Goal: Task Accomplishment & Management: Manage account settings

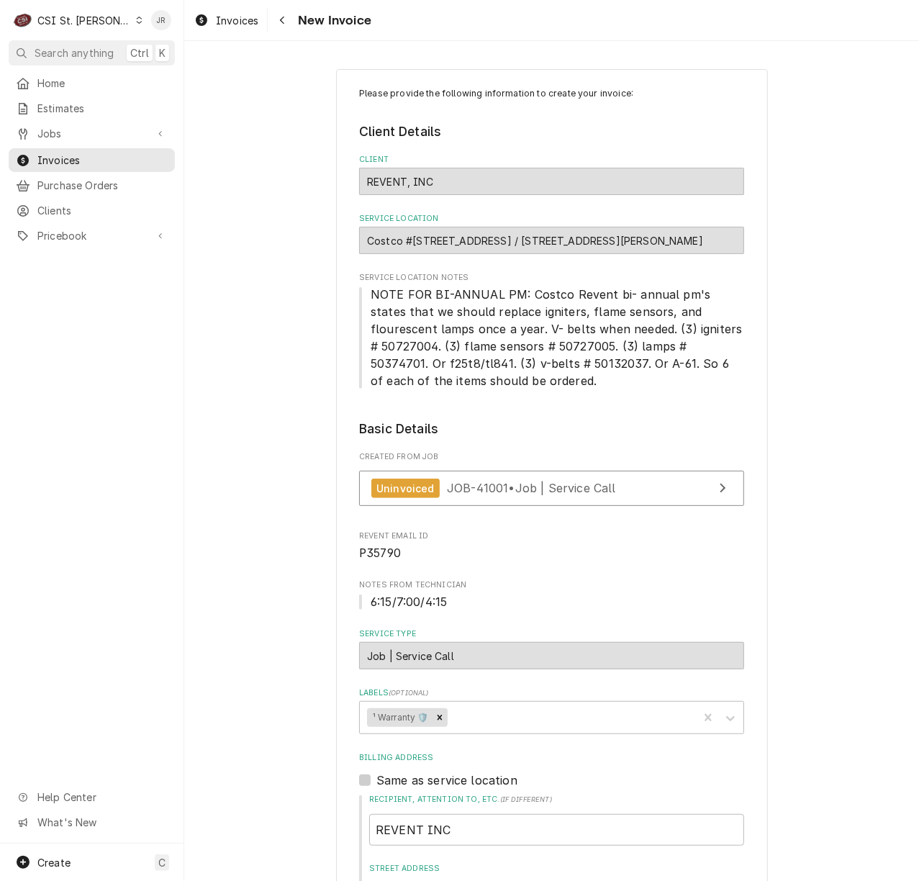
scroll to position [2584, 0]
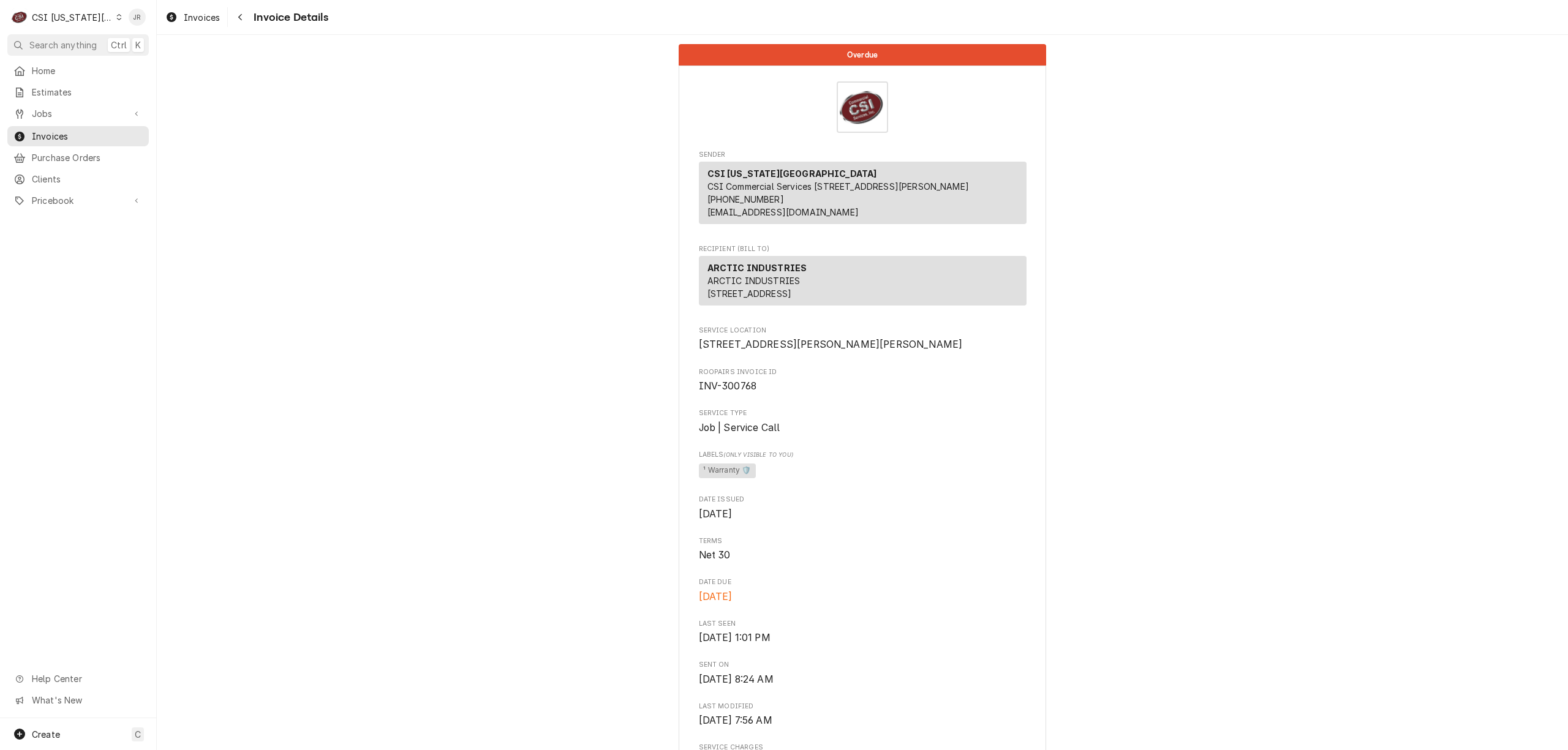
click at [51, 20] on div "CSI [US_STATE][GEOGRAPHIC_DATA]" at bounding box center [72, 17] width 81 height 13
click at [165, 49] on div "CSI Kentucky" at bounding box center [210, 45] width 179 height 13
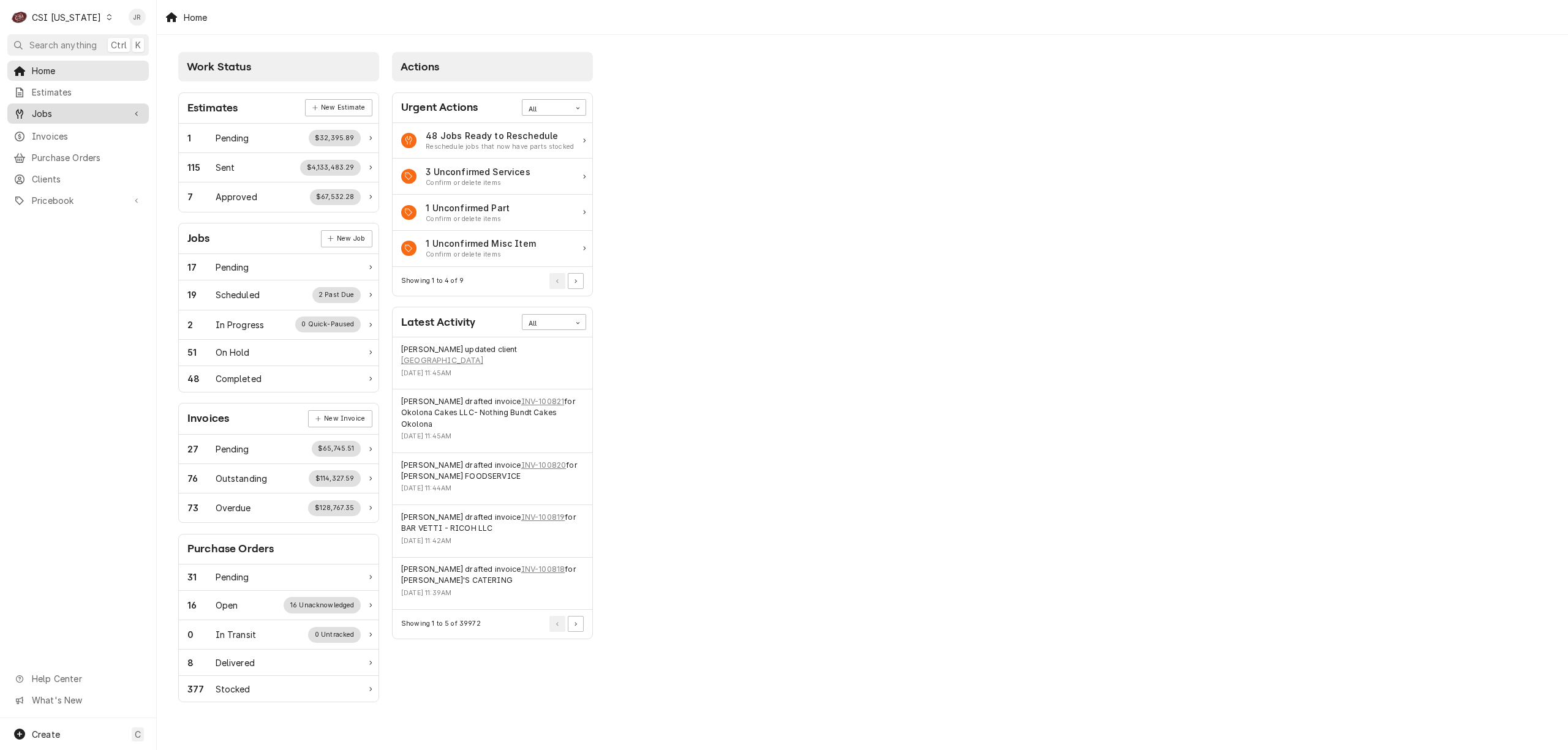
click at [62, 112] on span "Jobs" at bounding box center [77, 113] width 93 height 13
click at [54, 130] on span "Jobs" at bounding box center [87, 135] width 111 height 13
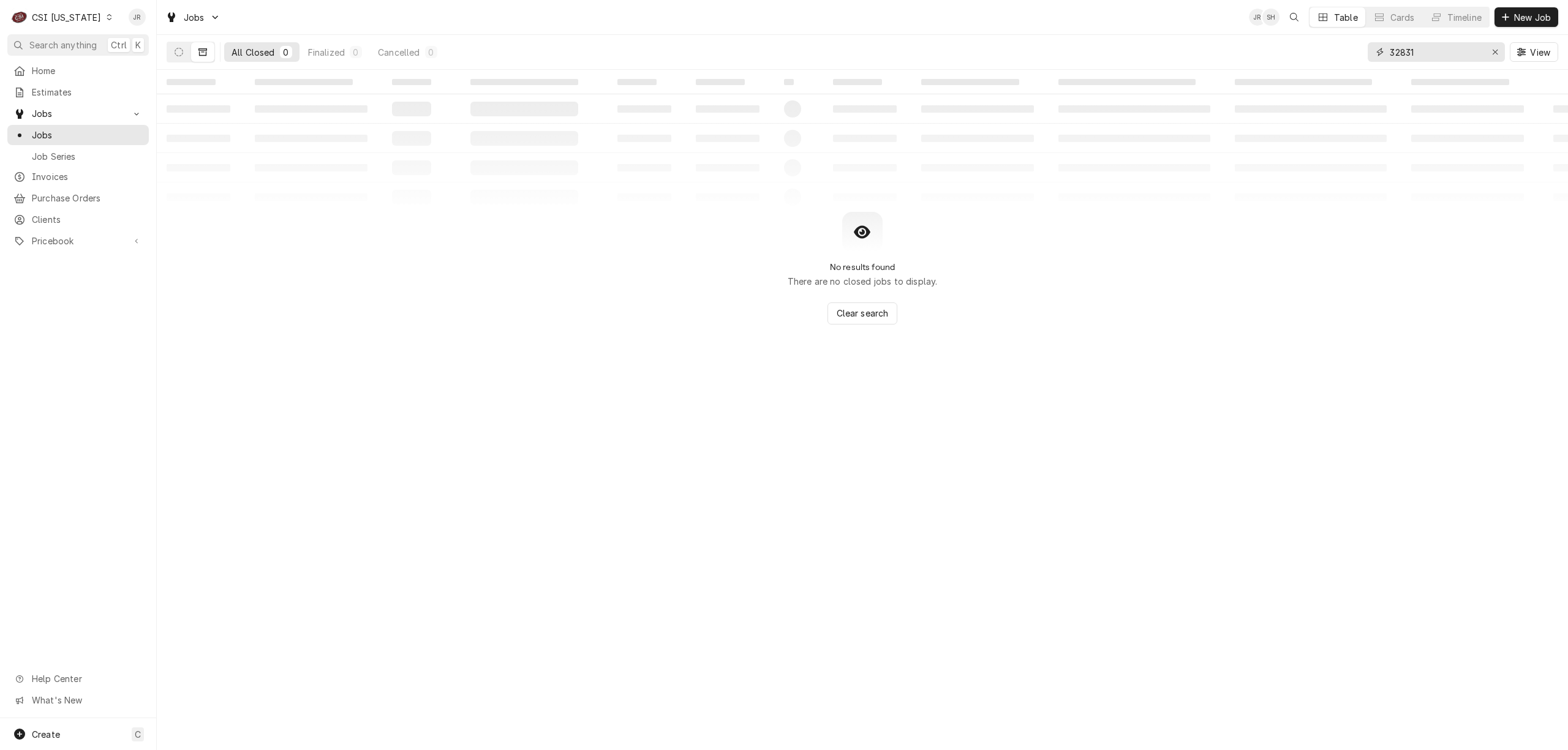
drag, startPoint x: 1309, startPoint y: 43, endPoint x: 1182, endPoint y: 40, distance: 127.0
click at [1182, 40] on div "All Closed 0 Finalized 0 Cancelled 0 32831 View" at bounding box center [862, 52] width 1392 height 34
paste input "100354"
type input "100354"
click at [60, 175] on span "Invoices" at bounding box center [87, 176] width 111 height 13
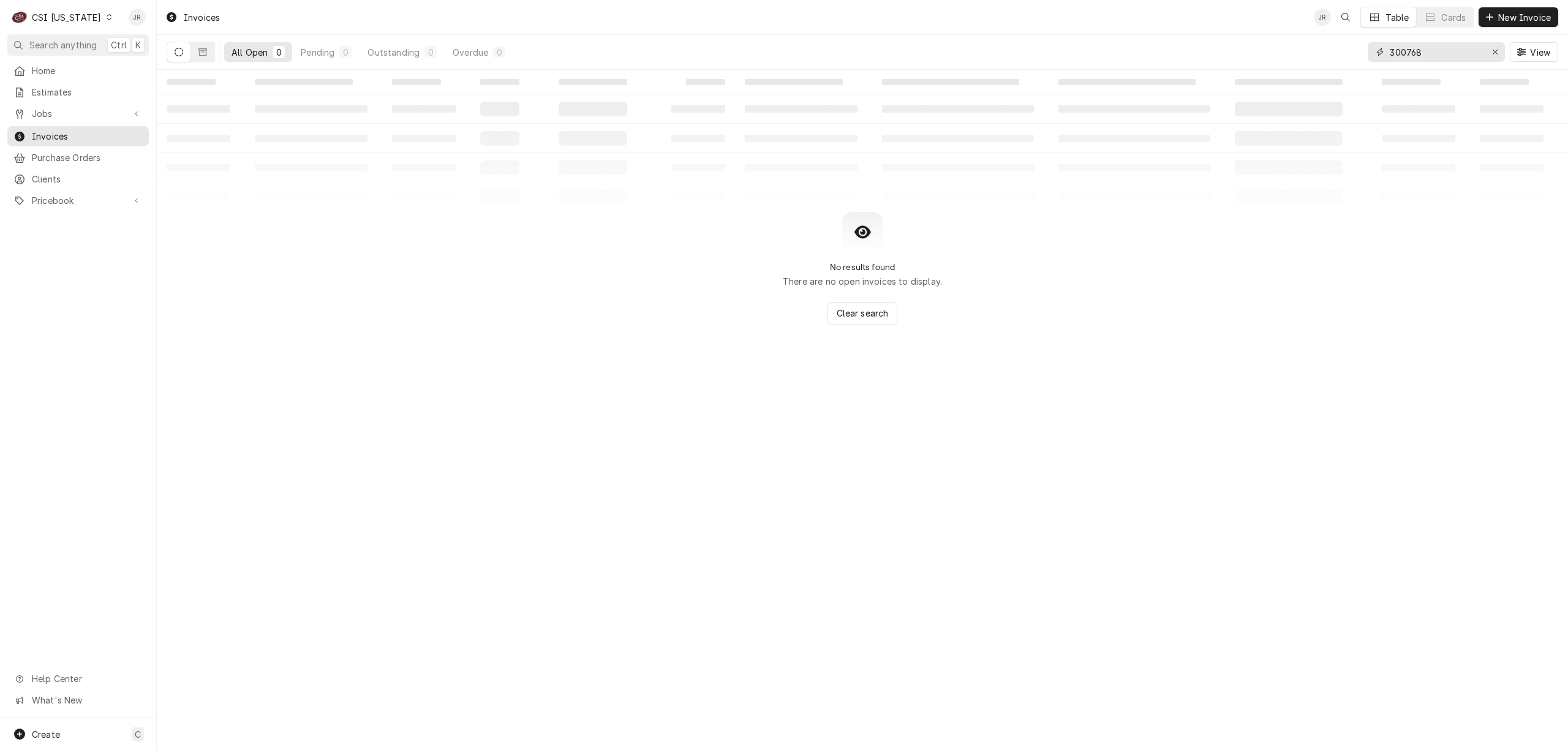
click at [1429, 49] on input "300768" at bounding box center [1435, 52] width 92 height 20
paste input "100354"
type input "100354"
click at [184, 58] on button "Dynamic Content Wrapper" at bounding box center [178, 52] width 23 height 20
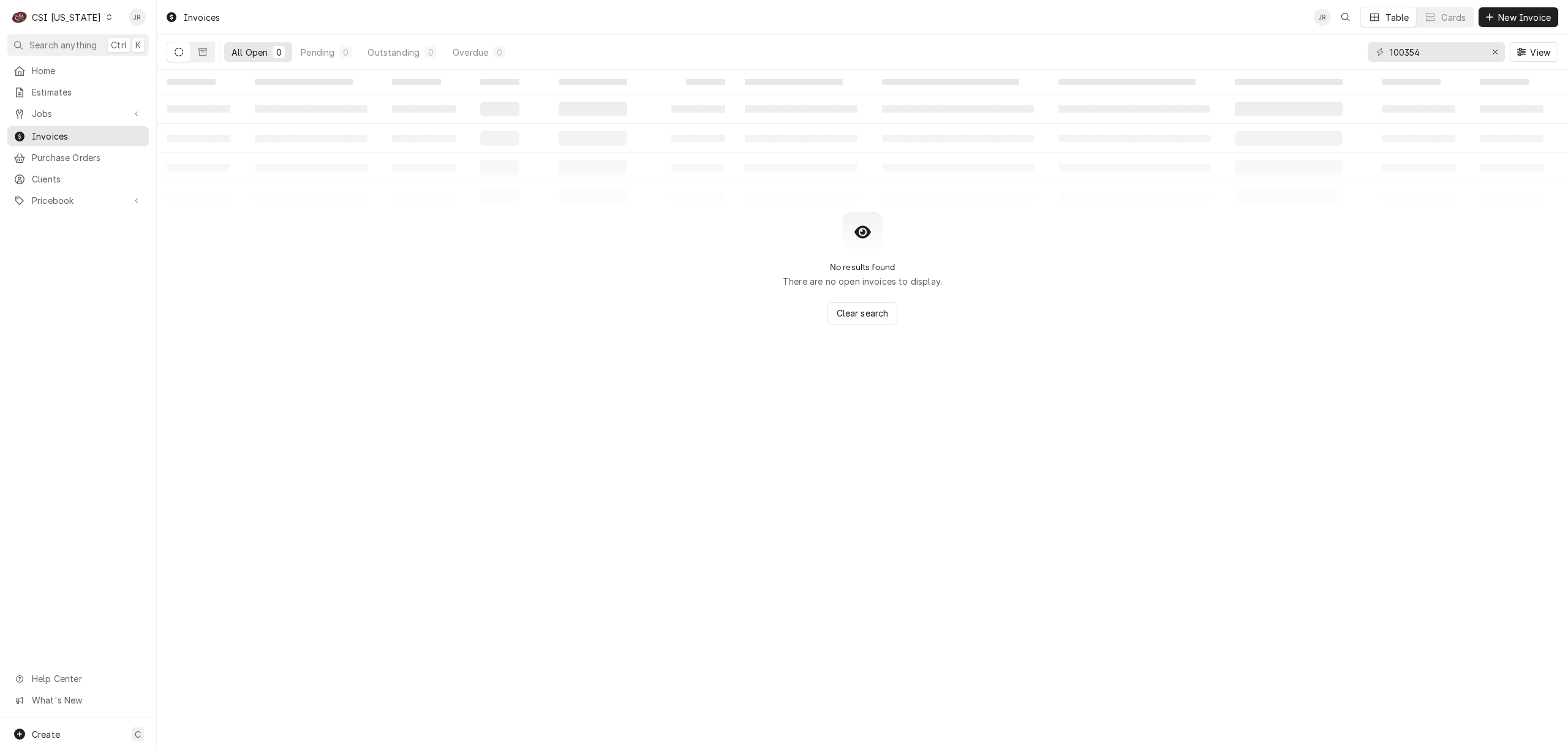
click at [175, 54] on icon "Dynamic Content Wrapper" at bounding box center [179, 52] width 9 height 9
click at [173, 52] on button "Dynamic Content Wrapper" at bounding box center [178, 52] width 23 height 20
click at [1434, 56] on input "100354" at bounding box center [1435, 52] width 92 height 20
click at [74, 140] on link "Invoices" at bounding box center [78, 136] width 141 height 20
click at [178, 54] on icon "Dynamic Content Wrapper" at bounding box center [179, 52] width 9 height 9
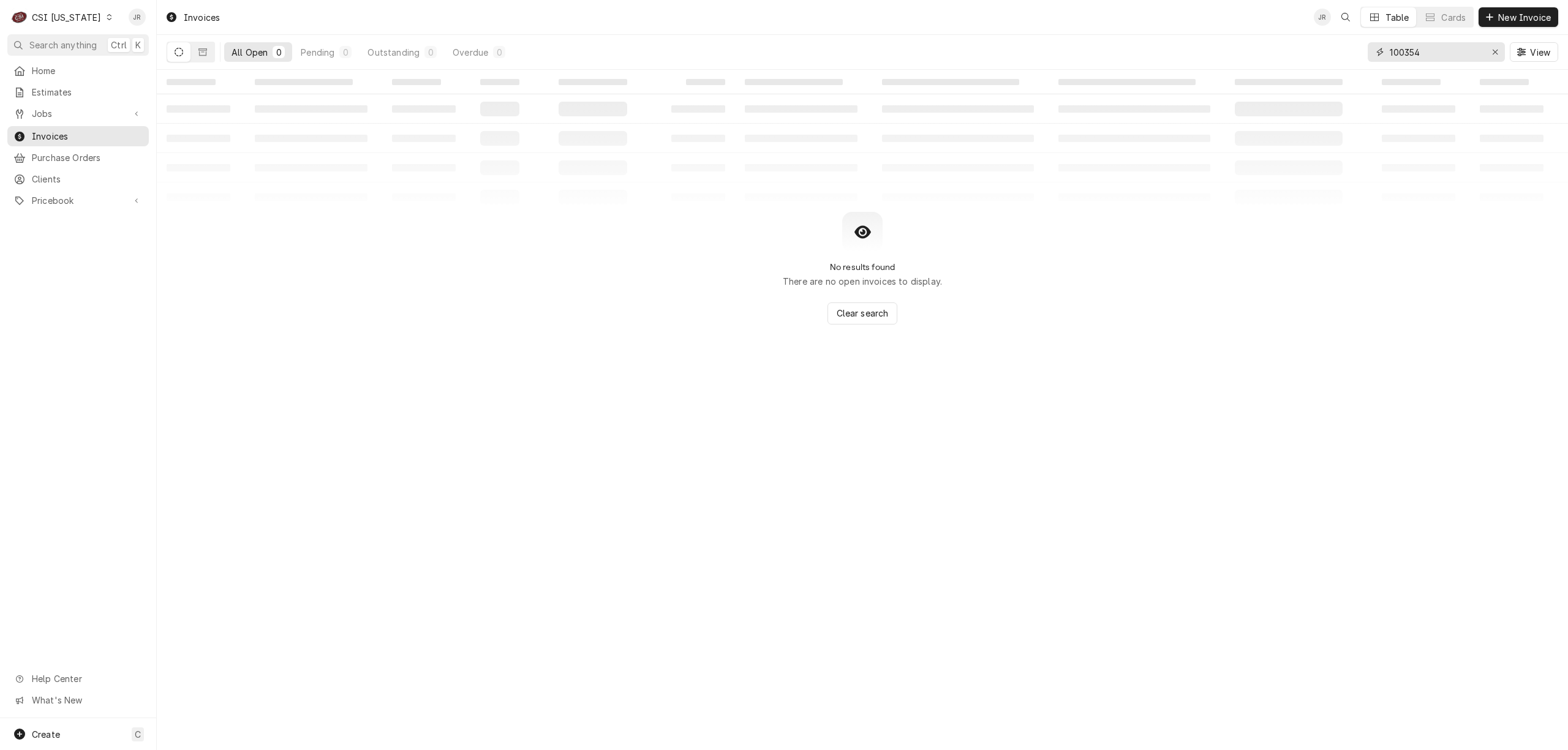
click at [1424, 60] on input "100354" at bounding box center [1435, 52] width 92 height 20
click at [196, 47] on button "Dynamic Content Wrapper" at bounding box center [202, 52] width 23 height 20
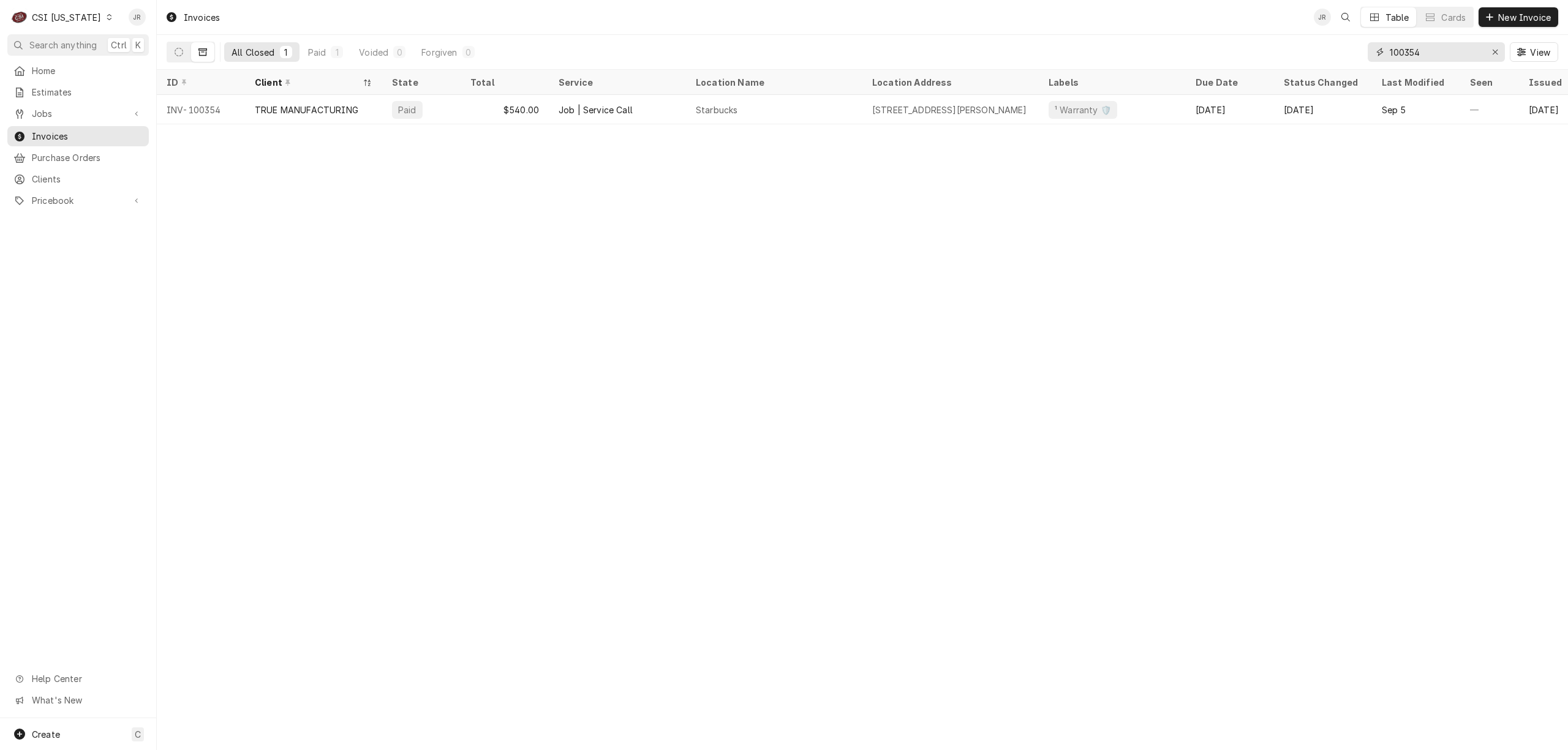
click at [1445, 54] on input "100354" at bounding box center [1435, 52] width 92 height 20
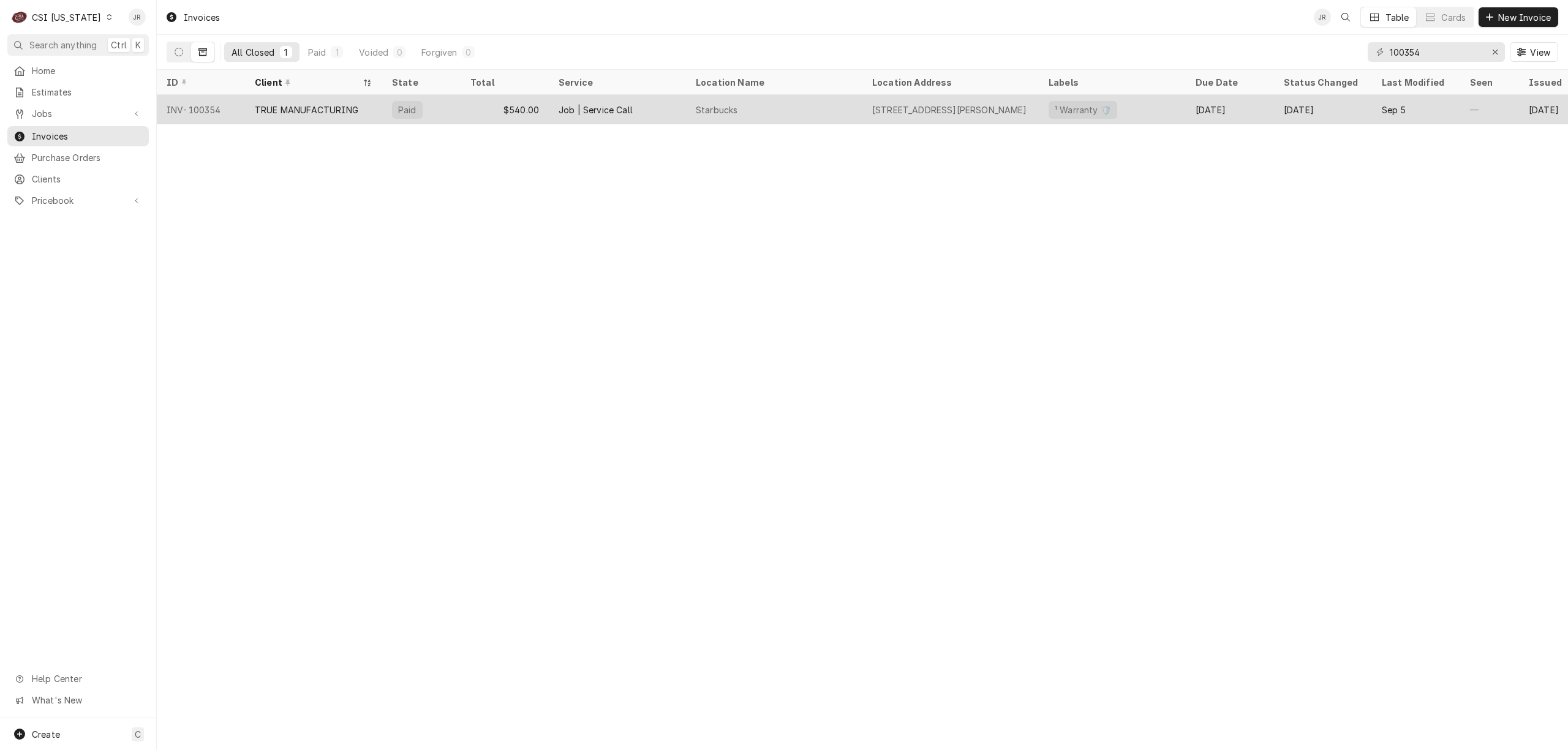
click at [637, 104] on div "Job | Service Call" at bounding box center [617, 110] width 137 height 30
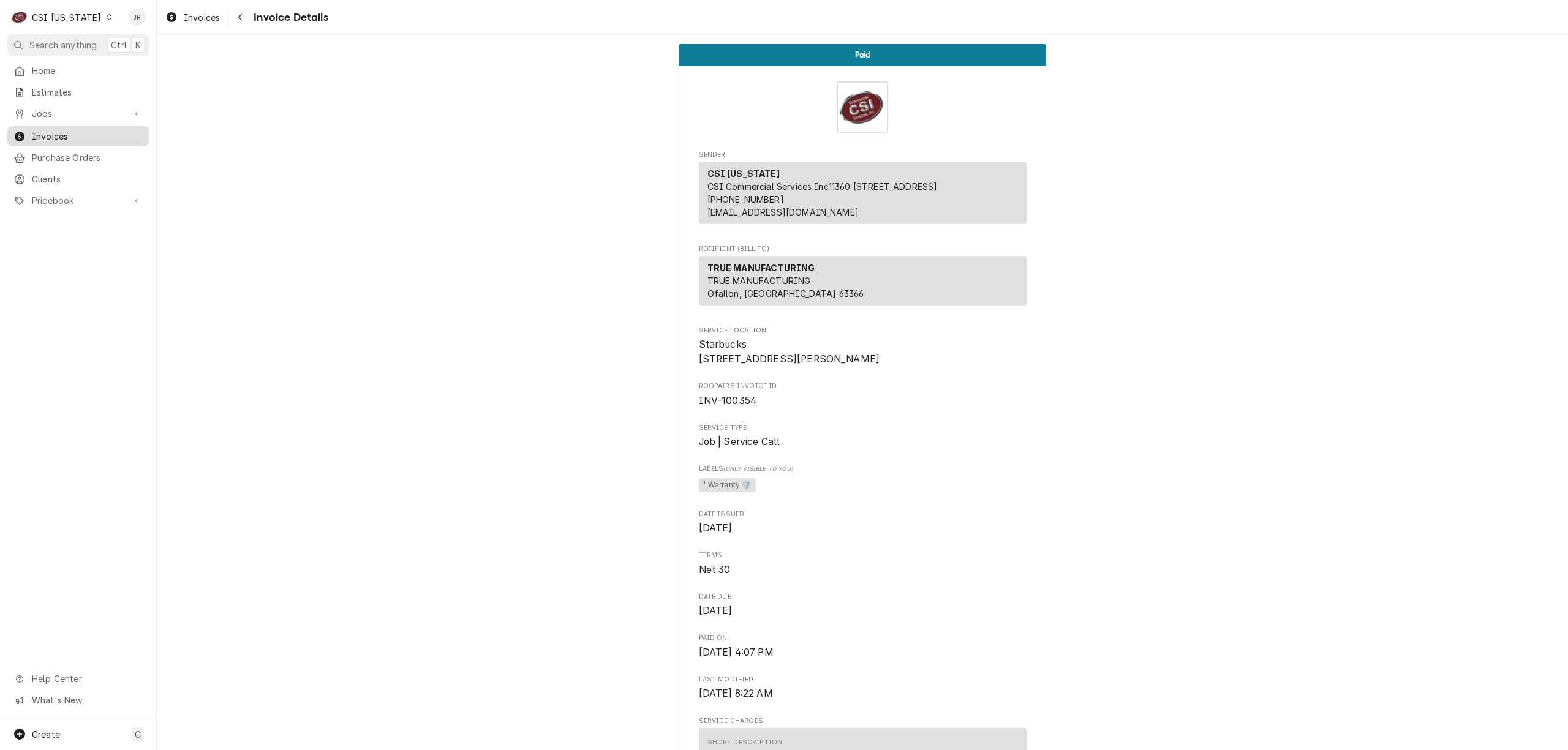
click at [43, 134] on span "Invoices" at bounding box center [87, 136] width 111 height 13
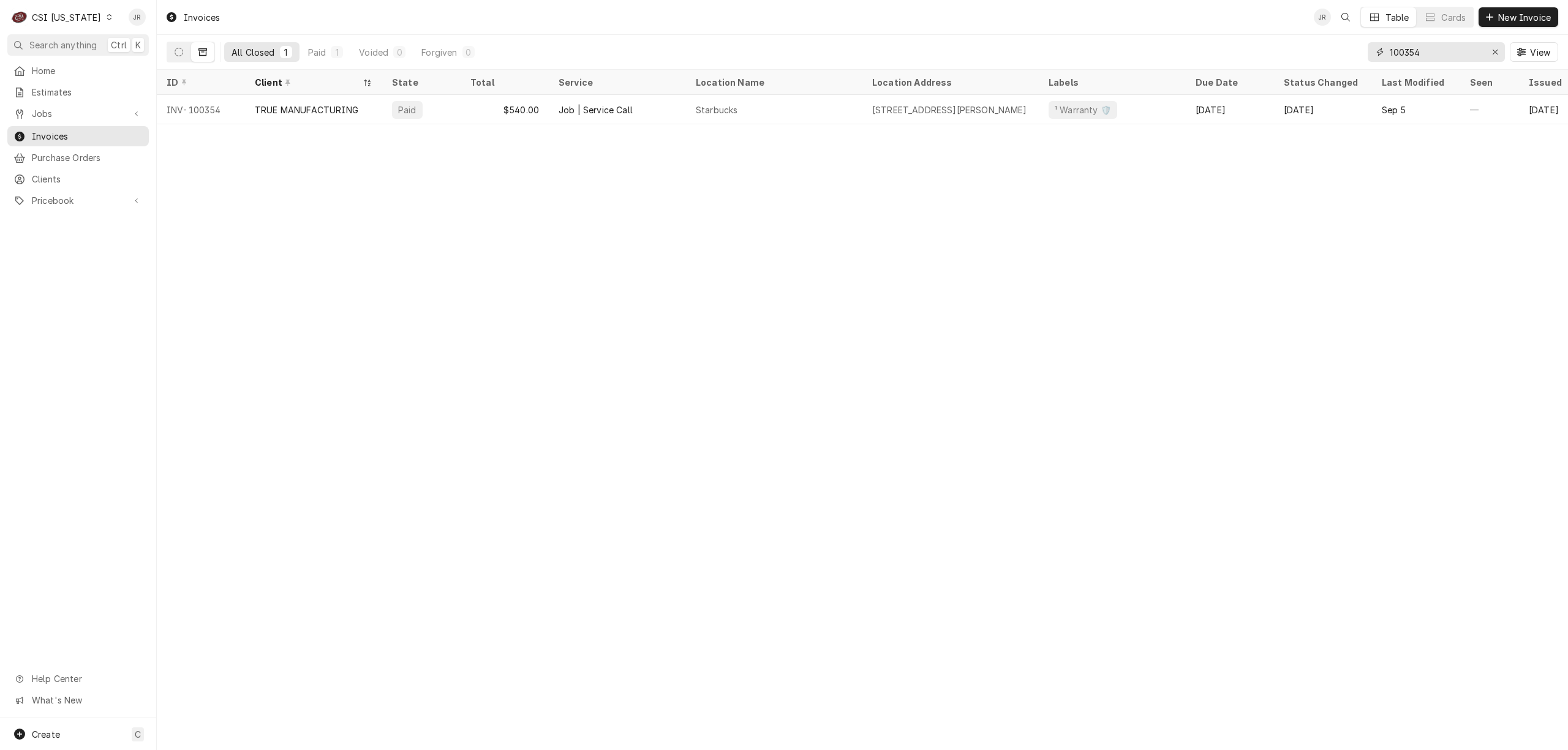
click at [1431, 53] on input "100354" at bounding box center [1435, 52] width 92 height 20
paste input "77"
type input "100377"
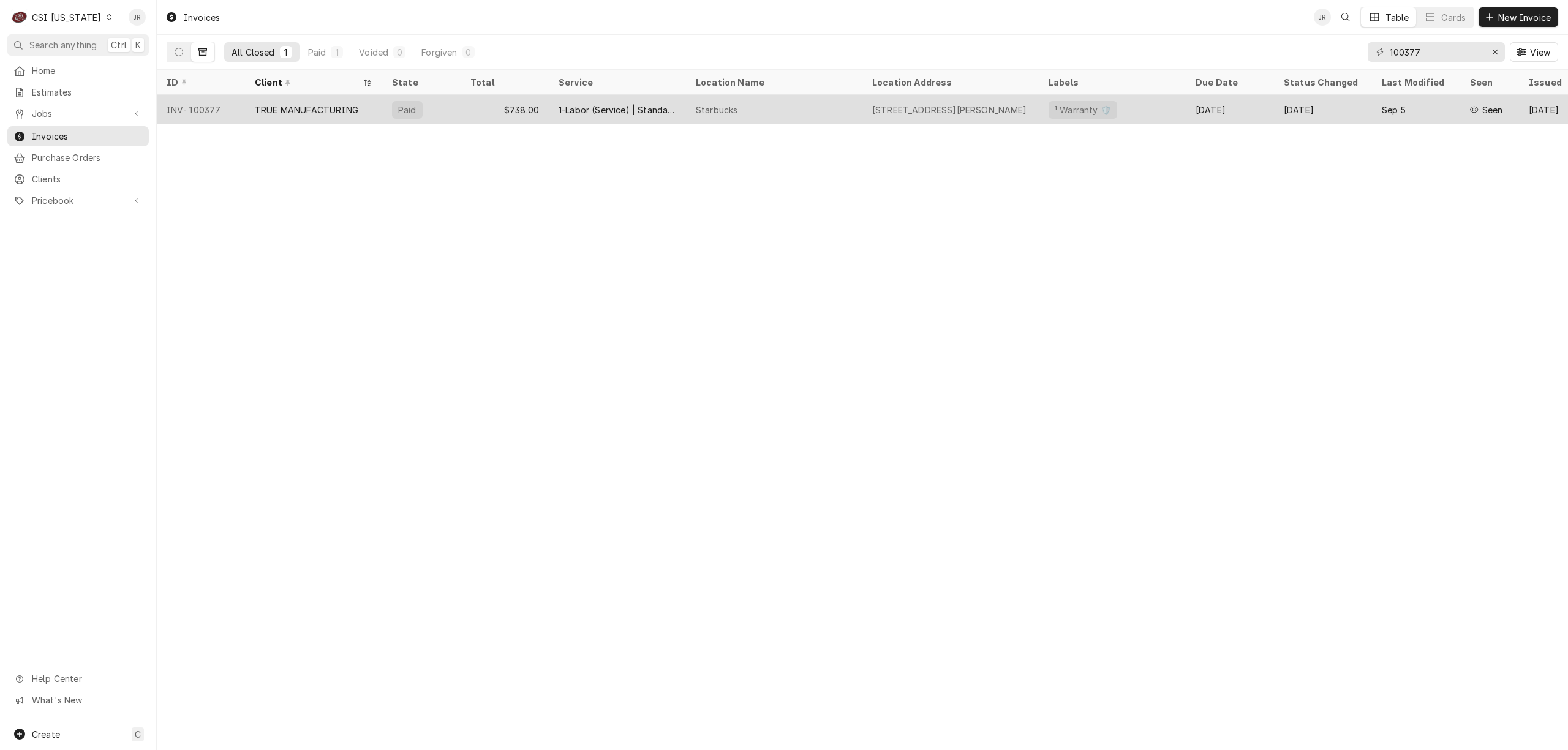
click at [662, 104] on div "1-Labor (Service) | Standard | Incurred" at bounding box center [617, 110] width 117 height 13
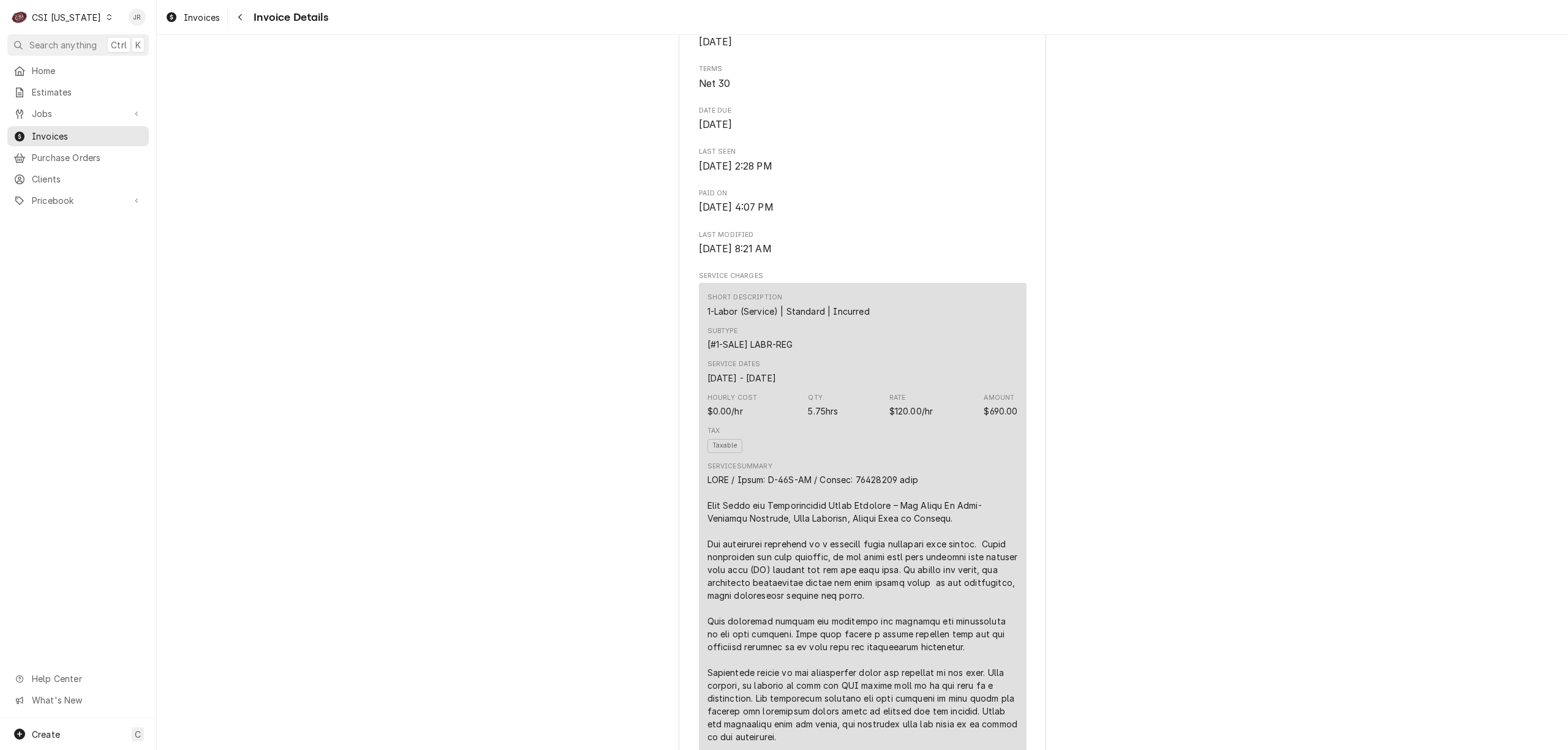
scroll to position [408, 0]
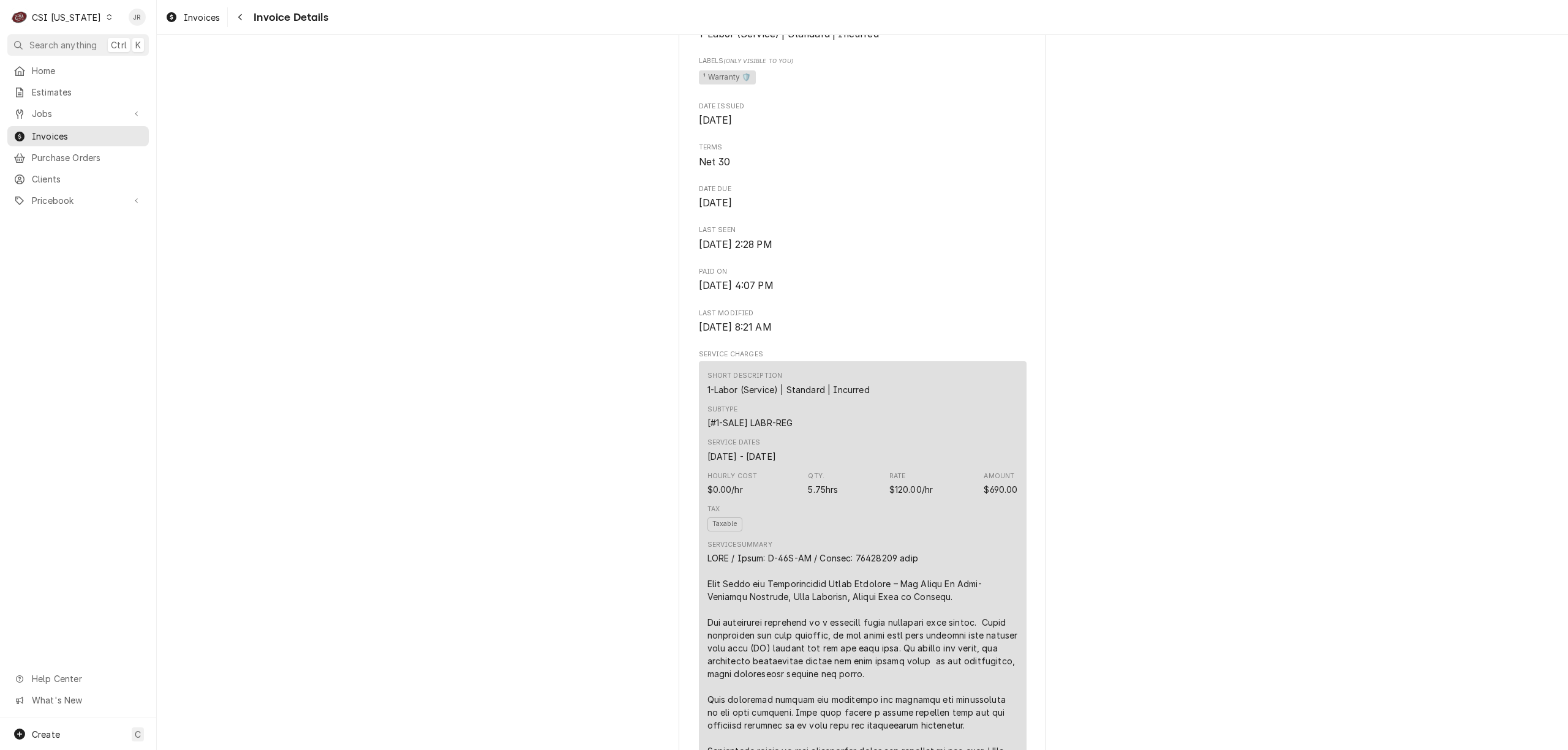
click at [62, 13] on div "CSI [US_STATE]" at bounding box center [66, 17] width 69 height 13
click at [180, 22] on div "CSI Kansas City" at bounding box center [192, 24] width 162 height 13
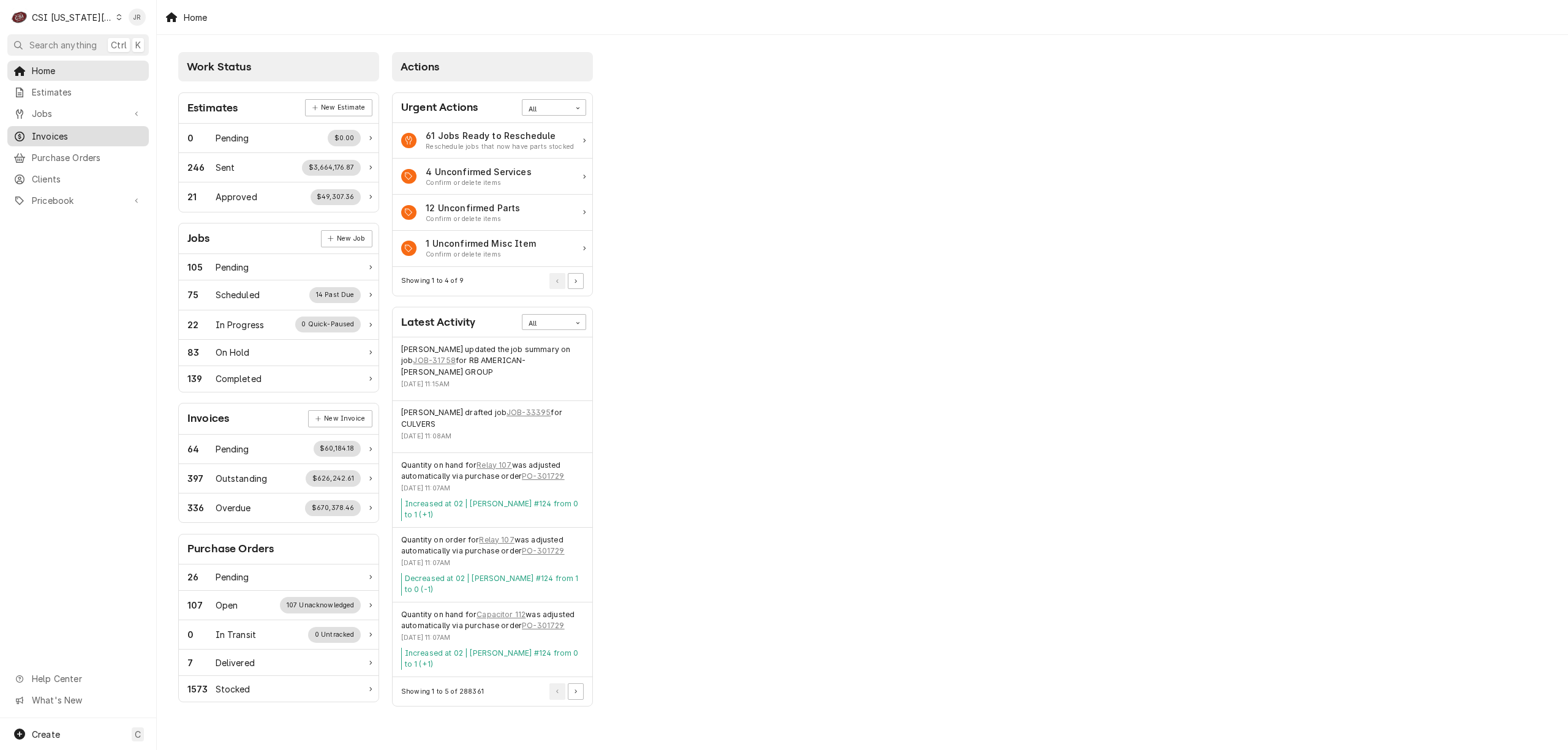
click at [65, 135] on span "Invoices" at bounding box center [87, 136] width 111 height 13
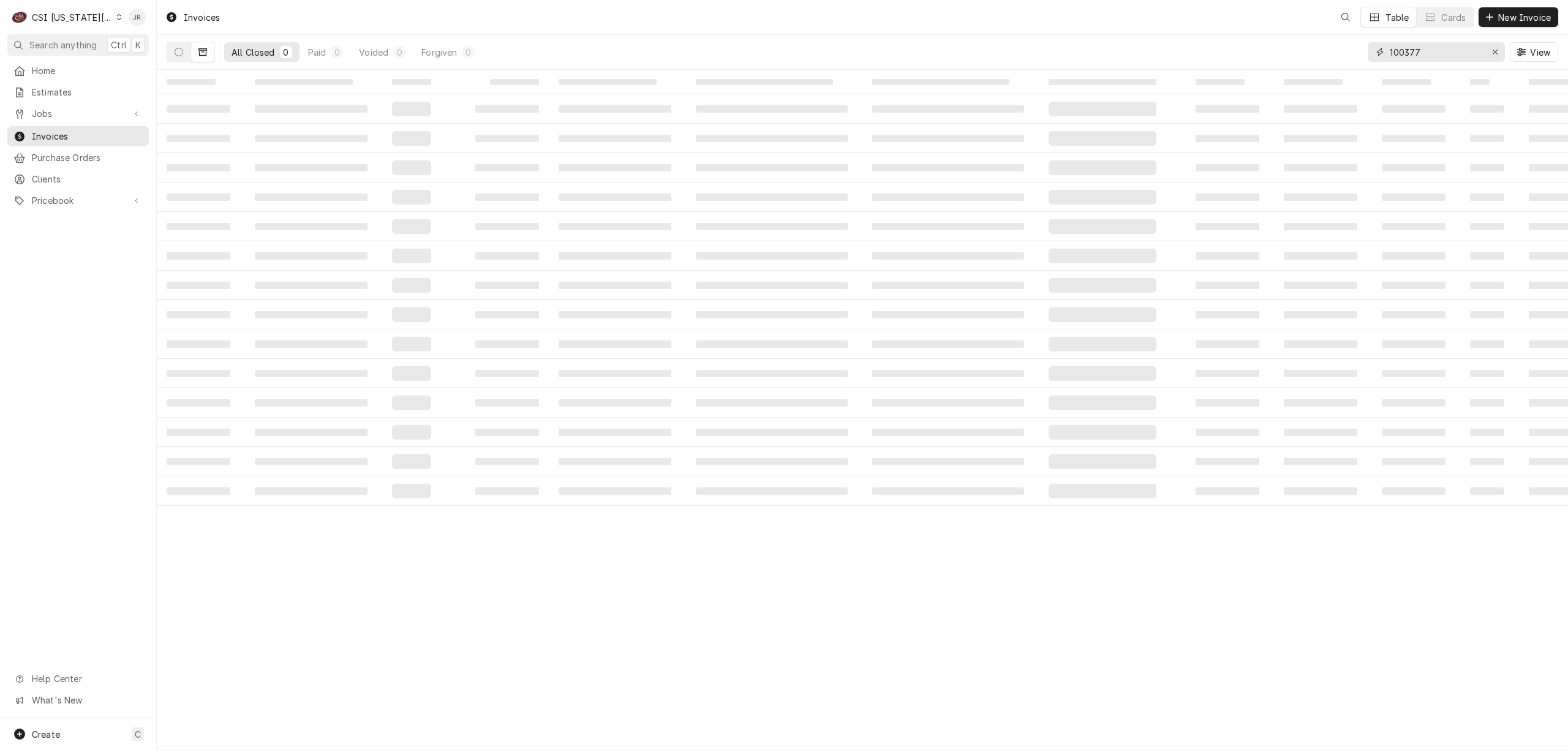
click at [1443, 58] on input "100377" at bounding box center [1435, 52] width 92 height 20
click at [1442, 58] on input "100377" at bounding box center [1435, 52] width 92 height 20
drag, startPoint x: 1442, startPoint y: 58, endPoint x: 1415, endPoint y: 54, distance: 27.3
click at [1416, 54] on input "100377" at bounding box center [1435, 52] width 92 height 20
click at [1415, 54] on input "100377" at bounding box center [1435, 52] width 92 height 20
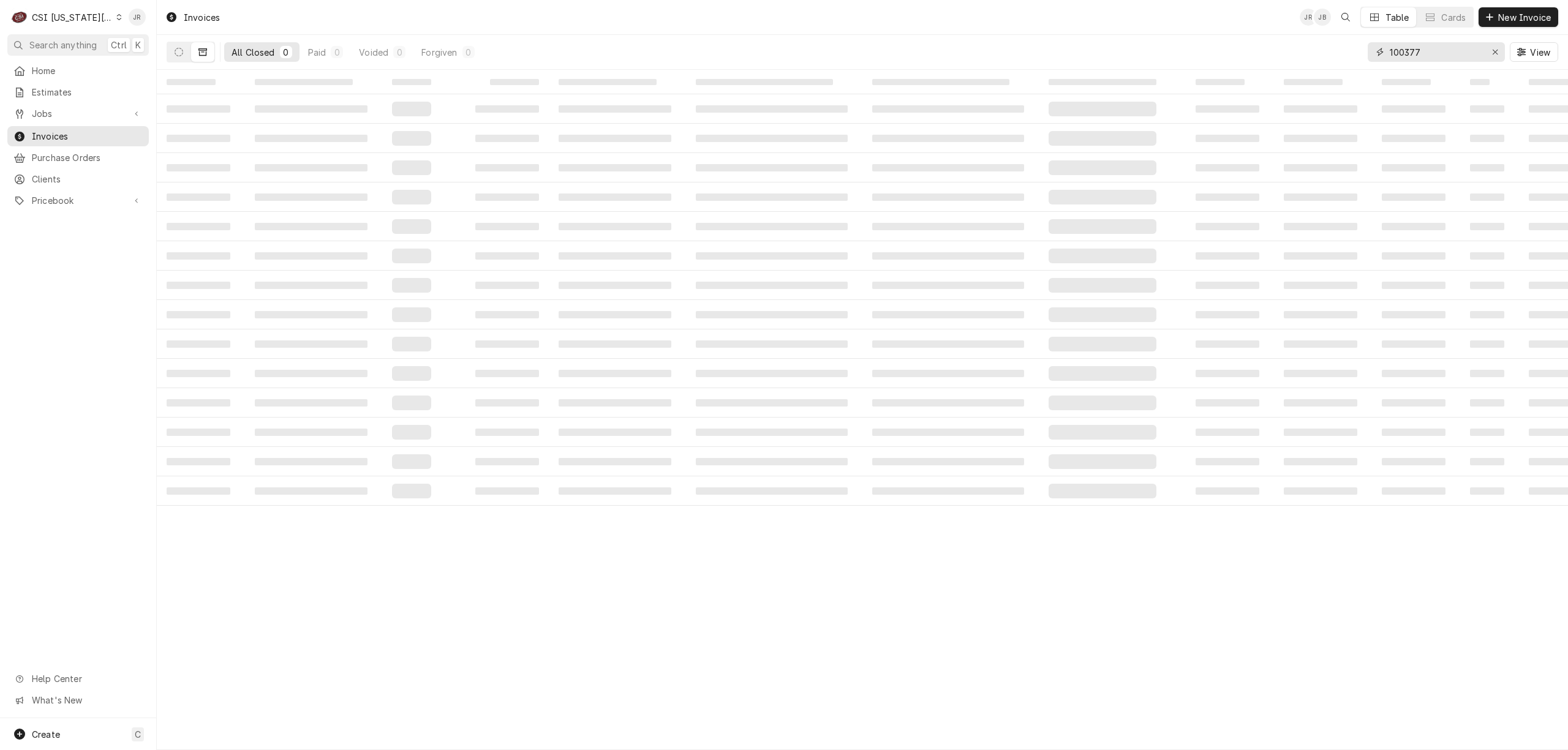
click at [1414, 51] on input "100377" at bounding box center [1435, 52] width 92 height 20
paste input "302943"
type input "302943"
click at [180, 55] on icon "Dynamic Content Wrapper" at bounding box center [179, 52] width 9 height 9
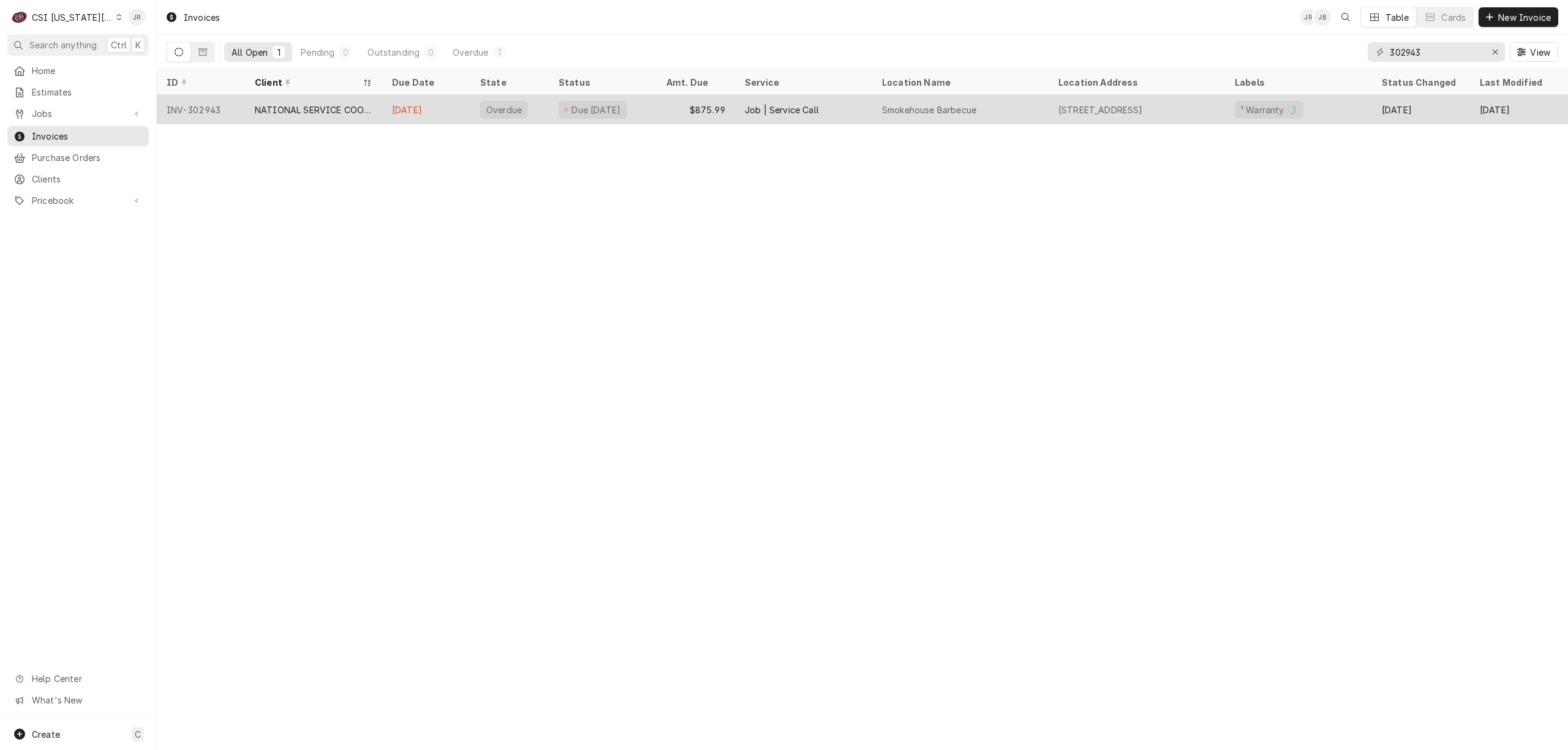
click at [277, 108] on div "NATIONAL SERVICE COOPERATIVE" at bounding box center [313, 110] width 117 height 13
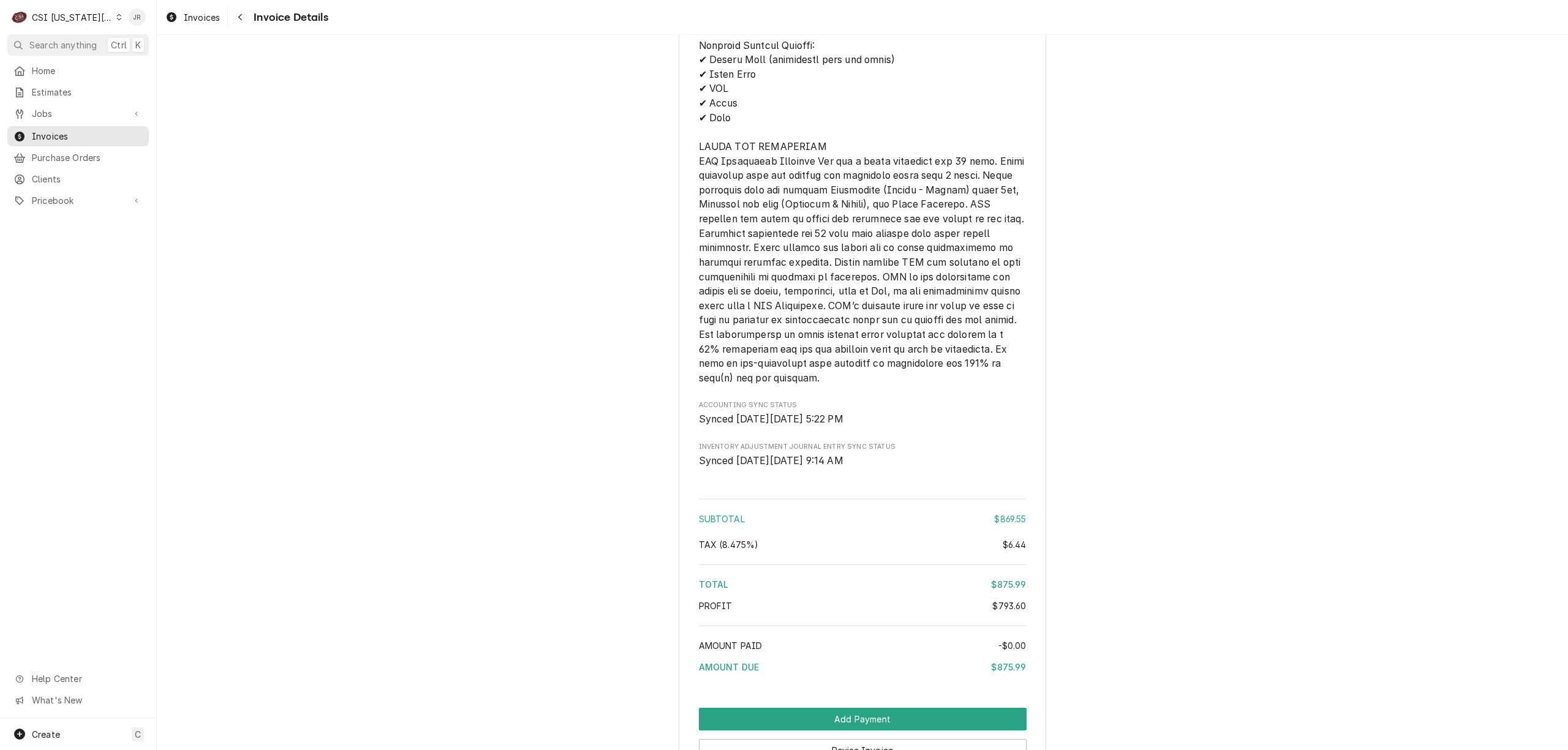
scroll to position [2293, 0]
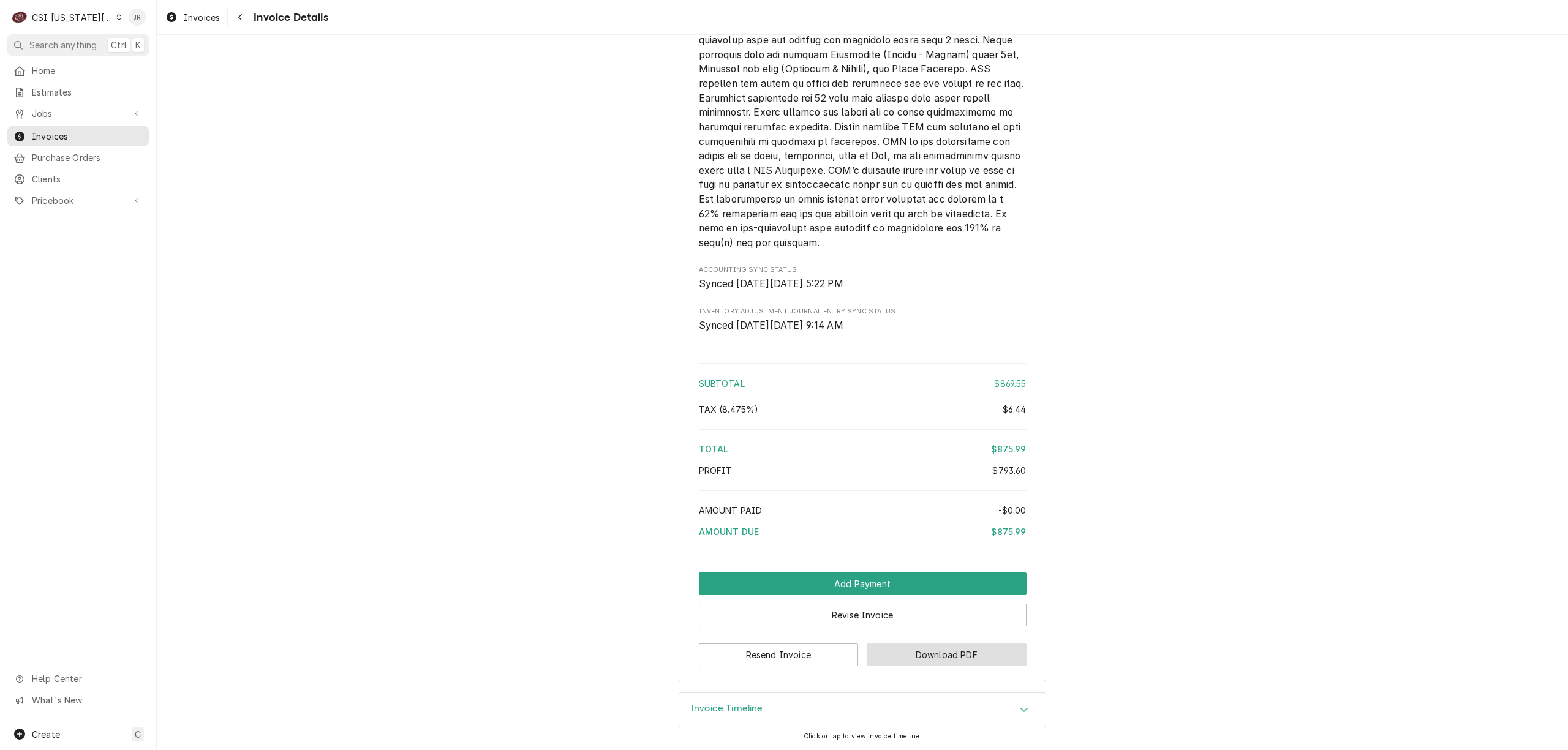
click at [919, 660] on button "Download PDF" at bounding box center [947, 655] width 160 height 23
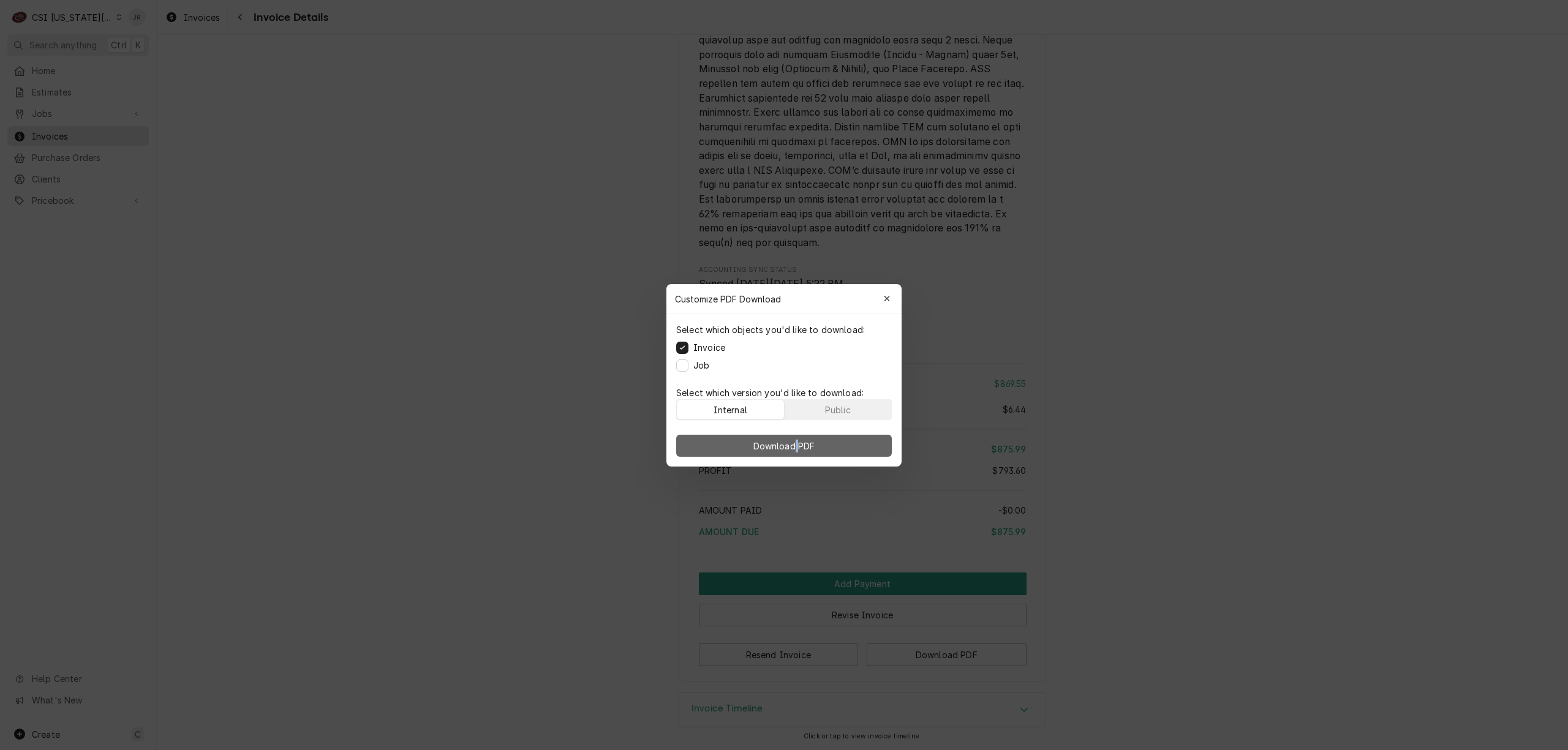
drag, startPoint x: 796, startPoint y: 429, endPoint x: 800, endPoint y: 434, distance: 6.4
click at [799, 434] on div "Download PDF" at bounding box center [784, 445] width 235 height 42
click at [818, 454] on button "Download PDF" at bounding box center [783, 446] width 215 height 22
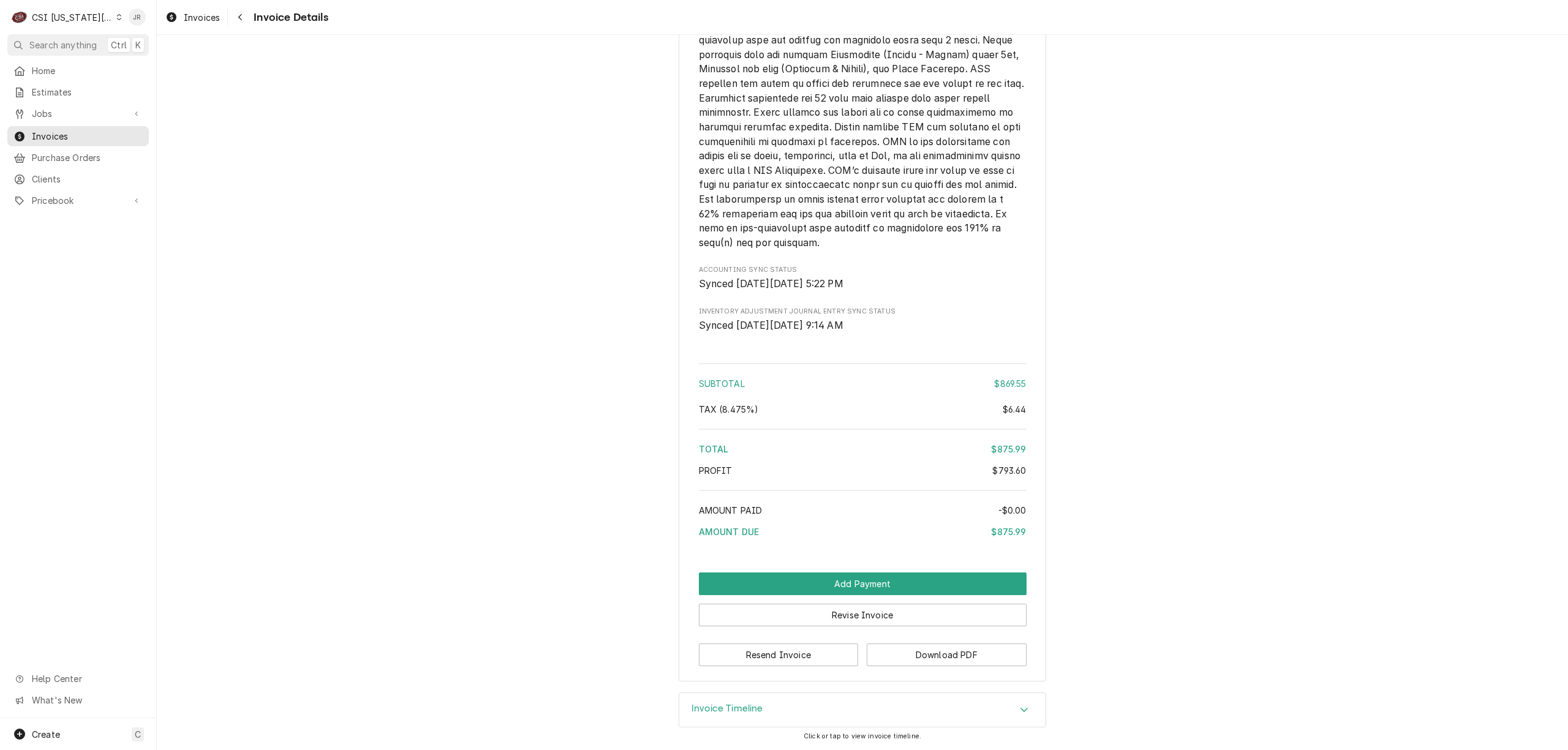
click at [807, 438] on div "Subtotal $869.55 Tax ( 8.475% ) $6.44 Total $875.99 Profit $793.60 Amount Paid …" at bounding box center [862, 453] width 328 height 188
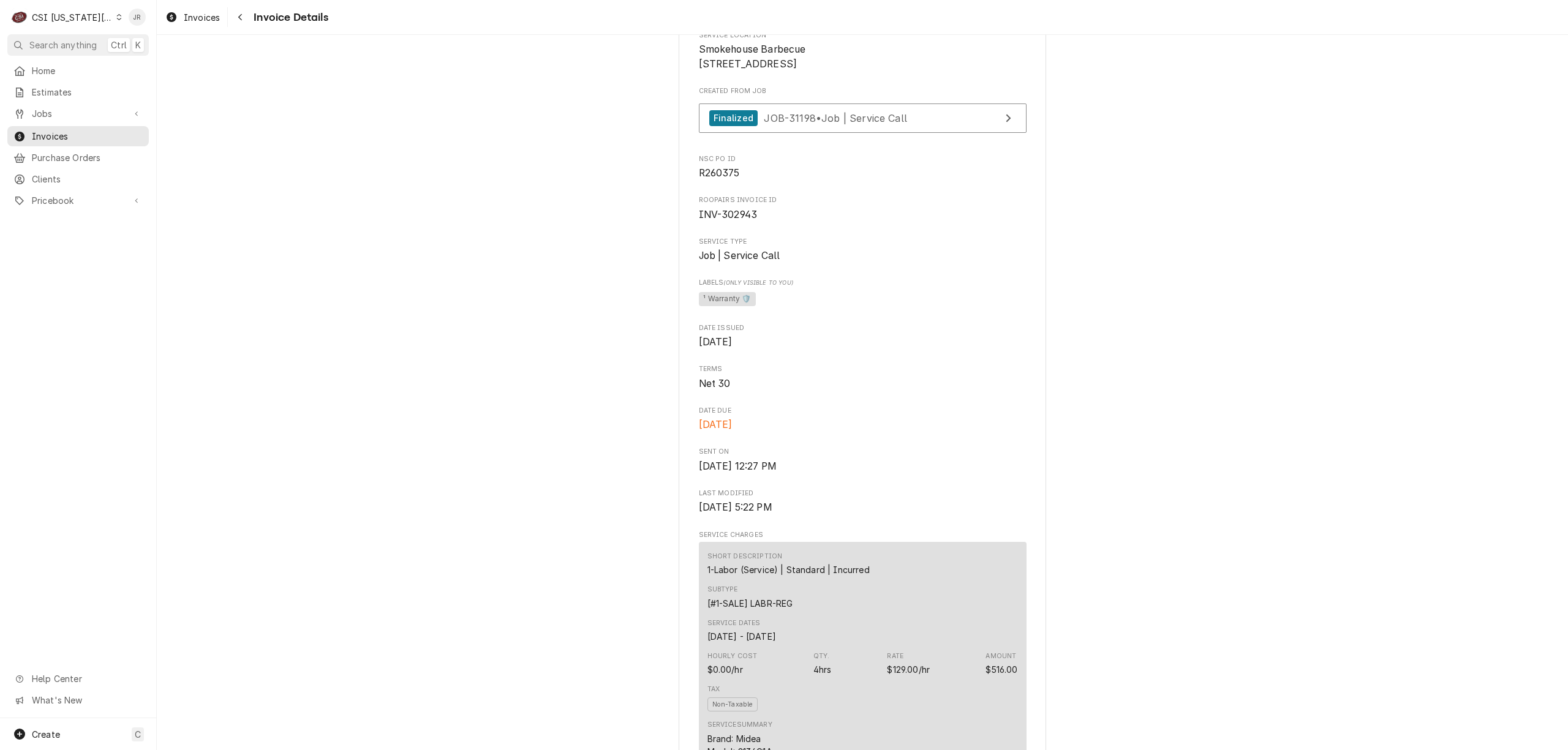
scroll to position [0, 0]
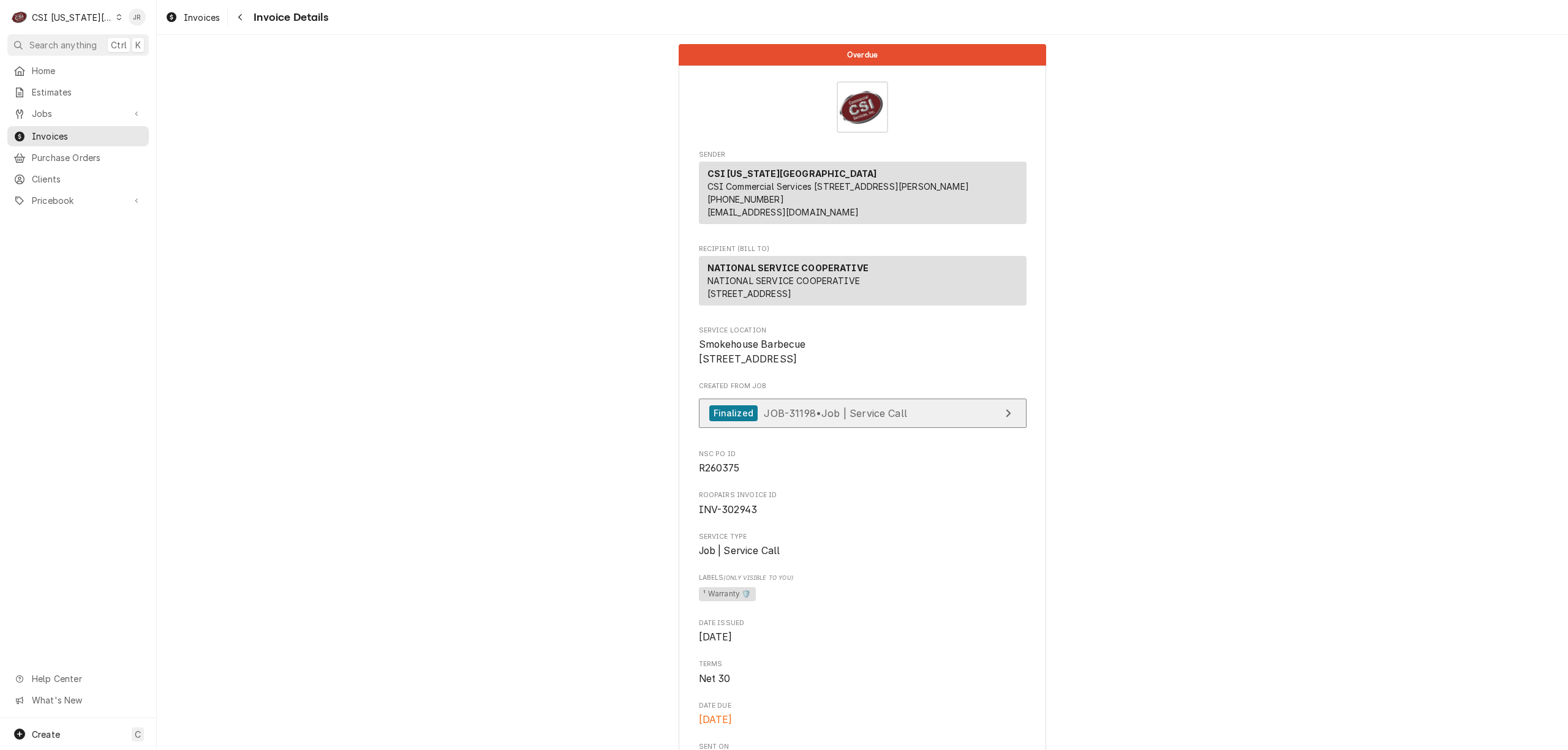
click at [901, 419] on span "JOB-31198 • Job | Service Call" at bounding box center [835, 413] width 143 height 12
click at [45, 137] on span "Invoices" at bounding box center [87, 136] width 111 height 13
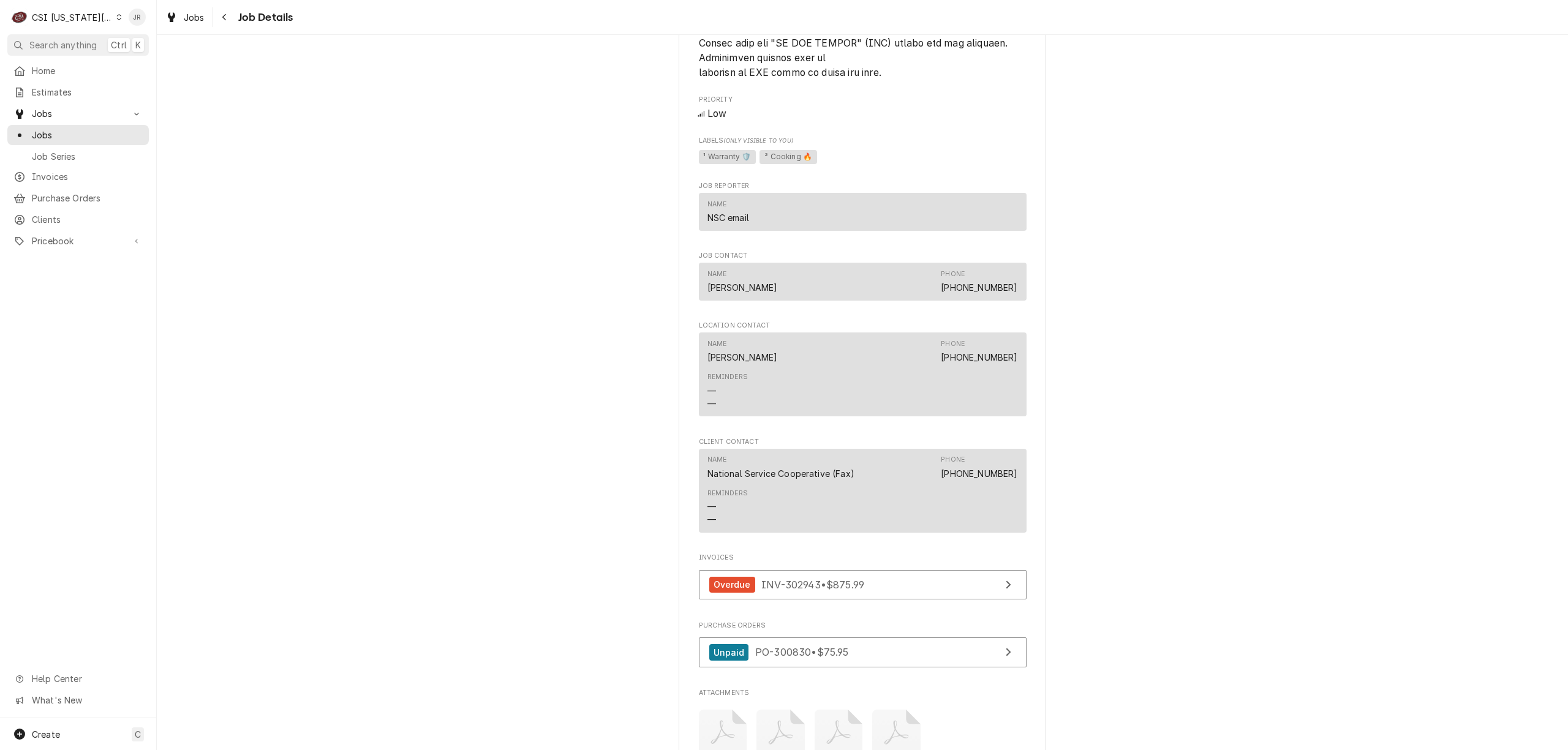
scroll to position [1878, 0]
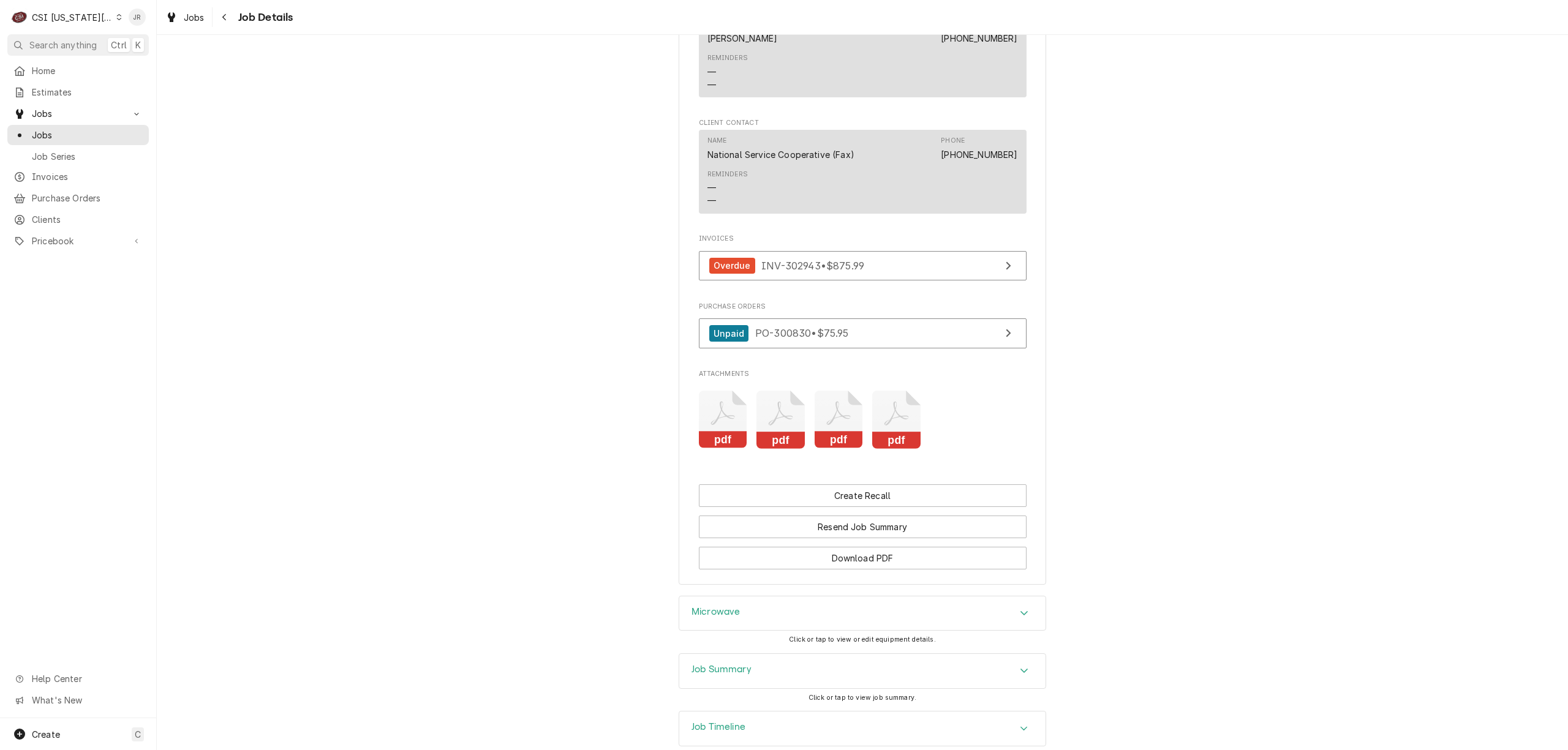
click at [735, 436] on icon "Attachments" at bounding box center [723, 420] width 49 height 58
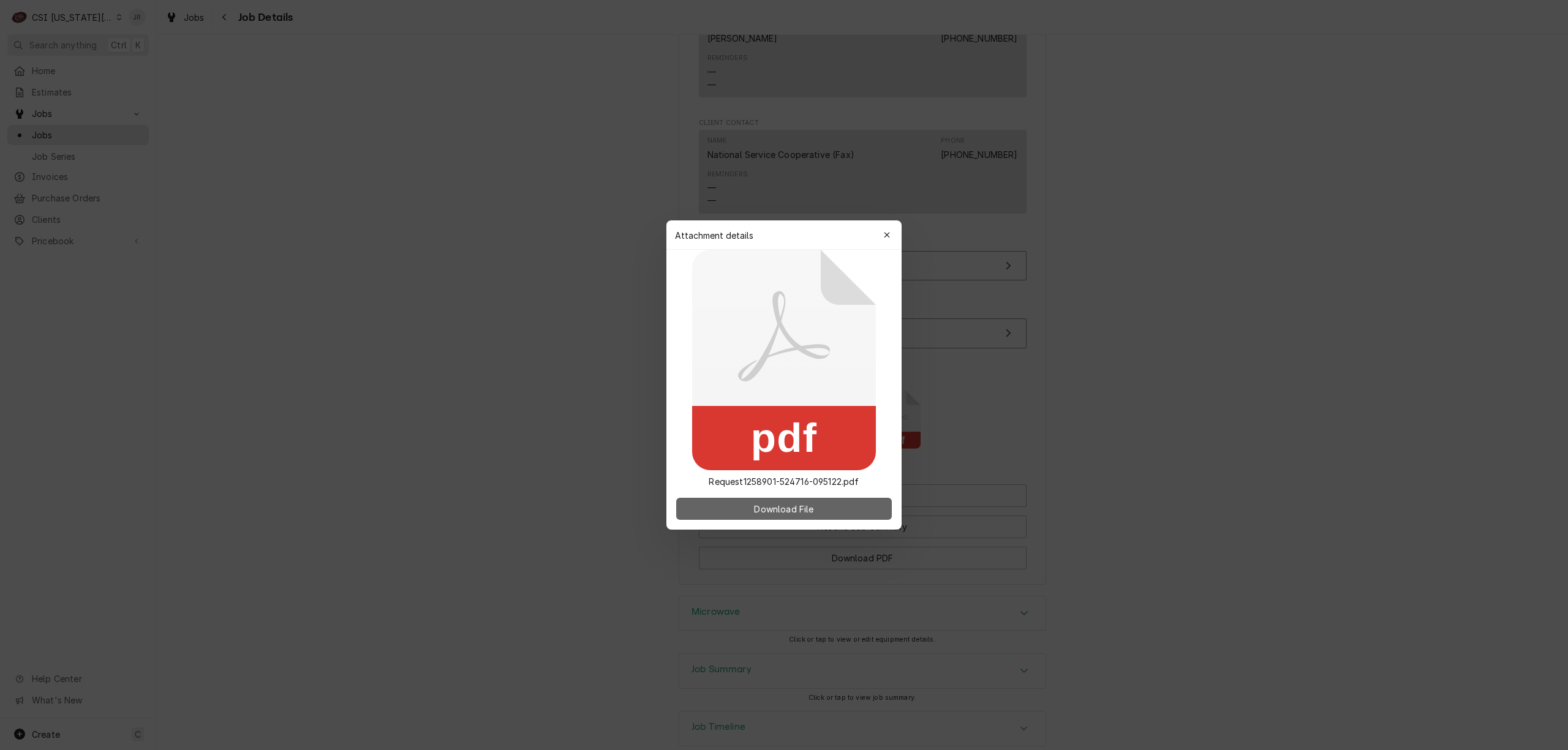
click at [762, 511] on span "Download File" at bounding box center [784, 509] width 65 height 13
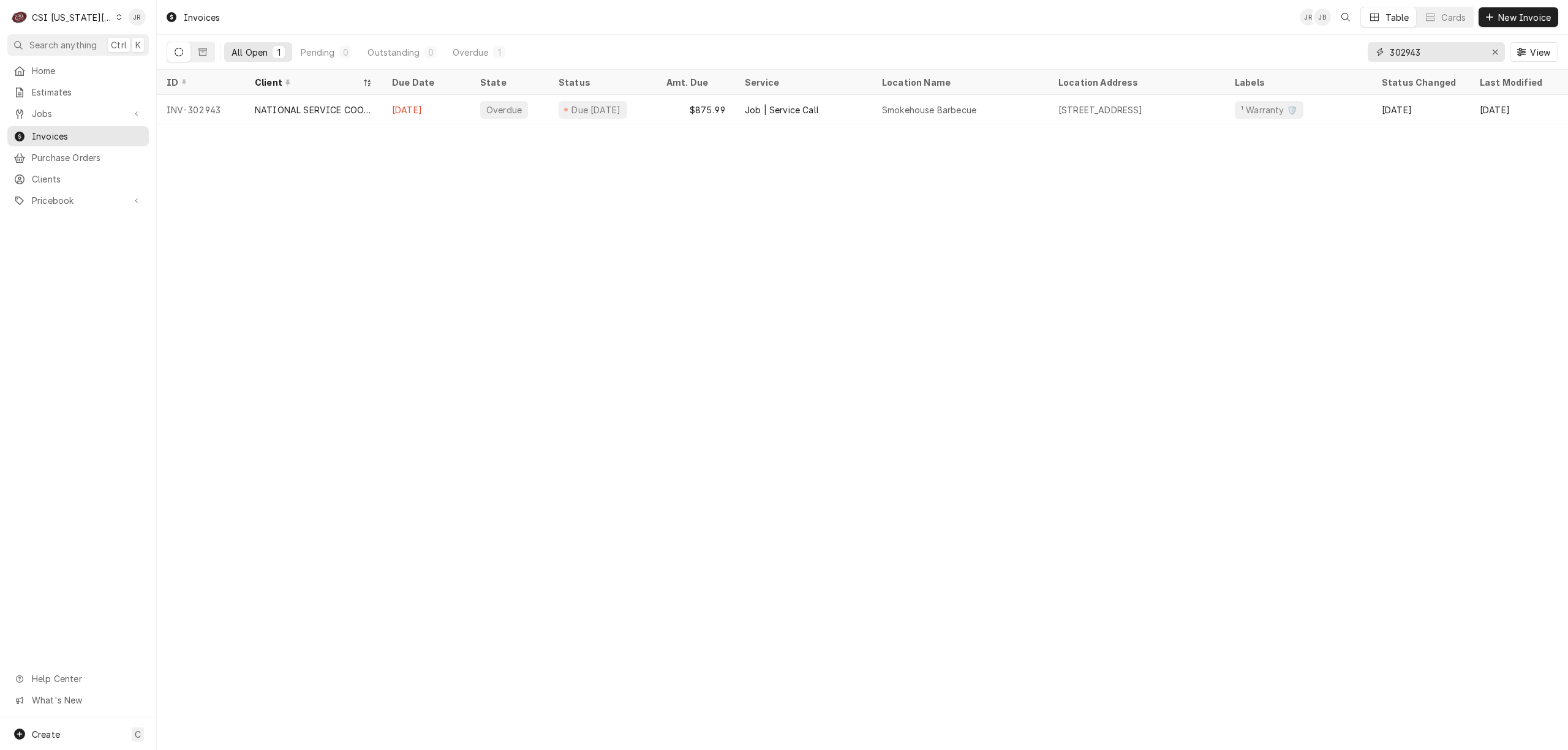
drag, startPoint x: 1446, startPoint y: 44, endPoint x: 1443, endPoint y: 53, distance: 9.5
click at [1445, 45] on input "302943" at bounding box center [1435, 52] width 92 height 20
click at [1442, 55] on input "302943" at bounding box center [1435, 52] width 92 height 20
type input "303566"
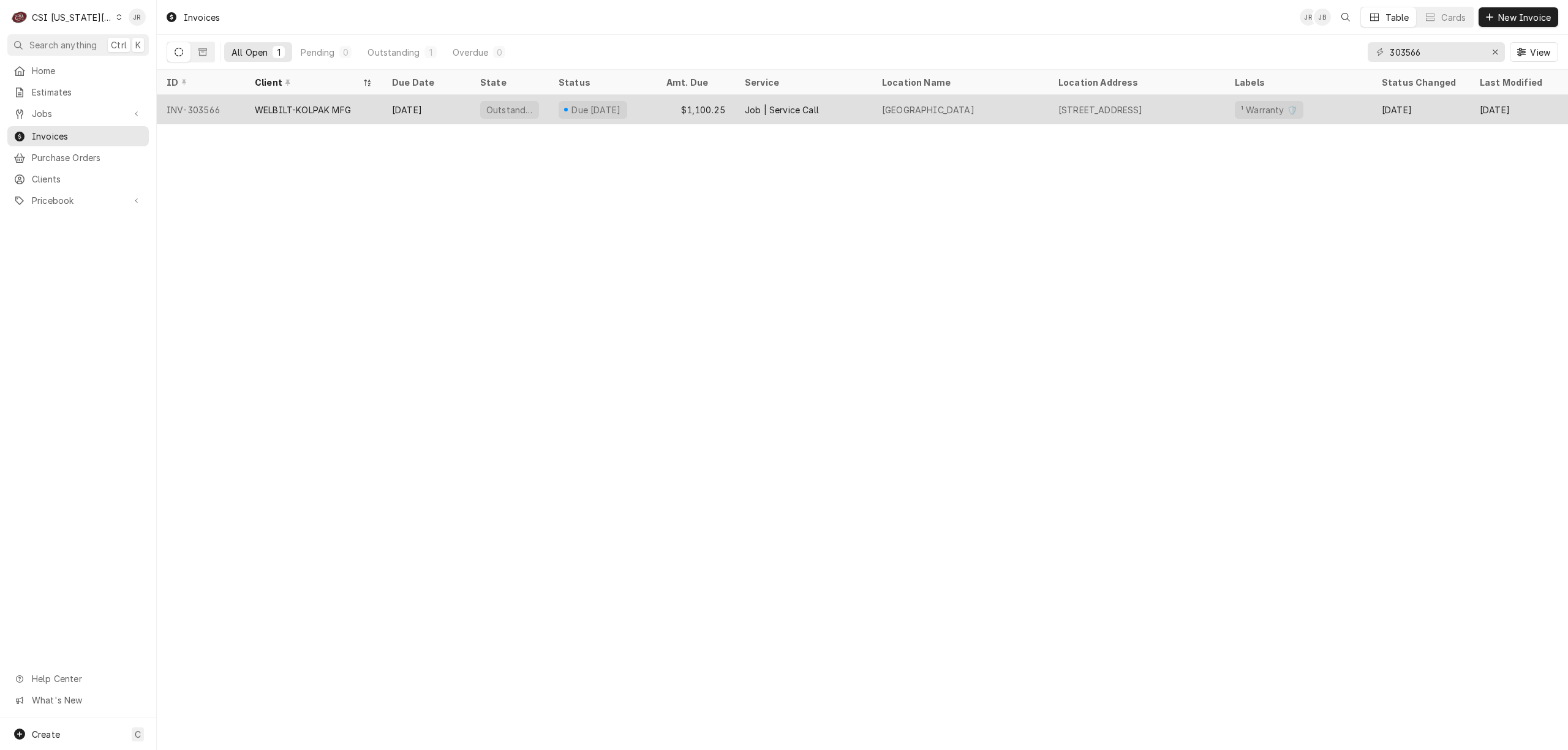
click at [363, 106] on div "WELBILT-KOLPAK MFG" at bounding box center [313, 110] width 137 height 30
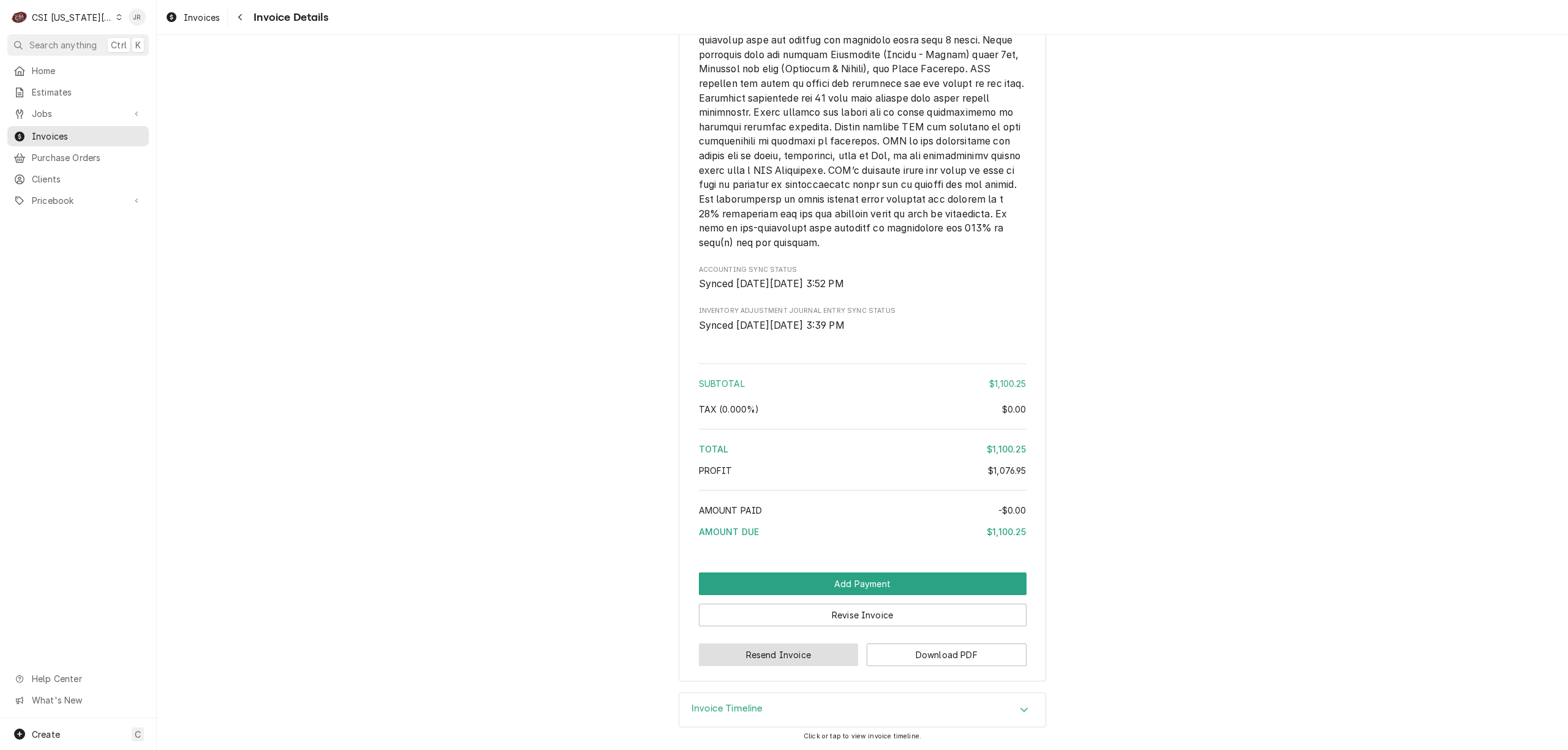
scroll to position [2285, 0]
click at [850, 610] on button "Revise Invoice" at bounding box center [862, 615] width 328 height 23
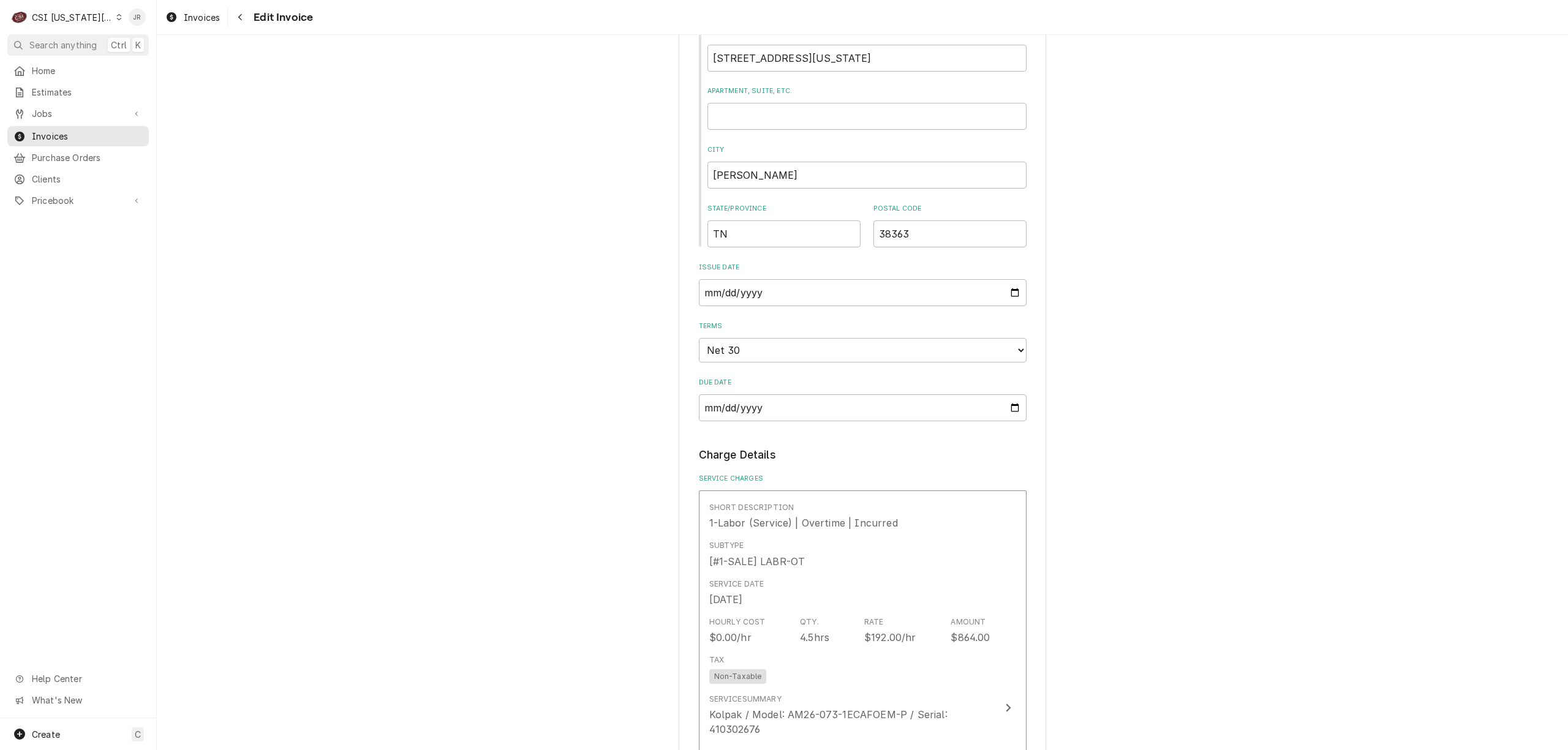
scroll to position [1388, 0]
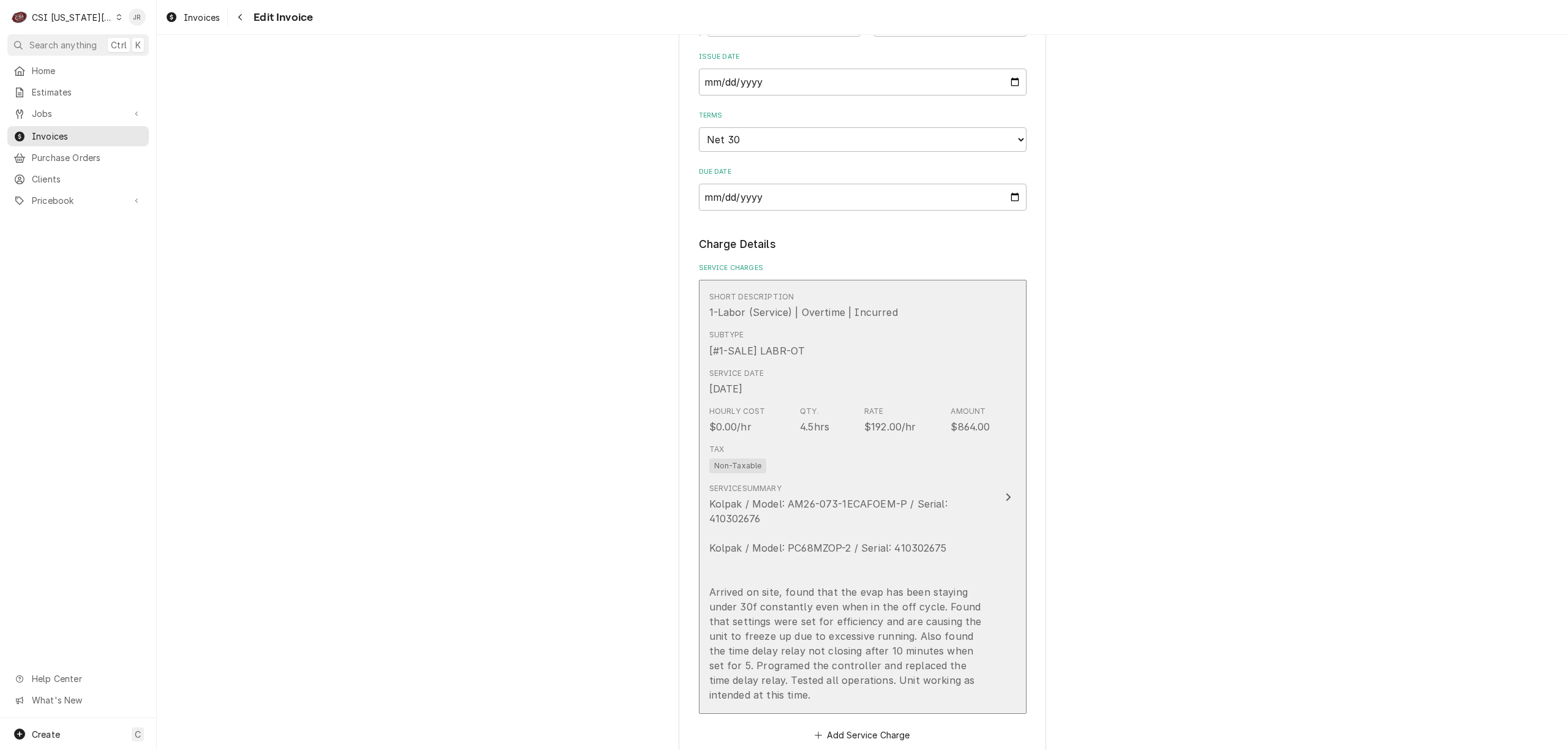
click at [927, 489] on div "Service Summary Kolpak / Model: AM26-073-1ECAFOEM-P / Serial: 410302676 Kolpak …" at bounding box center [850, 593] width 281 height 220
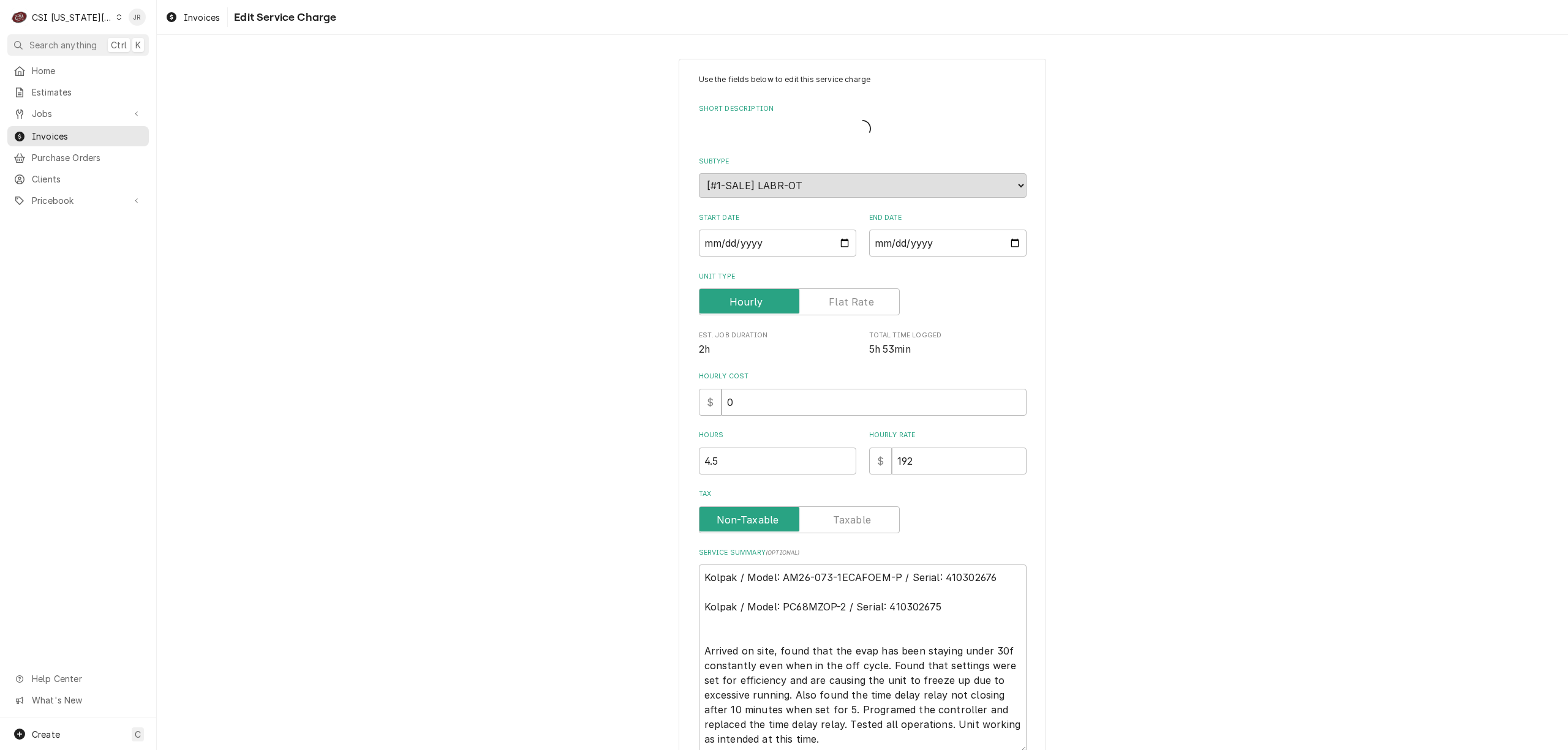
type textarea "x"
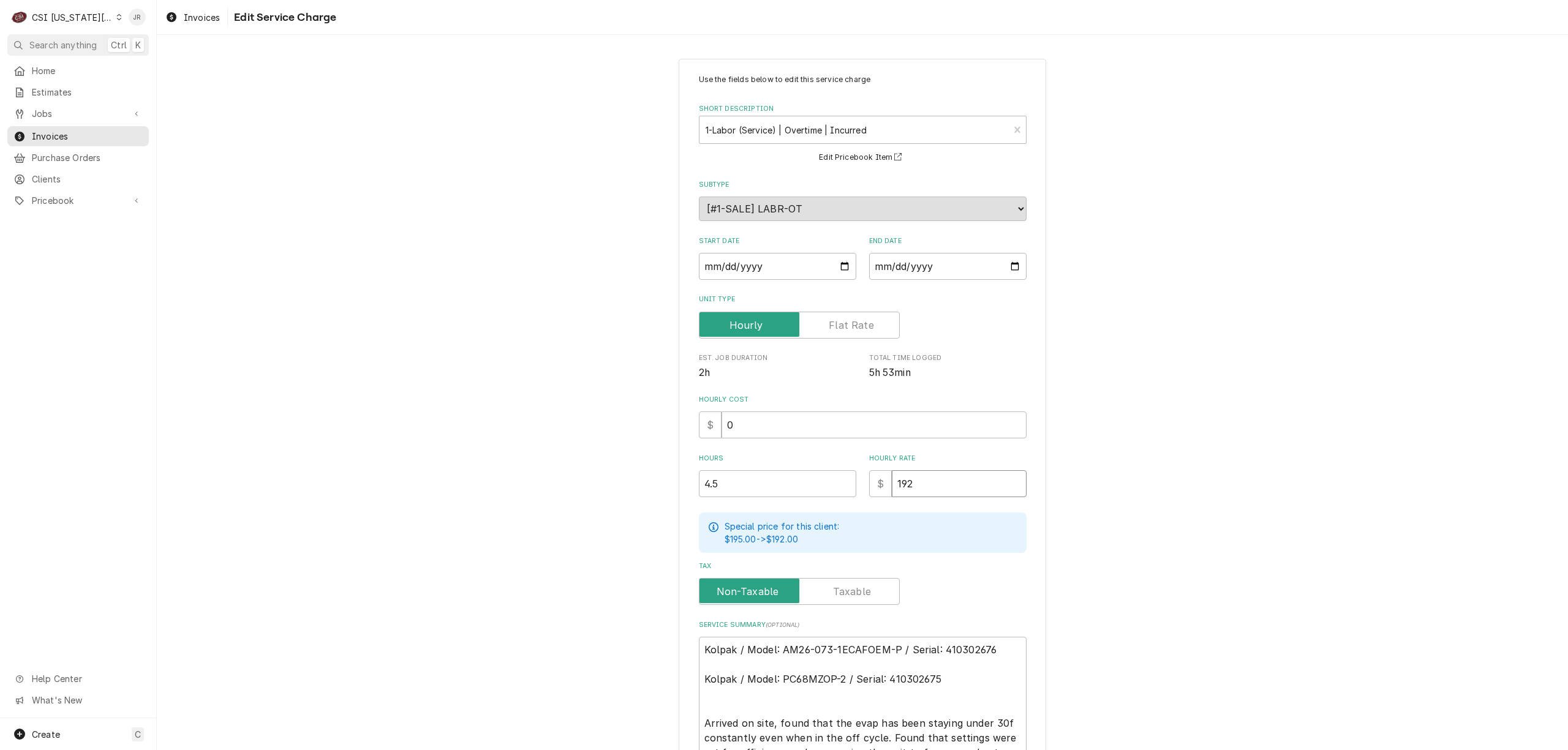
drag, startPoint x: 927, startPoint y: 490, endPoint x: 798, endPoint y: 478, distance: 129.6
click at [798, 478] on div "Hours 4.5 Hourly Rate $ 192" at bounding box center [862, 475] width 328 height 43
type input "1"
type textarea "x"
type input "10"
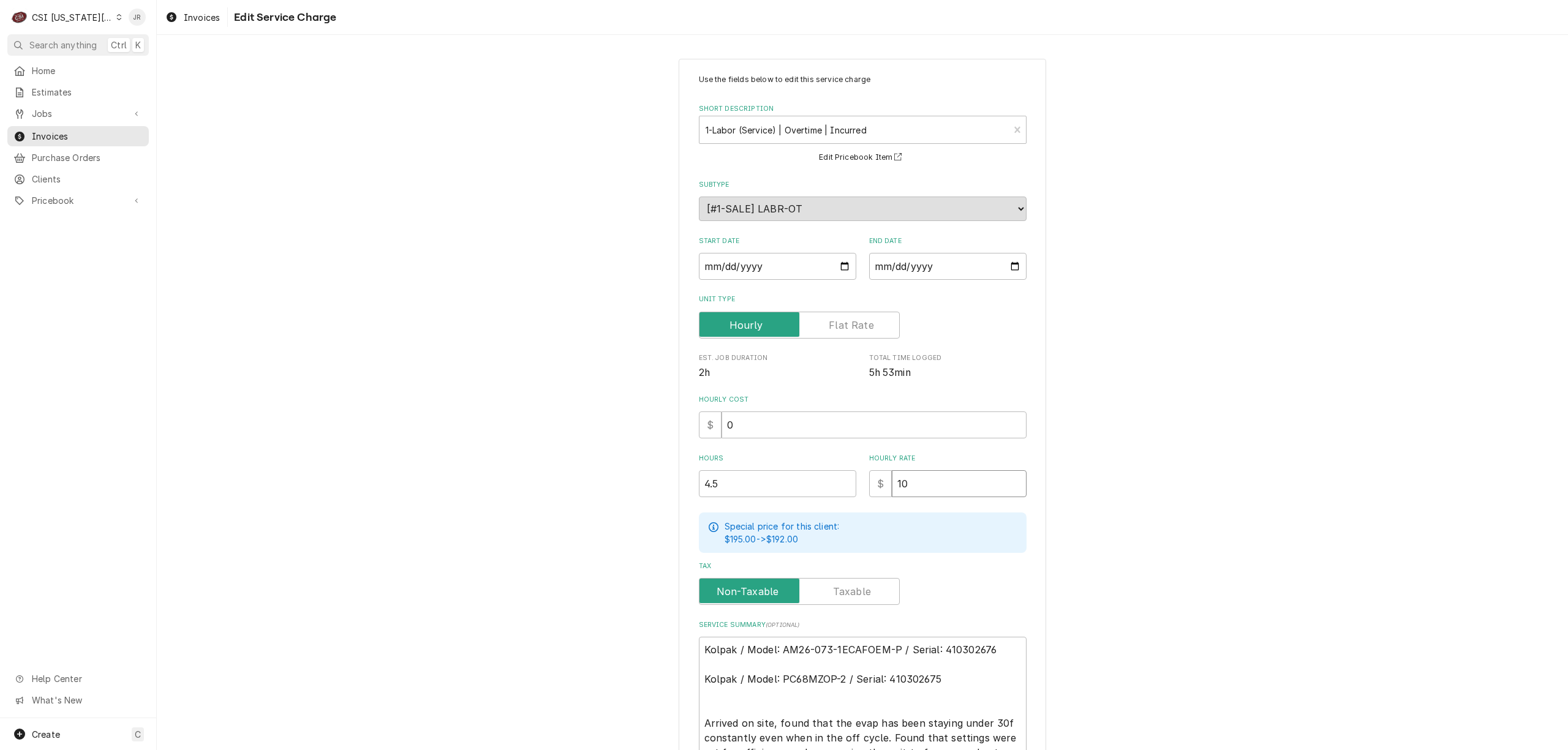
type textarea "x"
type input "102"
type textarea "x"
type input "1028"
type textarea "x"
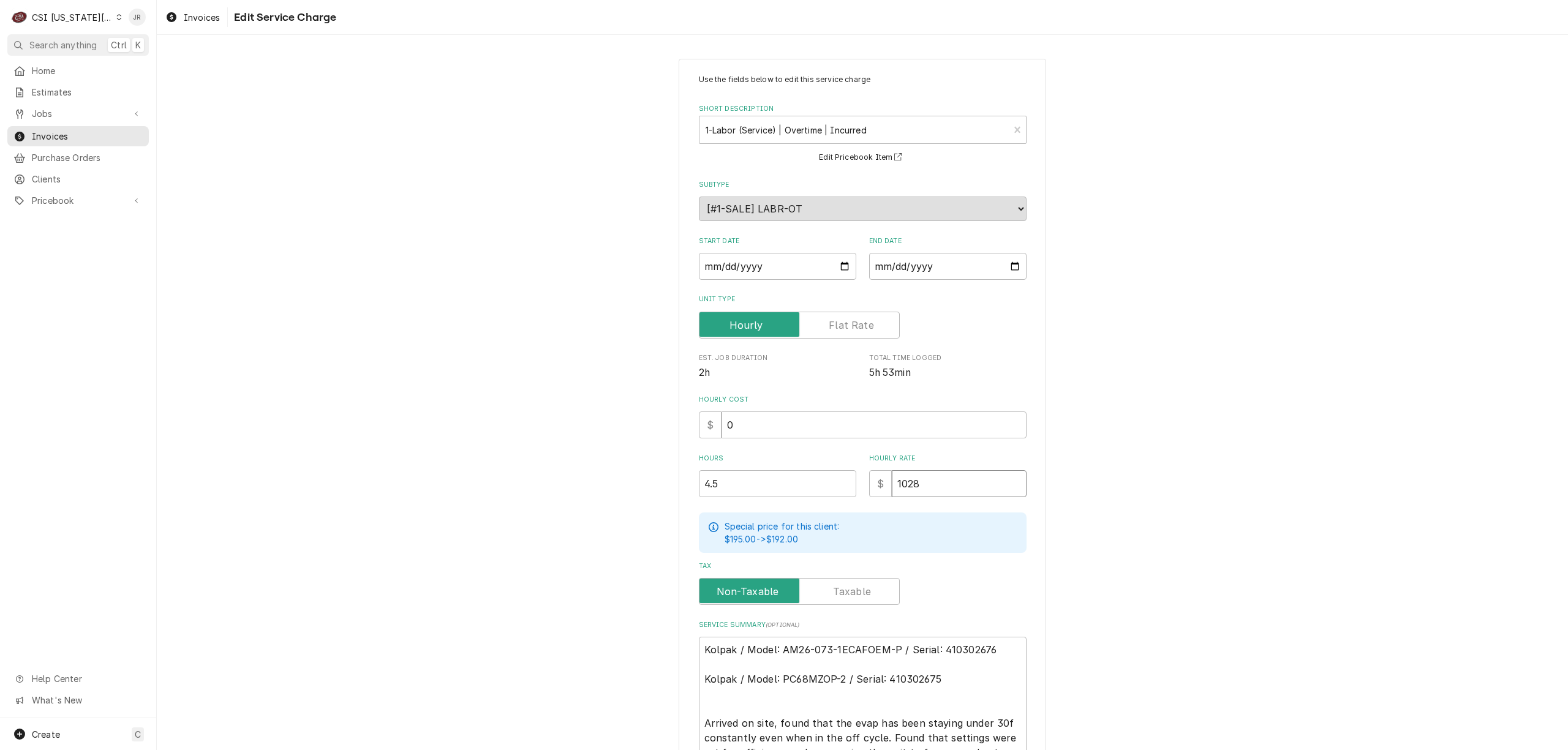
type input "102"
type textarea "x"
type input "10"
type textarea "x"
type input "1"
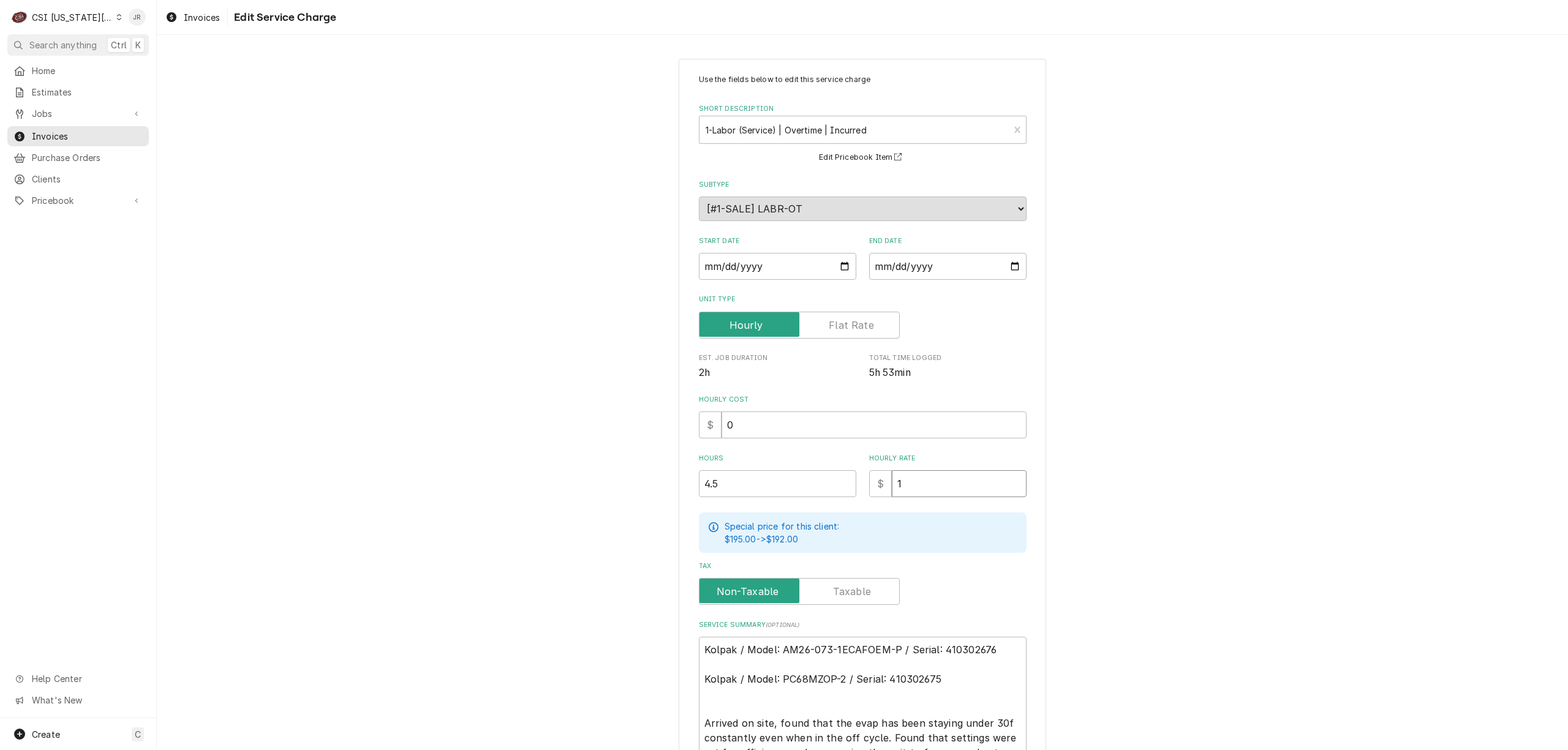
type textarea "x"
type input "12"
type textarea "x"
type input "128"
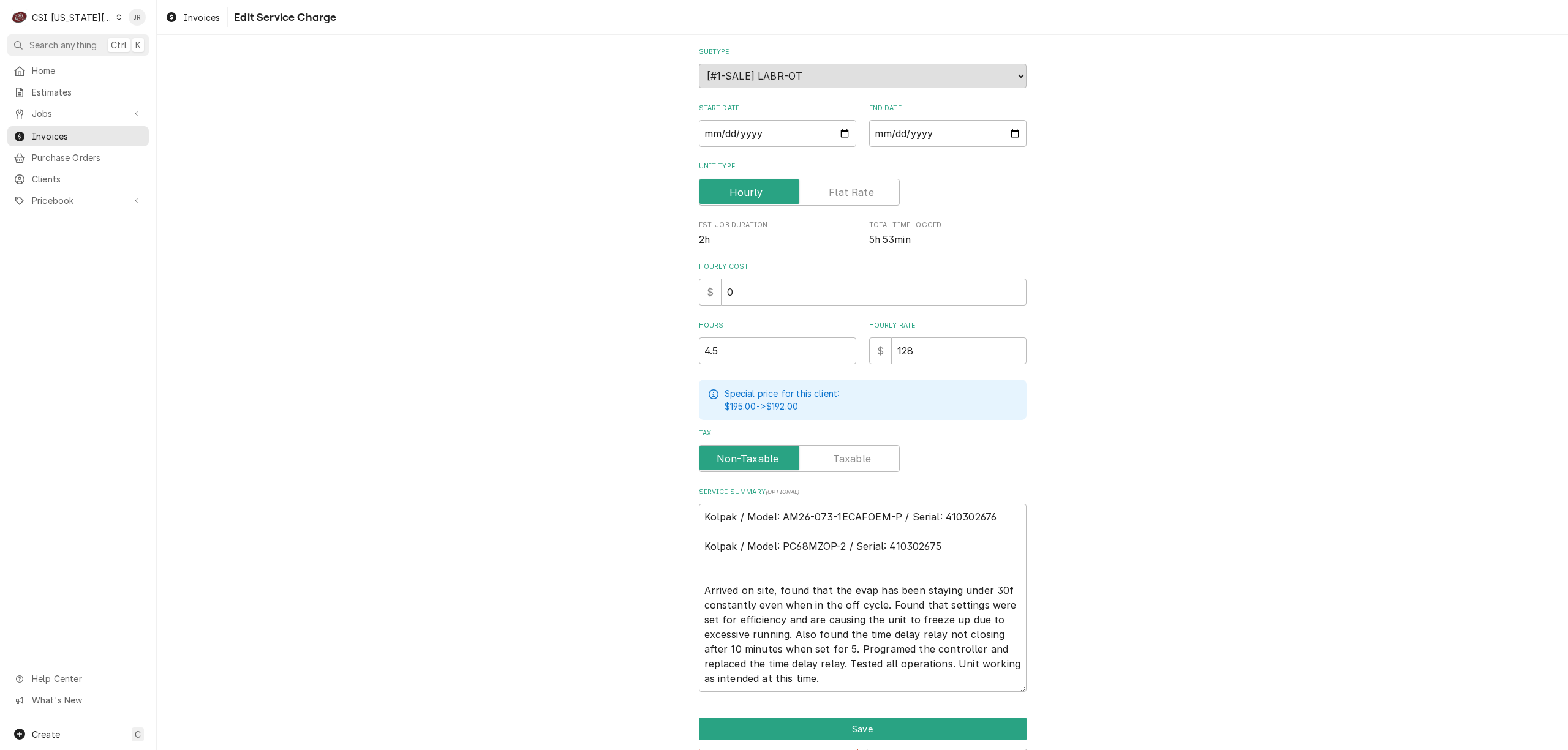
scroll to position [180, 0]
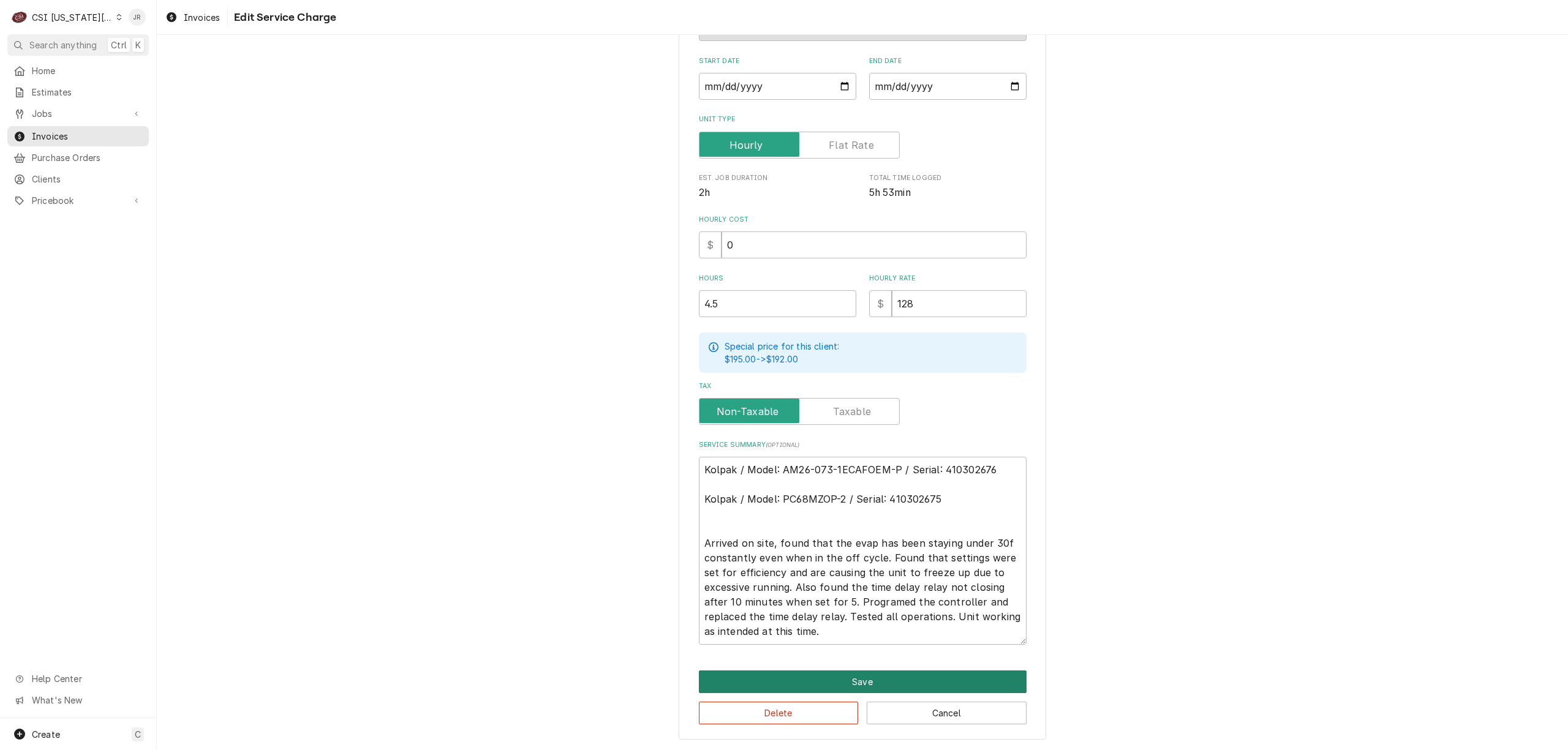
click at [844, 679] on button "Save" at bounding box center [862, 682] width 328 height 23
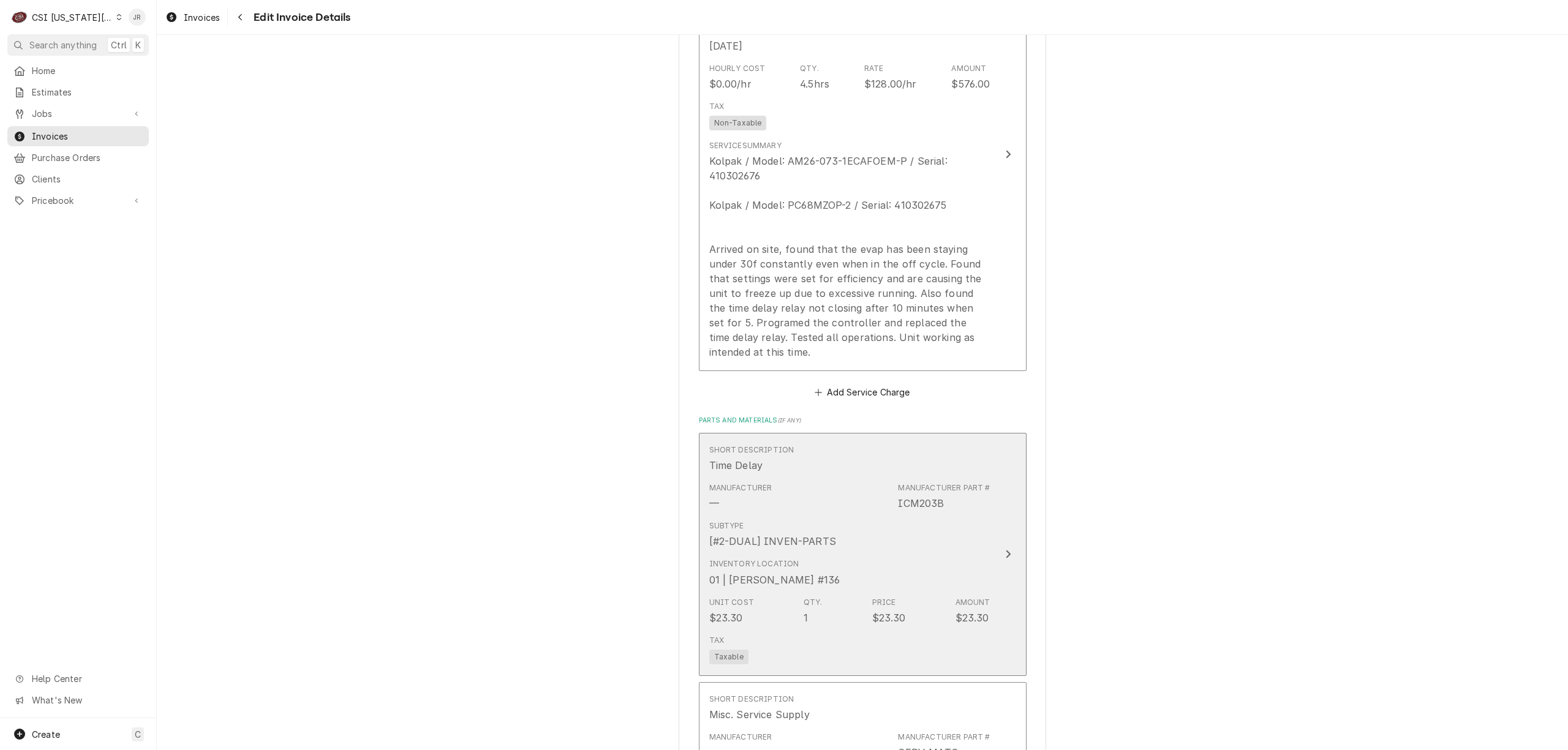
scroll to position [1864, 0]
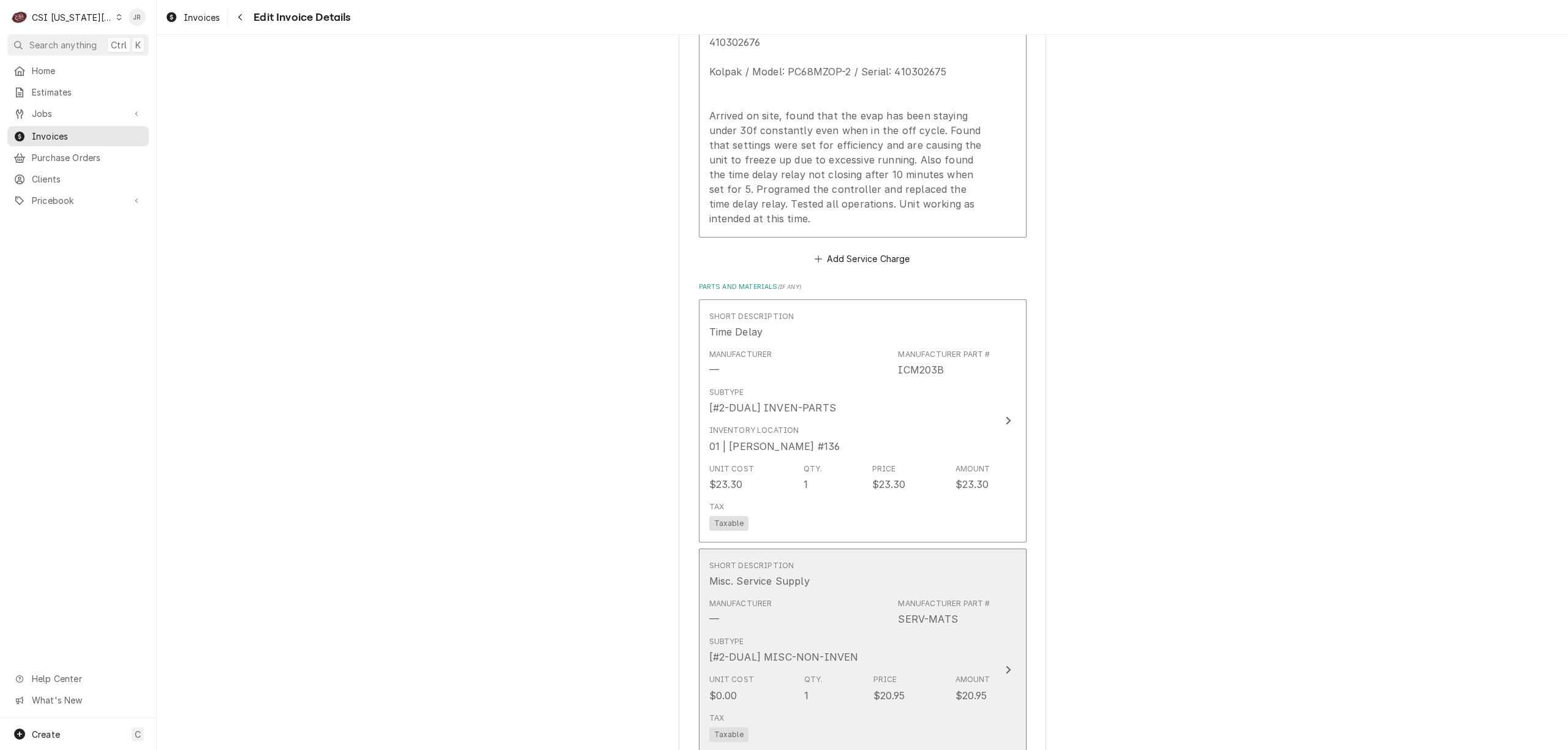
drag, startPoint x: 890, startPoint y: 650, endPoint x: 1261, endPoint y: 615, distance: 372.6
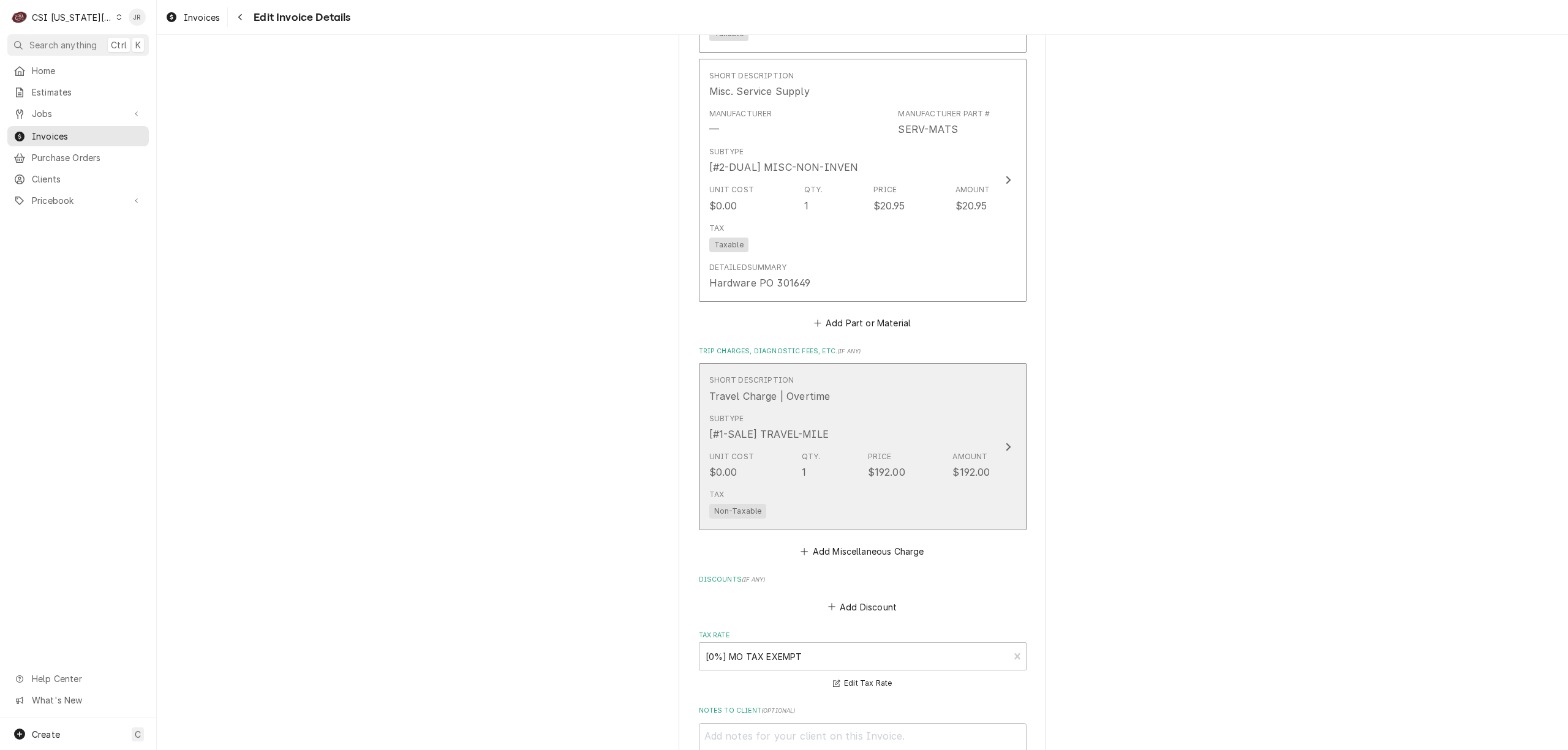
click at [833, 437] on div "Subtype [#1-SALE] TRAVEL-MILE" at bounding box center [850, 427] width 281 height 38
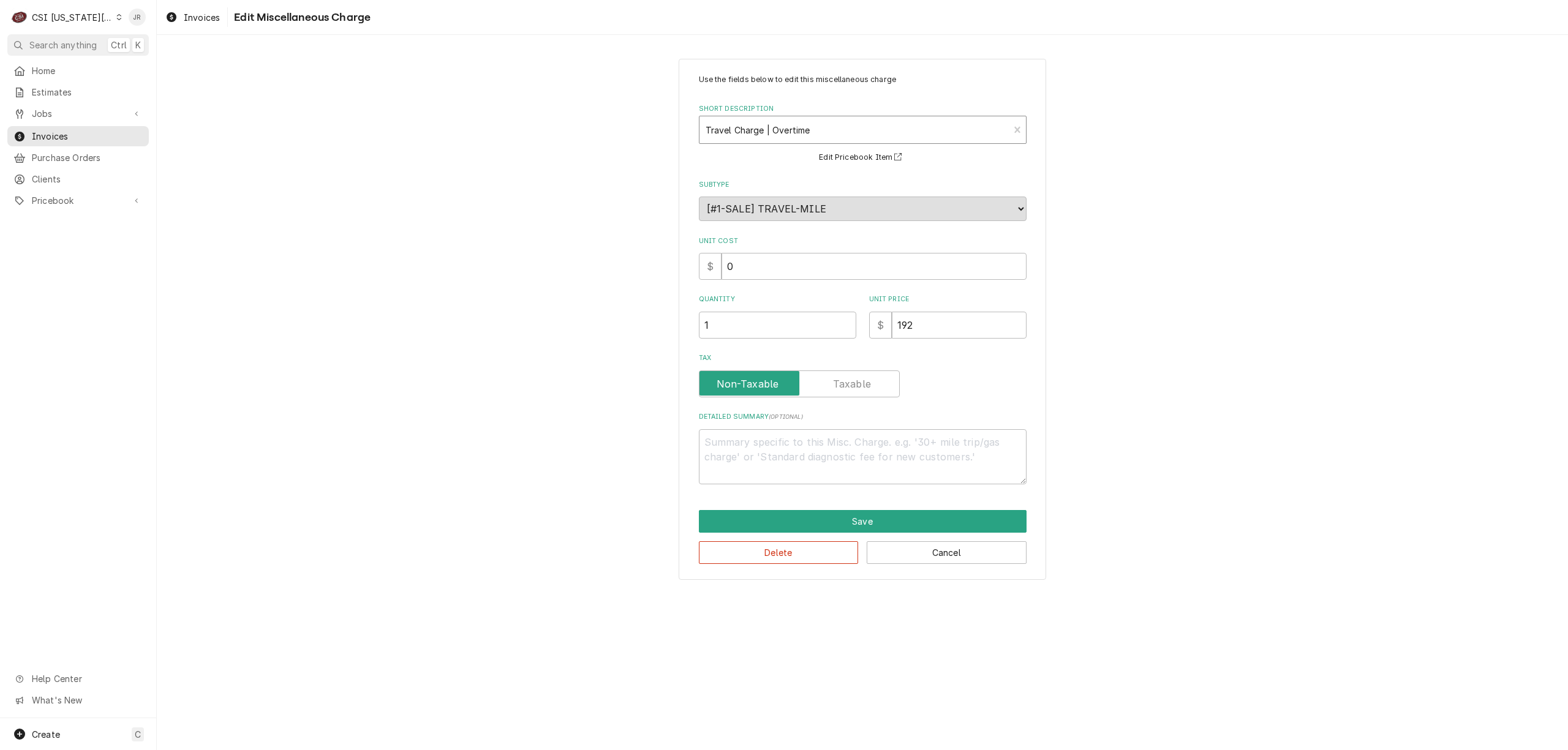
type textarea "x"
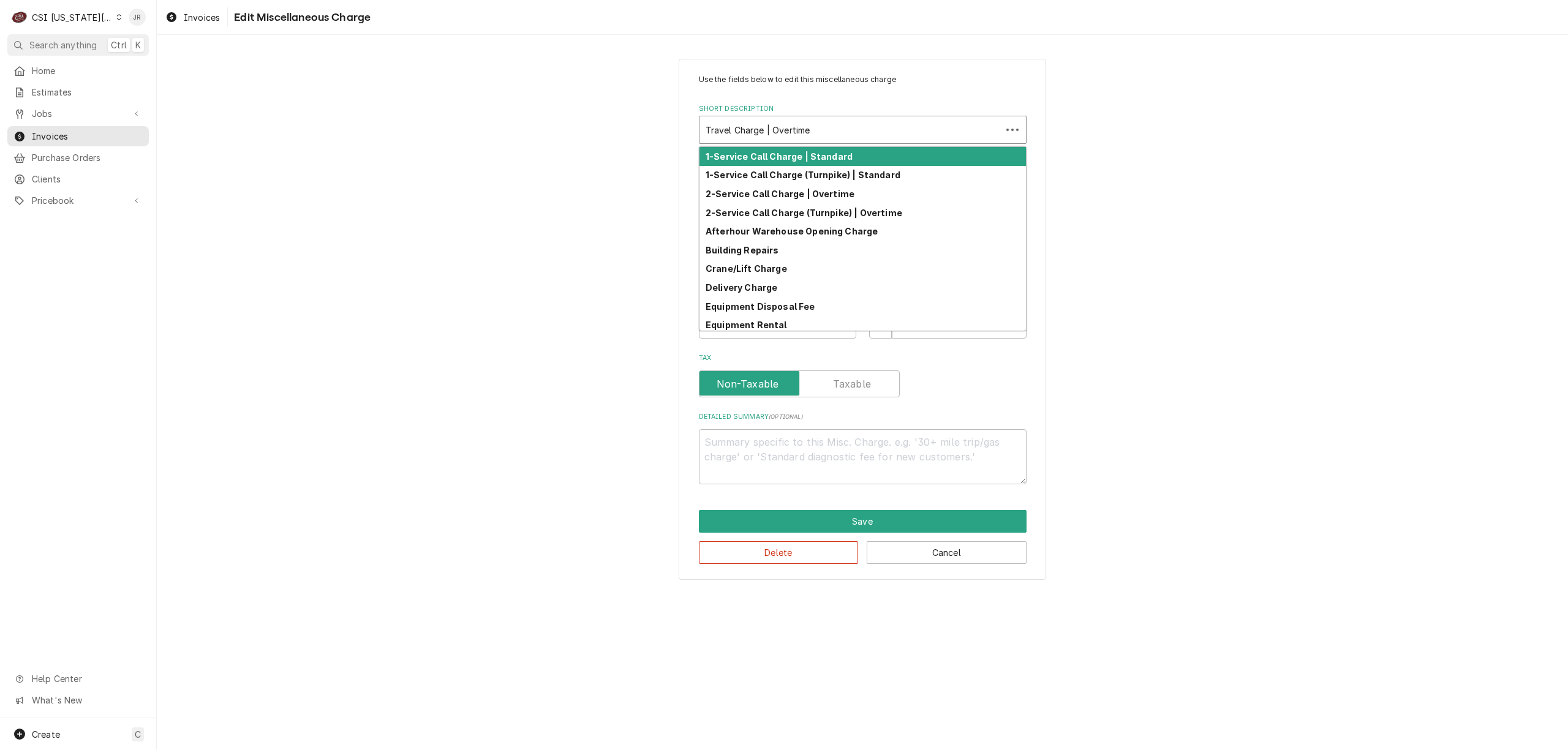
click at [809, 126] on div "Short Description" at bounding box center [850, 130] width 289 height 22
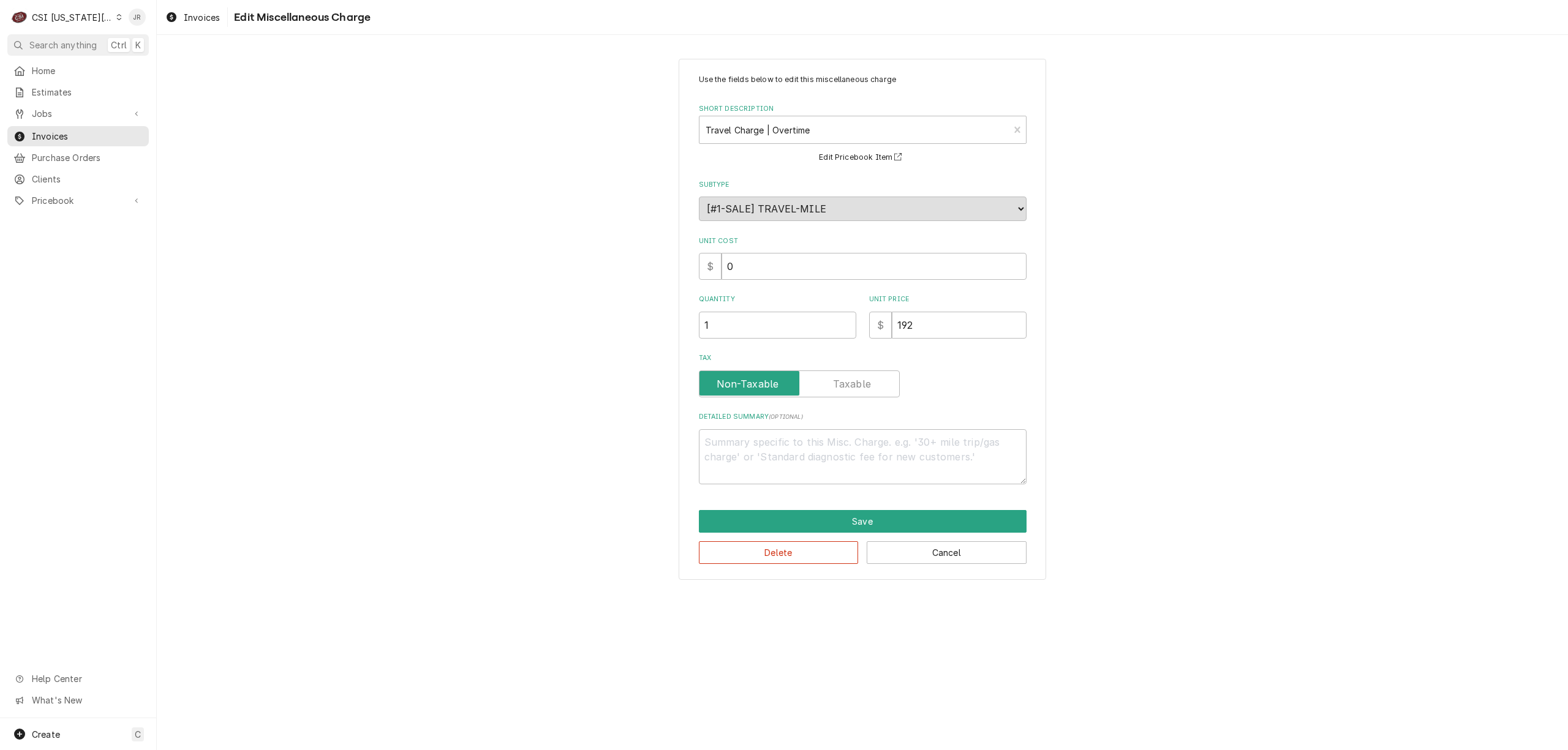
click at [1299, 216] on div "Use the fields below to edit this miscellaneous charge Short Description Travel…" at bounding box center [862, 318] width 1411 height 542
click at [836, 134] on div "Short Description" at bounding box center [855, 130] width 298 height 22
type input "trave"
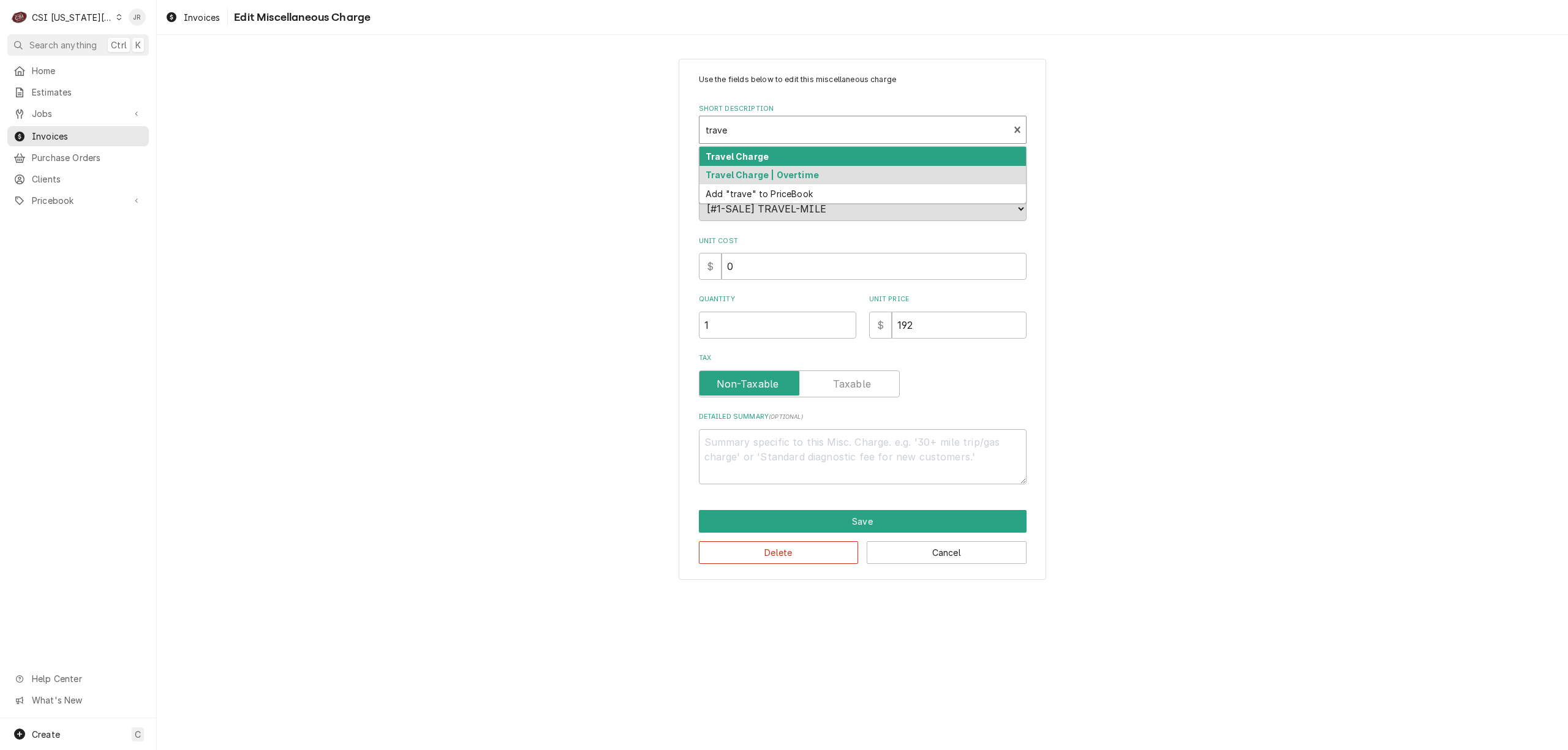
click at [833, 157] on div "Travel Charge" at bounding box center [862, 157] width 326 height 19
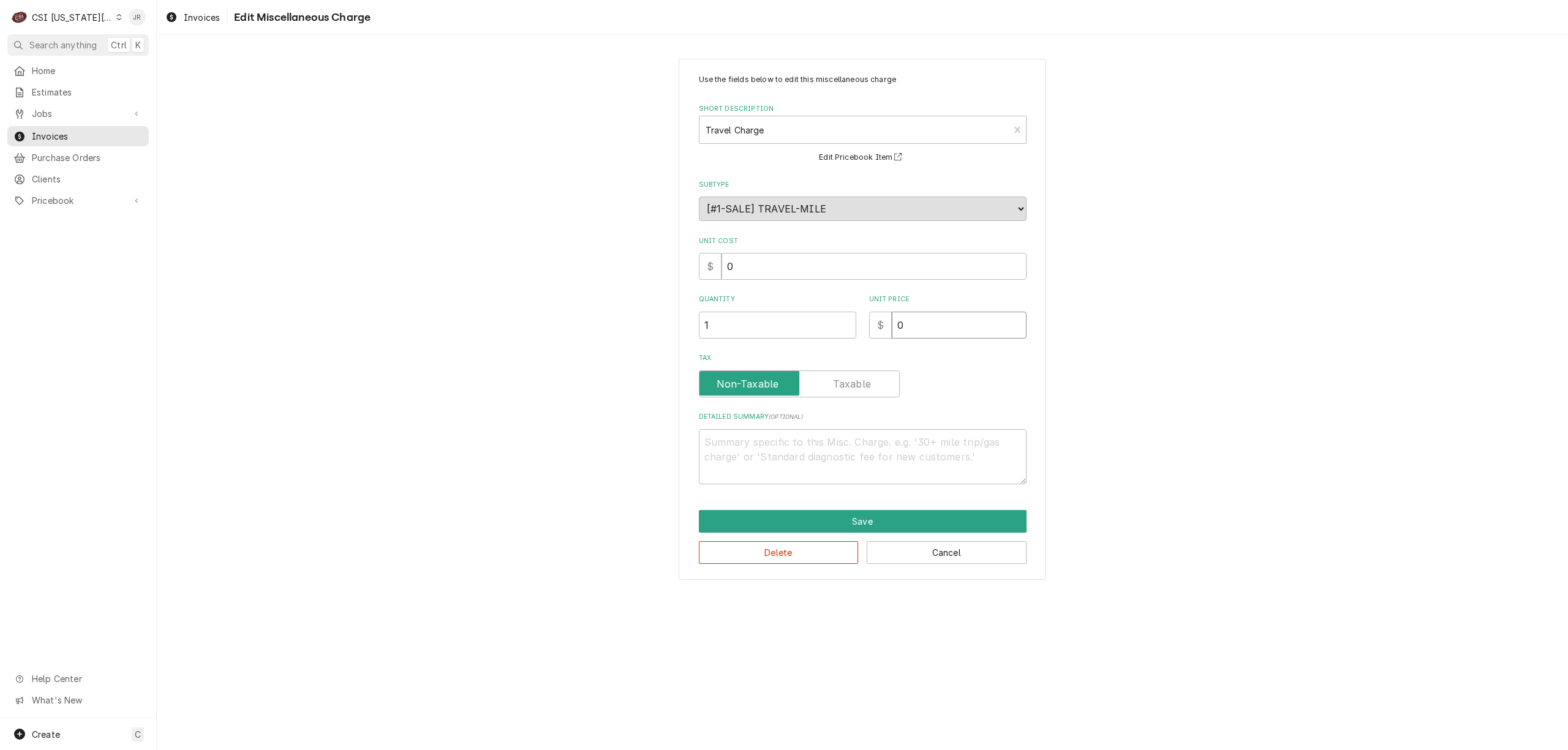
drag, startPoint x: 933, startPoint y: 319, endPoint x: 665, endPoint y: 290, distance: 269.6
click at [665, 290] on div "Use the fields below to edit this miscellaneous charge Short Description Travel…" at bounding box center [862, 318] width 1411 height 542
type textarea "x"
type input "1"
type textarea "x"
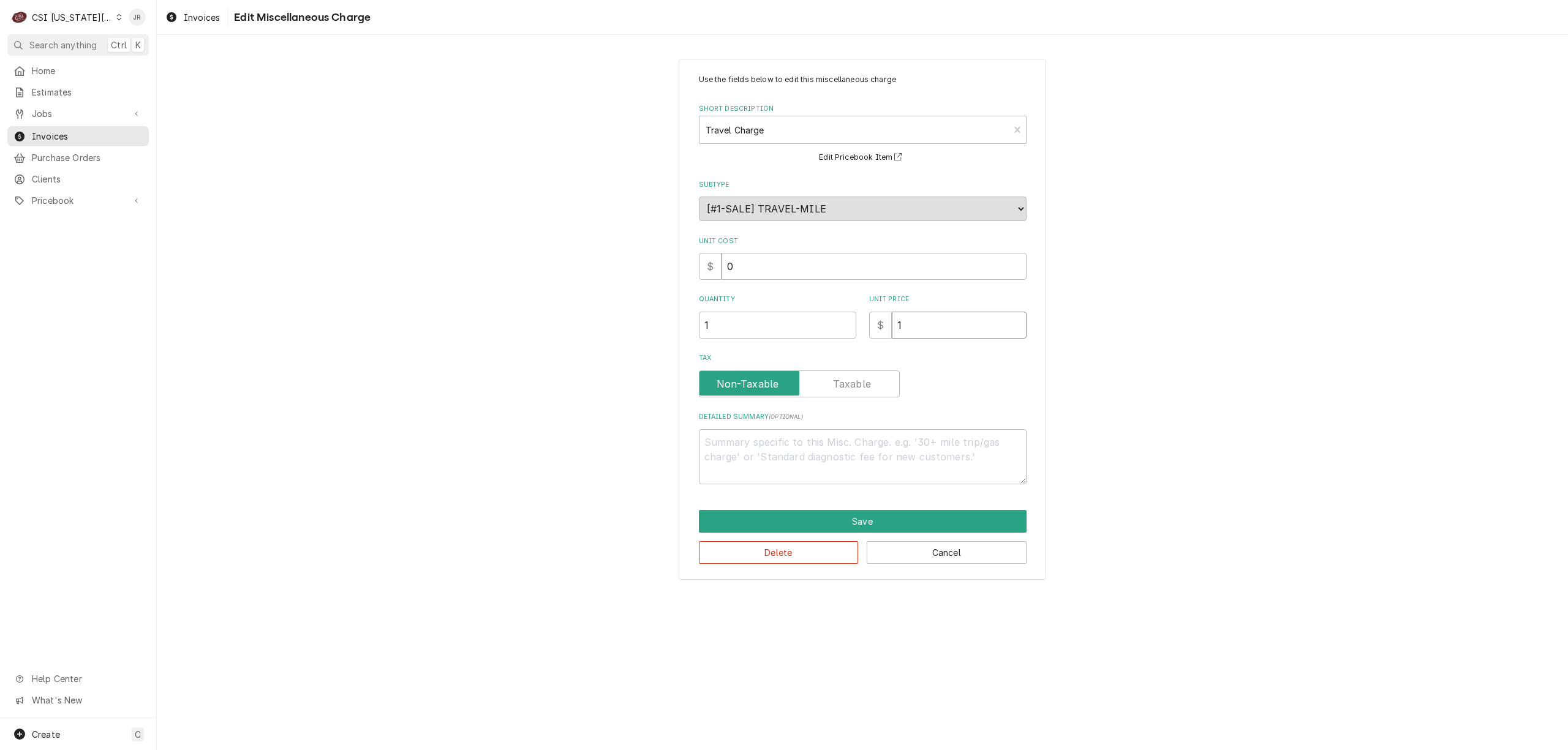
type input "12"
type textarea "x"
type input "128"
click at [845, 514] on button "Save" at bounding box center [862, 521] width 328 height 23
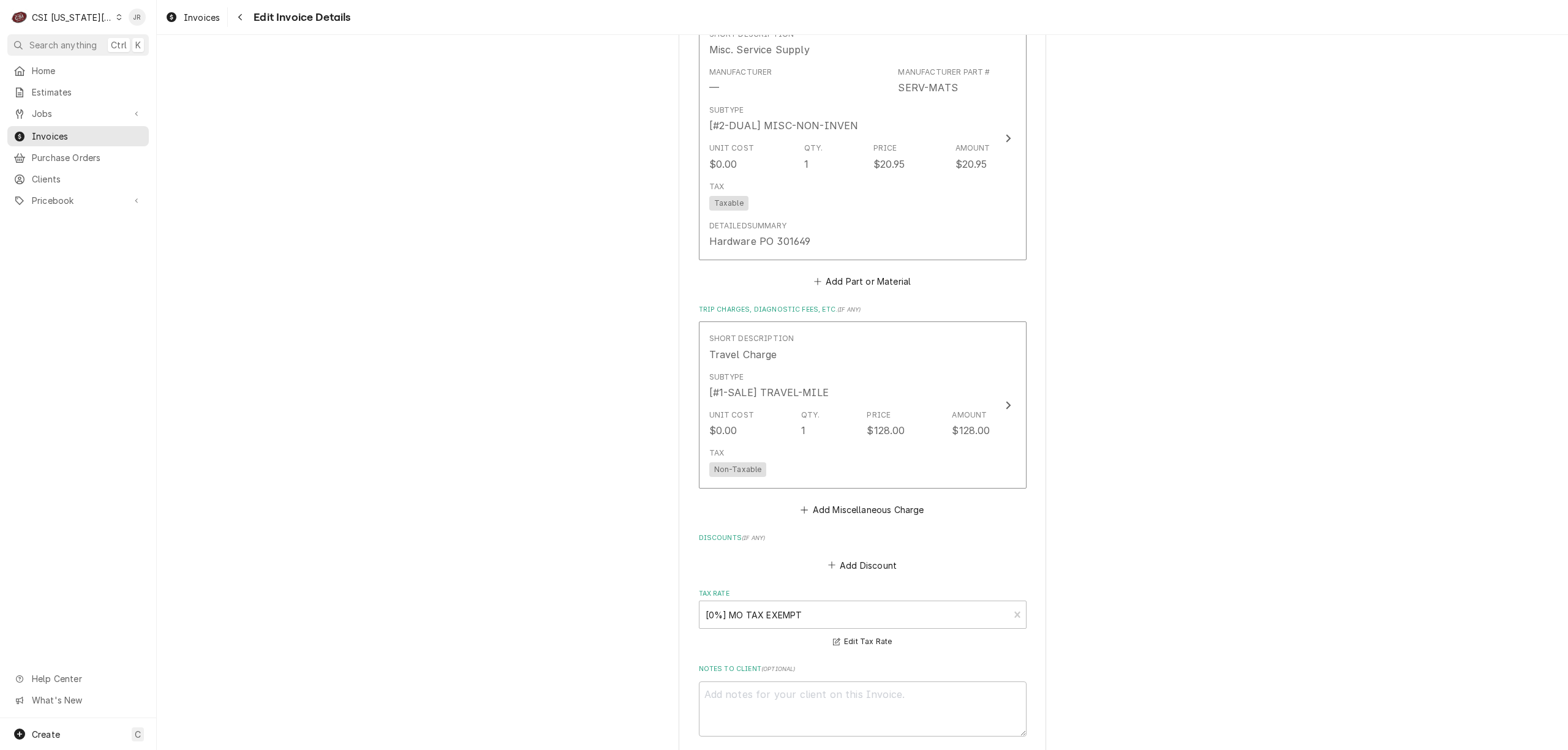
scroll to position [2201, 0]
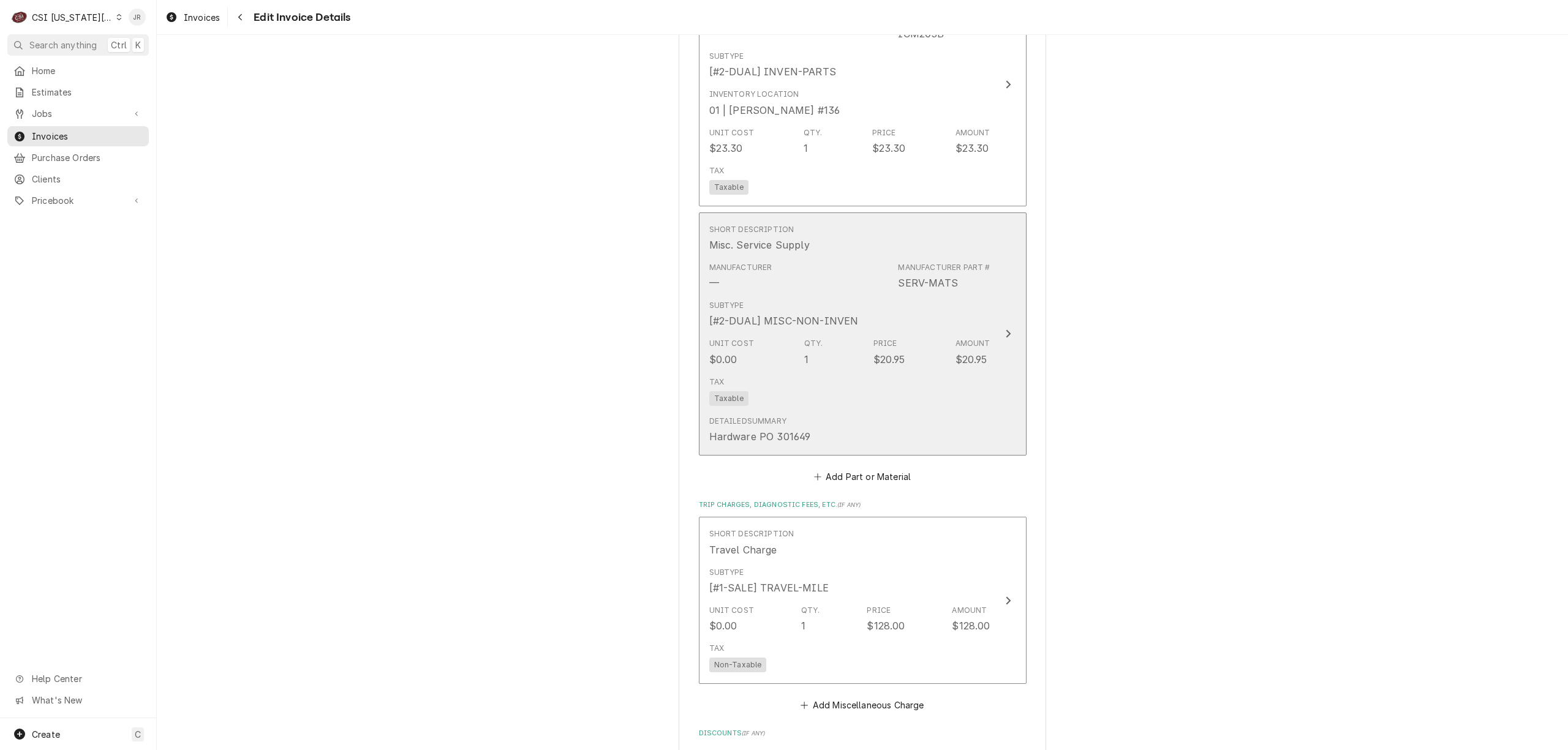
click at [883, 326] on div "Subtype [#2-DUAL] MISC-NON-INVEN" at bounding box center [850, 314] width 281 height 38
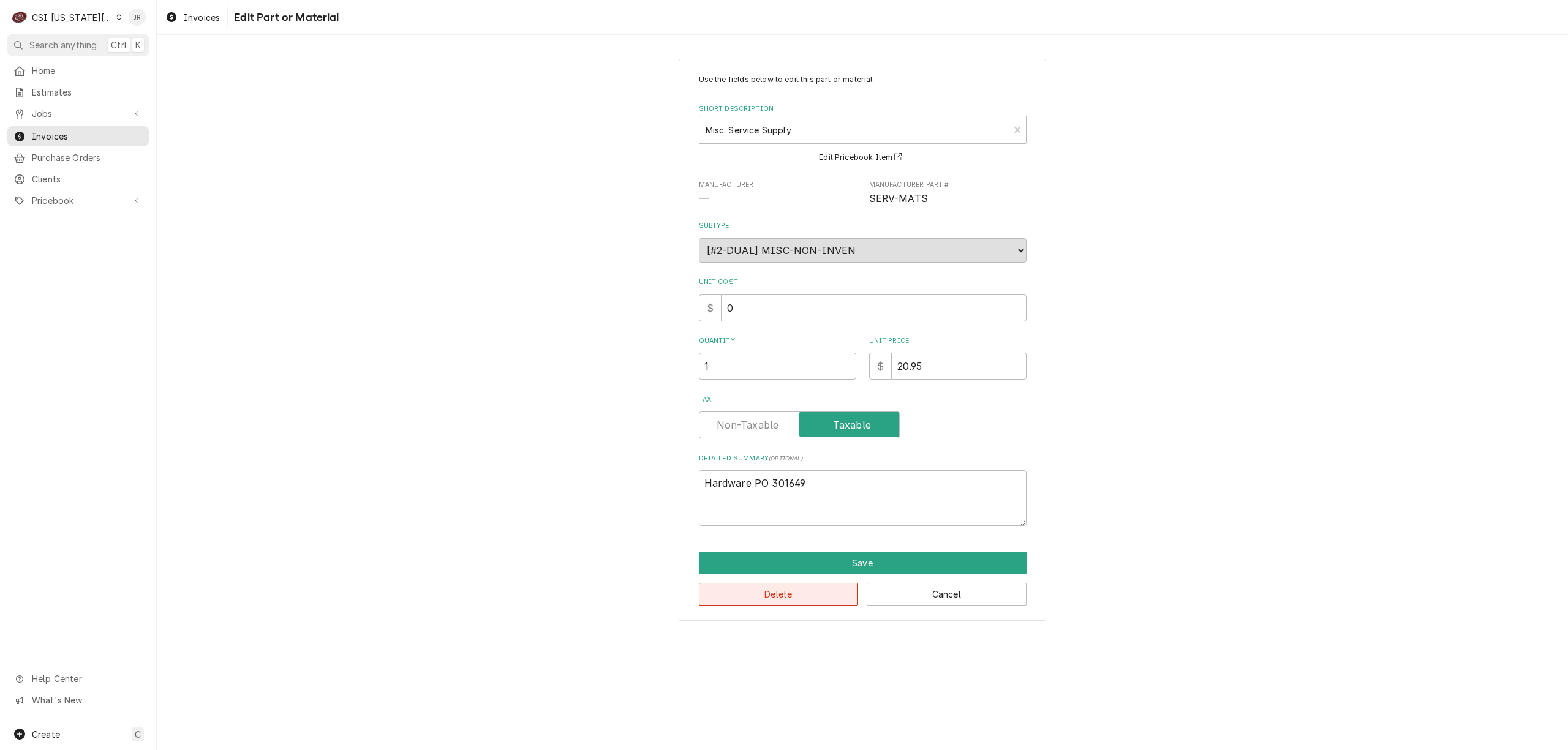
click at [789, 594] on button "Delete" at bounding box center [779, 594] width 160 height 23
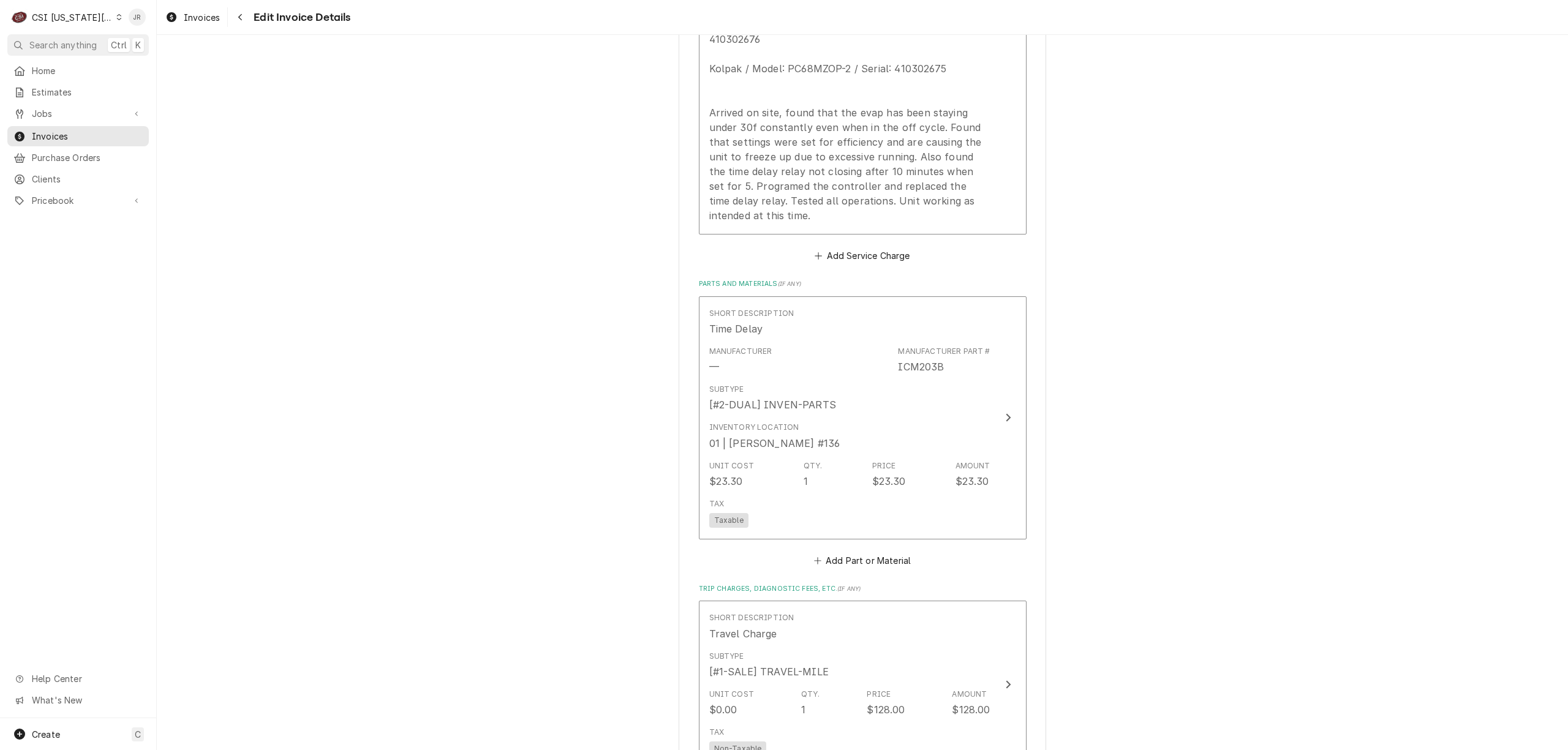
scroll to position [1638, 0]
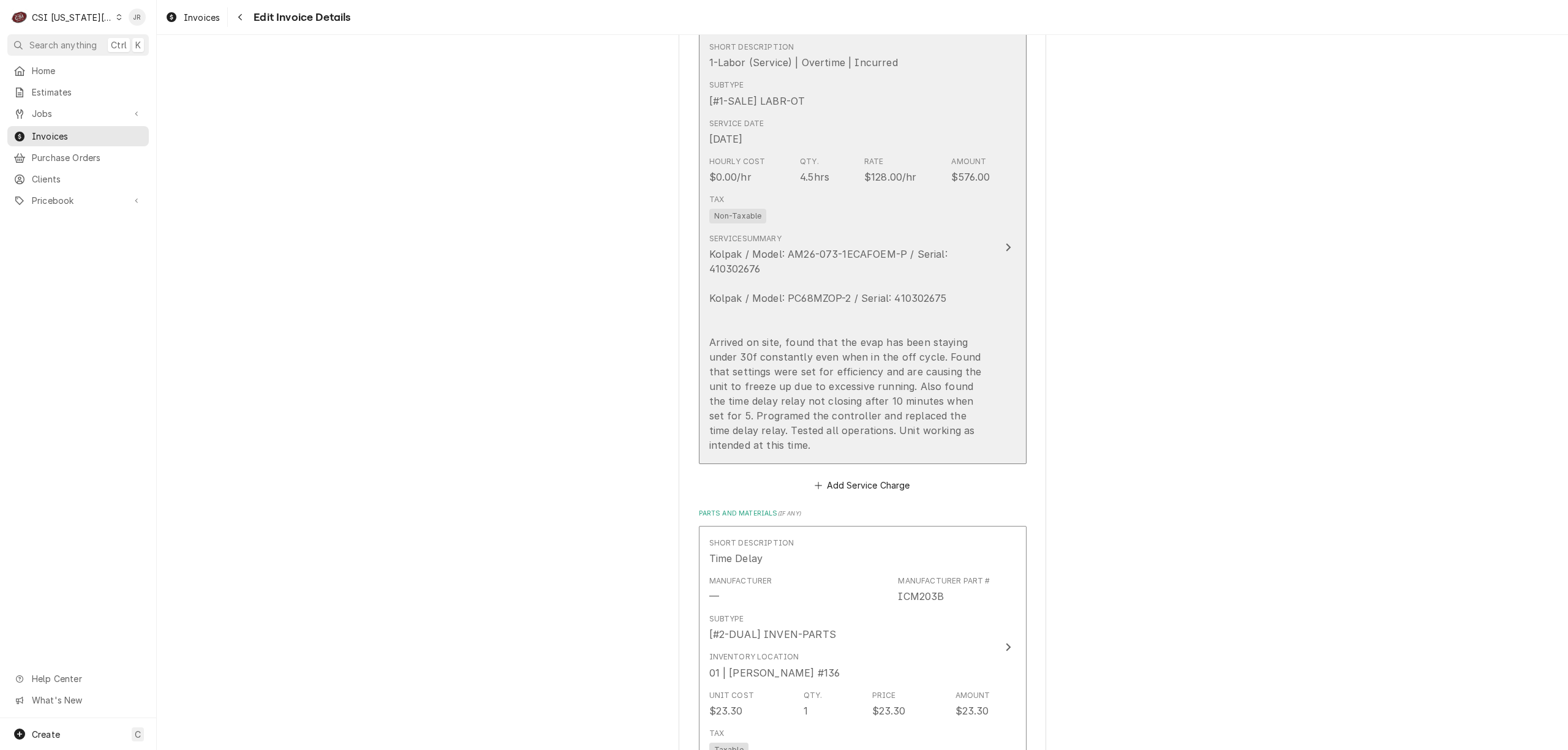
click at [885, 252] on div "Kolpak / Model: AM26-073-1ECAFOEM-P / Serial: 410302676 Kolpak / Model: PC68MZO…" at bounding box center [850, 350] width 281 height 206
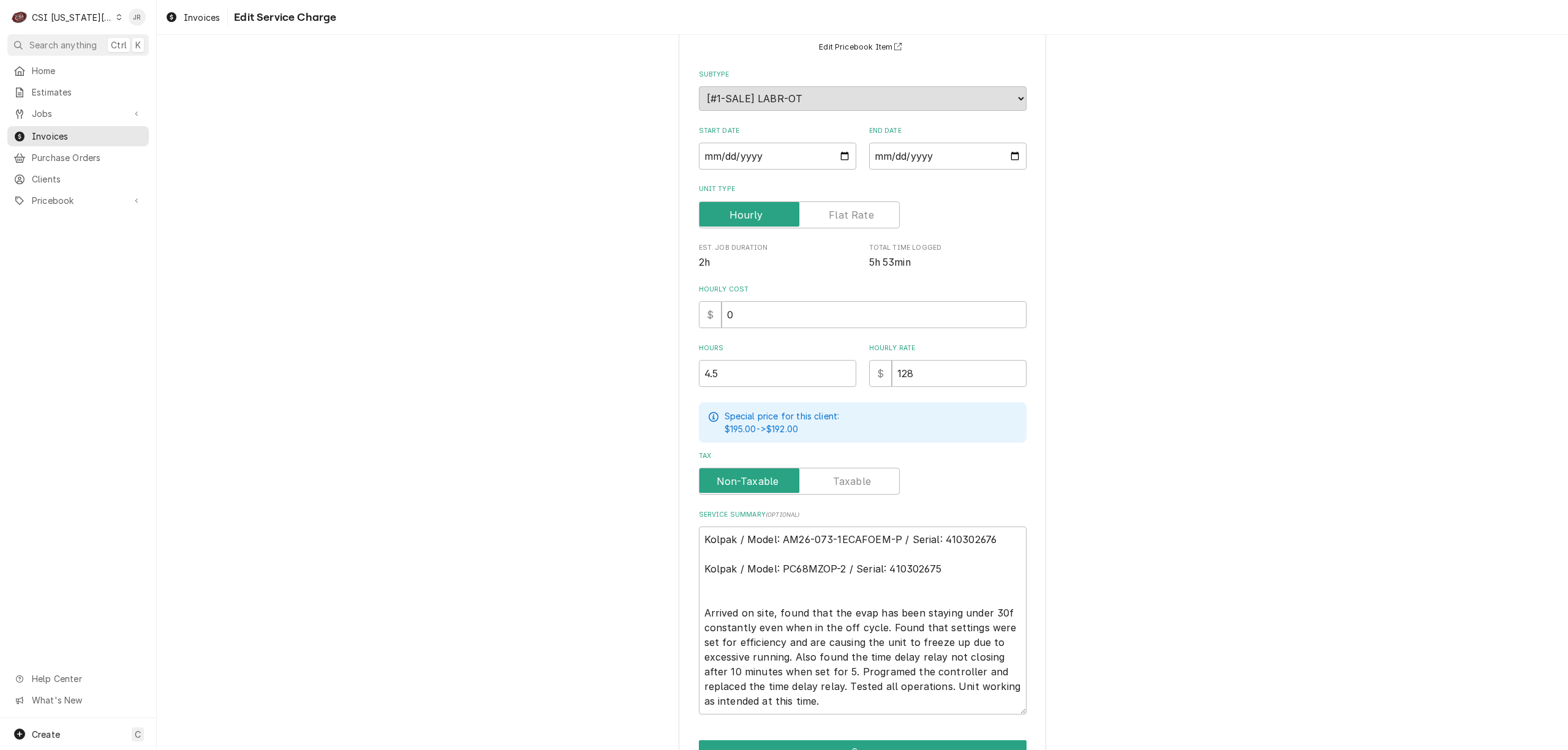
scroll to position [180, 0]
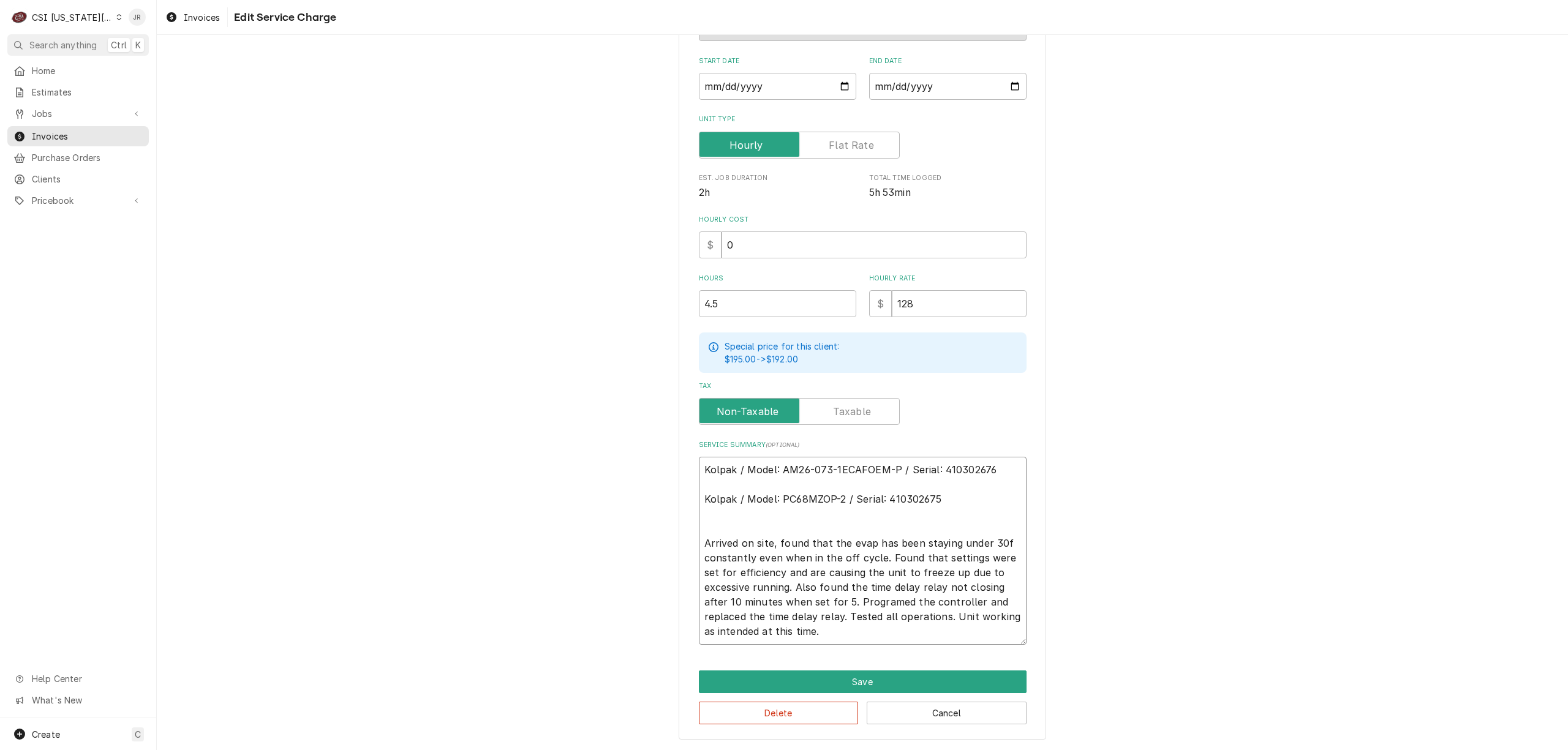
drag, startPoint x: 841, startPoint y: 637, endPoint x: 695, endPoint y: 469, distance: 222.6
click at [655, 449] on div "Use the fields below to edit this service charge Short Description 1-Labor (Ser…" at bounding box center [862, 309] width 1411 height 883
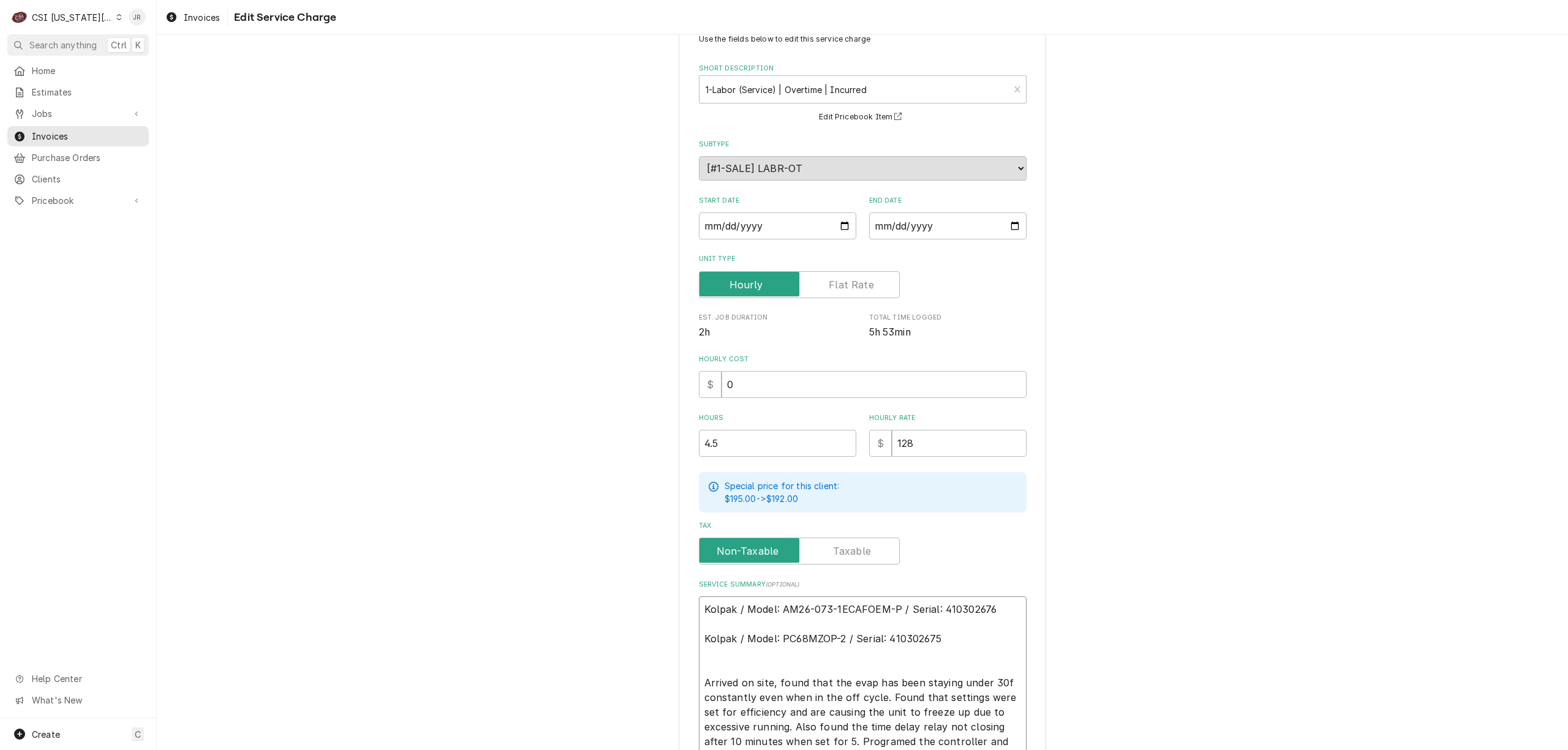
scroll to position [17, 0]
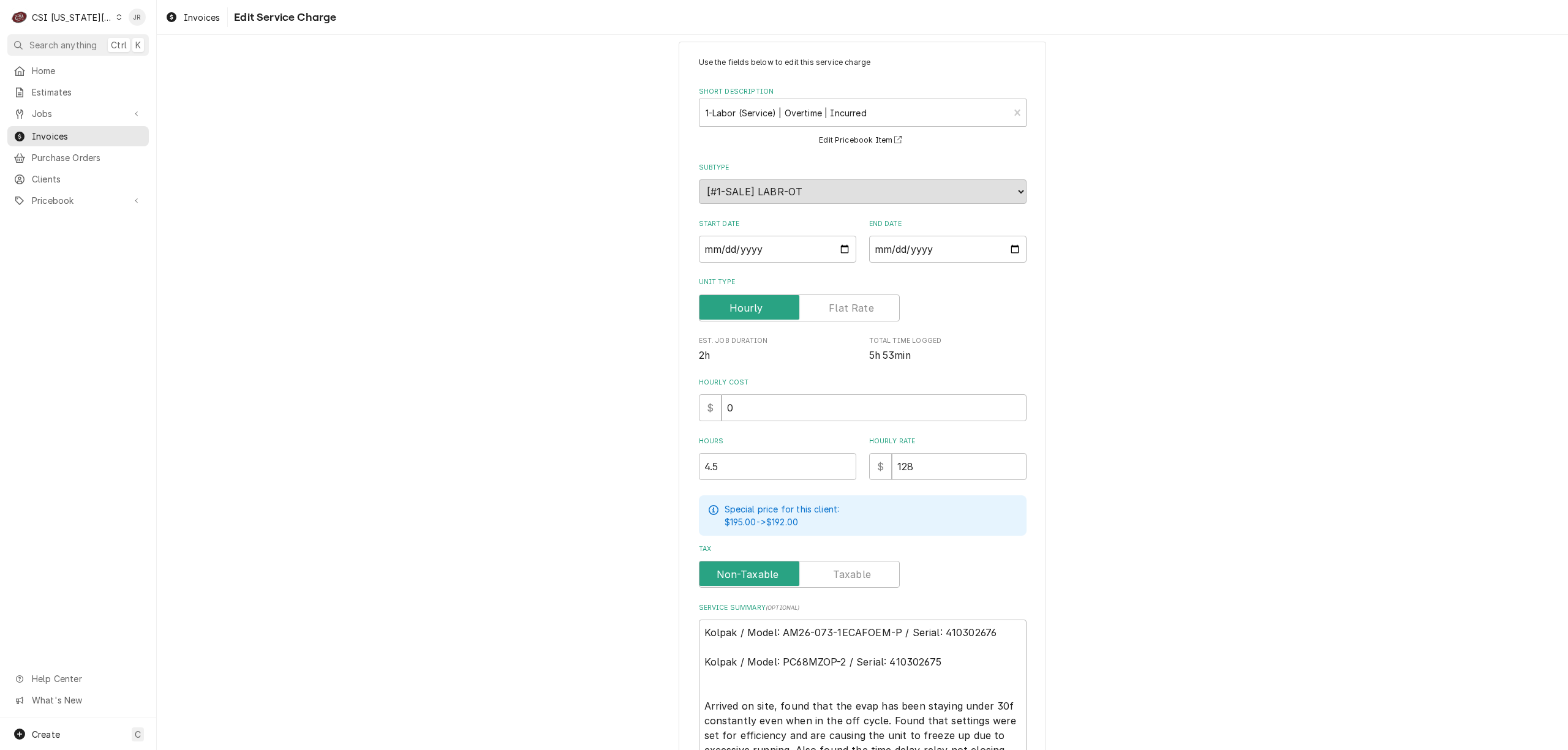
click at [802, 99] on div "Short Description 1-Labor (Service) | Overtime | Incurred ² Billing Rate 💸 Edit…" at bounding box center [862, 117] width 328 height 60
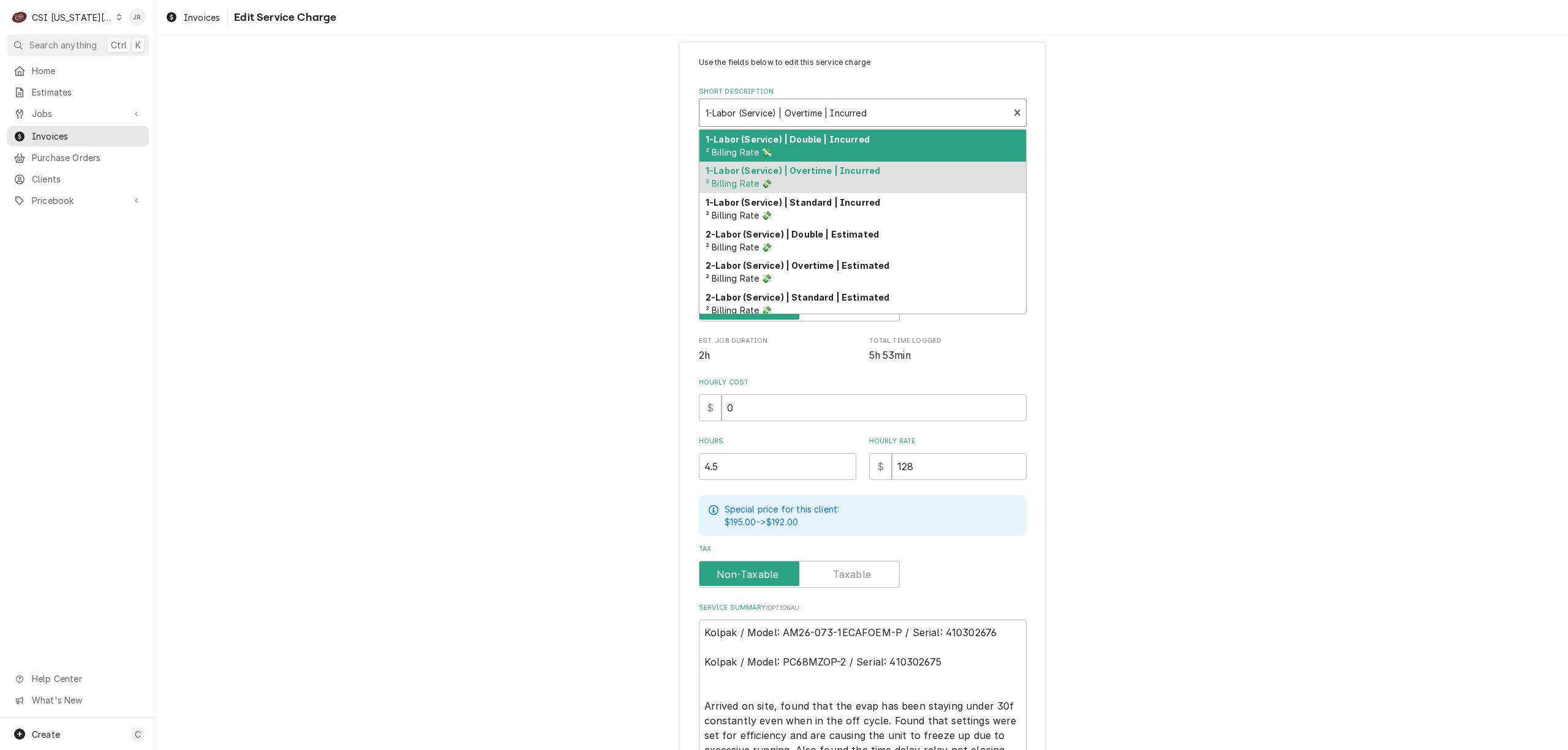
click at [806, 106] on div "Short Description" at bounding box center [855, 112] width 298 height 22
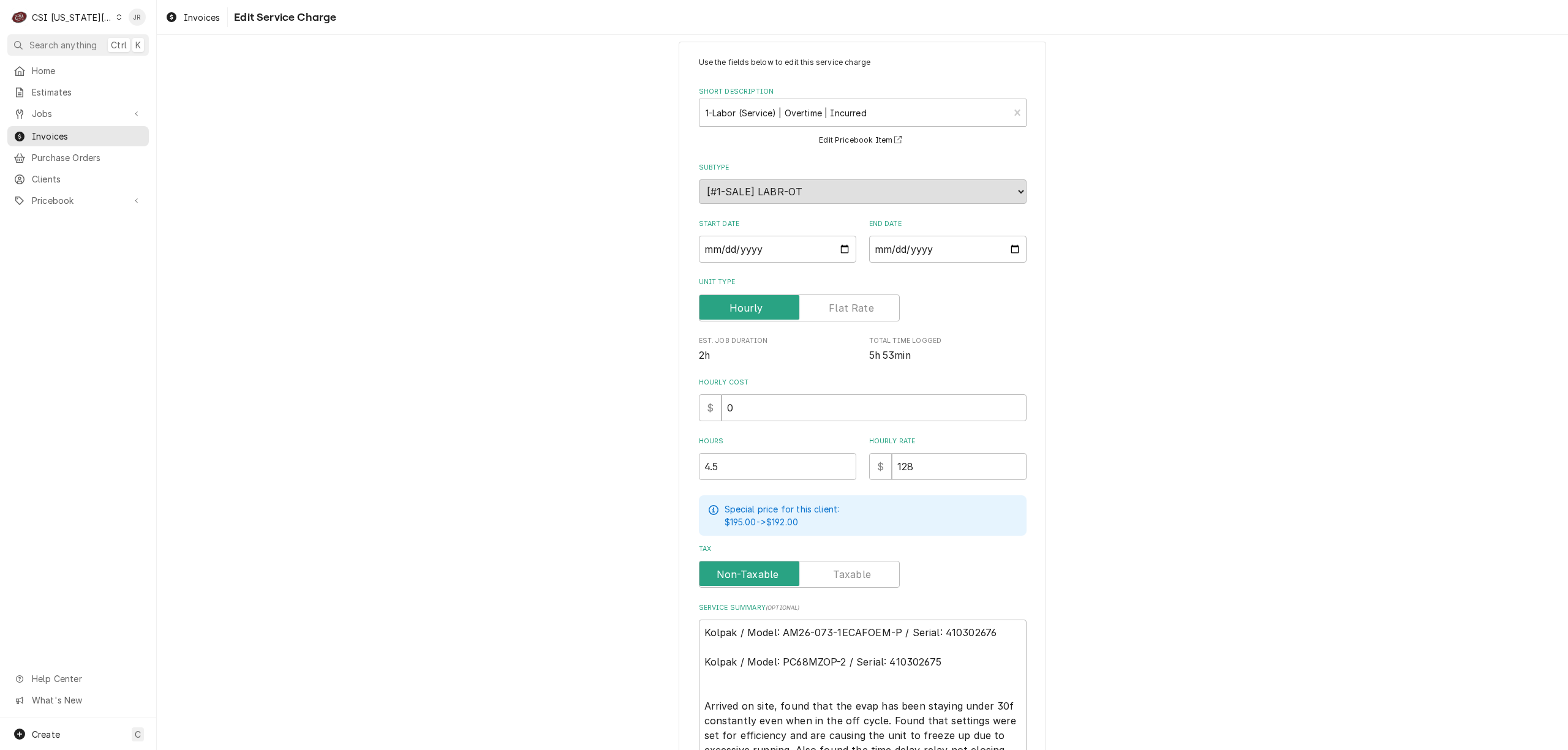
click at [1334, 130] on div "Use the fields below to edit this service charge Short Description 1-Labor (Ser…" at bounding box center [862, 472] width 1411 height 883
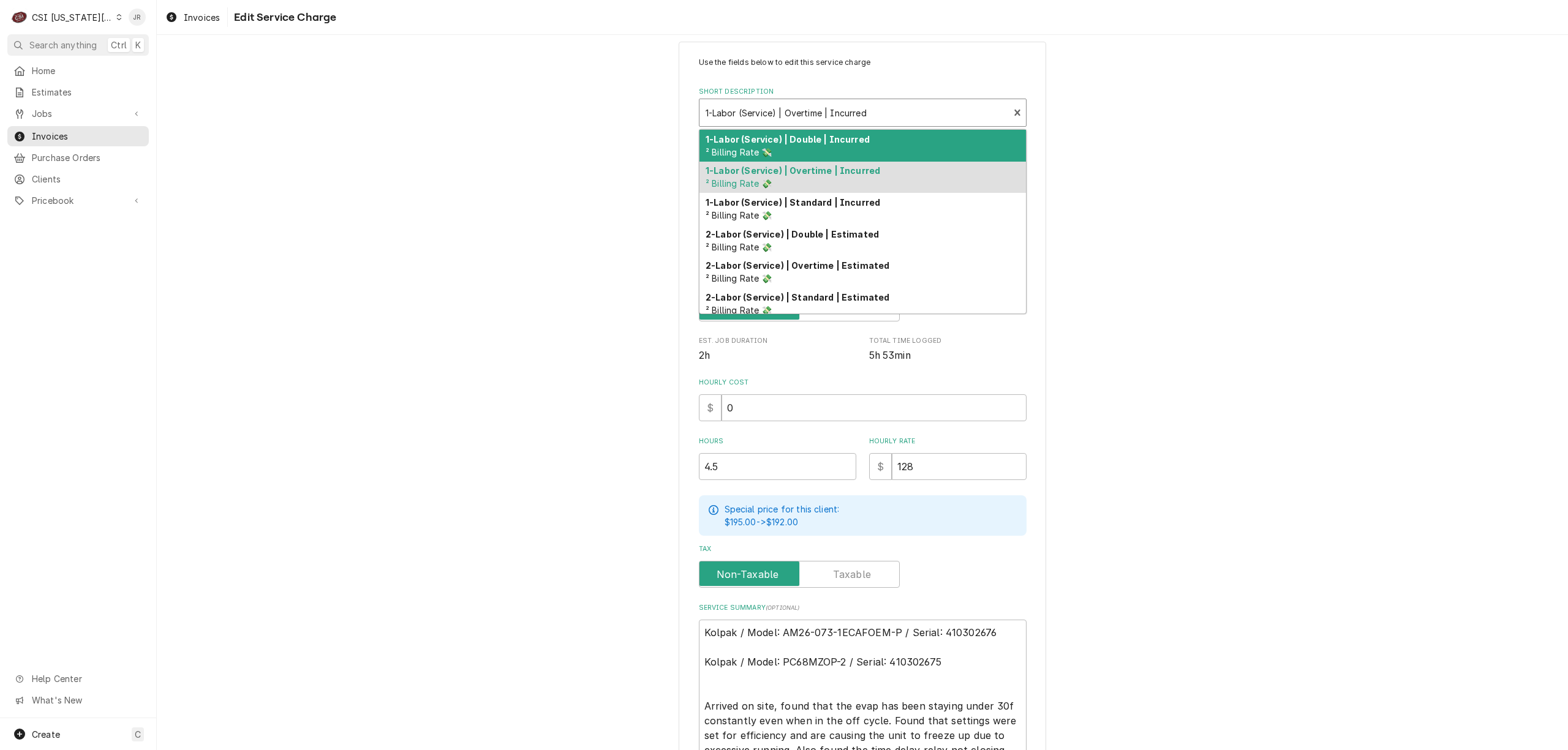
click at [770, 108] on div "Short Description" at bounding box center [855, 112] width 298 height 22
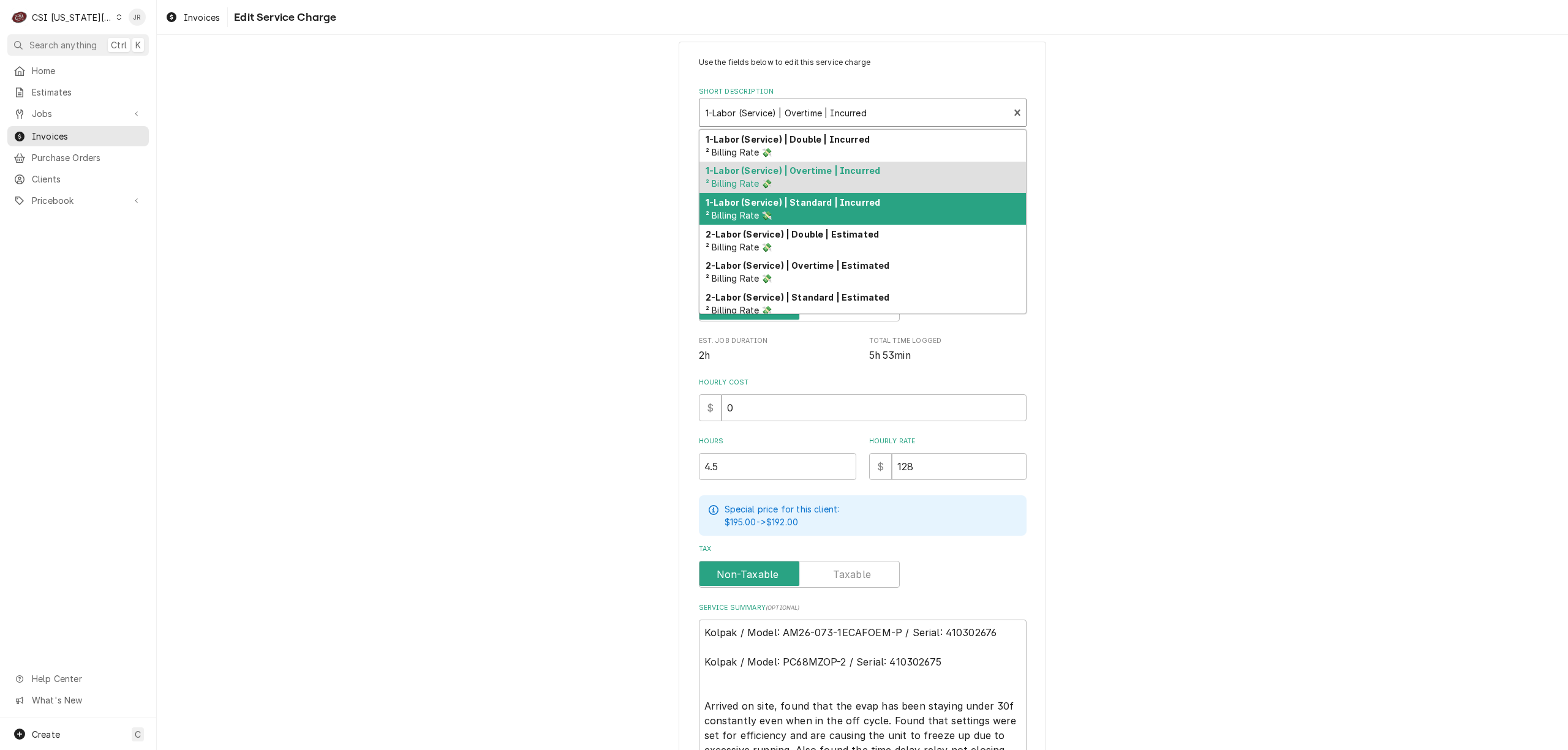
click at [821, 201] on strong "1-Labor (Service) | Standard | Incurred" at bounding box center [793, 203] width 175 height 10
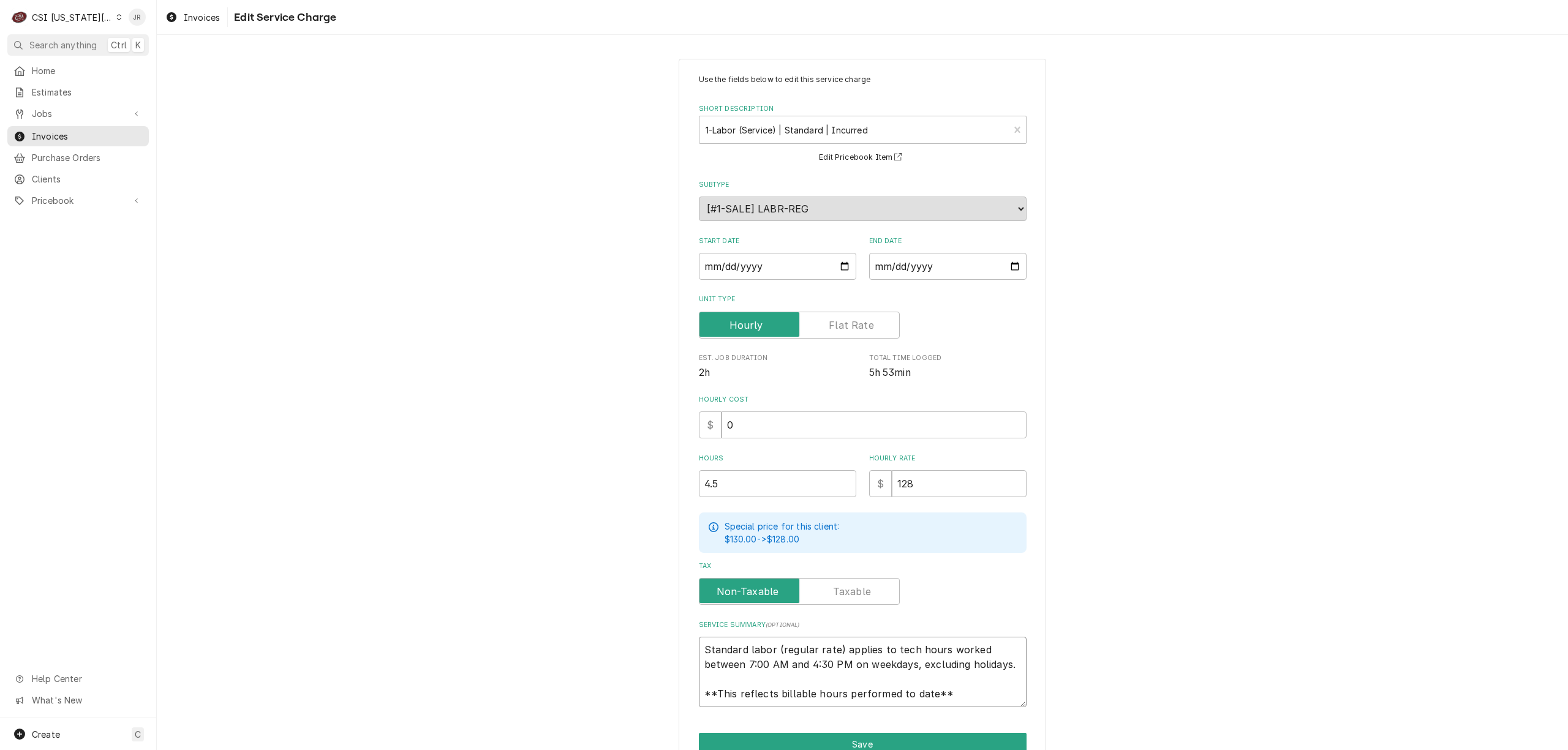
scroll to position [14, 0]
drag, startPoint x: 701, startPoint y: 652, endPoint x: 1001, endPoint y: 686, distance: 301.9
click at [1021, 693] on div "Use the fields below to edit this service charge Short Description 1-Labor (Ser…" at bounding box center [862, 431] width 368 height 744
paste textarea "Kolpak / Model: AM26-073-1ECAFOEM-P / Serial: 410302676 Kolpak / Model: PC68MZO…"
type textarea "x"
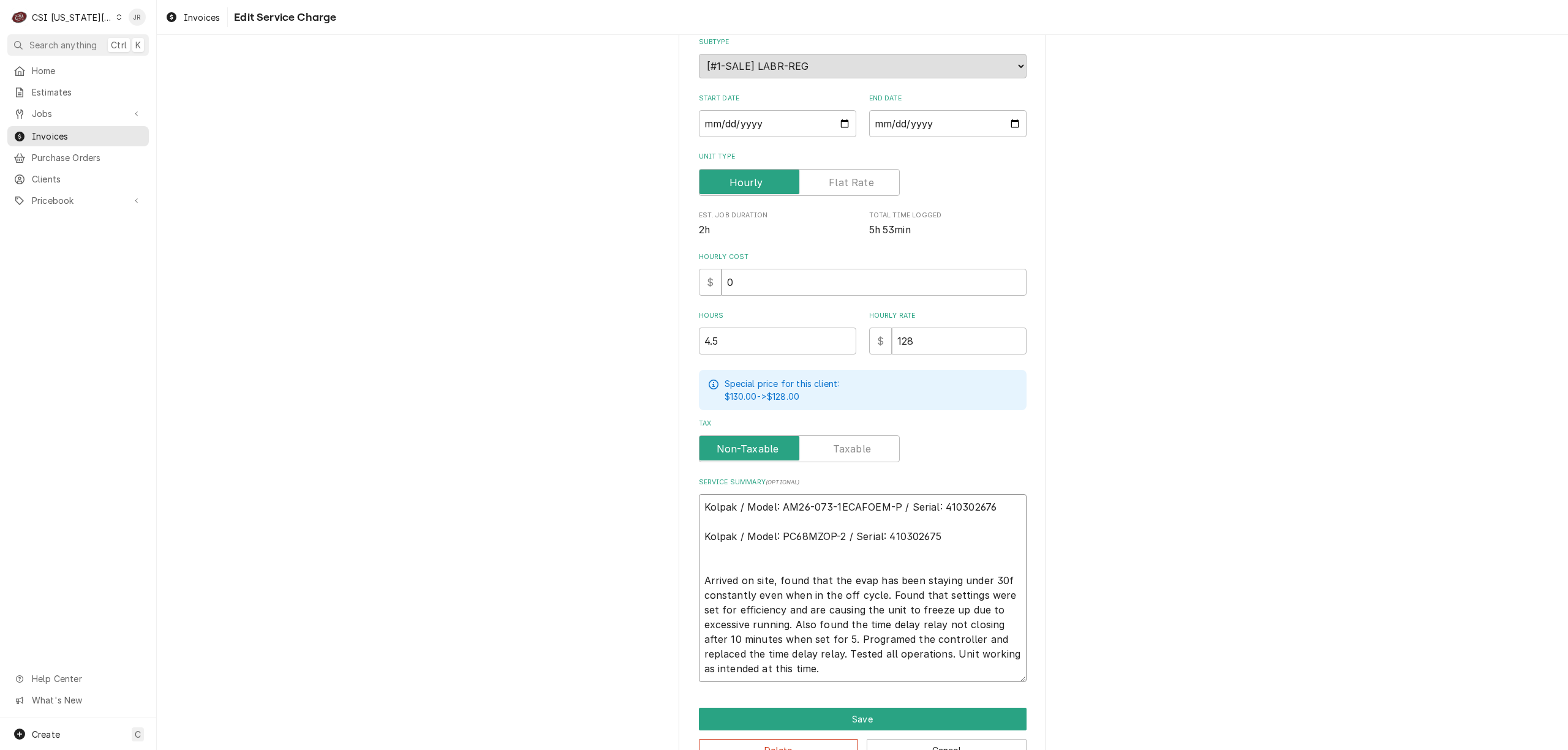
scroll to position [180, 0]
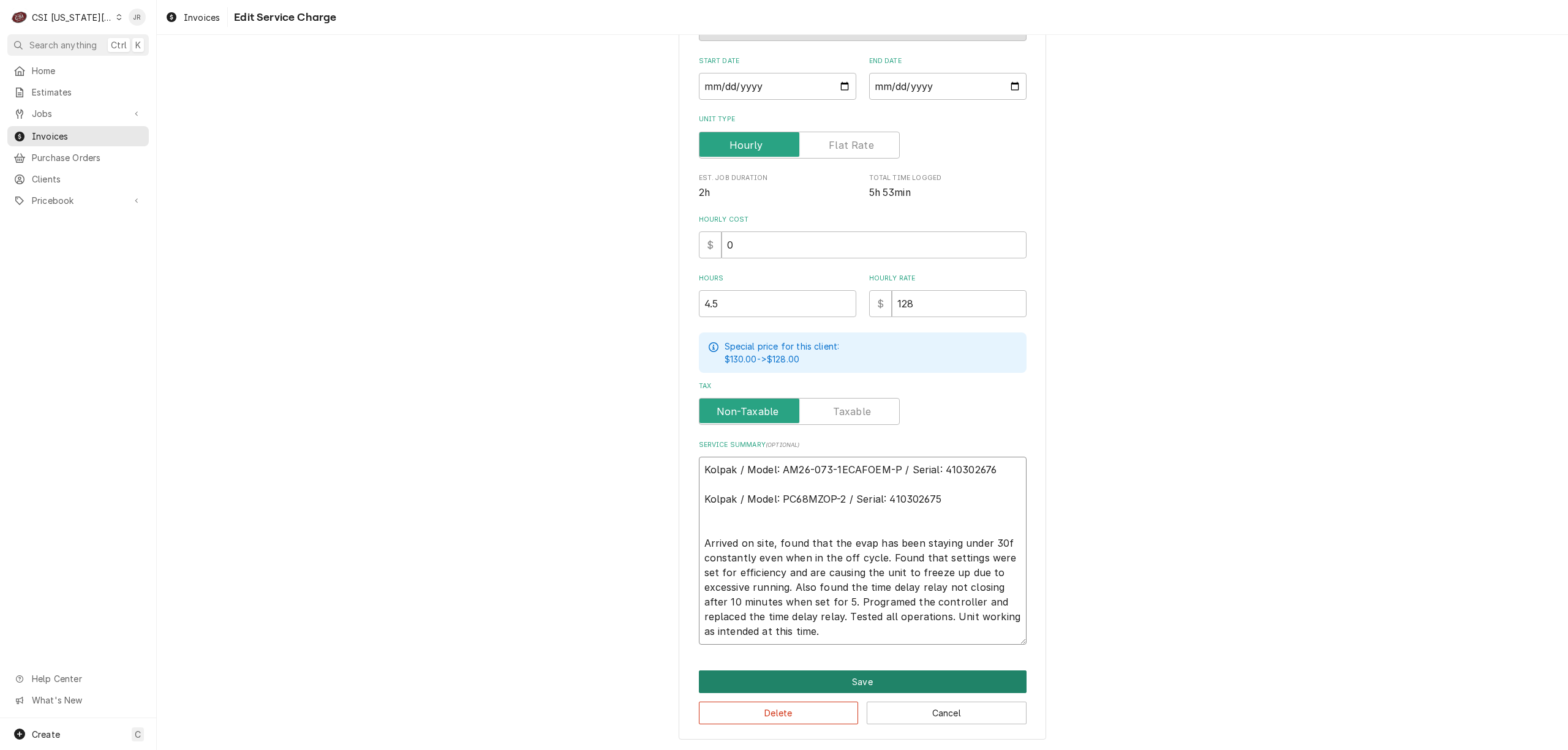
type textarea "Kolpak / Model: AM26-073-1ECAFOEM-P / Serial: 410302676 Kolpak / Model: PC68MZO…"
click at [868, 674] on button "Save" at bounding box center [862, 682] width 328 height 23
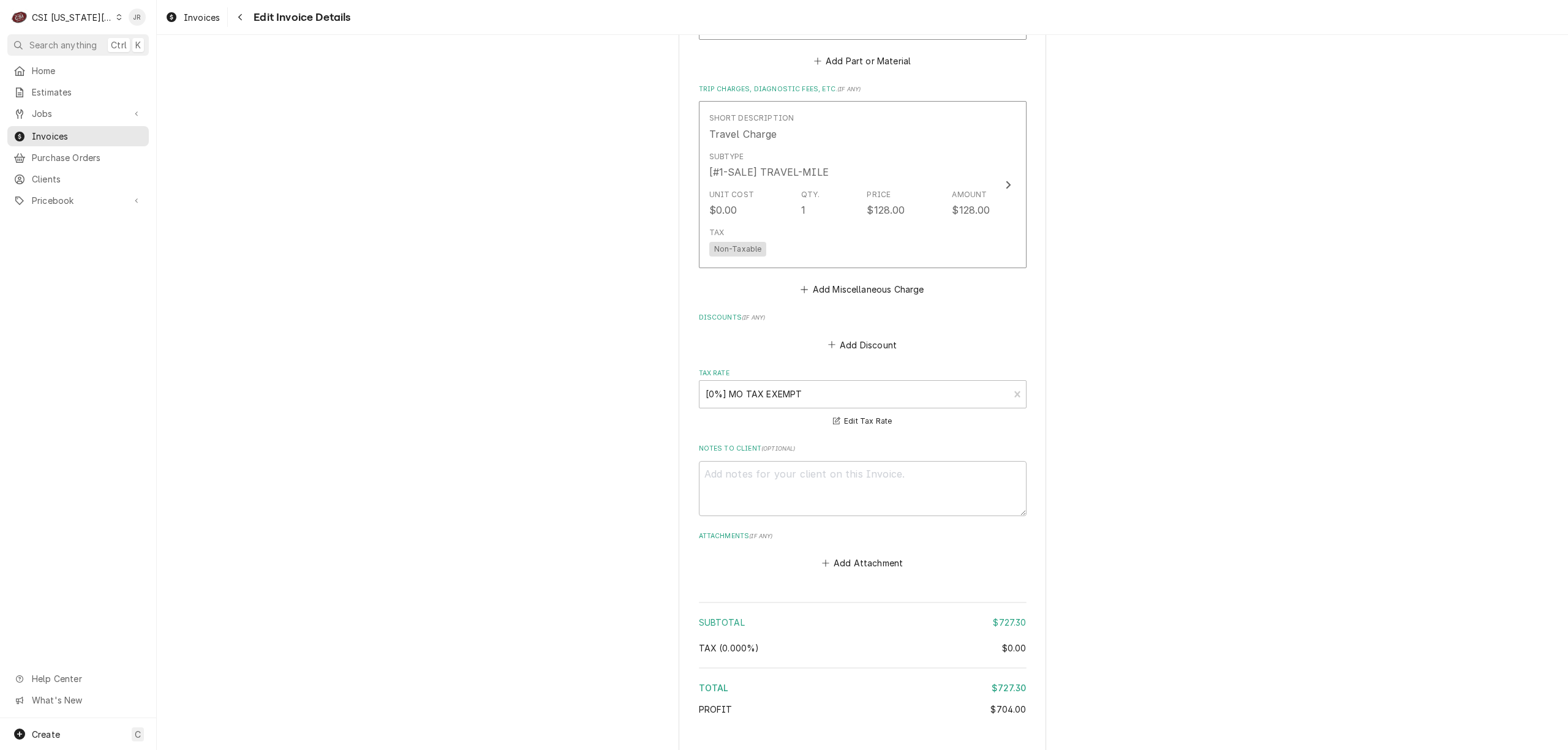
scroll to position [2476, 0]
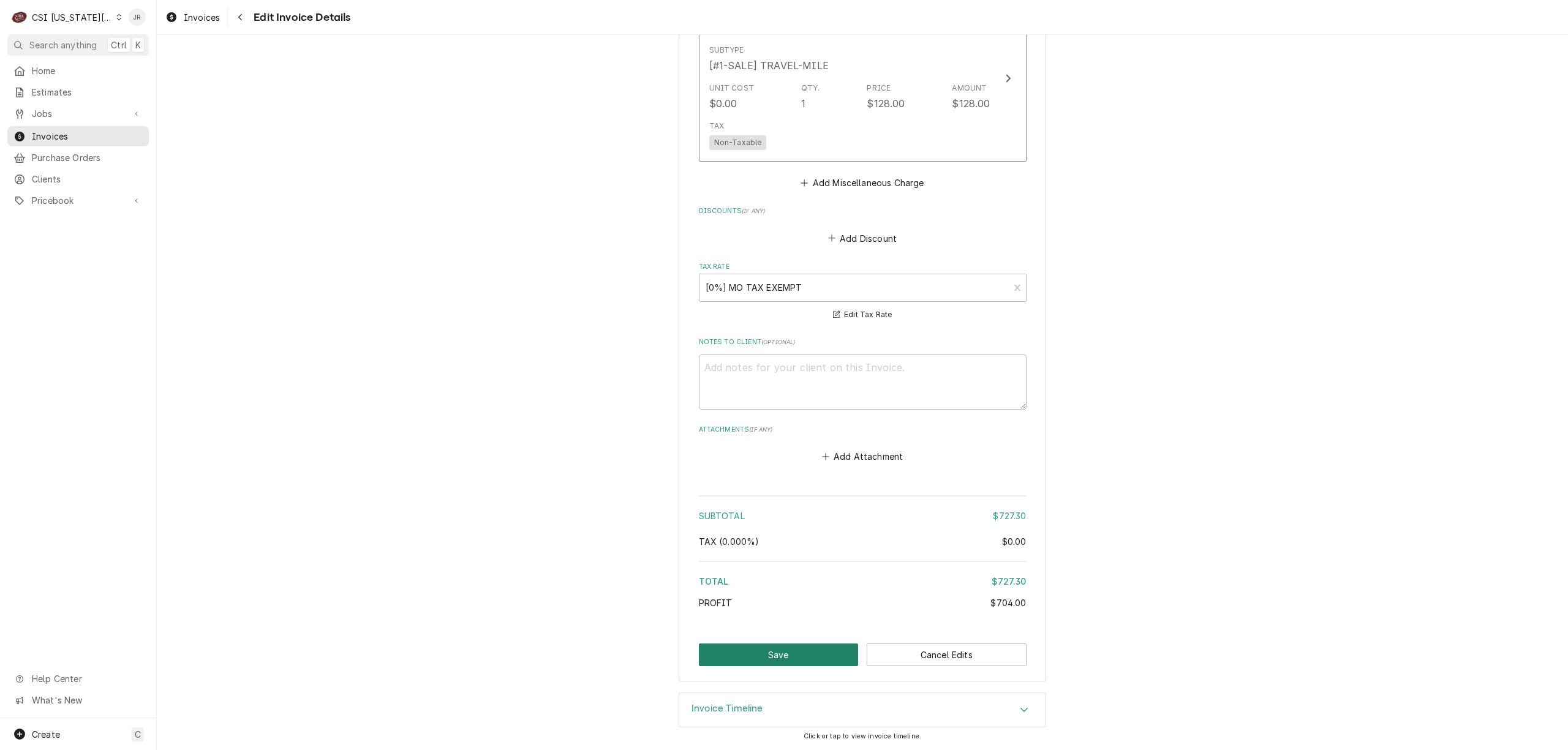
click at [804, 652] on button "Save" at bounding box center [779, 655] width 160 height 23
type textarea "x"
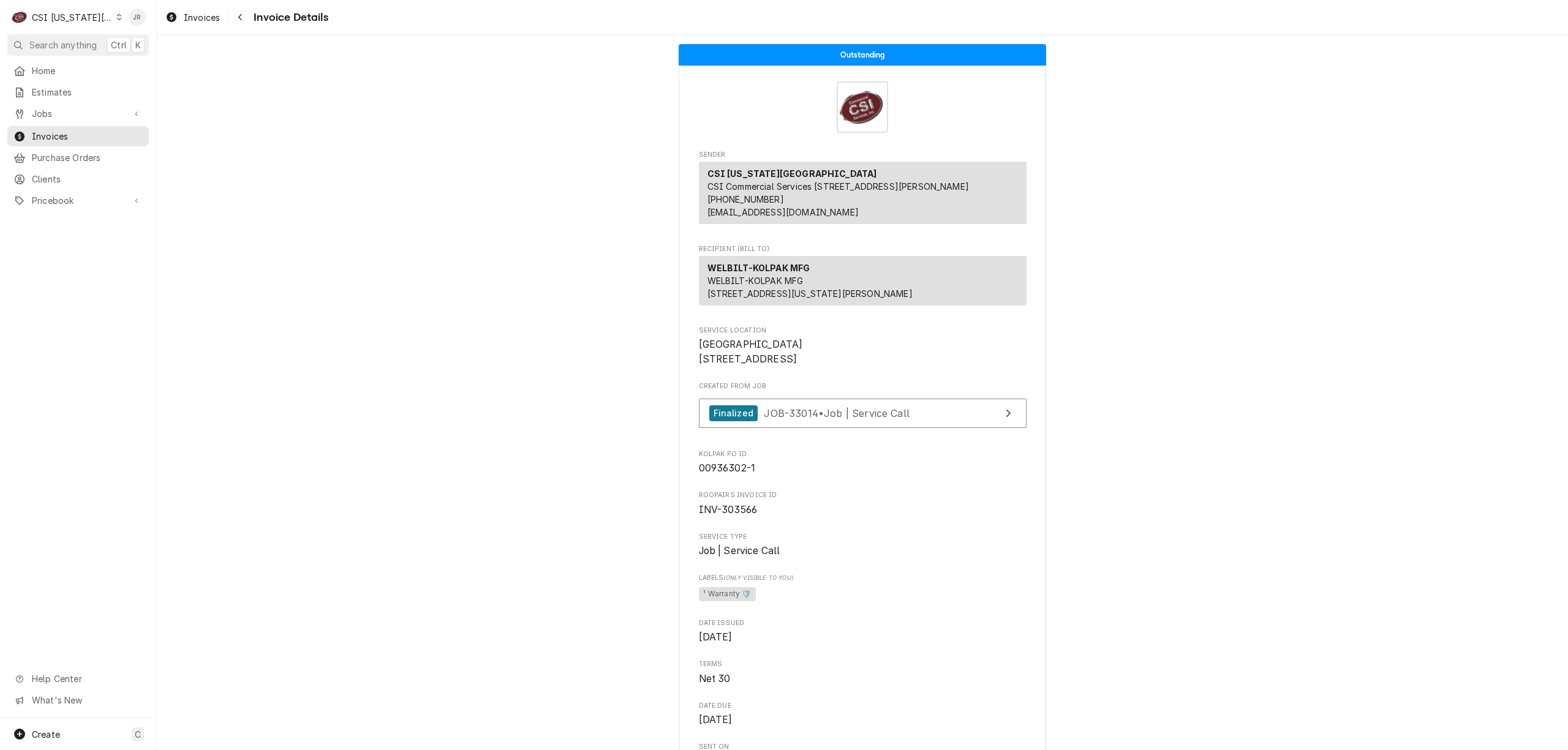
click at [827, 429] on link "Finalized JOB-33014 • Job | Service Call" at bounding box center [862, 413] width 328 height 30
click at [741, 516] on span "INV-303566" at bounding box center [728, 510] width 59 height 12
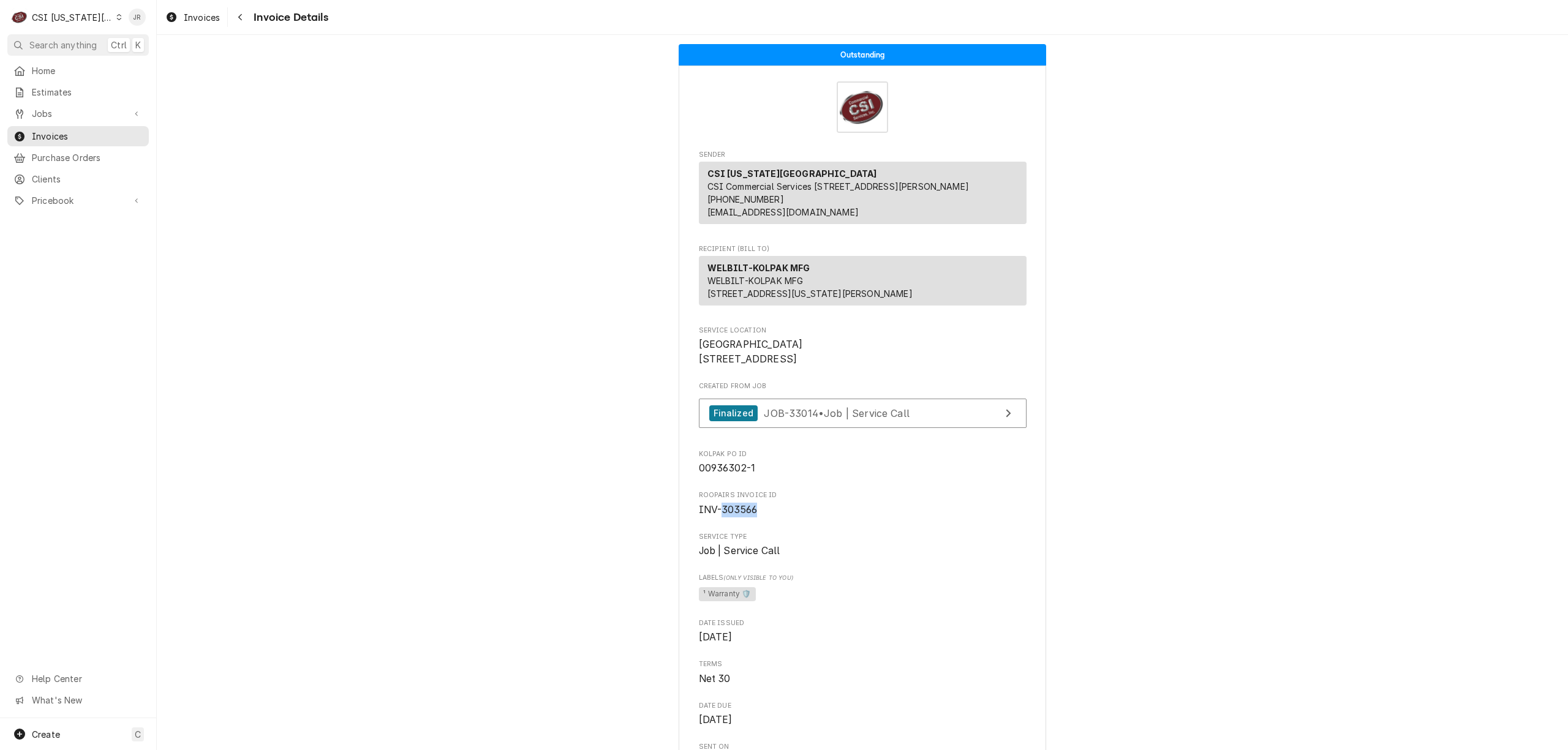
click at [741, 516] on span "INV-303566" at bounding box center [728, 510] width 59 height 12
click at [757, 361] on div "Service Location [GEOGRAPHIC_DATA] [STREET_ADDRESS]" at bounding box center [862, 346] width 328 height 41
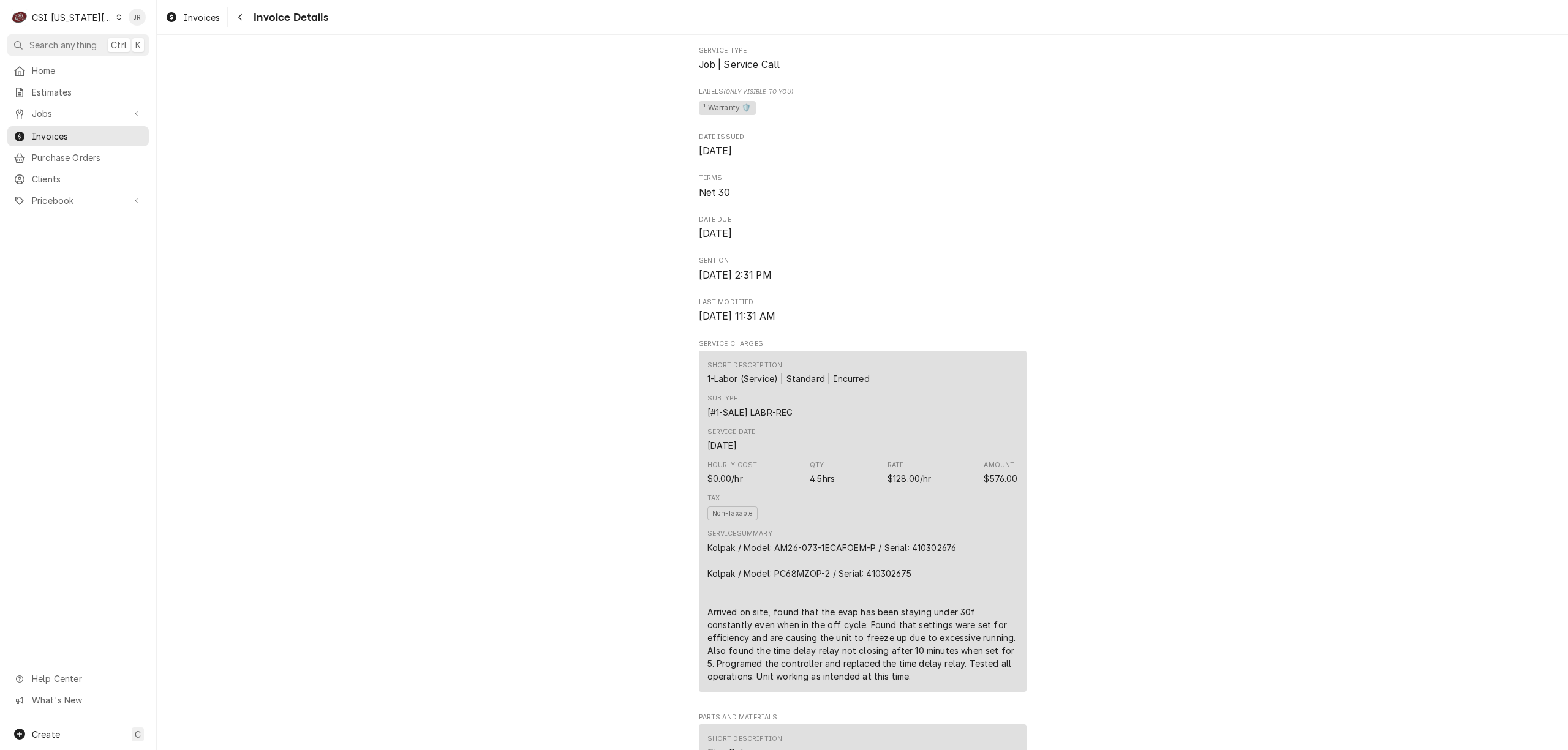
scroll to position [653, 0]
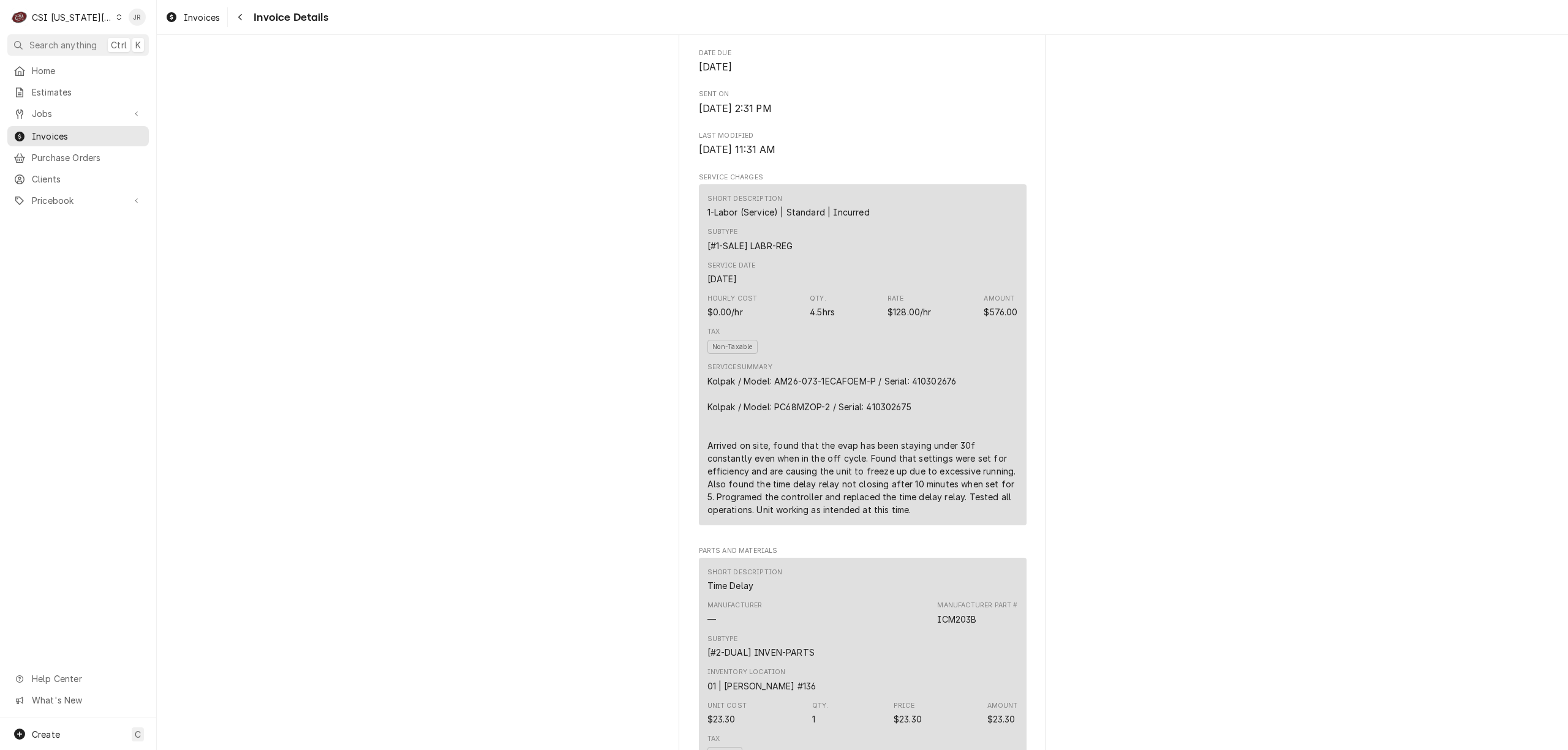
click at [927, 415] on div "Kolpak / Model: AM26-073-1ECAFOEM-P / Serial: 410302676 Kolpak / Model: PC68MZO…" at bounding box center [862, 445] width 311 height 141
click at [929, 415] on div "Kolpak / Model: AM26-073-1ECAFOEM-P / Serial: 410302676 Kolpak / Model: PC68MZO…" at bounding box center [862, 445] width 311 height 141
copy div "410302676"
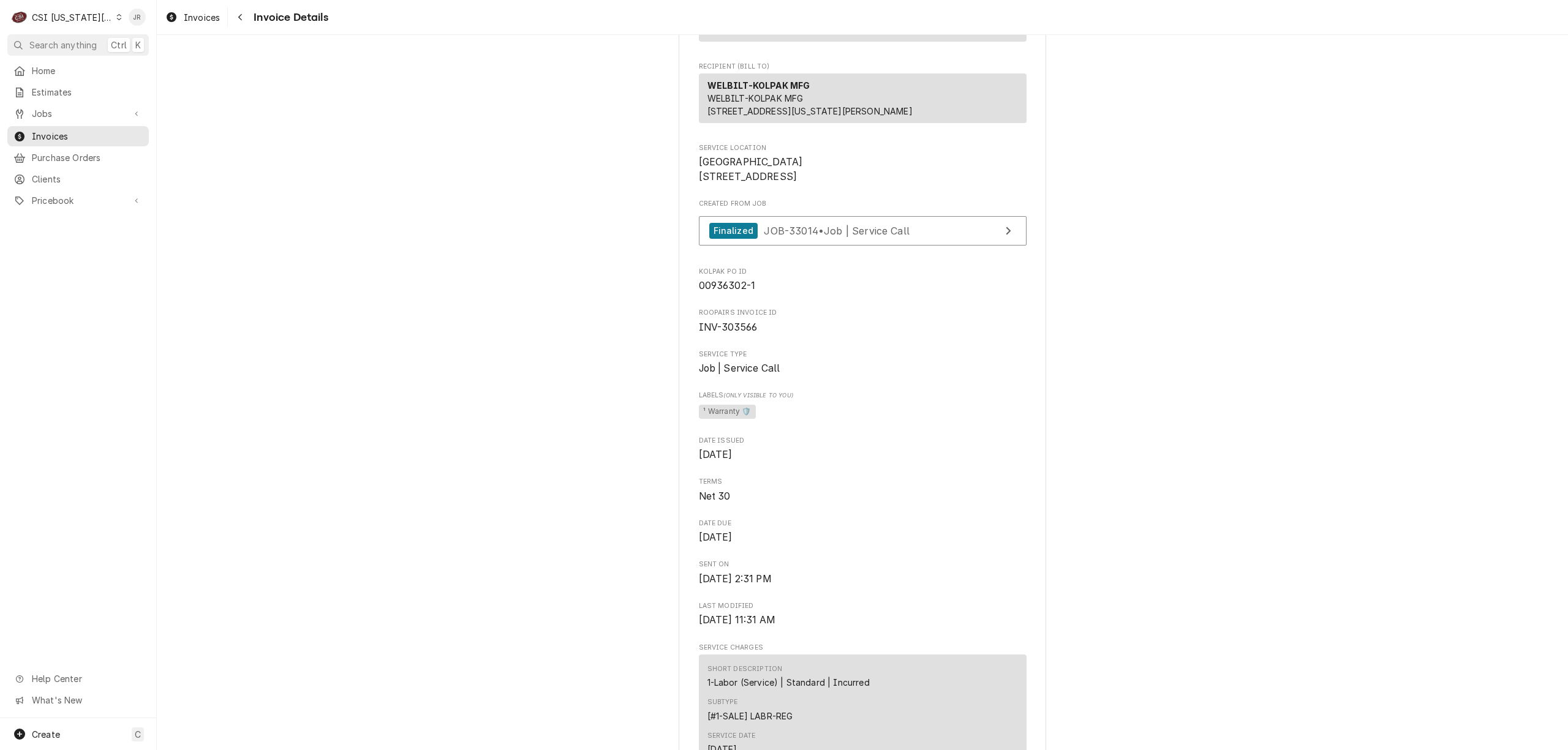
scroll to position [0, 0]
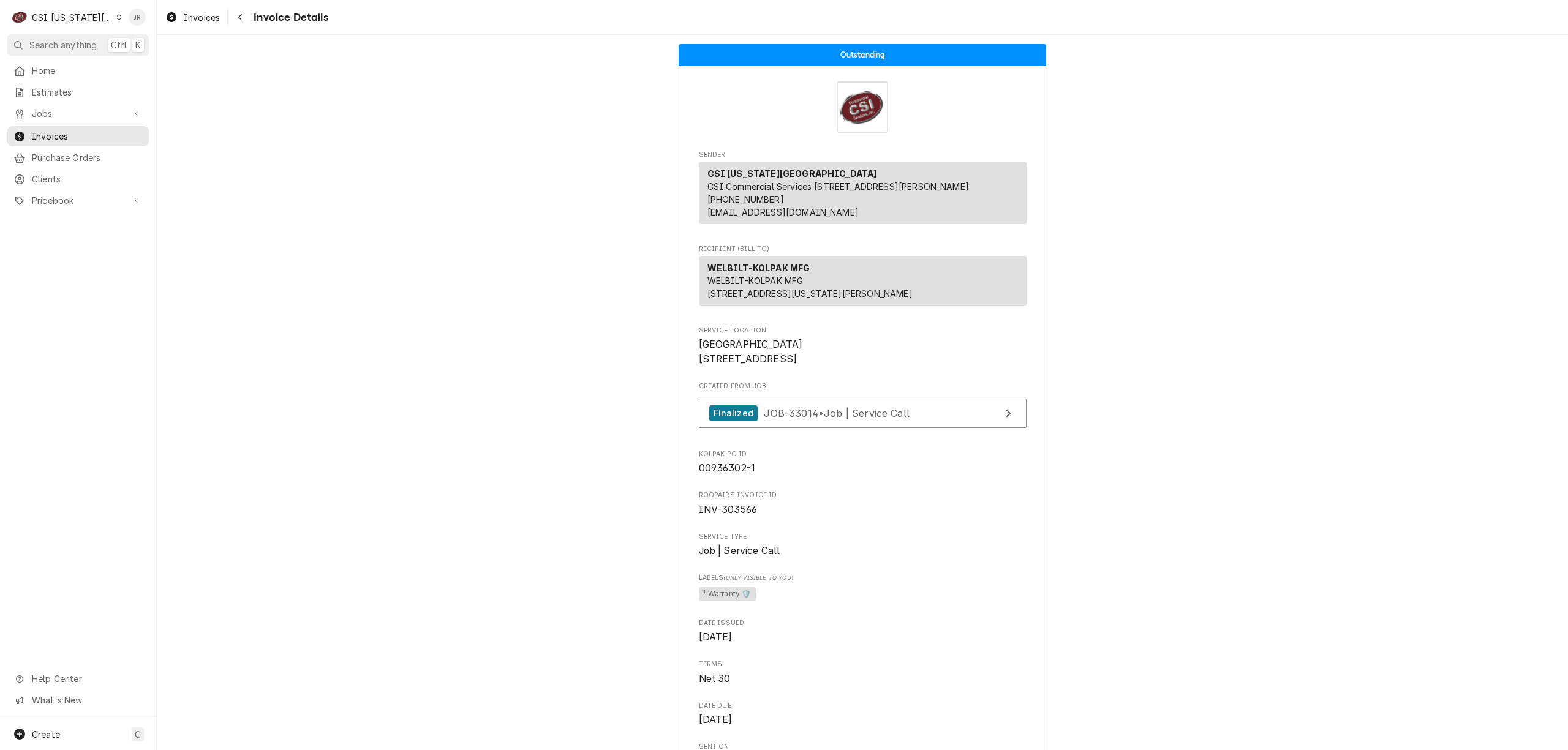
click at [725, 516] on span "INV-303566" at bounding box center [728, 510] width 59 height 12
copy span "303566"
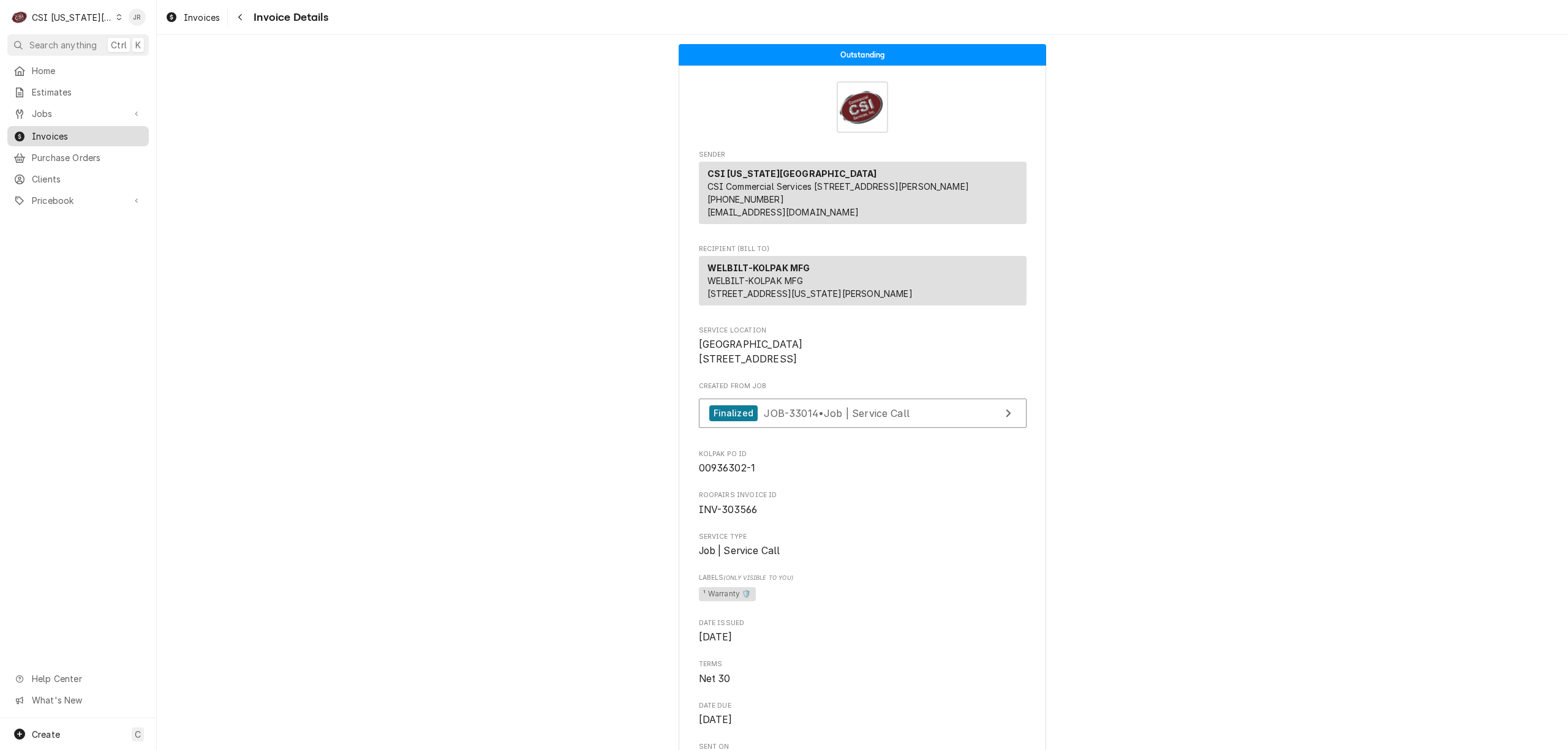
click at [64, 130] on span "Invoices" at bounding box center [87, 136] width 111 height 13
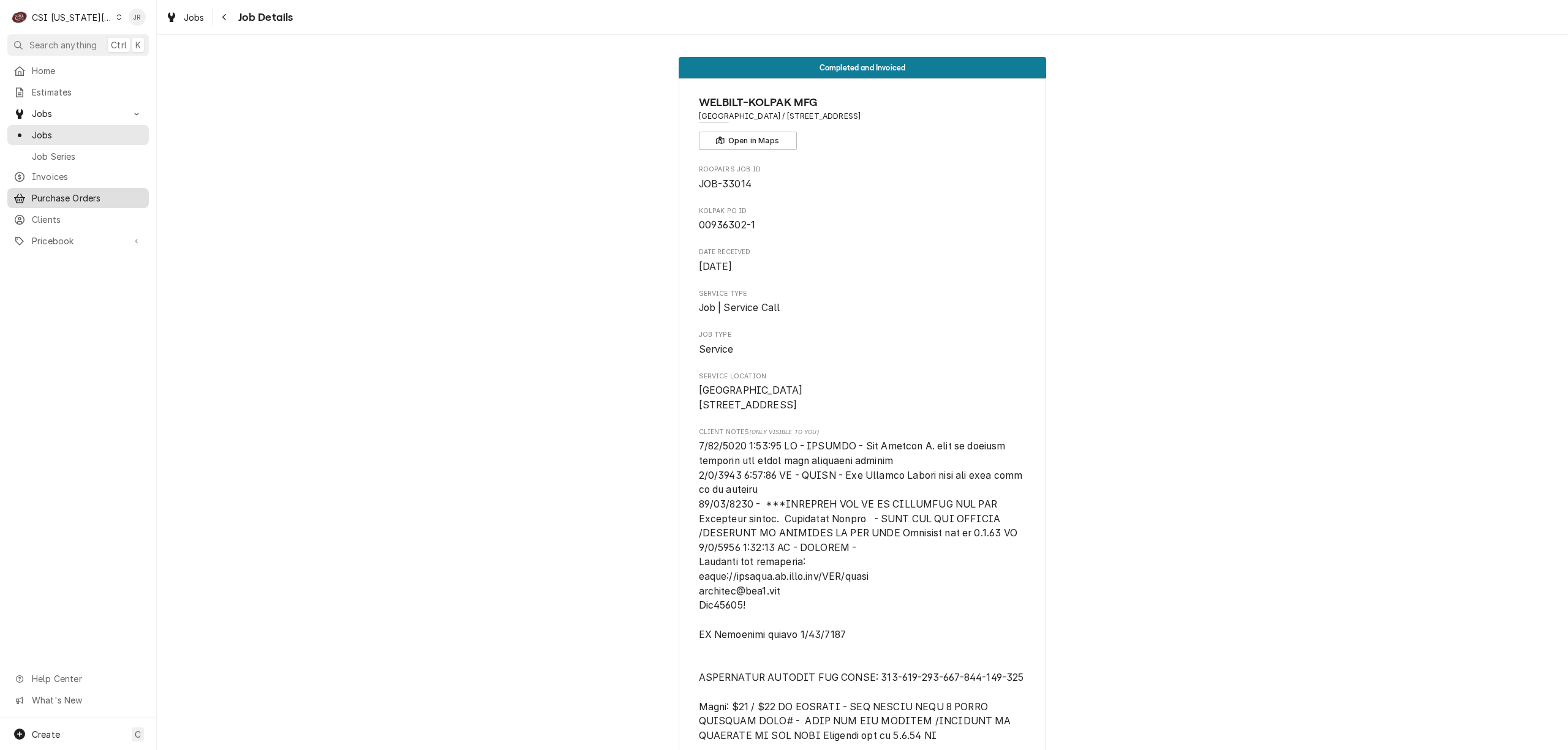
click at [69, 192] on span "Purchase Orders" at bounding box center [87, 198] width 111 height 13
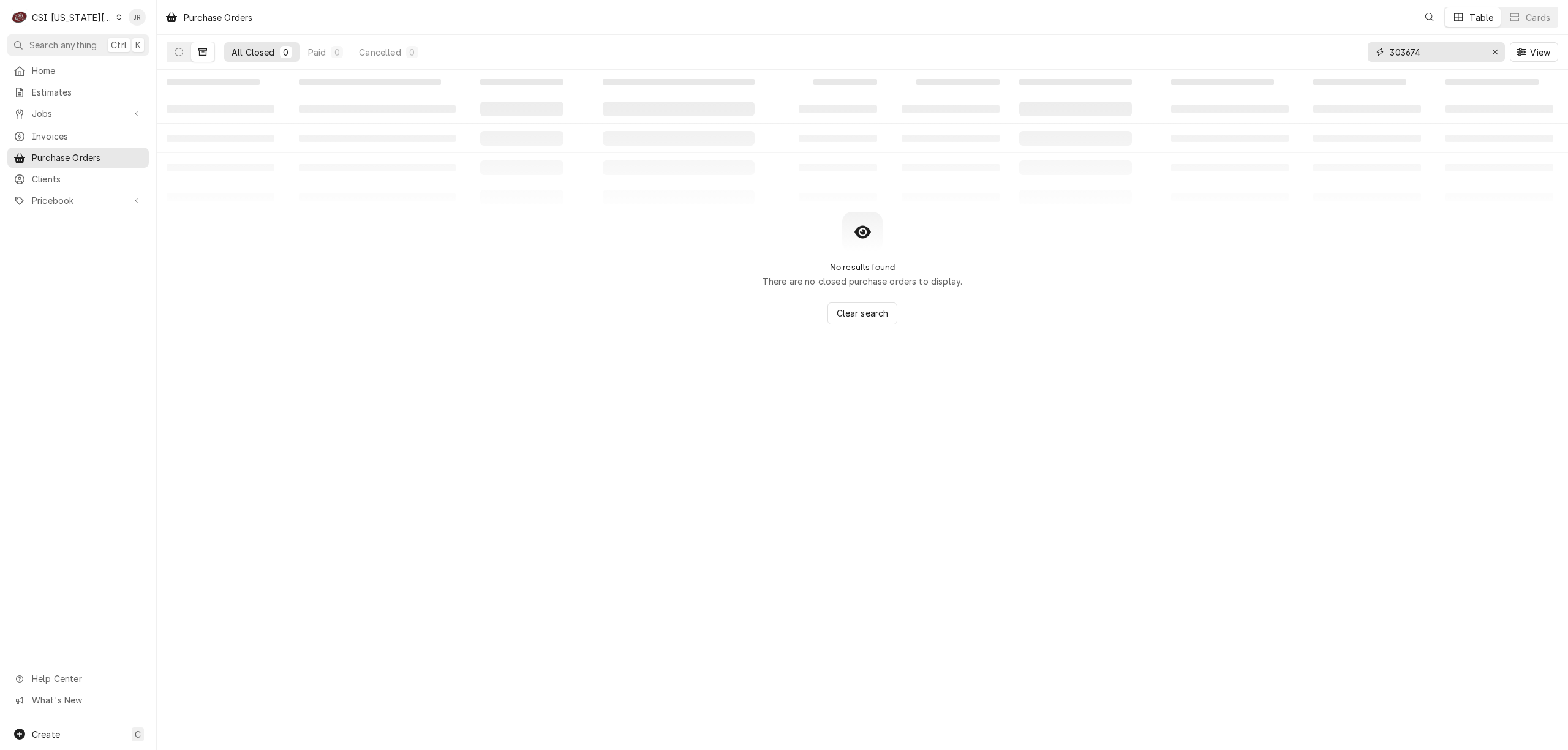
click at [1424, 57] on input "303674" at bounding box center [1435, 52] width 92 height 20
click at [1427, 58] on input "303674" at bounding box center [1435, 52] width 92 height 20
click at [1427, 60] on input "303674" at bounding box center [1435, 52] width 92 height 20
click at [1418, 50] on input "303674" at bounding box center [1435, 52] width 92 height 20
click at [1416, 50] on input "303674" at bounding box center [1435, 52] width 92 height 20
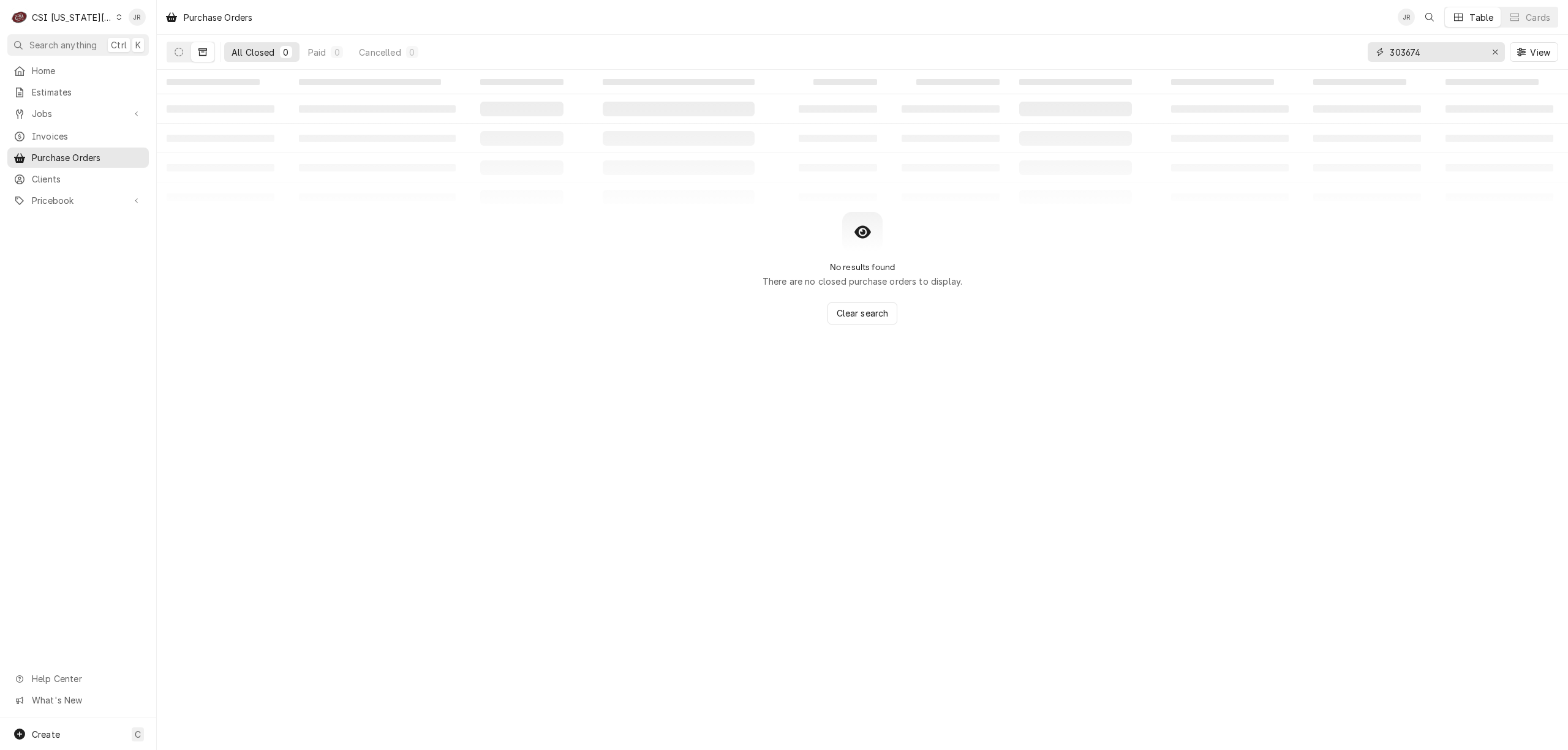
paste input "1640"
type input "301640"
click at [177, 54] on icon "Dynamic Content Wrapper" at bounding box center [179, 52] width 9 height 9
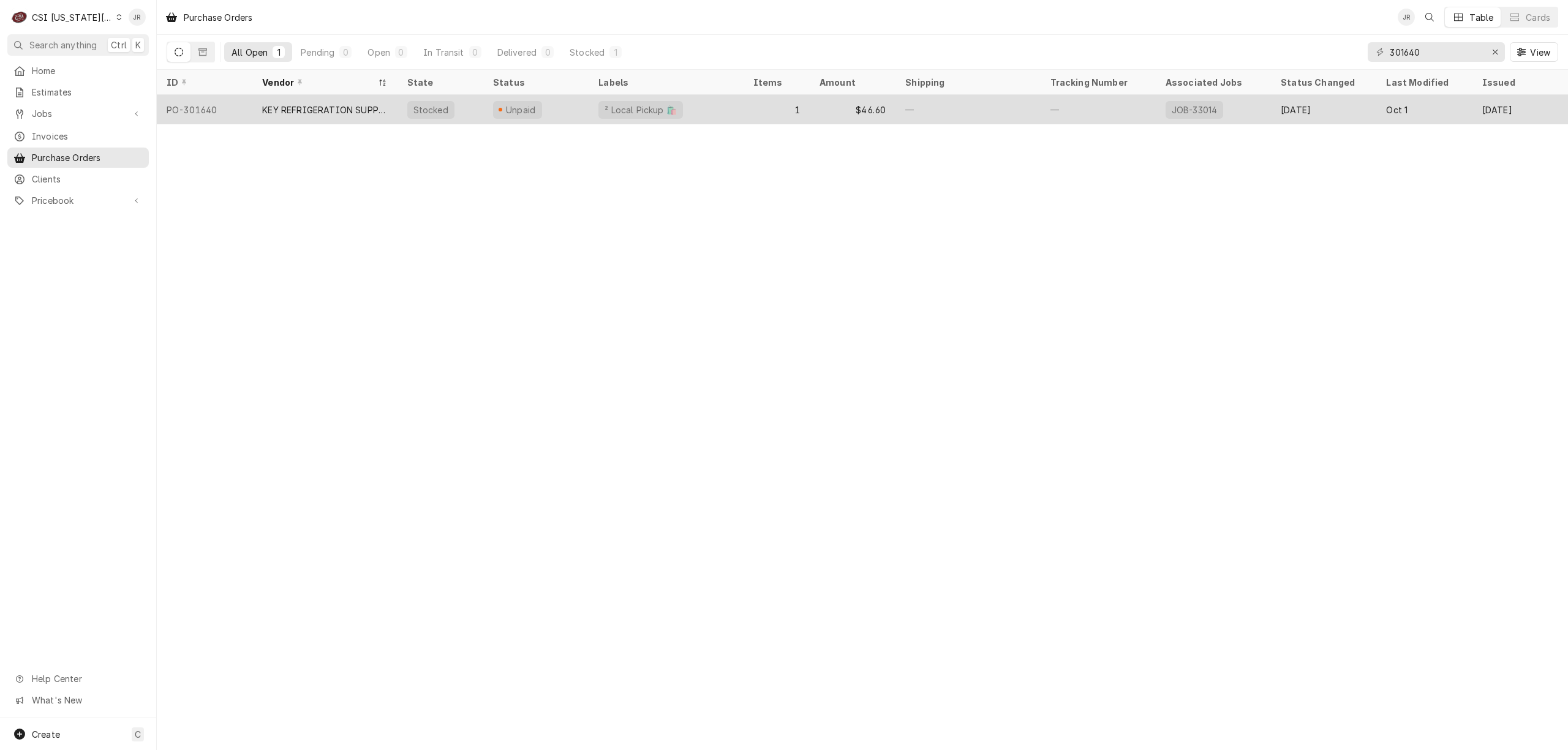
click at [335, 112] on div "KEY REFRIGERATION SUPPLY" at bounding box center [324, 110] width 125 height 13
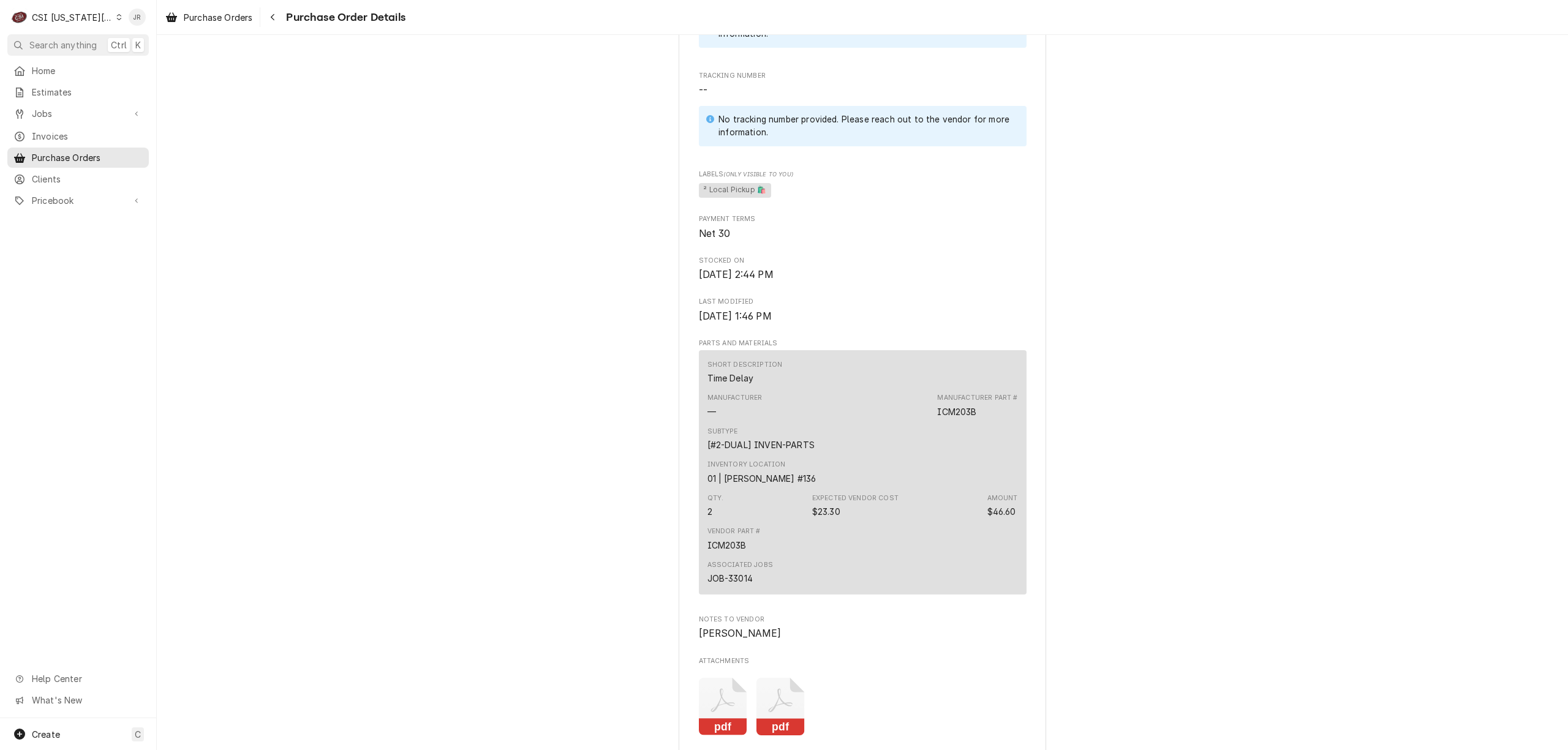
scroll to position [873, 0]
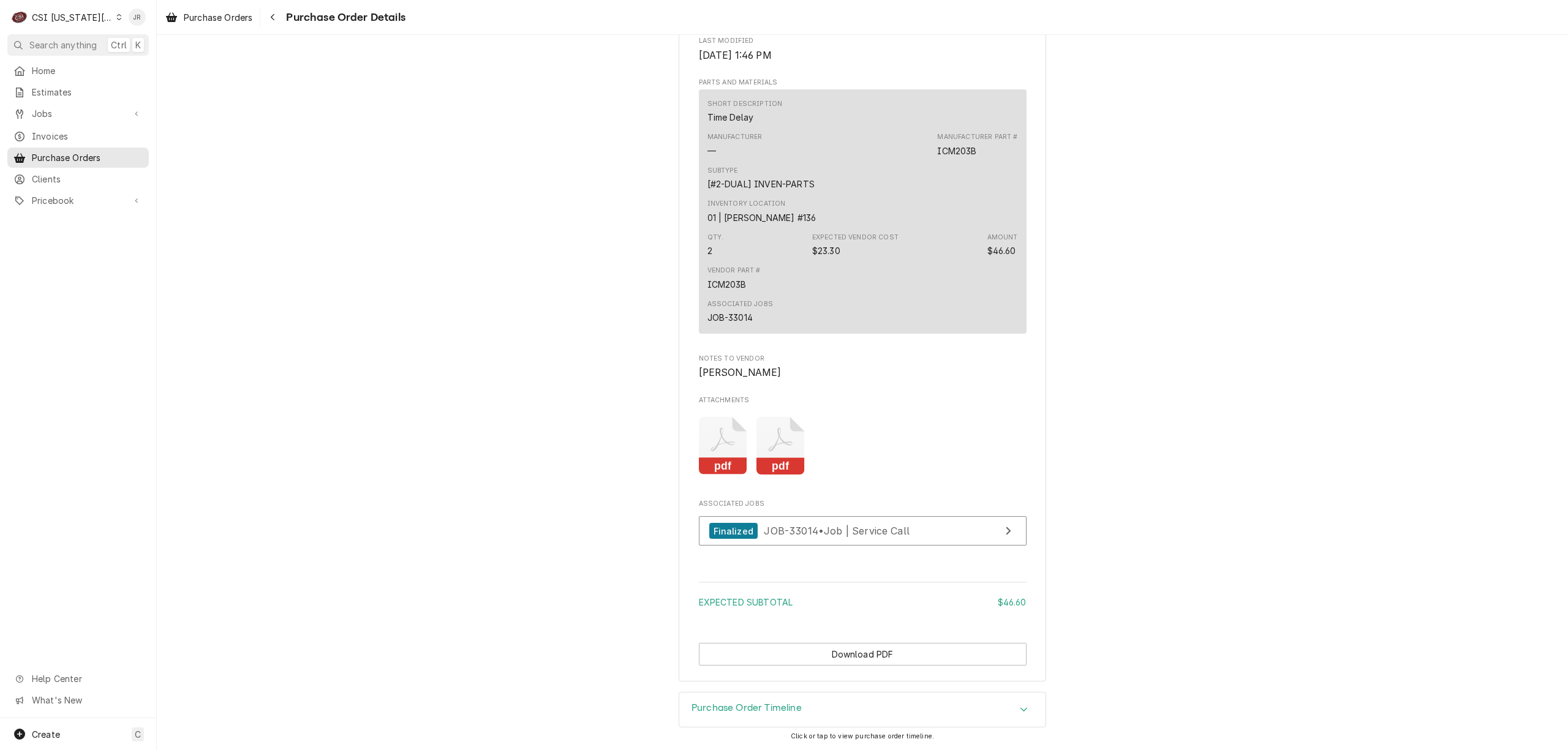
click at [777, 449] on icon "Attachments" at bounding box center [781, 446] width 49 height 58
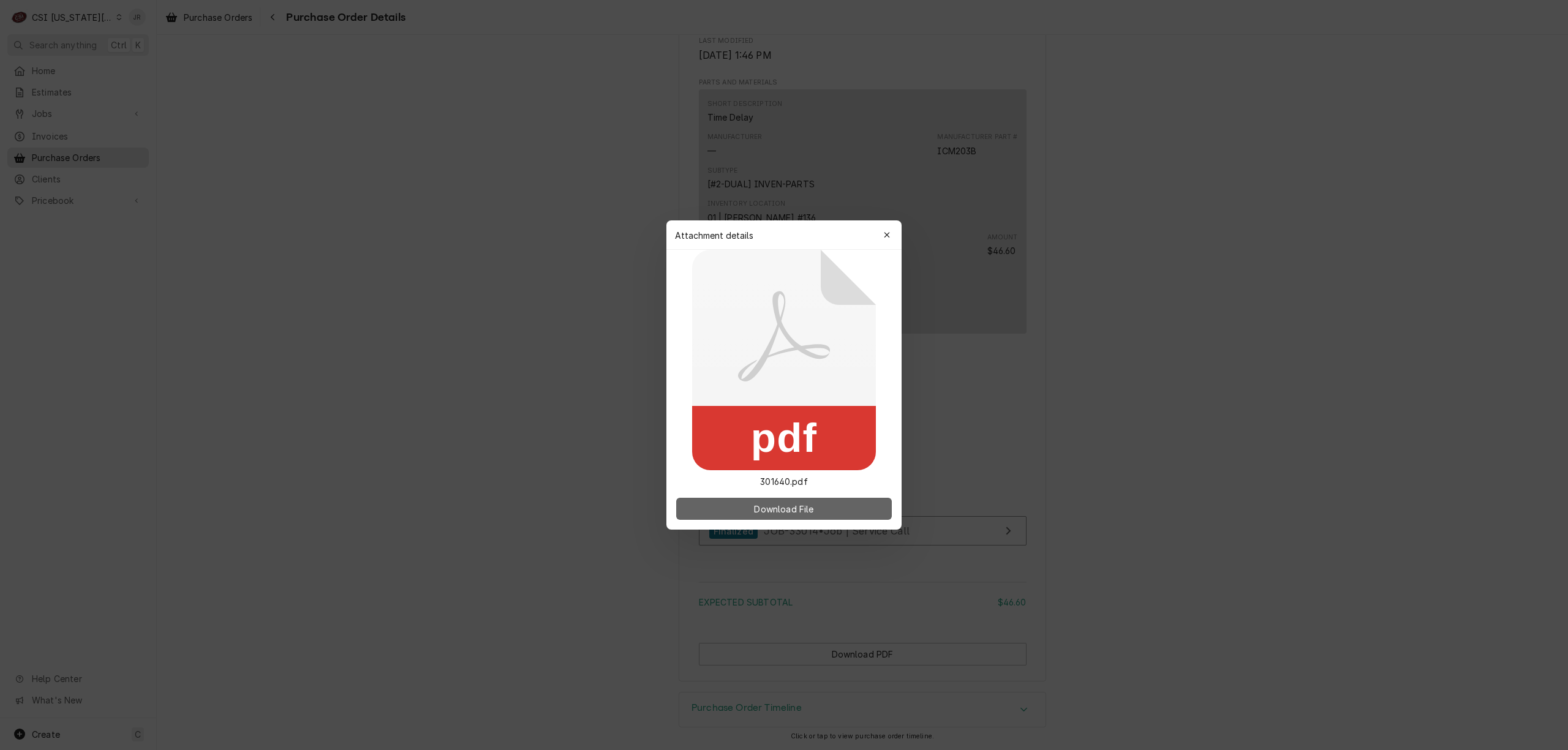
drag, startPoint x: 784, startPoint y: 484, endPoint x: 800, endPoint y: 506, distance: 27.2
click at [789, 495] on div "Attachment details Close pdf 301640.pdf Download File" at bounding box center [784, 375] width 235 height 309
click at [803, 507] on span "Download File" at bounding box center [784, 509] width 65 height 13
click at [810, 511] on span "Download File" at bounding box center [784, 509] width 65 height 13
click at [888, 232] on div "Attachment details Close" at bounding box center [784, 235] width 235 height 30
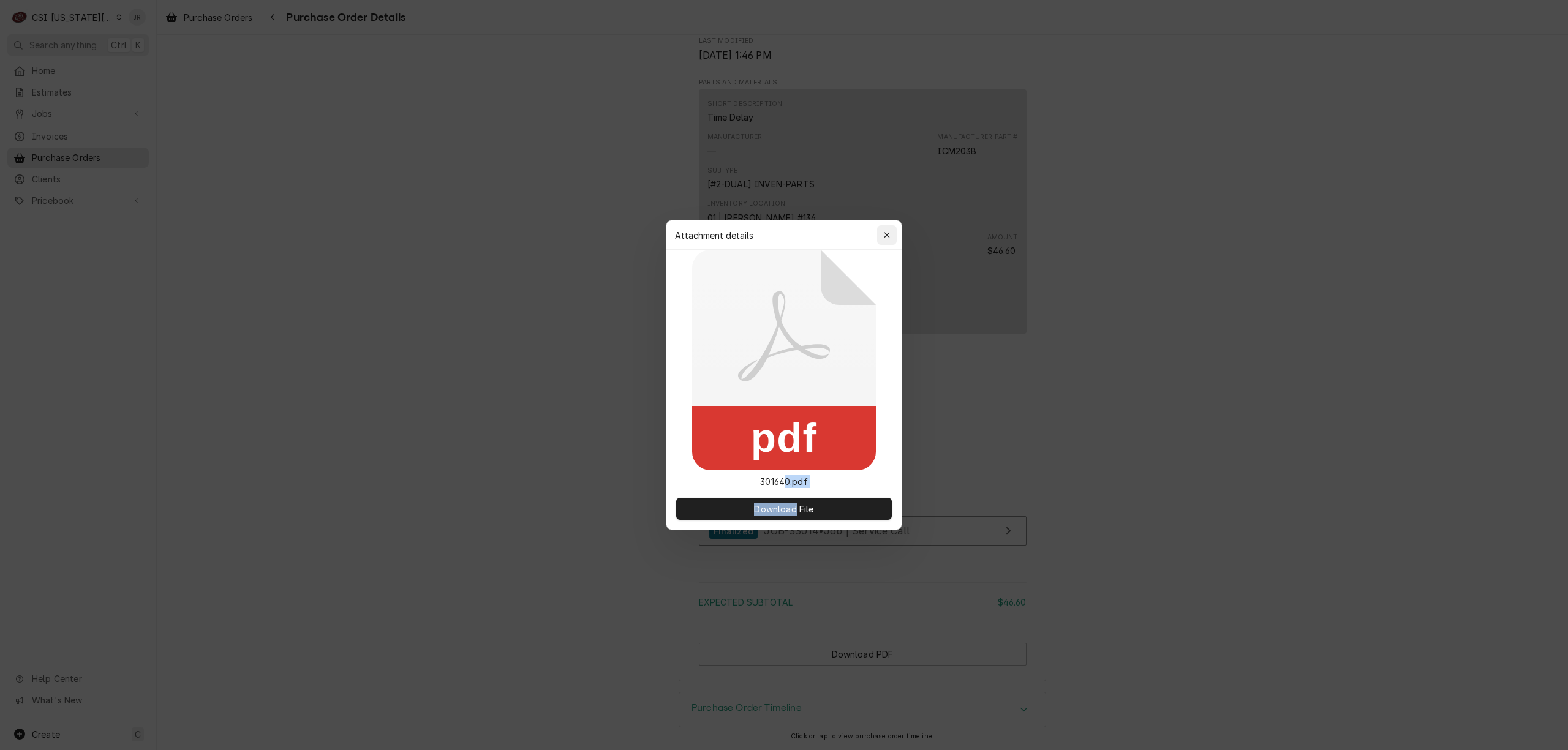
click at [888, 232] on icon "button" at bounding box center [887, 235] width 7 height 9
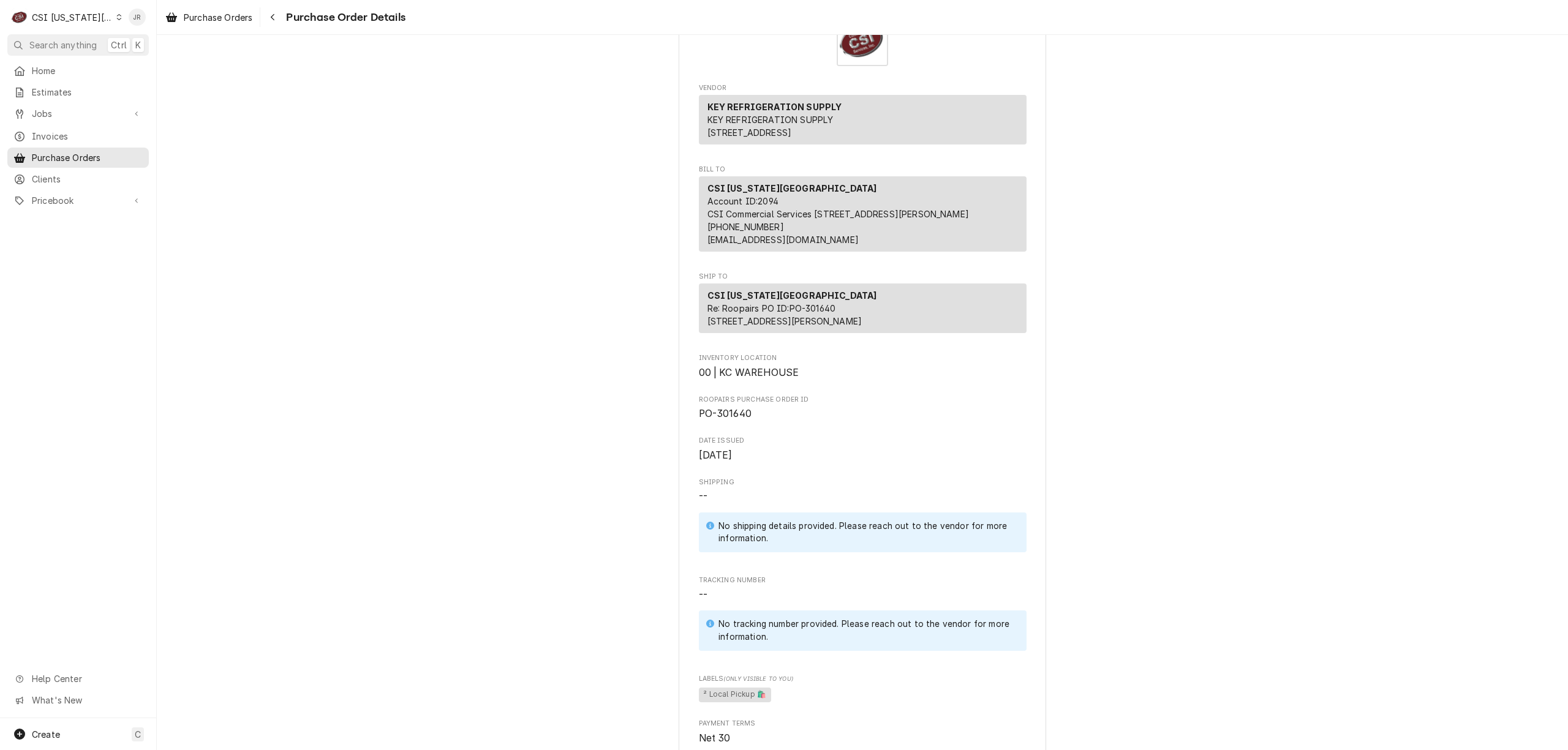
scroll to position [55, 0]
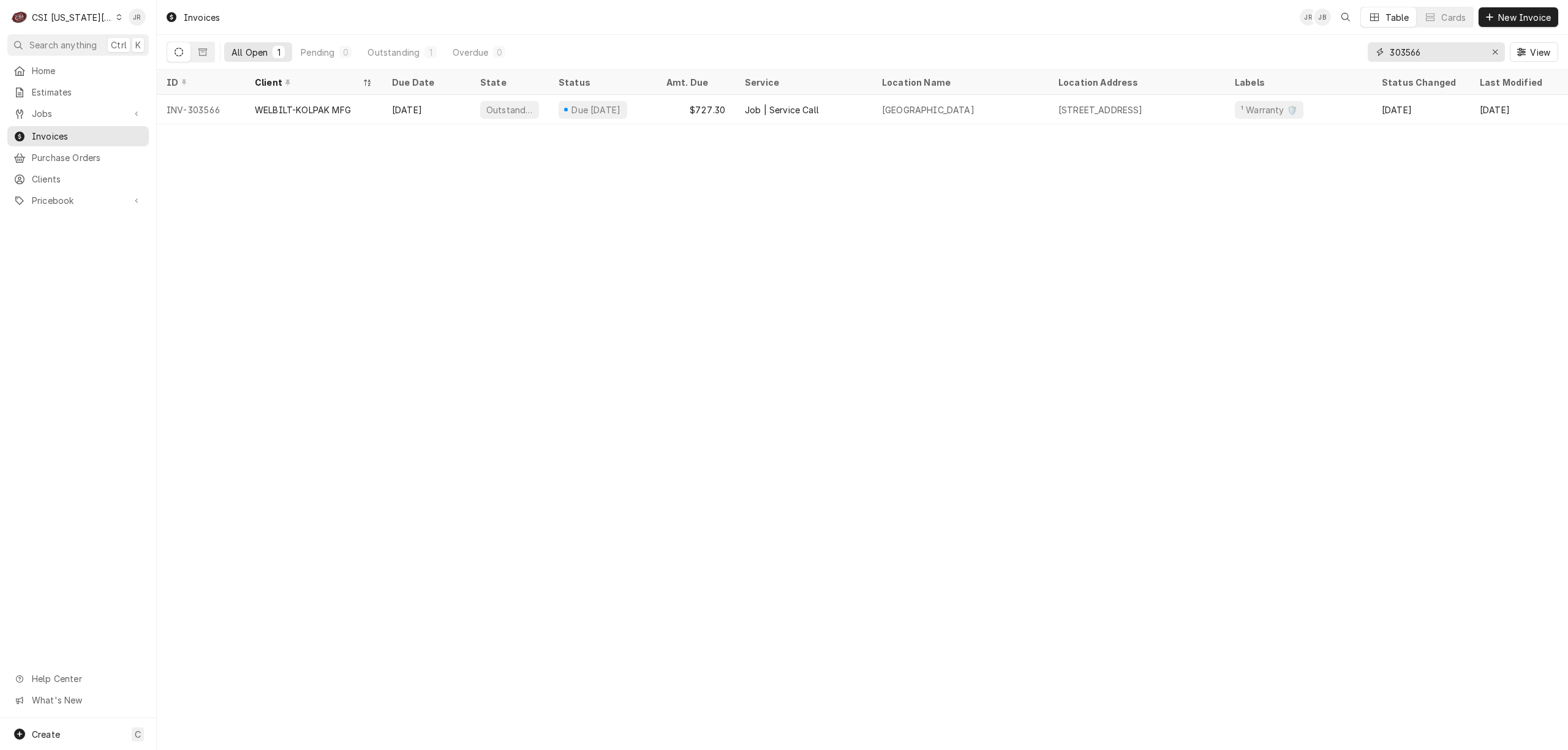
click at [1411, 52] on input "303566" at bounding box center [1435, 52] width 92 height 20
click at [1411, 51] on input "303566" at bounding box center [1435, 52] width 92 height 20
paste input "688"
type input "303688"
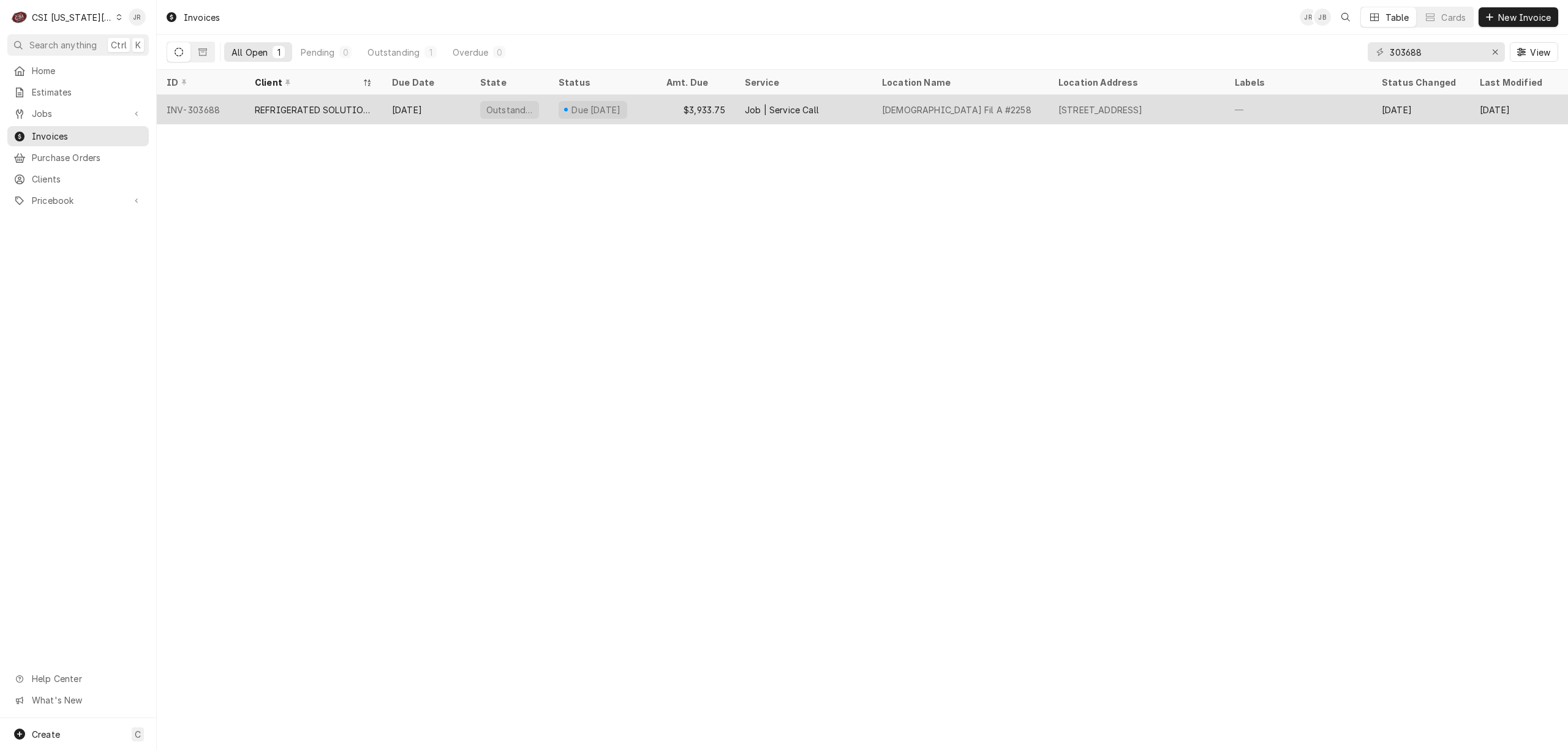
click at [1004, 99] on div "Chick Fil A #2258" at bounding box center [960, 110] width 176 height 30
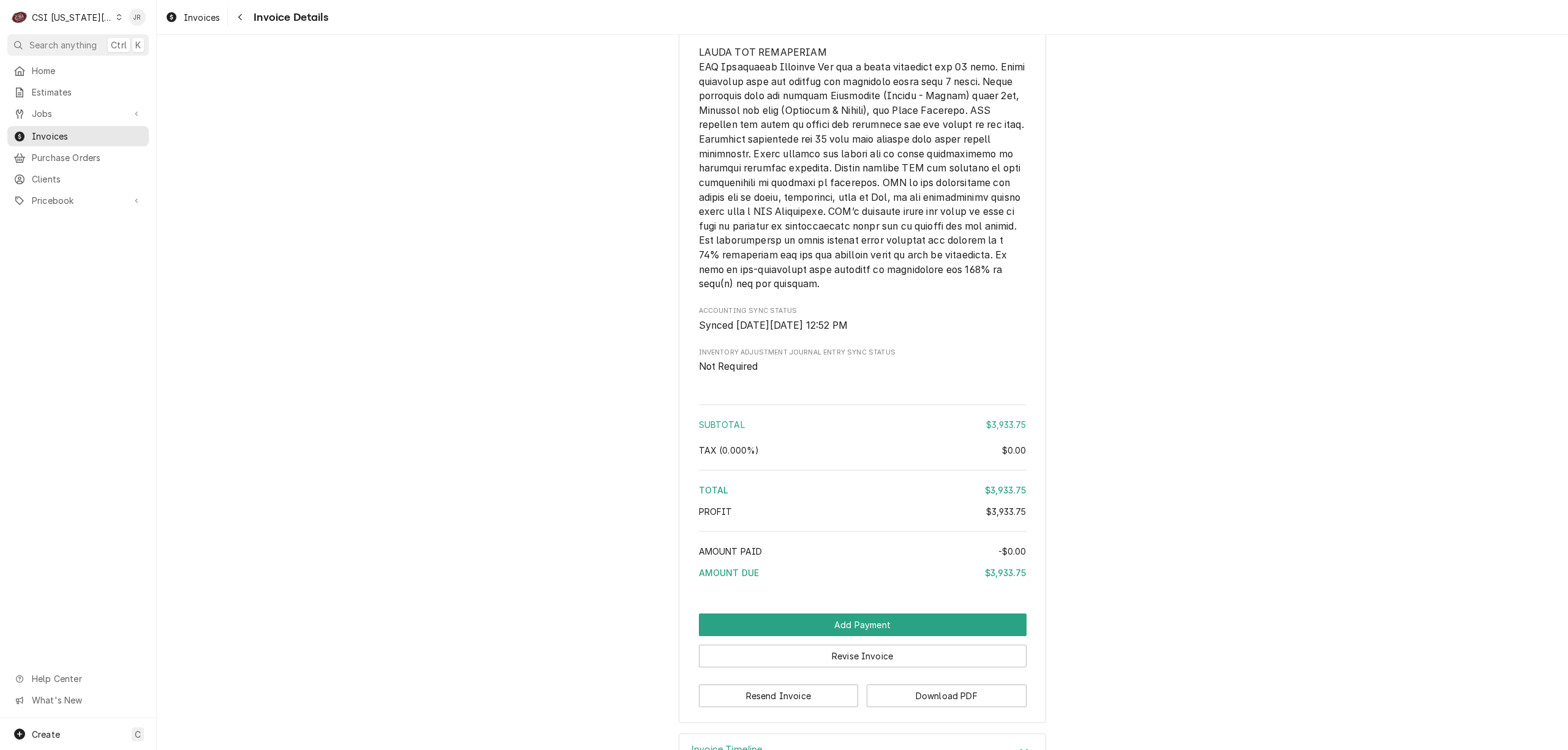
scroll to position [2484, 0]
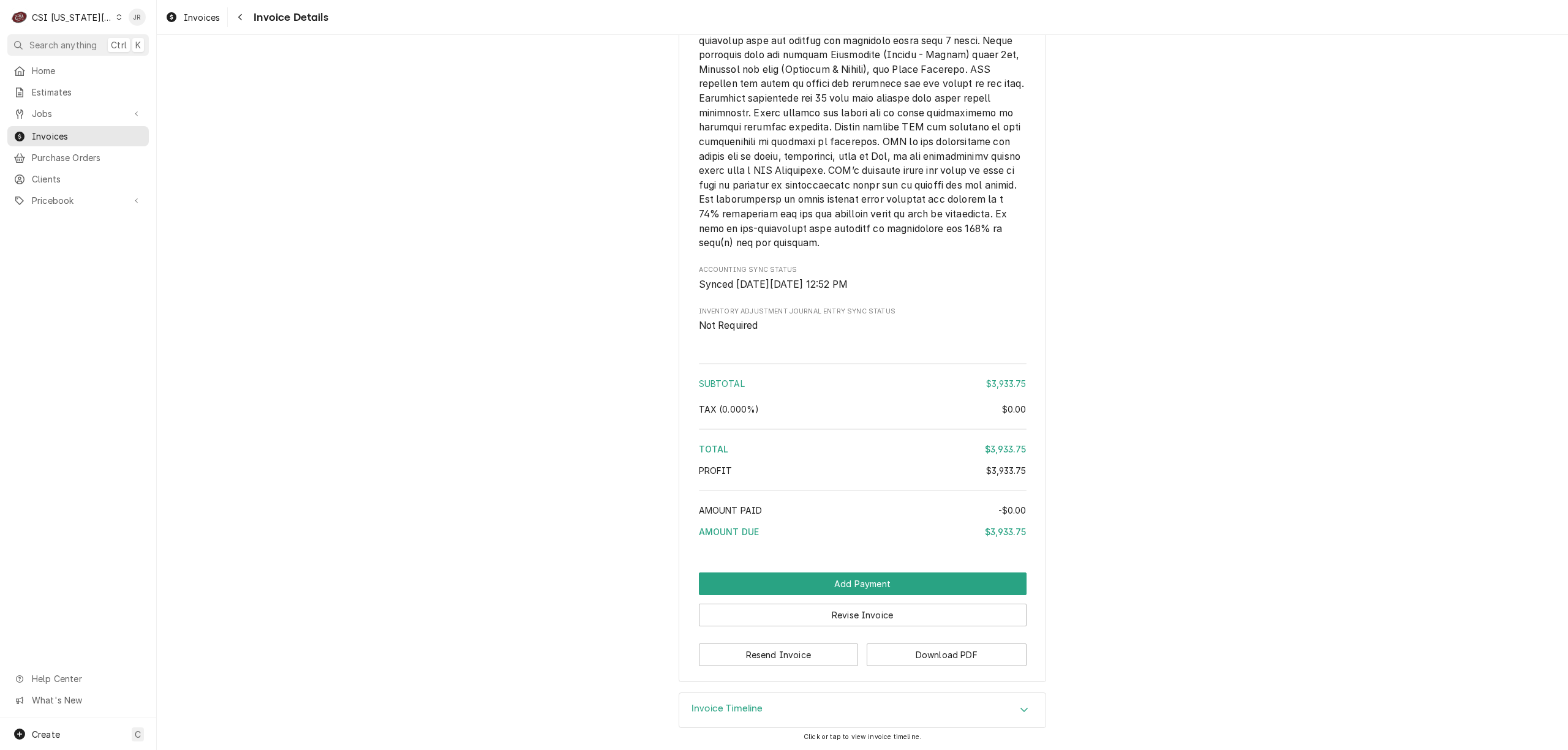
click at [733, 717] on div "Invoice Timeline" at bounding box center [727, 710] width 72 height 14
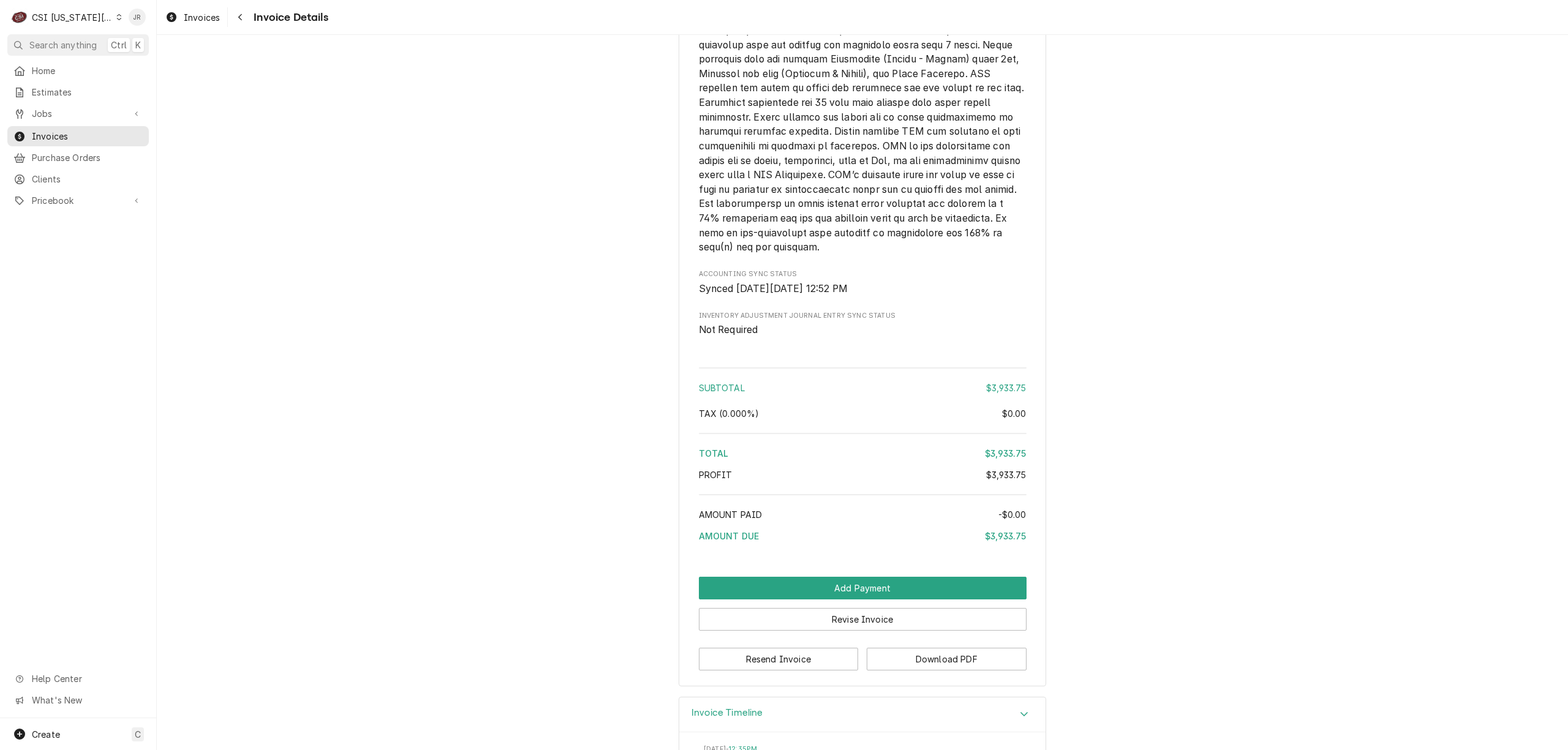
scroll to position [2597, 0]
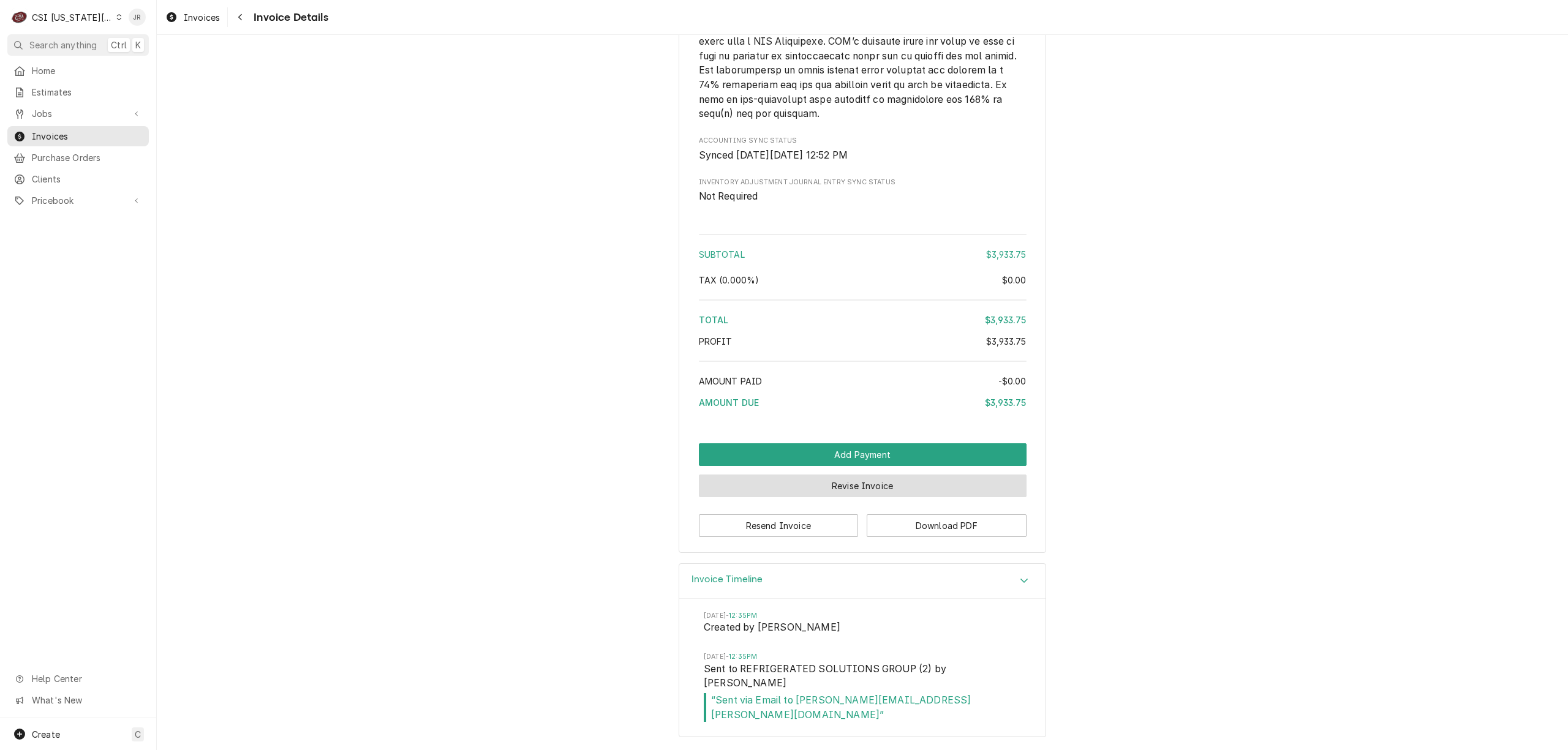
click at [866, 495] on button "Revise Invoice" at bounding box center [862, 486] width 328 height 23
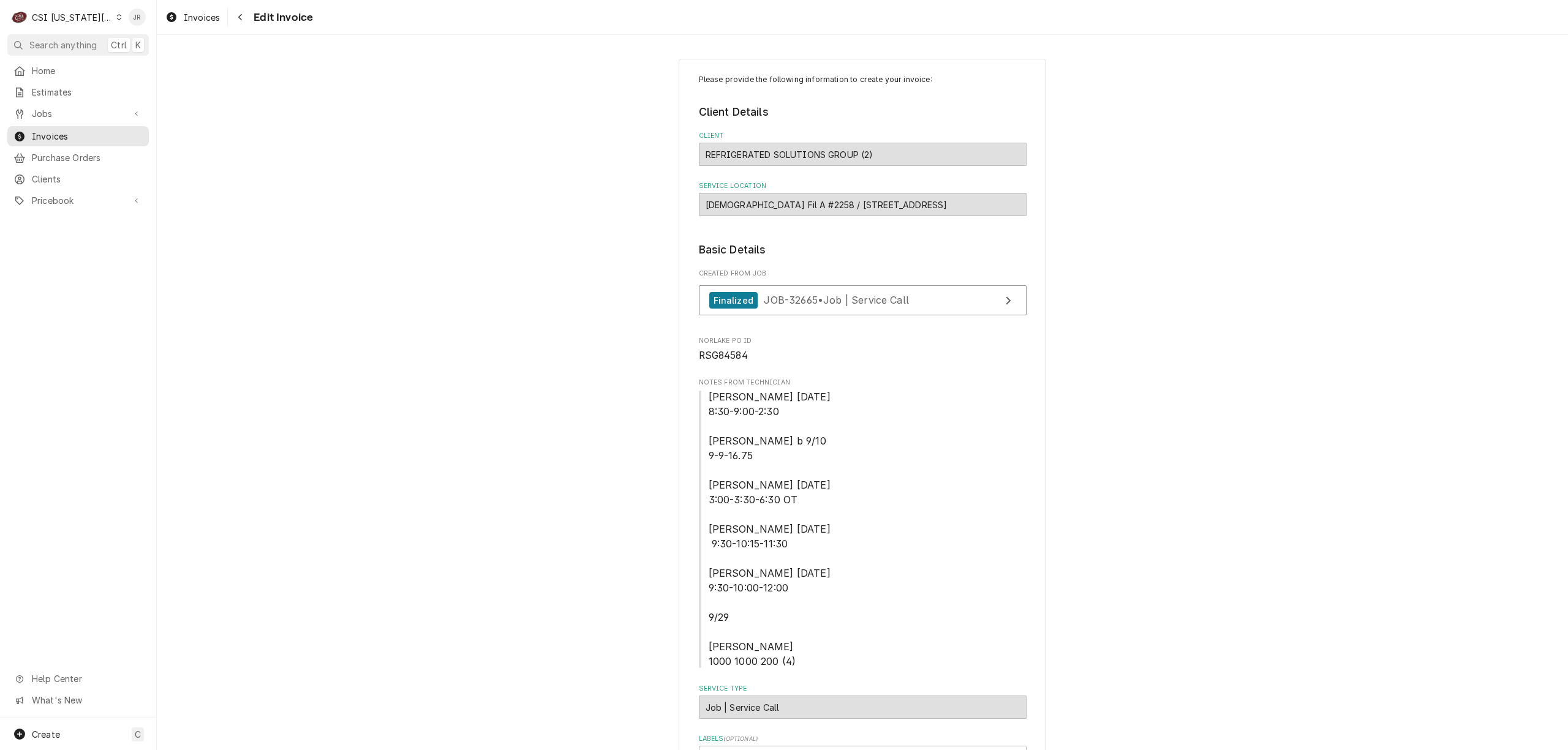
scroll to position [490, 0]
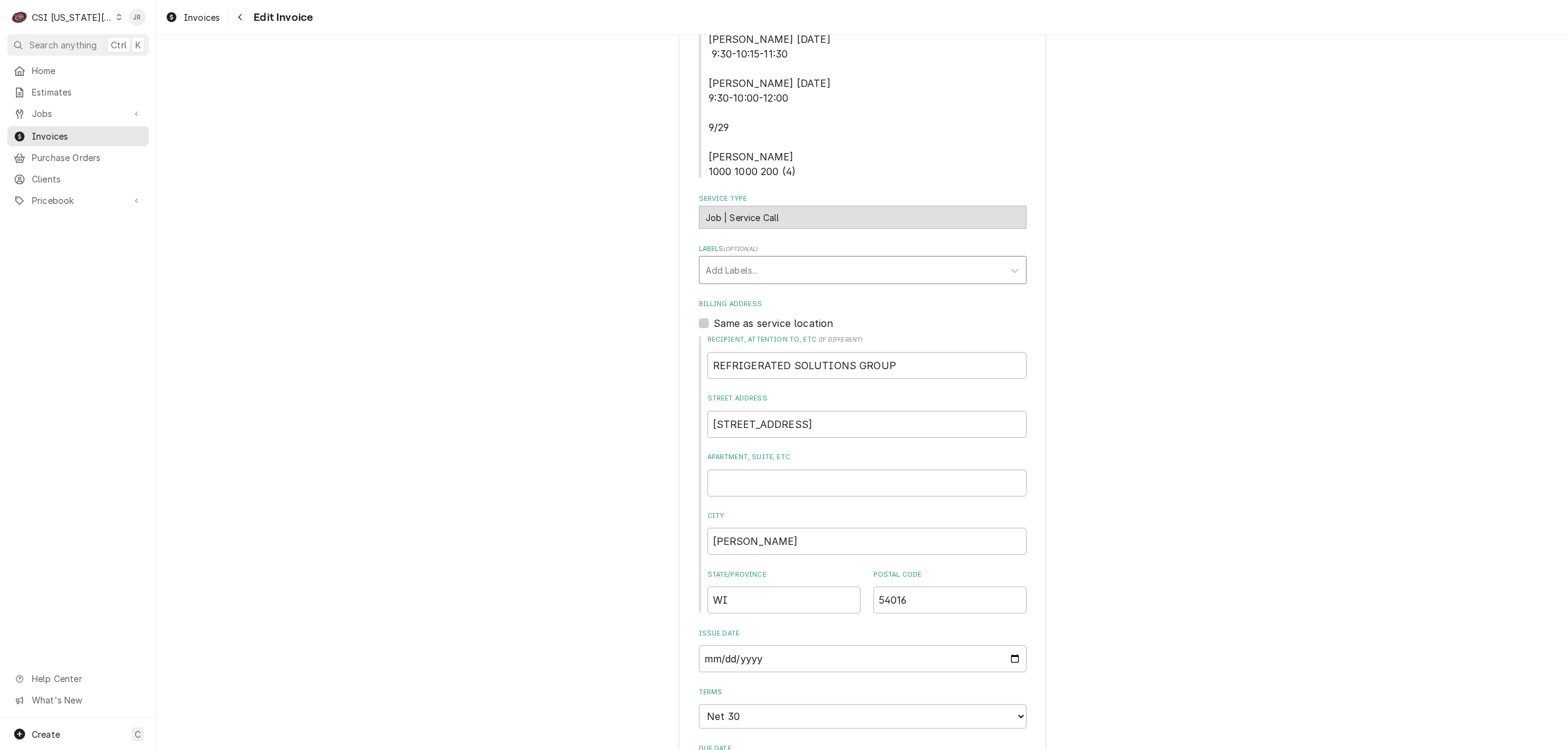
drag, startPoint x: 718, startPoint y: 263, endPoint x: 724, endPoint y: 277, distance: 15.2
click at [718, 263] on div "Labels" at bounding box center [851, 270] width 292 height 22
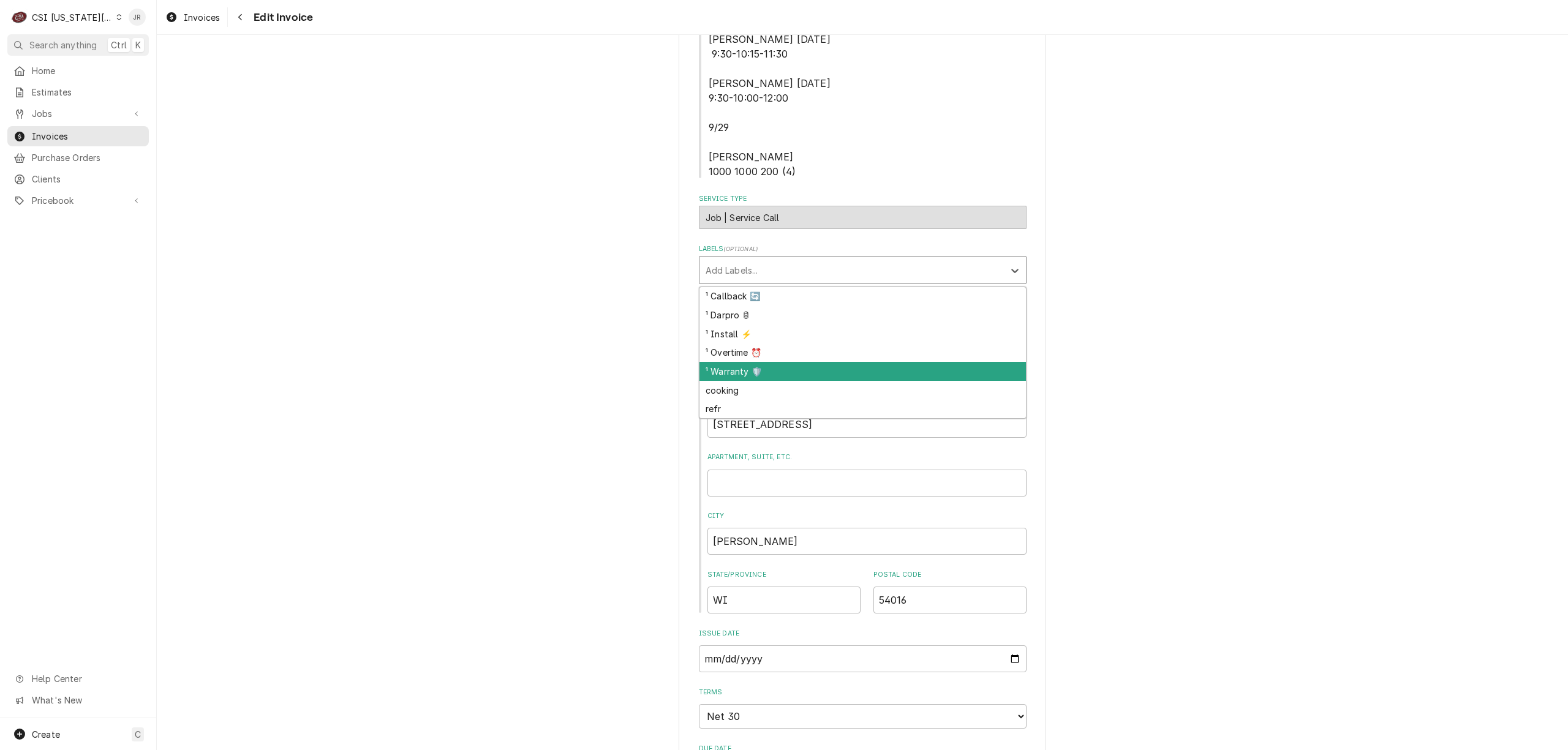
click at [726, 376] on div "¹ Warranty 🛡️" at bounding box center [862, 371] width 326 height 19
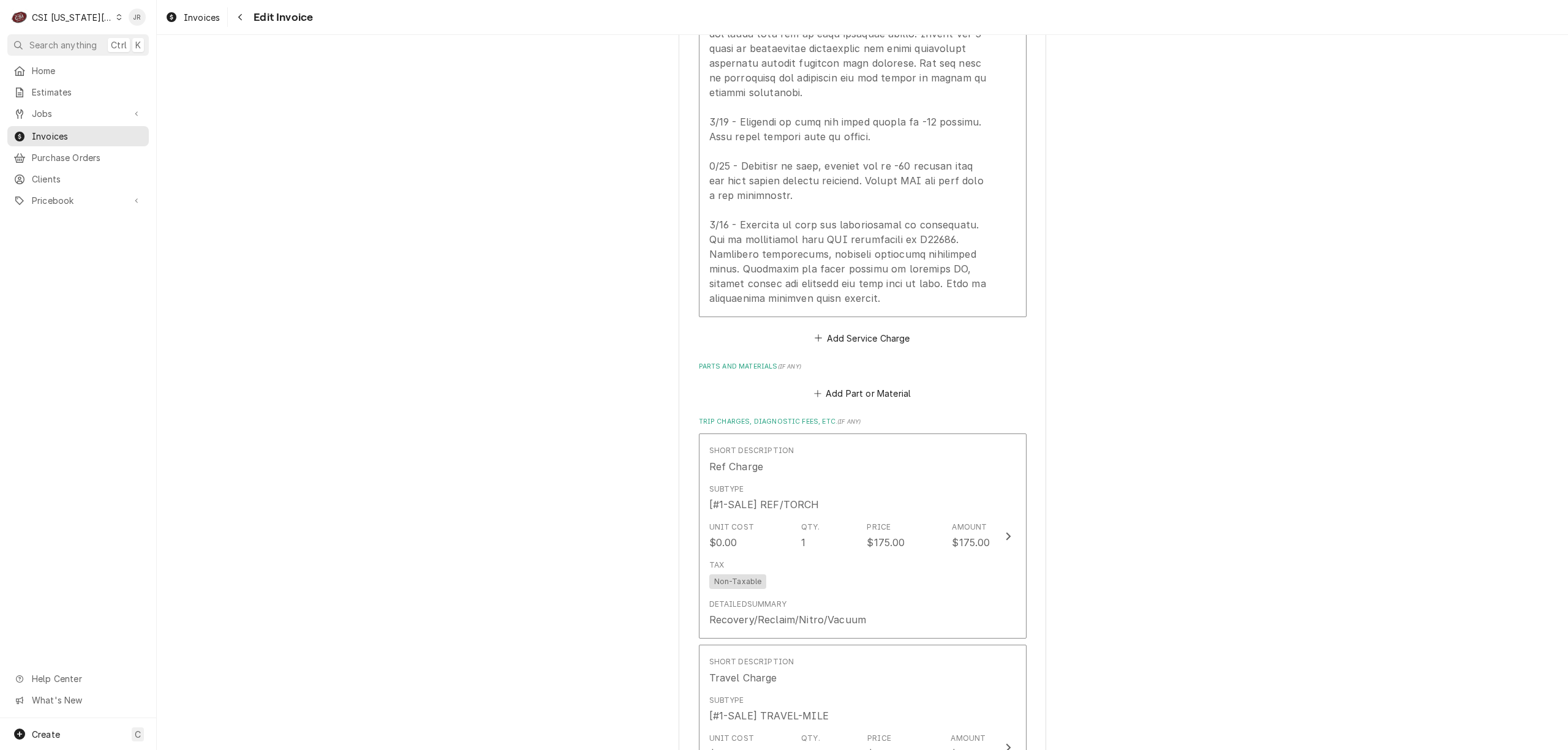
scroll to position [2205, 0]
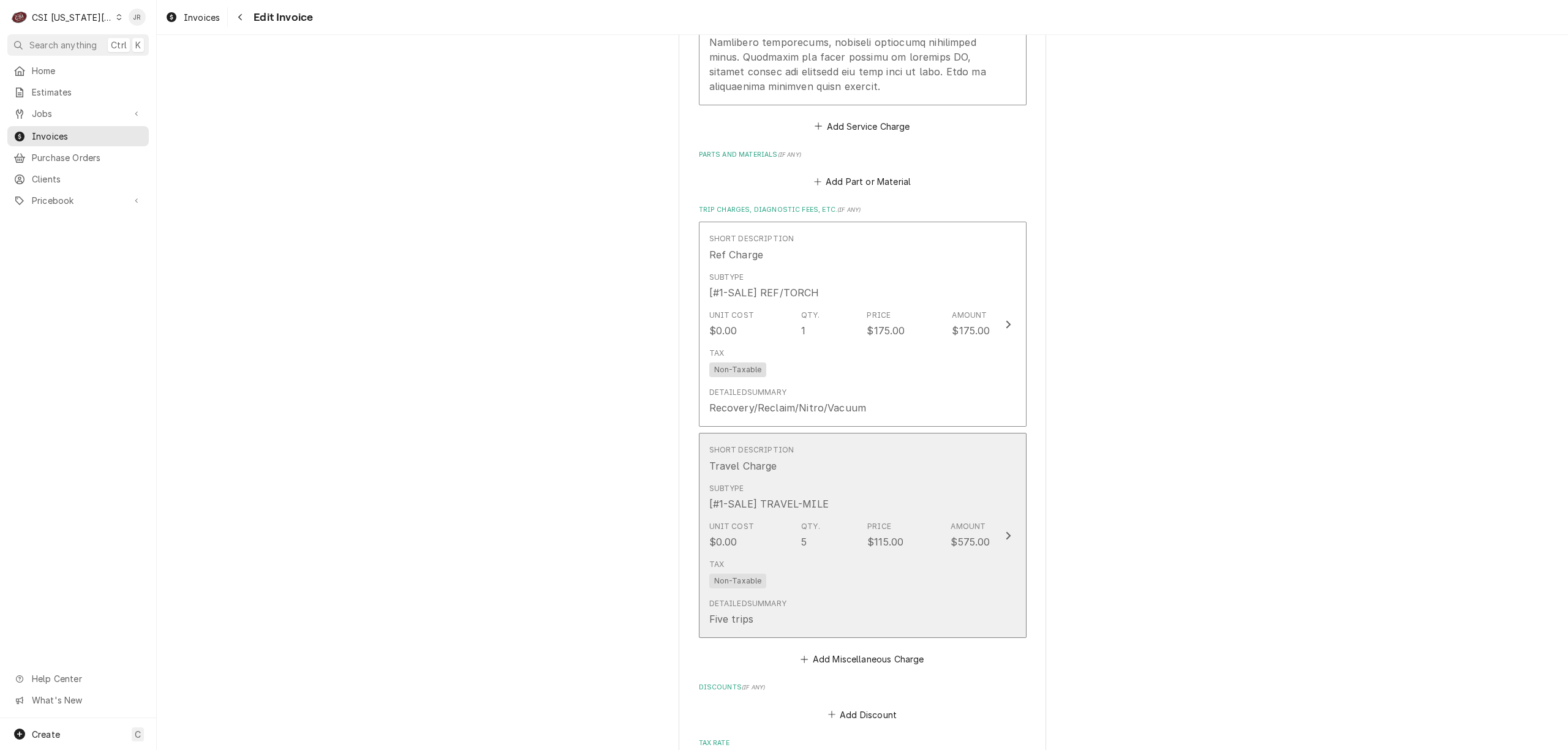
click at [980, 537] on div "$575.00" at bounding box center [970, 541] width 39 height 14
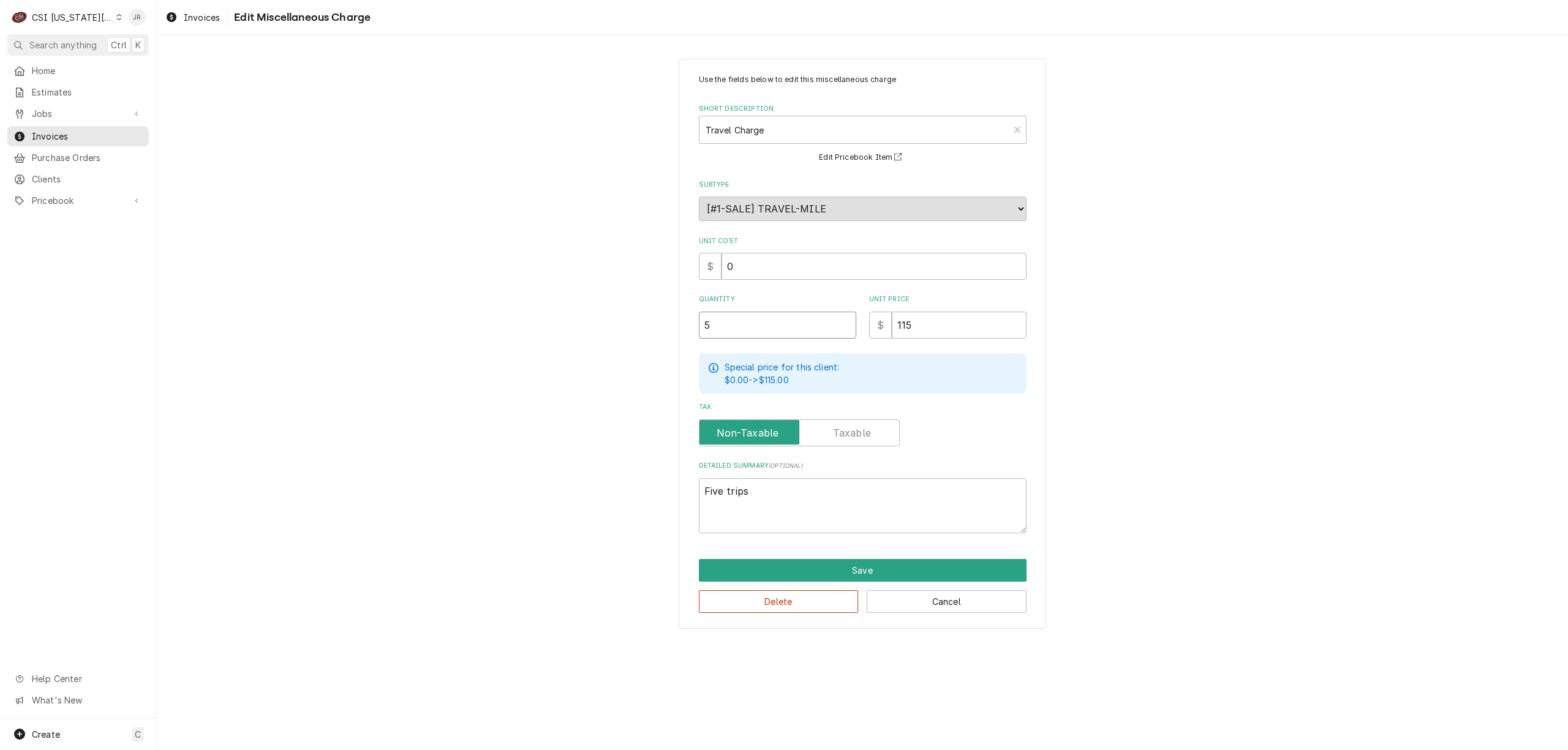
drag, startPoint x: 754, startPoint y: 322, endPoint x: 653, endPoint y: 321, distance: 101.0
click at [653, 321] on div "Use the fields below to edit this miscellaneous charge Short Description Travel…" at bounding box center [862, 343] width 1411 height 592
type textarea "x"
type input "4"
drag, startPoint x: 724, startPoint y: 489, endPoint x: 597, endPoint y: 467, distance: 128.9
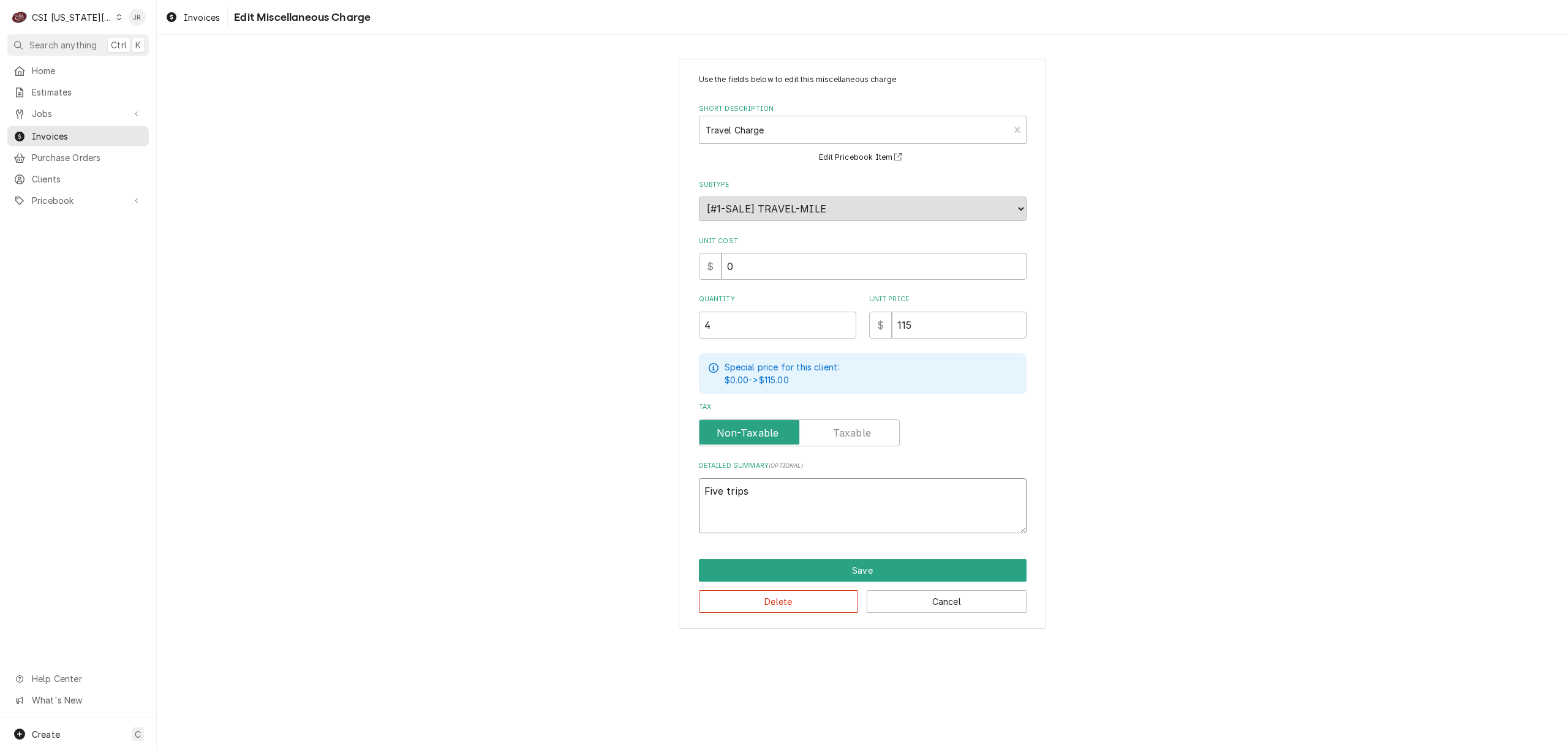
click at [597, 467] on div "Use the fields below to edit this miscellaneous charge Short Description Travel…" at bounding box center [862, 343] width 1411 height 592
type textarea "x"
type textarea "trips"
type textarea "x"
type textarea "F trips"
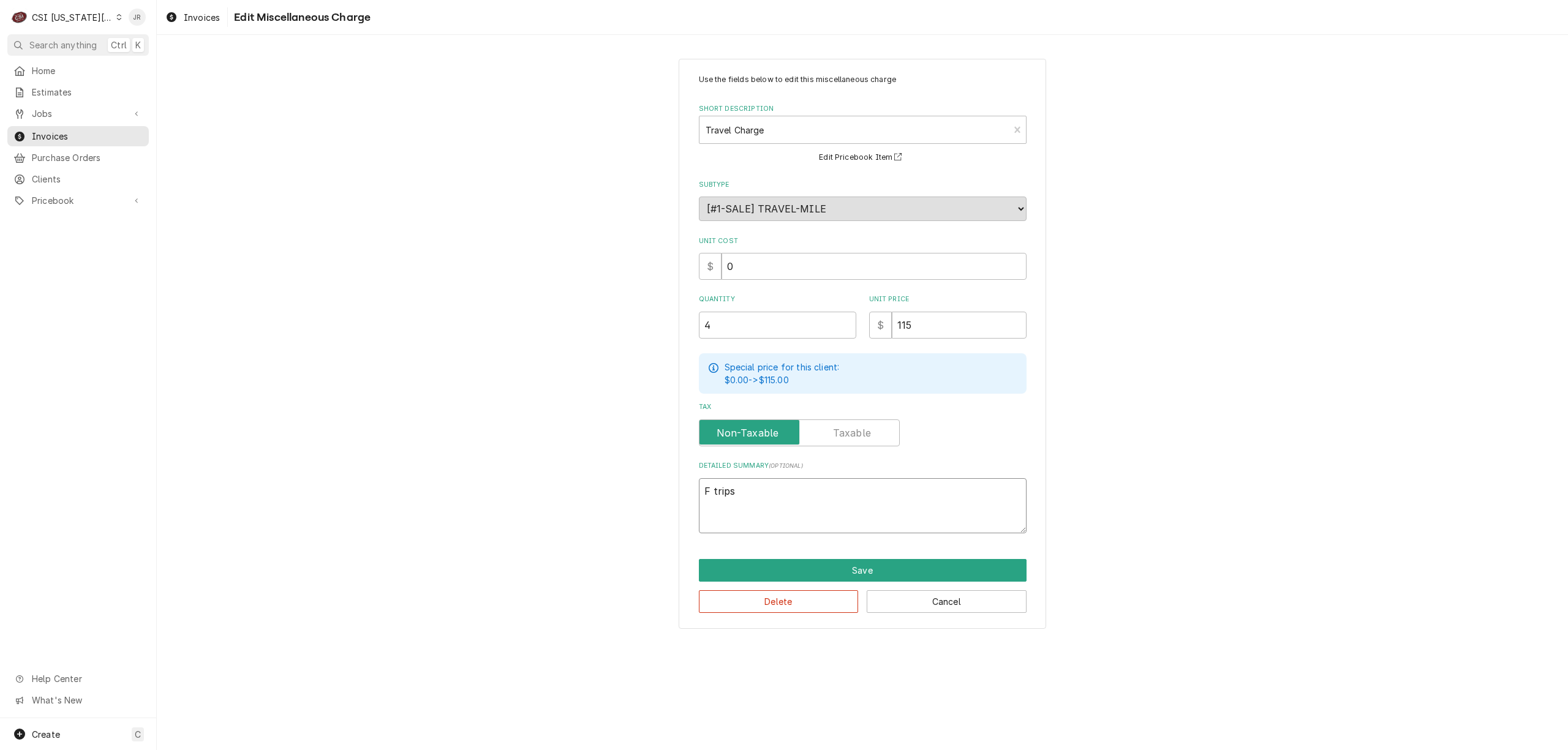
type textarea "x"
type textarea "Fo trips"
type textarea "x"
type textarea "Fou trips"
type textarea "x"
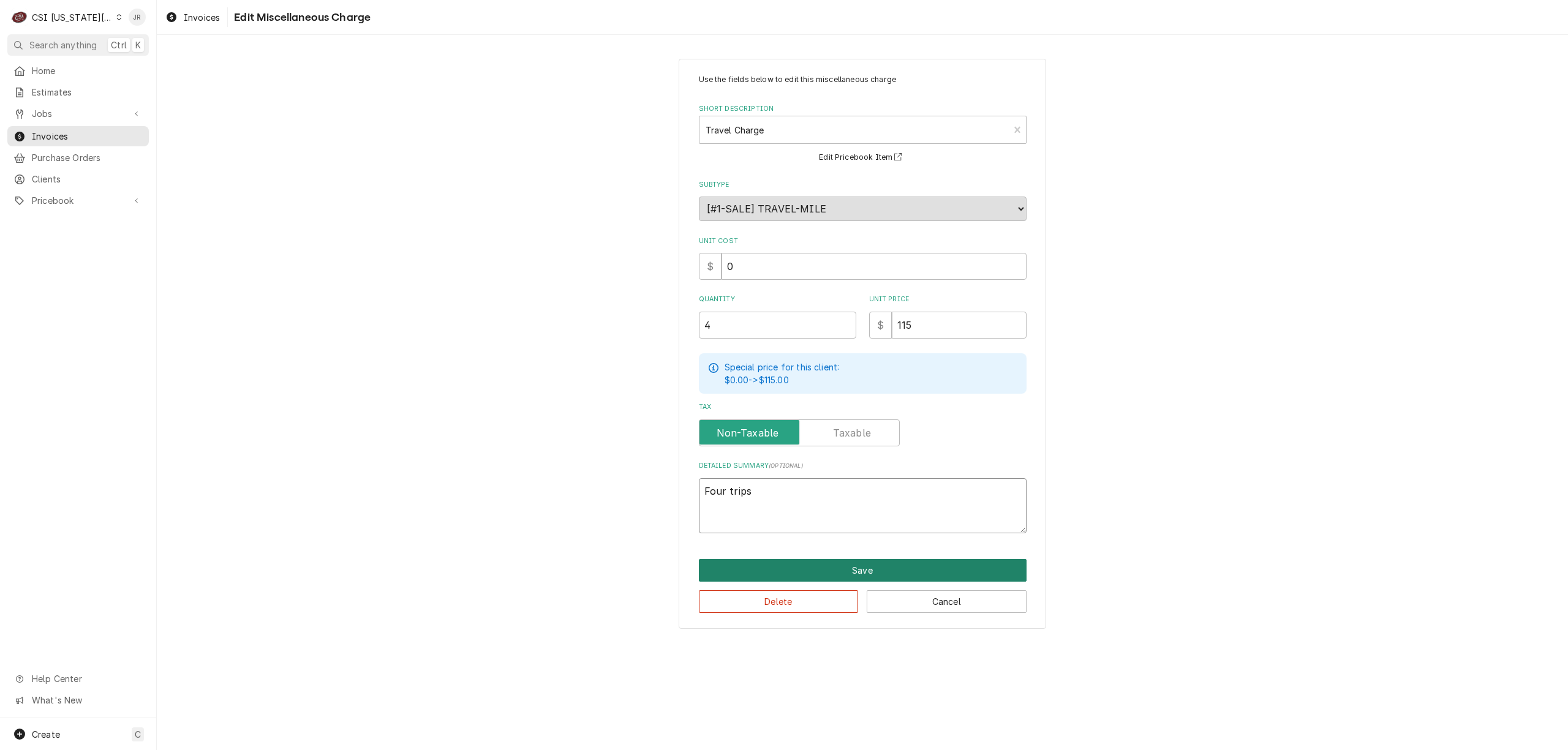
type textarea "Four trips"
click at [924, 569] on button "Save" at bounding box center [862, 570] width 328 height 23
type textarea "x"
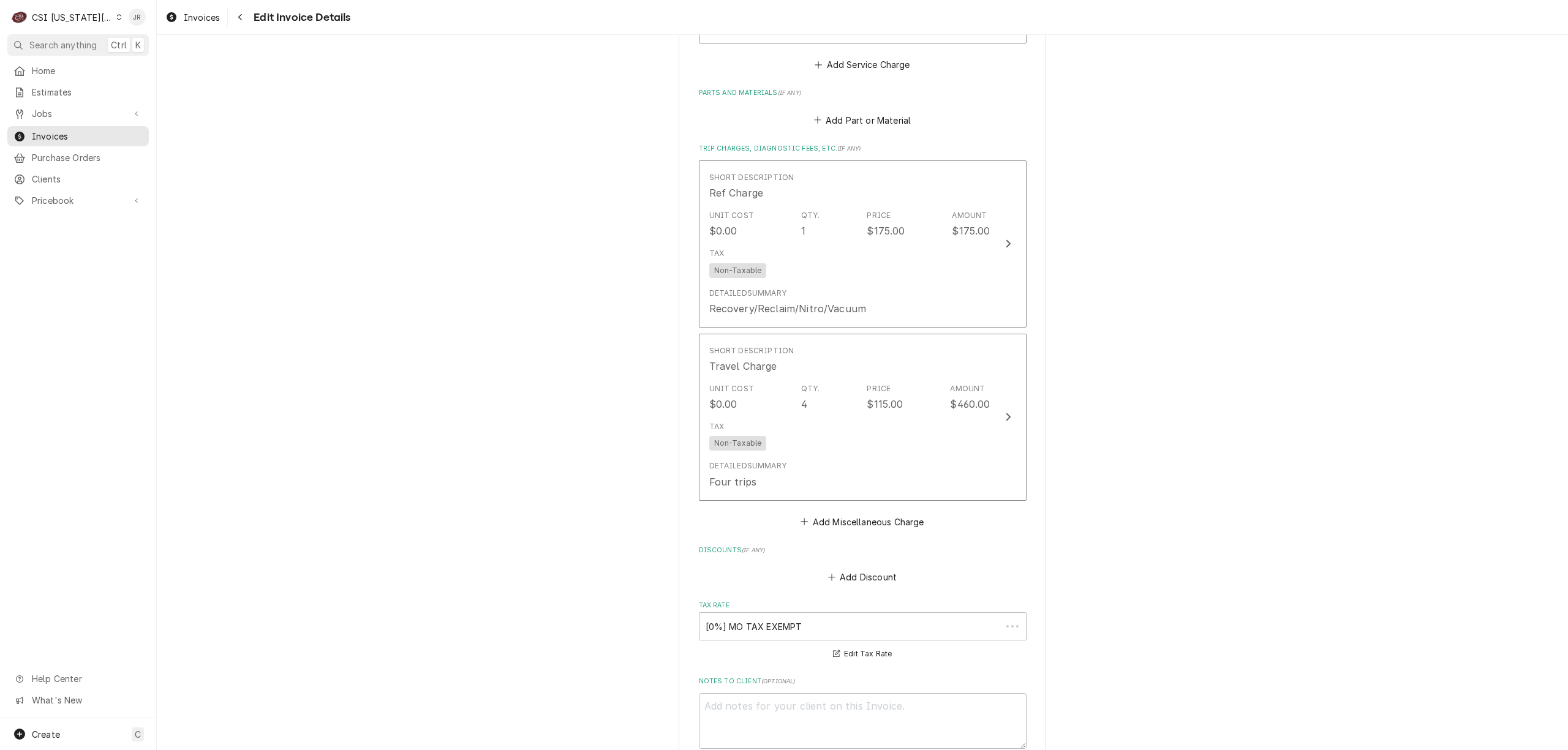
scroll to position [2191, 0]
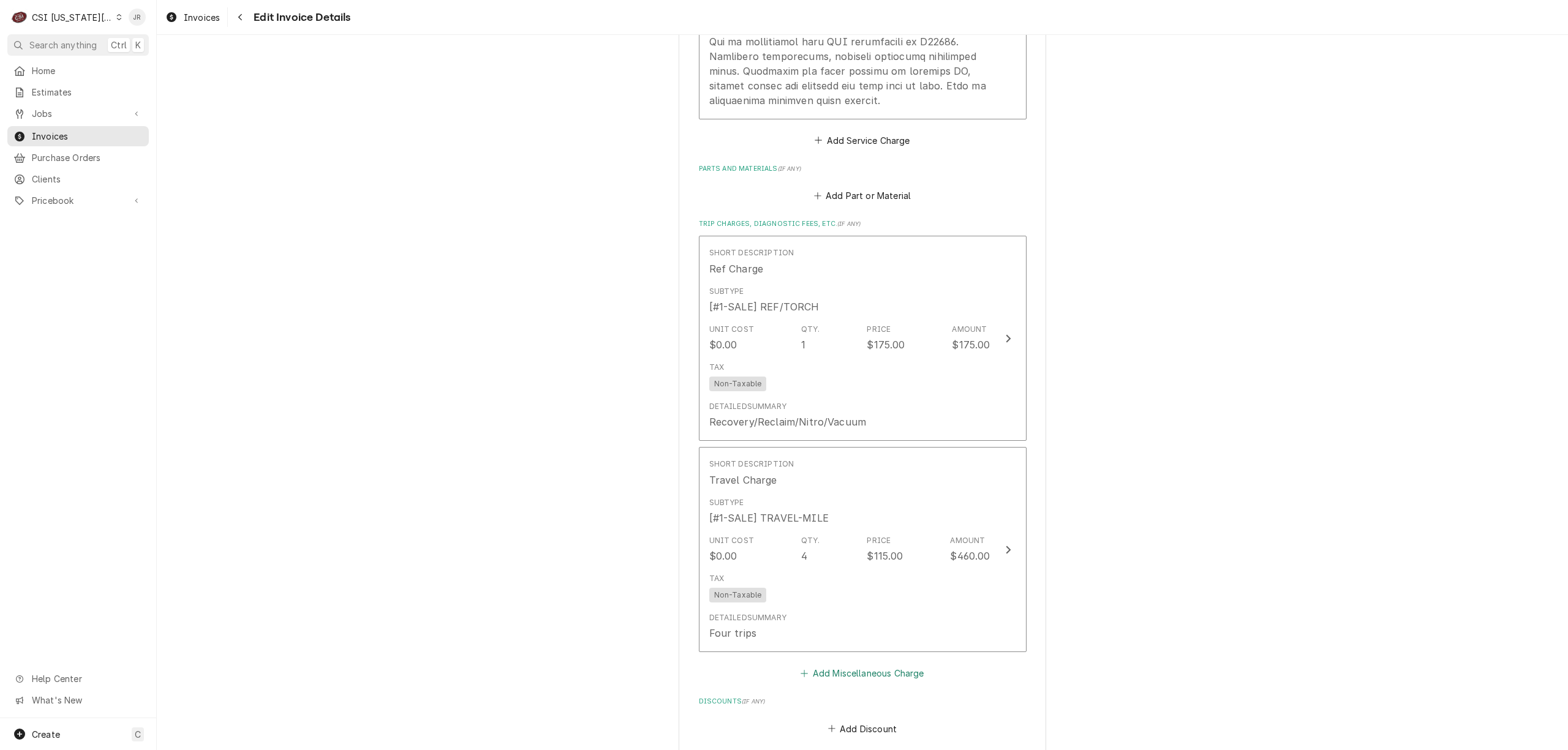
click at [887, 677] on button "Add Miscellaneous Charge" at bounding box center [862, 673] width 128 height 17
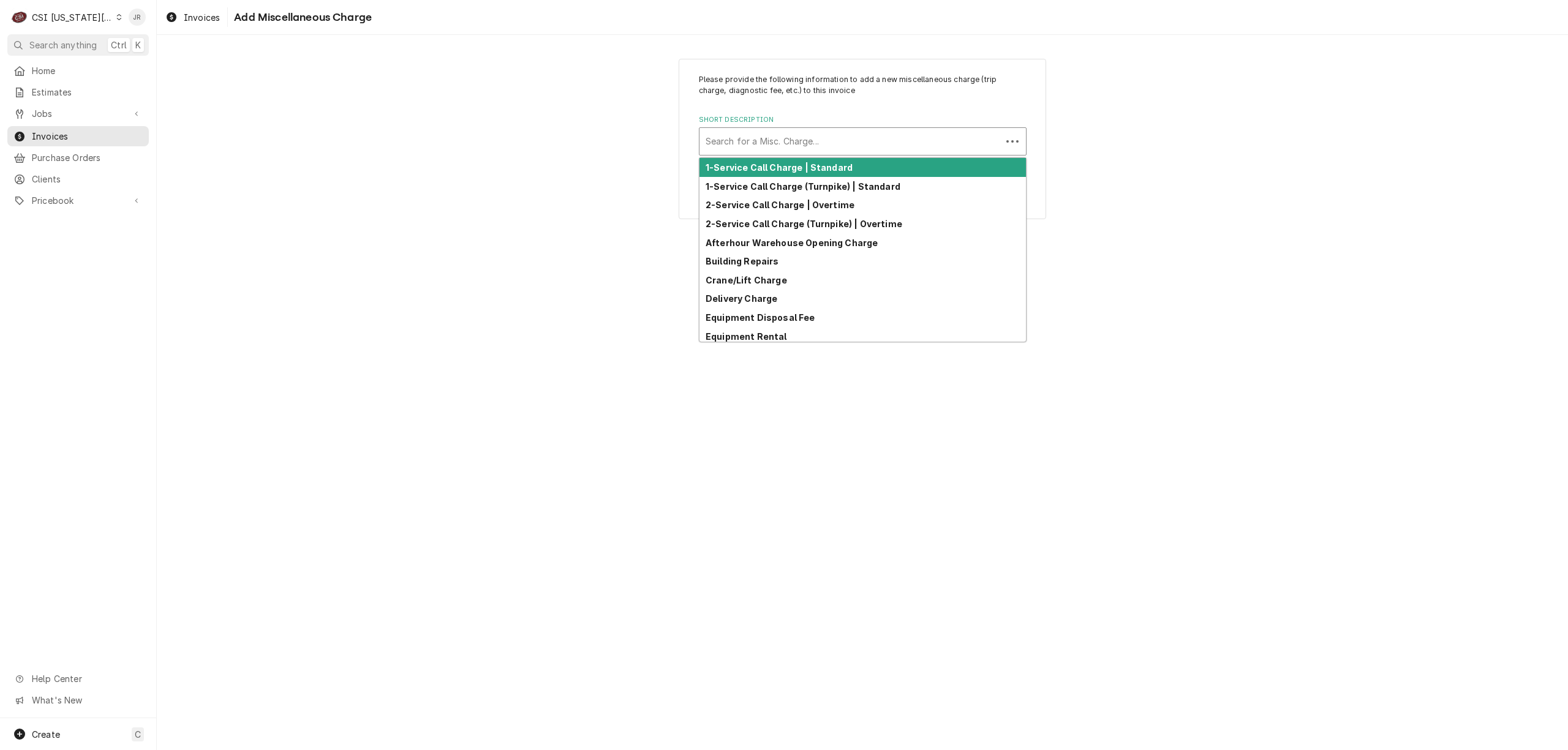
click at [827, 147] on div "Short Description" at bounding box center [850, 141] width 289 height 22
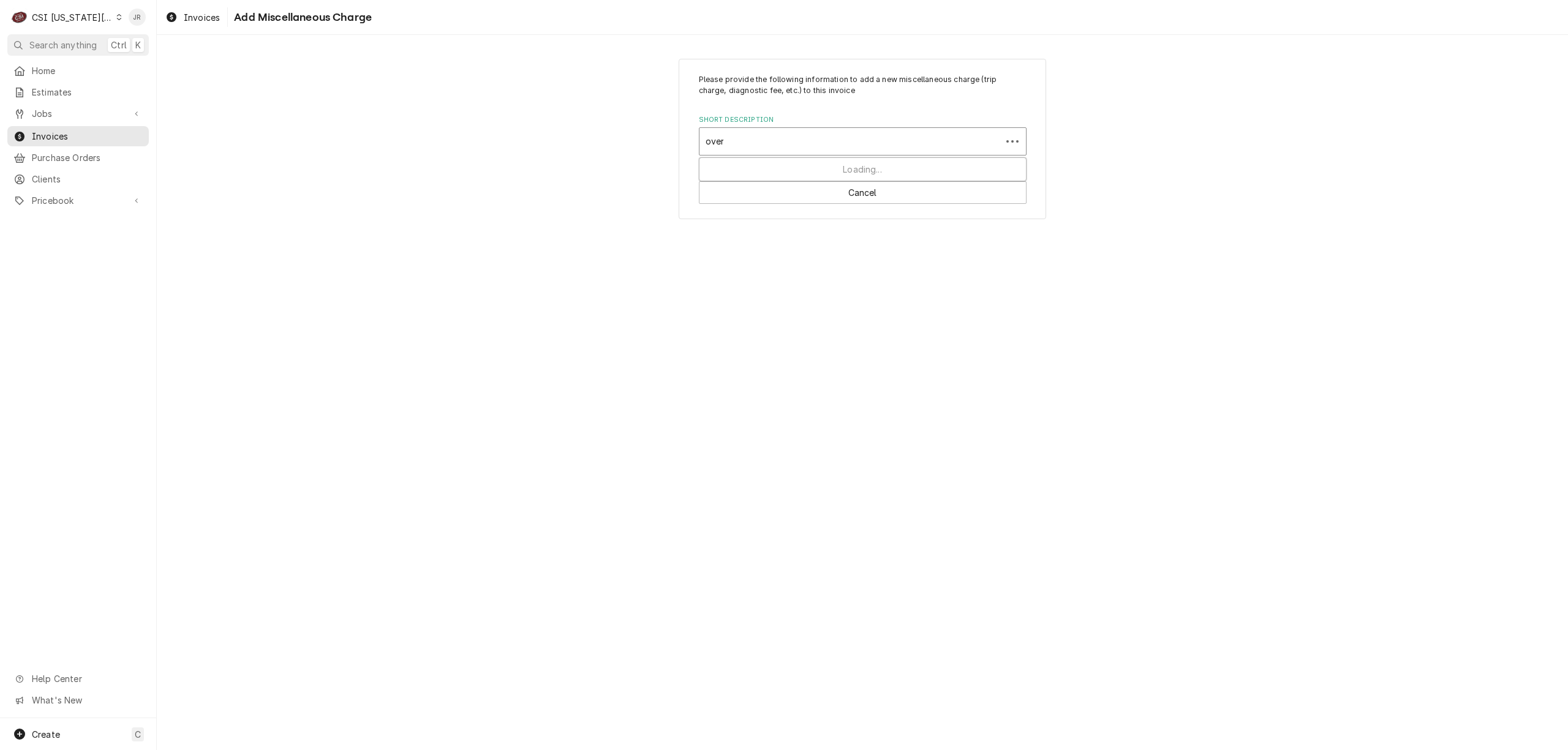
type input "overt"
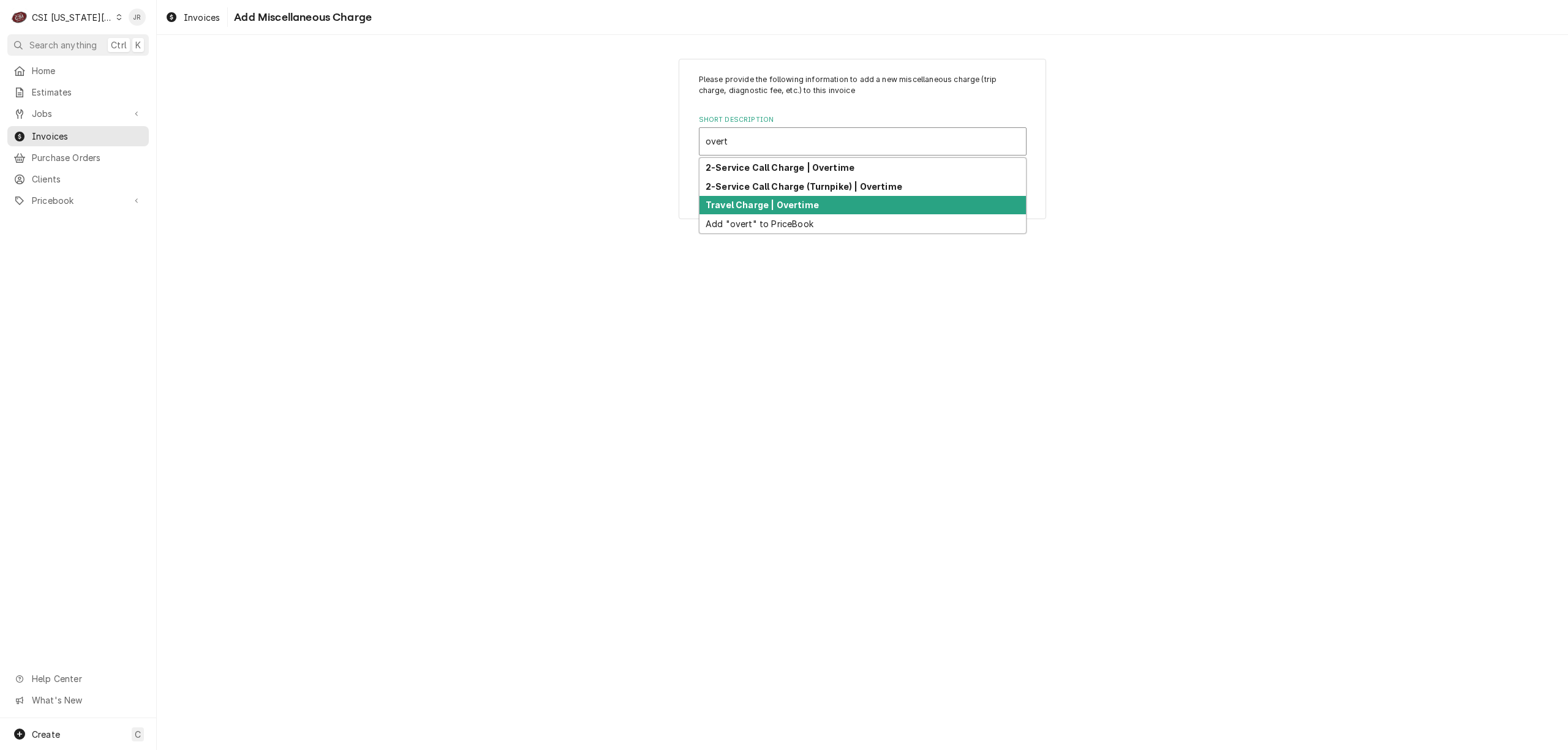
click at [851, 200] on div "Travel Charge | Overtime" at bounding box center [862, 205] width 326 height 19
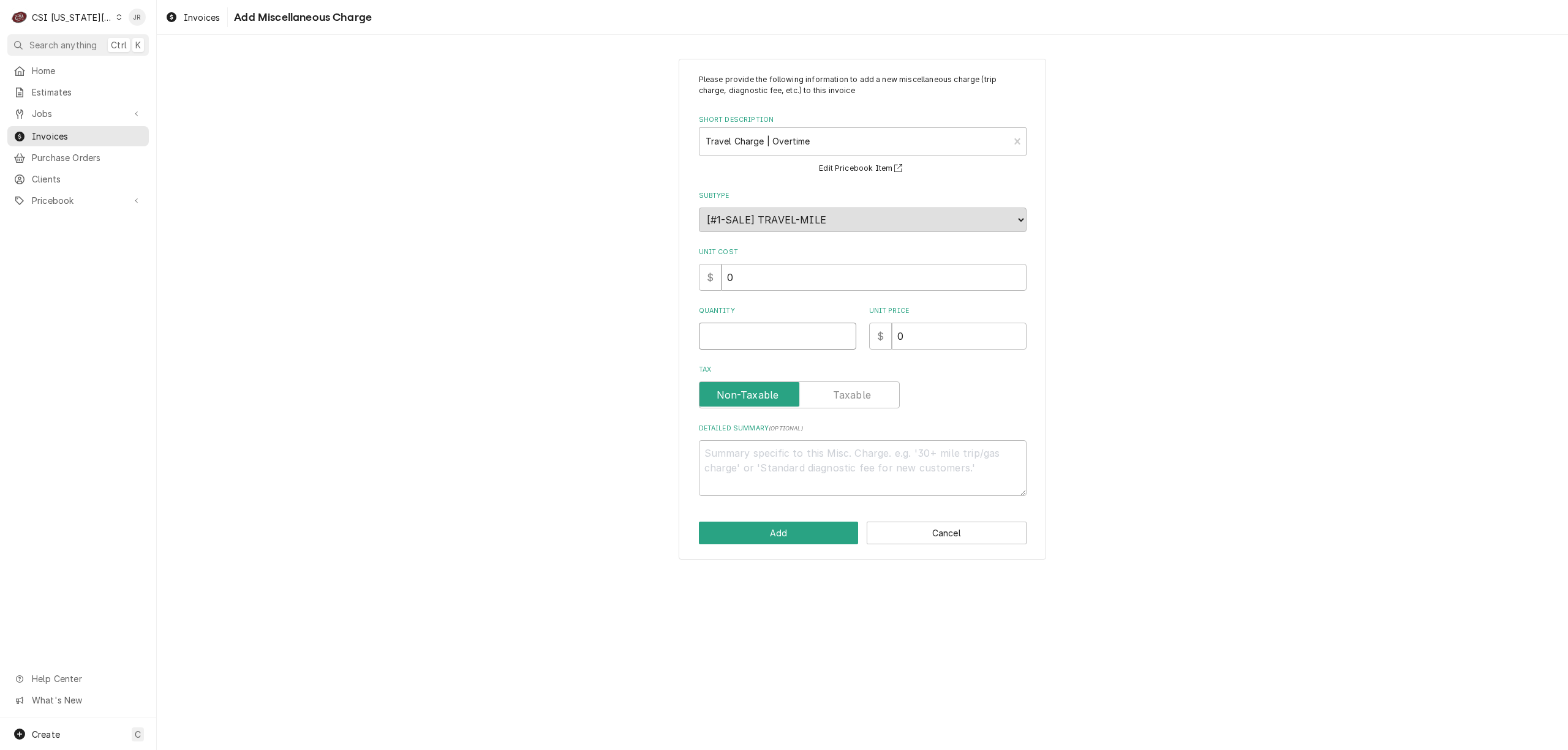
click at [764, 335] on input "Quantity" at bounding box center [777, 336] width 157 height 27
type textarea "x"
type input "1"
type textarea "x"
type input "7"
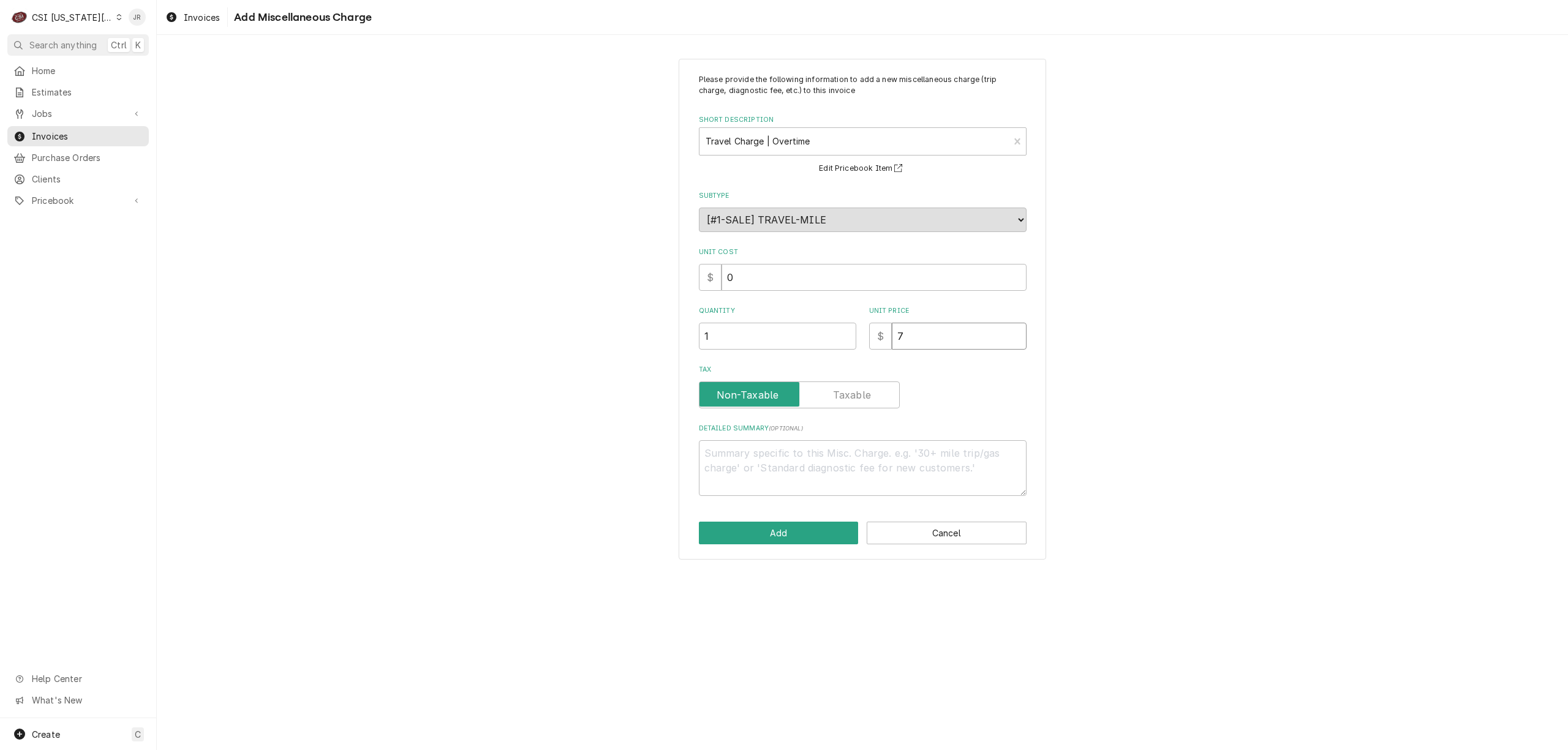
type textarea "x"
type input "72"
type textarea "x"
type input "7"
type textarea "x"
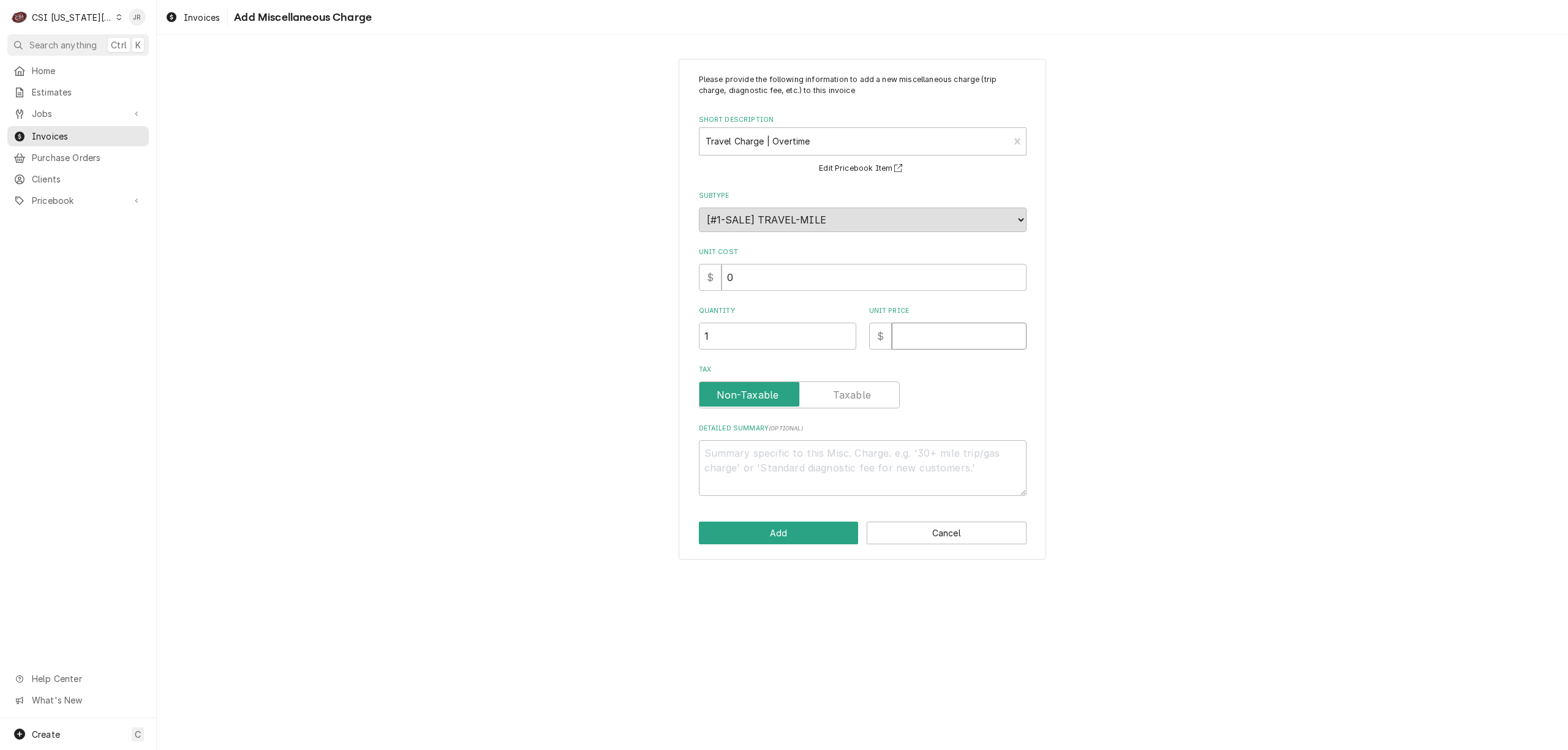
type textarea "x"
type input "1"
type textarea "x"
type input "17"
type textarea "x"
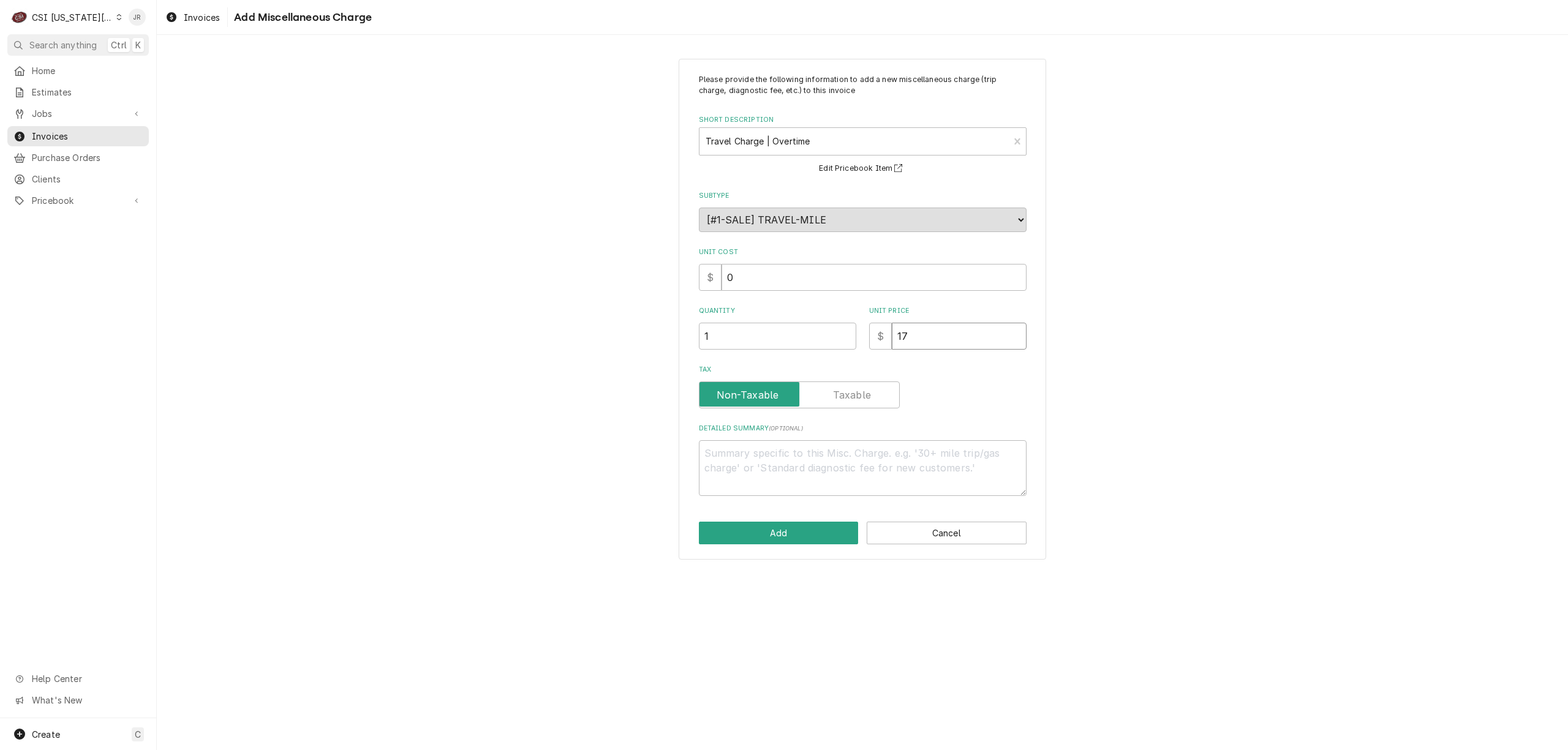
type input "172"
type textarea "x"
type input "172.5"
type textarea "x"
type input "172.50"
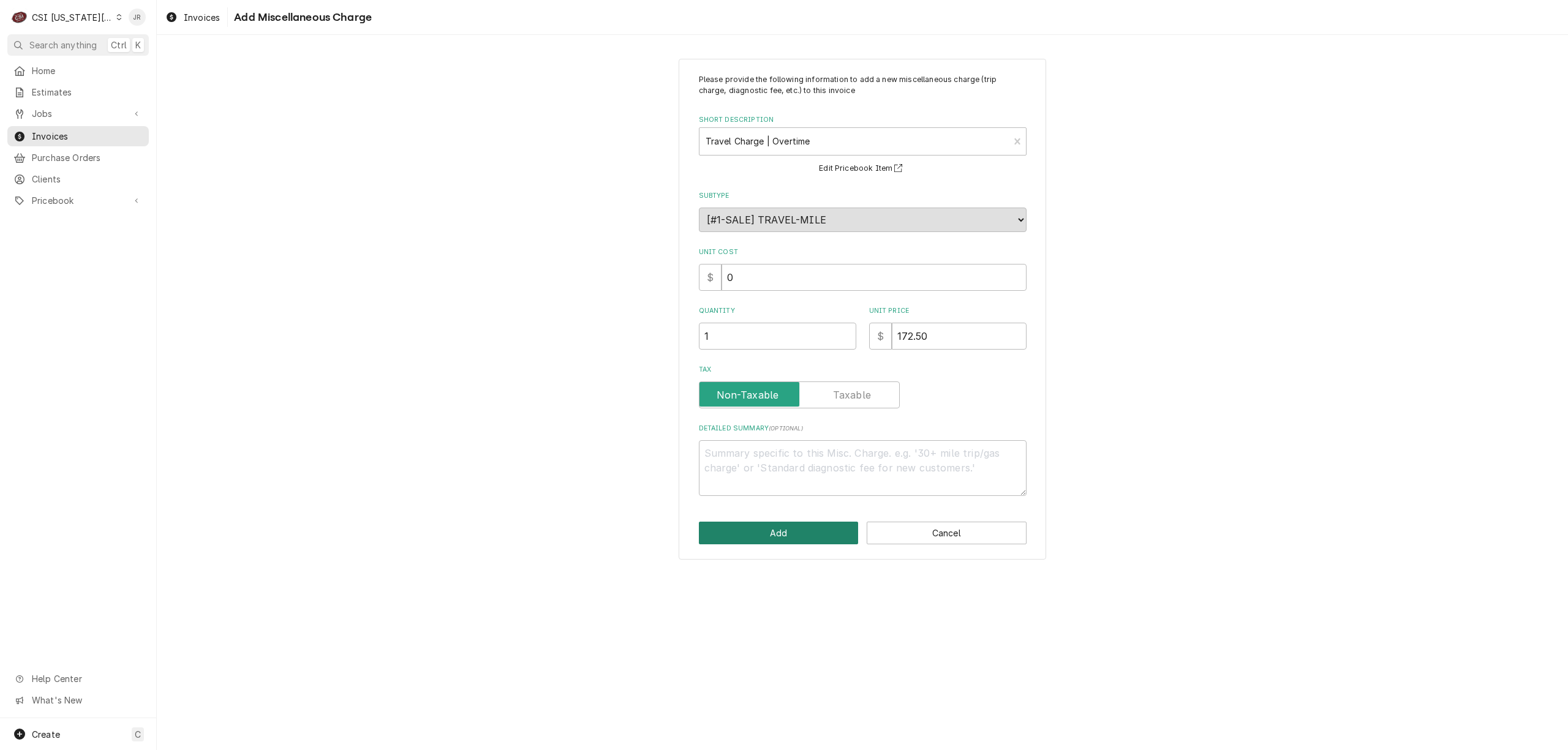
click at [781, 535] on button "Add" at bounding box center [779, 533] width 160 height 23
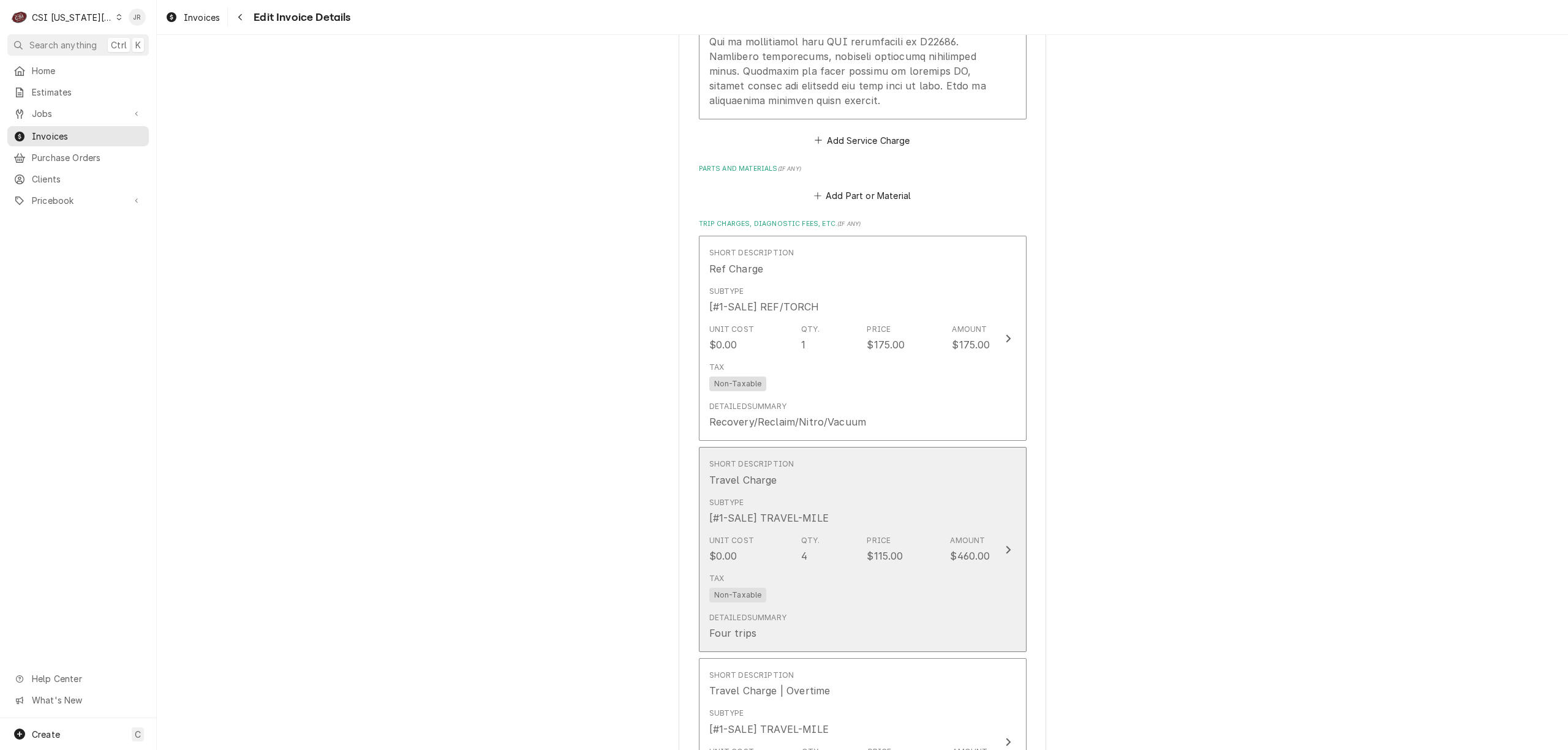
scroll to position [2253, 0]
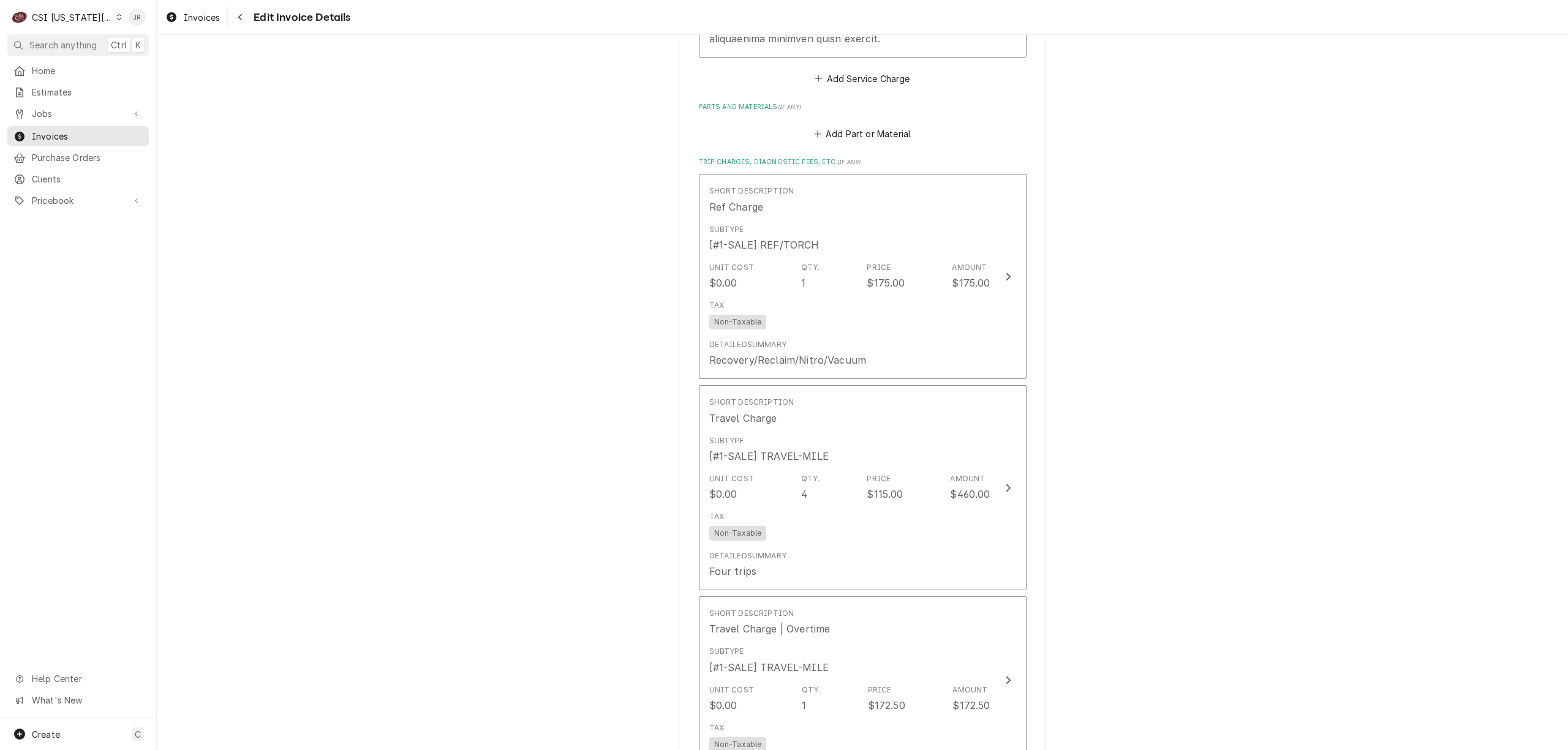
click at [956, 126] on div "Add Part or Material" at bounding box center [862, 131] width 328 height 24
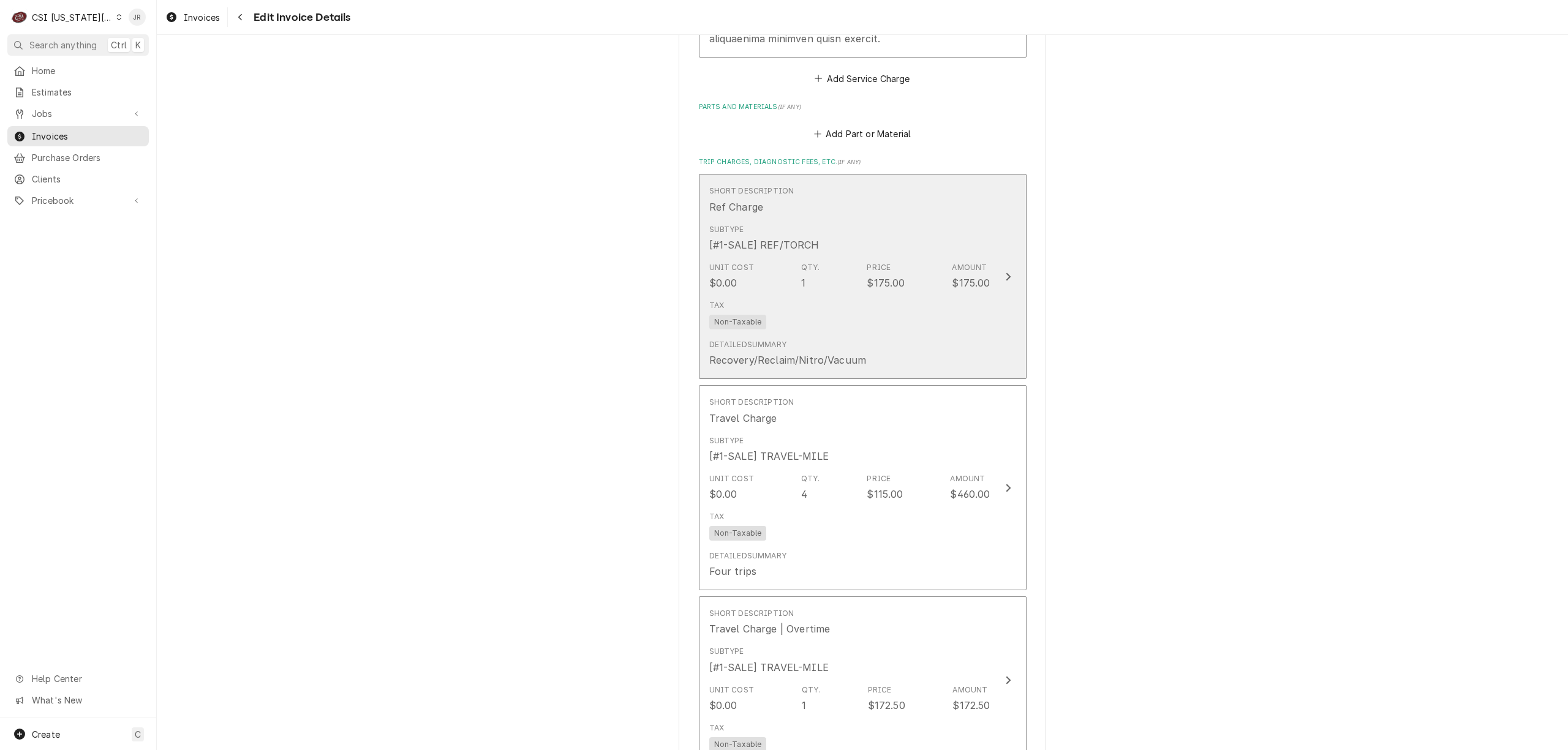
click at [934, 216] on div "Short Description Ref Charge" at bounding box center [850, 199] width 281 height 38
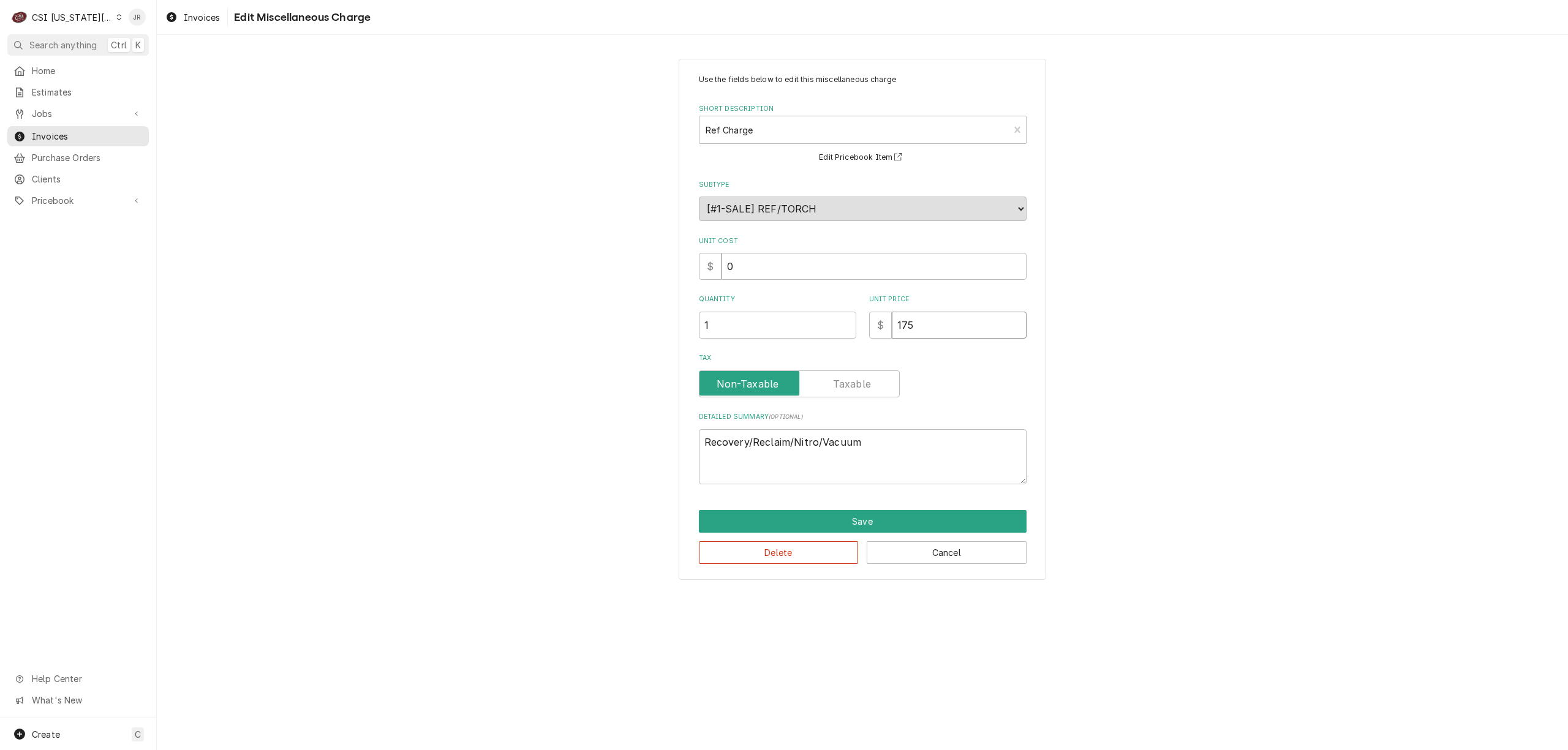
drag, startPoint x: 921, startPoint y: 326, endPoint x: 840, endPoint y: 334, distance: 81.4
click at [840, 334] on div "Quantity 1 Unit Price $ 175" at bounding box center [862, 316] width 328 height 43
type textarea "x"
type input "5"
type textarea "x"
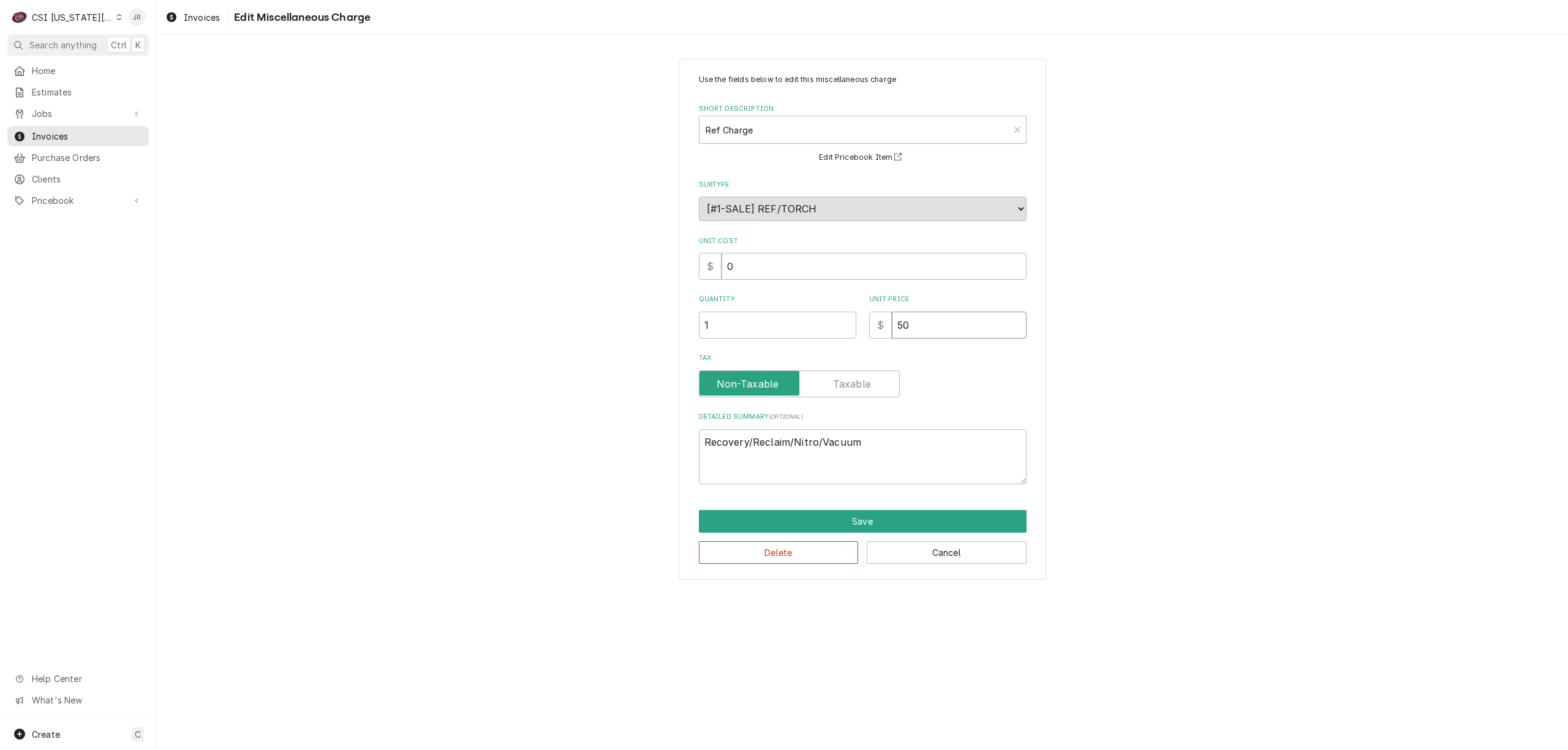
type input "50"
drag, startPoint x: 952, startPoint y: 507, endPoint x: 960, endPoint y: 517, distance: 12.8
click at [959, 517] on div "Use the fields below to edit this miscellaneous charge Short Description Ref Ch…" at bounding box center [862, 319] width 368 height 521
click at [966, 520] on button "Save" at bounding box center [862, 521] width 328 height 23
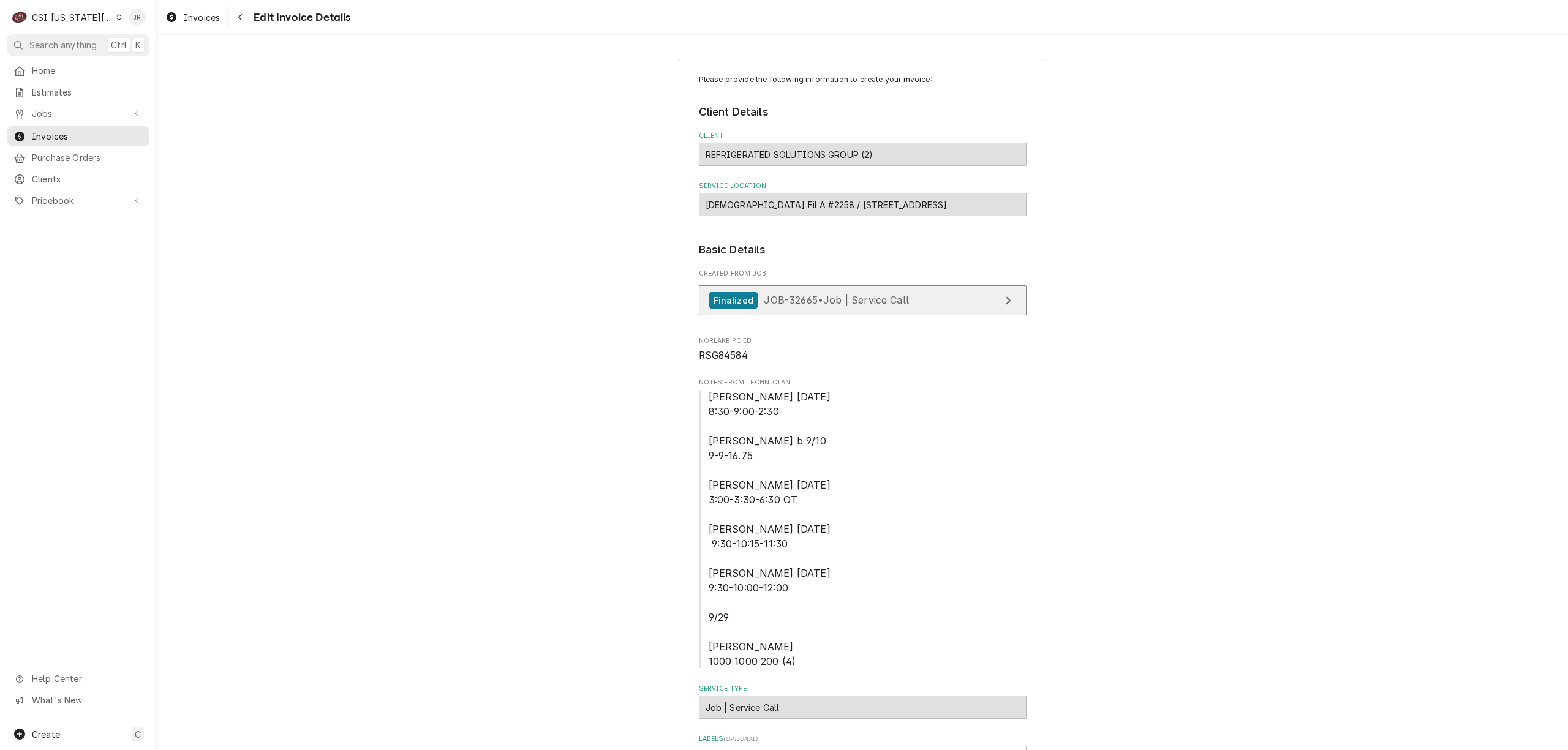
click at [885, 302] on span "JOB-32665 • Job | Service Call" at bounding box center [836, 300] width 146 height 12
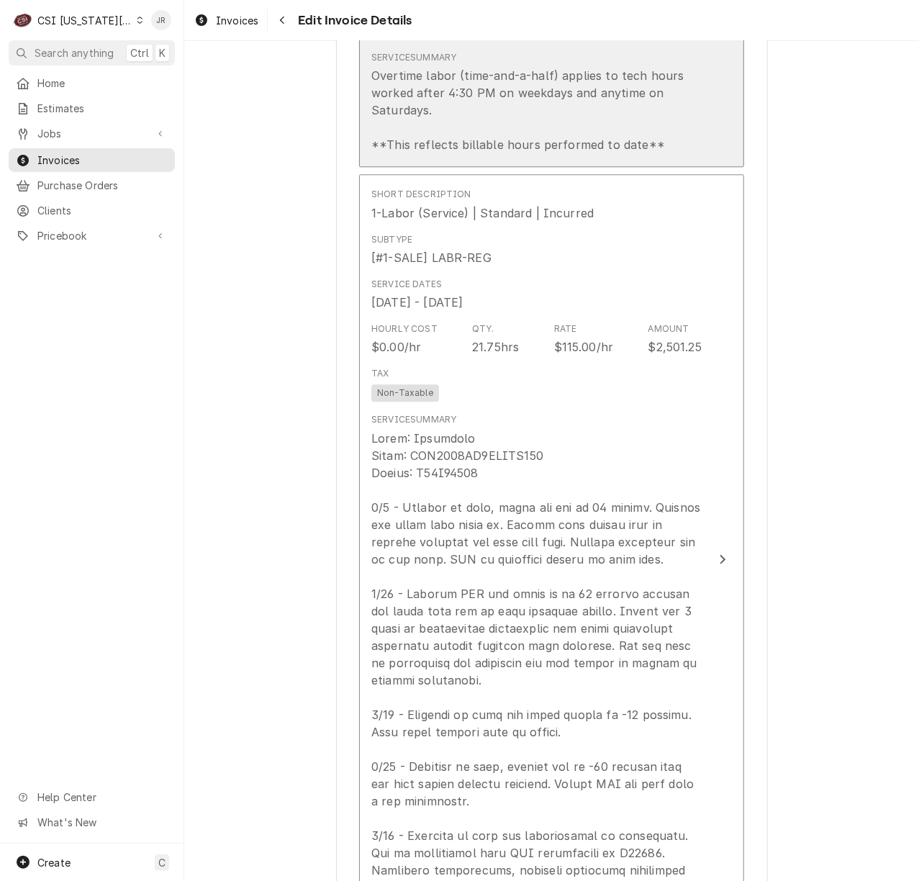
scroll to position [1439, 0]
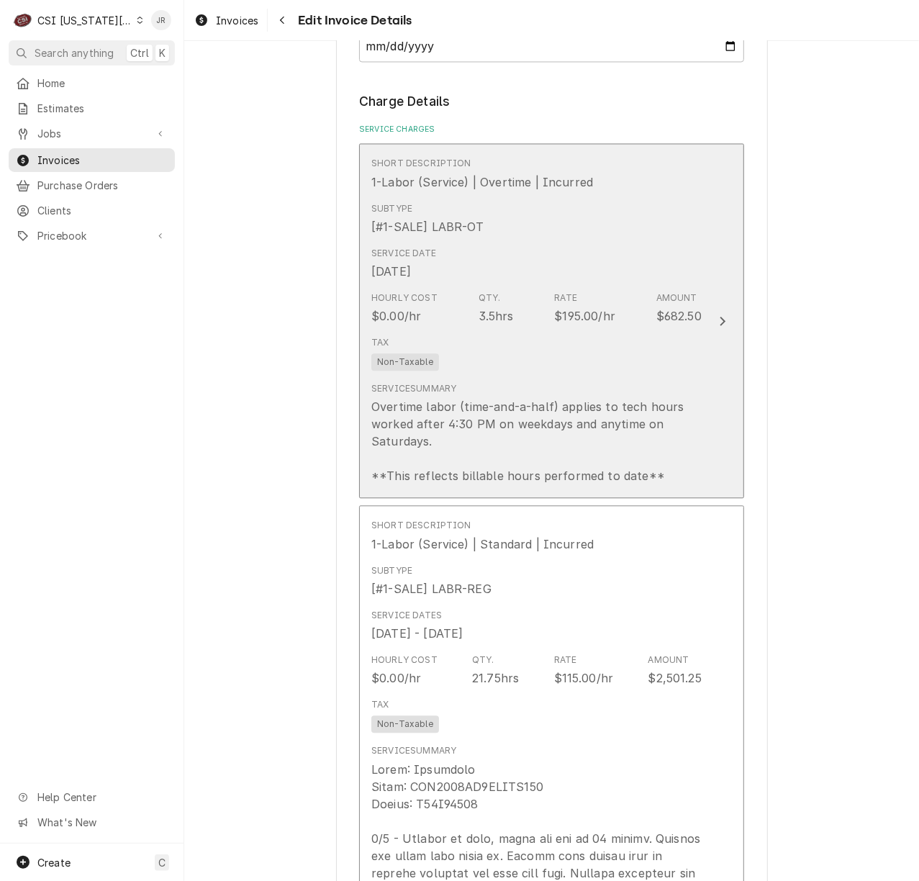
click at [554, 306] on div "Rate $195.00/hr" at bounding box center [584, 307] width 61 height 33
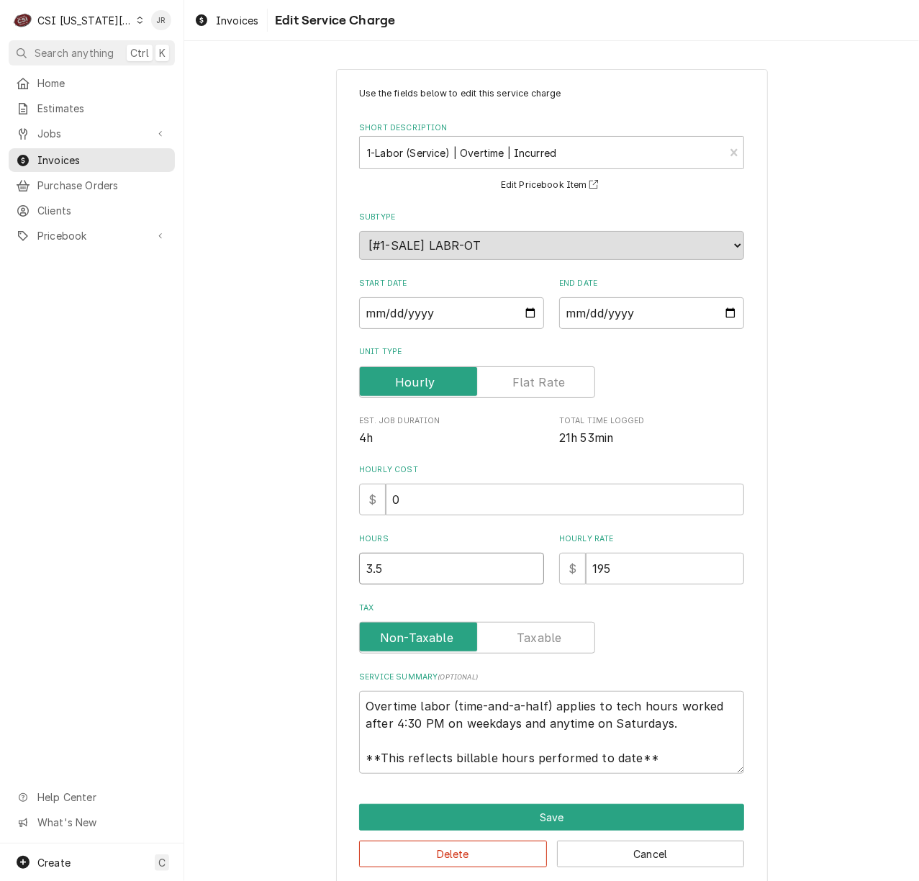
drag, startPoint x: 416, startPoint y: 571, endPoint x: 214, endPoint y: 544, distance: 203.3
click at [214, 544] on div "Use the fields below to edit this service charge Short Description 1-Labor (Ser…" at bounding box center [551, 477] width 735 height 842
type textarea "x"
type input "3"
drag, startPoint x: 617, startPoint y: 585, endPoint x: 269, endPoint y: 561, distance: 349.0
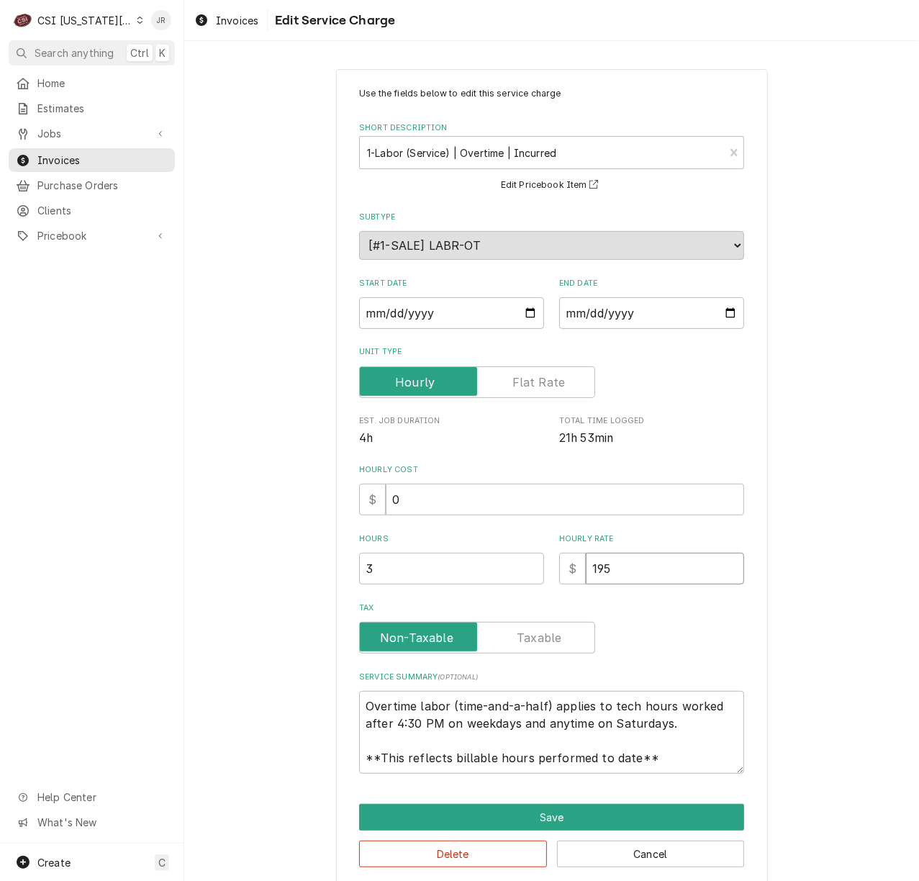
click at [269, 560] on div "Use the fields below to edit this service charge Short Description 1-Labor (Ser…" at bounding box center [551, 477] width 735 height 842
type textarea "x"
type input "1"
type textarea "x"
type input "17"
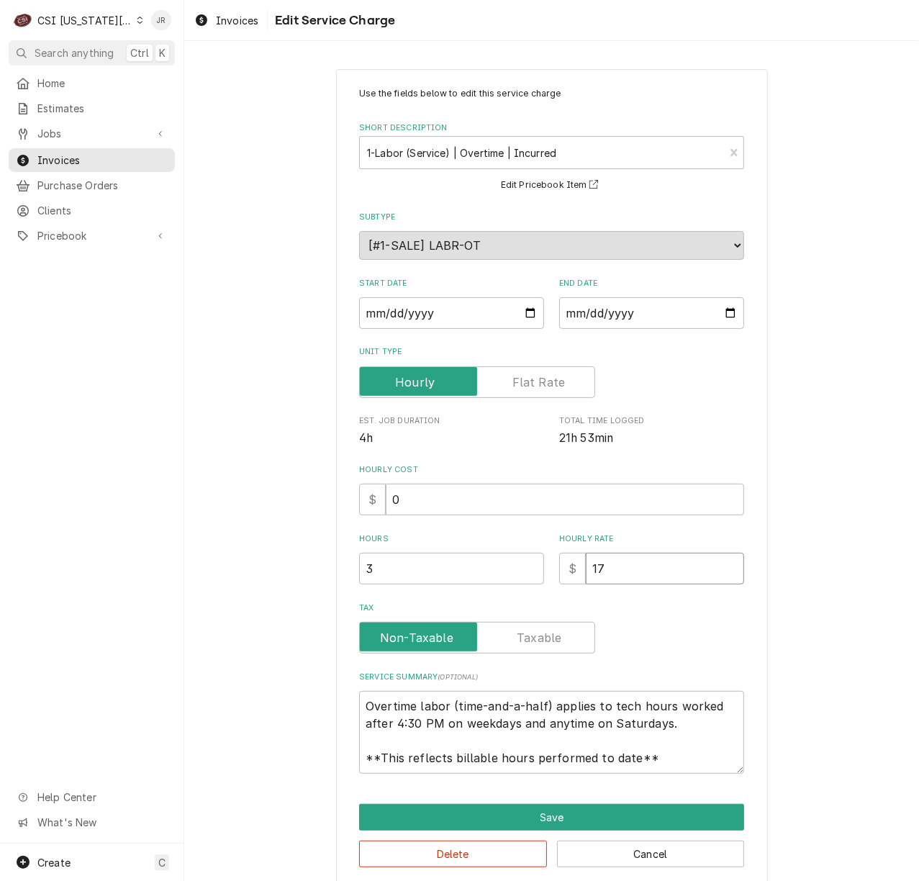
type textarea "x"
type input "172"
type textarea "x"
type input "172.5"
type textarea "x"
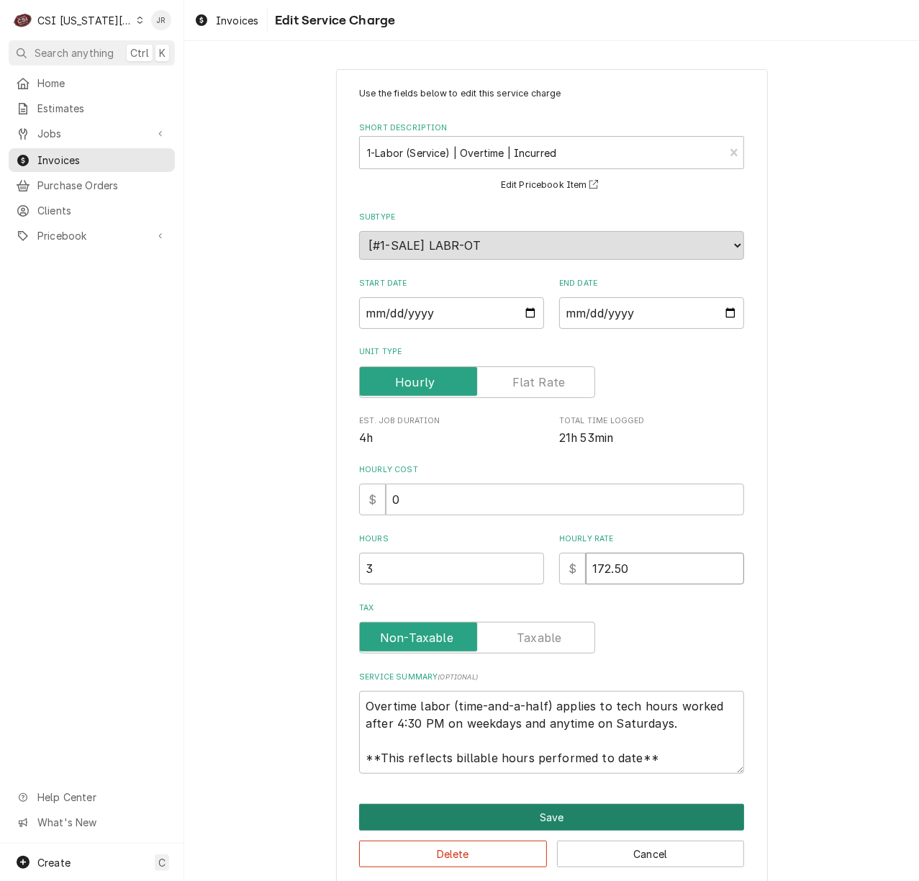
type input "172.50"
click at [637, 807] on button "Save" at bounding box center [551, 817] width 385 height 27
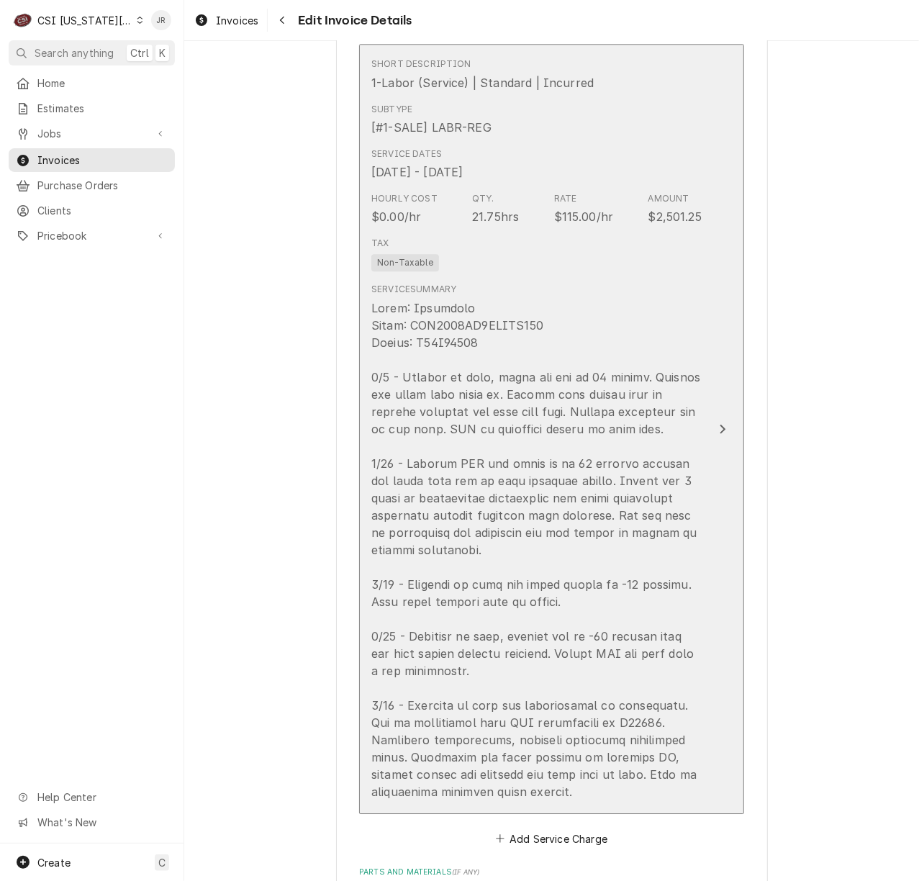
scroll to position [1902, 0]
click at [519, 323] on div "Update Line Item" at bounding box center [536, 547] width 330 height 501
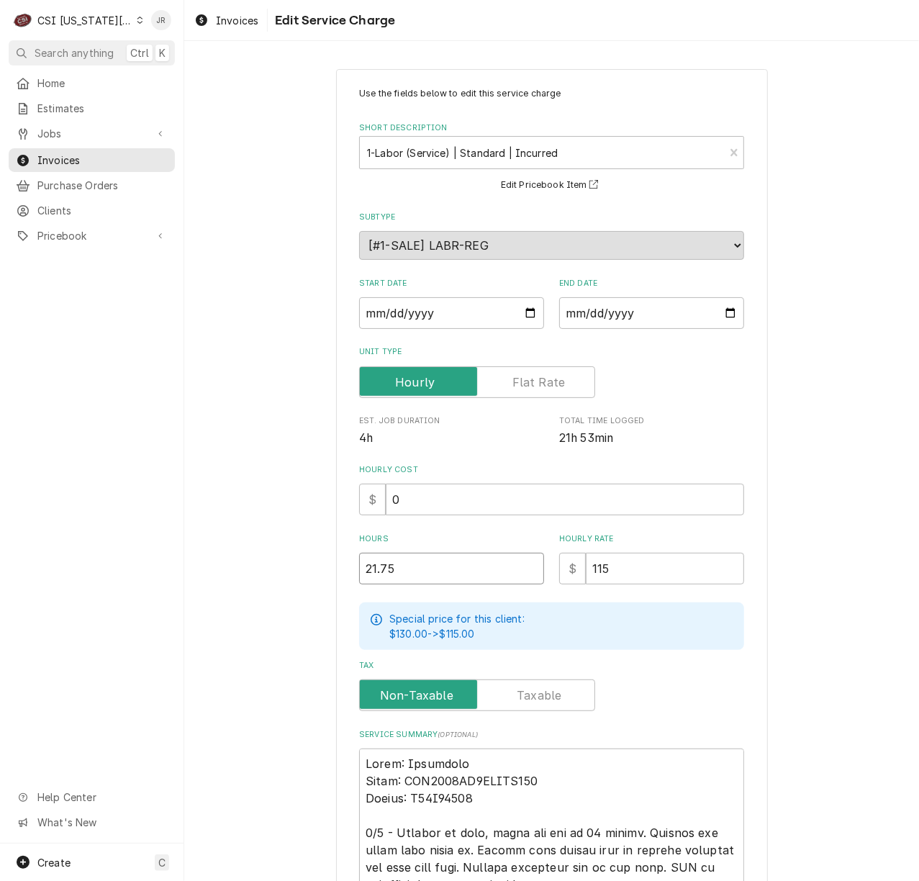
drag, startPoint x: 463, startPoint y: 550, endPoint x: 260, endPoint y: 561, distance: 203.2
click at [260, 562] on div "Use the fields below to edit this service charge Short Description 1-Labor (Ser…" at bounding box center [551, 704] width 735 height 1296
type textarea "x"
type input "2"
type textarea "x"
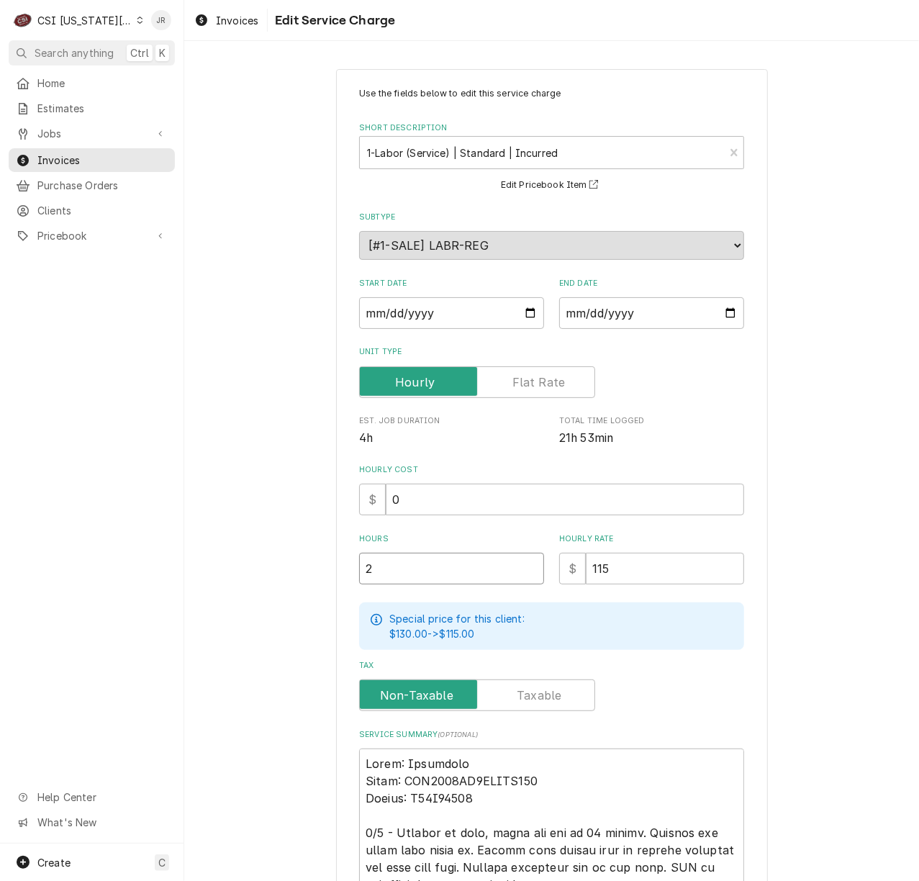
type input "20"
type textarea "x"
type input "20.5"
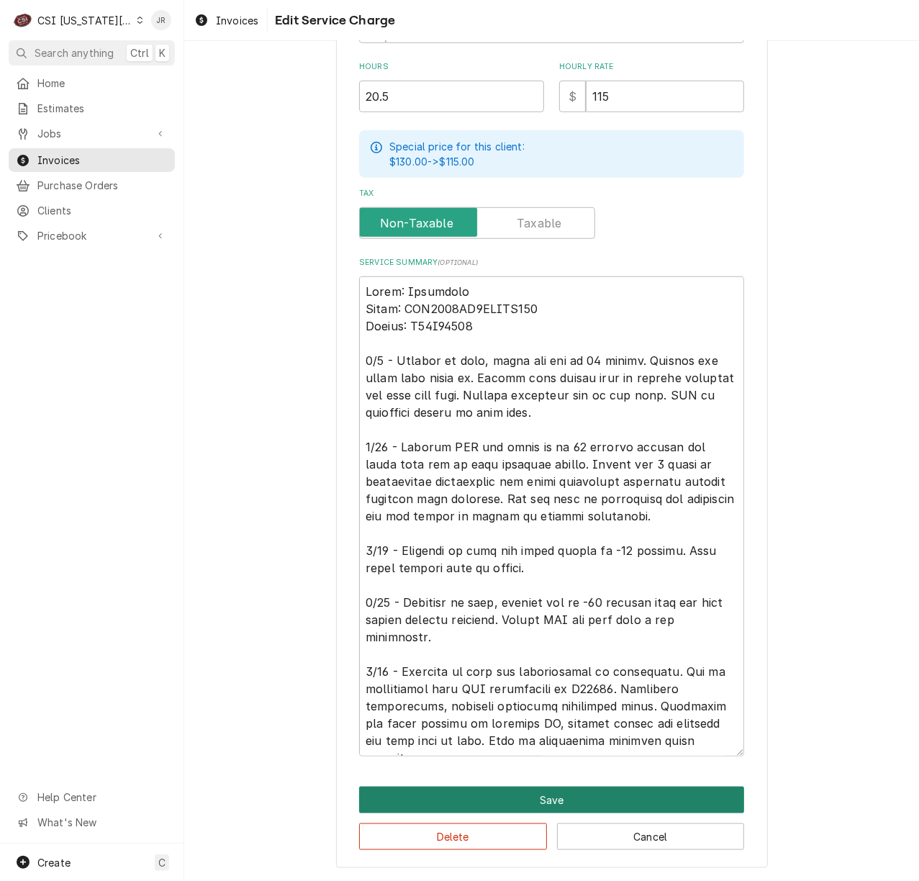
click at [508, 799] on button "Save" at bounding box center [551, 799] width 385 height 27
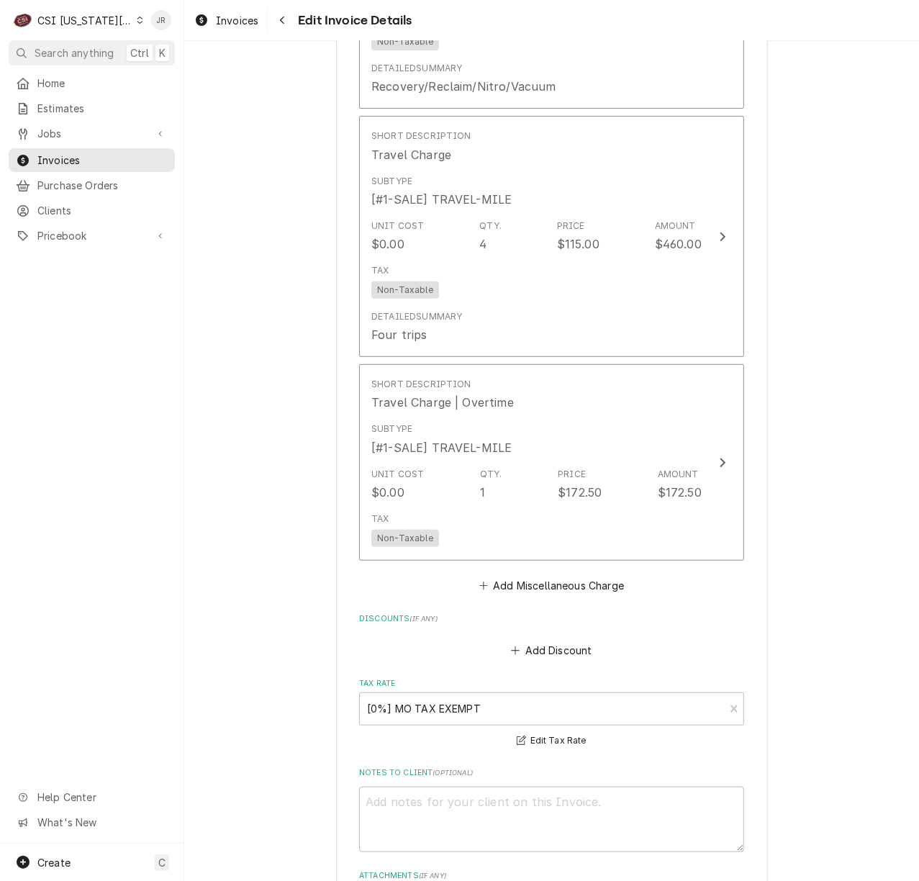
scroll to position [2985, 0]
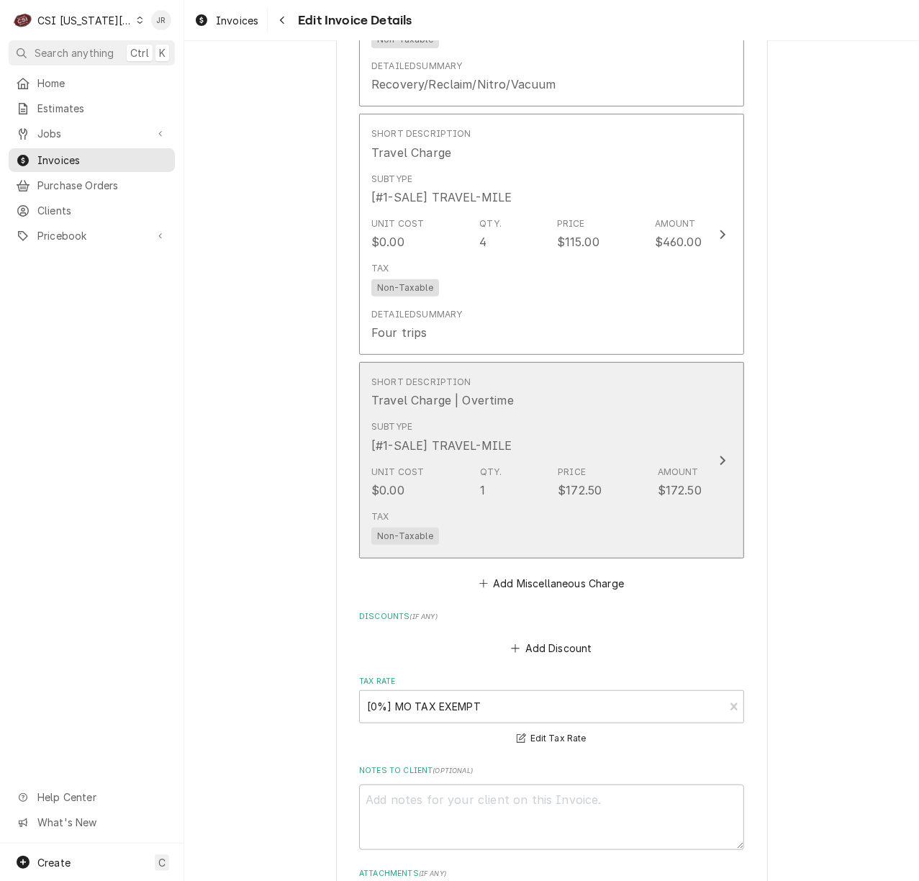
click at [701, 466] on button "Short Description Travel Charge | Overtime Subtype [#1-SALE] TRAVEL-MILE Unit C…" at bounding box center [551, 460] width 385 height 196
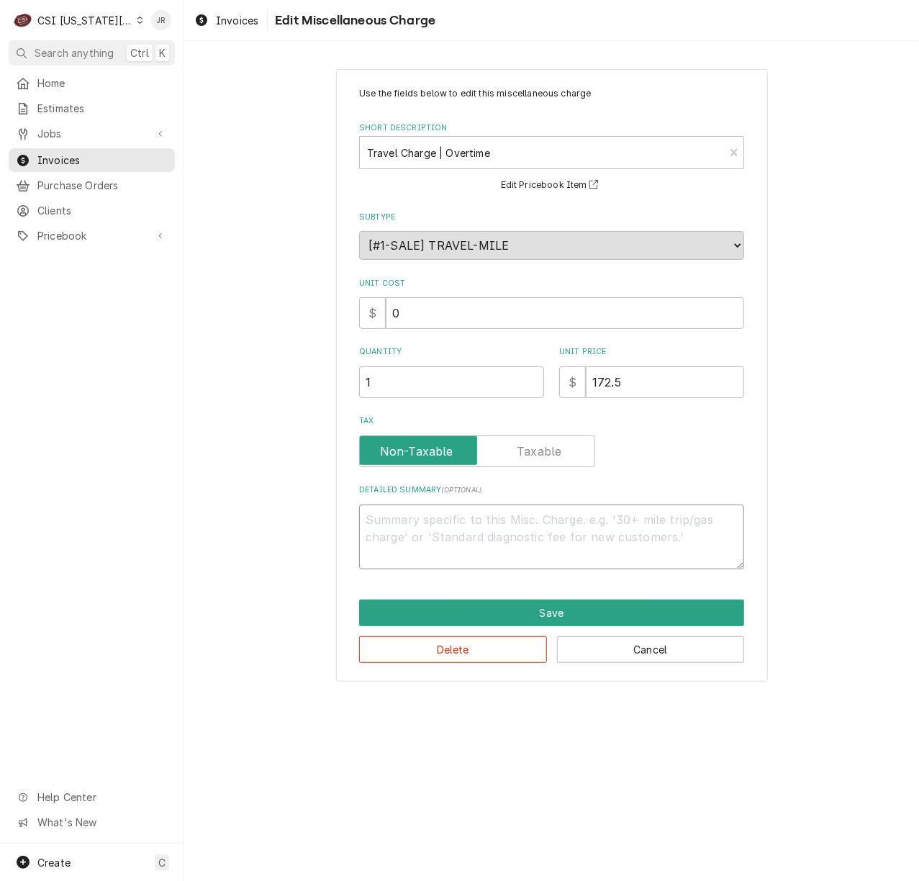
click at [522, 534] on textarea "Detailed Summary ( optional )" at bounding box center [551, 536] width 385 height 65
type textarea "x"
type textarea "S"
type textarea "x"
type textarea "Se"
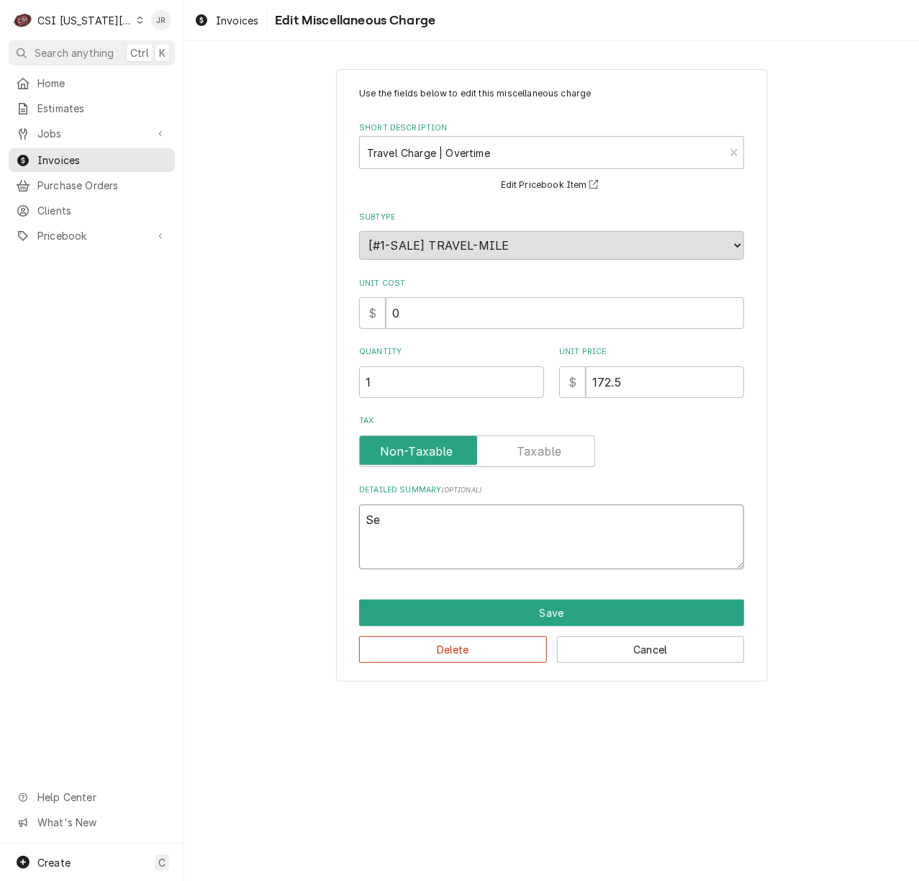
type textarea "x"
type textarea "Ser"
type textarea "x"
type textarea "Serv"
type textarea "x"
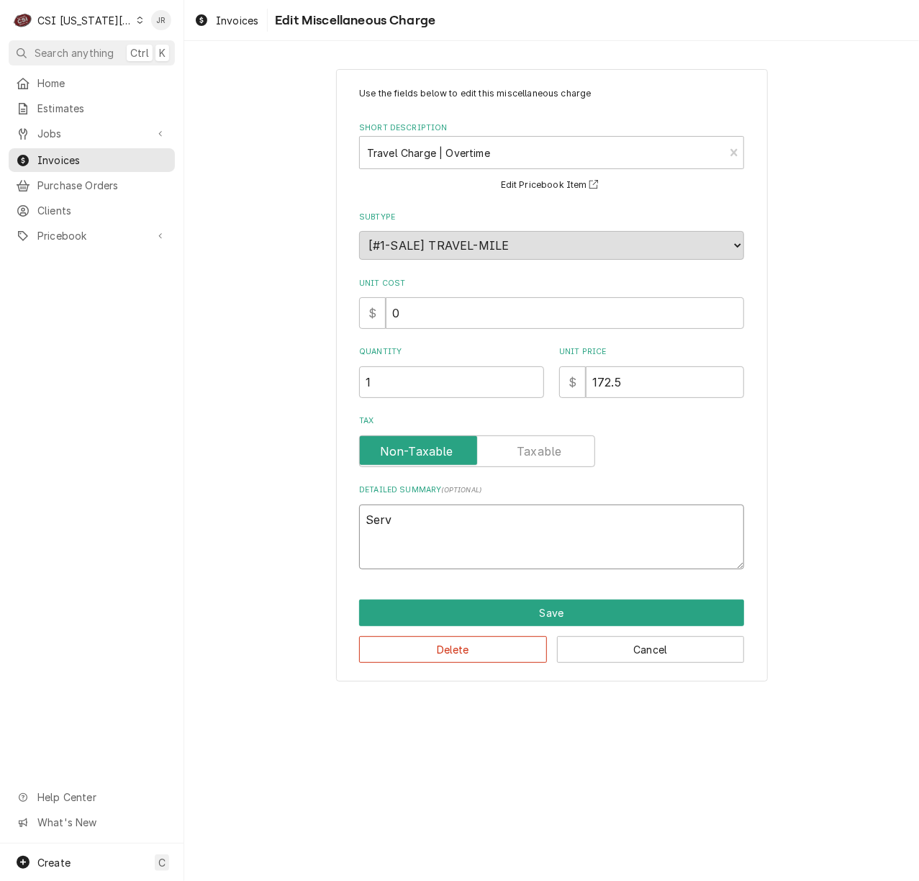
type textarea "Servi"
type textarea "x"
type textarea "Servic"
type textarea "x"
type textarea "Service"
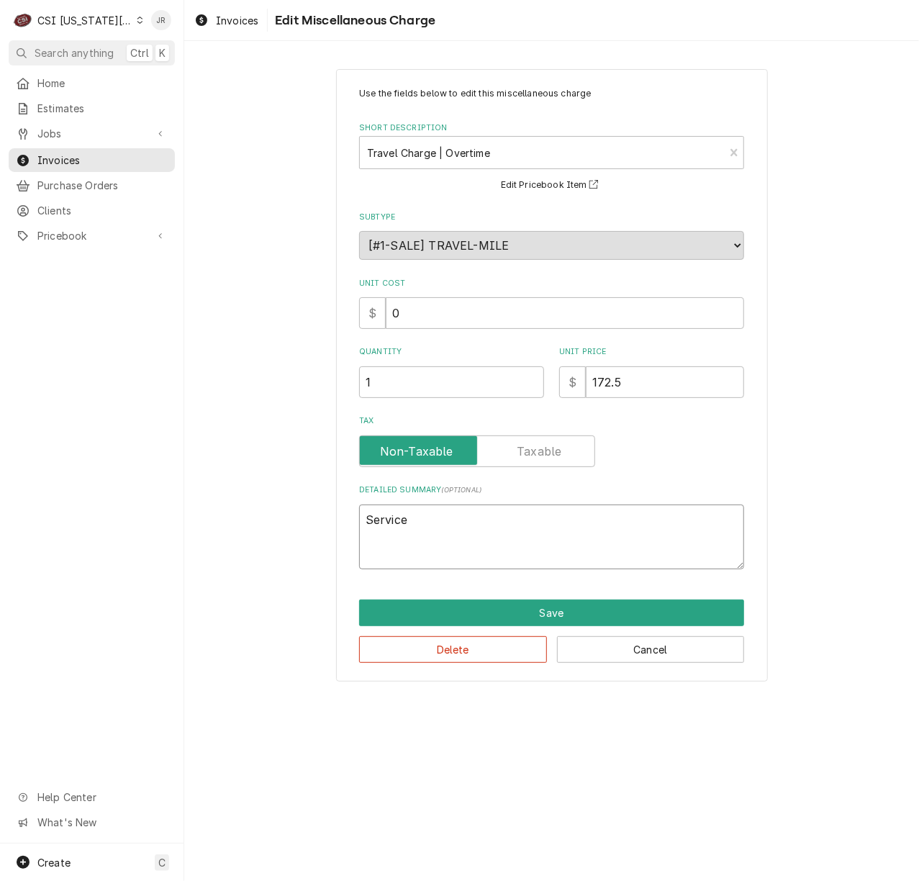
type textarea "x"
type textarea "Service"
type textarea "x"
type textarea "Service D"
type textarea "x"
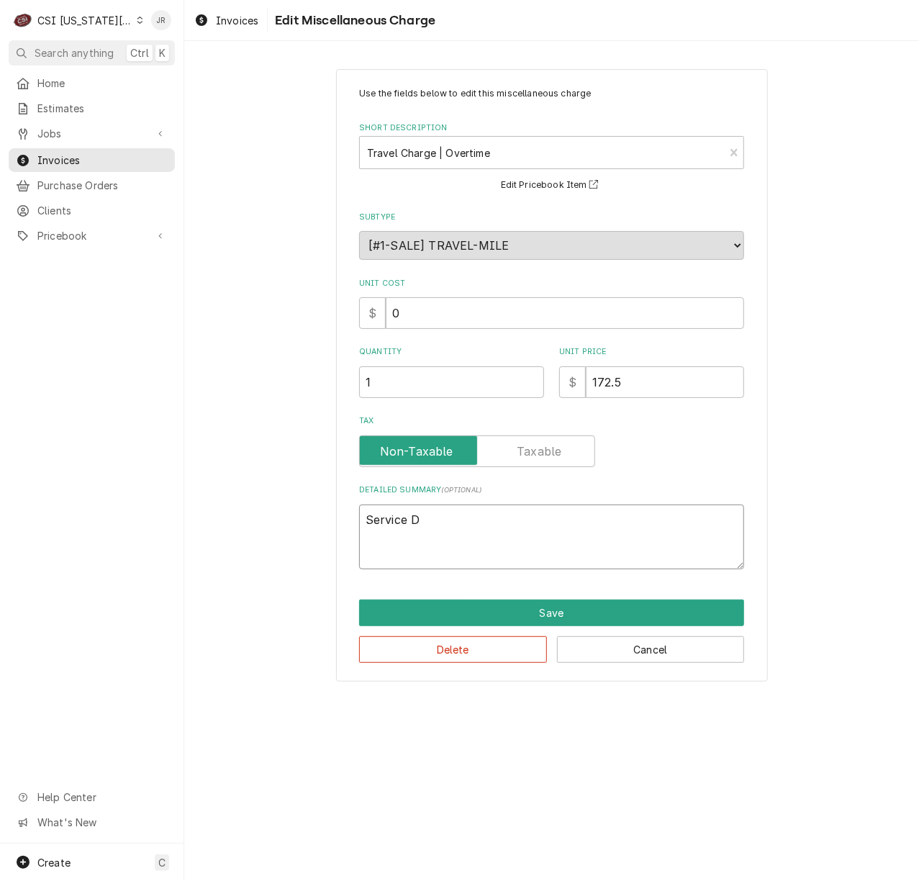
type textarea "Service Da"
type textarea "x"
type textarea "Service Dat"
type textarea "x"
type textarea "Service Date"
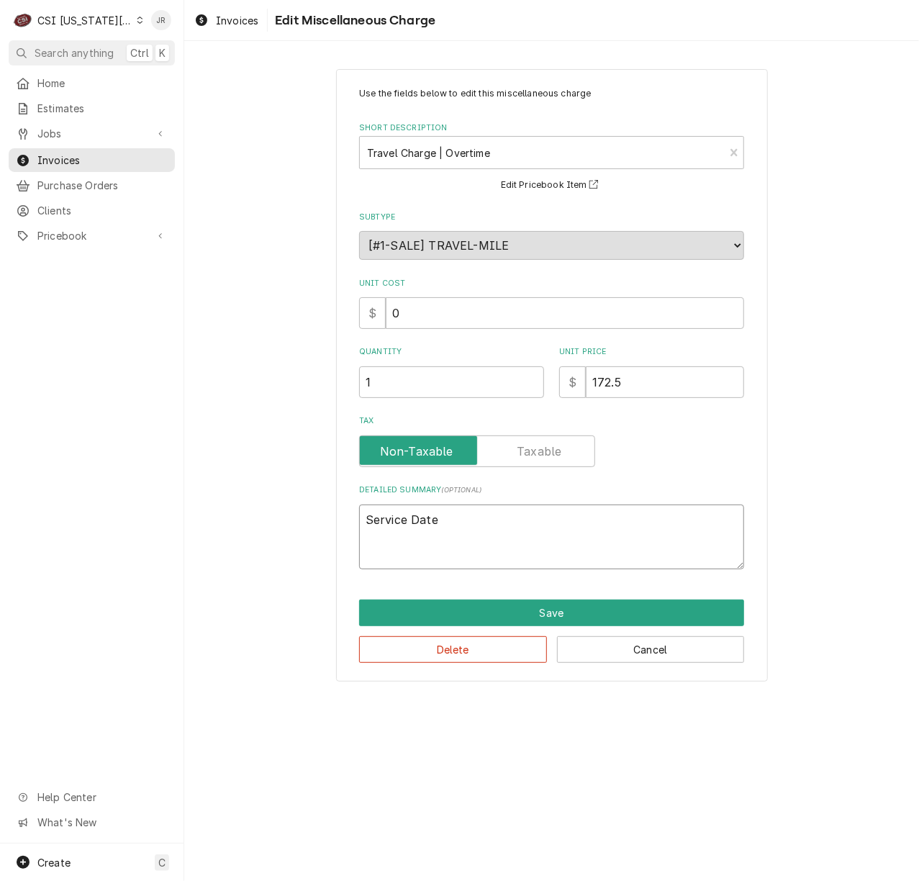
type textarea "x"
type textarea "Service Date0"
type textarea "x"
type textarea "Service Date0"
type textarea "x"
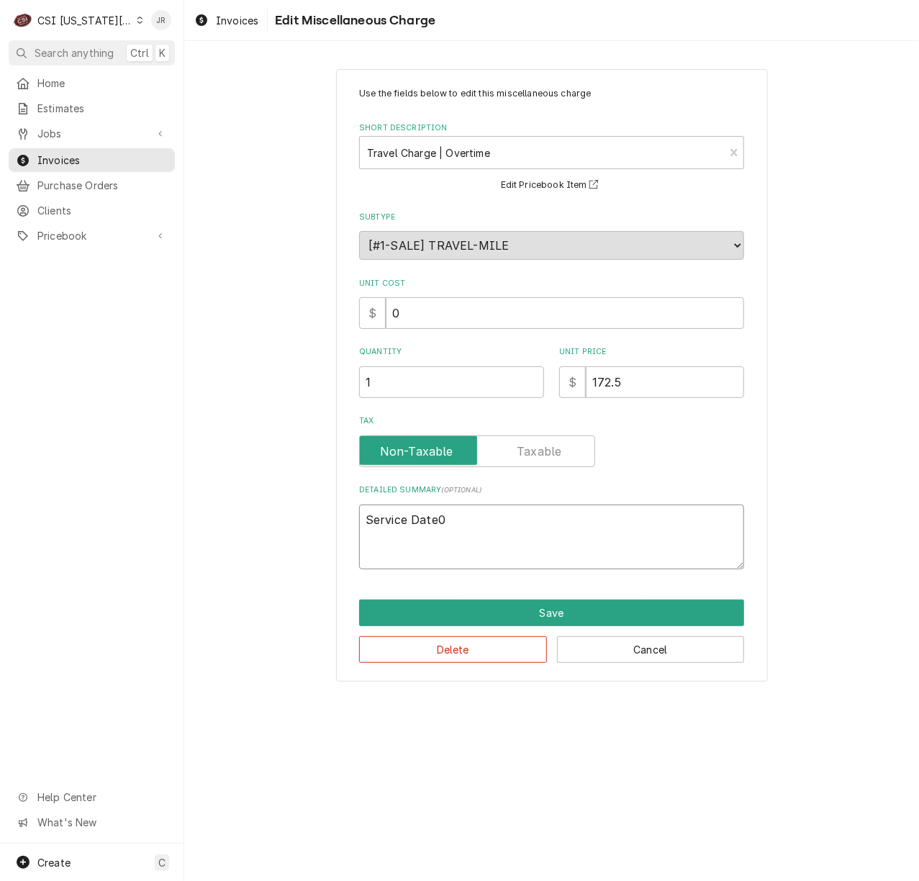
type textarea "Service Date0"
type textarea "x"
type textarea "Service Date"
type textarea "x"
type textarea "Service Date"
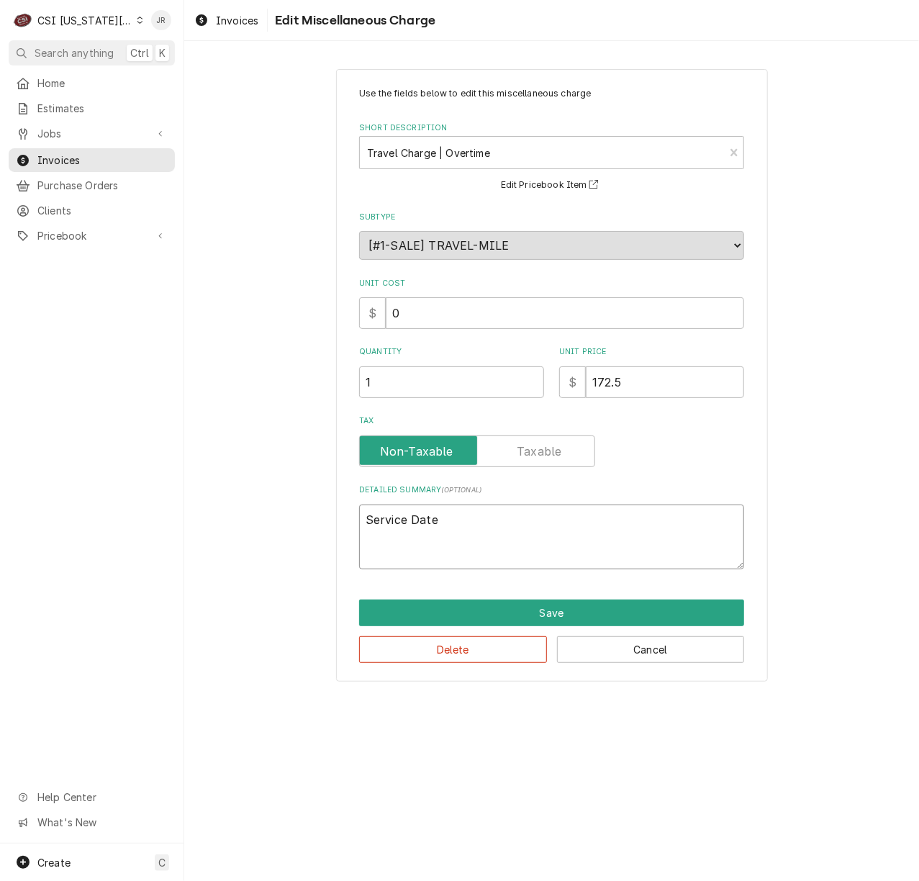
type textarea "x"
type textarea "Service Date 0"
type textarea "x"
type textarea "Service Date 09"
type textarea "x"
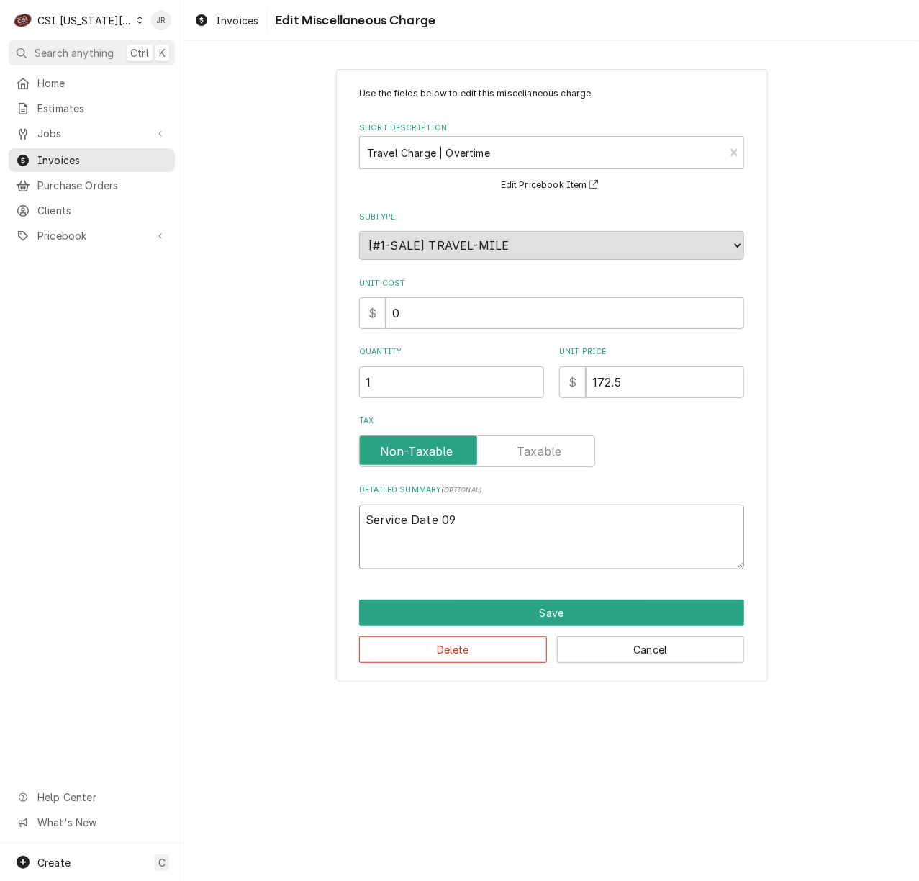
type textarea "Service Date 09/"
type textarea "x"
type textarea "Service Date 09/1"
type textarea "x"
type textarea "Service Date 09/15"
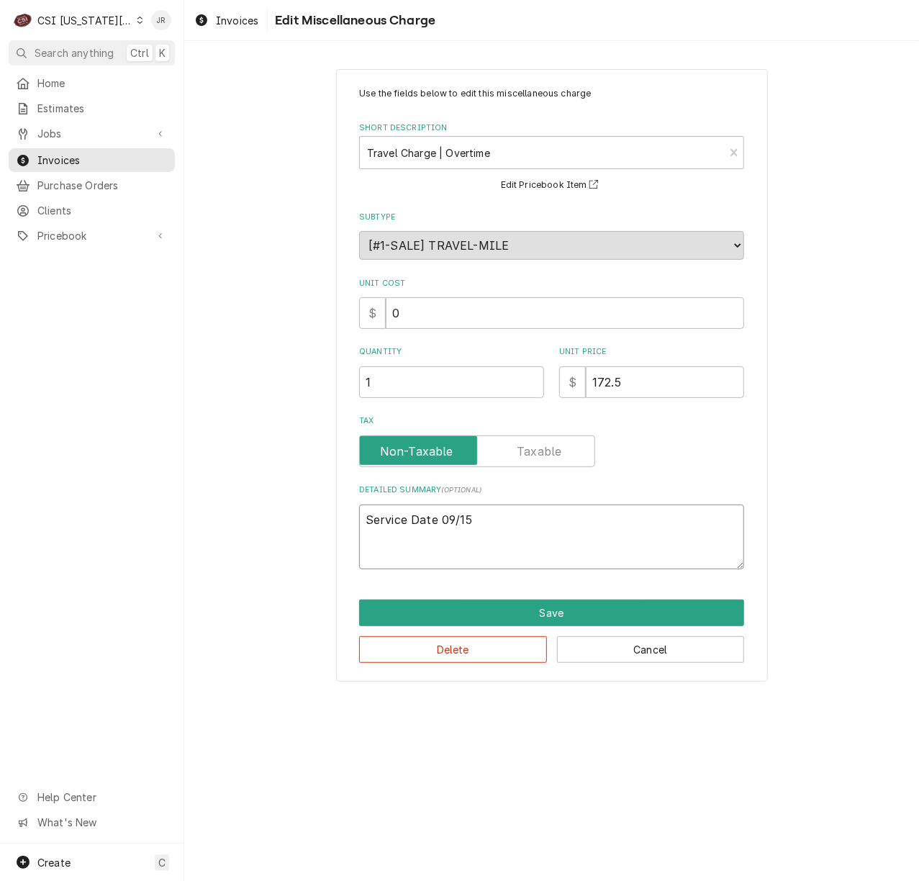
type textarea "x"
type textarea "Service Date 09/154"
type textarea "x"
type textarea "Service Date 09/15"
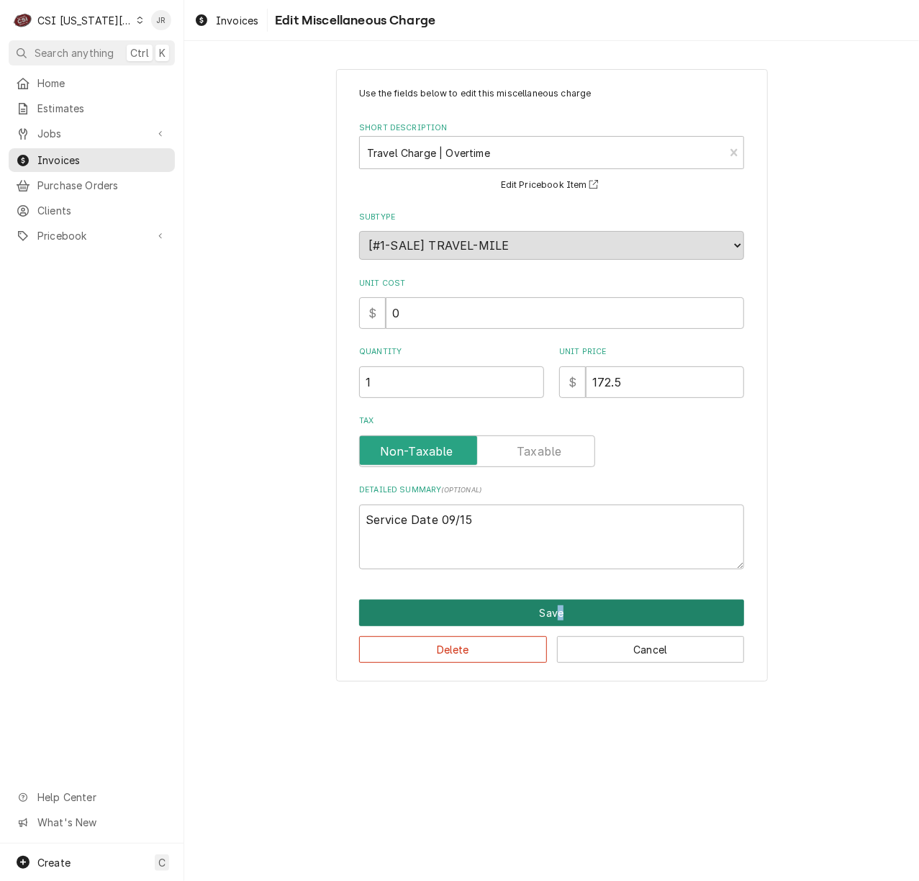
drag, startPoint x: 555, startPoint y: 596, endPoint x: 567, endPoint y: 608, distance: 16.3
click at [563, 604] on div "Use the fields below to edit this miscellaneous charge Short Description Travel…" at bounding box center [552, 375] width 432 height 612
click at [579, 613] on button "Save" at bounding box center [551, 612] width 385 height 27
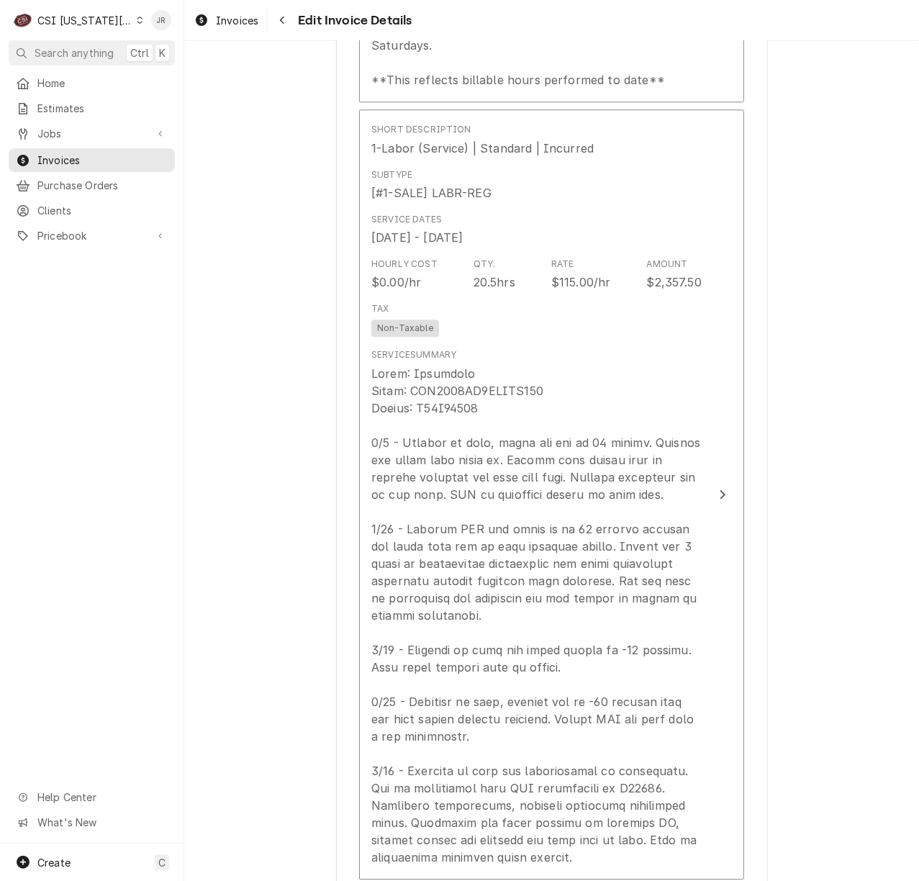
scroll to position [1822, 0]
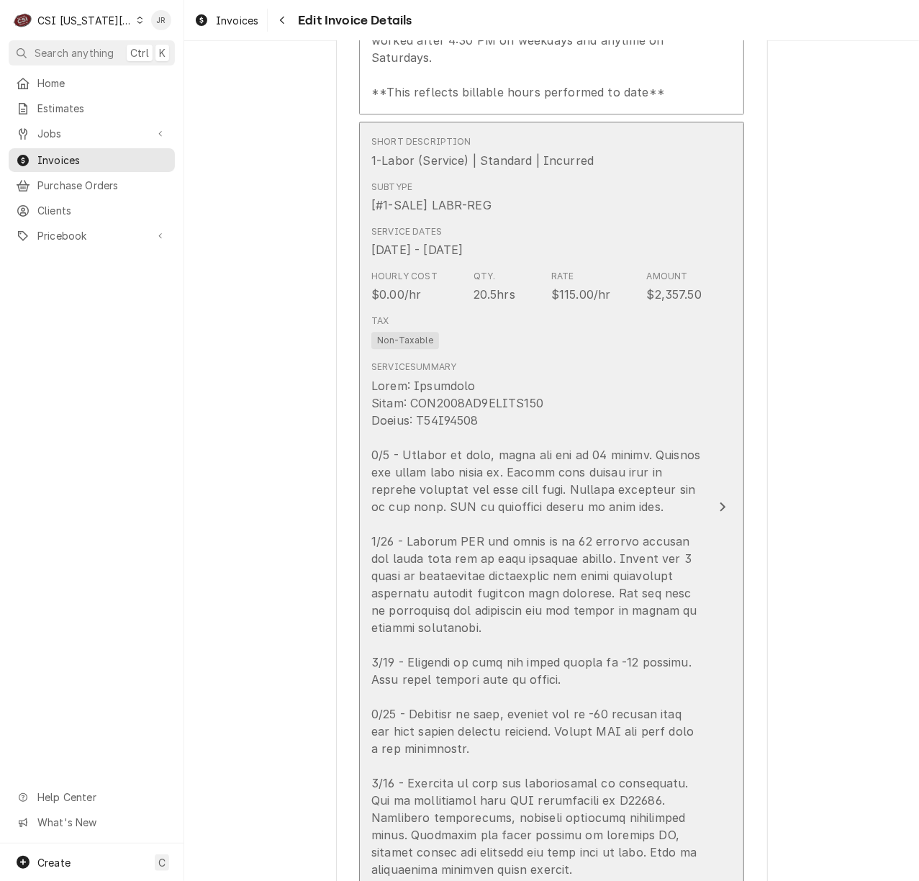
click at [655, 501] on div "Update Line Item" at bounding box center [536, 627] width 330 height 501
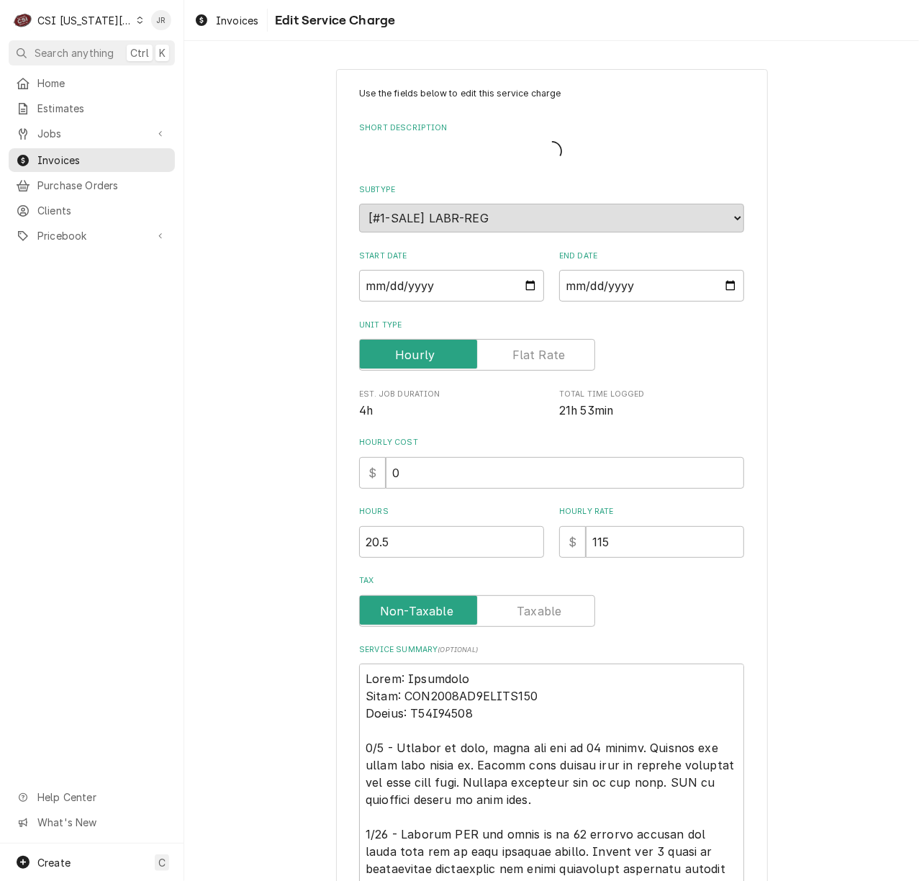
type textarea "x"
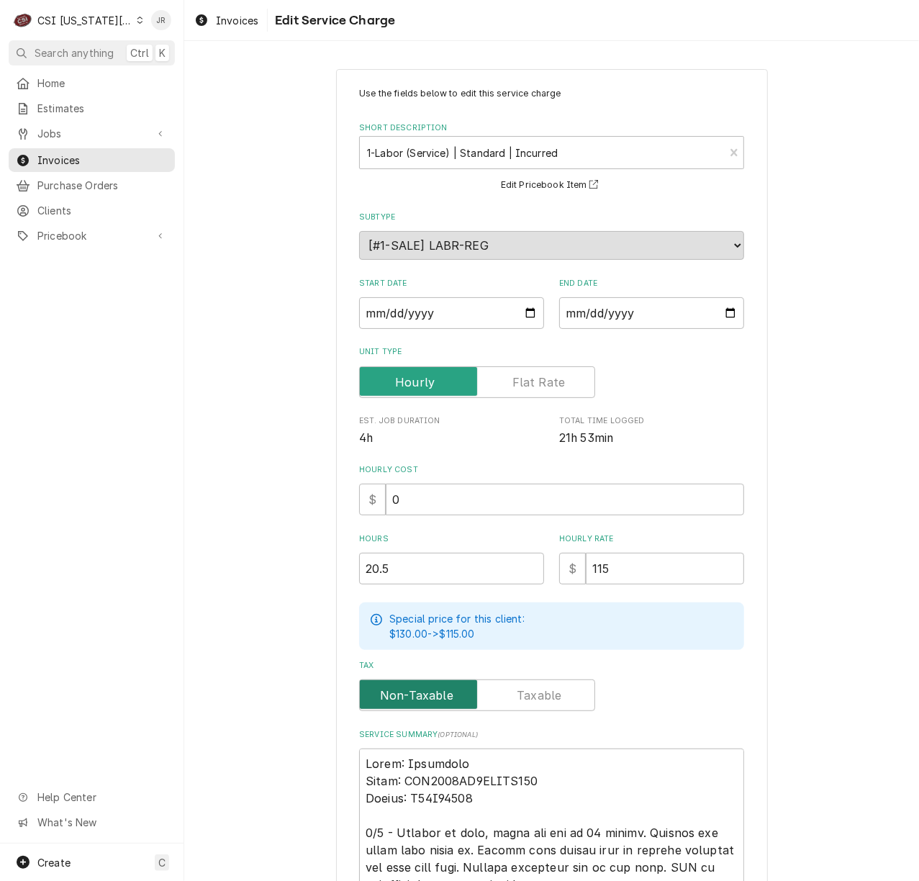
click at [571, 679] on input "Tax" at bounding box center [476, 695] width 223 height 32
checkbox input "true"
type textarea "x"
click at [449, 698] on input "Tax" at bounding box center [476, 695] width 223 height 32
checkbox input "false"
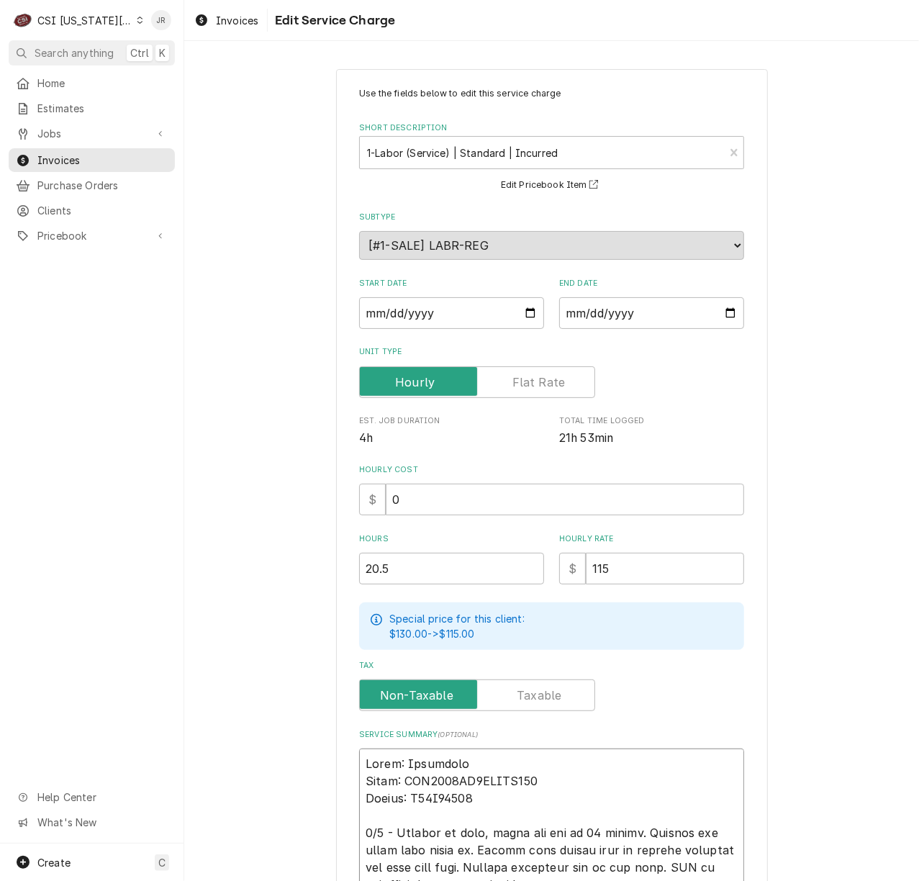
type textarea "x"
type textarea "Brand: Heatcraft Model: BEL0130BS6EEAYE215 Serial: T25E08254 9/9 - Arrived on s…"
paste textarea "T25D15936"
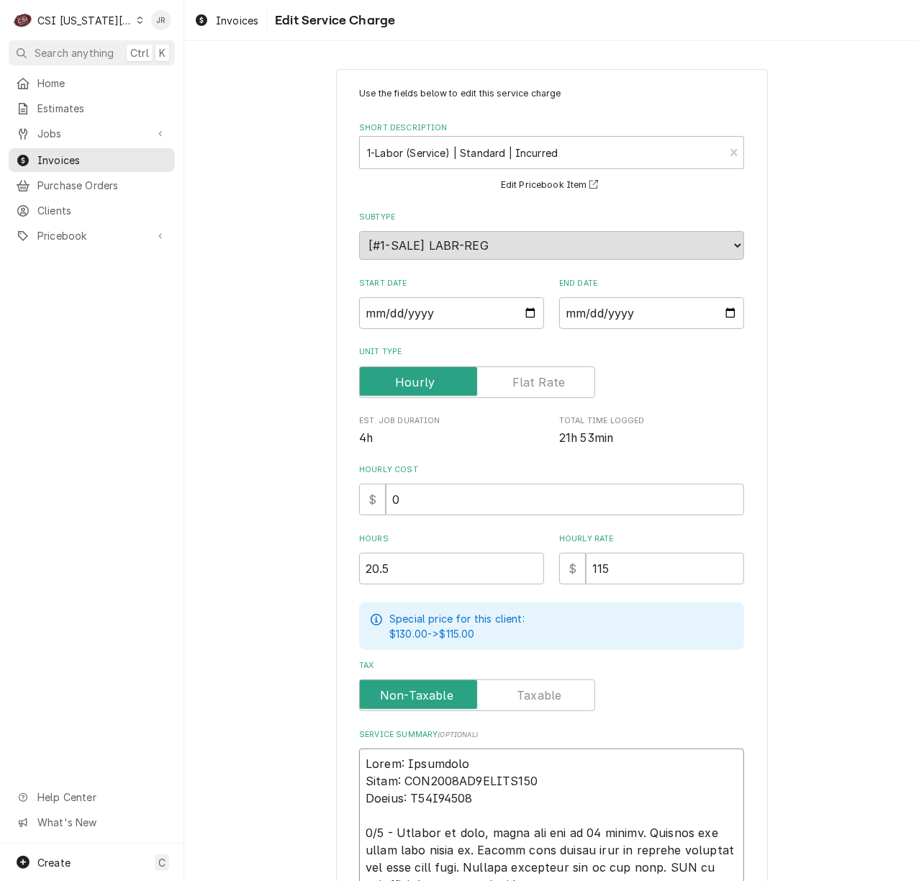
type textarea "x"
type textarea "T25D15936 Brand: Heatcraft Model: BEL0130BS6EEAYE215 Serial: T25E08254 9/9 - Ar…"
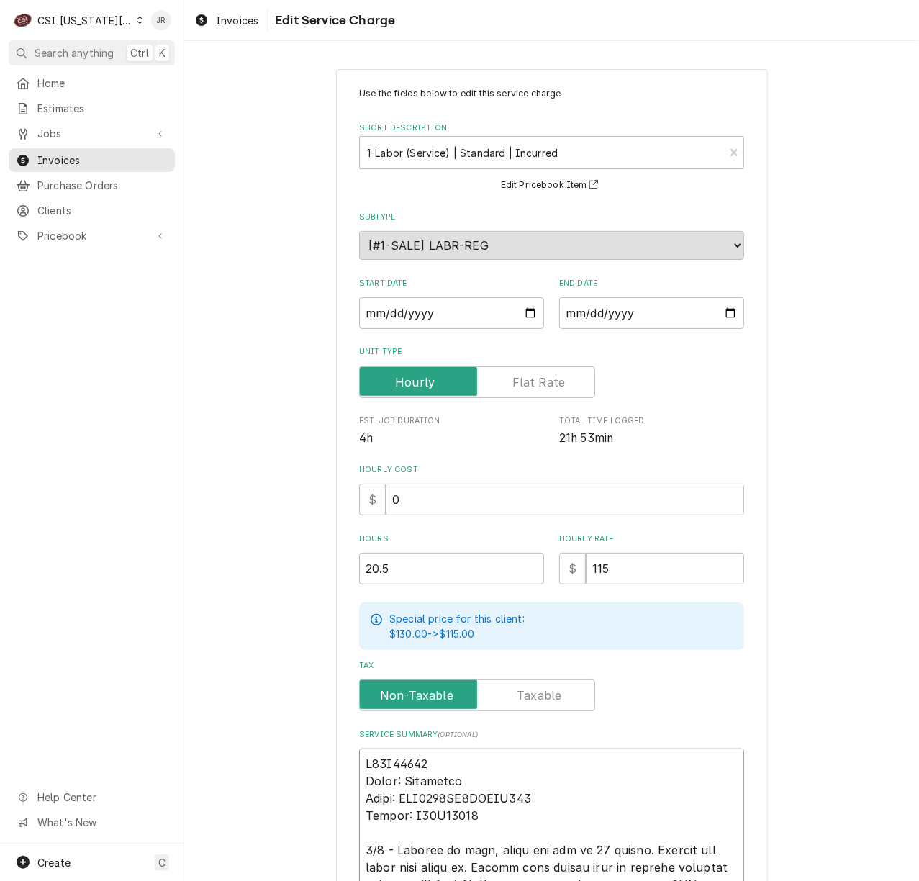
type textarea "x"
type textarea "MT25D15936 Brand: Heatcraft Model: BEL0130BS6EEAYE215 Serial: T25E08254 9/9 - A…"
type textarea "x"
type textarea "MoT25D15936 Brand: Heatcraft Model: BEL0130BS6EEAYE215 Serial: T25E08254 9/9 - …"
type textarea "x"
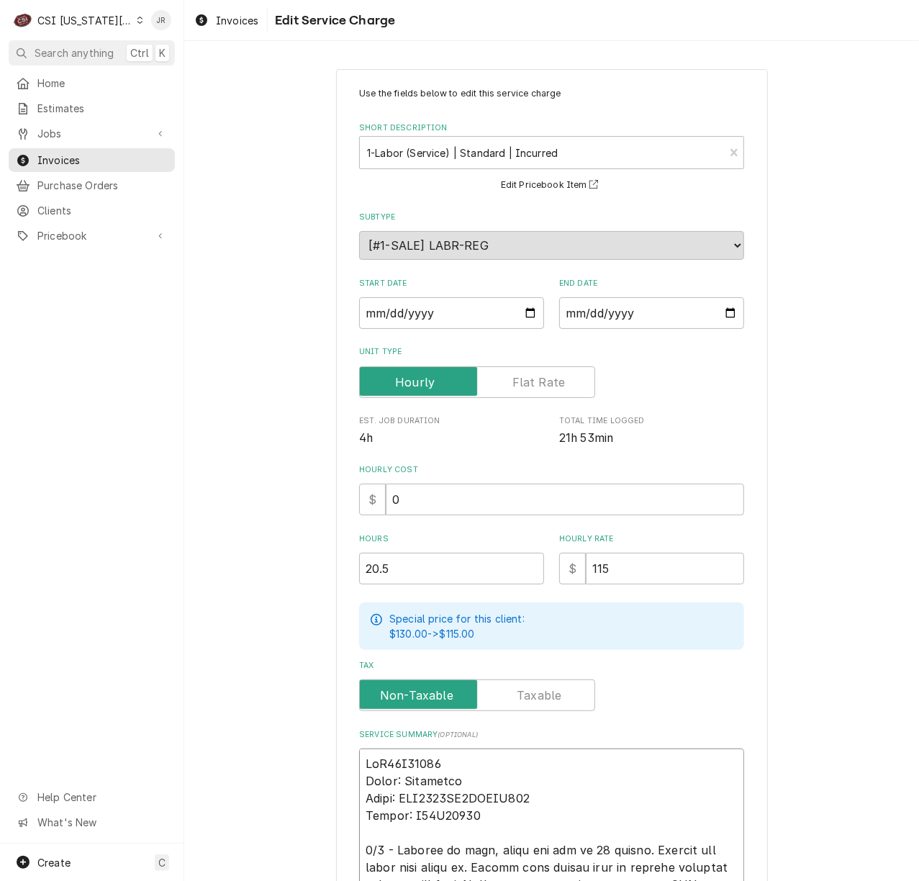
type textarea "ModT25D15936 Brand: Heatcraft Model: BEL0130BS6EEAYE215 Serial: T25E08254 9/9 -…"
type textarea "x"
type textarea "ModeT25D15936 Brand: Heatcraft Model: BEL0130BS6EEAYE215 Serial: T25E08254 9/9 …"
type textarea "x"
type textarea "ModelT25D15936 Brand: Heatcraft Model: BEL0130BS6EEAYE215 Serial: T25E08254 9/9…"
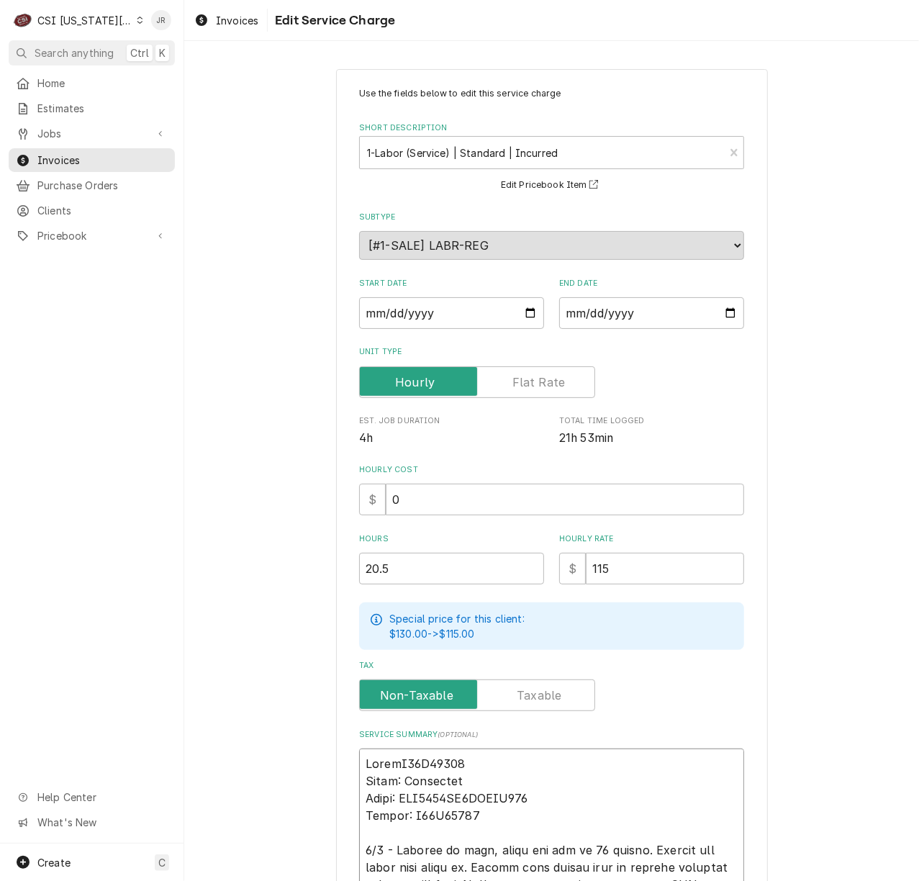
type textarea "x"
type textarea "Model:T25D15936 Brand: Heatcraft Model: BEL0130BS6EEAYE215 Serial: T25E08254 9/…"
type textarea "x"
type textarea "Model: T25D15936 Brand: Heatcraft Model: BEL0130BS6EEAYE215 Serial: T25E08254 9…"
type textarea "x"
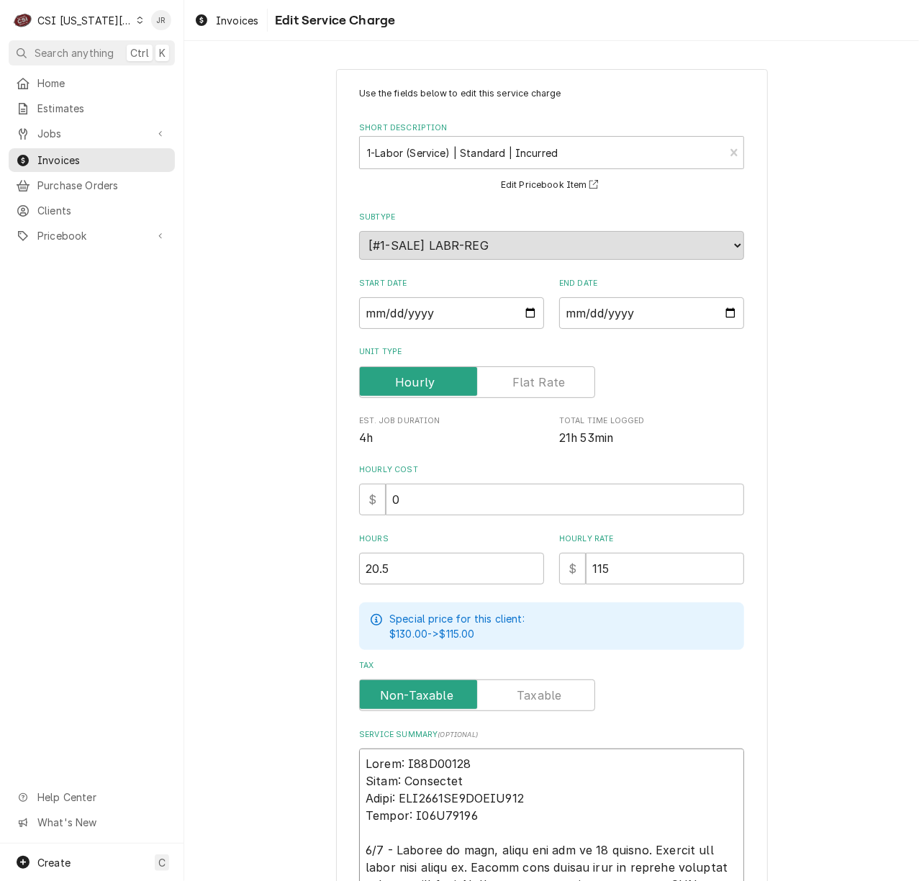
type textarea "Model: /T25D15936 Brand: Heatcraft Model: BEL0130BS6EEAYE215 Serial: T25E08254 …"
type textarea "x"
type textarea "Model: / T25D15936 Brand: Heatcraft Model: BEL0130BS6EEAYE215 Serial: T25E08254…"
type textarea "x"
type textarea "Model: / ST25D15936 Brand: Heatcraft Model: BEL0130BS6EEAYE215 Serial: T25E0825…"
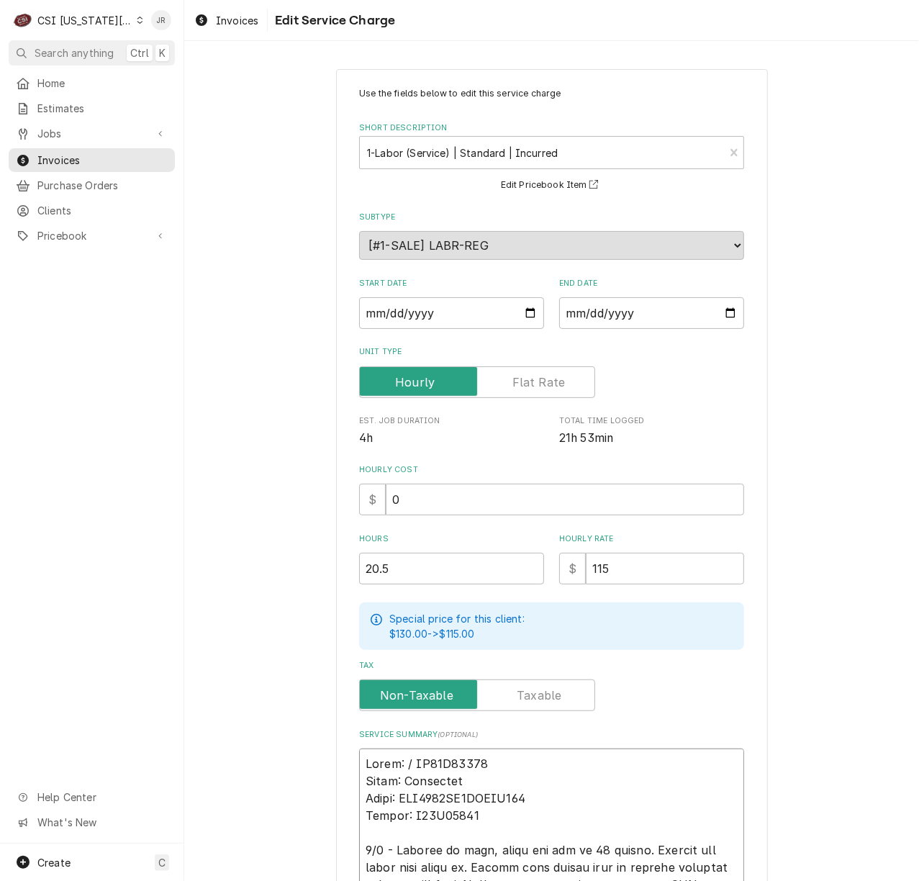
type textarea "x"
type textarea "Model: / SeT25D15936 Brand: Heatcraft Model: BEL0130BS6EEAYE215 Serial: T25E082…"
type textarea "x"
type textarea "Model: / SerT25D15936 Brand: Heatcraft Model: BEL0130BS6EEAYE215 Serial: T25E08…"
type textarea "x"
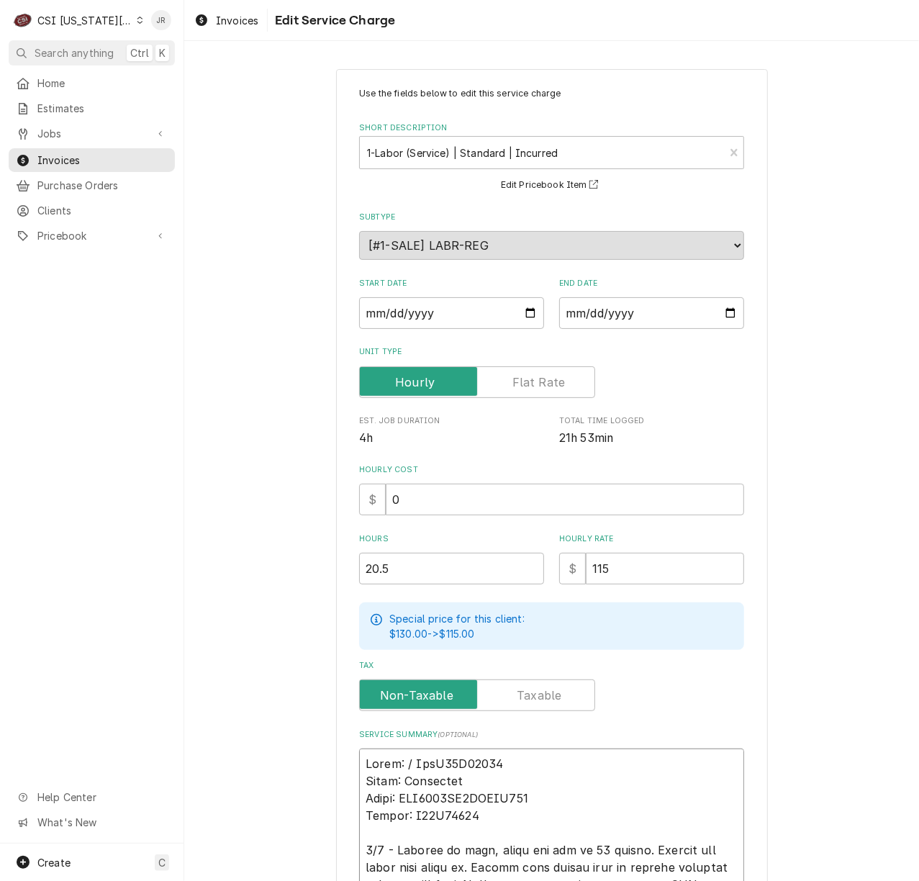
type textarea "Model: / SeriT25D15936 Brand: Heatcraft Model: BEL0130BS6EEAYE215 Serial: T25E0…"
type textarea "x"
type textarea "Model: / SeriaT25D15936 Brand: Heatcraft Model: BEL0130BS6EEAYE215 Serial: T25E…"
type textarea "x"
type textarea "Model: / SerialT25D15936 Brand: Heatcraft Model: BEL0130BS6EEAYE215 Serial: T25…"
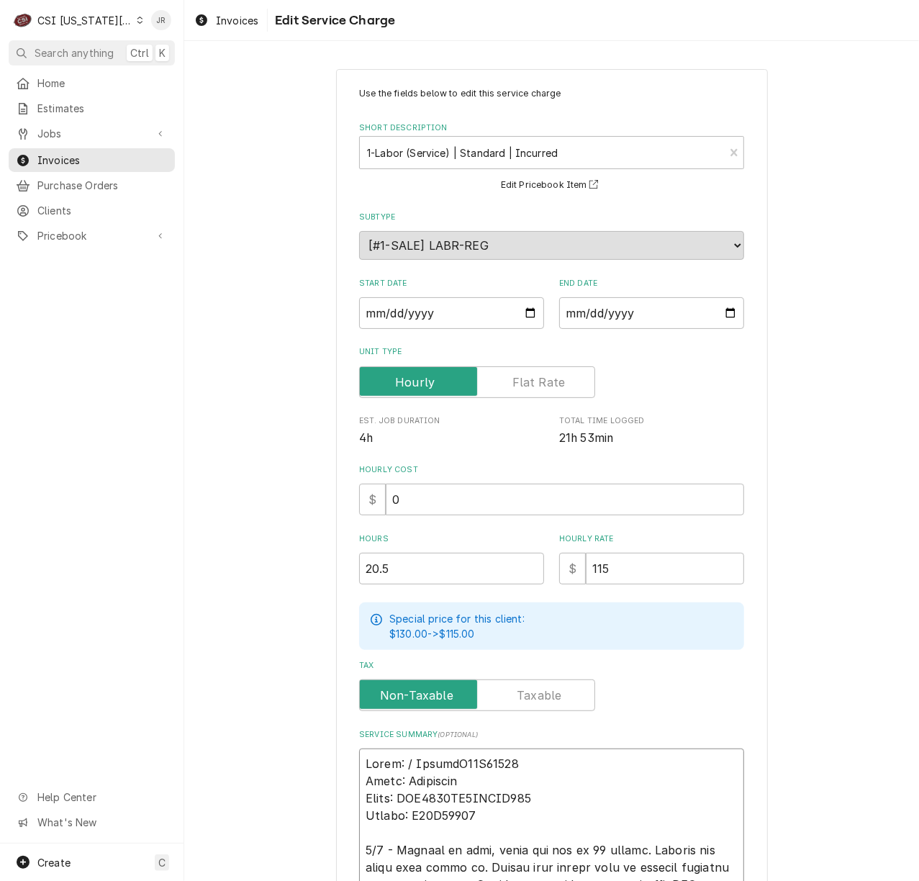
type textarea "x"
type textarea "Model: / Serial:T25D15936 Brand: Heatcraft Model: BEL0130BS6EEAYE215 Serial: T2…"
type textarea "x"
type textarea "Model: / Serial: T25D15936 Brand: Heatcraft Model: BEL0130BS6EEAYE215 Serial: T…"
type textarea "x"
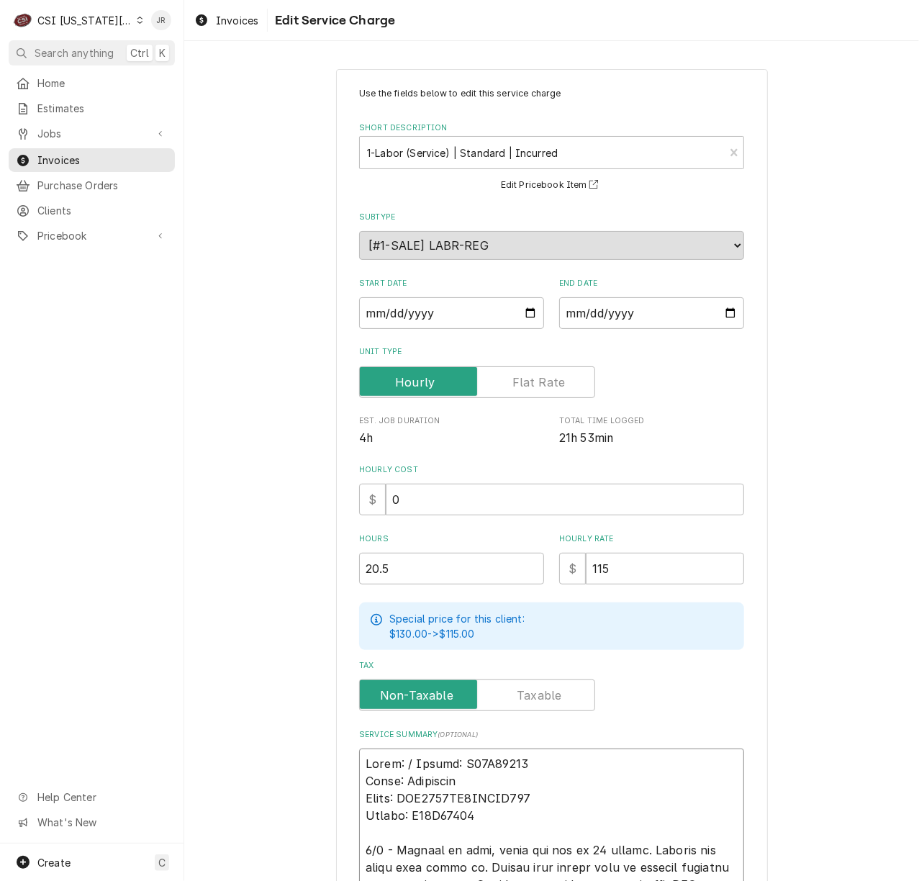
type textarea "Model: / Serial: T25D15936 Brand: Heatcraft Model: BEL0130BS6EEAYE215 Serial: T…"
type textarea "x"
type textarea "Model: / Serial: T25D15936 Heatcraft Model: BEL0130BS6EEAYE215 Serial: T25E0825…"
type textarea "x"
type textarea "Model: / Serial: T25D15936 Heatcraft Model: BEL0130BS6EEAYE215 Serial: T25E0825…"
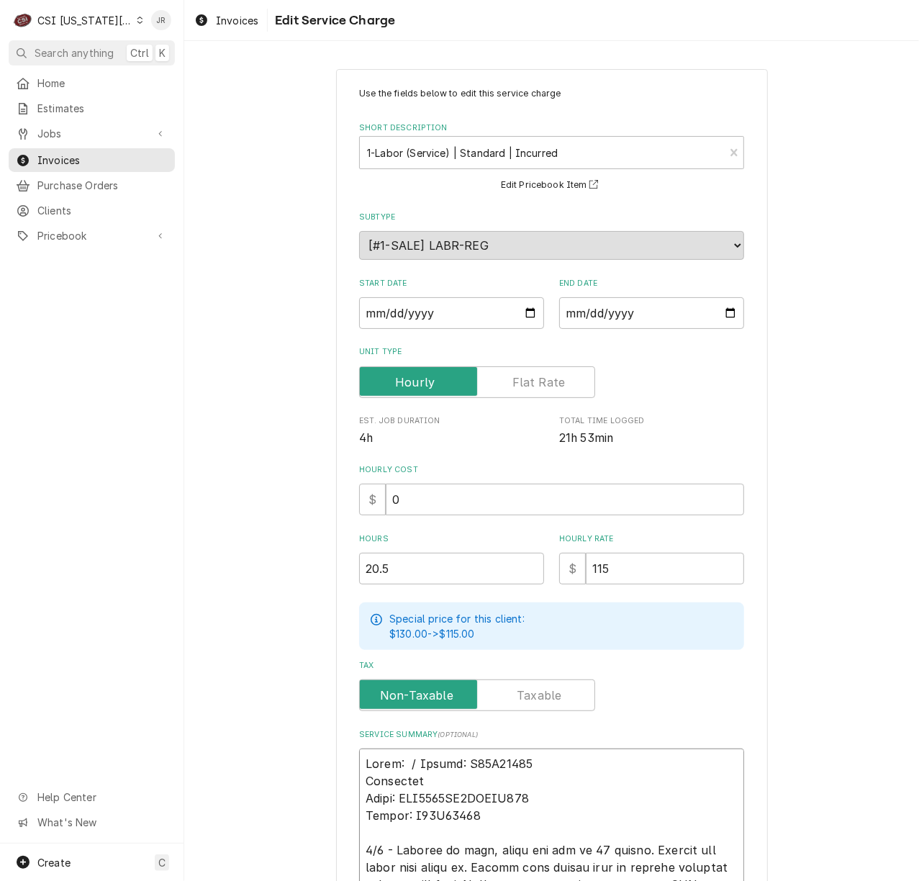
type textarea "x"
type textarea "Model: / Serial: T25D15936 Heatcraft / Model: BEL0130BS6EEAYE215 Serial: T25E08…"
type textarea "x"
type textarea "Model: / Serial: T25D15936 Heatcraft / Model: BEL0130BS6EEAYE215 Serial: T25E08…"
type textarea "x"
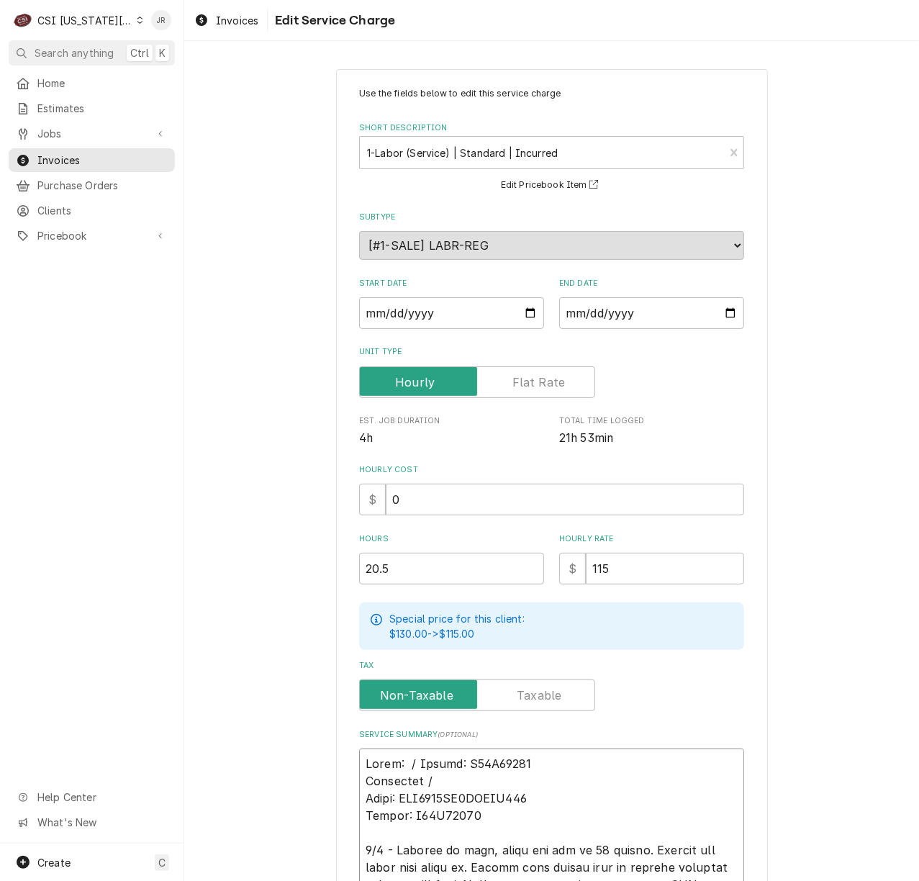
type textarea "Model: / Serial: T25D15936 Heatcraft /Model: BEL0130BS6EEAYE215 Serial: T25E082…"
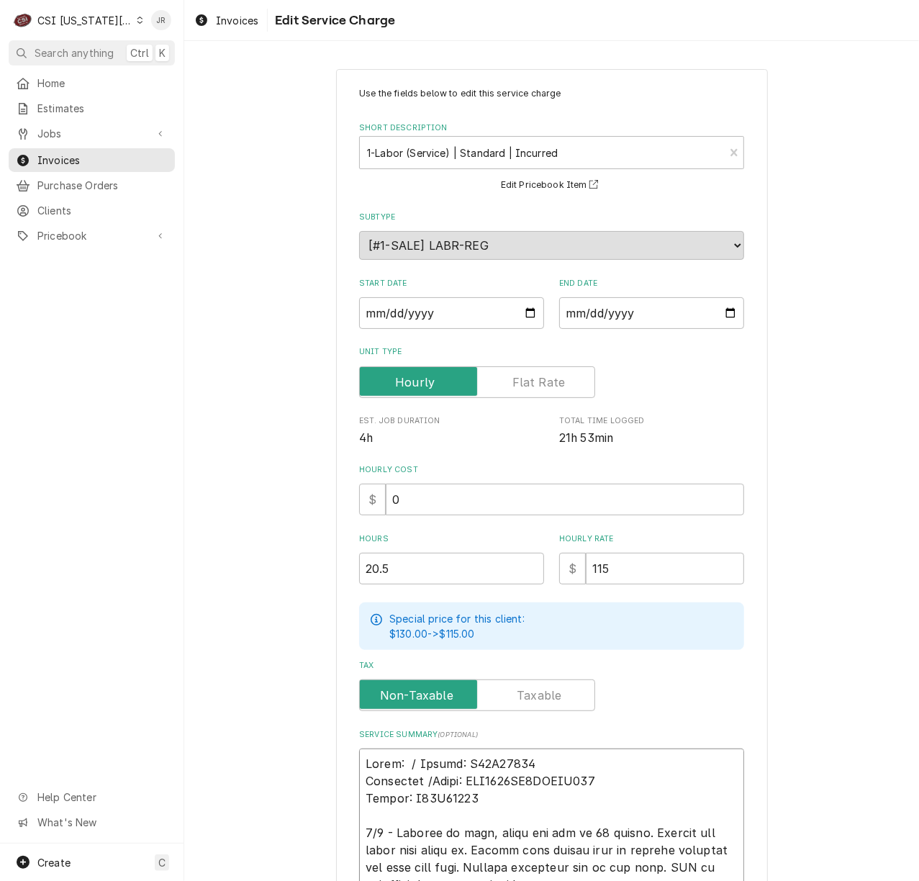
type textarea "x"
type textarea "Model: / Serial: T25D15936 Heatcraft /Model: BEL0130BS6EEAYE215 Serial: T25E082…"
type textarea "x"
type textarea "Model: / Serial: T25D15936 Heatcraft /Model: BEL0130BS6EEAYE215 Serial: T25E082…"
type textarea "x"
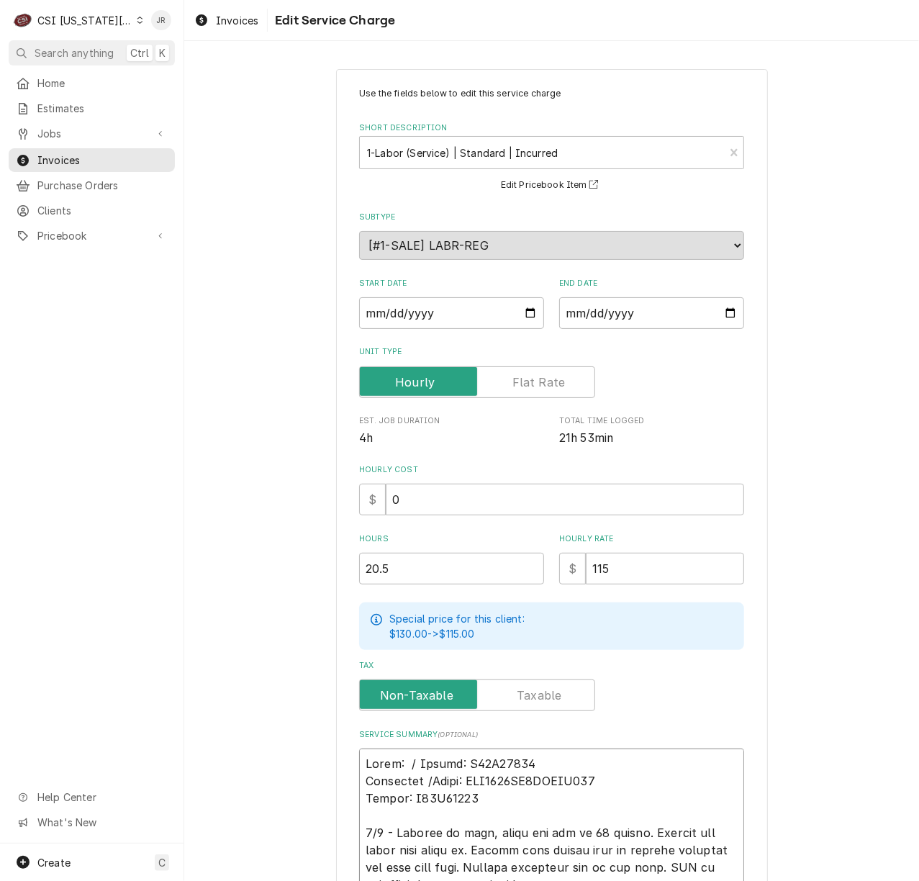
type textarea "Model: / Serial: T25D15936 Heatcraft / Model: BEL0130BS6EEAYE215 Serial: T25E08…"
type textarea "x"
type textarea "Model: / Serial: T25D15936 Heatcraft / Model: BEL0130BS6EEAYE215 Serial: T25E08…"
type textarea "x"
type textarea "Model: / Serial: T25D15936 Heatcraft / Model: BEL0130BS6EEAYE215 / Serial: T25E…"
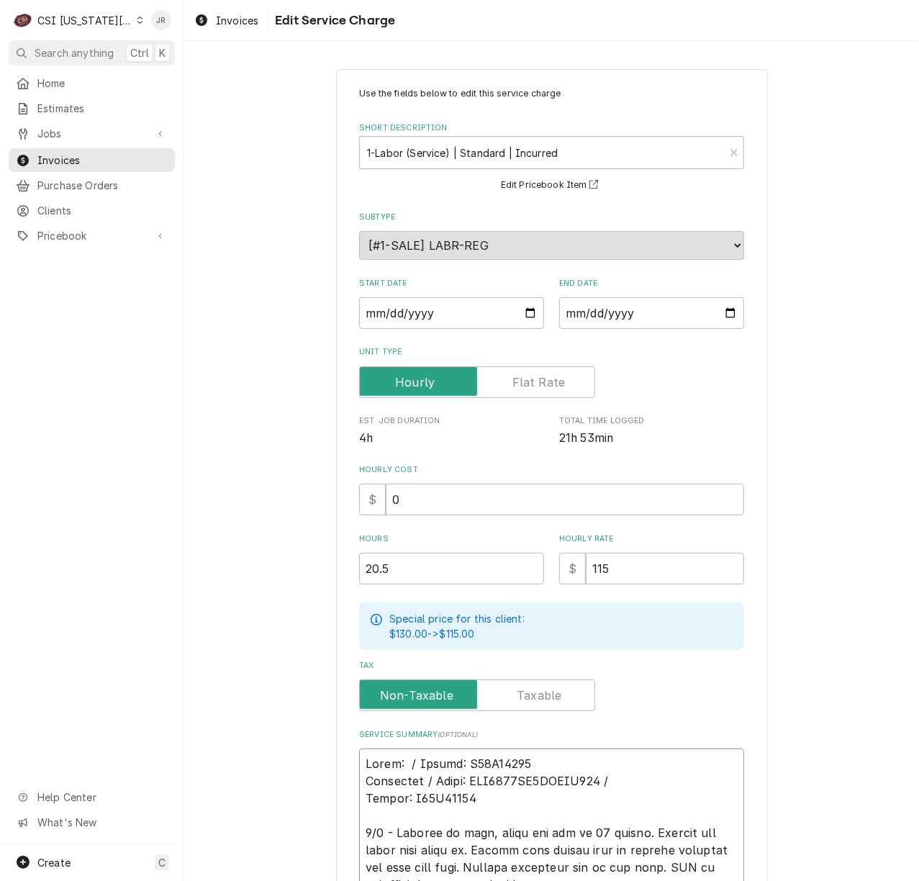
type textarea "x"
type textarea "Model: / Serial: T25D15936 Heatcraft / Model: BEL0130BS6EEAYE215 /Serial: T25E0…"
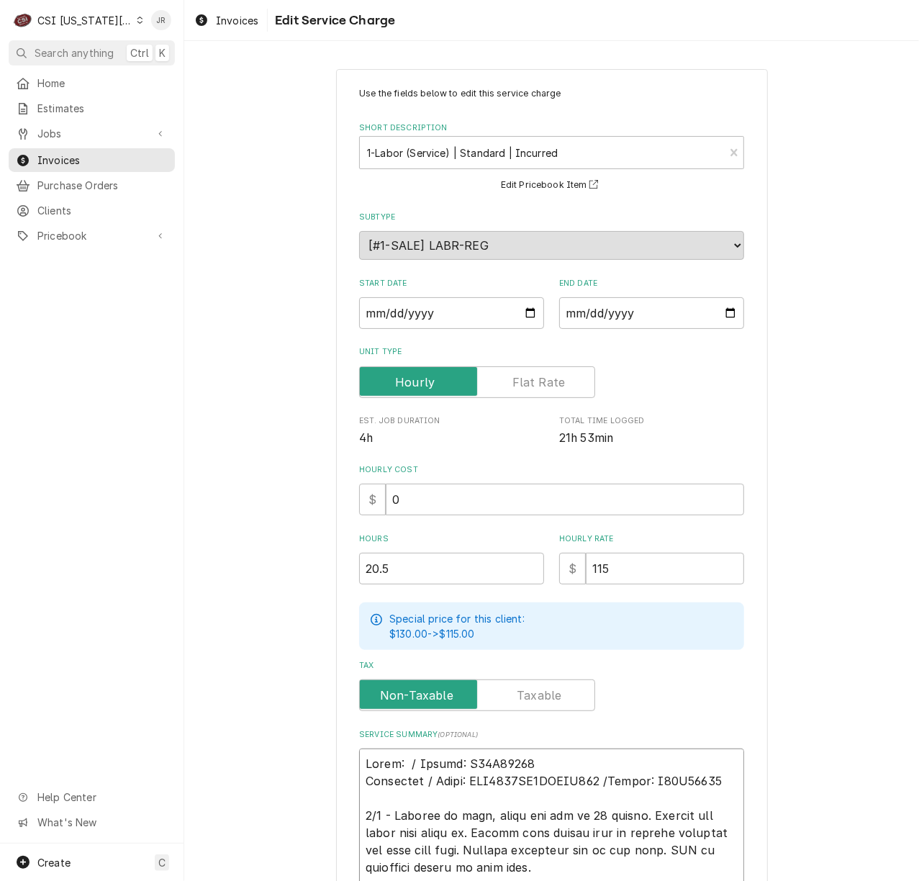
type textarea "x"
type textarea "Model: / Serial: T25D15936 Heatcraft / Model: BEL0130BS6EEAYE215 / Serial: T25E…"
type textarea "x"
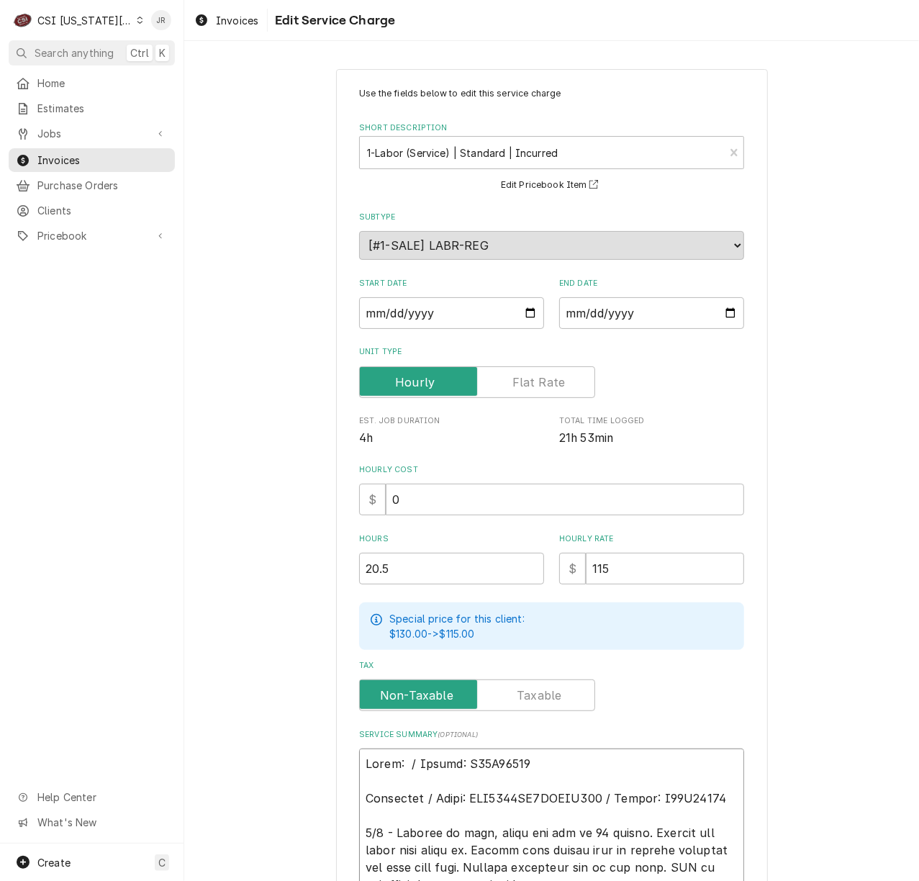
type textarea "Model: / Serial: T25D15936 Heatcraft / Model: BEL0130BS6EEAYE215 / Serial: T25E…"
drag, startPoint x: 398, startPoint y: 760, endPoint x: 426, endPoint y: 748, distance: 30.6
paste textarea "BCH0035LCBCZX2228"
type textarea "x"
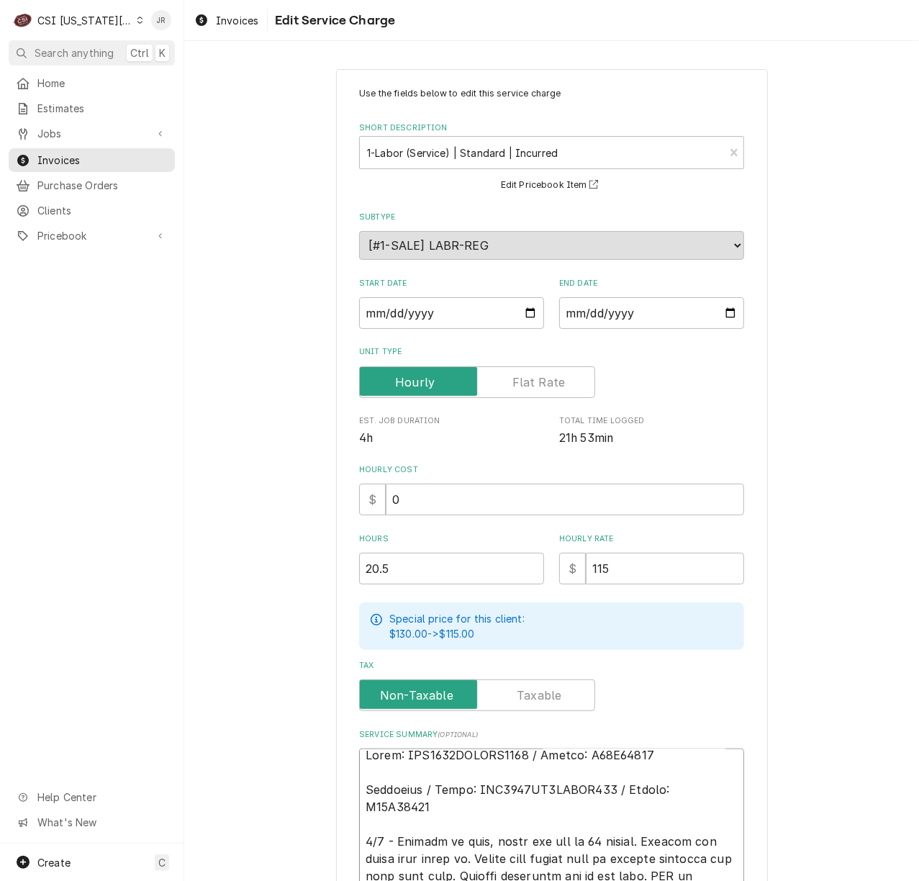
scroll to position [17, 0]
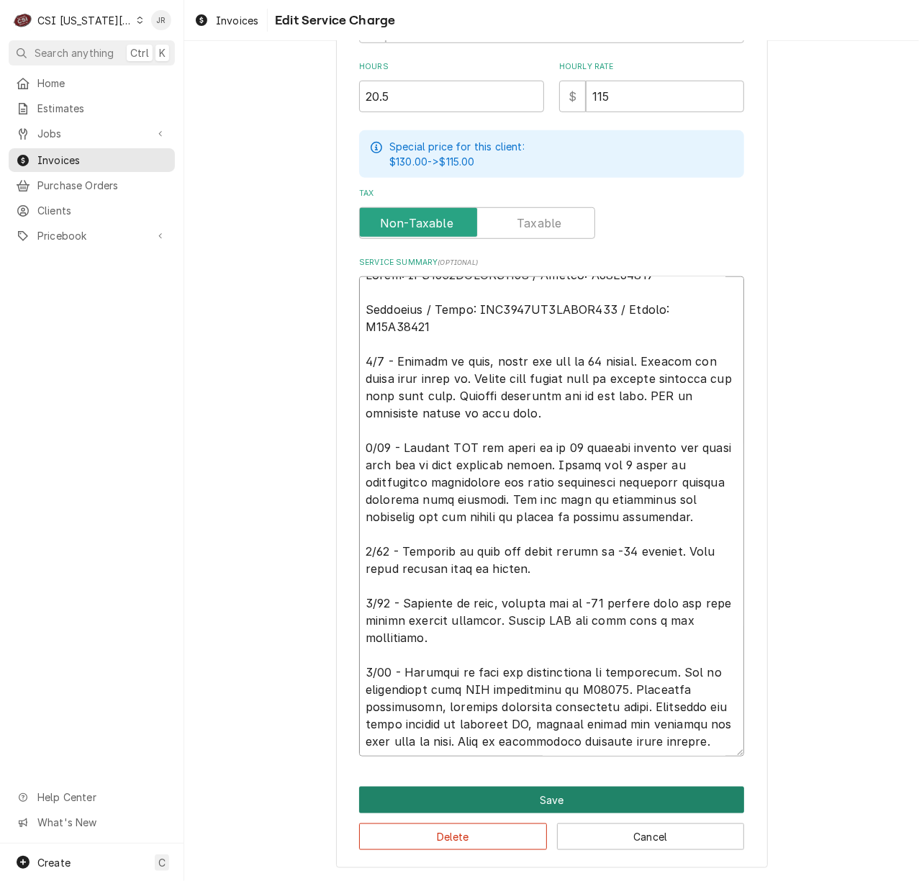
type textarea "Model: BCH0035LCBCZX2228 / Serial: T25D15936 Heatcraft / Model: BEL0130BS6EEAYE…"
click at [479, 801] on button "Save" at bounding box center [551, 799] width 385 height 27
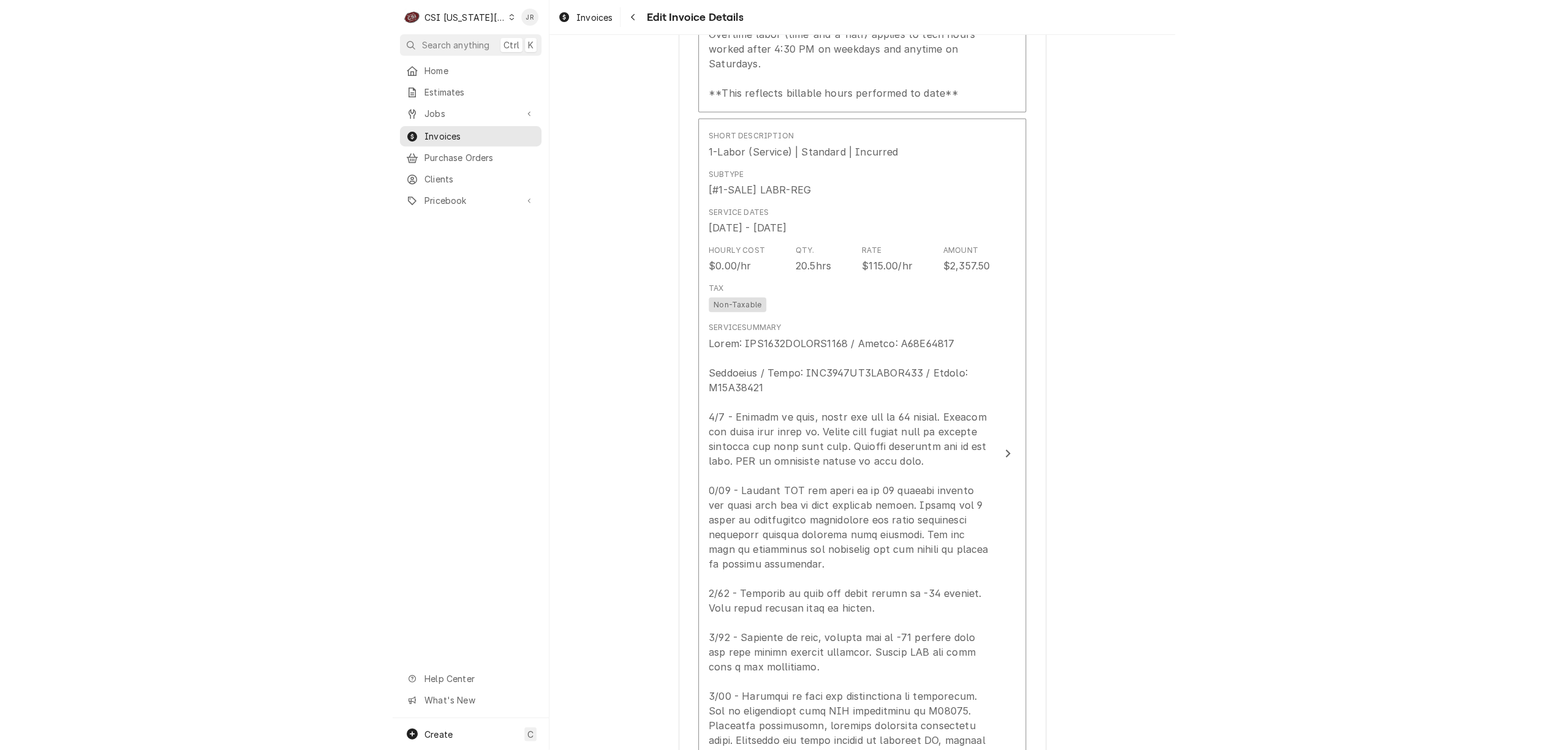
scroll to position [1576, 0]
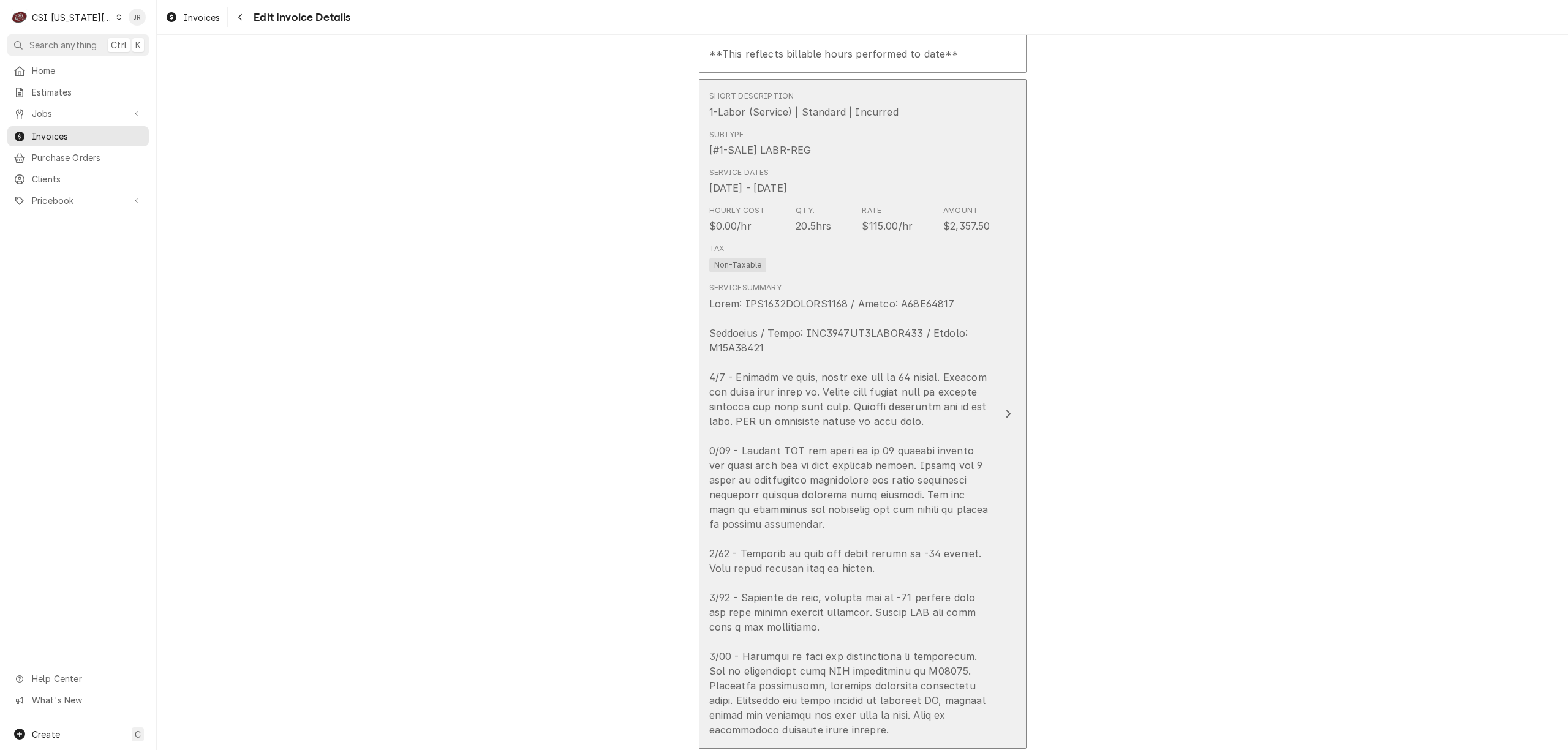
click at [815, 471] on div "Update Line Item" at bounding box center [850, 517] width 281 height 441
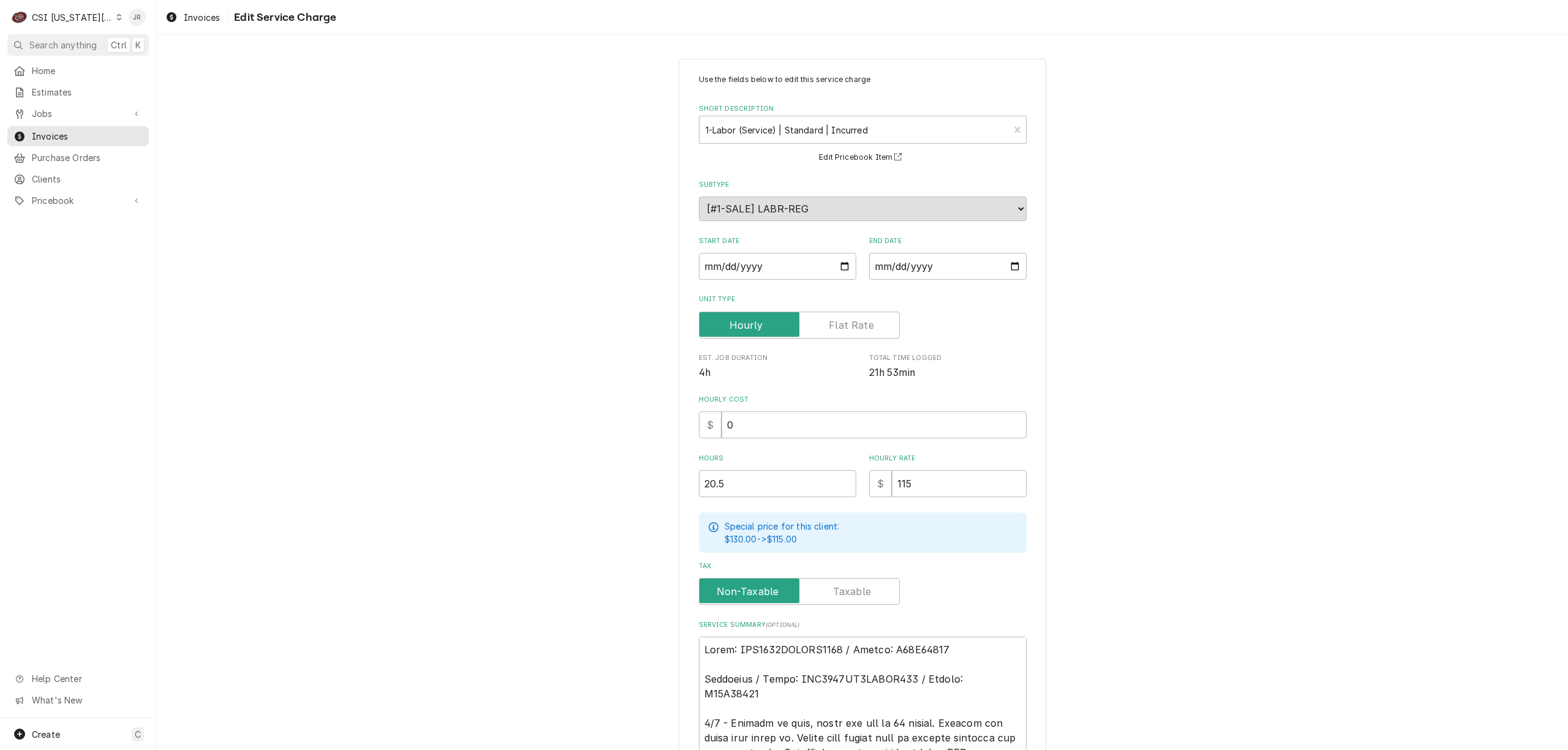
scroll to position [14, 0]
drag, startPoint x: 931, startPoint y: 664, endPoint x: 1076, endPoint y: 638, distance: 147.3
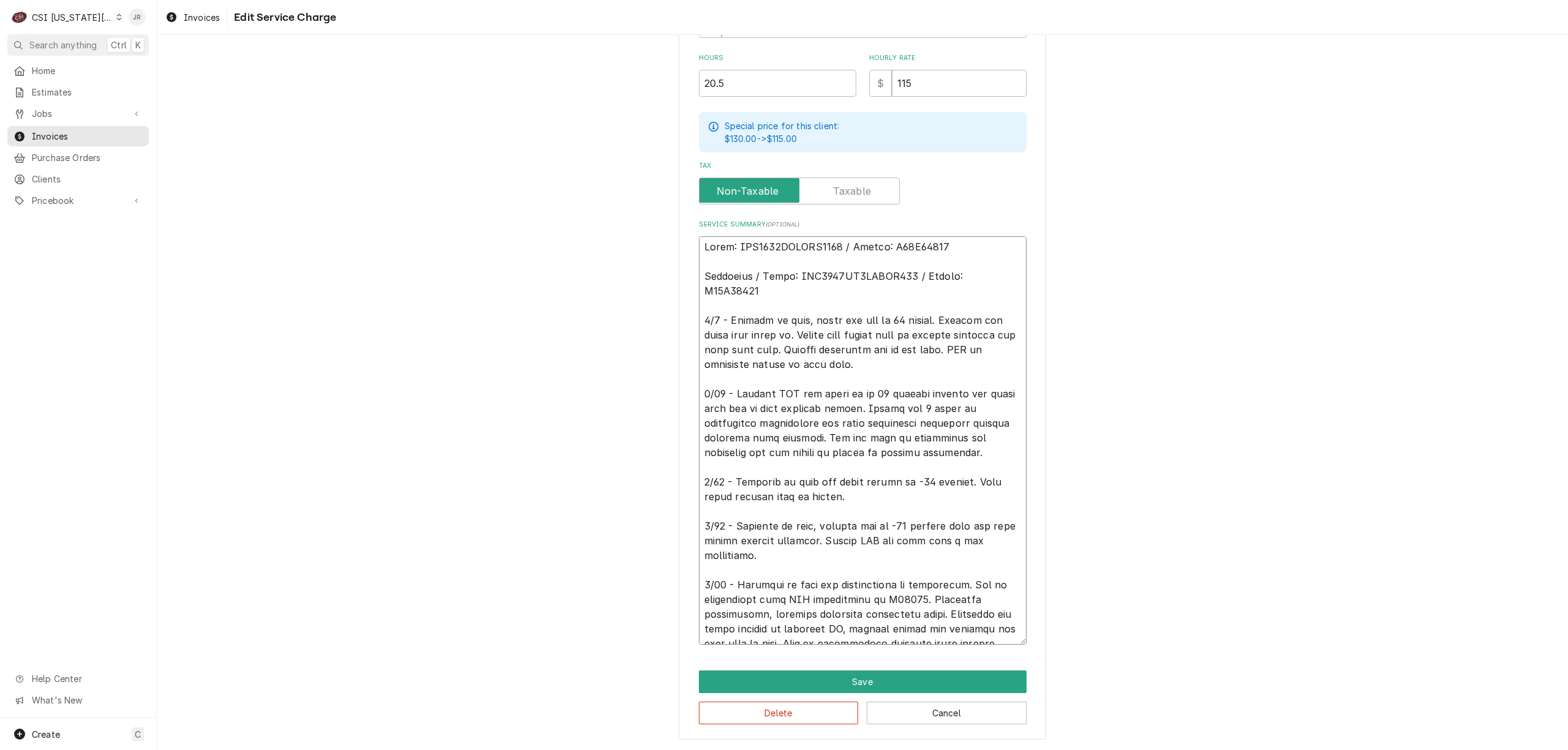
scroll to position [0, 0]
click at [939, 673] on button "Save" at bounding box center [862, 682] width 328 height 23
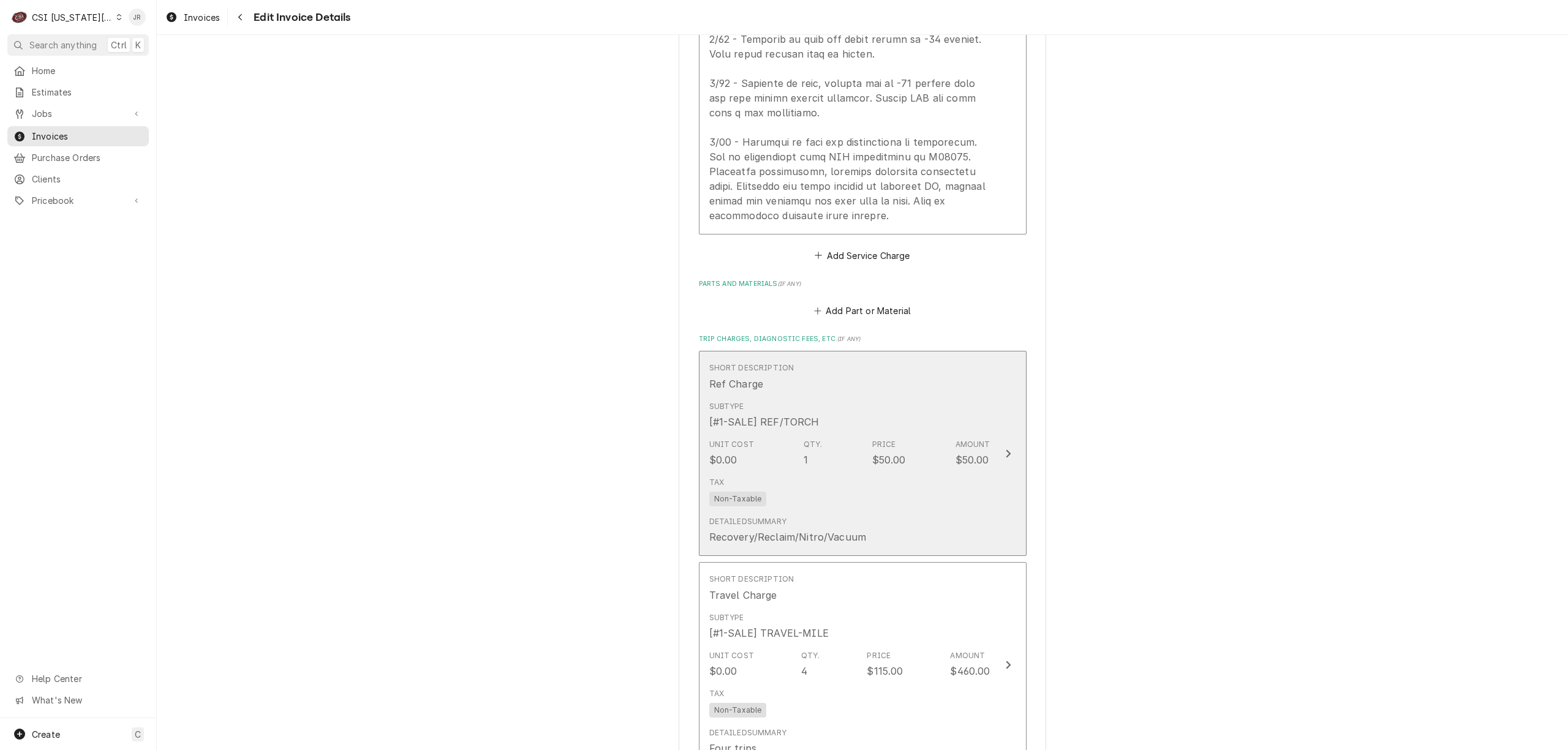
scroll to position [2662, 0]
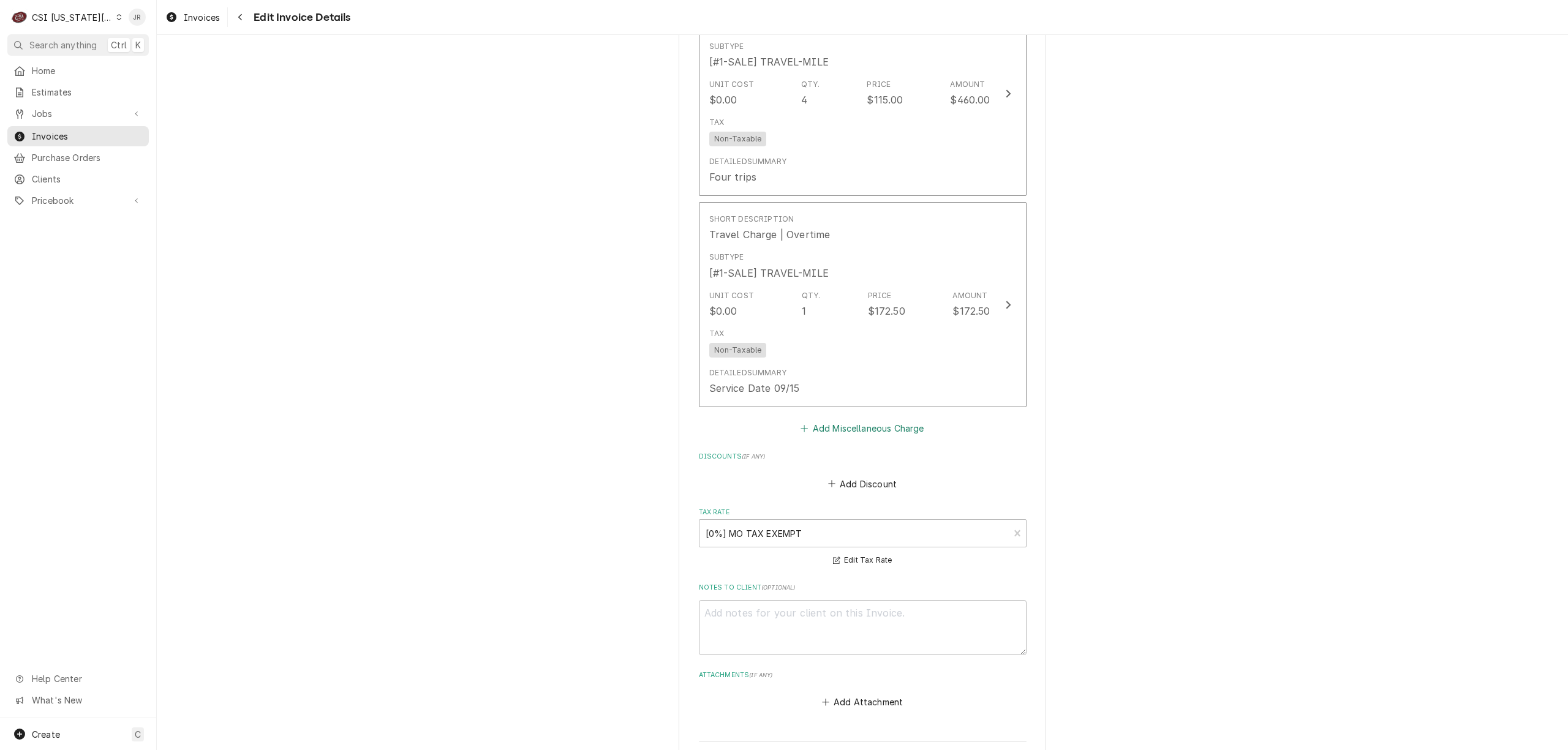
click at [856, 429] on button "Add Miscellaneous Charge" at bounding box center [862, 429] width 128 height 17
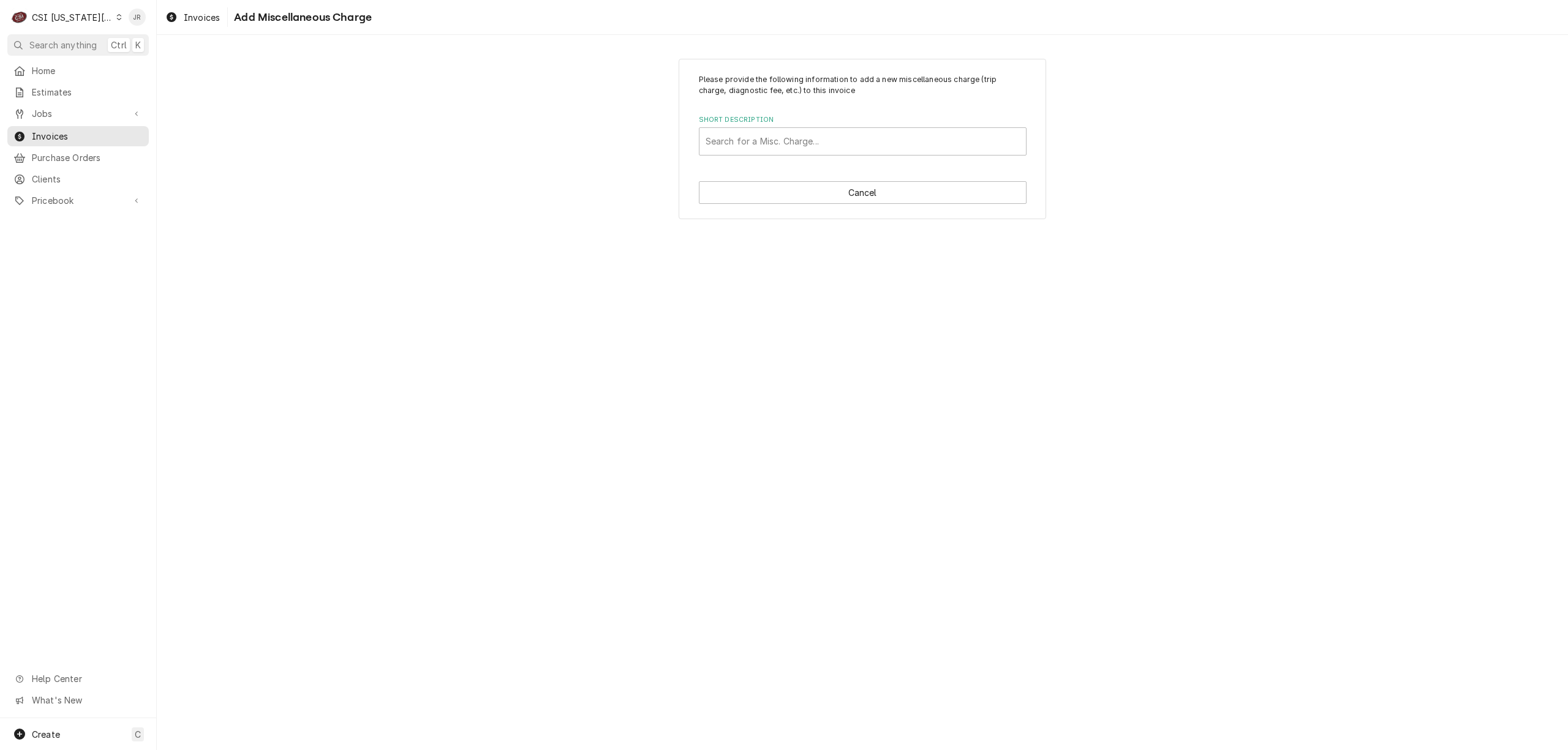
type textarea "x"
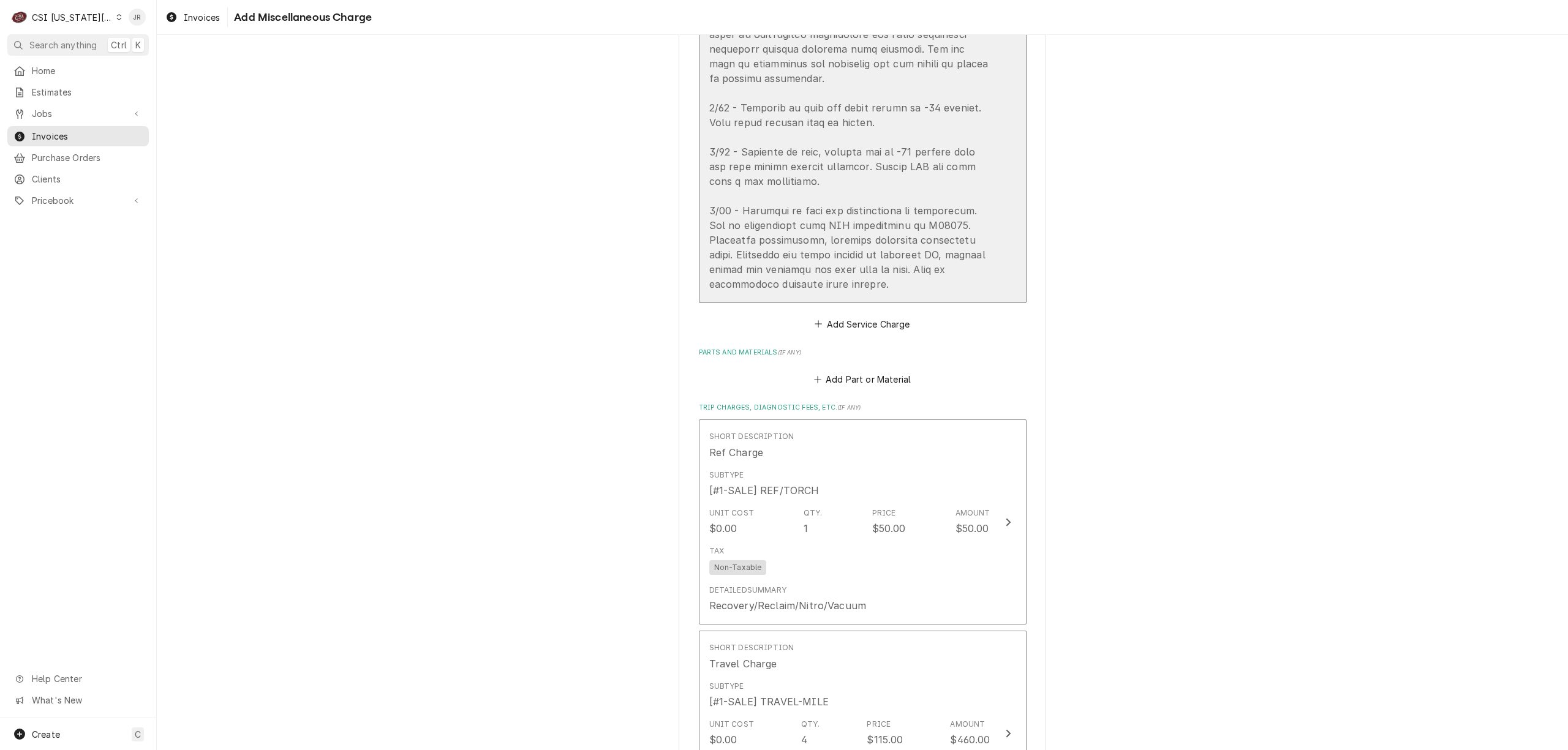
scroll to position [2172, 0]
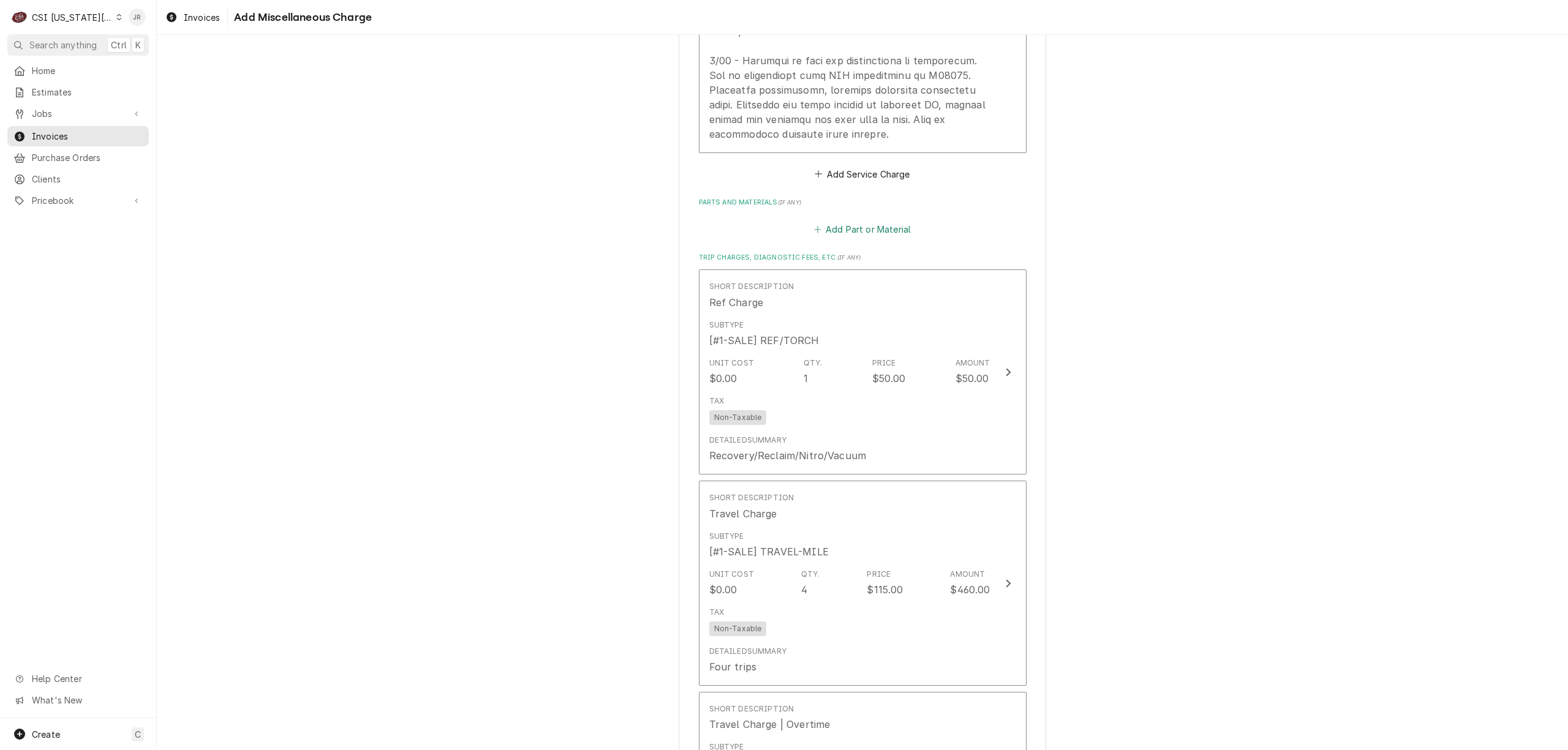
click at [849, 237] on button "Add Part or Material" at bounding box center [861, 229] width 101 height 17
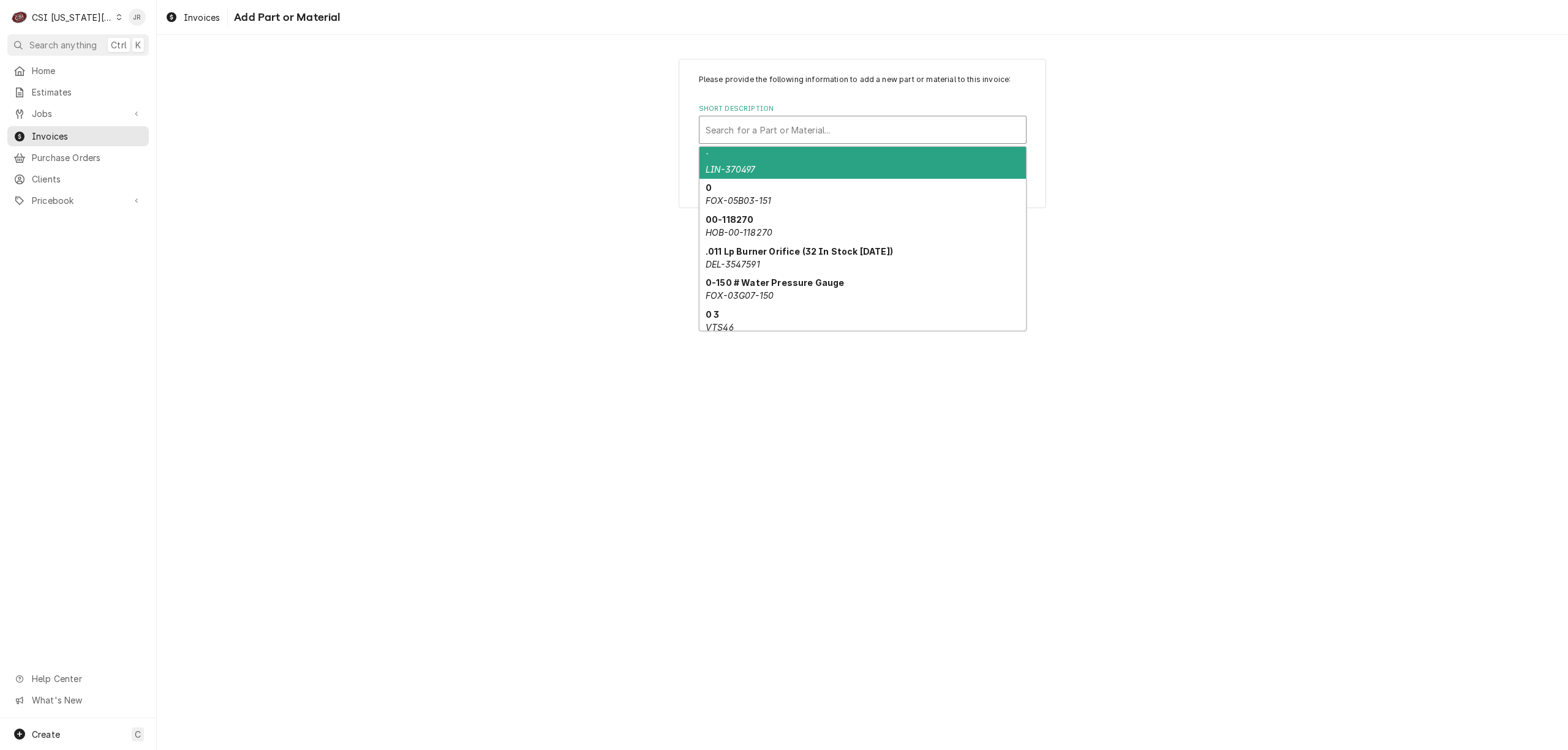
click at [804, 138] on div "Short Description" at bounding box center [862, 130] width 314 height 22
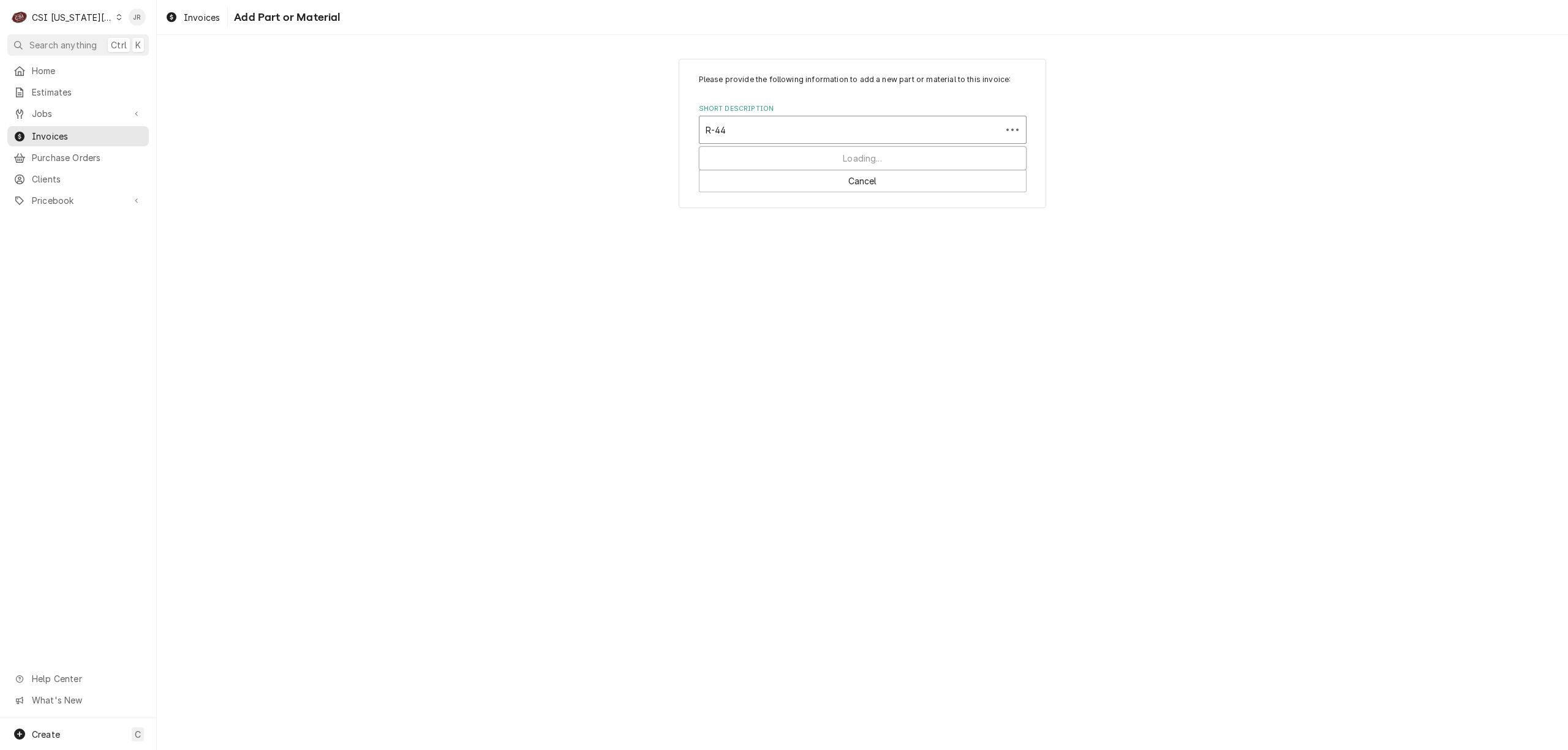
type input "R-448"
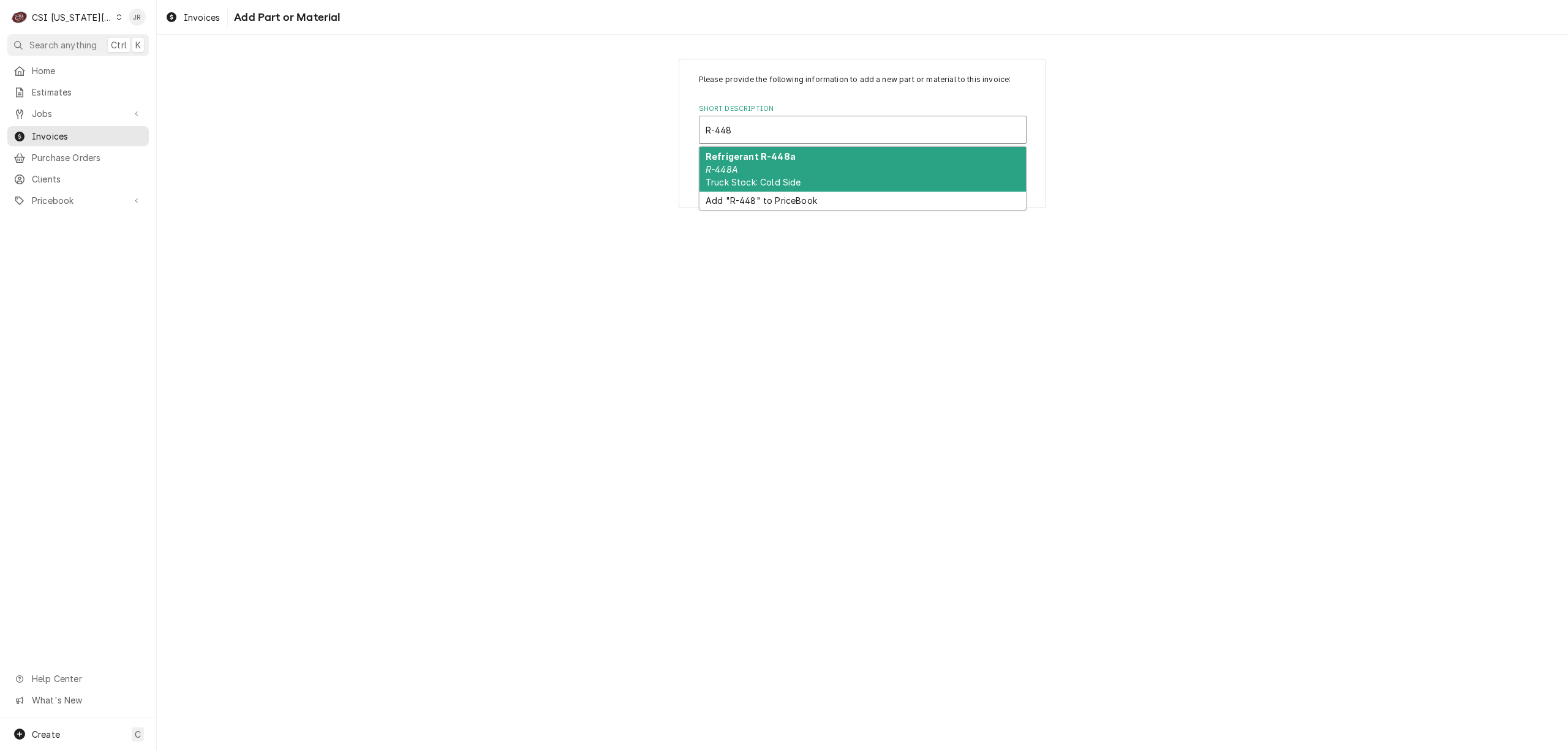
click at [809, 164] on div "Refrigerant R-448a R-448A Truck Stock: Cold Side" at bounding box center [862, 169] width 326 height 45
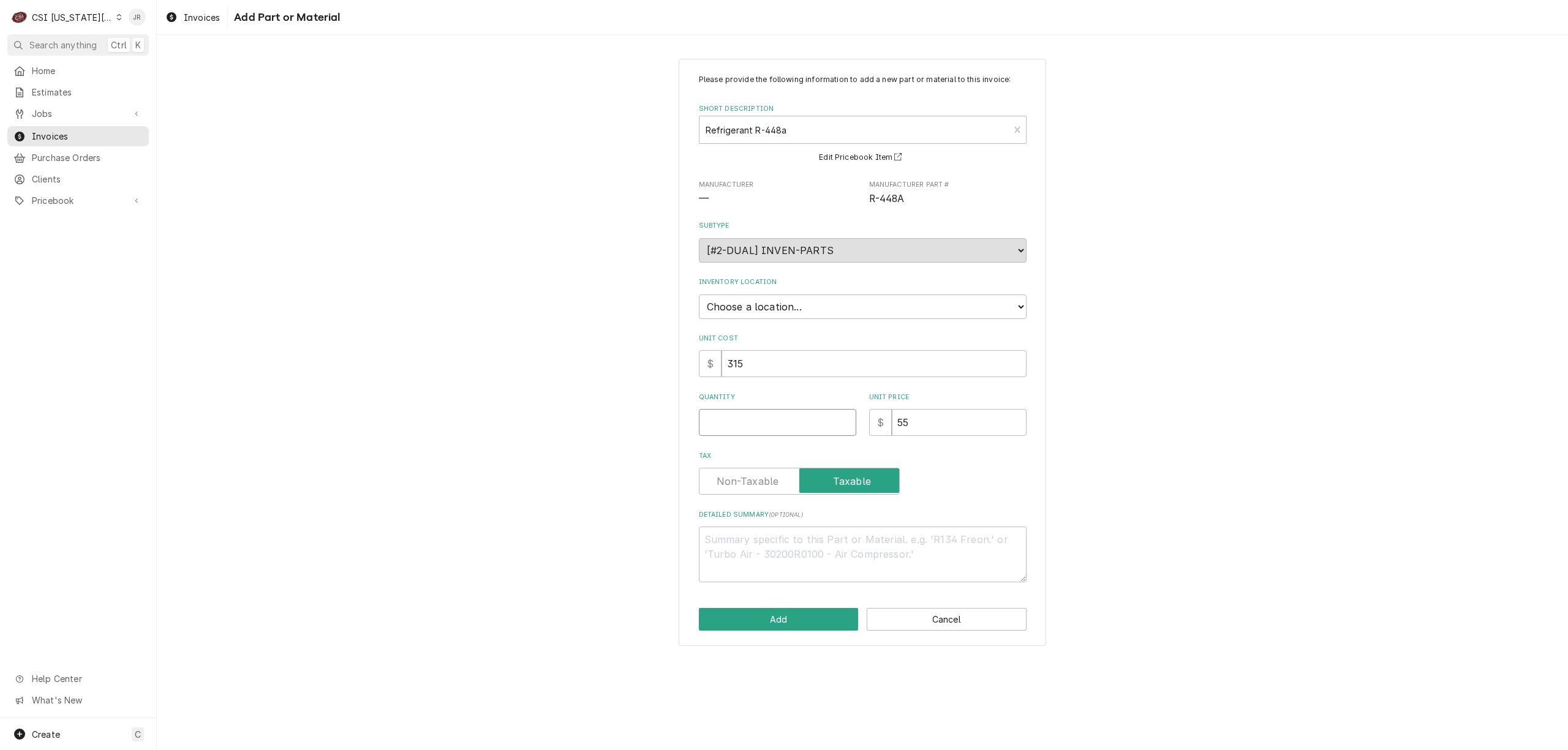
click at [728, 427] on input "Quantity" at bounding box center [777, 423] width 157 height 27
click at [756, 300] on select "Choose a location... 00 | KC WAREHOUSE 00 | MAIN WAREHOUSE 01 | BRIAN BREAZIER …" at bounding box center [862, 306] width 328 height 25
click at [819, 619] on button "Add" at bounding box center [779, 619] width 160 height 23
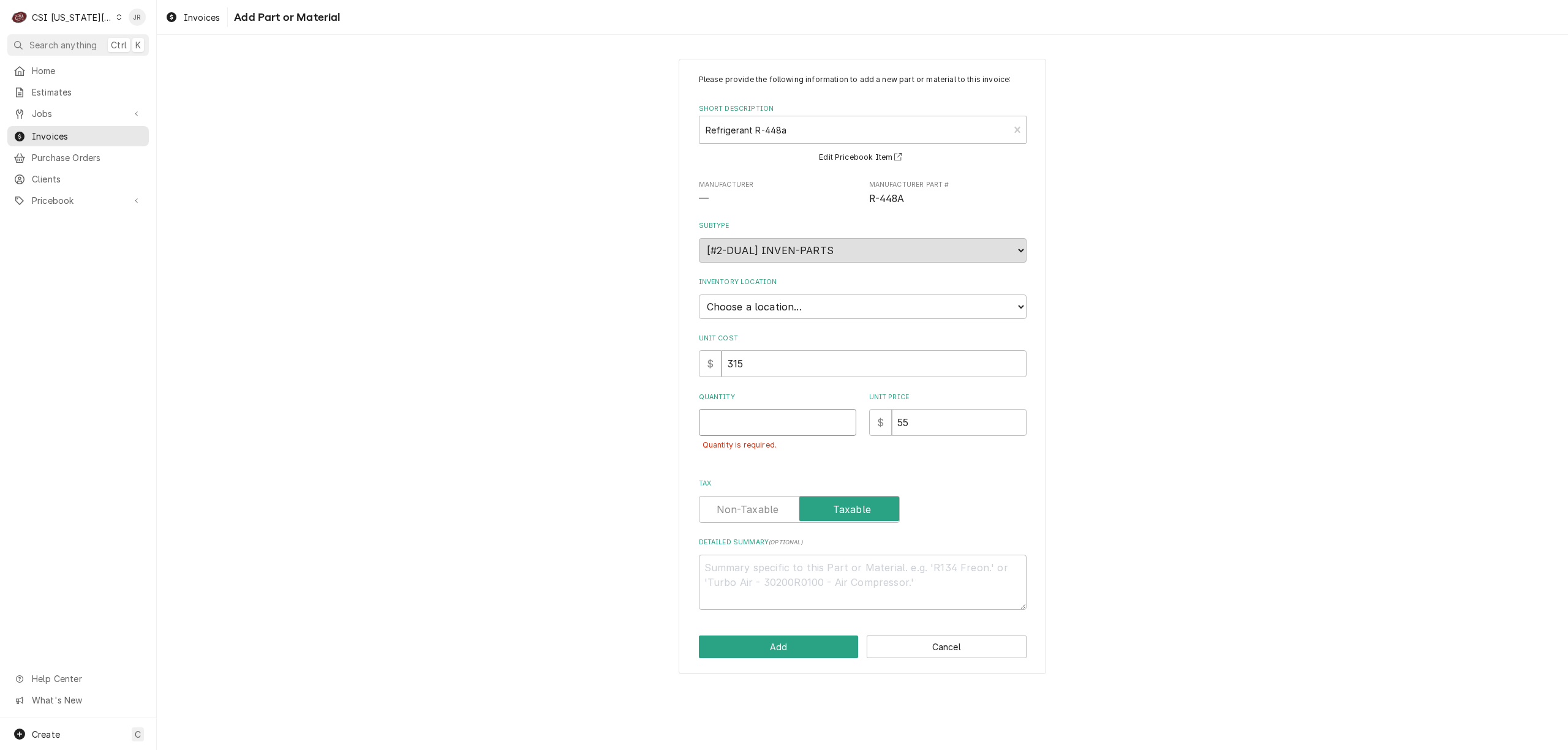
click at [804, 427] on input "Quantity" at bounding box center [777, 423] width 157 height 27
type textarea "x"
type input "2"
drag, startPoint x: 807, startPoint y: 650, endPoint x: 785, endPoint y: 464, distance: 187.3
click at [785, 464] on div "Please provide the following information to add a new part or material to this …" at bounding box center [862, 366] width 368 height 615
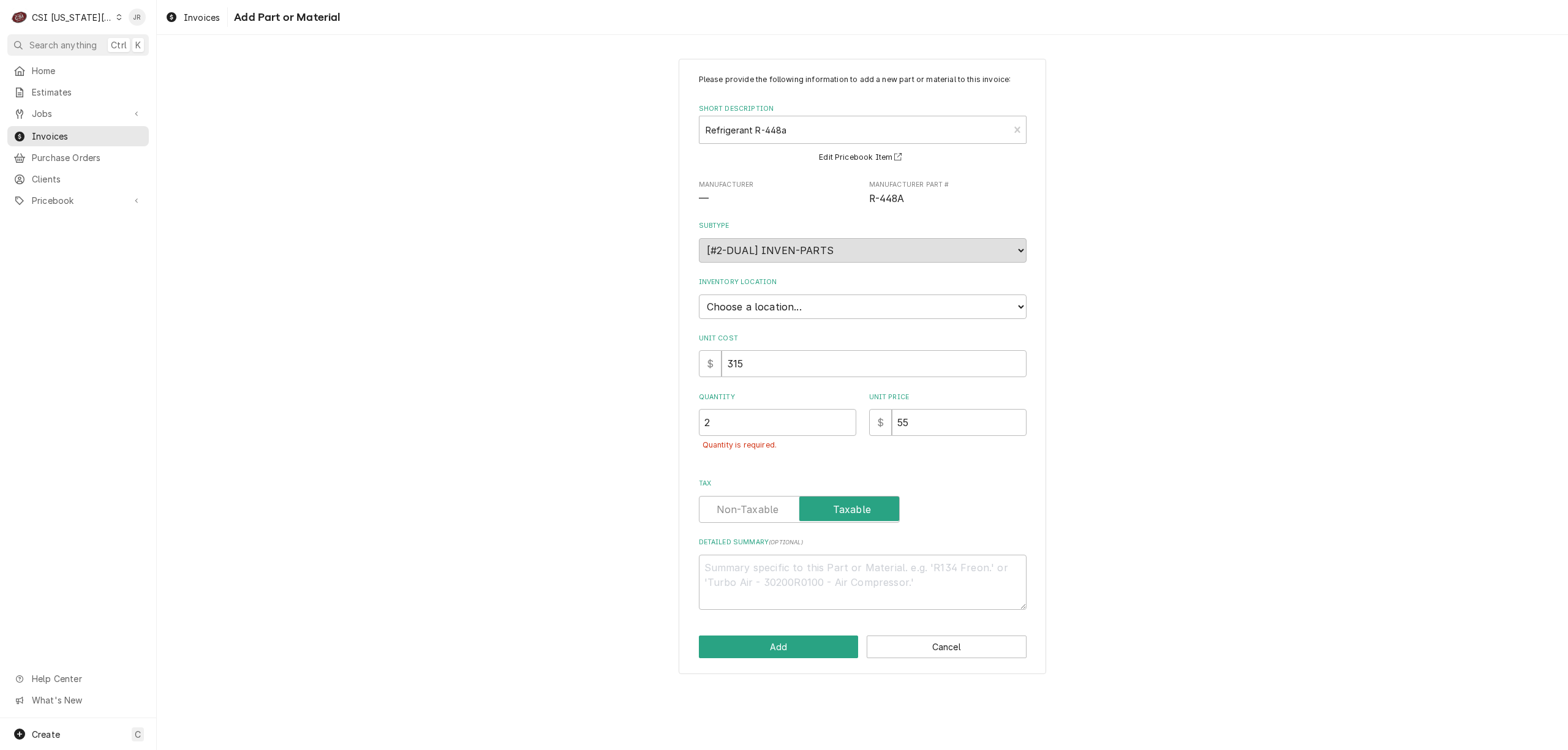
drag, startPoint x: 750, startPoint y: 398, endPoint x: 743, endPoint y: 425, distance: 27.9
click at [743, 409] on div "Quantity 2 Quantity is required." at bounding box center [777, 428] width 157 height 72
drag, startPoint x: 741, startPoint y: 429, endPoint x: 536, endPoint y: 388, distance: 209.1
click at [536, 388] on div "Please provide the following information to add a new part or material to this …" at bounding box center [862, 366] width 1411 height 637
type textarea "x"
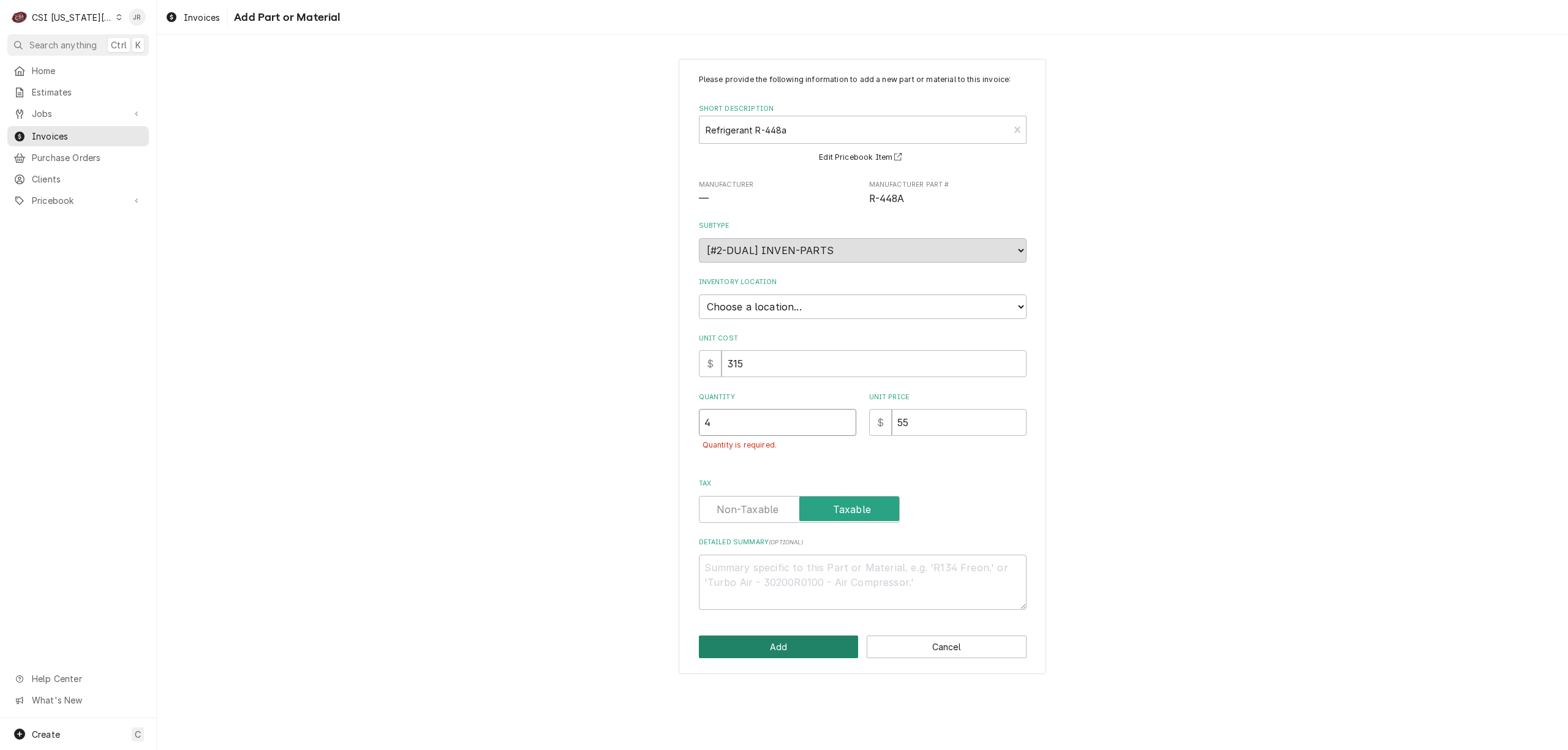
type input "4"
click at [758, 650] on button "Add" at bounding box center [779, 647] width 160 height 23
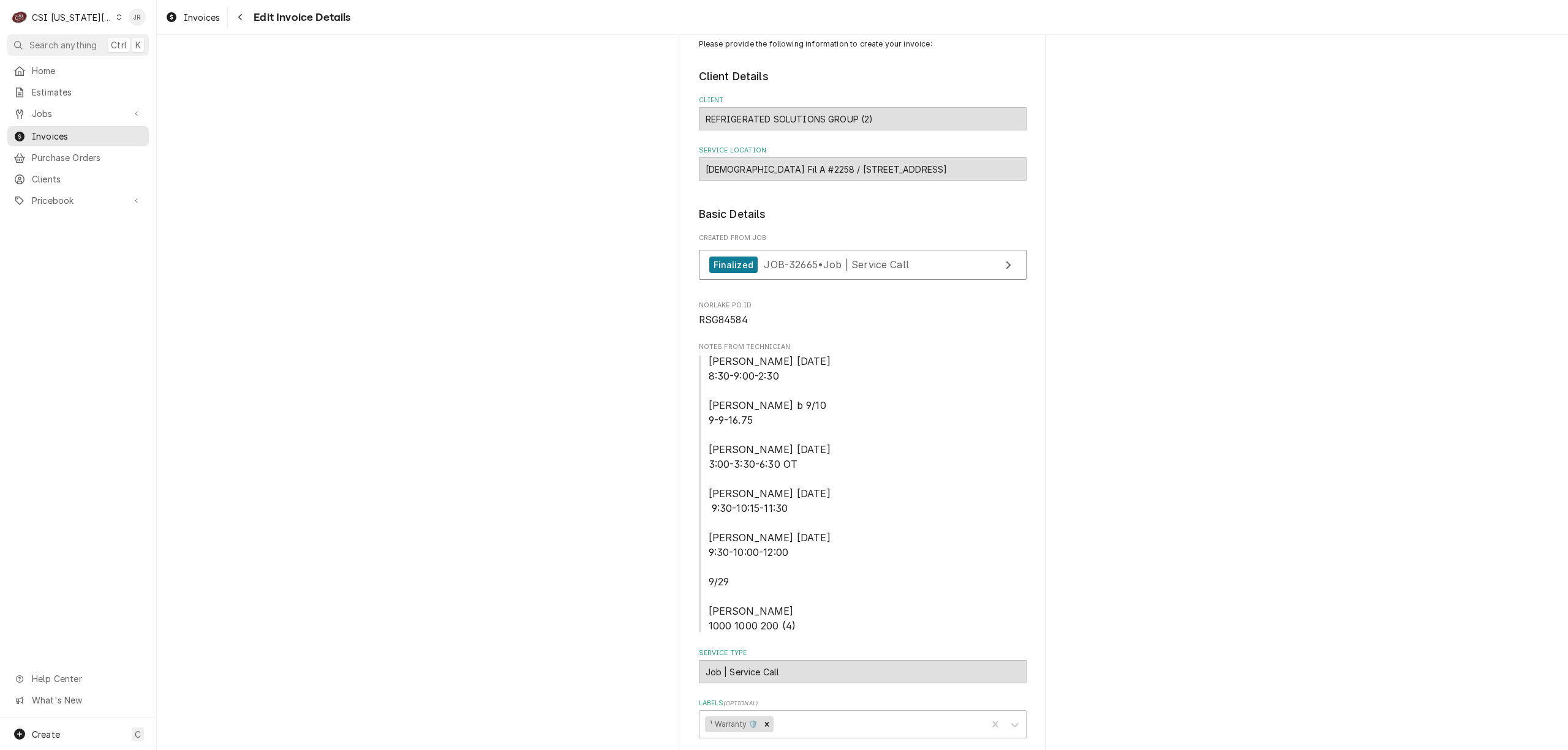
scroll to position [30, 0]
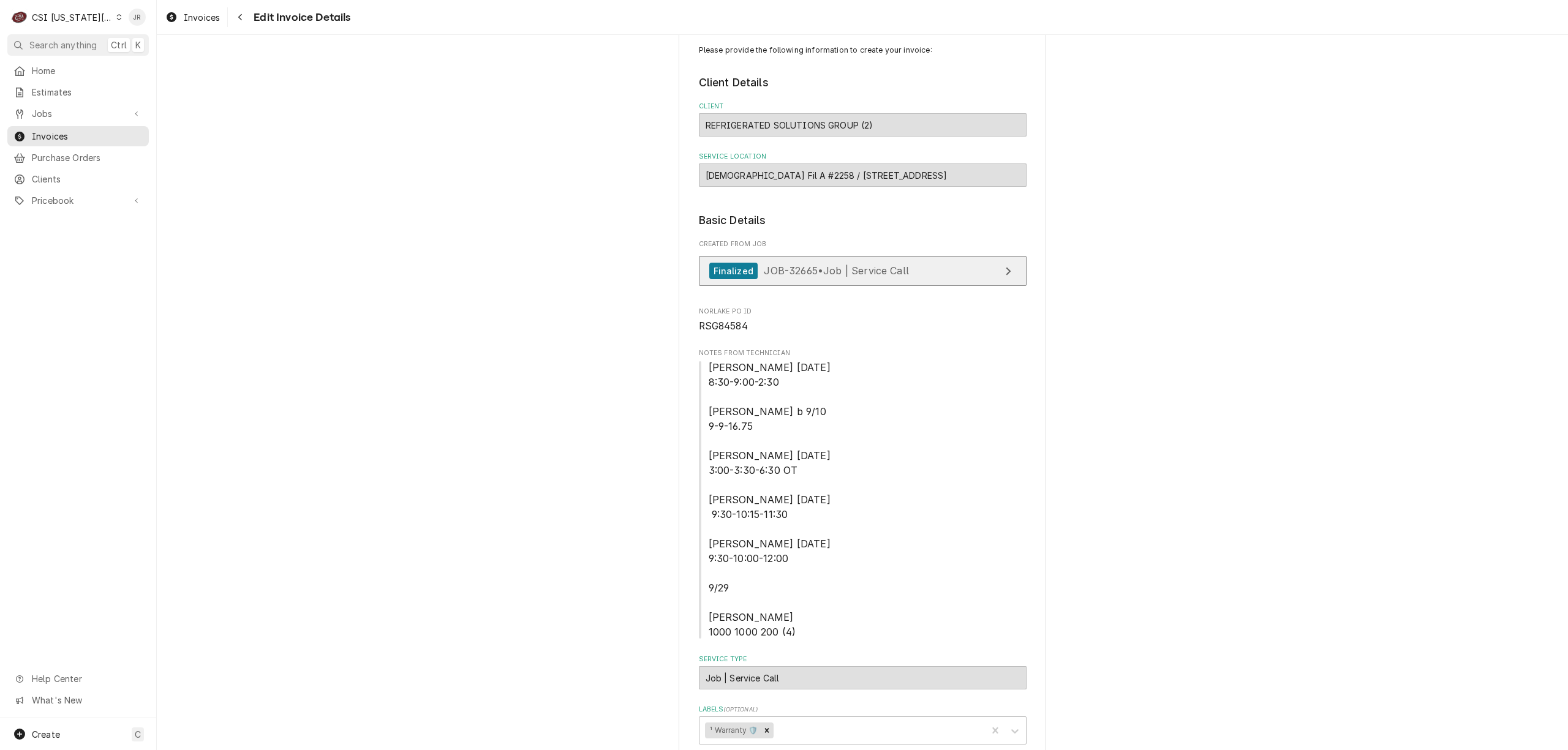
click at [1000, 266] on div "View Job" at bounding box center [1008, 271] width 16 height 14
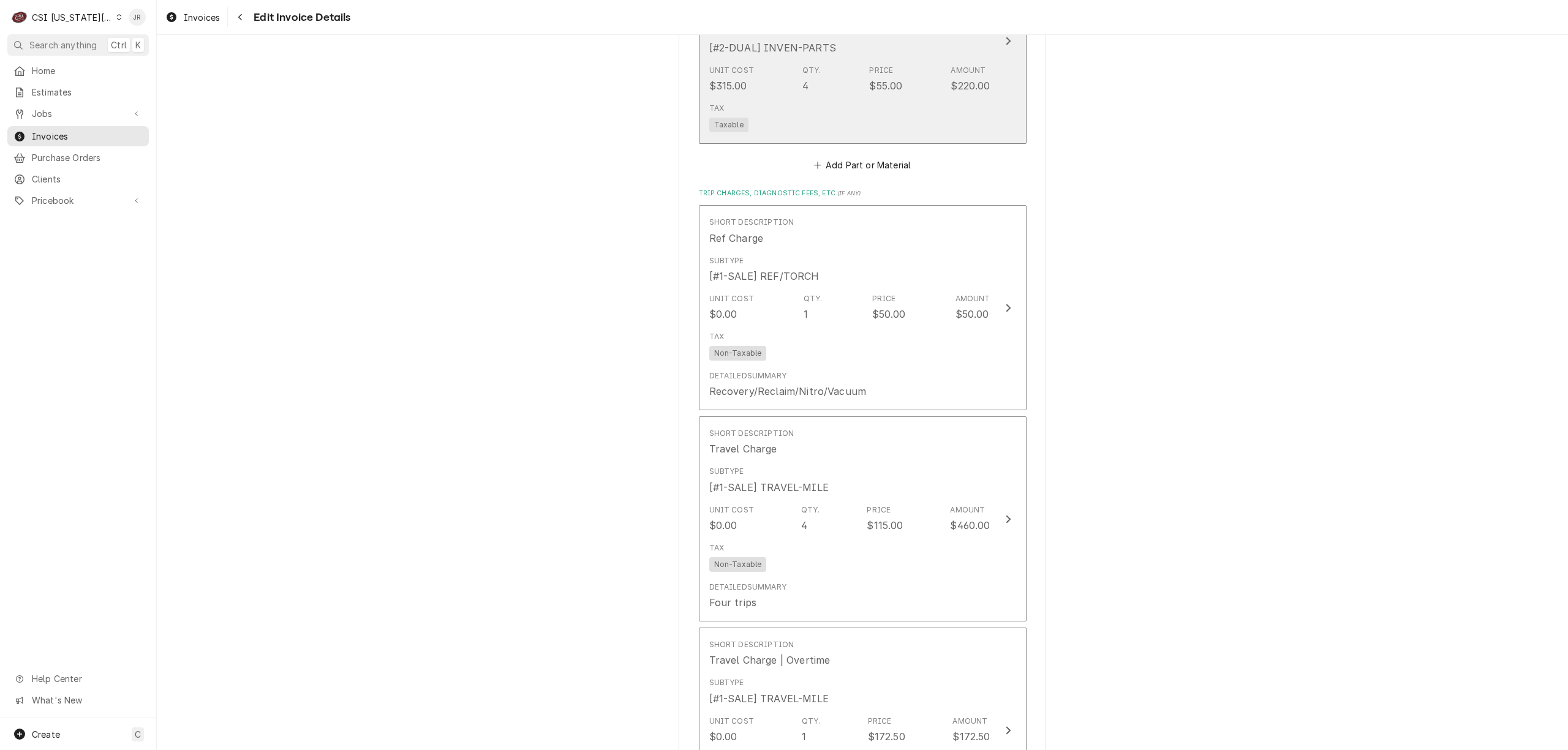
scroll to position [2071, 0]
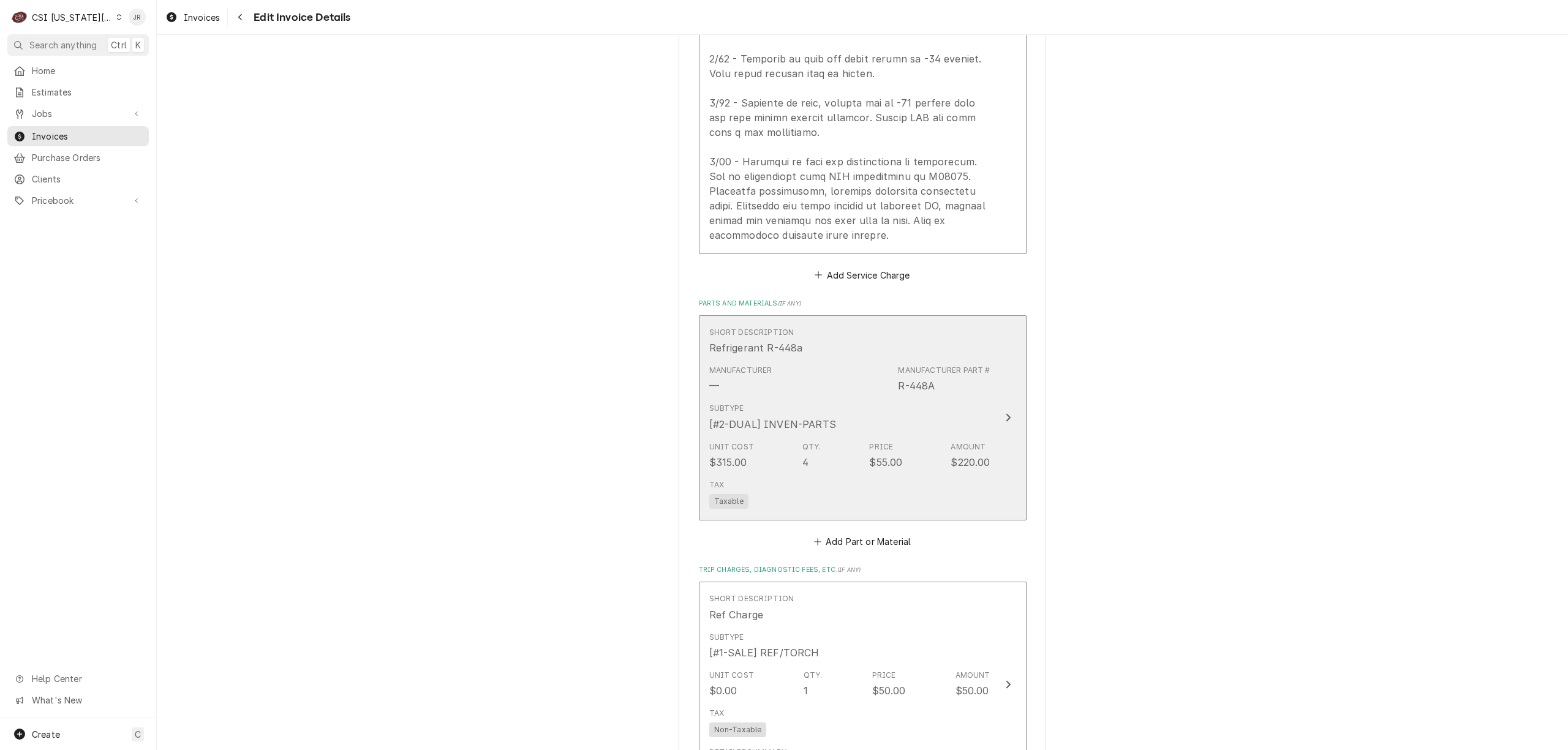
click at [910, 427] on div "Subtype [#2-DUAL] INVEN-PARTS" at bounding box center [850, 417] width 281 height 38
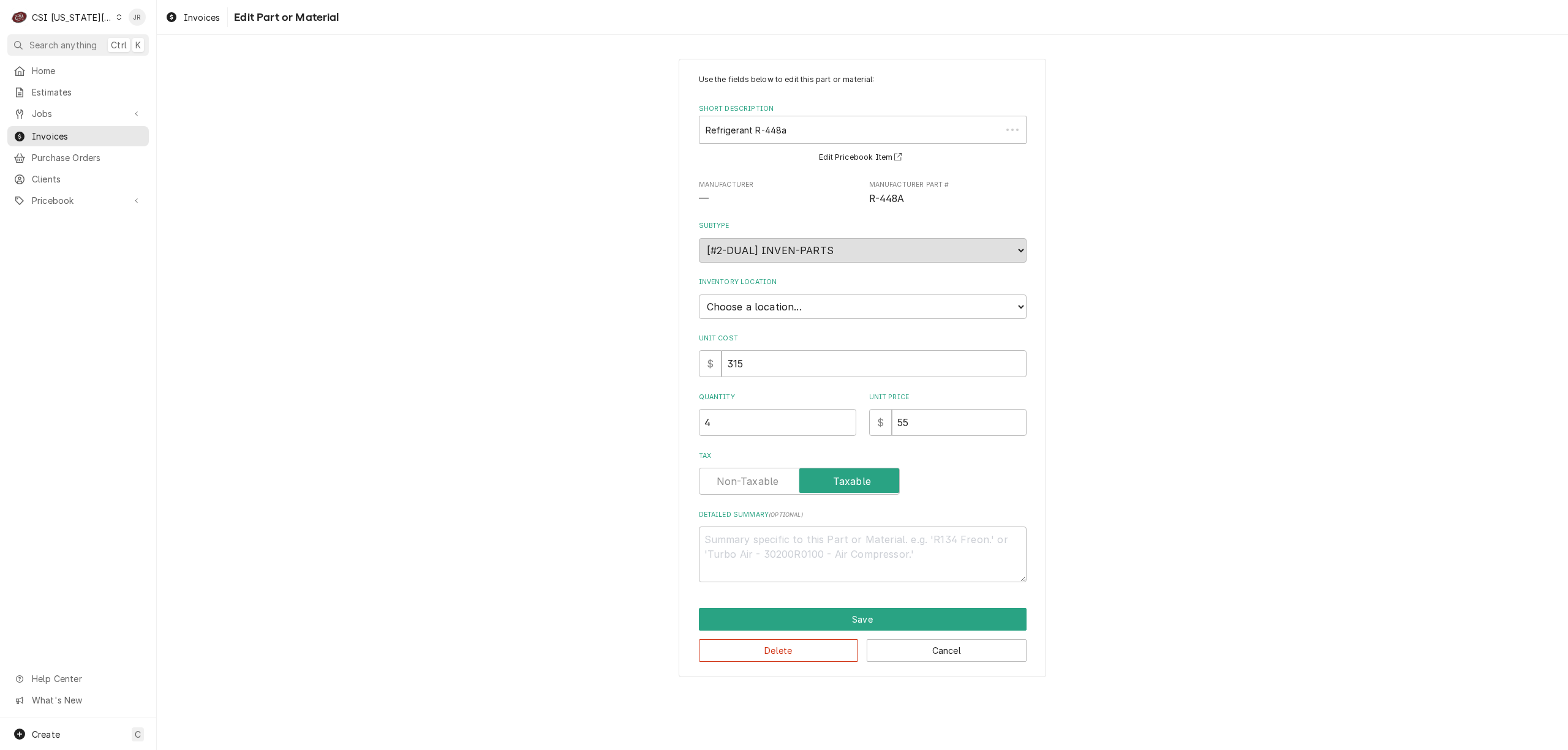
type textarea "x"
click at [773, 295] on select "Choose a location... 00 | KC WAREHOUSE 00 | MAIN WAREHOUSE 01 | BRIAN BREAZIER …" at bounding box center [862, 306] width 328 height 25
select select "2756"
click at [699, 295] on select "Choose a location... 00 | KC WAREHOUSE 00 | MAIN WAREHOUSE 01 | BRIAN BREAZIER …" at bounding box center [862, 306] width 328 height 25
click at [829, 616] on button "Save" at bounding box center [862, 619] width 328 height 23
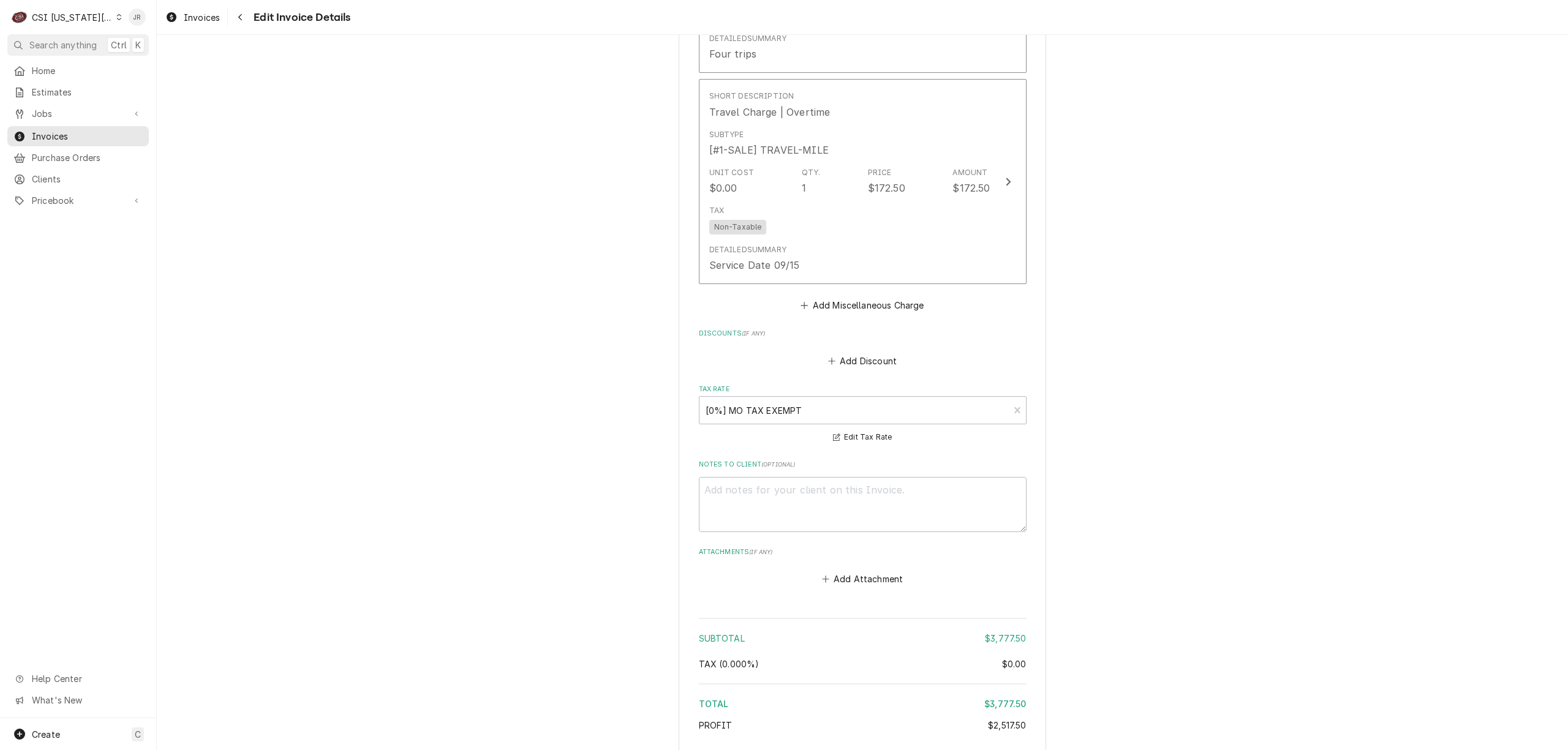
scroll to position [3158, 0]
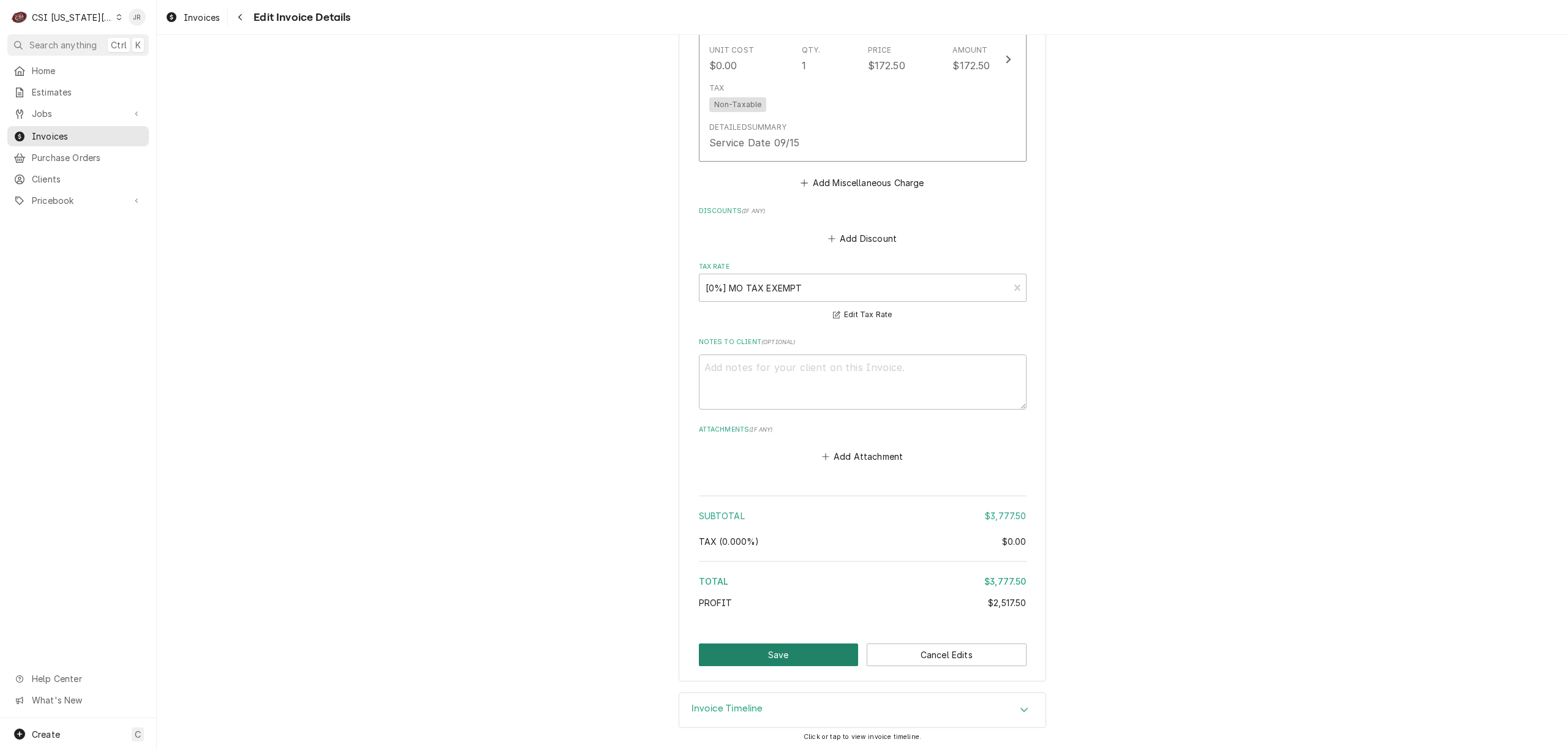
click at [787, 647] on button "Save" at bounding box center [779, 655] width 160 height 23
type textarea "x"
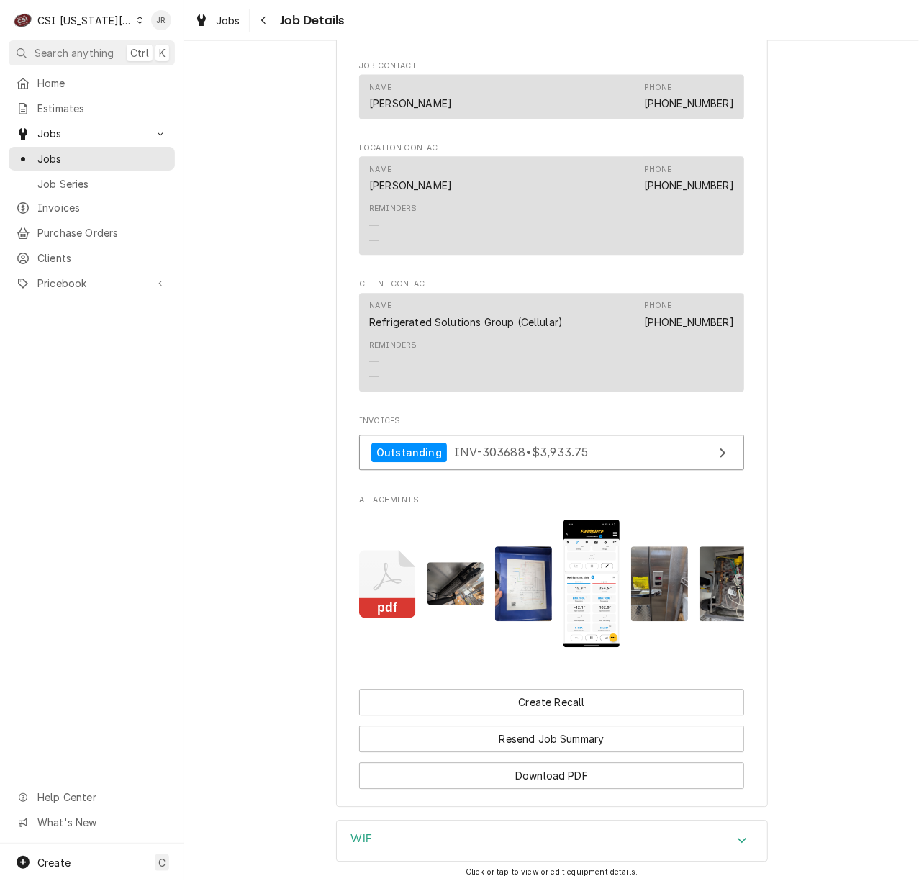
scroll to position [1907, 0]
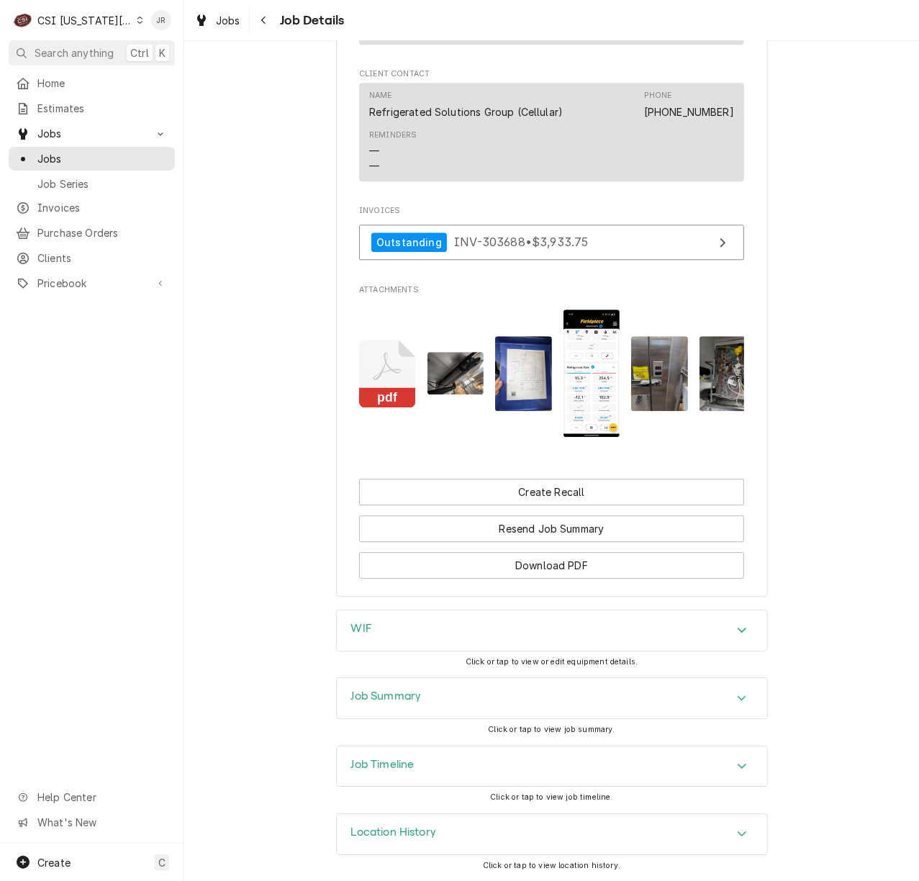
drag, startPoint x: 422, startPoint y: 709, endPoint x: 494, endPoint y: 668, distance: 83.2
click at [424, 708] on div "Job Summary" at bounding box center [552, 698] width 430 height 40
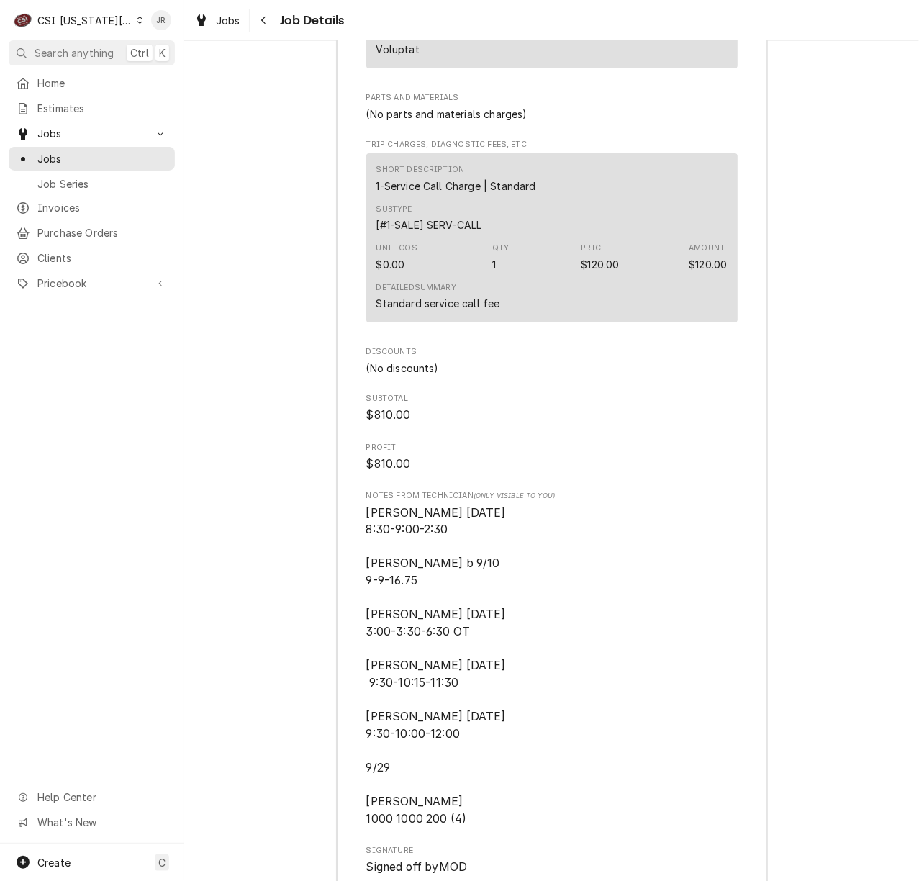
scroll to position [5986, 0]
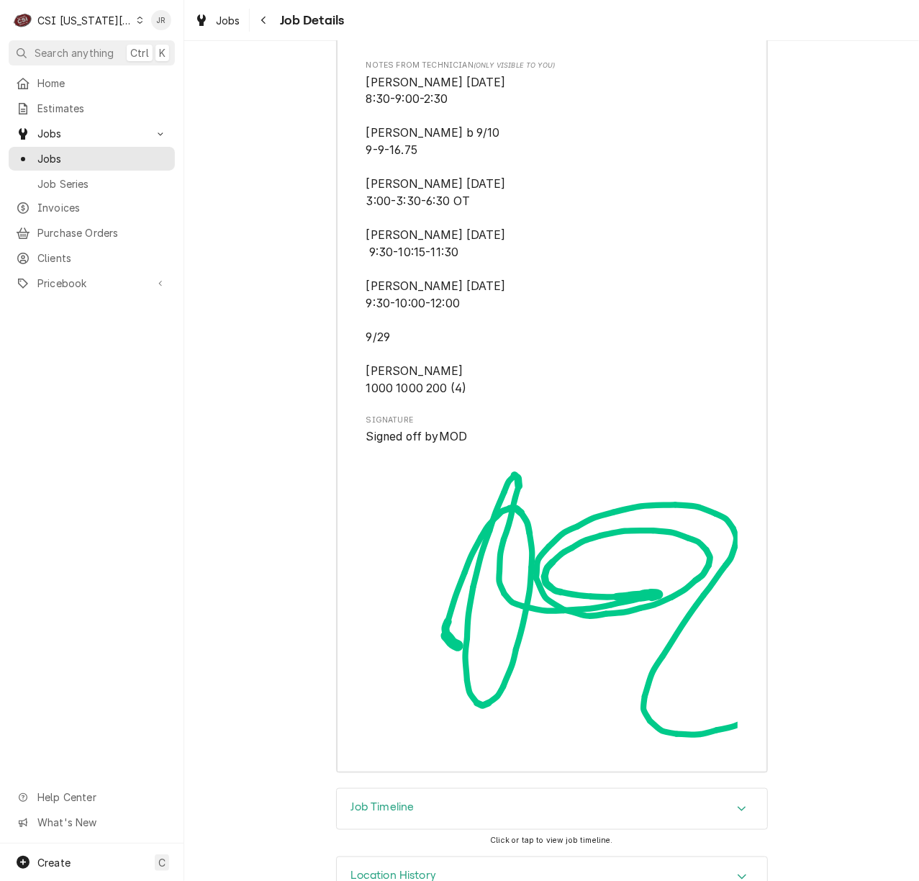
click at [727, 683] on img "Signator" at bounding box center [551, 593] width 371 height 296
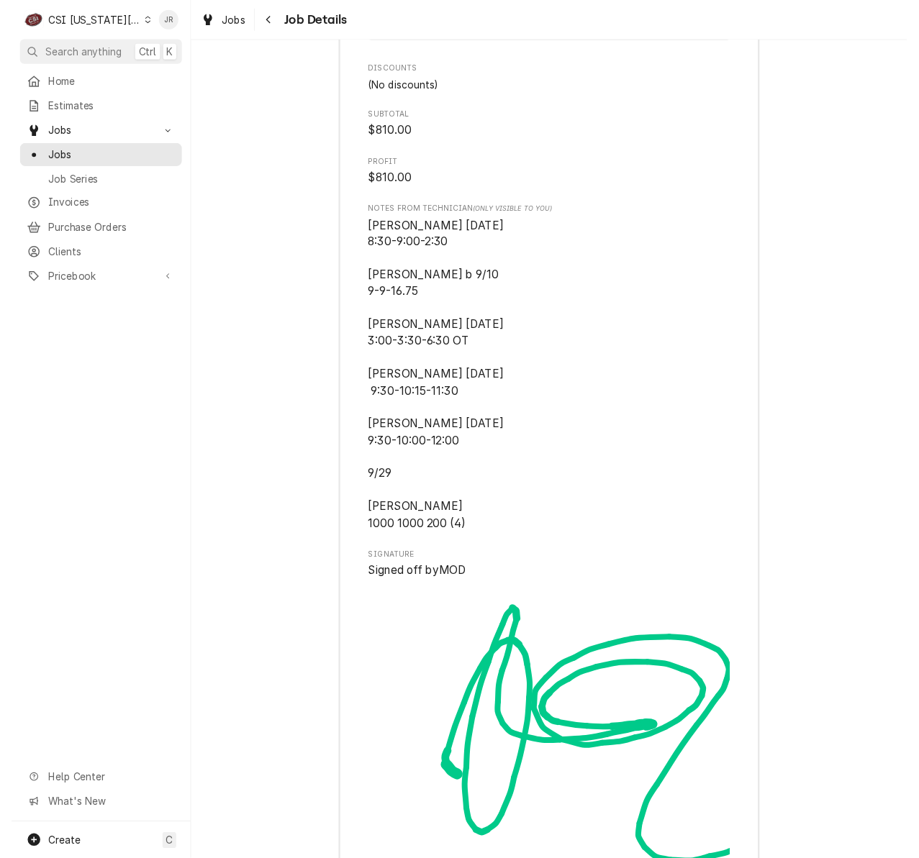
scroll to position [0, 0]
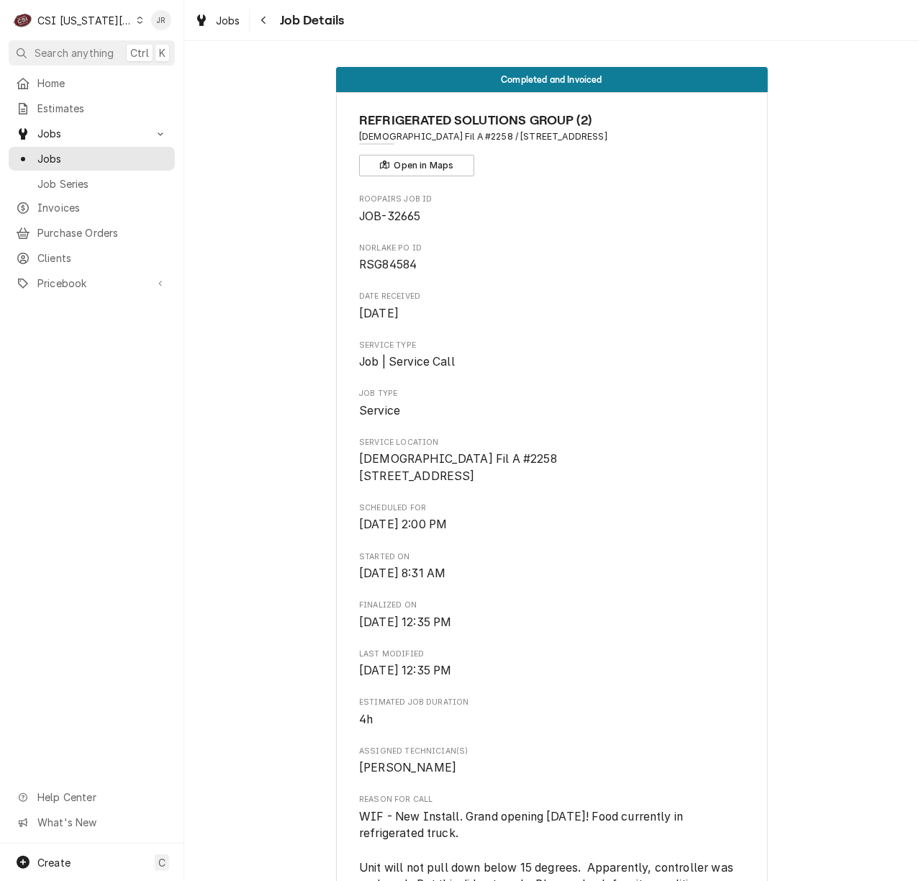
click at [380, 255] on div "Norlake PO ID RSG84584" at bounding box center [551, 257] width 385 height 31
click at [380, 268] on span "RSG84584" at bounding box center [388, 265] width 58 height 14
click at [380, 265] on span "RSG84584" at bounding box center [388, 265] width 58 height 14
copy span "RSG84584"
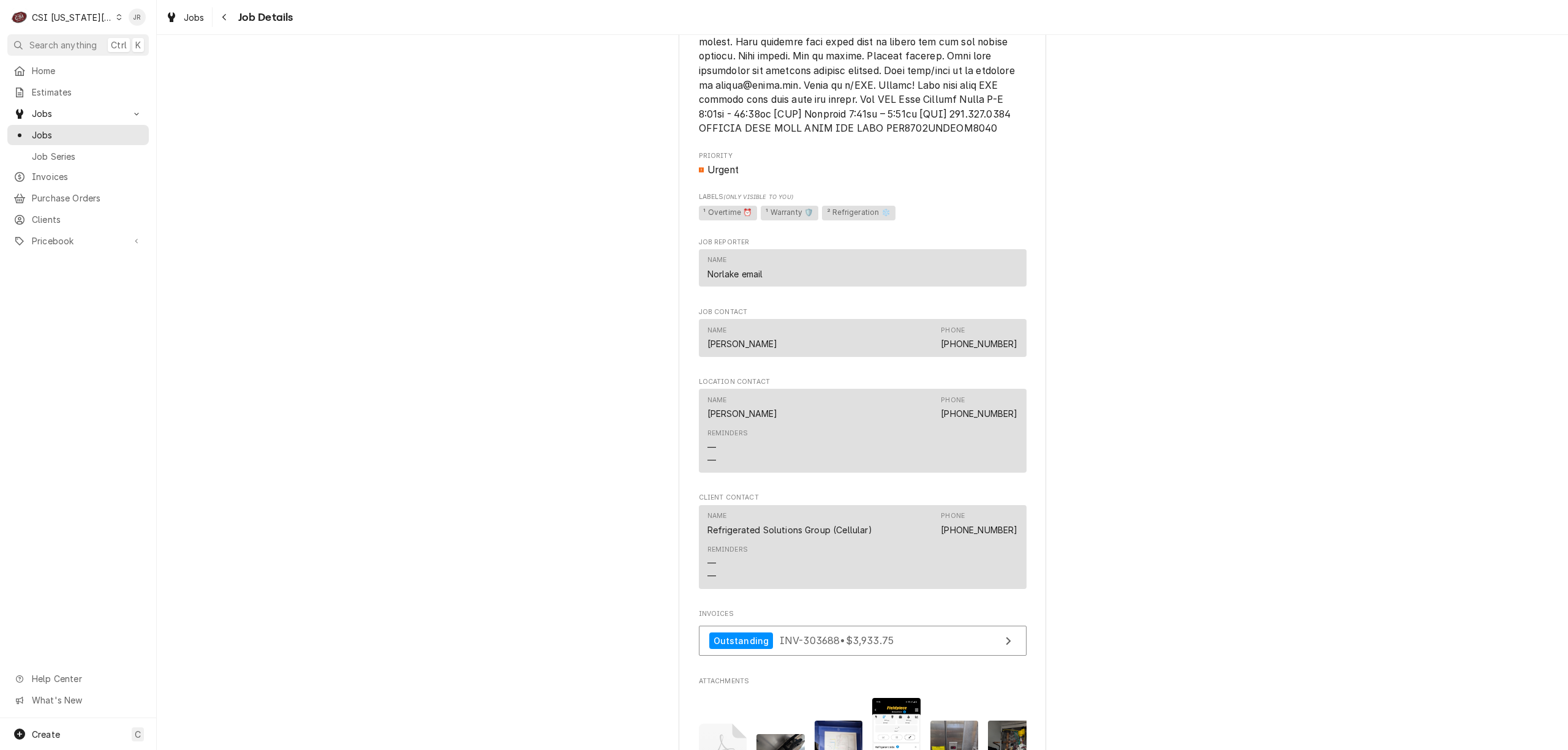
scroll to position [1623, 0]
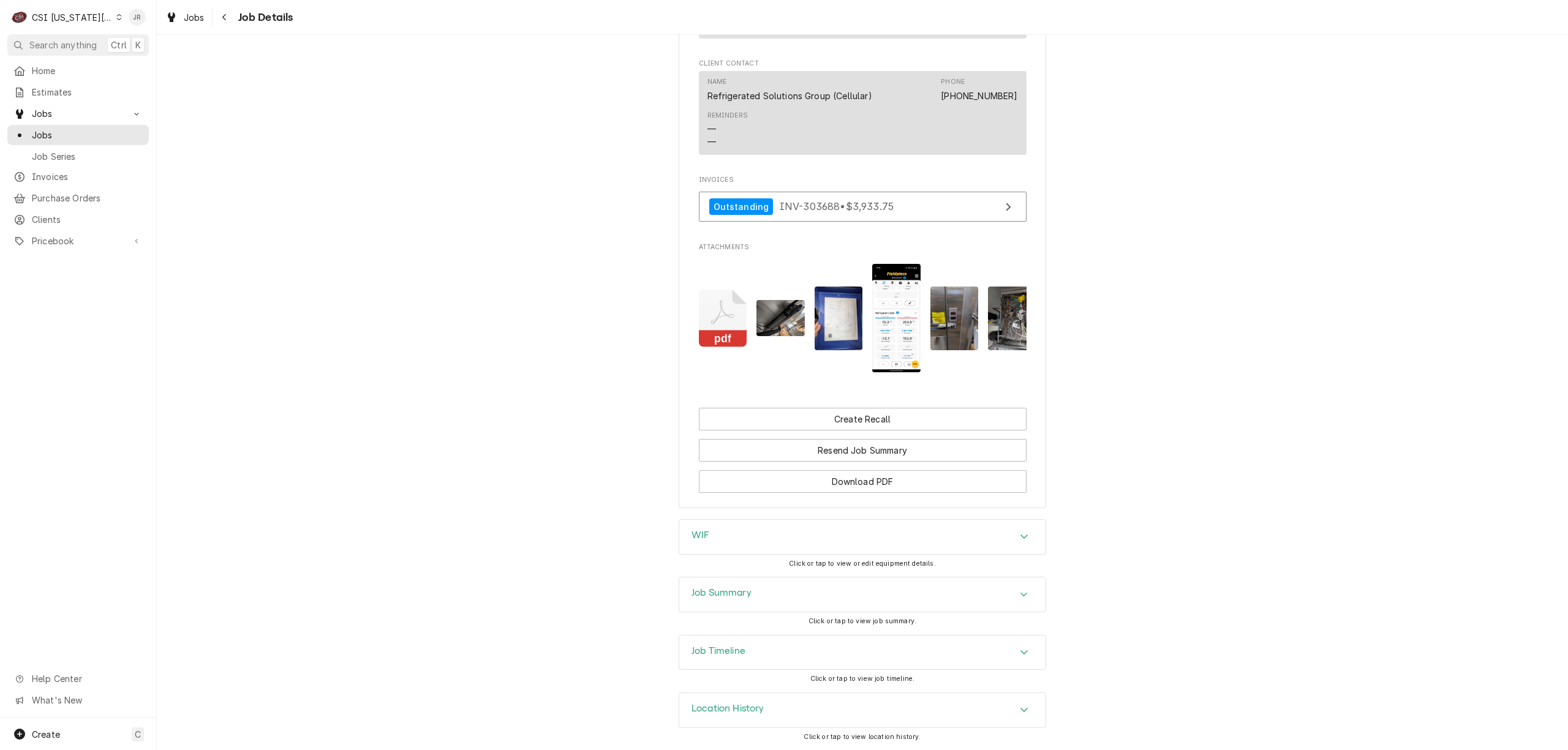
drag, startPoint x: 767, startPoint y: 611, endPoint x: 777, endPoint y: 613, distance: 10.2
click at [770, 613] on div "Job Summary Click or tap to view job summary." at bounding box center [862, 606] width 368 height 58
click at [765, 571] on div "WIF Click or tap to view or edit equipment details." at bounding box center [862, 548] width 368 height 58
click at [846, 583] on div "Job Summary" at bounding box center [862, 594] width 366 height 34
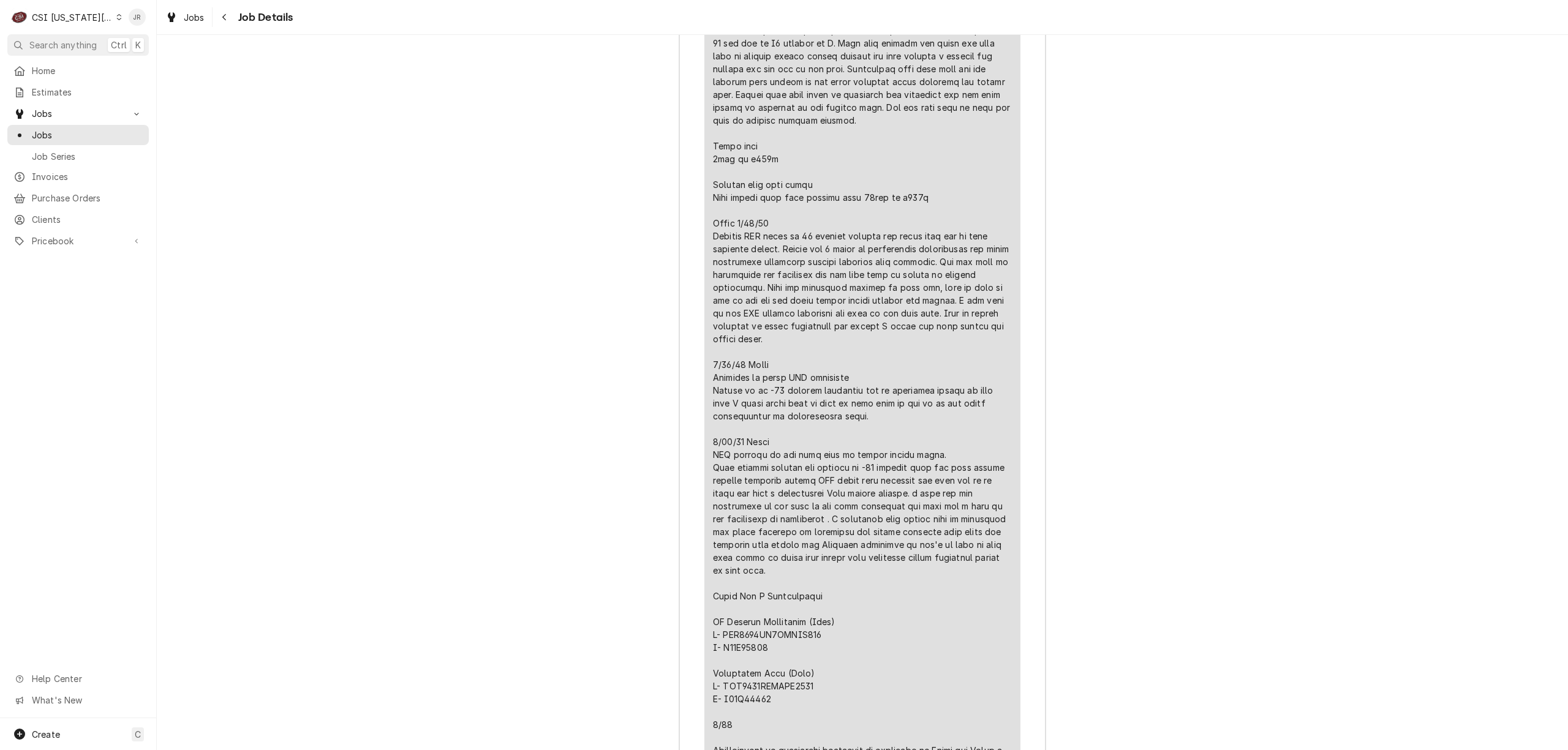
scroll to position [3942, 0]
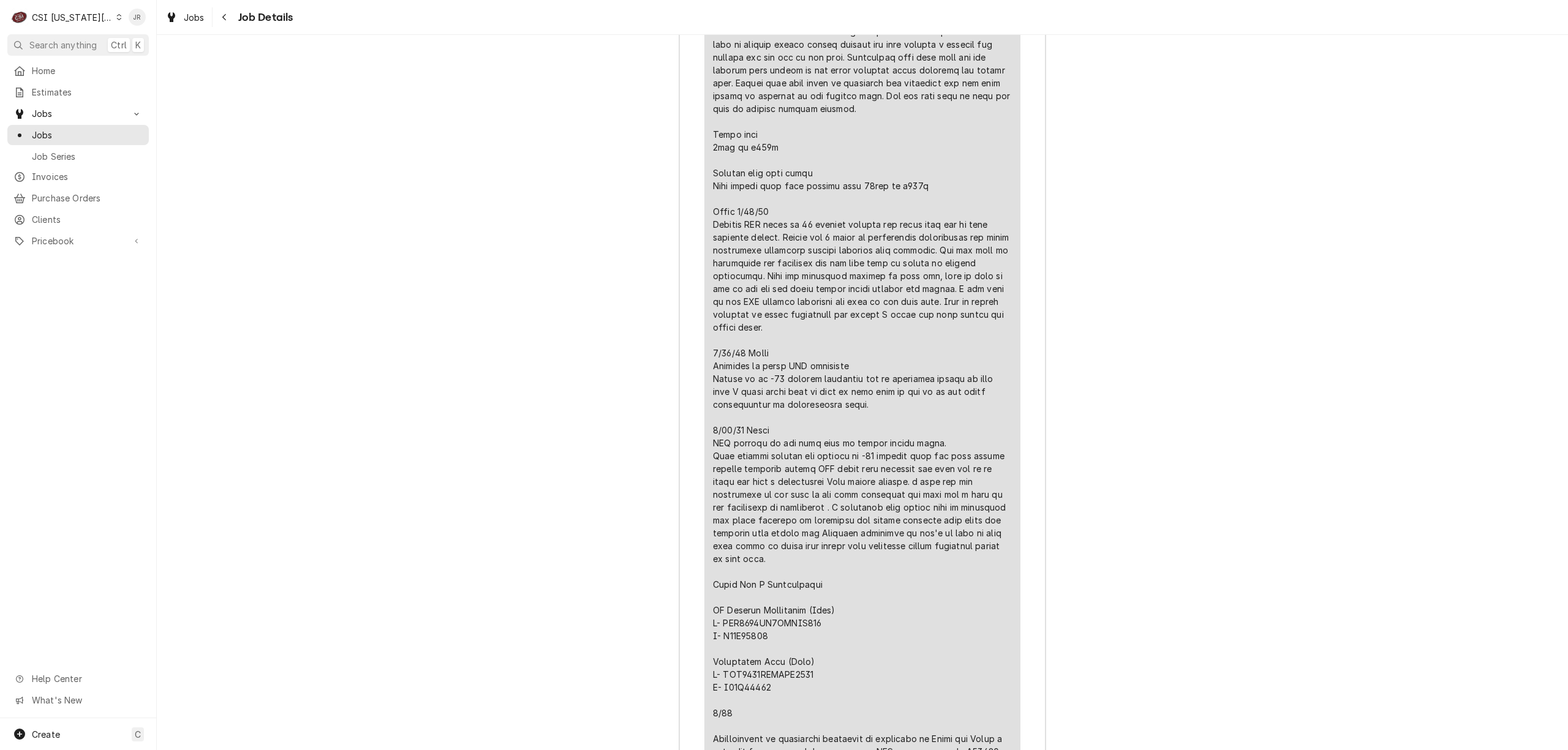
click at [1174, 260] on div "Job Summary Roopairs Job ID JOB-32665 [GEOGRAPHIC_DATA] RSG84584 Service Type J…" at bounding box center [862, 17] width 1411 height 3612
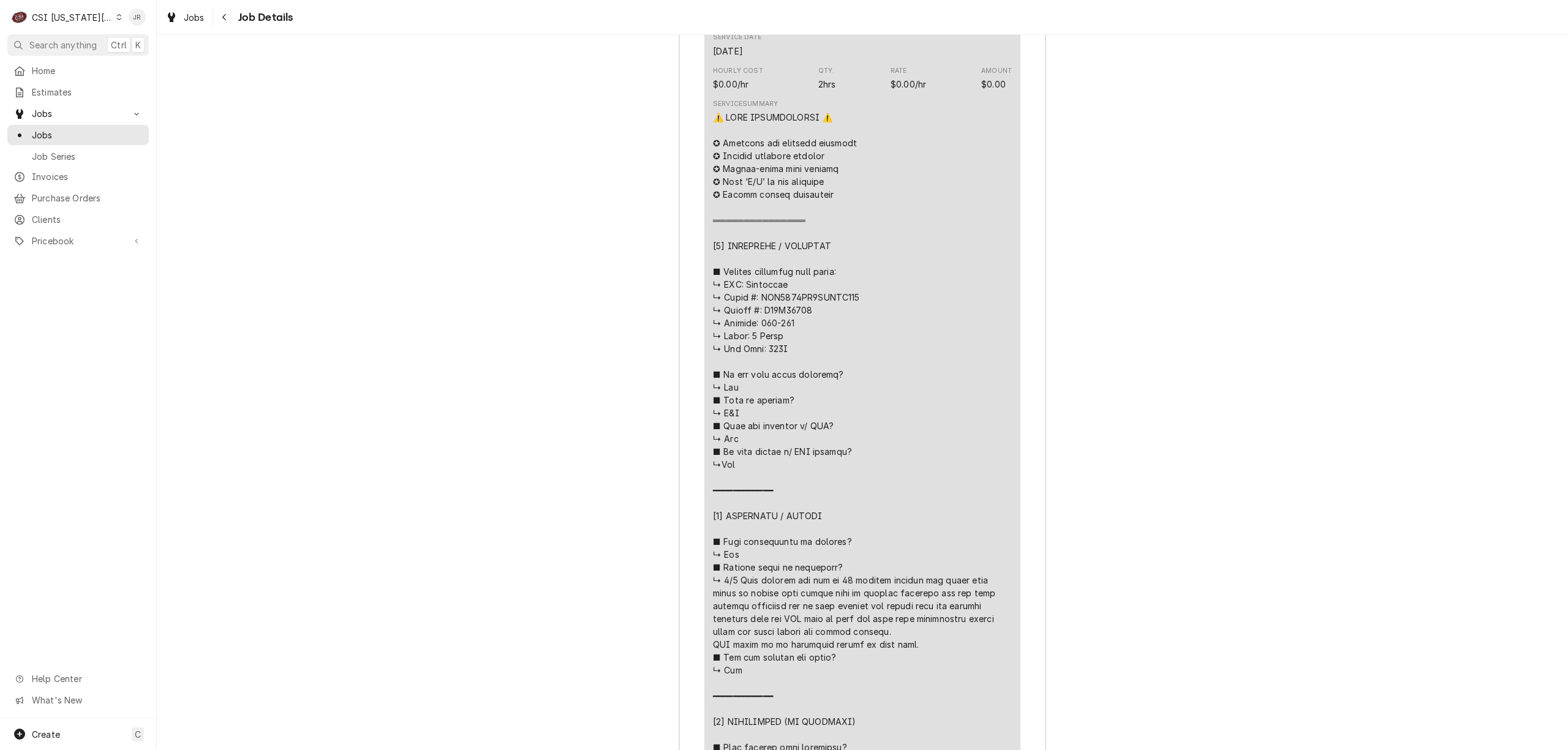
scroll to position [3496, 0]
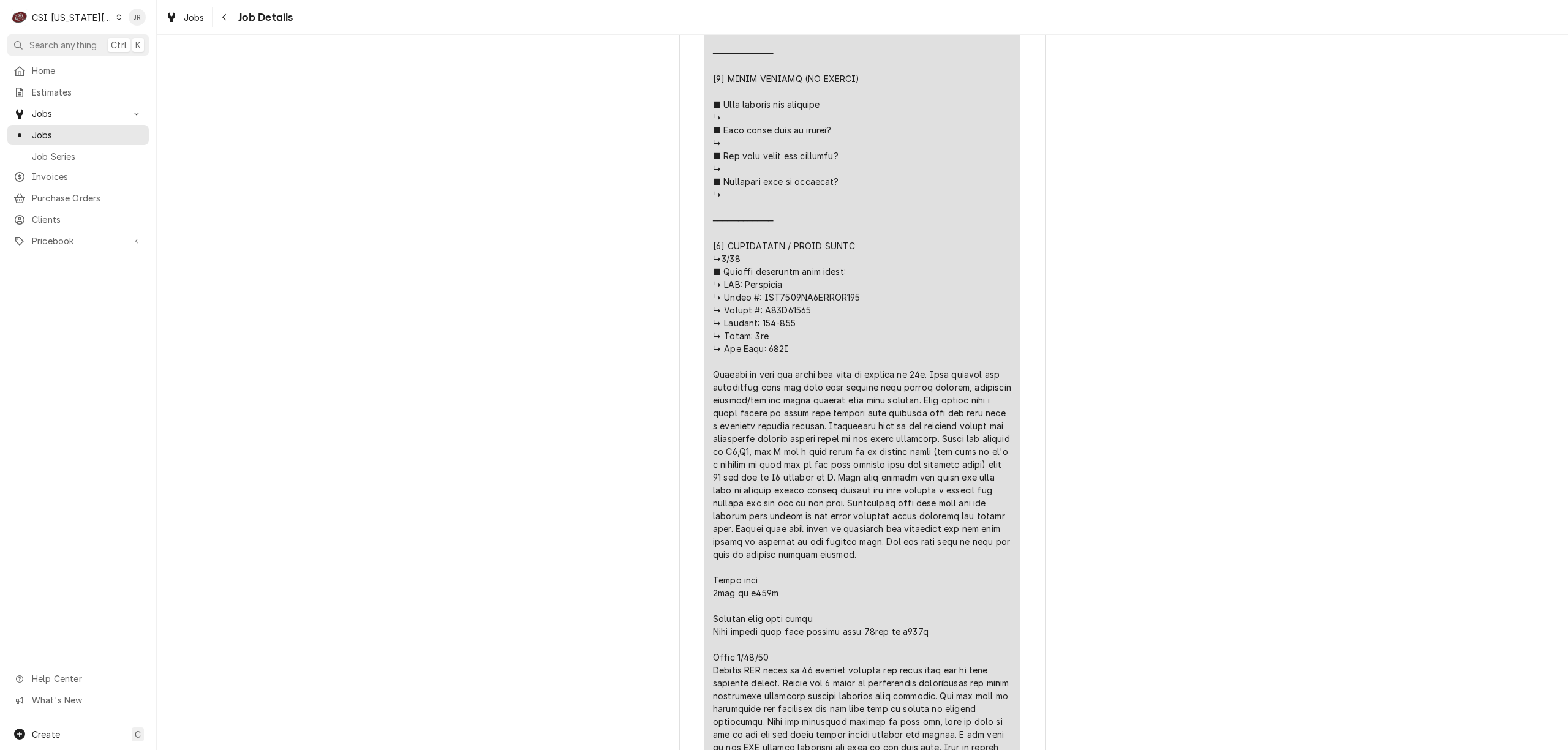
drag, startPoint x: 708, startPoint y: 672, endPoint x: 953, endPoint y: 670, distance: 245.0
click at [953, 670] on div "Line Item" at bounding box center [861, 290] width 299 height 1981
click at [946, 670] on div "Line Item" at bounding box center [861, 290] width 299 height 1981
drag, startPoint x: 807, startPoint y: 630, endPoint x: 802, endPoint y: 645, distance: 15.8
click at [803, 647] on div "Line Item" at bounding box center [861, 290] width 299 height 1981
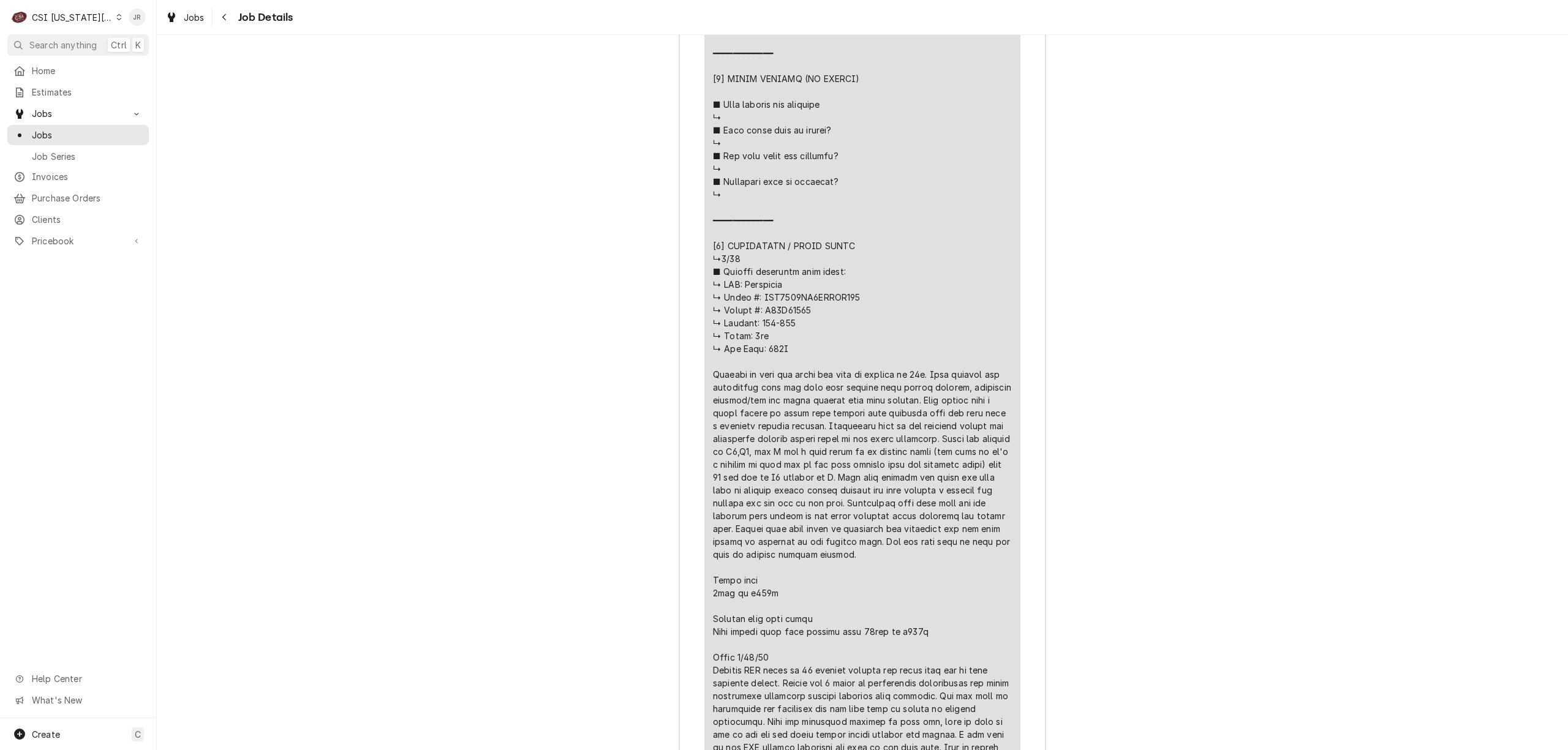
click at [794, 639] on div "Line Item" at bounding box center [861, 290] width 299 height 1981
drag, startPoint x: 702, startPoint y: 656, endPoint x: 970, endPoint y: 684, distance: 269.5
click at [970, 684] on div "Short Description Job | Service Call Subtype [#1-SALE] LABR-REG Service Date [D…" at bounding box center [861, 218] width 316 height 2145
click at [836, 661] on div "Line Item" at bounding box center [861, 290] width 299 height 1981
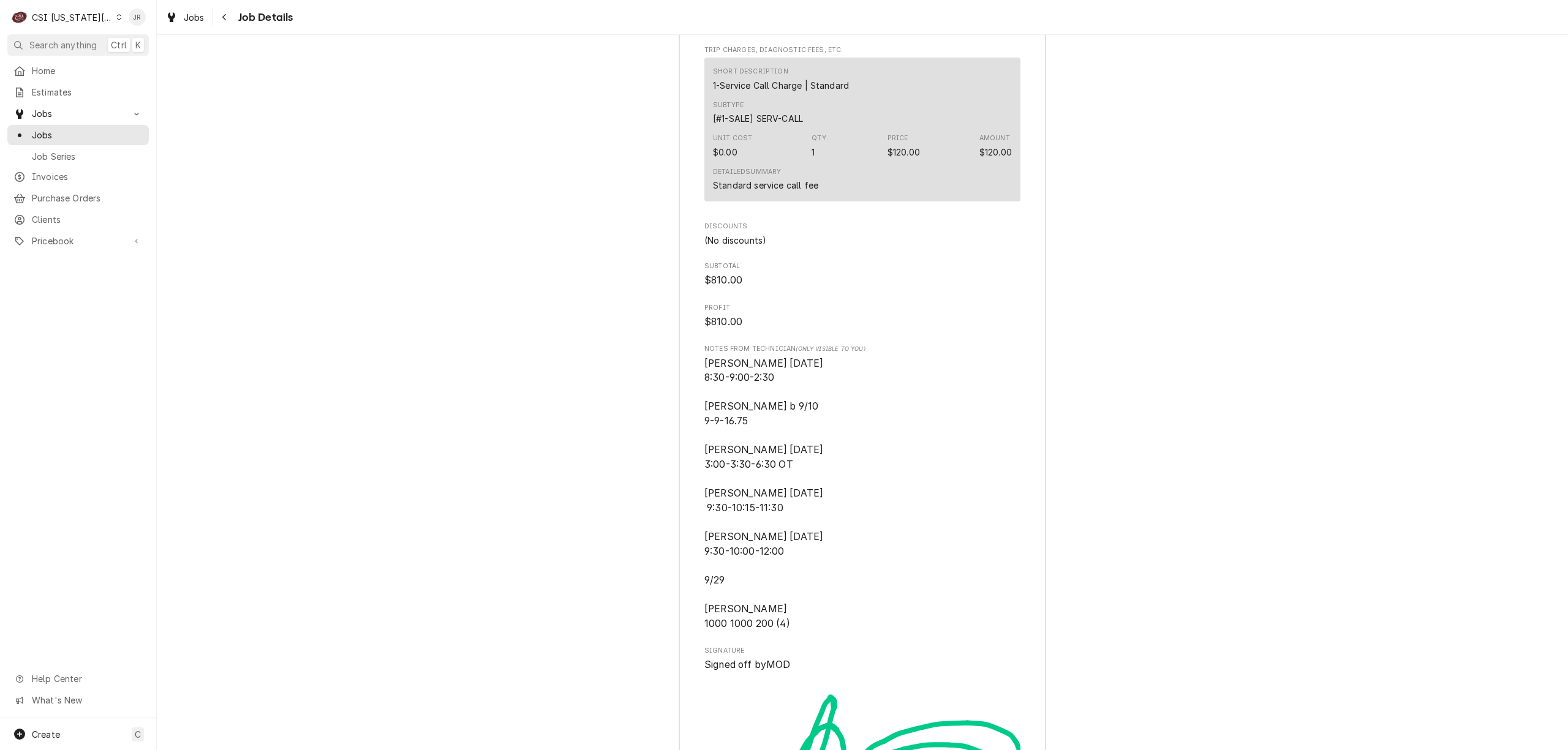
scroll to position [4803, 0]
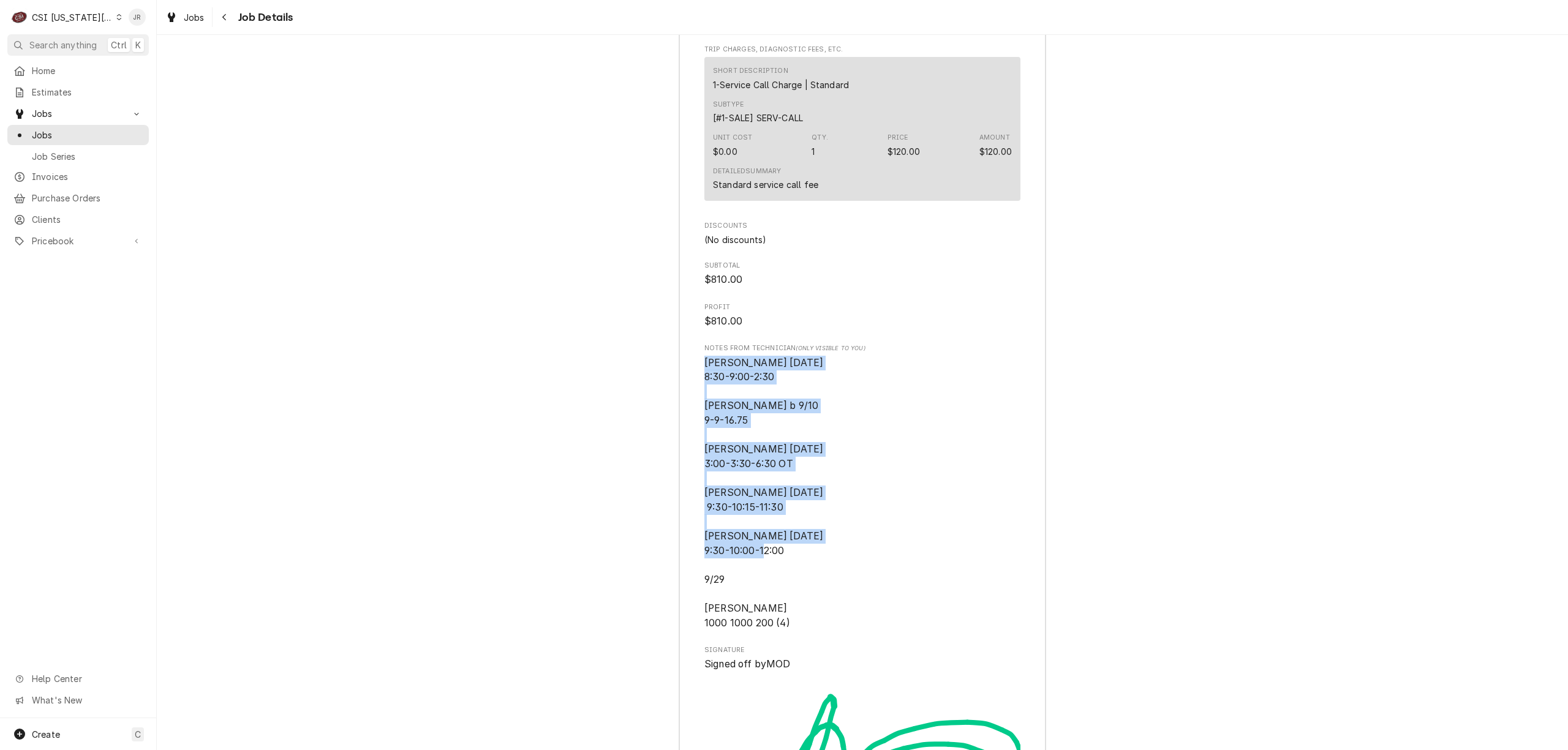
drag, startPoint x: 792, startPoint y: 669, endPoint x: 686, endPoint y: 410, distance: 279.9
copy span "[PERSON_NAME] [DATE] 8:30-9:00-2:30 Phil b 9/10 9-9-16.75 [PERSON_NAME] [DATE] …"
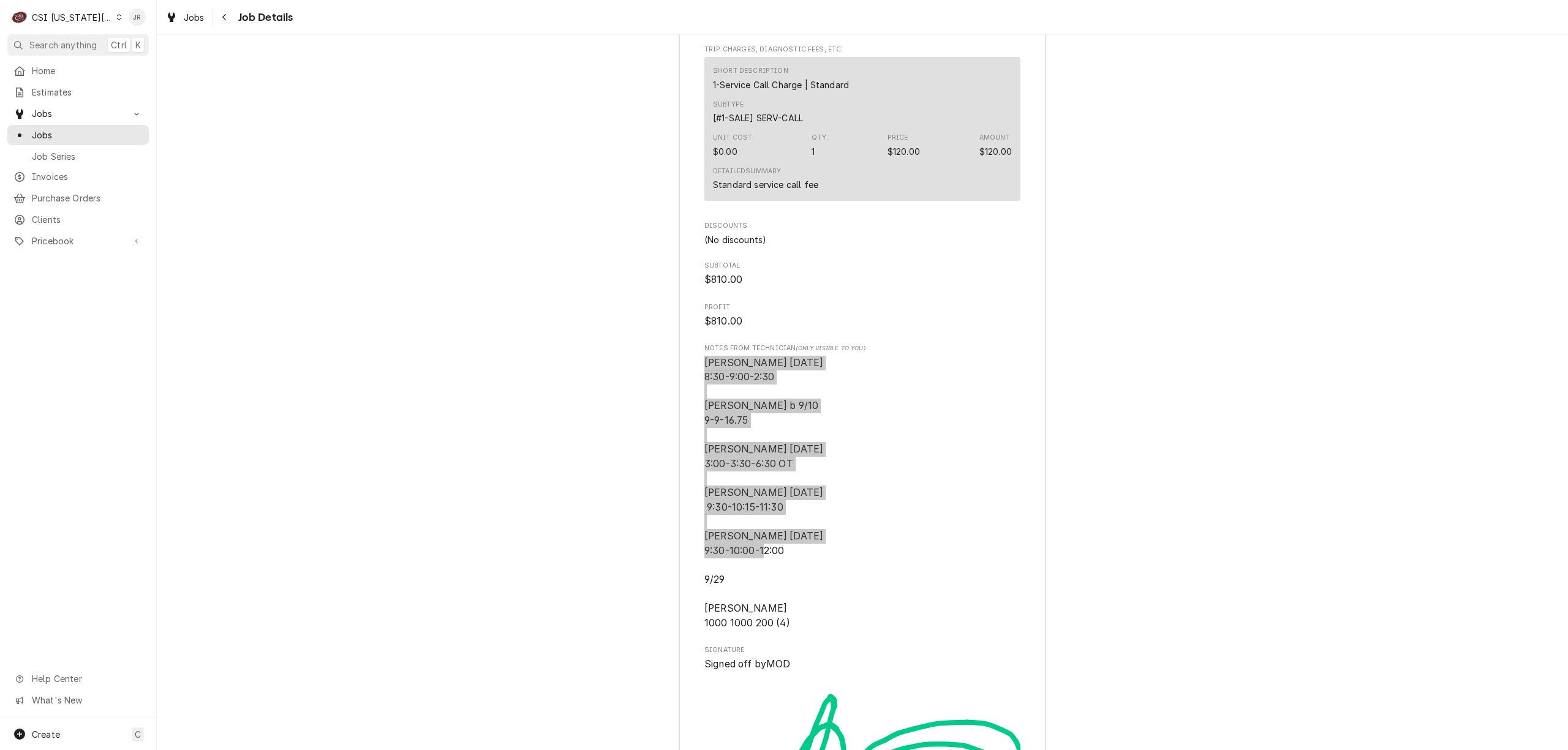
scroll to position [4313, 0]
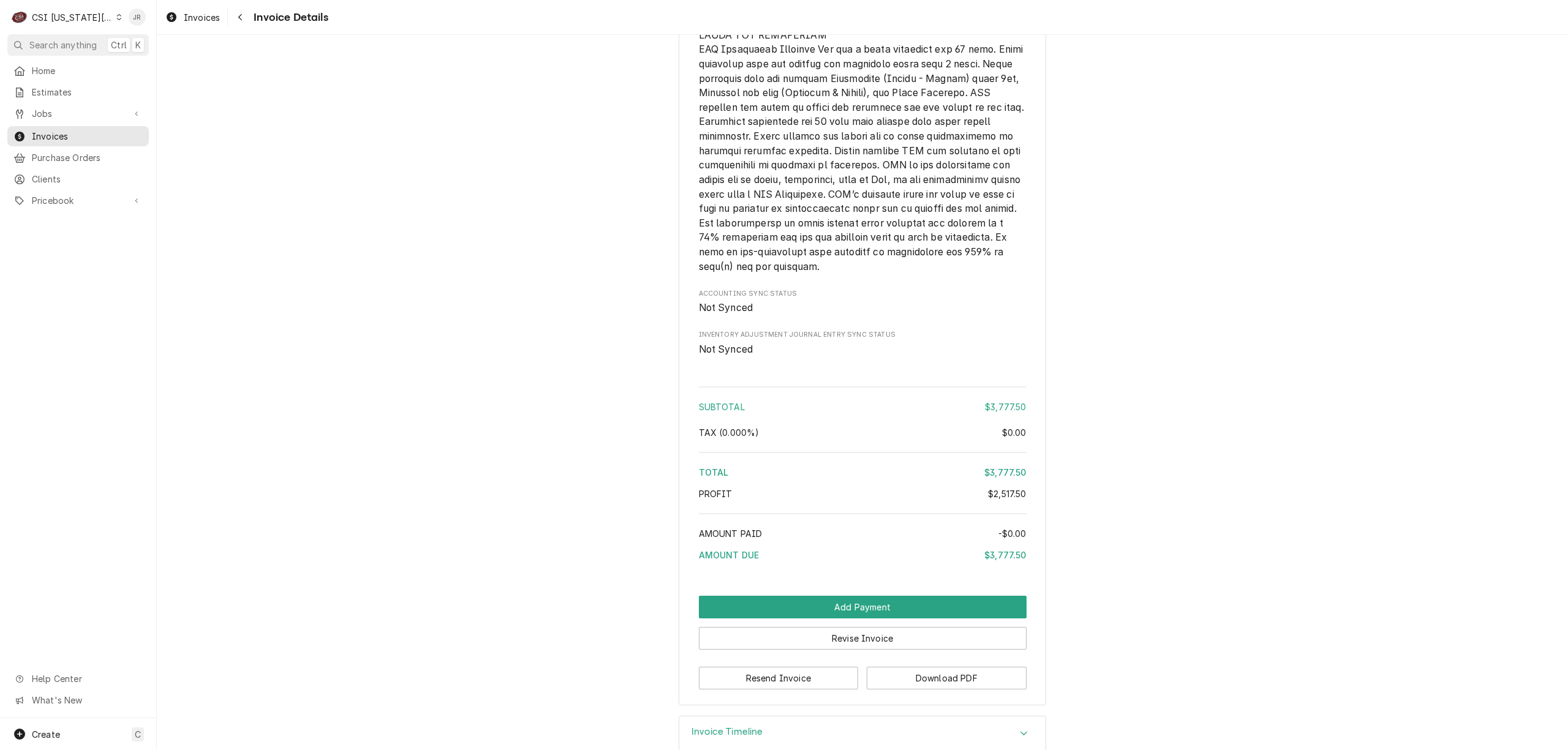
scroll to position [2918, 0]
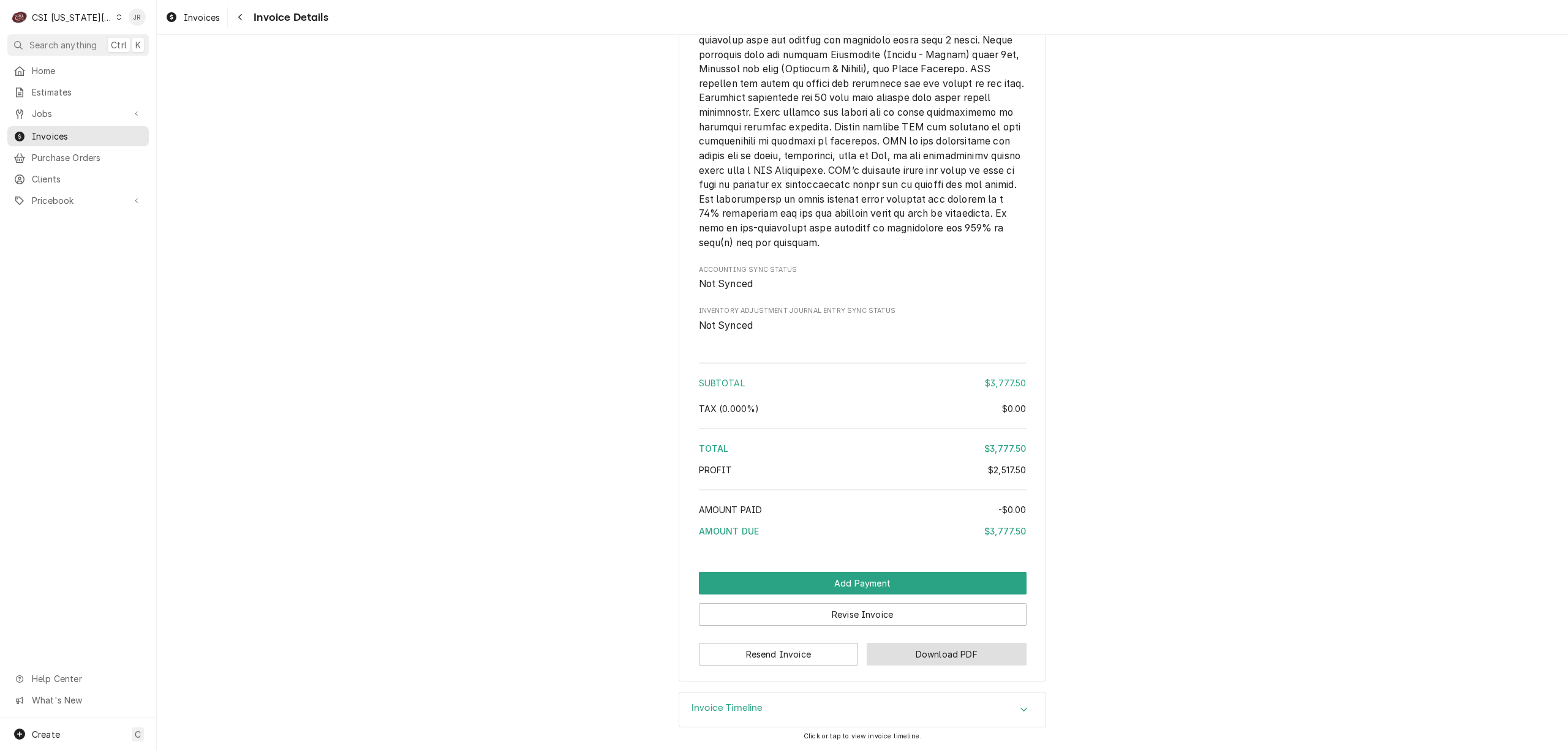
click at [913, 652] on button "Download PDF" at bounding box center [947, 654] width 160 height 23
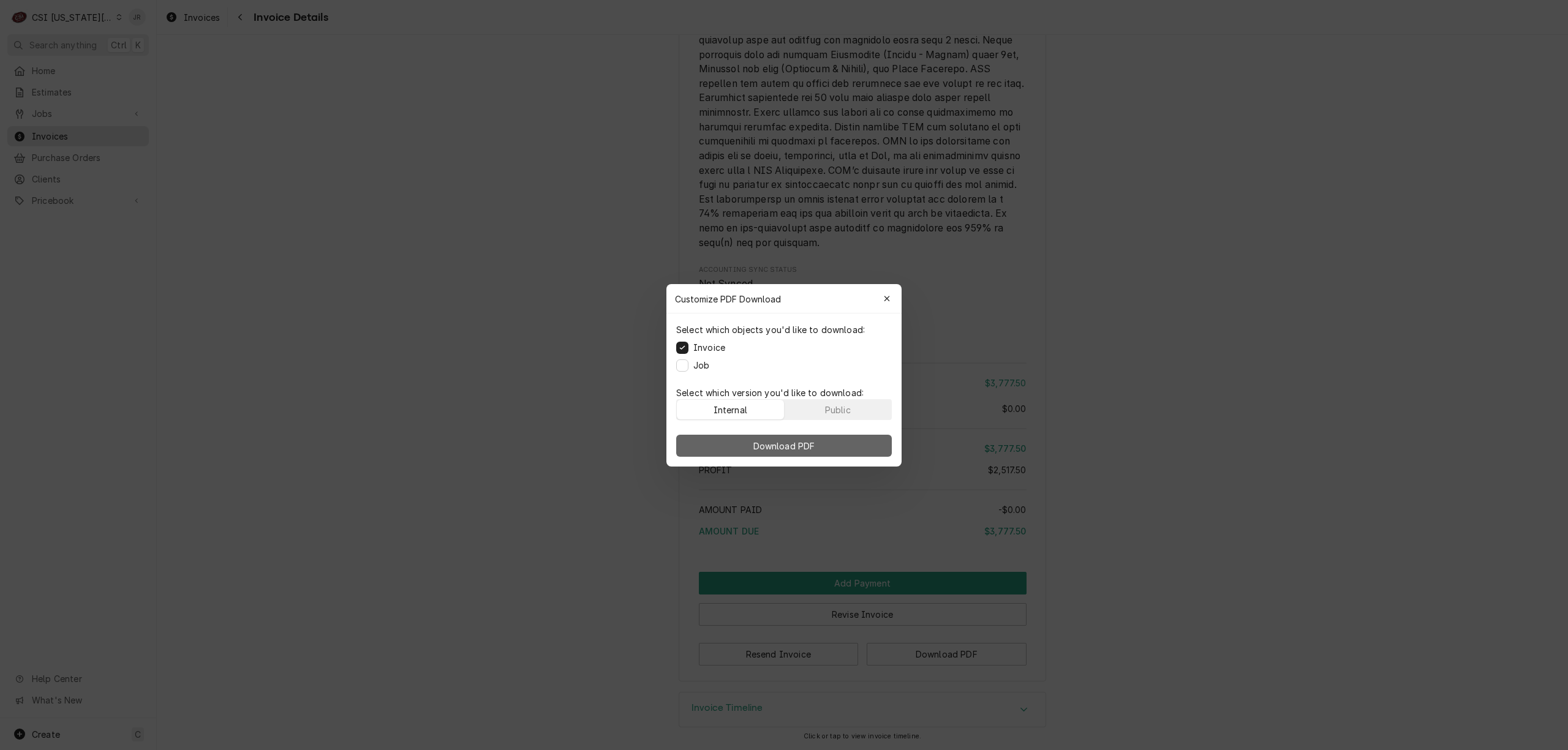
drag, startPoint x: 804, startPoint y: 455, endPoint x: 796, endPoint y: 444, distance: 13.6
click at [796, 444] on button "Download PDF" at bounding box center [783, 446] width 215 height 22
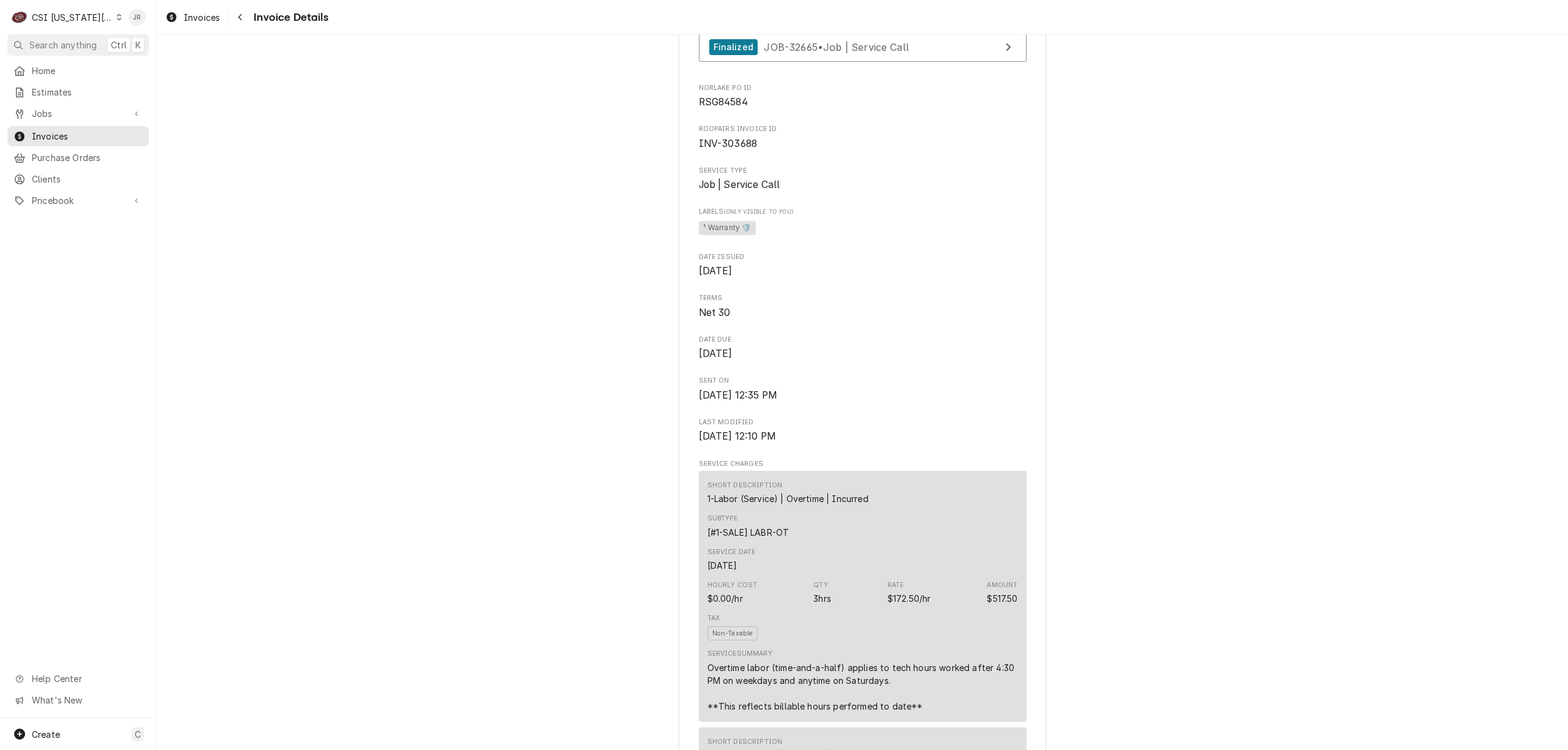
scroll to position [0, 0]
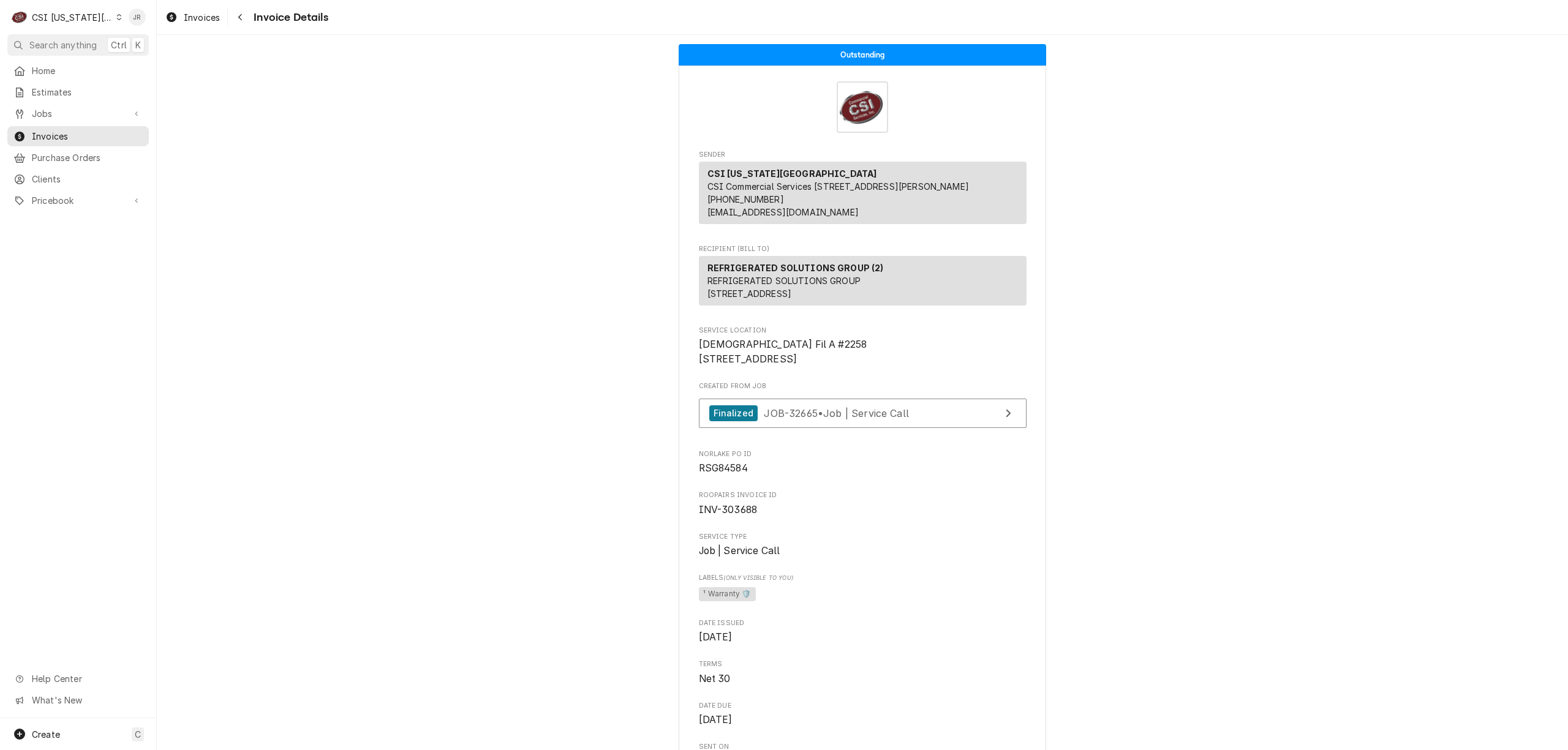
click at [730, 516] on span "INV-303688" at bounding box center [728, 510] width 59 height 12
copy span "303688"
click at [56, 132] on span "Invoices" at bounding box center [87, 136] width 111 height 13
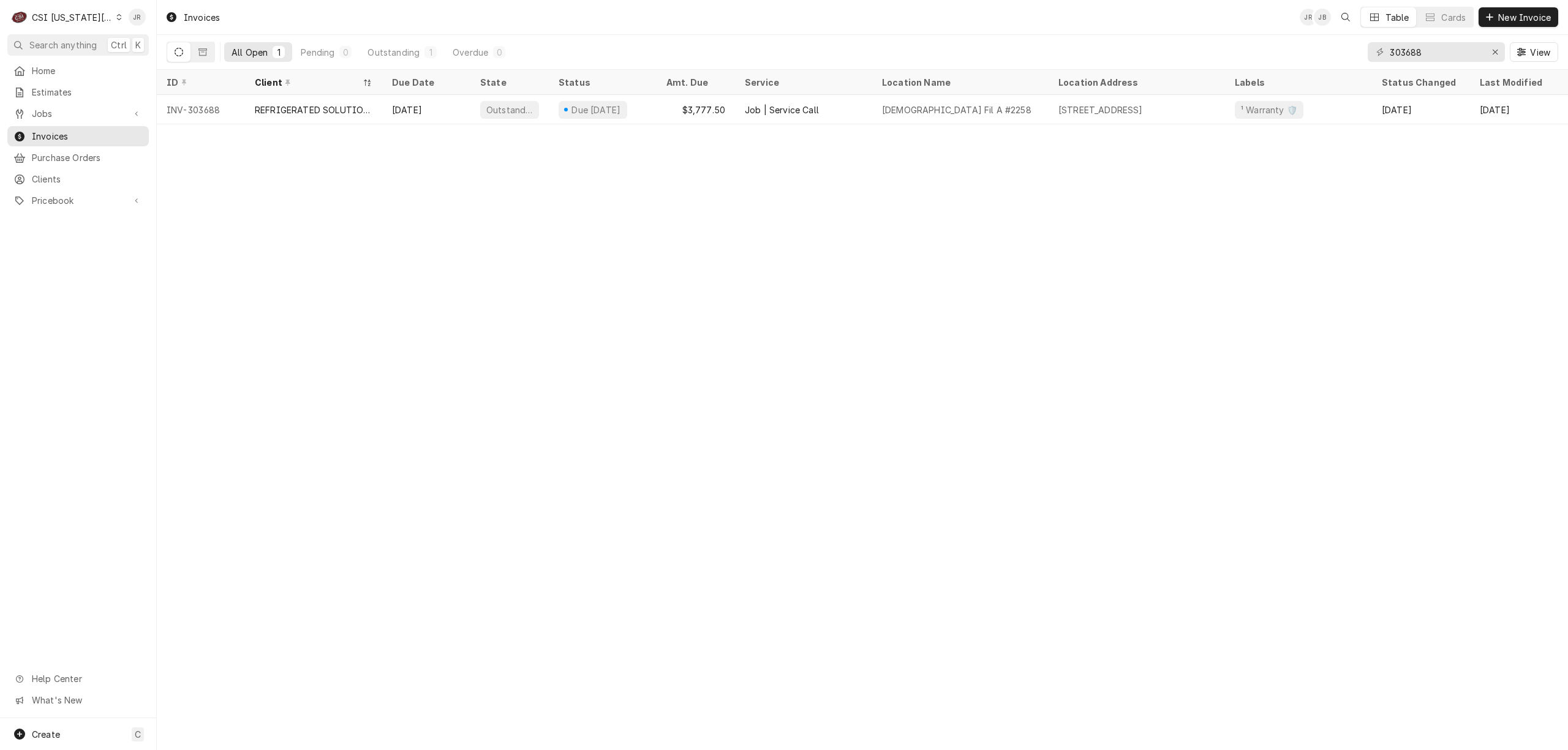
drag, startPoint x: 1456, startPoint y: 66, endPoint x: 1451, endPoint y: 62, distance: 6.4
click at [1453, 65] on div "303688 View" at bounding box center [1463, 52] width 191 height 34
click at [1443, 53] on input "303688" at bounding box center [1435, 52] width 92 height 20
paste input "5"
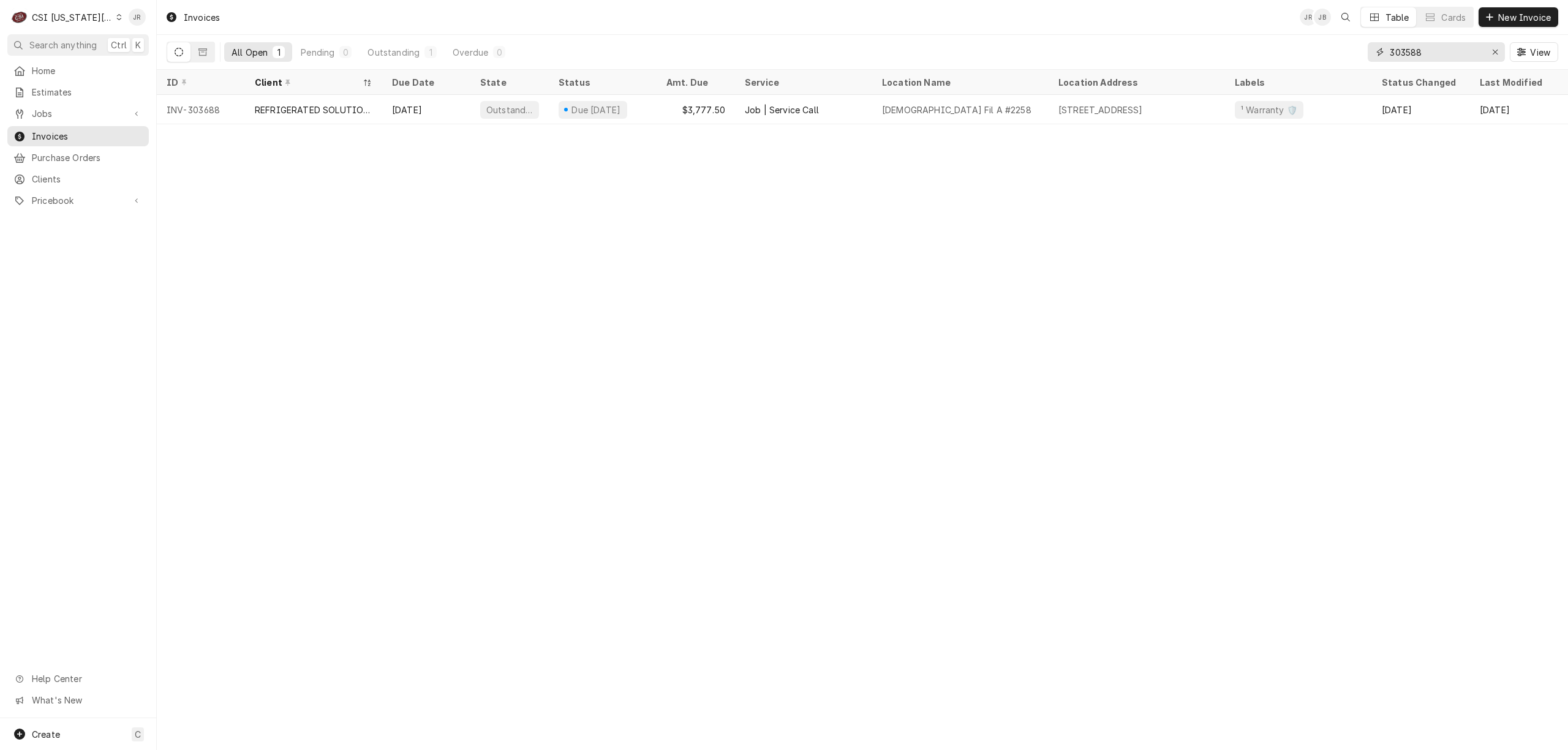
type input "303588"
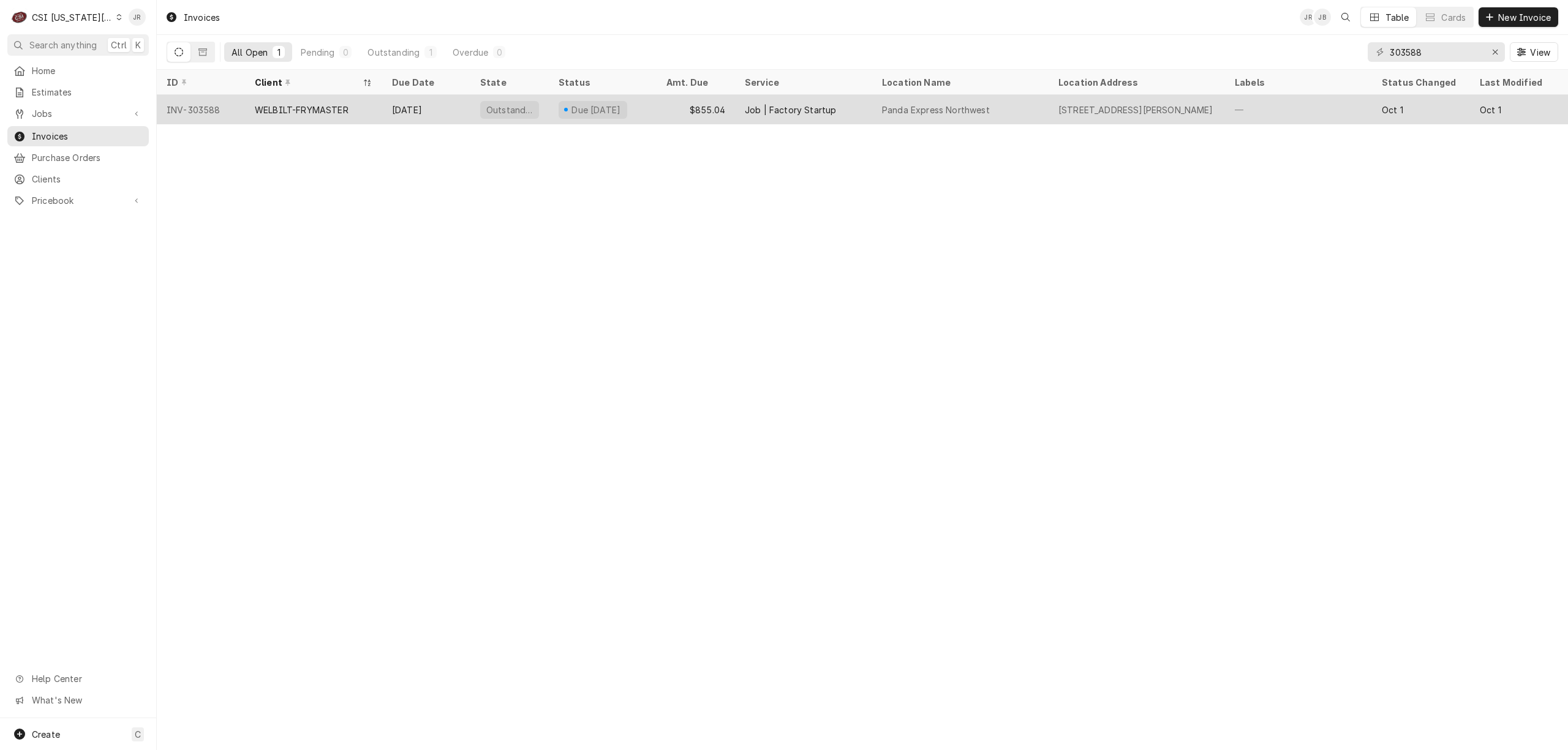
click at [392, 112] on div "Oct 30" at bounding box center [426, 110] width 89 height 30
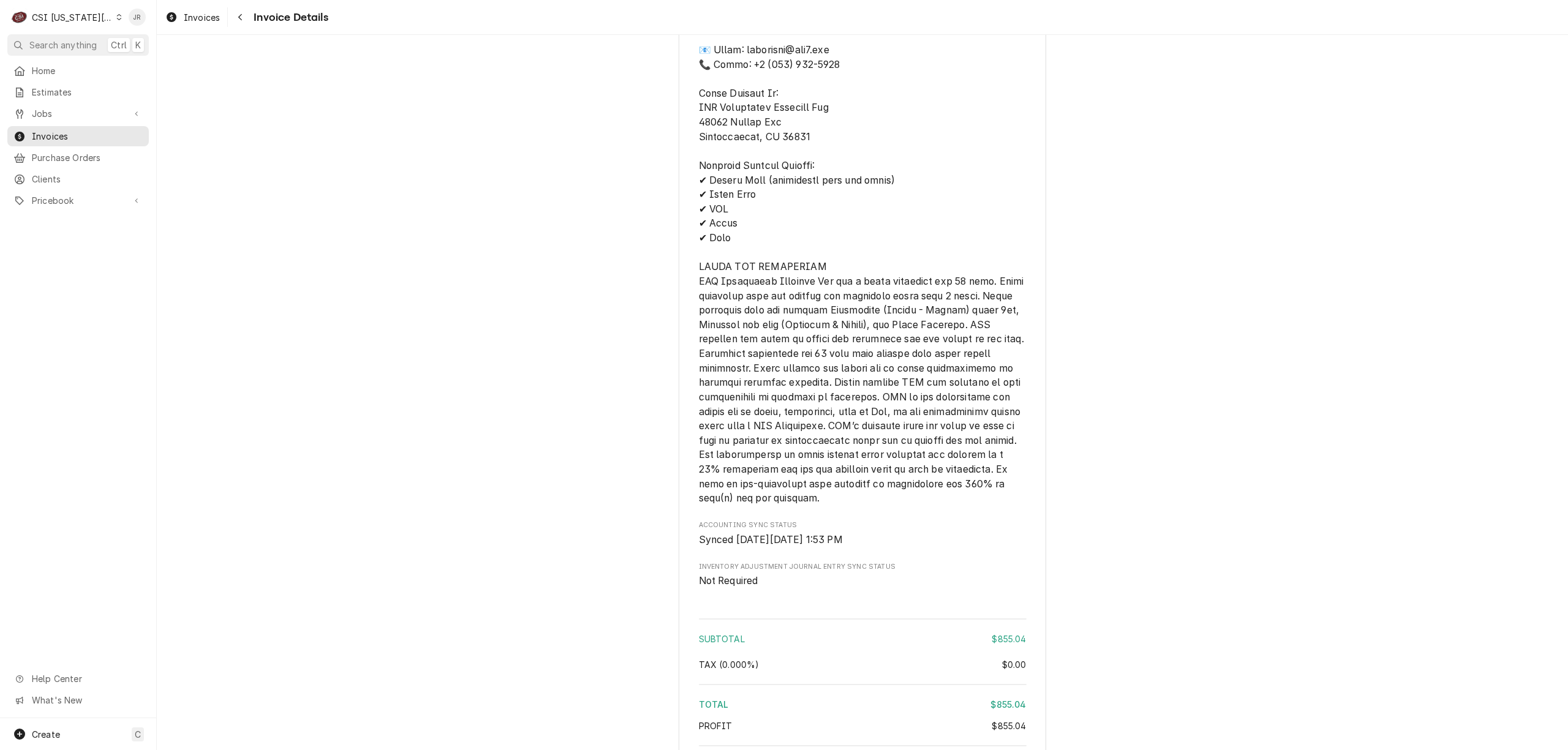
scroll to position [1929, 0]
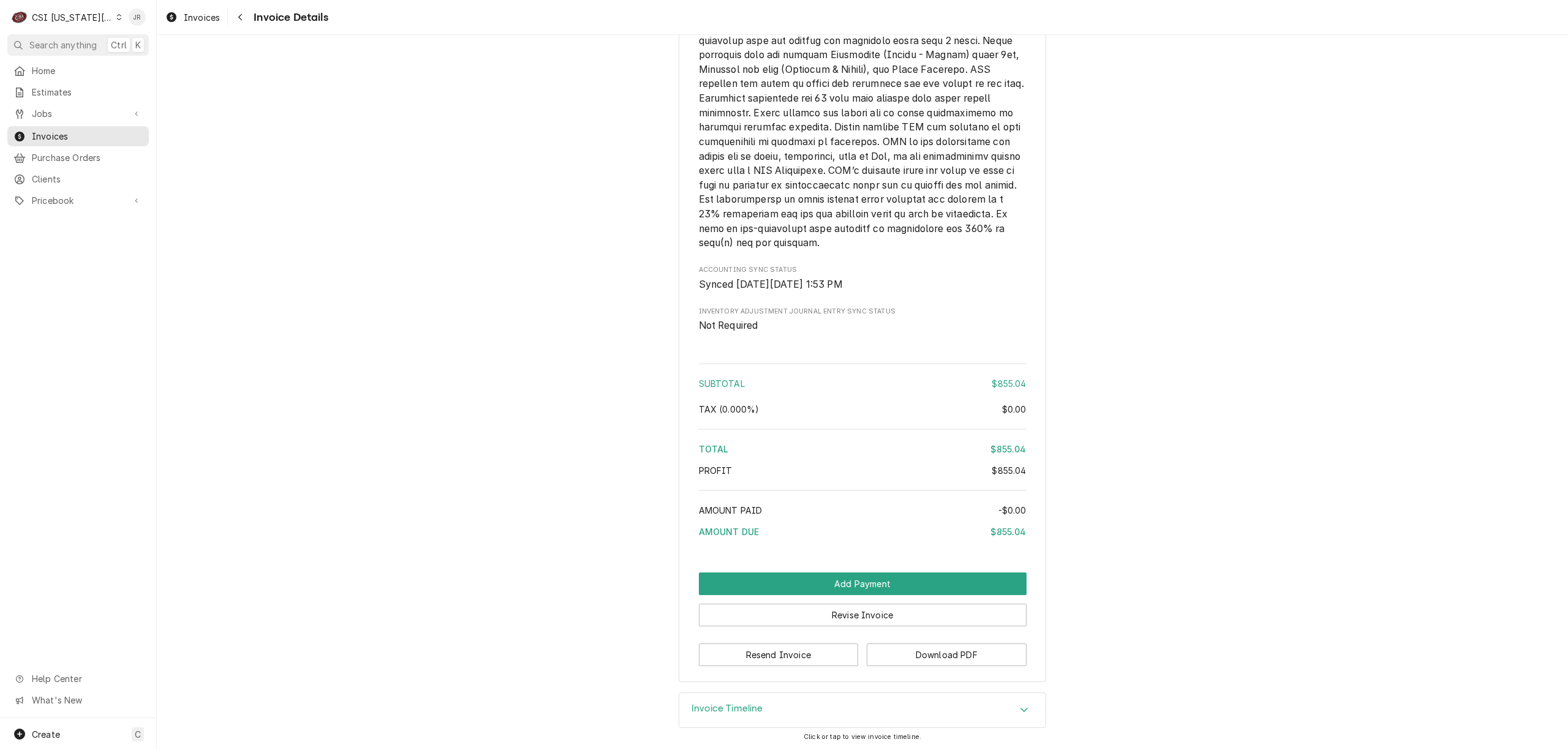
drag, startPoint x: 850, startPoint y: 601, endPoint x: 874, endPoint y: 610, distance: 25.6
click at [858, 608] on div "Revise Invoice" at bounding box center [862, 610] width 328 height 31
click at [874, 610] on button "Revise Invoice" at bounding box center [862, 615] width 328 height 23
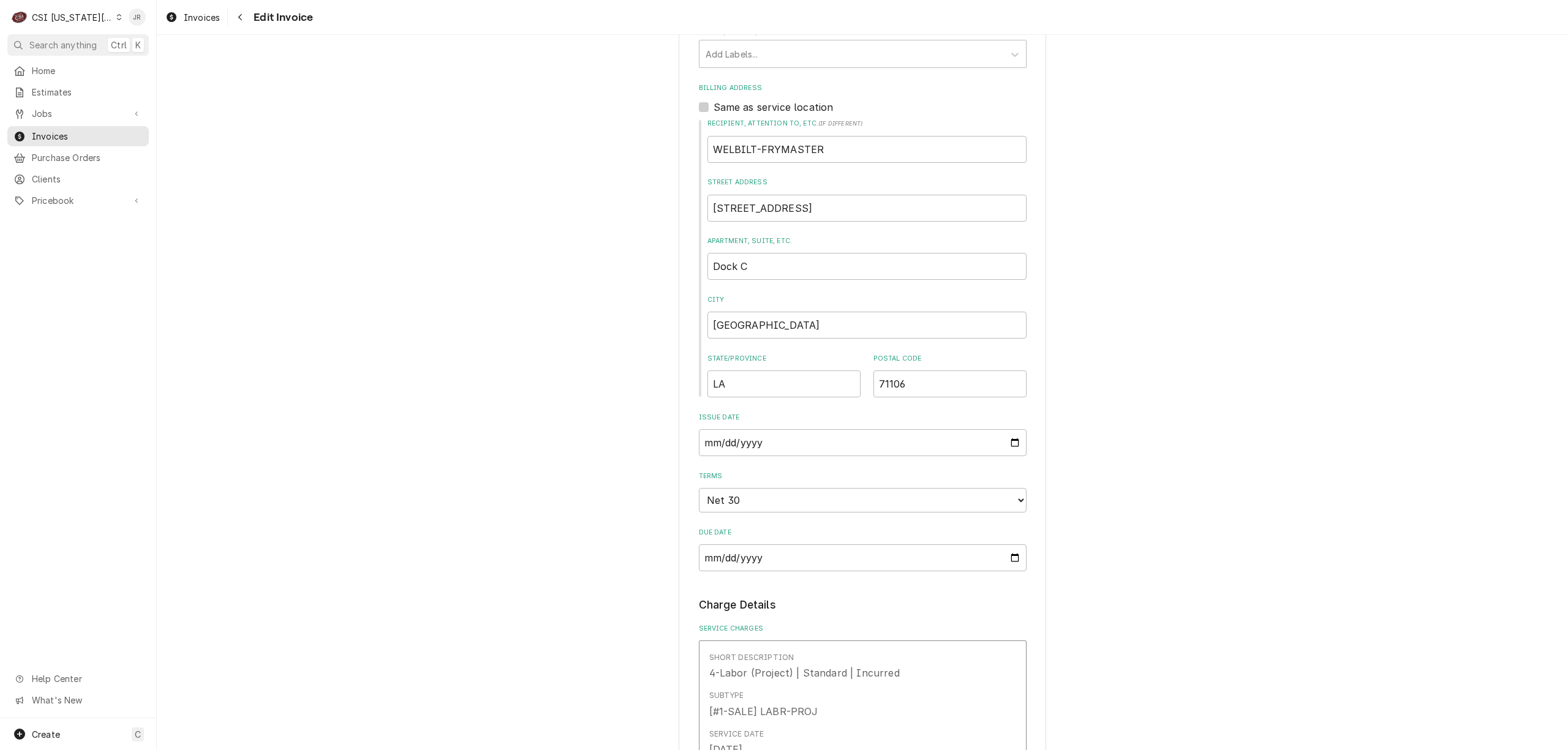
scroll to position [980, 0]
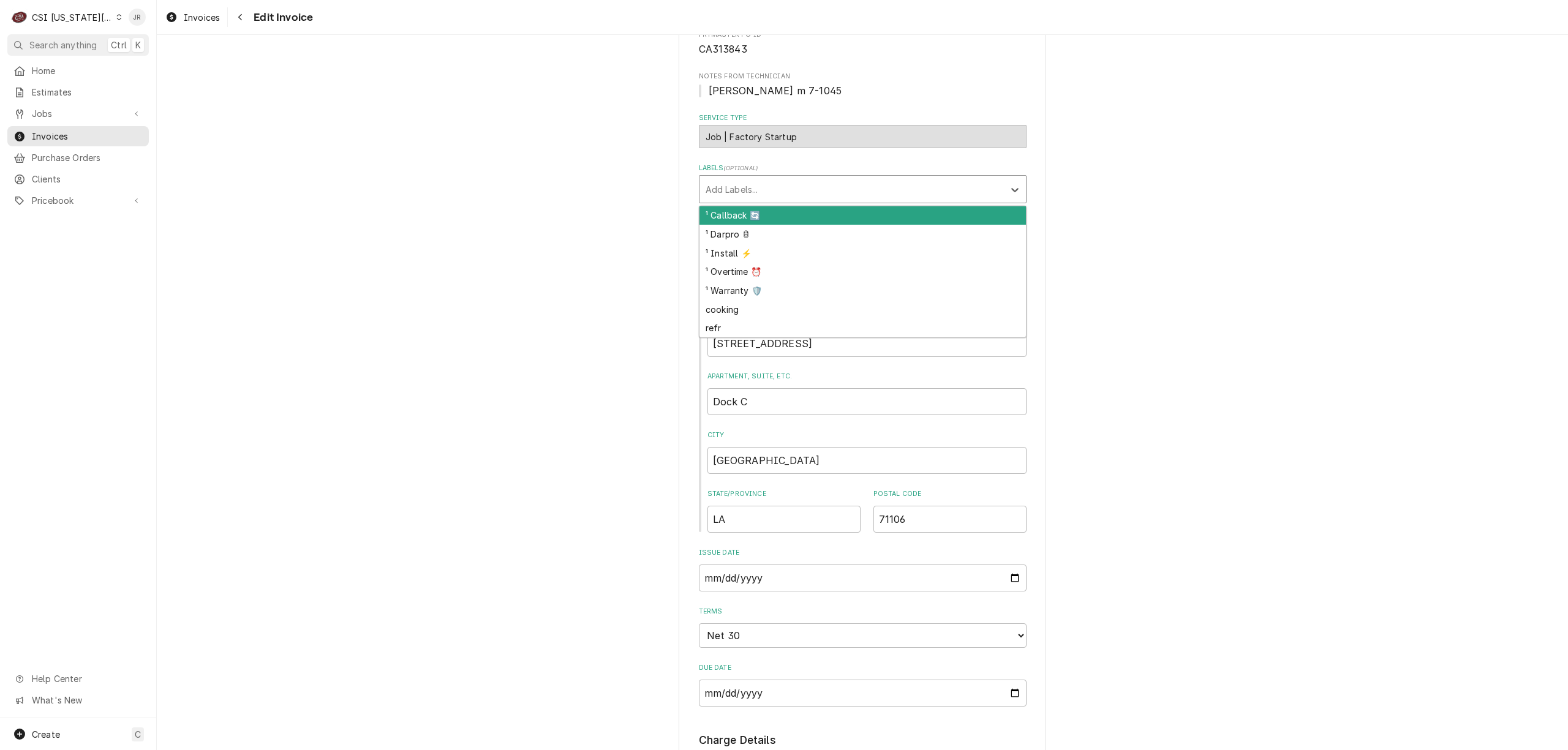
click at [738, 178] on div "Labels" at bounding box center [851, 189] width 292 height 22
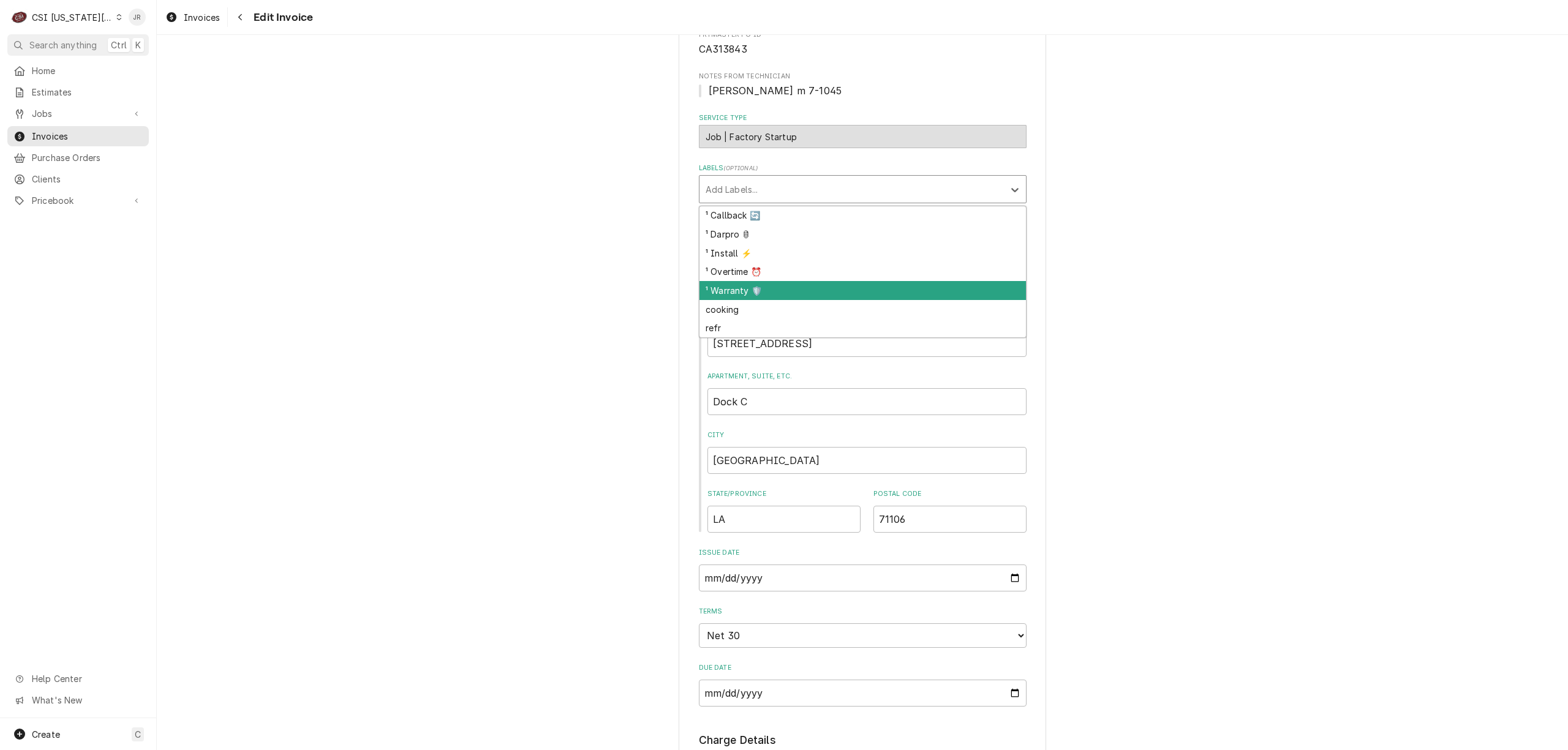
click at [768, 281] on div "¹ Warranty 🛡️" at bounding box center [862, 290] width 326 height 19
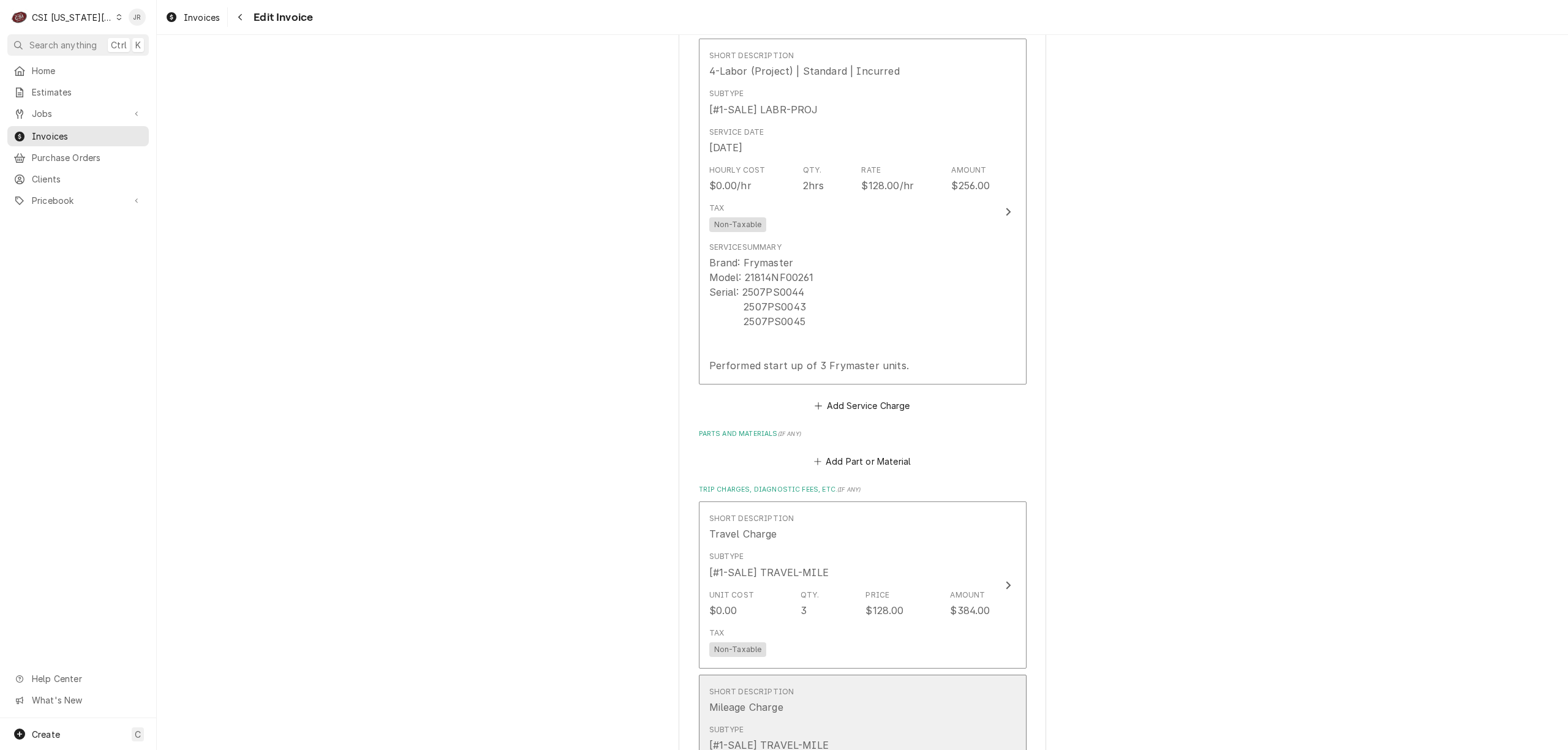
scroll to position [1878, 0]
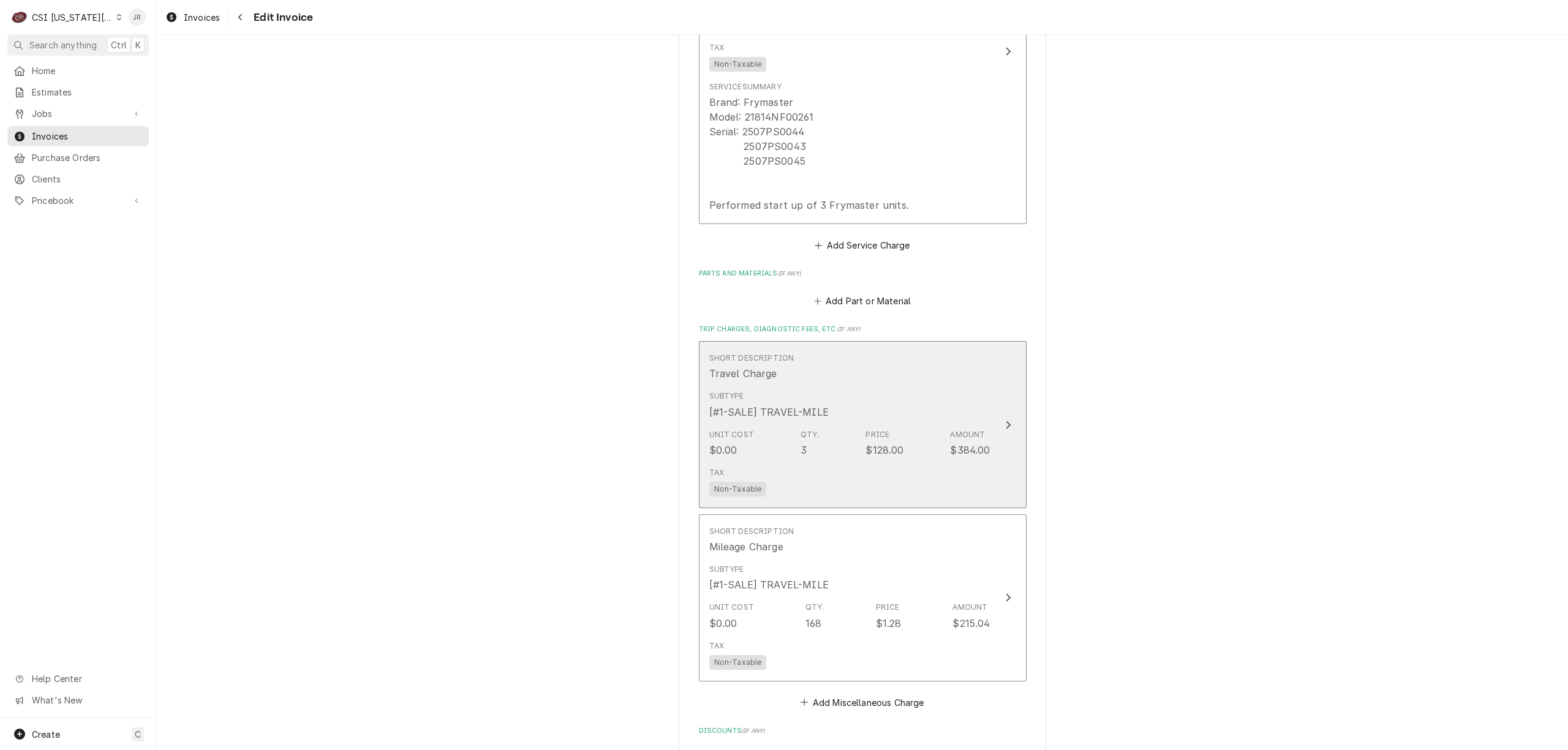
click at [868, 425] on div "Unit Cost $0.00 Qty. 3 Price $128.00 Amount $384.00" at bounding box center [850, 444] width 281 height 38
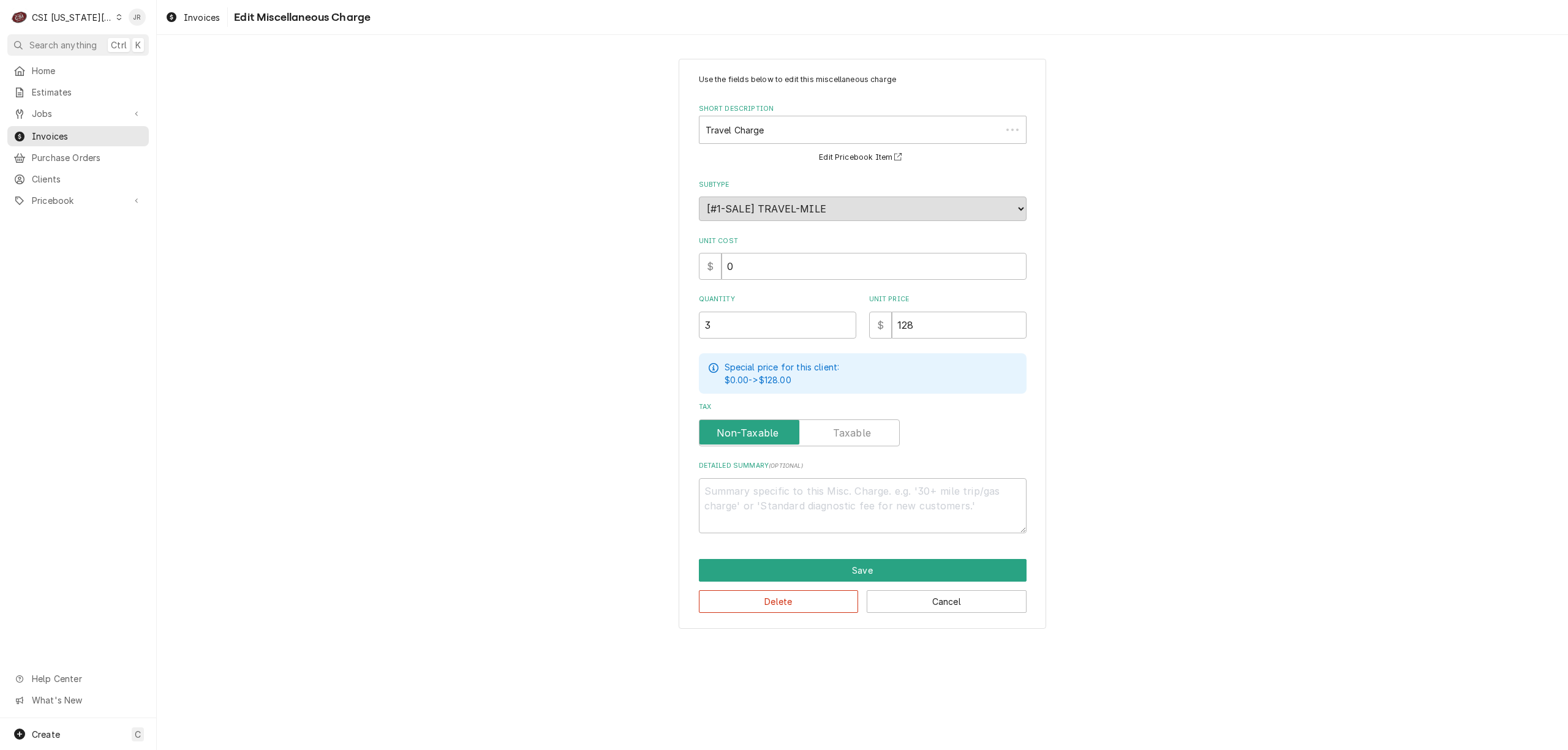
click at [855, 397] on div "Use the fields below to edit this miscellaneous charge Short Description Travel…" at bounding box center [862, 304] width 328 height 460
click at [899, 520] on textarea "Detailed Summary ( optional )" at bounding box center [862, 506] width 328 height 55
type textarea "x"
type textarea "e"
type textarea "x"
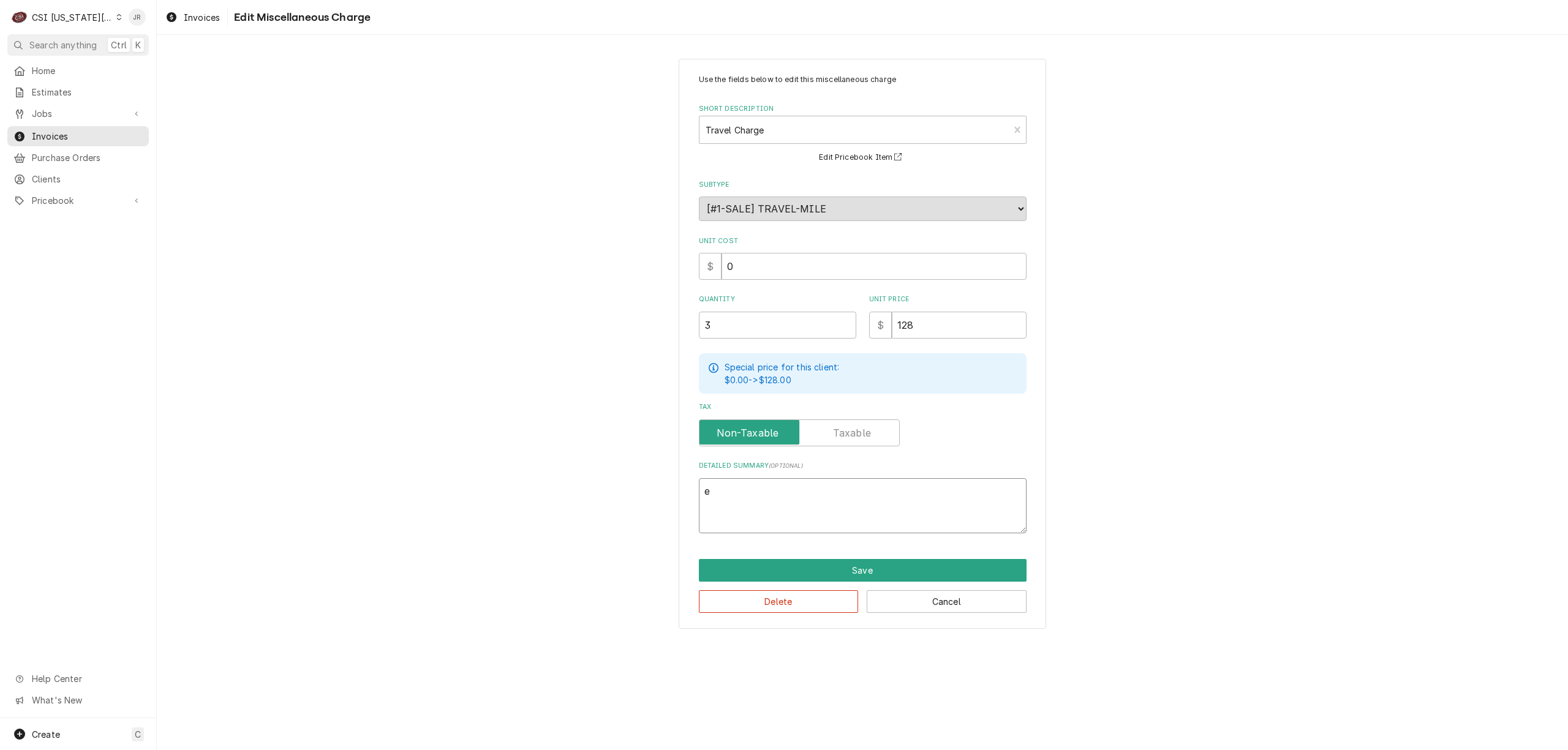
type textarea "ex"
type textarea "x"
type textarea "ext"
type textarea "x"
type textarea "exte"
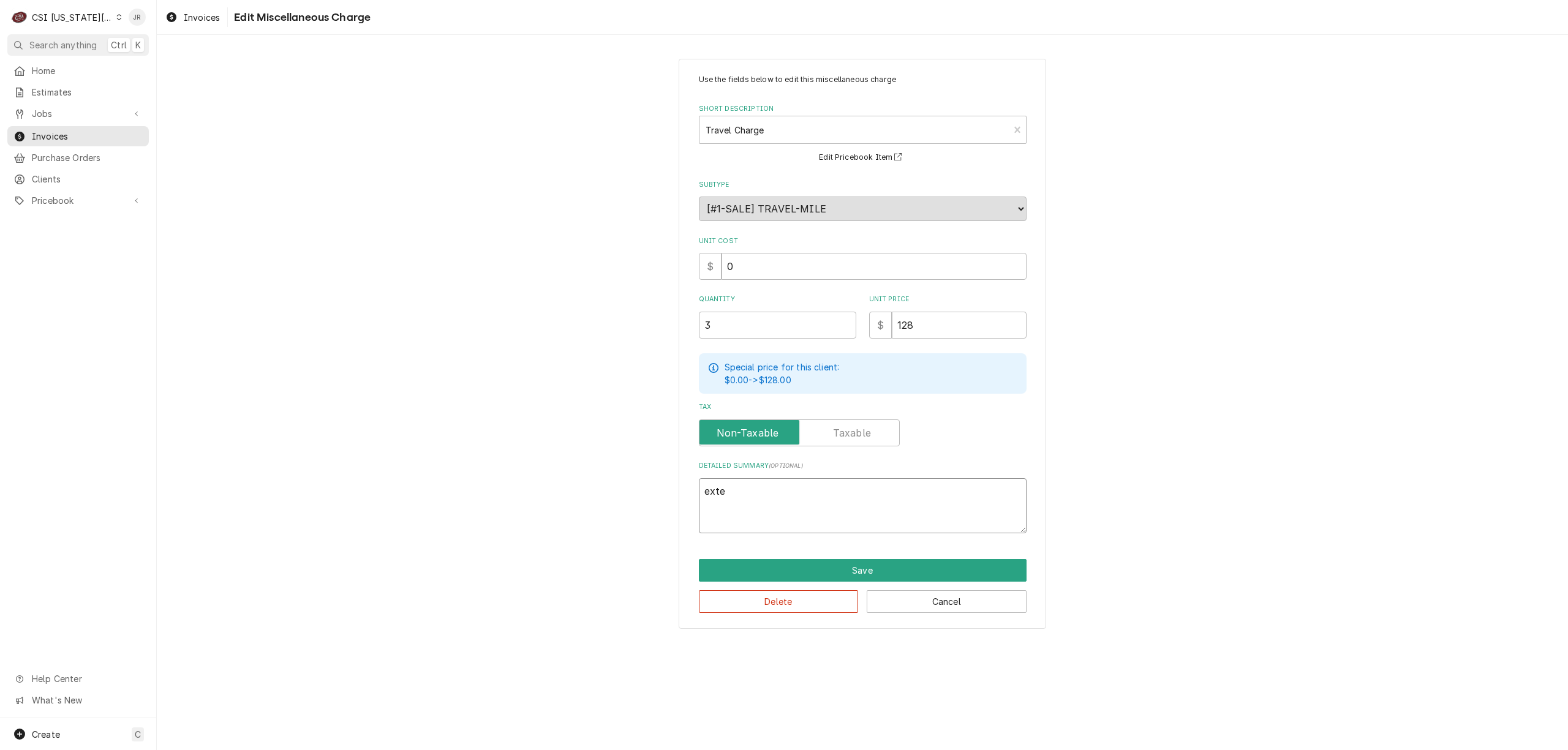
type textarea "x"
type textarea "exten"
type textarea "x"
type textarea "extend"
type textarea "x"
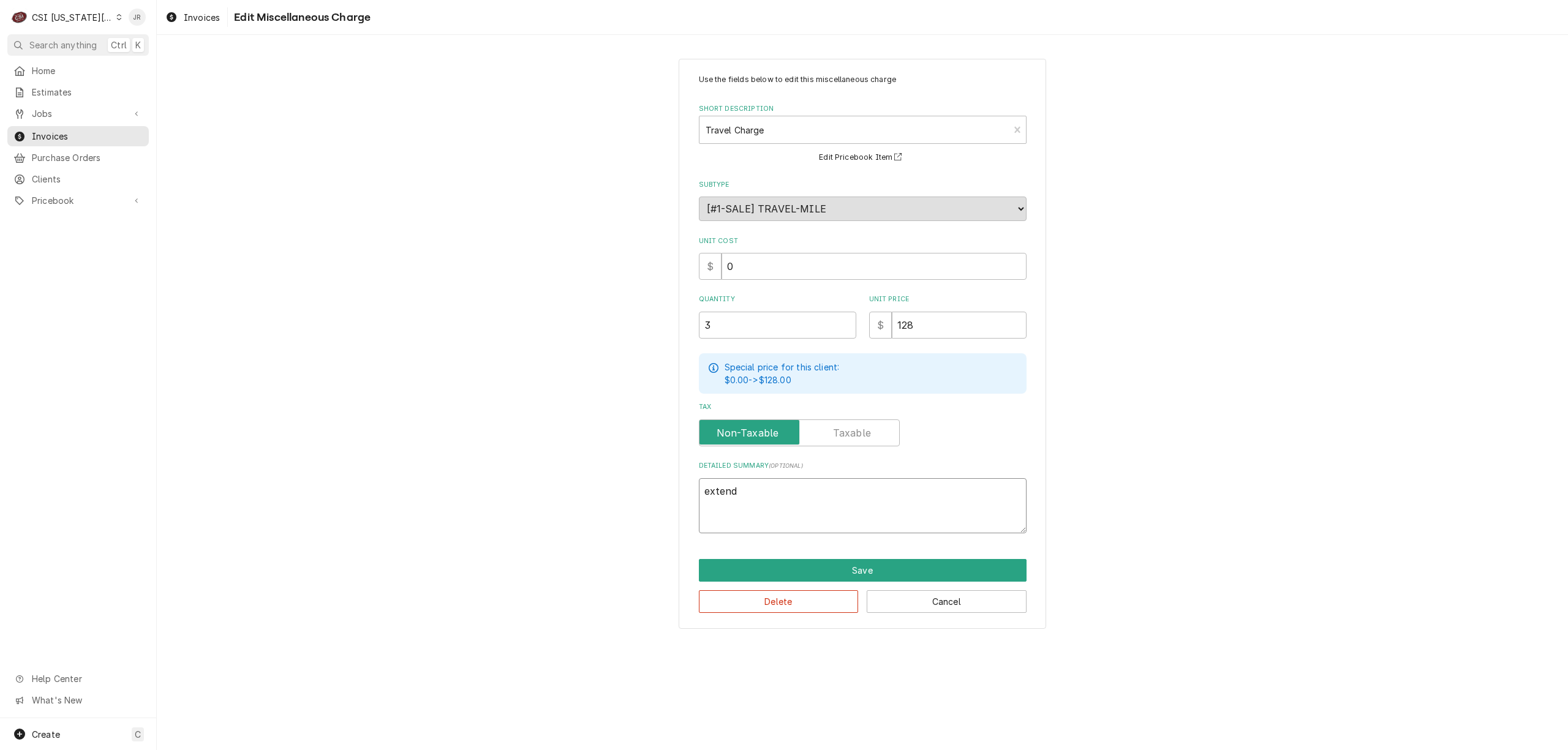
type textarea "extende"
type textarea "x"
type textarea "extended"
type textarea "x"
type textarea "extended"
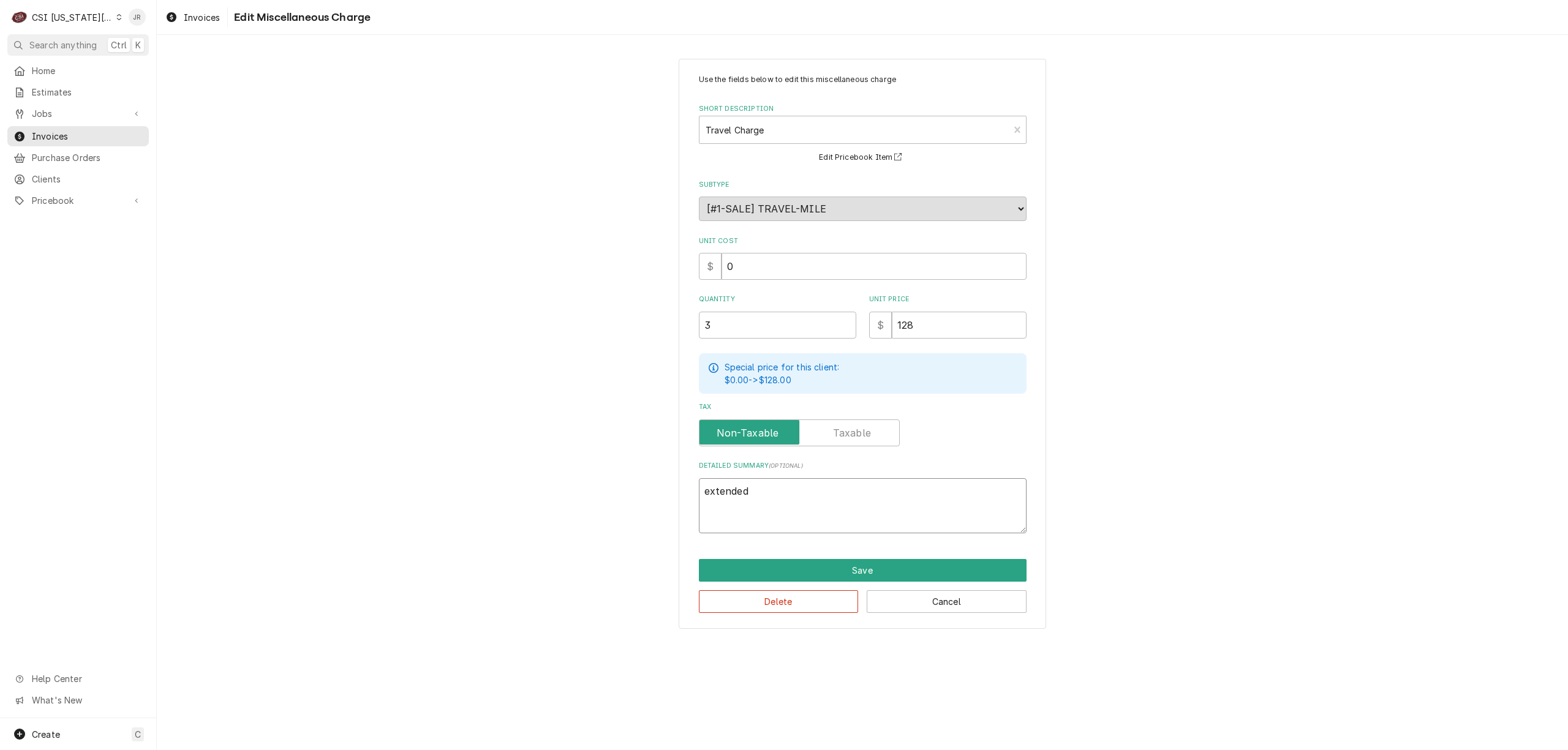
type textarea "x"
type textarea "extended t"
type textarea "x"
type textarea "extended tr"
type textarea "x"
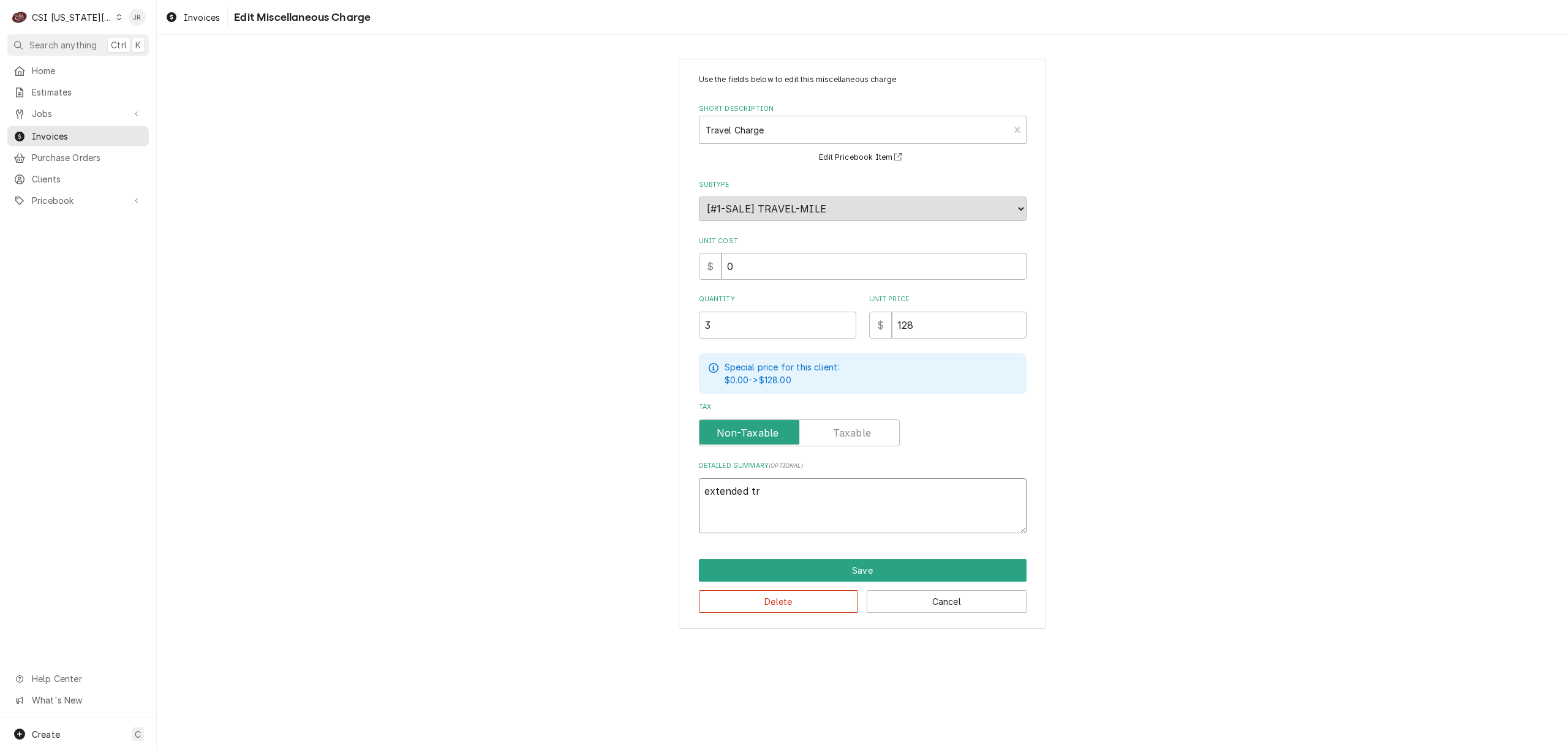
type textarea "extended tra"
type textarea "x"
type textarea "extended trav"
type textarea "x"
type textarea "extended trave"
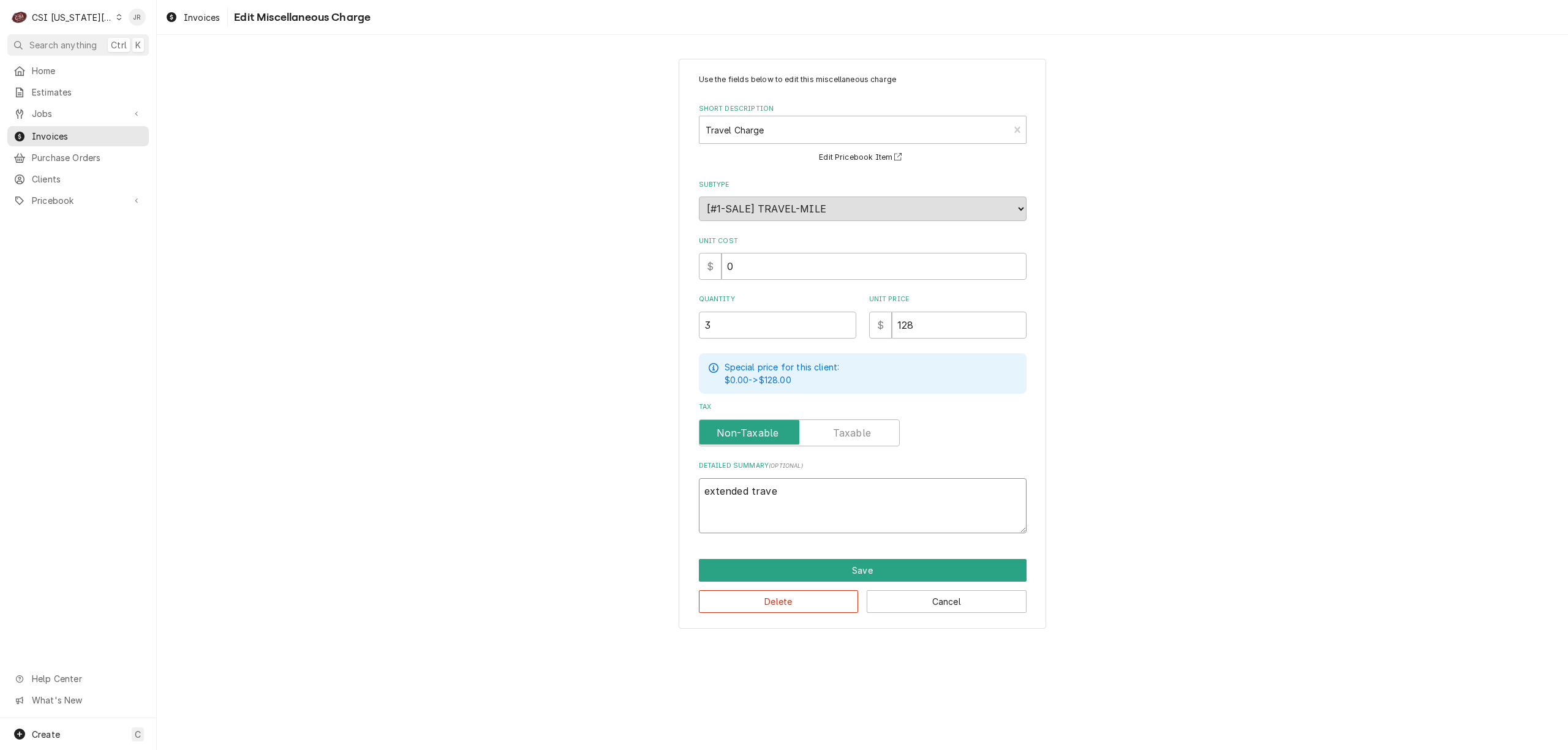
type textarea "x"
type textarea "extended travel"
type textarea "x"
type textarea "extended travel"
type textarea "x"
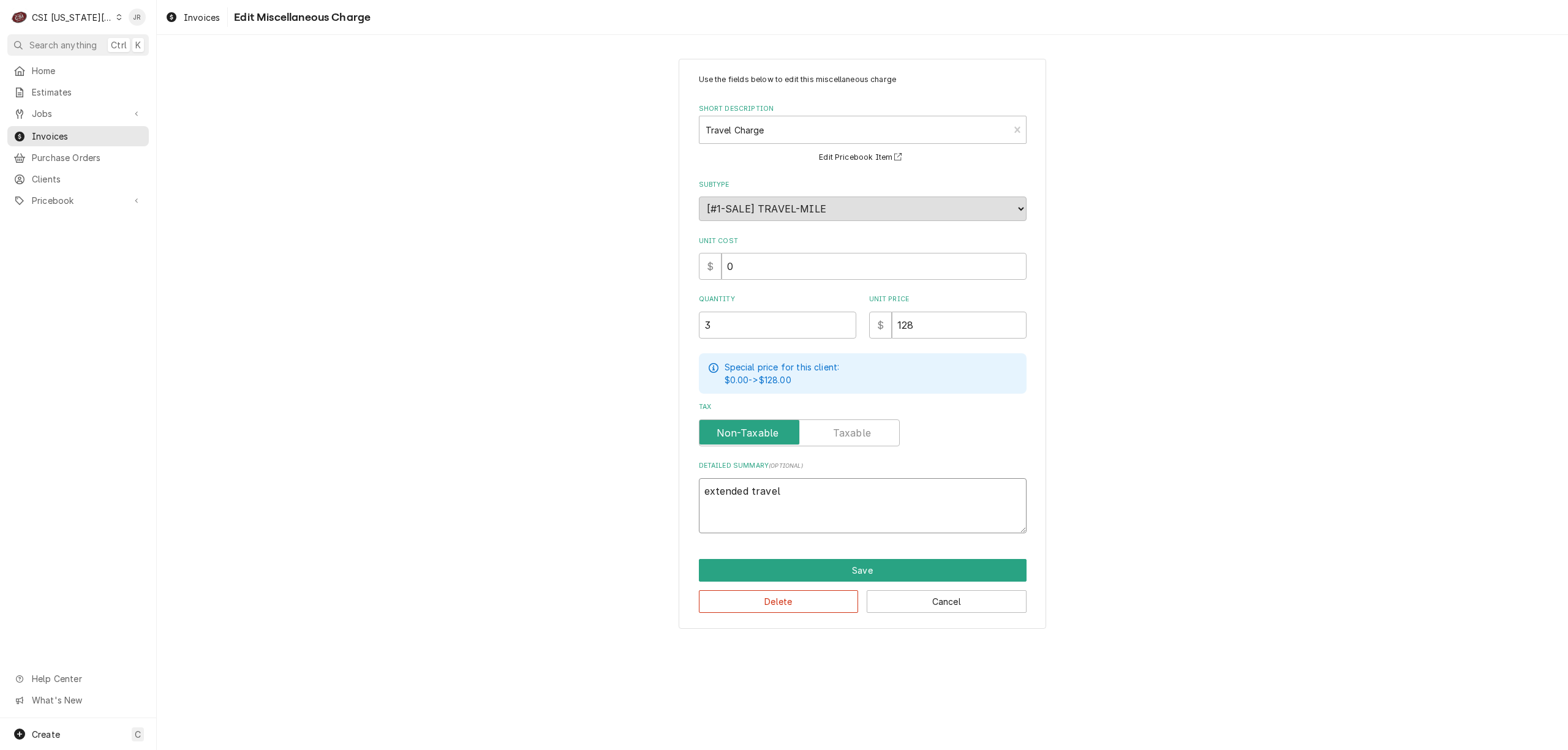
type textarea "extended travel s"
type textarea "x"
type textarea "extended travel sa"
type textarea "x"
type textarea "extended travel s"
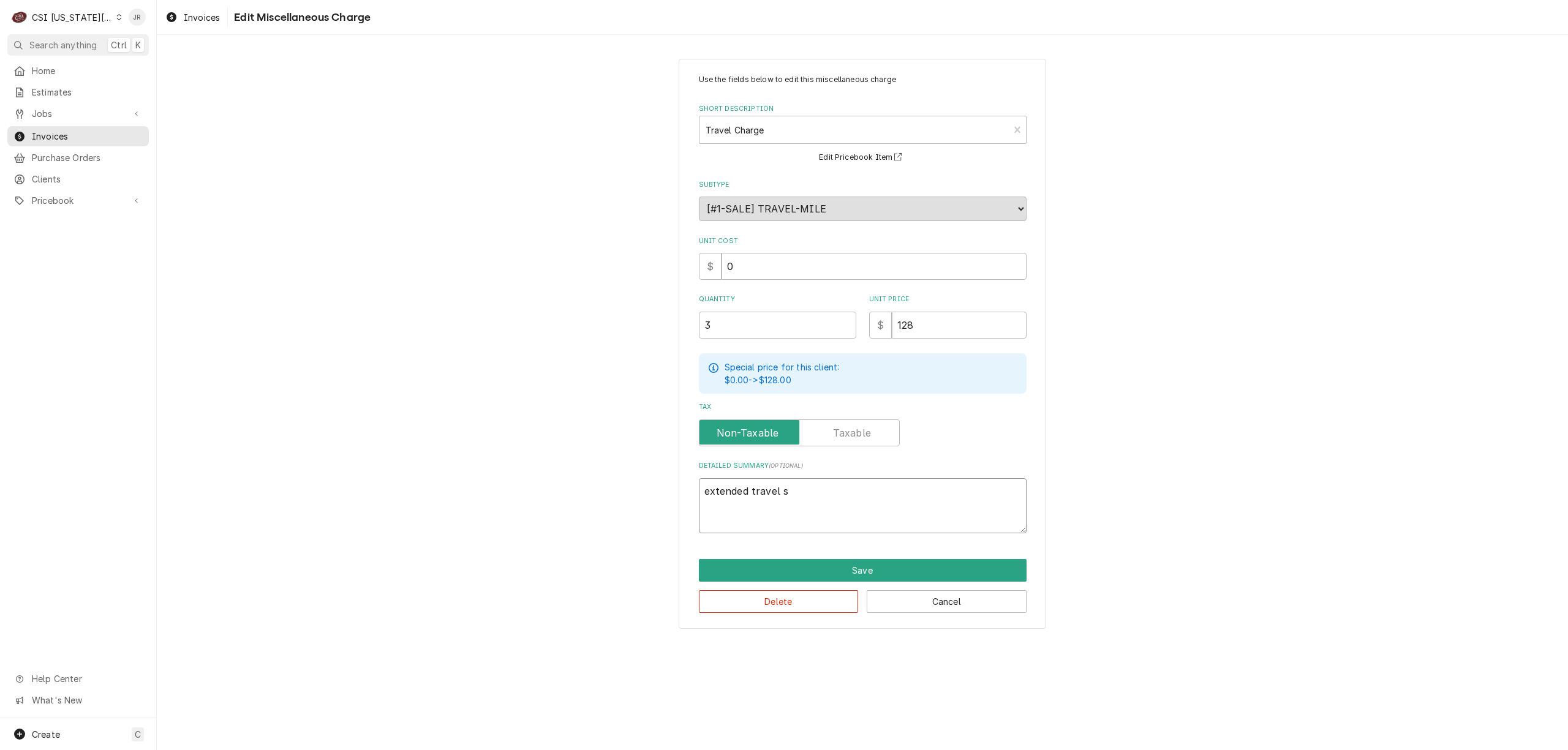
type textarea "x"
type textarea "extended travel"
type textarea "x"
type textarea "extended travel a"
type textarea "x"
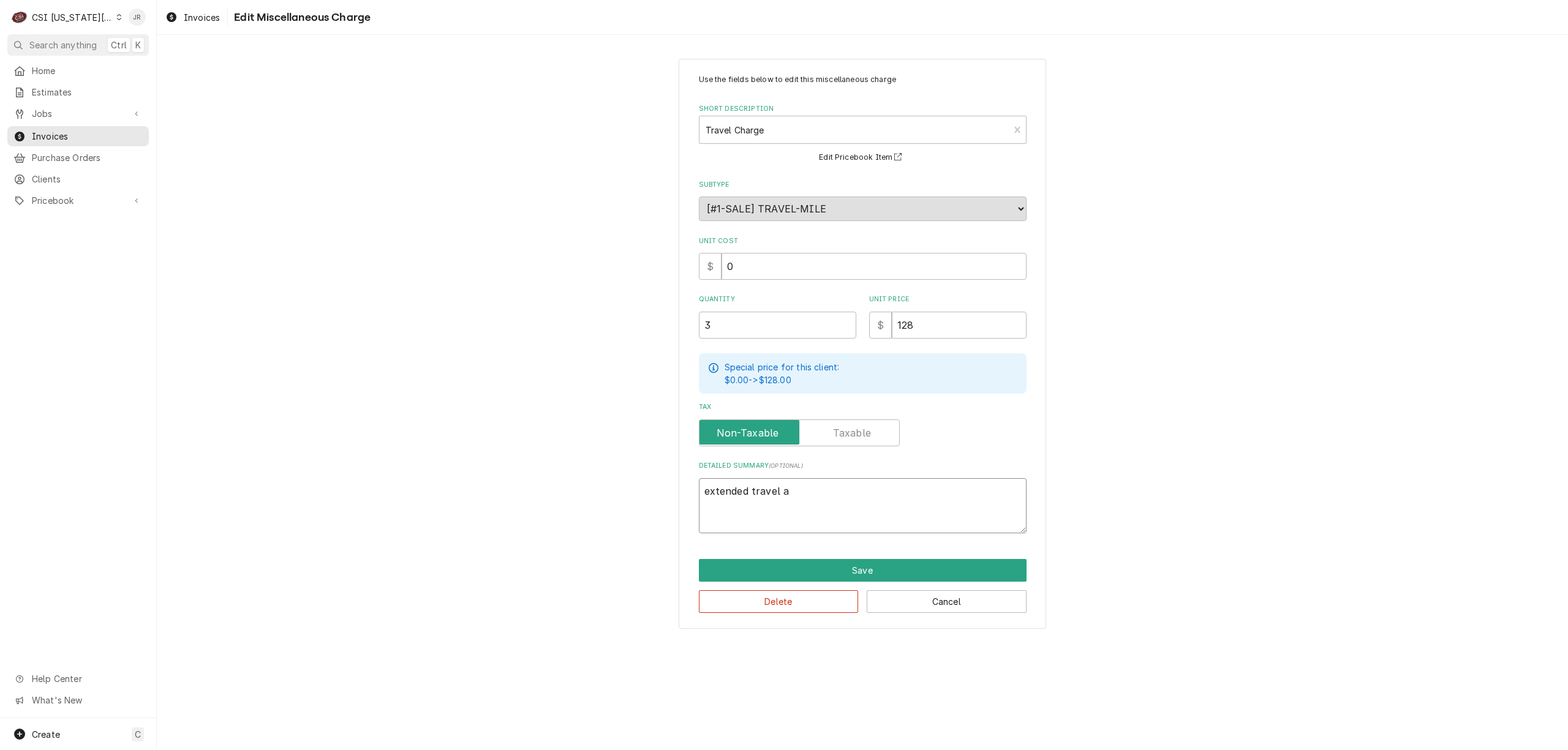
type textarea "extended travel au"
type textarea "x"
type textarea "extended travel aut"
type textarea "x"
type textarea "extended travel auth"
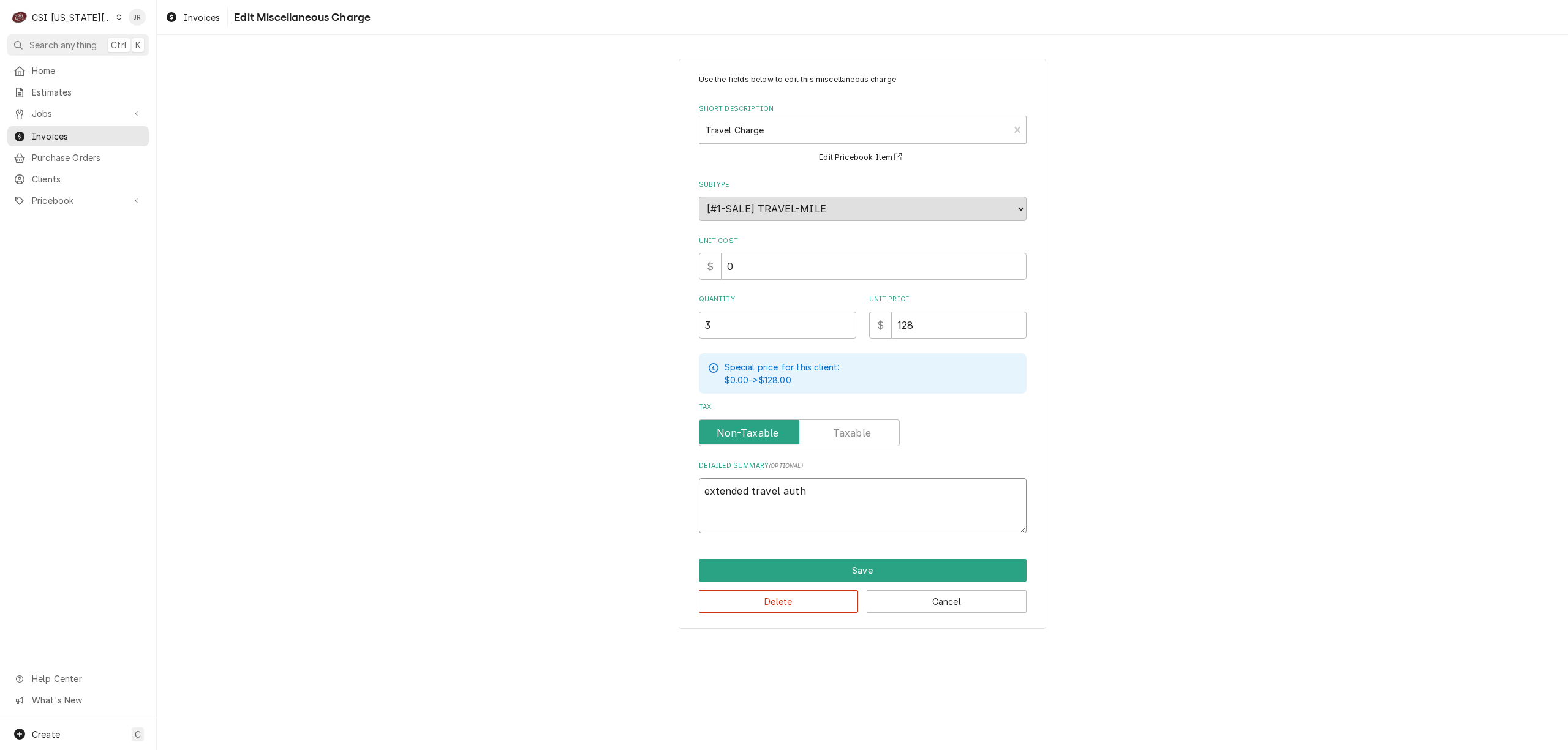
type textarea "x"
type textarea "extended travel autho"
type textarea "x"
type textarea "extended travel authoi"
type textarea "x"
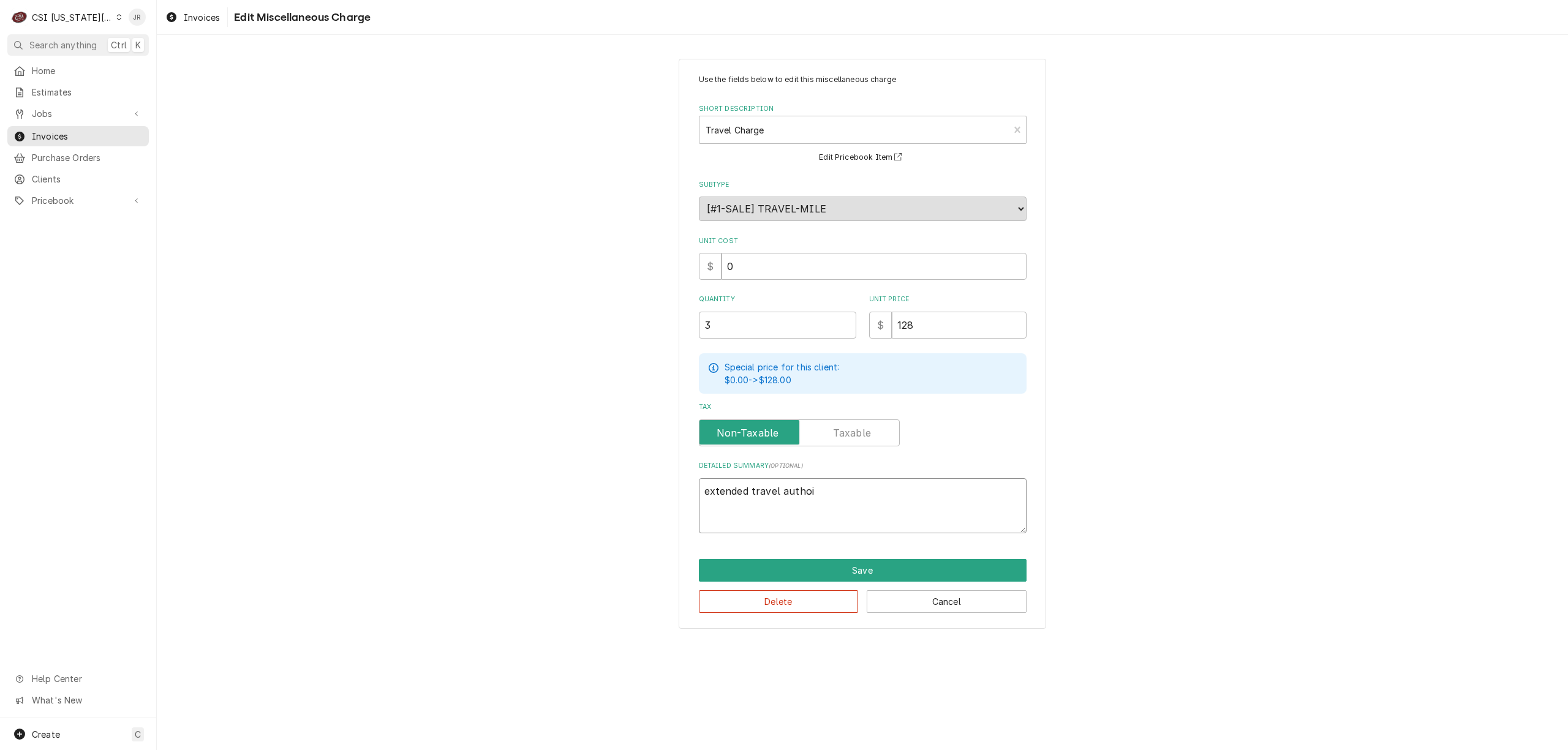
type textarea "extended travel autho"
type textarea "x"
type textarea "extended travel author"
type textarea "x"
type textarea "extended travel authori"
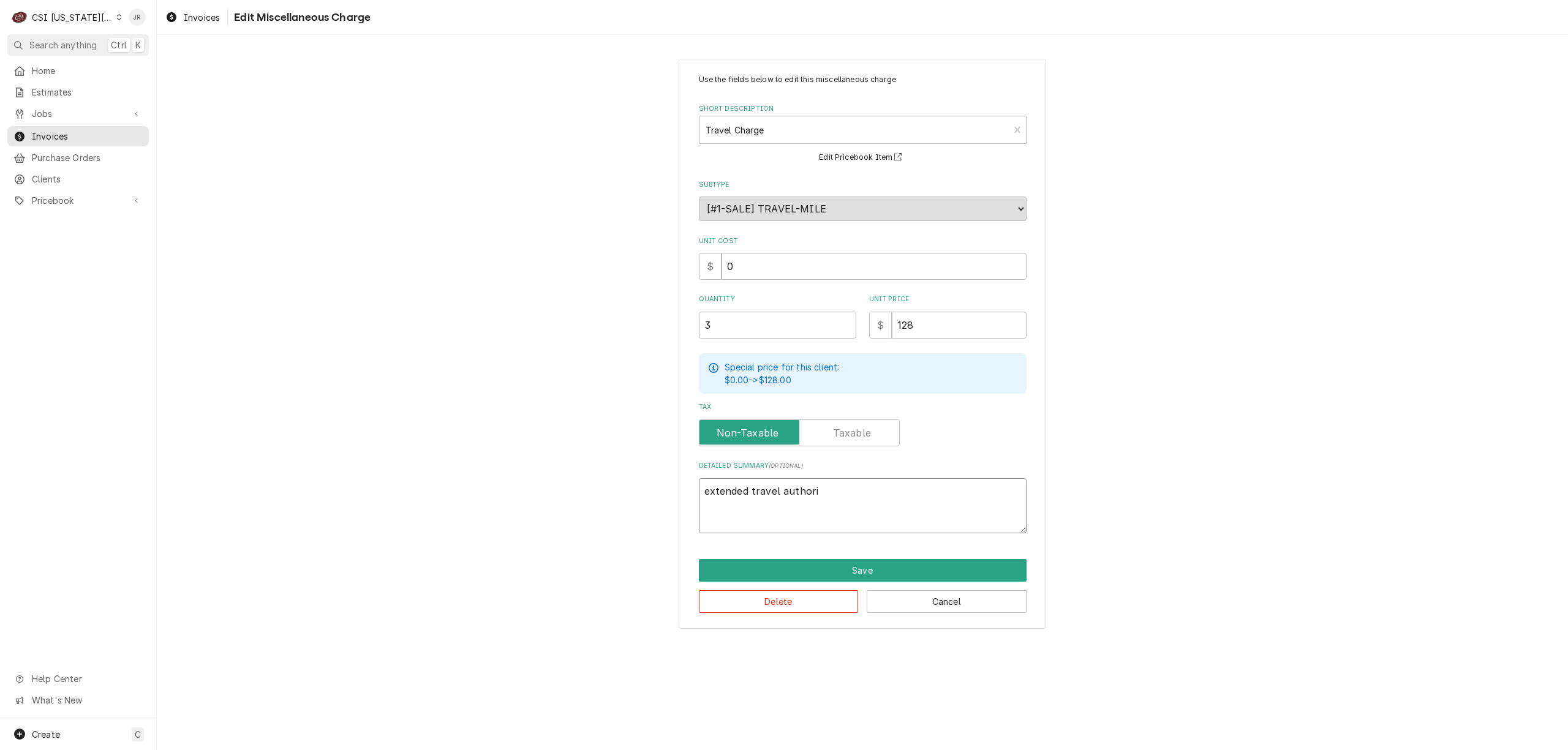
type textarea "x"
type textarea "T"
type textarea "x"
type textarea "Tr"
type textarea "x"
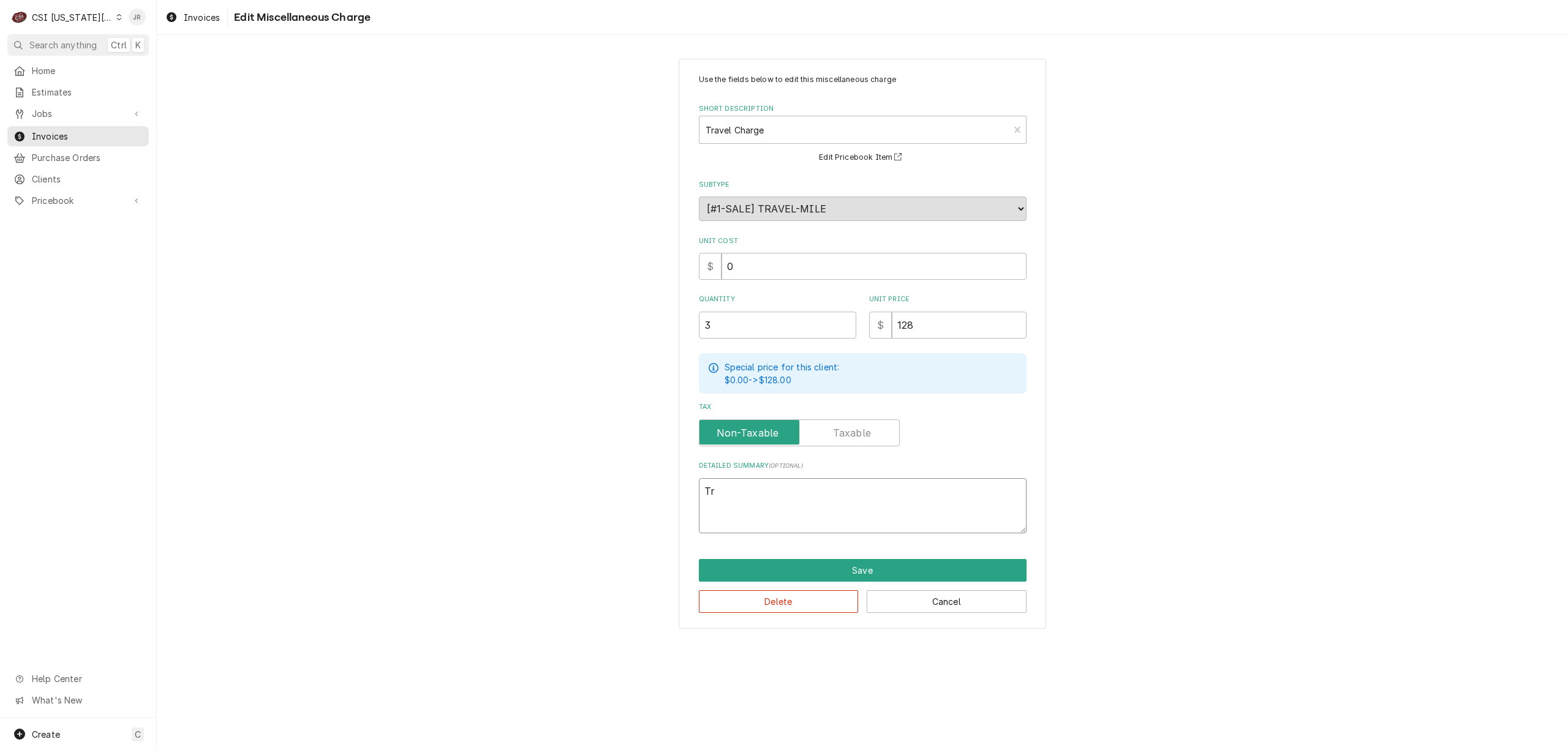
type textarea "T"
type textarea "x"
type textarea "T"
type textarea "x"
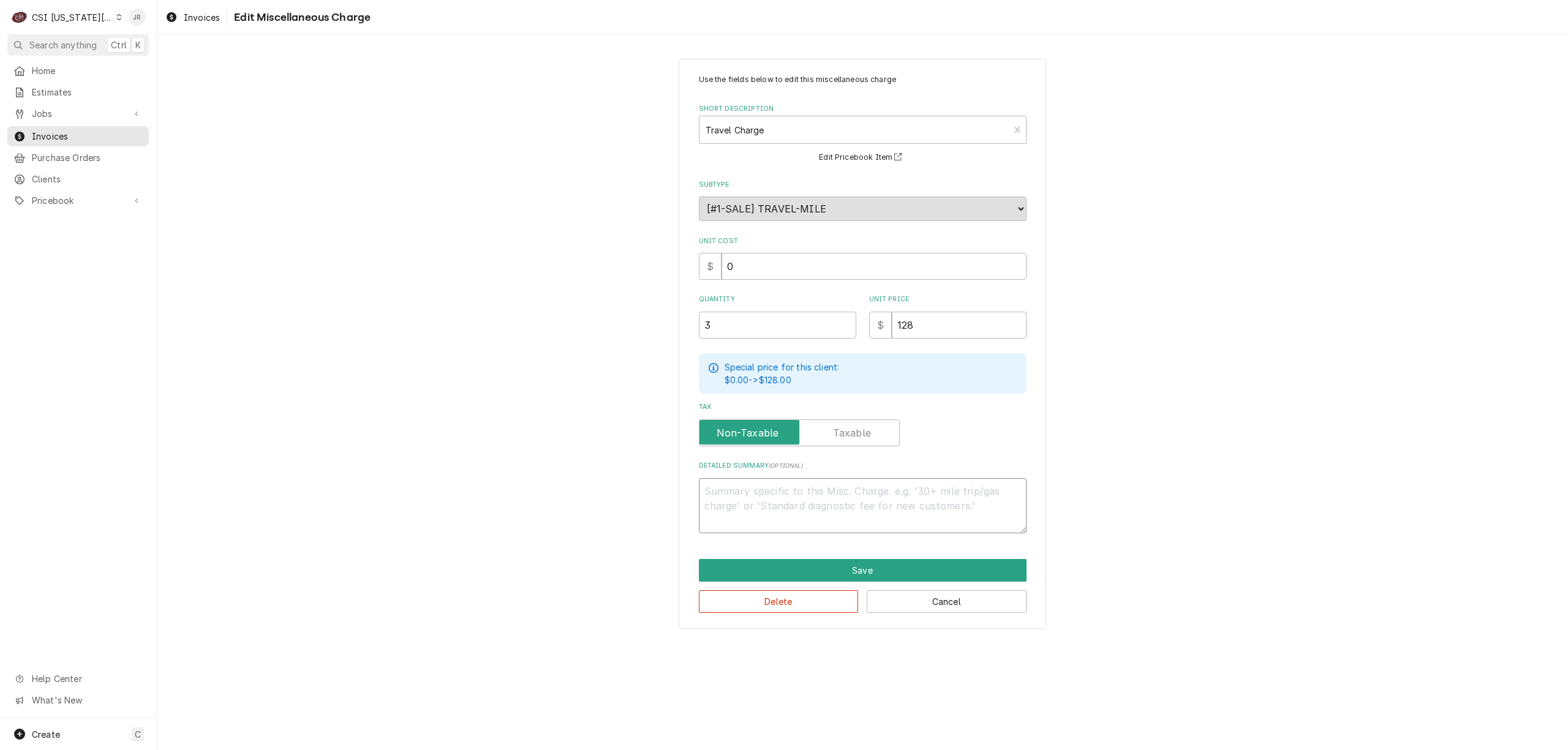
type textarea "x"
type textarea "E"
type textarea "x"
type textarea "Ex"
type textarea "x"
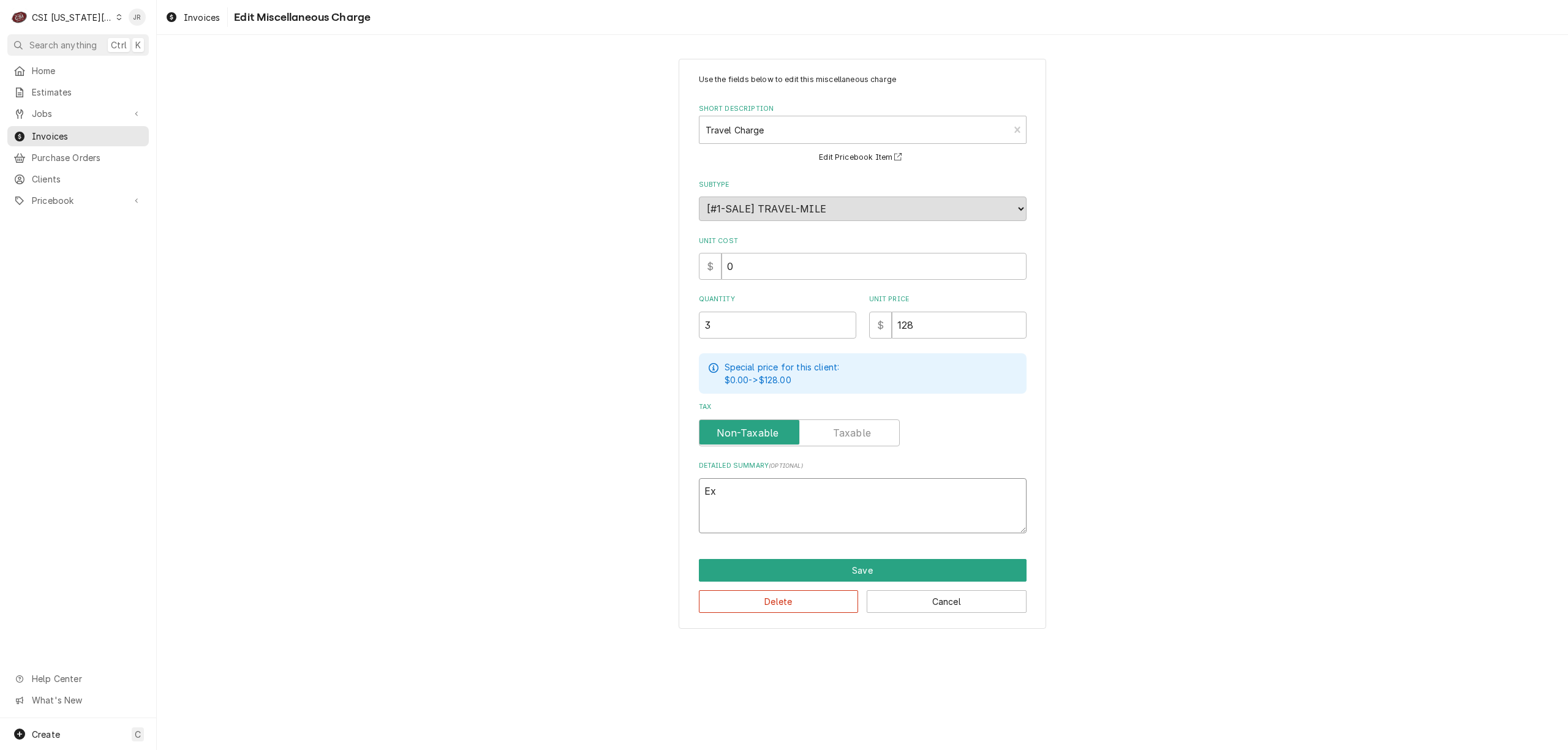
type textarea "Ext"
type textarea "x"
type textarea "Exte"
type textarea "x"
type textarea "Exten"
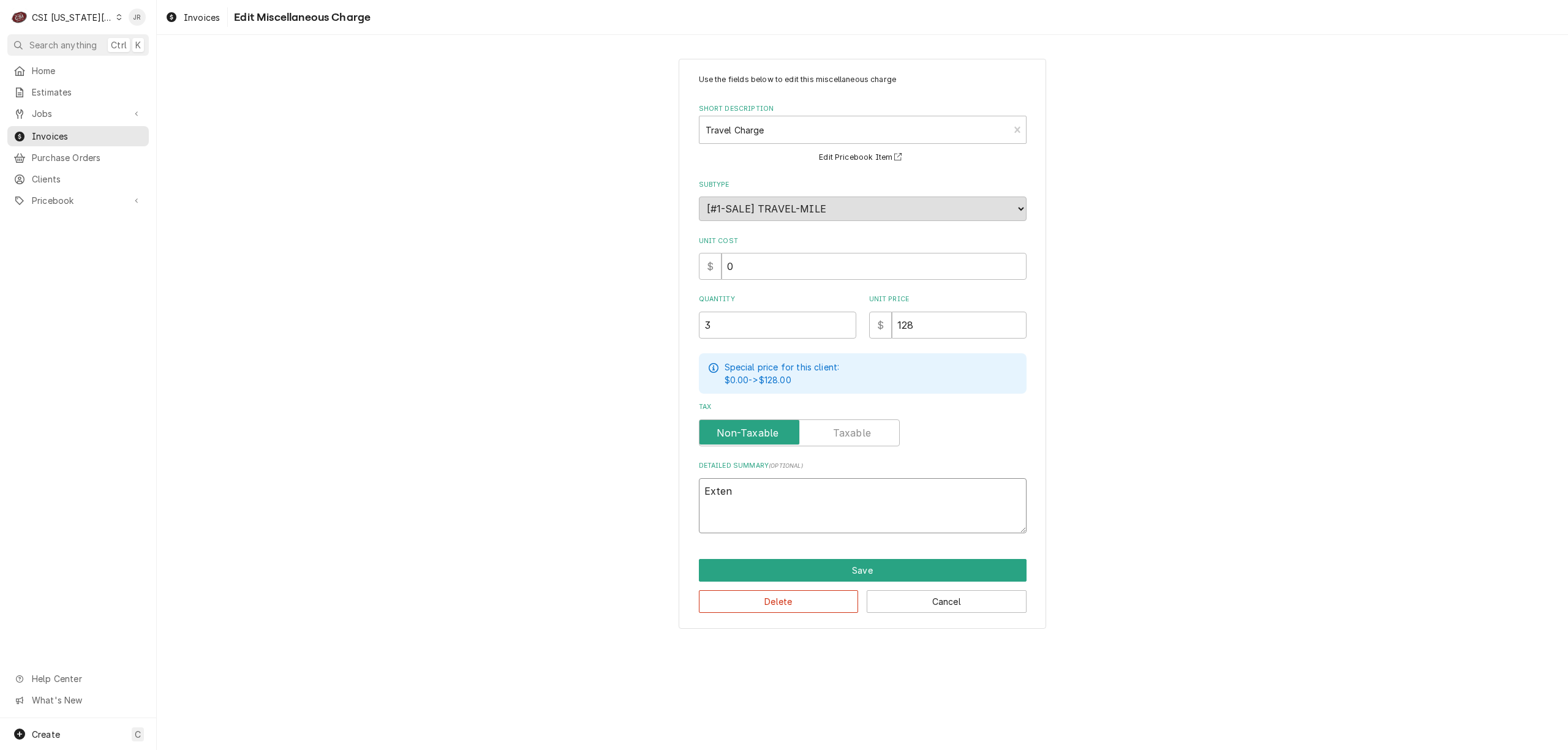
type textarea "x"
type textarea "Extend"
type textarea "x"
type textarea "Extende"
type textarea "x"
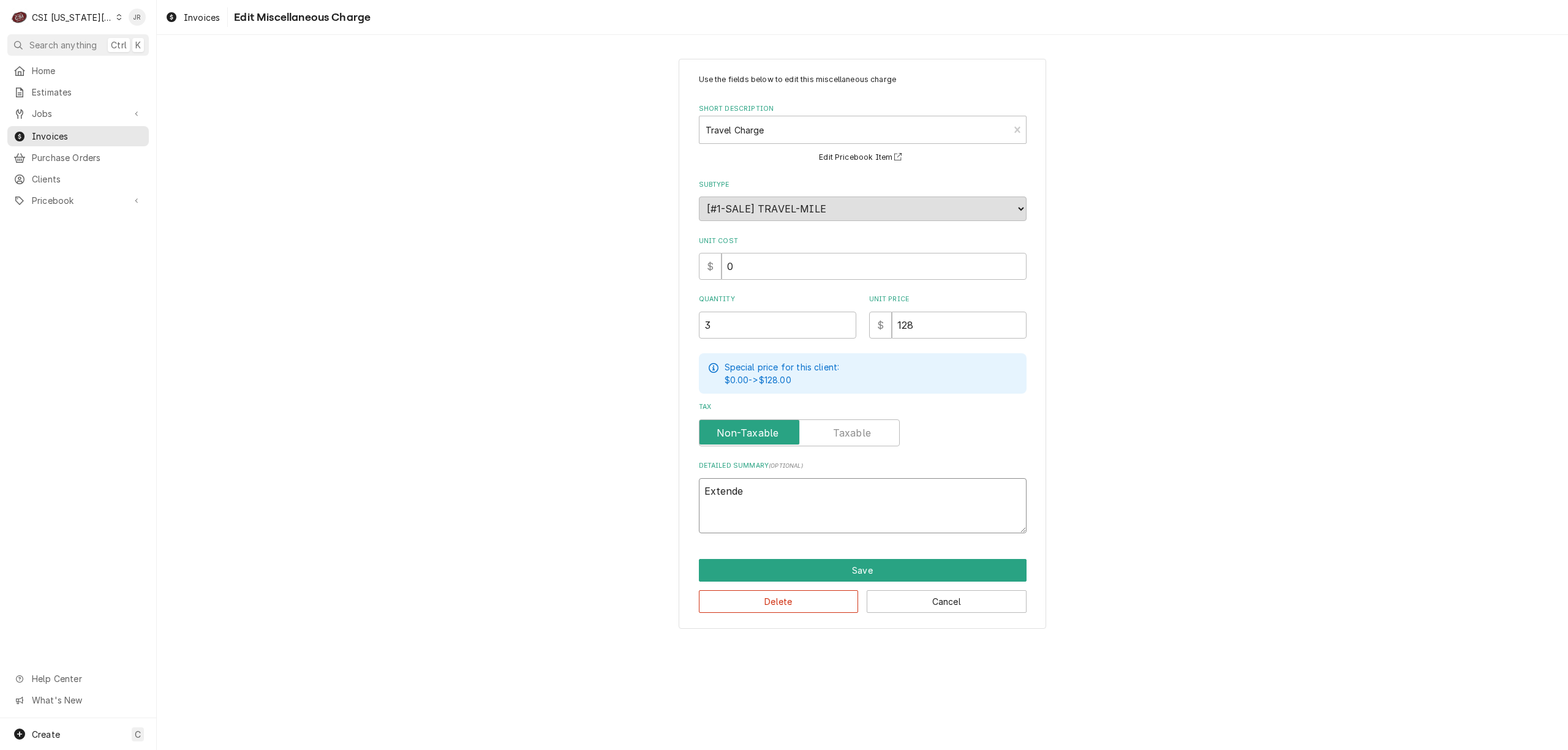
type textarea "Extended"
type textarea "x"
type textarea "Extended"
type textarea "x"
type textarea "Extended t"
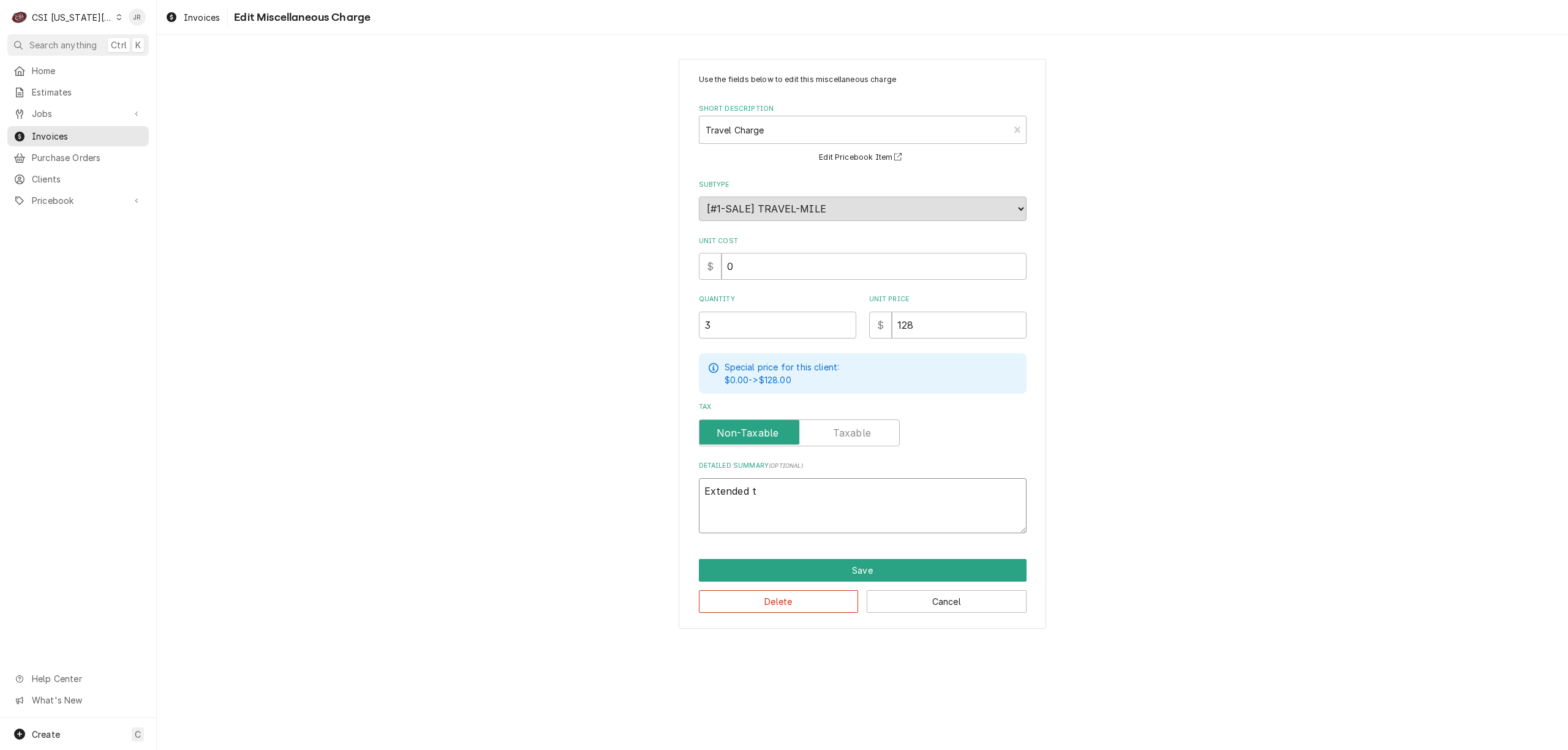
type textarea "x"
type textarea "Extended tr"
type textarea "x"
type textarea "Extended tra"
type textarea "x"
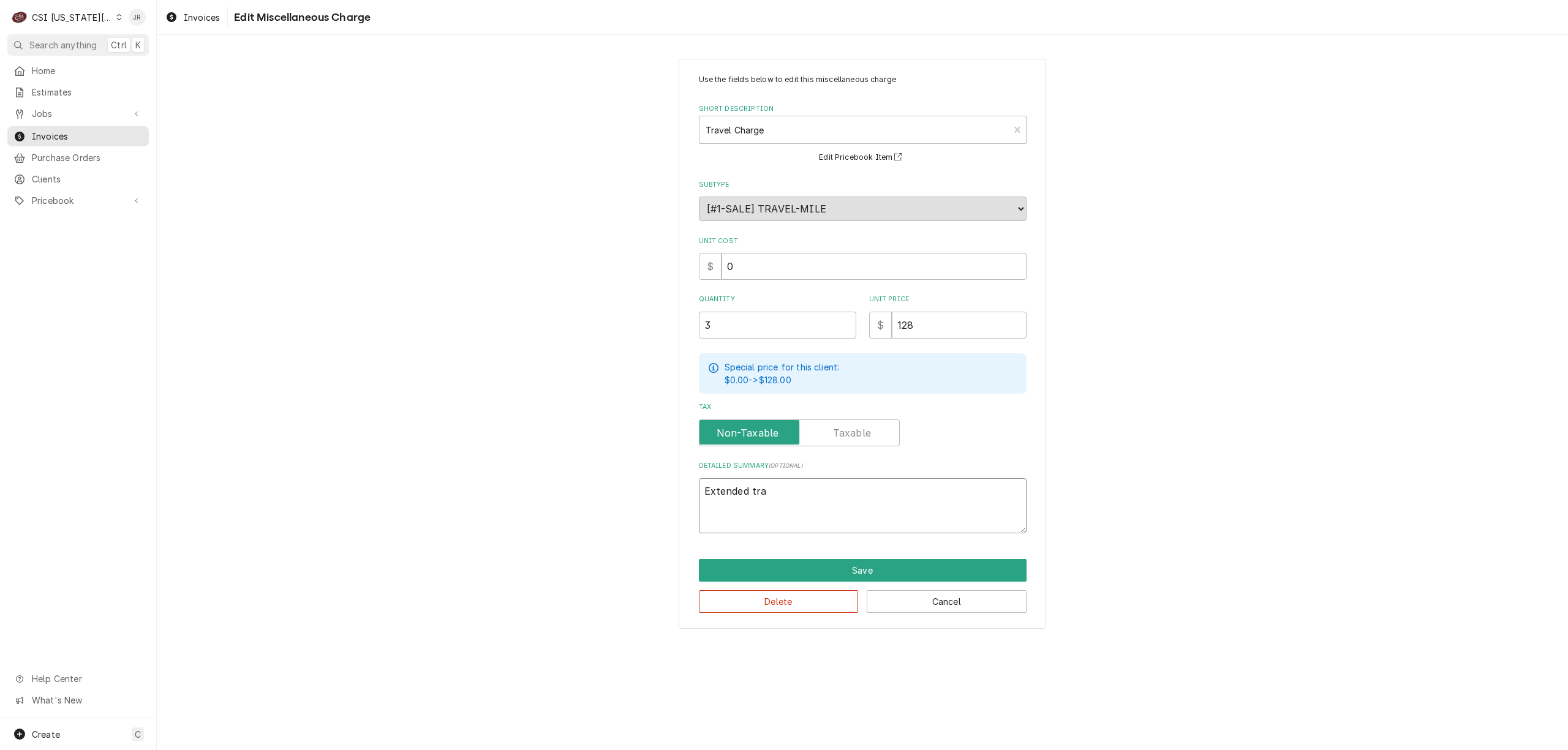
type textarea "Extended trav"
type textarea "x"
type textarea "Extended trave"
type textarea "x"
type textarea "Extended travel"
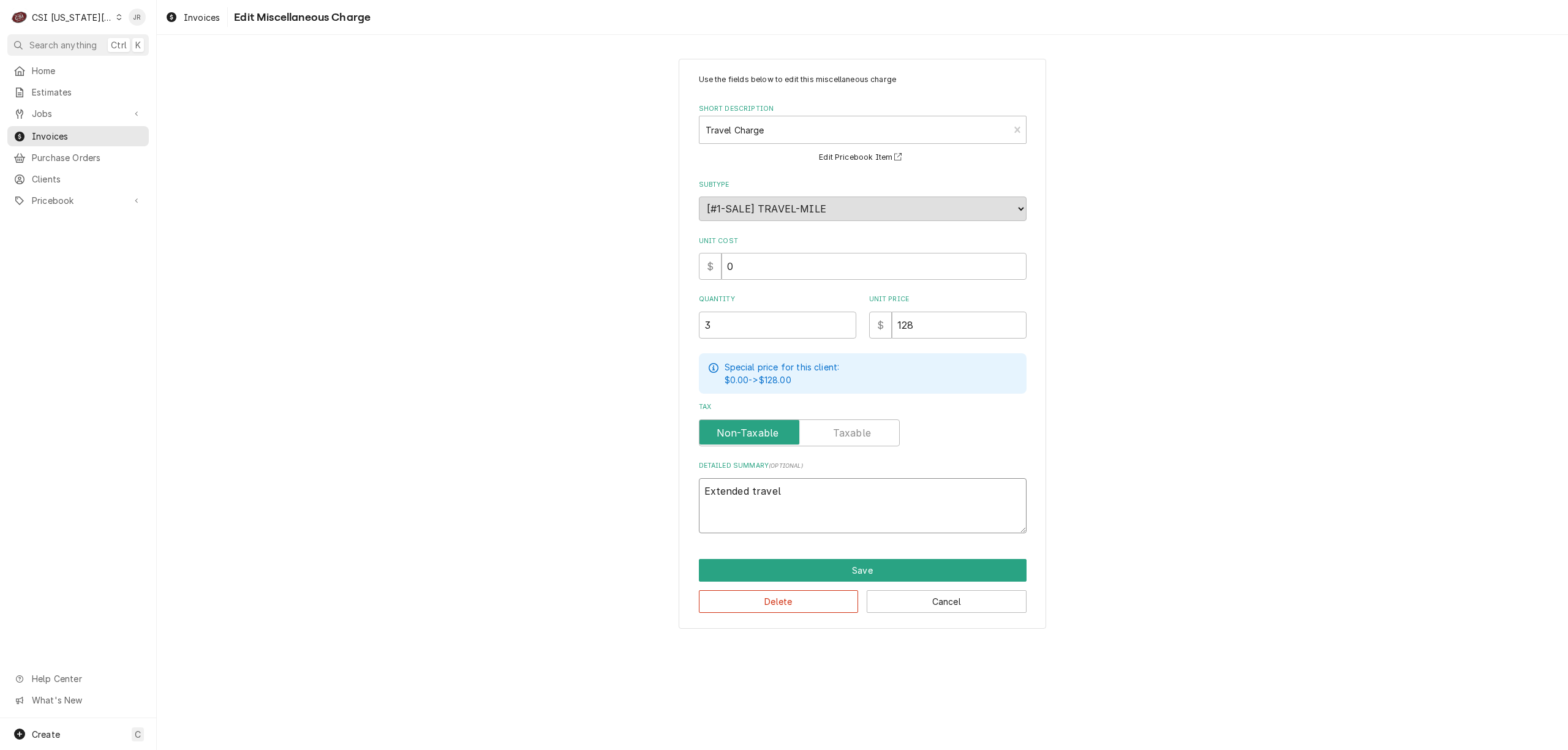
type textarea "x"
type textarea "Extended travel"
type textarea "x"
type textarea "Extended travel i"
type textarea "x"
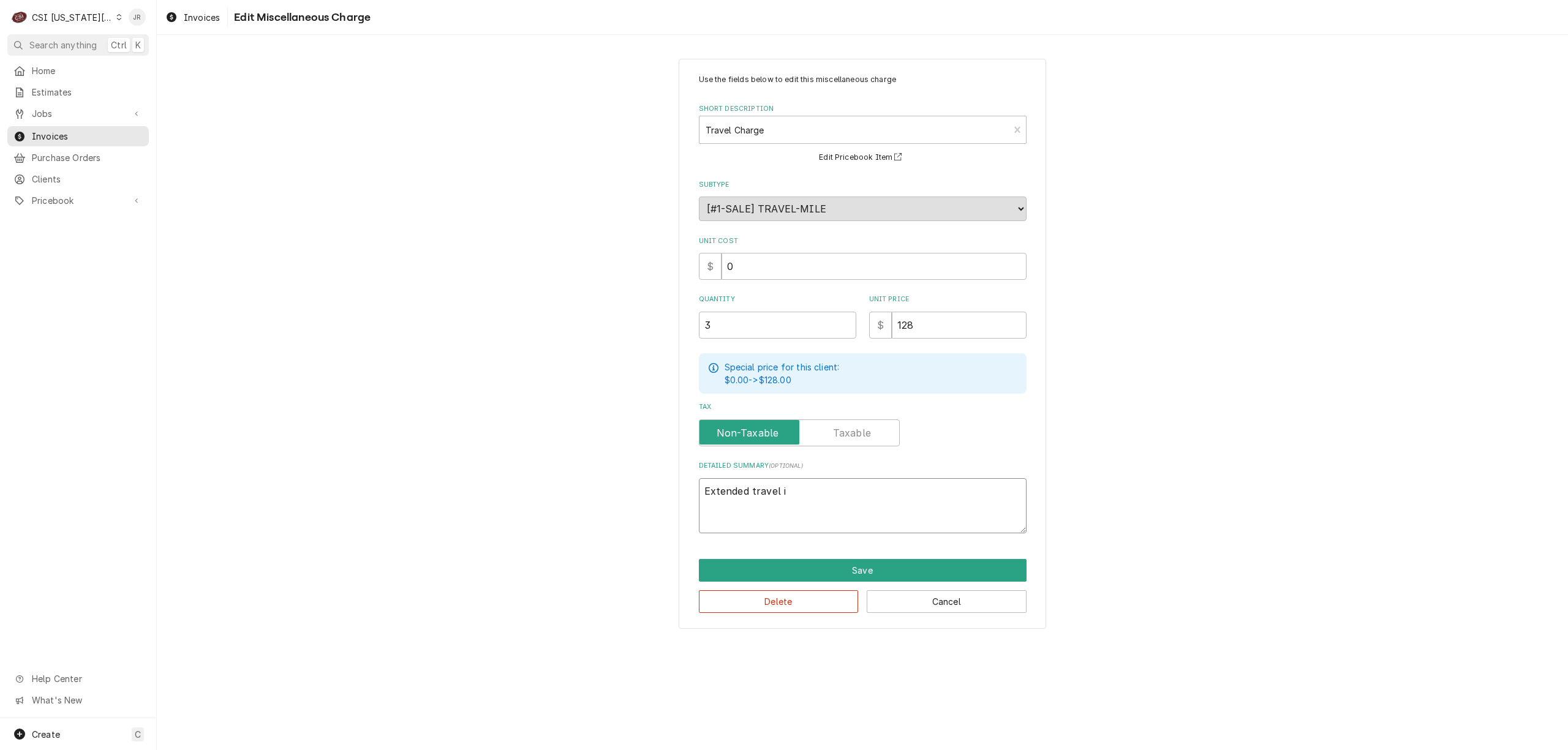
type textarea "Extended travel is"
type textarea "x"
type textarea "Extended travel is"
type textarea "x"
type textarea "Extended travel is a"
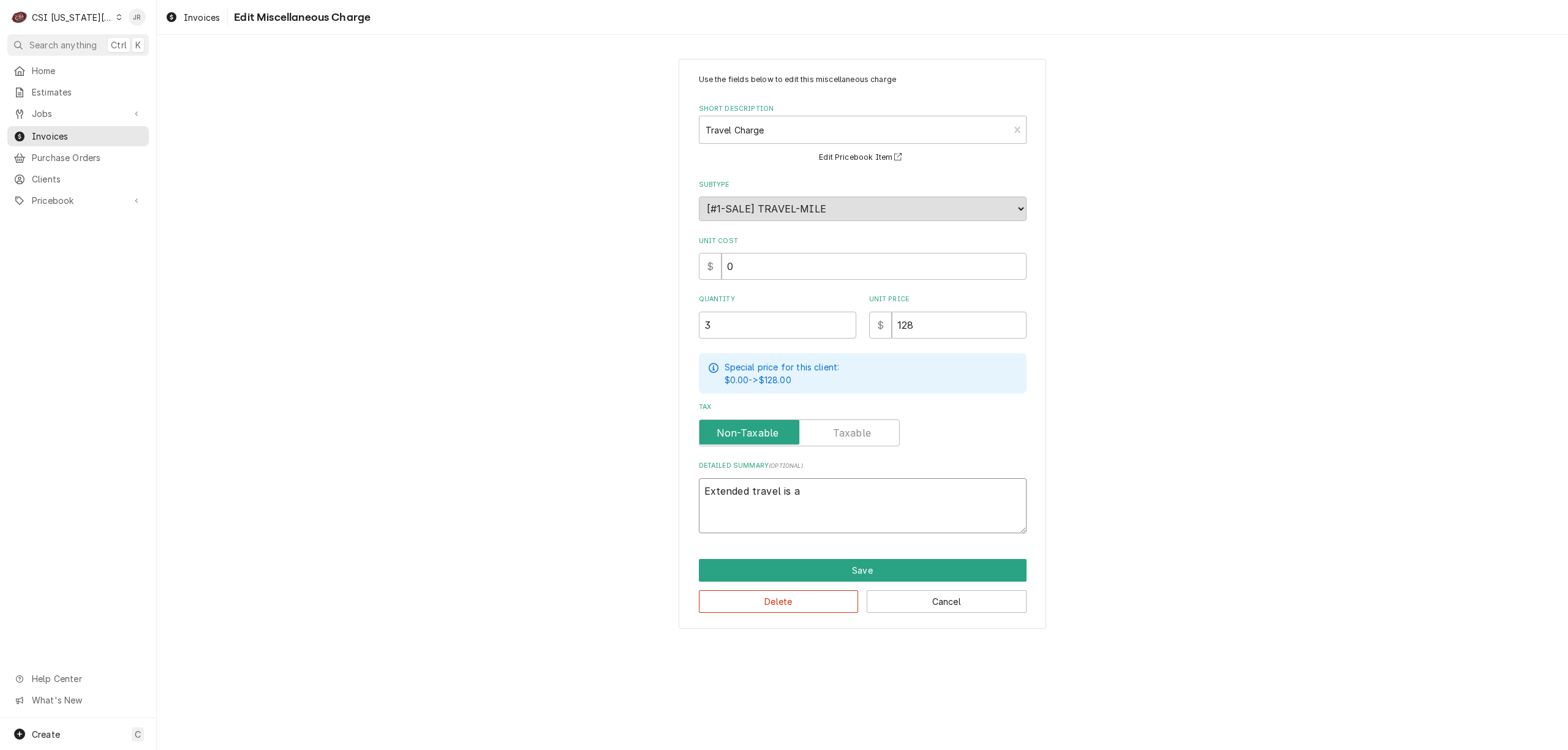
type textarea "x"
type textarea "Extended travel is ap"
type textarea "x"
type textarea "Extended travel is app"
type textarea "x"
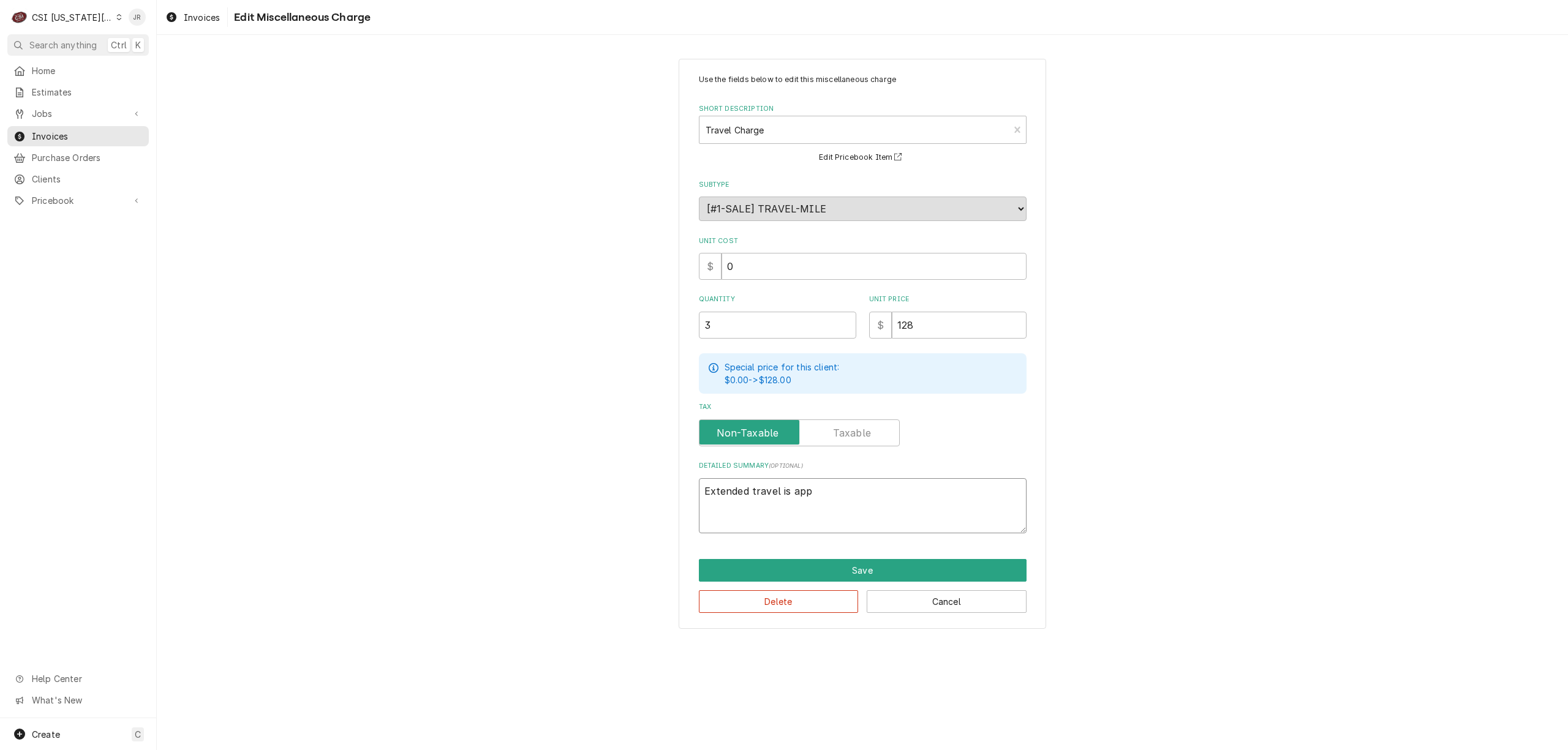
type textarea "Extended travel is appr"
type textarea "x"
type textarea "Extended travel is appro"
type textarea "x"
type textarea "Extended travel is approv"
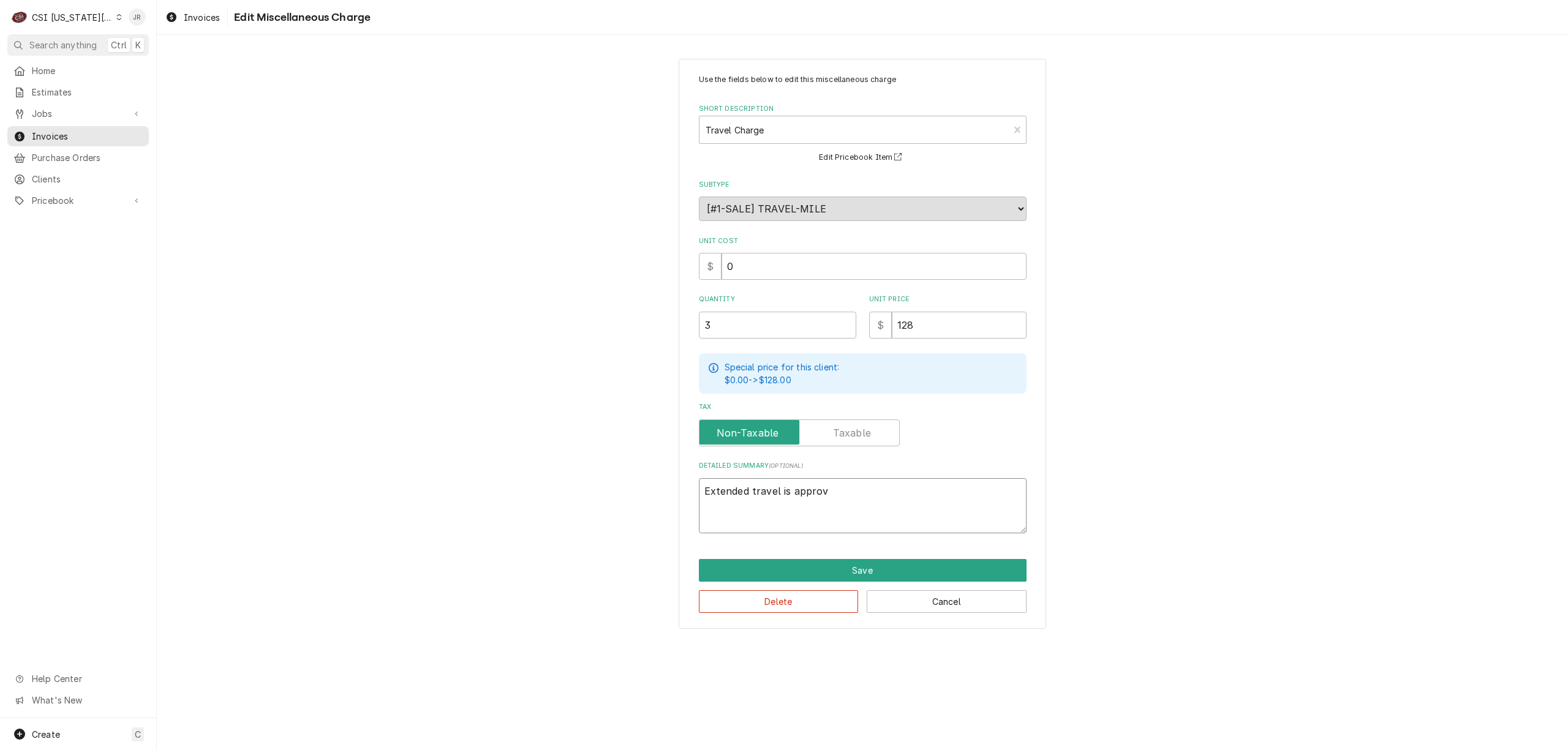
type textarea "x"
type textarea "Extended travel is approve"
type textarea "x"
type textarea "Extended travel is approved"
type textarea "x"
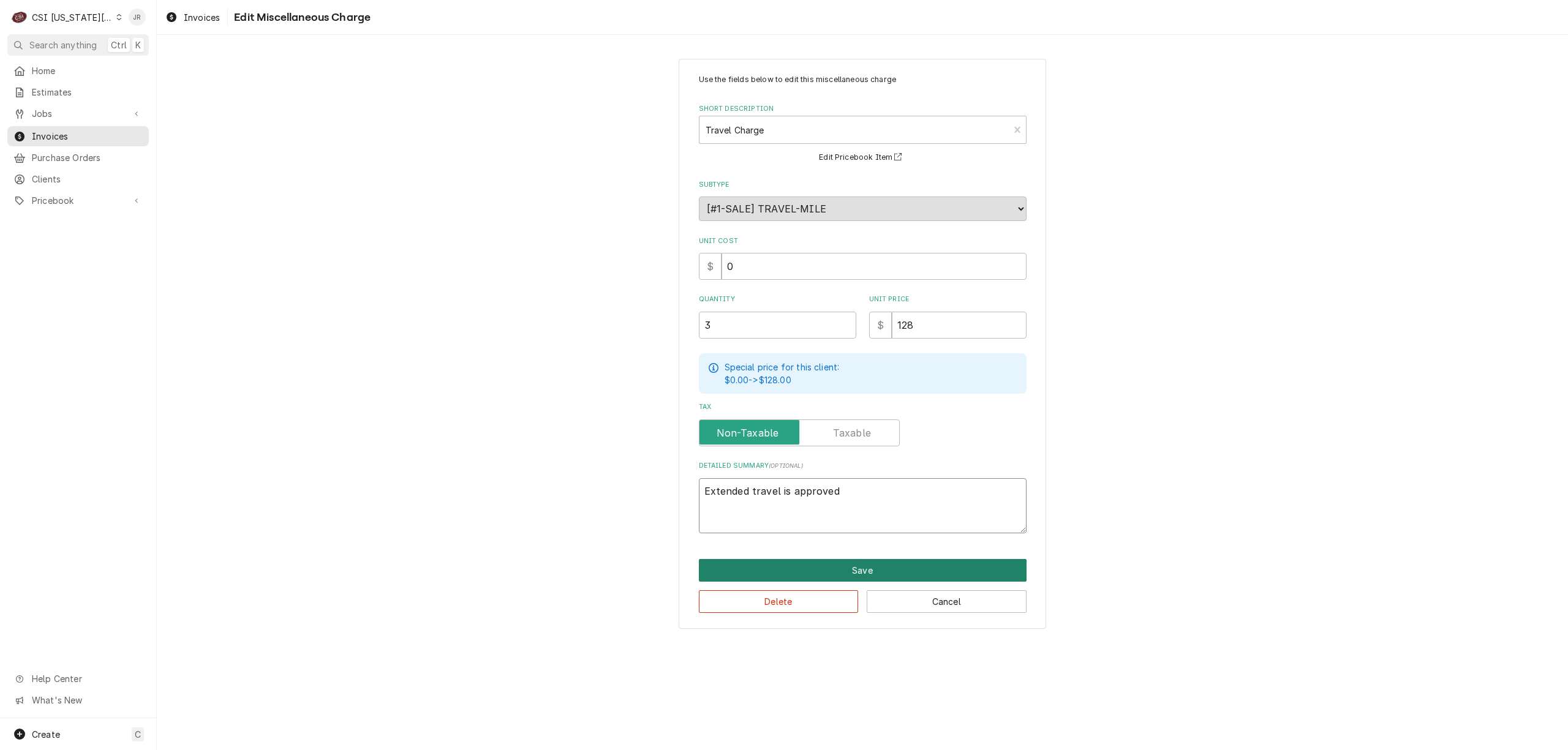
type textarea "Extended travel is approved"
click at [896, 564] on button "Save" at bounding box center [862, 570] width 328 height 23
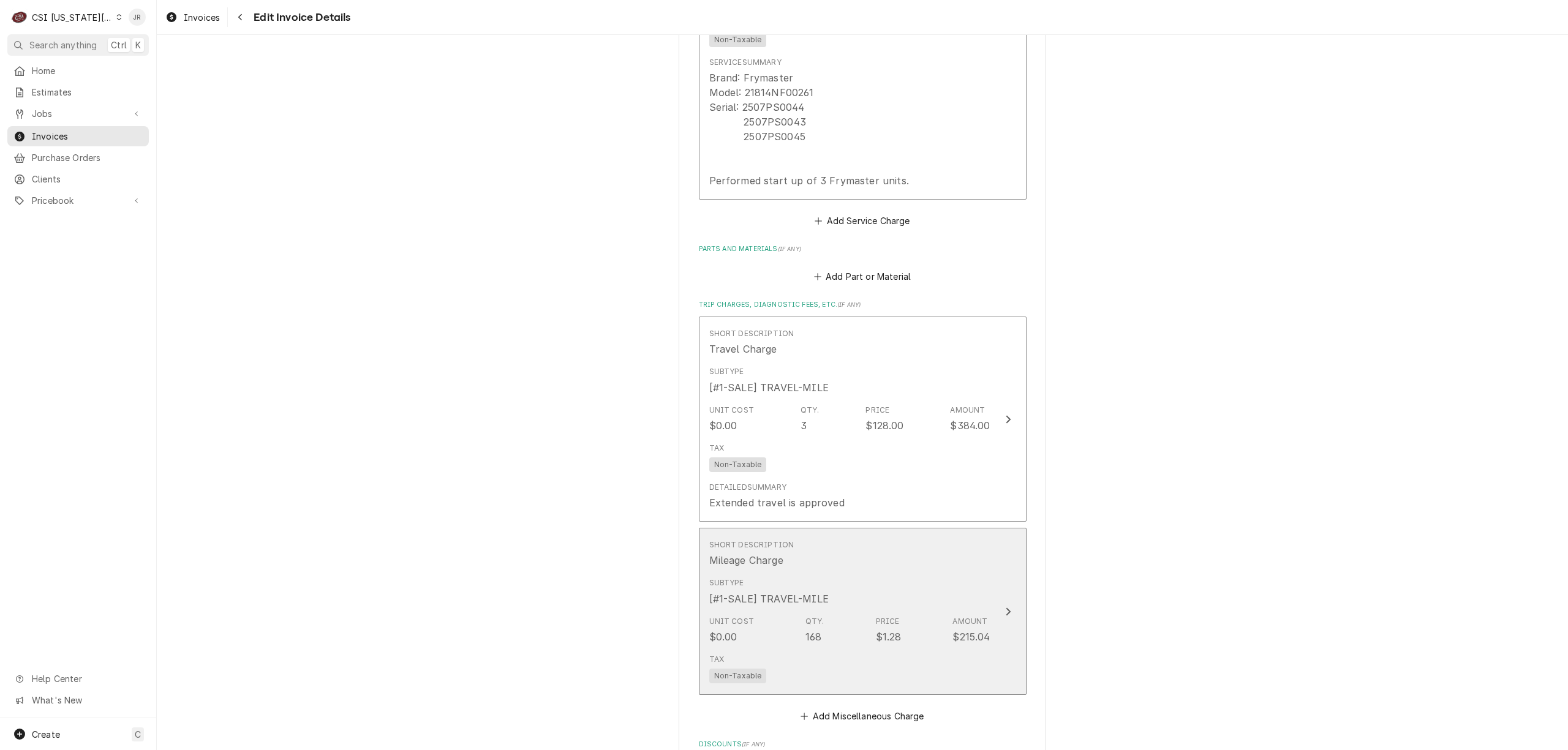
scroll to position [2364, 0]
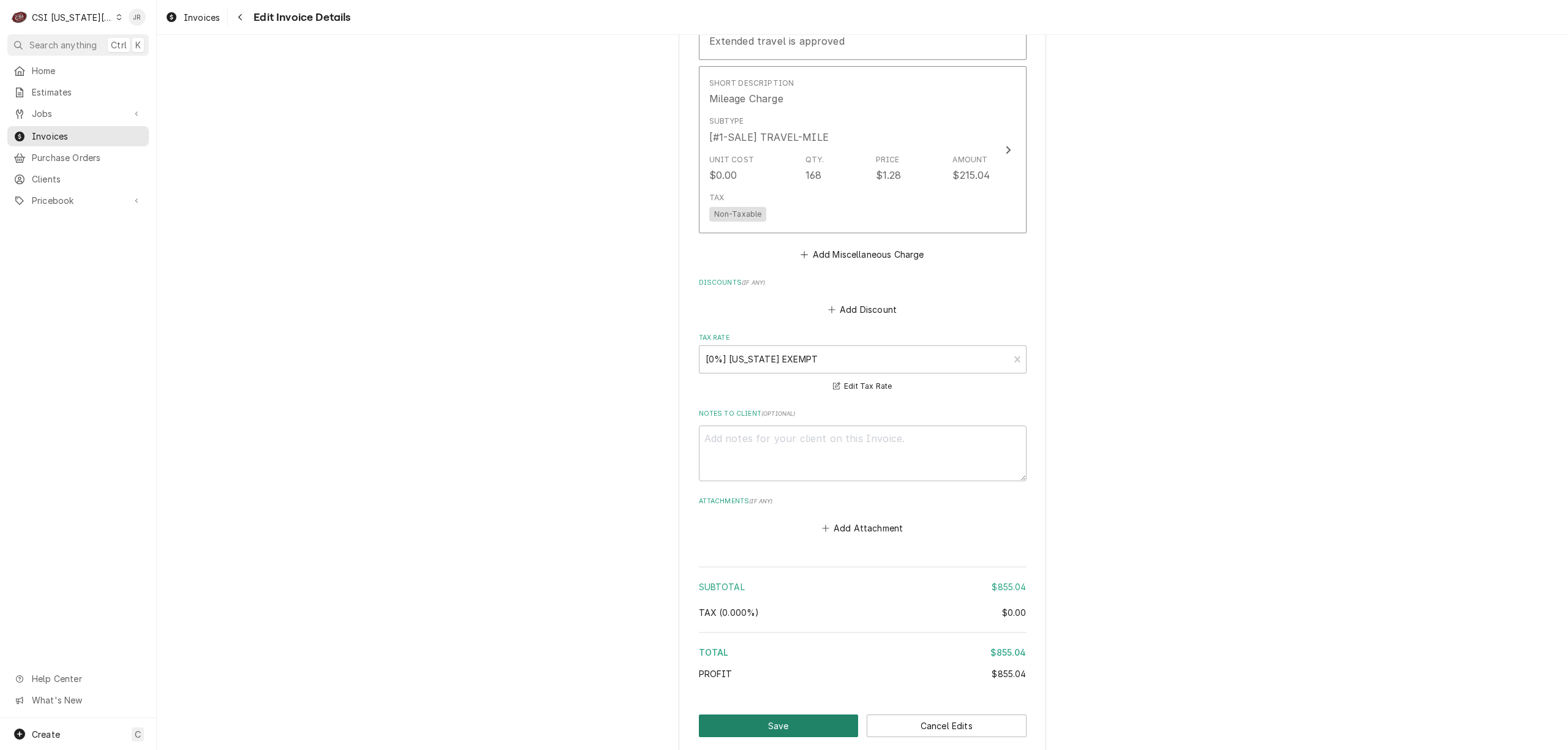
click at [795, 715] on button "Save" at bounding box center [779, 726] width 160 height 23
type textarea "x"
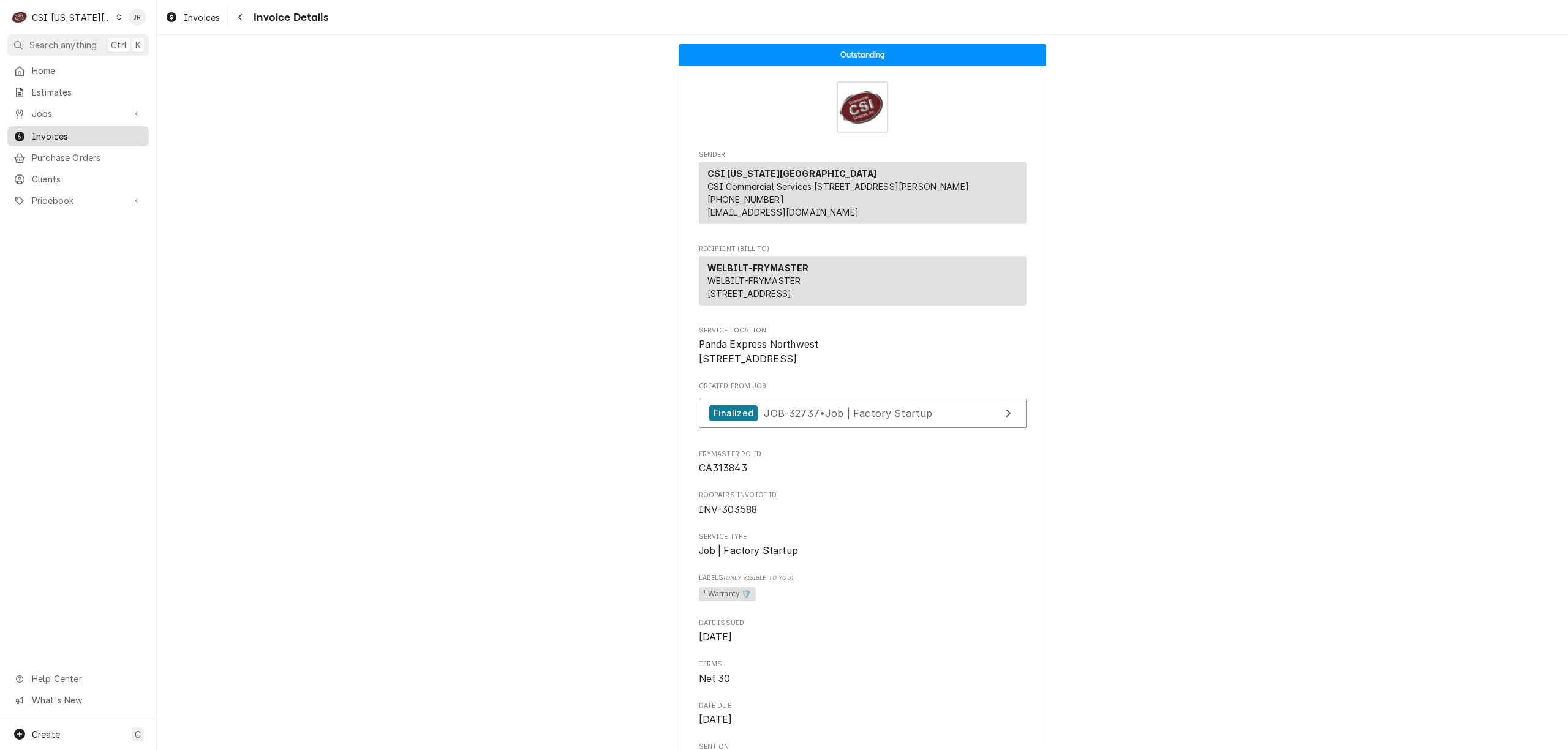
click at [65, 130] on span "Invoices" at bounding box center [87, 136] width 111 height 13
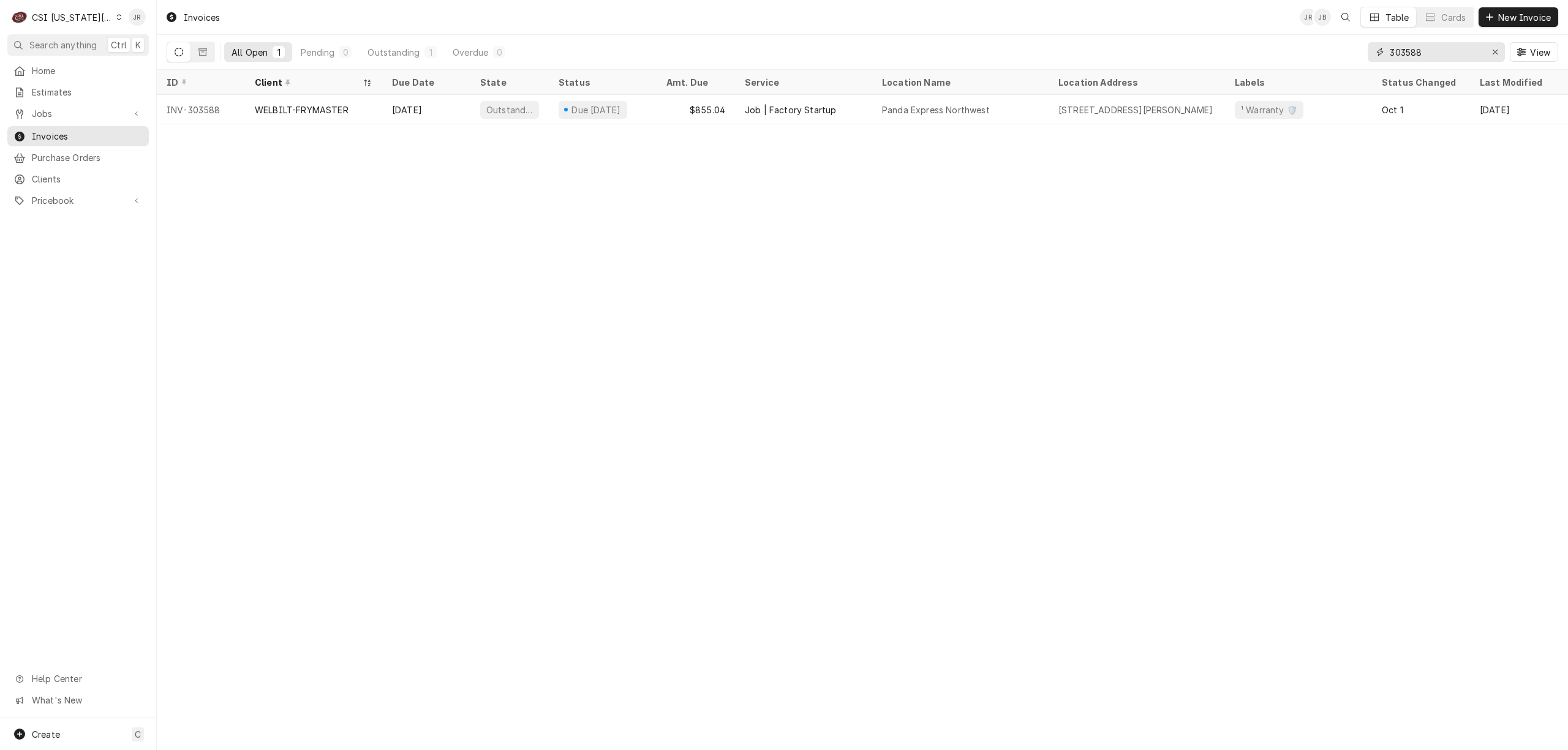
click at [1416, 51] on input "303588" at bounding box center [1435, 52] width 92 height 20
click at [1416, 50] on input "303588" at bounding box center [1435, 52] width 92 height 20
click at [70, 104] on link "Jobs" at bounding box center [78, 114] width 141 height 20
click at [71, 129] on span "Jobs" at bounding box center [87, 135] width 111 height 13
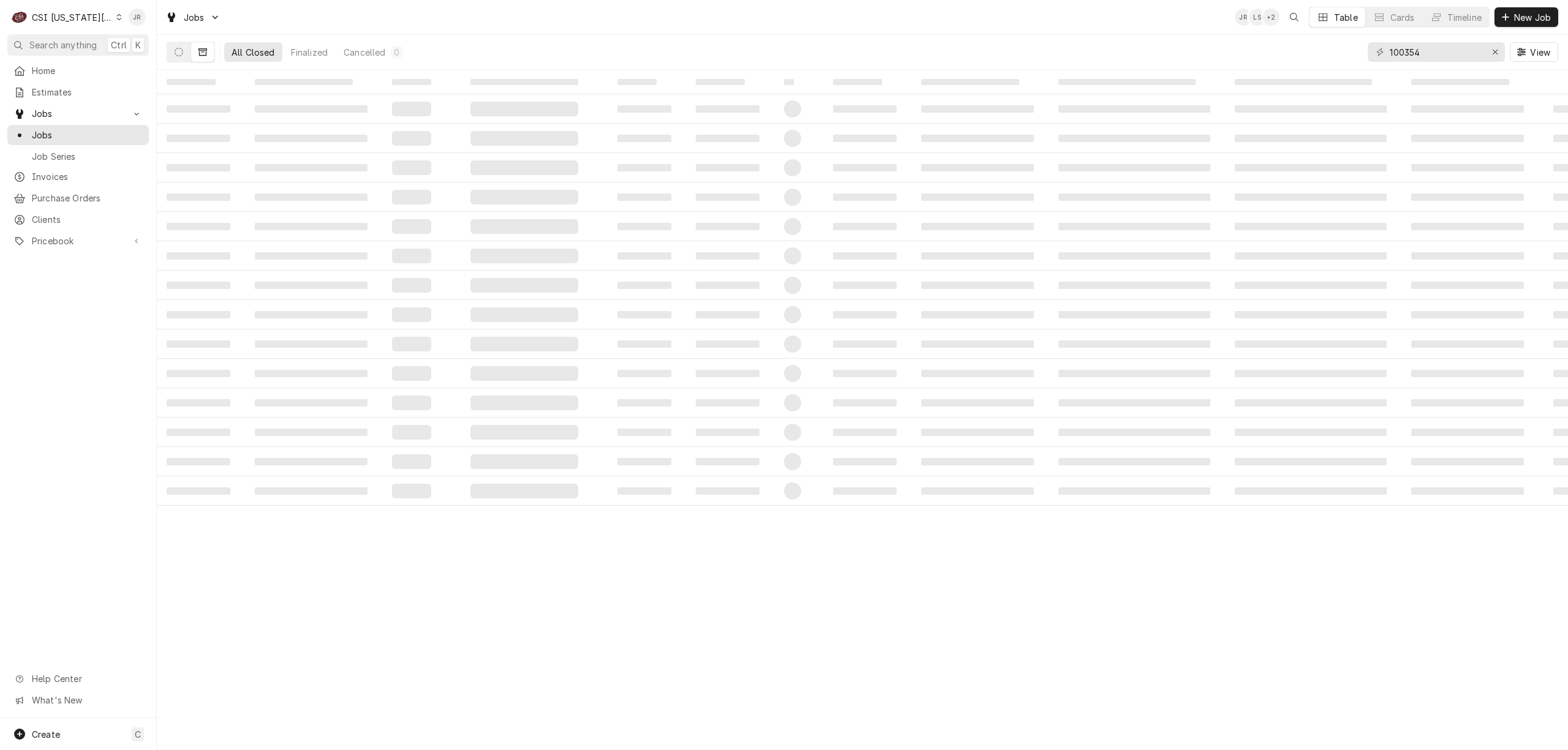
drag, startPoint x: 1460, startPoint y: 32, endPoint x: 1423, endPoint y: 51, distance: 41.6
click at [1424, 49] on div "Jobs JR LS + 2 Table Cards Timeline New Job All Closed Finalized Cancelled 0 10…" at bounding box center [862, 35] width 1411 height 70
click at [1422, 51] on input "100354" at bounding box center [1435, 52] width 92 height 20
type input "R"
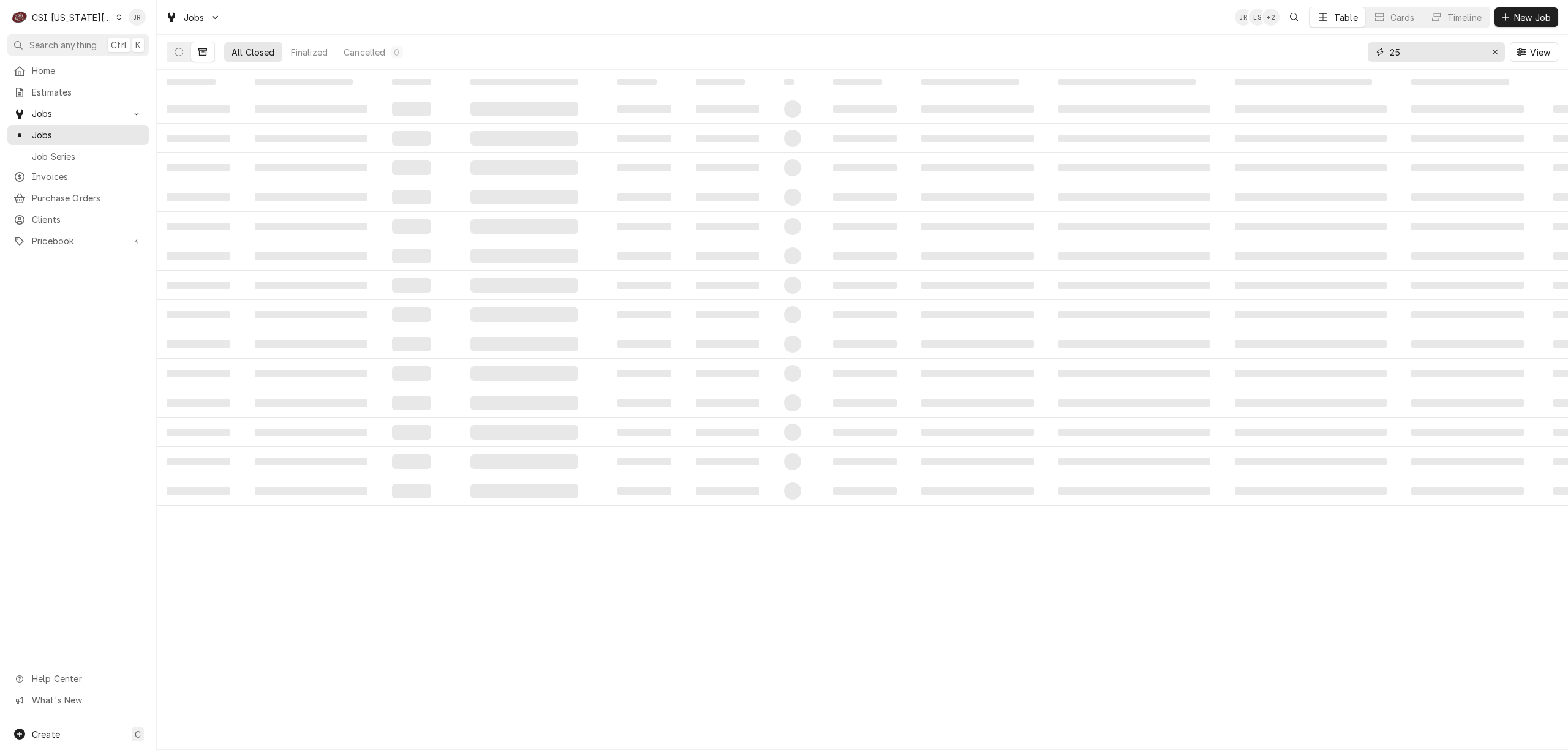
type input "2"
type input "R259558"
click at [387, 169] on td "‌" at bounding box center [421, 168] width 78 height 30
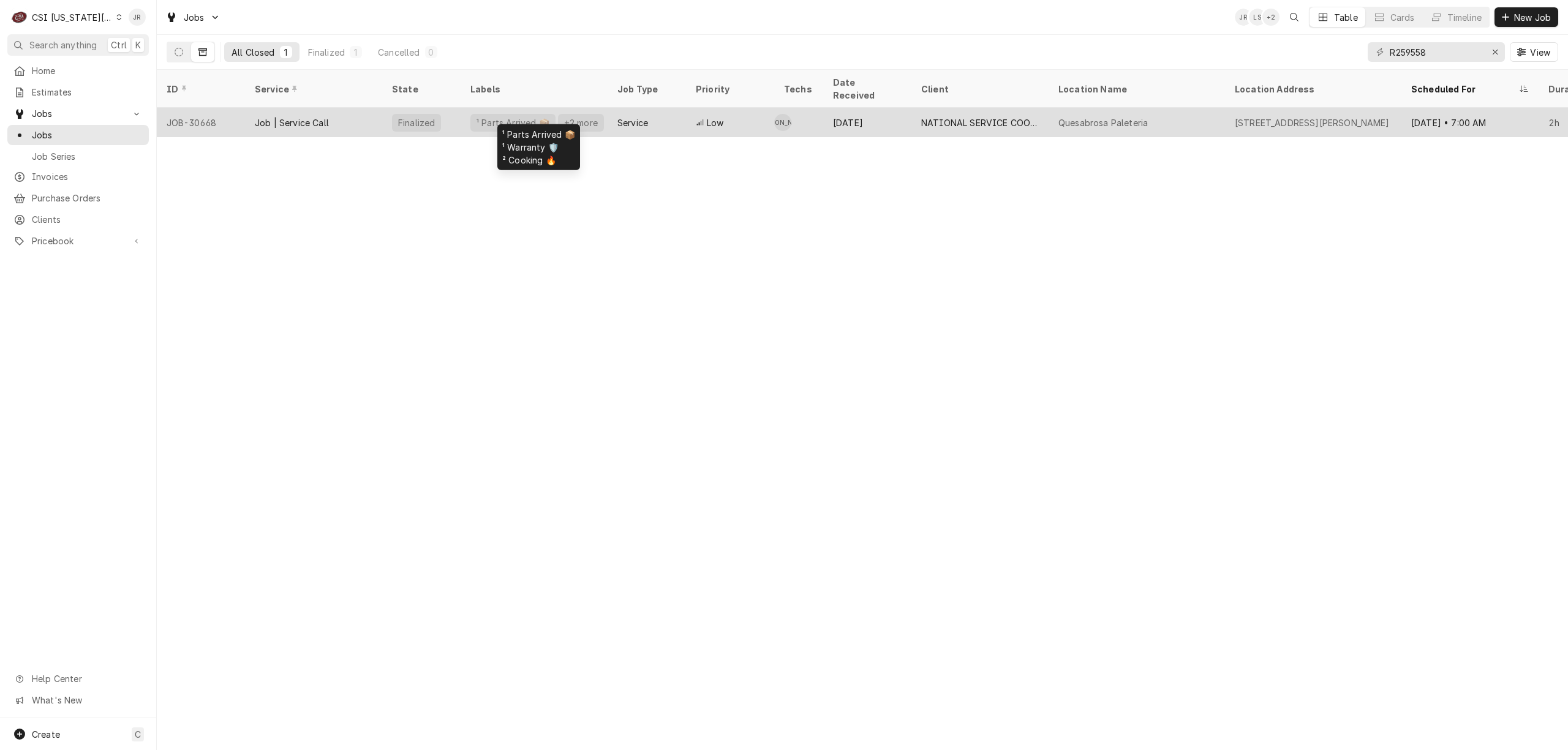
click at [563, 117] on div "+2 more" at bounding box center [581, 123] width 36 height 13
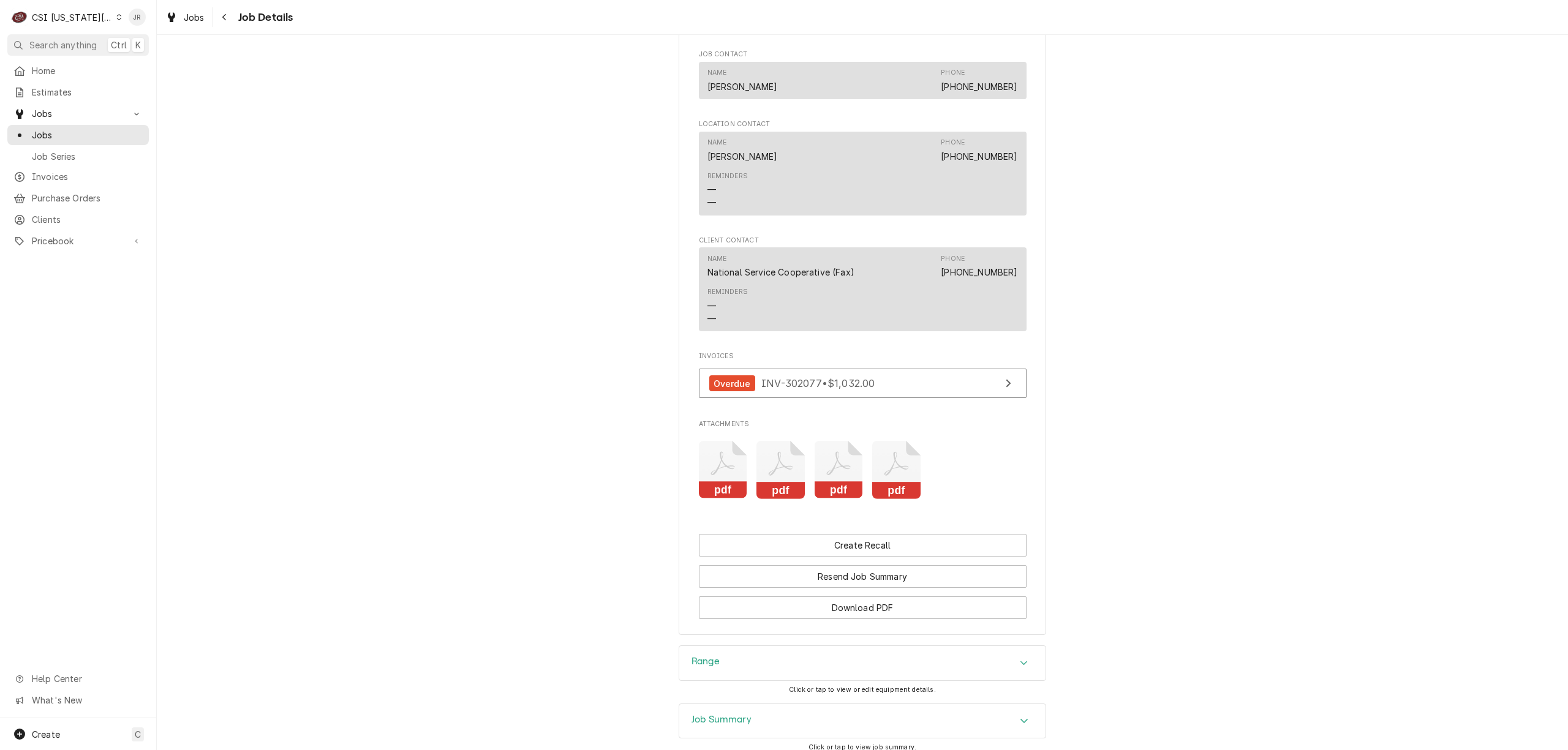
scroll to position [2322, 0]
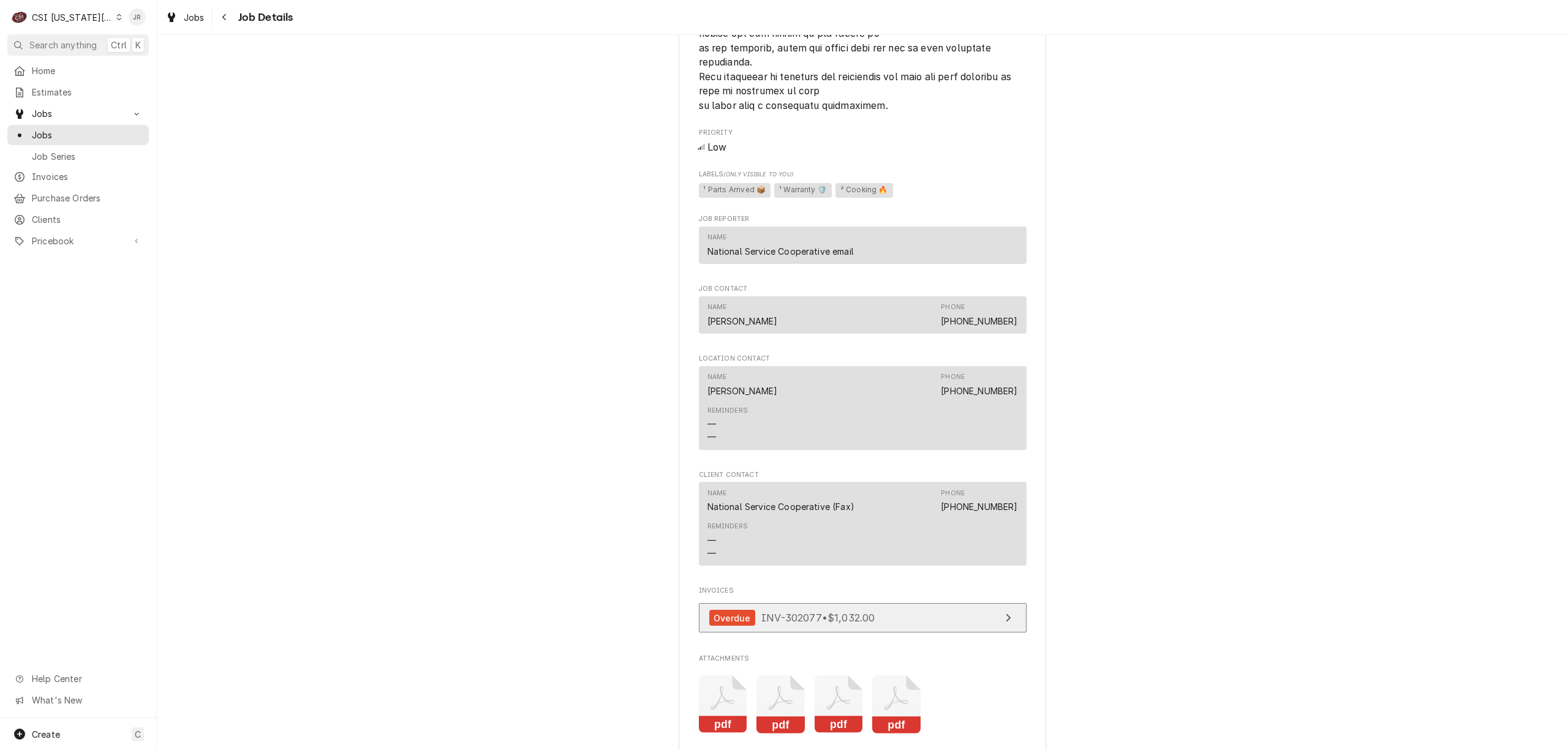
click at [901, 633] on link "Overdue INV-302077 • $1,032.00" at bounding box center [862, 618] width 328 height 30
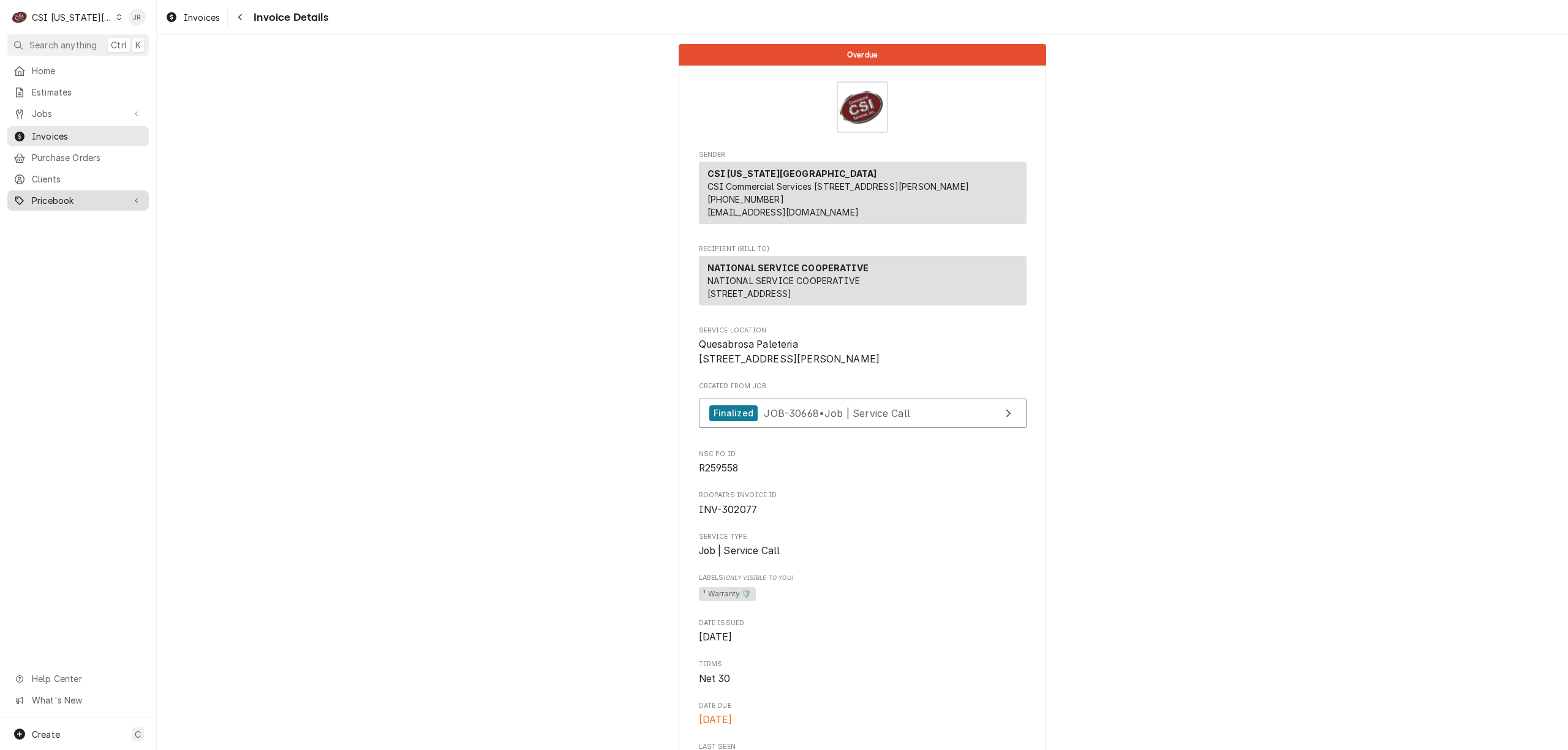
click at [108, 193] on div "Pricebook" at bounding box center [78, 201] width 136 height 15
click at [76, 140] on link "Invoices" at bounding box center [78, 136] width 141 height 20
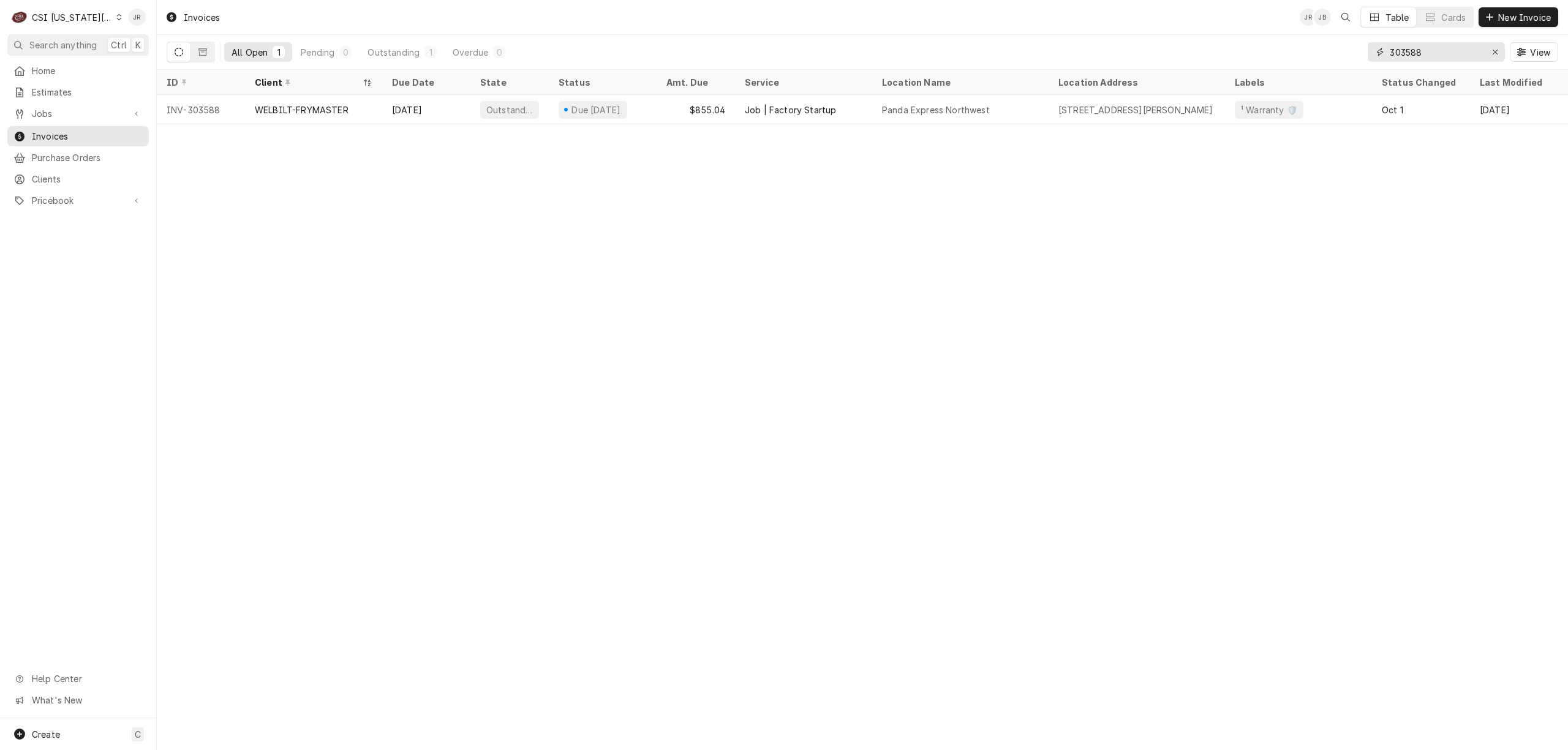
click at [1414, 56] on input "303588" at bounding box center [1435, 52] width 92 height 20
paste input "66"
type input "303668"
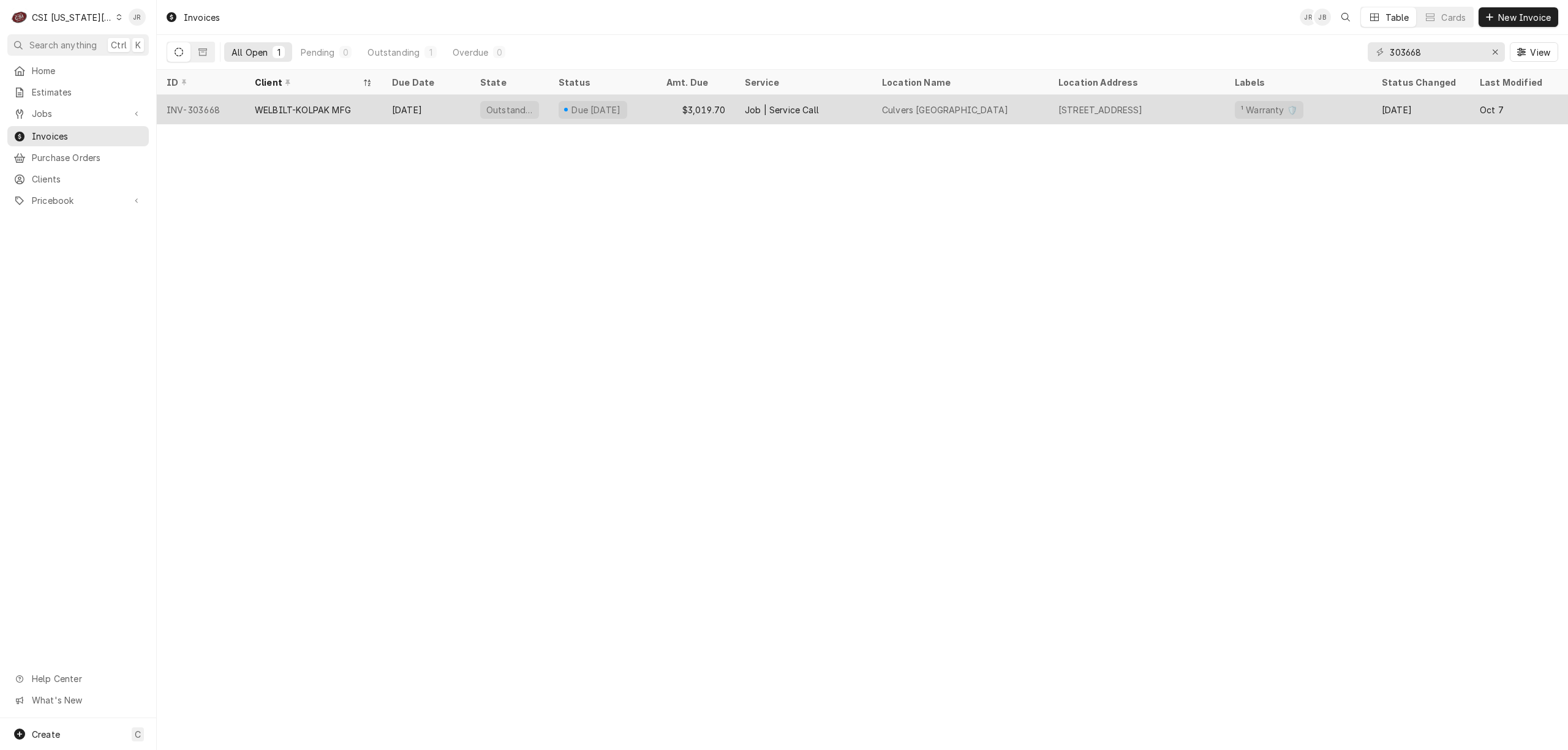
click at [620, 104] on div "Due in 19 days" at bounding box center [596, 110] width 52 height 13
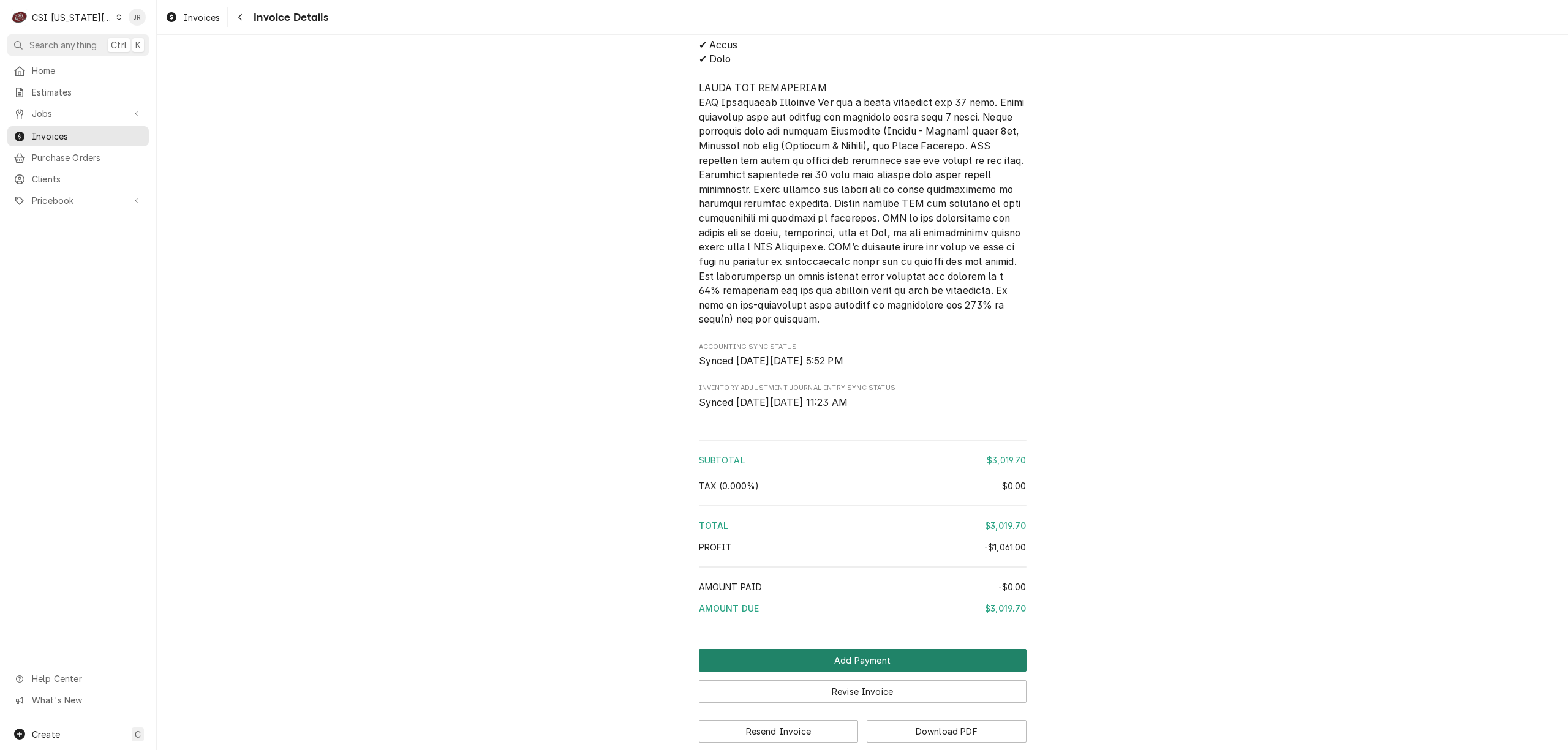
scroll to position [3146, 0]
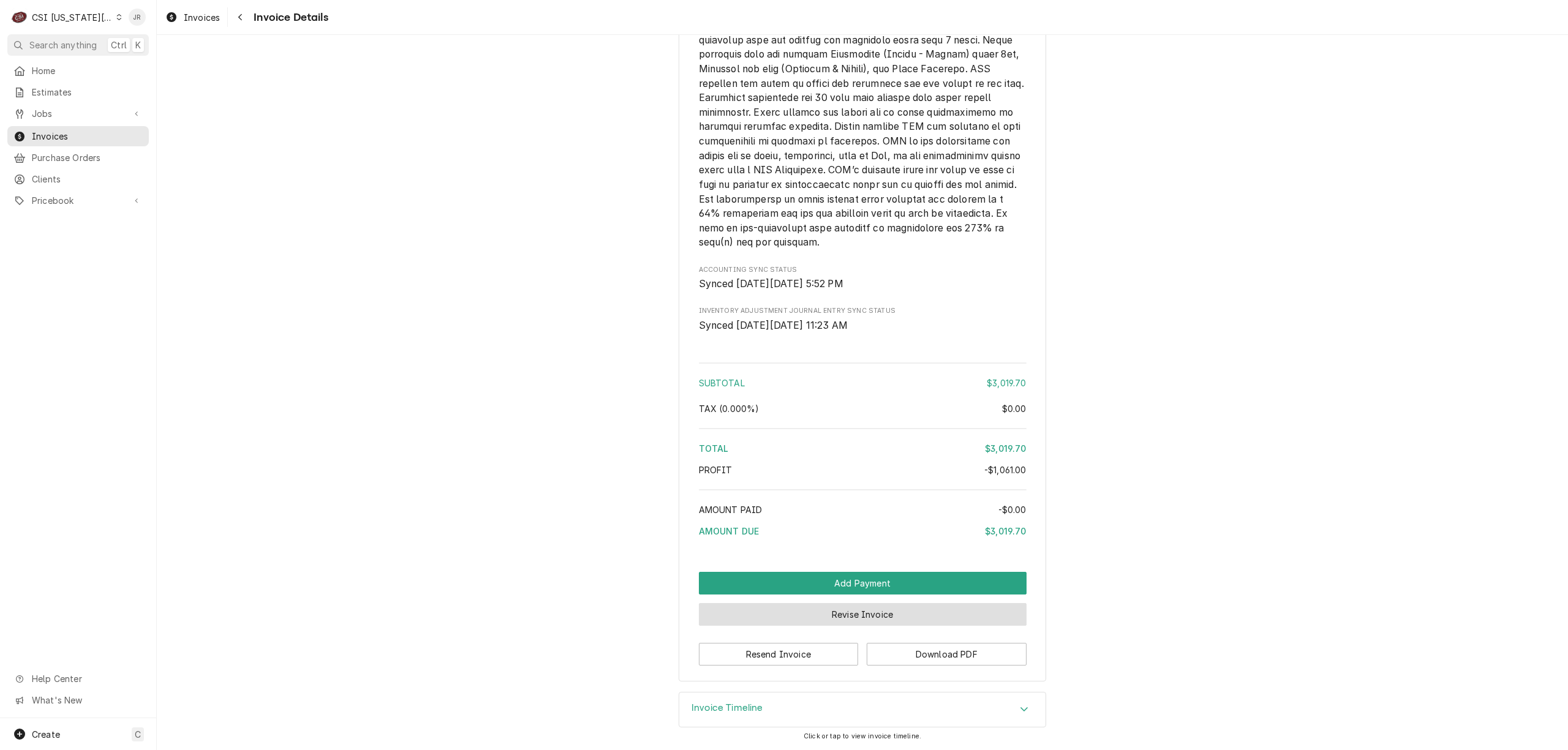
click at [905, 615] on button "Revise Invoice" at bounding box center [862, 615] width 328 height 23
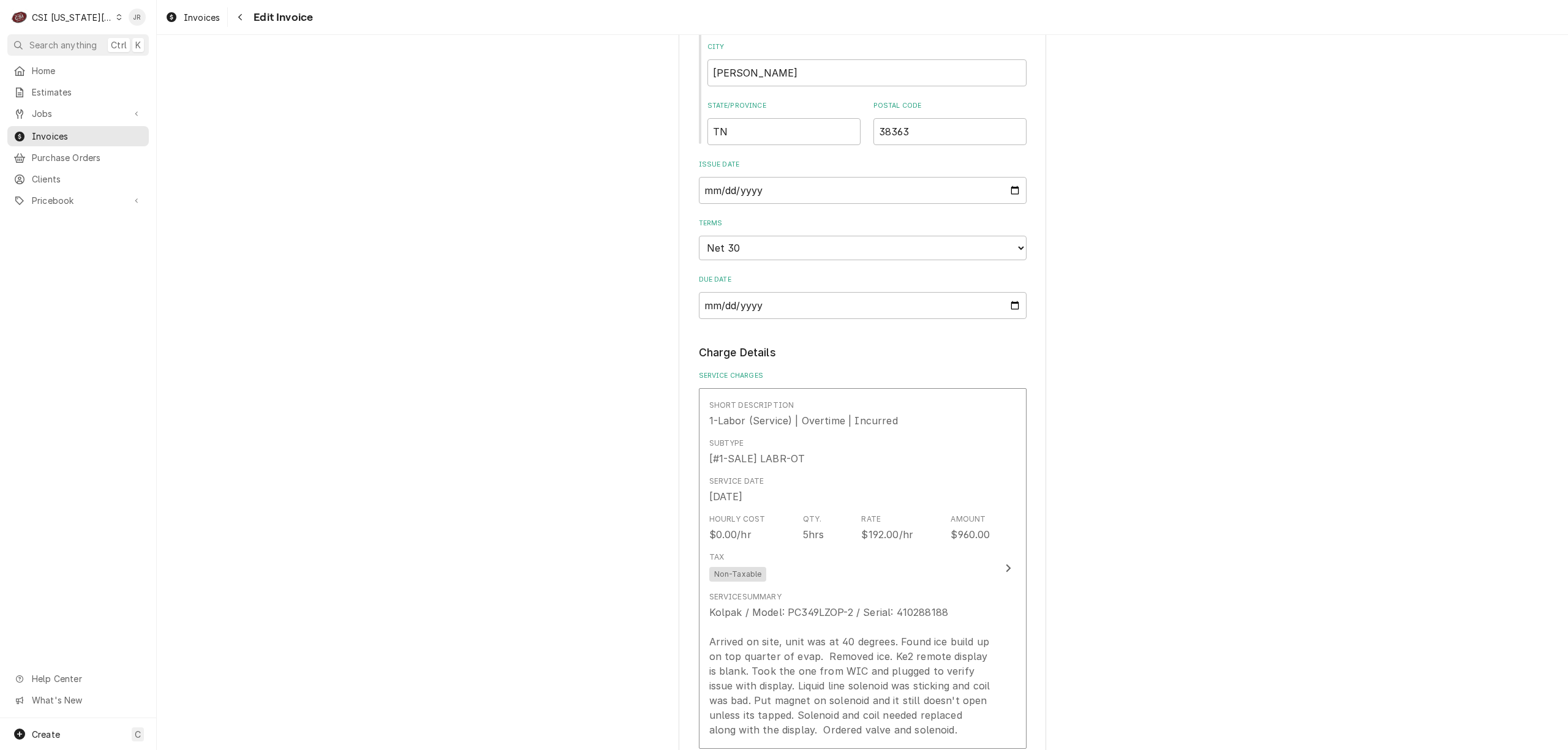
scroll to position [1551, 0]
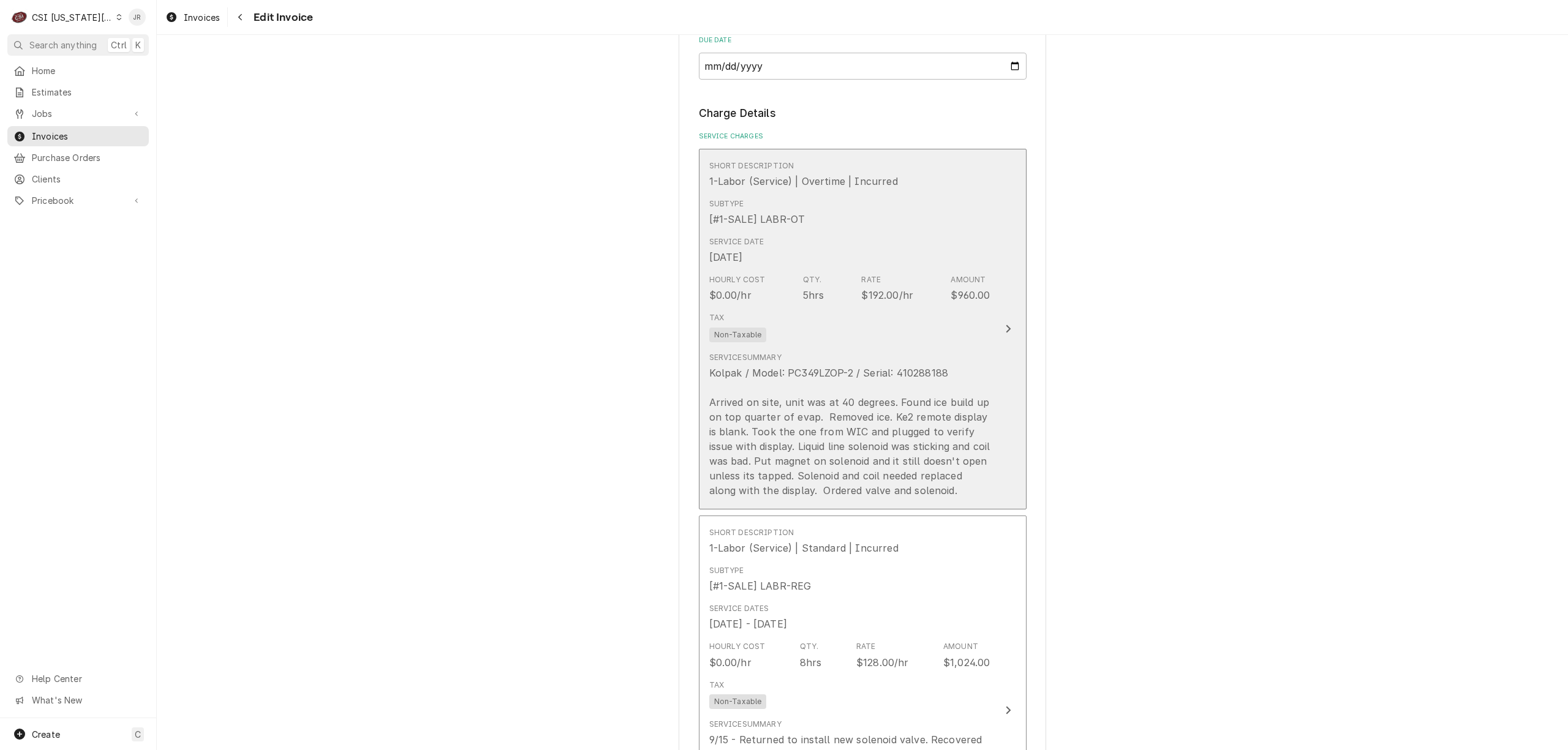
click at [959, 321] on div "Tax Non-Taxable" at bounding box center [850, 327] width 281 height 39
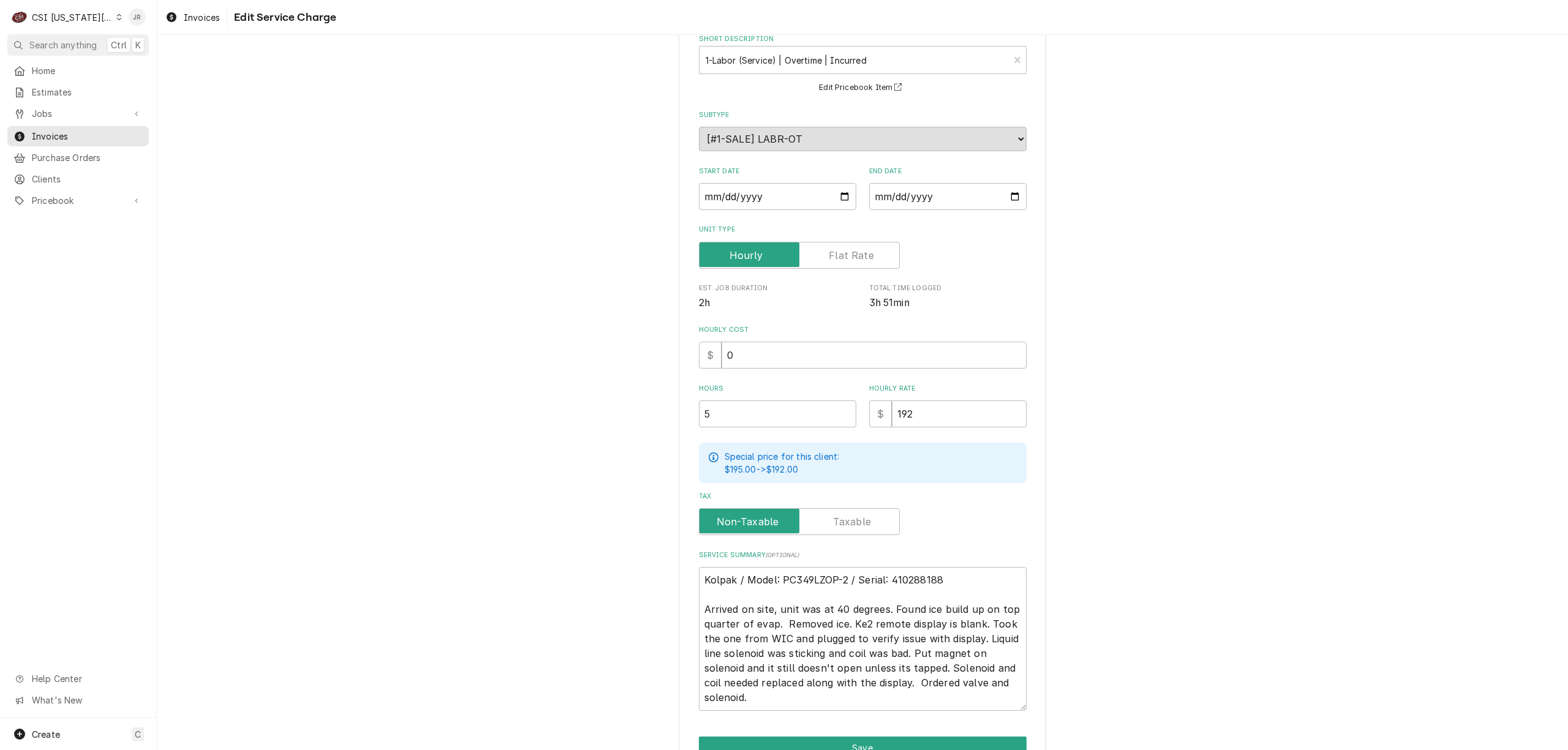
scroll to position [136, 0]
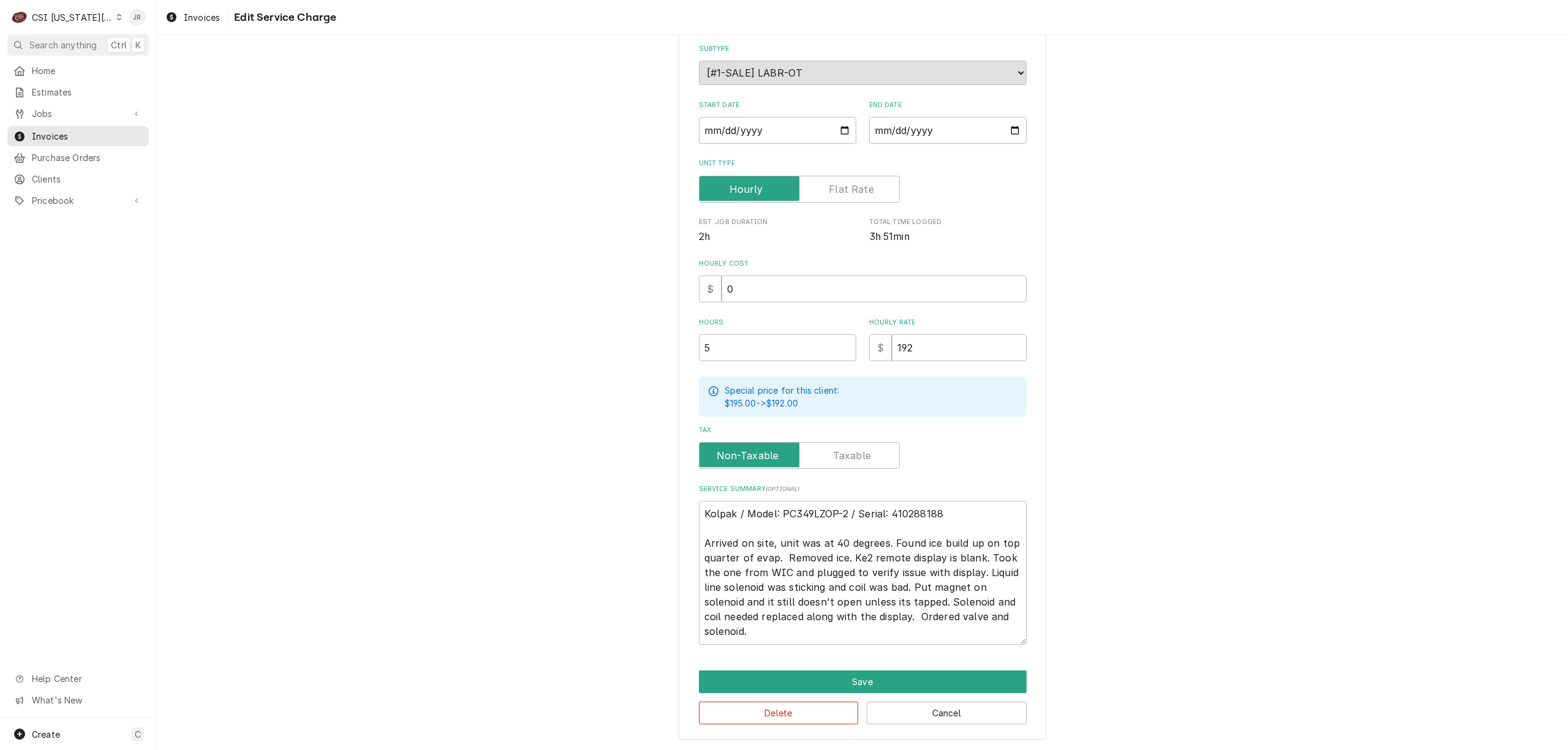
drag, startPoint x: 760, startPoint y: 648, endPoint x: 750, endPoint y: 627, distance: 23.3
click at [726, 619] on div "Use the fields below to edit this service charge Short Description 1-Labor (Ser…" at bounding box center [862, 331] width 368 height 817
drag, startPoint x: 767, startPoint y: 632, endPoint x: 736, endPoint y: 538, distance: 99.0
click at [699, 495] on div "Service Summary ( optional ) Kolpak / Model: PC349LZOP-2 / Serial: 410288188 Ar…" at bounding box center [862, 564] width 328 height 161
type textarea "x"
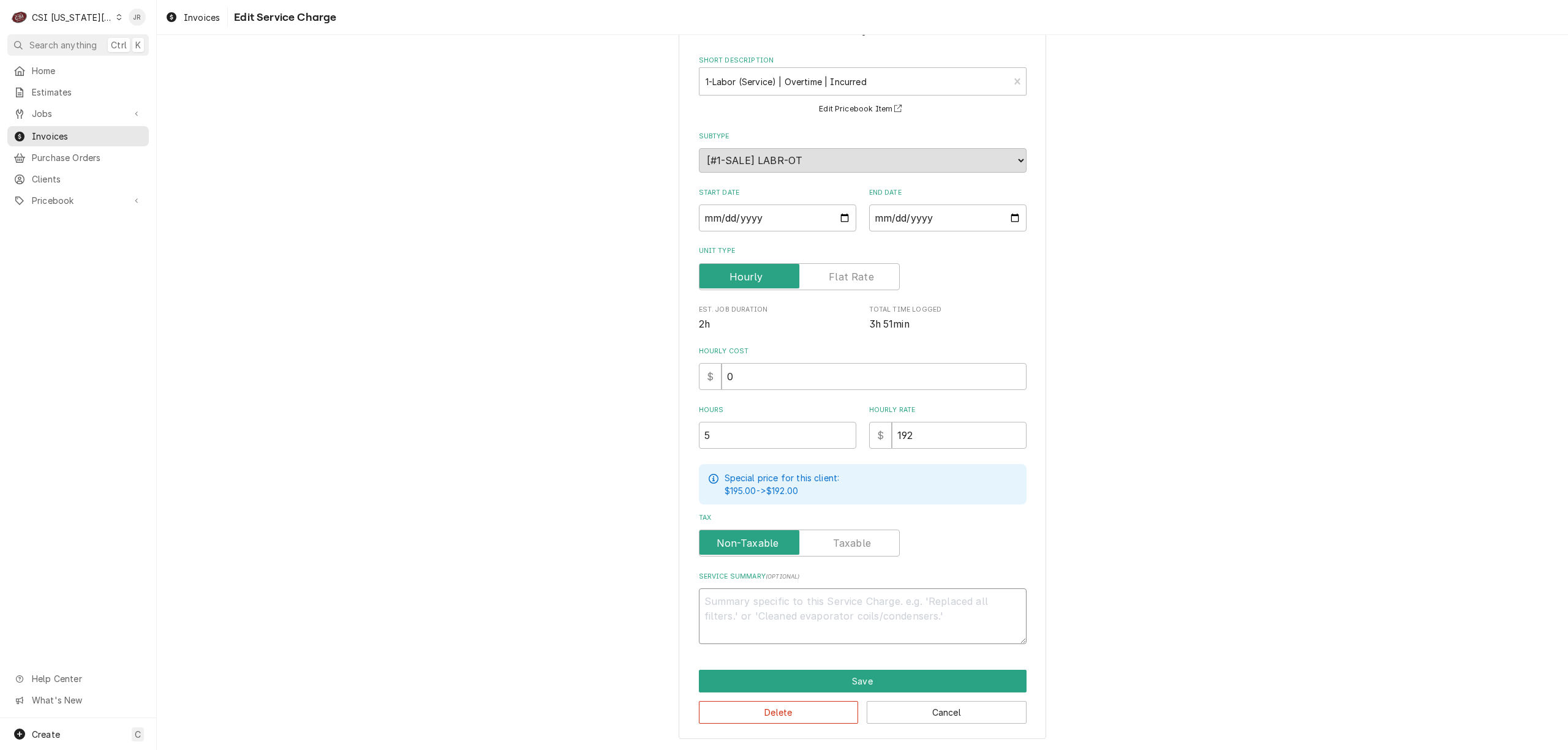
scroll to position [48, 0]
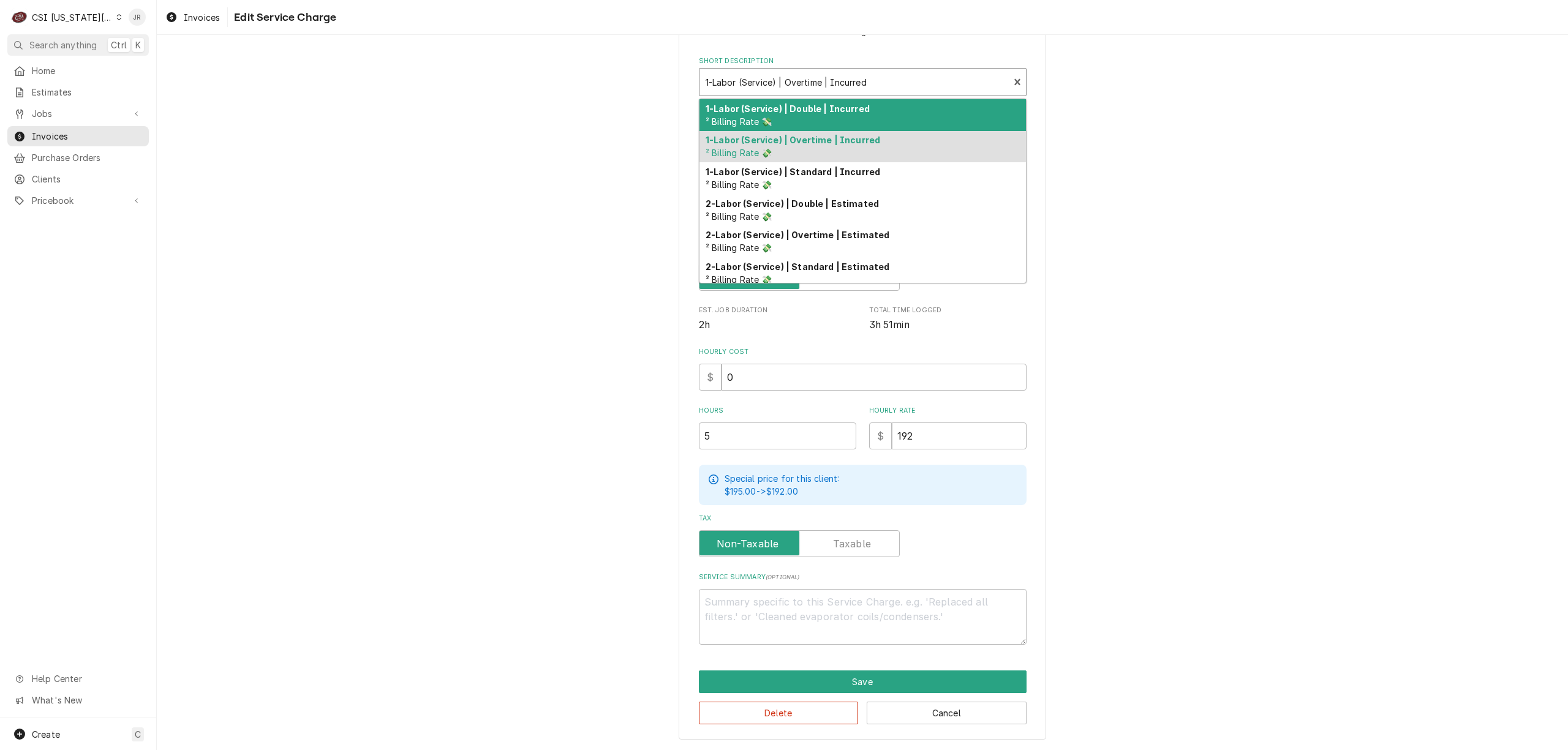
click at [785, 82] on div "Short Description" at bounding box center [855, 82] width 298 height 22
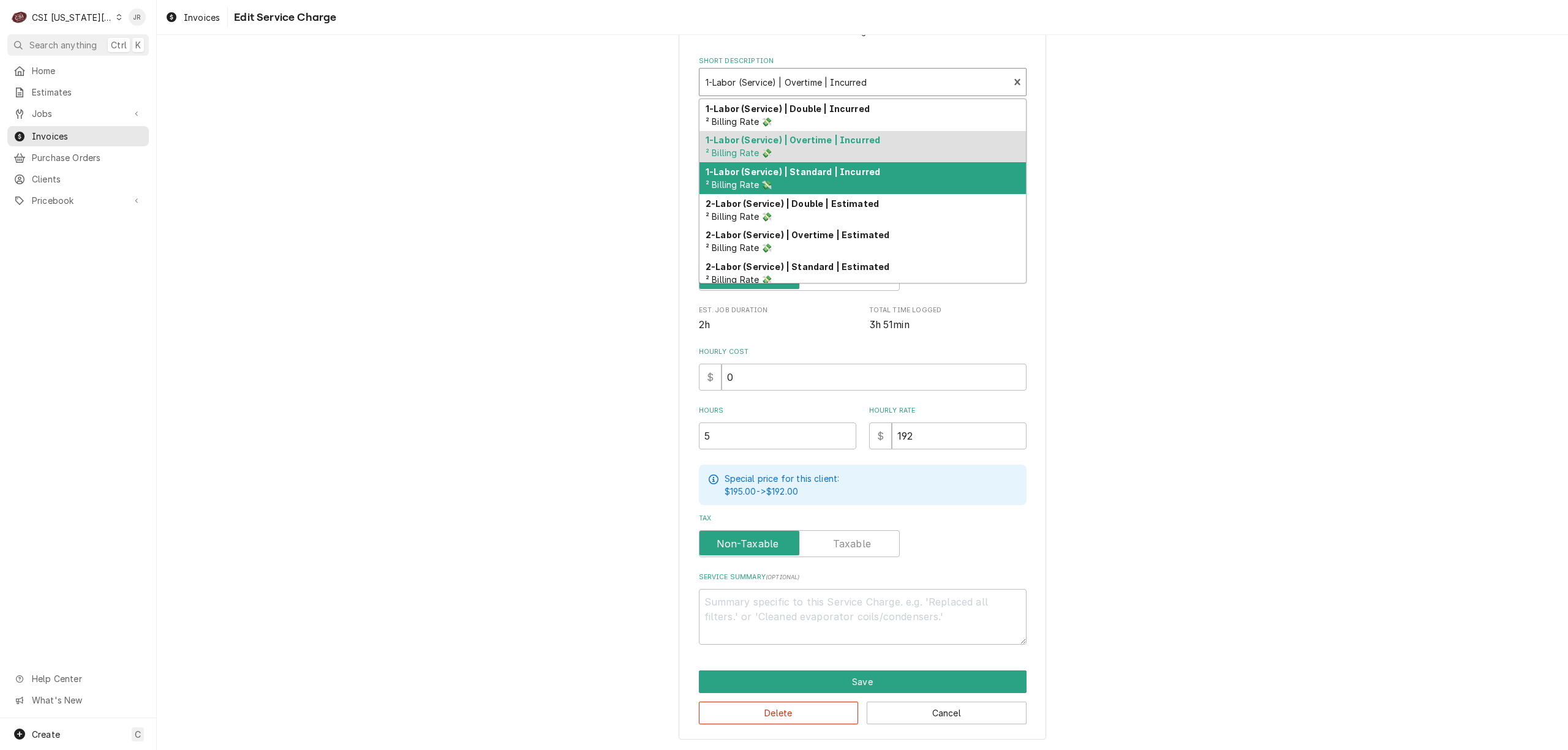
click at [821, 180] on div "1-Labor (Service) | Standard | Incurred ² Billing Rate 💸" at bounding box center [862, 178] width 326 height 31
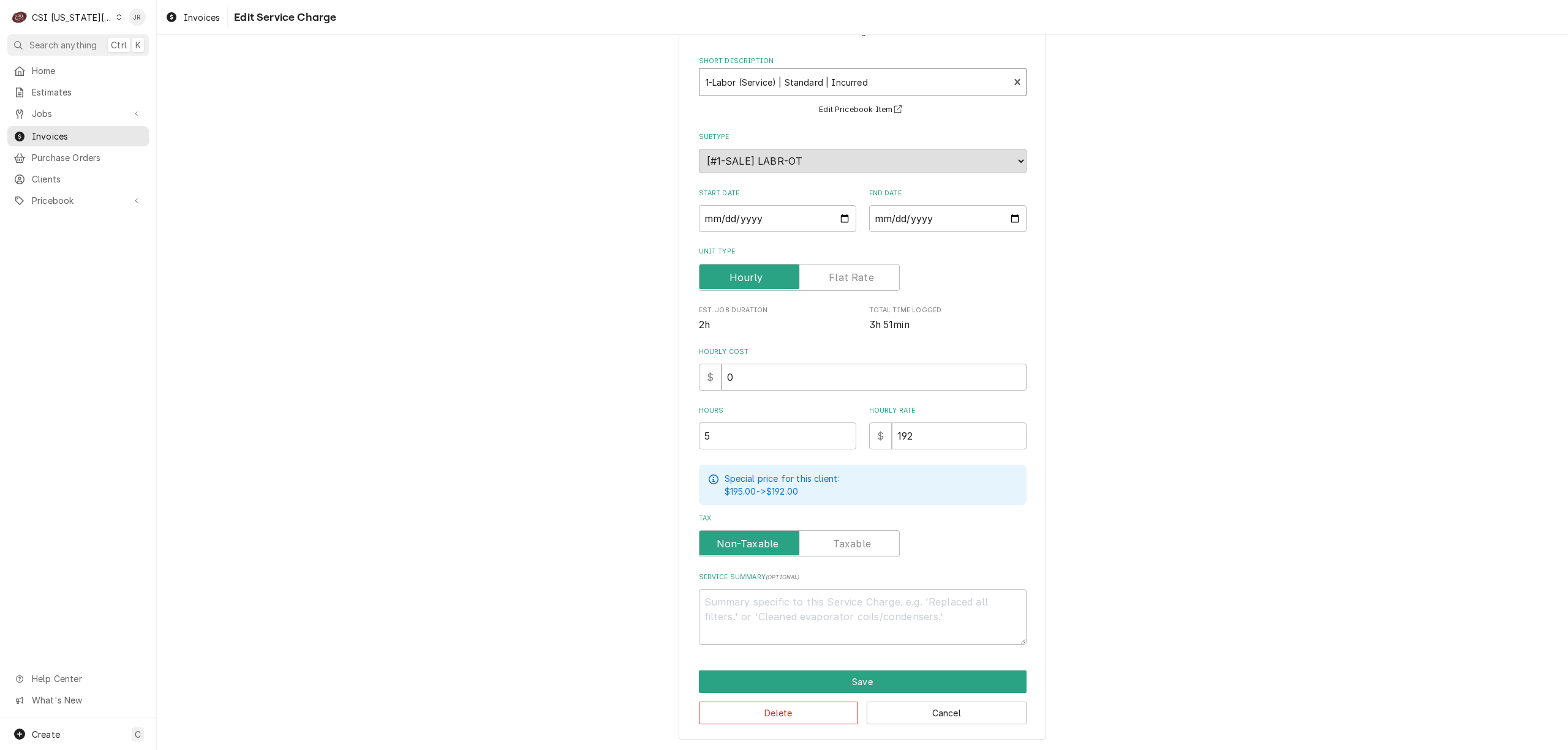
type textarea "x"
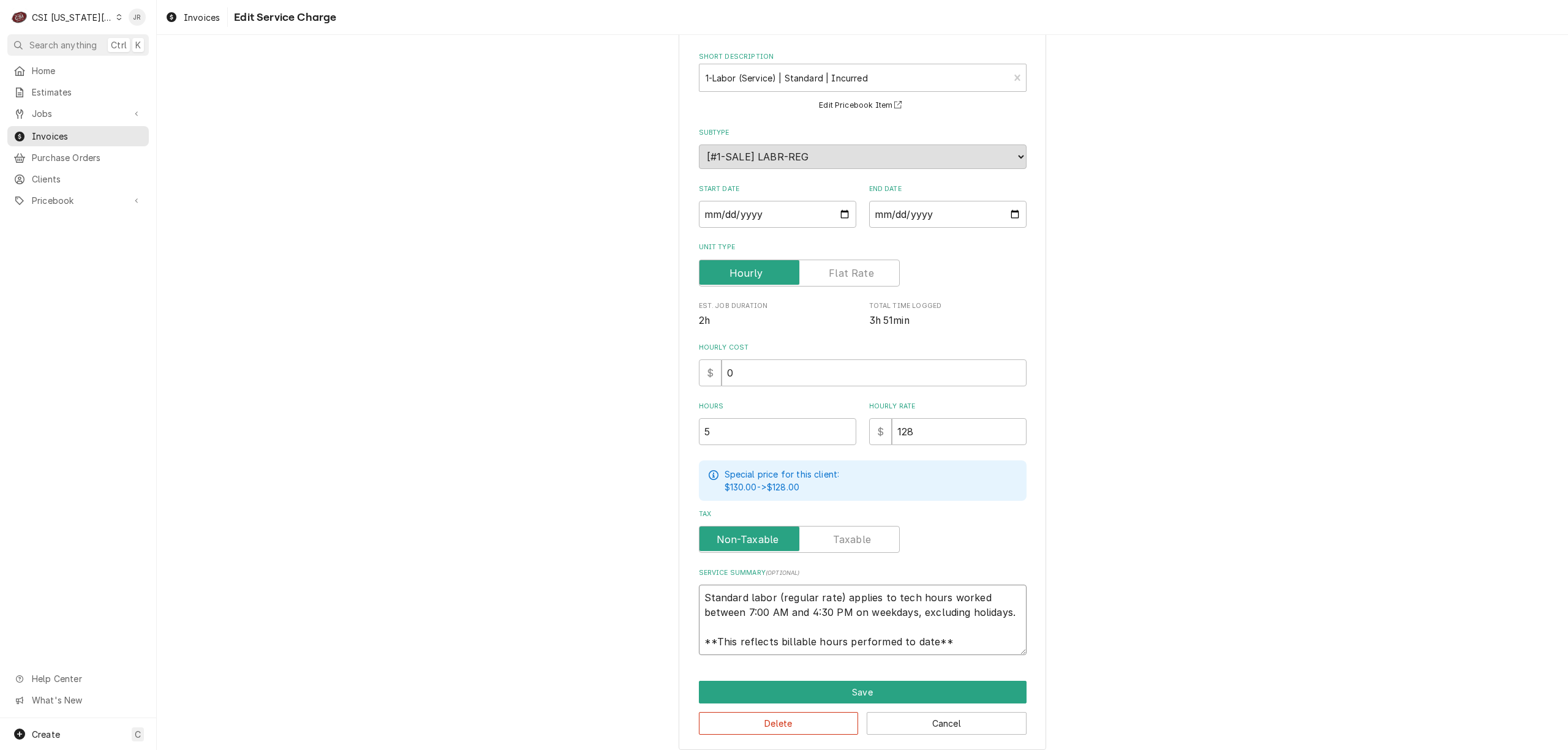
scroll to position [62, 0]
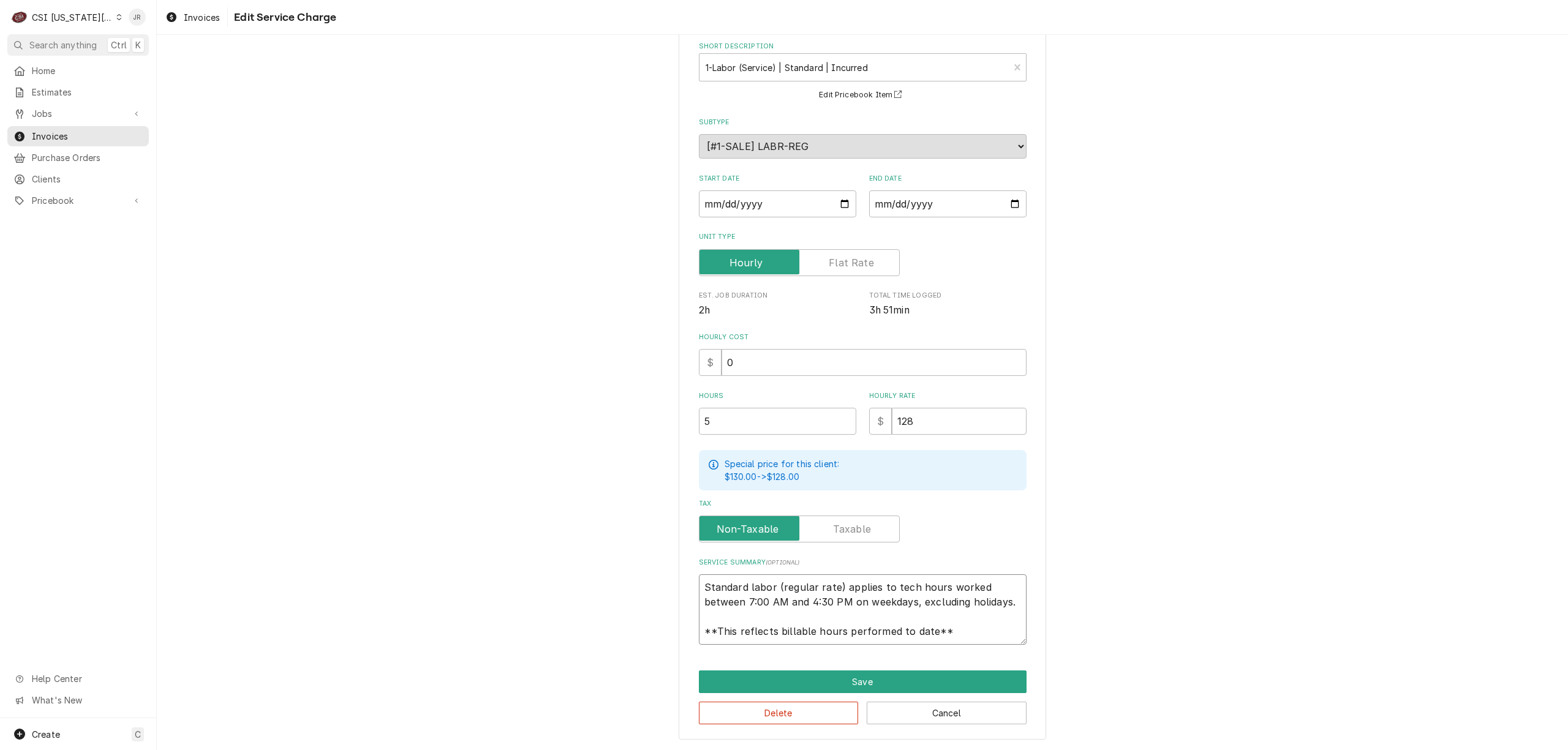
drag, startPoint x: 701, startPoint y: 650, endPoint x: 1124, endPoint y: 648, distance: 423.0
click at [1124, 648] on div "Use the fields below to edit this service charge Short Description 1-Labor (Ser…" at bounding box center [862, 368] width 1411 height 765
paste textarea "Kolpak / Model: PC349LZOP-2 / Serial: 410288188 Arrived on site, unit was at 40…"
type textarea "Kolpak / Model: PC349LZOP-2 / Serial: 410288188 Arrived on site, unit was at 40…"
type textarea "x"
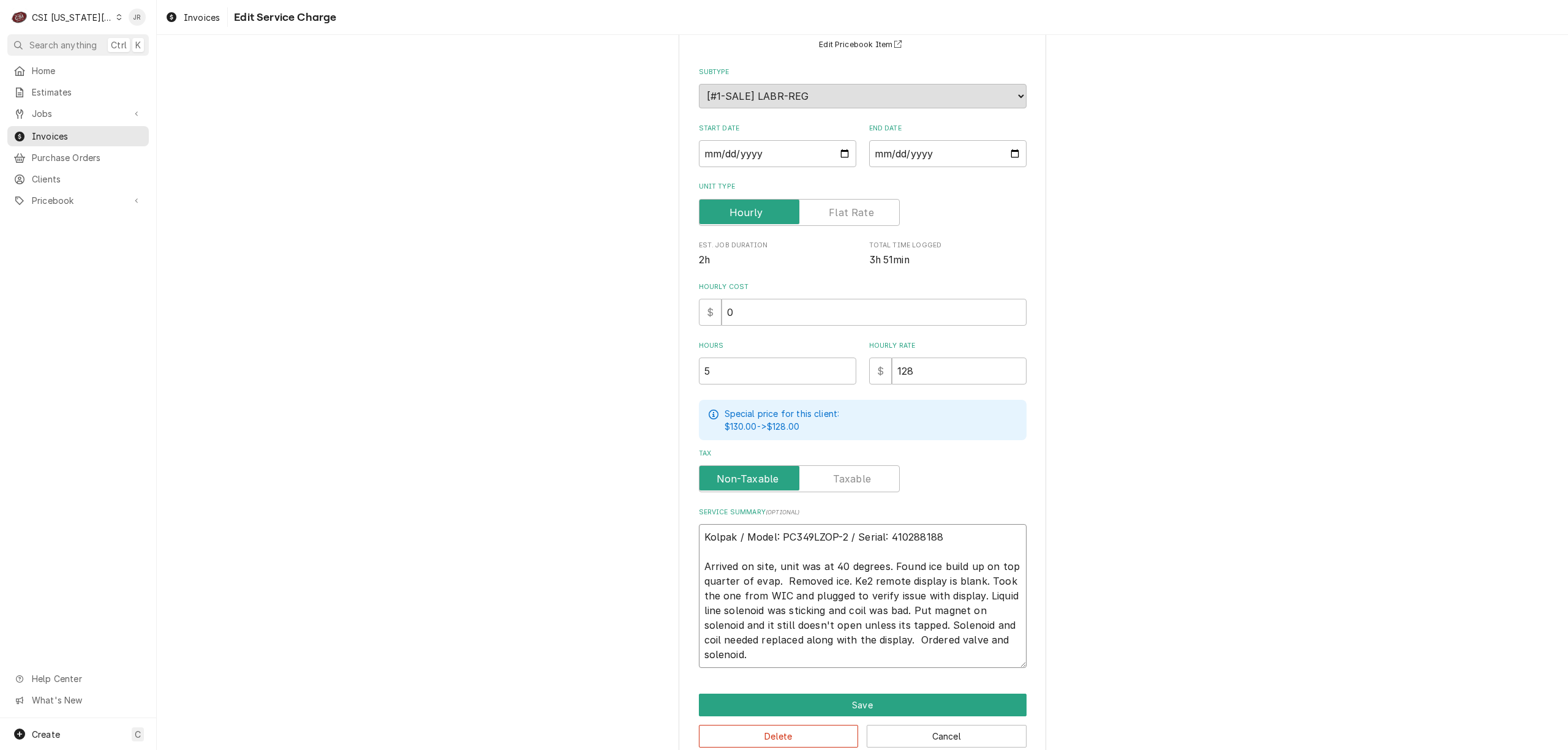
scroll to position [136, 0]
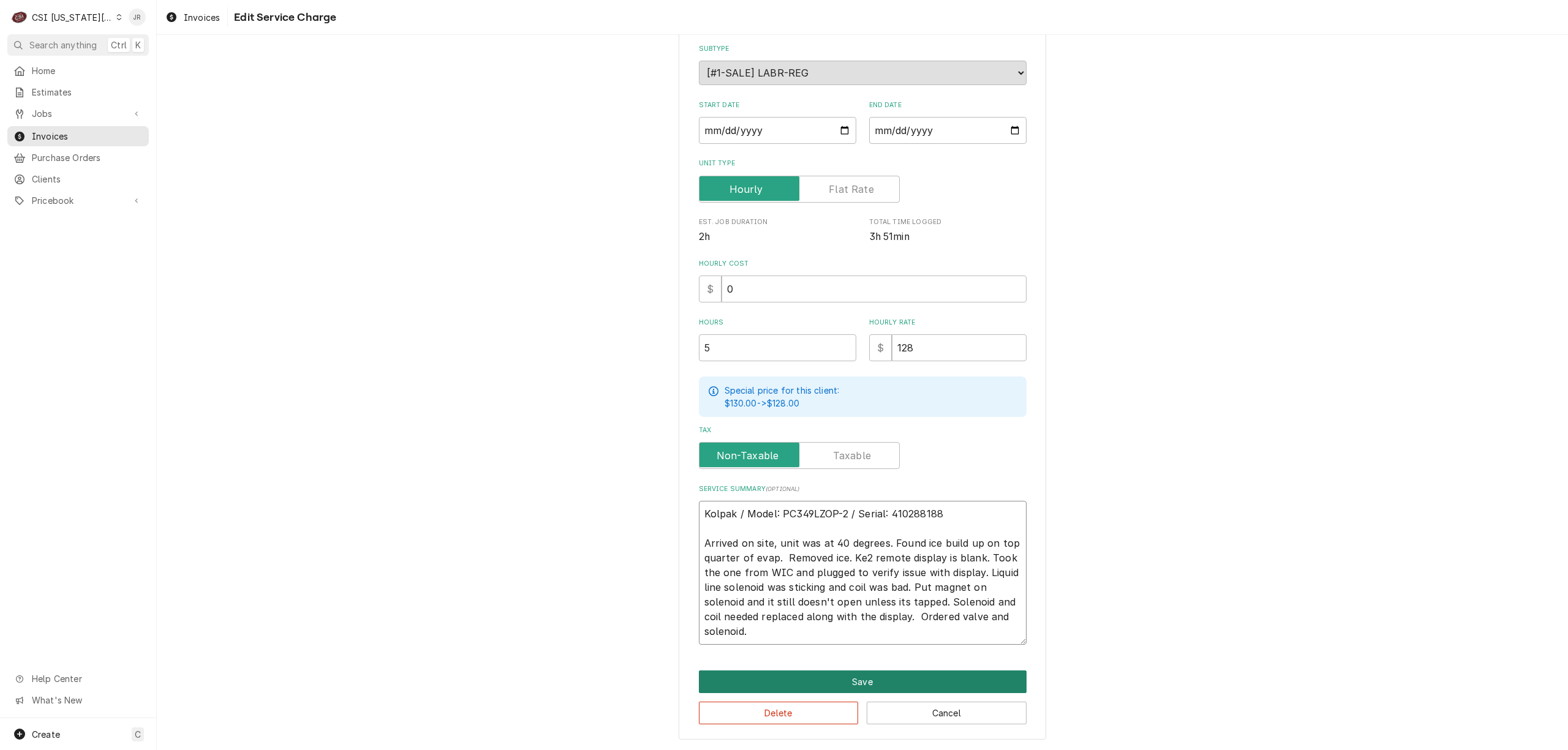
type textarea "Kolpak / Model: PC349LZOP-2 / Serial: 410288188 Arrived on site, unit was at 40…"
click at [946, 673] on button "Save" at bounding box center [862, 682] width 328 height 23
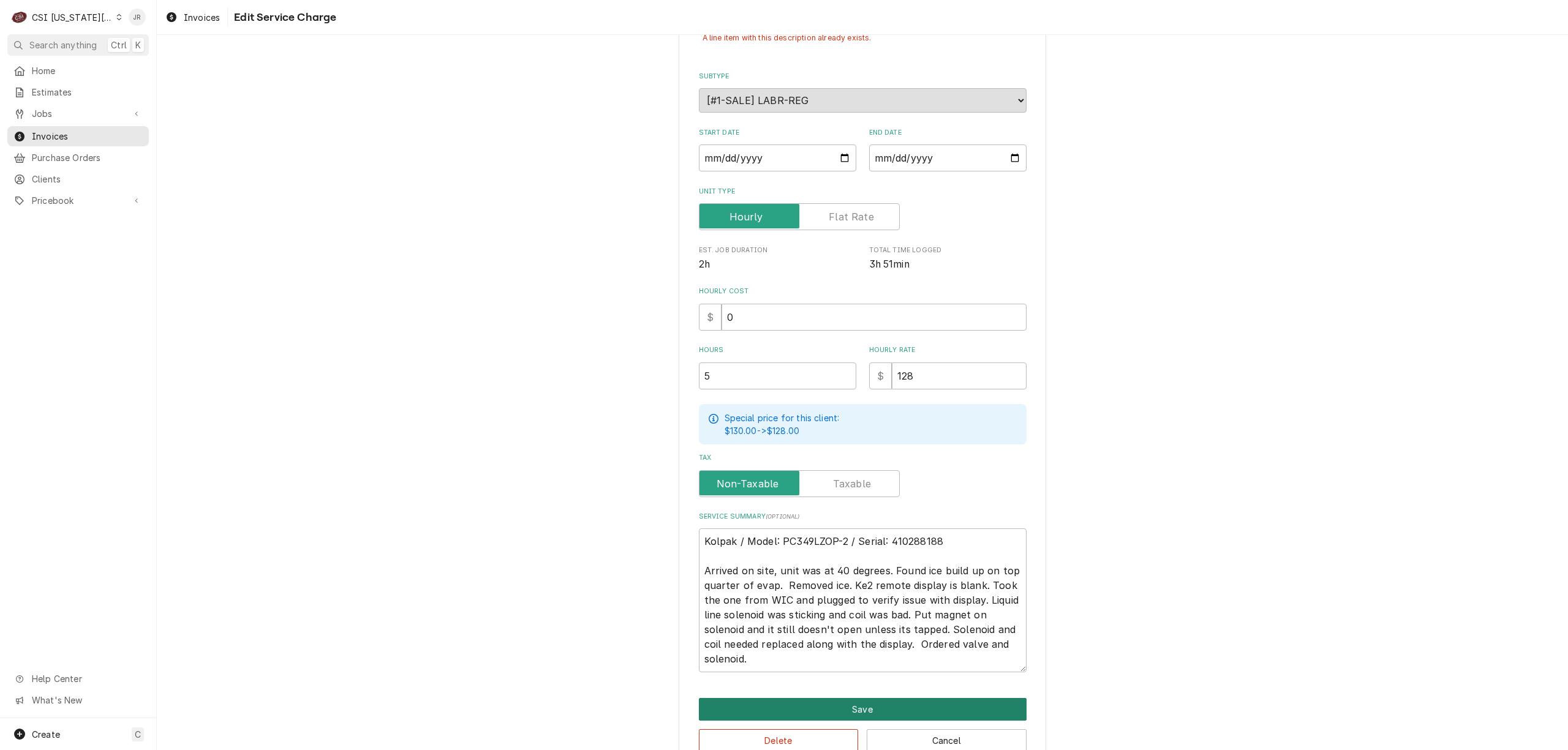
scroll to position [164, 0]
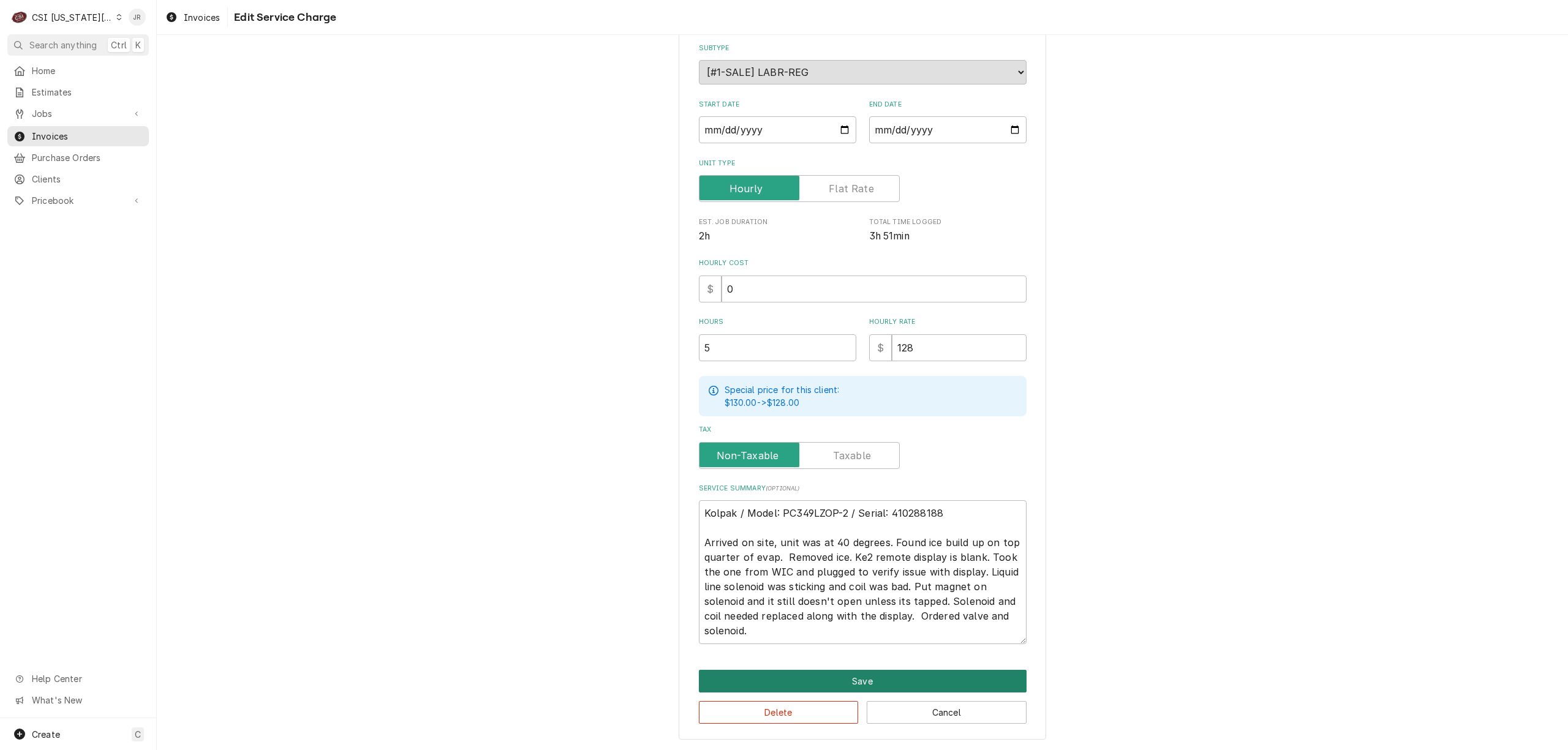
click at [820, 689] on button "Save" at bounding box center [862, 681] width 328 height 23
click at [849, 673] on button "Save" at bounding box center [862, 681] width 328 height 23
click at [816, 672] on button "Save" at bounding box center [862, 681] width 328 height 23
click at [860, 670] on button "Save" at bounding box center [862, 681] width 328 height 23
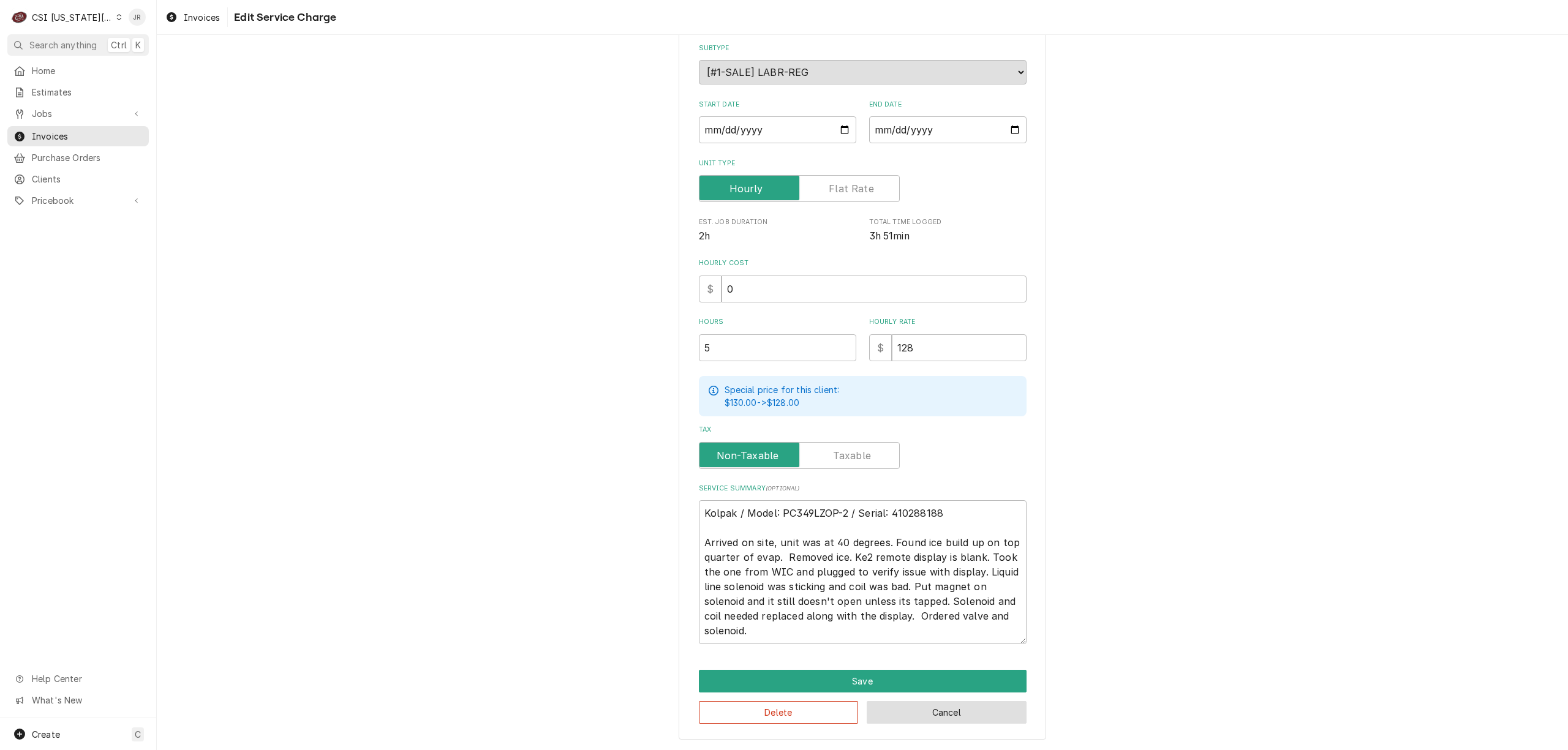
click at [867, 711] on button "Cancel" at bounding box center [947, 713] width 160 height 23
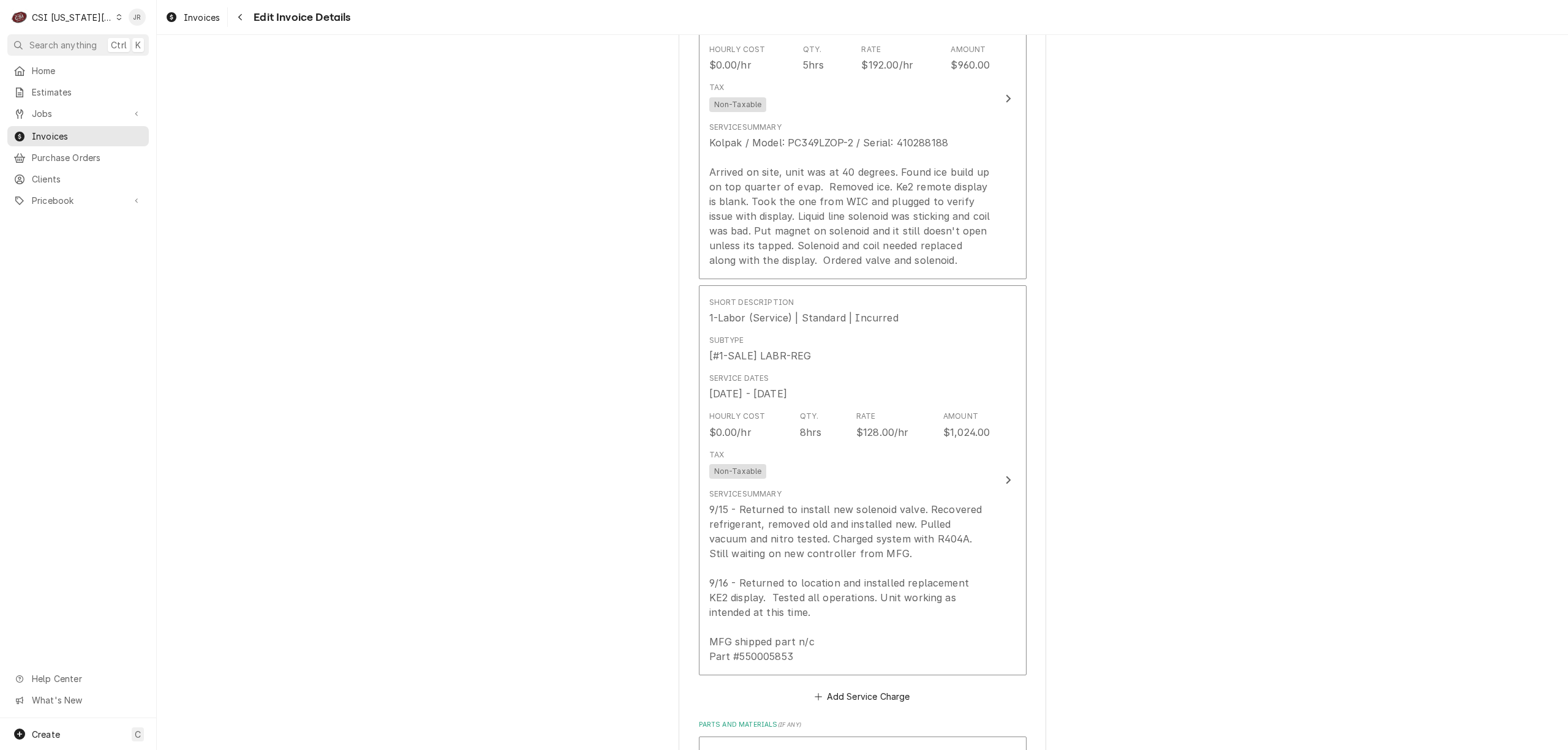
scroll to position [1783, 0]
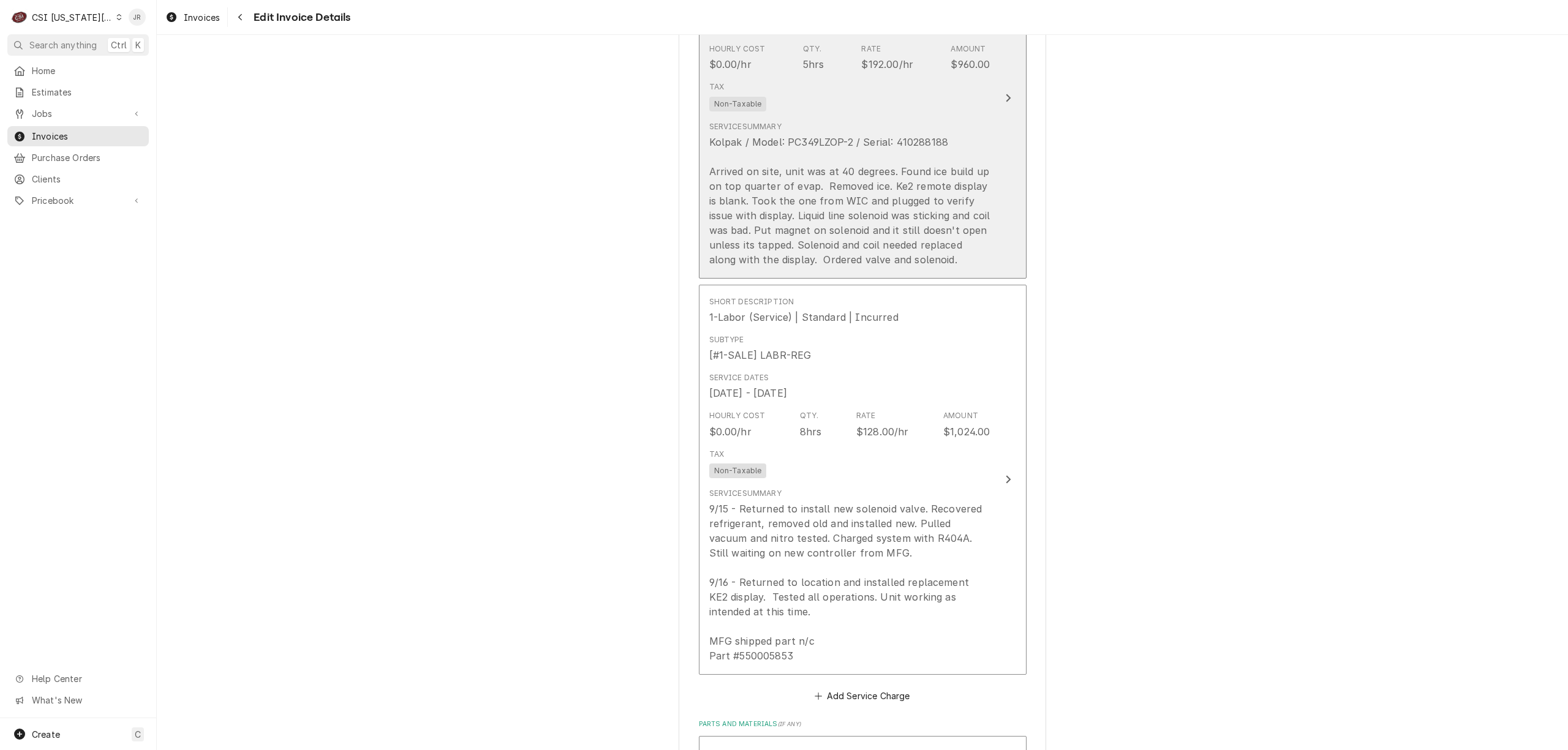
click at [976, 135] on div "Kolpak / Model: PC349LZOP-2 / Serial: 410288188 Arrived on site, unit was at 40…" at bounding box center [850, 200] width 281 height 132
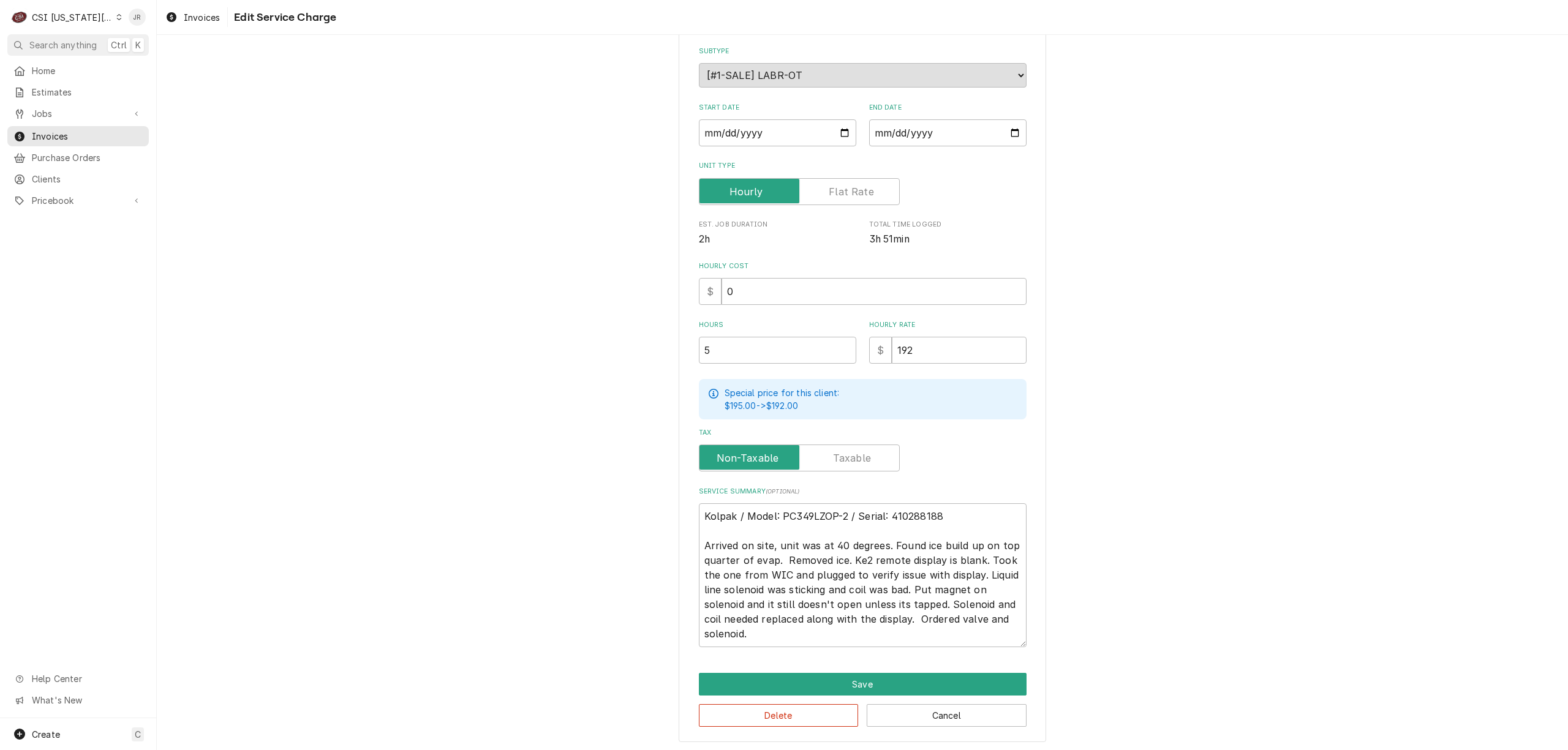
scroll to position [136, 0]
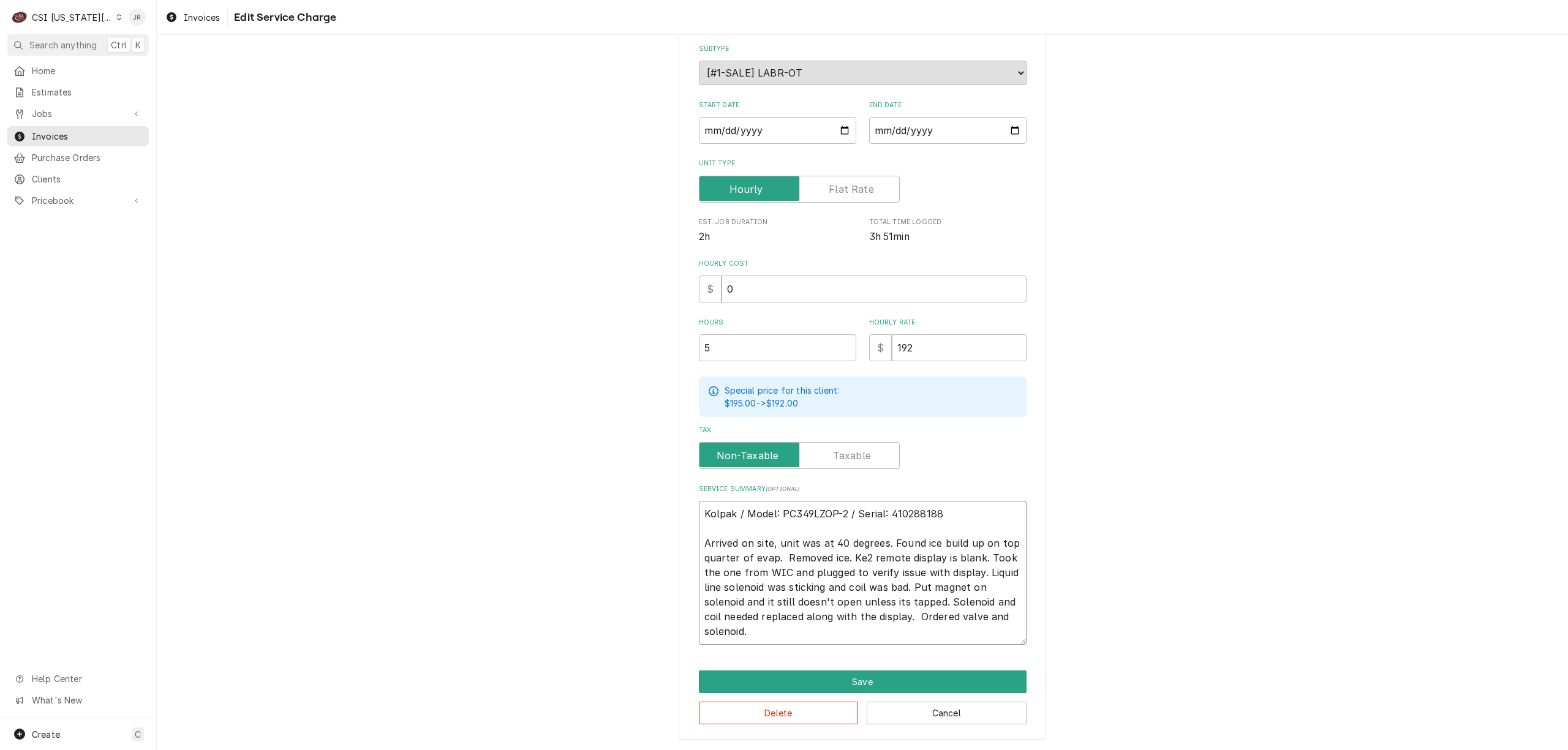
drag, startPoint x: 770, startPoint y: 633, endPoint x: 798, endPoint y: 547, distance: 90.4
click at [657, 501] on div "Use the fields below to edit this service charge Short Description 1-Labor (Ser…" at bounding box center [862, 331] width 1411 height 839
click at [951, 708] on button "Cancel" at bounding box center [947, 713] width 160 height 23
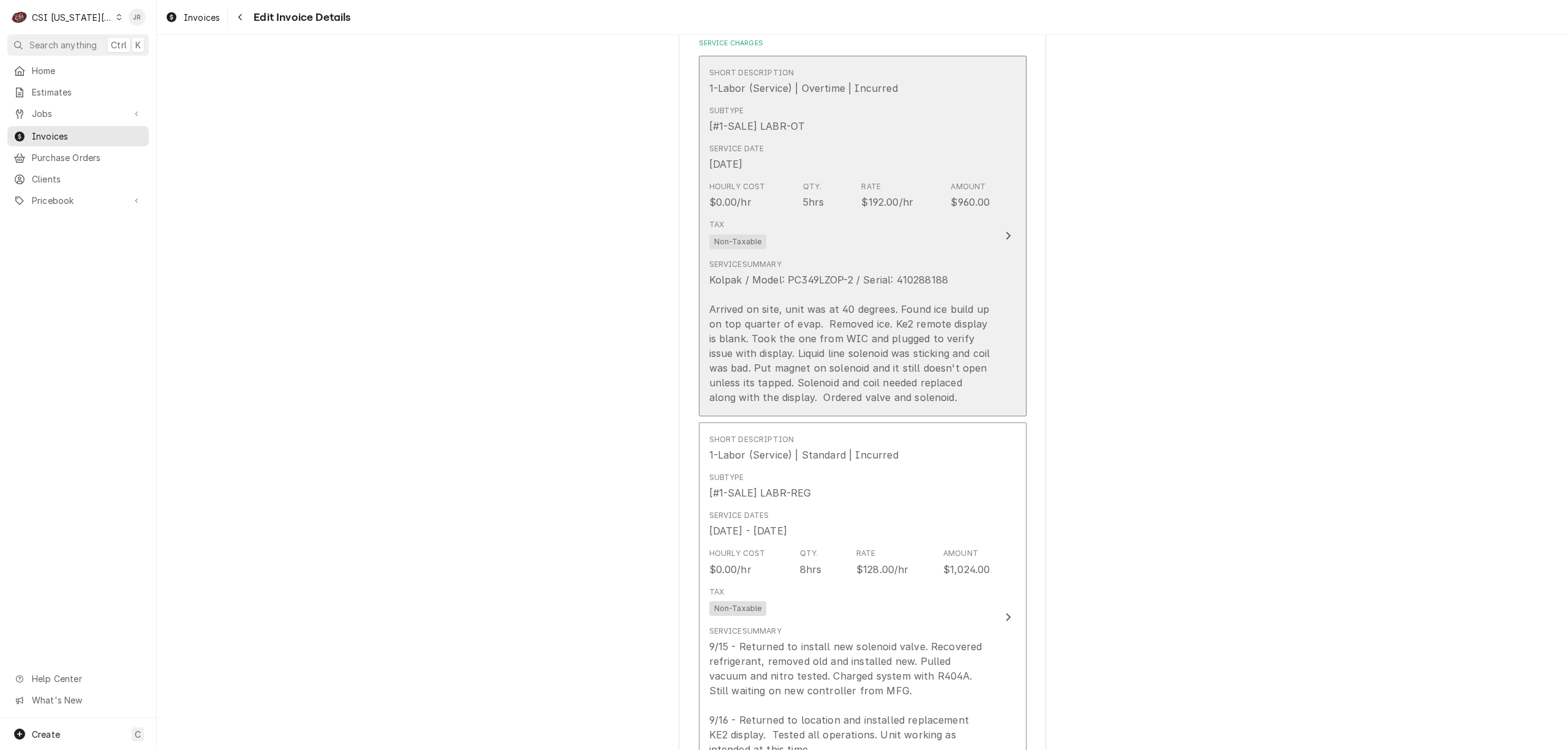
scroll to position [1643, 0]
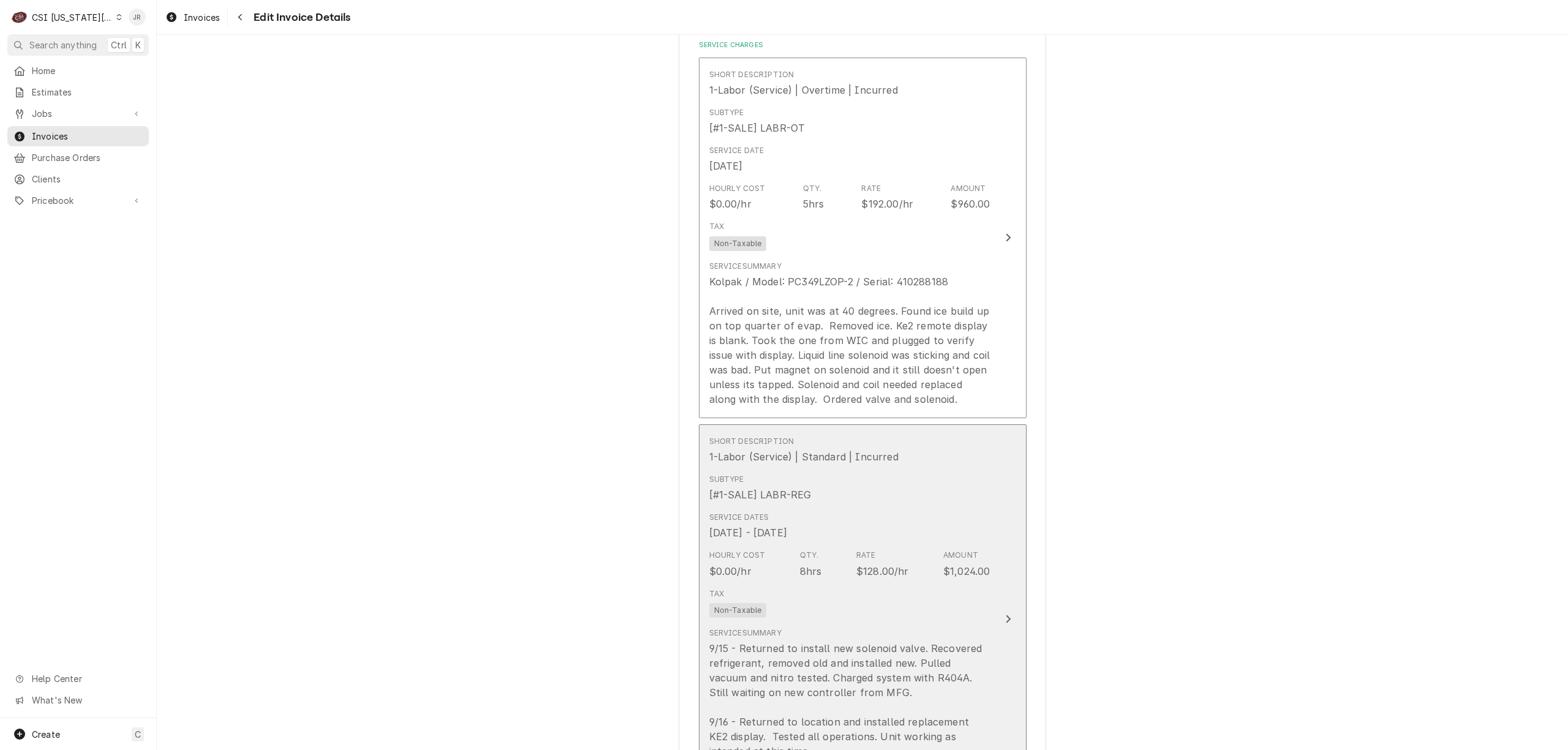
click at [917, 534] on div "Service Dates [DATE] - [DATE]" at bounding box center [850, 526] width 281 height 38
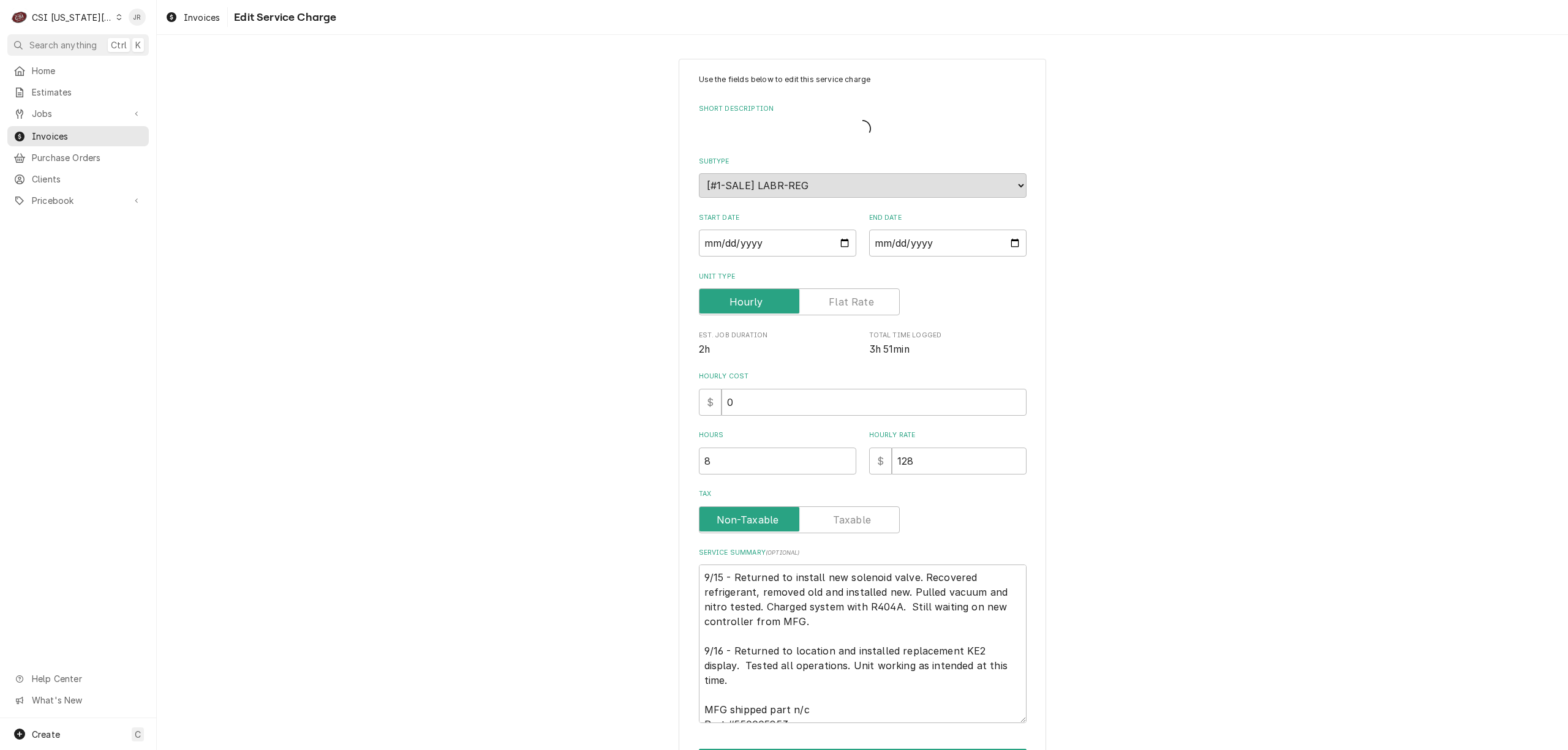
type textarea "x"
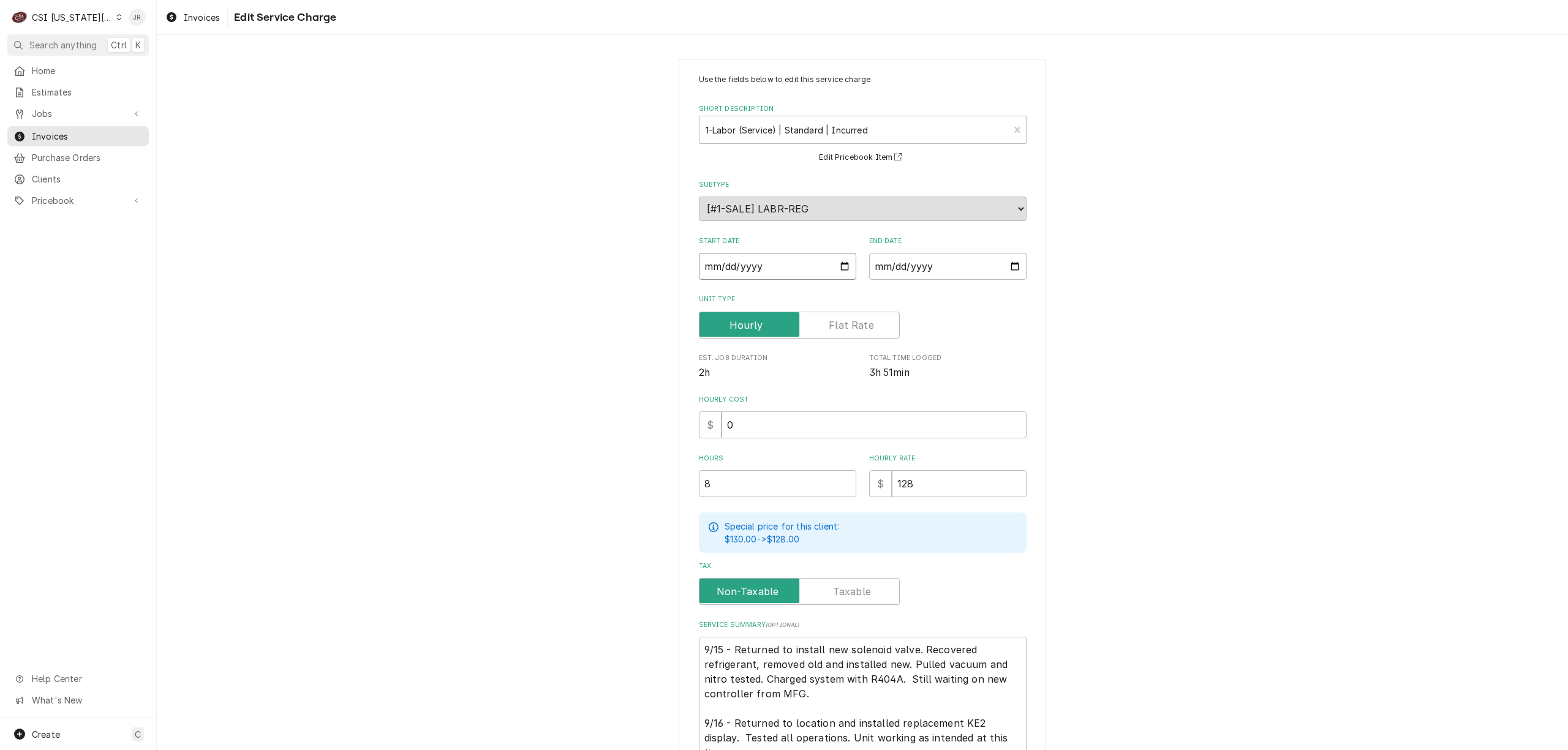
click at [723, 268] on input "[DATE]" at bounding box center [777, 266] width 157 height 27
type input "[DATE]"
type textarea "x"
type input "[DATE]"
click at [735, 645] on textarea "9/15 - Returned to install new solenoid valve. Recovered refrigerant, removed o…" at bounding box center [862, 716] width 328 height 158
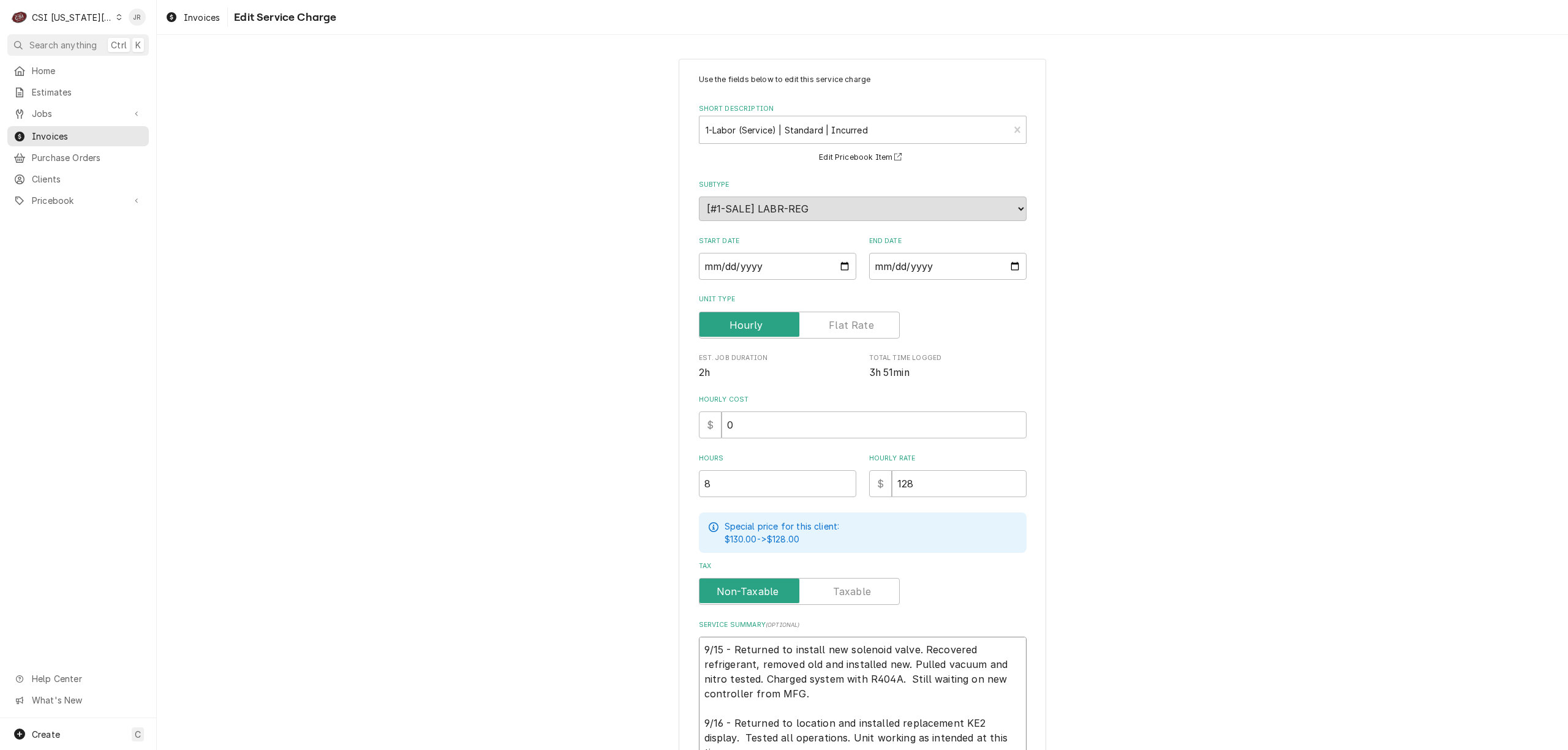
type textarea "x"
type textarea "9/15 - Returned to install new solenoid valve. Recovered refrigerant, removed o…"
type textarea "x"
paste textarea "Service Summary"
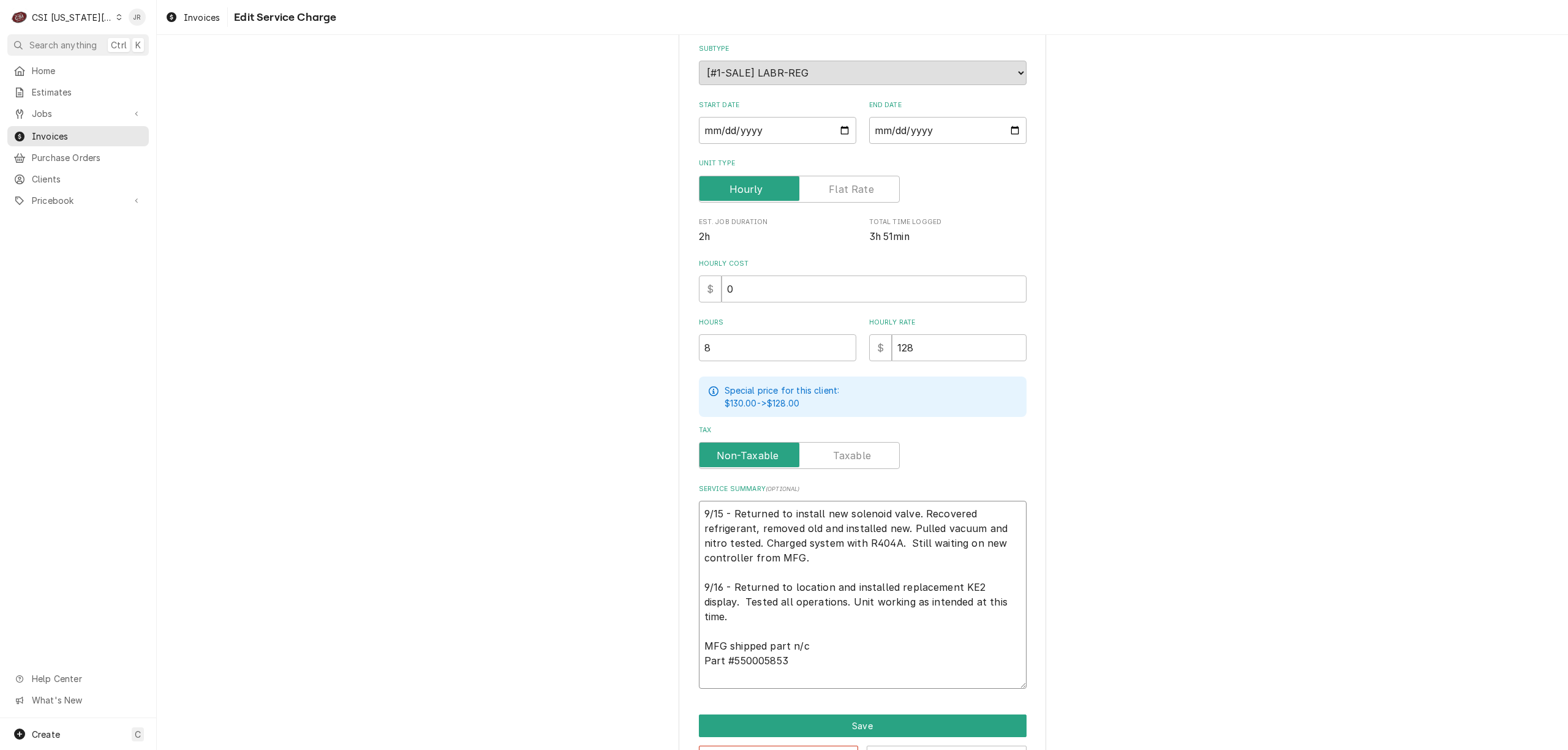
scroll to position [180, 0]
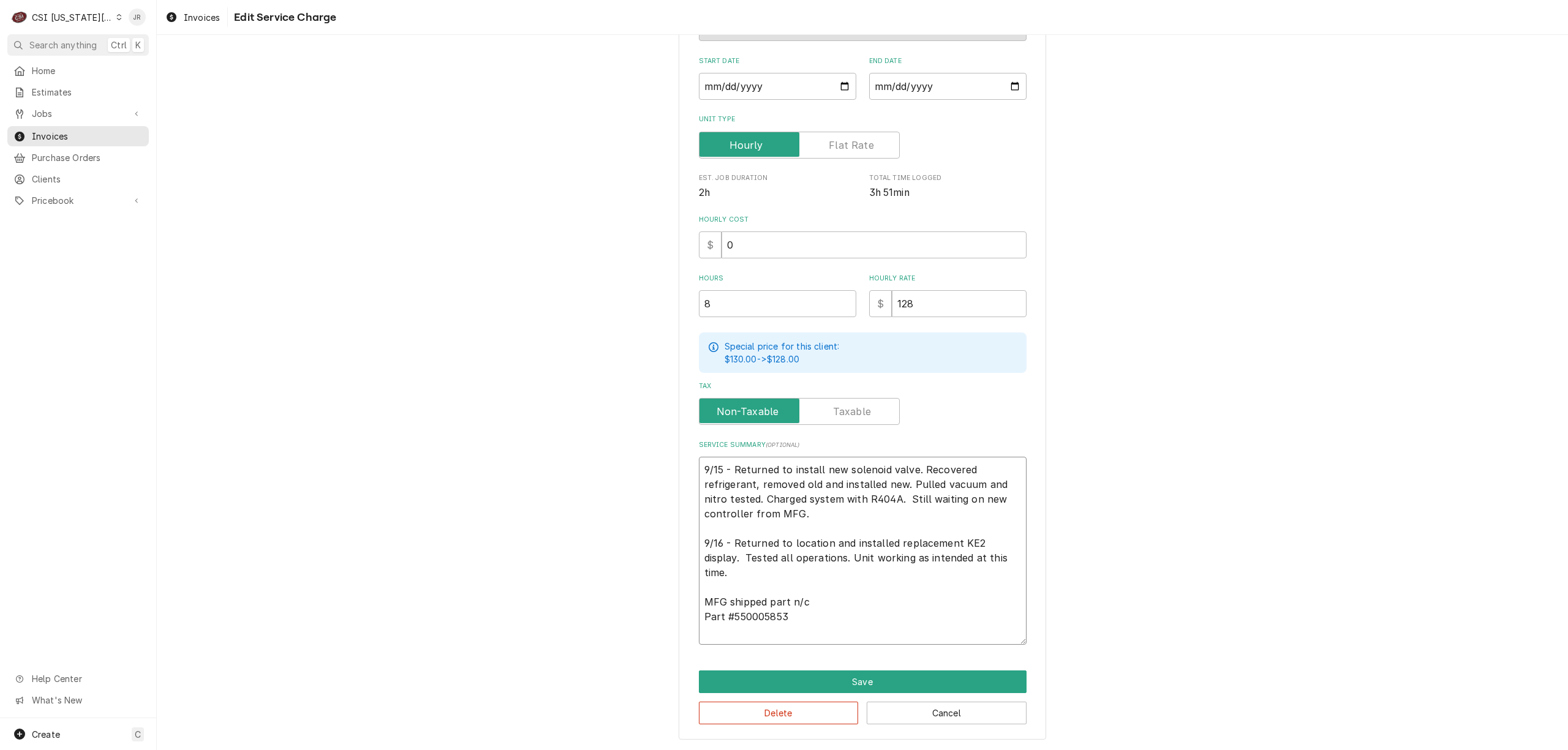
type textarea "9/15 - Returned to install new solenoid valve. Recovered refrigerant, removed o…"
click at [888, 461] on textarea "9/15 - Returned to install new solenoid valve. Recovered refrigerant, removed o…" at bounding box center [862, 551] width 328 height 188
type textarea "x"
type textarea "K 9/15 - Returned to install new solenoid valve. Recovered refrigerant, removed…"
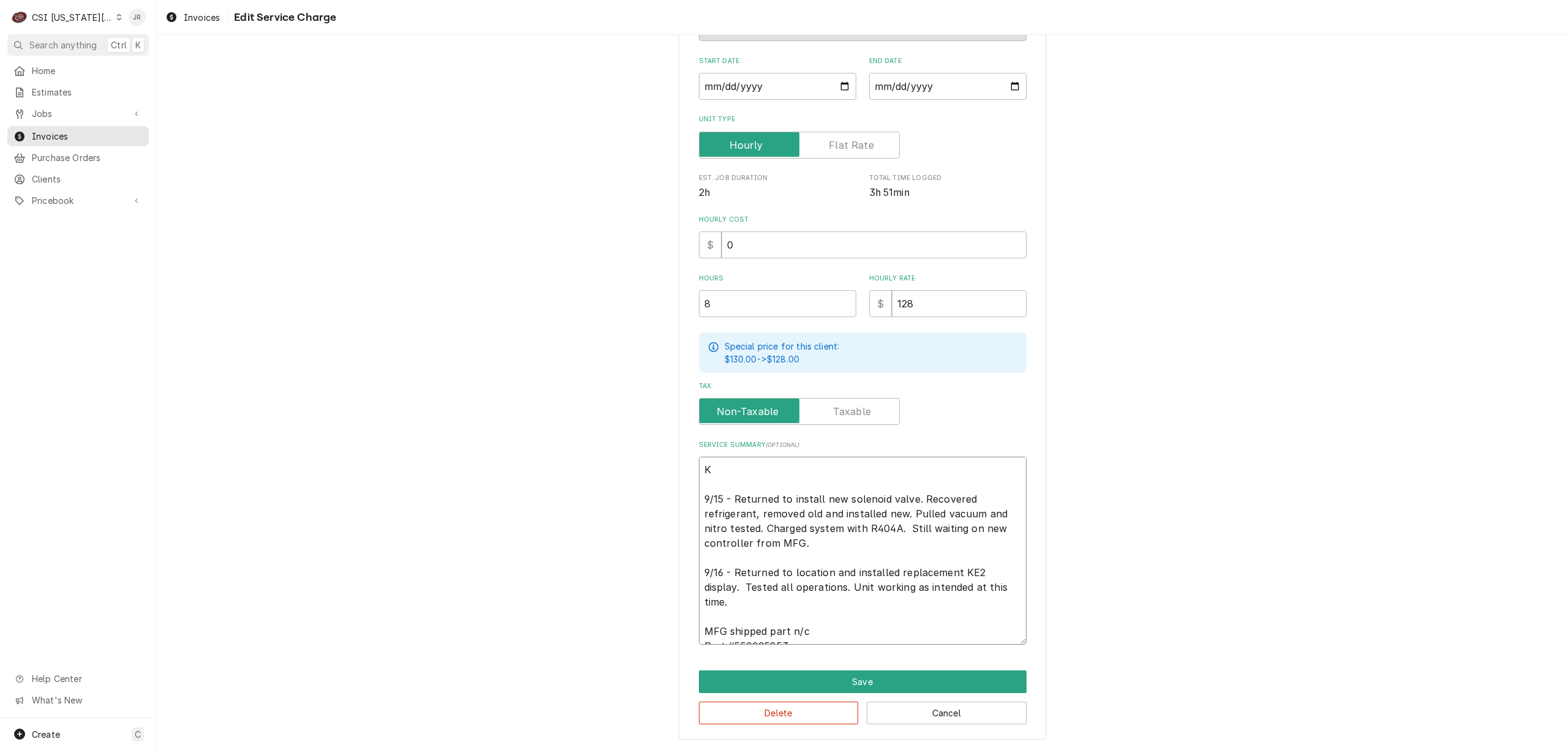
type textarea "x"
type textarea "Ko 9/15 - Returned to install new solenoid valve. Recovered refrigerant, remove…"
type textarea "x"
type textarea "Kol 9/15 - Returned to install new solenoid valve. Recovered refrigerant, remov…"
type textarea "x"
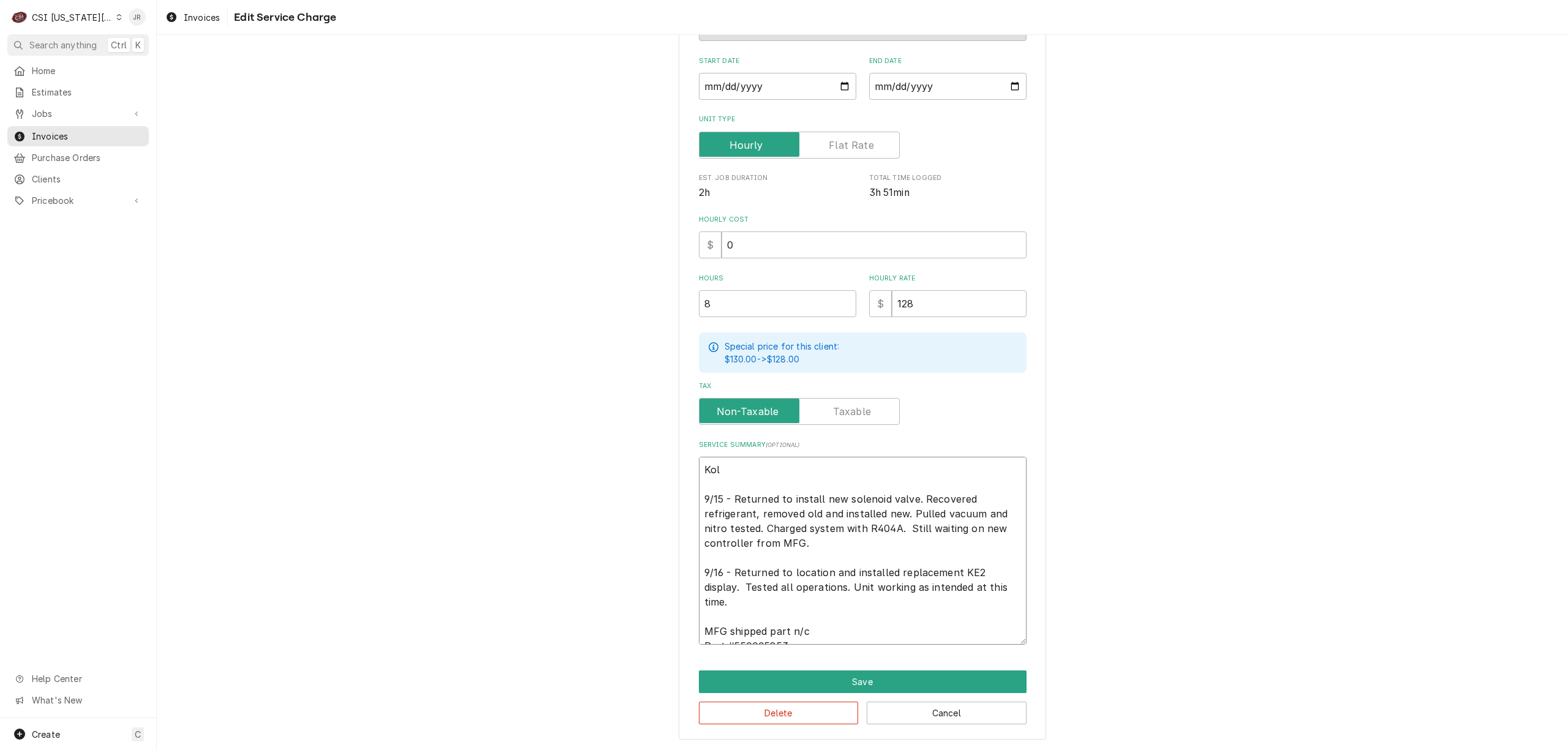
type textarea "[PERSON_NAME] 9/15 - Returned to install new solenoid valve. Recovered refriger…"
type textarea "x"
type textarea "Kolpa 9/15 - Returned to install new solenoid valve. Recovered refrigerant, rem…"
type textarea "x"
type textarea "Kolpak 9/15 - Returned to install new solenoid valve. Recovered refrigerant, re…"
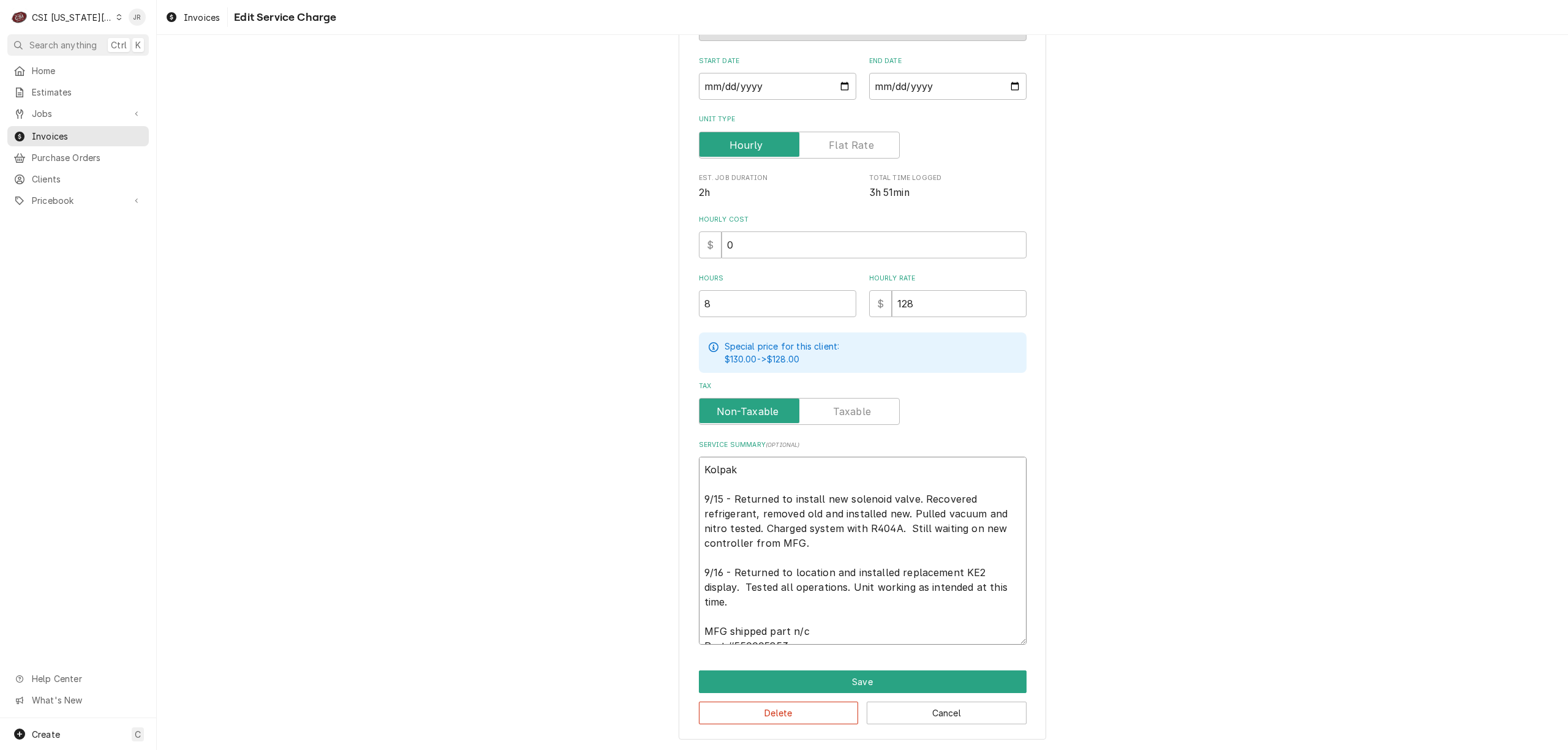
type textarea "x"
type textarea "Kolpak 9/15 - Returned to install new solenoid valve. Recovered refrigerant, re…"
type textarea "x"
type textarea "Kolpak / 9/15 - Returned to install new solenoid valve. Recovered refrigerant, …"
type textarea "x"
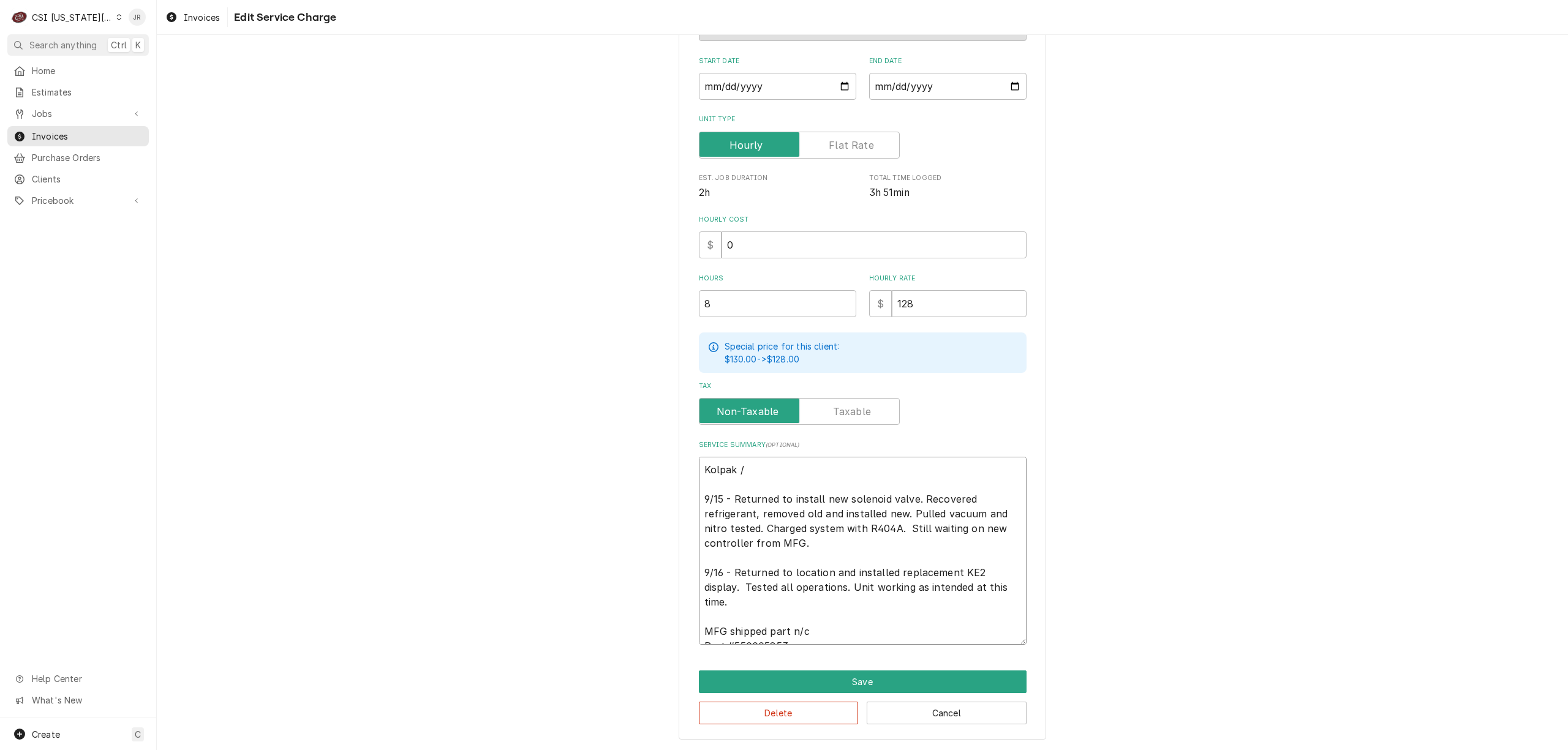
type textarea "Kolpak // 9/15 - Returned to install new solenoid valve. Recovered refrigerant,…"
type textarea "x"
type textarea "Kolpak / / 9/15 - Returned to install new solenoid valve. Recovered refrigerant…"
type textarea "x"
type textarea "Kolpak / / 9/15 - Returned to install new solenoid valve. Recovered refrigerant…"
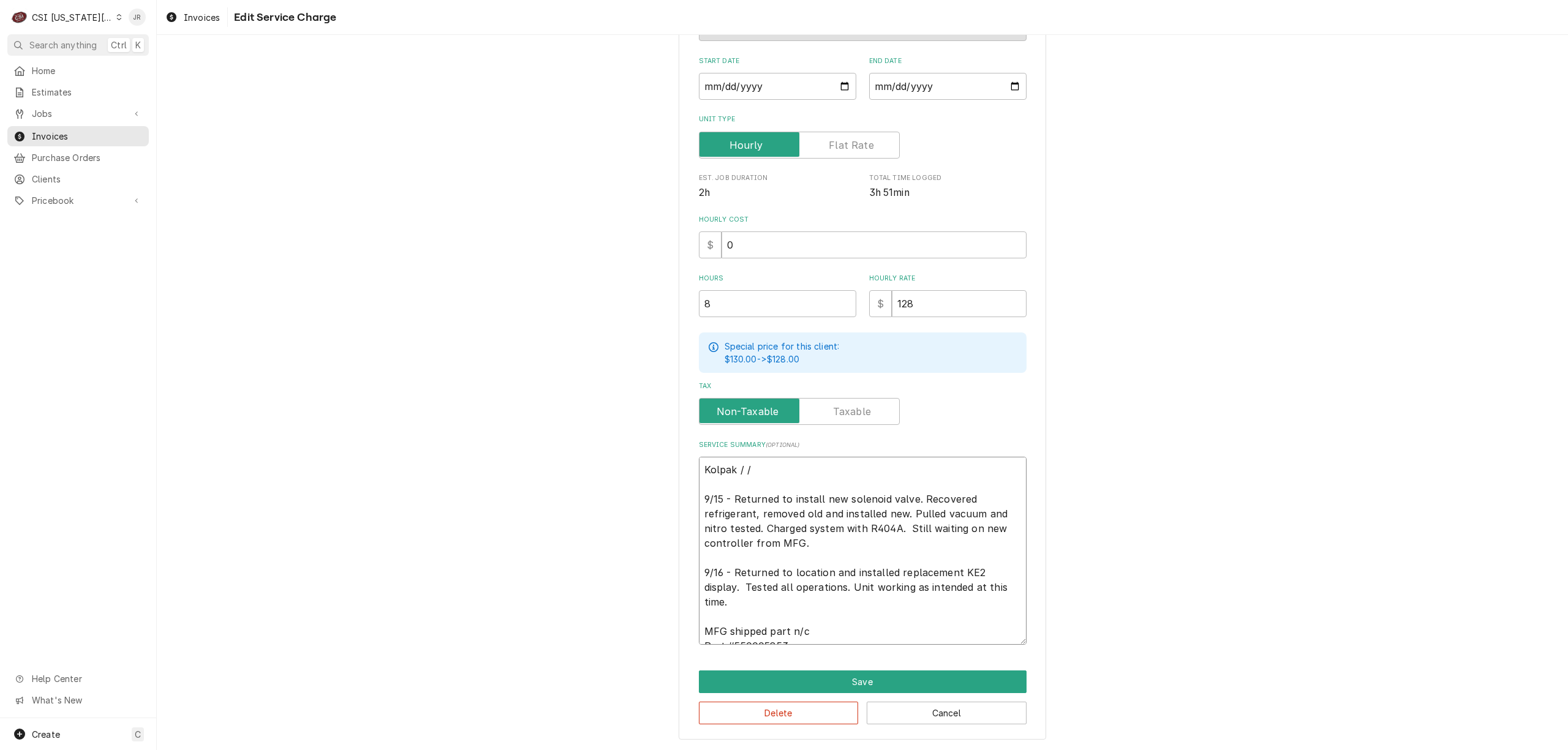
type textarea "x"
type textarea "Kolpak / / S 9/15 - Returned to install new solenoid valve. Recovered refrigera…"
type textarea "x"
type textarea "Kolpak / / Se 9/15 - Returned to install new solenoid valve. Recovered refriger…"
type textarea "x"
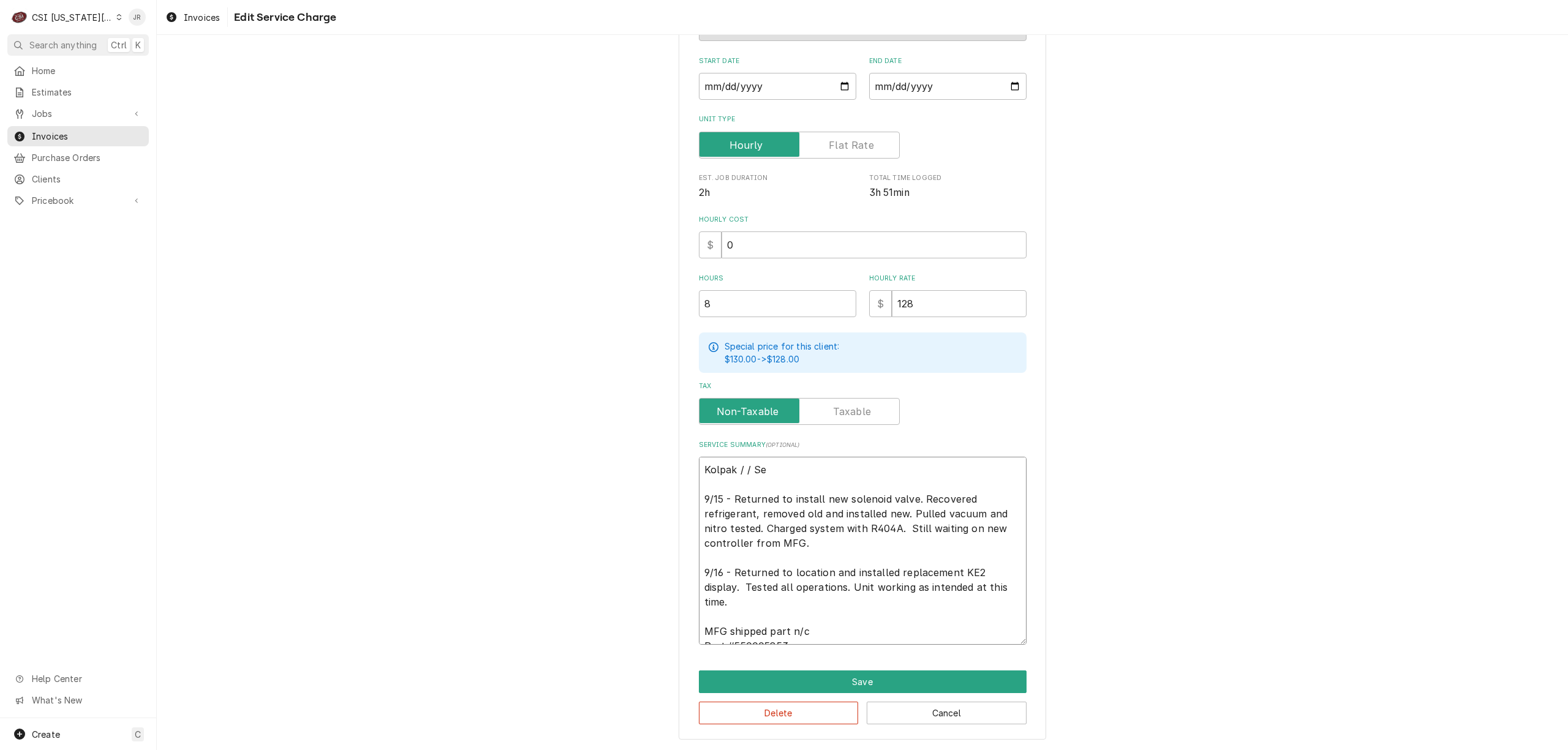
type textarea "Kolpak / / Ser 9/15 - Returned to install new solenoid valve. Recovered refrige…"
type textarea "x"
type textarea "Kolpak / / Seri 9/15 - Returned to install new solenoid valve. Recovered refrig…"
type textarea "x"
type textarea "Kolpak / / Seria 9/15 - Returned to install new solenoid valve. Recovered refri…"
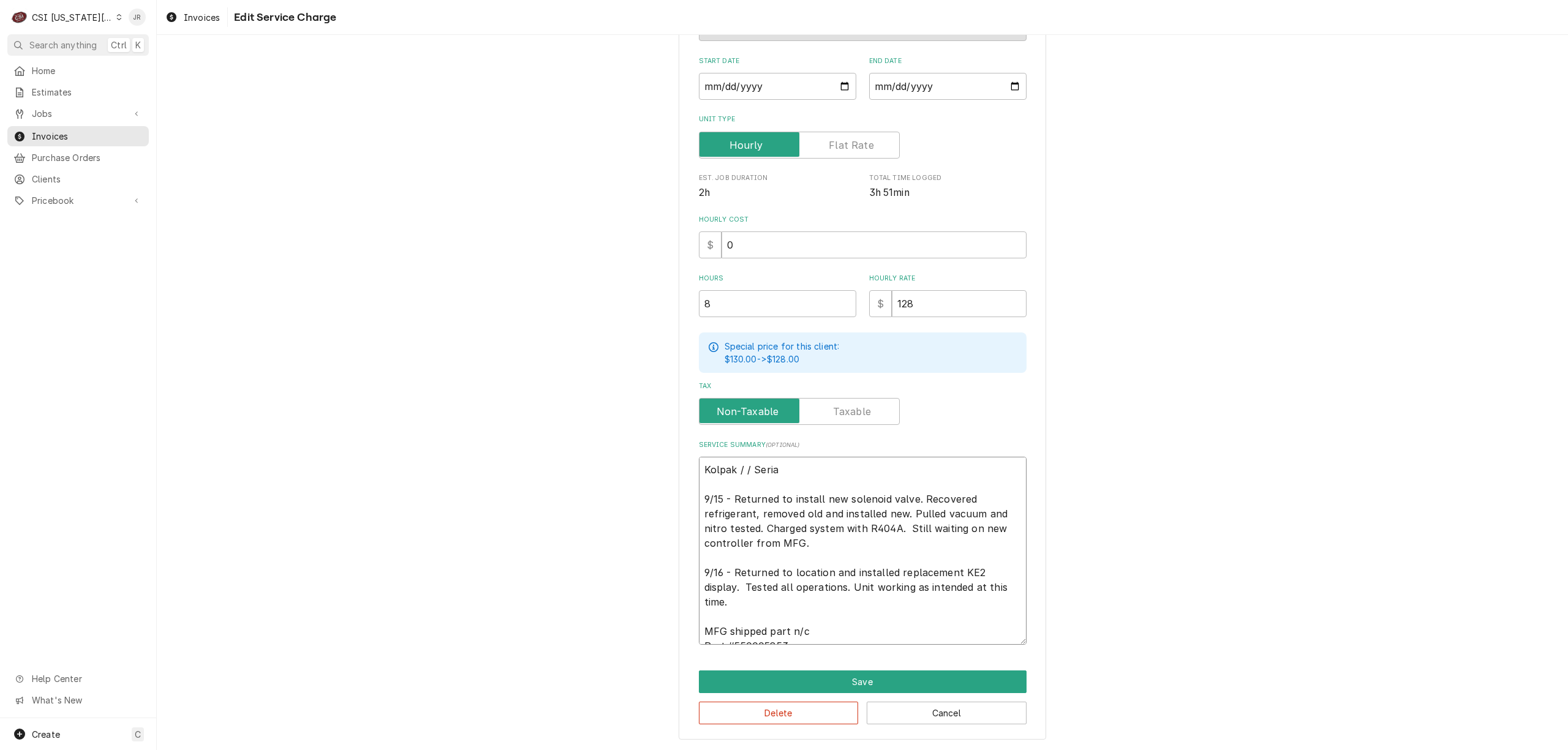
type textarea "x"
type textarea "Kolpak / / Serial 9/15 - Returned to install new solenoid valve. Recovered refr…"
type textarea "x"
type textarea "Kolpak / / Serial: 9/15 - Returned to install new solenoid valve. Recovered ref…"
type textarea "x"
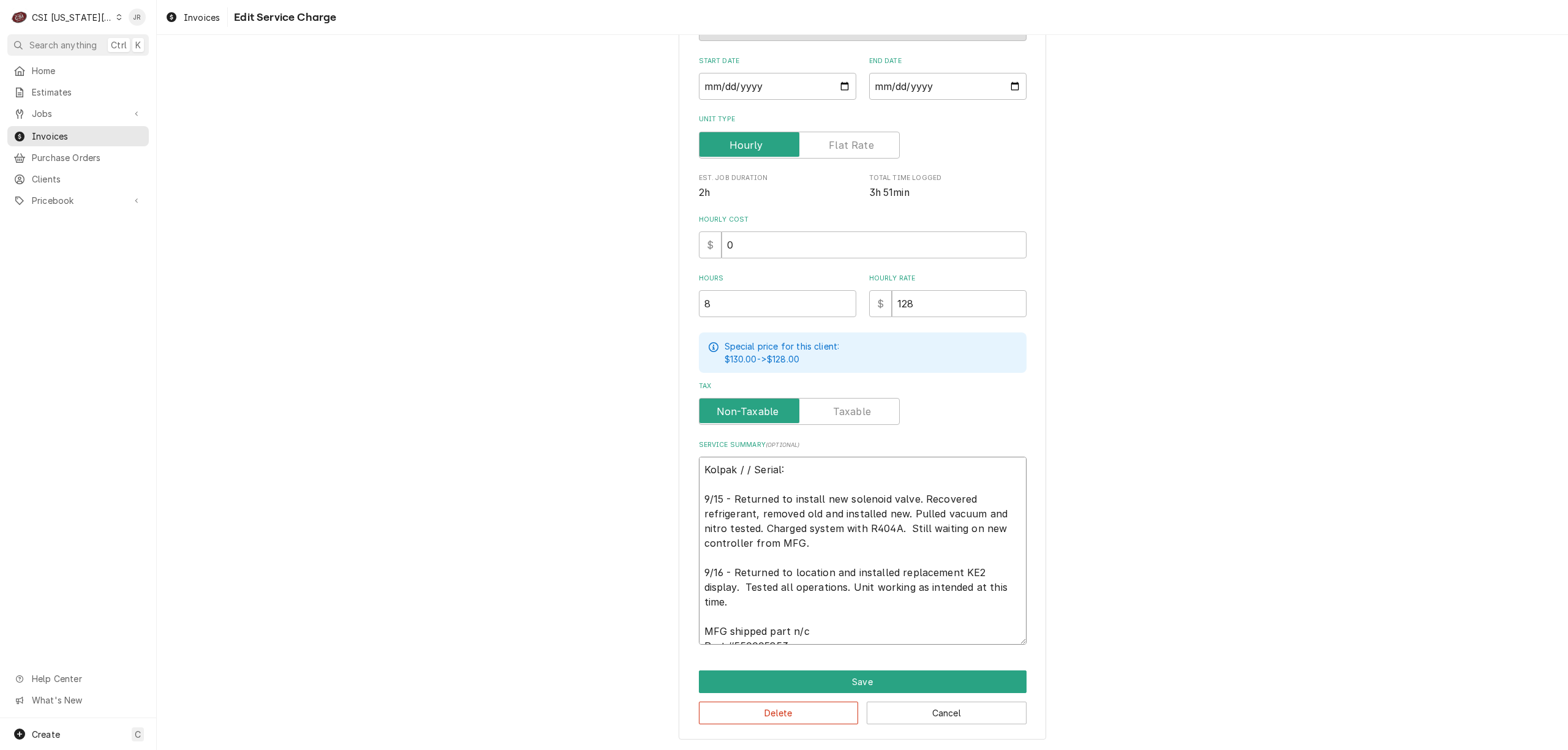
type textarea "Kolpak / / Serial: 9/15 - Returned to install new solenoid valve. Recovered ref…"
type textarea "x"
type textarea "Kolpak / / Serial: 4 9/15 - Returned to install new solenoid valve. Recovered r…"
type textarea "x"
type textarea "Kolpak / / Serial: 41 9/15 - Returned to install new solenoid valve. Recovered …"
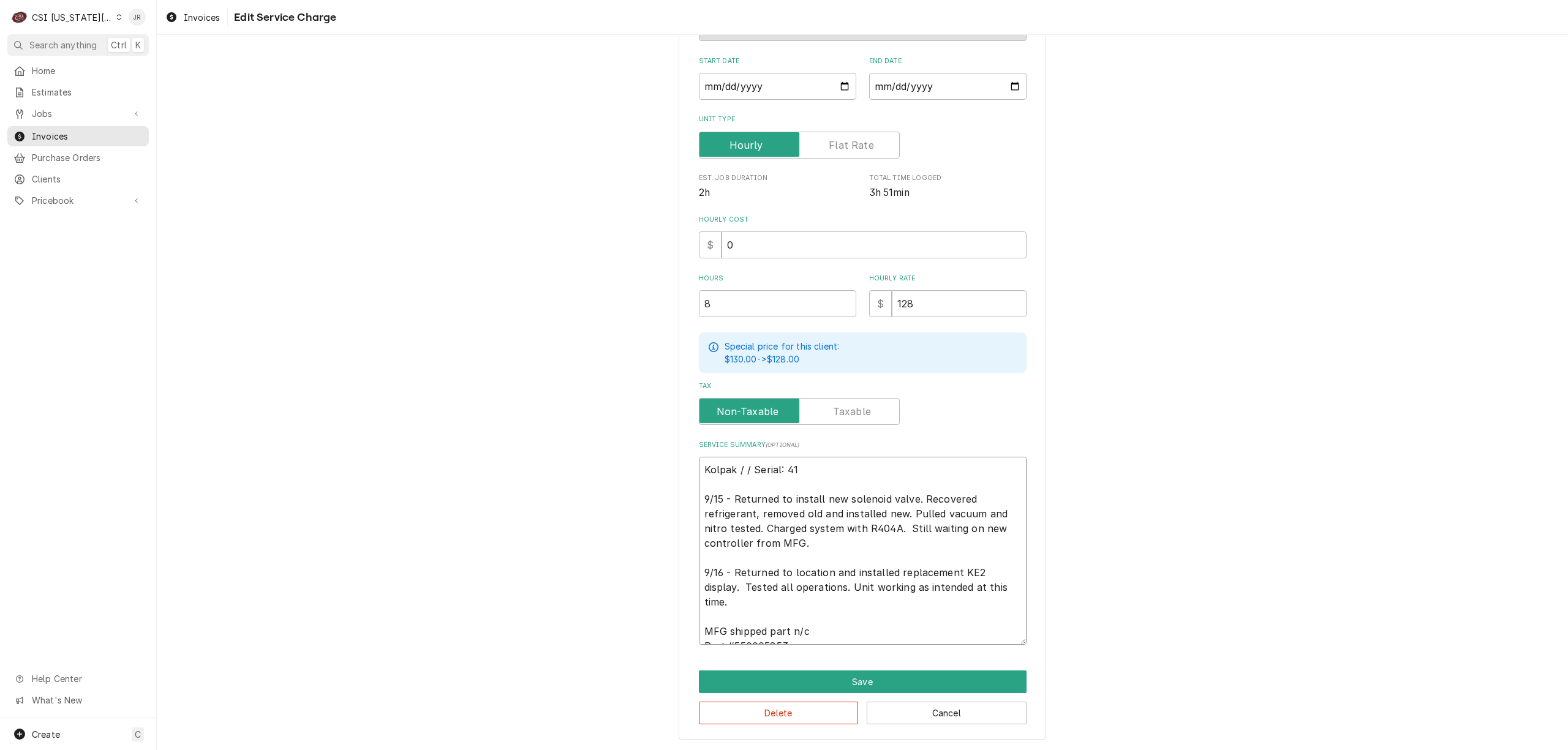
type textarea "x"
type textarea "Kolpak / / Serial: 410 9/15 - Returned to install new solenoid valve. Recovered…"
type textarea "x"
type textarea "Kolpak / / Serial: 4102 9/15 - Returned to install new solenoid valve. Recovere…"
type textarea "x"
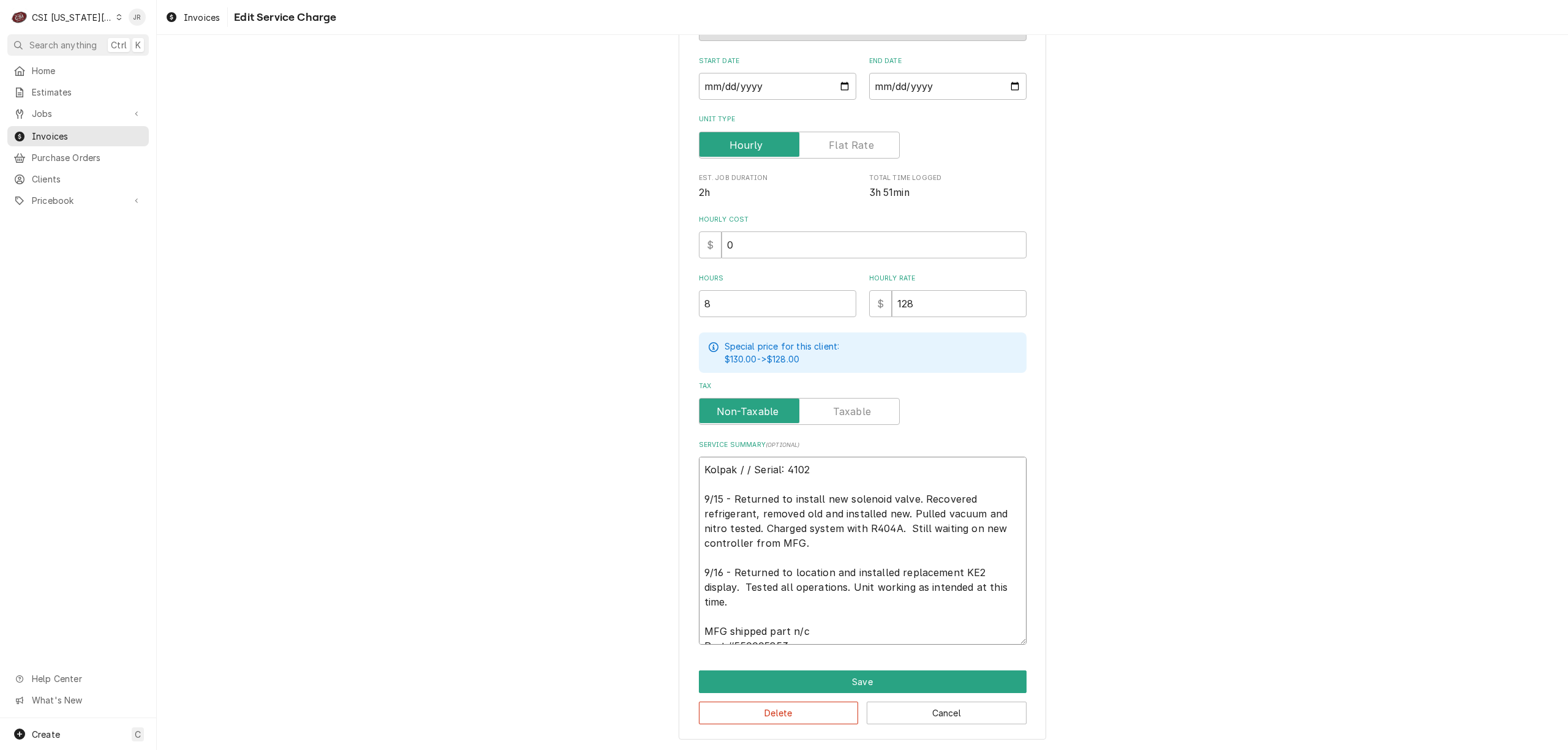
type textarea "Kolpak / / Serial: 41028 9/15 - Returned to install new solenoid valve. Recover…"
type textarea "x"
type textarea "Kolpak / / Serial: 410288 9/15 - Returned to install new solenoid valve. Recove…"
type textarea "x"
type textarea "Kolpak / / Serial: 4102881 9/15 - Returned to install new solenoid valve. Recov…"
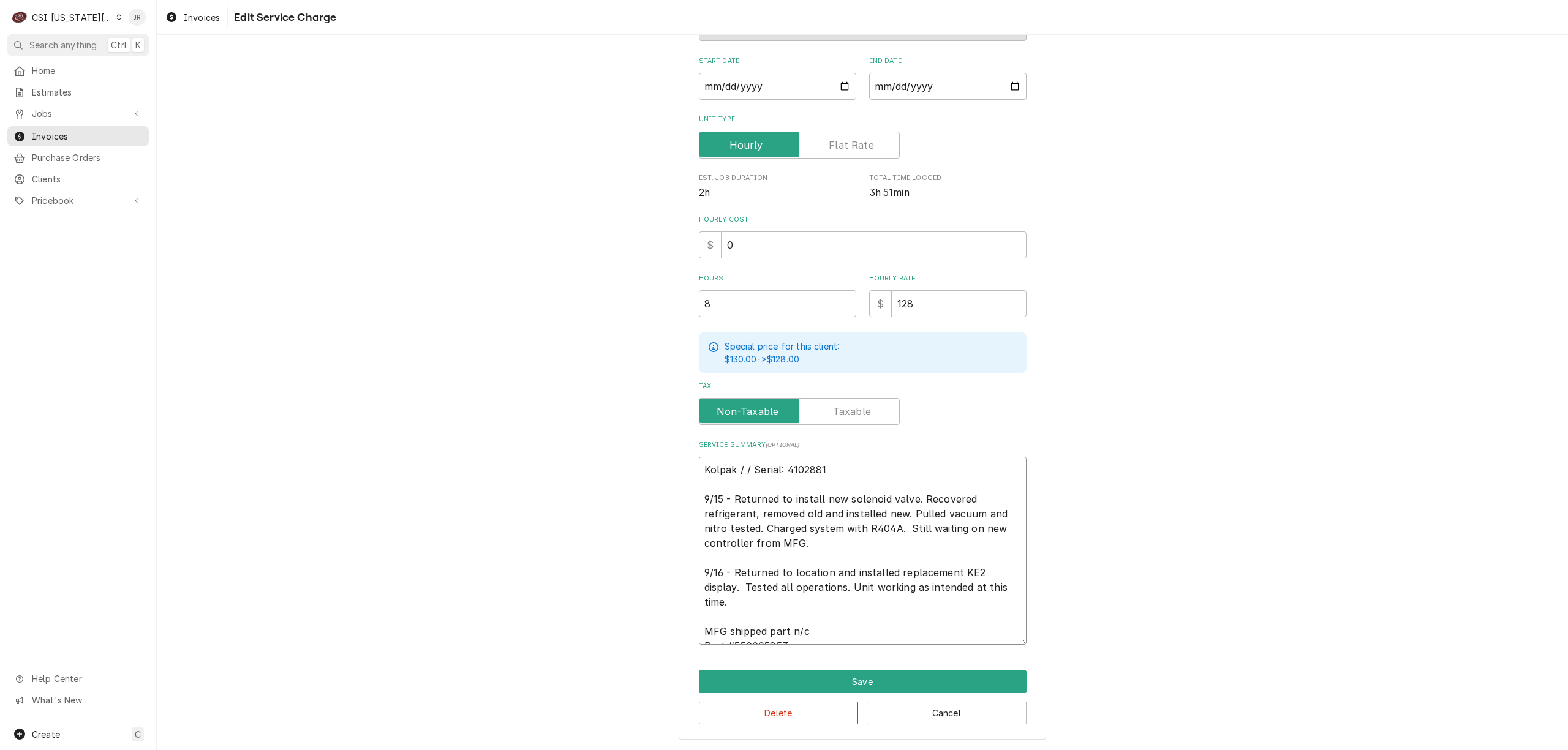
type textarea "x"
type textarea "Kolpak / / Serial: 41028818 9/15 - Returned to install new solenoid valve. Reco…"
type textarea "x"
type textarea "Kolpak / / Serial: 410288188 9/15 - Returned to install new solenoid valve. Rec…"
type textarea "x"
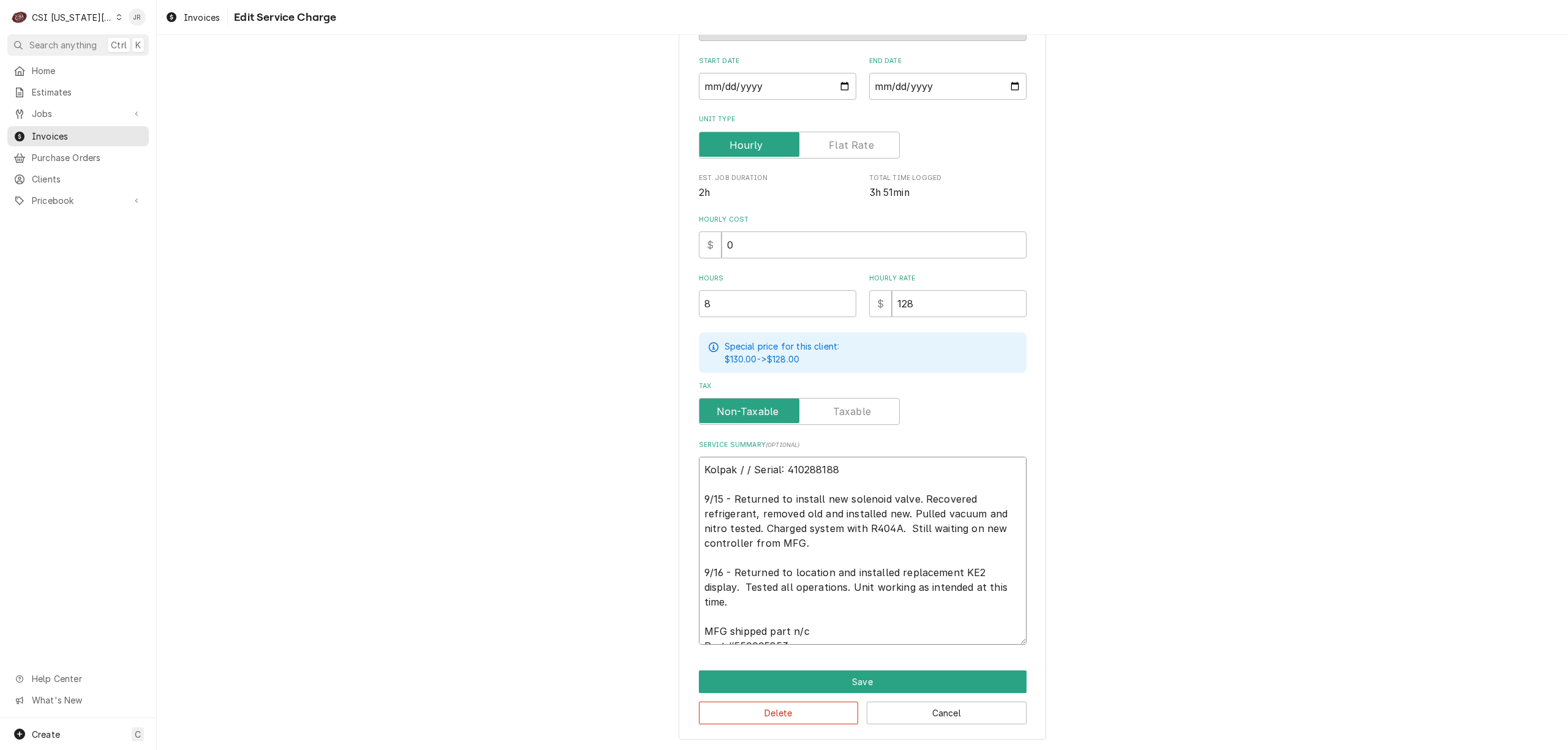
type textarea "Kolpak / M/ Serial: 410288188 9/15 - Returned to install new solenoid valve. Re…"
type textarea "x"
type textarea "Kolpak / Mo/ Serial: 410288188 9/15 - Returned to install new solenoid valve. R…"
type textarea "x"
type textarea "Kolpak / Mod/ Serial: 410288188 9/15 - Returned to install new solenoid valve. …"
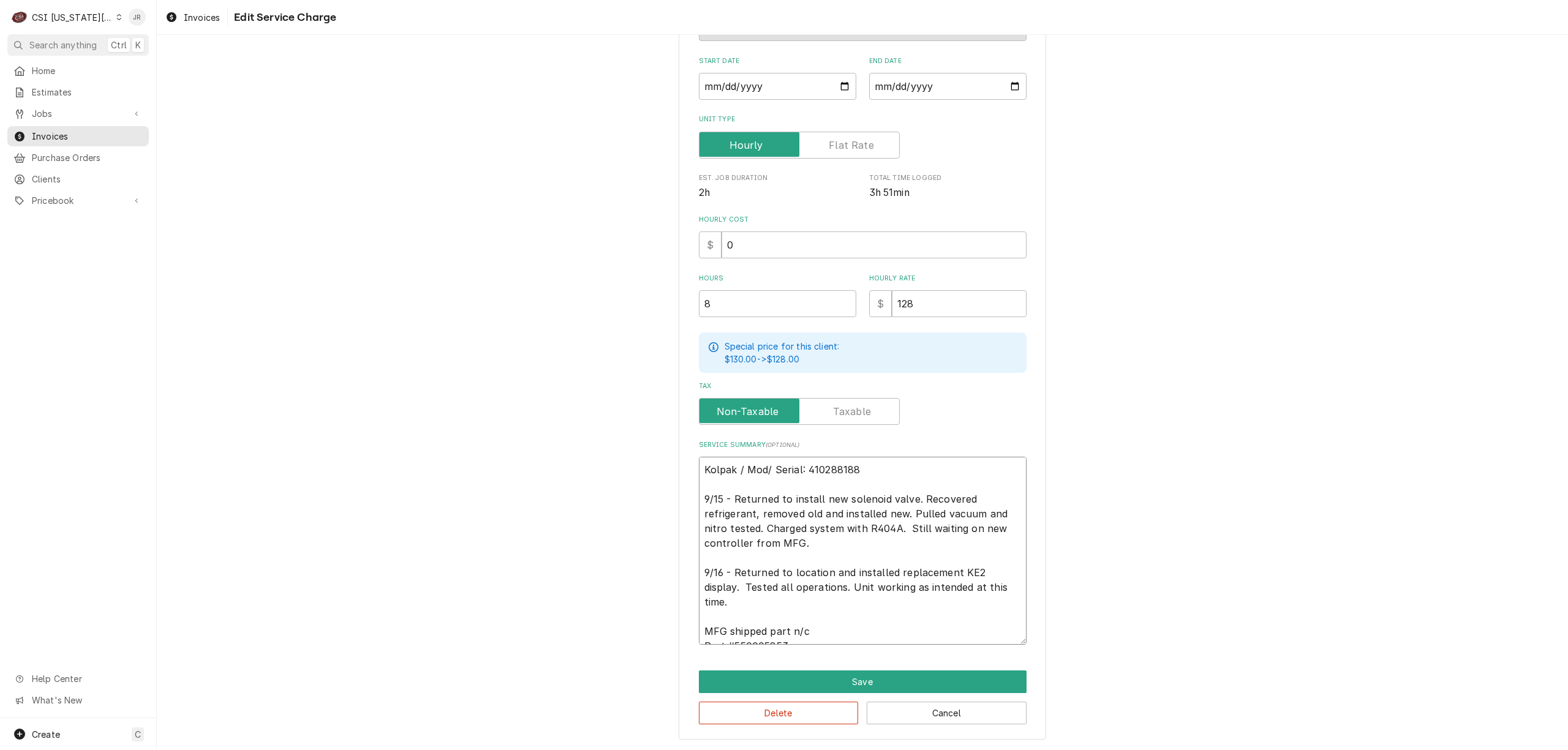
type textarea "x"
type textarea "Kolpak / Mode/ Serial: 410288188 9/15 - Returned to install new solenoid valve.…"
type textarea "x"
type textarea "Kolpak / Model/ Serial: 410288188 9/15 - Returned to install new solenoid valve…"
type textarea "x"
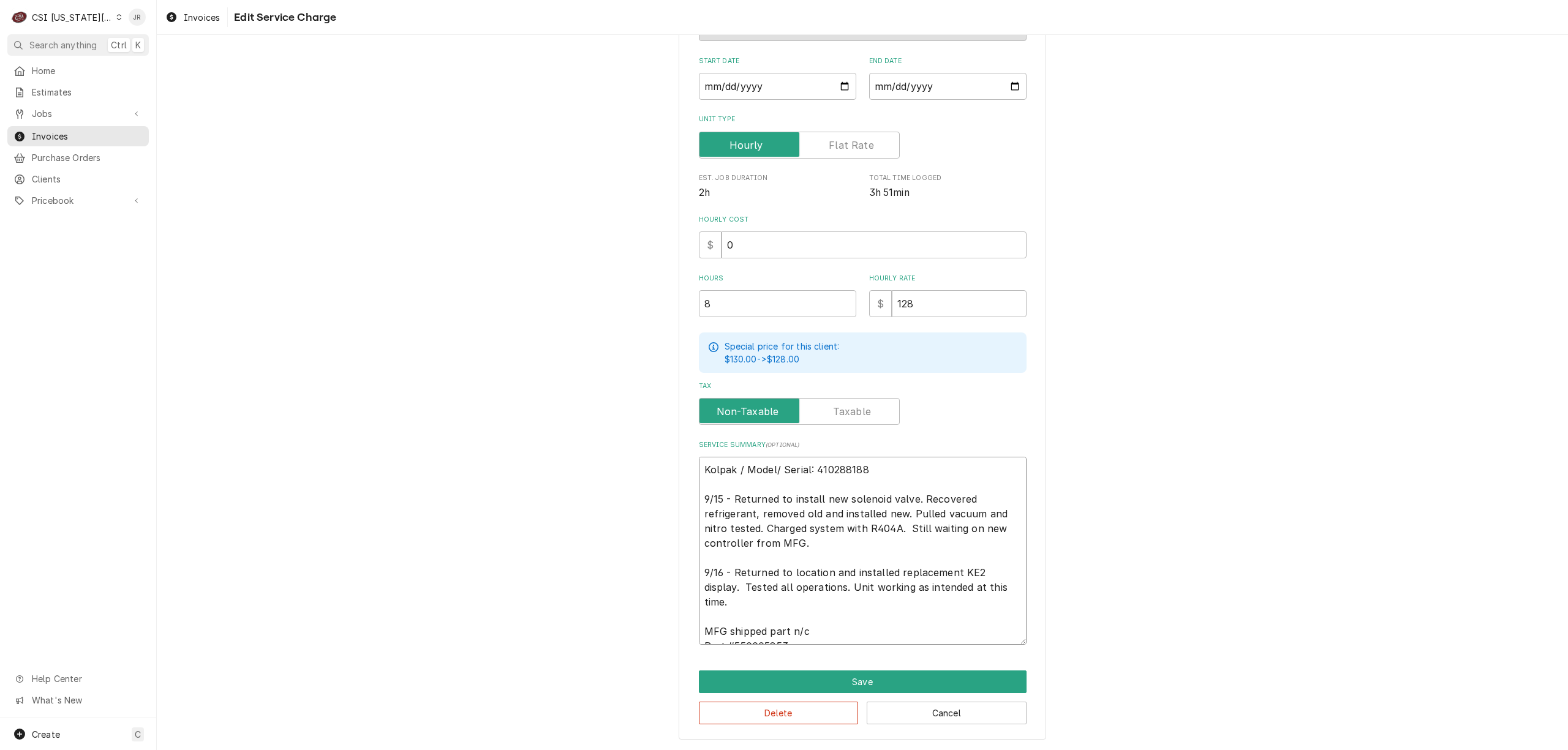
type textarea "Kolpak / Model:/ Serial: 410288188 9/15 - Returned to install new solenoid valv…"
type textarea "x"
type textarea "Kolpak / Model: / Serial: 410288188 9/15 - Returned to install new solenoid val…"
type textarea "x"
type textarea "Kolpak / Model: P/ Serial: 410288188 9/15 - Returned to install new solenoid va…"
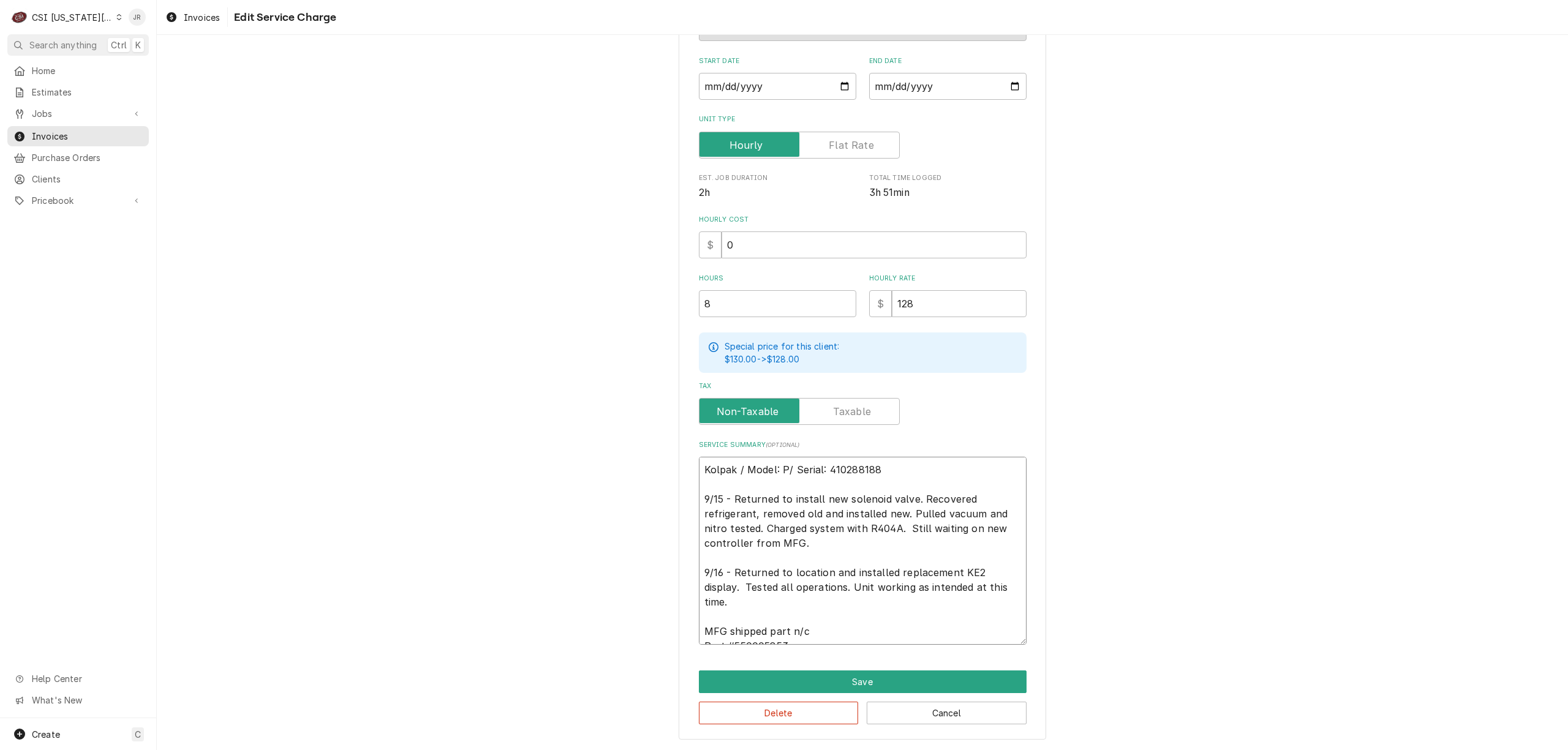
type textarea "x"
type textarea "Kolpak / Model: PC/ Serial: 410288188 9/15 - Returned to install new solenoid v…"
type textarea "x"
type textarea "Kolpak / Model: PC3/ Serial: 410288188 9/15 - Returned to install new solenoid …"
type textarea "x"
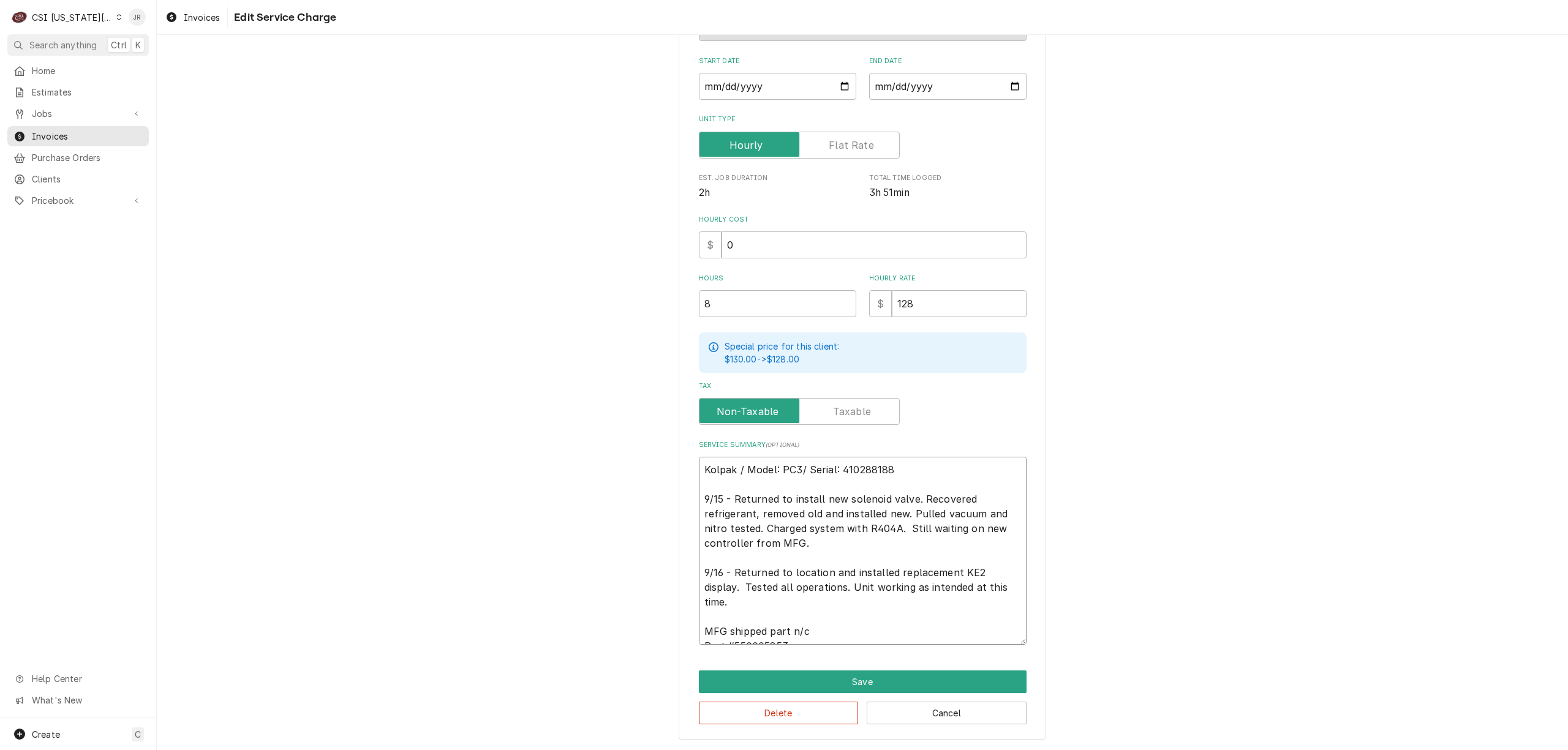
type textarea "Kolpak / Model: PC34/ Serial: 410288188 9/15 - Returned to install new solenoid…"
type textarea "x"
type textarea "Kolpak / Model: PC349/ Serial: 410288188 9/15 - Returned to install new solenoi…"
type textarea "x"
type textarea "Kolpak / Model: PC349L/ Serial: 410288188 9/15 - Returned to install new soleno…"
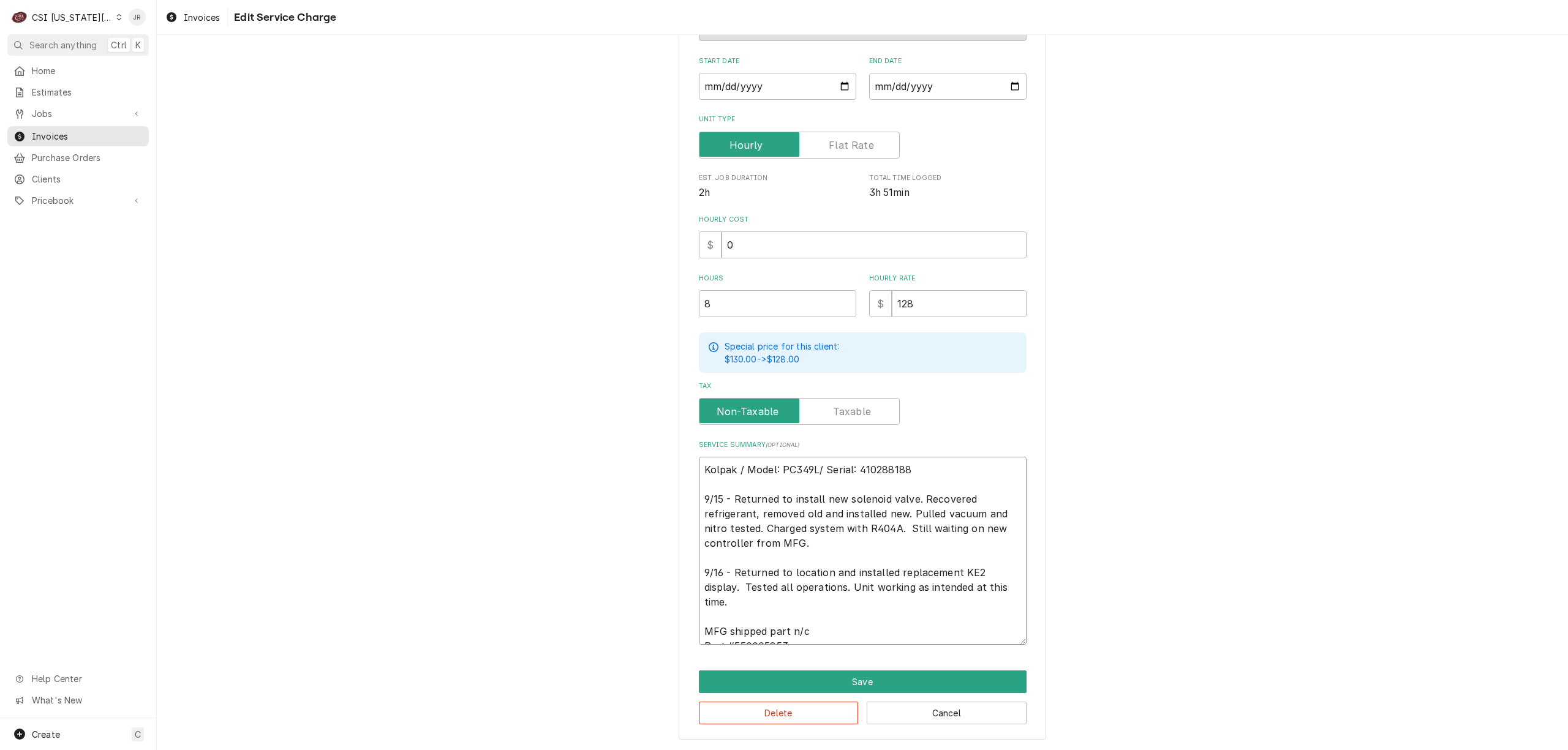
type textarea "x"
type textarea "Kolpak / Model: PC349LZ/ Serial: 410288188 9/15 - Returned to install new solen…"
type textarea "x"
type textarea "Kolpak / Model: PC349LZOP/ Serial: 410288188 9/15 - Returned to install new sol…"
type textarea "x"
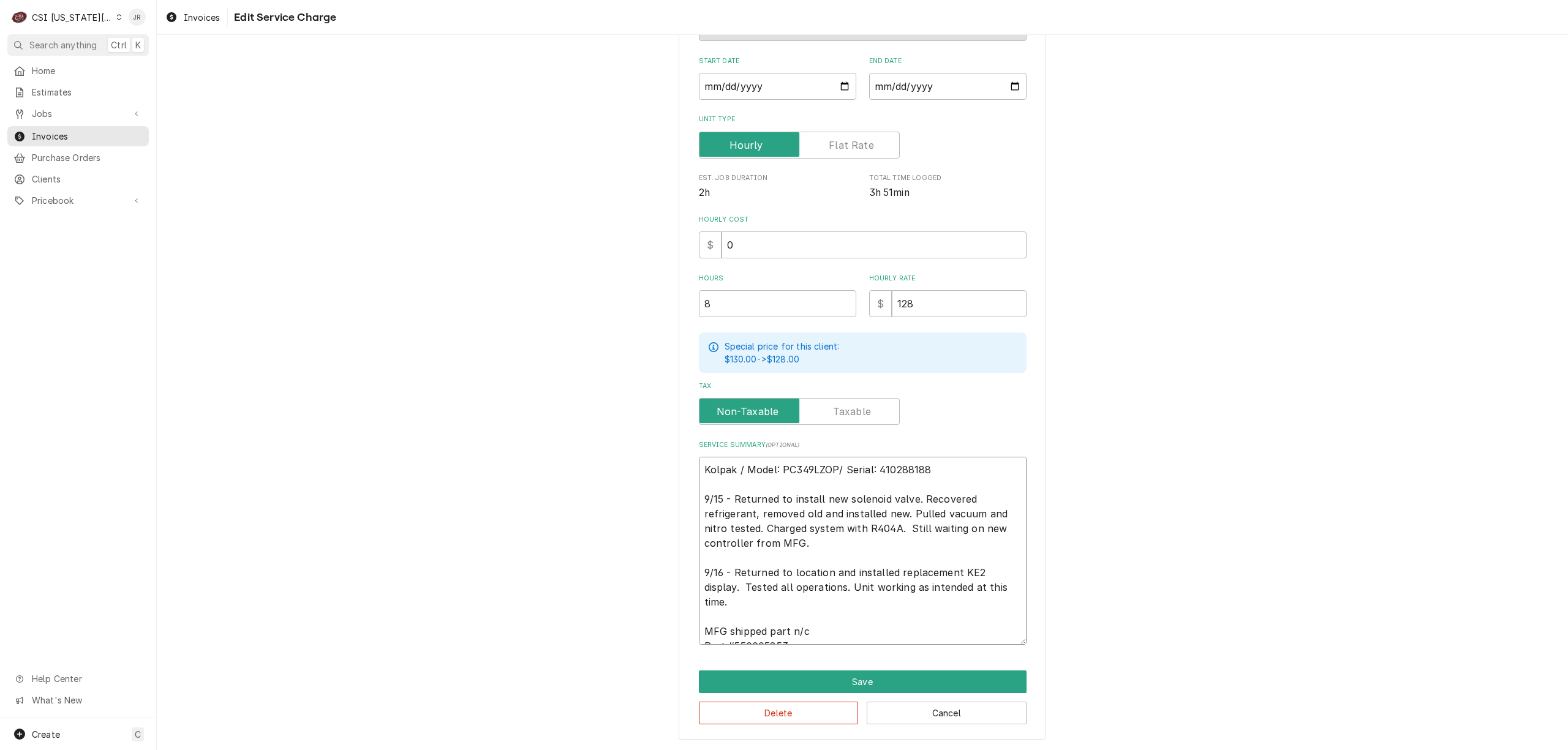
type textarea "Kolpak / Model: PC349LZOP-/ Serial: 410288188 9/15 - Returned to install new so…"
type textarea "x"
type textarea "Kolpak / Model: PC349LZOP- / Serial: 410288188 9/15 - Returned to install new s…"
type textarea "x"
type textarea "Kolpak / Model: PC349LZOP- 1/ Serial: 410288188 9/15 - Returned to install new …"
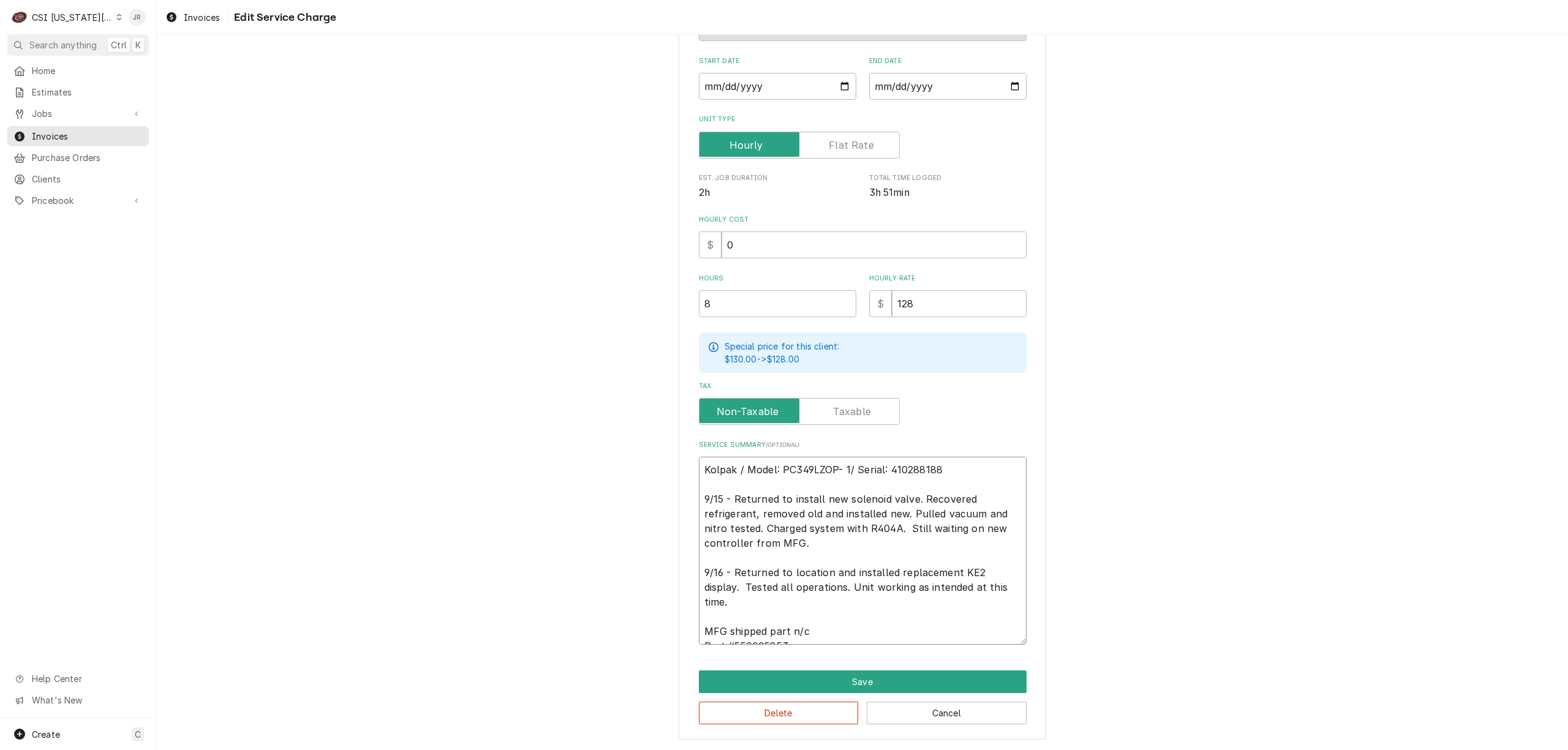
type textarea "x"
type textarea "Kolpak / Model: PC349LZOP- 12/ Serial: 410288188 9/15 - Returned to install new…"
type textarea "x"
type textarea "Kolpak / Model: PC349LZOP- 12 / Serial: 410288188 9/15 - Returned to install ne…"
type textarea "x"
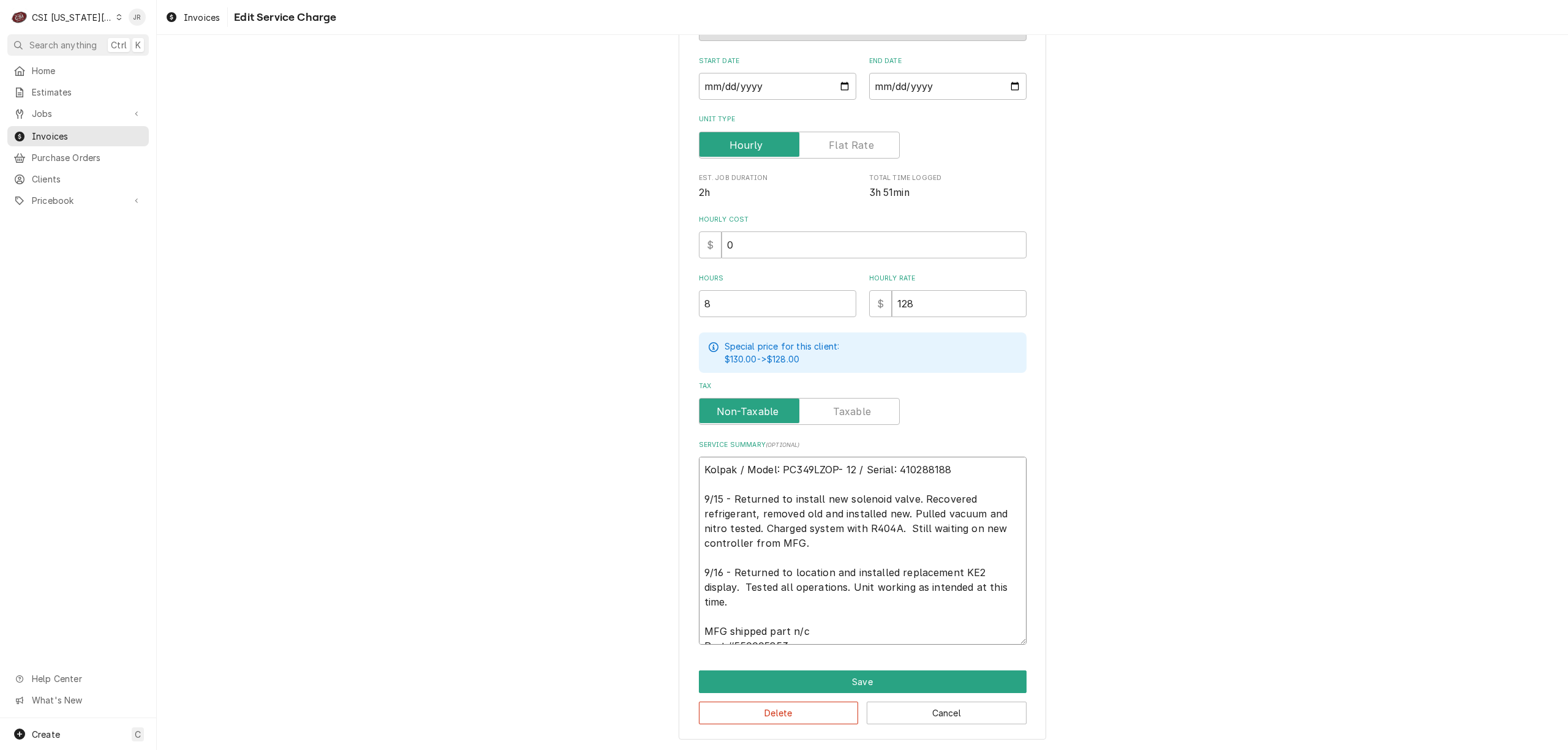
type textarea "Kolpak / Model: PC349LZOP- 2 / Serial: 410288188 9/15 - Returned to install new…"
click at [792, 483] on textarea "Kolpak / Model: PC349LZOP- 2 / Serial: 410288188 9/15 - Returned to install new…" at bounding box center [862, 551] width 328 height 188
type textarea "x"
type textarea "Kolpak / Model: PC349LZOP- 2 / Serial: 410288188 9/15 - Returned to install new…"
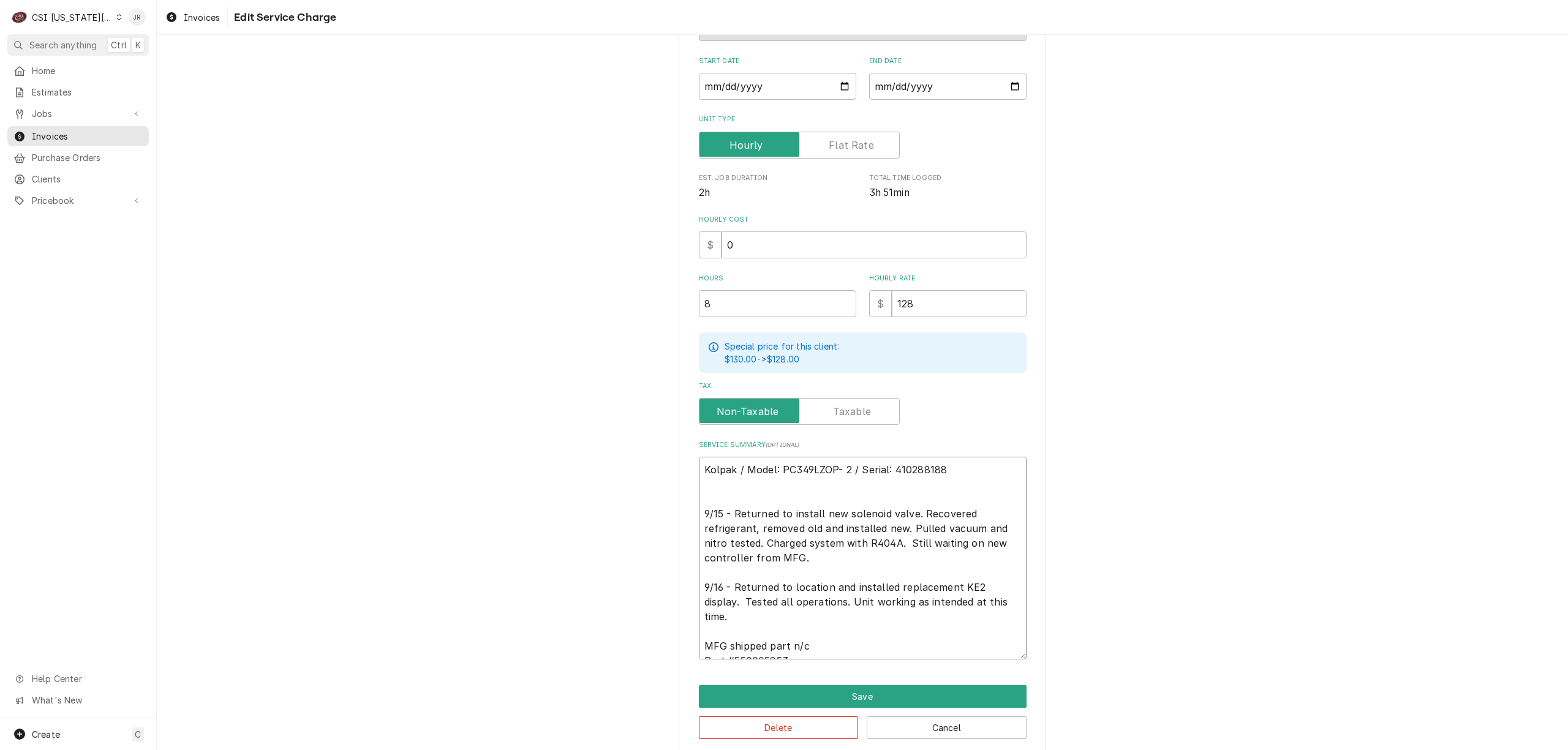
type textarea "x"
type textarea "Kolpak / Model: PC349LZOP- 2 / Serial: 410288188 9/15 - Returned to install new…"
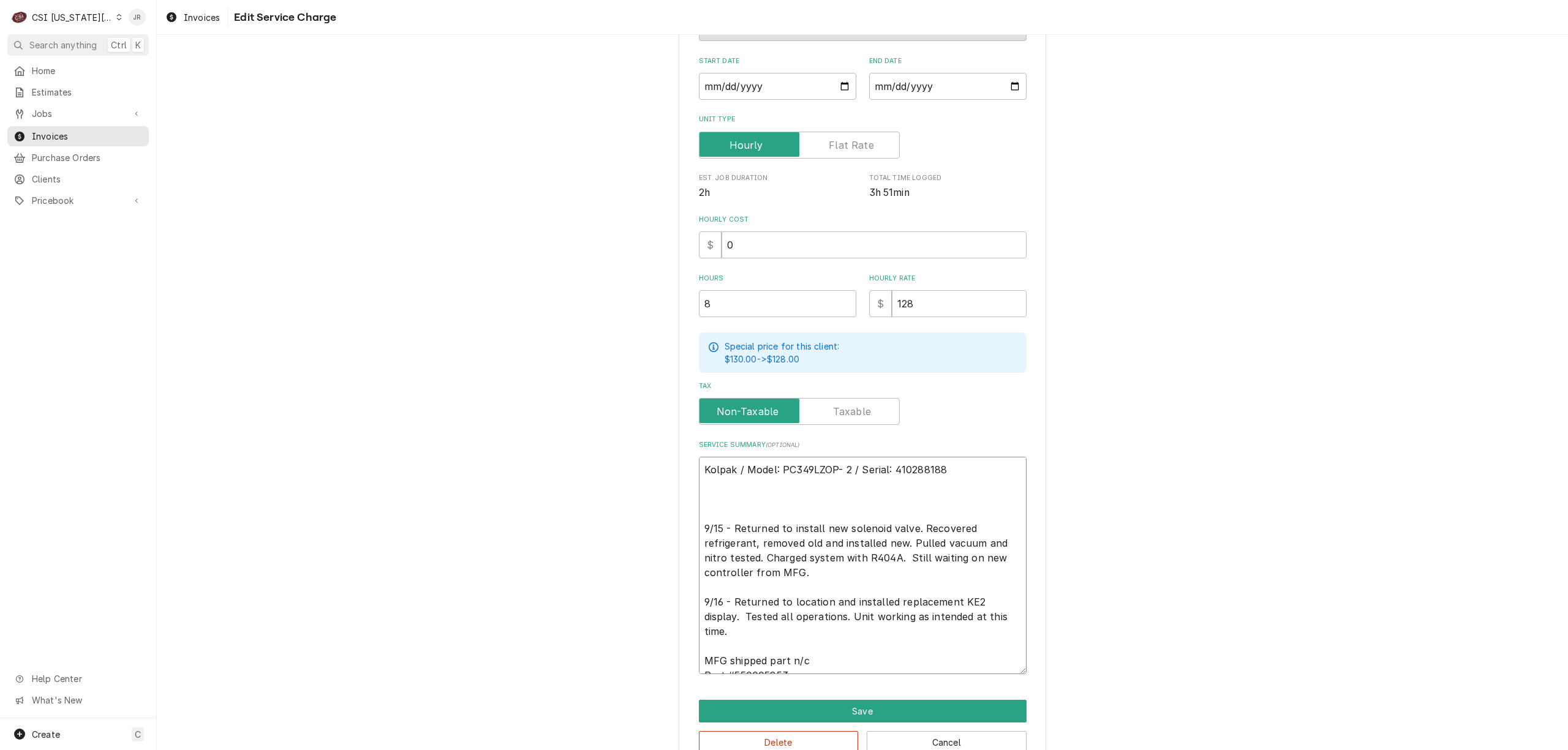
type textarea "x"
type textarea "Kolpak / Model: PC349LZOP- 2 / Serial: 410288188 A 9/15 - Returned to install n…"
type textarea "x"
type textarea "Kolpak / Model: PC349LZOP- 2 / Serial: 410288188 Ar 9/15 - Returned to install …"
type textarea "x"
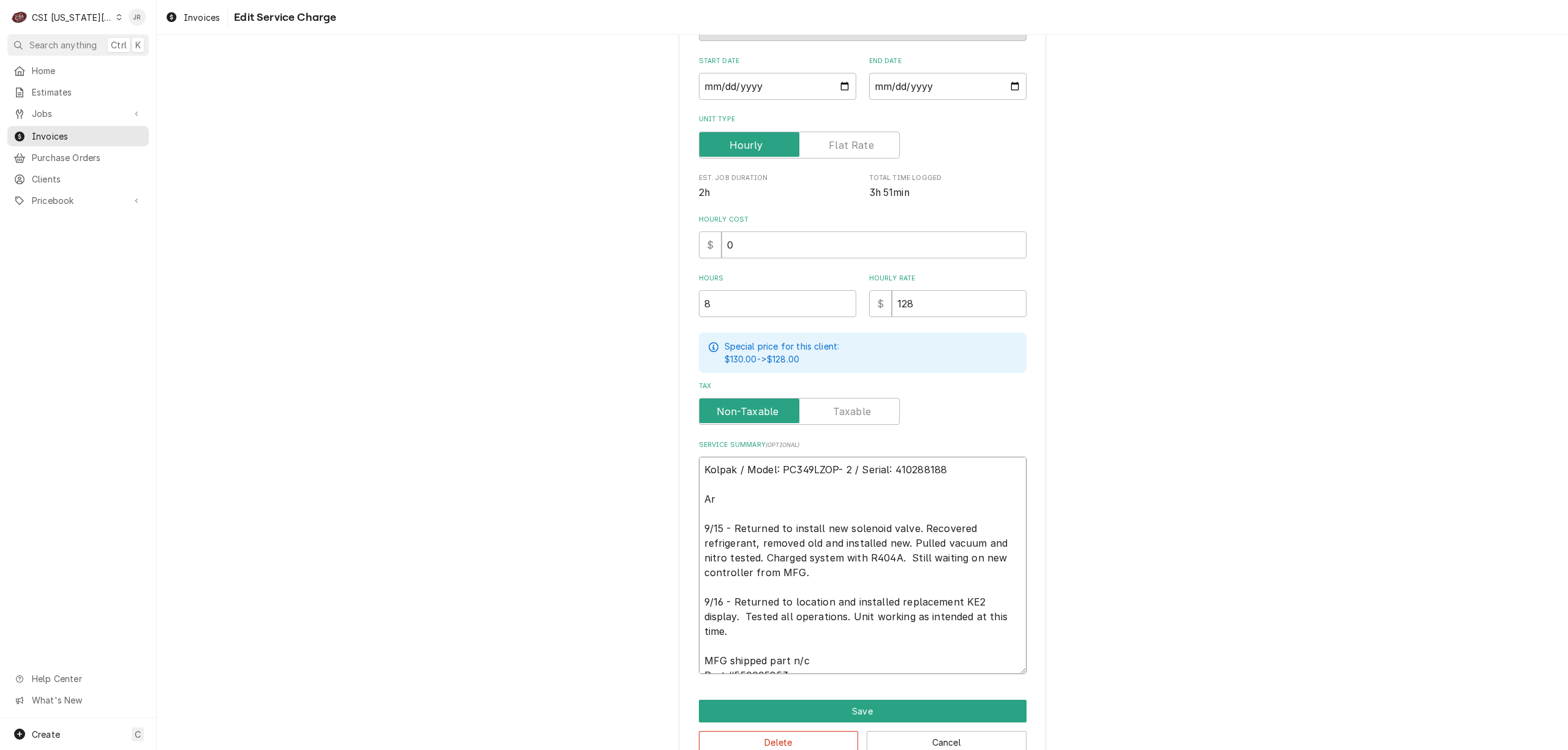
type textarea "Kolpak / Model: PC349LZOP- 2 / Serial: 410288188 Arr 9/15 - Returned to install…"
type textarea "x"
type textarea "Kolpak / Model: PC349LZOP- 2 / Serial: 410288188 Arri 9/15 - Returned to instal…"
type textarea "x"
type textarea "Kolpak / Model: PC349LZOP- 2 / Serial: 410288188 Arriv 9/15 - Returned to insta…"
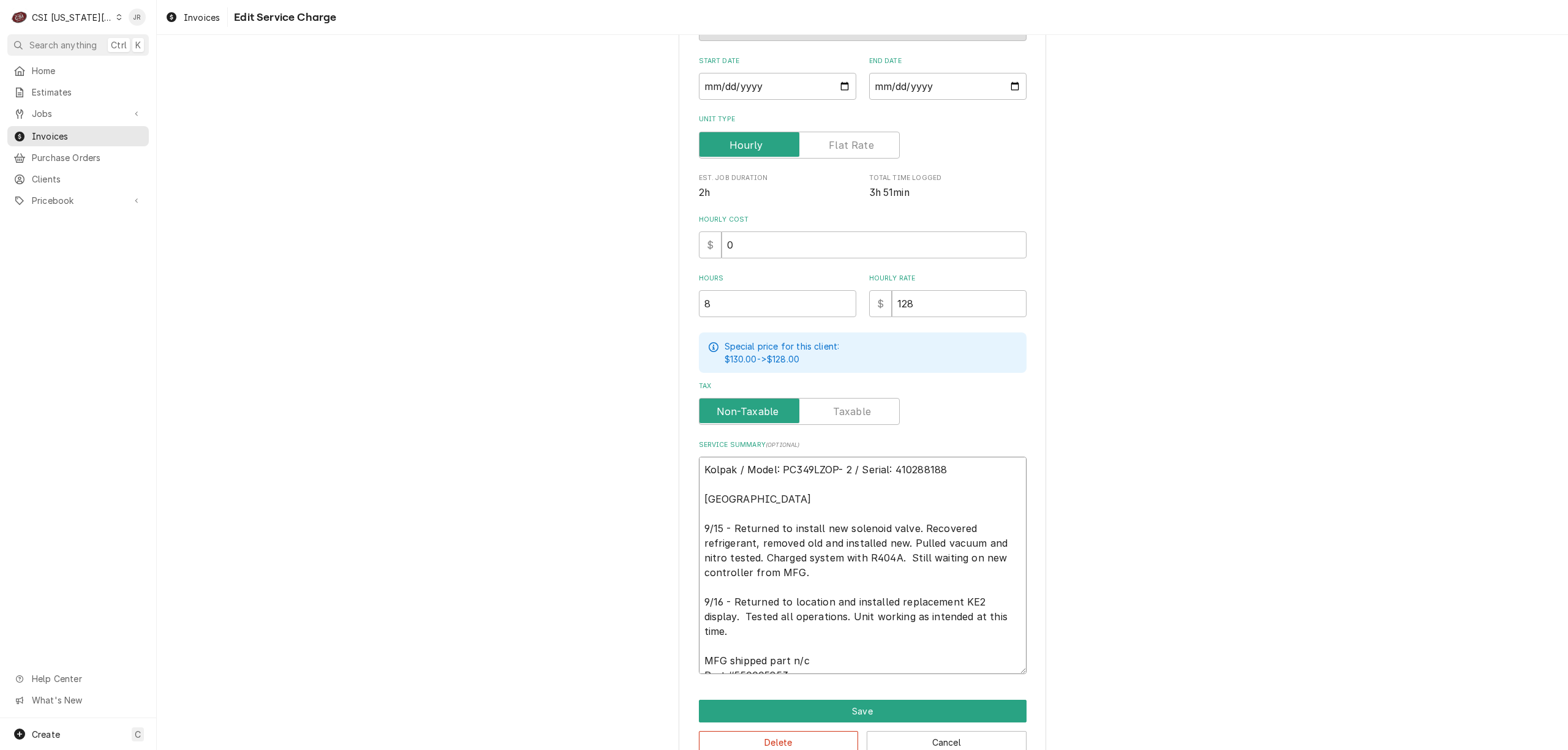
type textarea "x"
type textarea "Kolpak / Model: PC349LZOP- 2 / Serial: 410288188 Arrive 9/15 - Returned to inst…"
type textarea "x"
type textarea "Kolpak / Model: PC349LZOP- 2 / Serial: 410288188 Arrived 9/15 - Returned to ins…"
type textarea "x"
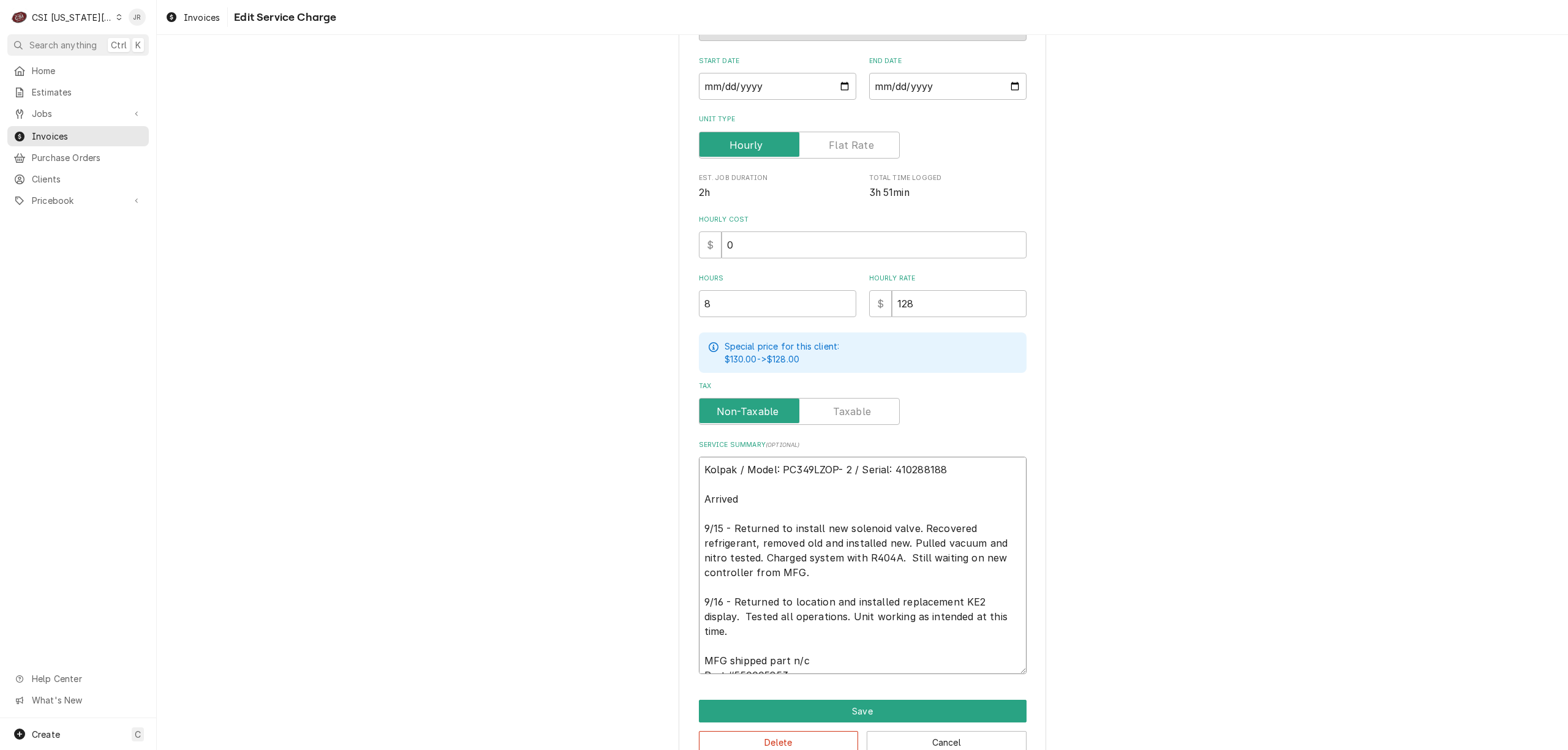
type textarea "Kolpak / Model: PC349LZOP- 2 / Serial: 410288188 Arrived 9/15 - Returned to ins…"
type textarea "x"
type textarea "Kolpak / Model: PC349LZOP- 2 / Serial: 410288188 Arrived o 9/15 - Returned to i…"
type textarea "x"
type textarea "Kolpak / Model: PC349LZOP- 2 / Serial: 410288188 Arrived on 9/15 - Returned to …"
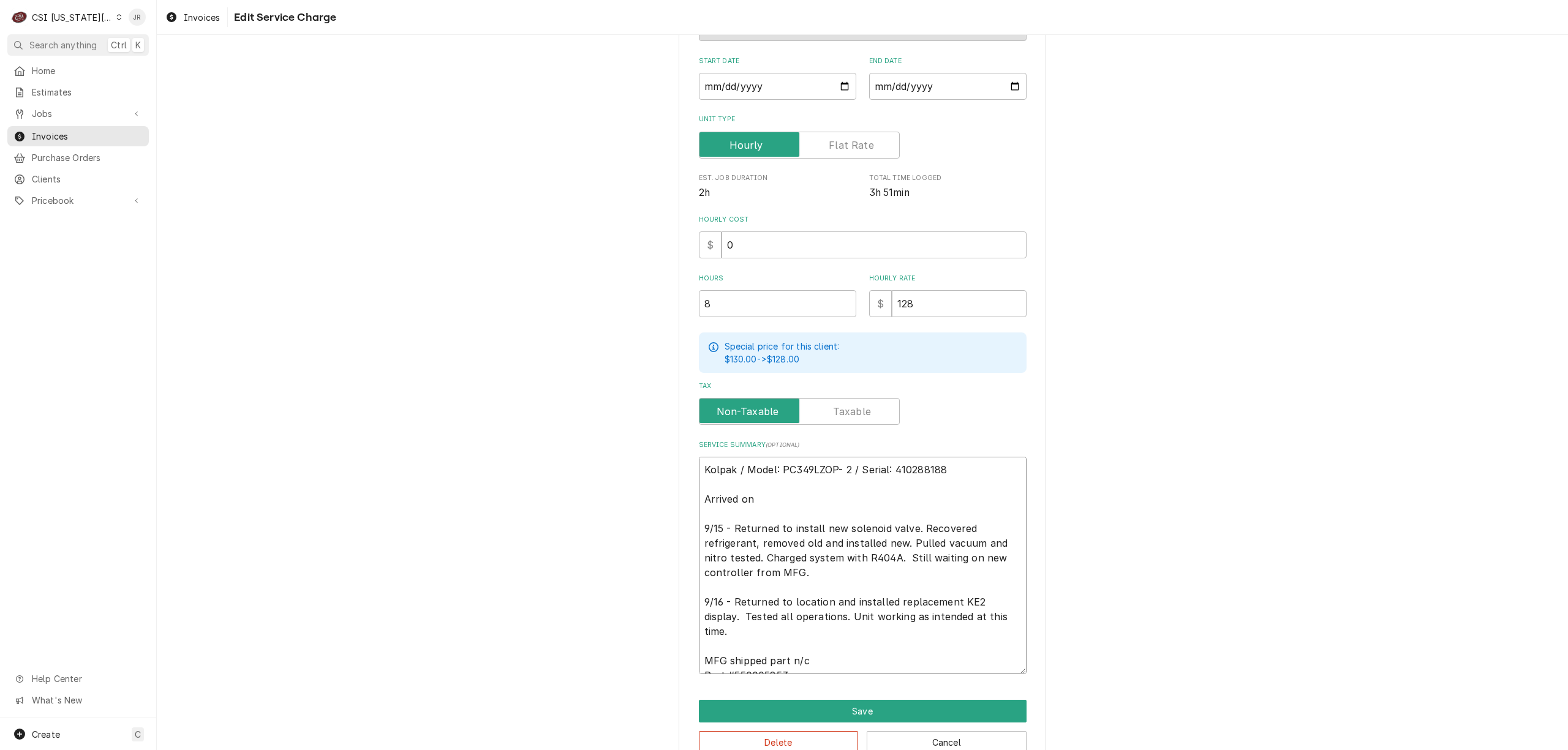
type textarea "x"
type textarea "Kolpak / Model: PC349LZOP- 2 / Serial: 410288188 Arrived ons 9/15 - Returned to…"
type textarea "x"
type textarea "Kolpak / Model: PC349LZOP- 2 / Serial: 410288188 Arrived onsi 9/15 - Returned t…"
type textarea "x"
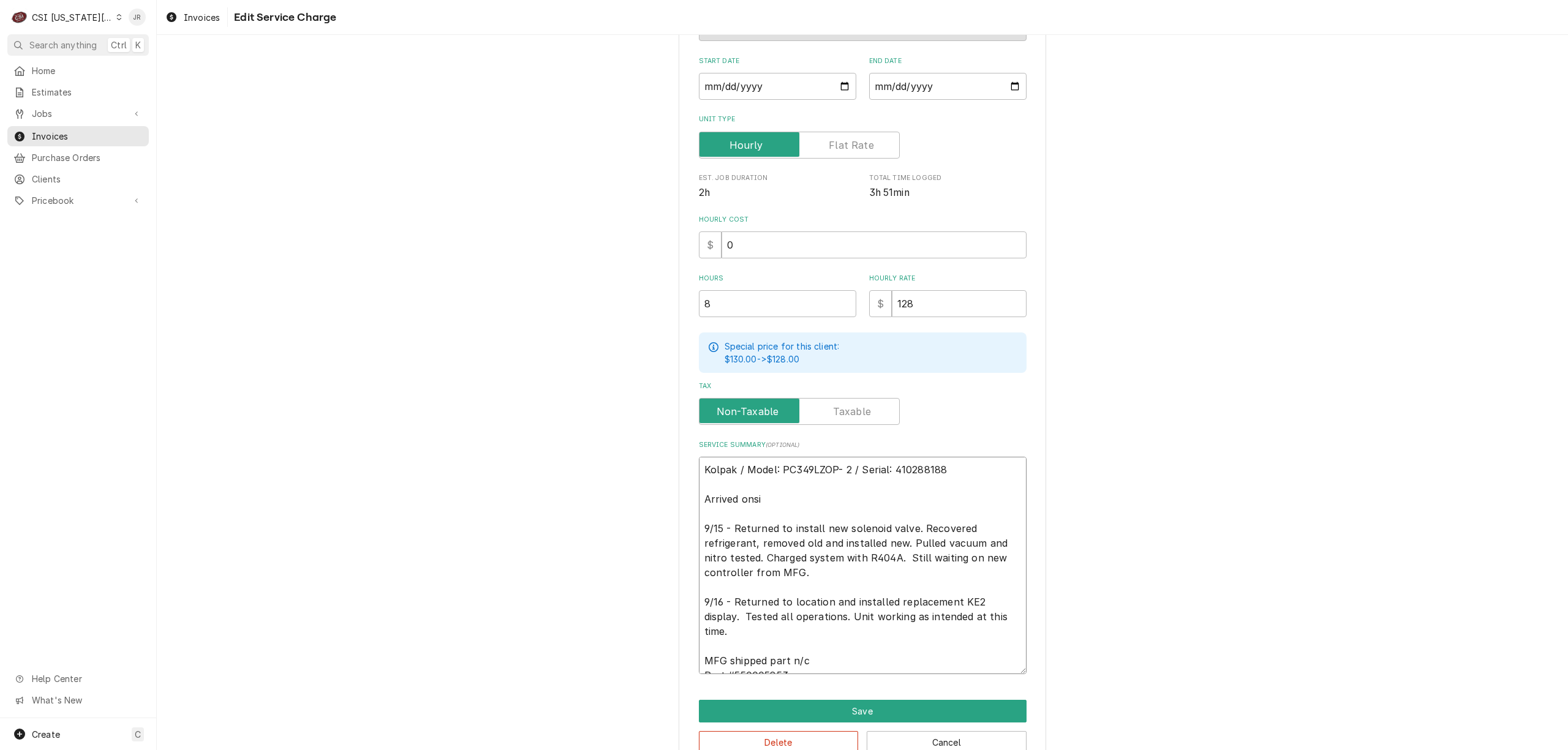
type textarea "Kolpak / Model: PC349LZOP- 2 / Serial: 410288188 Arrived onsit 9/15 - Returned …"
type textarea "x"
type textarea "Kolpak / Model: PC349LZOP- 2 / Serial: 410288188 Arrived onsite 9/15 - Returned…"
type textarea "x"
type textarea "Kolpak / Model: PC349LZOP- 2 / Serial: 410288188 Arrived onsite 9/15 - Returned…"
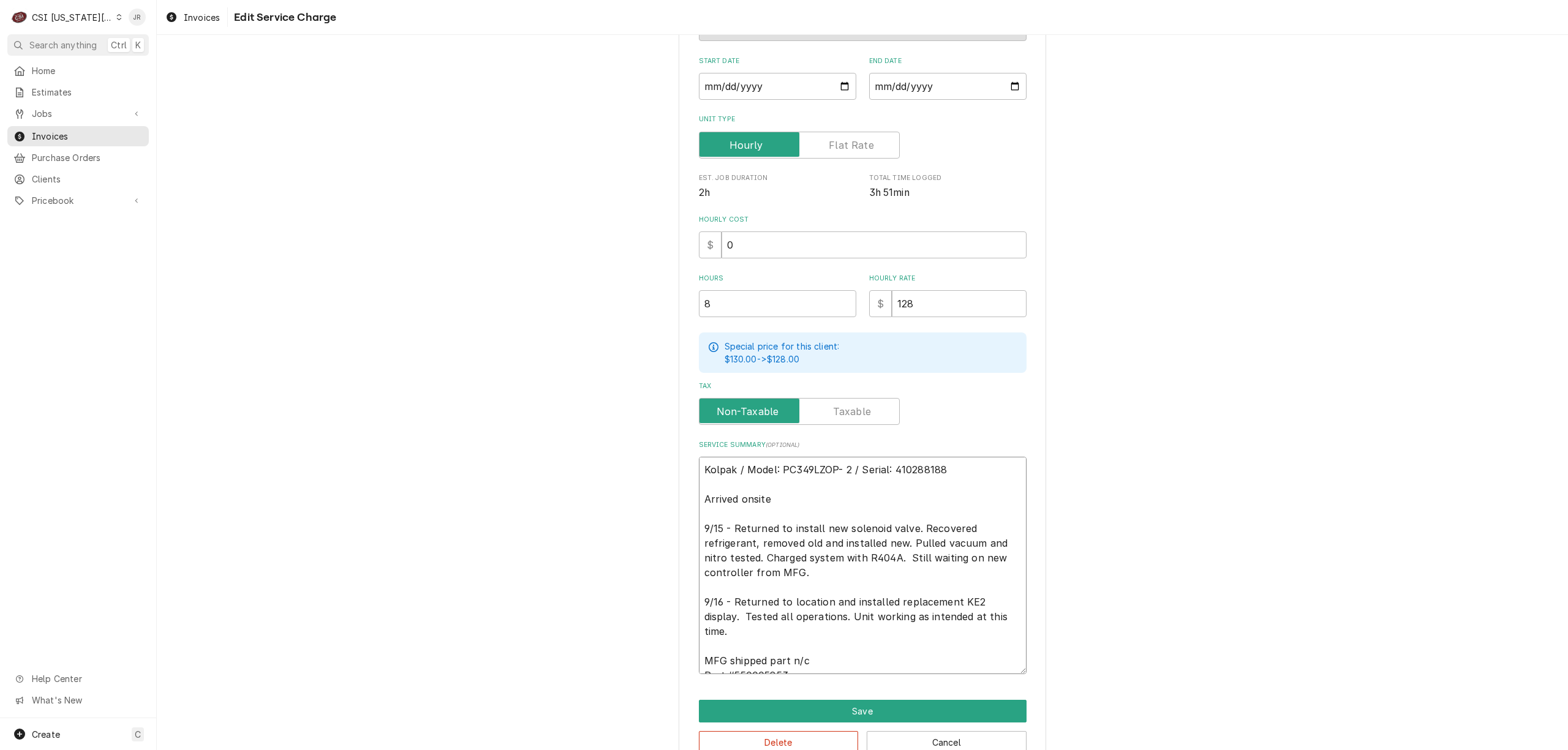
type textarea "x"
type textarea "Kolpak / Model: PC349LZOP- 2 / Serial: 410288188 Arrived onsite a 9/15 - Return…"
type textarea "x"
type textarea "Kolpak / Model: PC349LZOP- 2 / Serial: 410288188 Arrived onsite an 9/15 - Retur…"
type textarea "x"
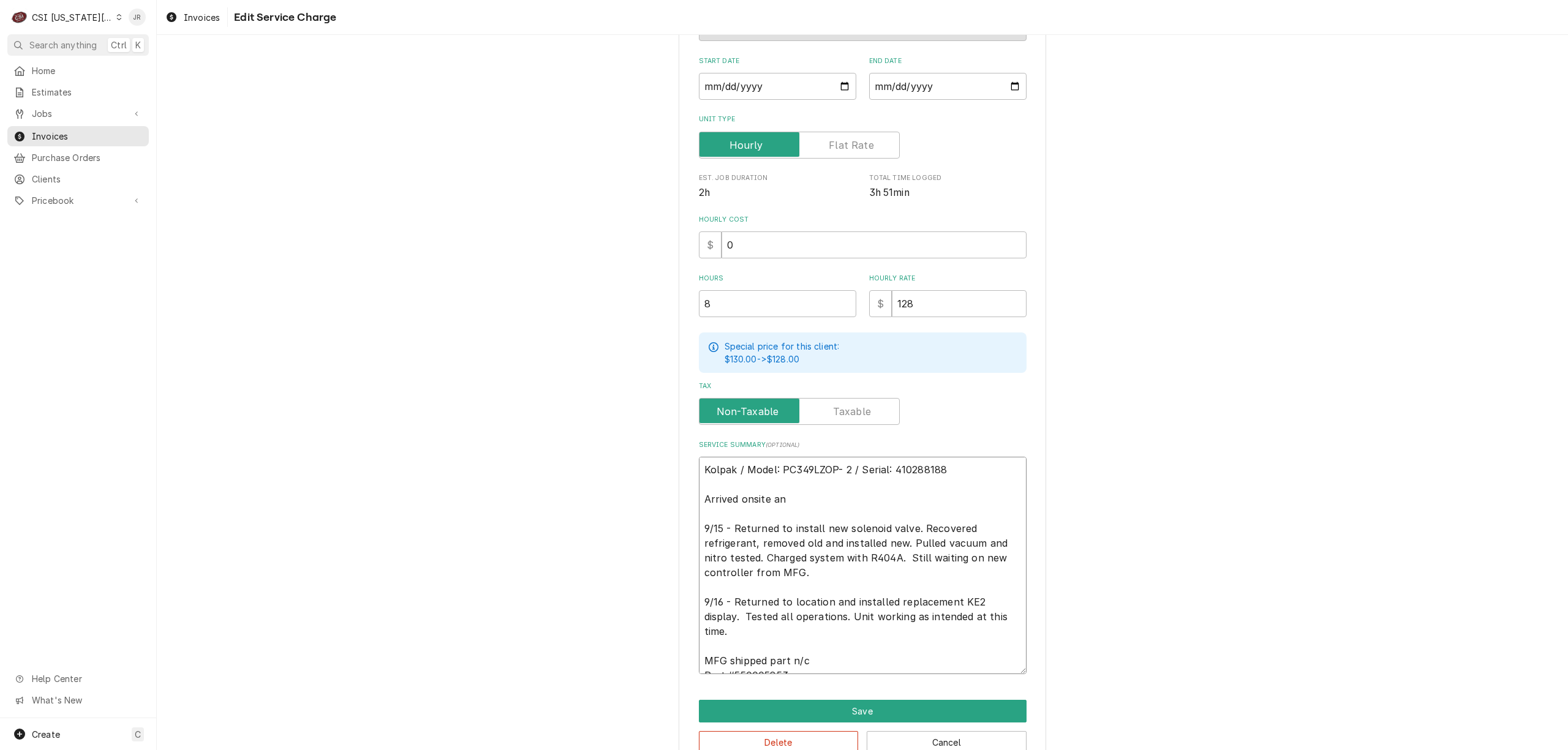
type textarea "Kolpak / Model: PC349LZOP- 2 / Serial: 410288188 Arrived onsite and 9/15 - Retu…"
type textarea "x"
type textarea "Kolpak / Model: PC349LZOP- 2 / Serial: 410288188 Arrived onsite and 9/15 - Retu…"
type textarea "x"
type textarea "Kolpak / Model: PC349LZOP- 2 / Serial: 410288188 Arrived onsite and 9/15 - Retu…"
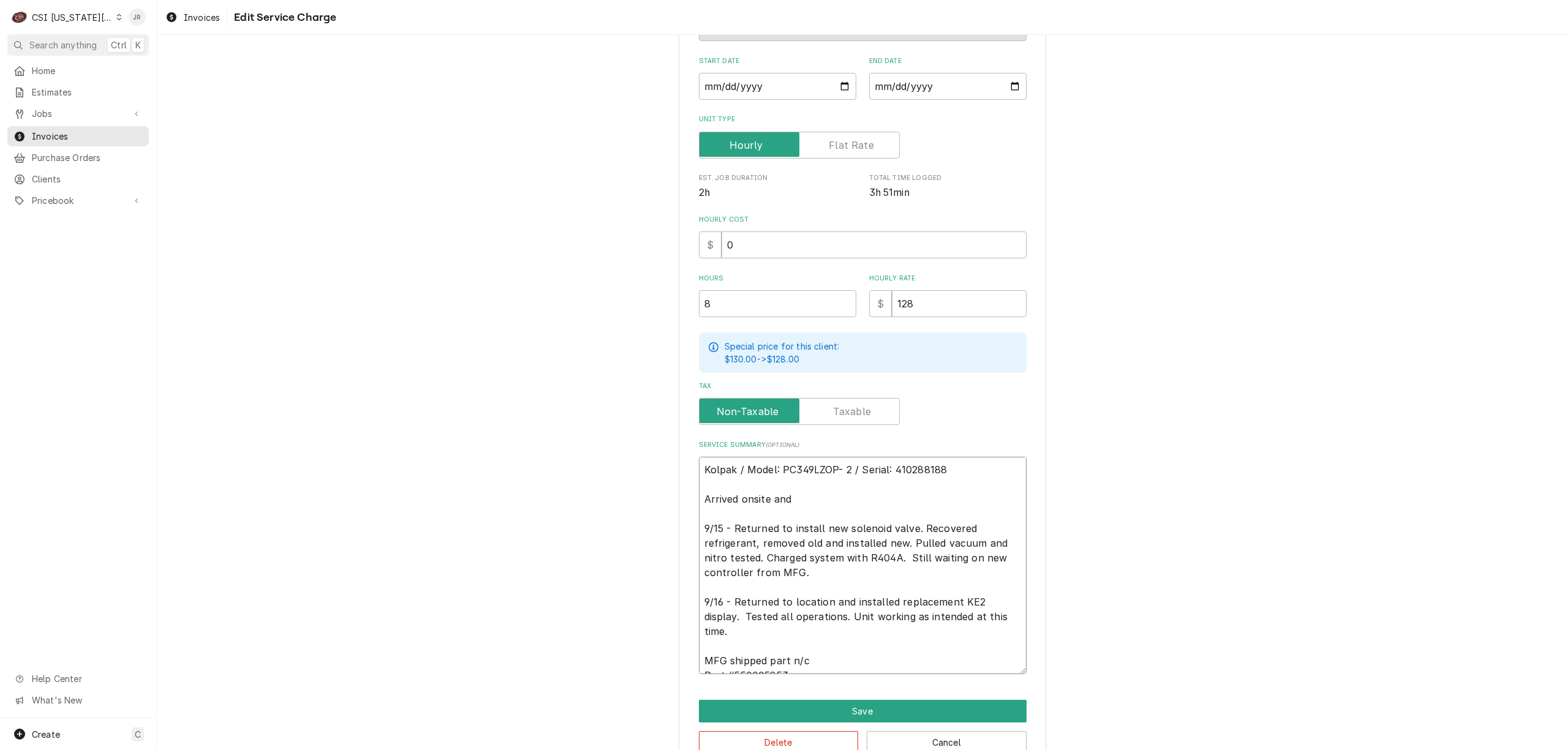
type textarea "x"
type textarea "Kolpak / Model: PC349LZOP- 2 / Serial: 410288188 Arrived onsite and, 9/15 - Ret…"
type textarea "x"
type textarea "Kolpak / Model: PC349LZOP- 2 / Serial: 410288188 Arrived onsite and 9/15 - Retu…"
type textarea "x"
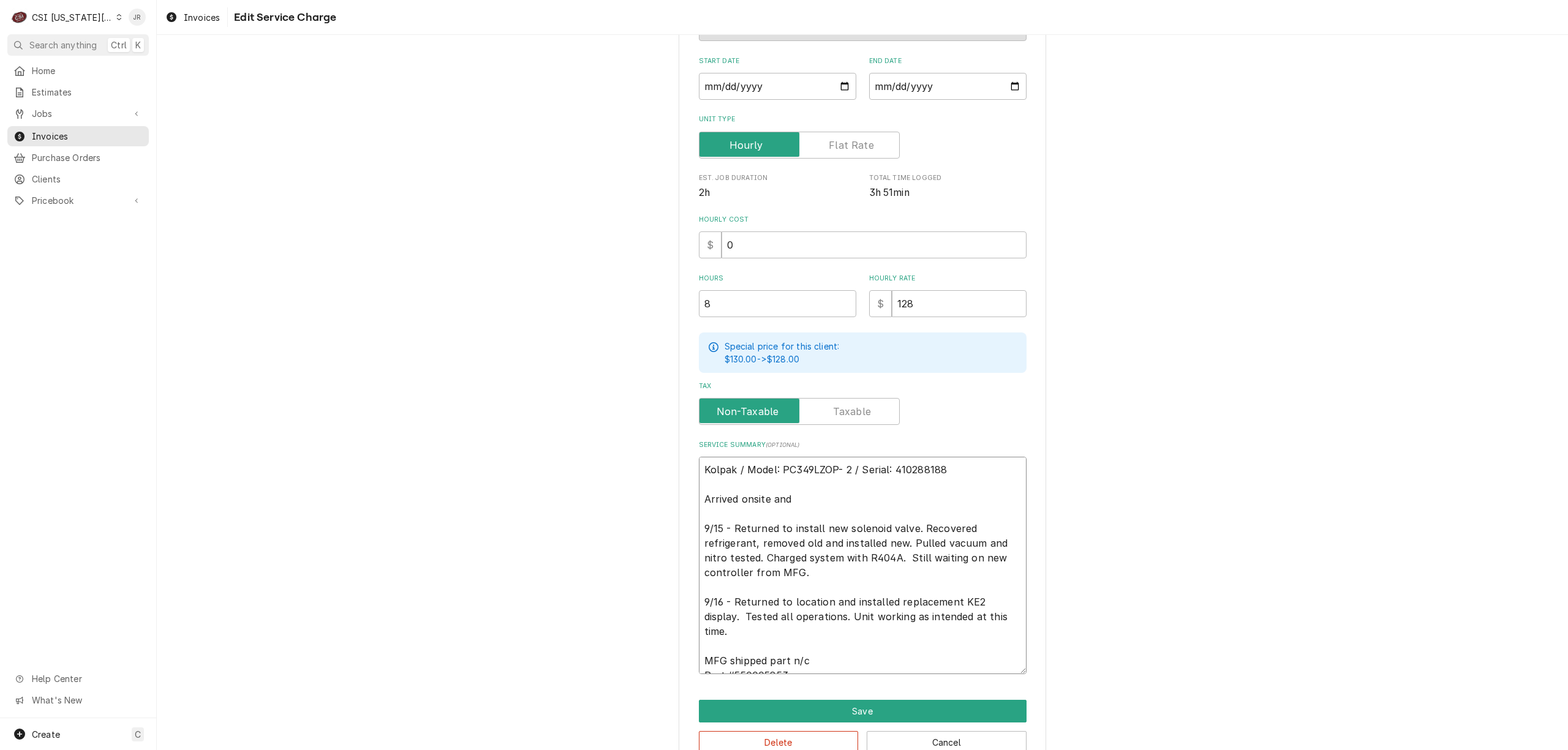
type textarea "Kolpak / Model: PC349LZOP- 2 / Serial: 410288188 Arrived onsite an 9/15 - Retur…"
type textarea "x"
type textarea "Kolpak / Model: PC349LZOP- 2 / Serial: 410288188 Arrived onsite a 9/15 - Return…"
type textarea "x"
type textarea "Kolpak / Model: PC349LZOP- 2 / Serial: 410288188 Arrived onsite 9/15 - Returned…"
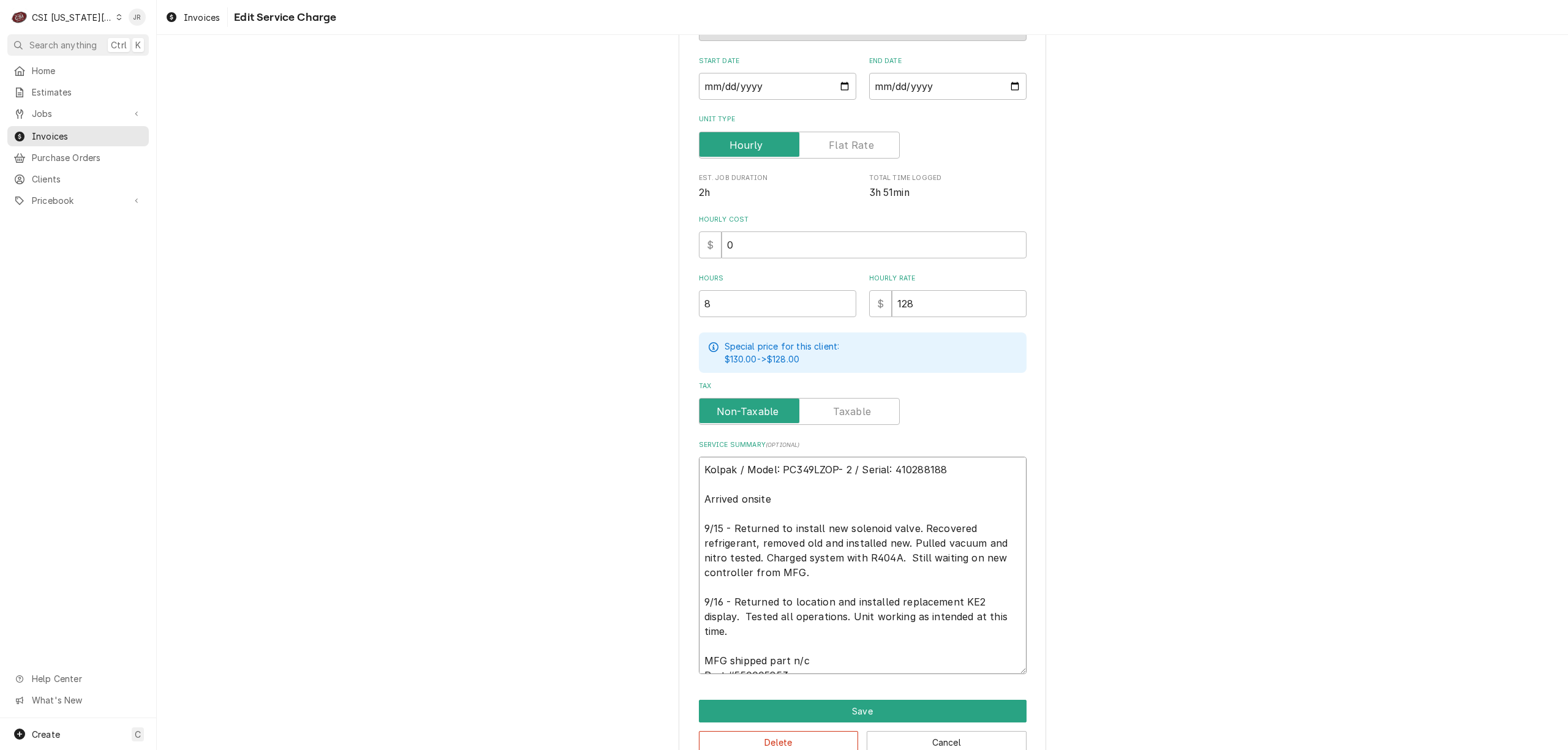
type textarea "x"
type textarea "Kolpak / Model: PC349LZOP- 2 / Serial: 410288188 Arrived onsite 9/15 - Returned…"
type textarea "x"
type textarea "Kolpak / Model: PC349LZOP- 2 / Serial: 410288188 Arrived onsite. 9/15 - Returne…"
type textarea "x"
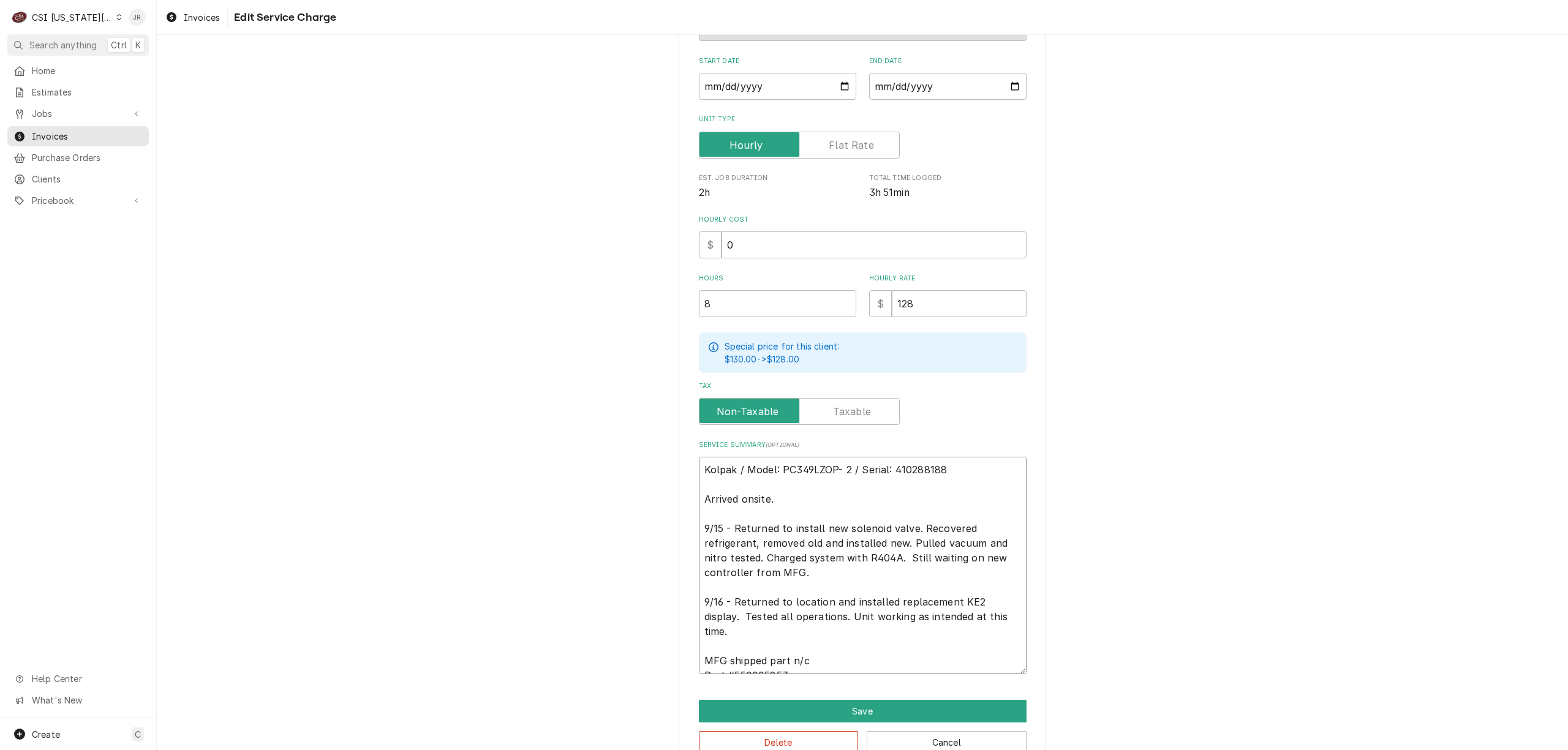
type textarea "Kolpak / Model: PC349LZOP- 2 / Serial: 410288188 Arrived onsite 9/15 - Returned…"
type textarea "x"
type textarea "Kolpak / Model: PC349LZOP- 2 / Serial: 410288188 Arrived onsite, 9/15 - Returne…"
type textarea "x"
type textarea "Kolpak / Model: PC349LZOP- 2 / Serial: 410288188 Arrived onsite, 9/15 - Returne…"
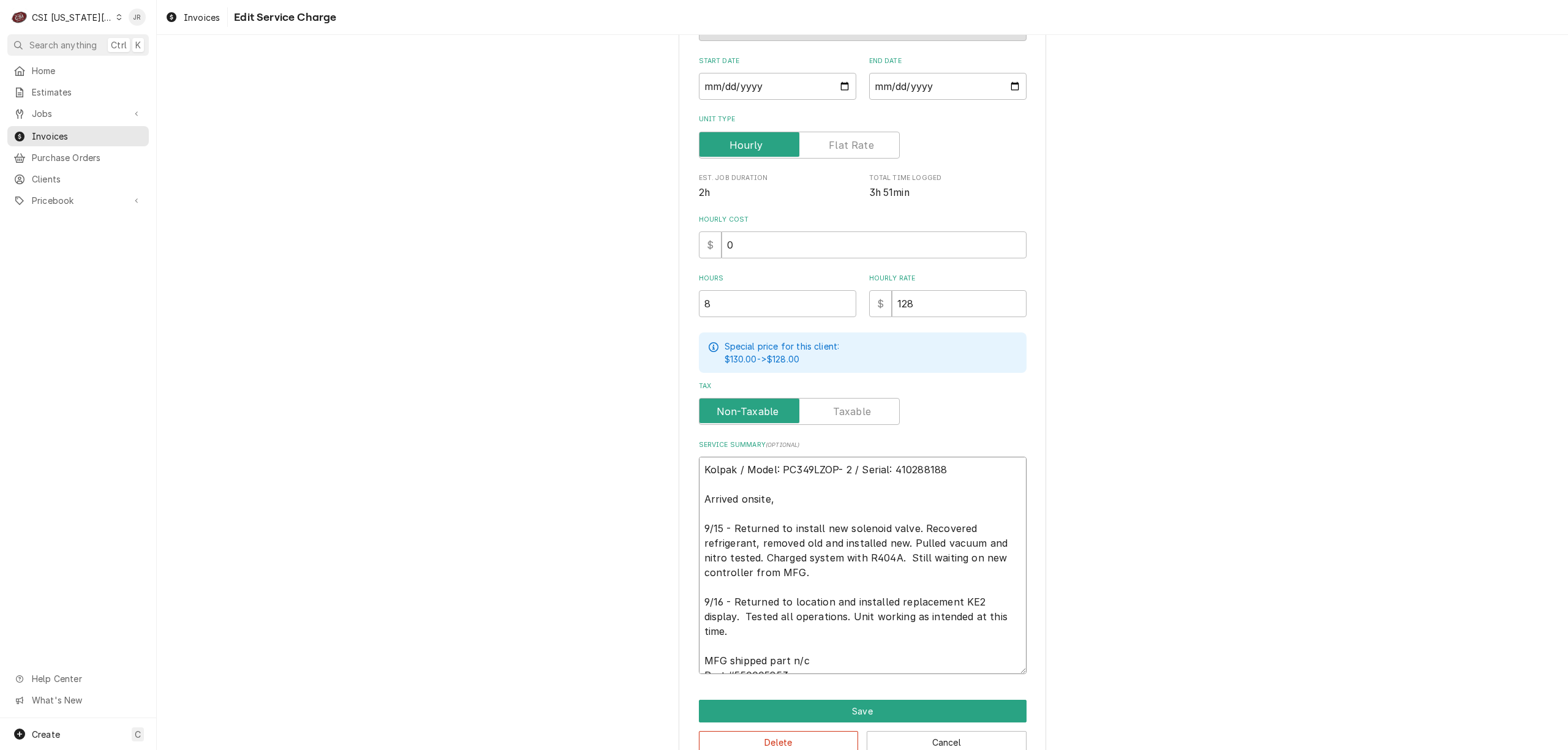
type textarea "x"
type textarea "Kolpak / Model: PC349LZOP- 2 / Serial: 410288188 Arrived onsite, u 9/15 - Retur…"
type textarea "x"
type textarea "Kolpak / Model: PC349LZOP- 2 / Serial: 410288188 Arrived onsite, un 9/15 - Retu…"
type textarea "x"
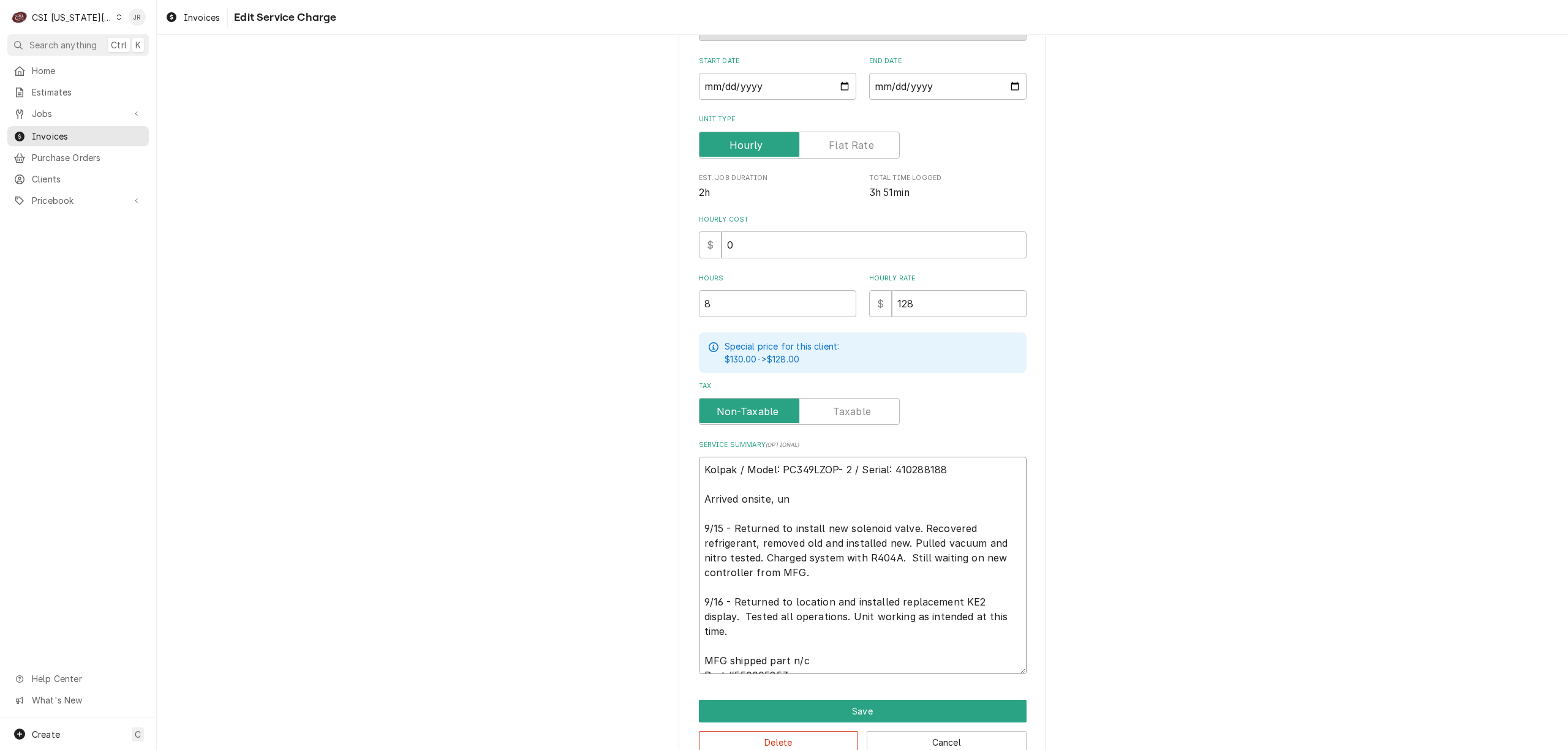
type textarea "Kolpak / Model: PC349LZOP- 2 / Serial: 410288188 Arrived onsite, uni 9/15 - Ret…"
type textarea "x"
type textarea "Kolpak / Model: PC349LZOP- 2 / Serial: 410288188 Arrived onsite, unit 9/15 - Re…"
type textarea "x"
type textarea "Kolpak / Model: PC349LZOP- 2 / Serial: 410288188 Arrived onsite, unit 9/15 - Re…"
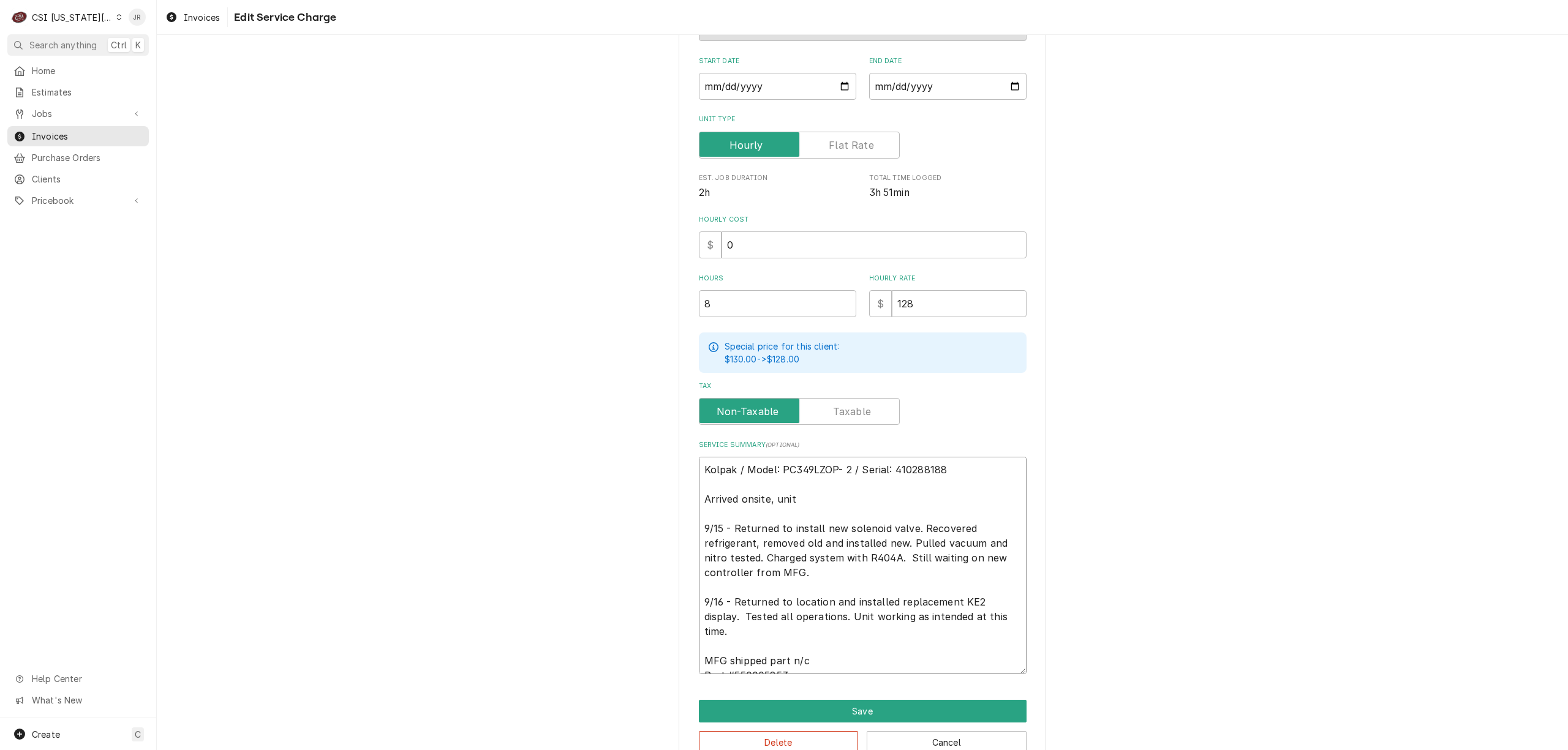
type textarea "x"
type textarea "Kolpak / Model: PC349LZOP- 2 / Serial: 410288188 Arrived onsite, unit w 9/15 - …"
type textarea "x"
type textarea "Kolpak / Model: PC349LZOP- 2 / Serial: 410288188 Arrived onsite, unit wa 9/15 -…"
type textarea "x"
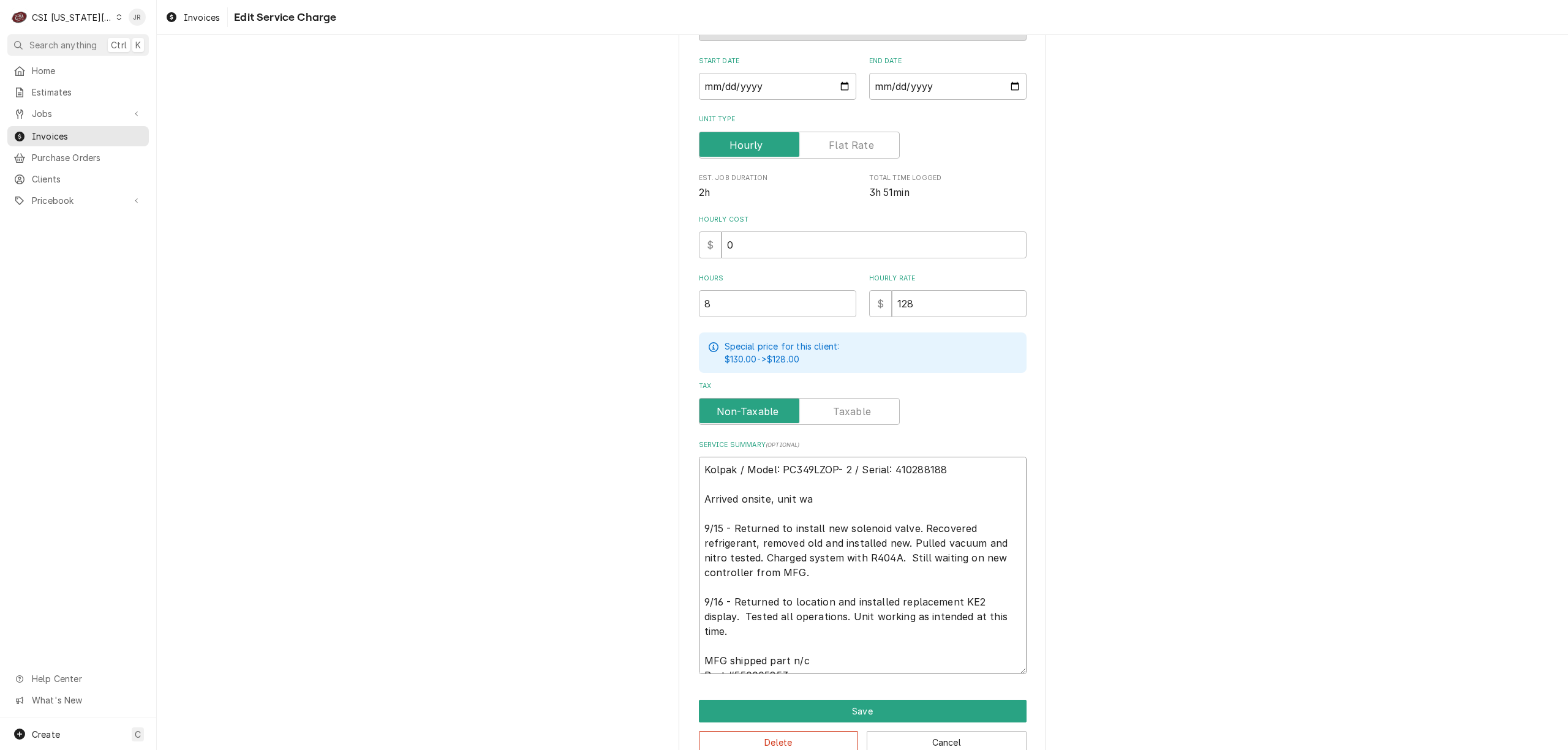
type textarea "Kolpak / Model: PC349LZOP- 2 / Serial: 410288188 Arrived onsite, unit was 9/15 …"
type textarea "x"
type textarea "Kolpak / Model: PC349LZOP- 2 / Serial: 410288188 Arrived onsite, unit was 9/15 …"
type textarea "x"
type textarea "Kolpak / Model: PC349LZOP- 2 / Serial: 410288188 Arrived onsite, unit was a 9/1…"
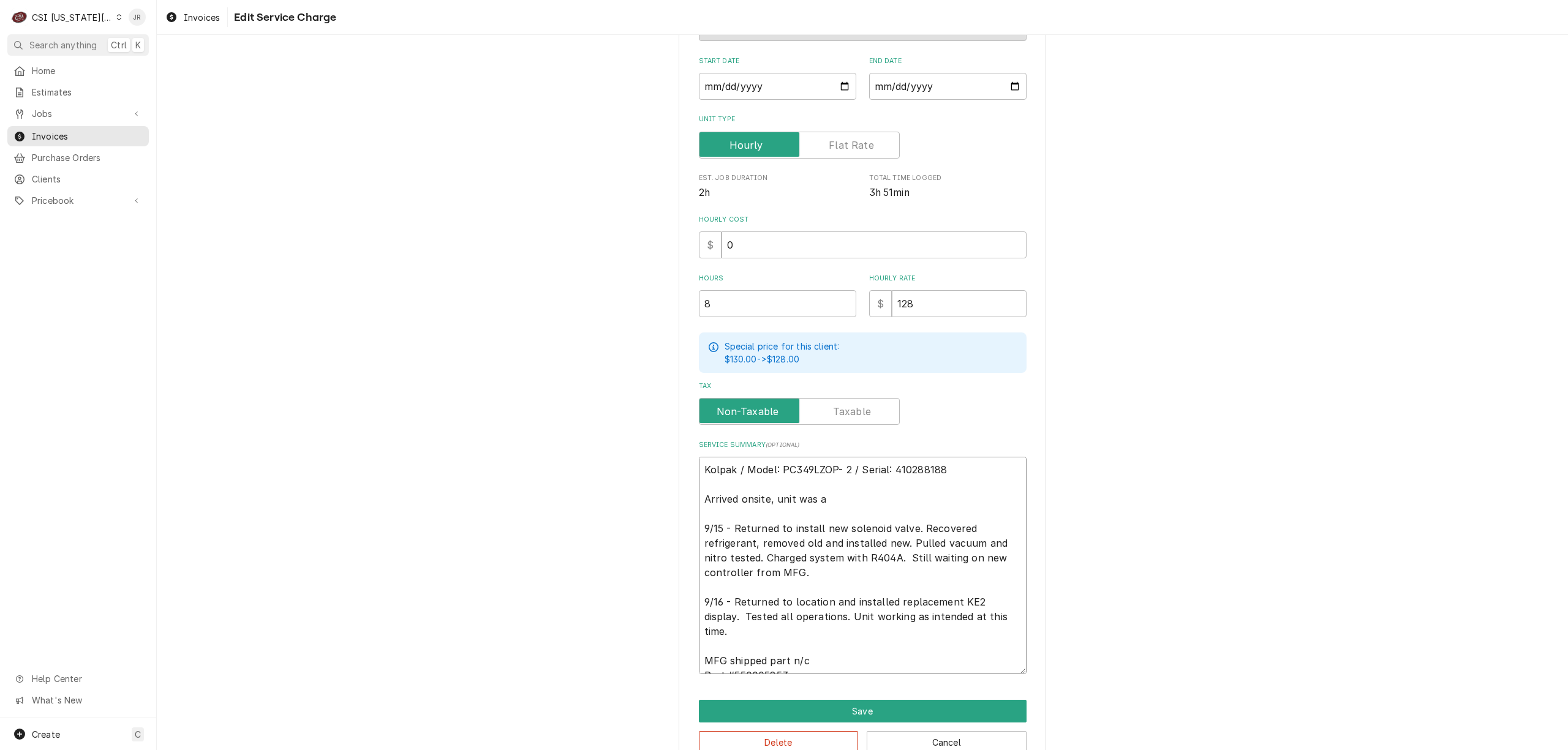
type textarea "x"
type textarea "Kolpak / Model: PC349LZOP- 2 / Serial: 410288188 Arrived onsite, unit was at 9/…"
type textarea "x"
type textarea "Kolpak / Model: PC349LZOP- 2 / Serial: 410288188 Arrived onsite, unit was at 9/…"
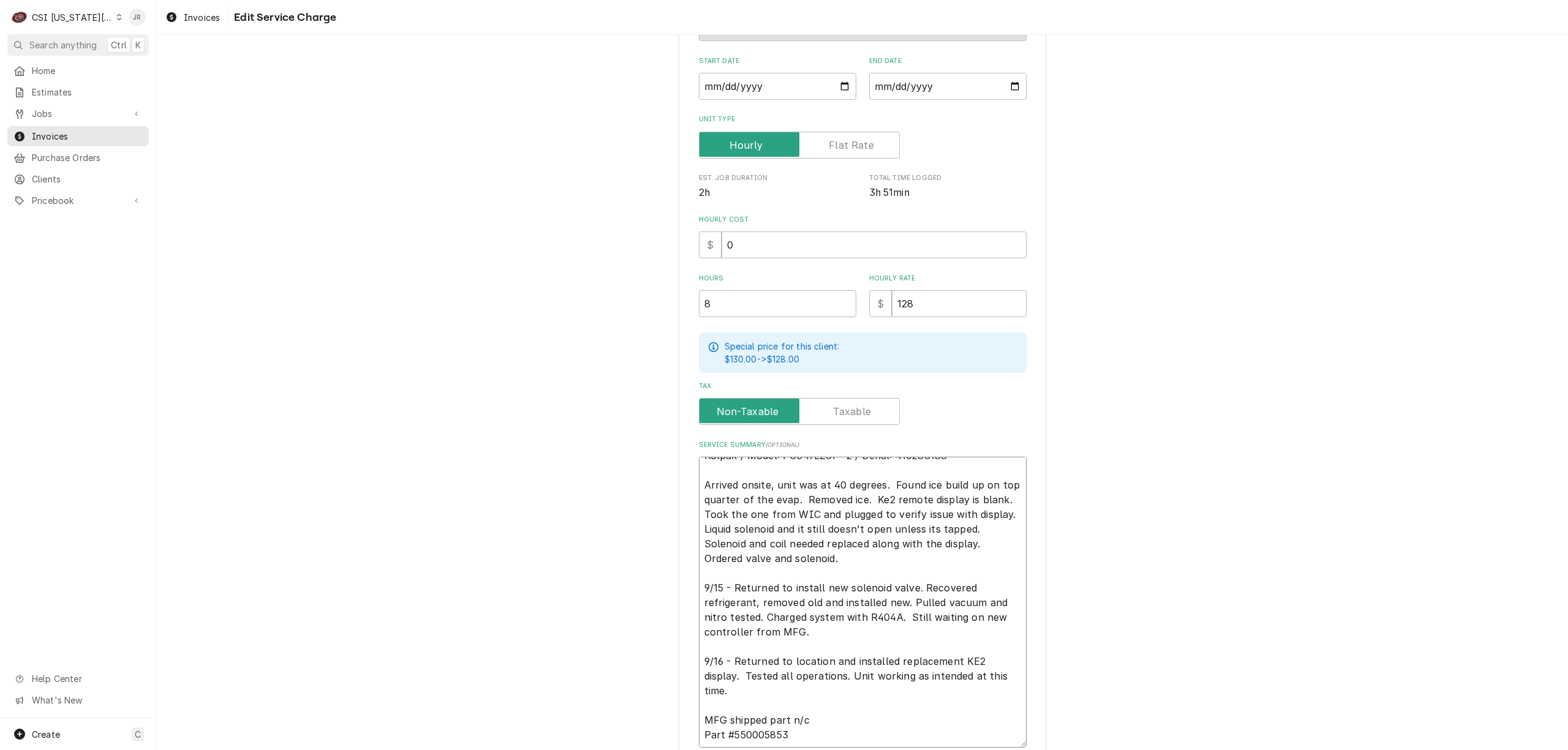
scroll to position [283, 0]
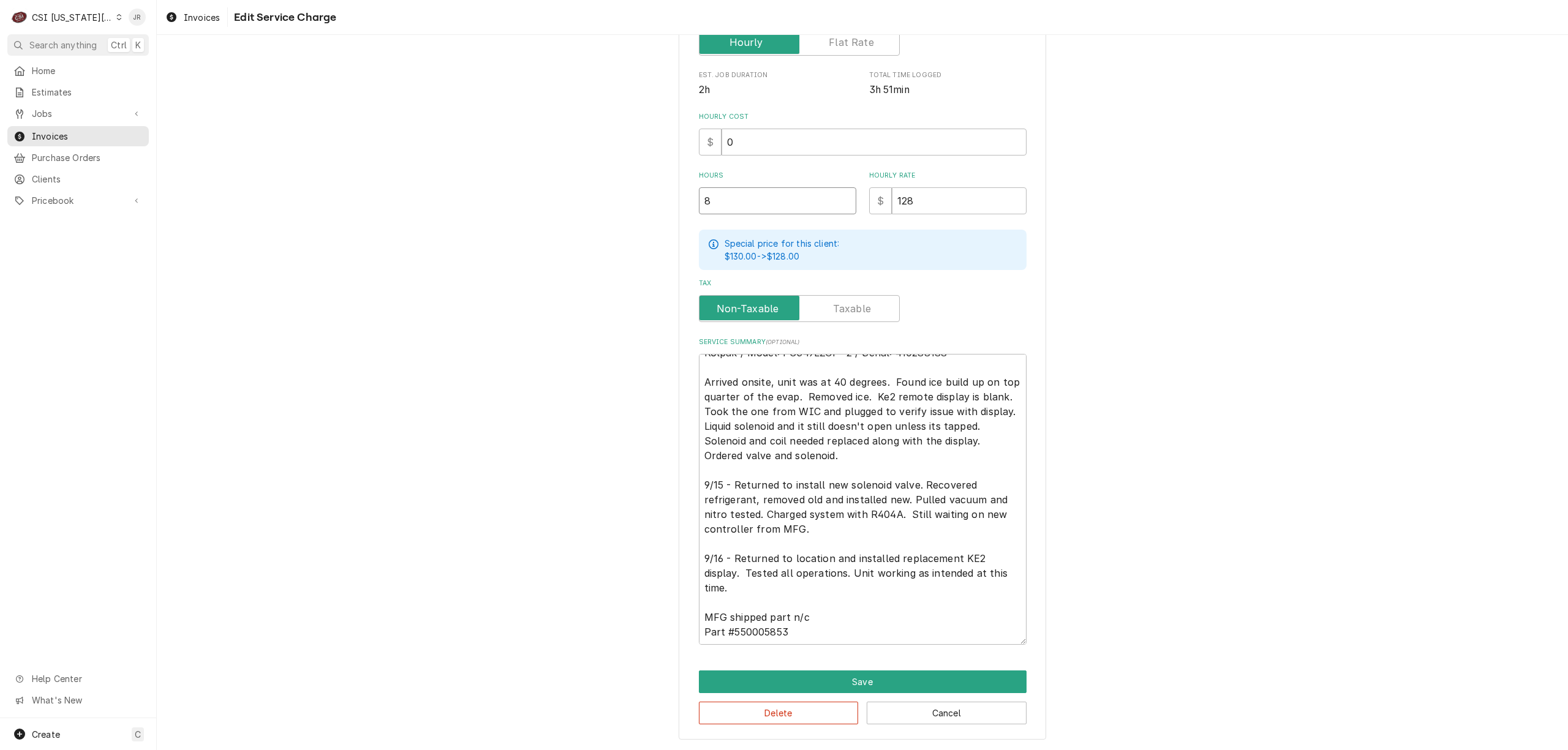
drag, startPoint x: 750, startPoint y: 213, endPoint x: 622, endPoint y: 193, distance: 129.6
click at [622, 193] on div "Use the fields below to edit this service charge Short Description 1-Labor (Ser…" at bounding box center [862, 258] width 1411 height 986
drag, startPoint x: 844, startPoint y: 657, endPoint x: 853, endPoint y: 665, distance: 12.0
click at [852, 665] on div "Use the fields below to edit this service charge Short Description 1-Labor (Ser…" at bounding box center [862, 258] width 368 height 965
click at [875, 673] on button "Save" at bounding box center [862, 682] width 328 height 23
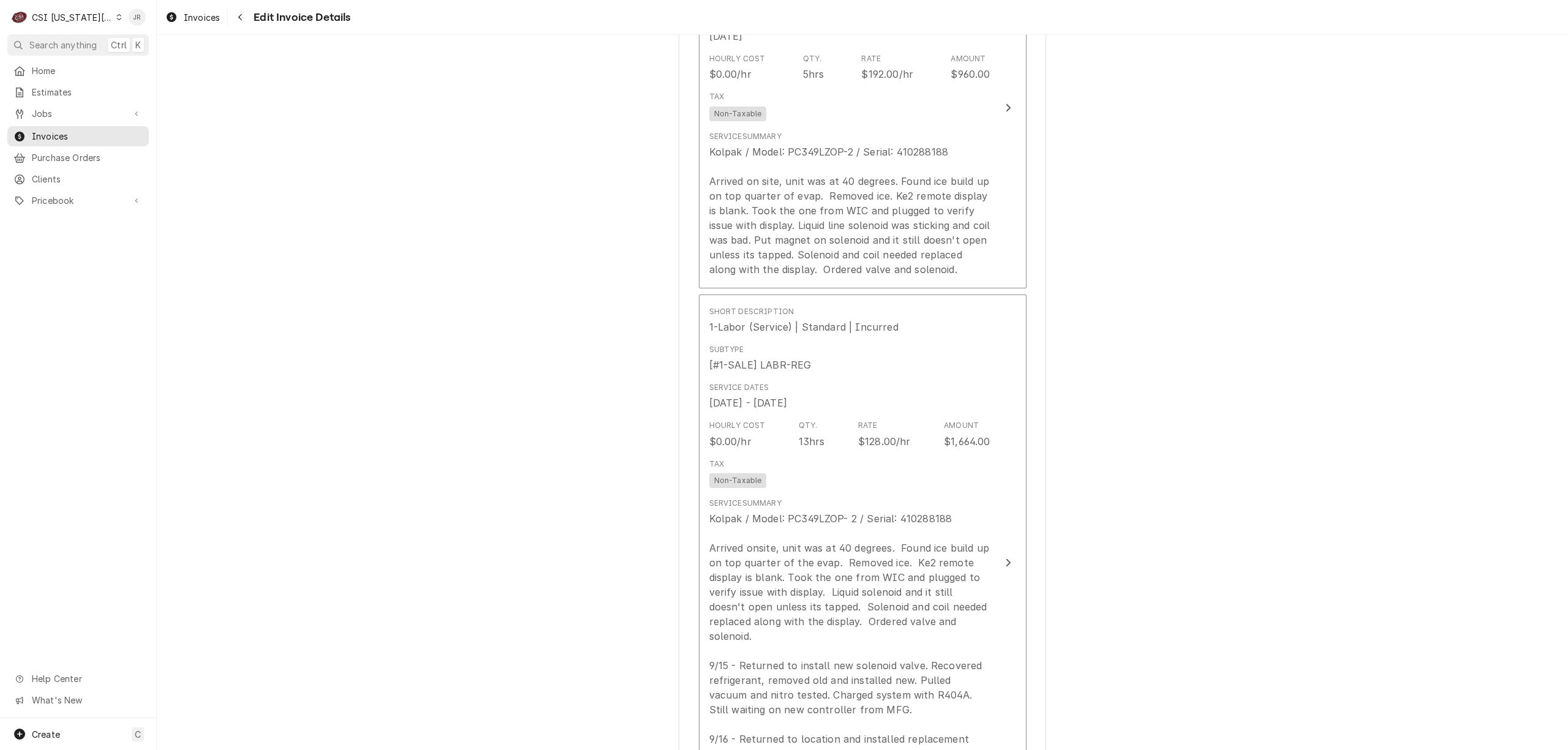
scroll to position [2118, 0]
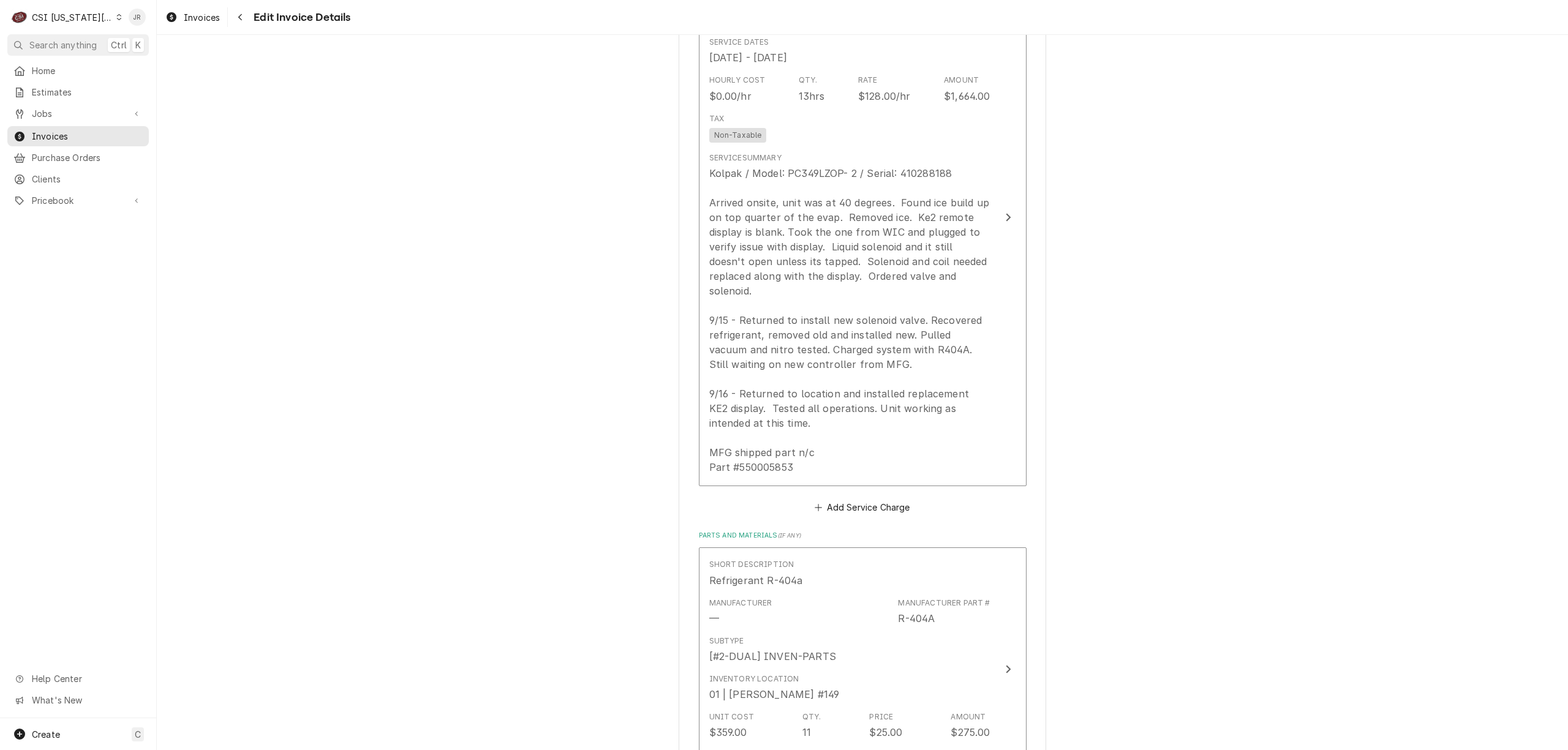
click at [1439, 86] on div "Please provide the following information to create your invoice: Client Details…" at bounding box center [862, 220] width 1411 height 4580
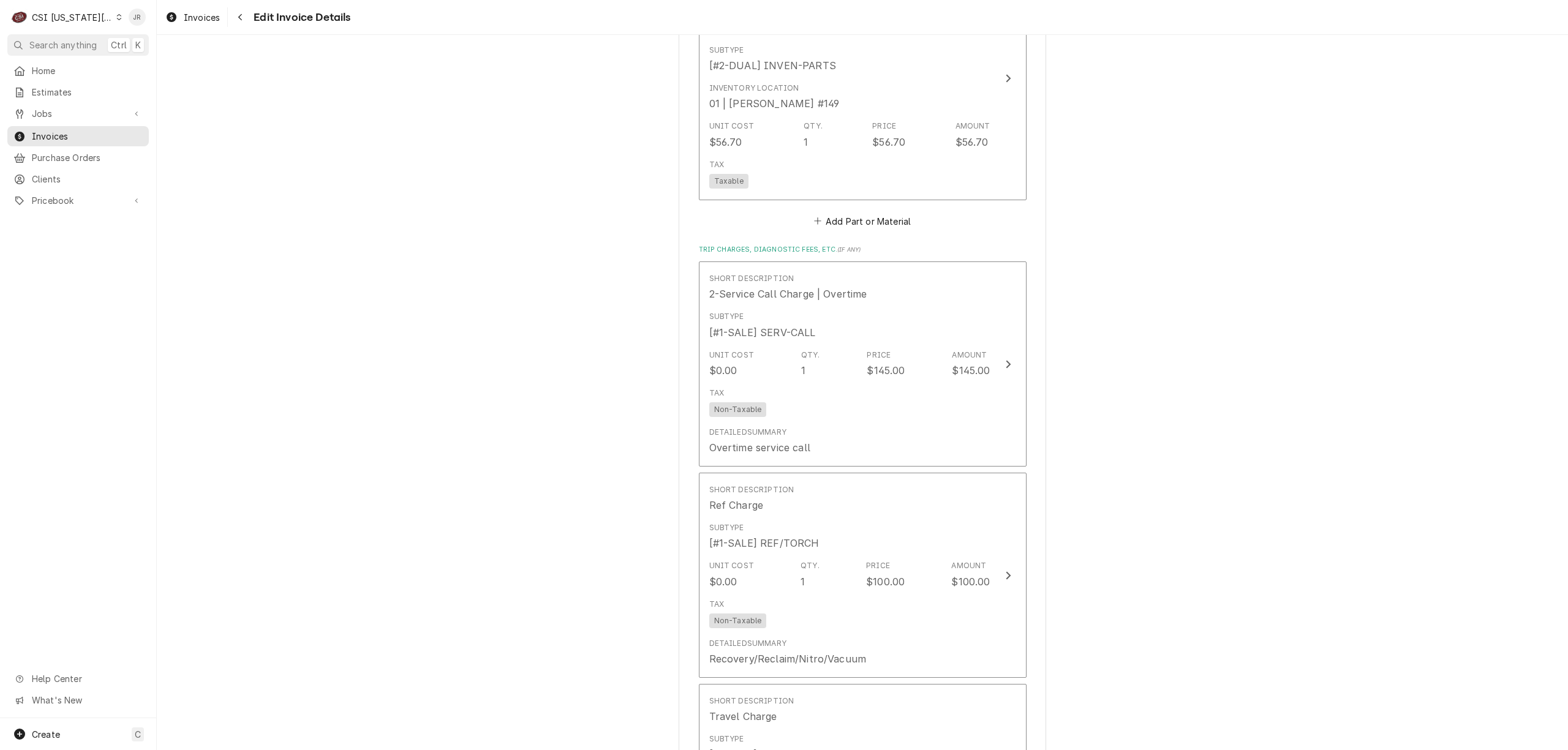
scroll to position [3201, 0]
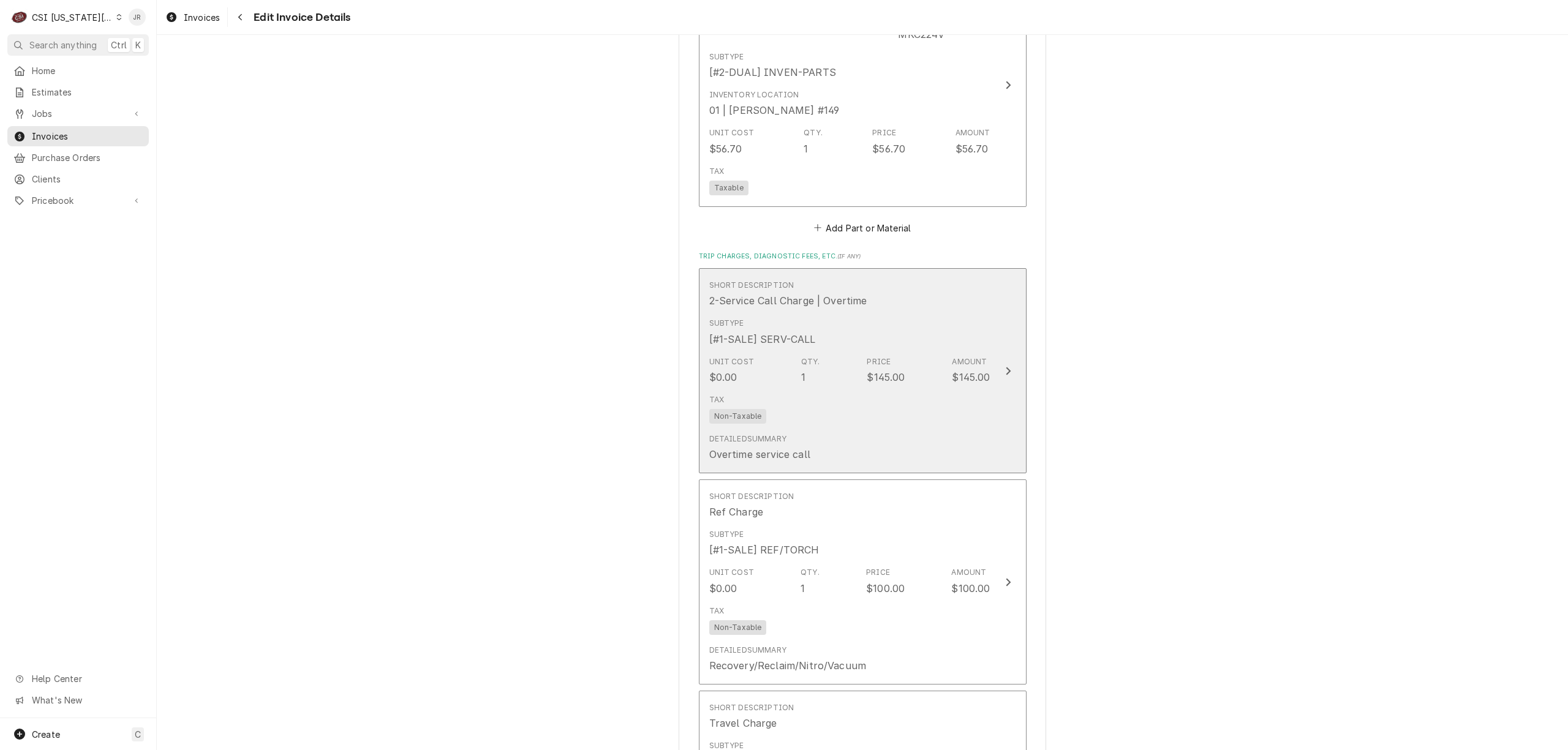
click at [955, 359] on div "Amount" at bounding box center [969, 362] width 35 height 11
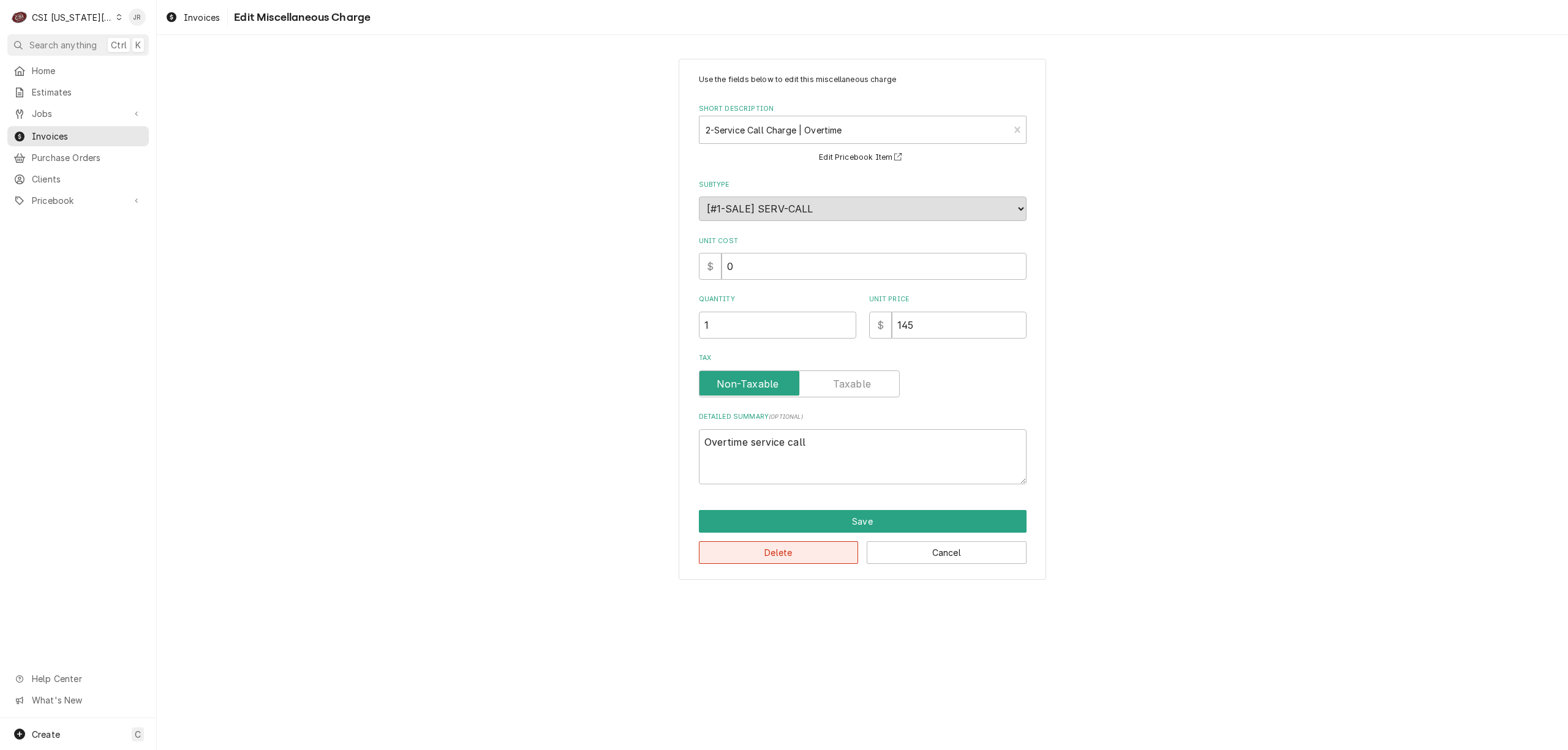
click at [746, 549] on button "Delete" at bounding box center [779, 552] width 160 height 23
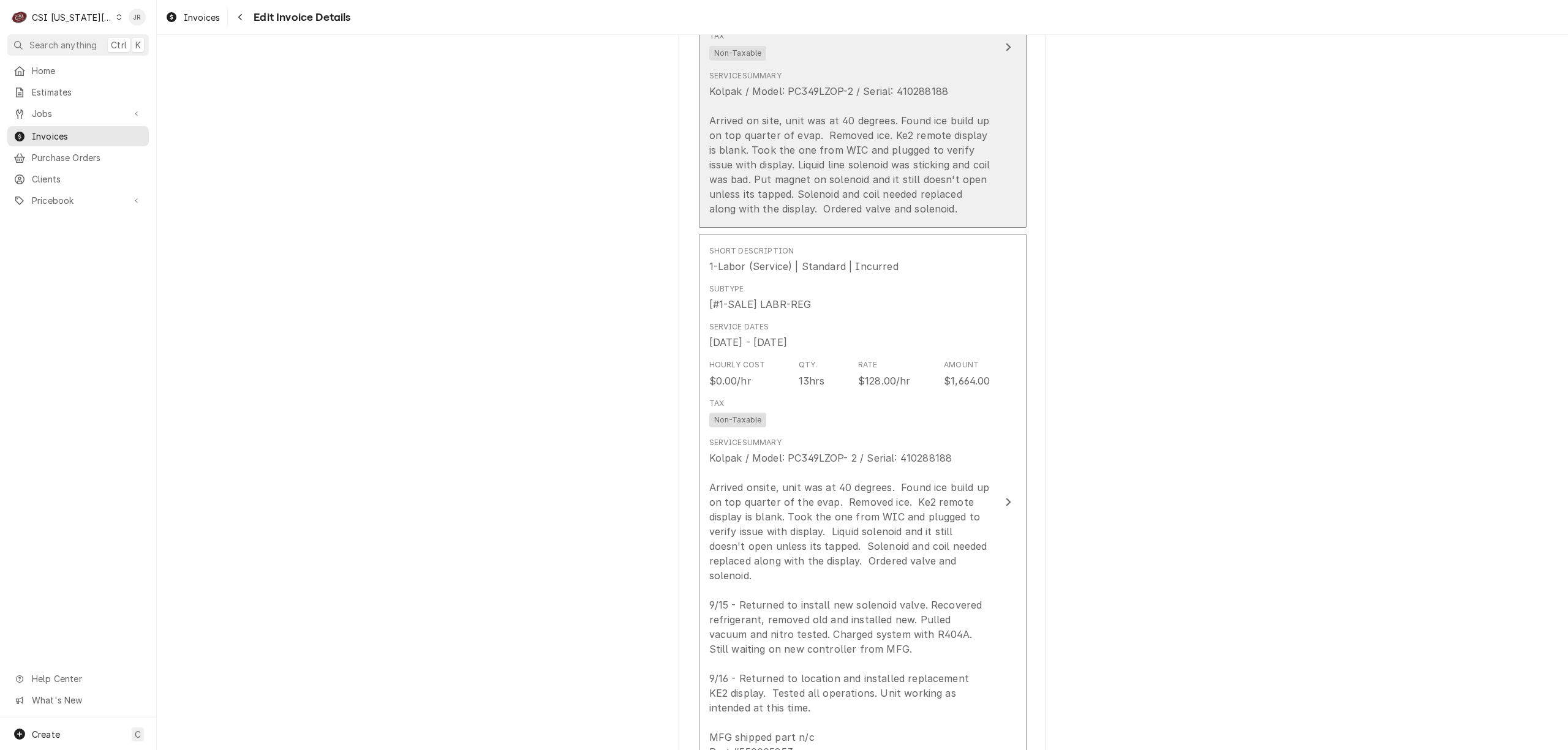
scroll to position [1841, 0]
click at [951, 146] on div "Kolpak / Model: PC349LZOP-2 / Serial: 410288188 Arrived on site, unit was at 40…" at bounding box center [850, 142] width 281 height 132
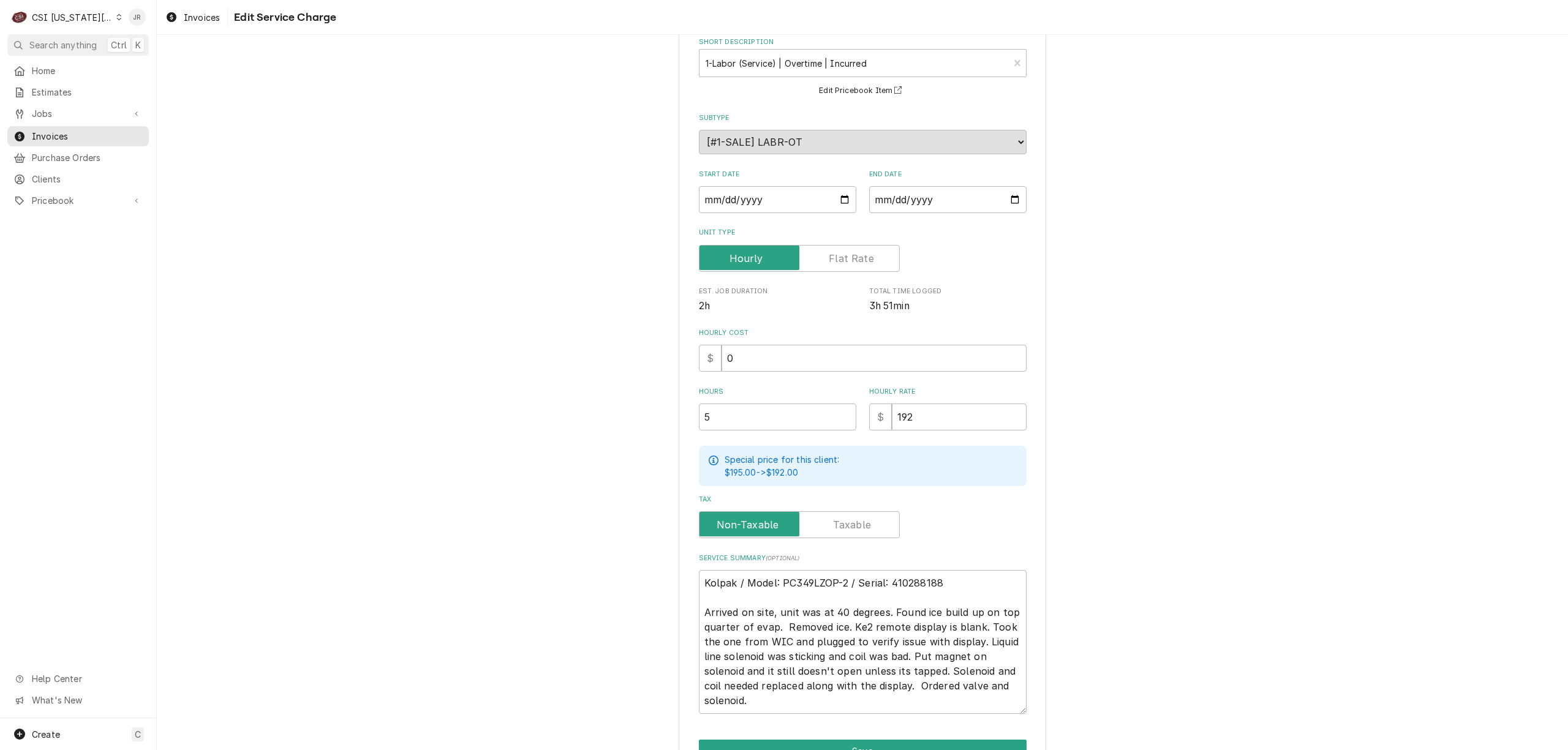
scroll to position [136, 0]
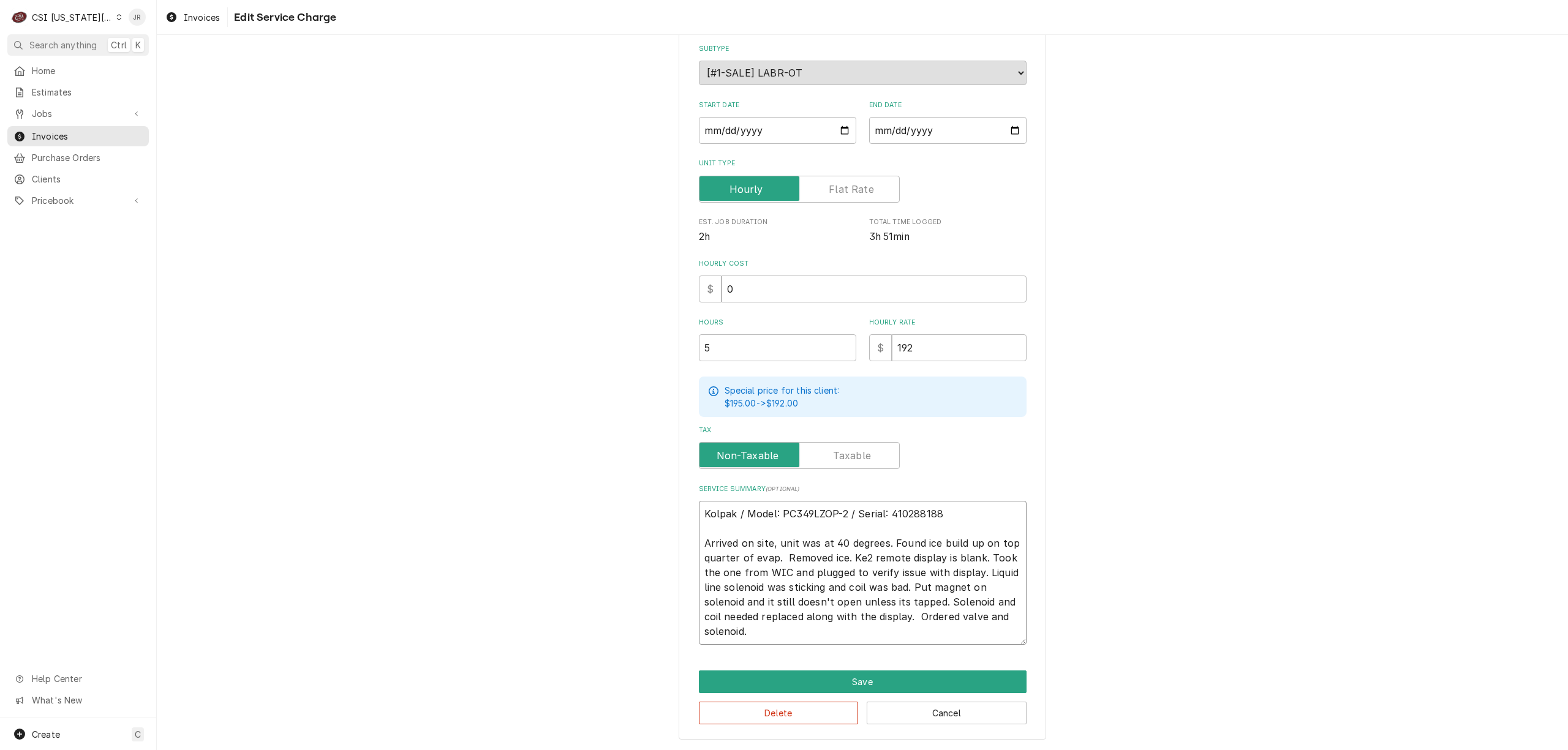
drag, startPoint x: 774, startPoint y: 628, endPoint x: 701, endPoint y: 503, distance: 144.8
click at [699, 494] on div "Service Summary ( optional ) Kolpak / Model: PC349LZOP-2 / Serial: 410288188 Ar…" at bounding box center [862, 564] width 328 height 161
drag, startPoint x: 924, startPoint y: 707, endPoint x: 804, endPoint y: 713, distance: 120.1
click at [802, 712] on div "Delete Cancel" at bounding box center [862, 708] width 328 height 31
click at [804, 714] on button "Delete" at bounding box center [779, 713] width 160 height 23
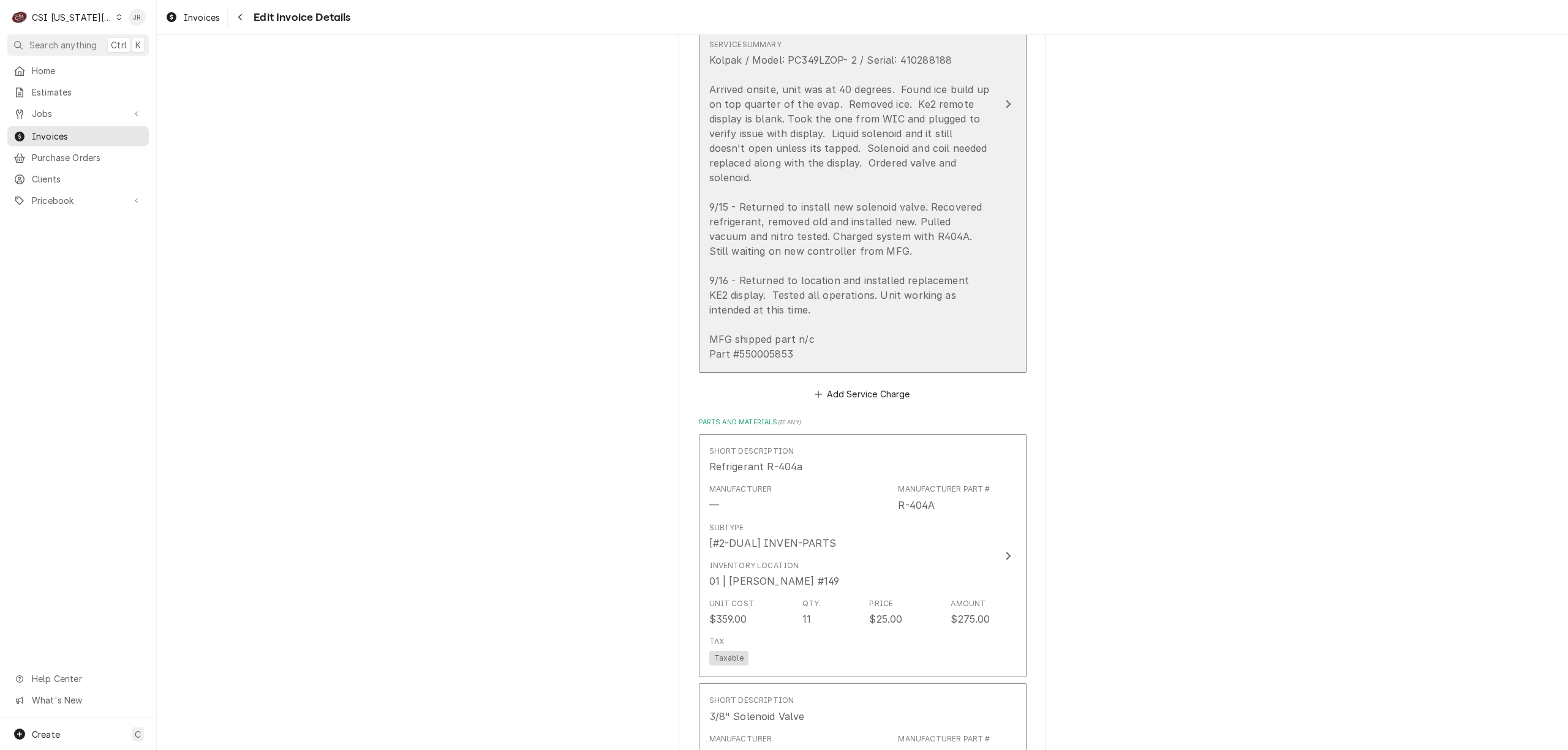
scroll to position [1783, 0]
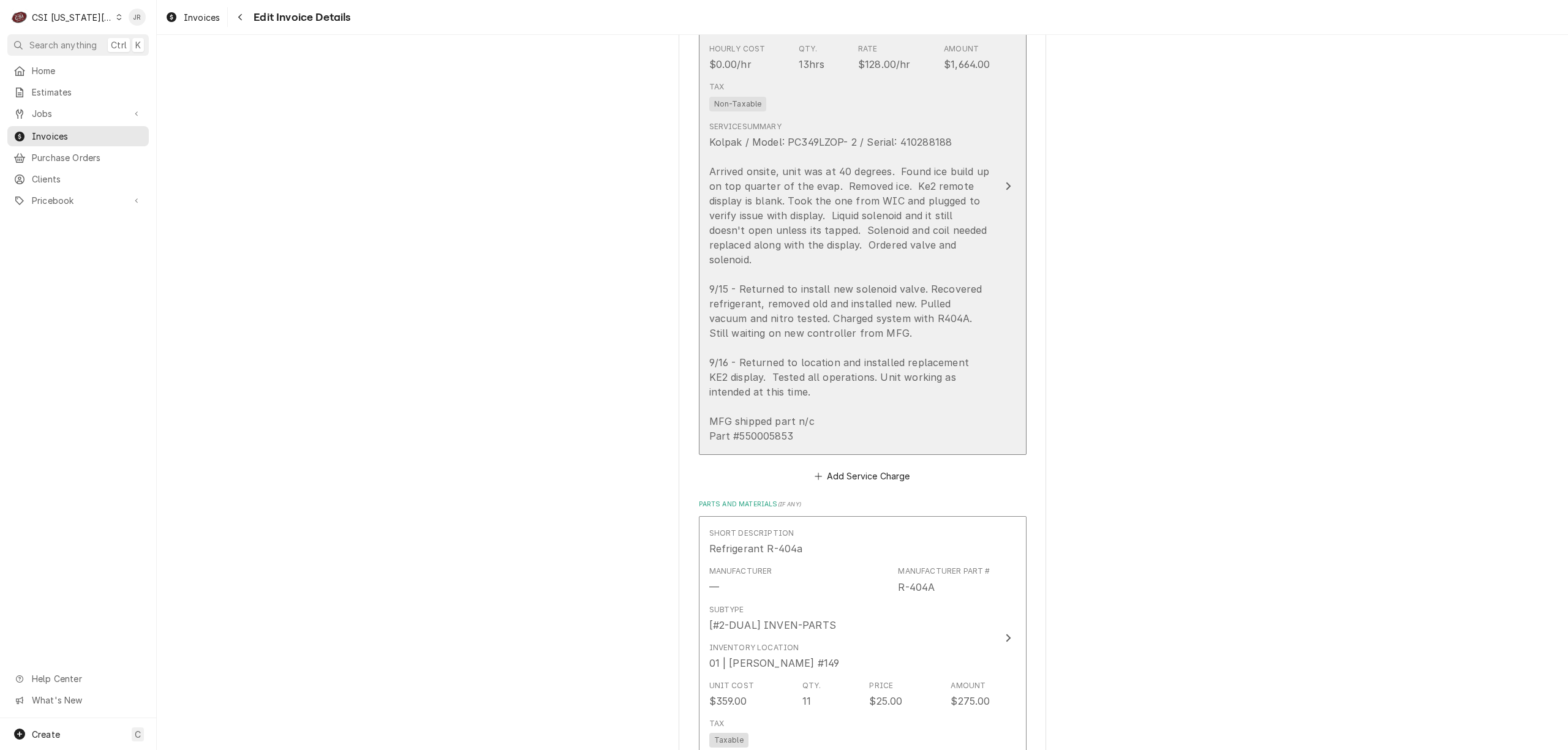
click at [907, 255] on div "Kolpak / Model: PC349LZOP- 2 / Serial: 410288188 Arrived onsite, unit was at 40…" at bounding box center [850, 289] width 281 height 309
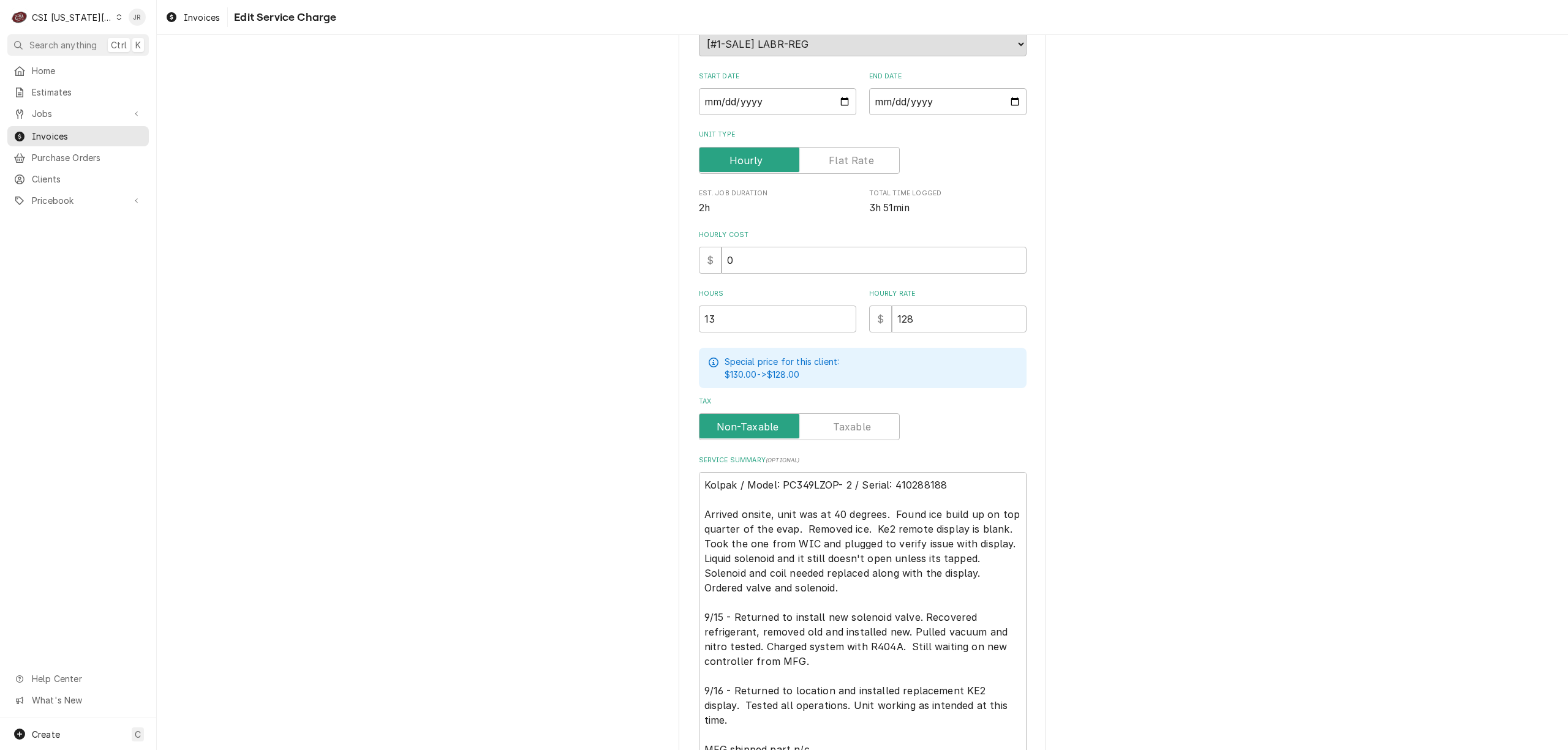
scroll to position [245, 0]
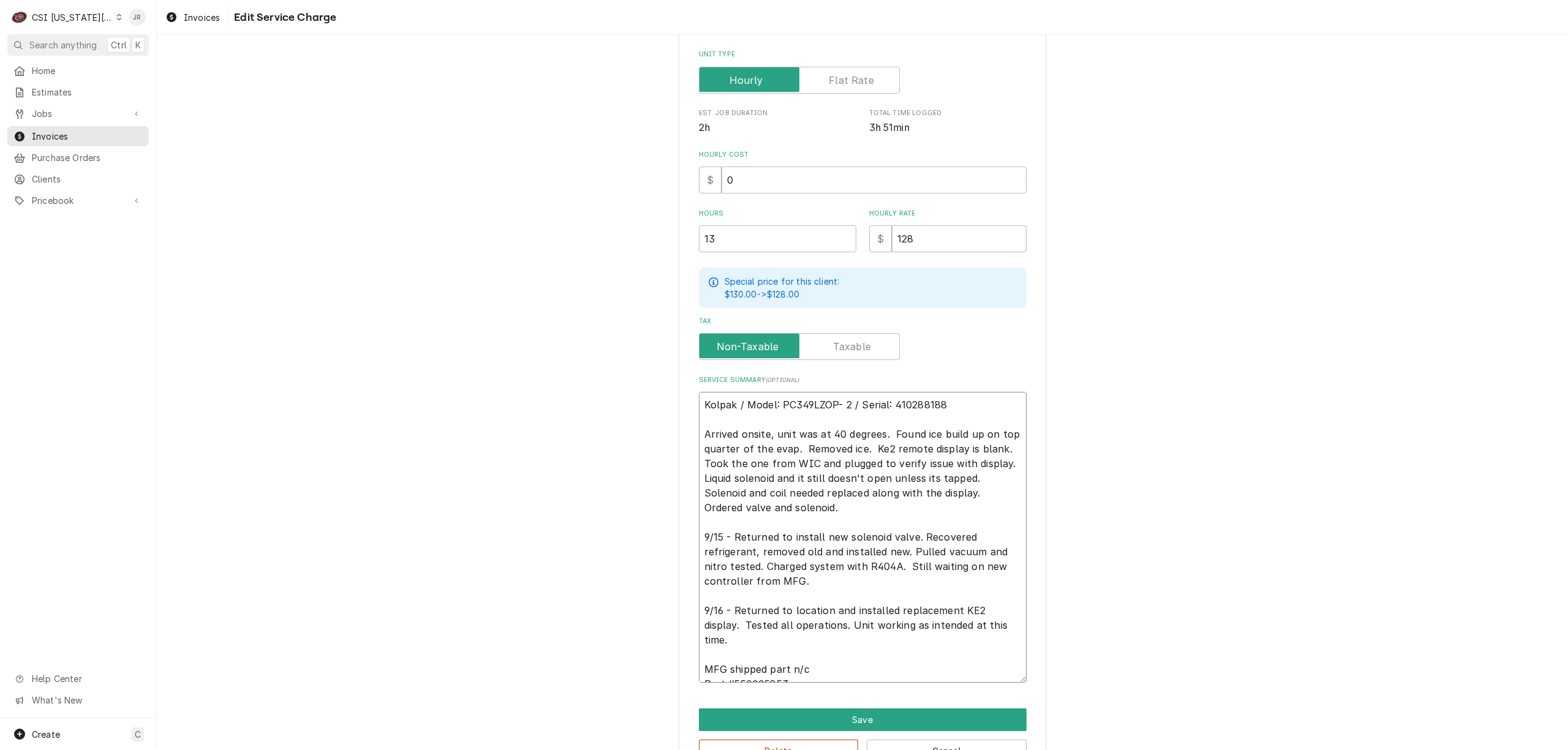
drag, startPoint x: 888, startPoint y: 510, endPoint x: 661, endPoint y: 398, distance: 253.1
click at [661, 398] on div "Use the fields below to edit this service charge Short Description 1-Labor (Ser…" at bounding box center [862, 295] width 1411 height 986
paste textarea "2 / Serial: 410288188 Arrived on site, unit was at 40 degrees. Found ice build …"
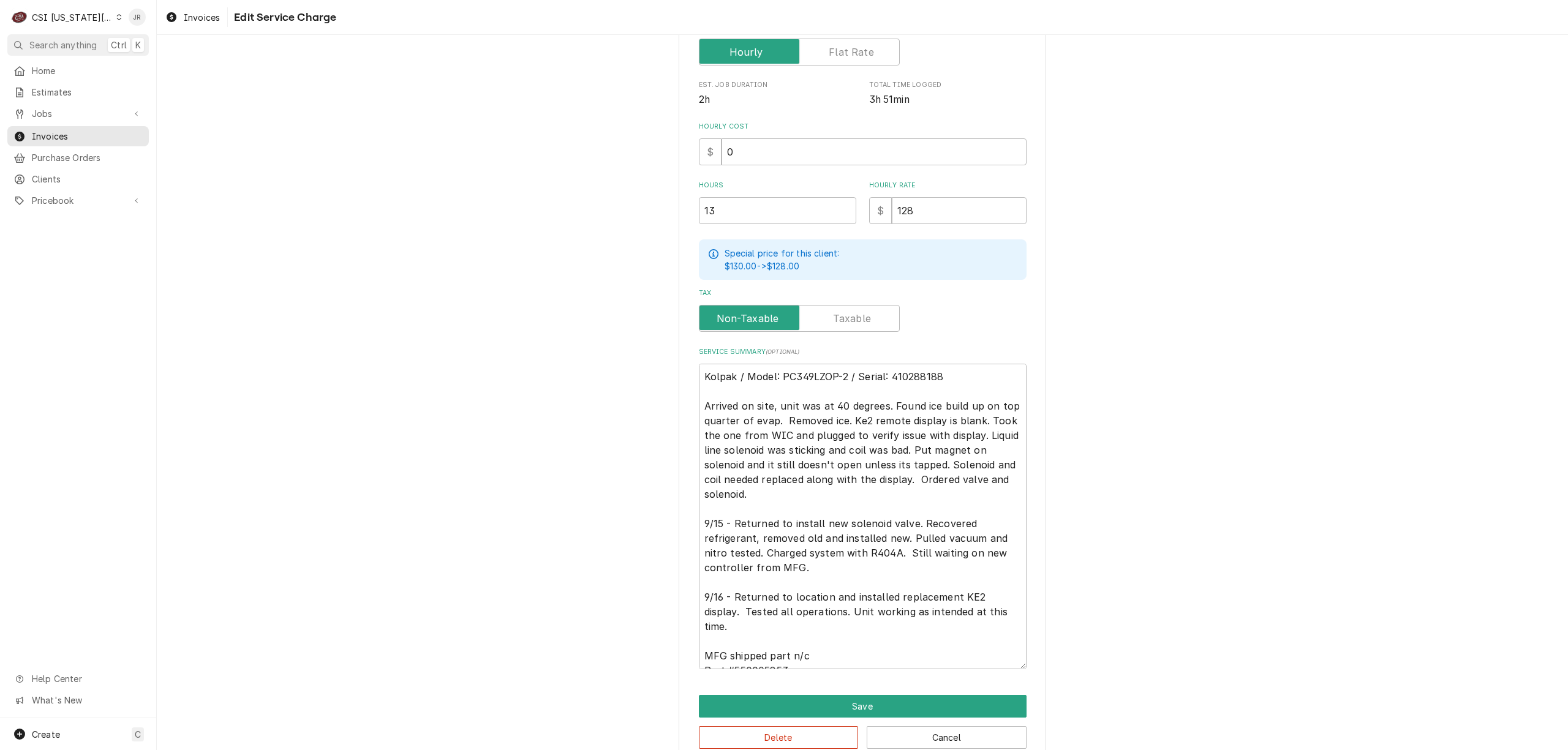
scroll to position [298, 0]
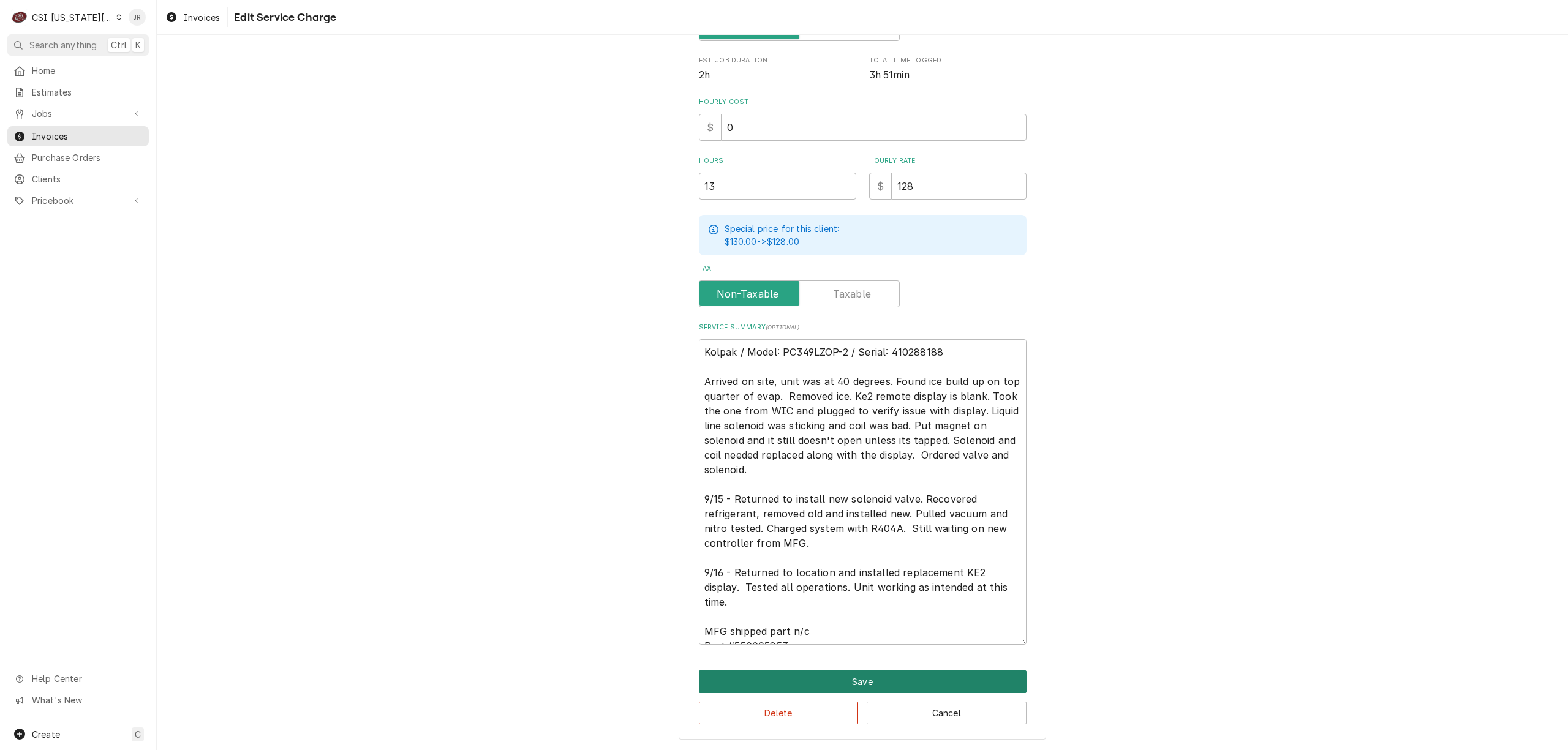
click at [867, 672] on button "Save" at bounding box center [862, 682] width 328 height 23
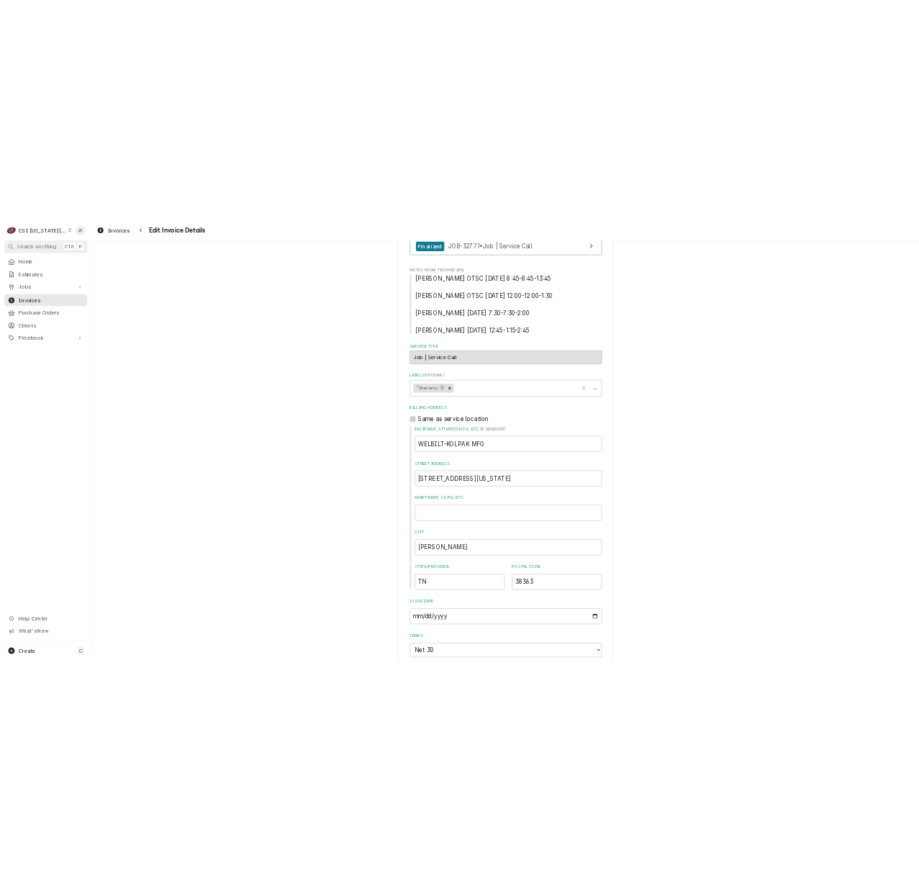
scroll to position [300, 0]
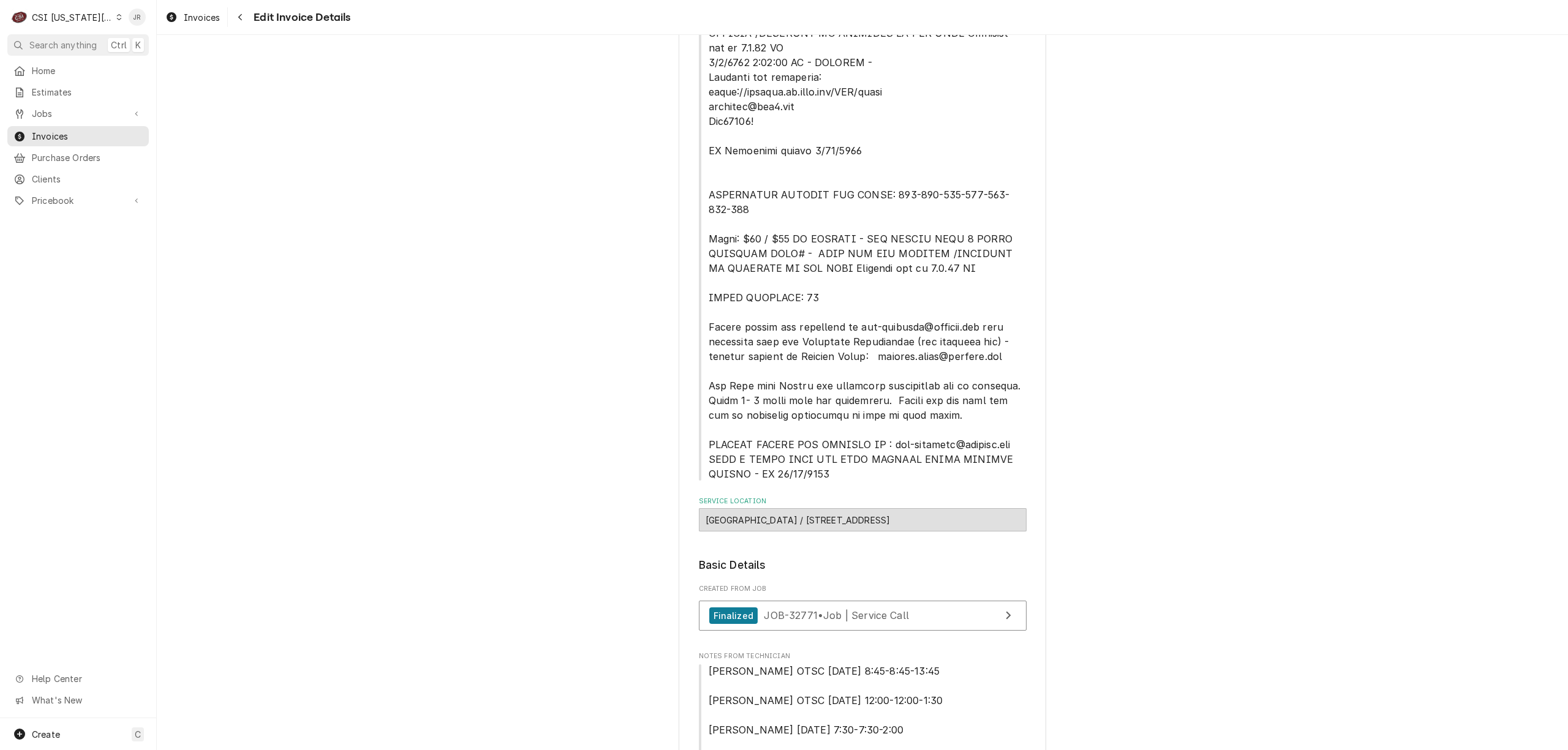
drag, startPoint x: 924, startPoint y: 655, endPoint x: 924, endPoint y: 647, distance: 8.0
click at [941, 615] on link "Finalized JOB-32771 • Job | Service Call" at bounding box center [862, 615] width 328 height 30
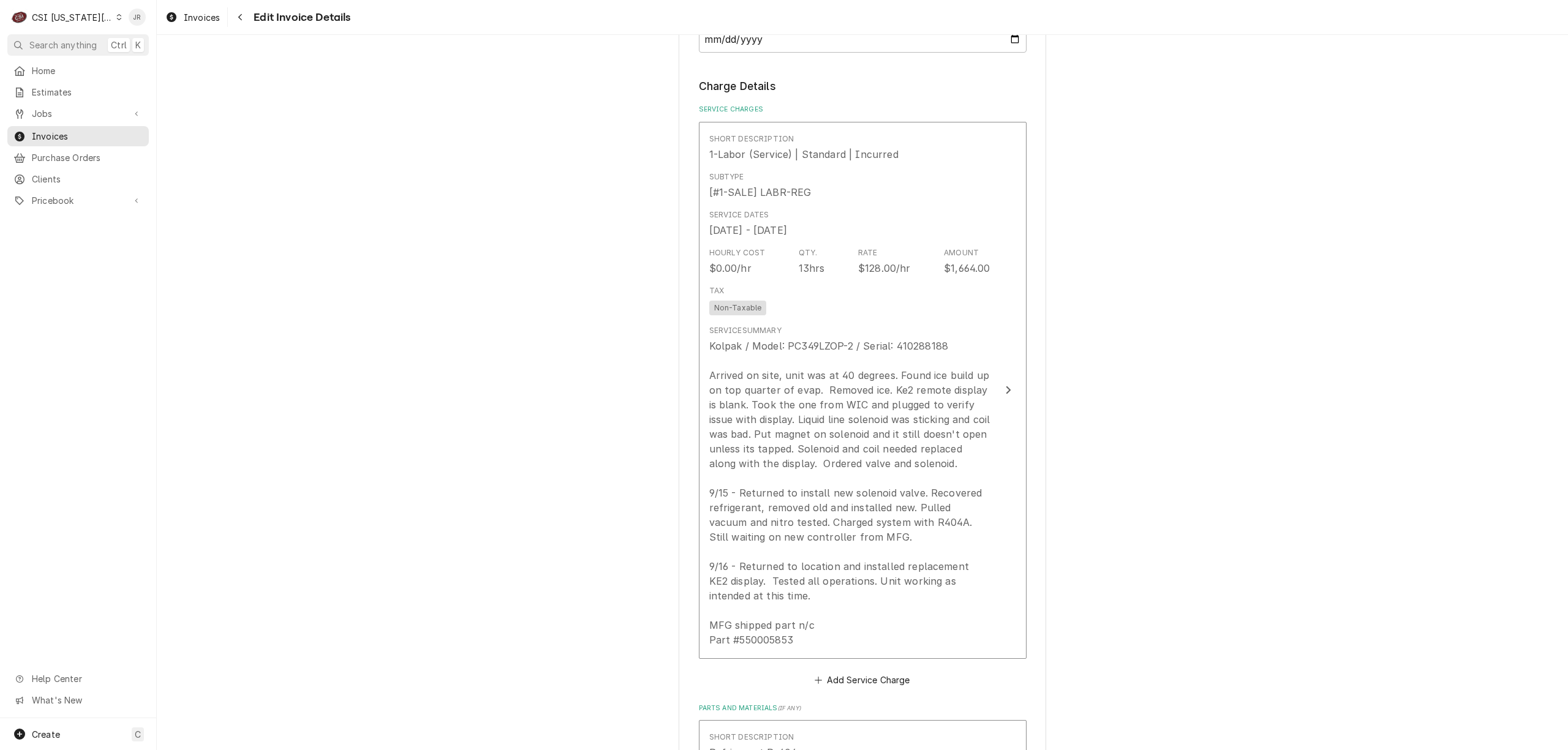
scroll to position [1562, 0]
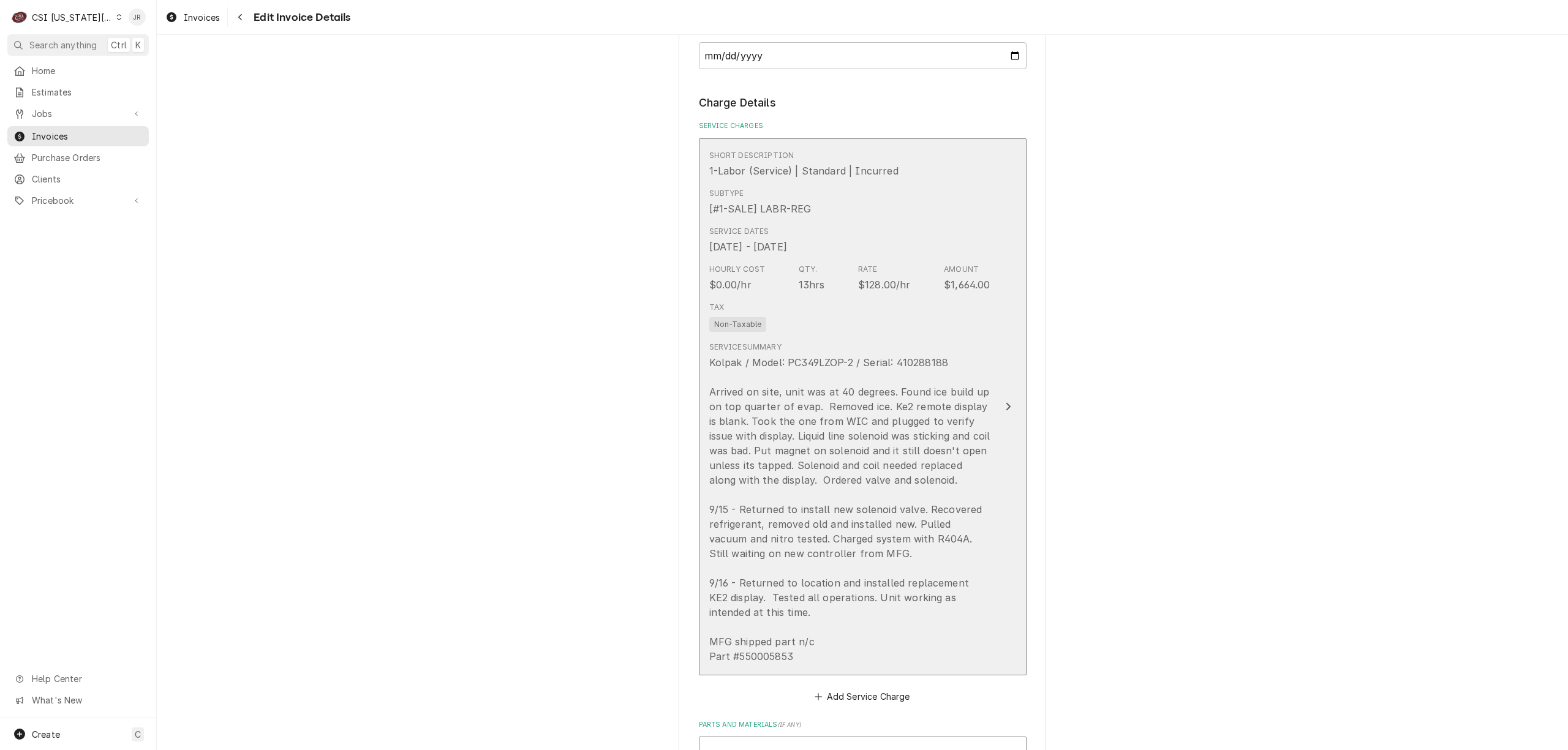
click at [896, 503] on div "Kolpak / Model: PC349LZOP-2 / Serial: 410288188 Arrived on site, unit was at 40…" at bounding box center [850, 509] width 281 height 309
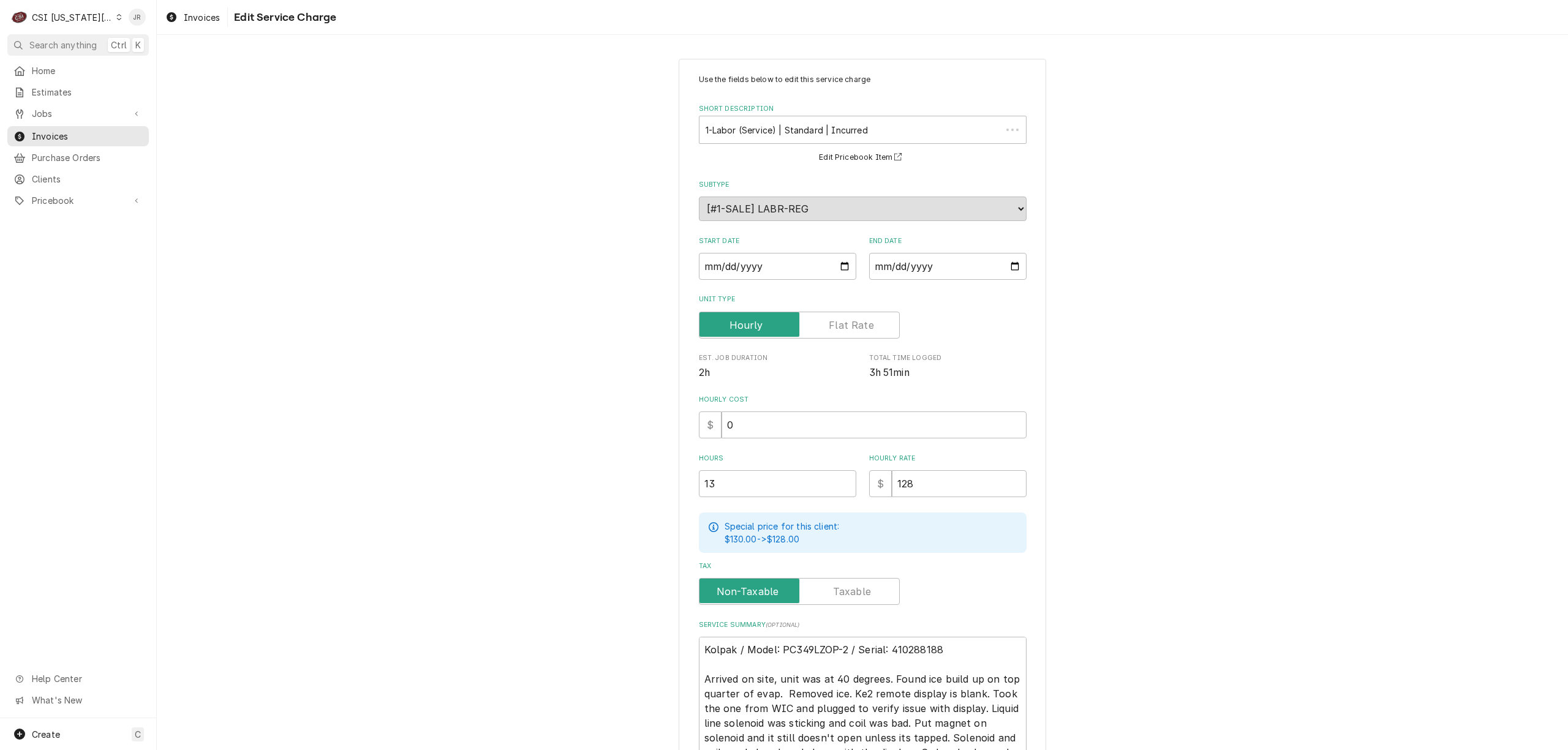
scroll to position [298, 0]
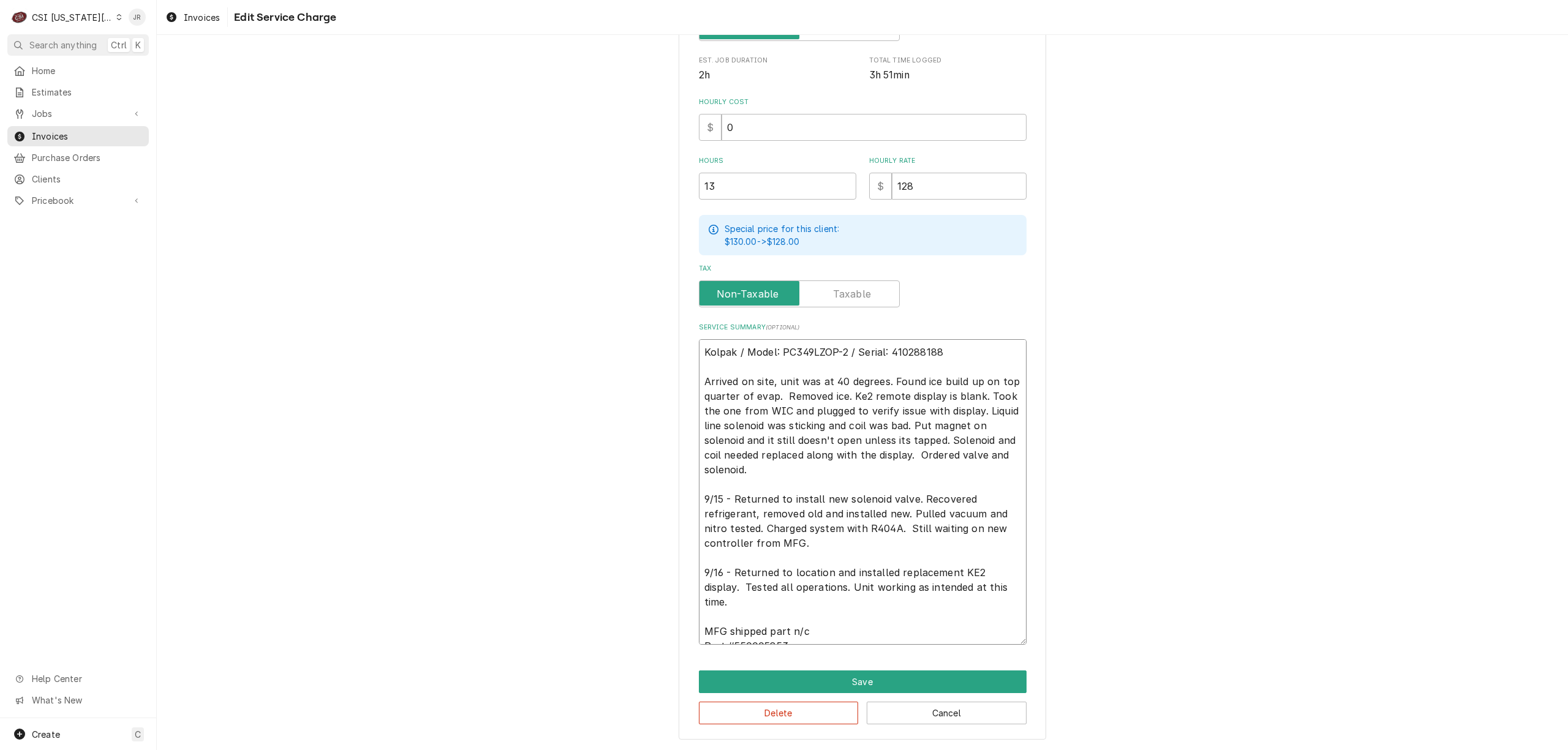
click at [914, 495] on textarea "Kolpak / Model: PC349LZOP-2 / Serial: 410288188 Arrived on site, unit was at 40…" at bounding box center [862, 492] width 328 height 306
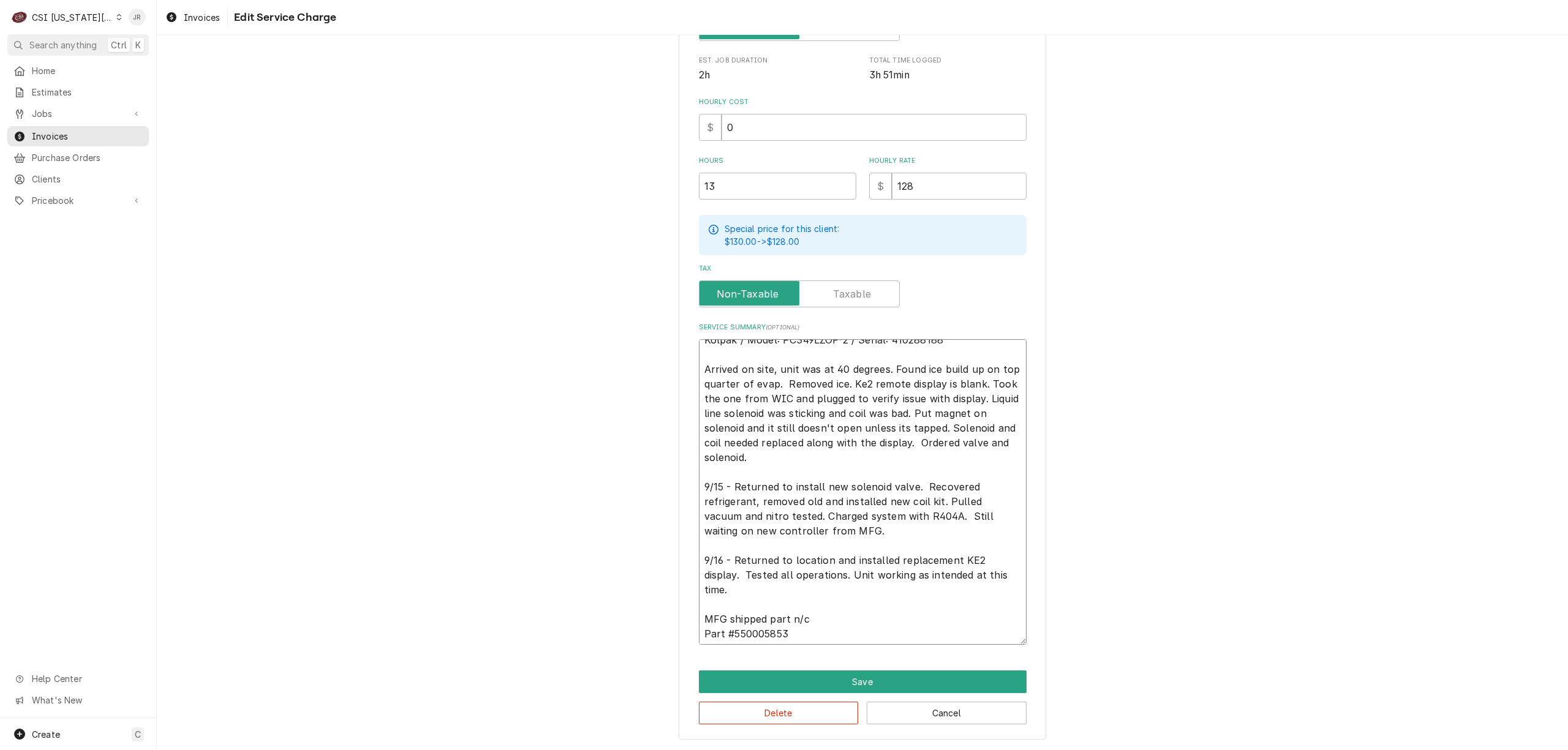
scroll to position [14, 0]
click at [822, 677] on button "Save" at bounding box center [862, 682] width 328 height 23
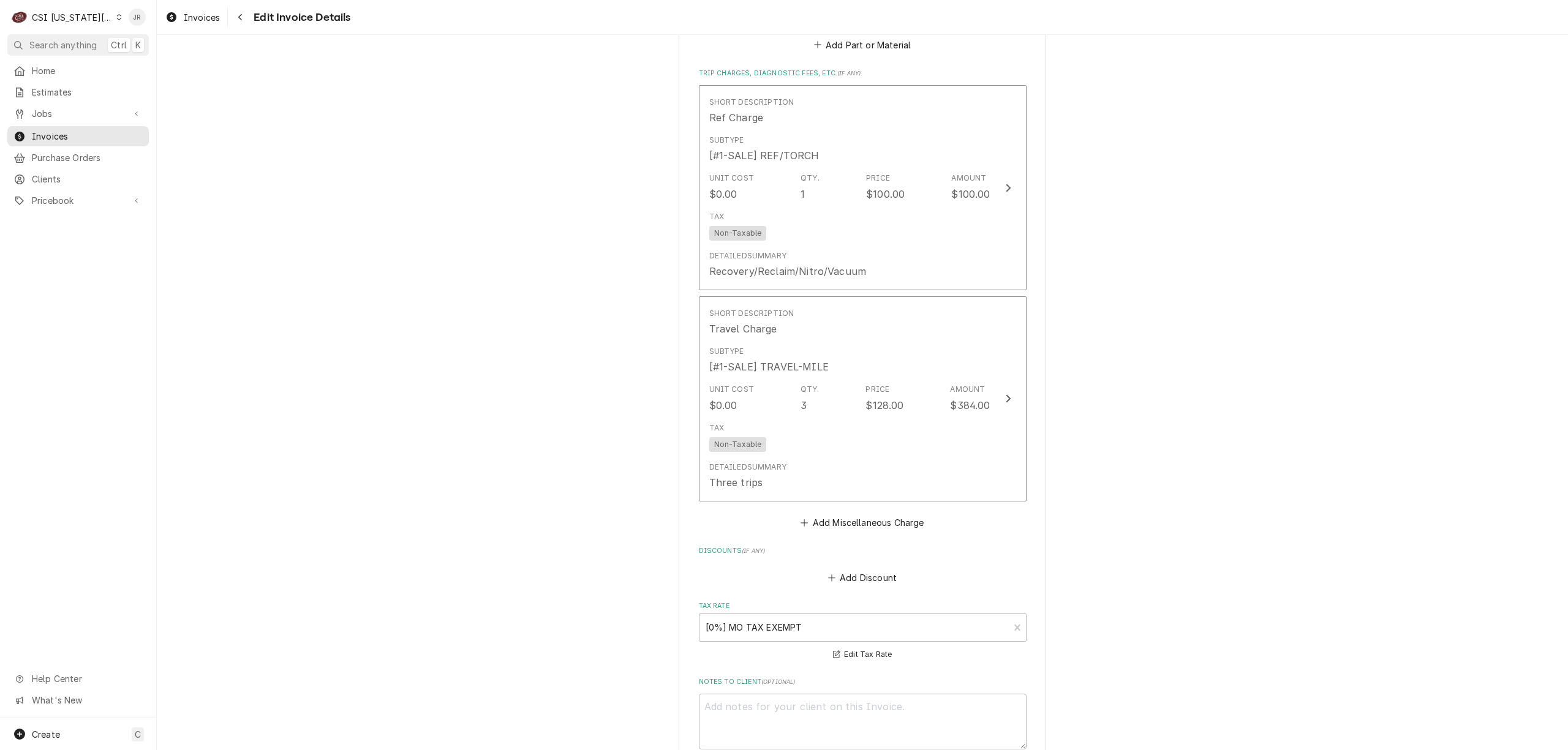
scroll to position [3359, 0]
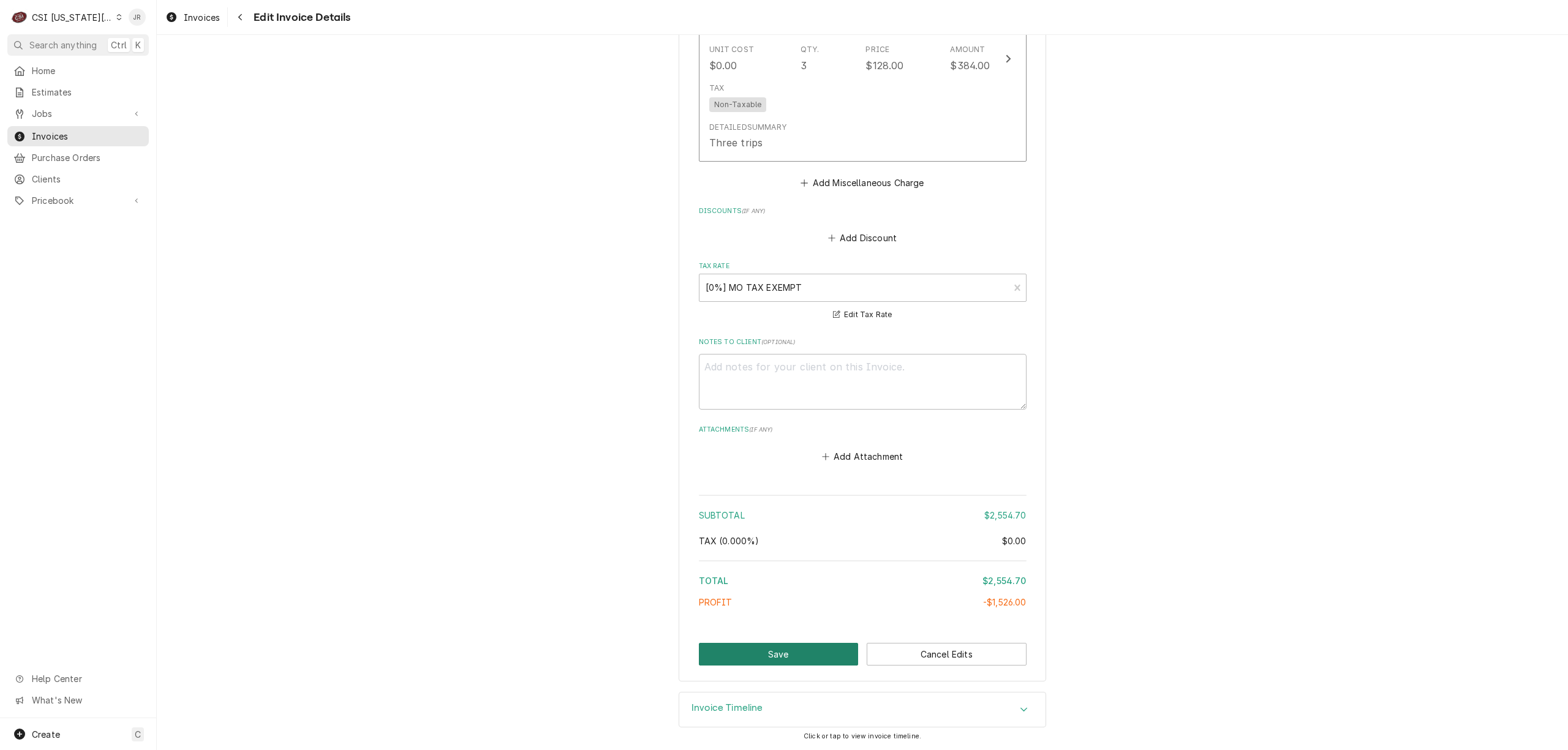
drag, startPoint x: 764, startPoint y: 642, endPoint x: 1318, endPoint y: 530, distance: 565.2
click at [747, 653] on button "Save" at bounding box center [779, 654] width 160 height 23
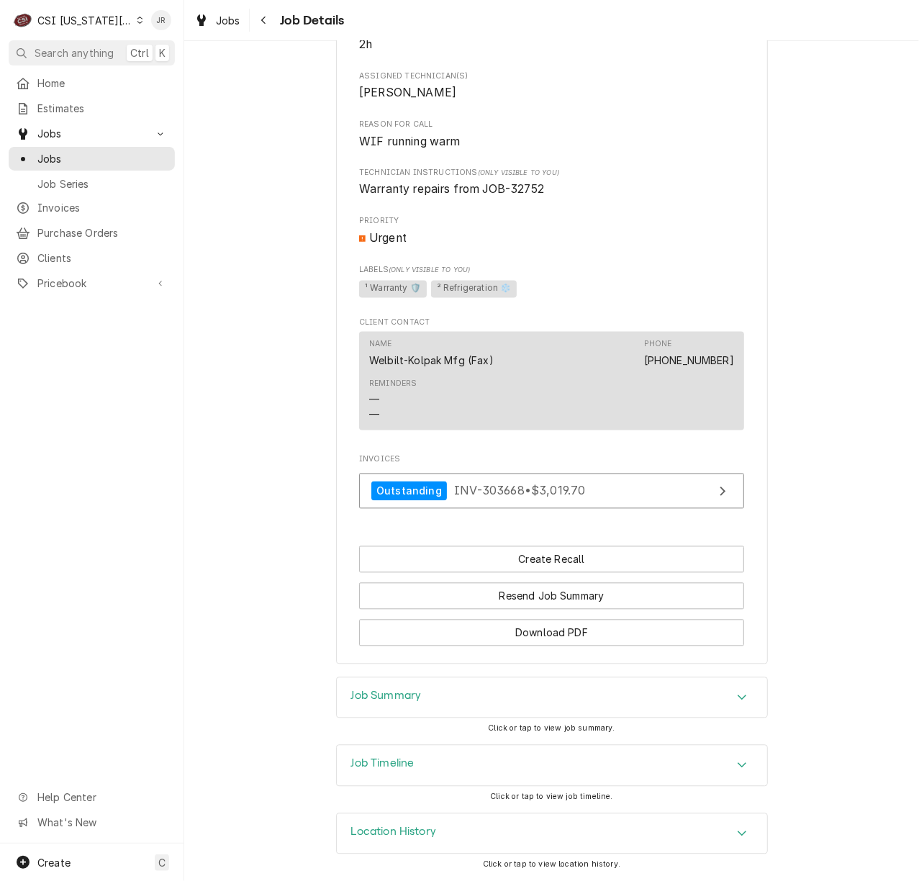
scroll to position [1273, 0]
drag, startPoint x: 373, startPoint y: 686, endPoint x: 432, endPoint y: 683, distance: 59.8
click at [376, 688] on div "Job Summary" at bounding box center [552, 698] width 430 height 40
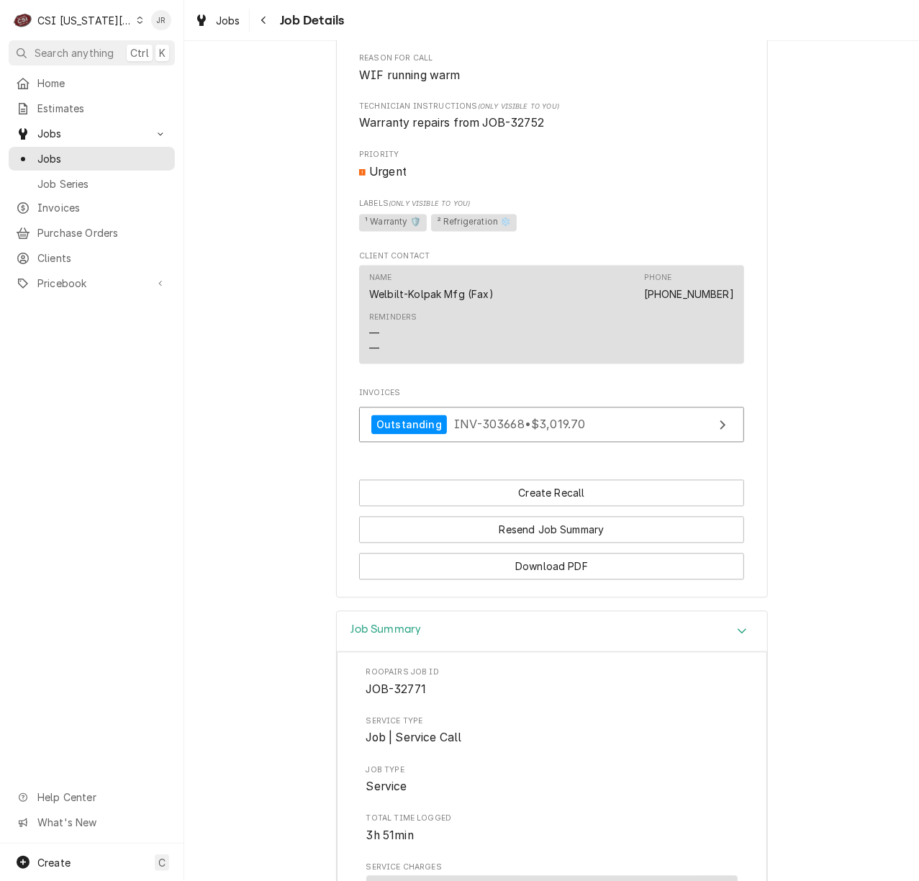
scroll to position [1178, 0]
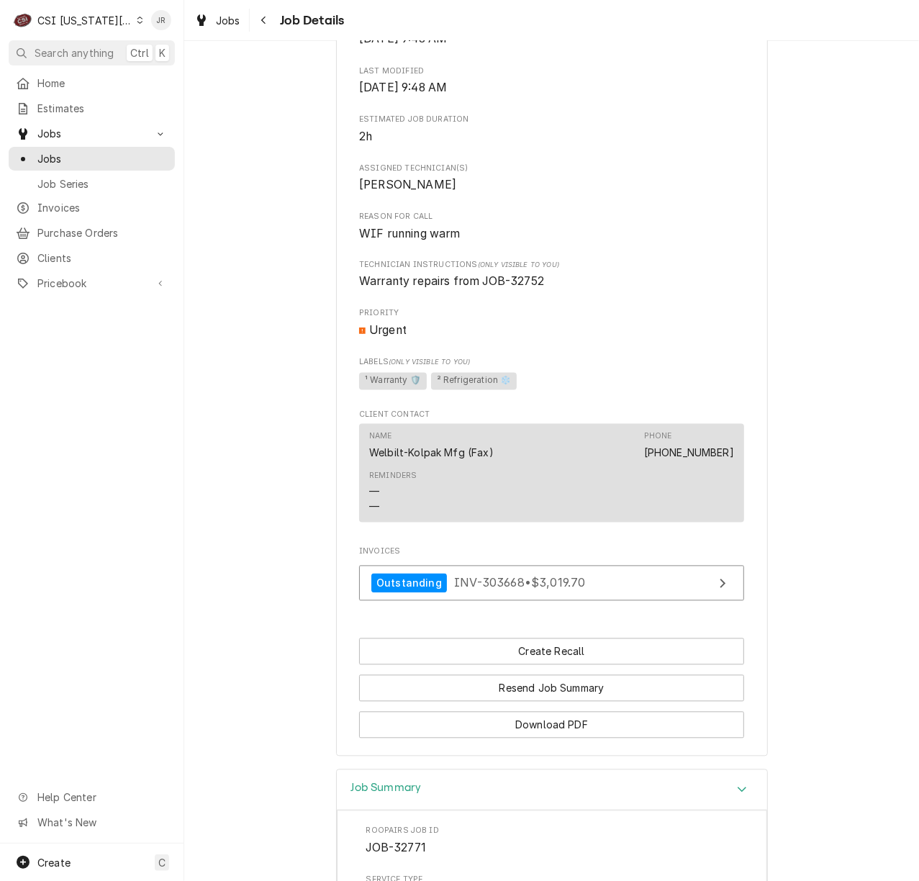
drag, startPoint x: 527, startPoint y: 269, endPoint x: 521, endPoint y: 277, distance: 10.2
click at [521, 277] on div "Technician Instructions (Only Visible to You) Warranty repairs from JOB-32752" at bounding box center [551, 275] width 385 height 31
click at [516, 289] on span "Warranty repairs from JOB-32752" at bounding box center [551, 281] width 385 height 17
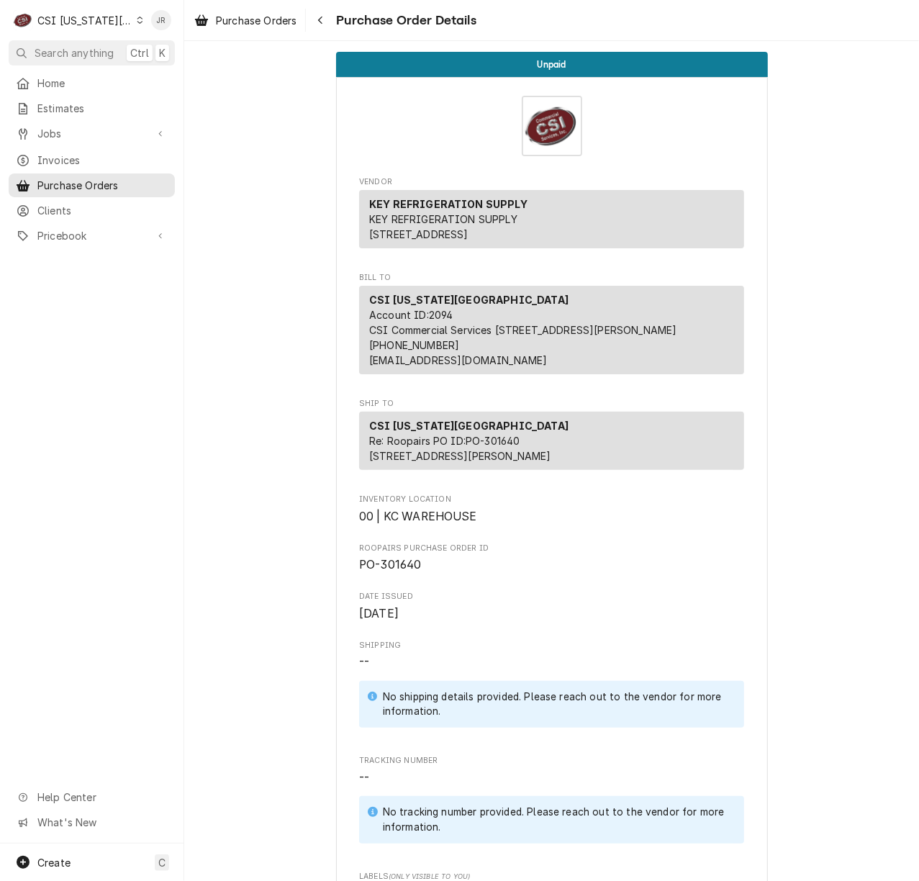
scroll to position [65, 0]
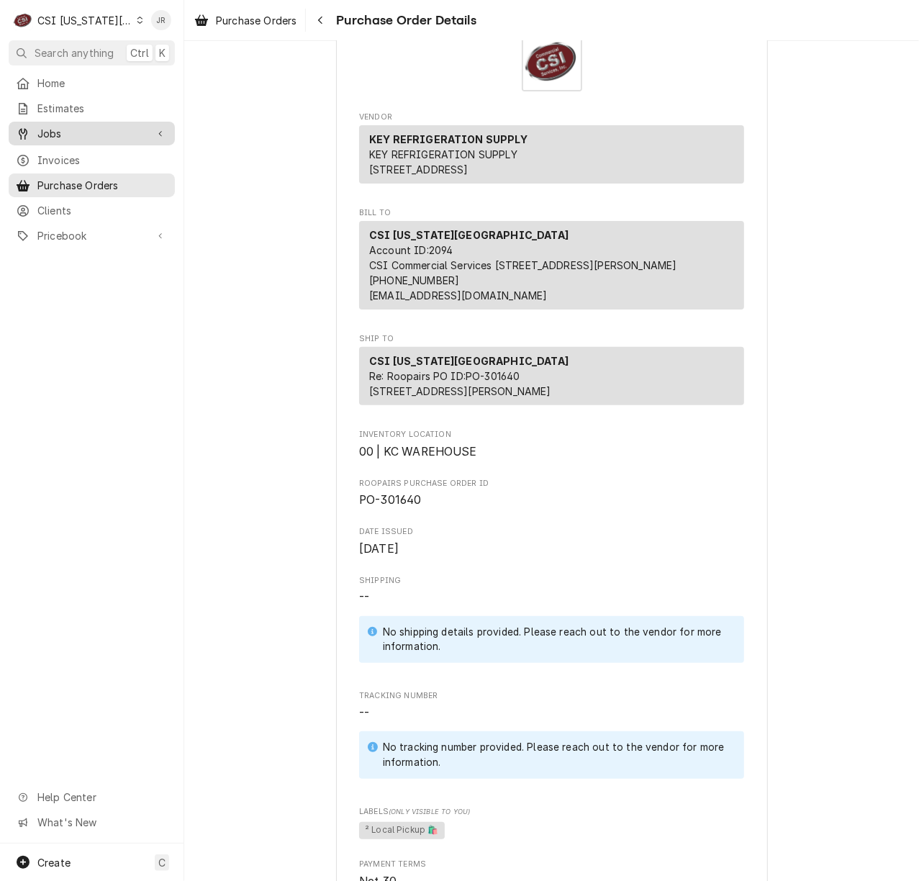
click at [55, 132] on span "Jobs" at bounding box center [91, 133] width 109 height 15
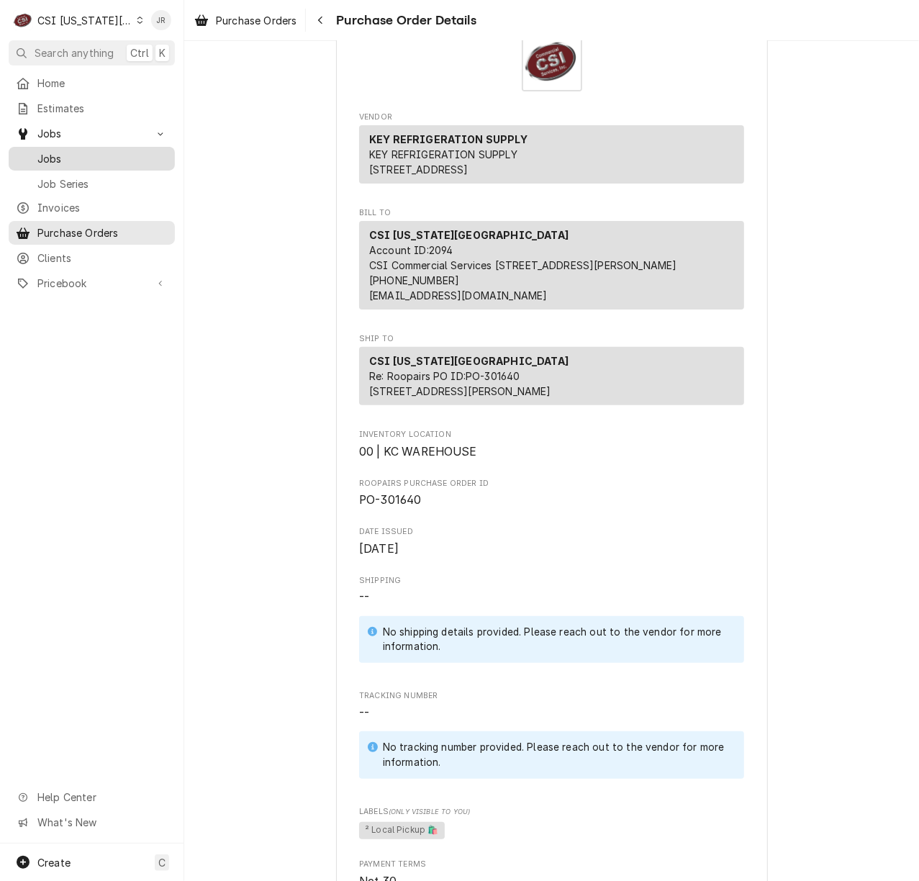
click at [67, 150] on div "Jobs" at bounding box center [92, 159] width 160 height 18
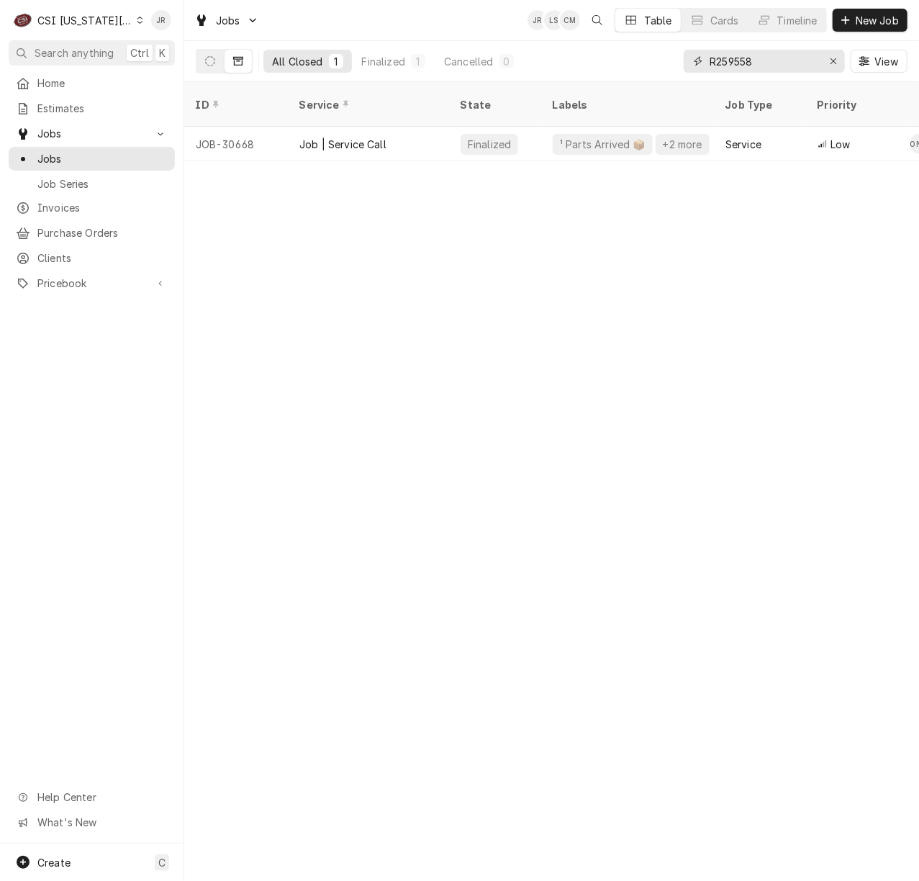
click at [755, 55] on input "R259558" at bounding box center [763, 61] width 108 height 23
paste input "32752"
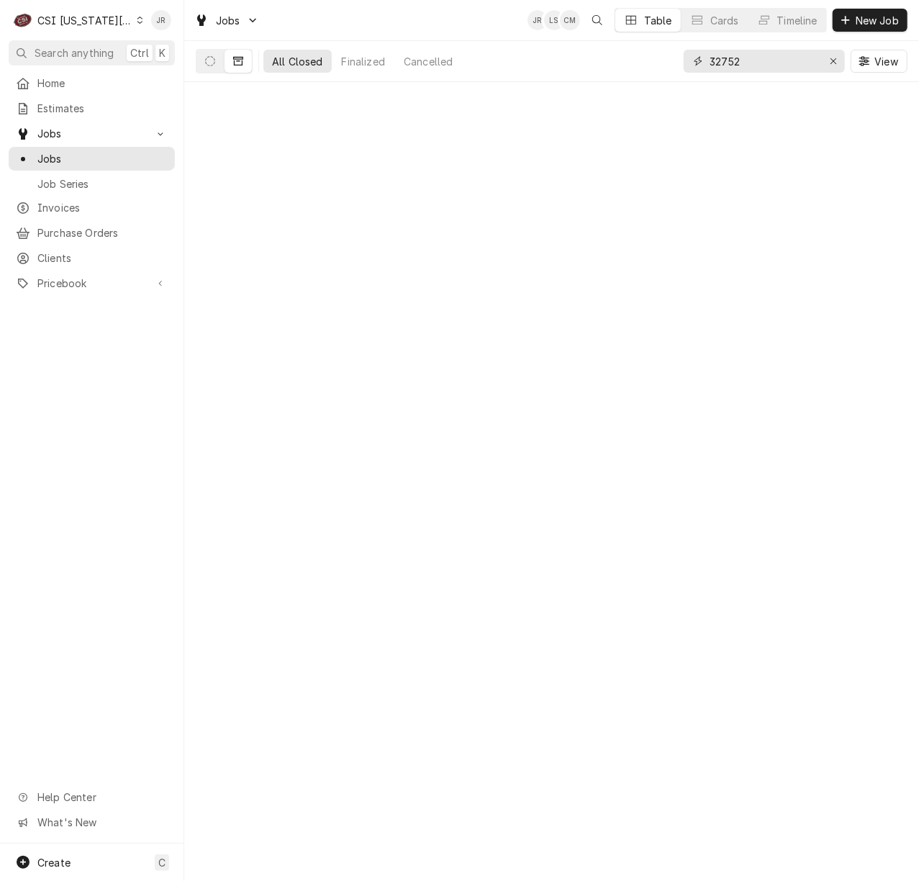
type input "32752"
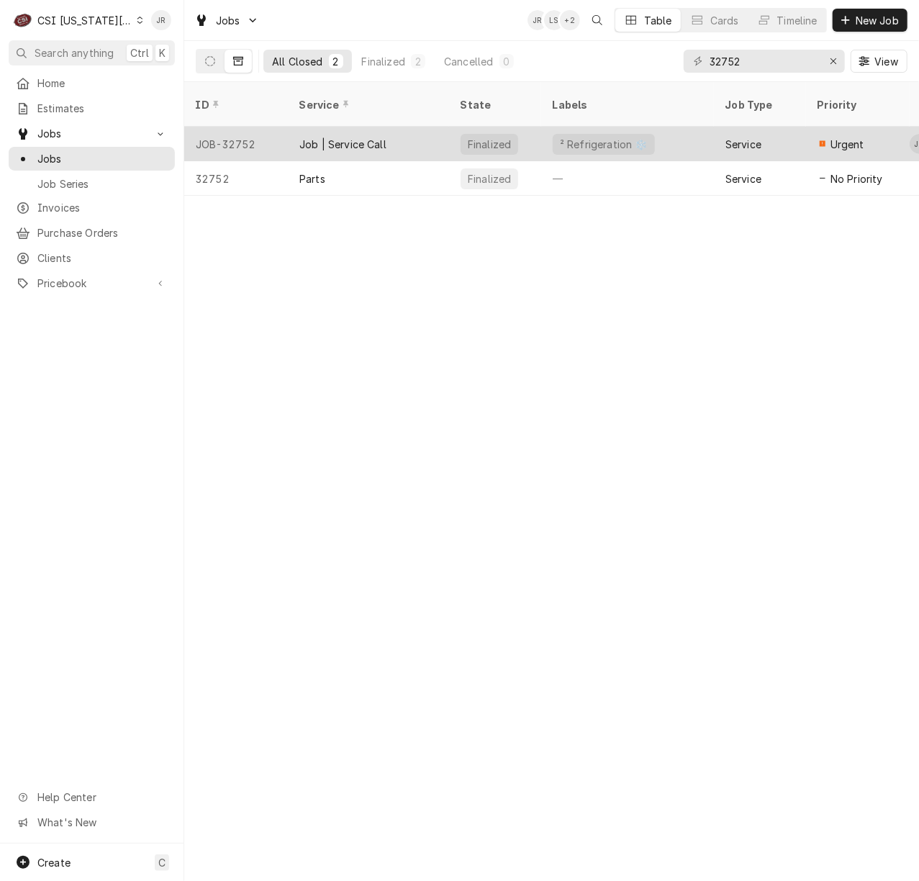
click at [594, 137] on div "² Refrigeration ❄️" at bounding box center [603, 144] width 91 height 15
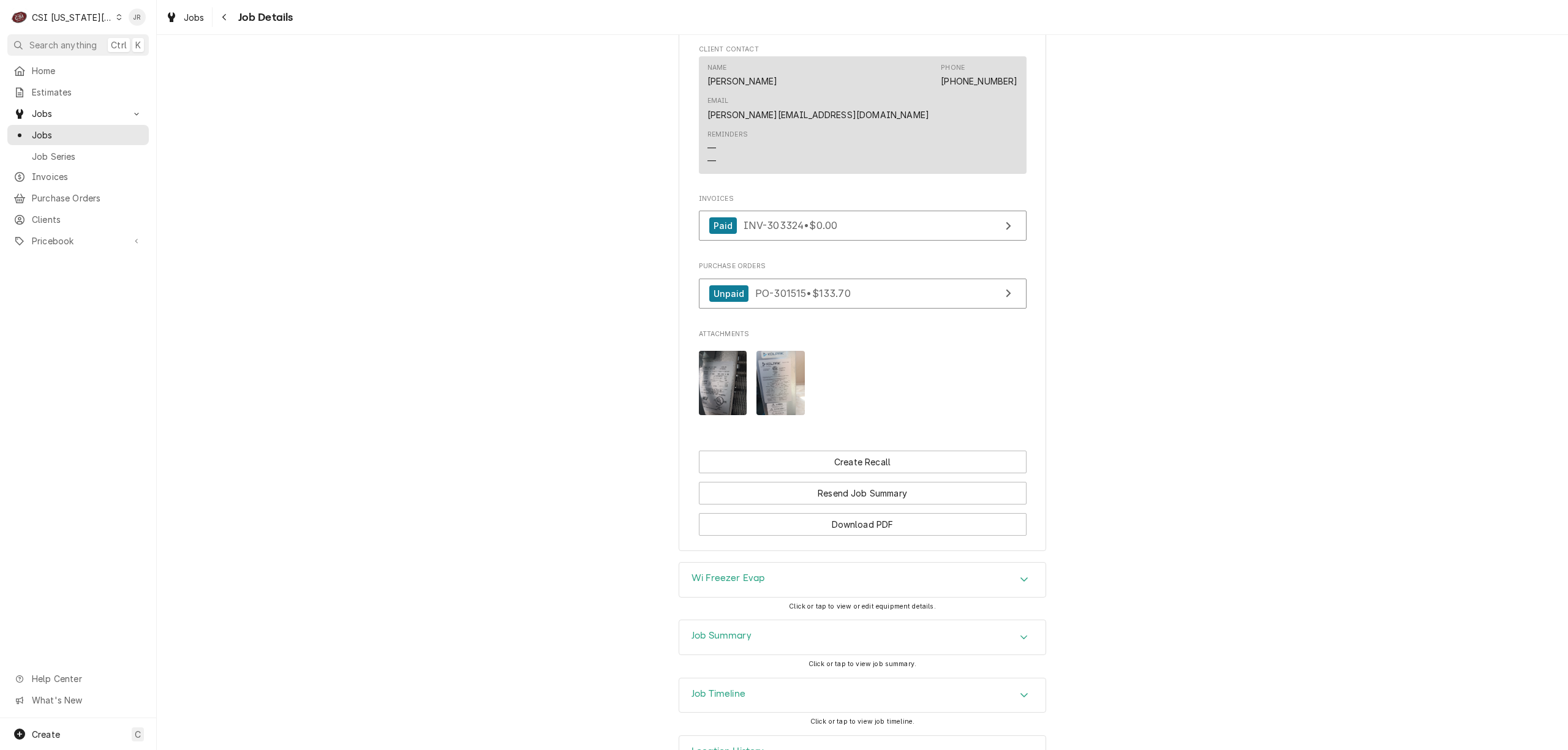
scroll to position [918, 0]
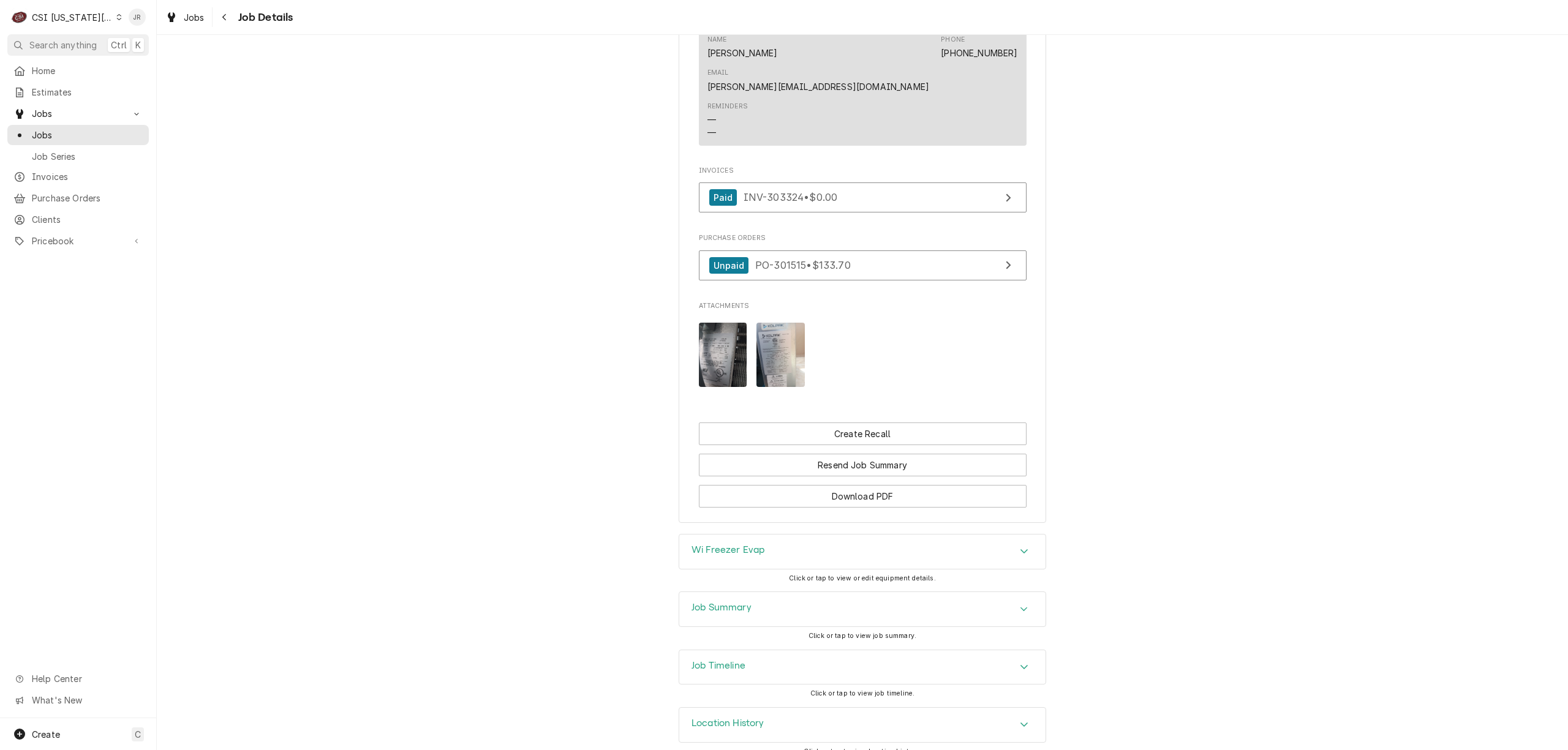
click at [728, 602] on h3 "Job Summary" at bounding box center [721, 608] width 60 height 12
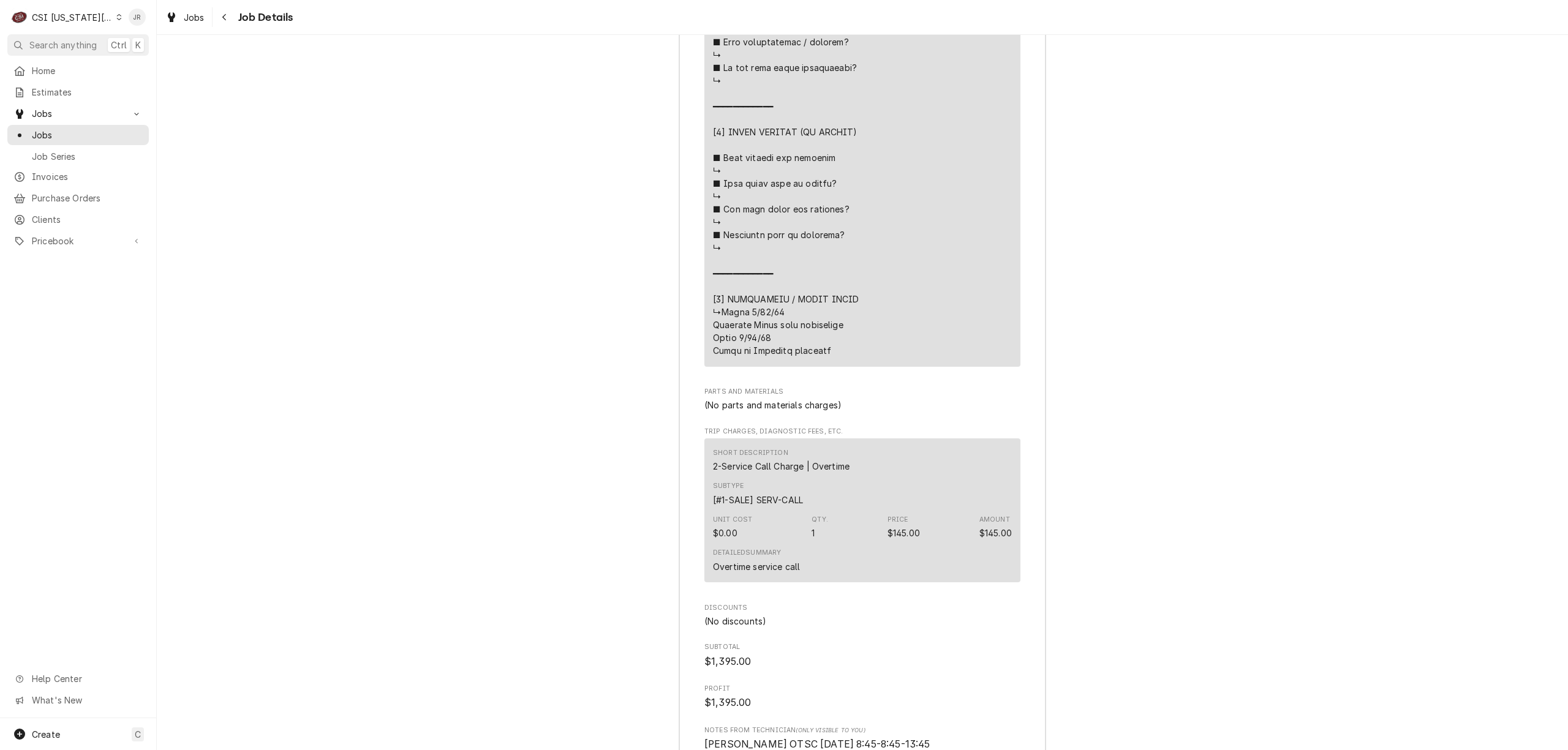
scroll to position [2877, 0]
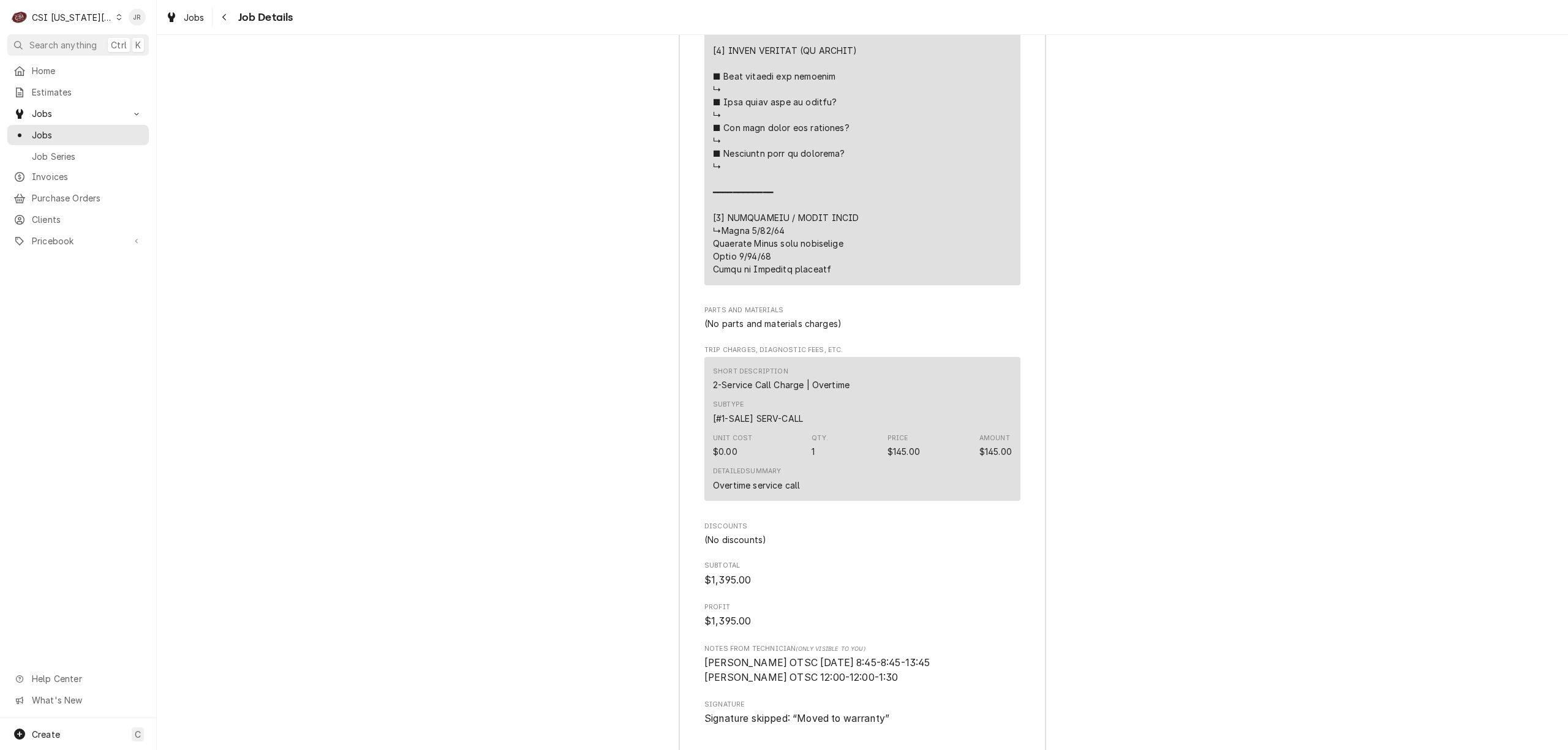
drag, startPoint x: 1149, startPoint y: 258, endPoint x: 1145, endPoint y: 266, distance: 8.9
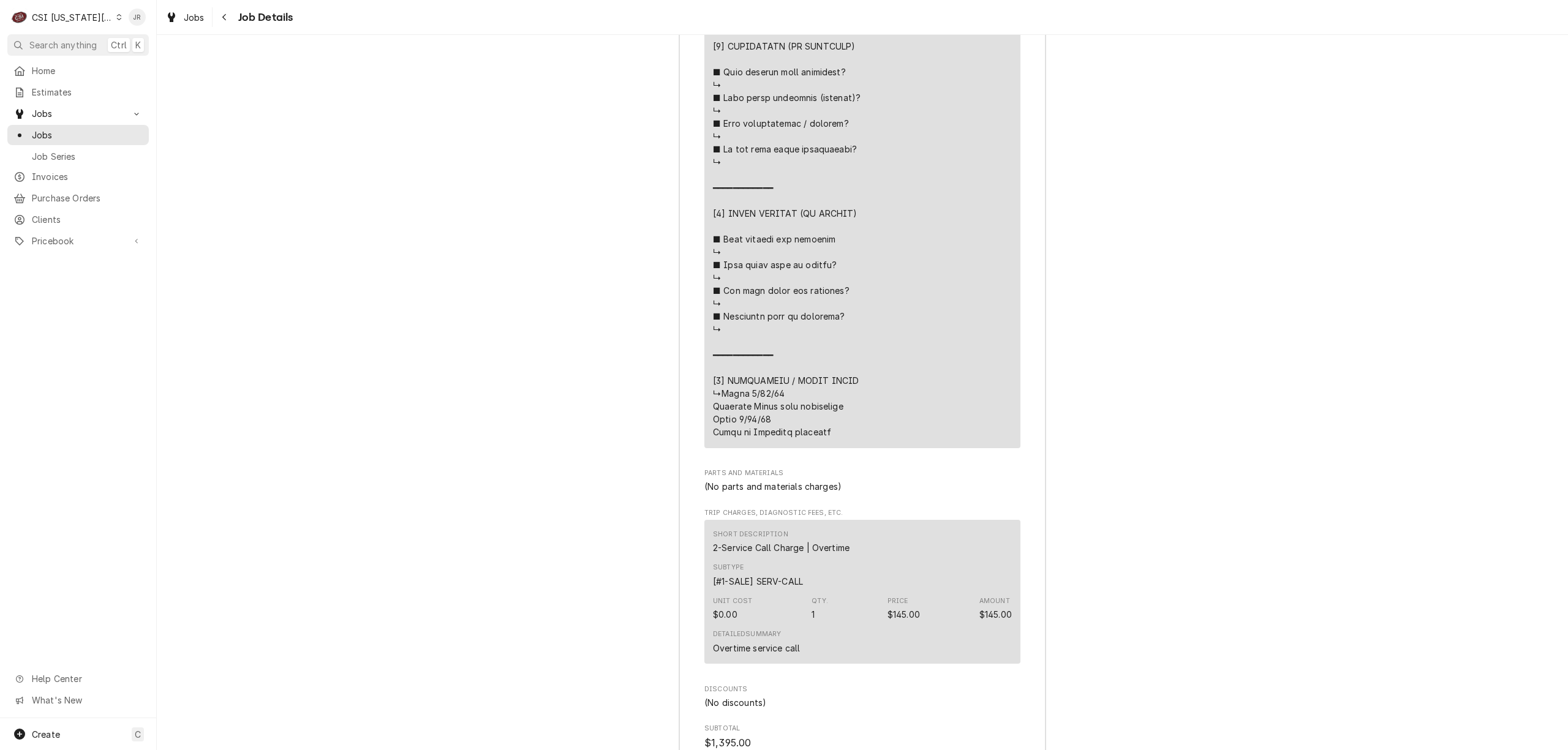
scroll to position [2994, 0]
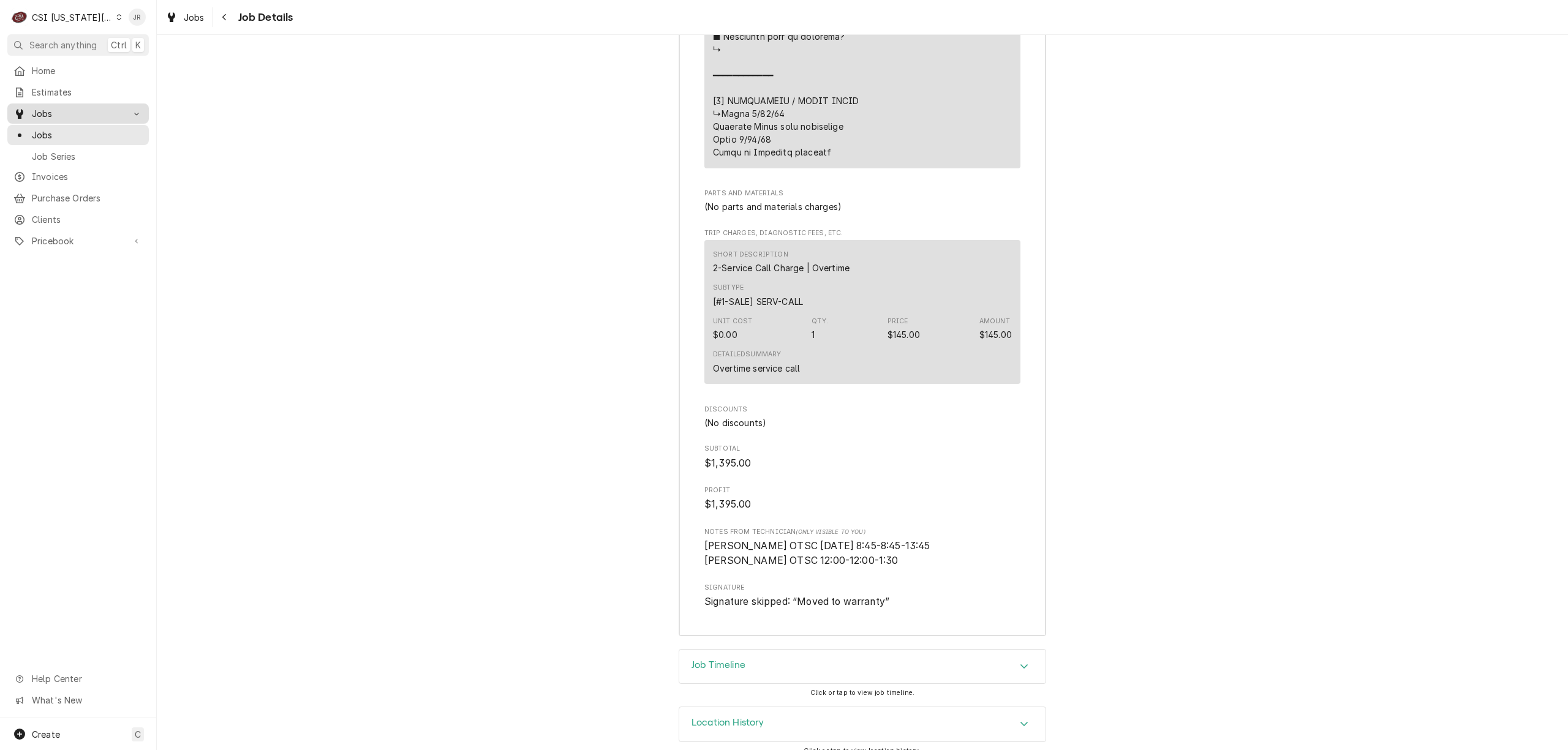
click at [51, 108] on span "Jobs" at bounding box center [77, 113] width 93 height 13
click at [51, 112] on span "Jobs" at bounding box center [77, 113] width 93 height 13
click at [47, 131] on span "Jobs" at bounding box center [87, 135] width 111 height 13
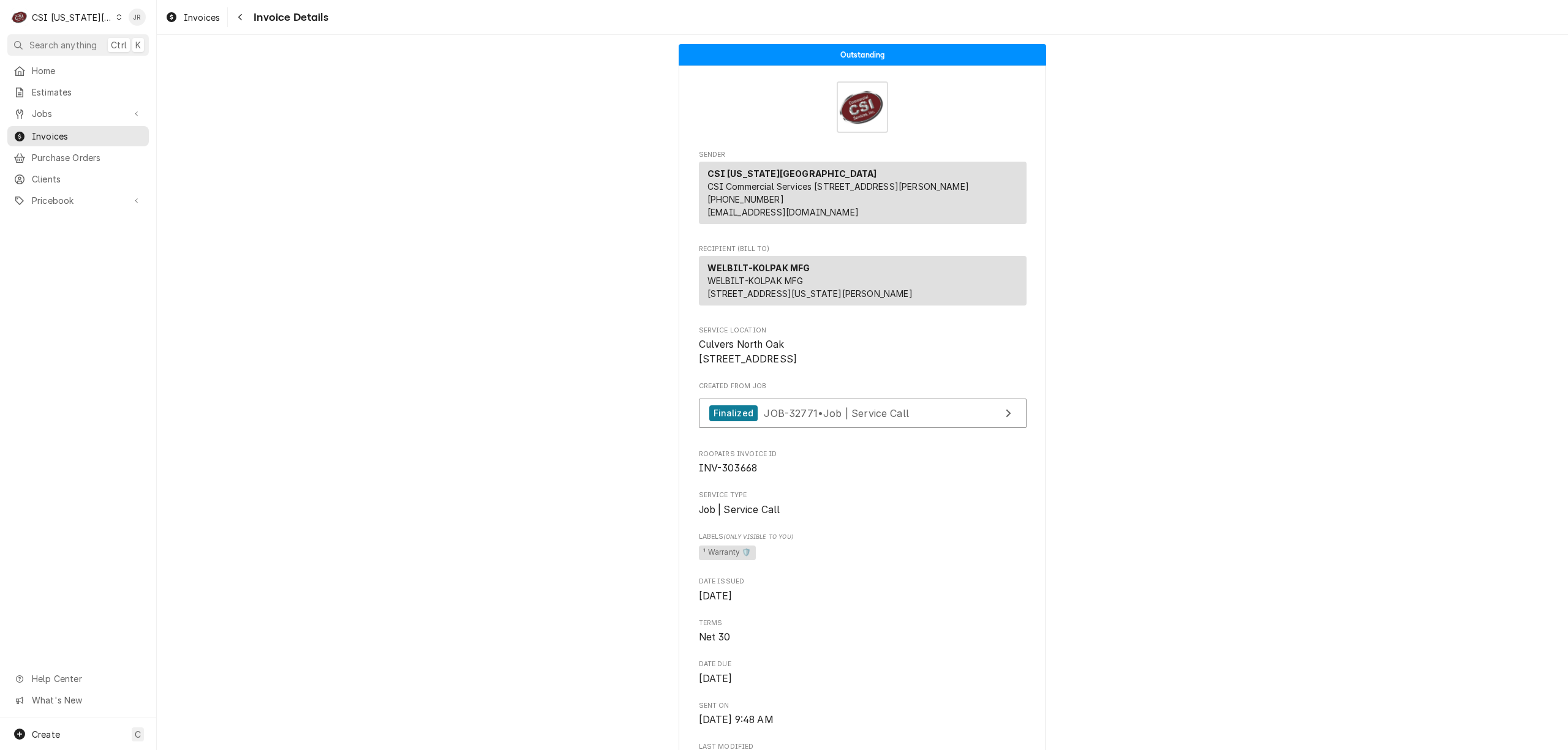
click at [738, 476] on span "INV-303668" at bounding box center [862, 468] width 328 height 14
drag, startPoint x: 738, startPoint y: 515, endPoint x: 733, endPoint y: 507, distance: 9.4
click at [734, 476] on span "INV-303668" at bounding box center [862, 468] width 328 height 14
click at [733, 474] on span "INV-303668" at bounding box center [728, 468] width 59 height 12
click at [732, 474] on span "INV-303668" at bounding box center [728, 468] width 59 height 12
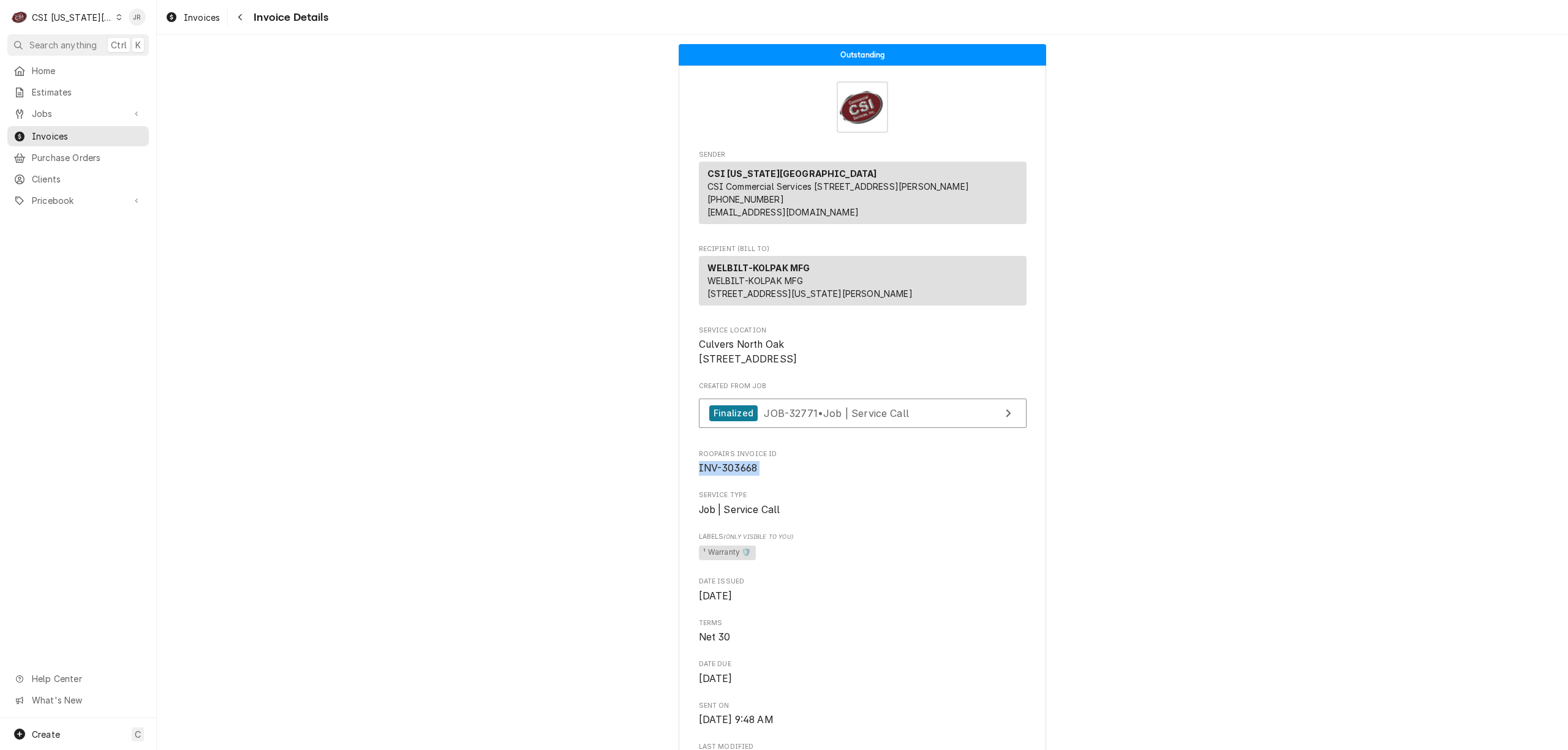
click at [732, 474] on span "INV-303668" at bounding box center [728, 468] width 59 height 12
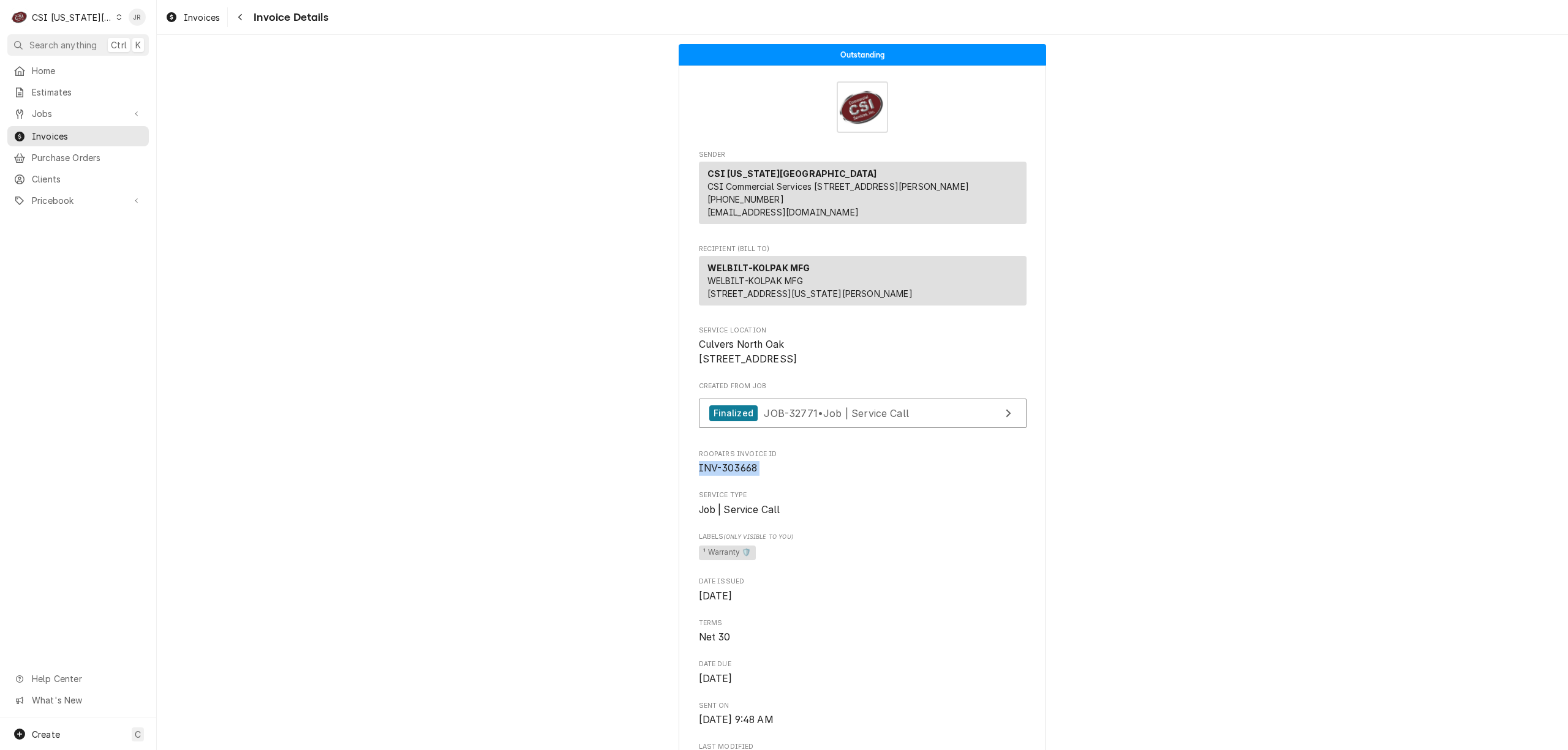
click at [782, 476] on div "Roopairs Invoice ID INV-303668" at bounding box center [862, 462] width 328 height 26
click at [747, 476] on div "Roopairs Invoice ID INV-303668" at bounding box center [862, 462] width 328 height 26
drag, startPoint x: 747, startPoint y: 501, endPoint x: 739, endPoint y: 508, distance: 10.6
click at [740, 476] on div "Roopairs Invoice ID INV-303668" at bounding box center [862, 462] width 328 height 26
click at [739, 474] on span "INV-303668" at bounding box center [728, 468] width 59 height 12
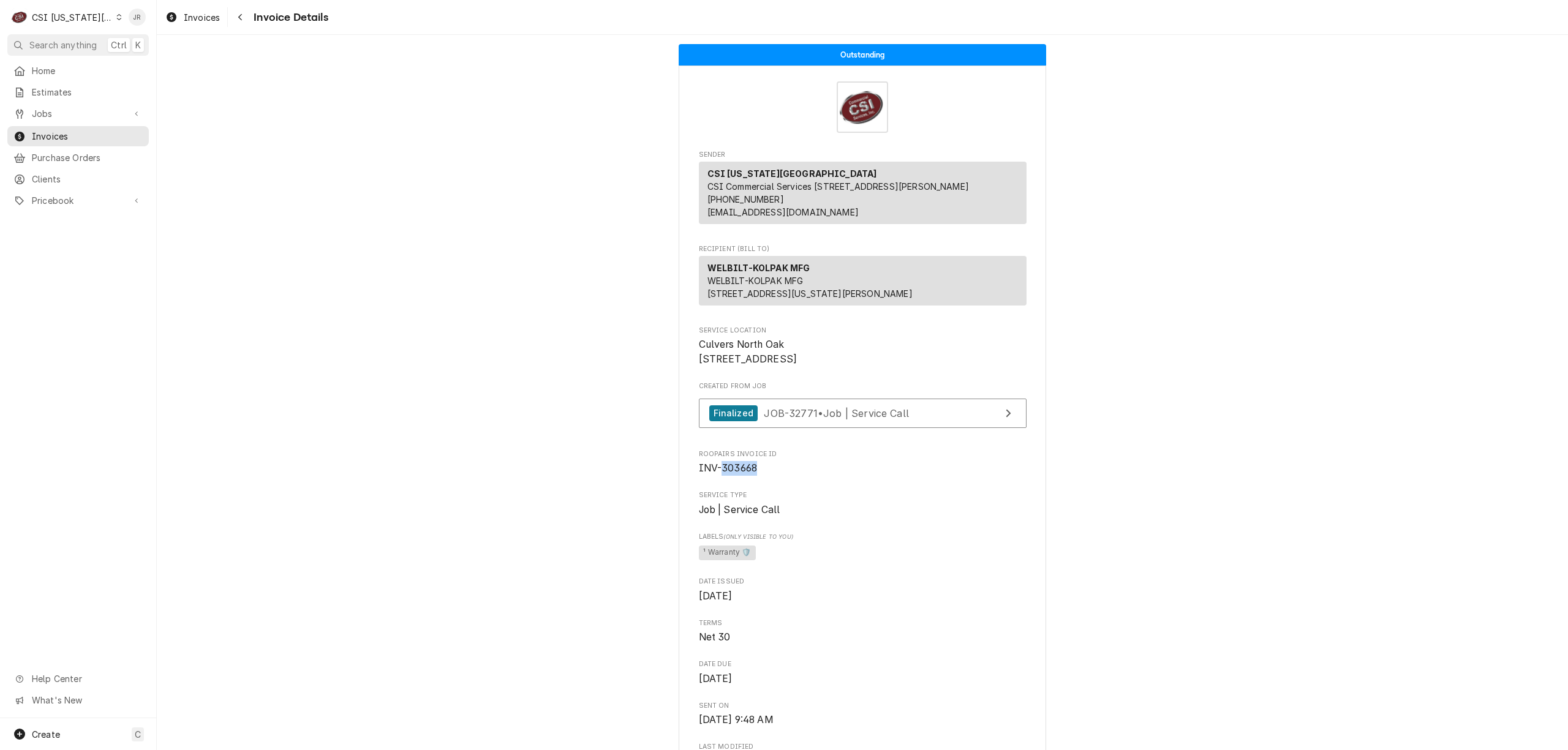
click at [739, 474] on span "INV-303668" at bounding box center [728, 468] width 59 height 12
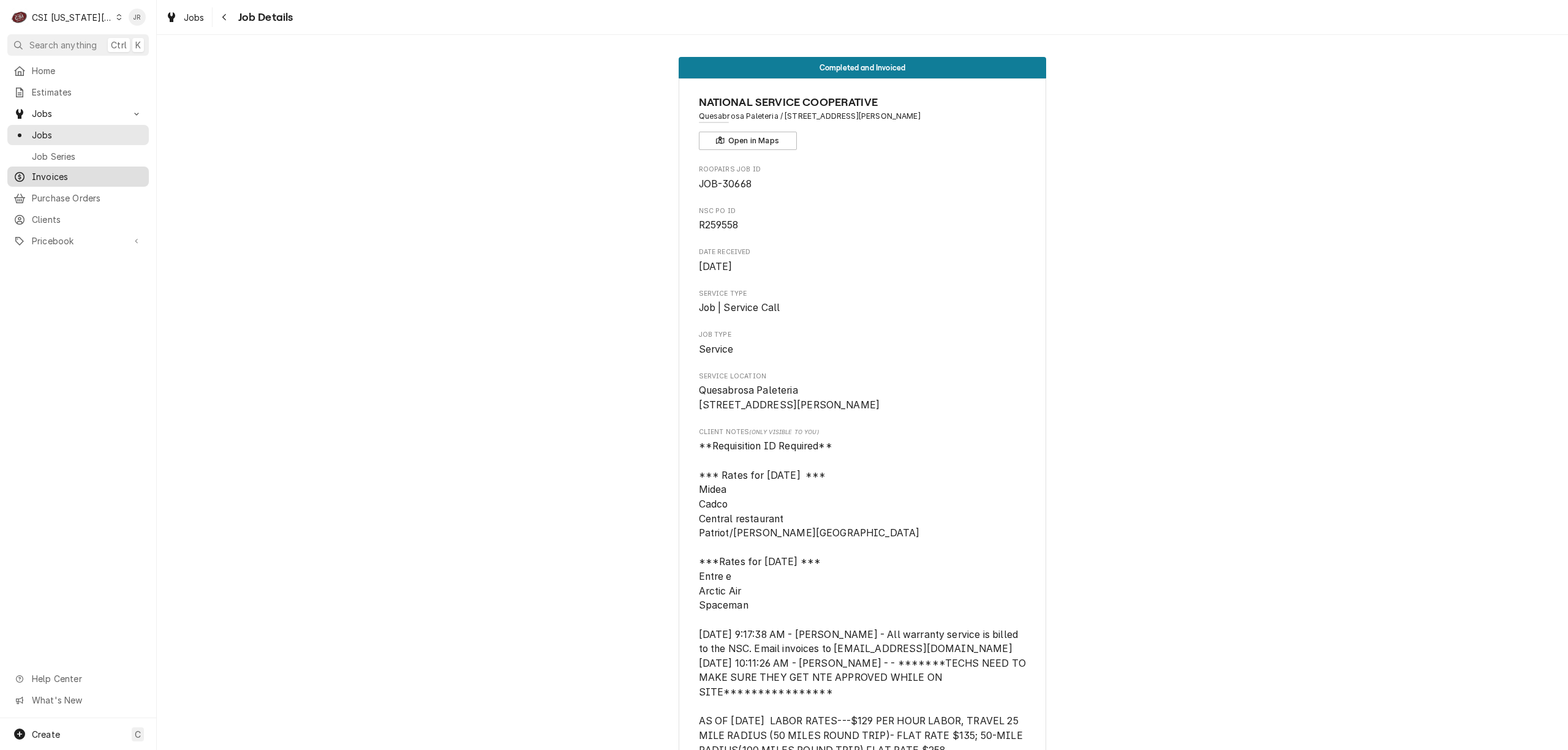
scroll to position [2322, 0]
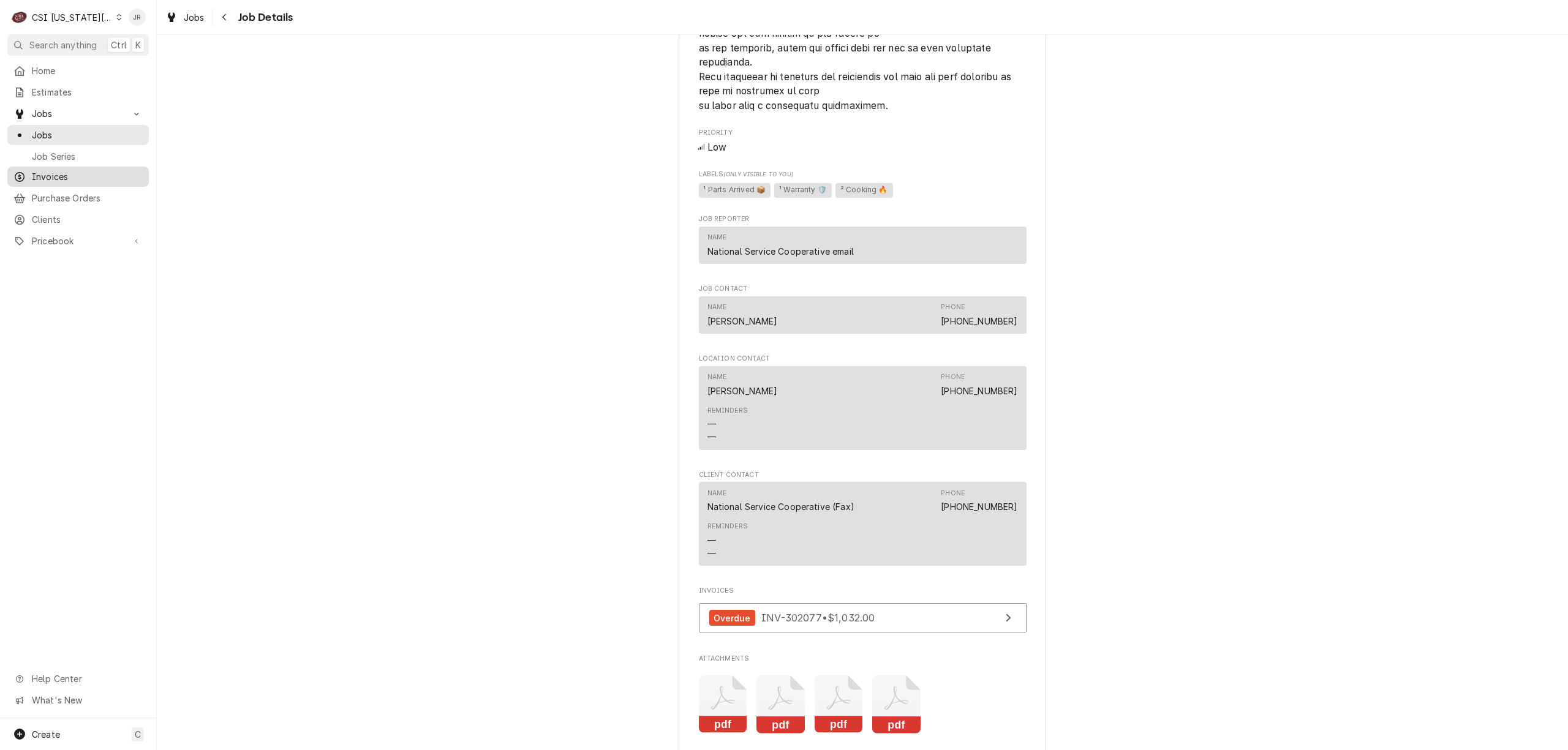
click at [67, 172] on span "Invoices" at bounding box center [87, 176] width 111 height 13
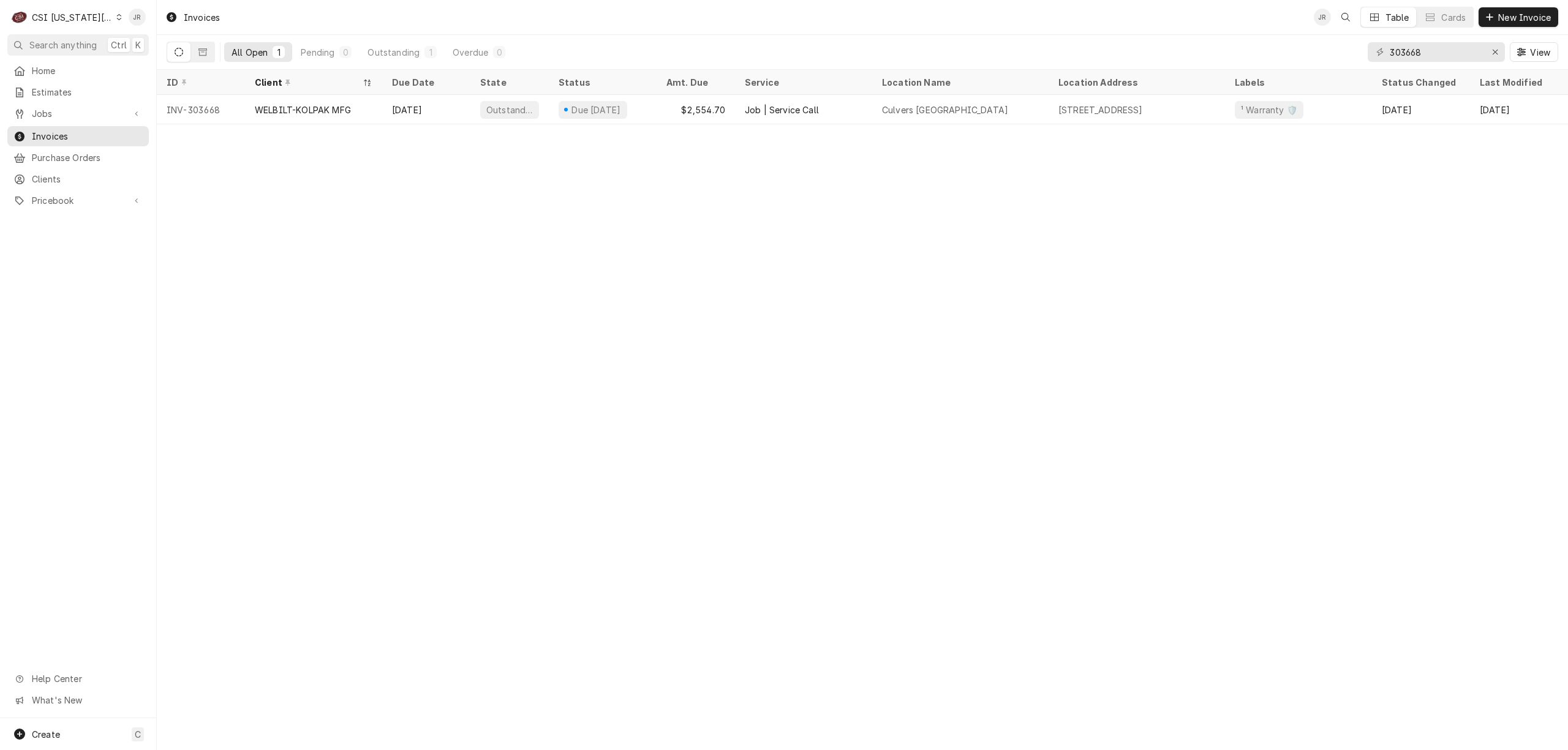
click at [1379, 48] on icon "Dynamic Content Wrapper" at bounding box center [1380, 52] width 8 height 9
click at [1409, 42] on div "303668 View" at bounding box center [1463, 52] width 191 height 34
click at [1410, 51] on input "303668" at bounding box center [1435, 52] width 92 height 20
click at [1410, 50] on input "303668" at bounding box center [1435, 52] width 92 height 20
paste input "79"
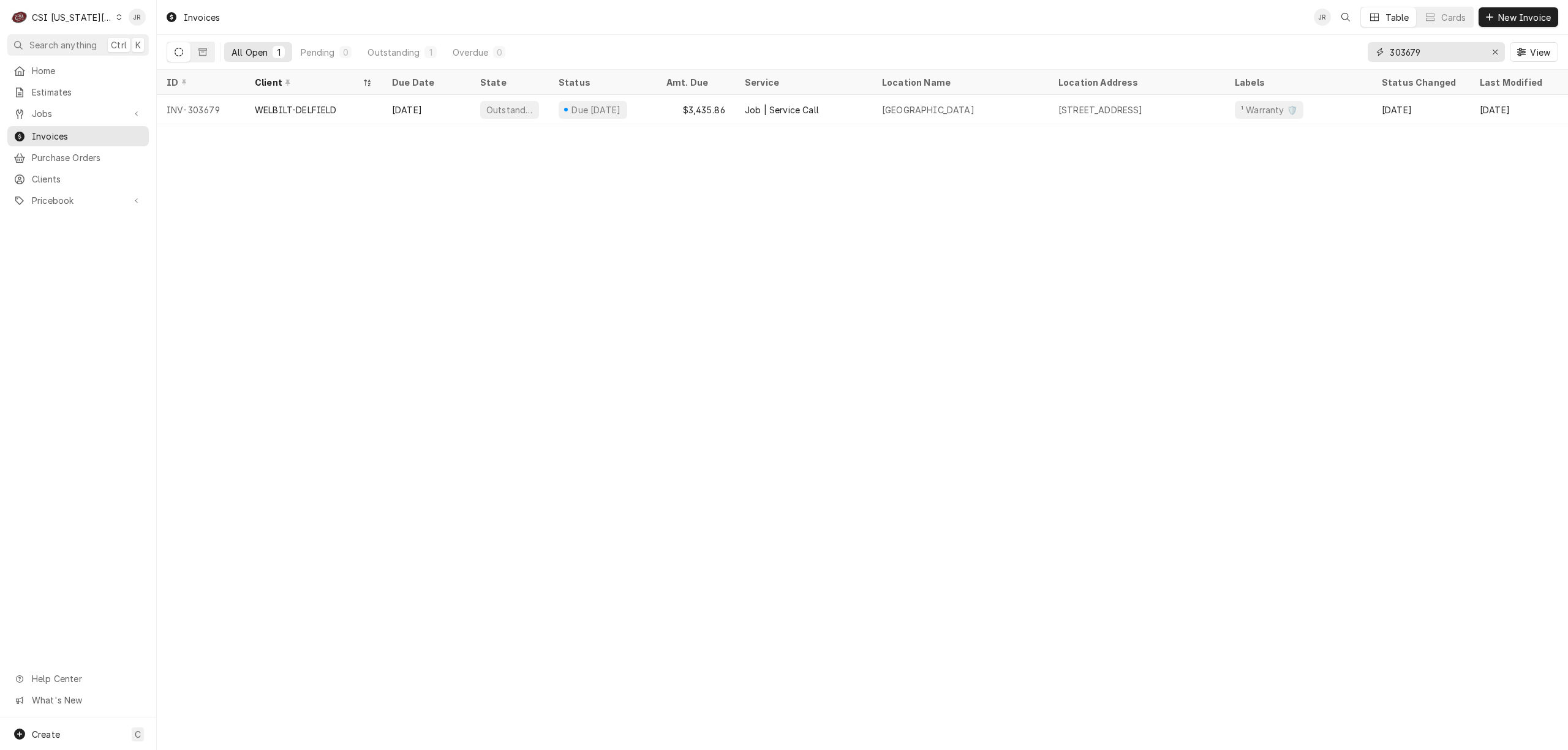
type input "303679"
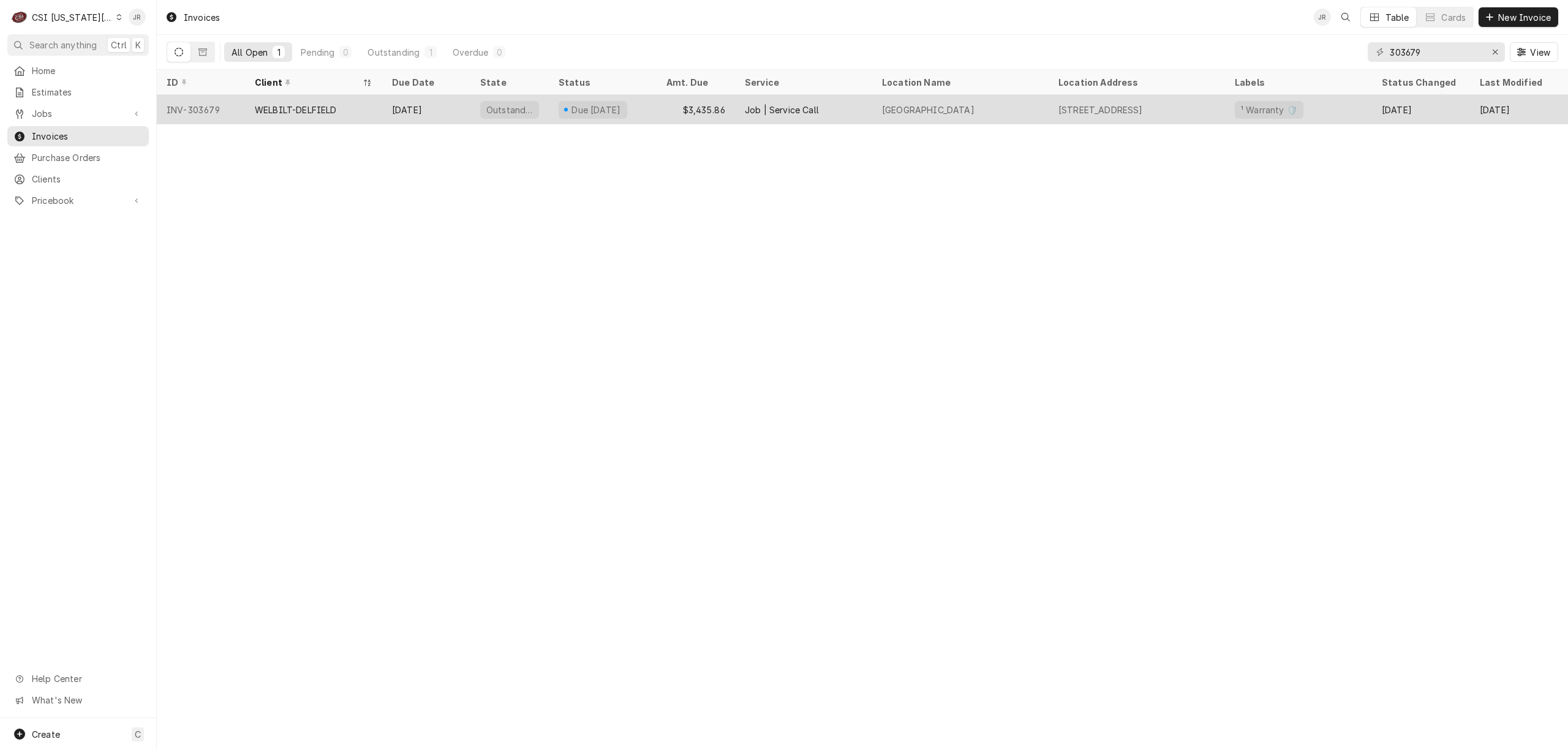
click at [400, 104] on div "Oct 30" at bounding box center [426, 110] width 89 height 30
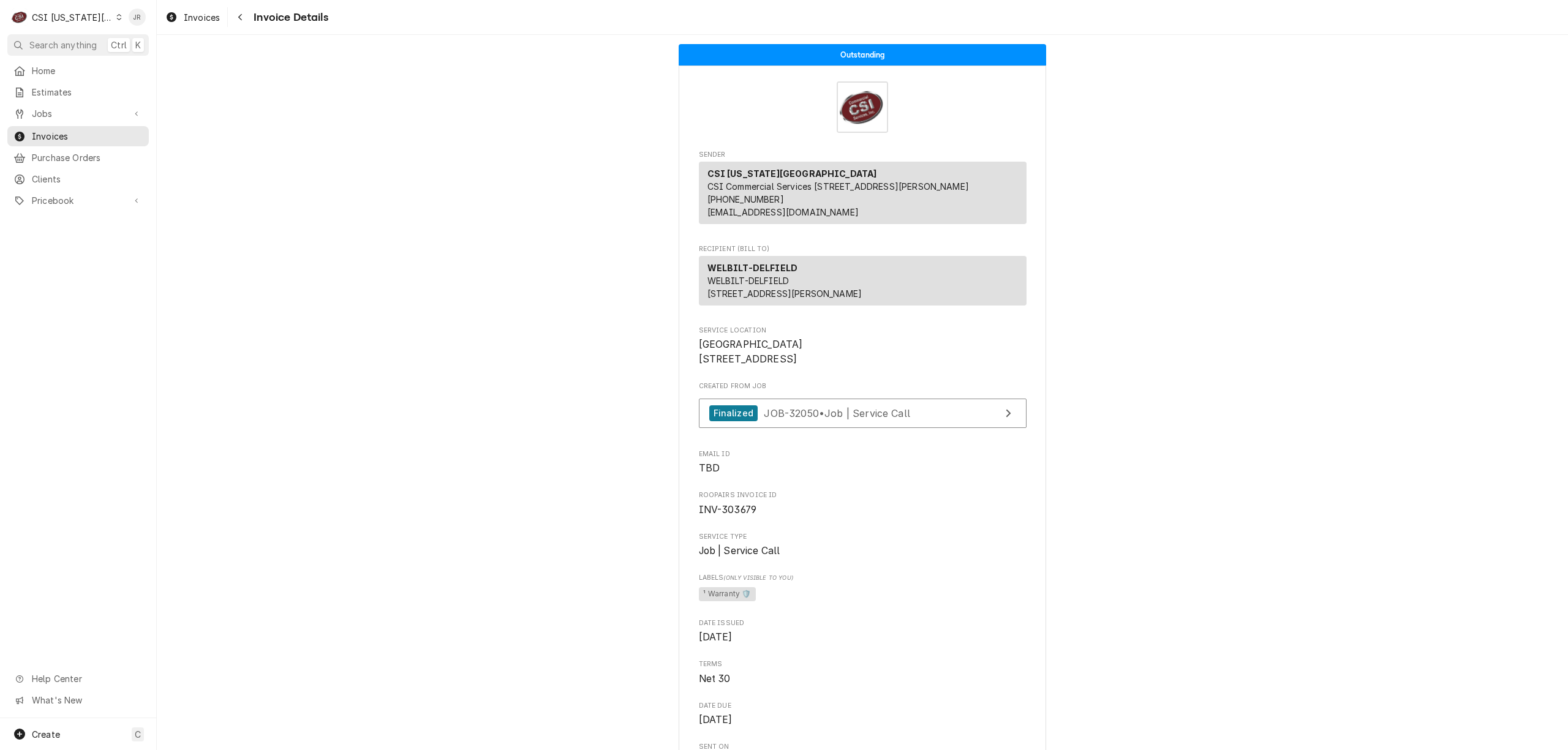
click at [732, 516] on span "INV-303679" at bounding box center [728, 510] width 58 height 12
copy span "303679"
click at [58, 130] on span "Invoices" at bounding box center [87, 136] width 111 height 13
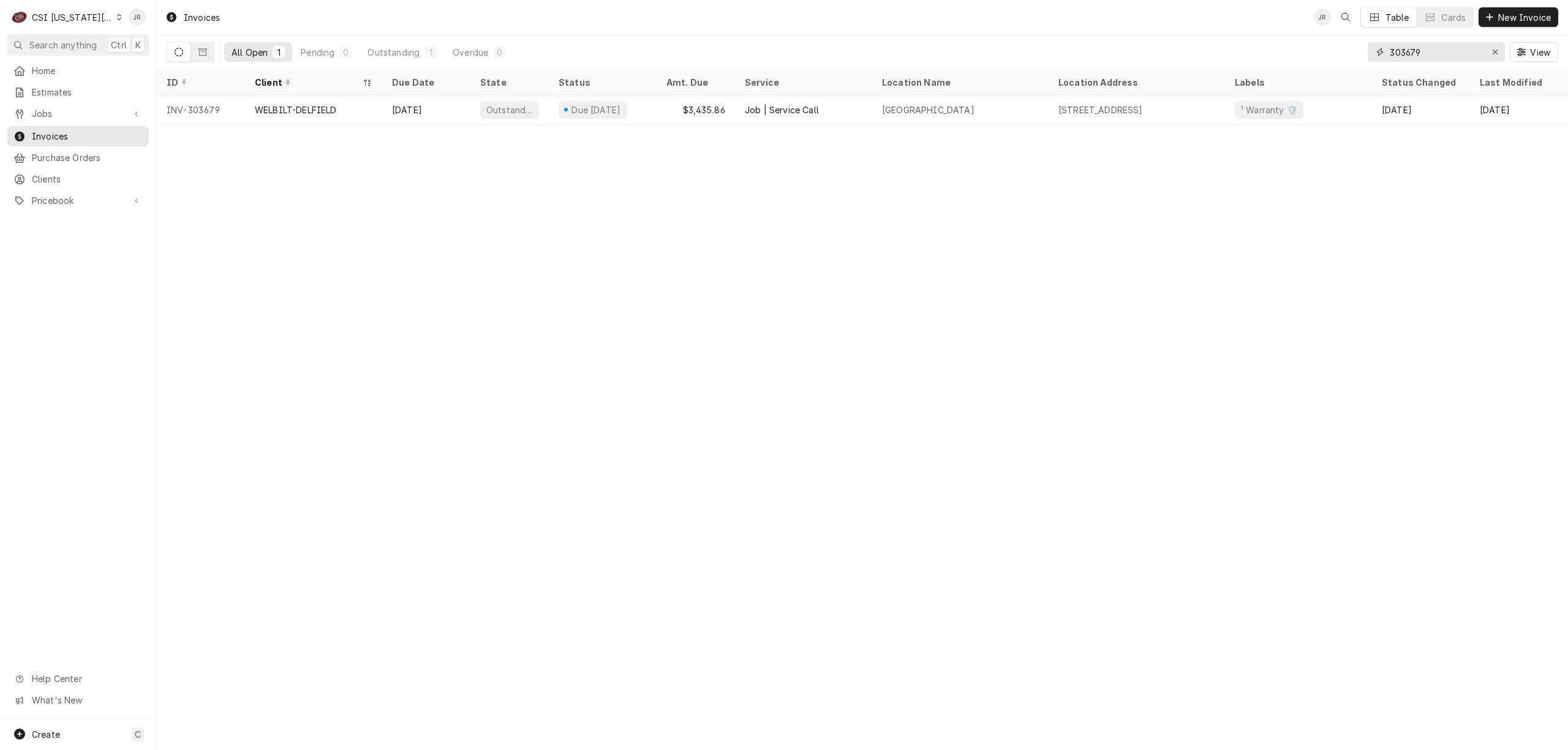
click at [1394, 57] on input "303679" at bounding box center [1435, 52] width 92 height 20
paste input "566"
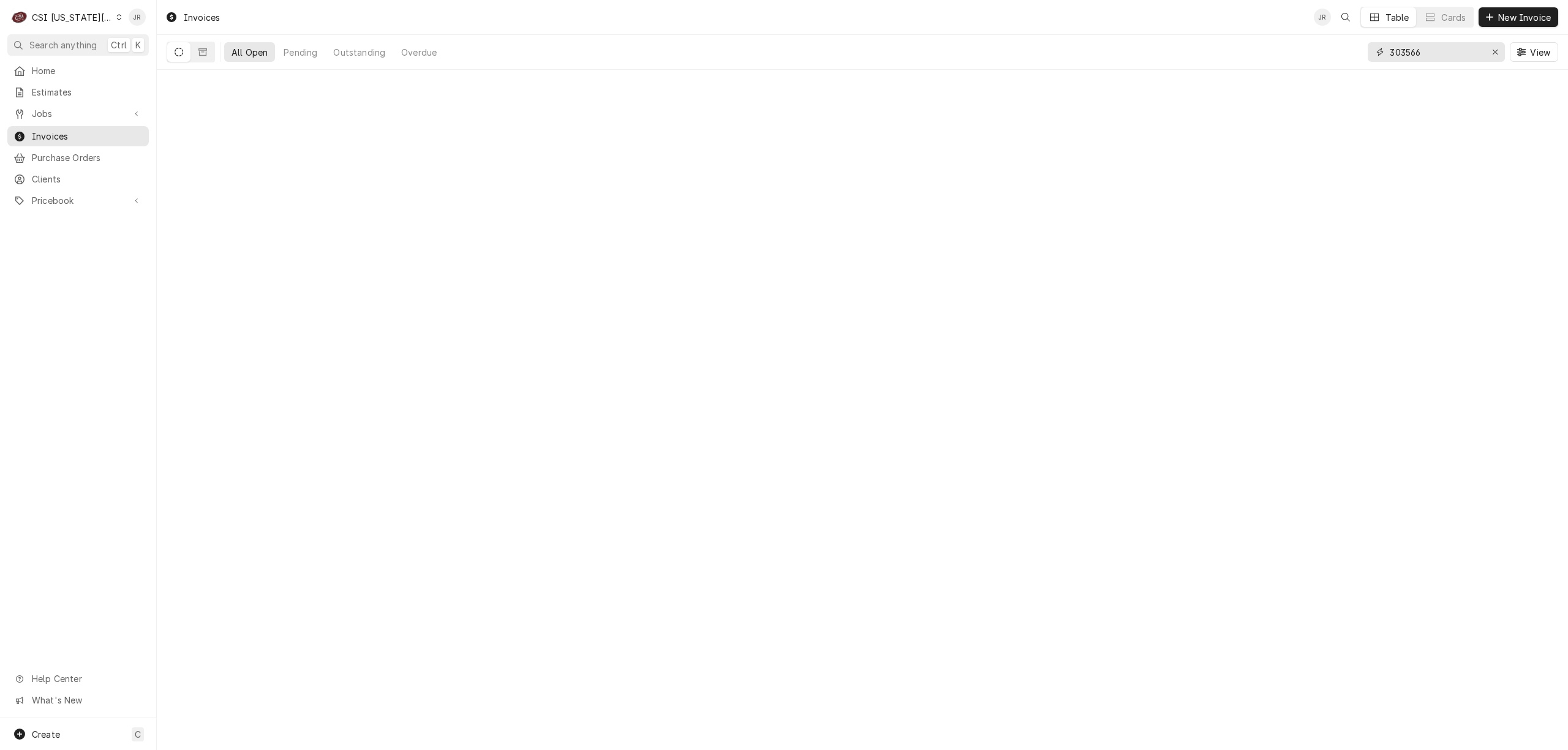
type input "303566"
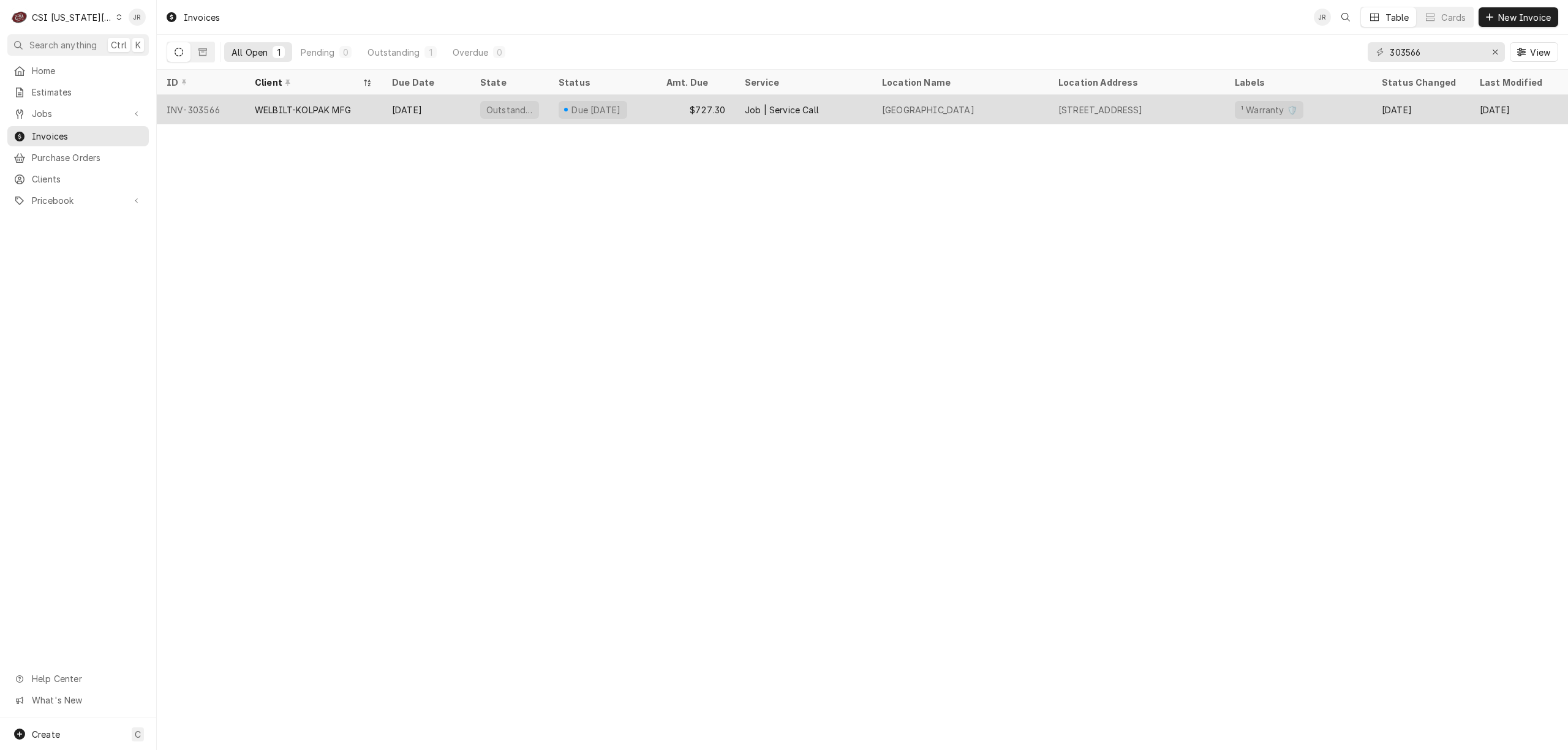
click at [797, 101] on div "Job | Service Call" at bounding box center [803, 110] width 137 height 30
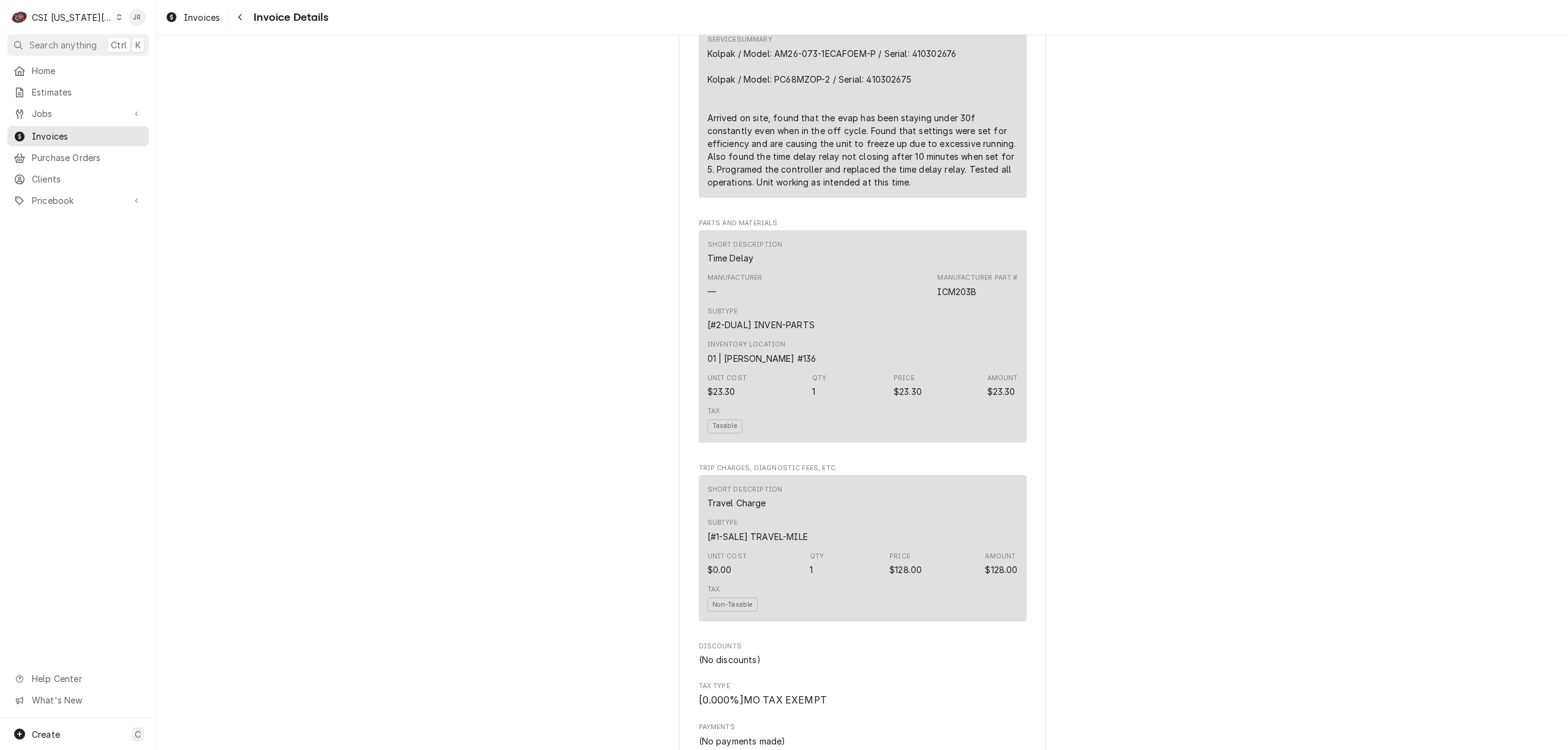
scroll to position [980, 0]
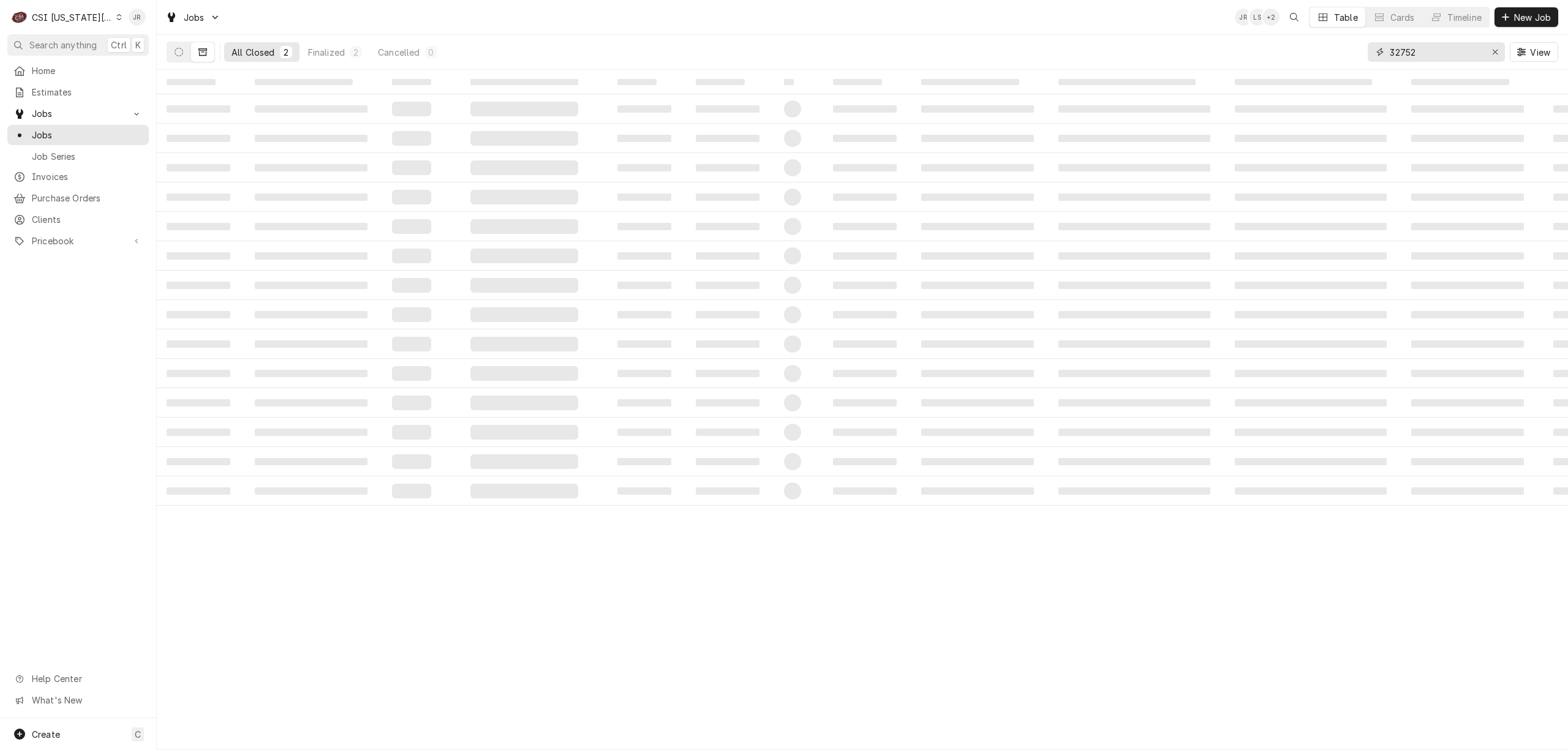
click at [1434, 43] on input "32752" at bounding box center [1435, 52] width 92 height 20
click at [1426, 48] on input "32752" at bounding box center [1435, 52] width 92 height 20
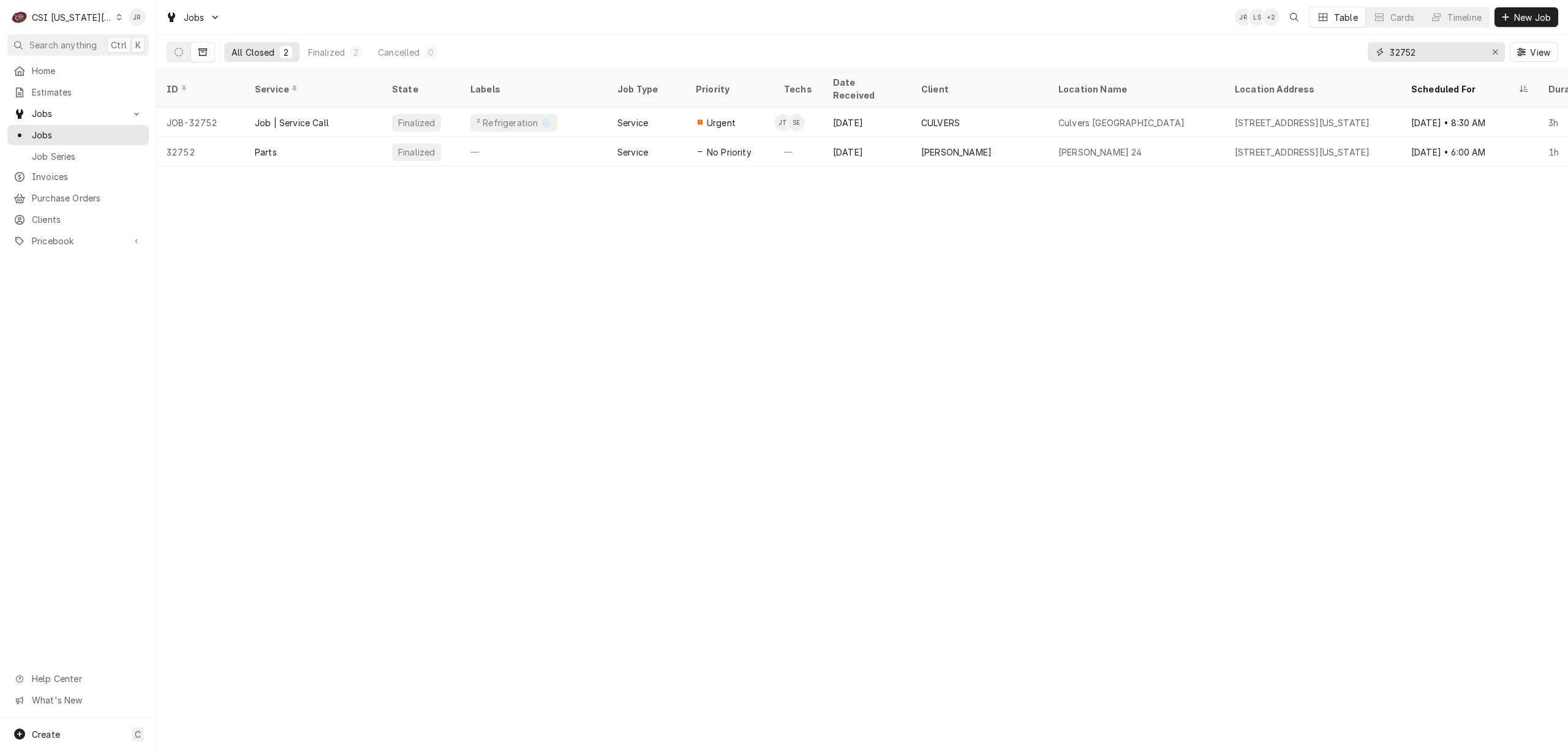
click at [1426, 48] on input "32752" at bounding box center [1435, 52] width 92 height 20
type input "32824"
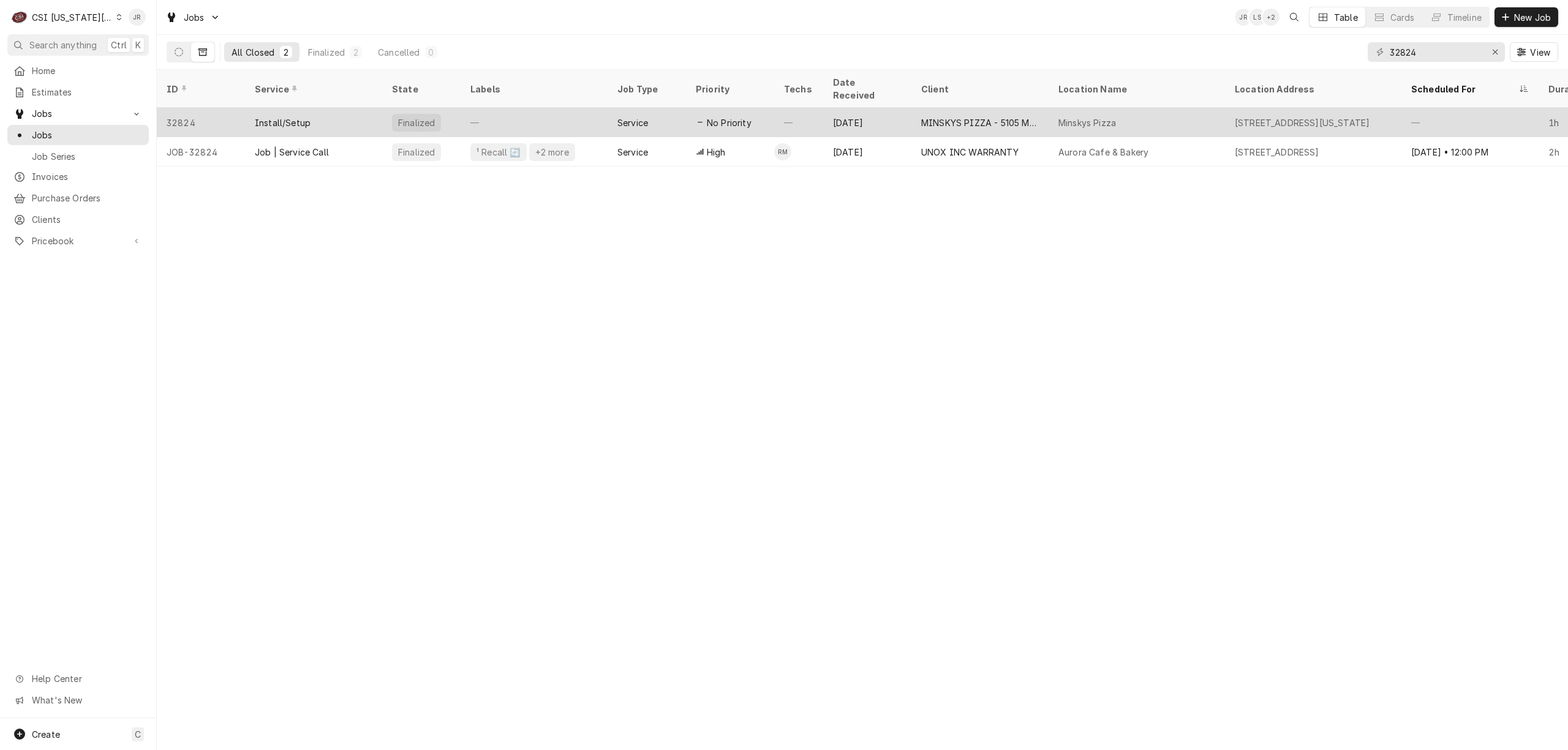
click at [576, 108] on div "—" at bounding box center [534, 123] width 147 height 30
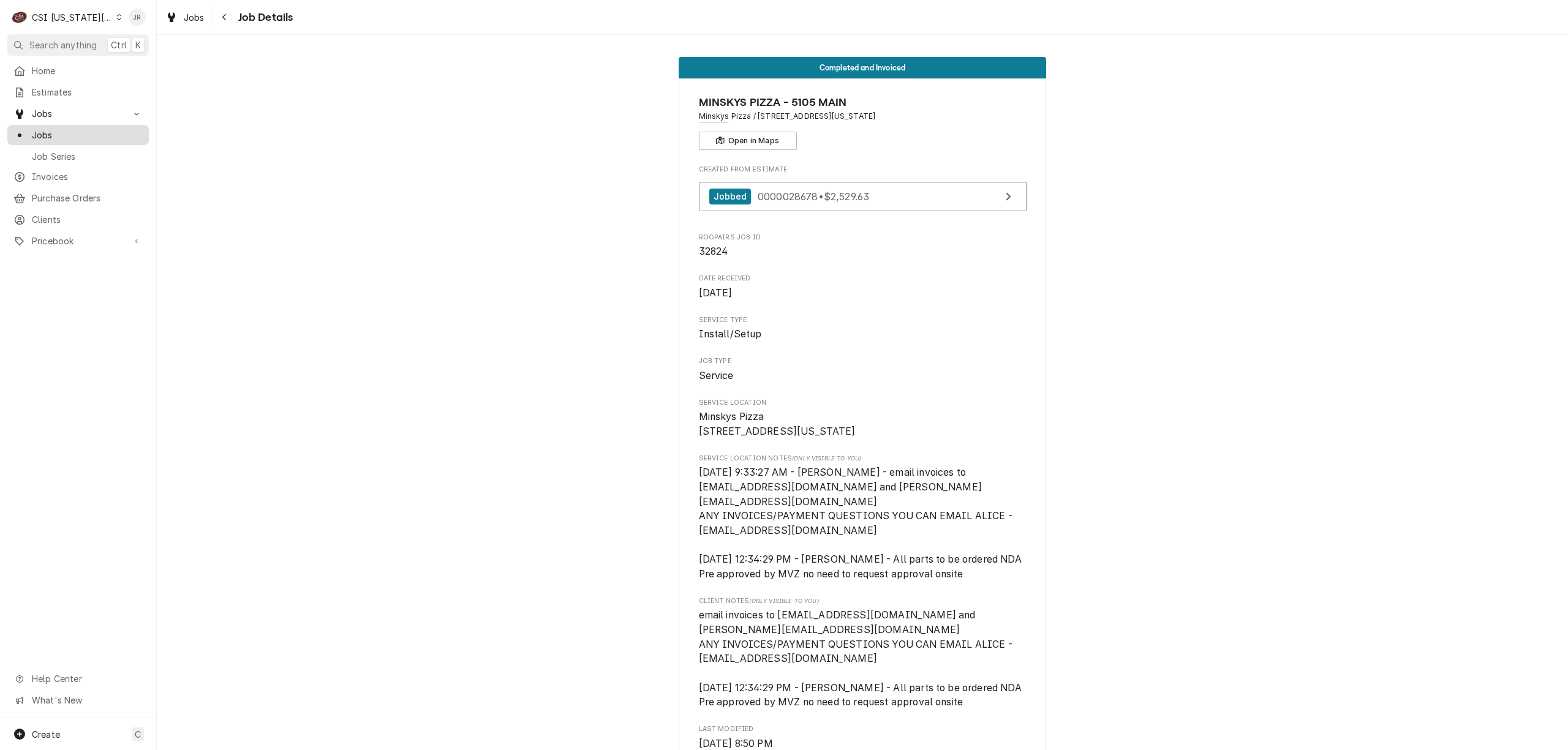
click at [48, 129] on span "Jobs" at bounding box center [87, 135] width 111 height 13
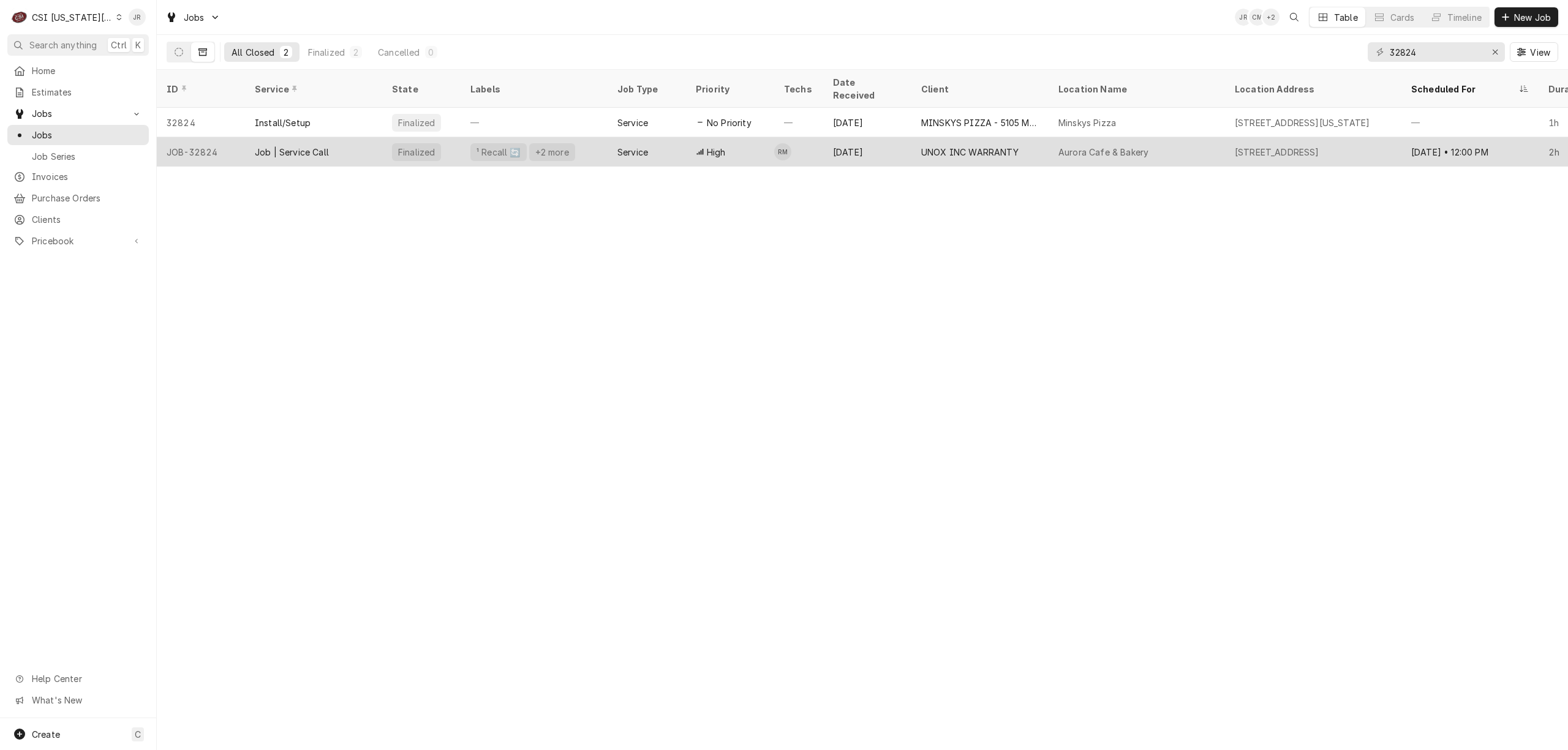
click at [310, 146] on div "Job | Service Call" at bounding box center [291, 152] width 74 height 13
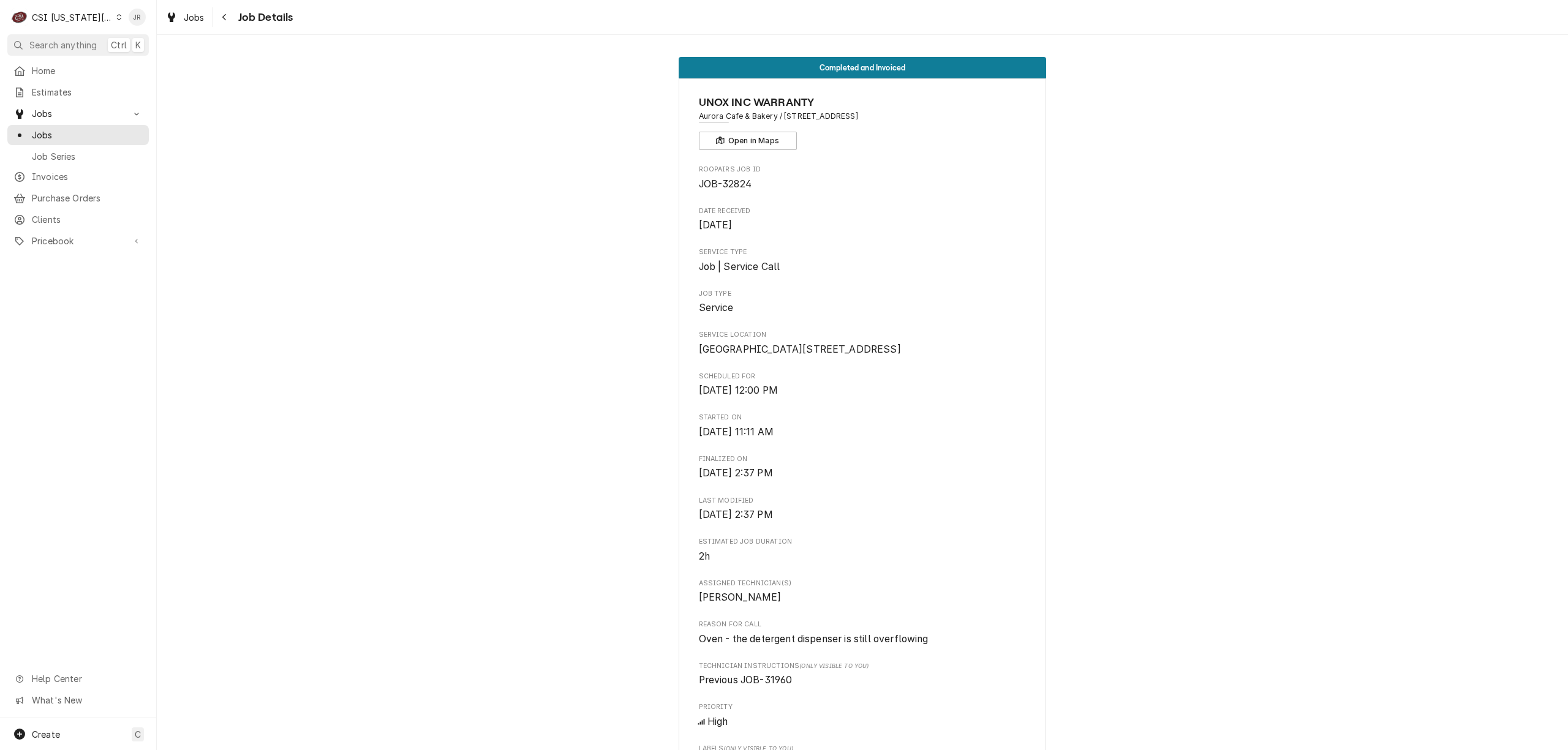
click at [1289, 140] on div "Completed and Invoiced UNOX INC WARRANTY Aurora Cafe & Bakery / [STREET_ADDRESS…" at bounding box center [862, 749] width 1411 height 1403
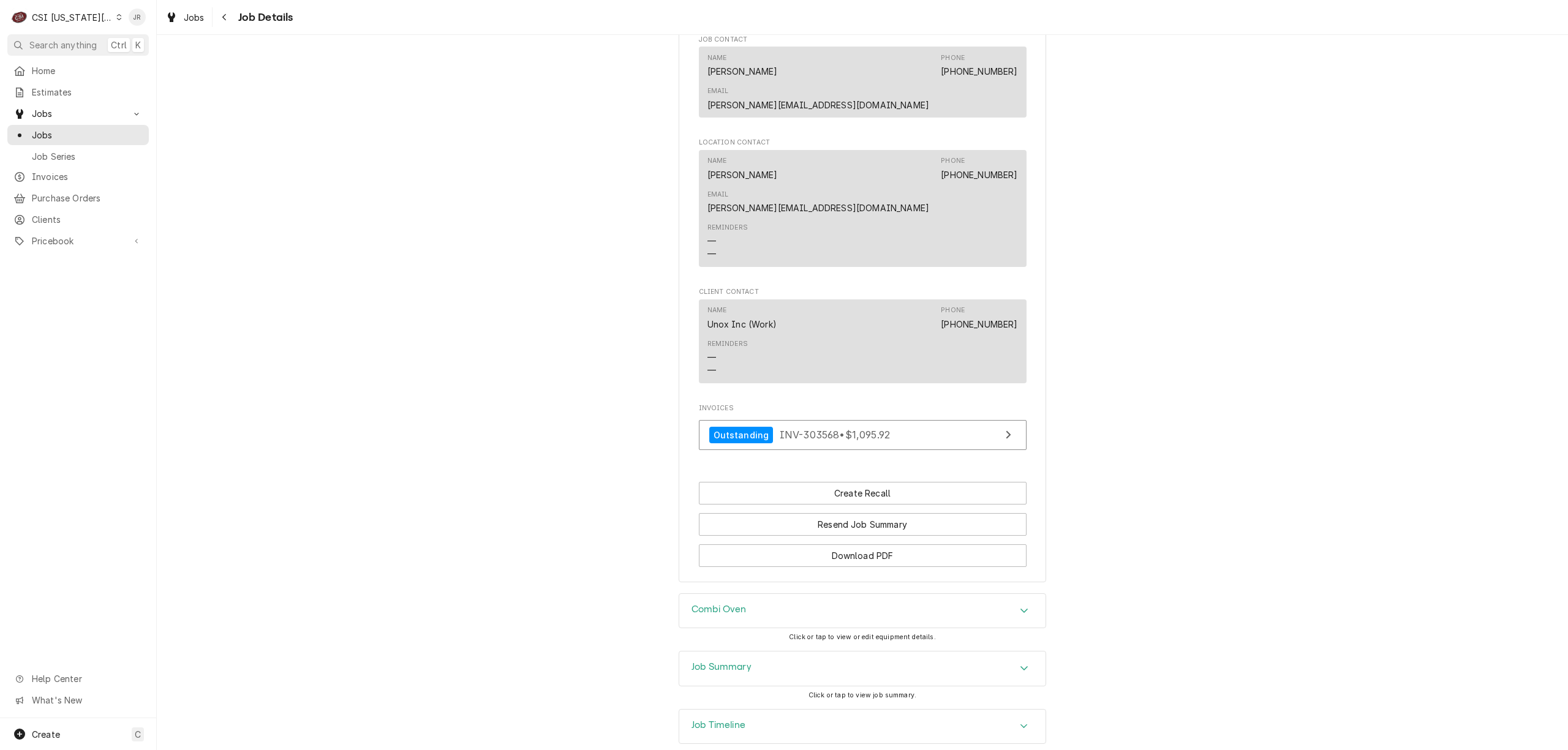
scroll to position [898, 0]
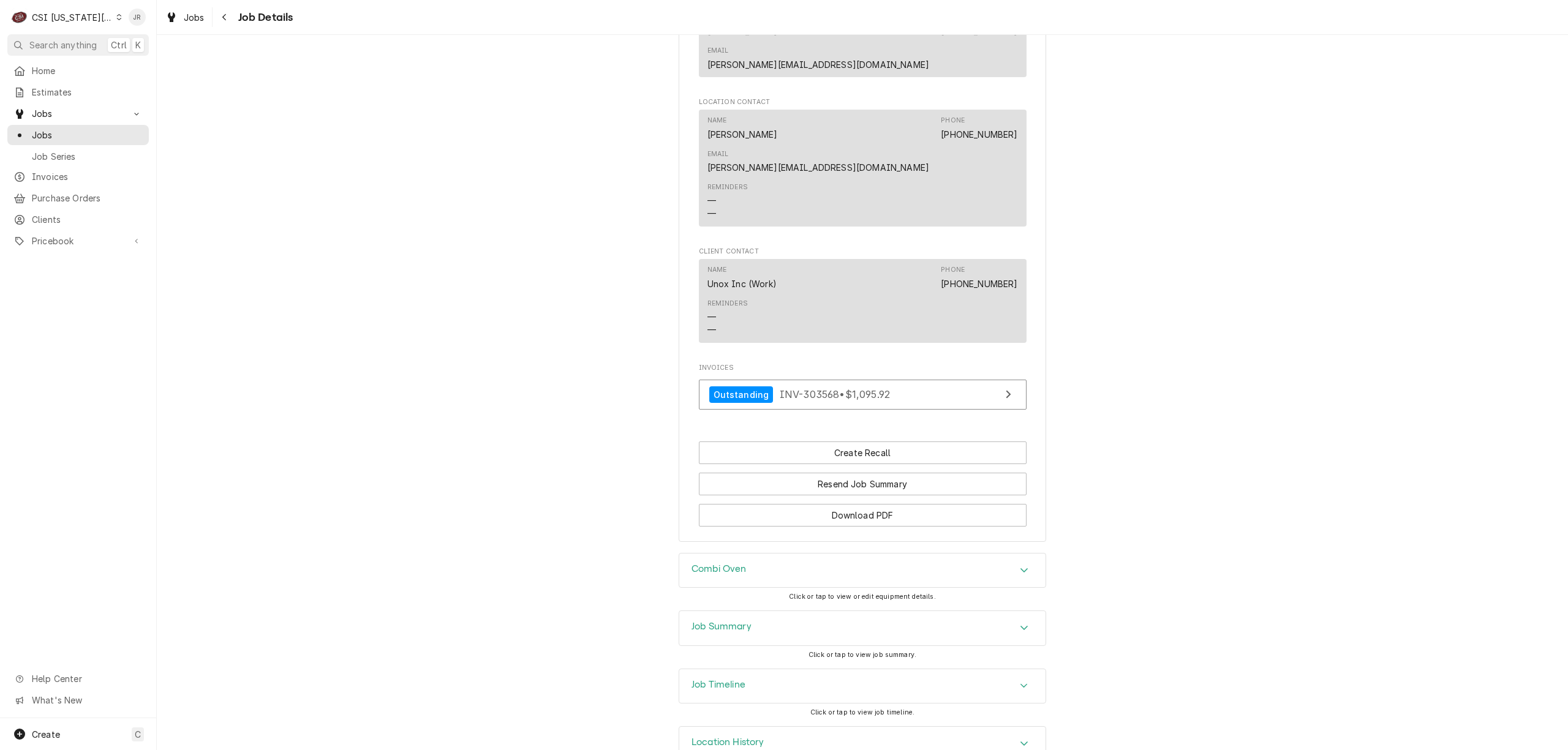
drag, startPoint x: 724, startPoint y: 615, endPoint x: 730, endPoint y: 593, distance: 22.8
click at [724, 610] on div "Job Summary Click or tap to view job summary." at bounding box center [862, 639] width 368 height 58
click at [731, 621] on h3 "Job Summary" at bounding box center [721, 627] width 60 height 12
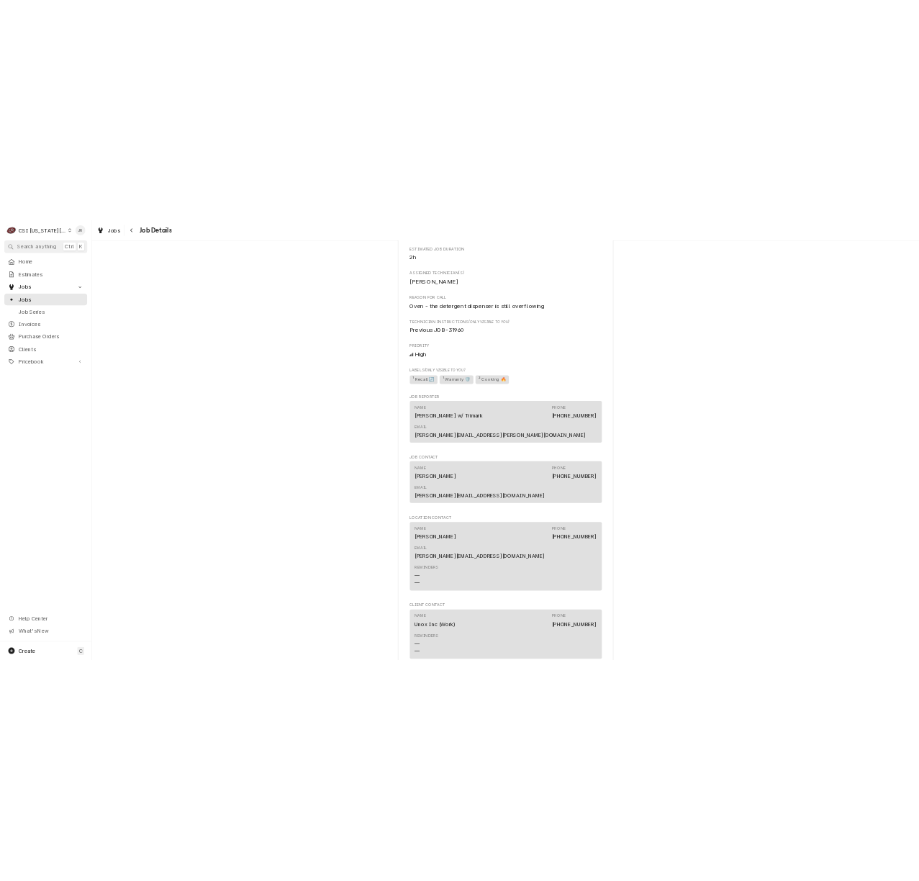
scroll to position [1247, 0]
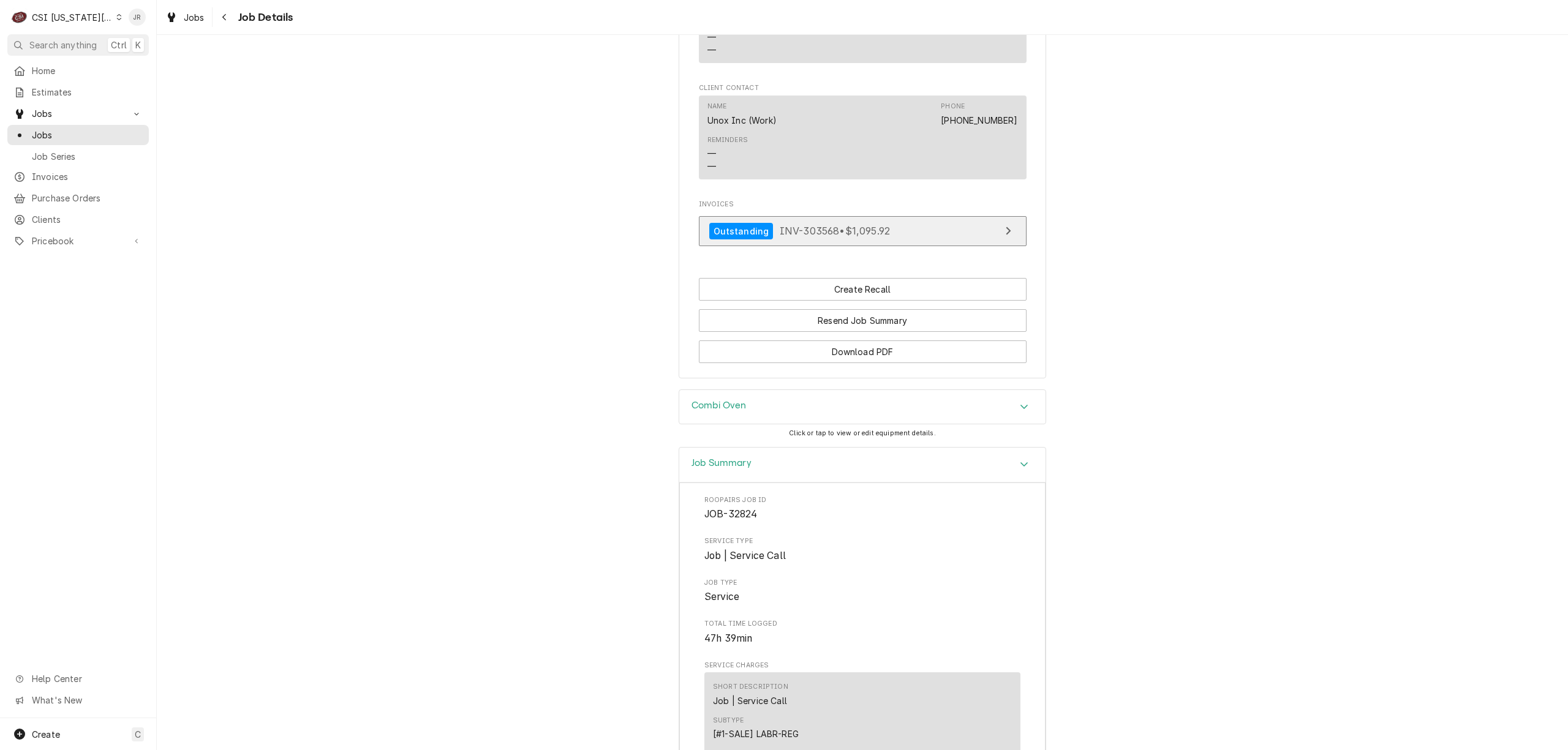
click at [913, 216] on link "Outstanding INV-303568 • $1,095.92" at bounding box center [862, 231] width 328 height 30
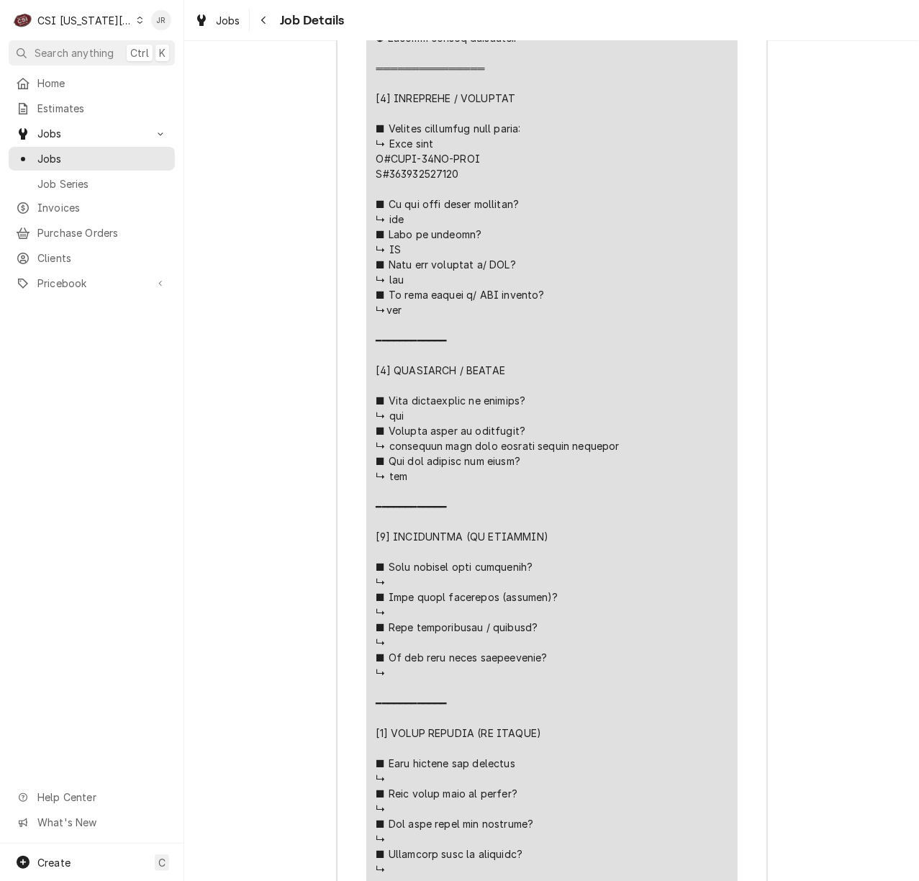
scroll to position [2302, 0]
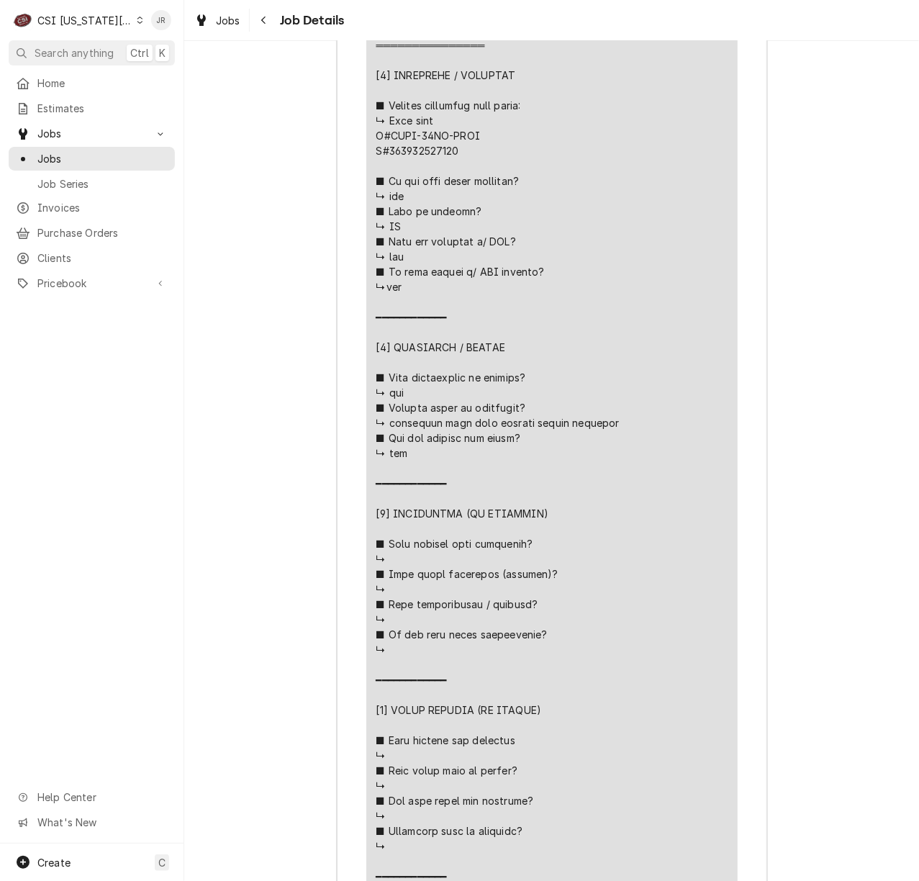
click at [691, 568] on div "Service Summary" at bounding box center [551, 416] width 351 height 1036
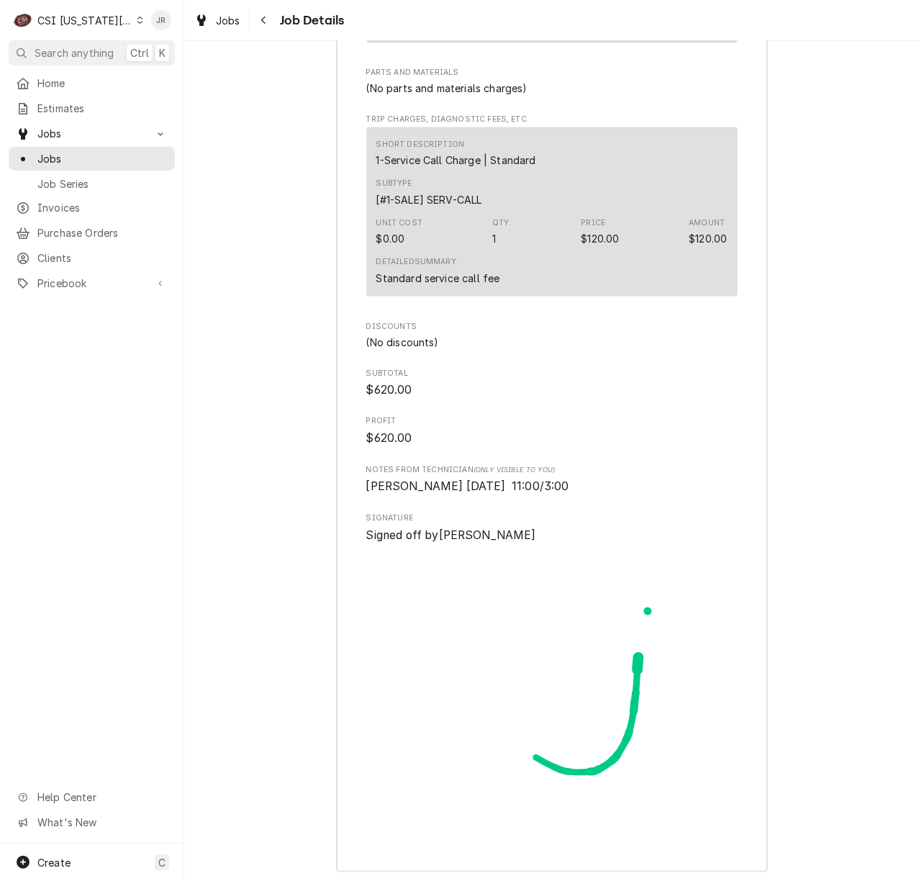
scroll to position [3882, 0]
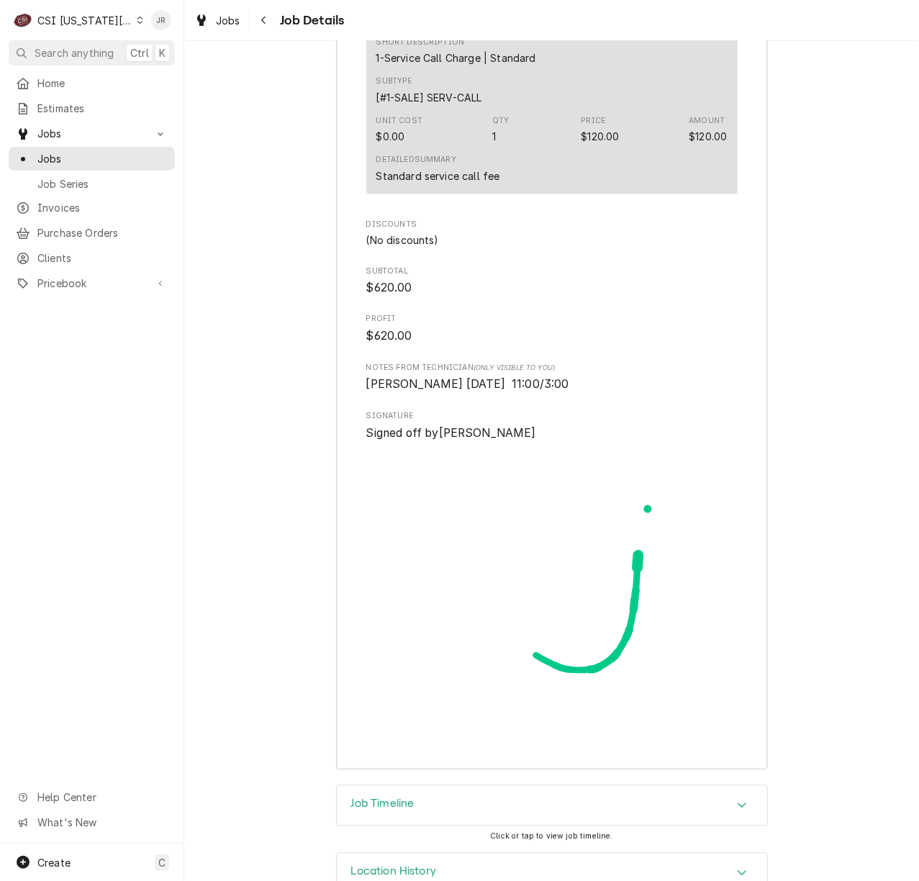
click at [406, 786] on div "Job Timeline" at bounding box center [552, 806] width 430 height 40
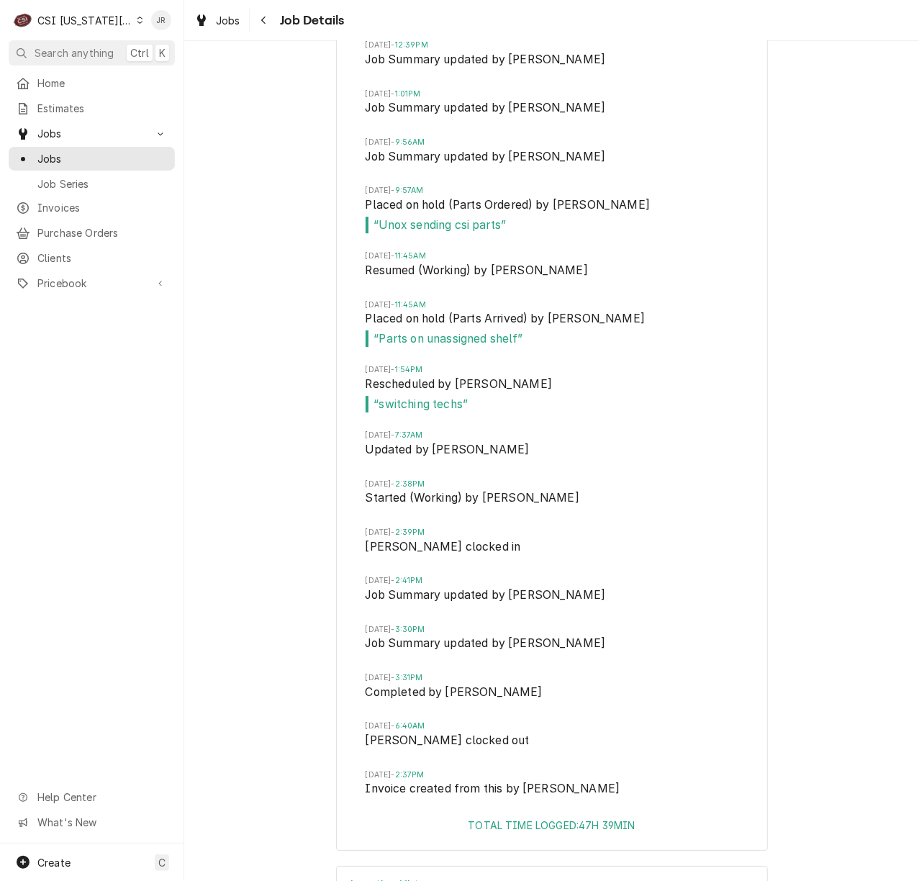
scroll to position [4907, 0]
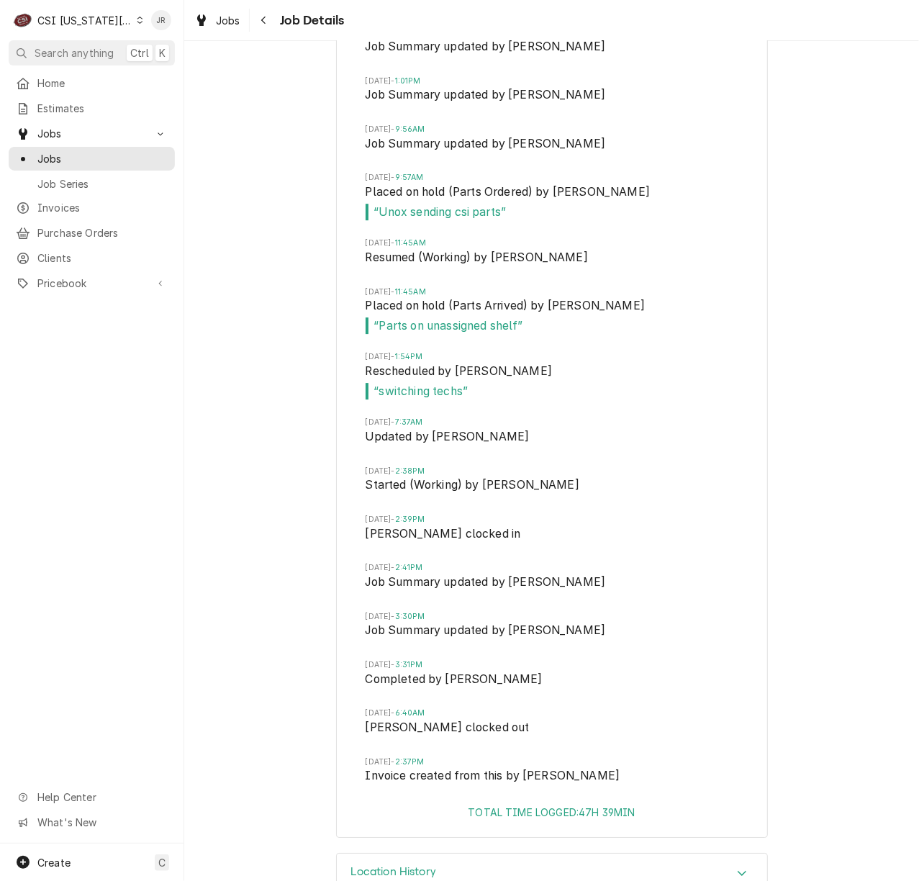
click at [553, 671] on span "Completed by Robert Mendon" at bounding box center [551, 681] width 373 height 20
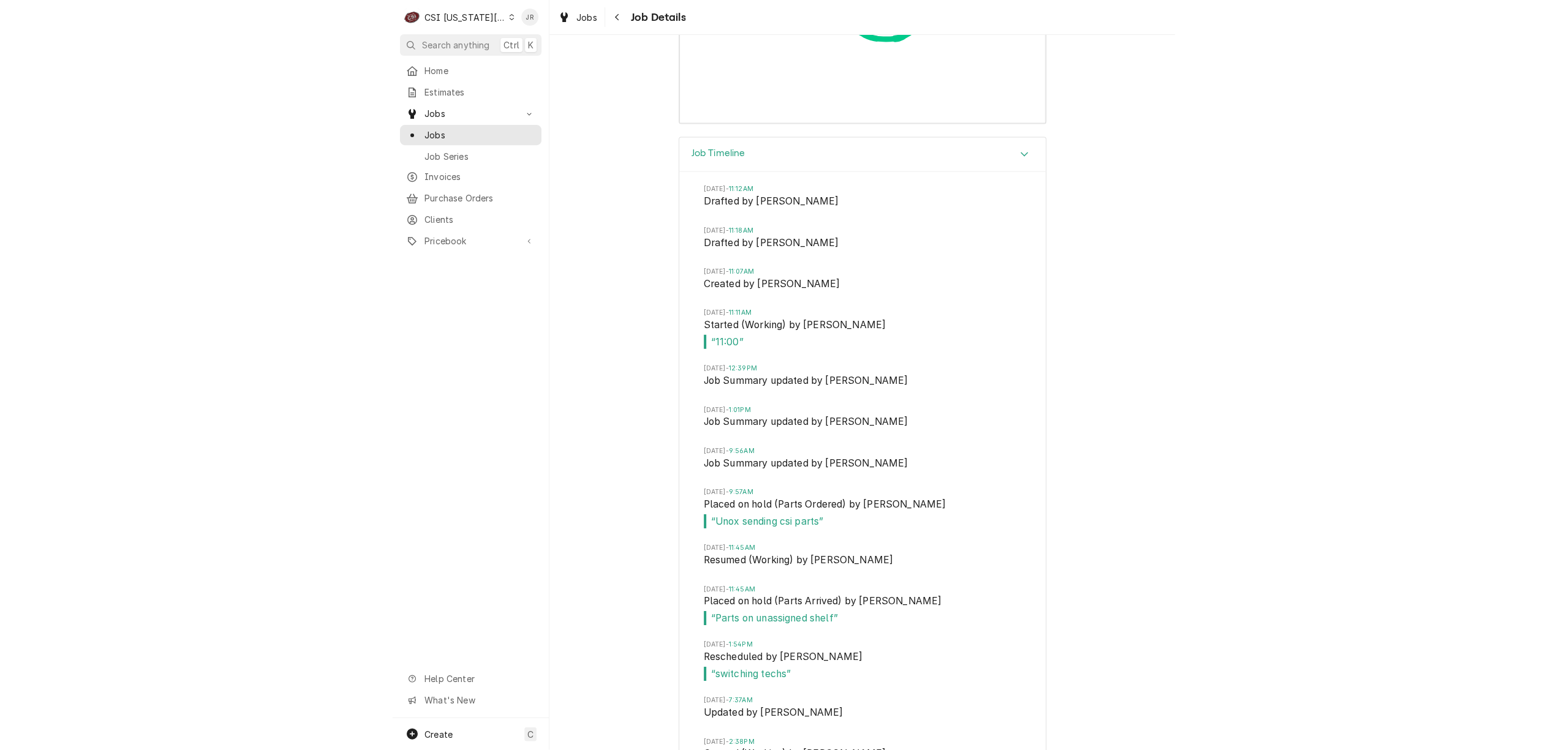
scroll to position [3769, 0]
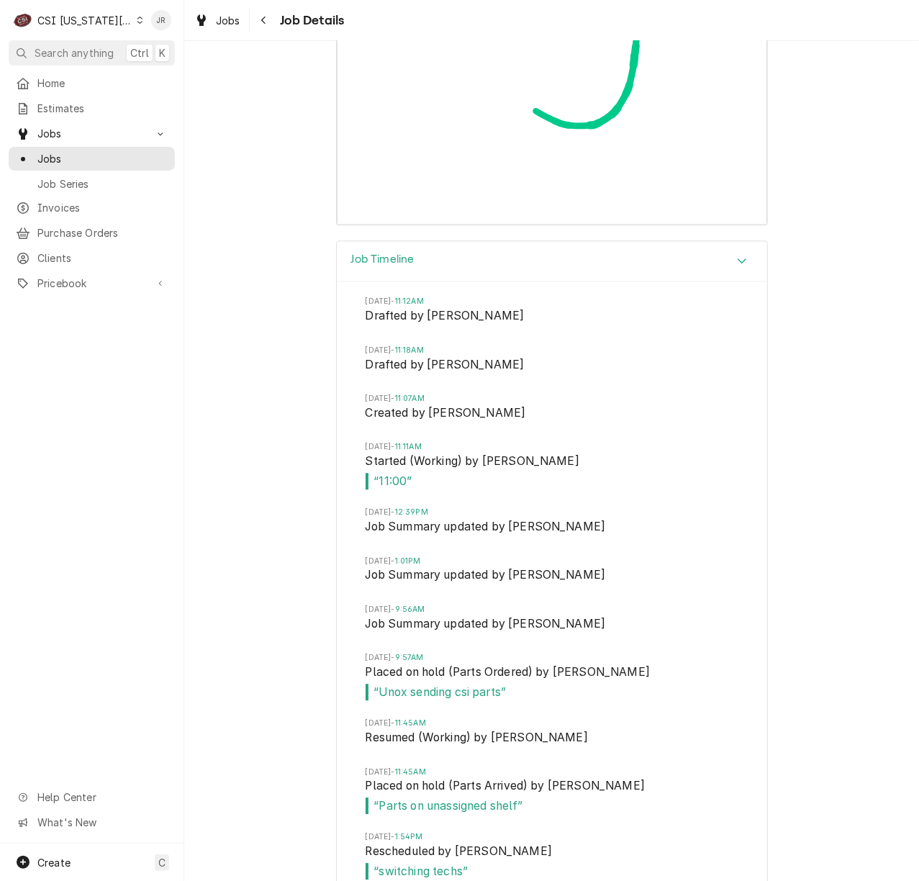
click at [39, 447] on div "Home Estimates Jobs Jobs Job Series Invoices Purchase Orders Clients Pricebook …" at bounding box center [91, 457] width 183 height 772
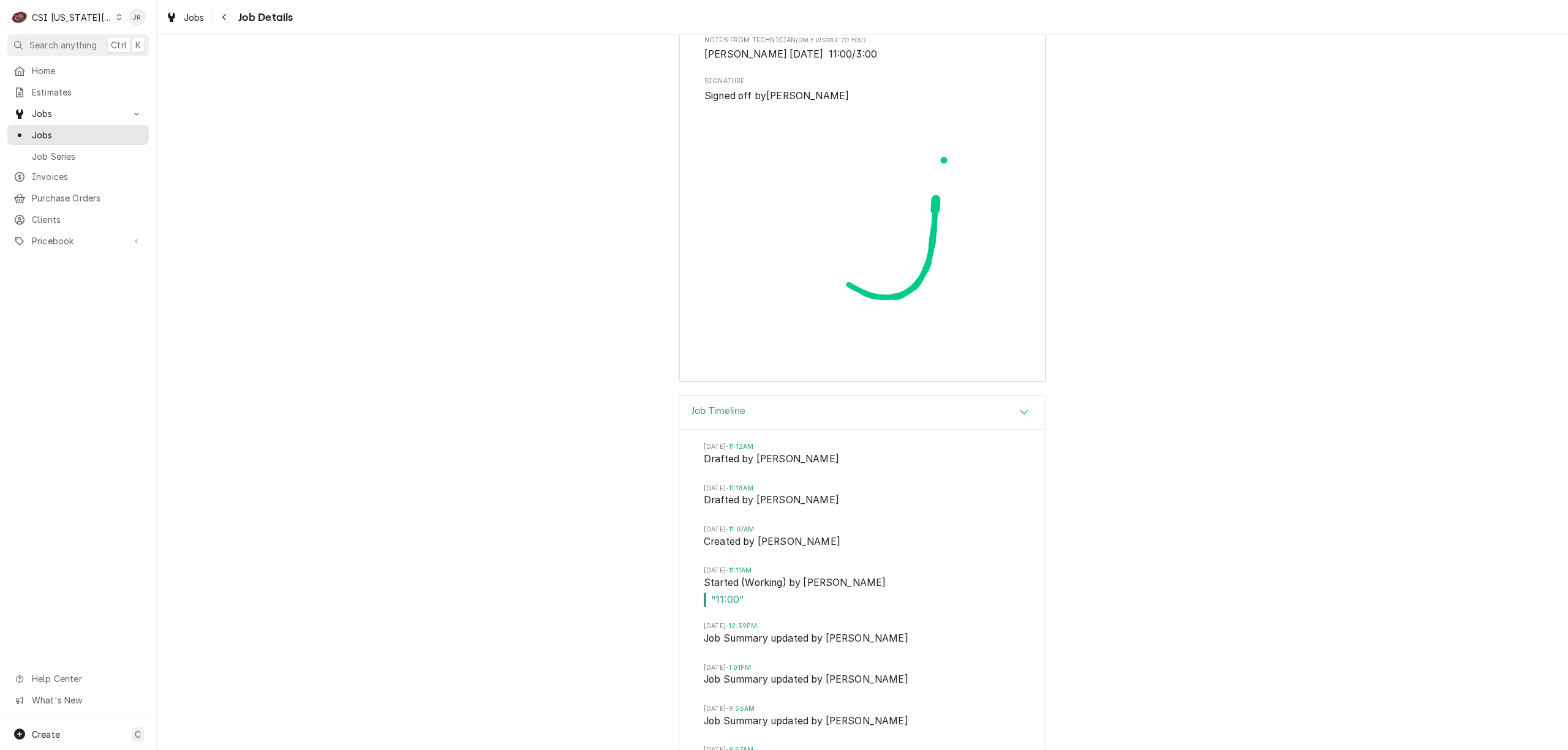
scroll to position [4022, 0]
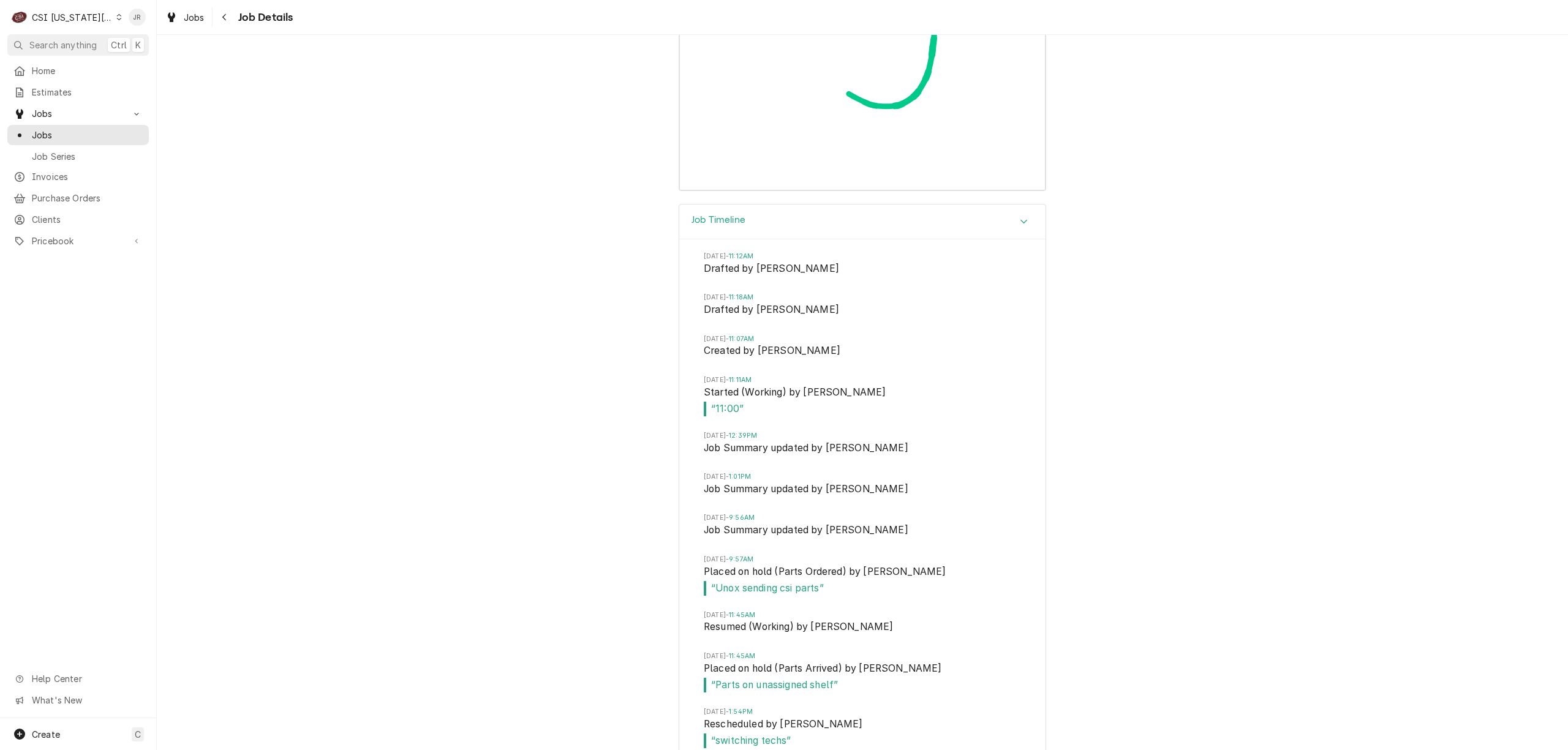
click at [47, 13] on div "CSI Kansas City" at bounding box center [72, 17] width 81 height 13
click at [150, 60] on div "CSI St. [PERSON_NAME]" at bounding box center [210, 66] width 179 height 13
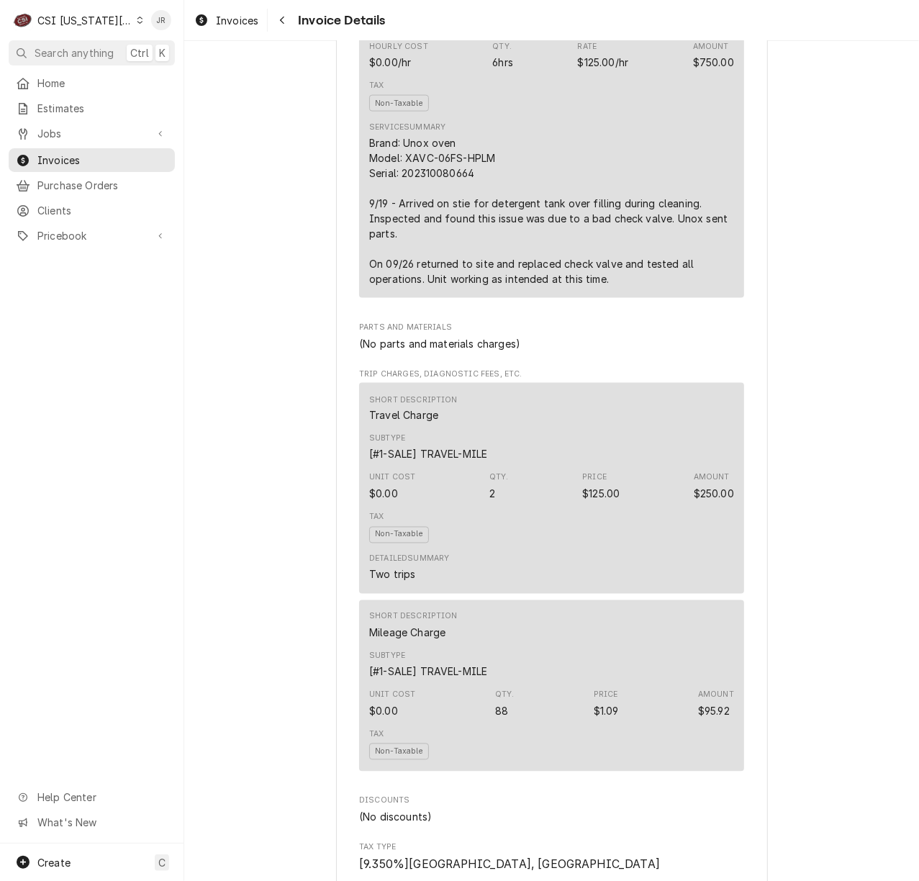
scroll to position [959, 0]
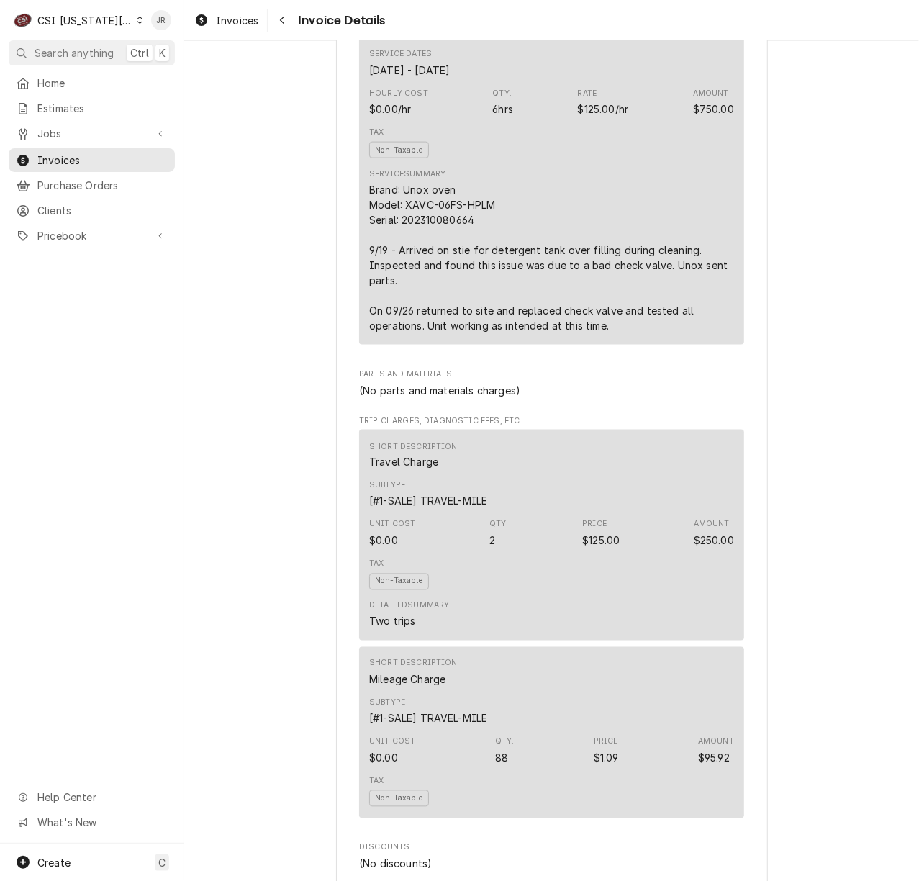
click at [276, 637] on div "Outstanding Sender CSI [US_STATE] City CSI Commercial Services [STREET_ADDRESS]…" at bounding box center [551, 606] width 735 height 3048
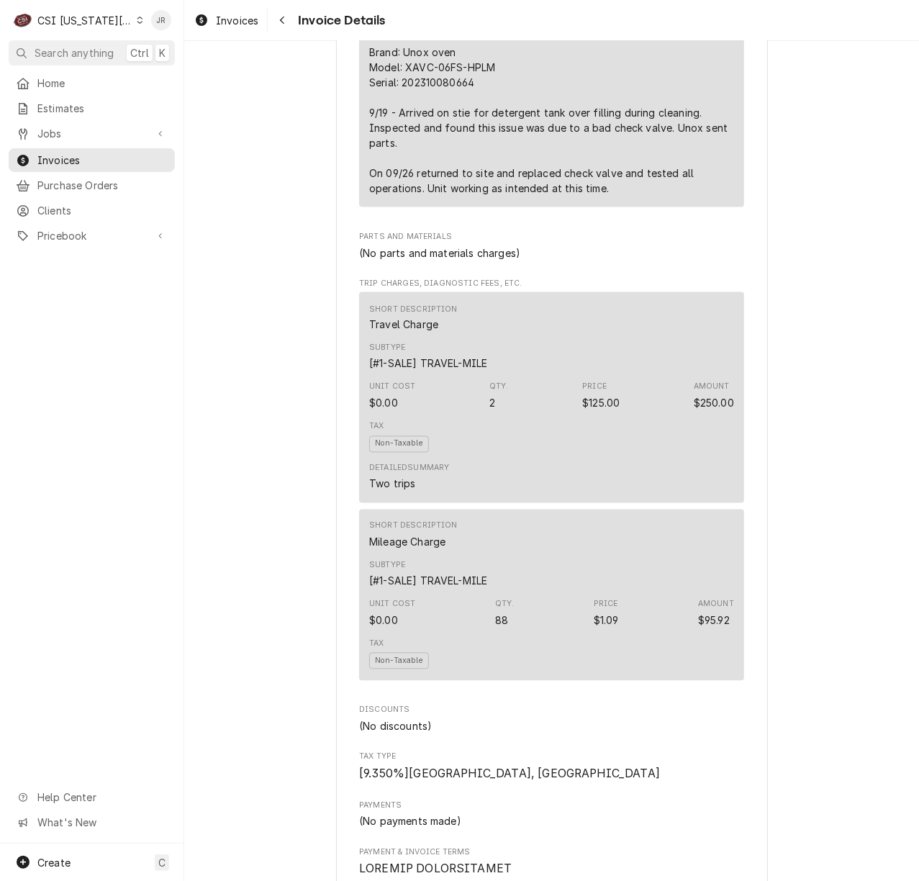
scroll to position [999, 0]
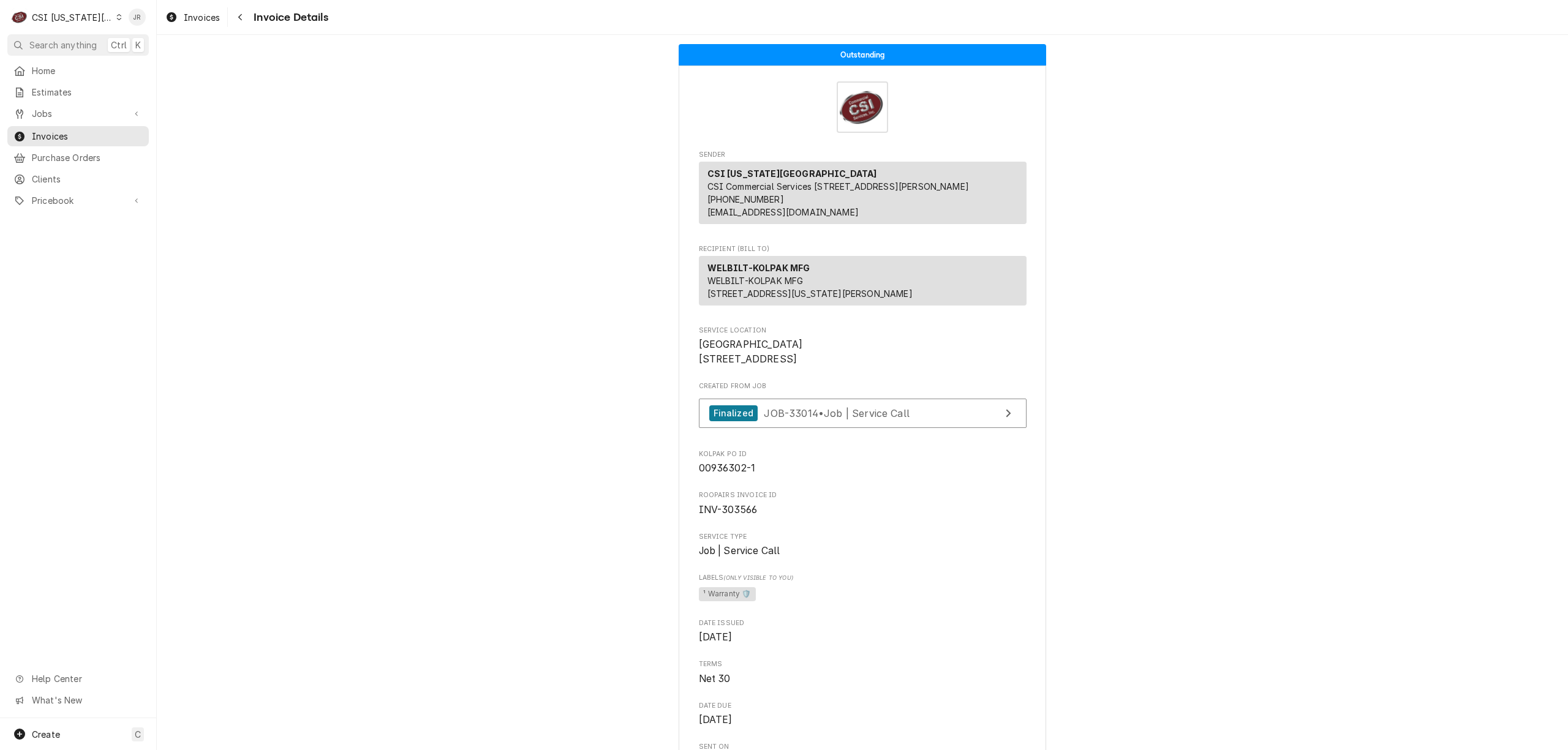
click at [59, 18] on div "CSI [US_STATE][GEOGRAPHIC_DATA]" at bounding box center [72, 17] width 81 height 13
click at [163, 62] on div "CSI St. [PERSON_NAME]" at bounding box center [210, 66] width 179 height 13
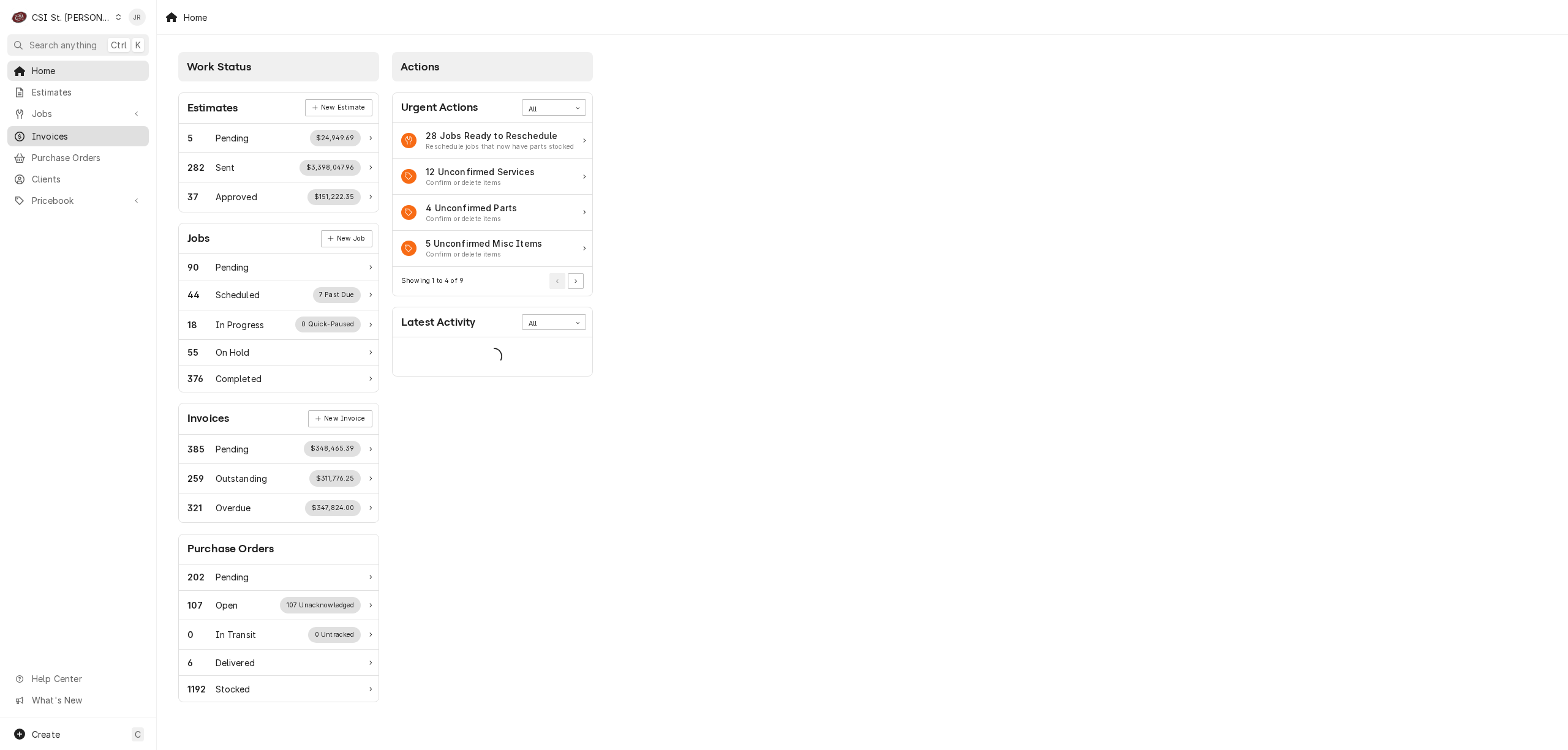
click at [90, 132] on span "Invoices" at bounding box center [87, 136] width 111 height 13
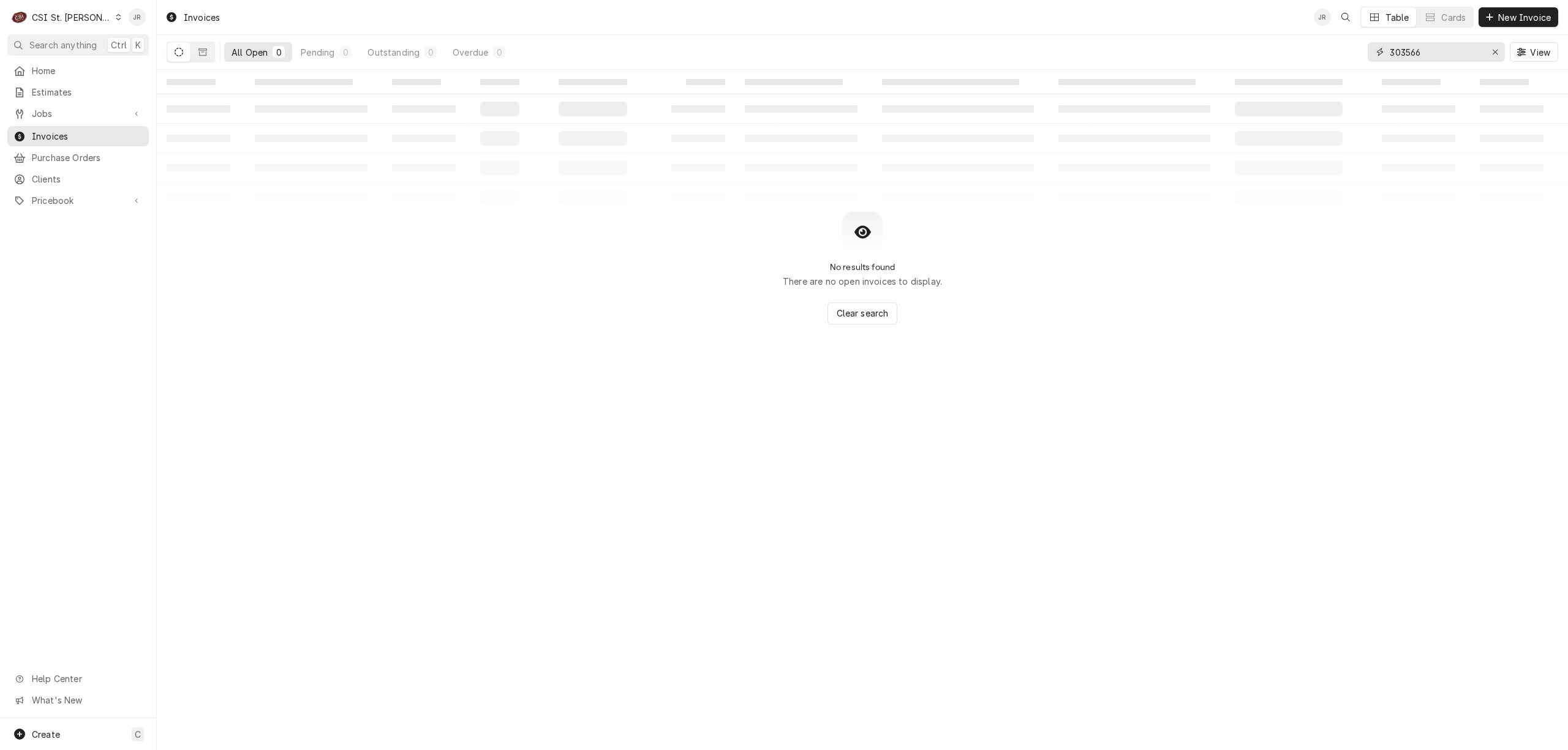
click at [1431, 61] on input "303566" at bounding box center [1435, 52] width 92 height 20
click at [1431, 60] on input "303566" at bounding box center [1435, 52] width 92 height 20
paste input "403983"
type input "403983"
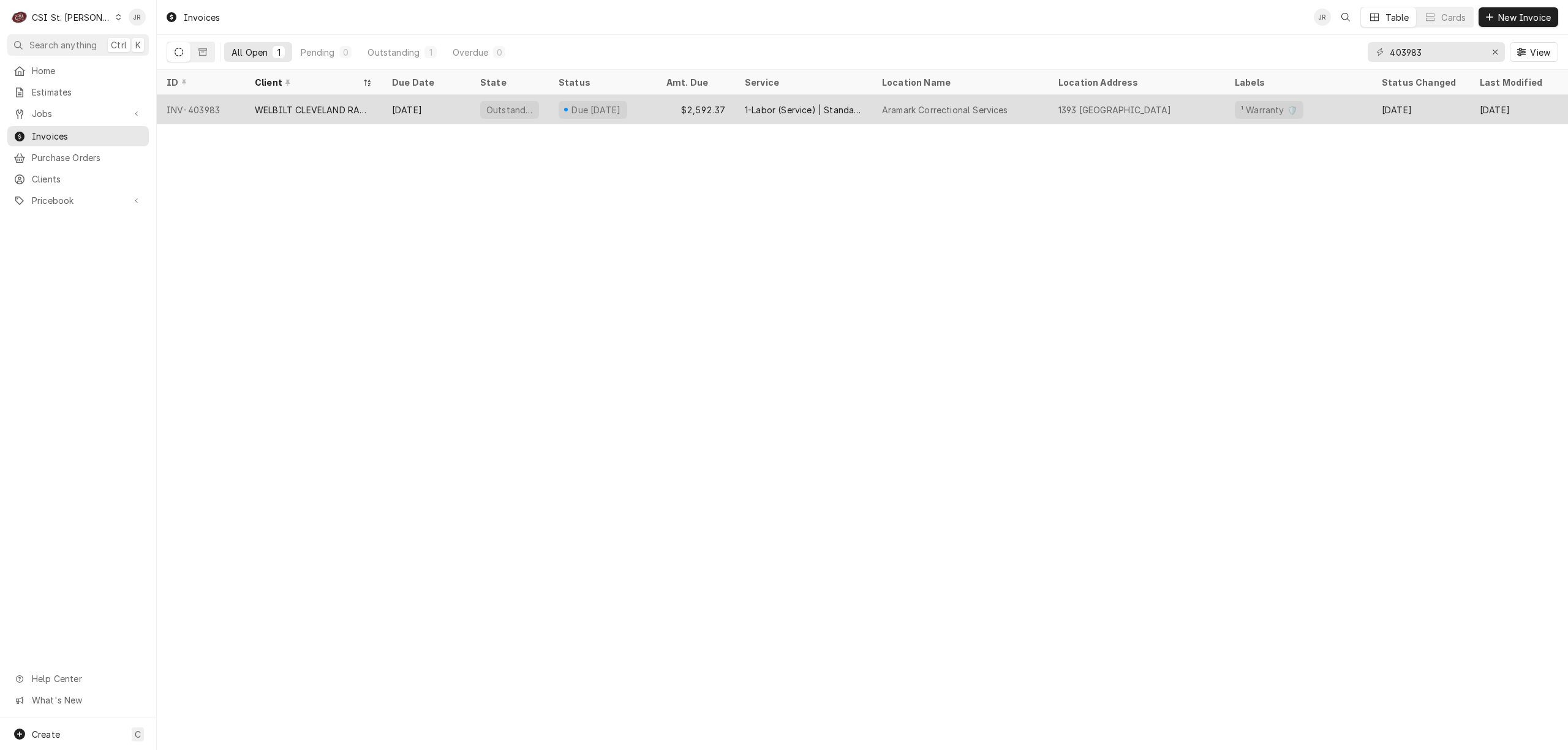
click at [608, 106] on div "Due in 6 days" at bounding box center [596, 110] width 52 height 13
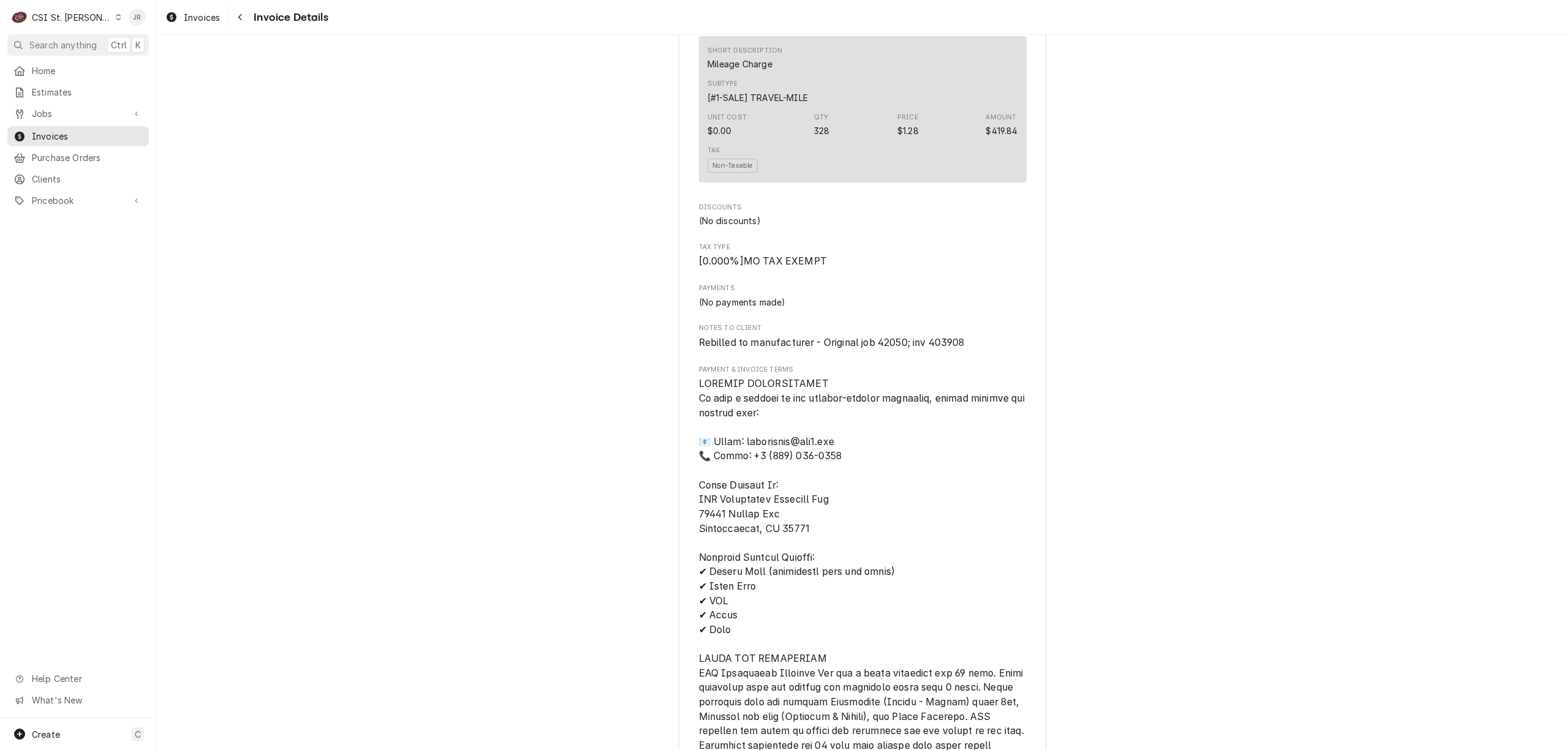
scroll to position [1878, 0]
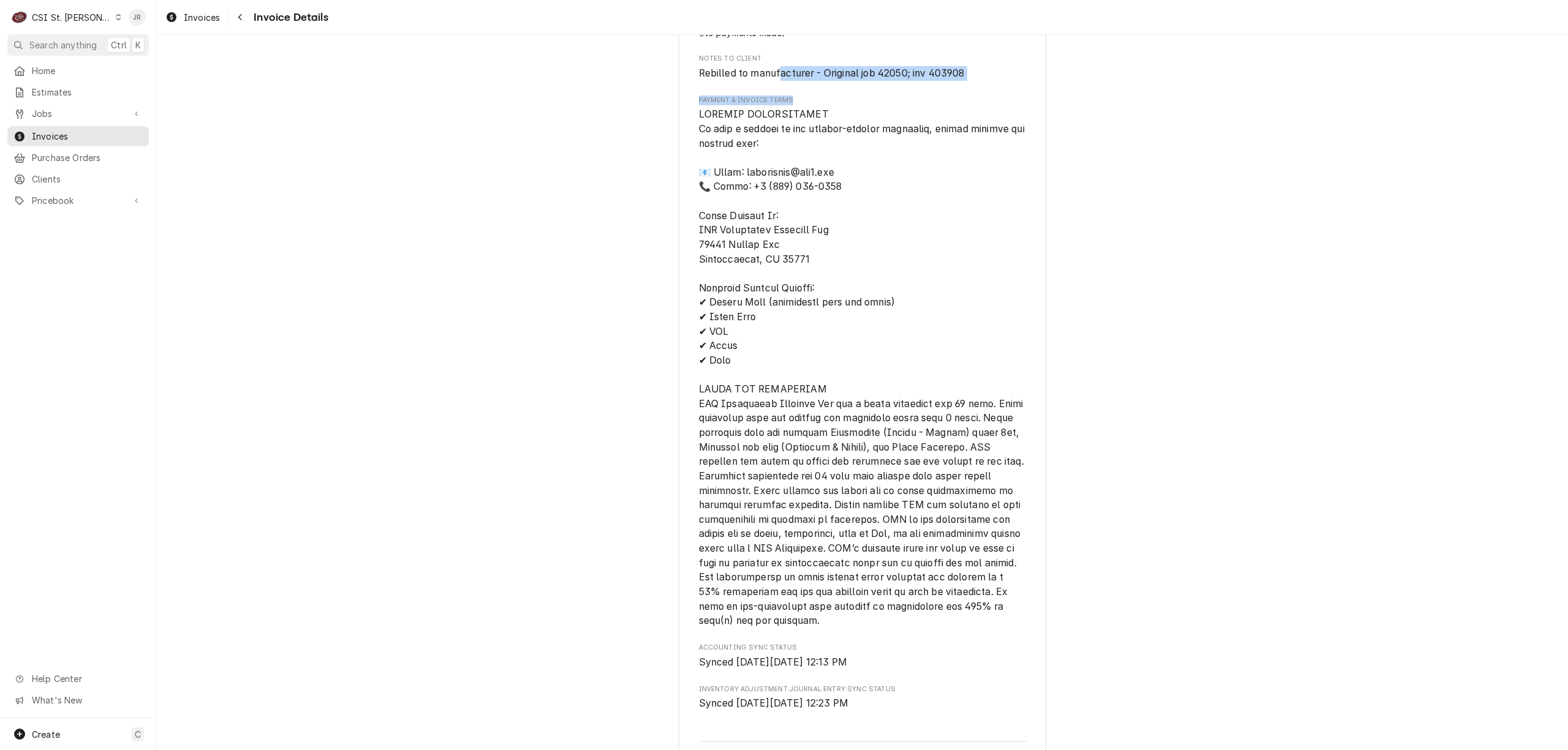
drag, startPoint x: 939, startPoint y: 121, endPoint x: 787, endPoint y: 117, distance: 152.1
click at [938, 79] on span "Rebilled to manufacturer - Original job 42050; inv 403908" at bounding box center [832, 73] width 266 height 12
click at [988, 81] on span "Rebilled to manufacturer - Original job 42050; inv 403908" at bounding box center [862, 73] width 328 height 14
click at [944, 81] on span "Rebilled to manufacturer - Original job 42050; inv 403908" at bounding box center [862, 73] width 328 height 14
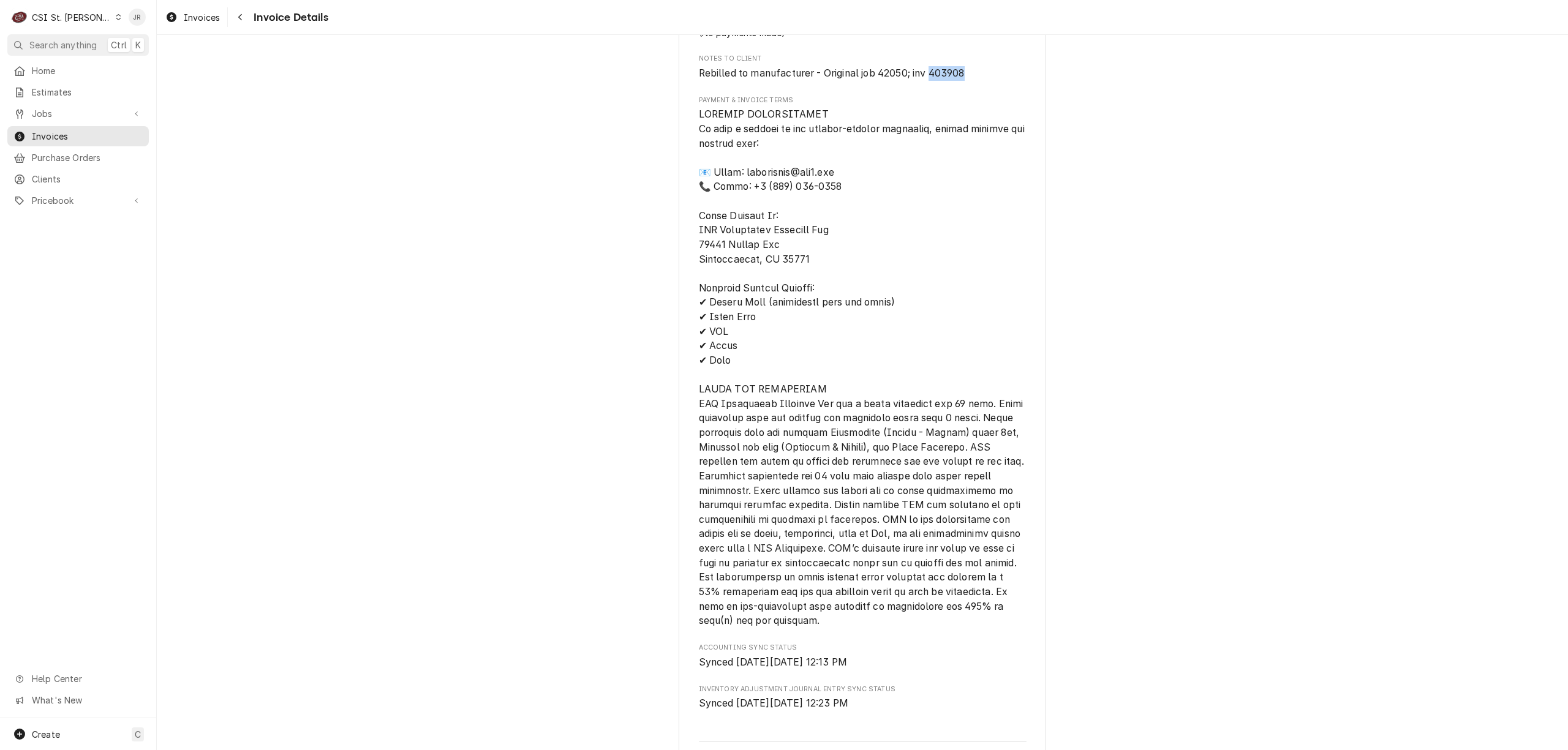
click at [944, 81] on span "Rebilled to manufacturer - Original job 42050; inv 403908" at bounding box center [862, 73] width 328 height 14
copy span "403908"
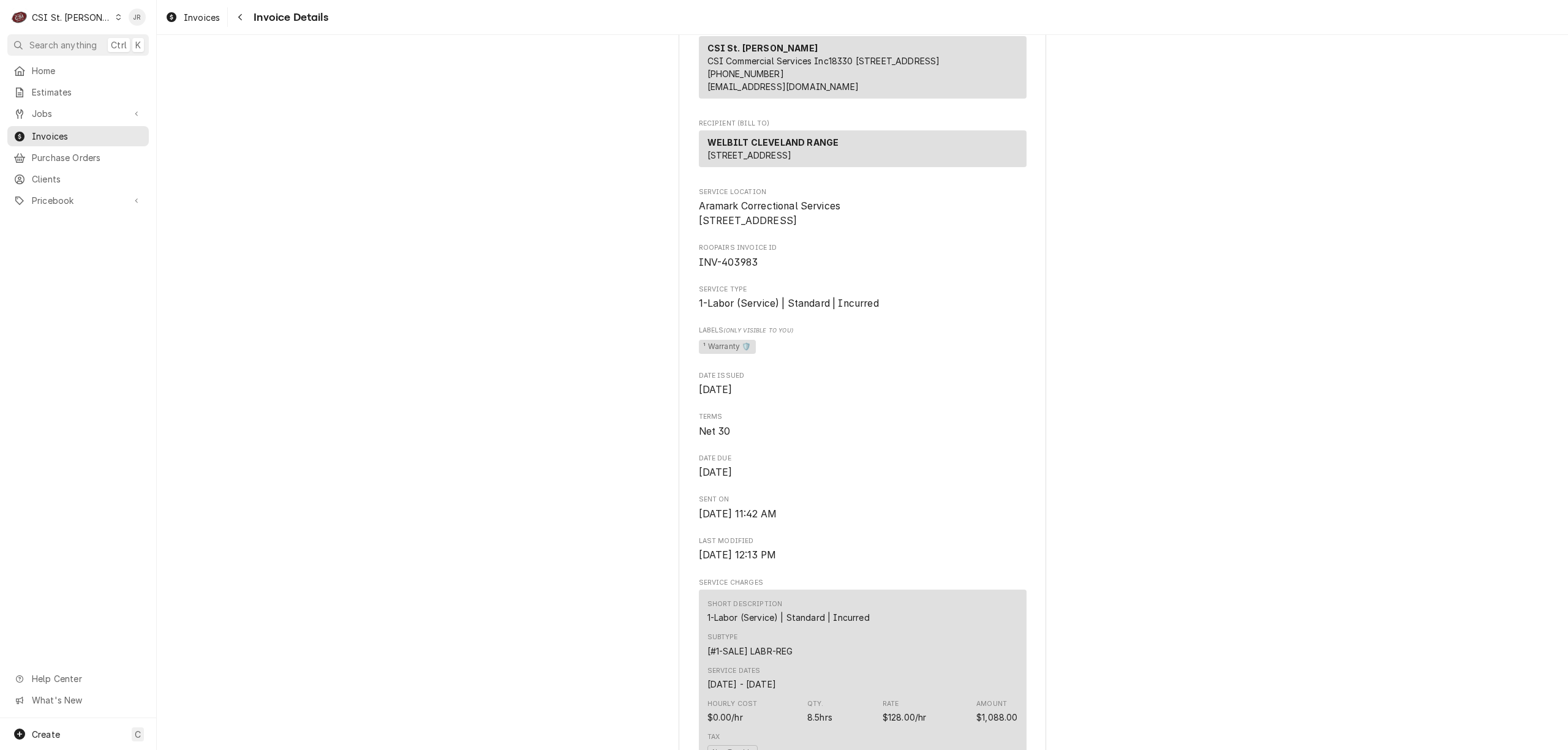
scroll to position [0, 0]
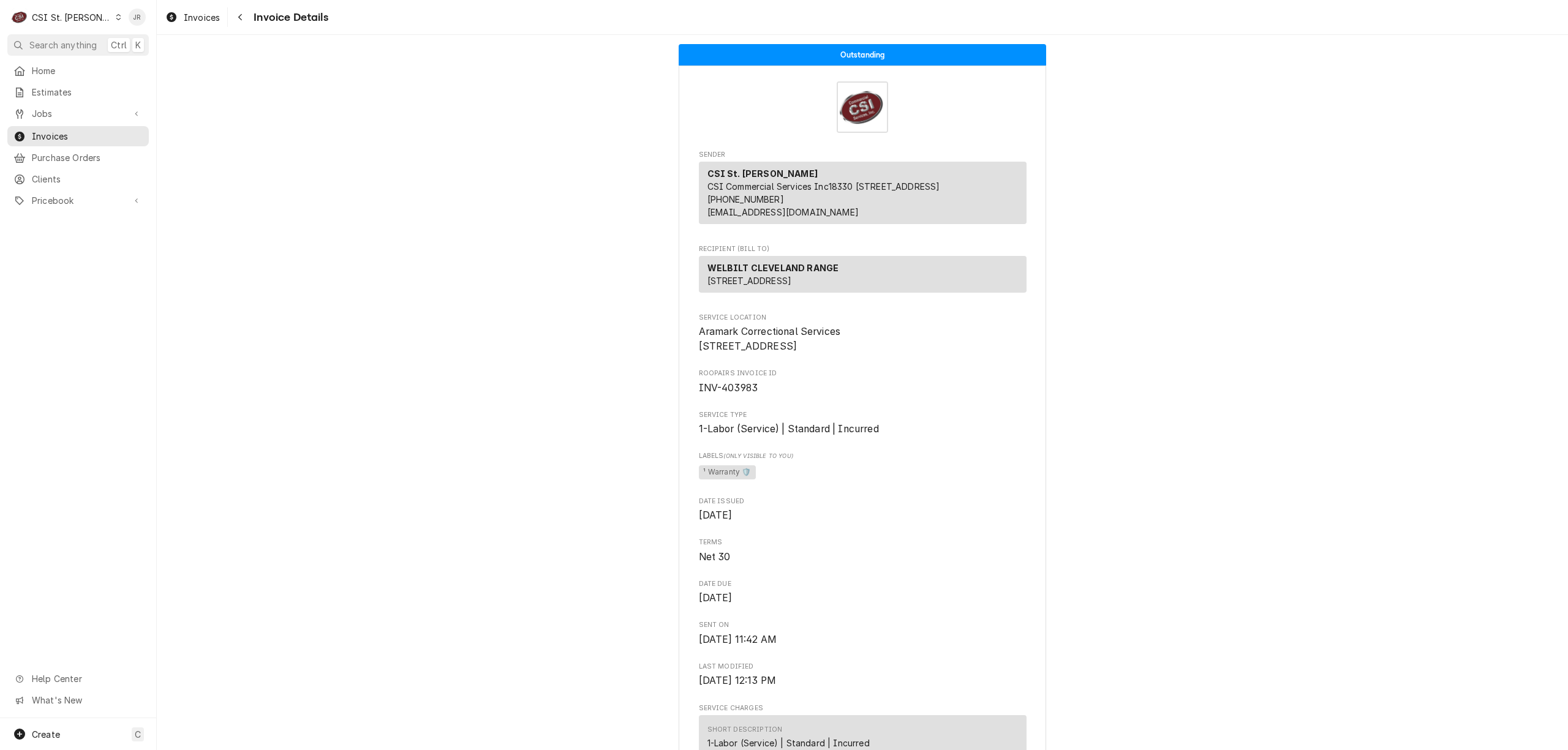
click at [725, 394] on span "INV-403983" at bounding box center [729, 388] width 60 height 12
copy span "403983"
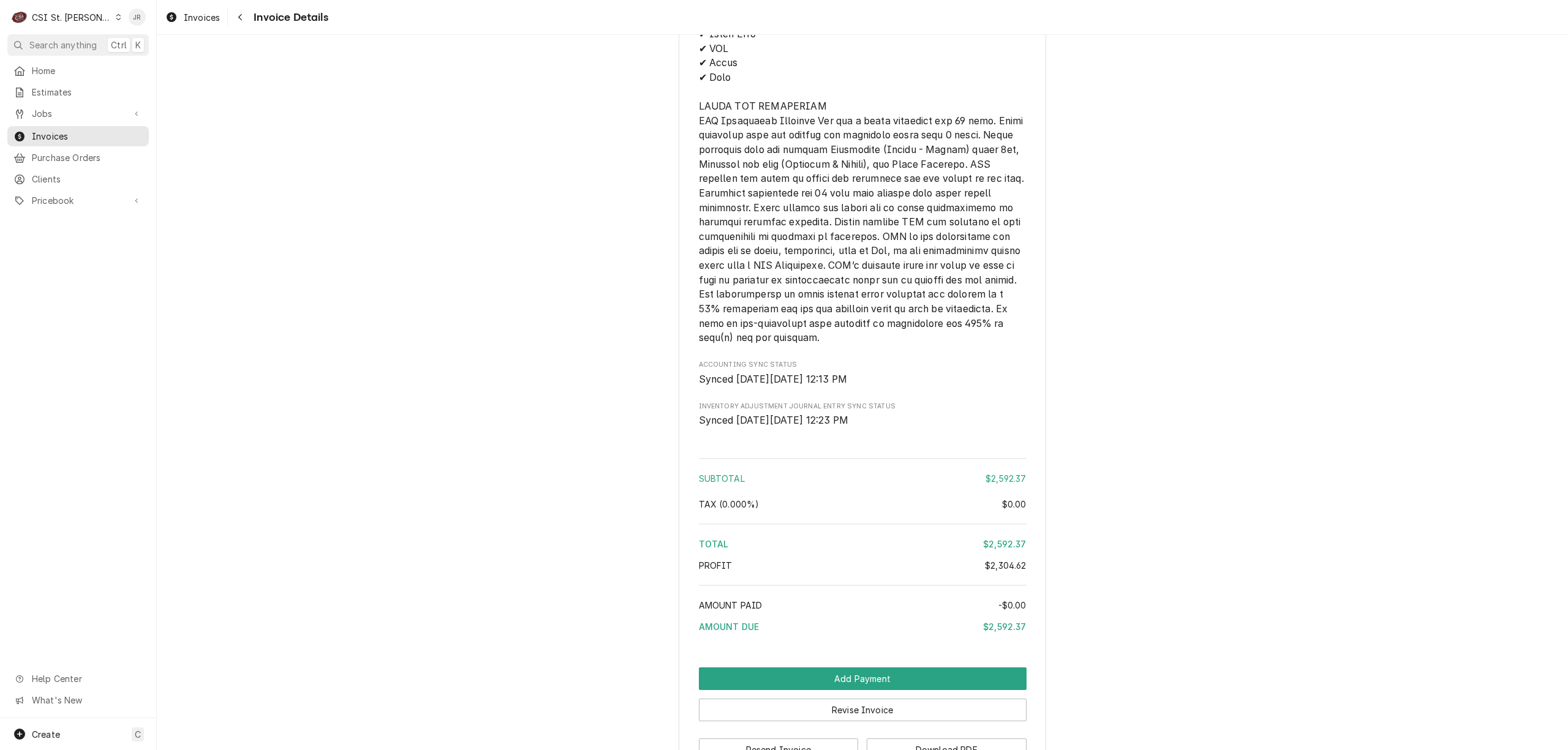
scroll to position [2296, 0]
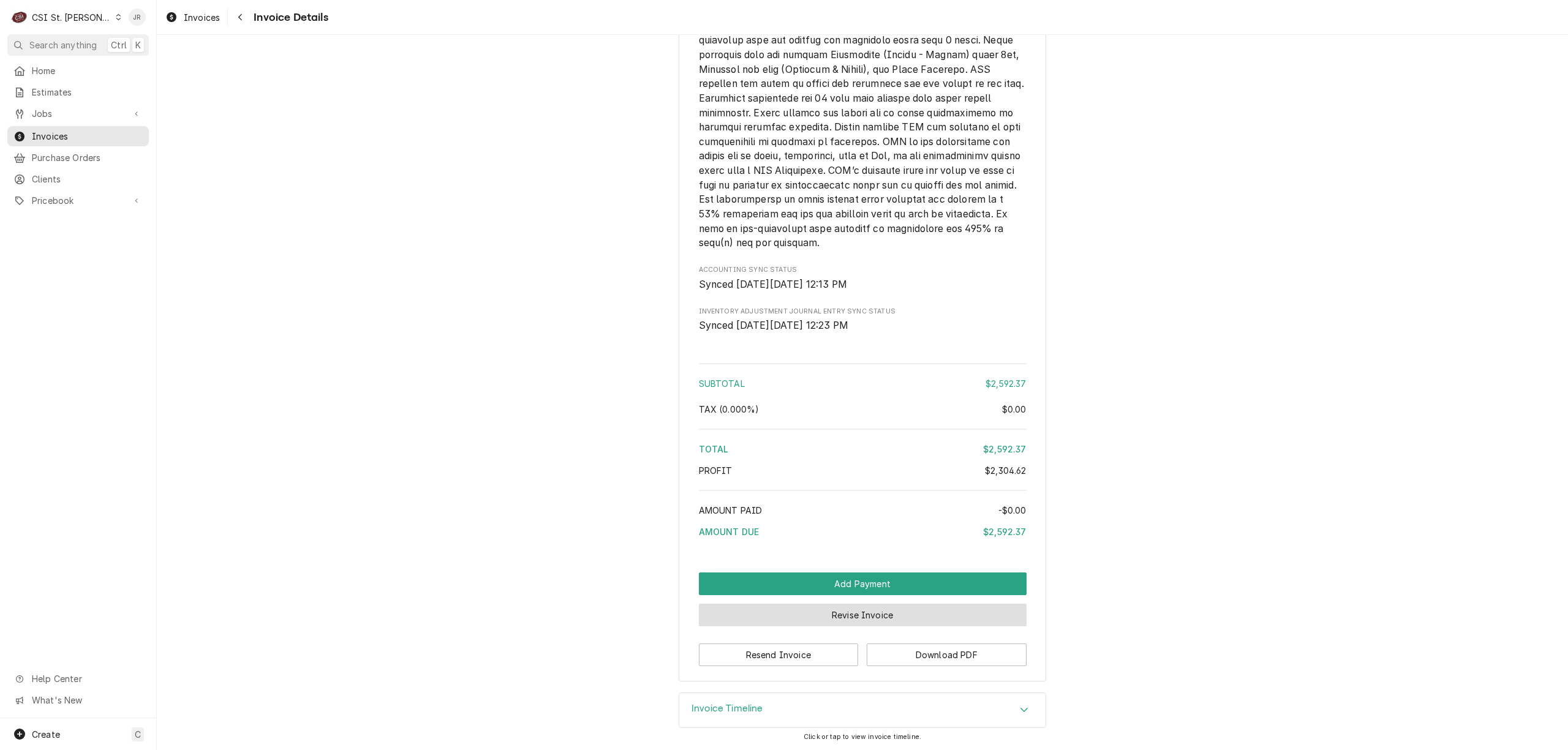
click at [870, 609] on button "Revise Invoice" at bounding box center [862, 615] width 328 height 23
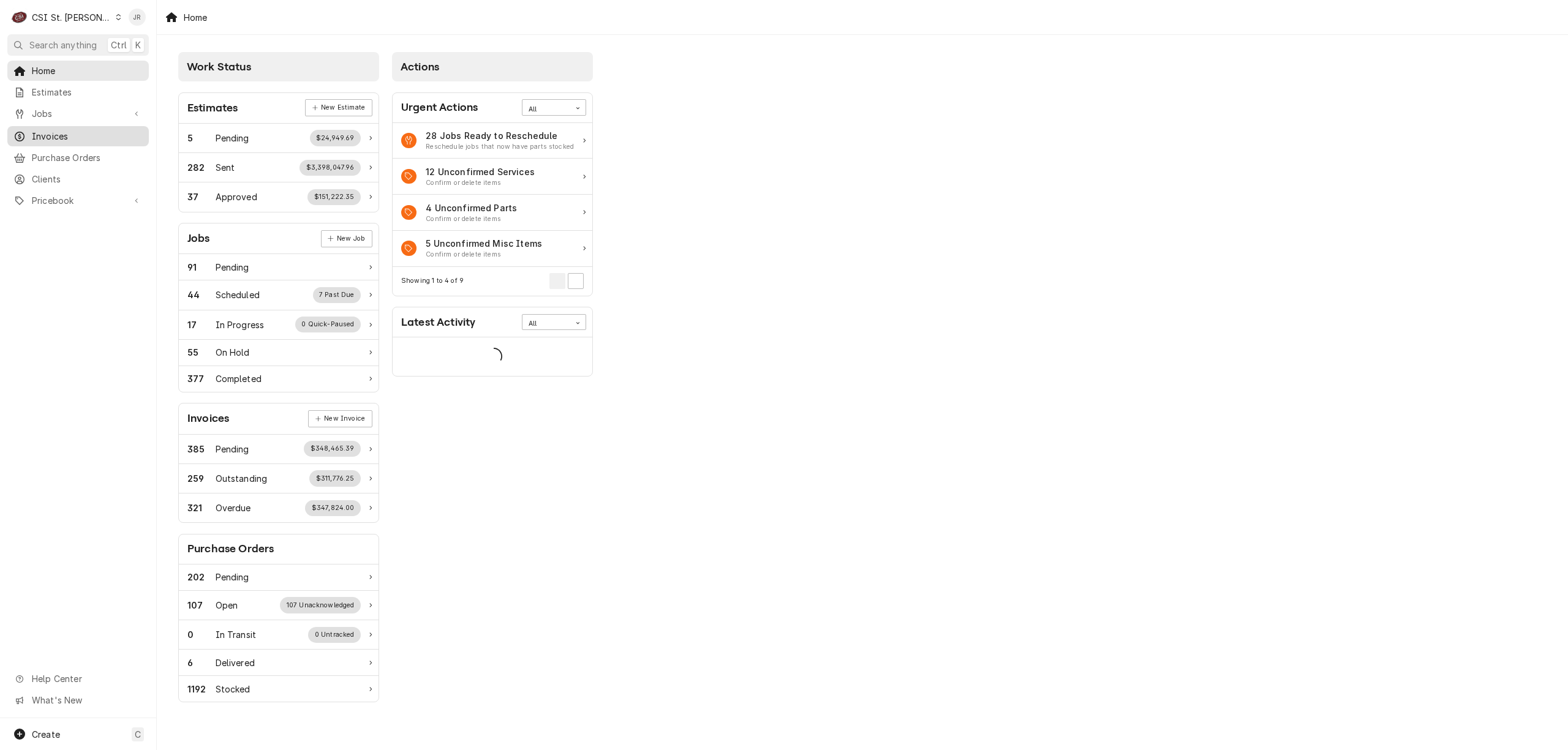
click at [60, 135] on span "Invoices" at bounding box center [87, 136] width 111 height 13
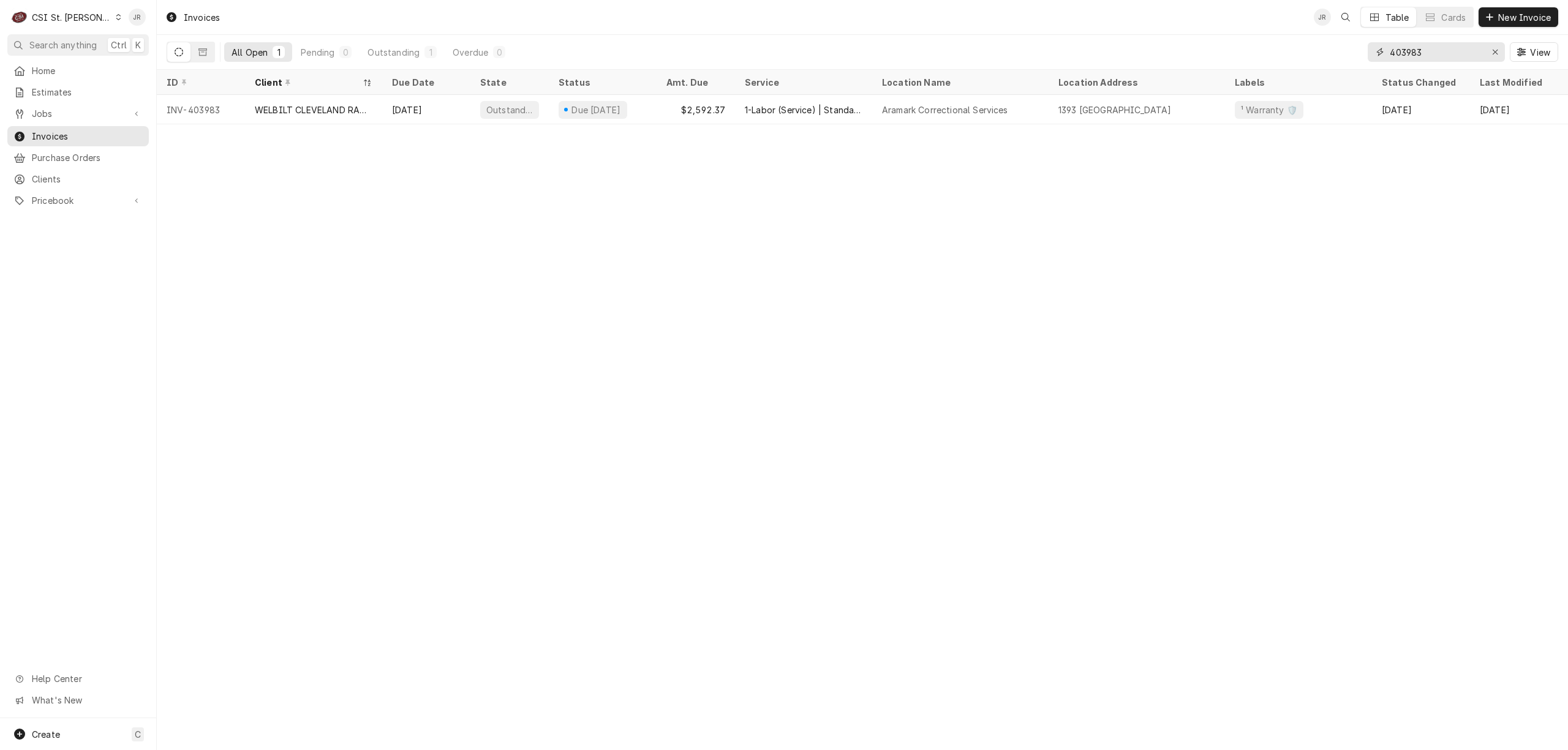
click at [1440, 50] on input "403983" at bounding box center [1435, 52] width 92 height 20
paste input "08"
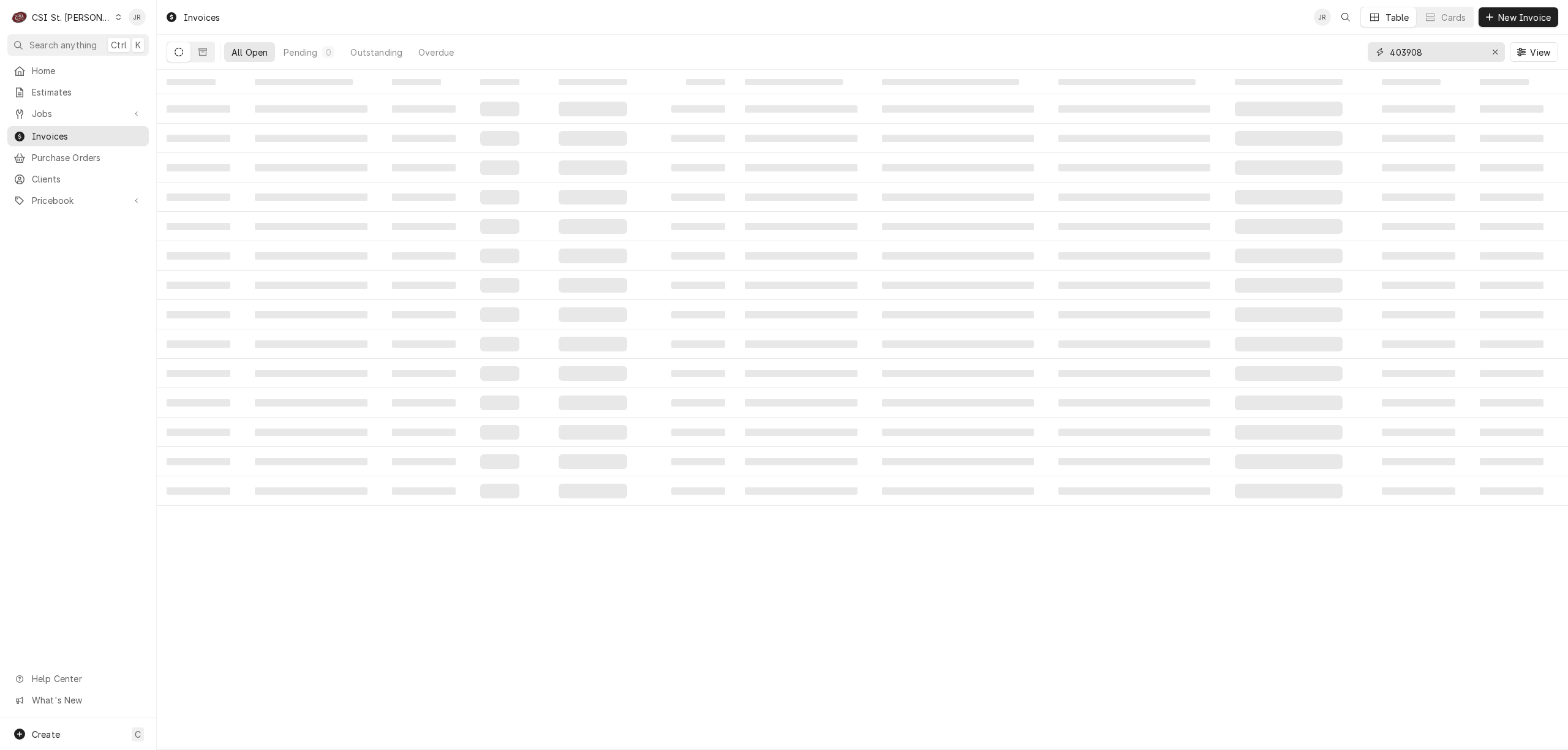
type input "403908"
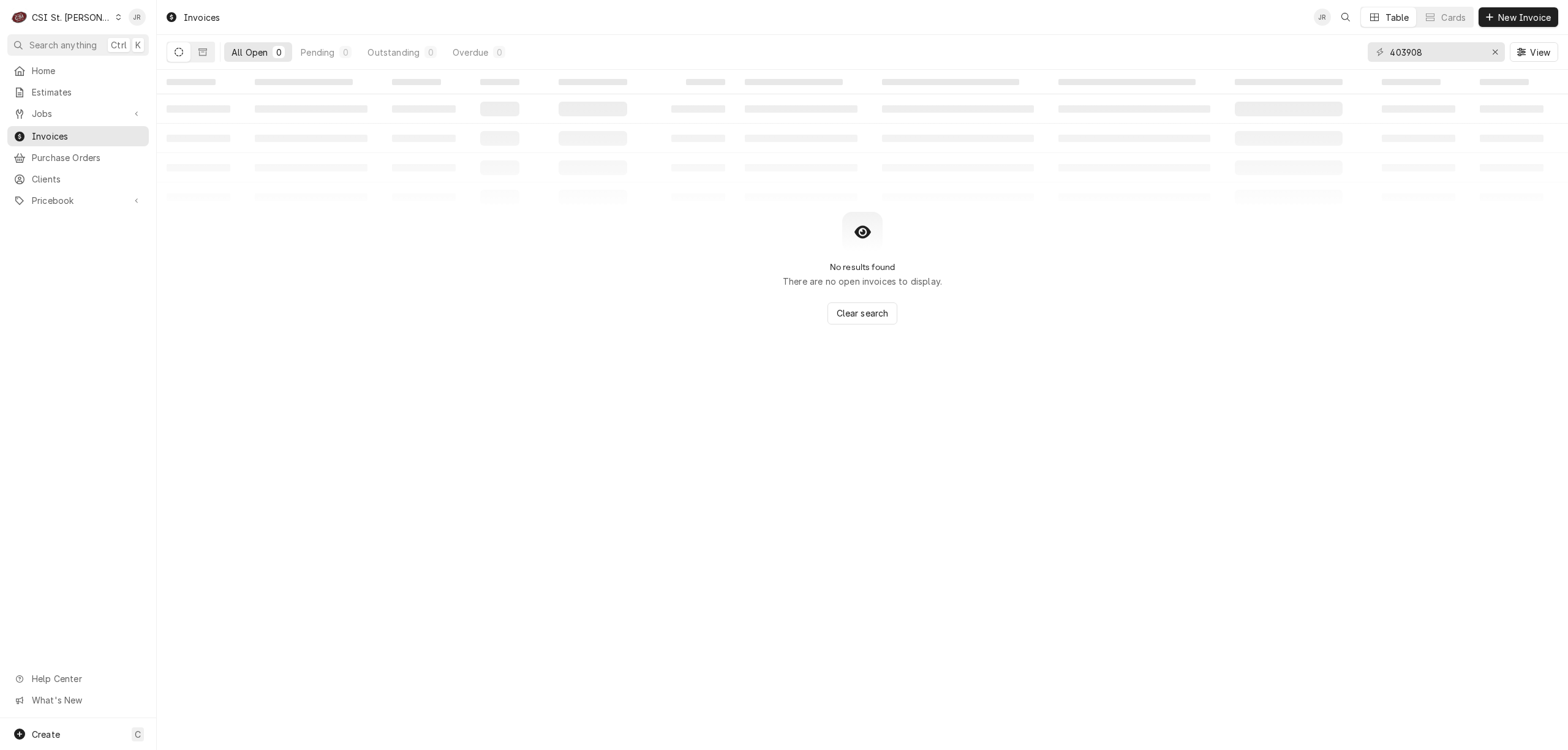
click at [189, 61] on div "All Open 0 Pending 0 Outstanding 0 Overdue 0" at bounding box center [339, 52] width 345 height 34
click at [181, 53] on icon "Dynamic Content Wrapper" at bounding box center [179, 52] width 9 height 9
click at [185, 54] on button "Dynamic Content Wrapper" at bounding box center [178, 52] width 23 height 20
drag, startPoint x: 221, startPoint y: 53, endPoint x: 201, endPoint y: 54, distance: 20.0
click at [202, 54] on div "All Open 0 Pending 0 Outstanding 0 Overdue 0" at bounding box center [339, 52] width 345 height 34
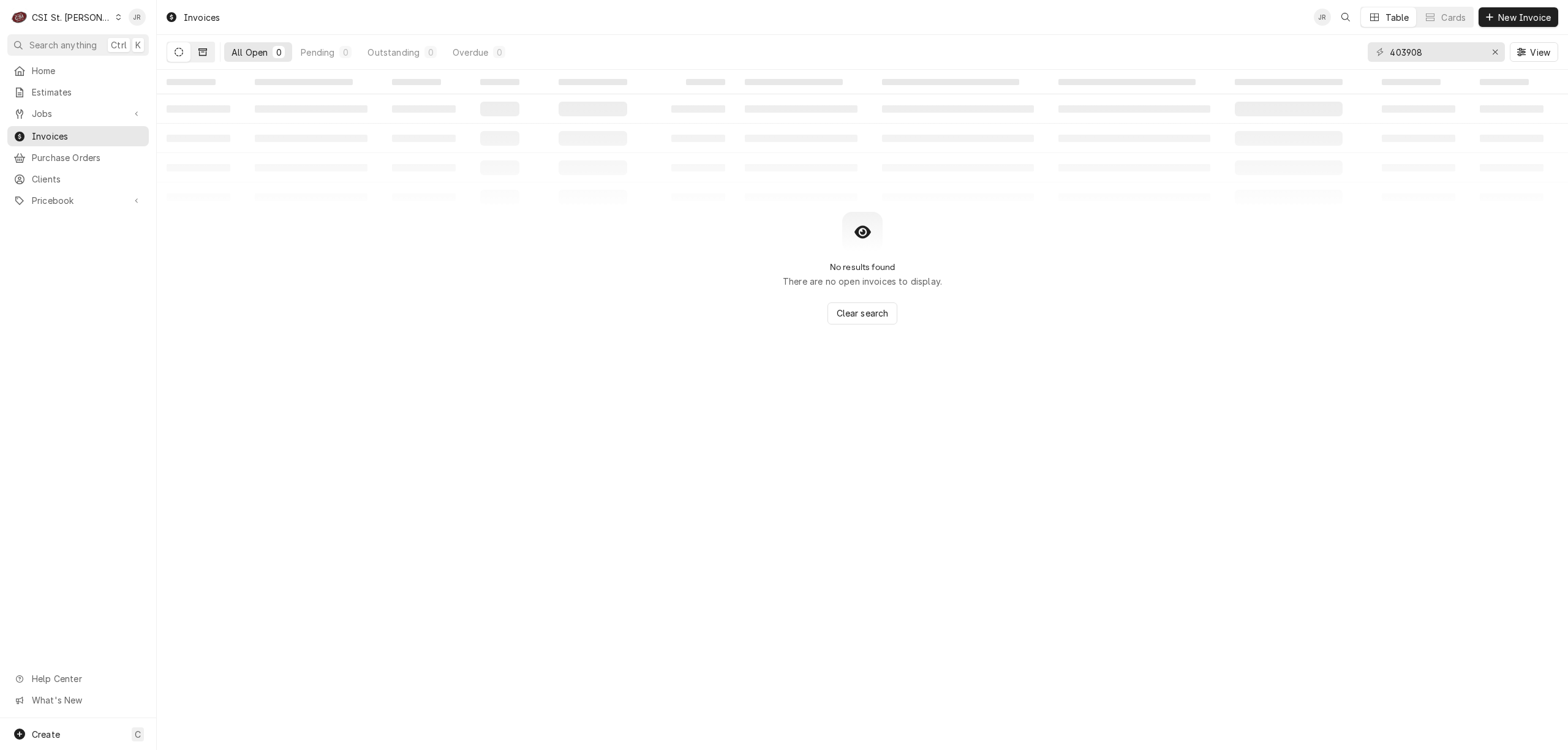
click at [201, 54] on icon "Dynamic Content Wrapper" at bounding box center [203, 52] width 9 height 9
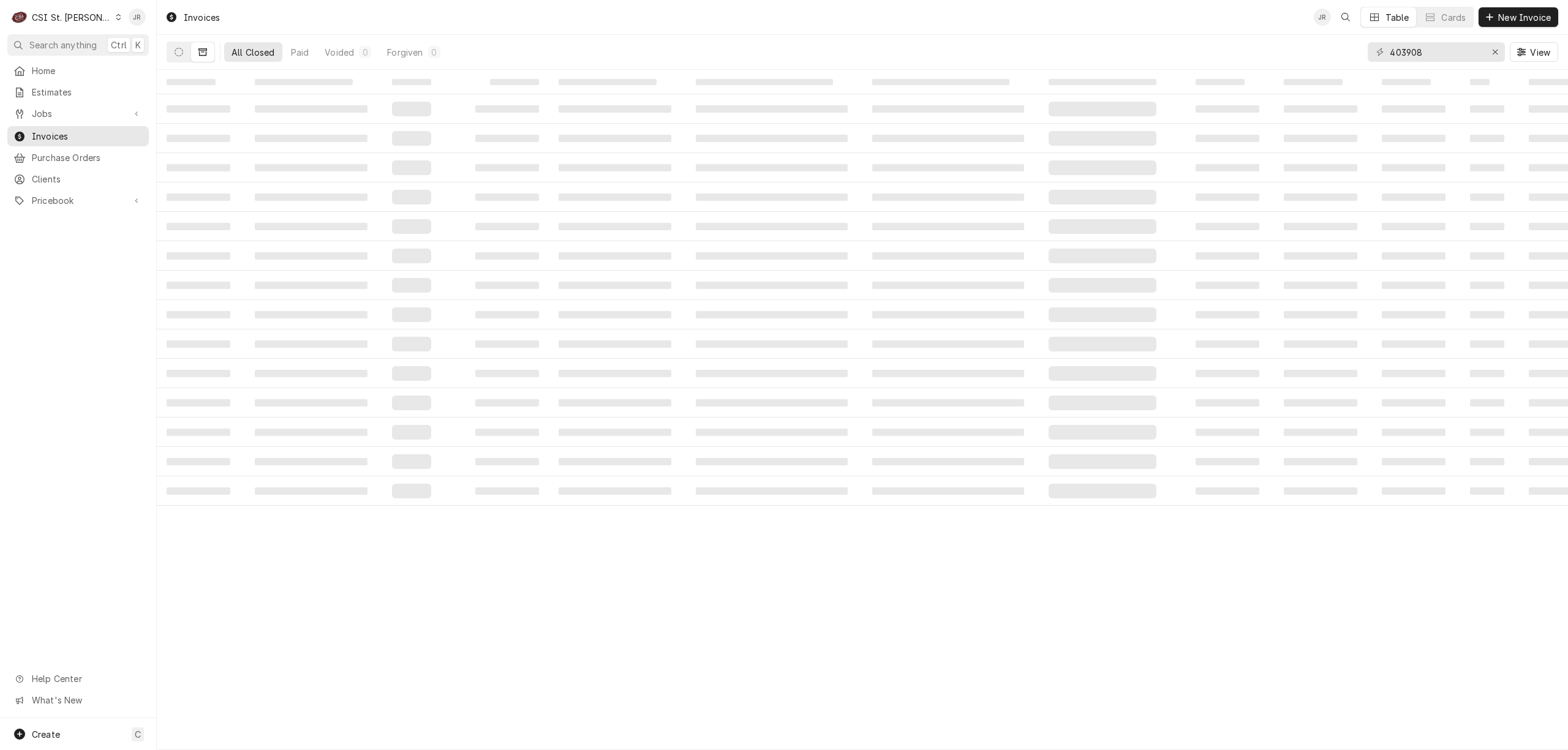
click at [518, 101] on td "‌" at bounding box center [505, 109] width 89 height 30
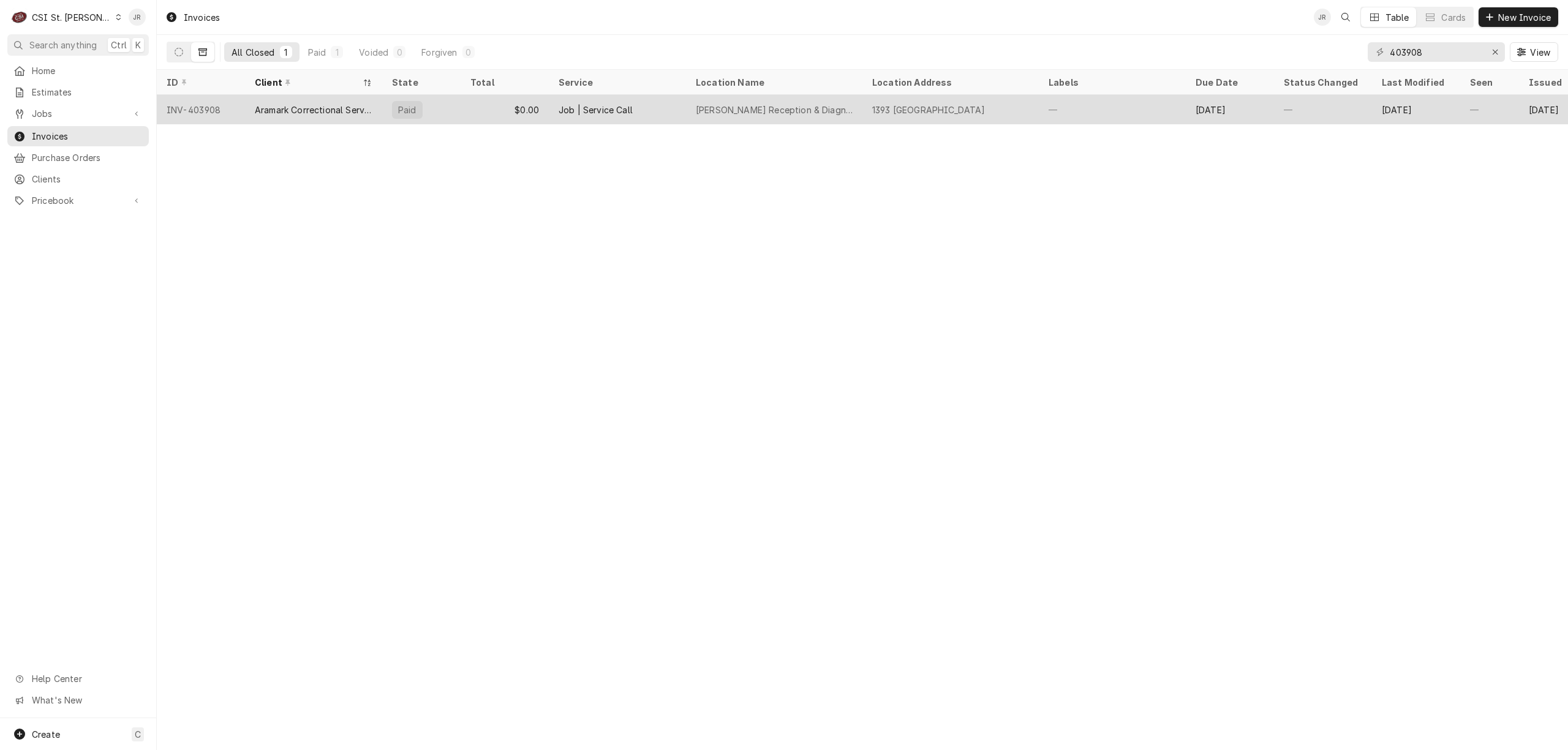
click at [415, 114] on div "Paid" at bounding box center [407, 110] width 31 height 18
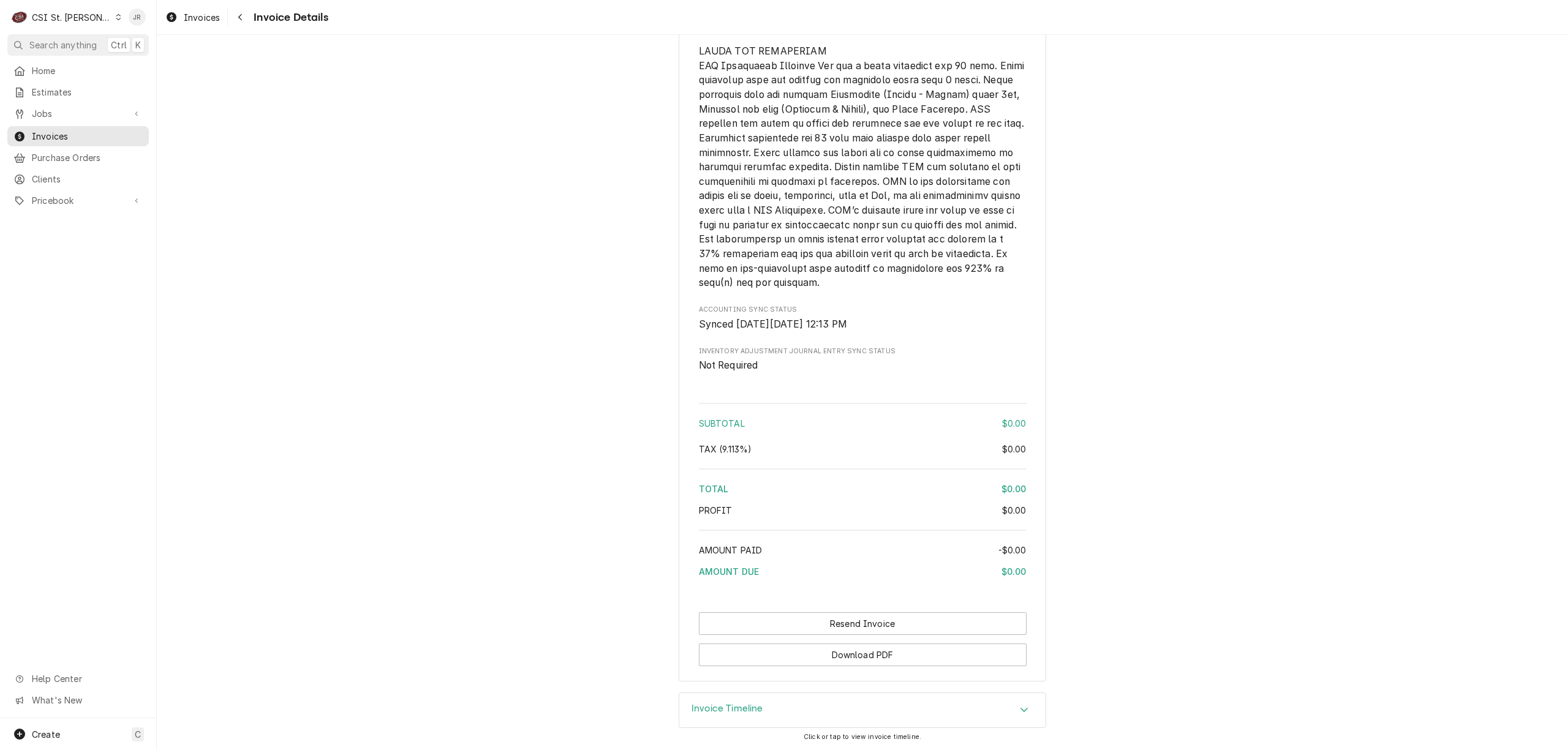
scroll to position [1572, 0]
click at [48, 17] on div "CSI St. [PERSON_NAME]" at bounding box center [72, 17] width 80 height 13
click at [152, 22] on div "CSI [US_STATE][GEOGRAPHIC_DATA]" at bounding box center [189, 24] width 162 height 13
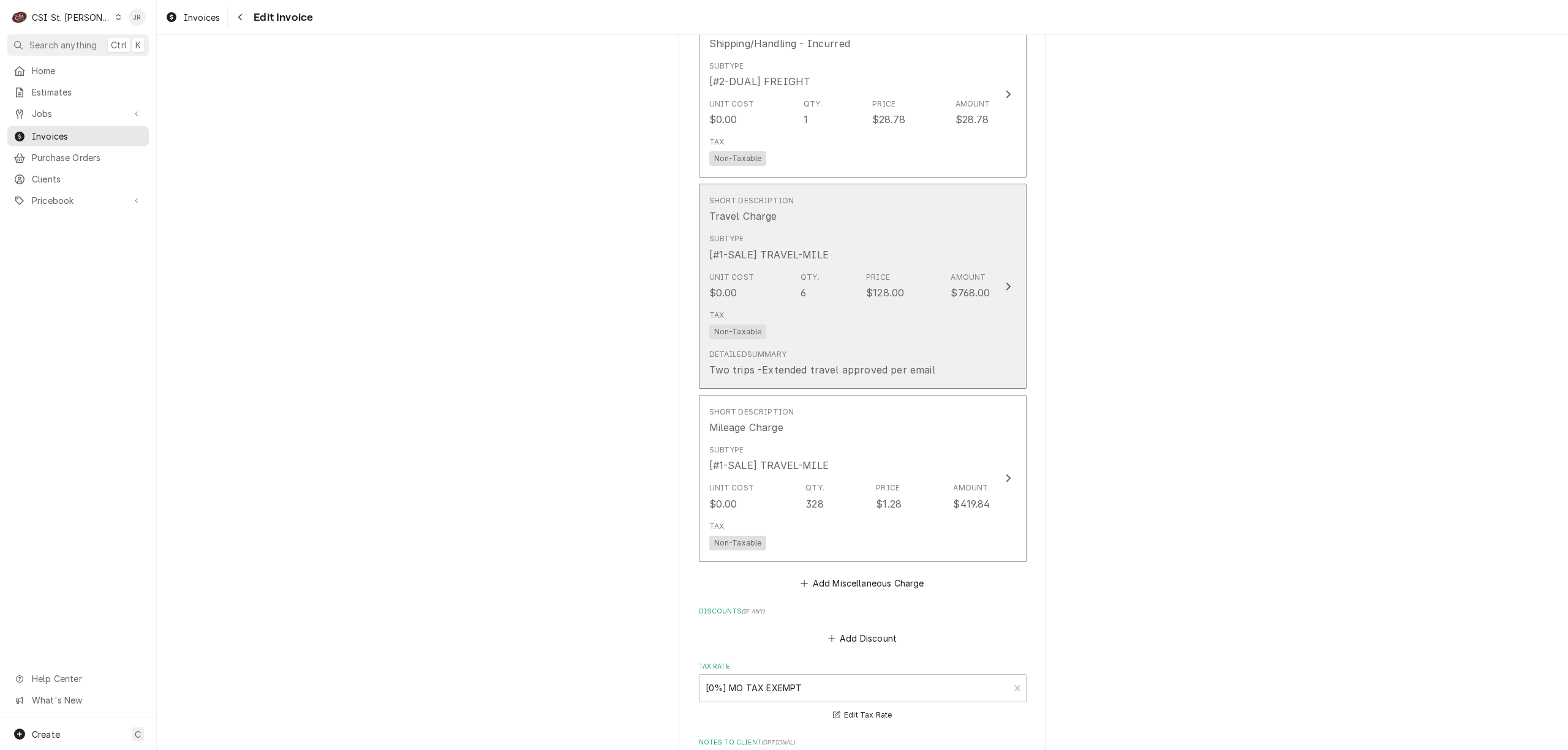
scroll to position [1796, 0]
click at [941, 312] on div "Tax Non-Taxable" at bounding box center [850, 324] width 281 height 39
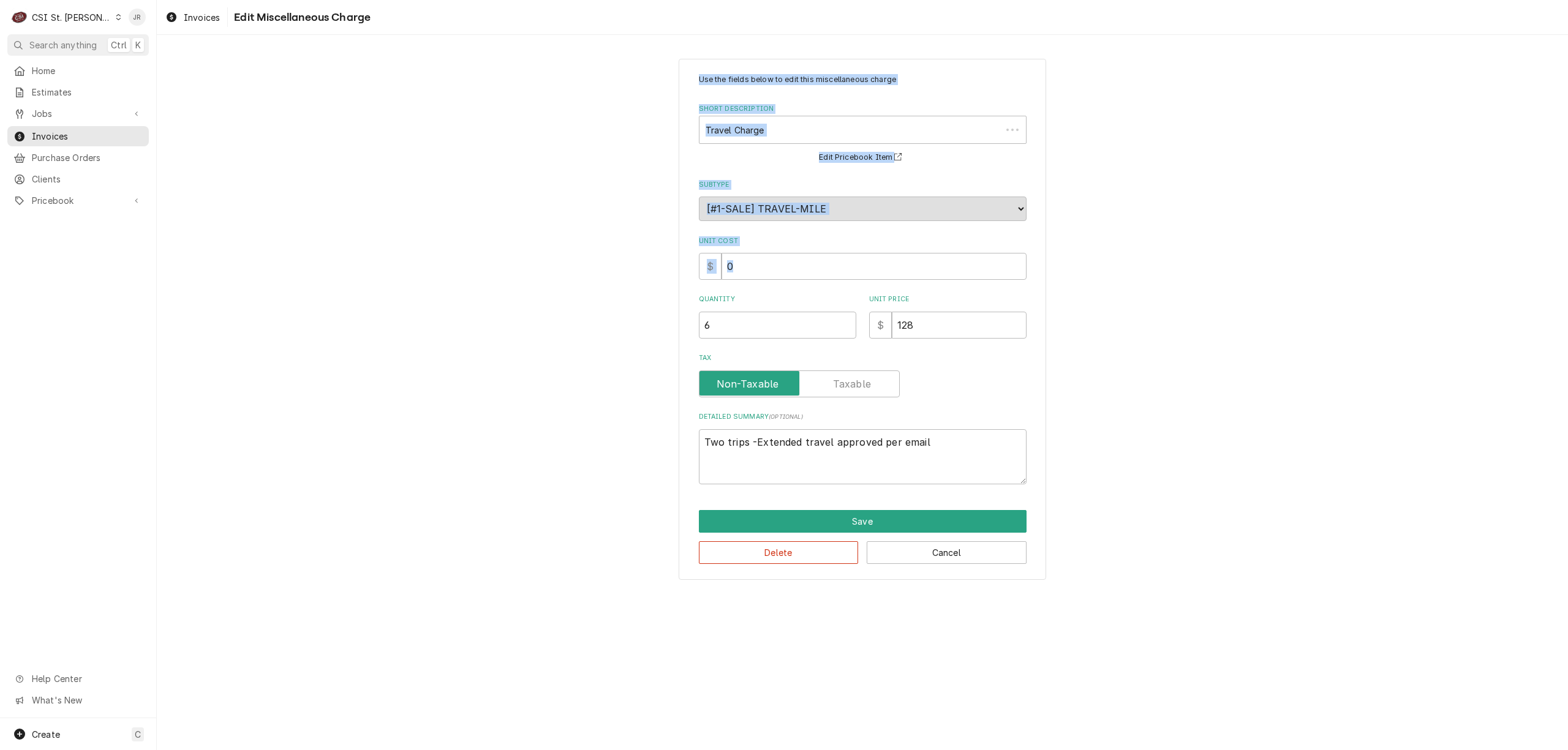
drag, startPoint x: 944, startPoint y: 392, endPoint x: 516, endPoint y: 407, distance: 428.3
drag, startPoint x: 944, startPoint y: 451, endPoint x: 623, endPoint y: 444, distance: 321.1
click at [623, 444] on div "Use the fields below to edit this miscellaneous charge Short Description Travel…" at bounding box center [862, 318] width 1411 height 542
type textarea "x"
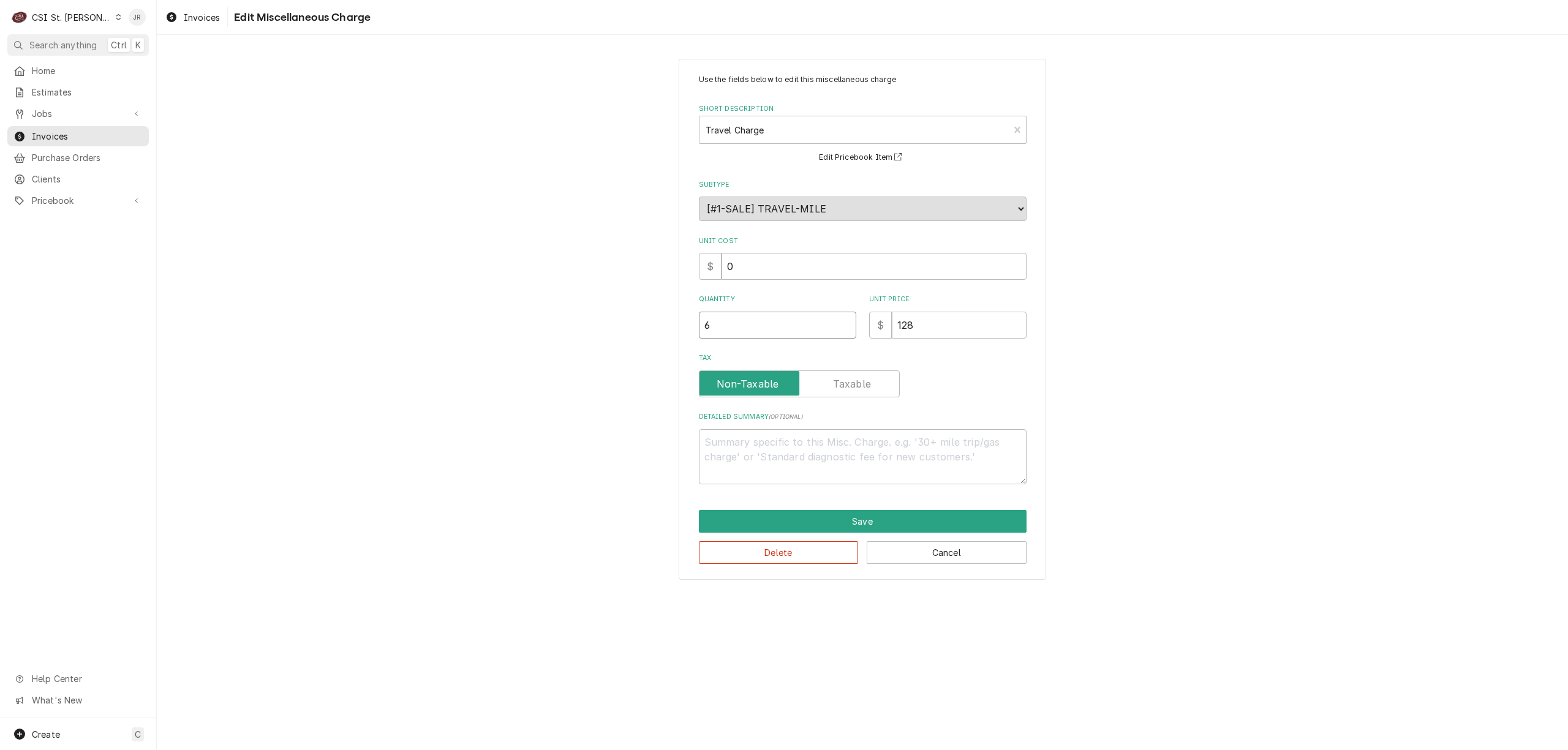
click at [741, 317] on input "6" at bounding box center [777, 325] width 157 height 27
drag, startPoint x: 741, startPoint y: 317, endPoint x: 458, endPoint y: 317, distance: 283.0
click at [458, 317] on div "Use the fields below to edit this miscellaneous charge Short Description Travel…" at bounding box center [862, 318] width 1411 height 542
type textarea "x"
type input "2"
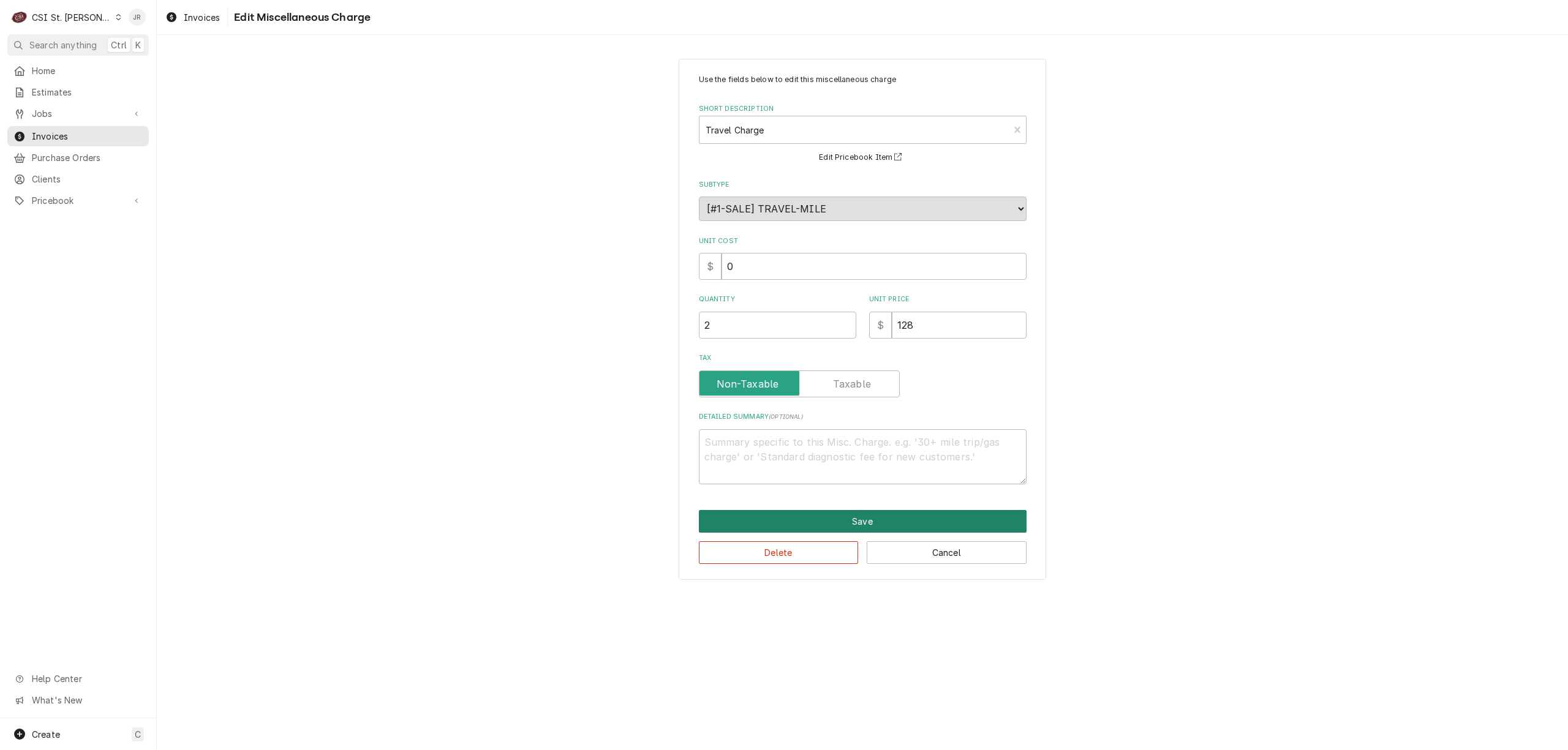
drag, startPoint x: 794, startPoint y: 508, endPoint x: 798, endPoint y: 516, distance: 8.9
click at [798, 515] on div "Use the fields below to edit this miscellaneous charge Short Description Travel…" at bounding box center [862, 319] width 368 height 521
click at [803, 516] on button "Save" at bounding box center [862, 521] width 328 height 23
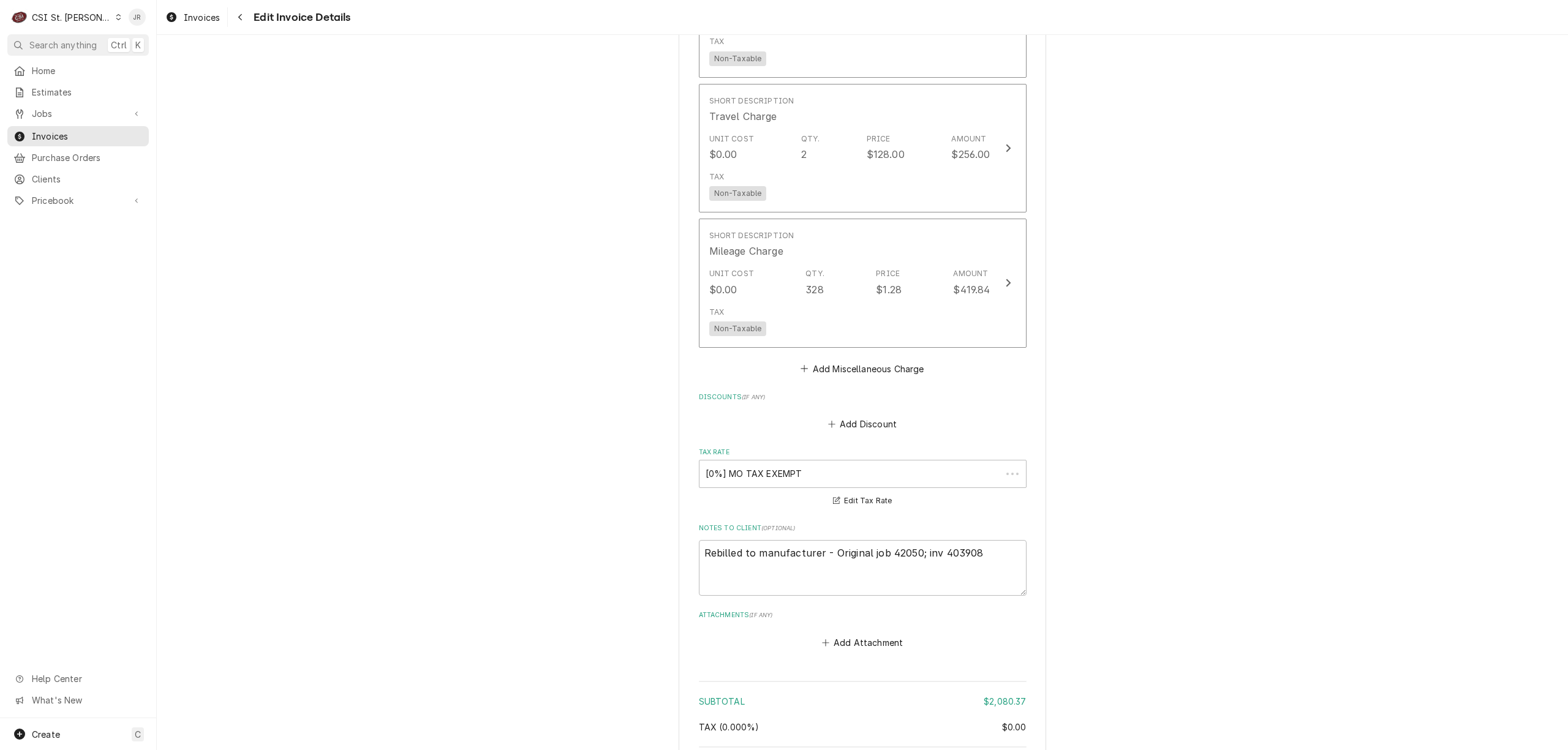
scroll to position [1896, 0]
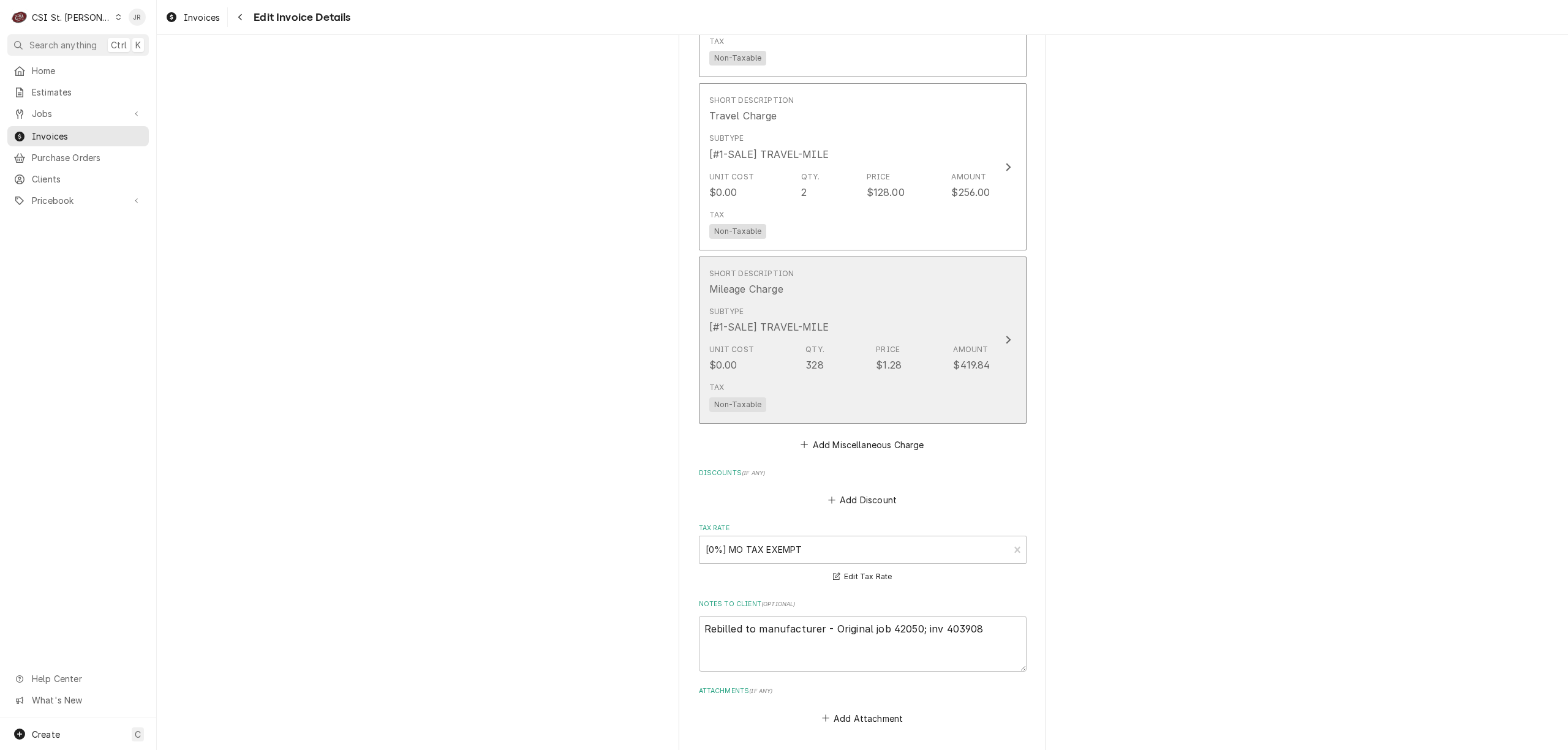
click at [977, 327] on div "Subtype [#1-SALE] TRAVEL-MILE" at bounding box center [850, 320] width 281 height 38
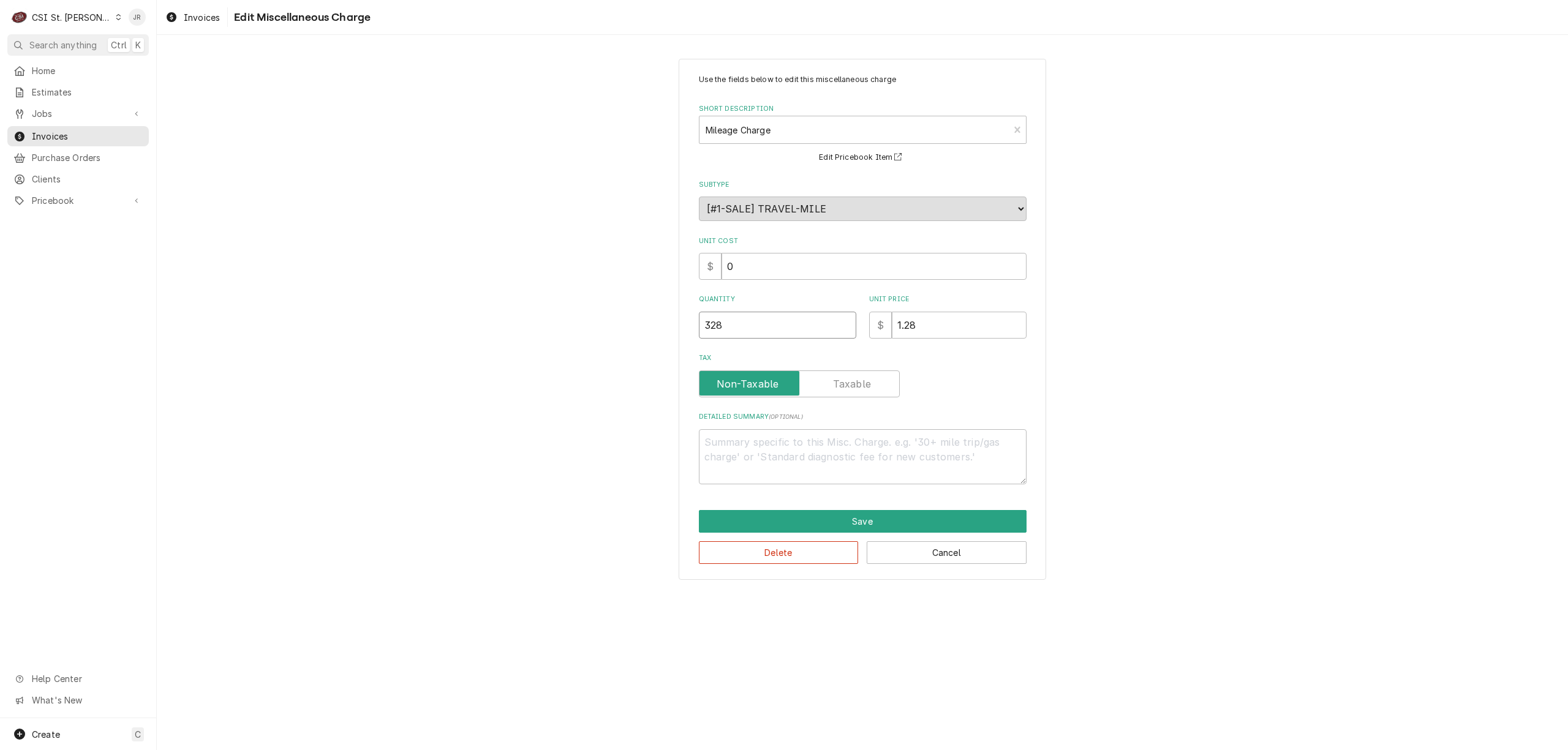
drag, startPoint x: 751, startPoint y: 324, endPoint x: 438, endPoint y: 267, distance: 318.1
click at [438, 267] on div "Use the fields below to edit this miscellaneous charge Short Description Mileag…" at bounding box center [862, 318] width 1411 height 542
type textarea "x"
type input "1"
type textarea "x"
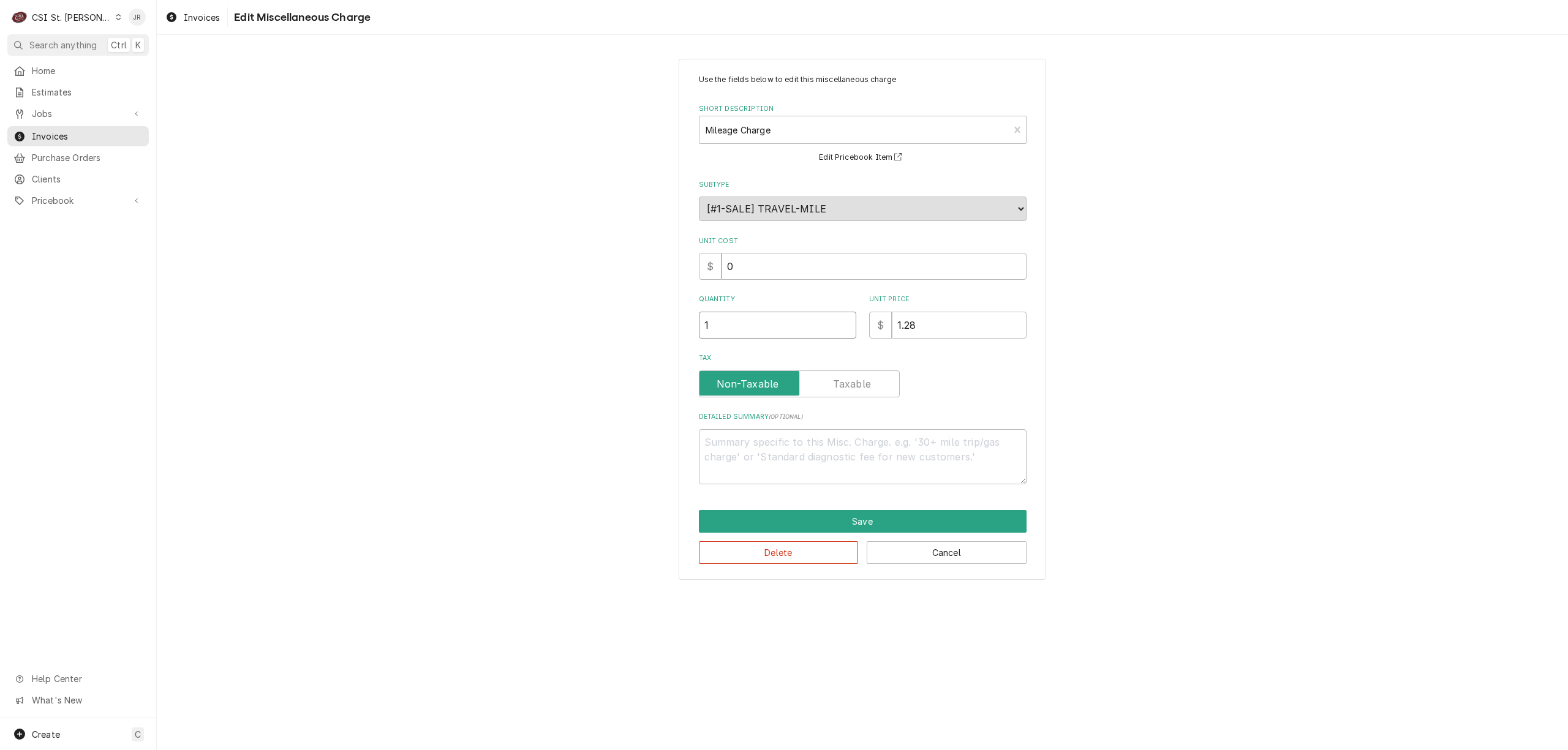
type input "10"
type textarea "x"
type input "100"
click at [884, 523] on button "Save" at bounding box center [862, 521] width 328 height 23
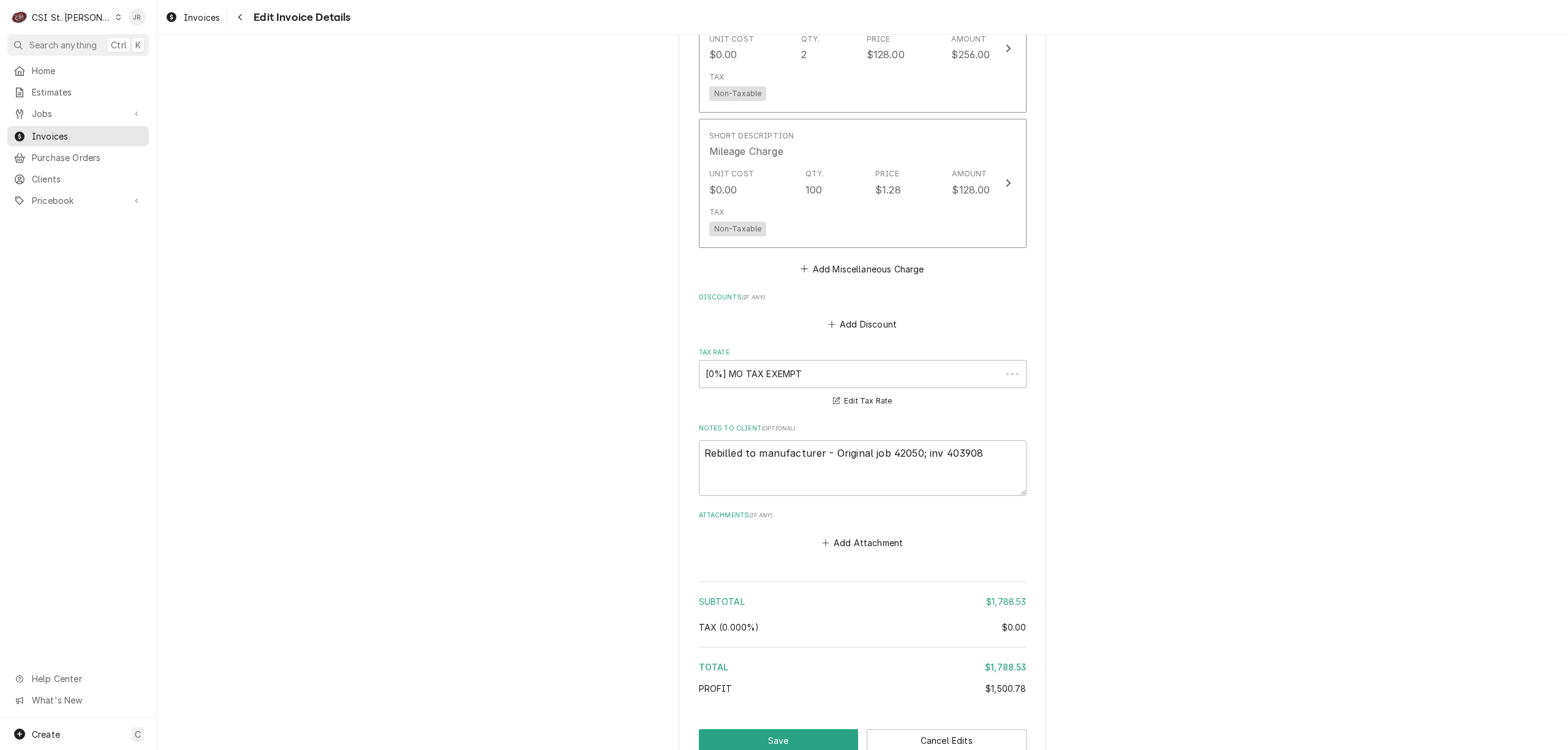
scroll to position [2034, 0]
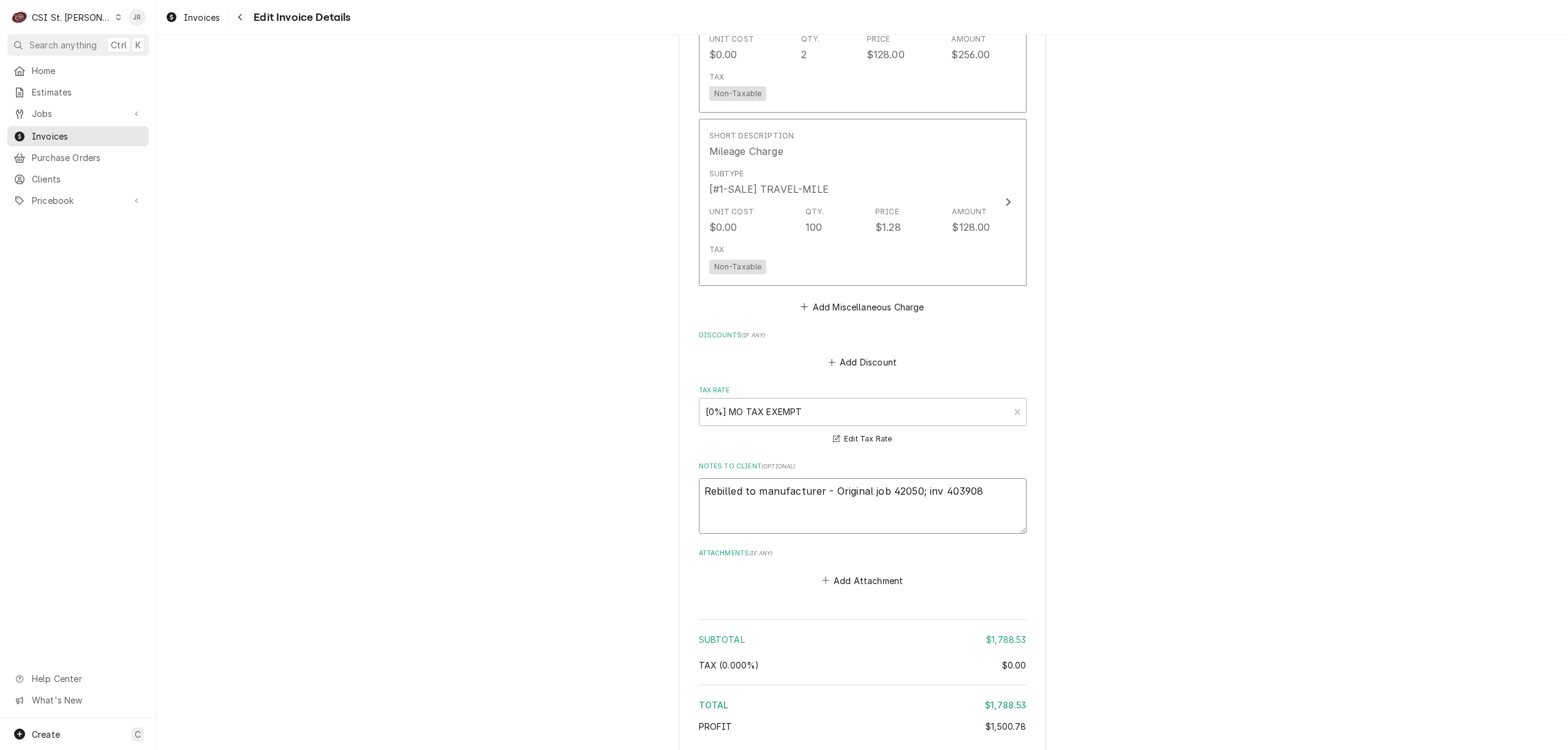
click at [988, 495] on textarea "Rebilled to manufacturer - Original job 42050; inv 403908" at bounding box center [862, 506] width 328 height 55
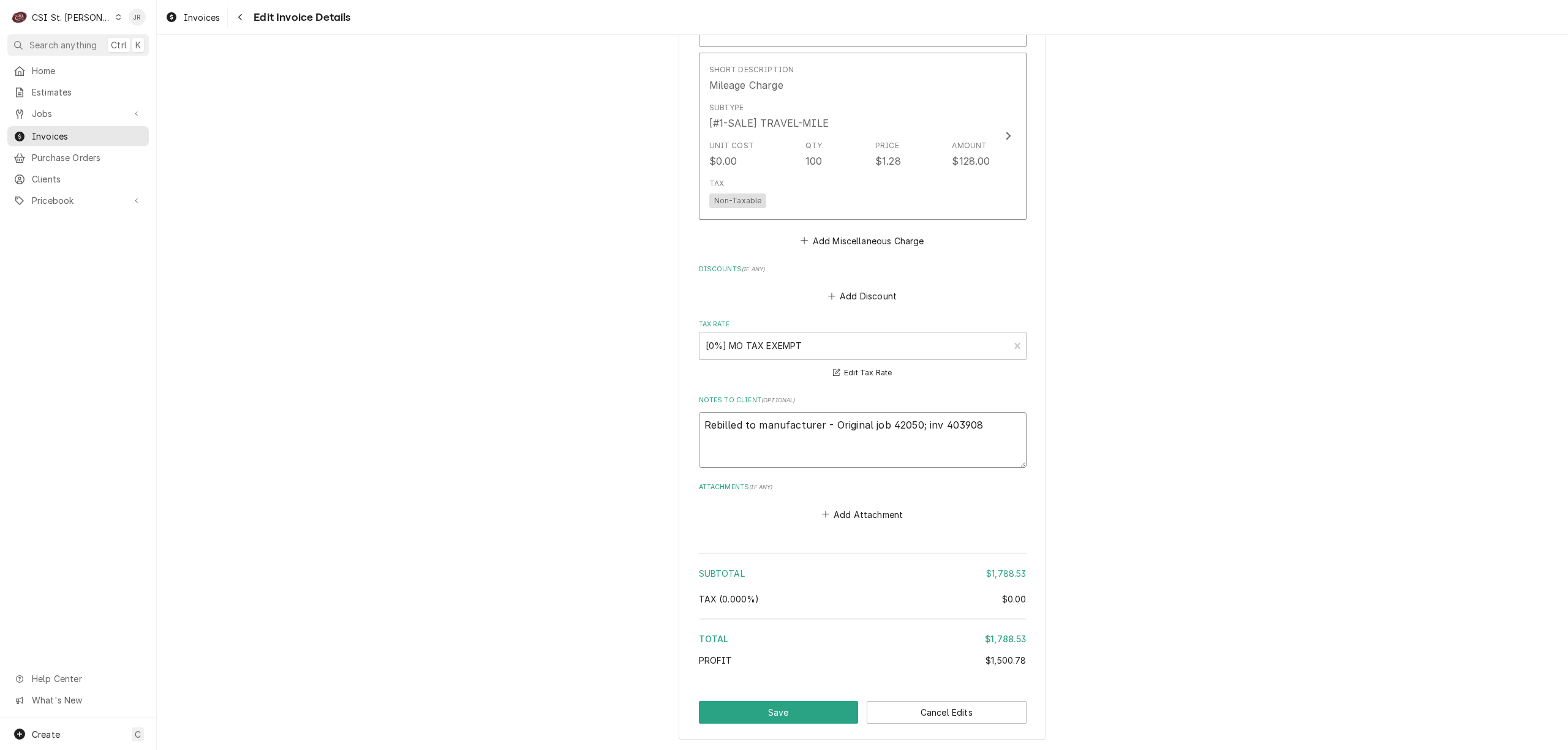
scroll to position [2159, 0]
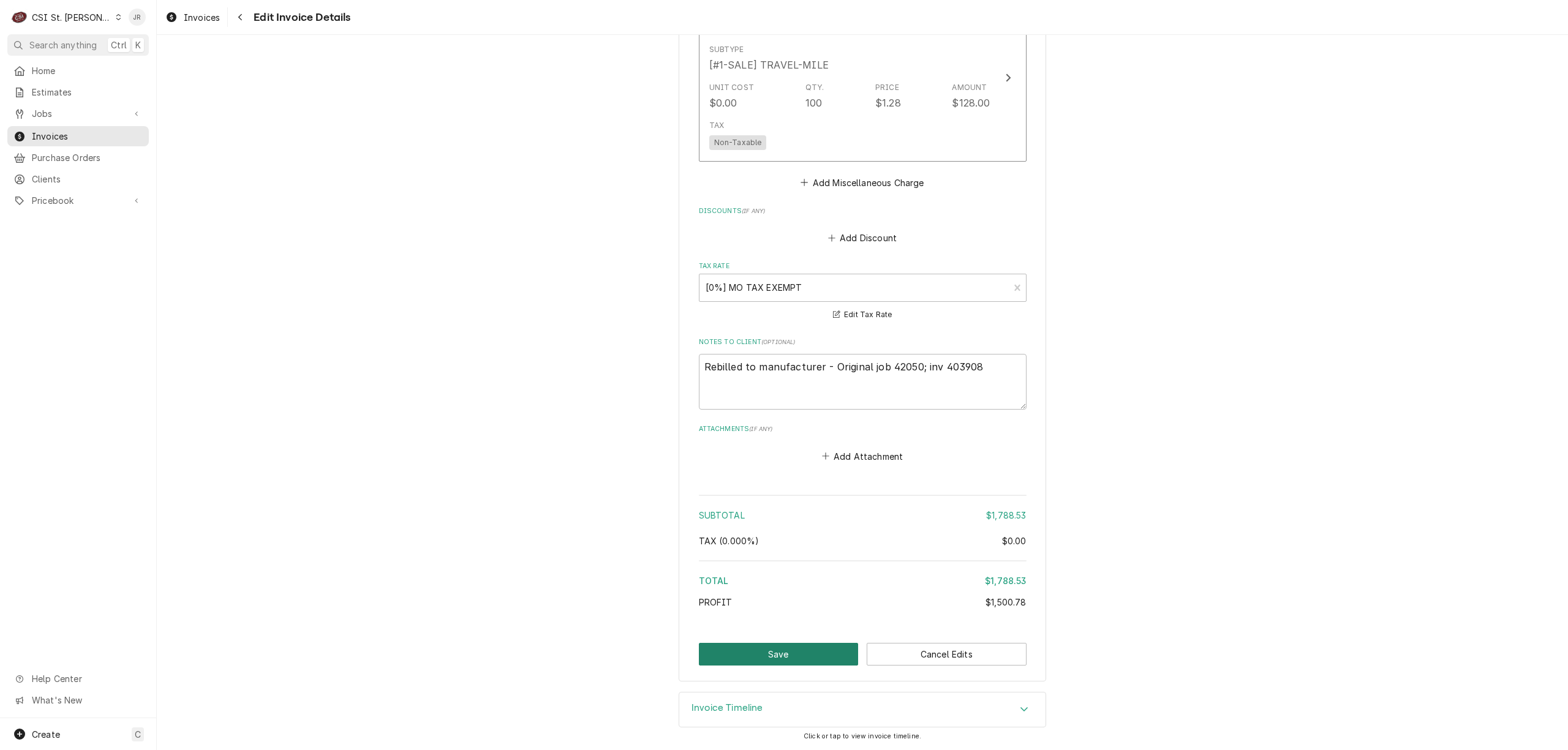
drag, startPoint x: 763, startPoint y: 669, endPoint x: 772, endPoint y: 655, distance: 16.6
drag, startPoint x: 779, startPoint y: 650, endPoint x: 789, endPoint y: 650, distance: 10.0
click at [789, 650] on button "Save" at bounding box center [779, 654] width 160 height 23
type textarea "x"
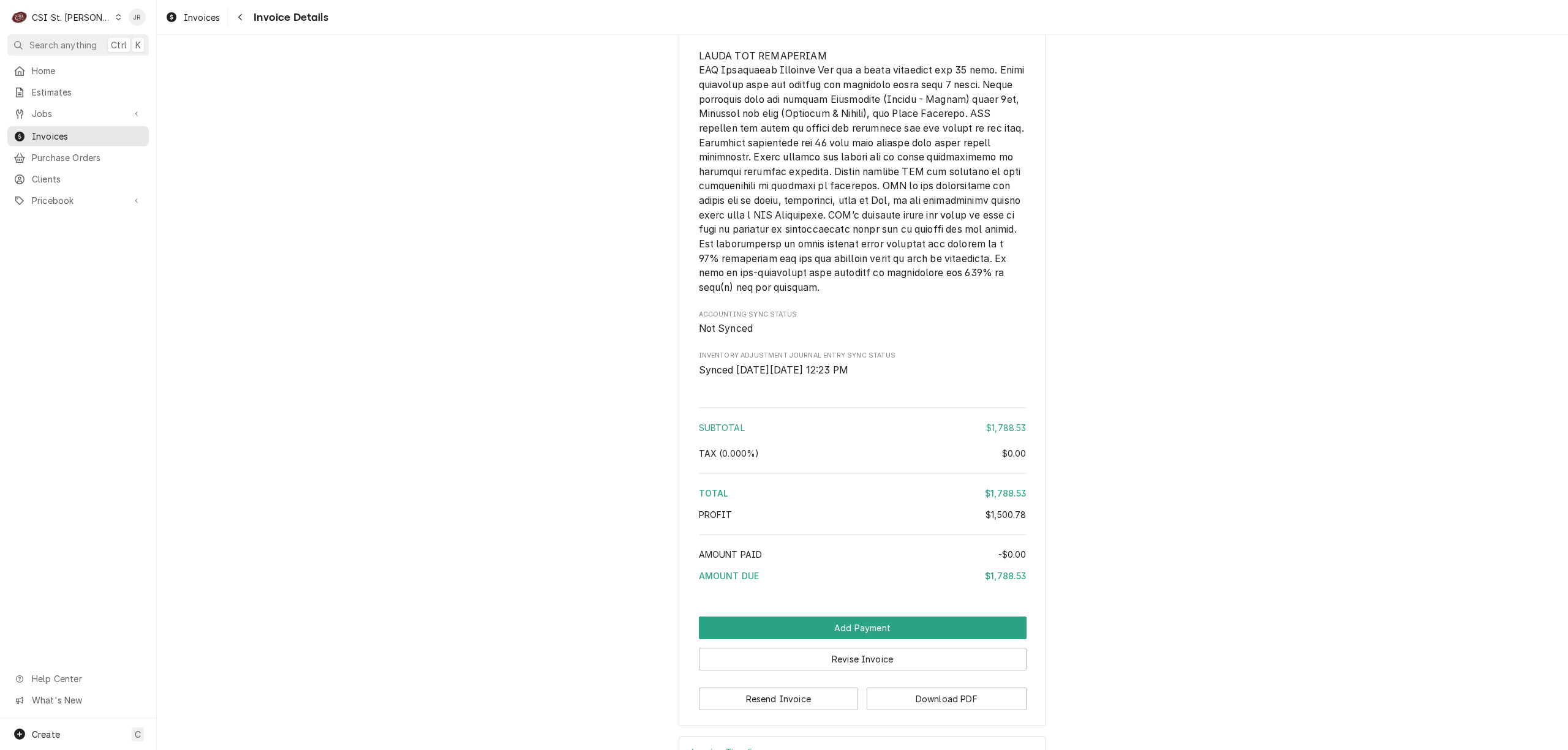
scroll to position [2263, 0]
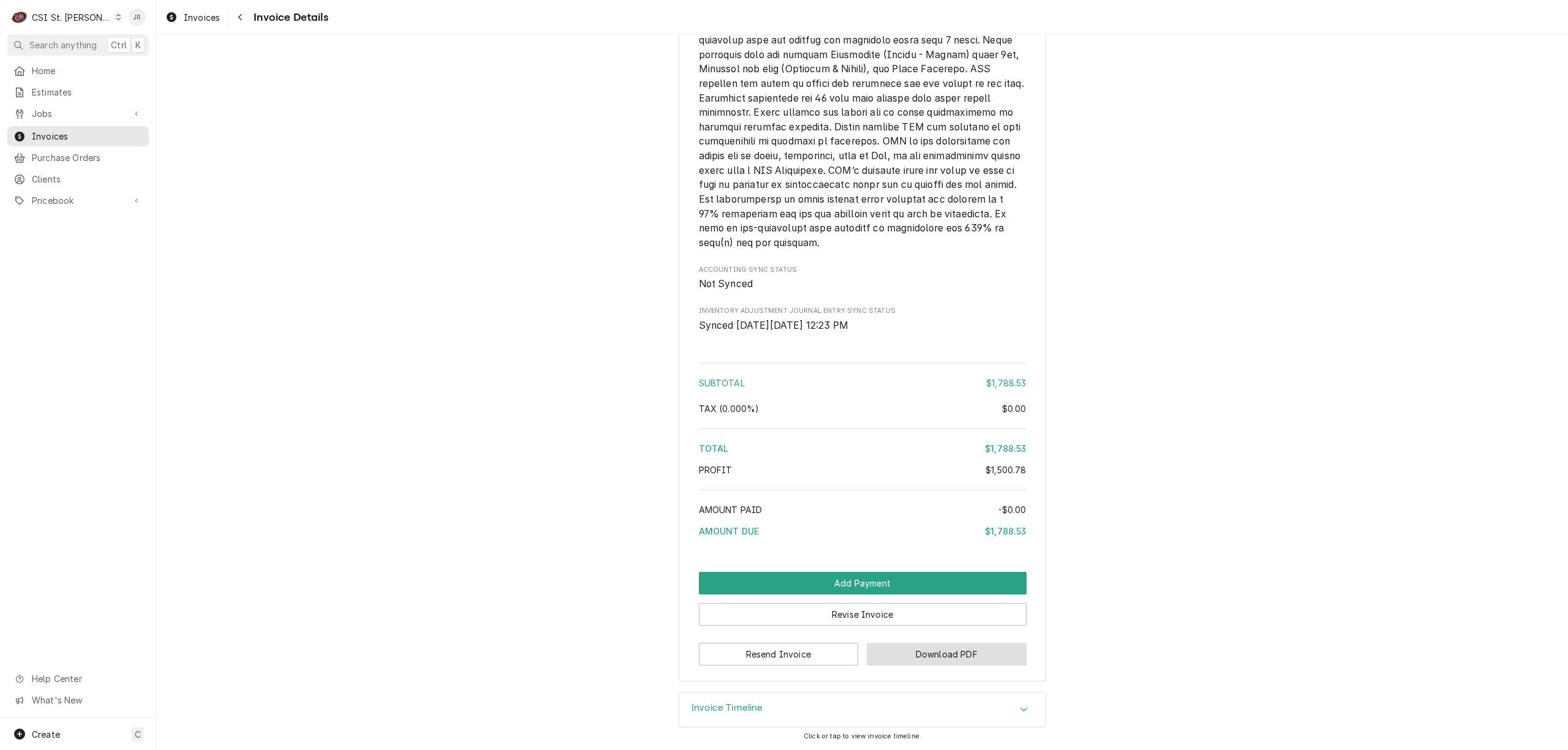
click at [939, 658] on button "Download PDF" at bounding box center [947, 654] width 160 height 23
click at [971, 654] on button "Download PDF" at bounding box center [947, 654] width 160 height 23
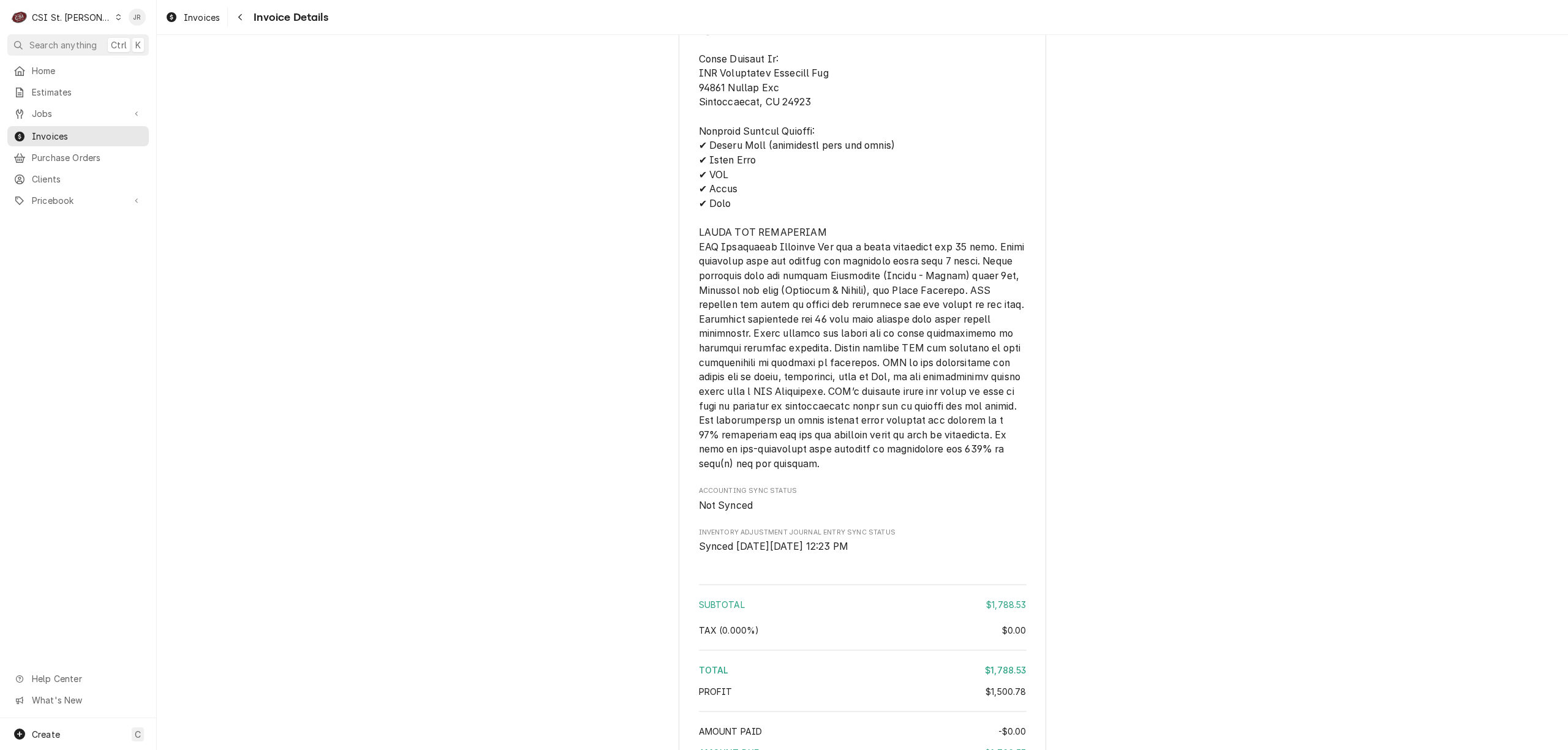
scroll to position [2523, 0]
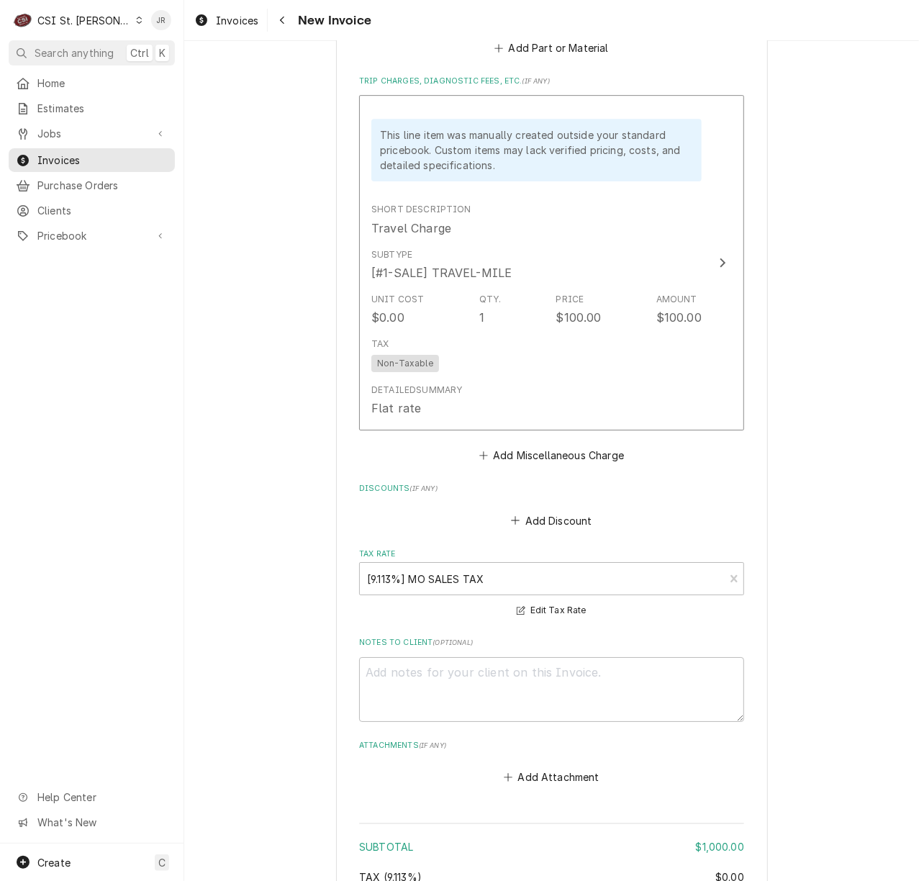
scroll to position [2584, 0]
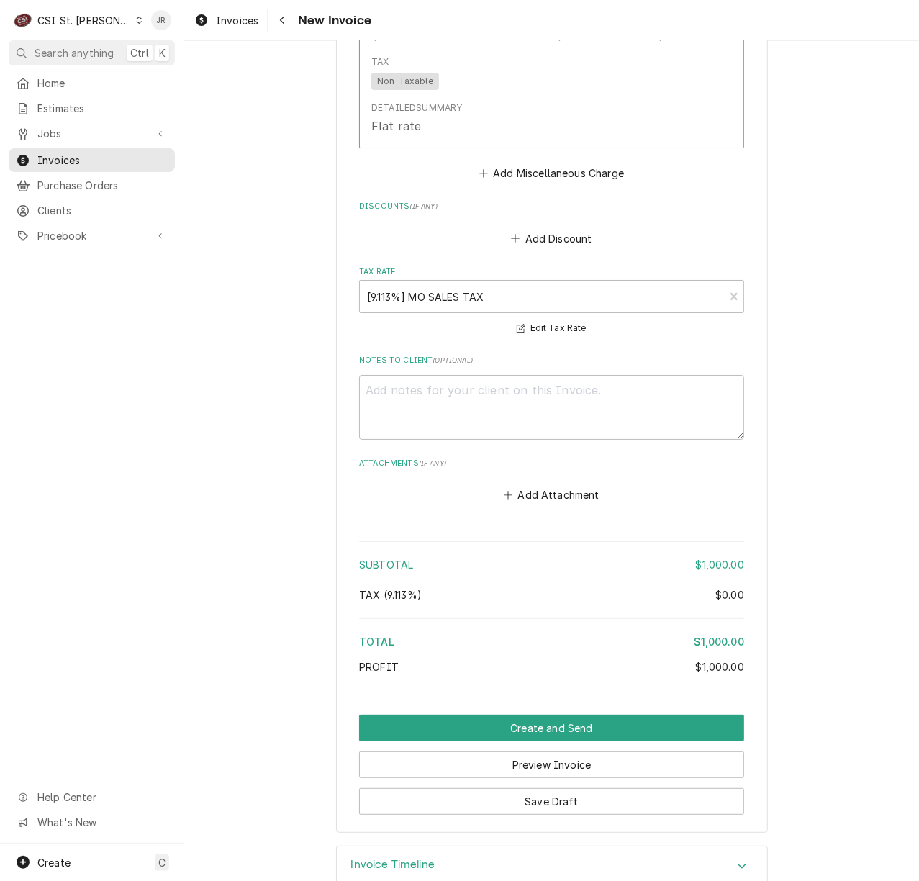
type textarea "x"
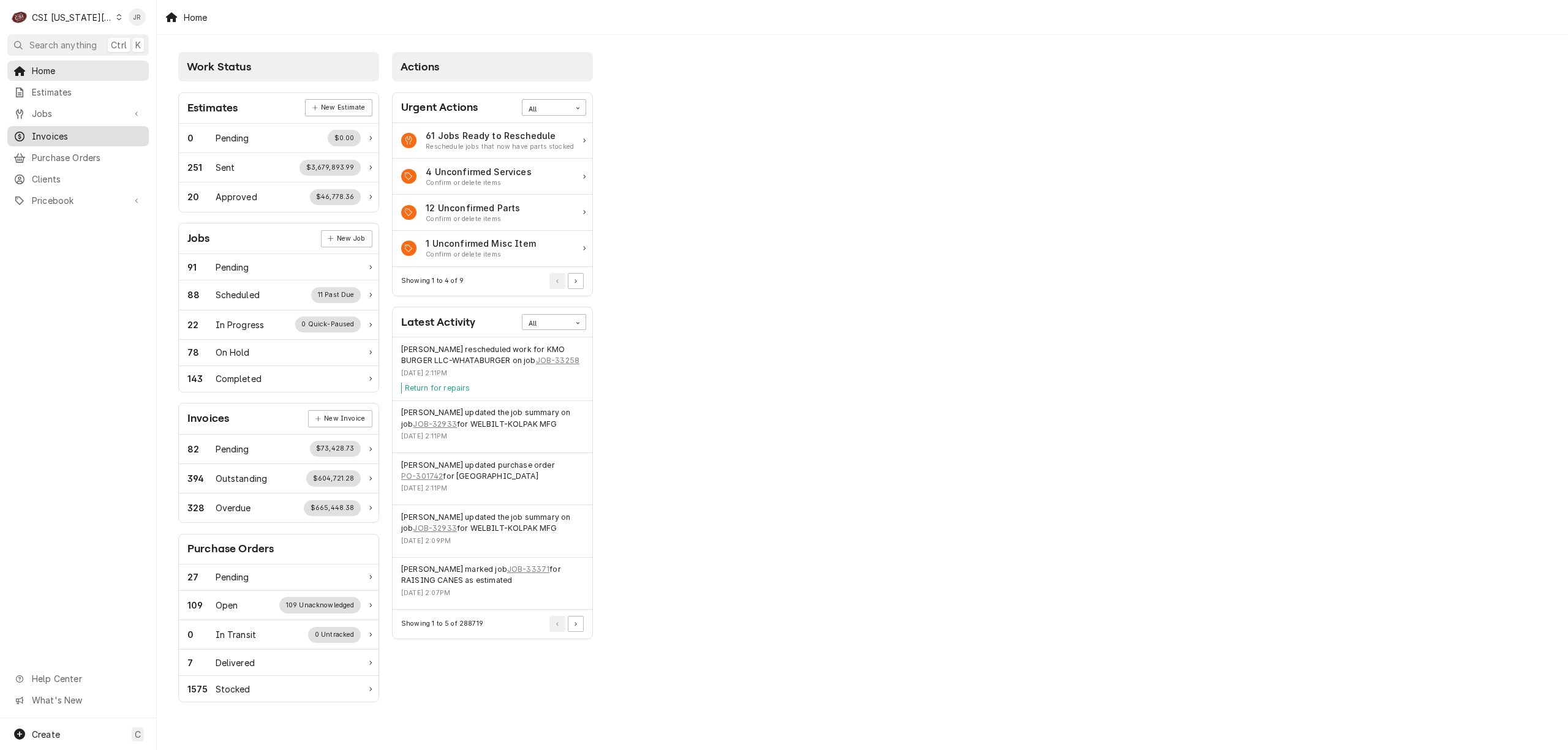
click at [49, 130] on span "Invoices" at bounding box center [87, 136] width 111 height 13
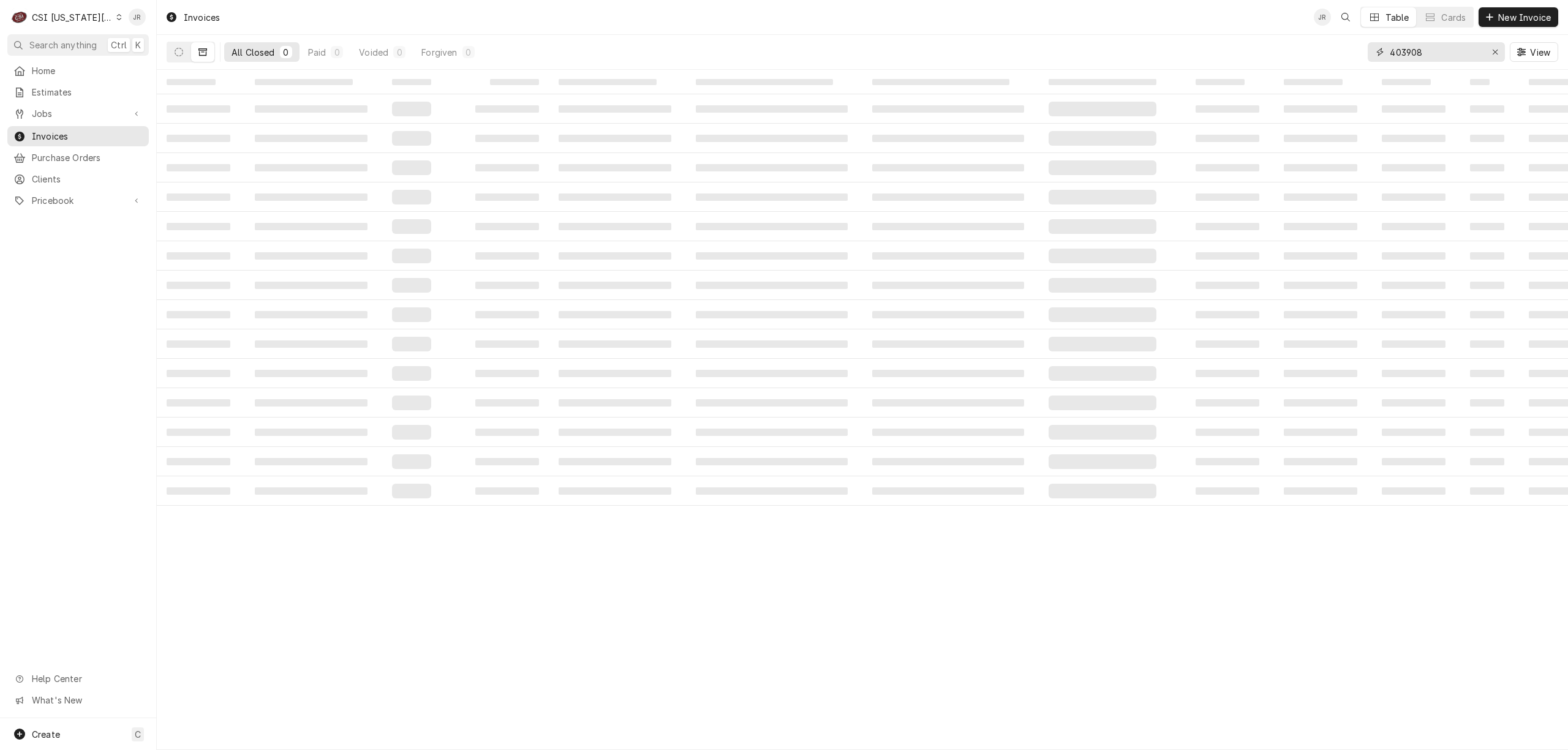
click at [1422, 49] on input "403908" at bounding box center [1435, 52] width 92 height 20
type input "303755"
click at [180, 58] on button "Dynamic Content Wrapper" at bounding box center [178, 52] width 23 height 20
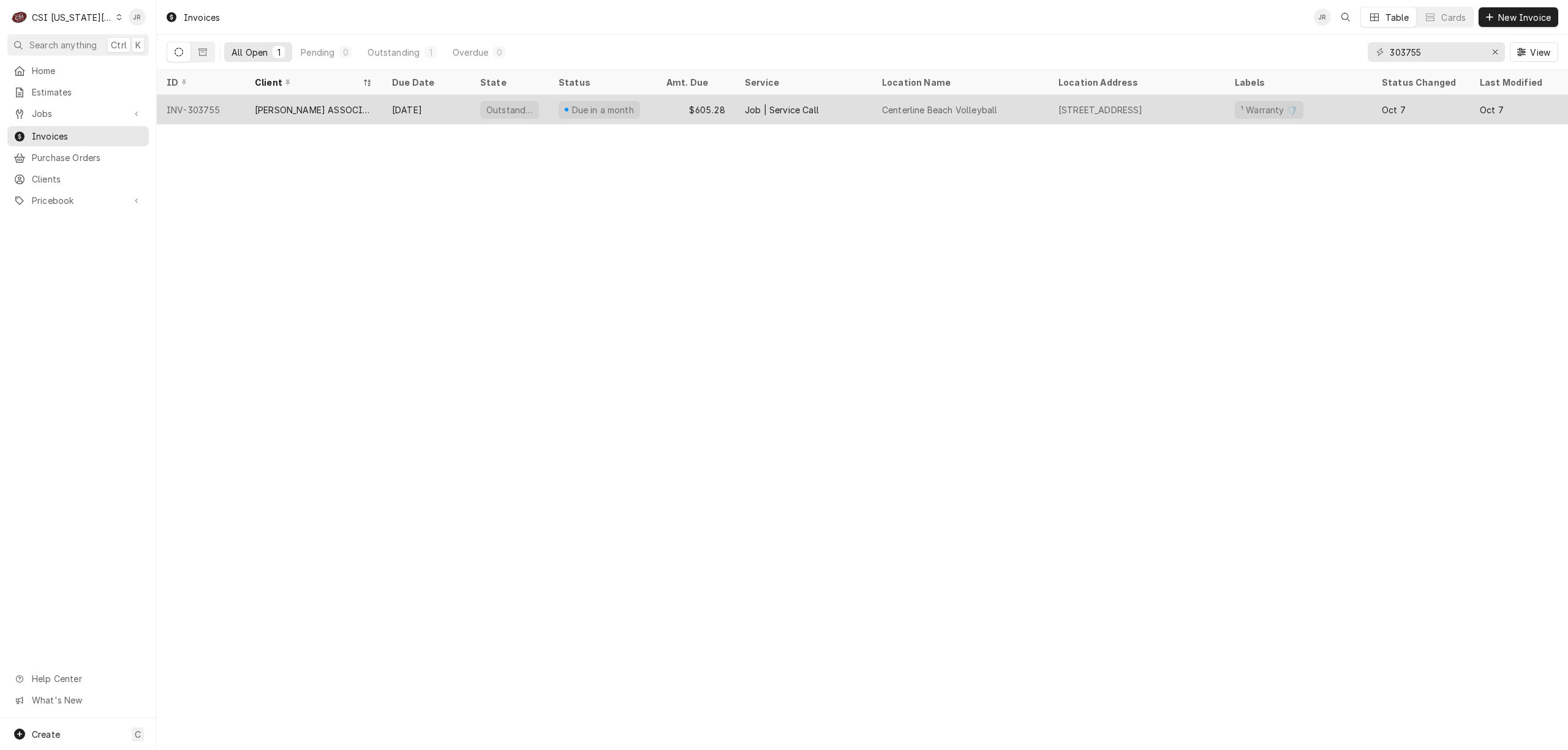
click at [442, 114] on div "Nov 6" at bounding box center [426, 110] width 89 height 30
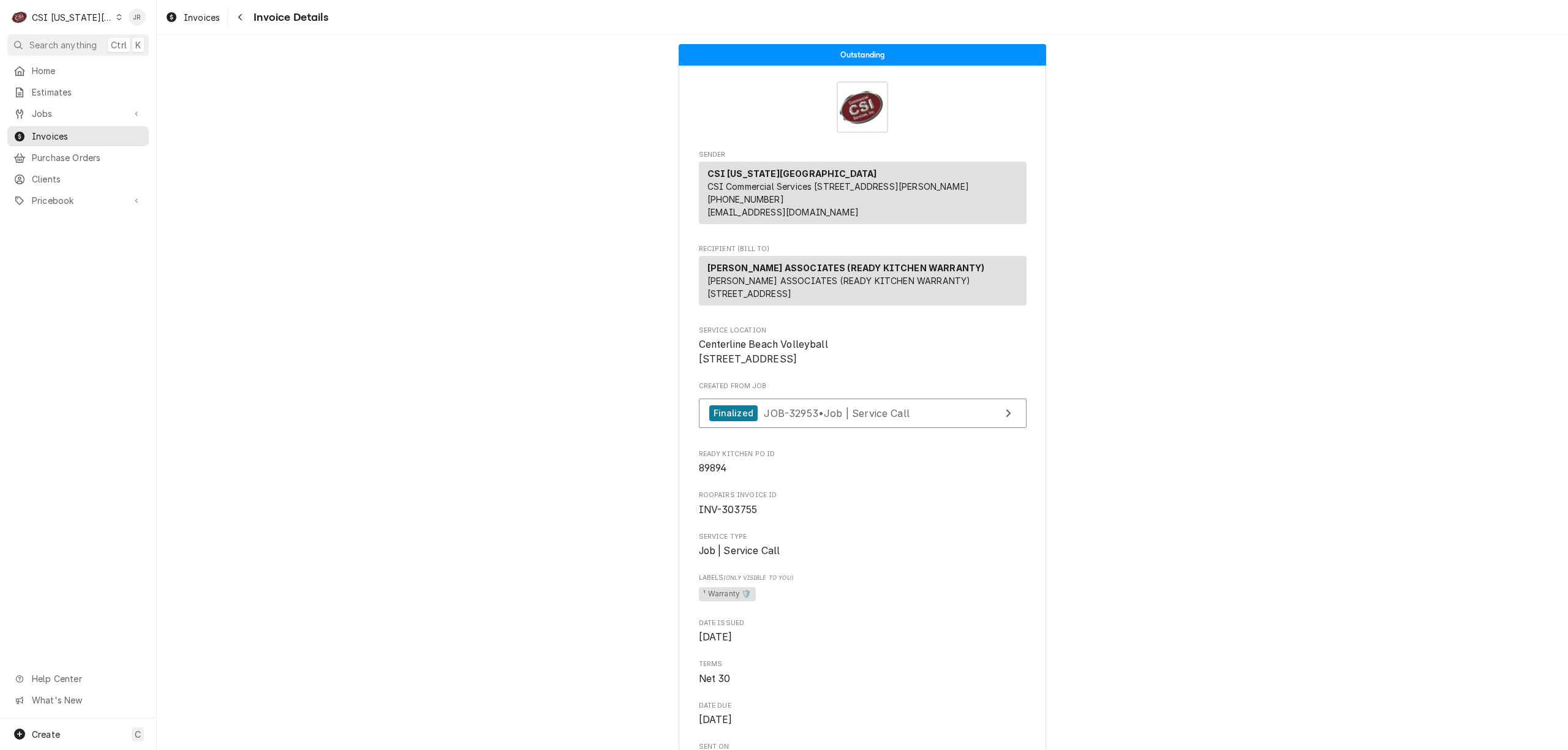
drag, startPoint x: 690, startPoint y: 387, endPoint x: 801, endPoint y: 394, distance: 111.2
drag, startPoint x: 792, startPoint y: 397, endPoint x: 842, endPoint y: 354, distance: 65.9
drag, startPoint x: 809, startPoint y: 391, endPoint x: 806, endPoint y: 402, distance: 11.4
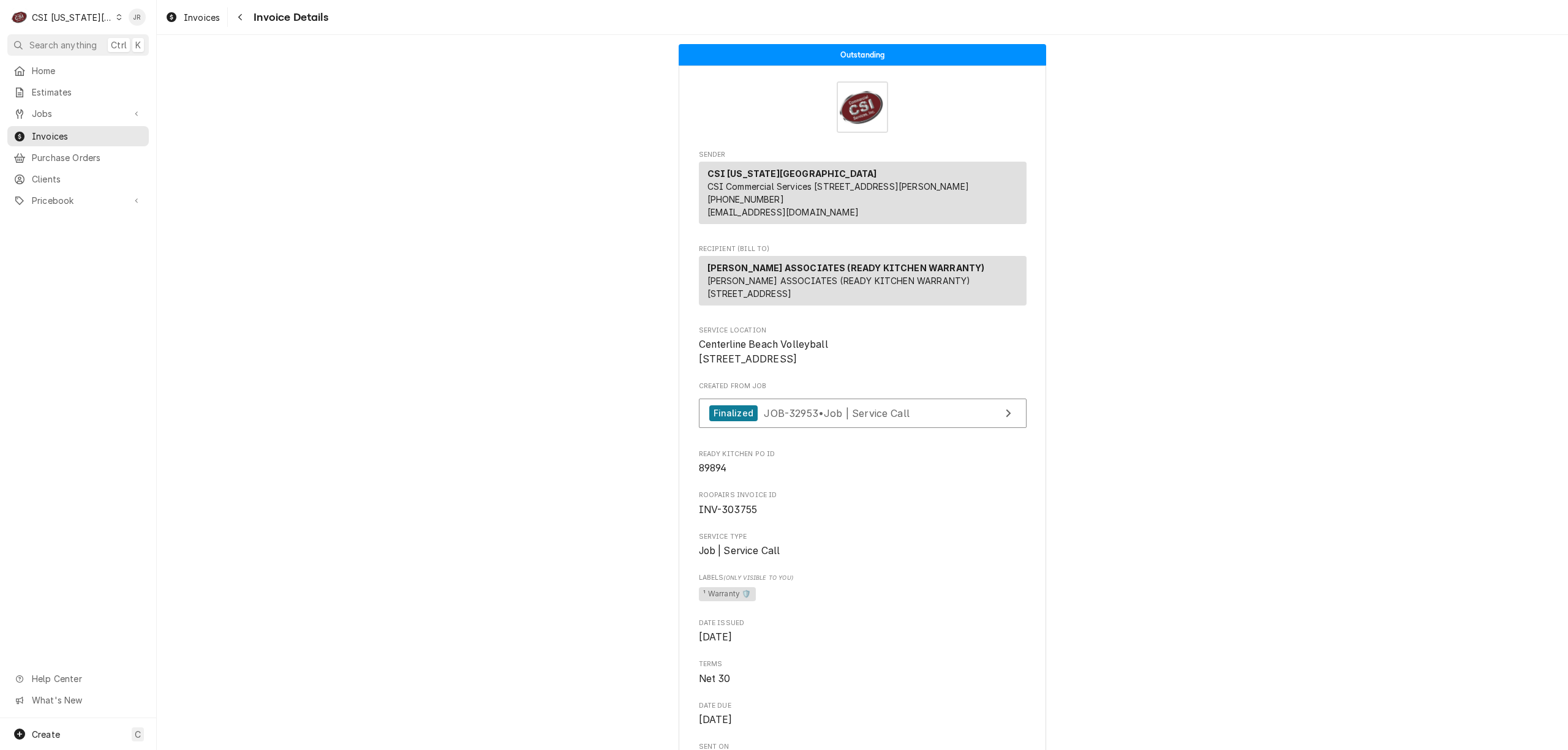
click at [806, 366] on span "Centerline Beach Volleyball [STREET_ADDRESS]" at bounding box center [862, 352] width 328 height 29
click at [809, 366] on span "Centerline Beach Volleyball [STREET_ADDRESS]" at bounding box center [862, 352] width 328 height 29
drag, startPoint x: 768, startPoint y: 393, endPoint x: 662, endPoint y: 391, distance: 106.0
copy span "[STREET_ADDRESS]"
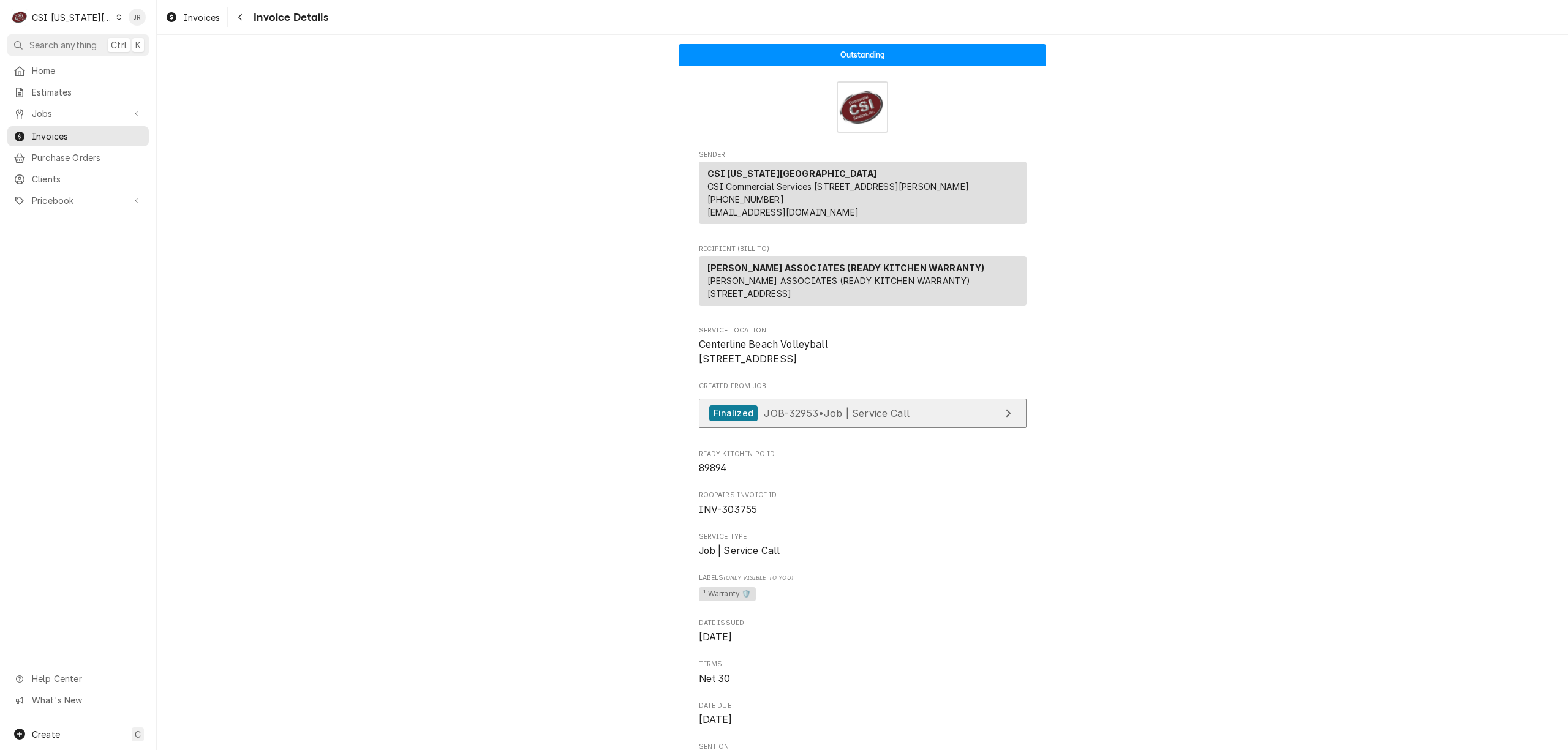
click at [874, 419] on span "JOB-32953 • Job | Service Call" at bounding box center [836, 413] width 146 height 12
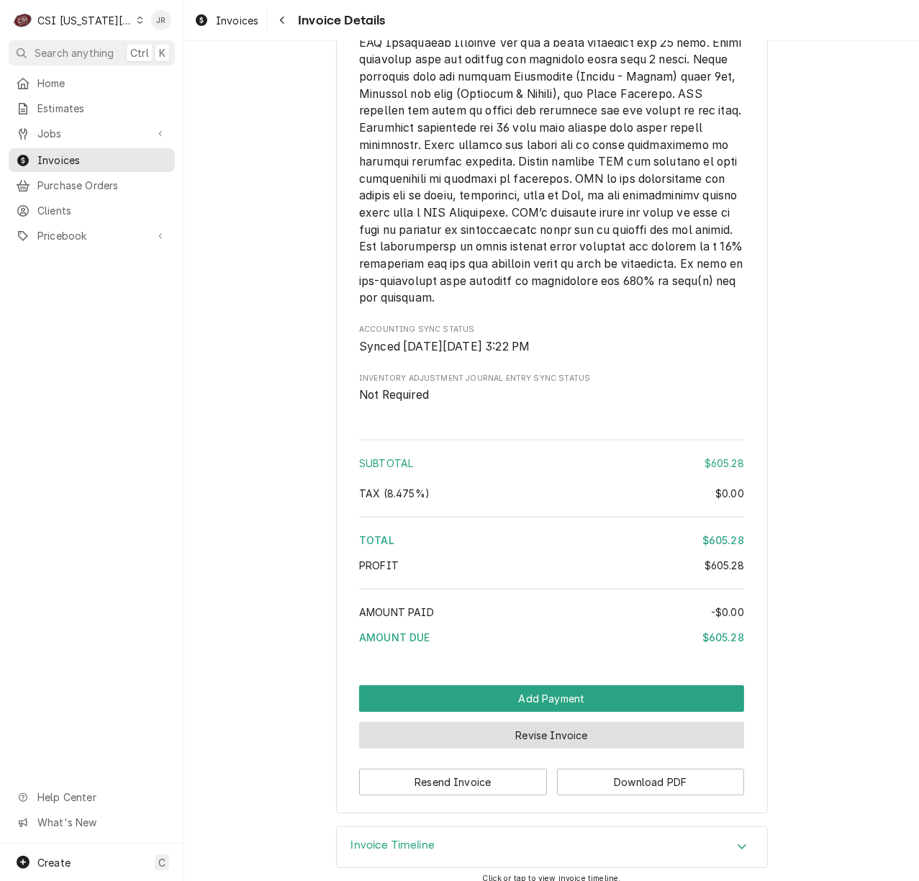
scroll to position [2389, 0]
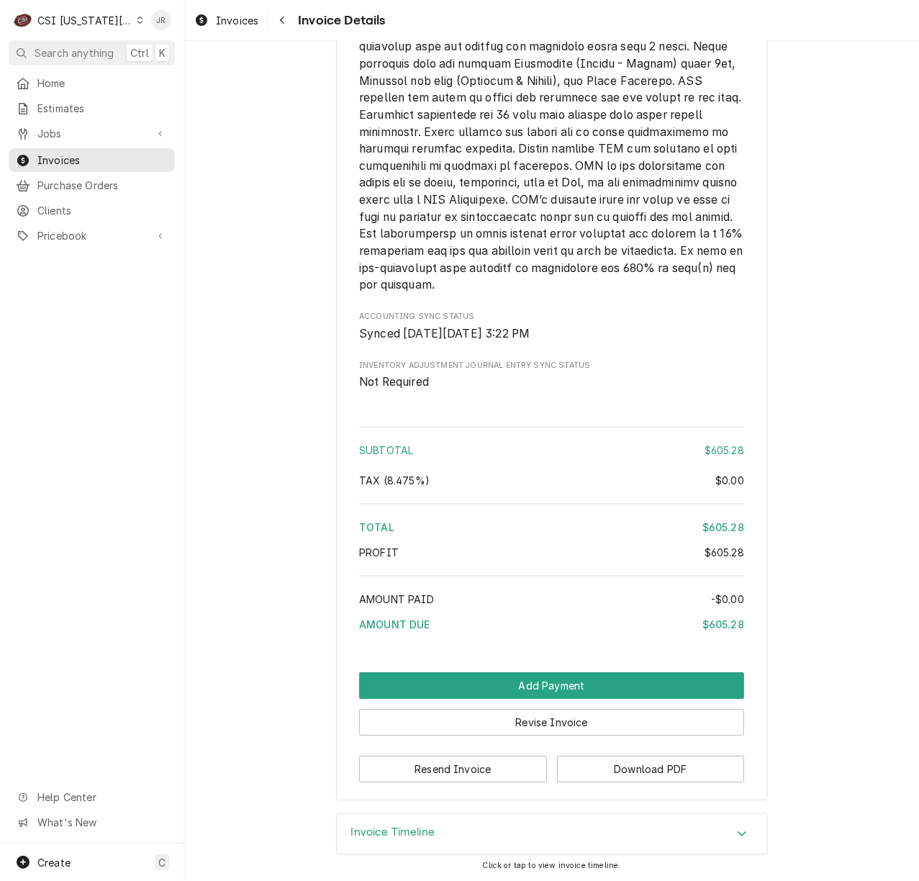
click at [438, 832] on div "Invoice Timeline" at bounding box center [552, 834] width 430 height 40
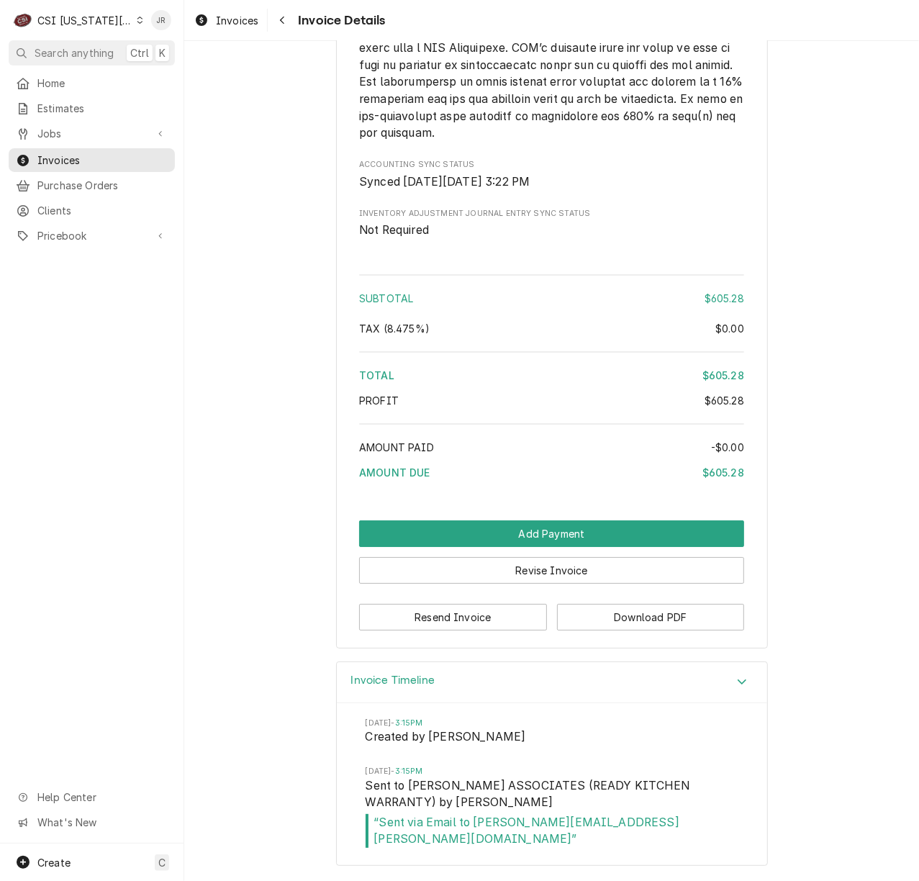
scroll to position [2525, 0]
click at [524, 583] on button "Revise Invoice" at bounding box center [551, 570] width 385 height 27
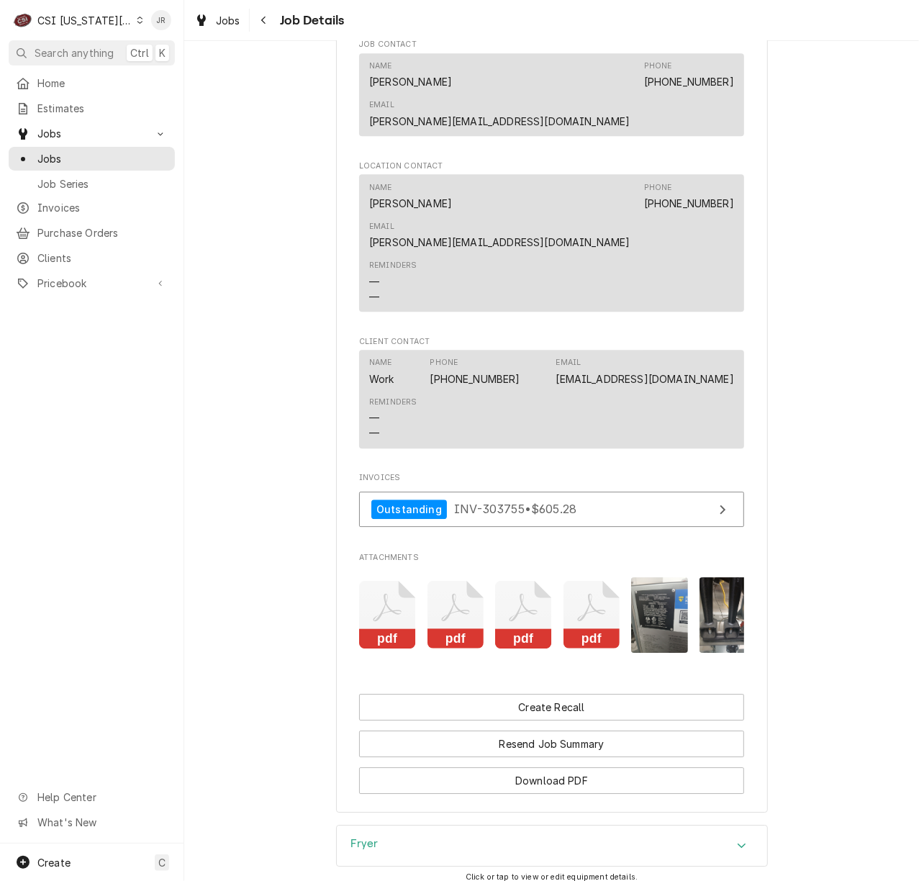
scroll to position [2194, 0]
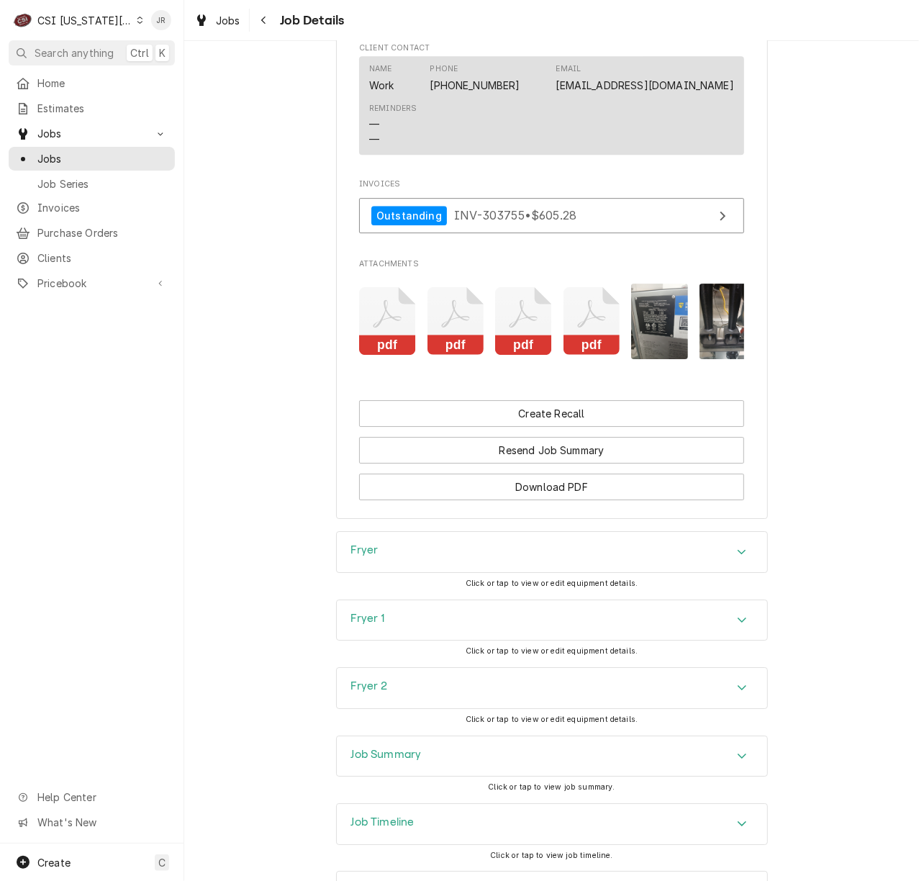
click at [404, 748] on h3 "Job Summary" at bounding box center [386, 755] width 71 height 14
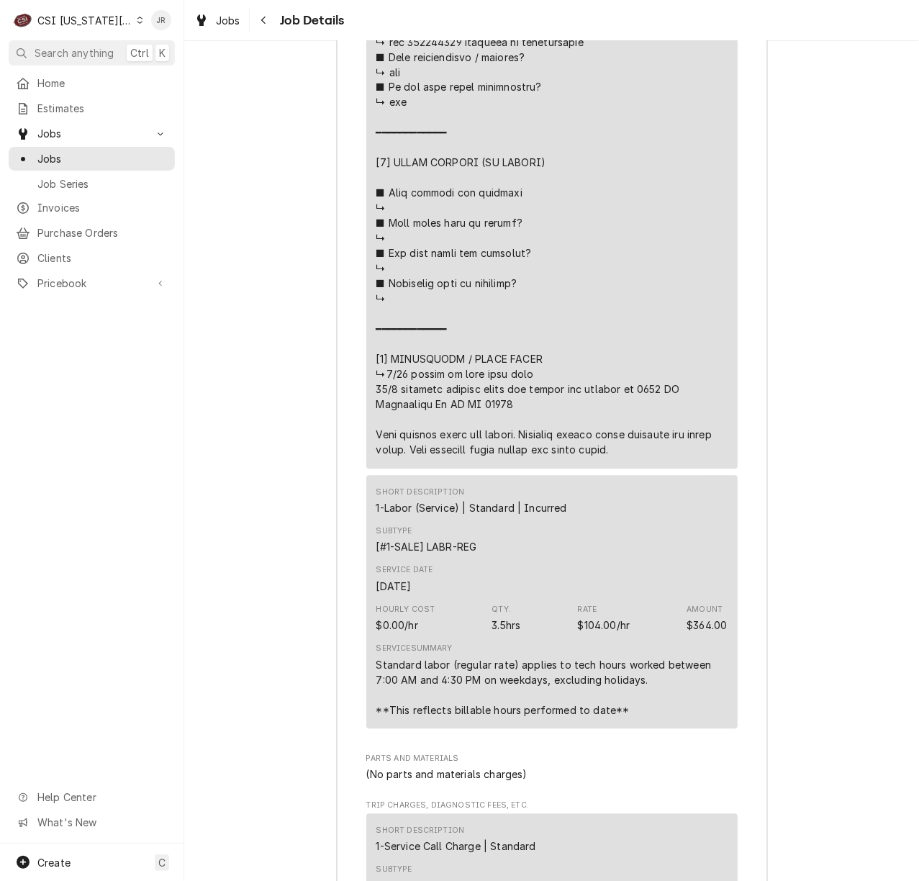
scroll to position [4496, 0]
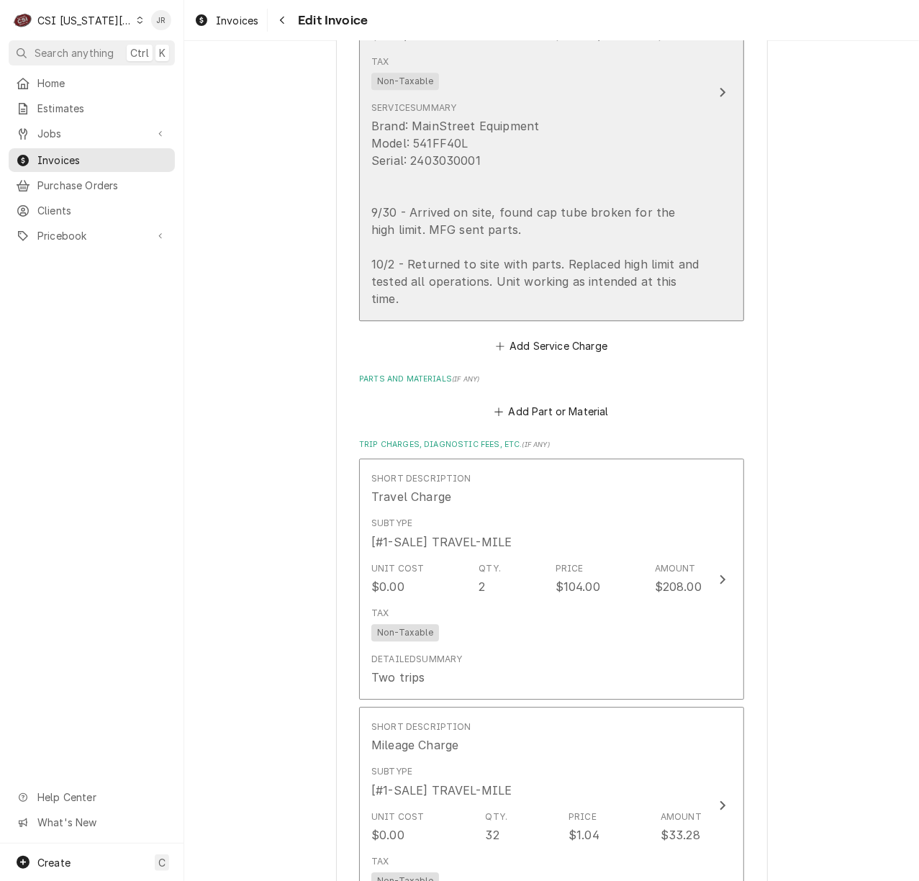
scroll to position [1822, 0]
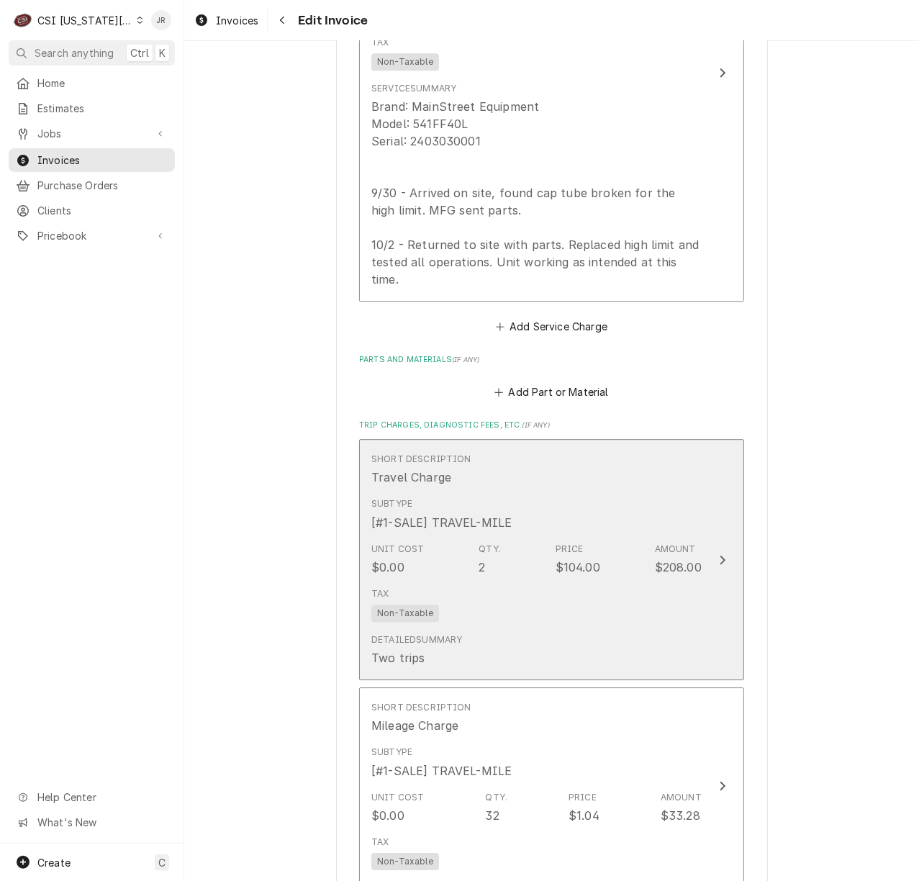
click at [658, 558] on div "$208.00" at bounding box center [678, 566] width 47 height 17
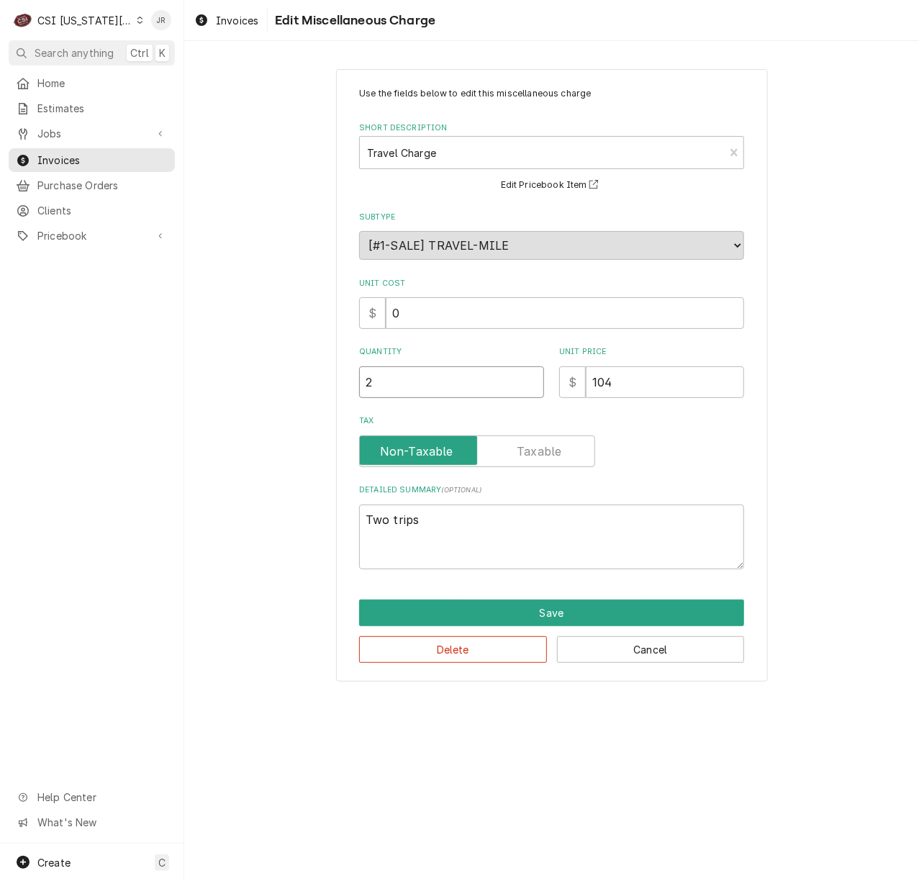
drag, startPoint x: 450, startPoint y: 375, endPoint x: 217, endPoint y: 355, distance: 233.3
click at [217, 355] on div "Use the fields below to edit this miscellaneous charge Short Description Travel…" at bounding box center [551, 374] width 735 height 637
type textarea "x"
type input "1"
type textarea "x"
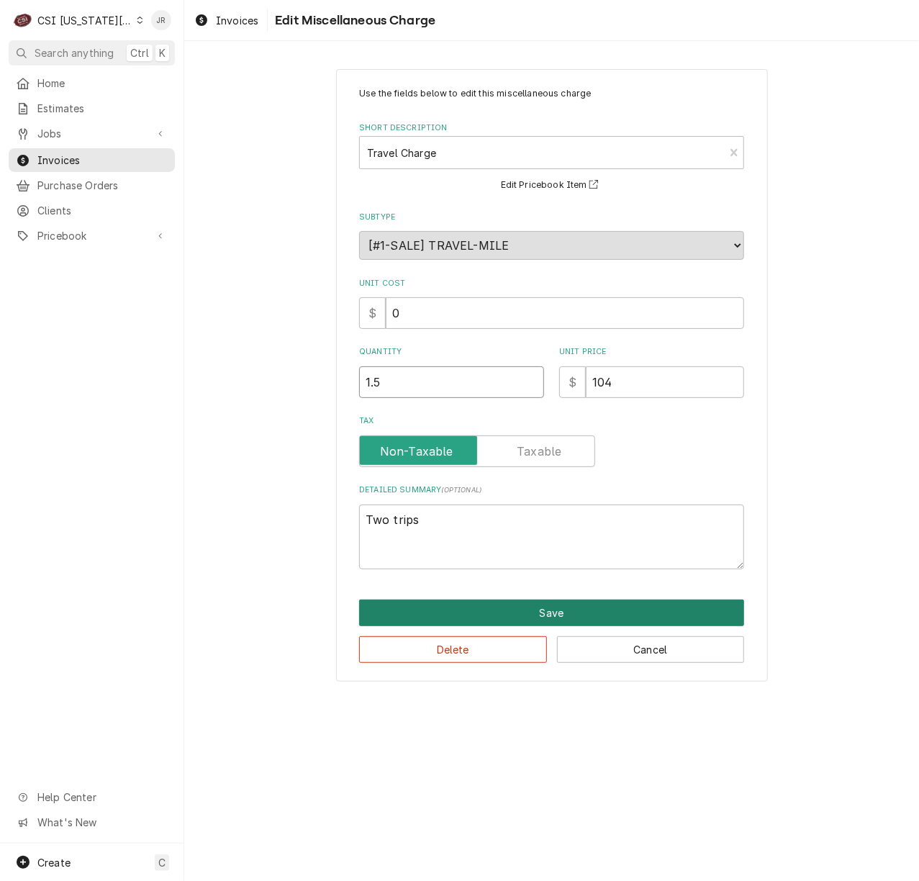
type input "1.5"
drag, startPoint x: 483, startPoint y: 617, endPoint x: 401, endPoint y: 399, distance: 233.6
click at [404, 401] on div "Use the fields below to edit this miscellaneous charge Short Description Travel…" at bounding box center [552, 375] width 432 height 612
click at [579, 610] on button "Save" at bounding box center [551, 612] width 385 height 27
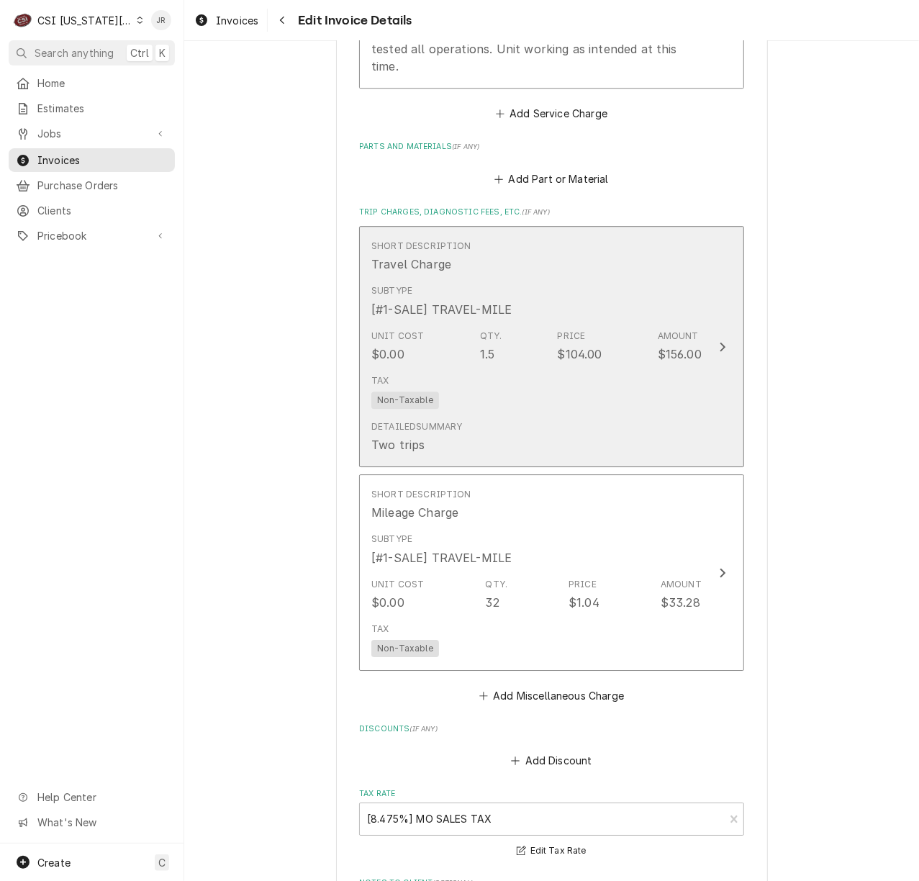
scroll to position [2426, 0]
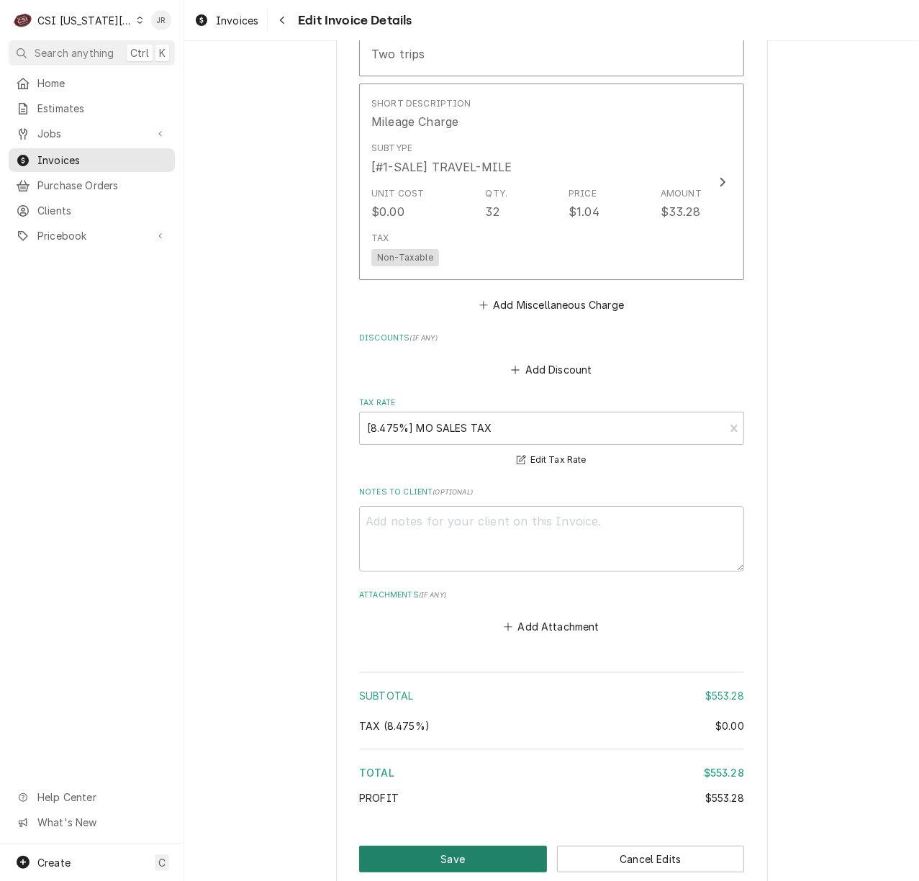
click at [458, 845] on button "Save" at bounding box center [453, 858] width 188 height 27
click at [458, 845] on div "Invoice Create/Update" at bounding box center [551, 872] width 385 height 55
type textarea "x"
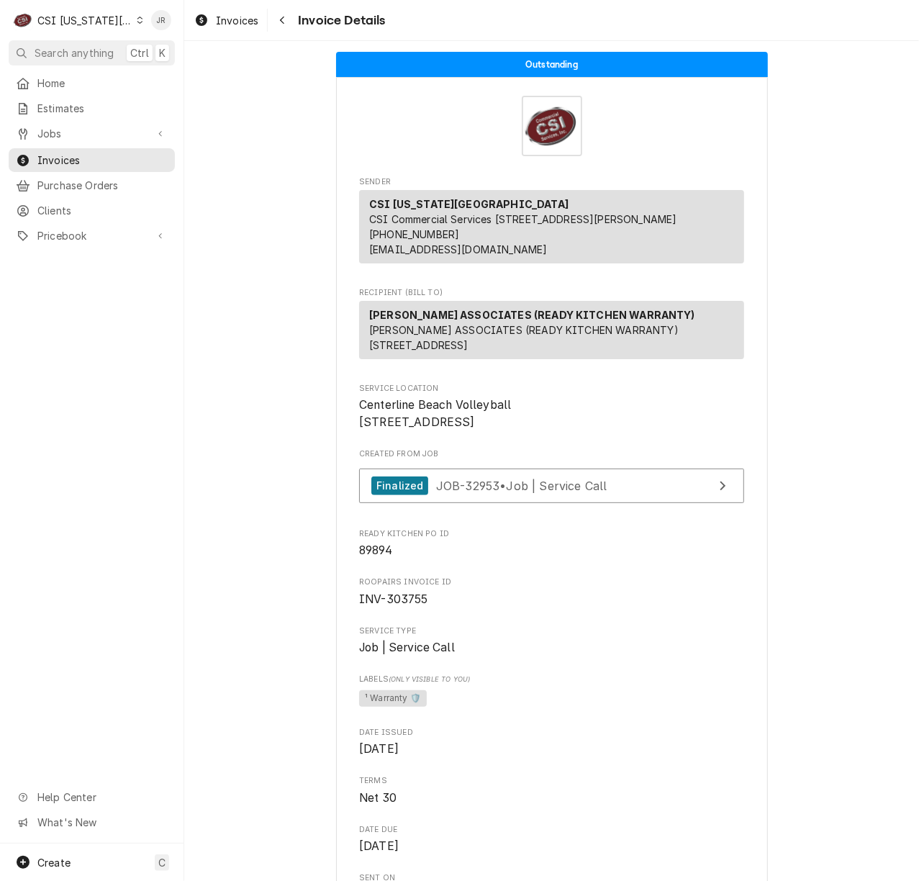
drag, startPoint x: 389, startPoint y: 654, endPoint x: 395, endPoint y: 640, distance: 14.8
click at [393, 608] on span "INV-303755" at bounding box center [551, 599] width 385 height 17
click at [395, 606] on span "INV-303755" at bounding box center [393, 599] width 69 height 14
click at [396, 606] on span "INV-303755" at bounding box center [393, 599] width 69 height 14
copy span "303755"
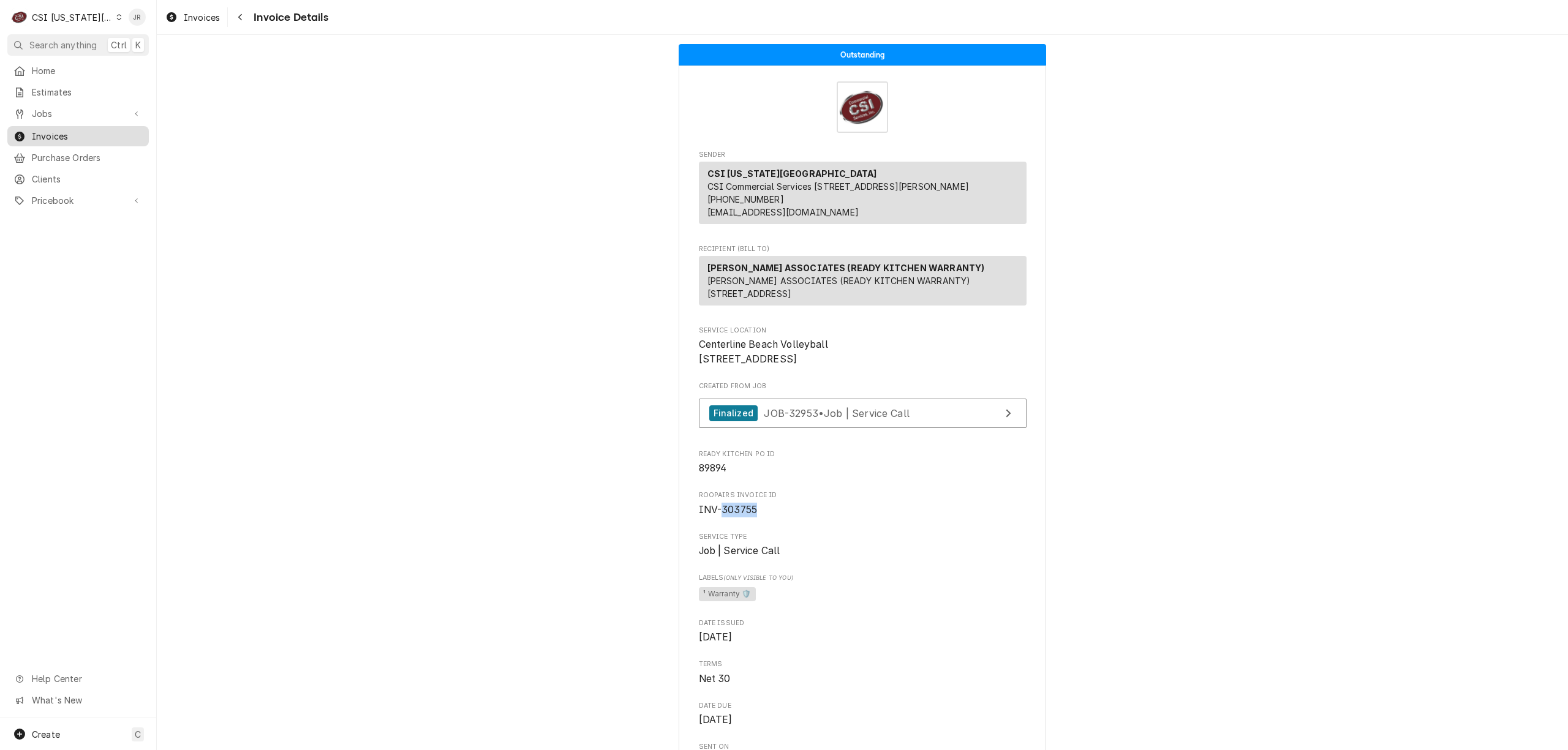
click at [49, 130] on span "Invoices" at bounding box center [87, 136] width 111 height 13
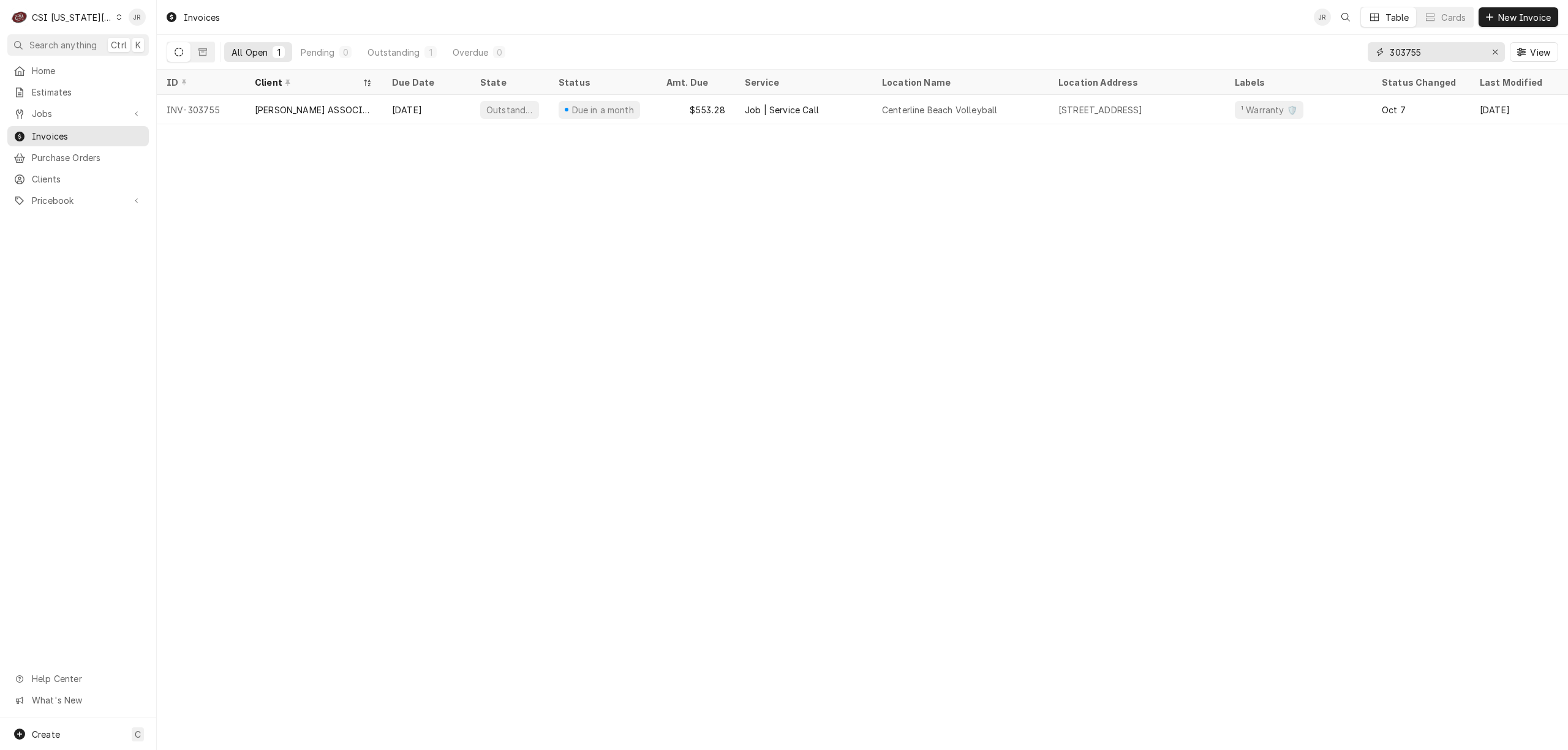
click at [1406, 53] on input "303755" at bounding box center [1435, 52] width 92 height 20
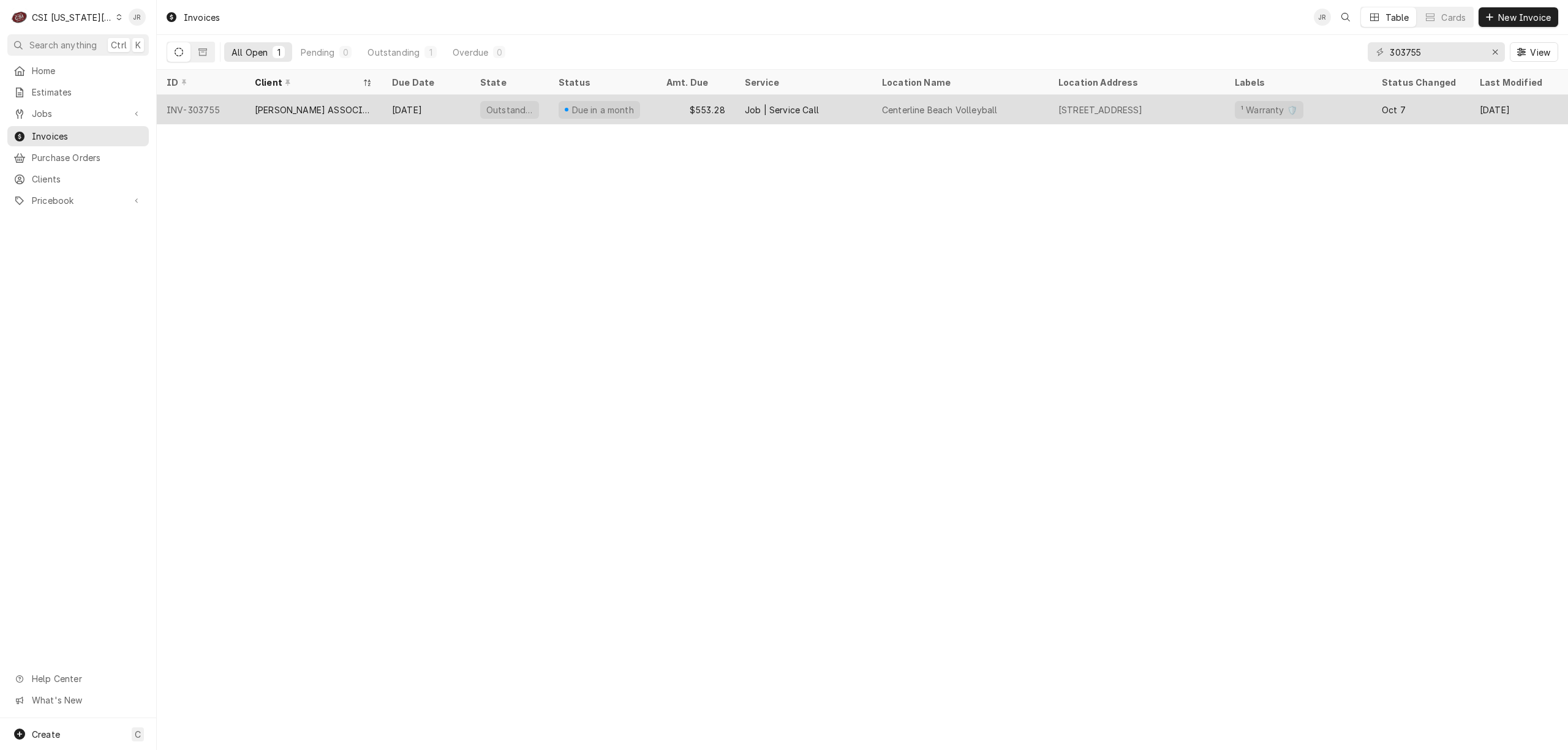
click at [1060, 108] on div "[STREET_ADDRESS]" at bounding box center [1100, 110] width 84 height 13
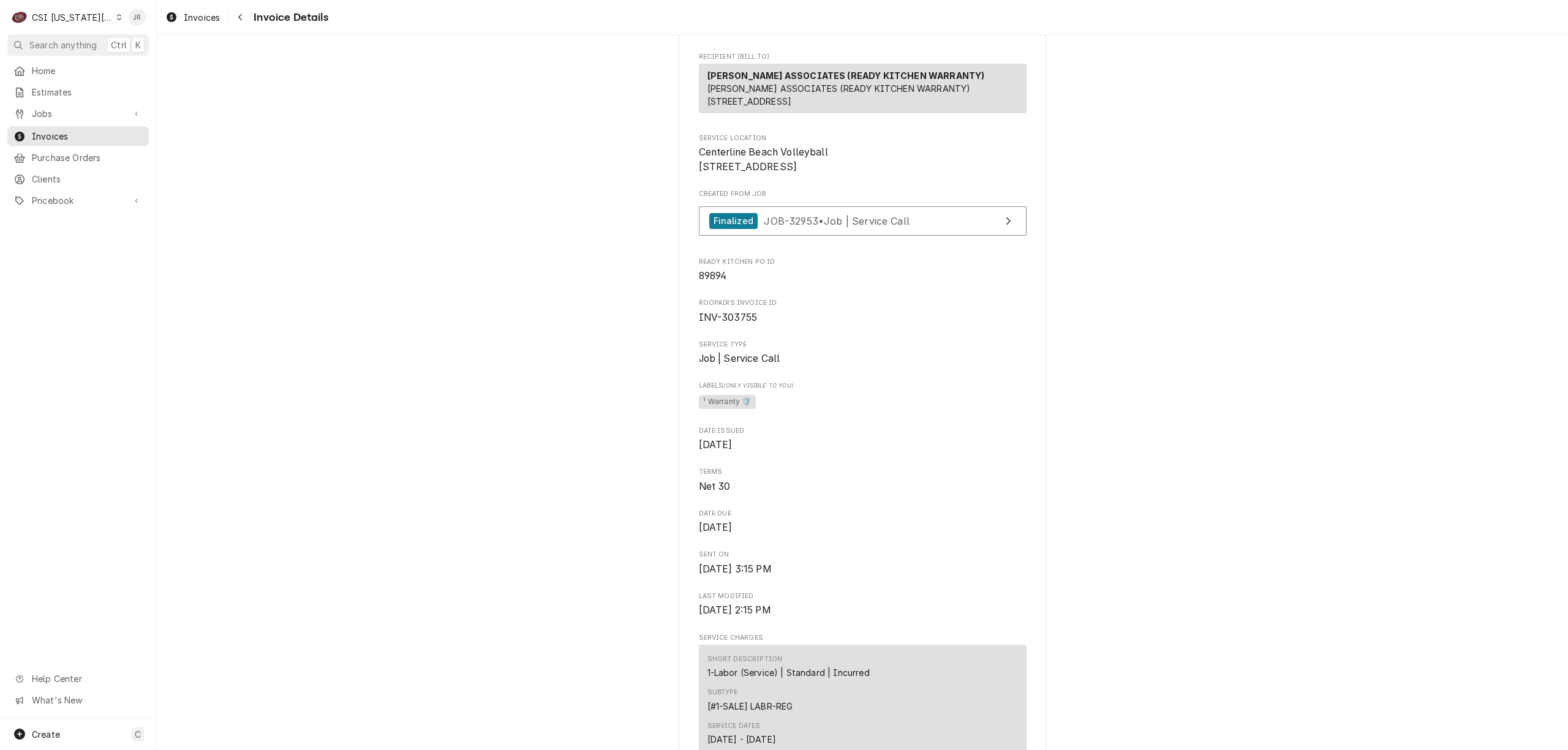
scroll to position [163, 0]
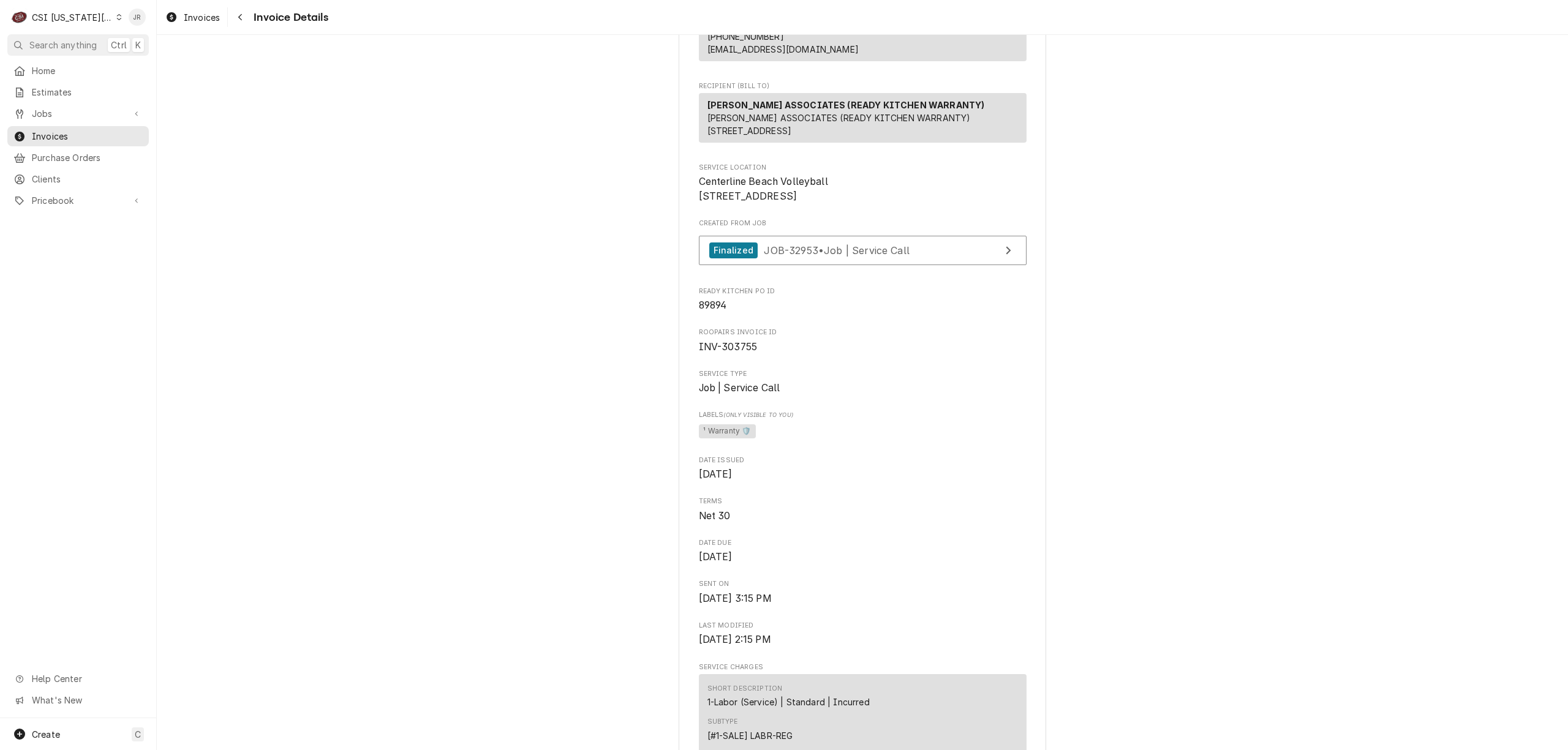
click at [62, 121] on div "Jobs Jobs Job Series" at bounding box center [78, 114] width 141 height 21
click at [66, 130] on span "Invoices" at bounding box center [87, 136] width 111 height 13
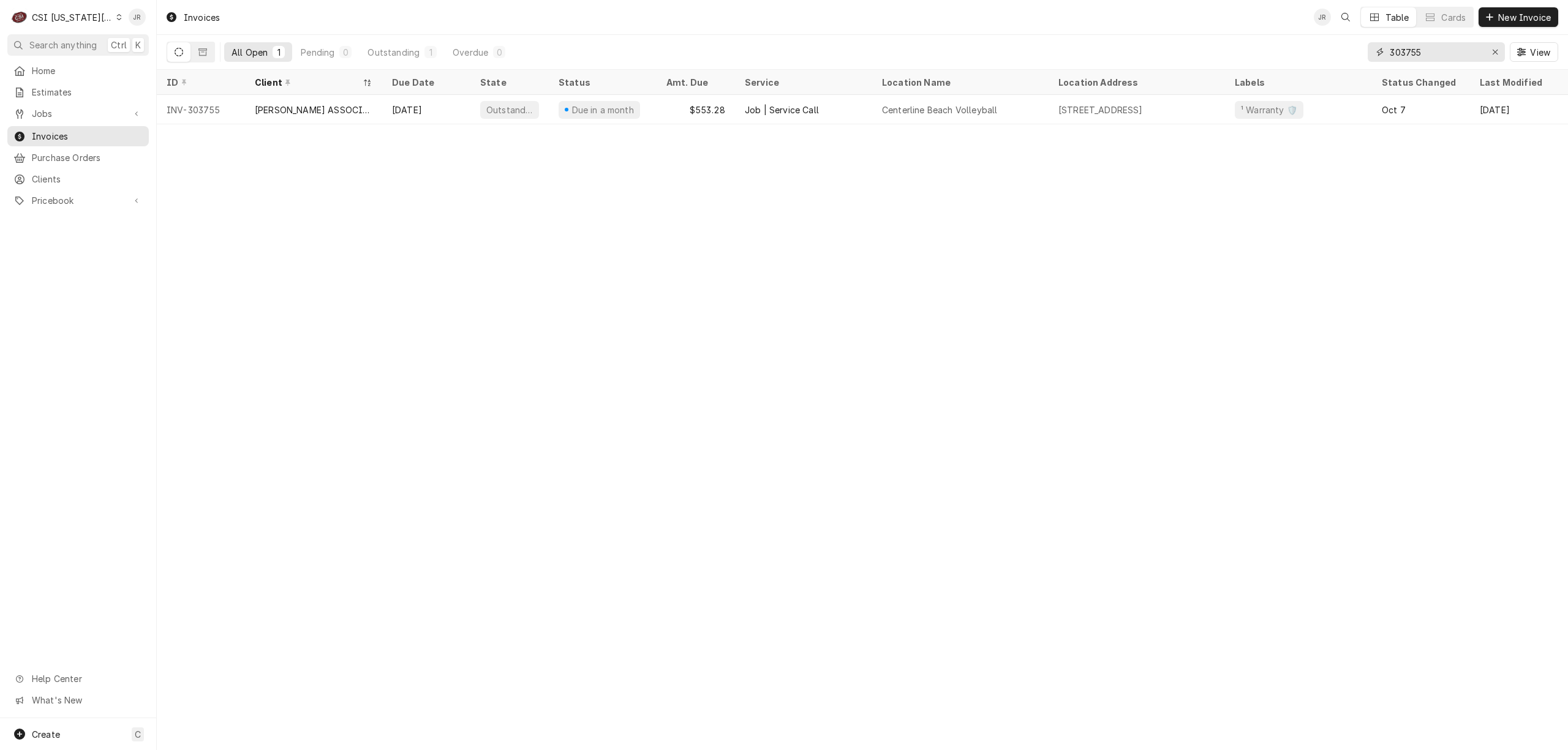
click at [1426, 51] on input "303755" at bounding box center [1435, 52] width 92 height 20
paste input "568"
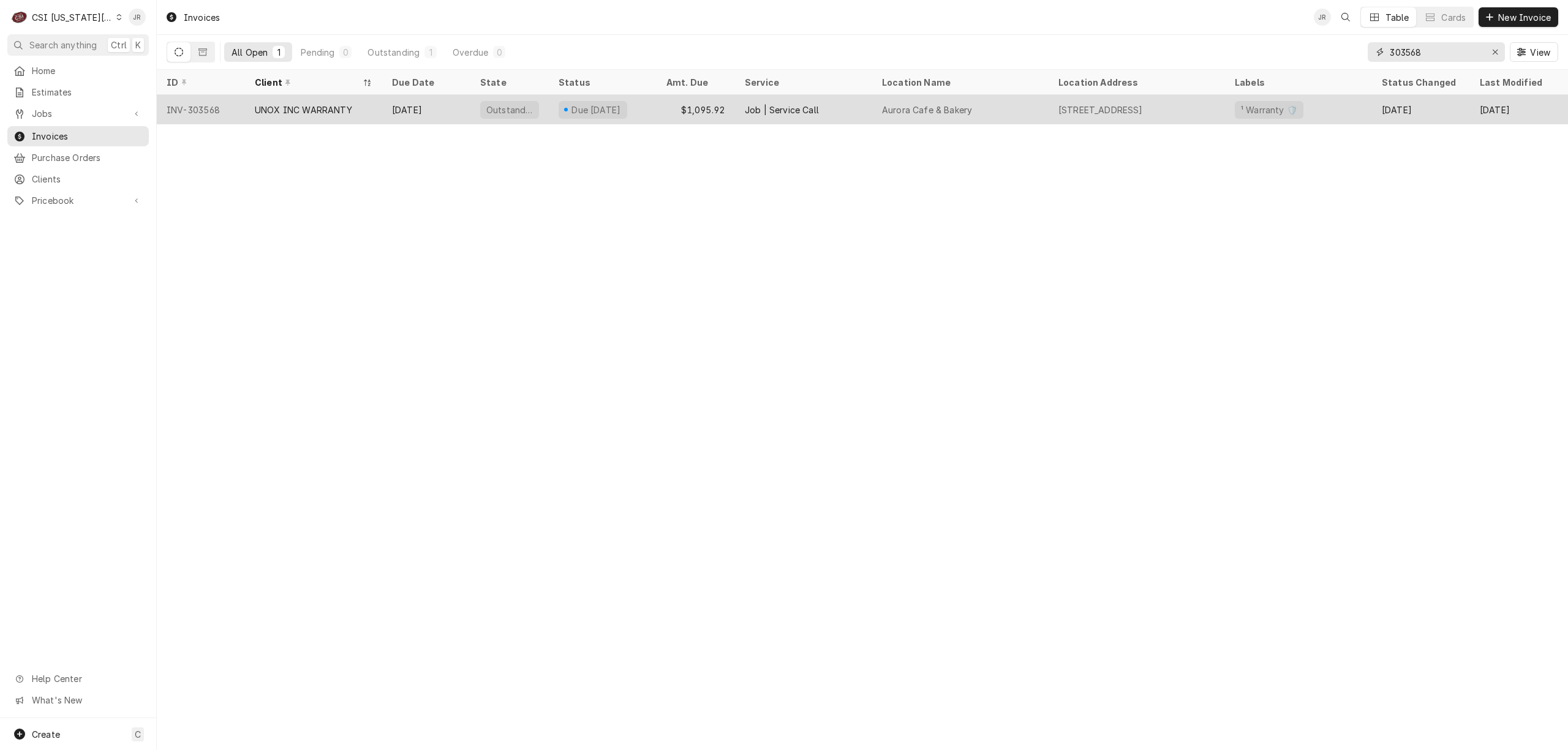
type input "303568"
click at [291, 111] on div "UNOX INC WARRANTY" at bounding box center [303, 110] width 97 height 13
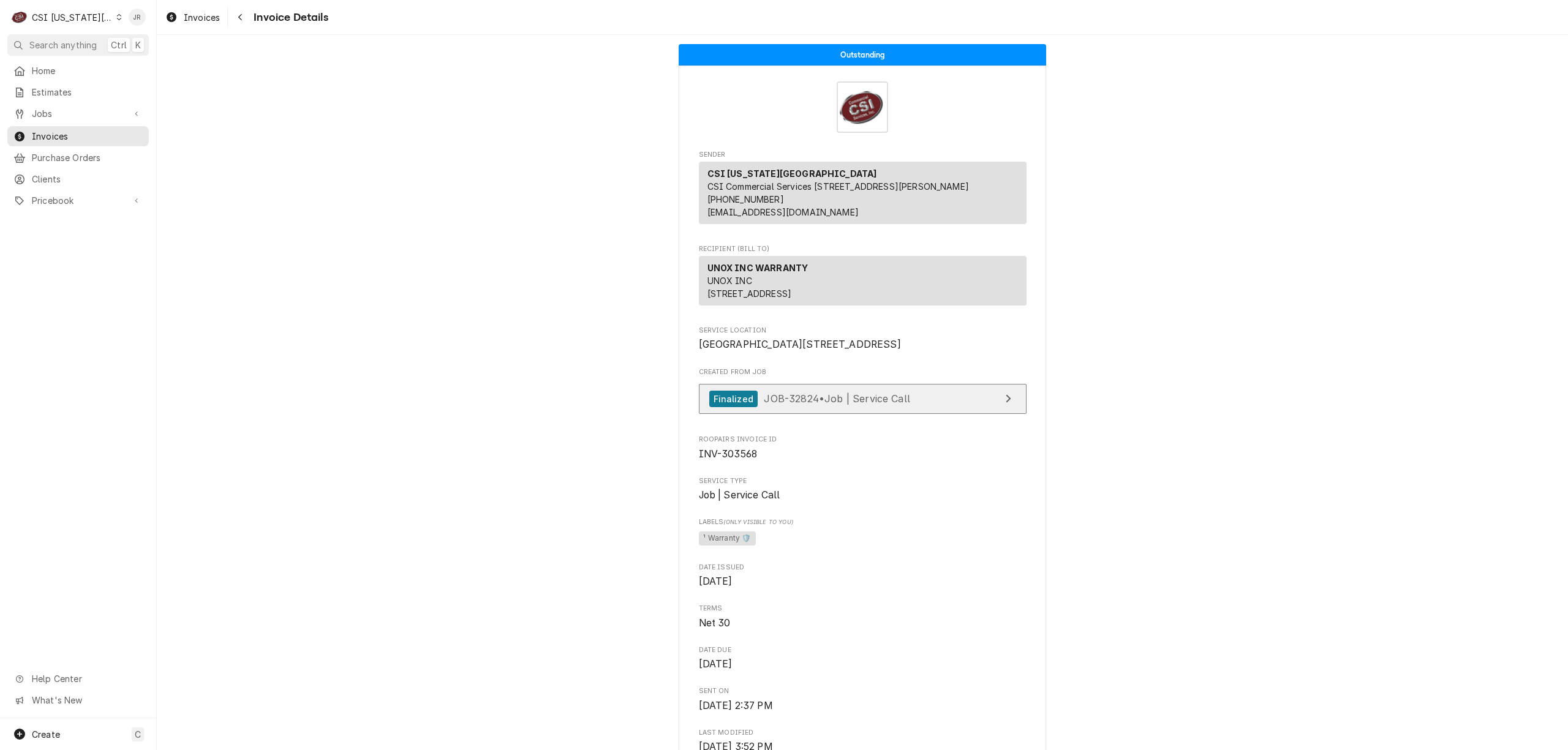
click at [981, 414] on link "Finalized JOB-32824 • Job | Service Call" at bounding box center [862, 398] width 328 height 30
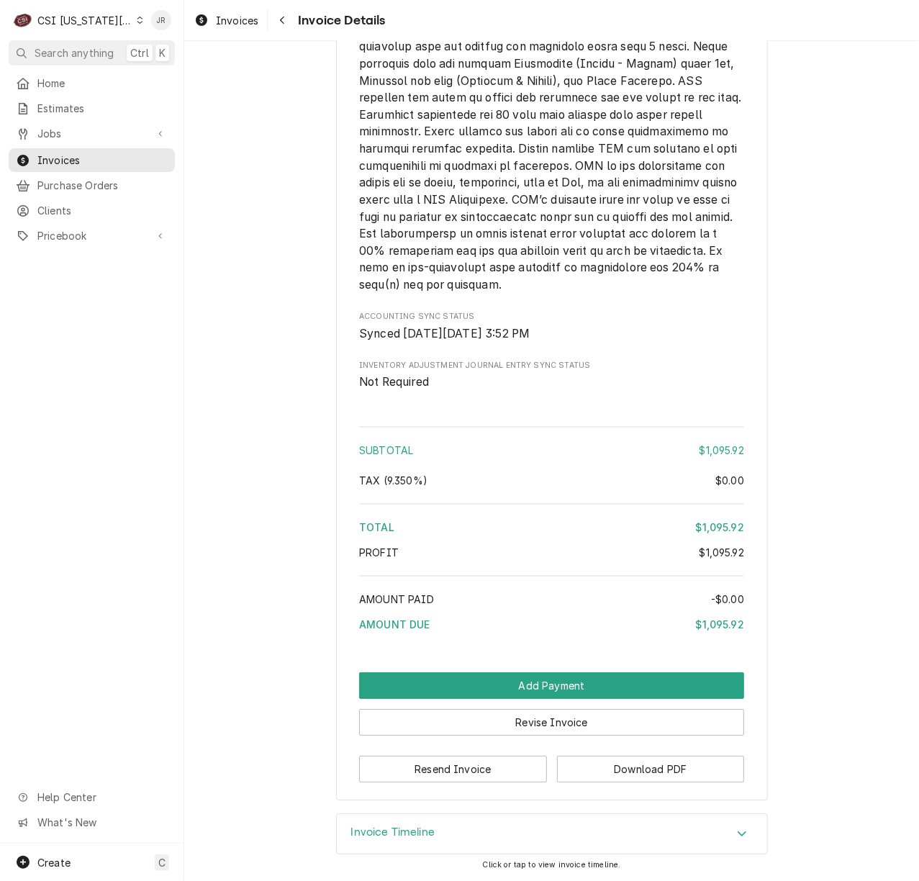
scroll to position [2341, 0]
drag, startPoint x: 587, startPoint y: 689, endPoint x: 605, endPoint y: 702, distance: 22.6
click at [591, 695] on button "Add Payment" at bounding box center [551, 685] width 385 height 27
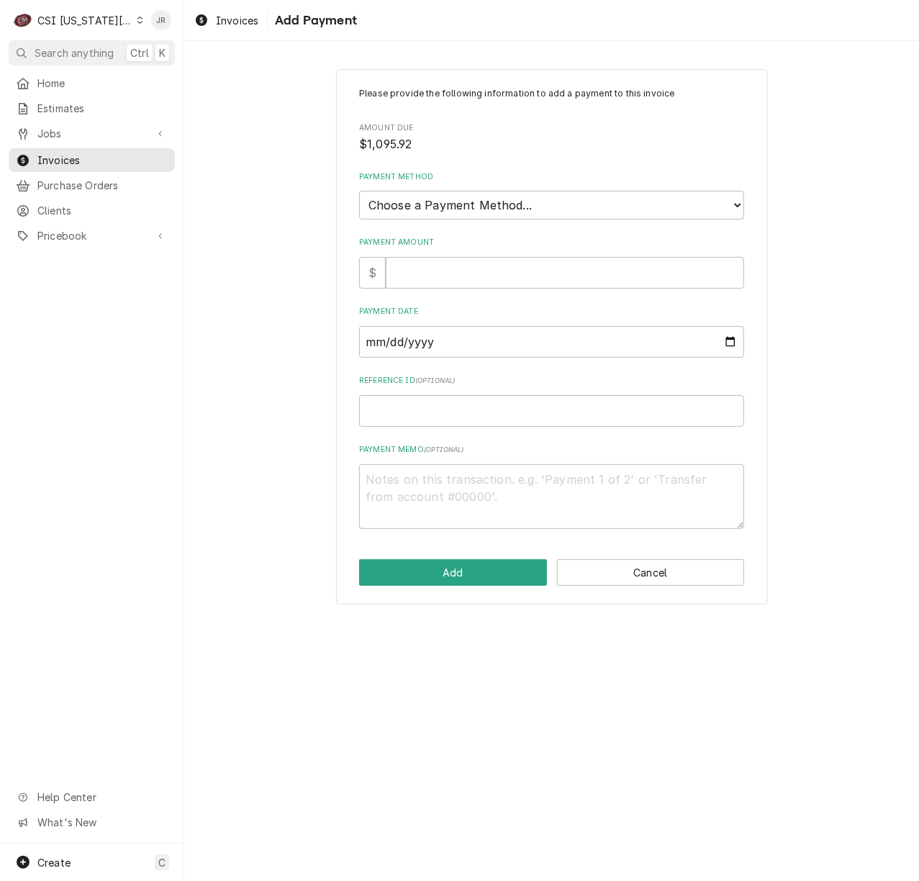
drag, startPoint x: 604, startPoint y: 712, endPoint x: 628, endPoint y: 556, distance: 157.2
click at [605, 712] on div "Please provide the following information to add a payment to this invoice Amoun…" at bounding box center [551, 461] width 735 height 840
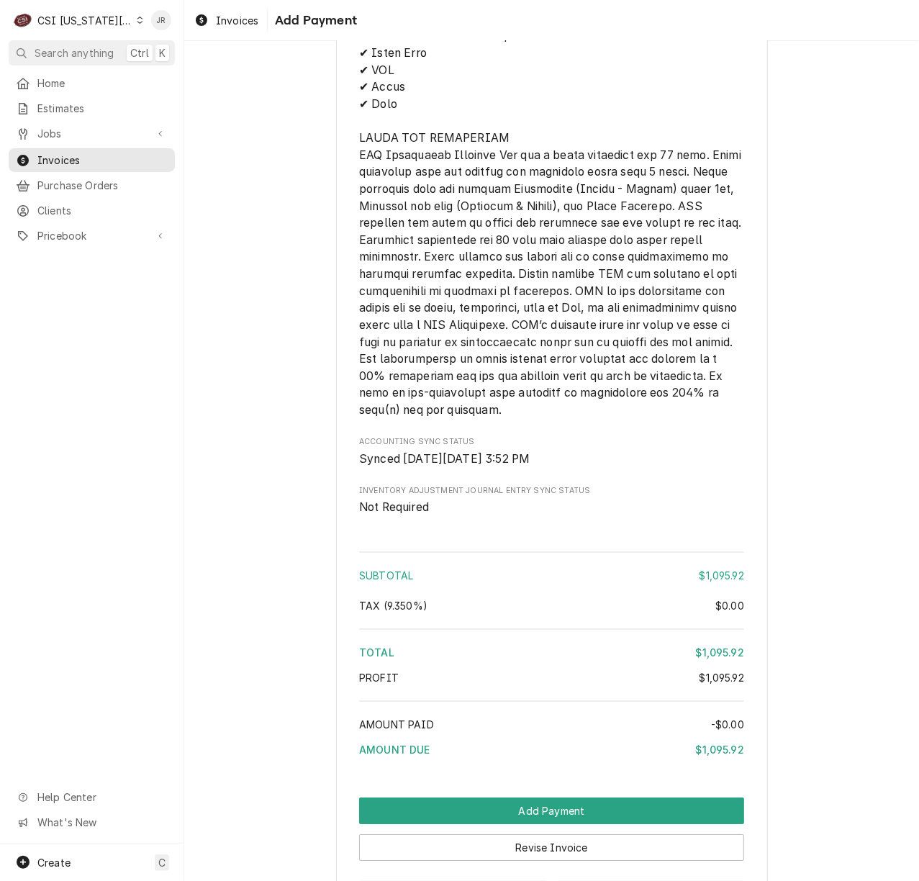
scroll to position [2341, 0]
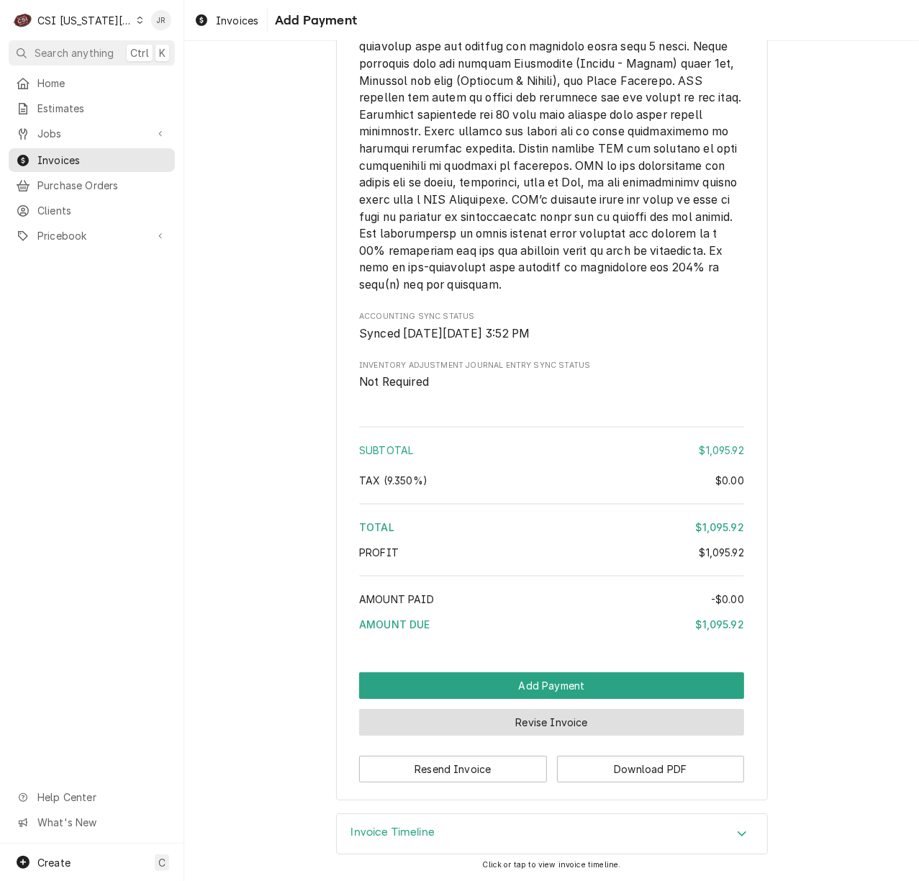
click at [532, 723] on button "Revise Invoice" at bounding box center [551, 722] width 385 height 27
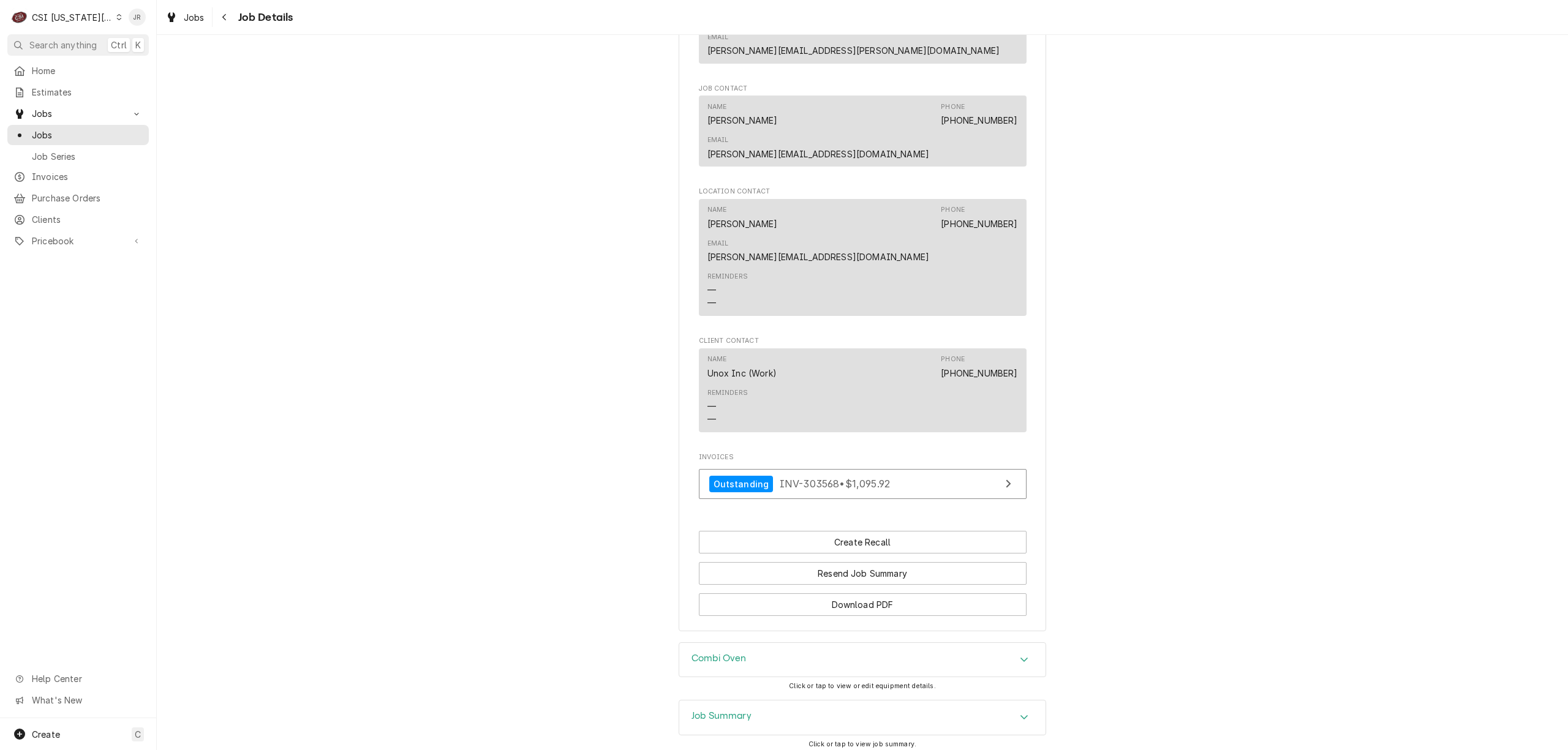
scroll to position [898, 0]
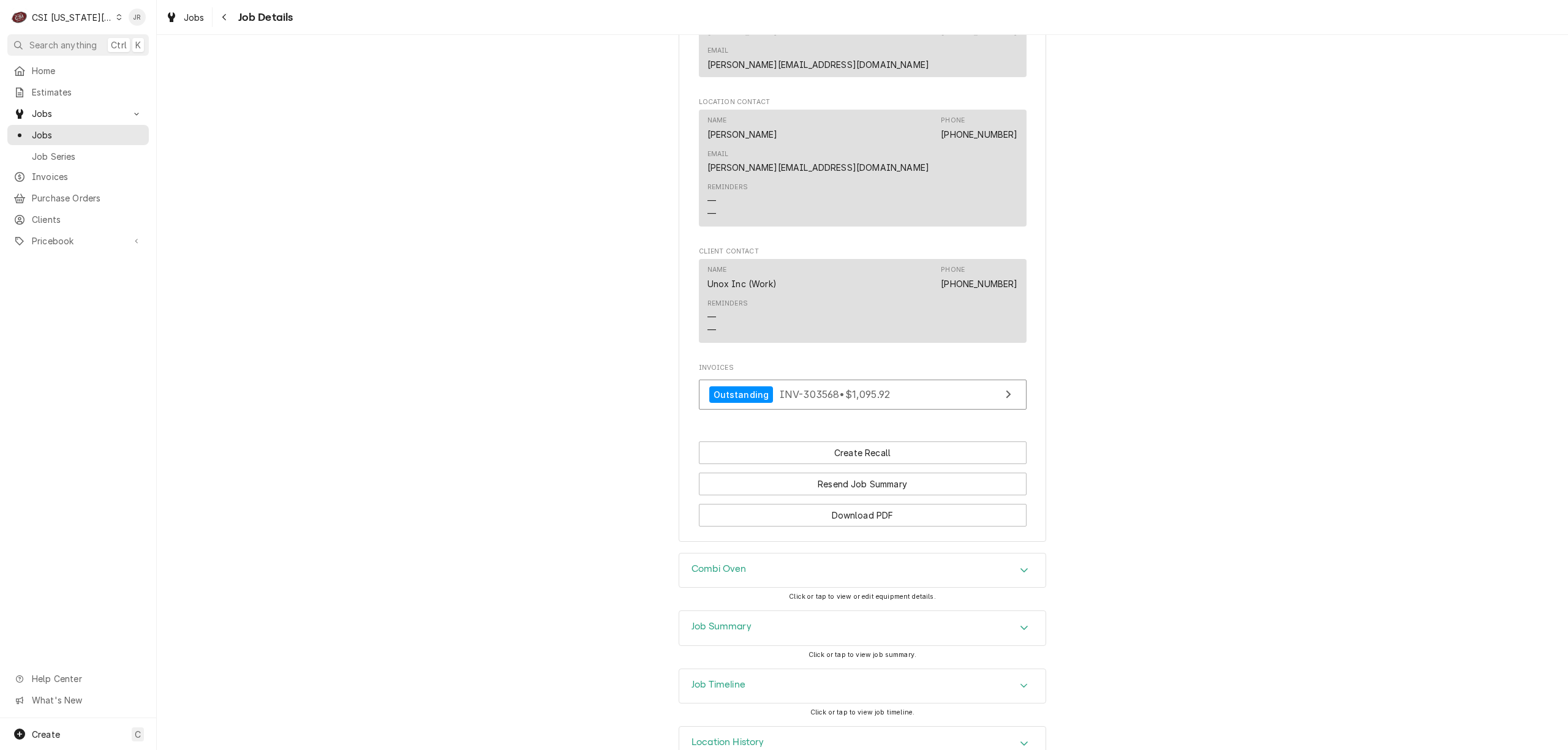
click at [747, 611] on div "Job Summary" at bounding box center [862, 628] width 366 height 34
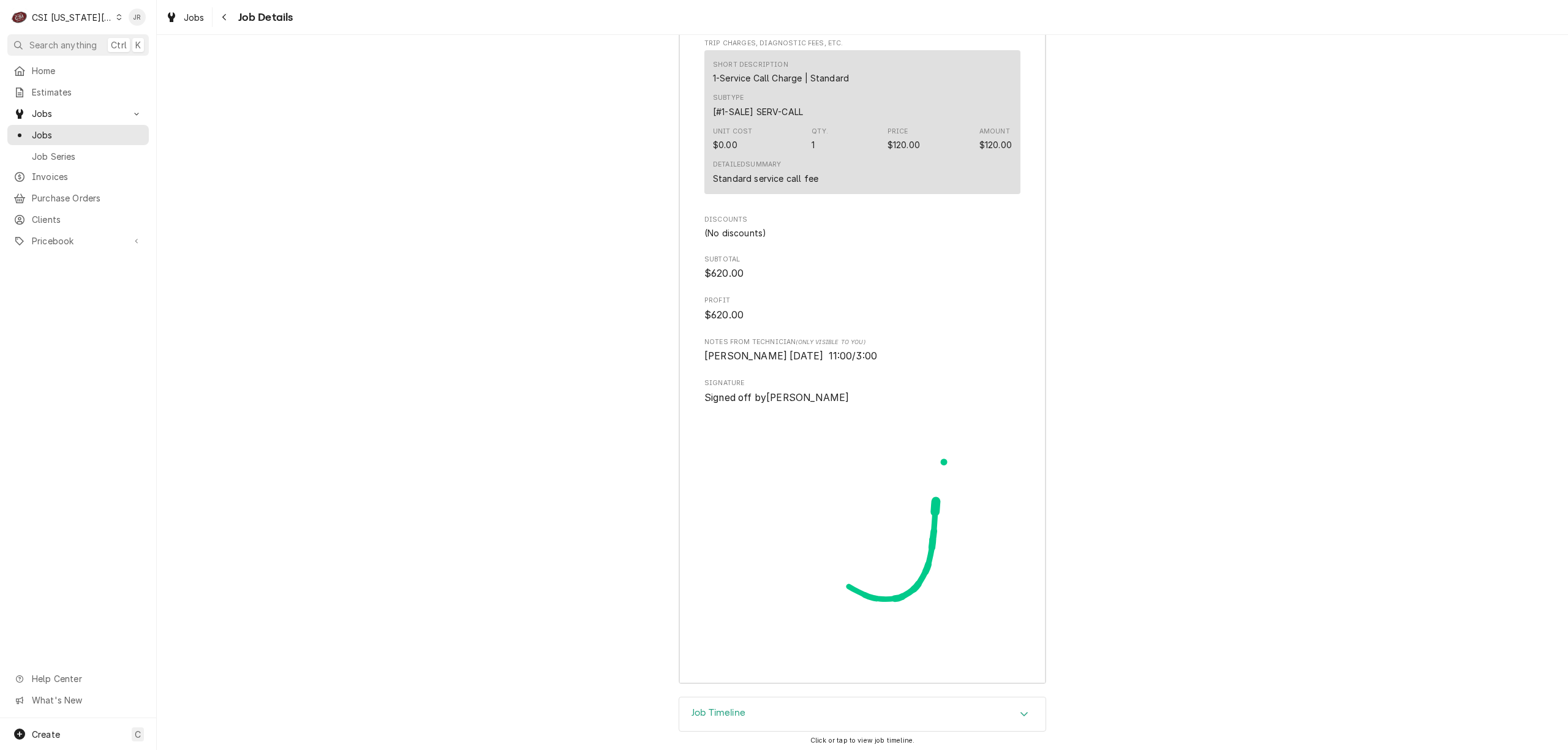
scroll to position [3304, 0]
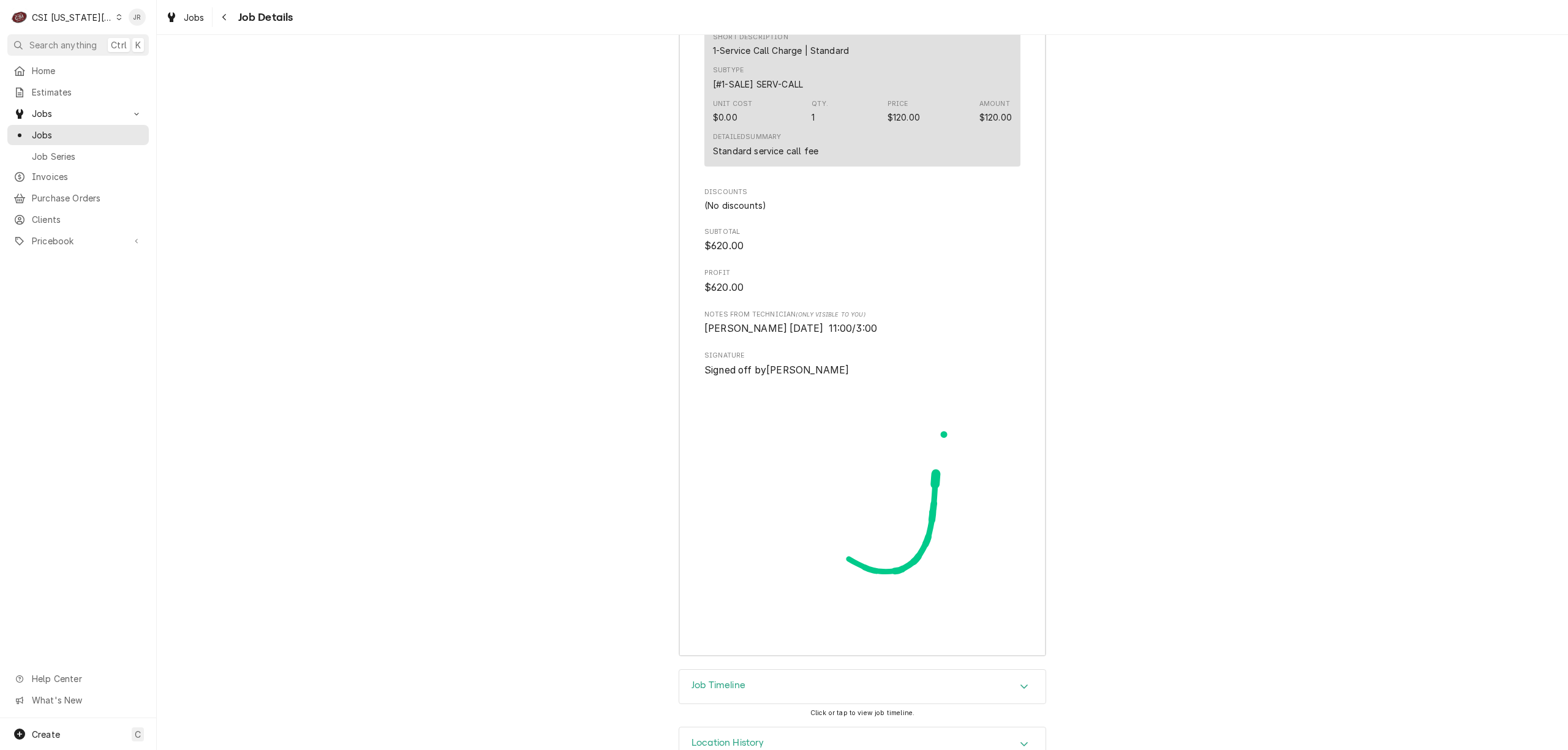
click at [767, 670] on div "Job Timeline" at bounding box center [862, 687] width 366 height 34
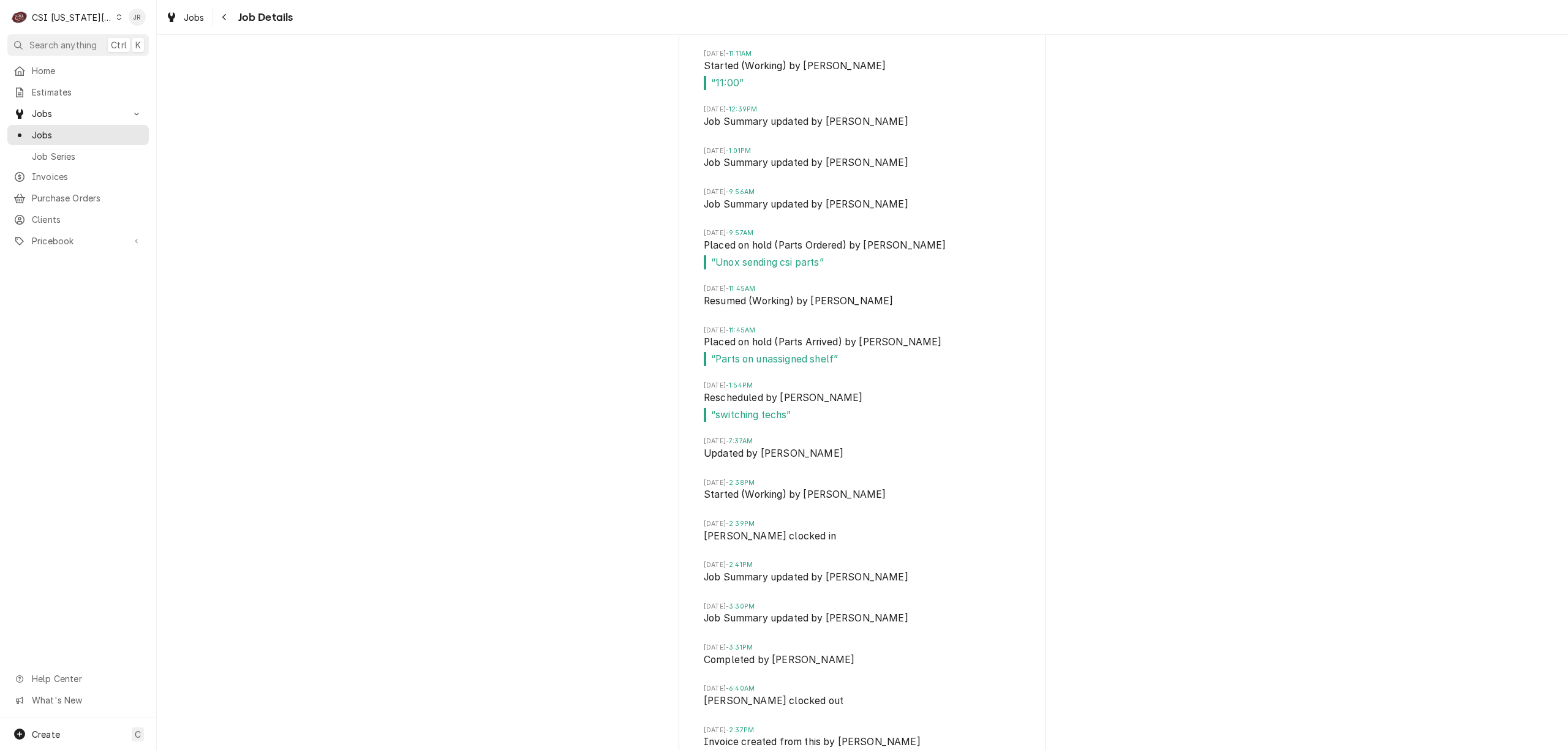
scroll to position [4095, 0]
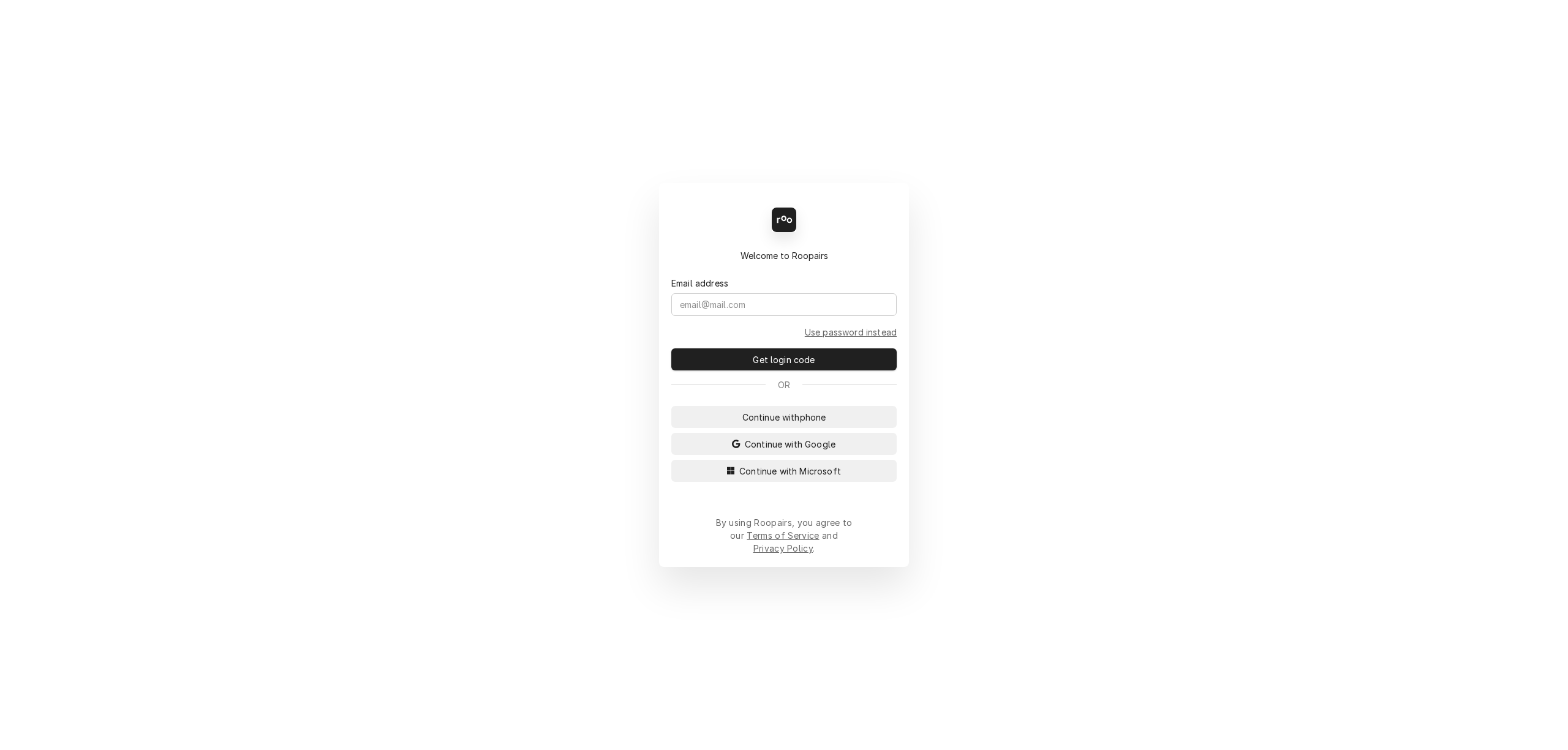
click at [795, 496] on div "Back Enter code Welcome to Roopairs Email address Use password instead Get logi…" at bounding box center [784, 375] width 250 height 384
drag, startPoint x: 796, startPoint y: 479, endPoint x: 797, endPoint y: 485, distance: 6.1
click at [797, 482] on button "Continue with Microsoft" at bounding box center [784, 471] width 226 height 22
click at [797, 478] on span "Continue with Microsoft" at bounding box center [790, 471] width 106 height 13
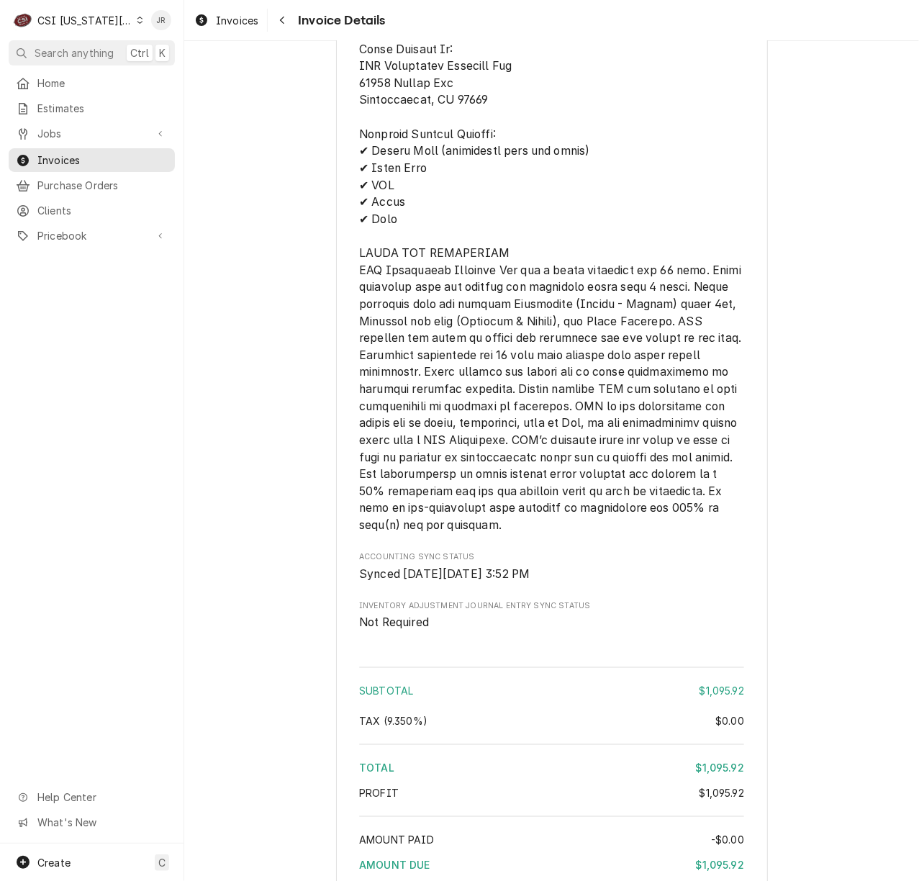
scroll to position [2341, 0]
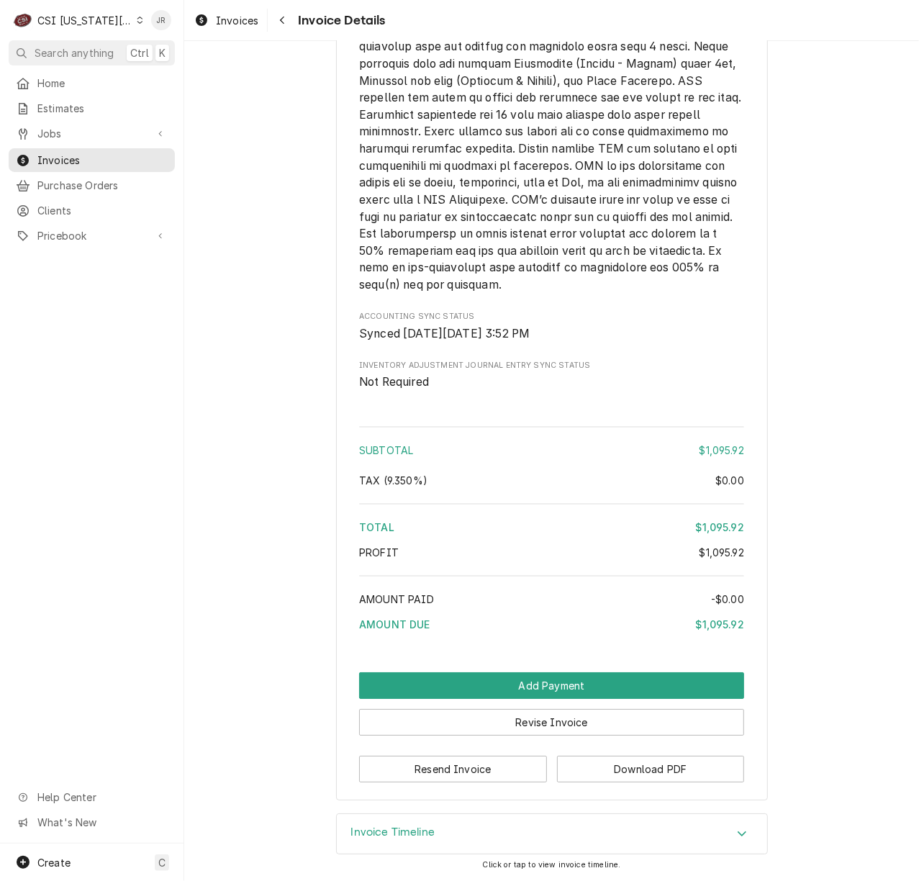
click at [386, 819] on div "Invoice Timeline" at bounding box center [552, 834] width 430 height 40
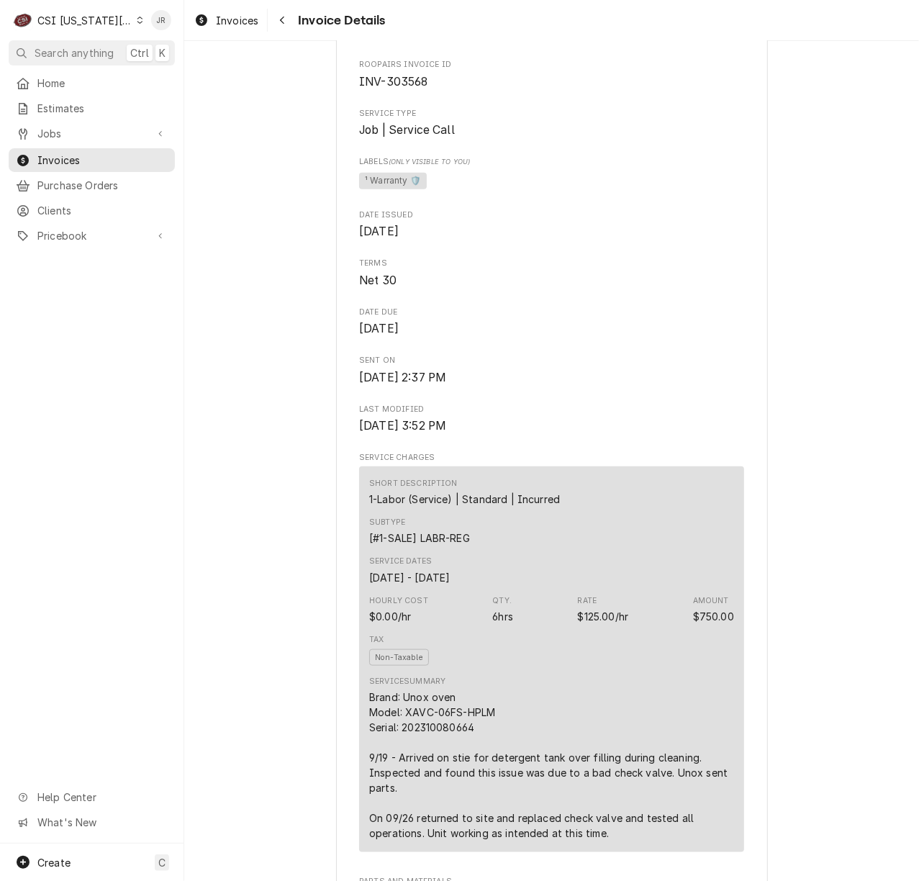
scroll to position [13, 0]
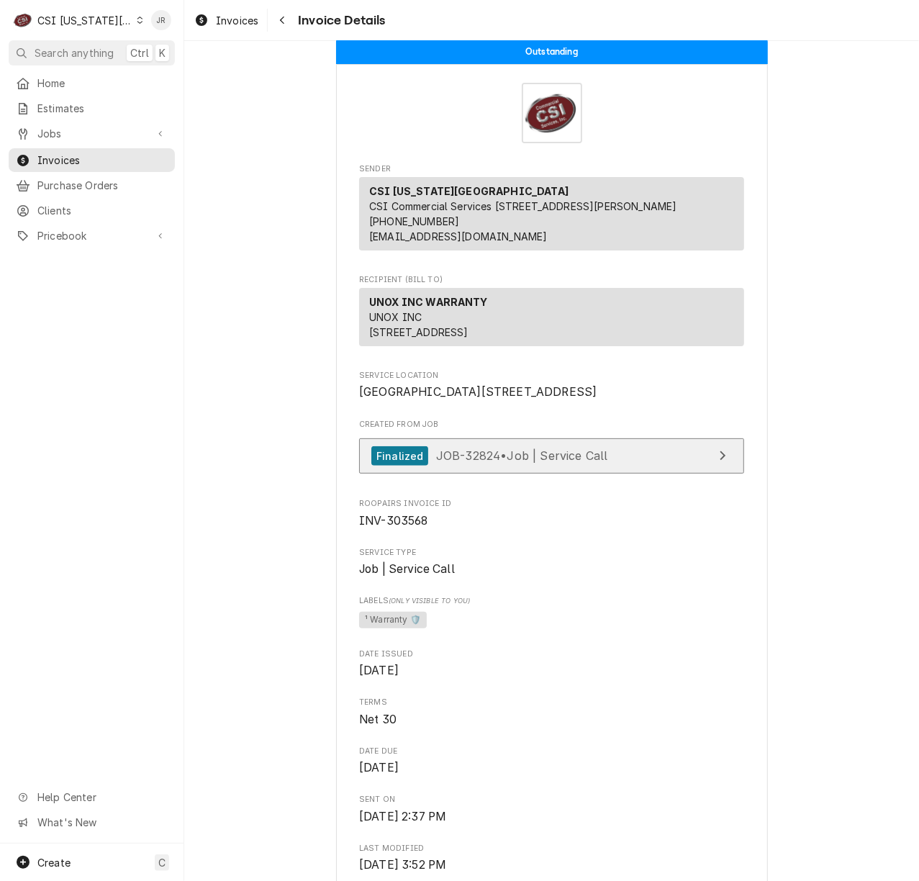
click at [640, 473] on link "Finalized JOB-32824 • Job | Service Call" at bounding box center [551, 455] width 385 height 35
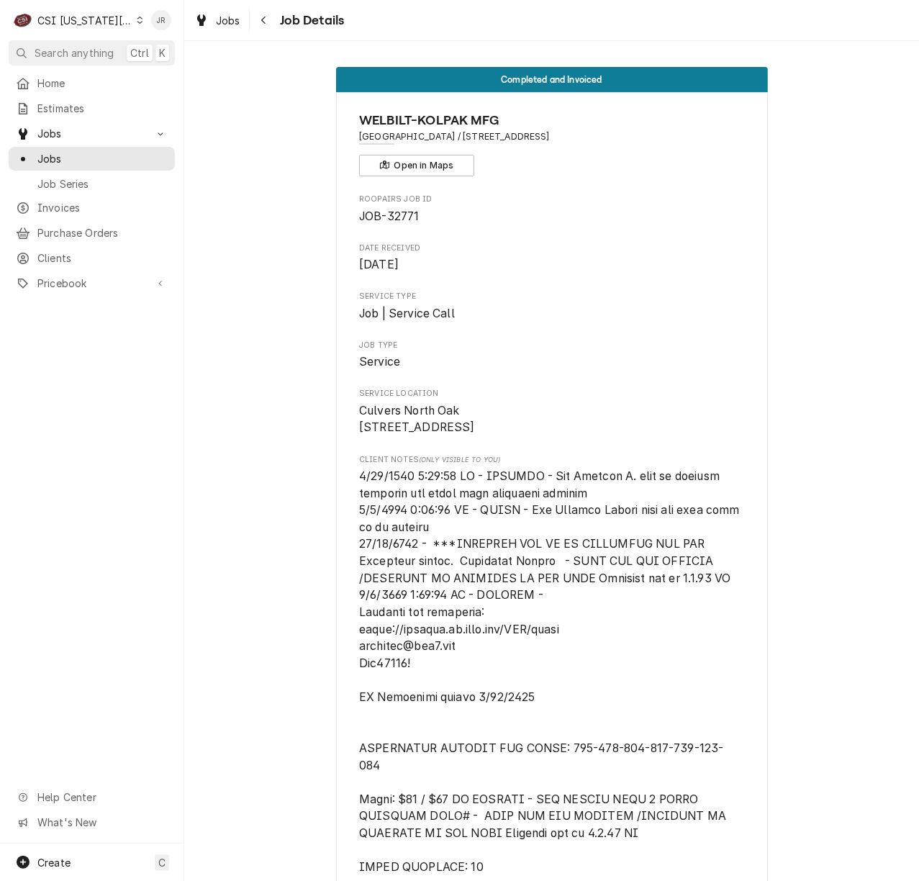
scroll to position [1178, 0]
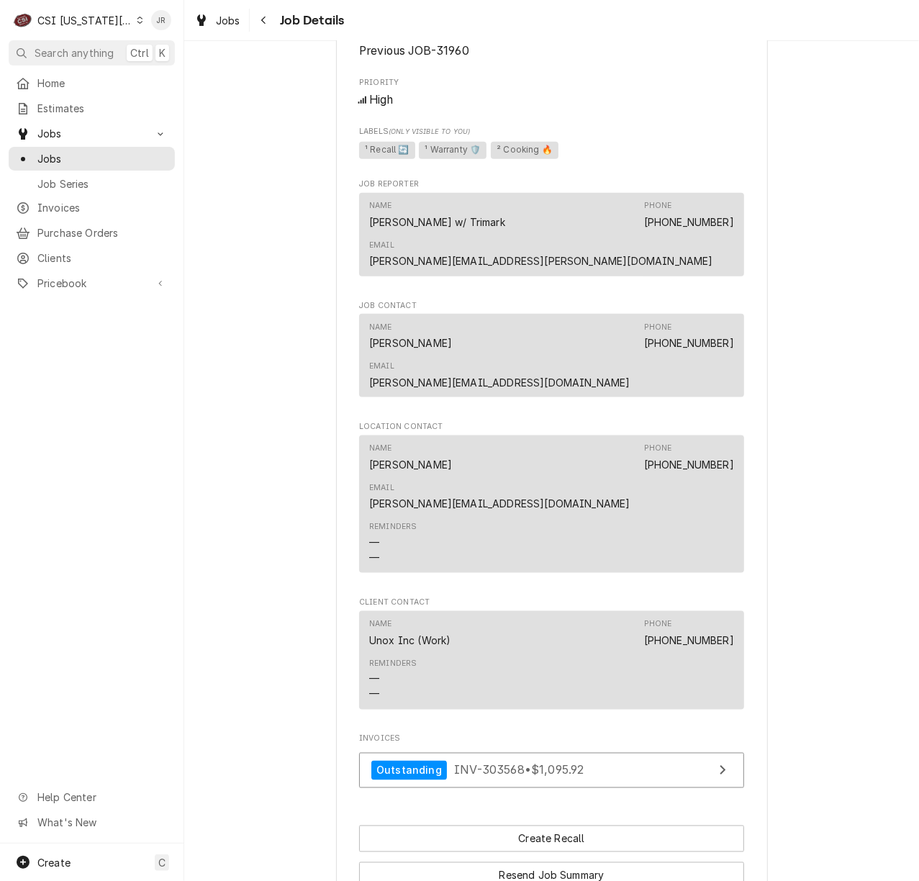
scroll to position [1055, 0]
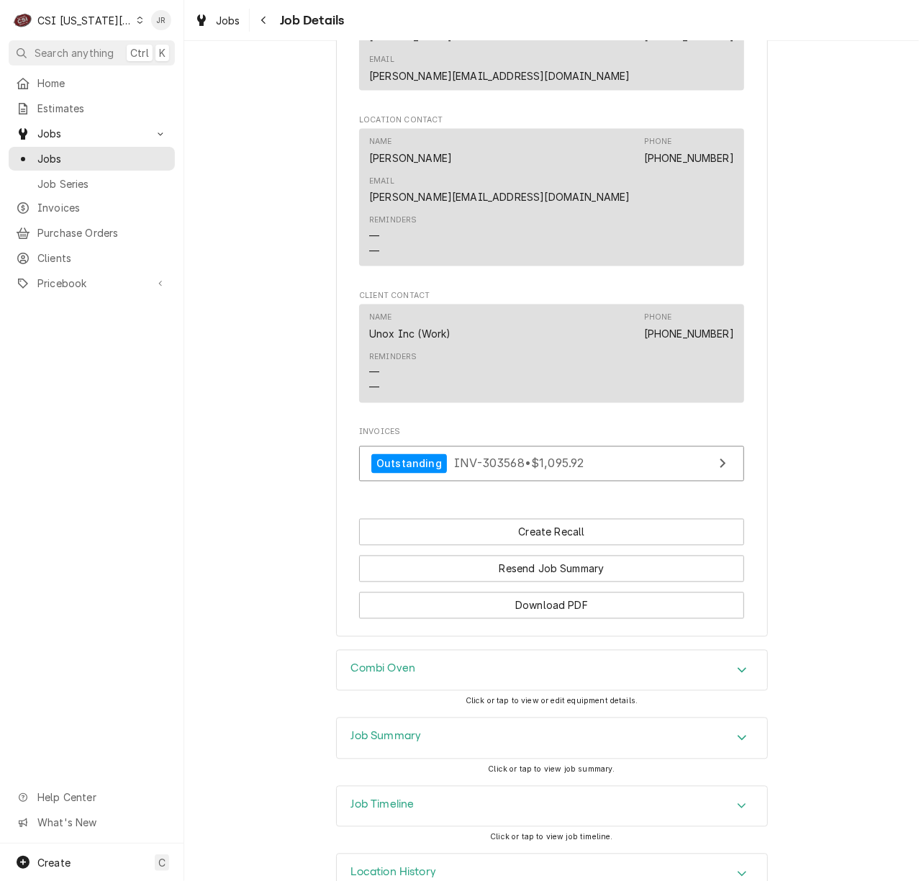
drag, startPoint x: 358, startPoint y: 689, endPoint x: 596, endPoint y: 640, distance: 243.7
click at [363, 730] on h3 "Job Summary" at bounding box center [386, 737] width 71 height 14
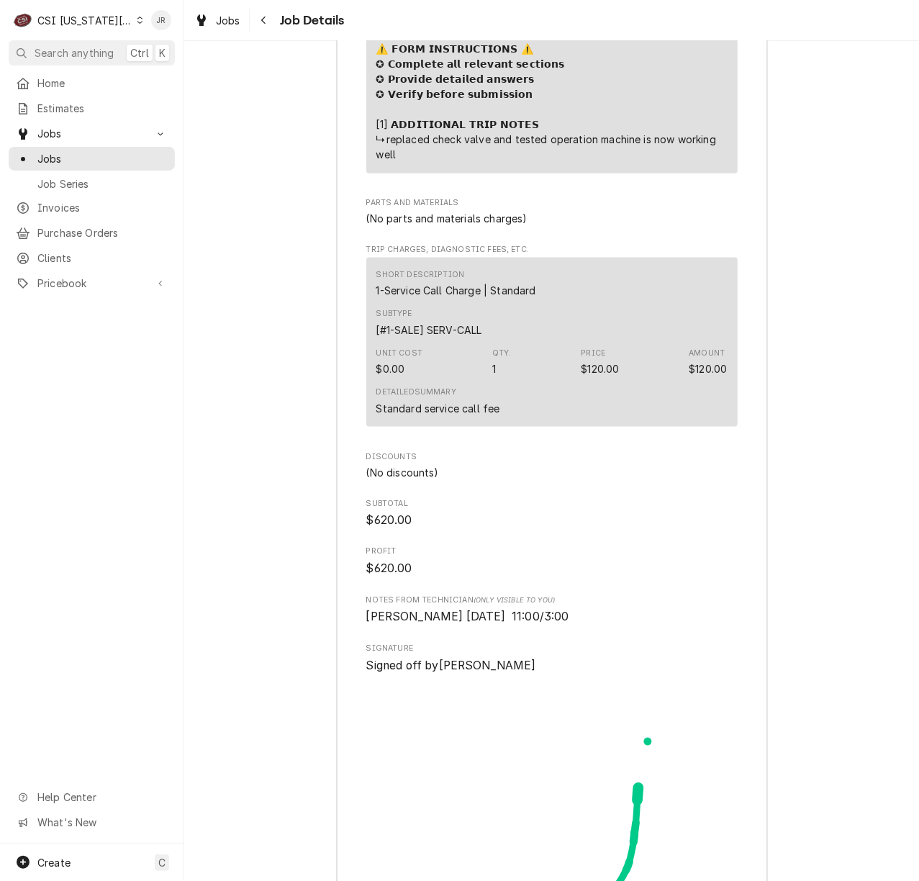
scroll to position [3837, 0]
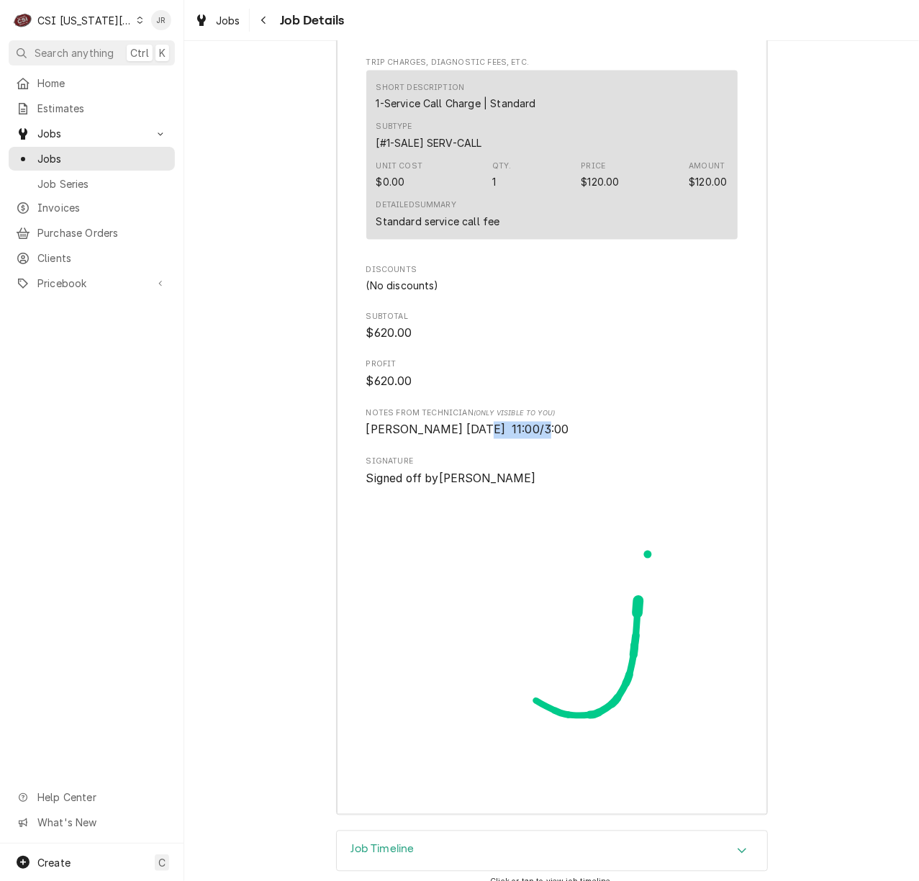
drag, startPoint x: 464, startPoint y: 380, endPoint x: 565, endPoint y: 389, distance: 101.2
click at [567, 408] on div "Notes from Technician (Only Visible to You) Charles 9/19/2025 11:00/3:00" at bounding box center [551, 423] width 371 height 31
copy span "11:00/3:00"
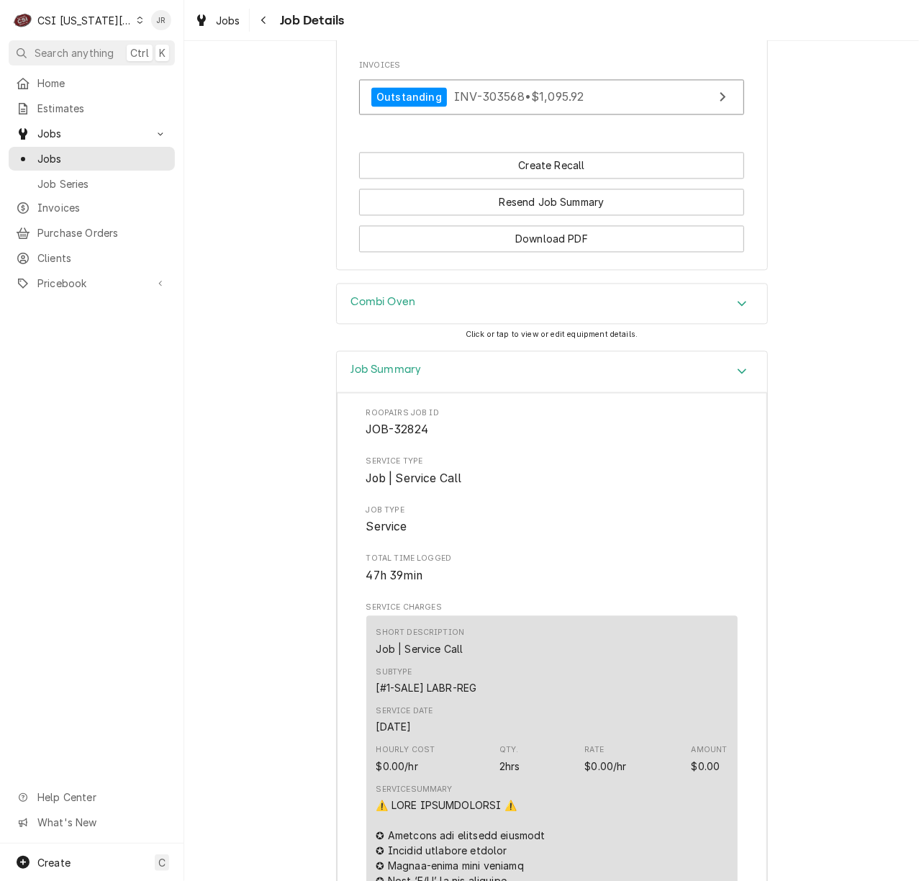
scroll to position [959, 0]
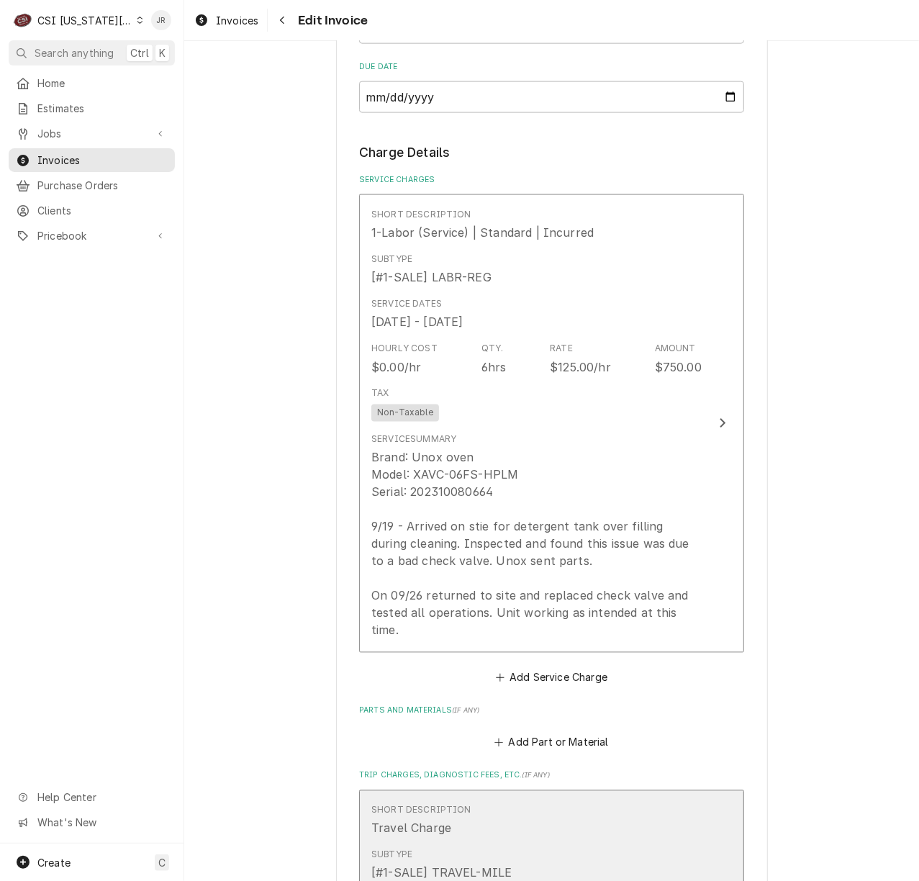
scroll to position [1247, 0]
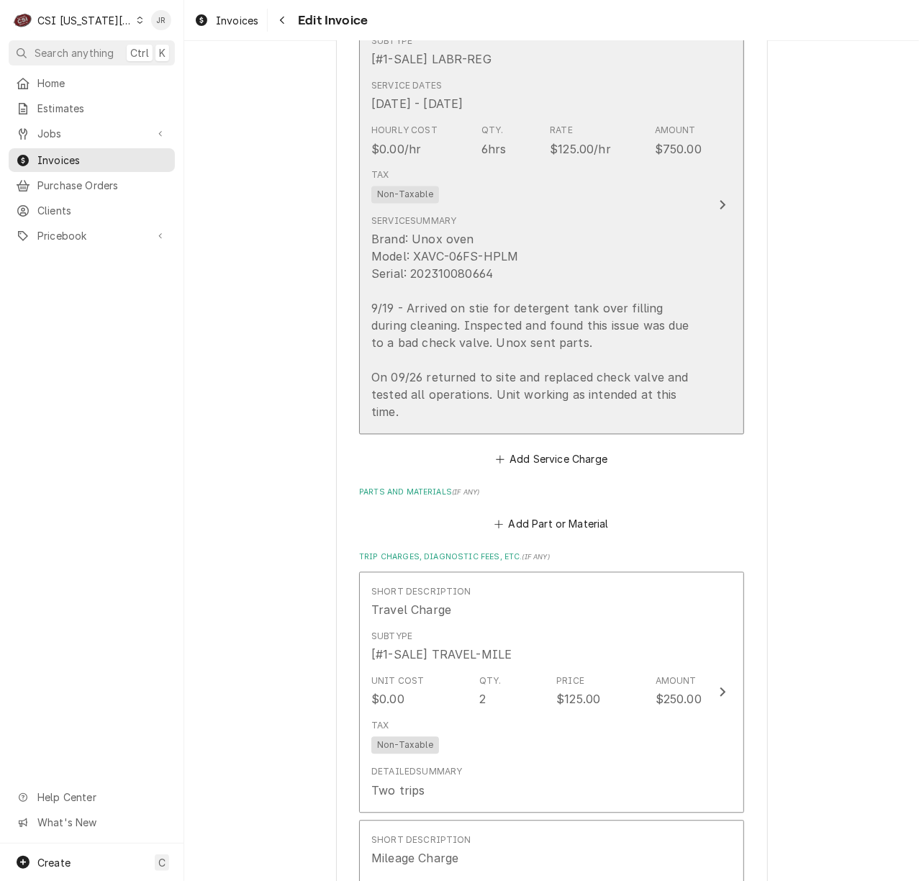
click at [591, 300] on div "Brand: Unox oven Model: XAVC-06FS-HPLM Serial: 202310080664 9/19 - Arrived on s…" at bounding box center [536, 326] width 330 height 190
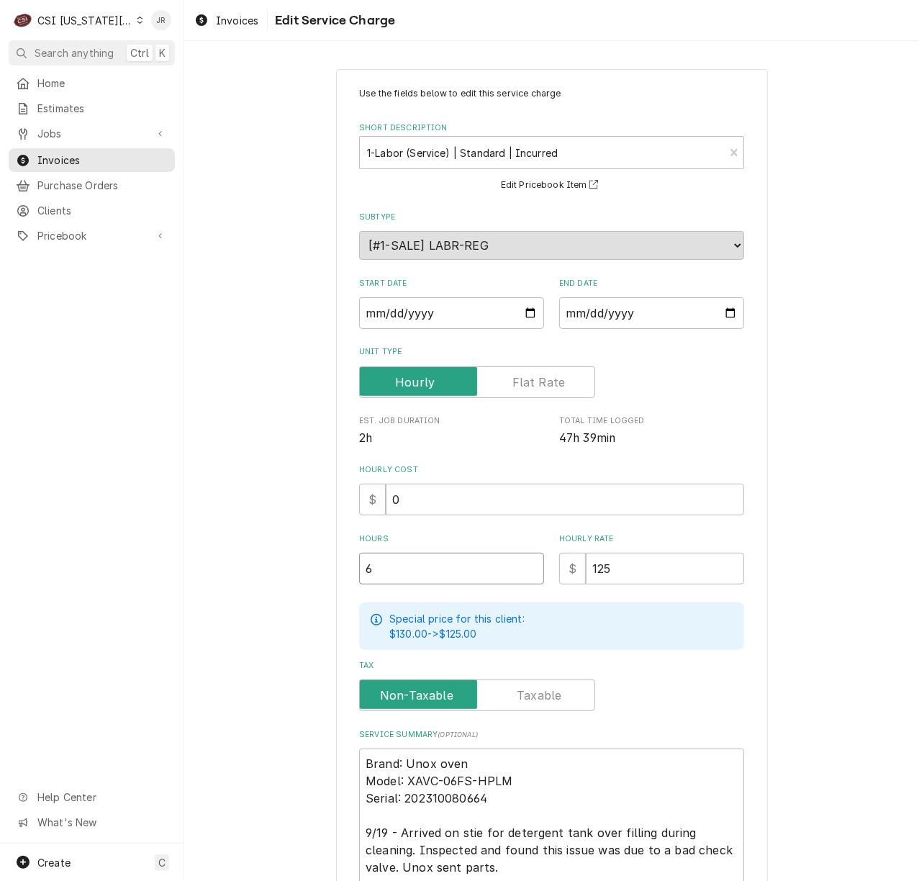
drag, startPoint x: 391, startPoint y: 568, endPoint x: 101, endPoint y: 550, distance: 290.5
click at [101, 550] on div "C CSI Kansas City JR Search anything Ctrl K Home Estimates Jobs Jobs Job Series…" at bounding box center [459, 440] width 919 height 881
type textarea "x"
type input "5"
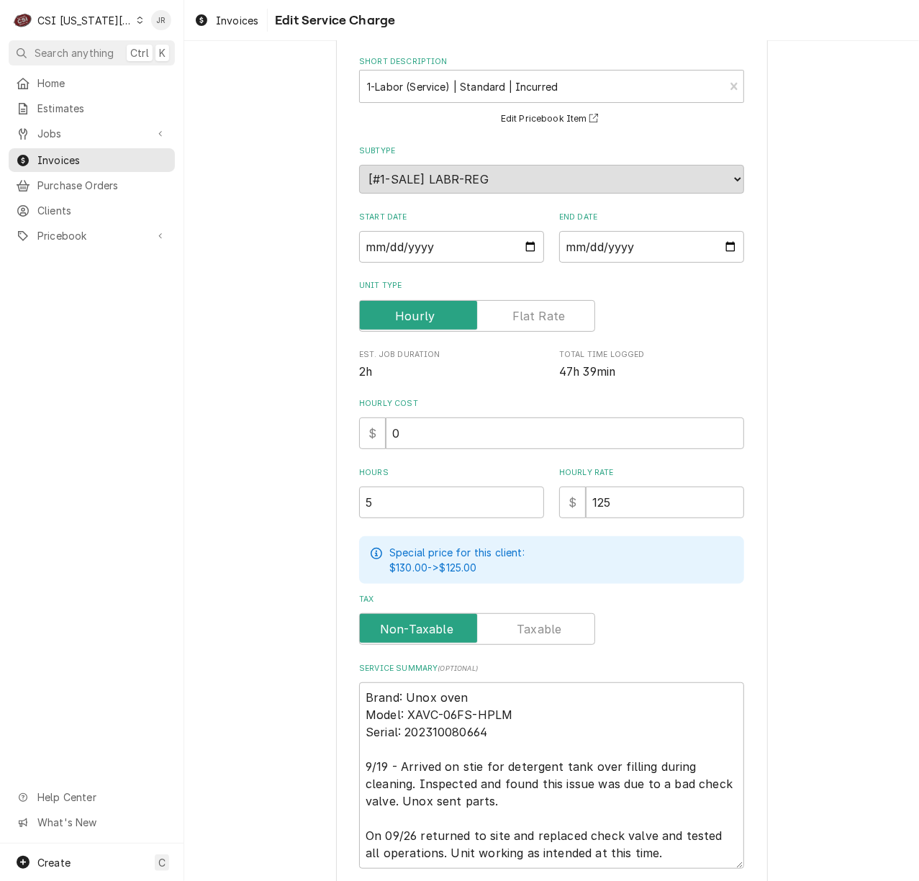
scroll to position [178, 0]
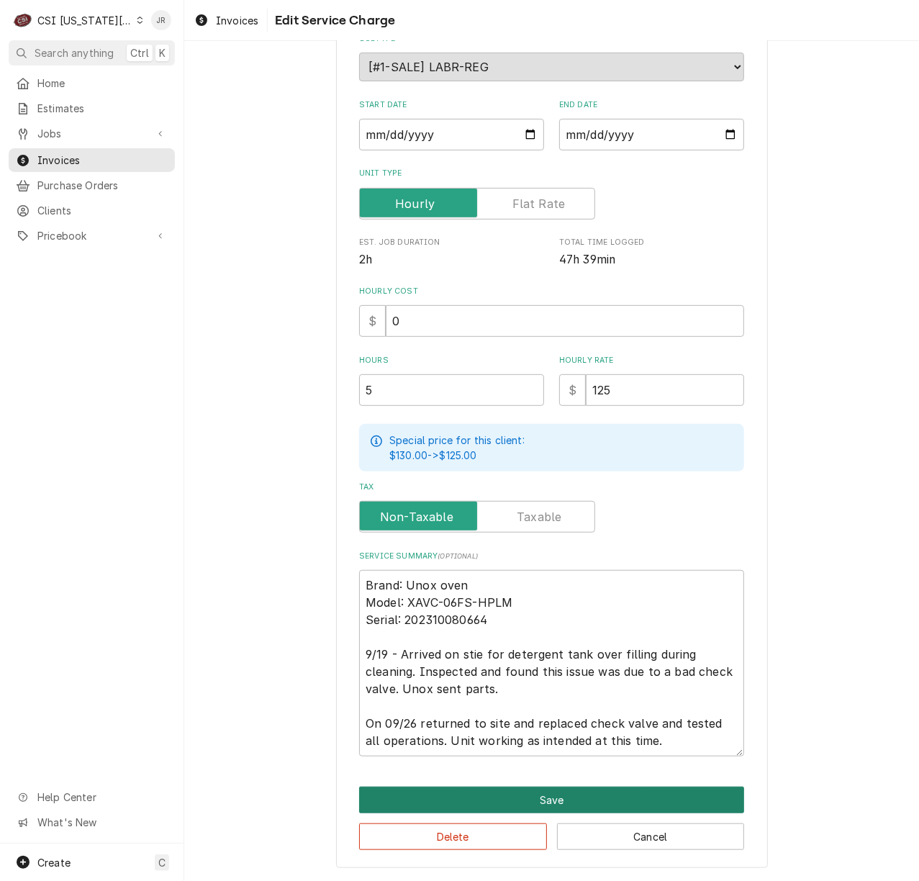
click at [617, 795] on button "Save" at bounding box center [551, 799] width 385 height 27
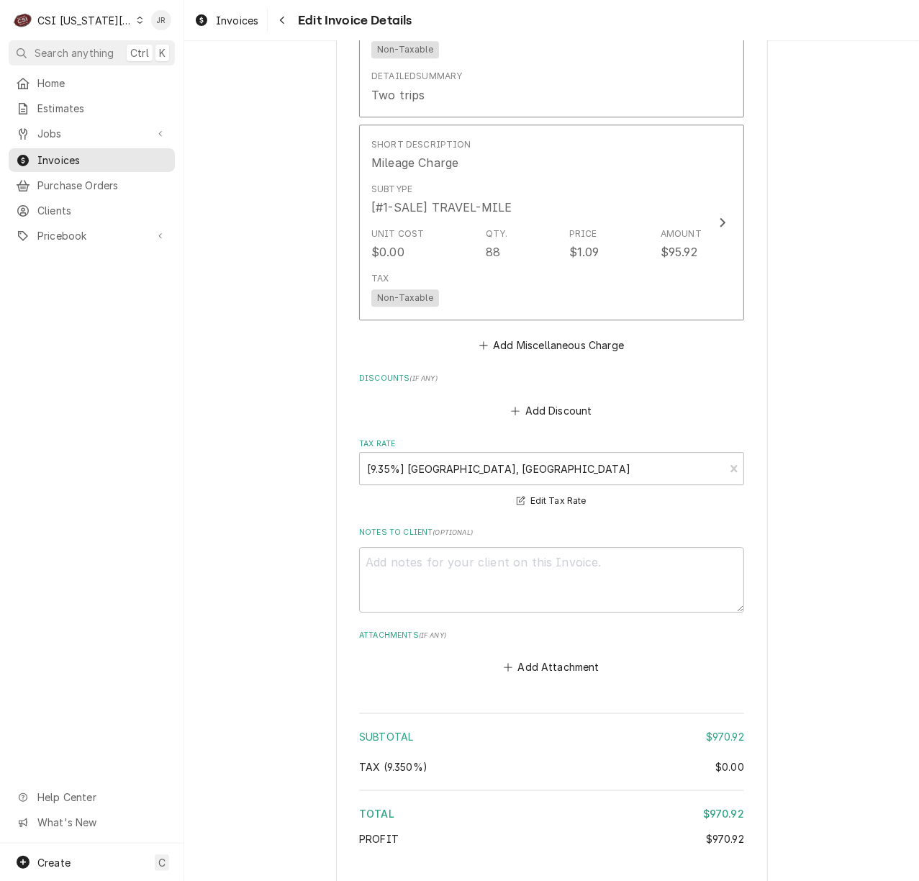
scroll to position [2059, 0]
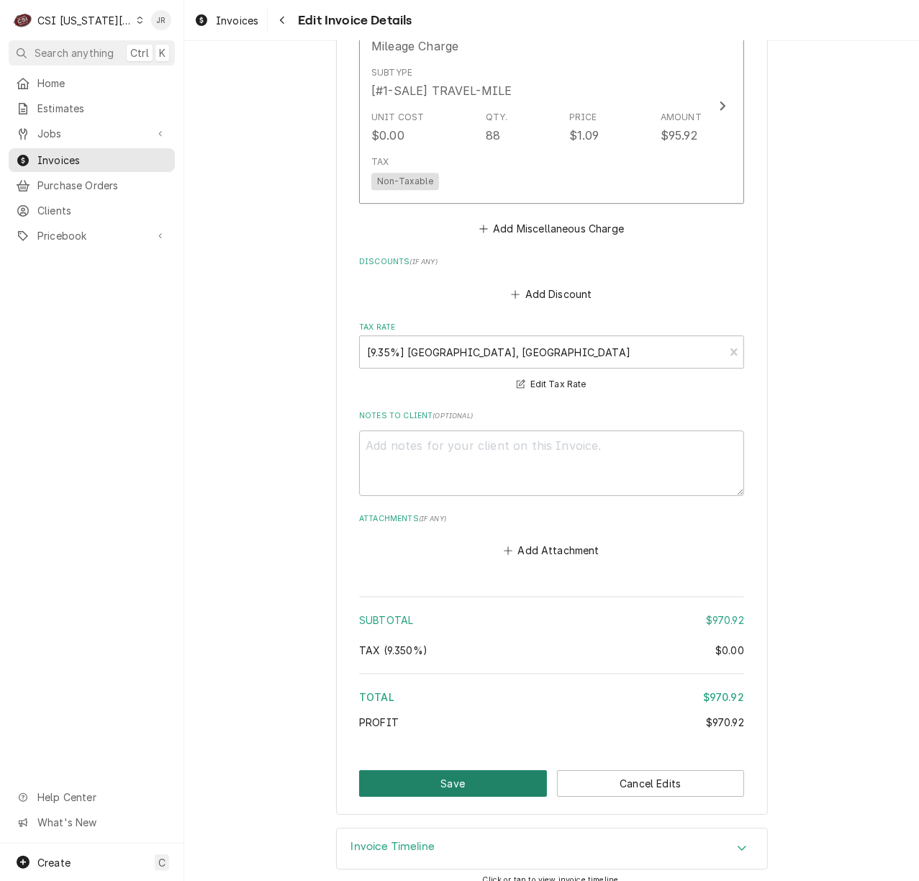
click at [483, 770] on button "Save" at bounding box center [453, 783] width 188 height 27
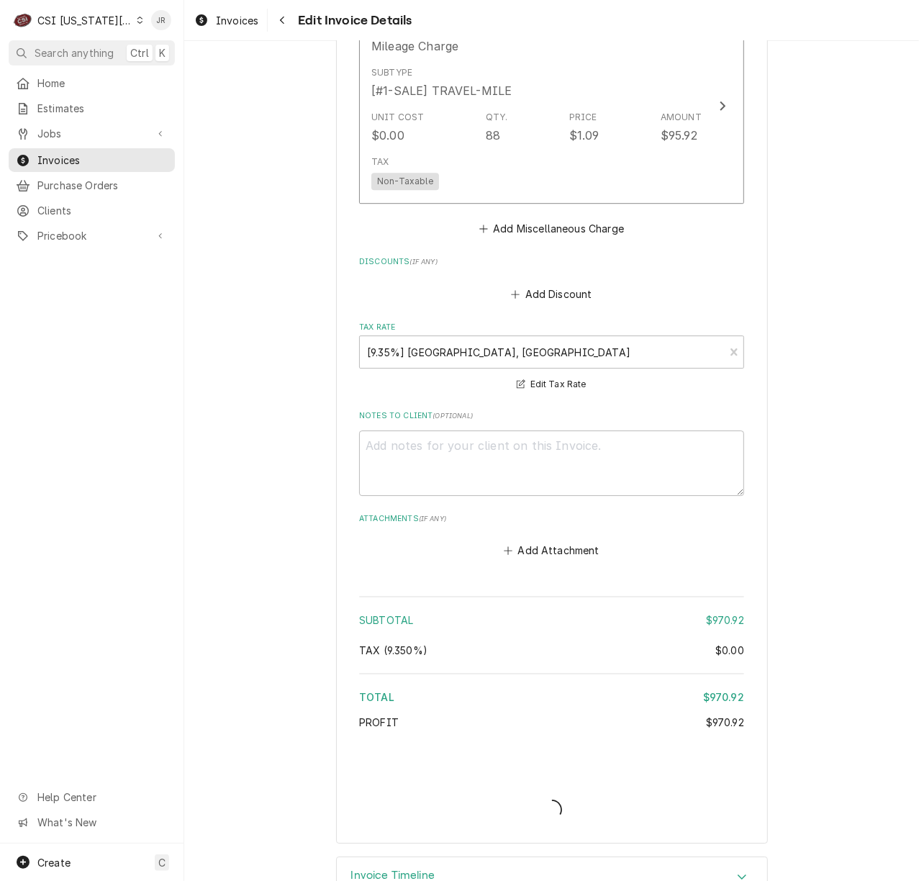
type textarea "x"
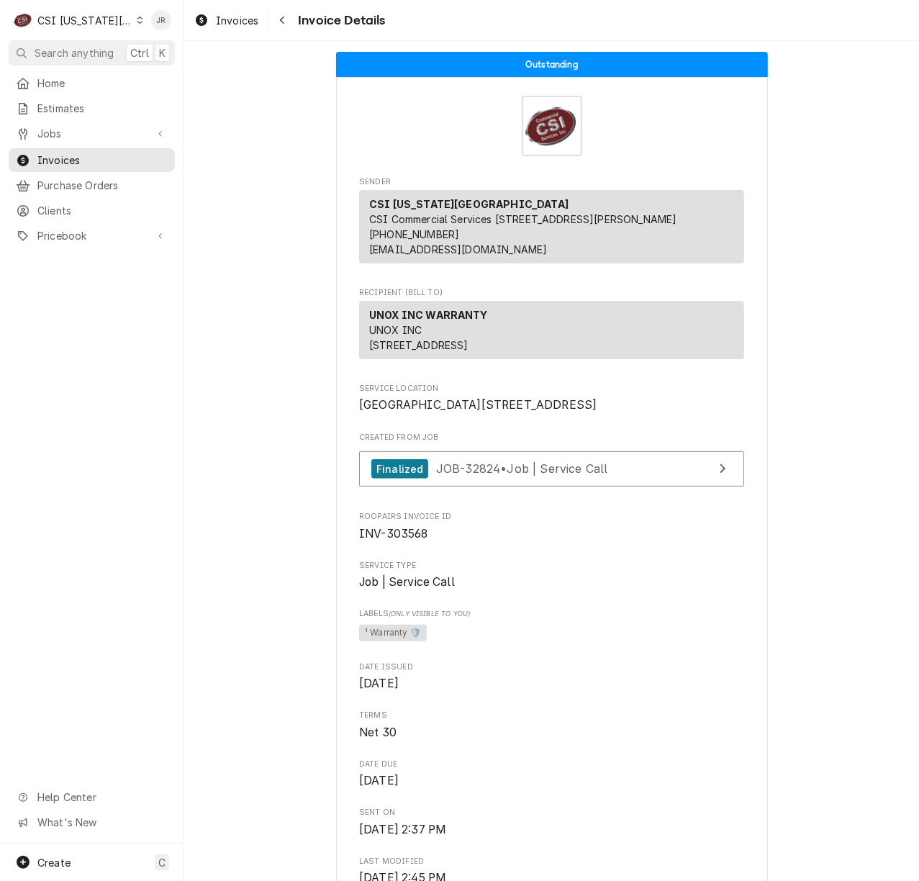
click at [404, 522] on span "Roopairs Invoice ID" at bounding box center [551, 517] width 385 height 12
click at [406, 540] on span "INV-303568" at bounding box center [393, 534] width 69 height 14
copy span "303568"
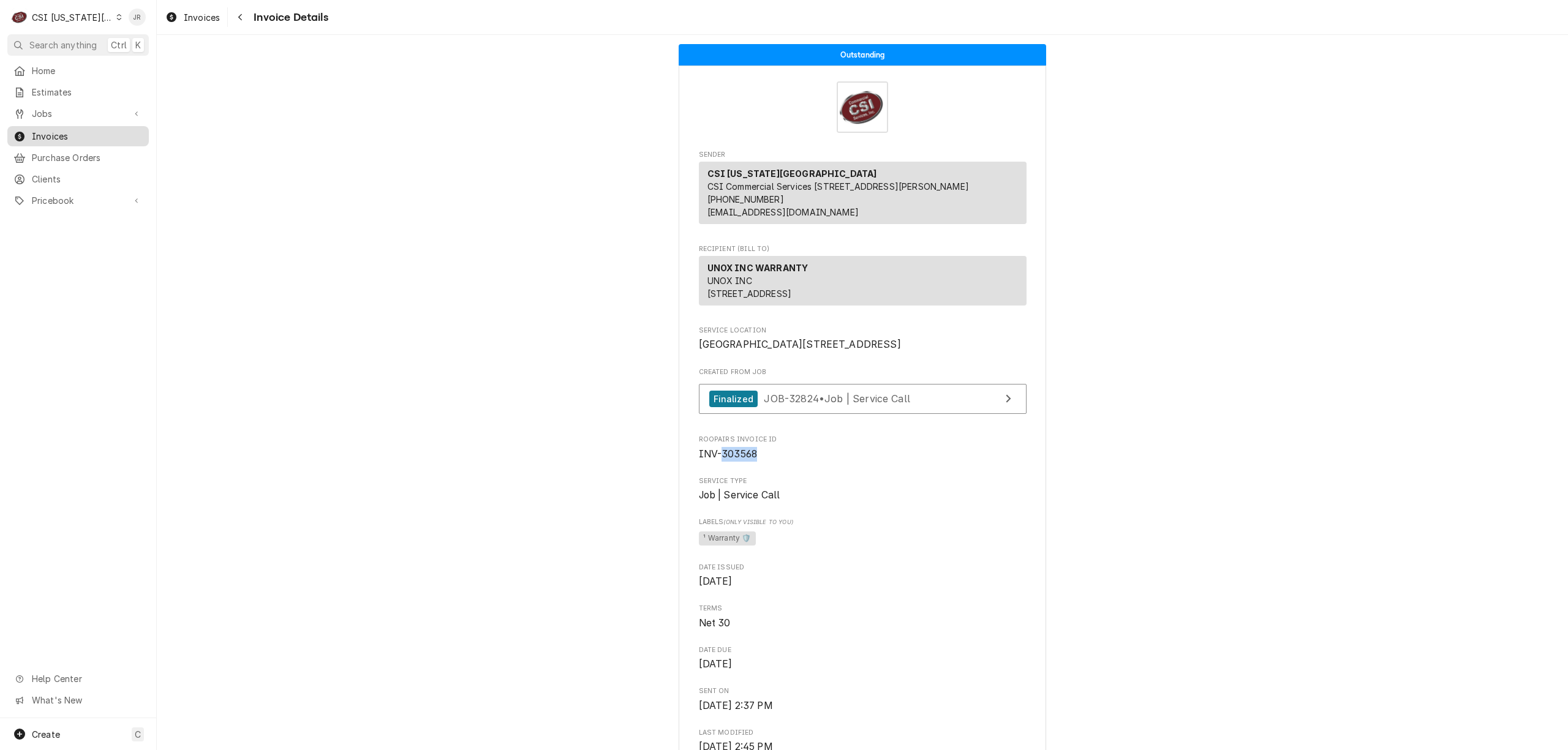
click at [53, 132] on span "Invoices" at bounding box center [87, 136] width 111 height 13
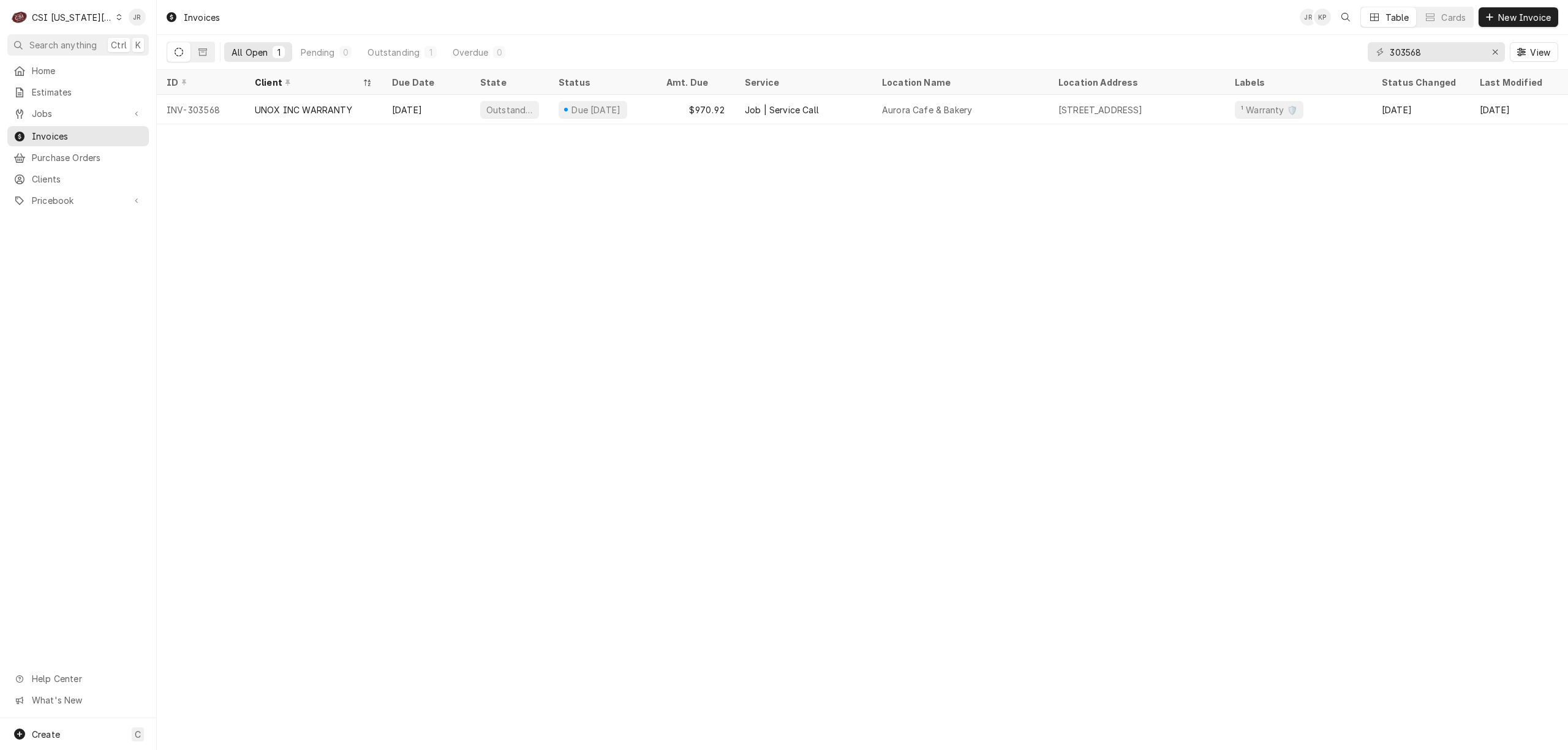
drag, startPoint x: 1427, startPoint y: 66, endPoint x: 1421, endPoint y: 62, distance: 7.2
click at [1423, 64] on div "303568 View" at bounding box center [1463, 52] width 191 height 34
click at [1407, 47] on input "303568" at bounding box center [1435, 52] width 92 height 20
click at [49, 20] on div "CSI [US_STATE][GEOGRAPHIC_DATA]" at bounding box center [72, 17] width 81 height 13
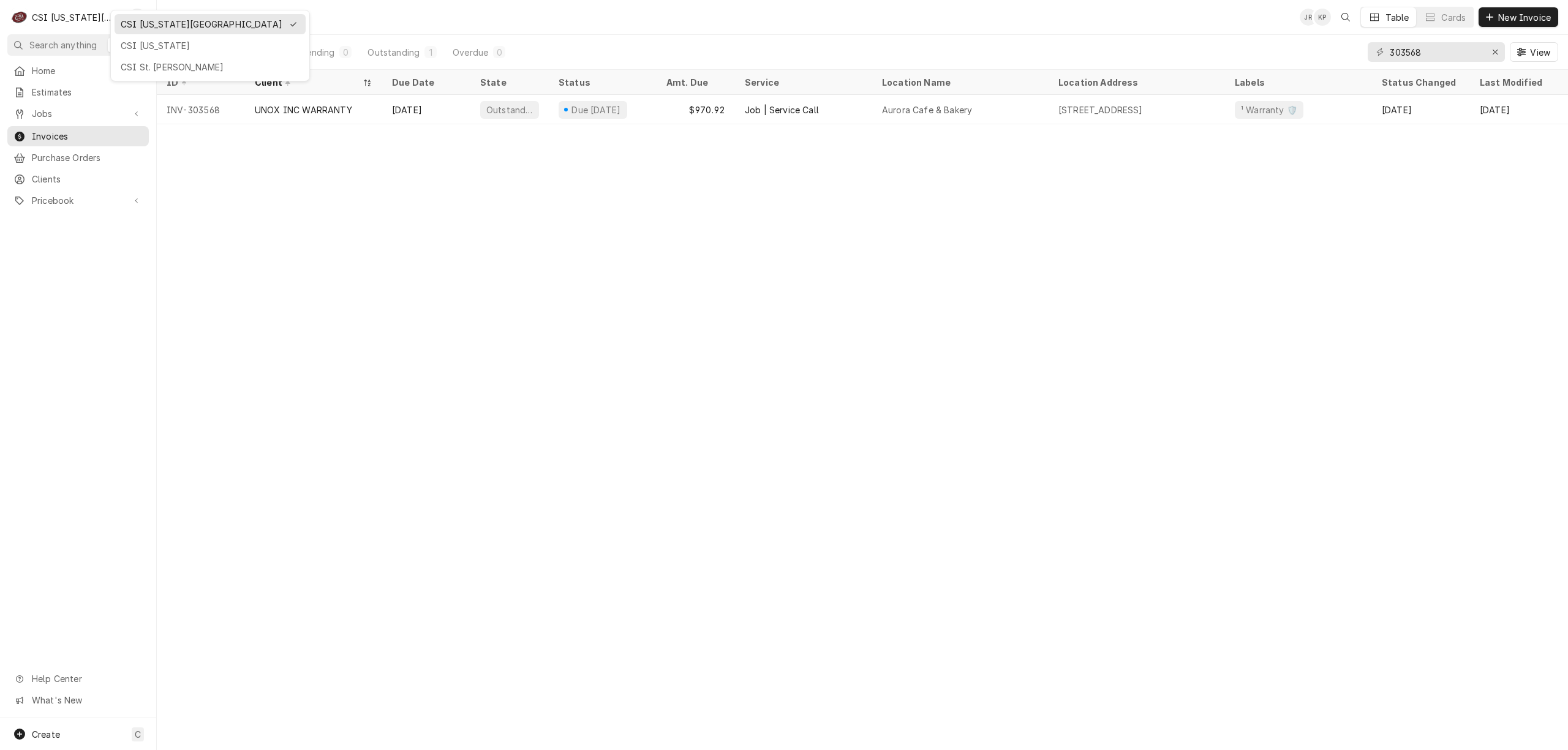
click at [180, 66] on div "CSI St. [PERSON_NAME]" at bounding box center [210, 66] width 179 height 13
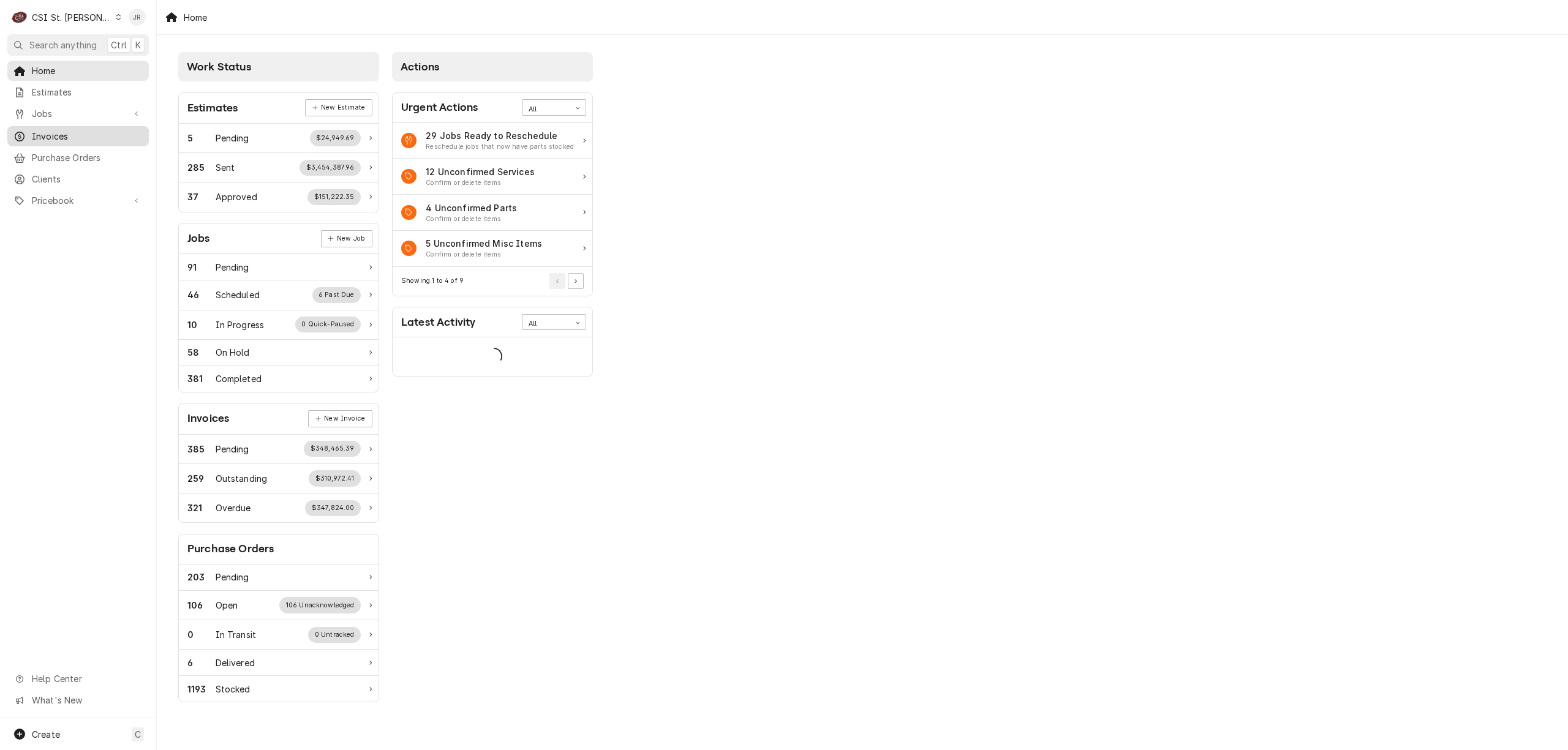
click at [69, 129] on div "Invoices" at bounding box center [78, 136] width 136 height 15
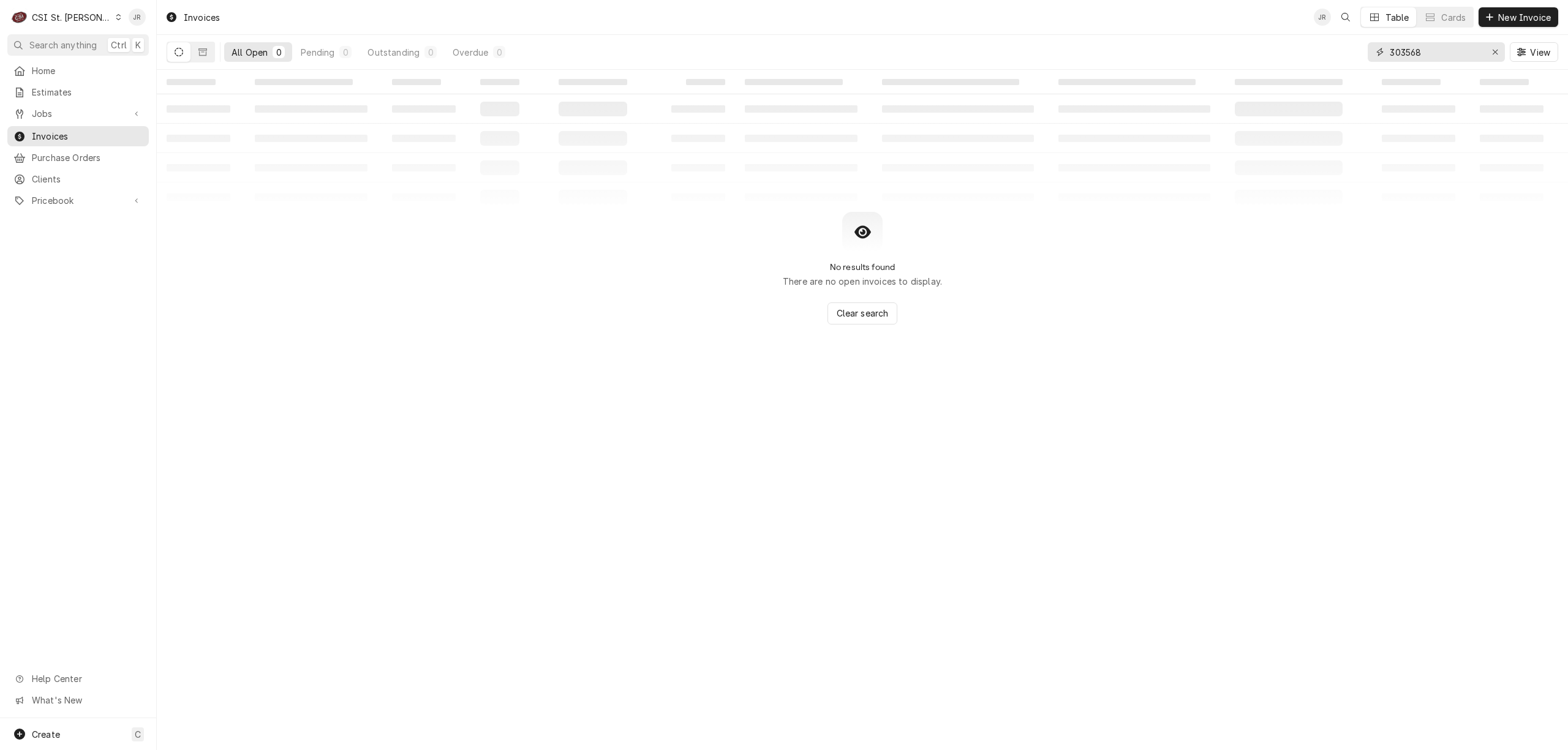
click at [1421, 59] on input "303568" at bounding box center [1435, 52] width 92 height 20
click at [1421, 58] on input "303568" at bounding box center [1435, 52] width 92 height 20
paste input "404049"
type input "404049"
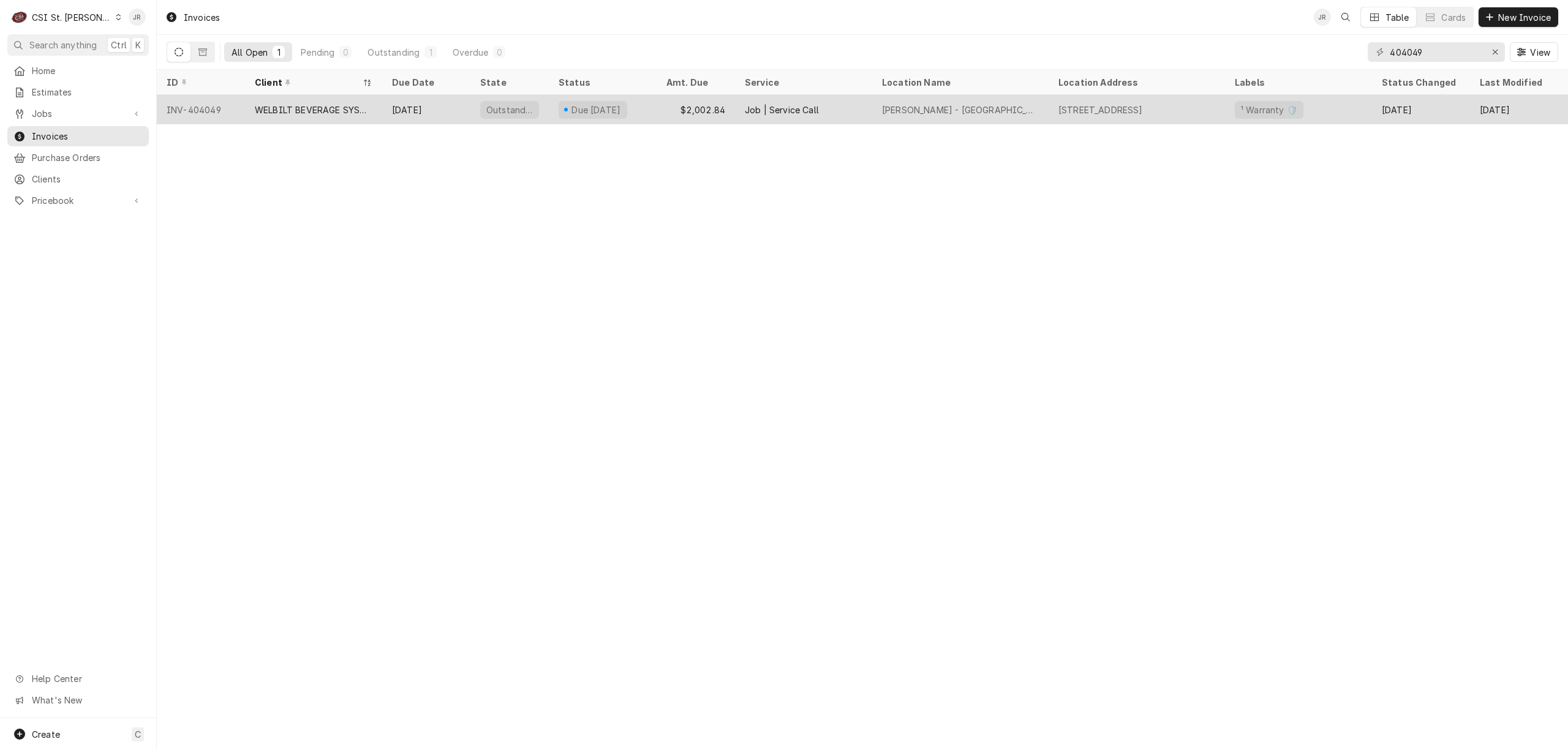
click at [295, 104] on div "WELBILT BEVERAGE SYSTEMS" at bounding box center [313, 110] width 117 height 13
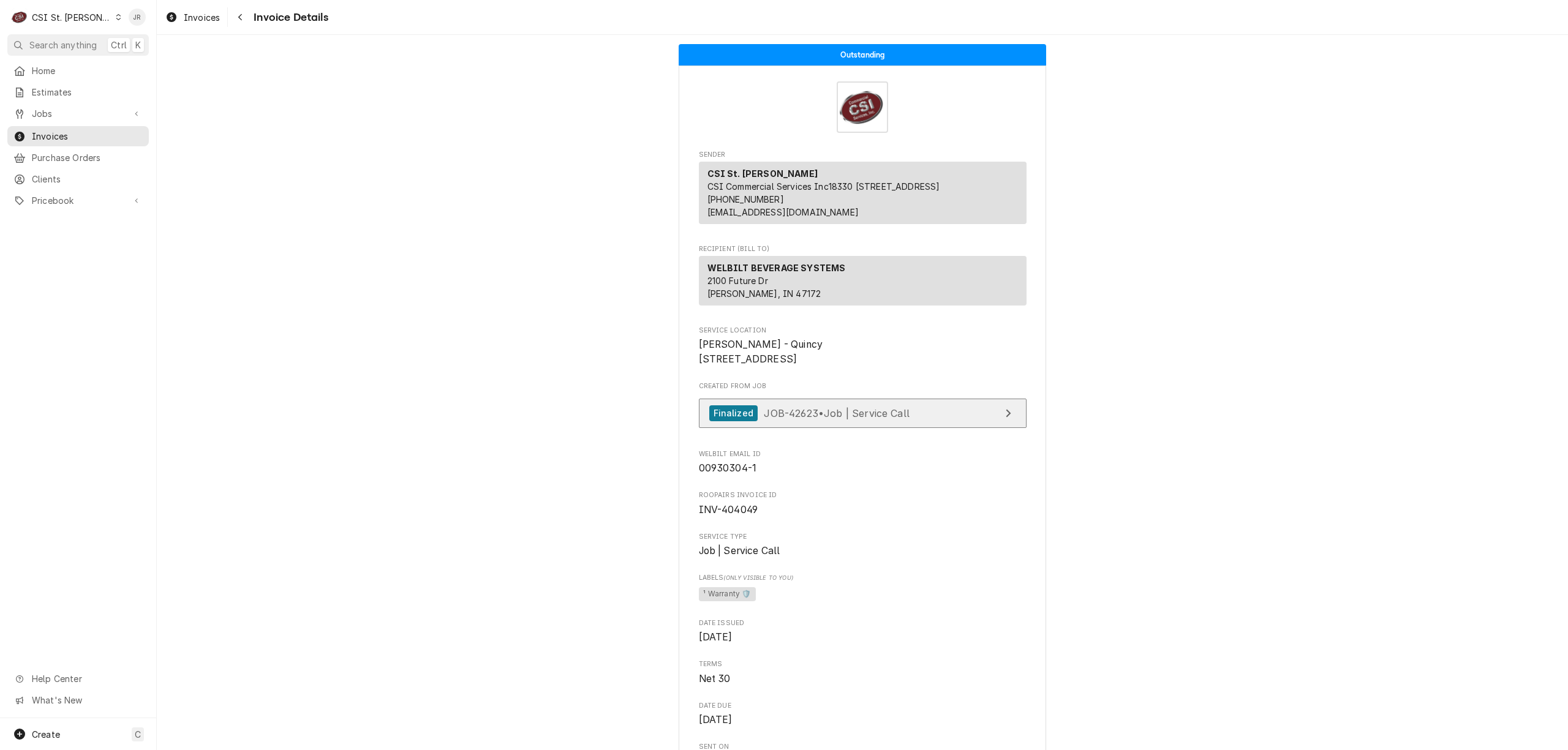
click at [871, 422] on div "Finalized JOB-42623 • Job | Service Call" at bounding box center [809, 413] width 200 height 16
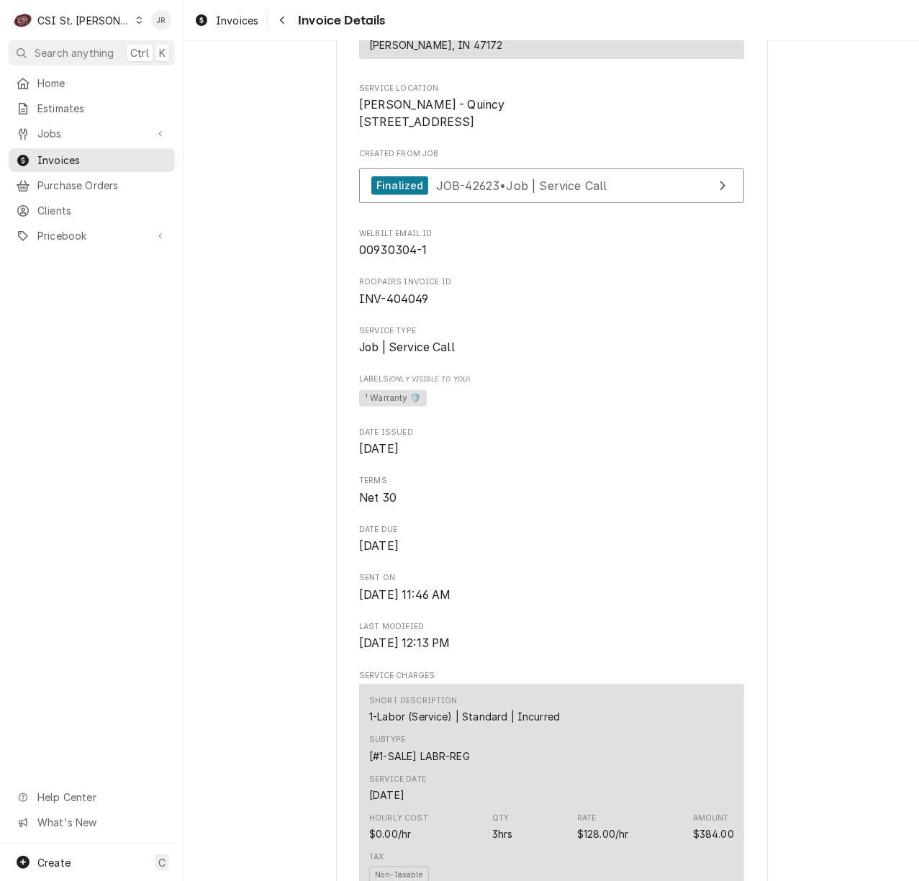
scroll to position [863, 0]
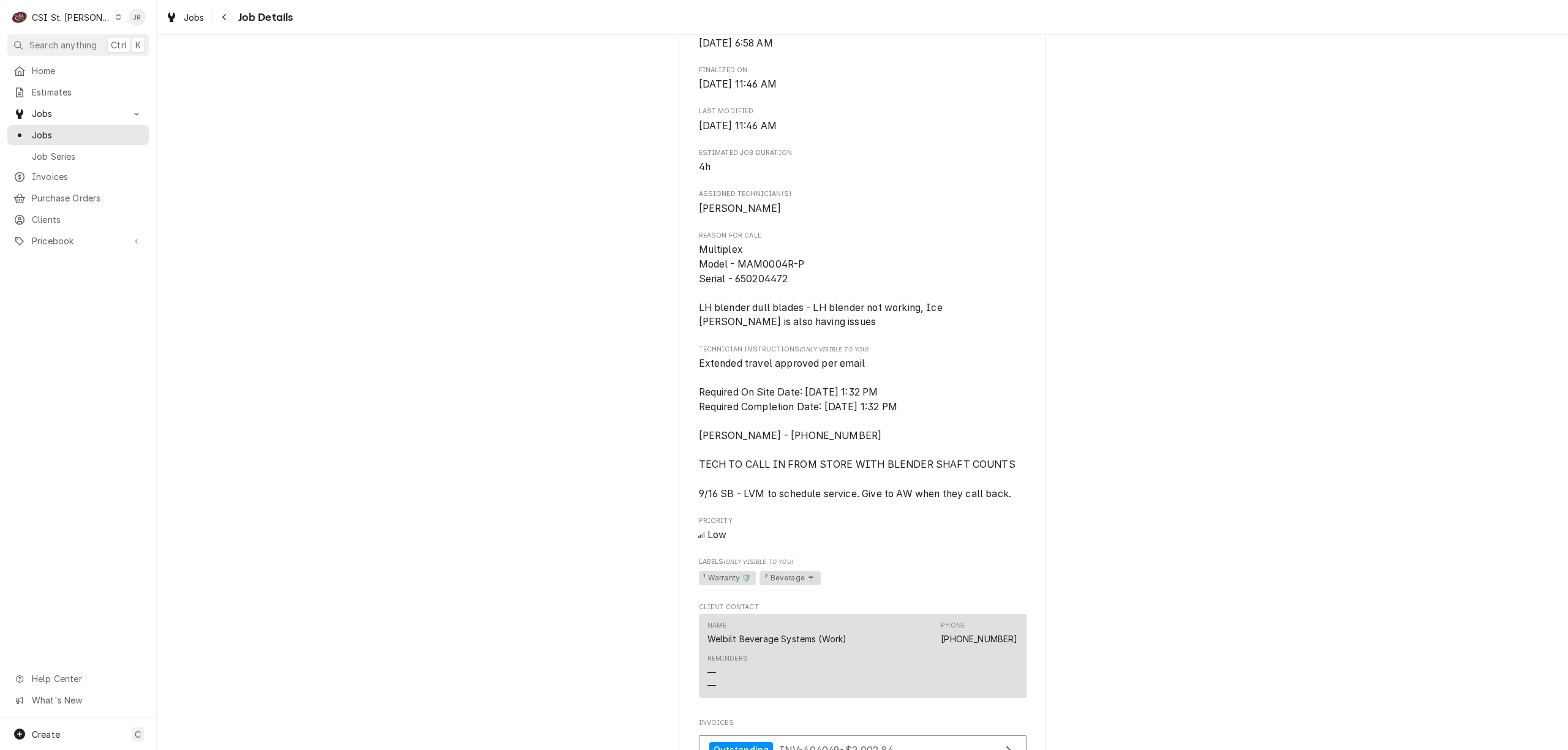
scroll to position [490, 0]
drag, startPoint x: 870, startPoint y: 375, endPoint x: 687, endPoint y: 380, distance: 183.1
click at [687, 380] on div "WELBILT BEVERAGE SYSTEMS McDonald's - Quincy / 1301 Broadway St, Quincy, IL 623…" at bounding box center [862, 296] width 368 height 1416
copy span "Extended travel approved per email"
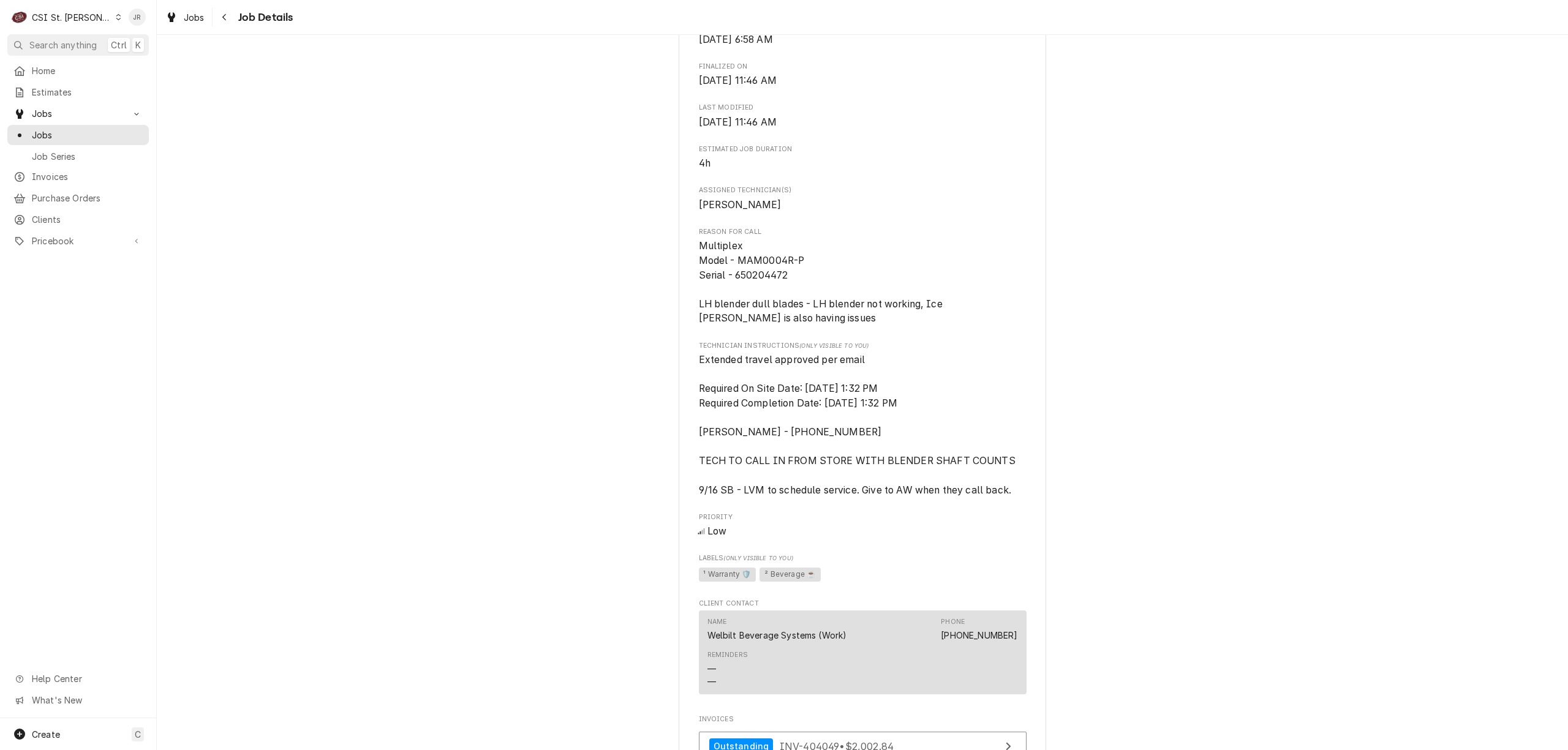
drag, startPoint x: 1101, startPoint y: 364, endPoint x: 1119, endPoint y: 381, distance: 24.8
click at [1105, 364] on div "Completed and Invoiced WELBILT BEVERAGE SYSTEMS McDonald's - Quincy / 1301 Broa…" at bounding box center [862, 287] width 1411 height 1457
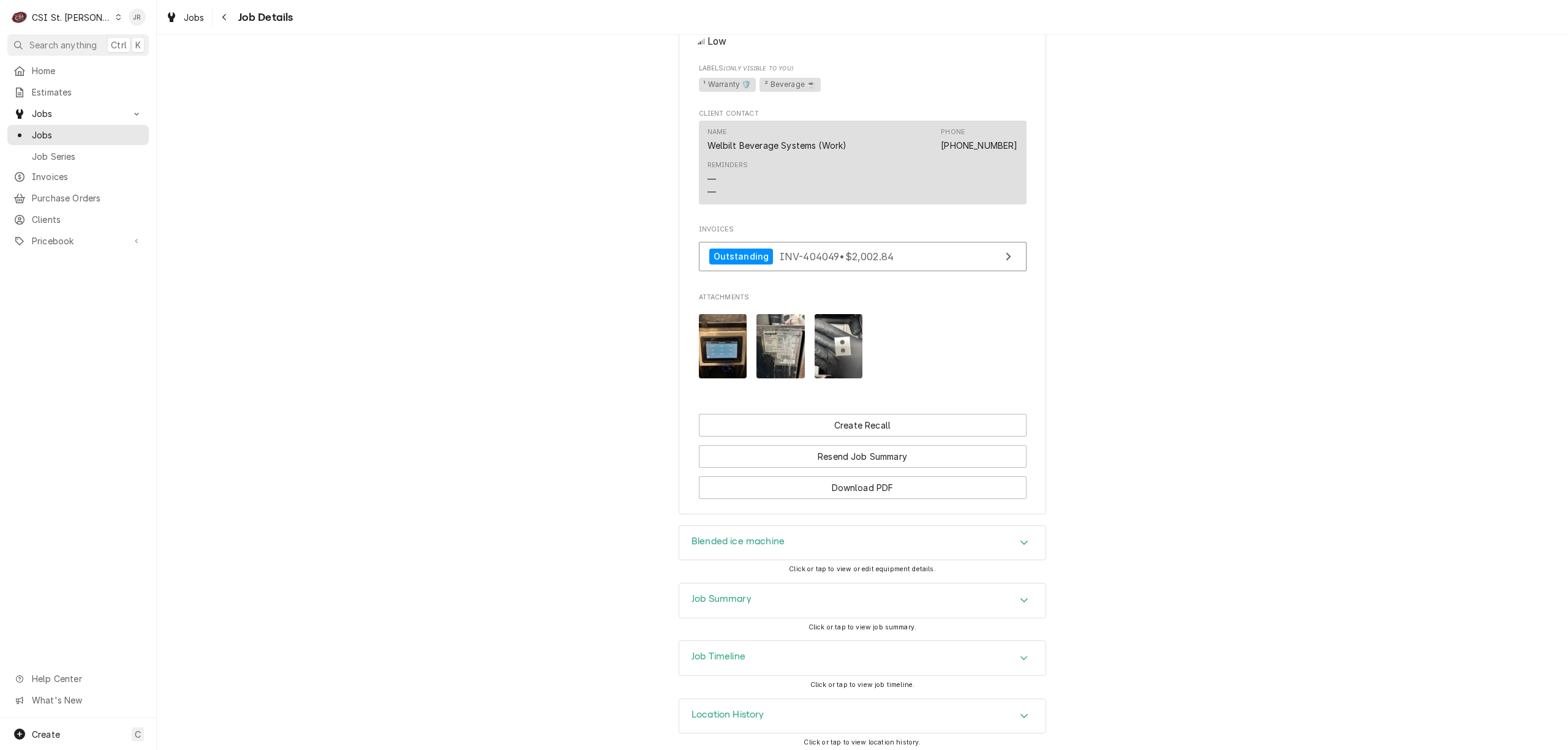
scroll to position [1005, 0]
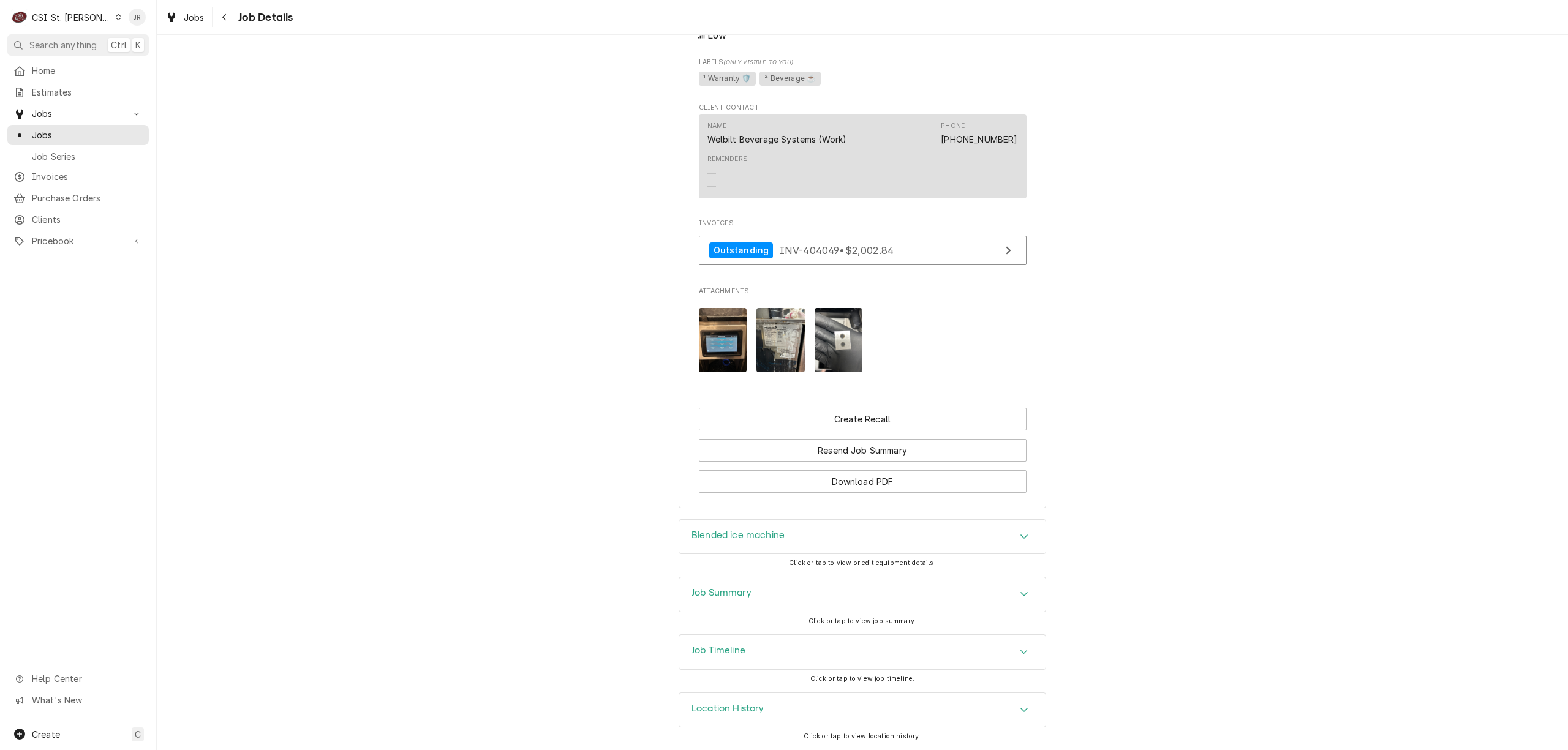
drag, startPoint x: 687, startPoint y: 584, endPoint x: 704, endPoint y: 588, distance: 17.5
click at [687, 584] on div "Job Summary" at bounding box center [862, 594] width 366 height 34
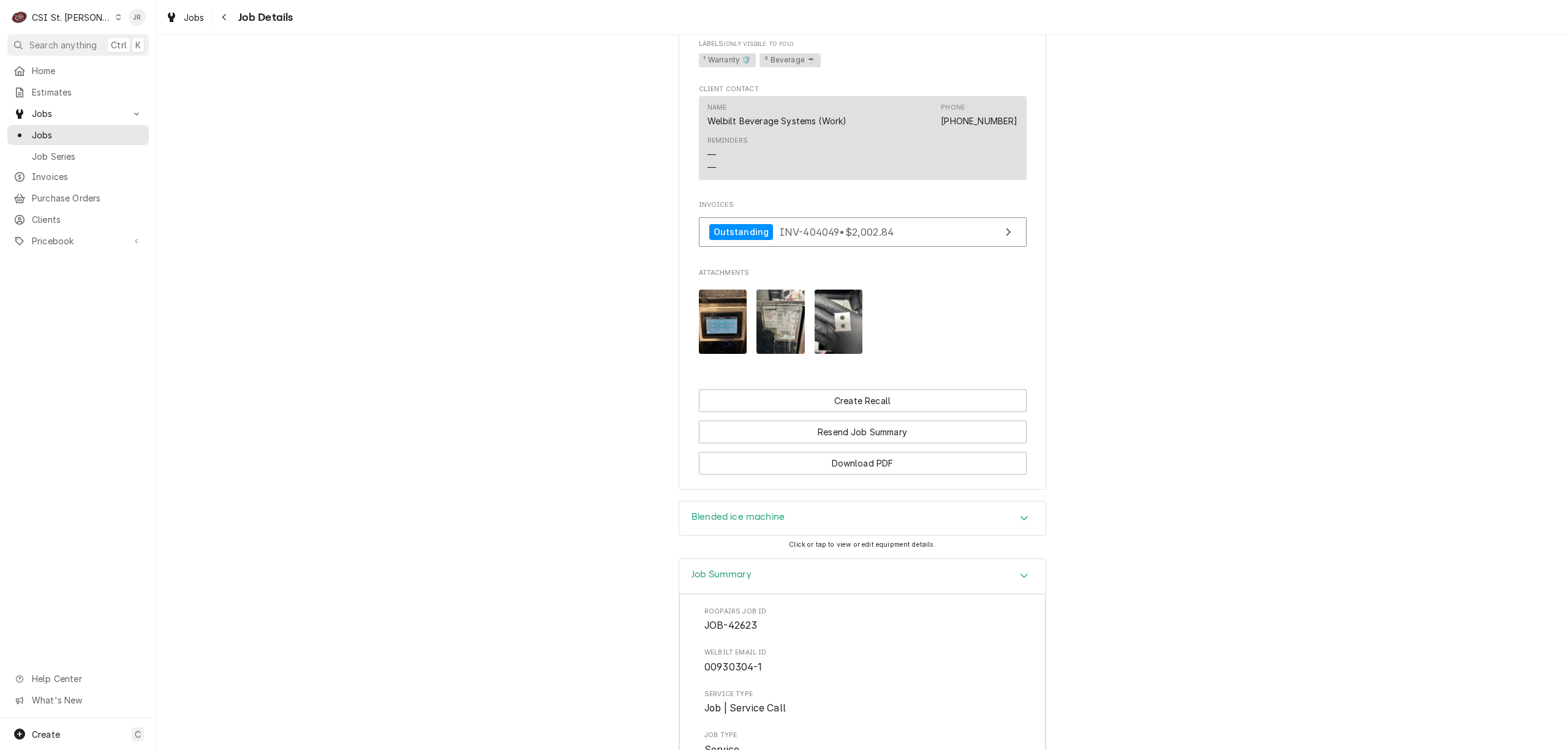
click at [711, 324] on img "Attachments" at bounding box center [723, 322] width 49 height 65
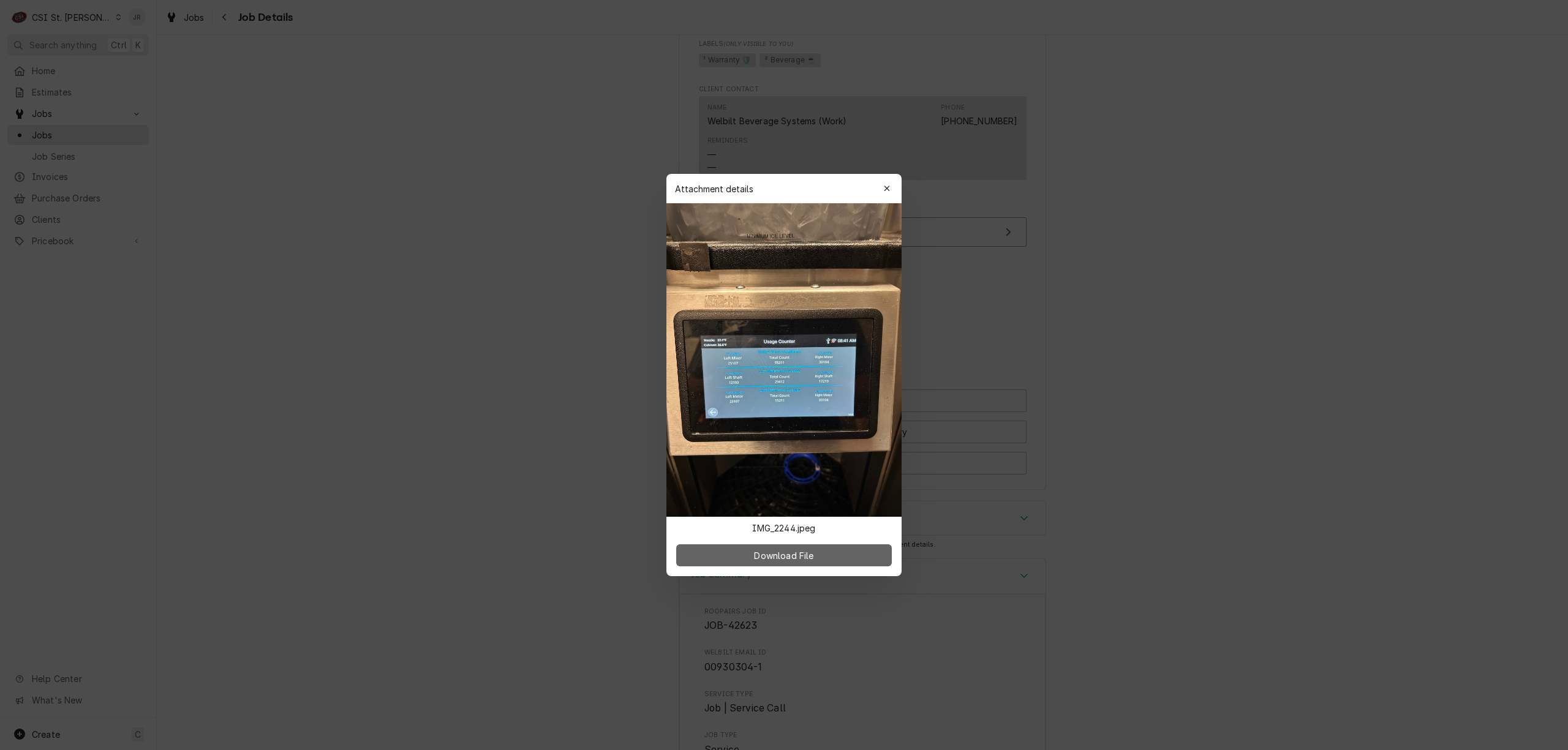
click at [810, 545] on button "Download File" at bounding box center [783, 556] width 215 height 22
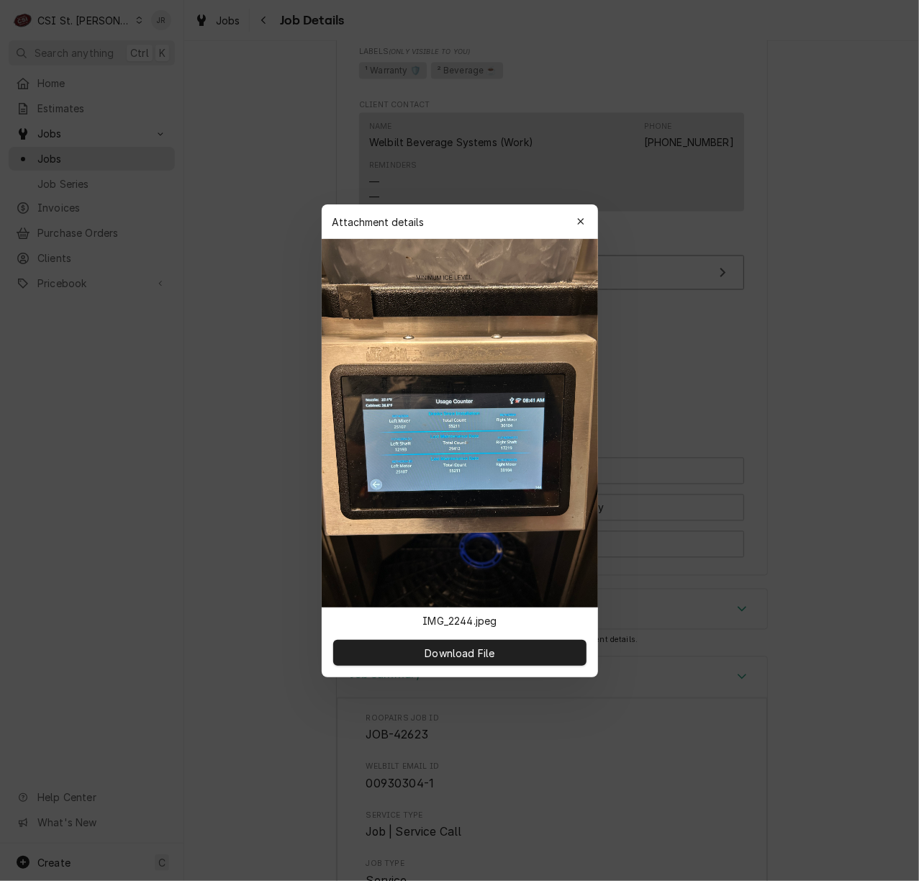
click at [580, 223] on icon "button" at bounding box center [580, 222] width 8 height 10
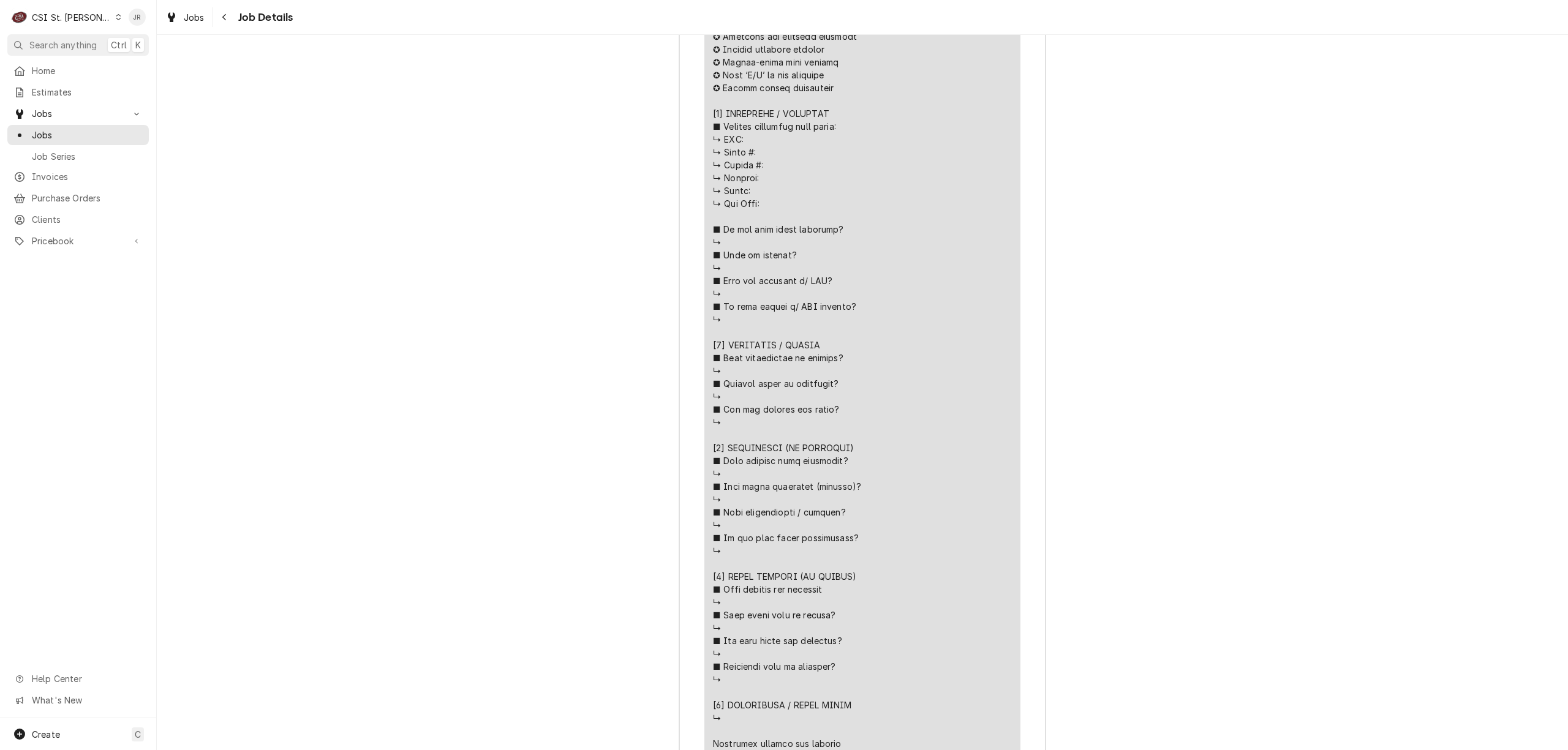
scroll to position [2230, 0]
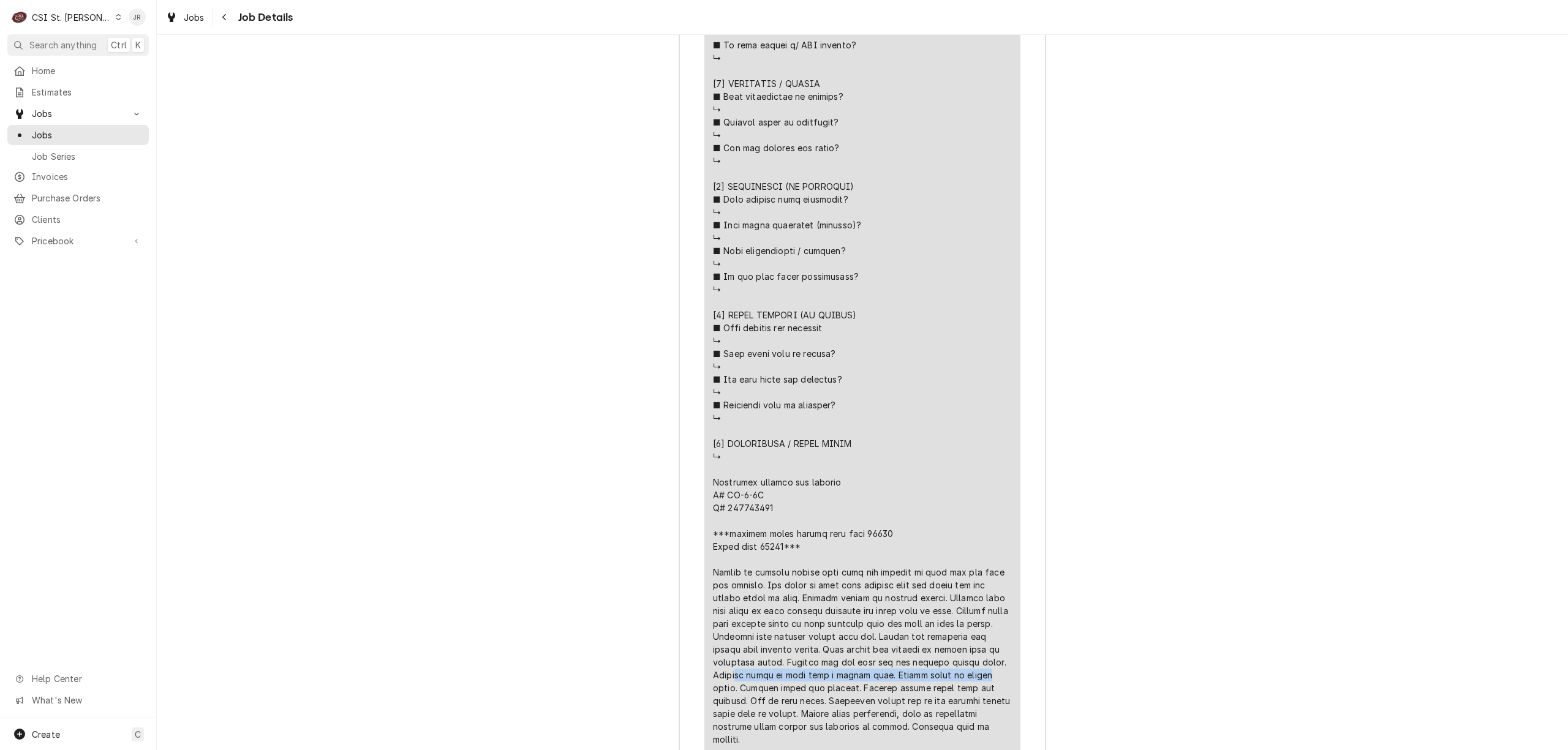
drag, startPoint x: 787, startPoint y: 584, endPoint x: 698, endPoint y: 547, distance: 96.4
click at [697, 547] on div "Roopairs Job ID JOB-42623 Welbilt email ID 00930304-1 Service Type Job | Servic…" at bounding box center [862, 679] width 366 height 2620
copy div "ed blade to find edge a little worn. Shaver blade is double"
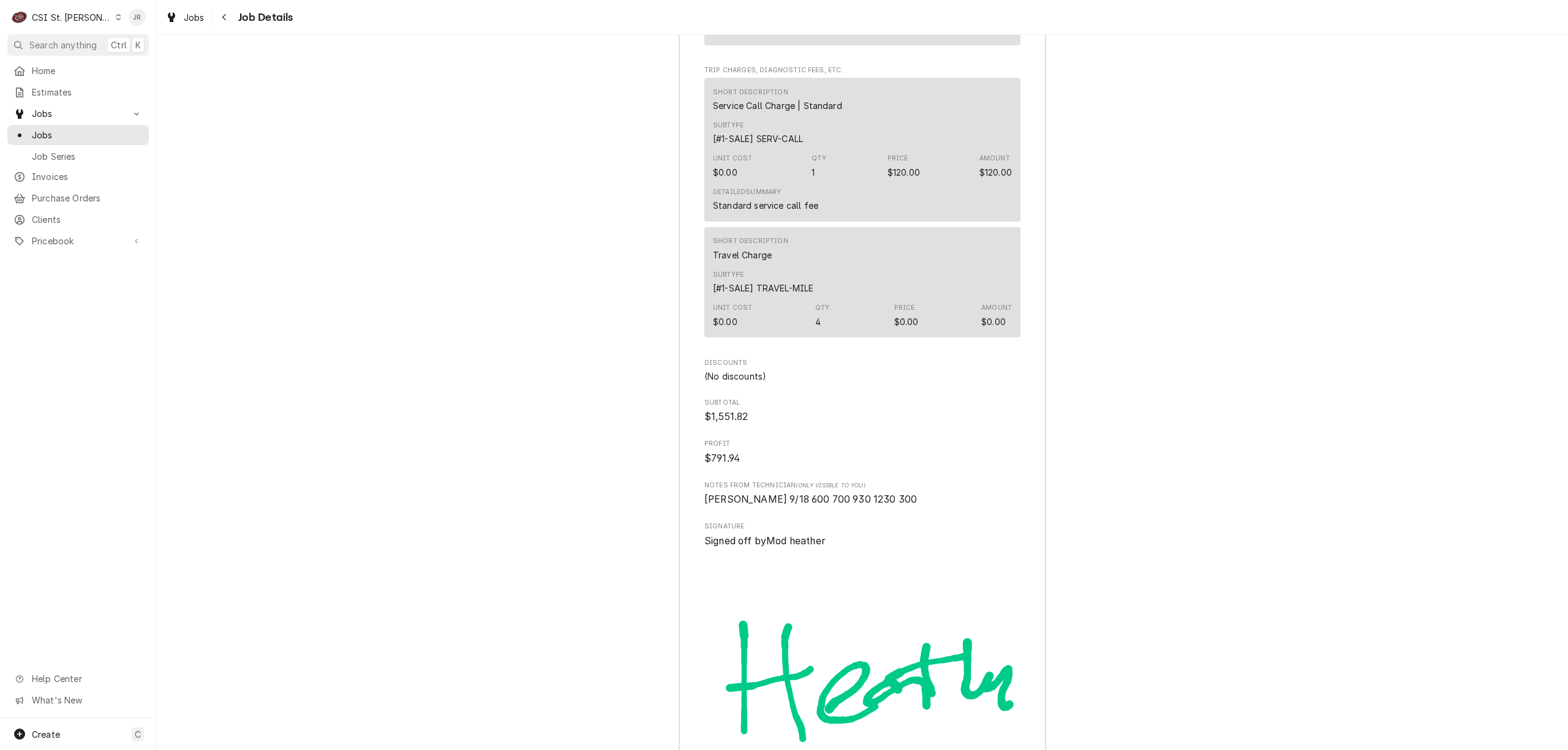
scroll to position [3603, 0]
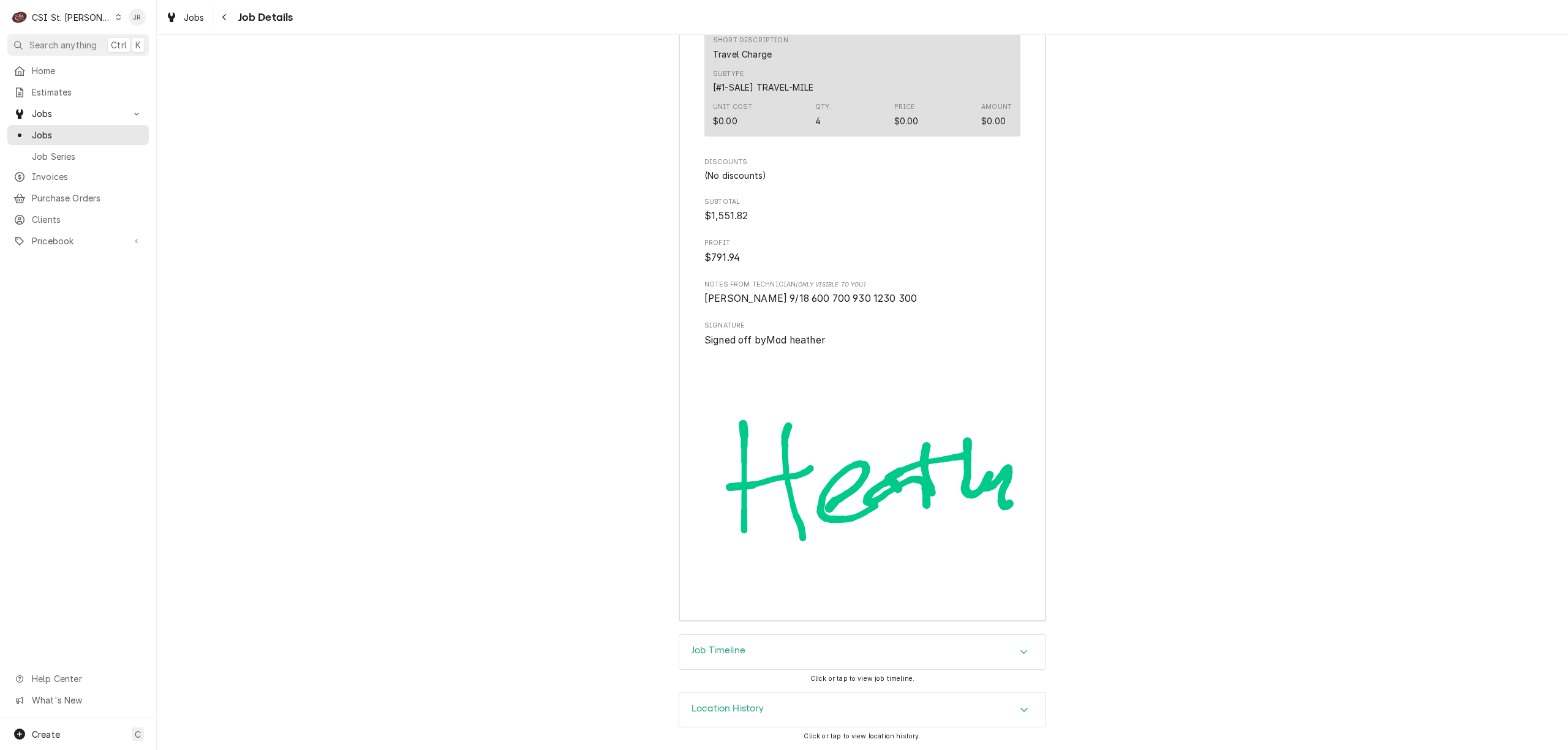
click at [729, 653] on h3 "Job Timeline" at bounding box center [718, 651] width 54 height 12
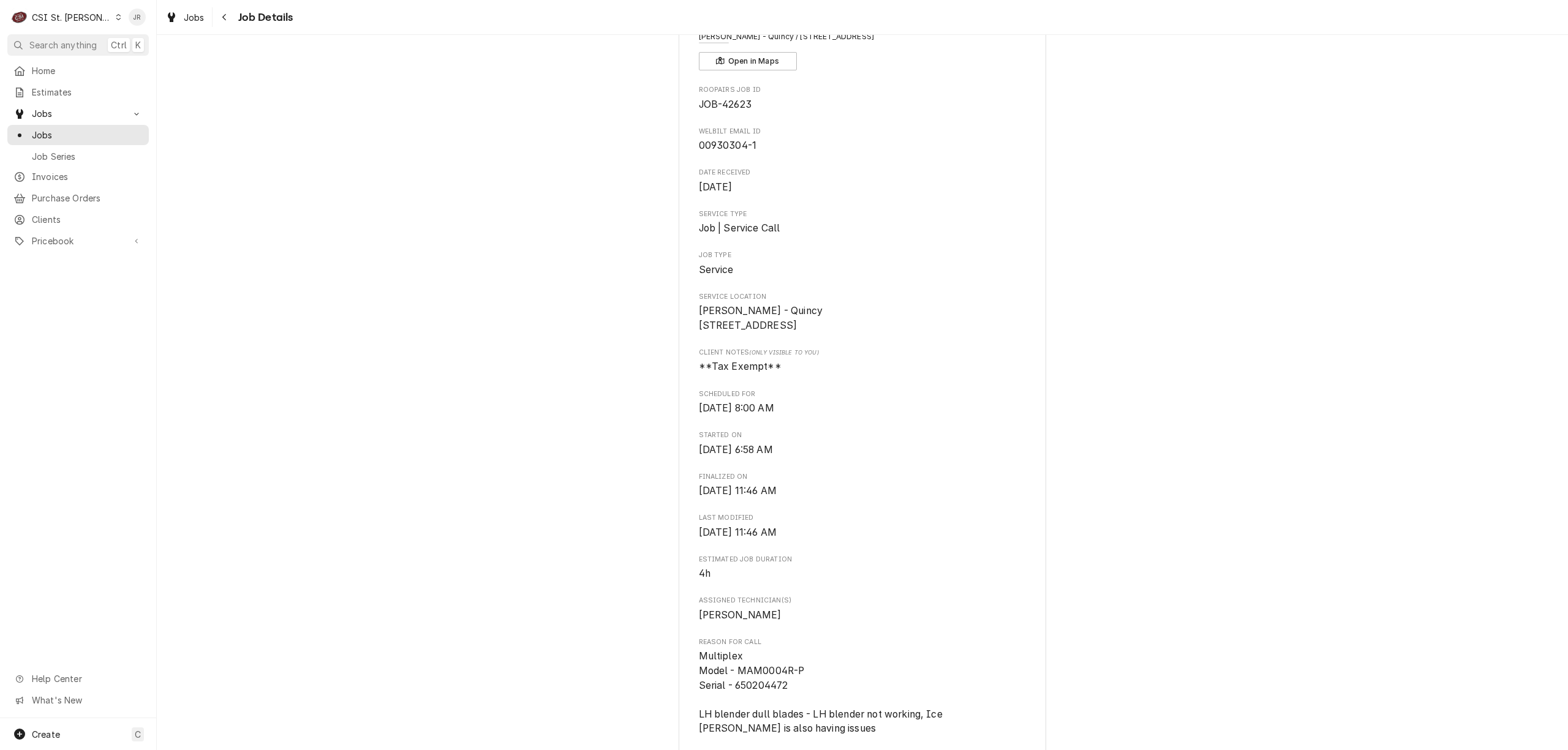
scroll to position [0, 0]
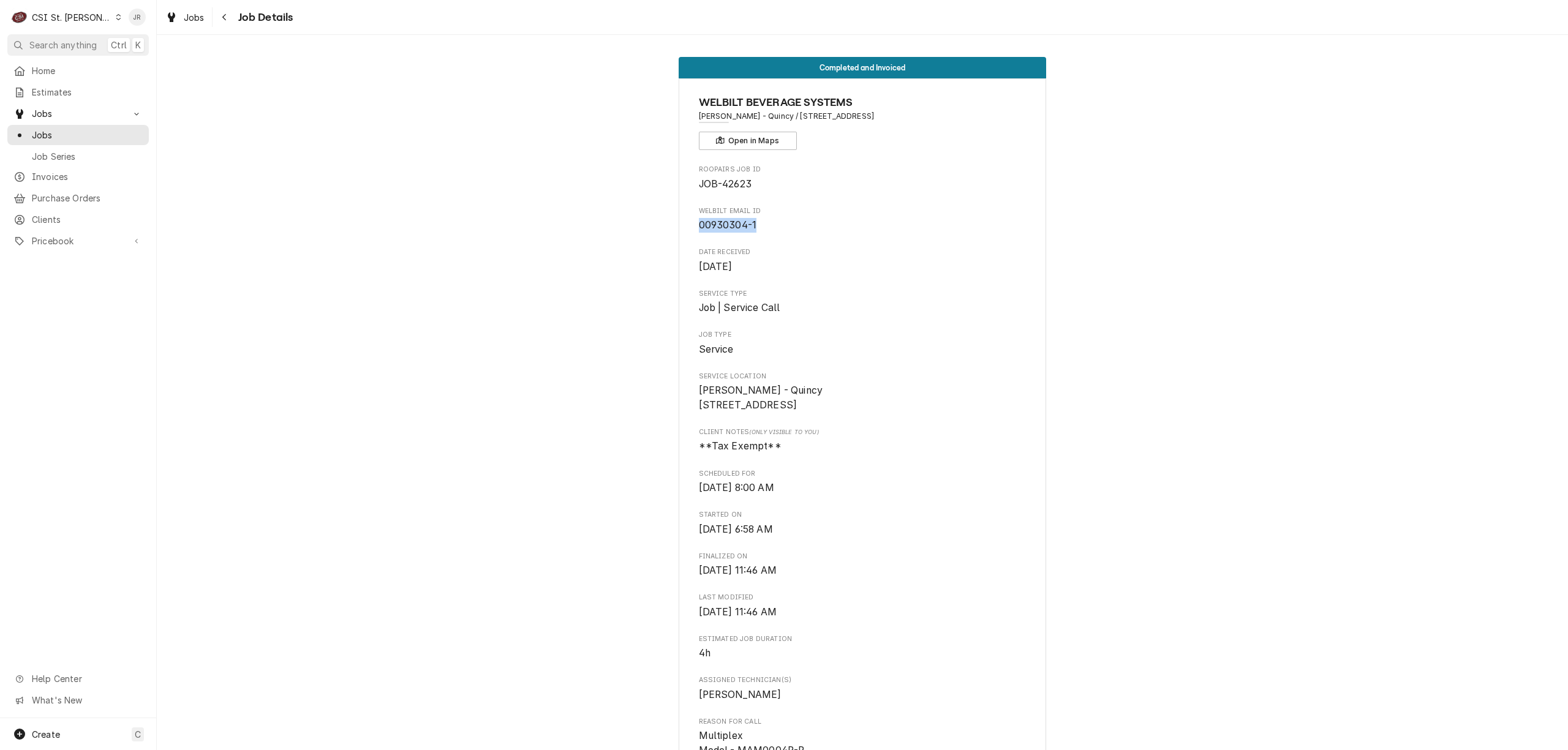
drag, startPoint x: 758, startPoint y: 232, endPoint x: 689, endPoint y: 226, distance: 69.3
copy span "00930304-1"
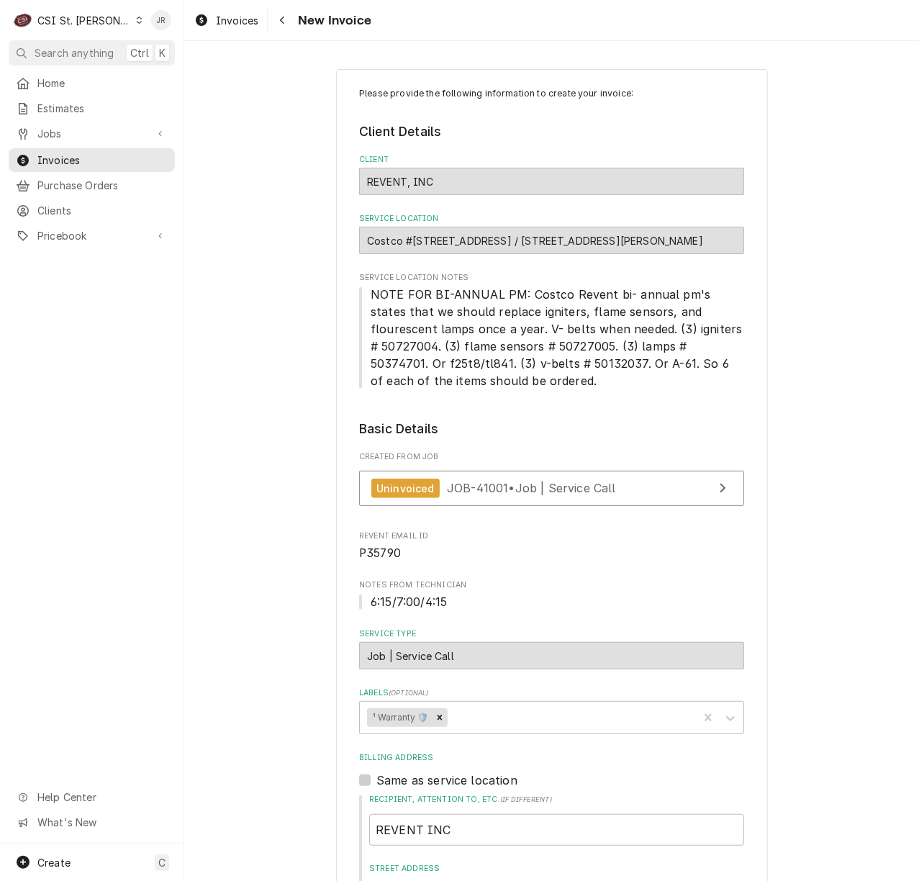
scroll to position [2302, 0]
